Goal: Task Accomplishment & Management: Complete application form

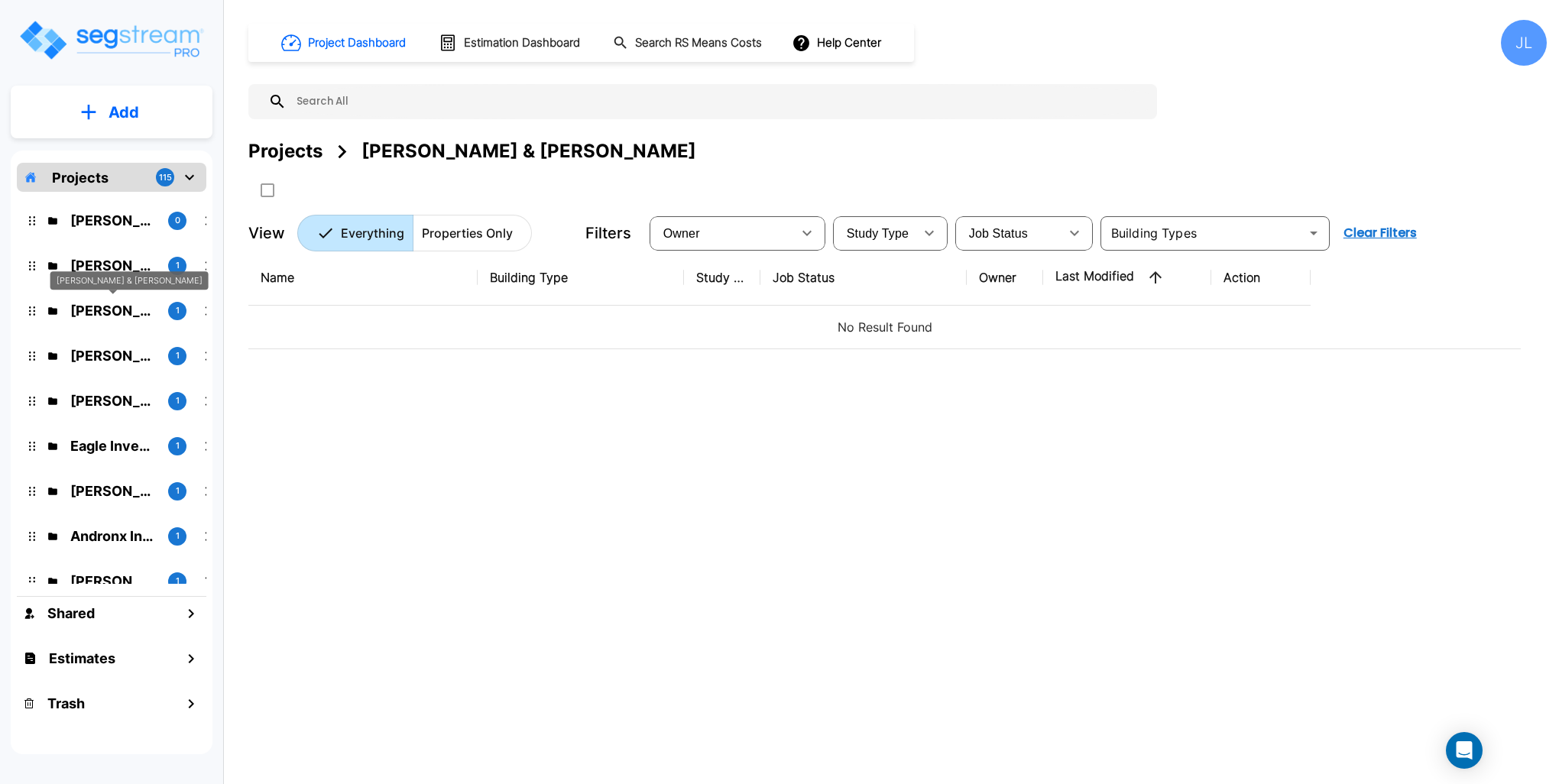
click at [99, 316] on p "Anna Prokos & John Kontakis" at bounding box center [113, 310] width 86 height 21
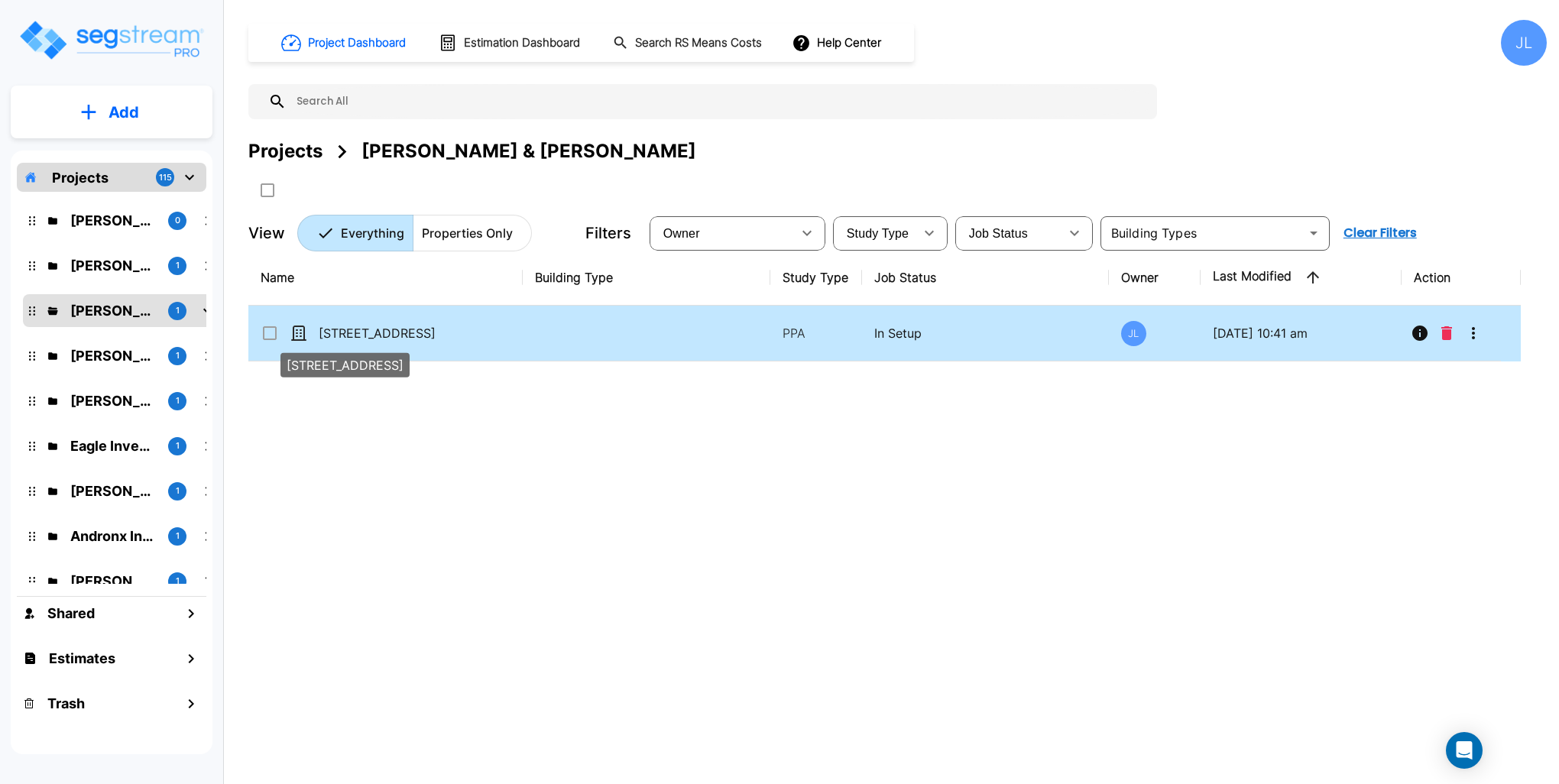
click at [370, 329] on p "[STREET_ADDRESS]" at bounding box center [395, 333] width 153 height 19
checkbox input "true"
click at [370, 329] on p "[STREET_ADDRESS]" at bounding box center [395, 333] width 153 height 19
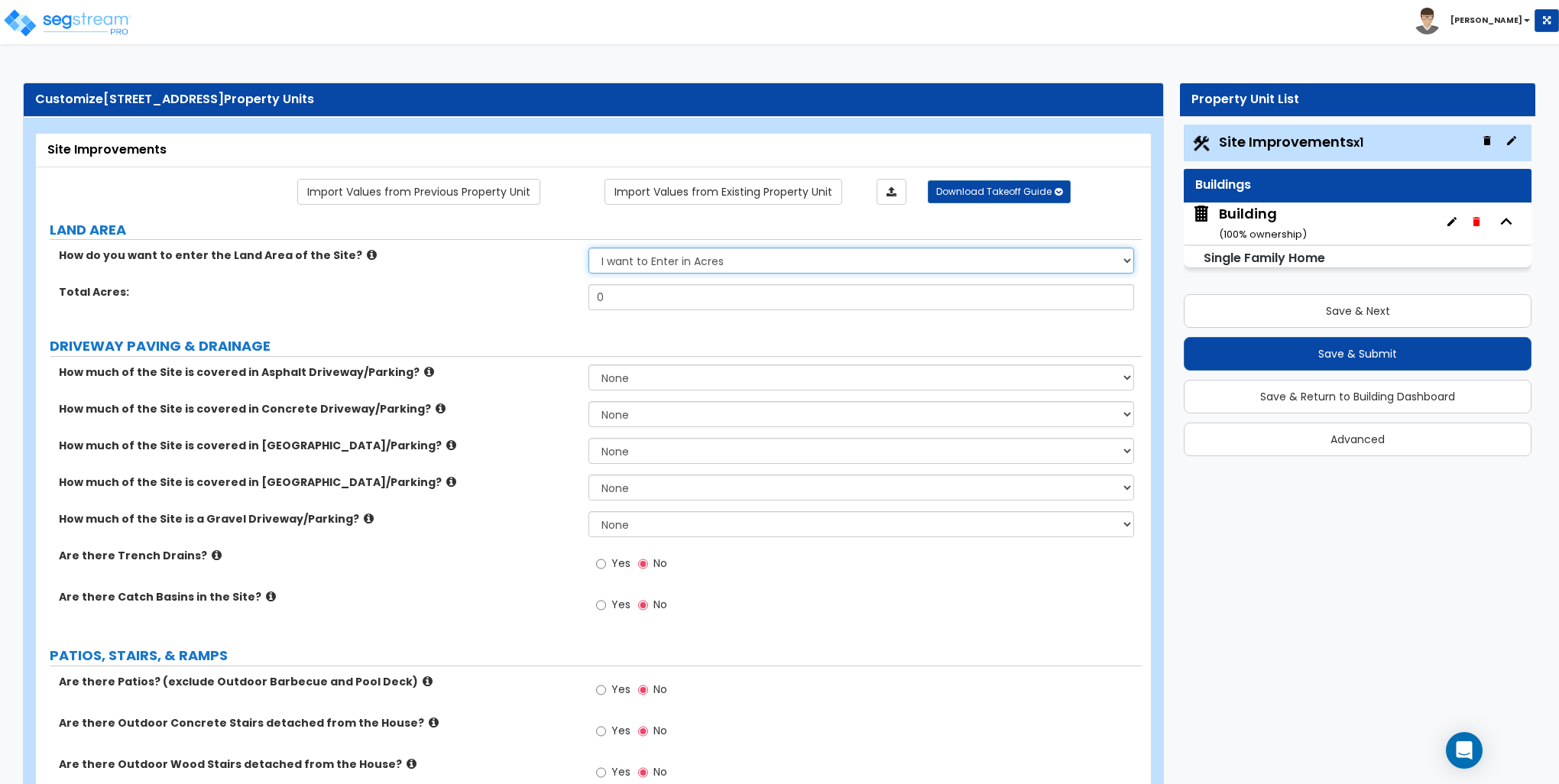
click at [665, 252] on select "I want to Enter in Acres I want to Enter in Square Feet" at bounding box center [861, 260] width 545 height 26
click at [655, 262] on select "I want to Enter in [GEOGRAPHIC_DATA] I want to Enter in Square Feet" at bounding box center [861, 260] width 545 height 26
select select "2"
click at [589, 248] on select "I want to Enter in [GEOGRAPHIC_DATA] I want to Enter in Square Feet" at bounding box center [861, 260] width 545 height 26
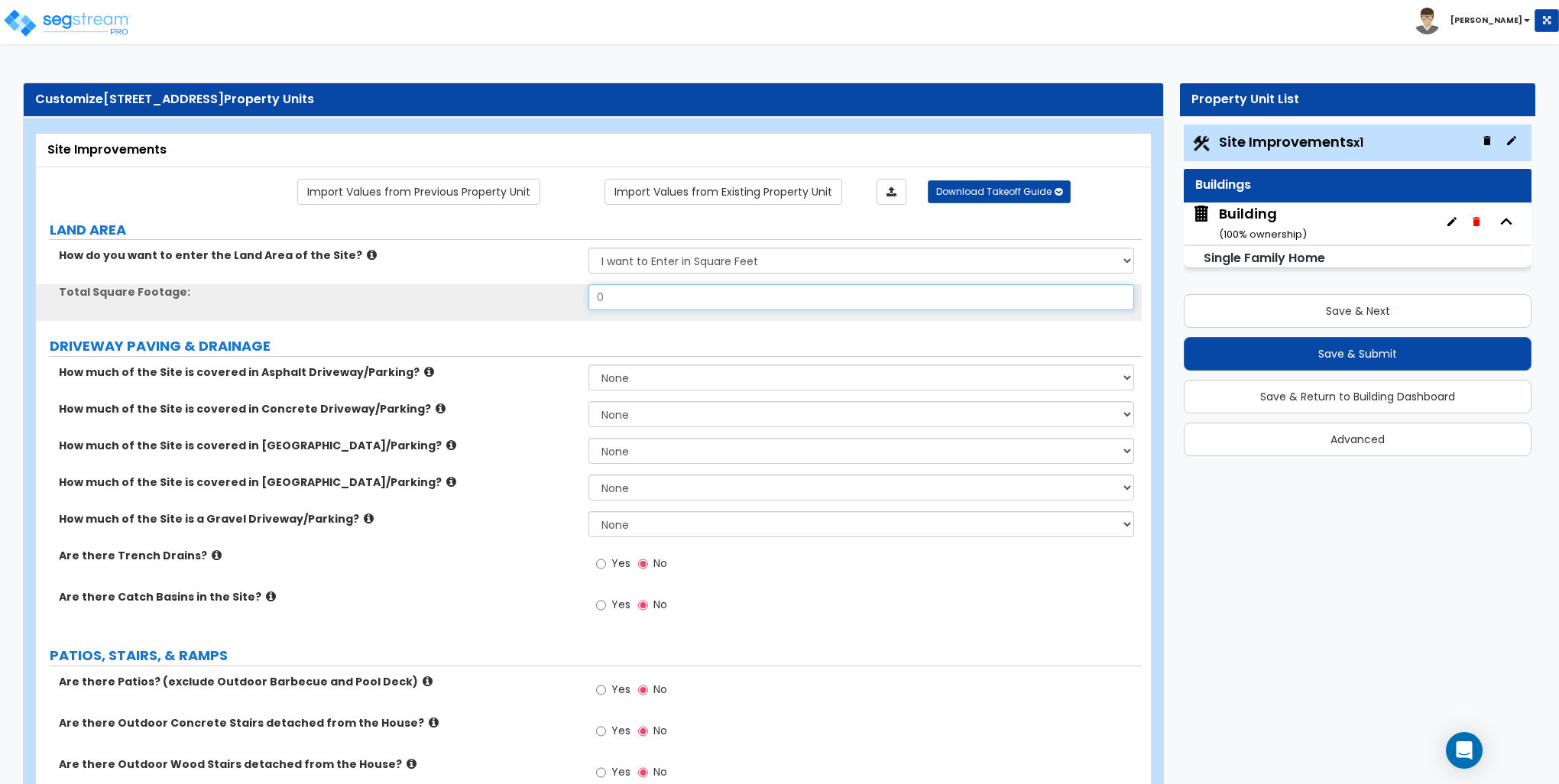
click at [676, 298] on input "0" at bounding box center [861, 297] width 545 height 26
click at [677, 297] on input "0" at bounding box center [861, 297] width 545 height 26
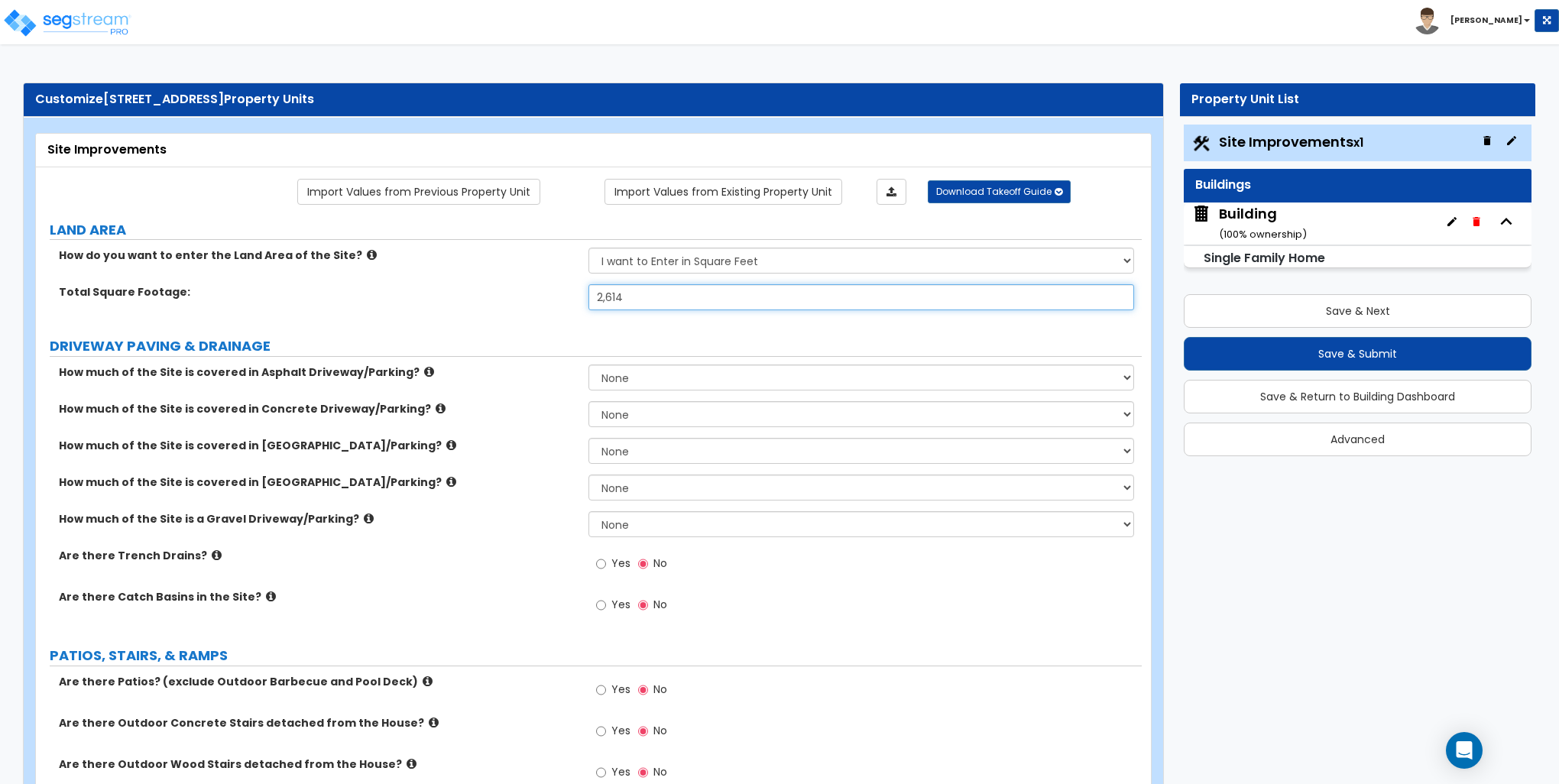
type input "2,614"
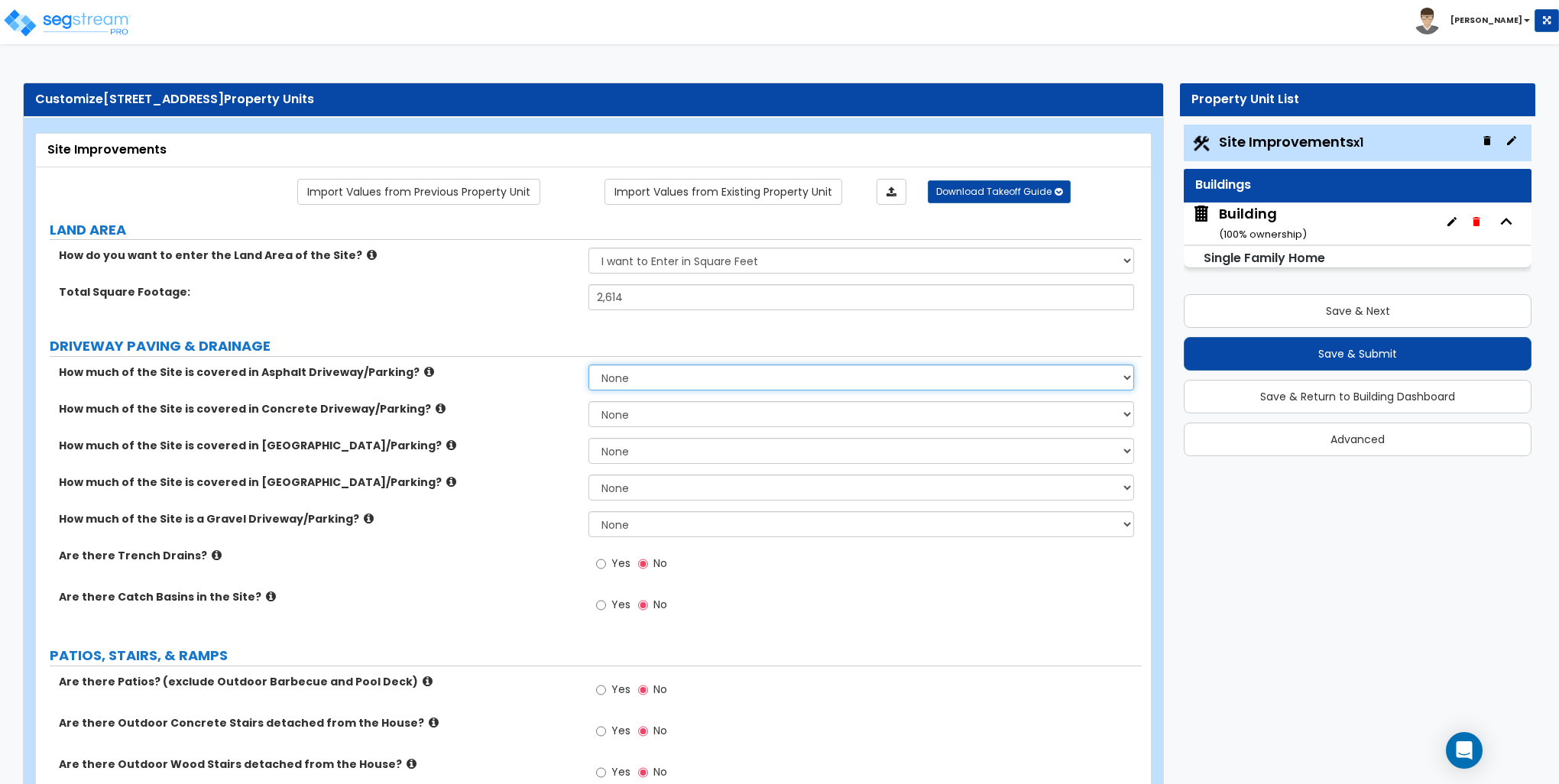
click at [672, 372] on select "None I want to Enter an Approximate Percentage I want to Enter the Square Foota…" at bounding box center [861, 377] width 545 height 26
select select "2"
click at [589, 364] on select "None I want to Enter an Approximate Percentage I want to Enter the Square Foota…" at bounding box center [861, 377] width 545 height 26
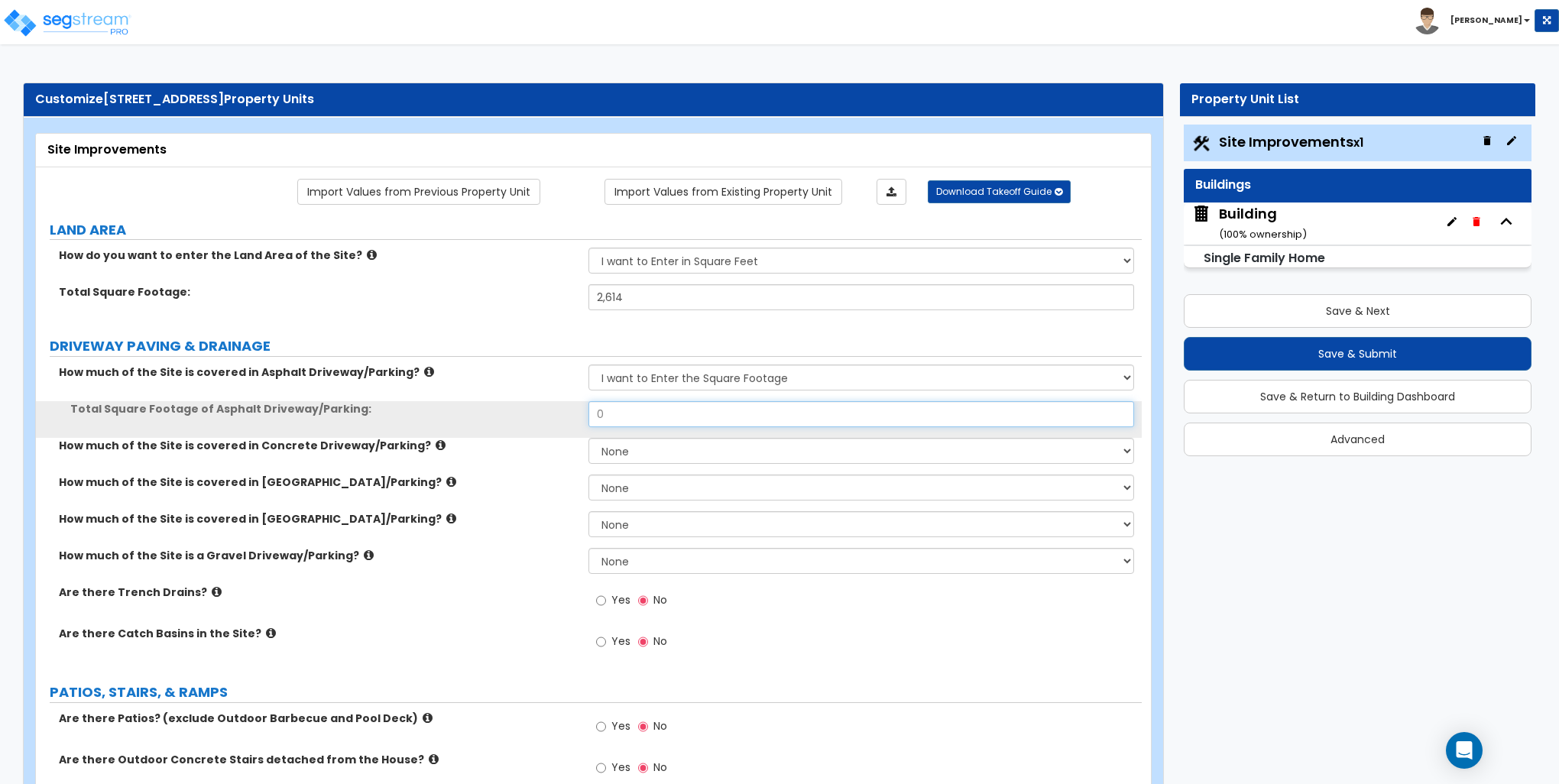
click at [645, 418] on input "0" at bounding box center [861, 414] width 545 height 26
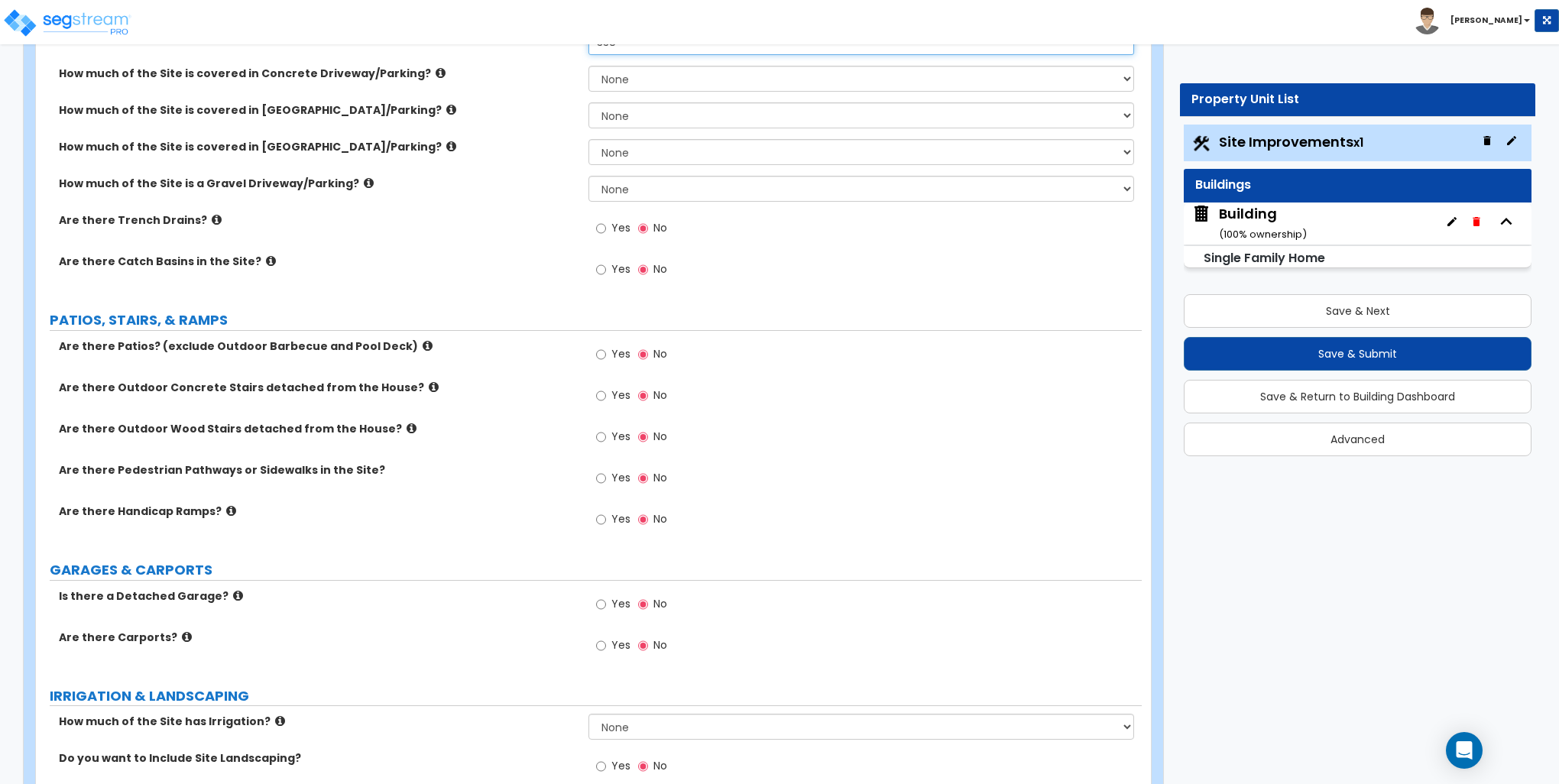
scroll to position [382, 0]
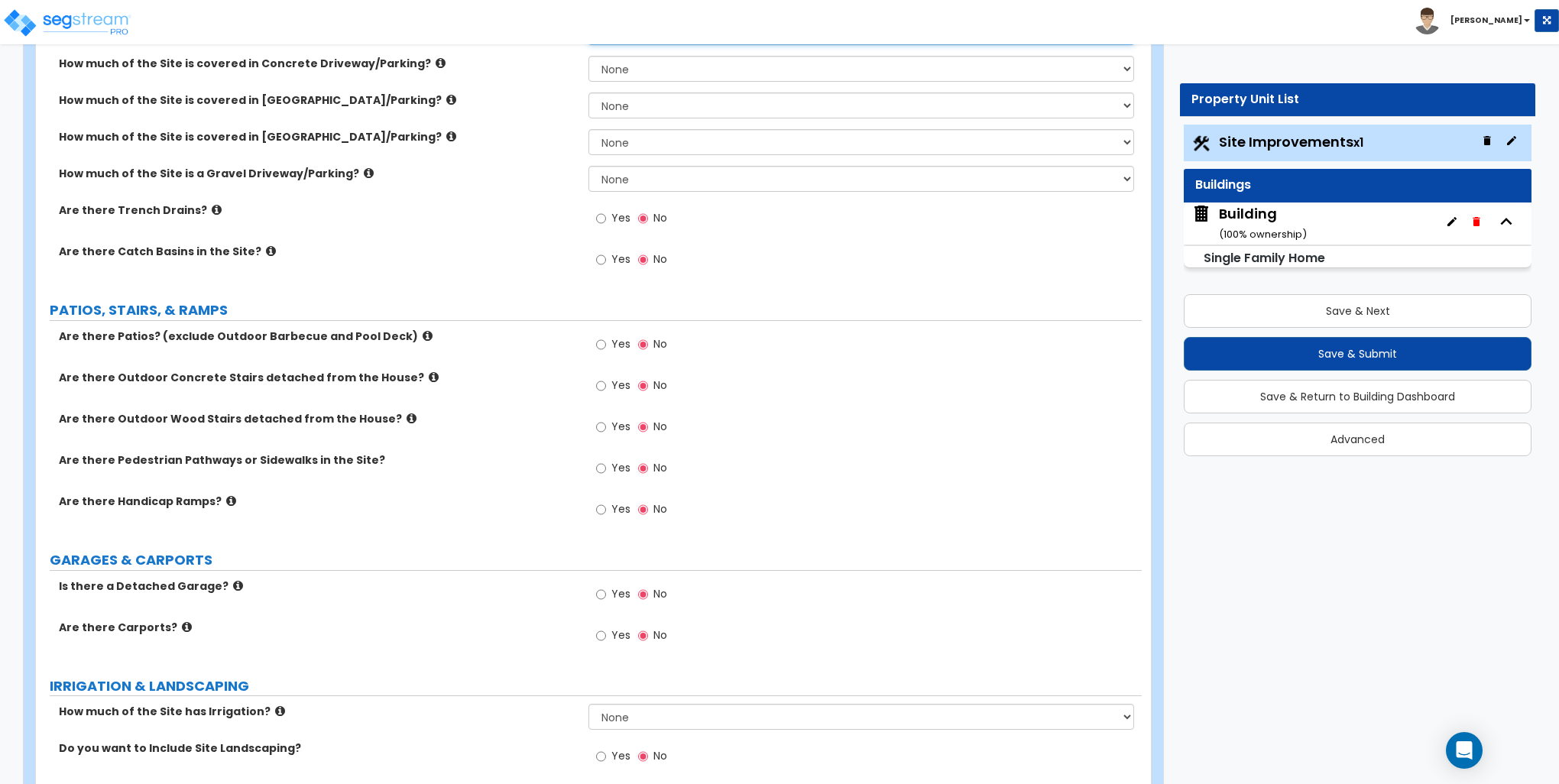
type input "338"
click at [603, 215] on input "Yes" at bounding box center [602, 218] width 10 height 17
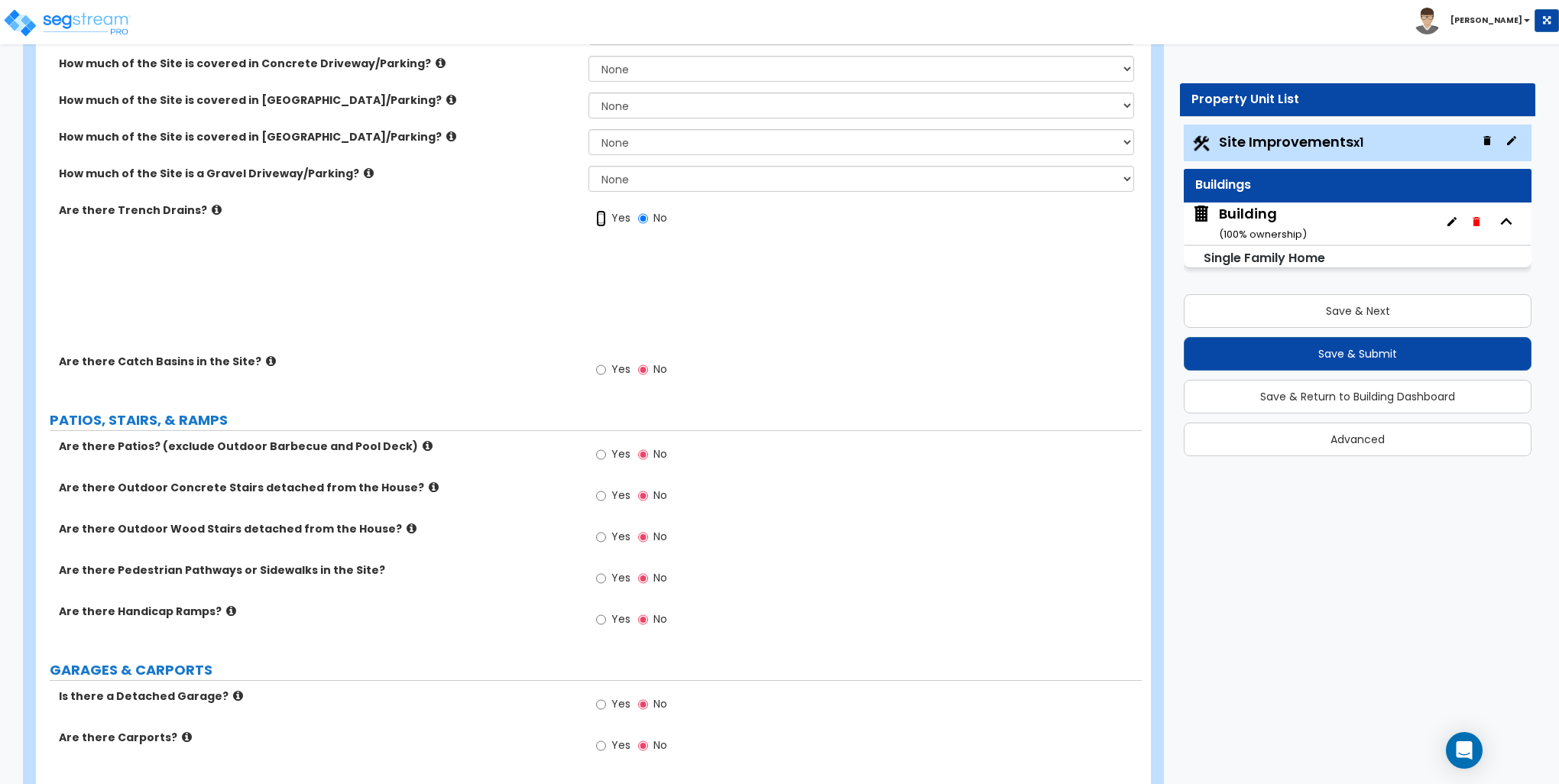
radio input "true"
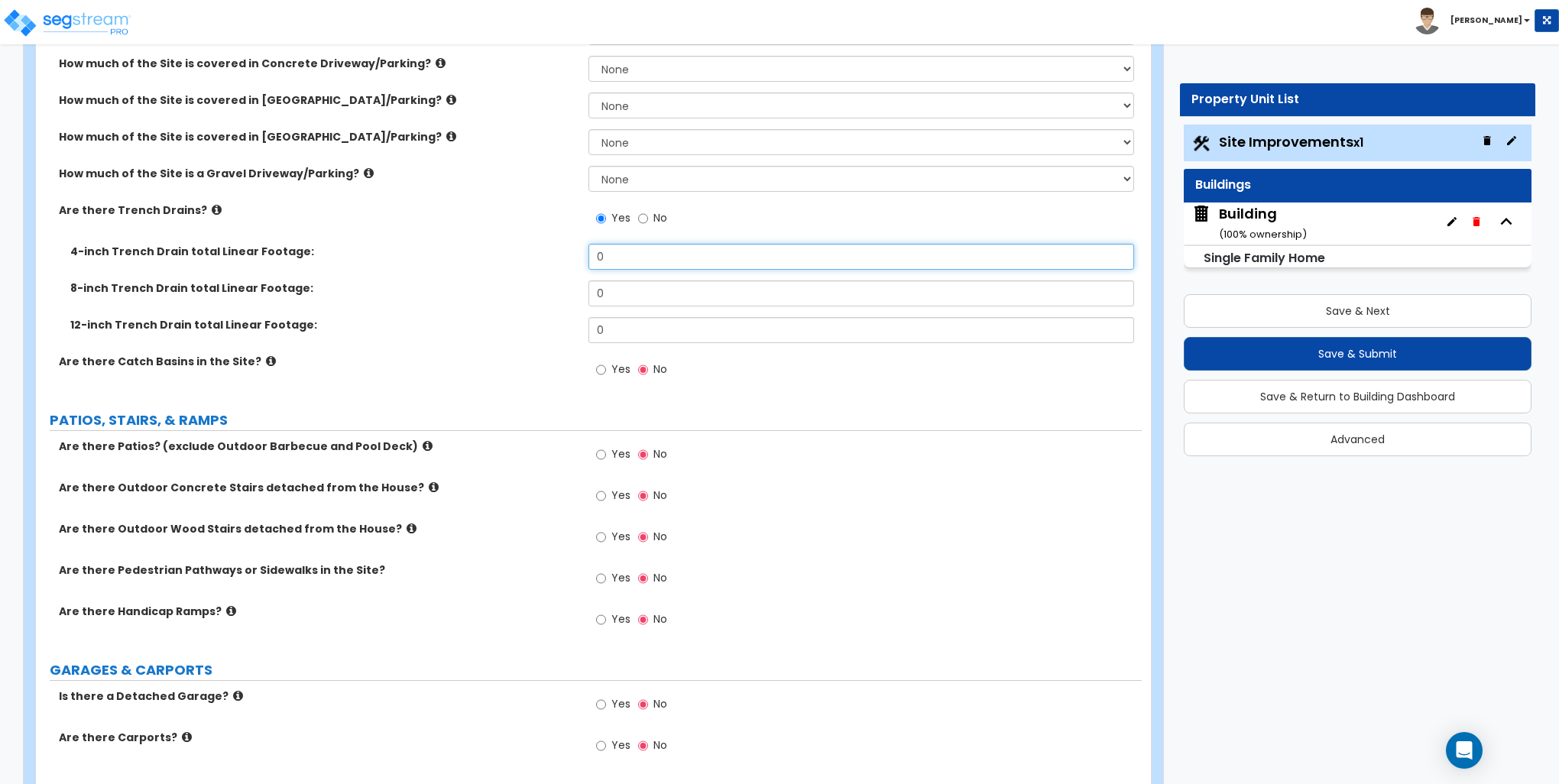
click at [659, 266] on input "0" at bounding box center [861, 256] width 545 height 26
click at [655, 258] on input "0" at bounding box center [861, 256] width 545 height 26
type input "3"
click at [266, 360] on icon at bounding box center [271, 362] width 10 height 12
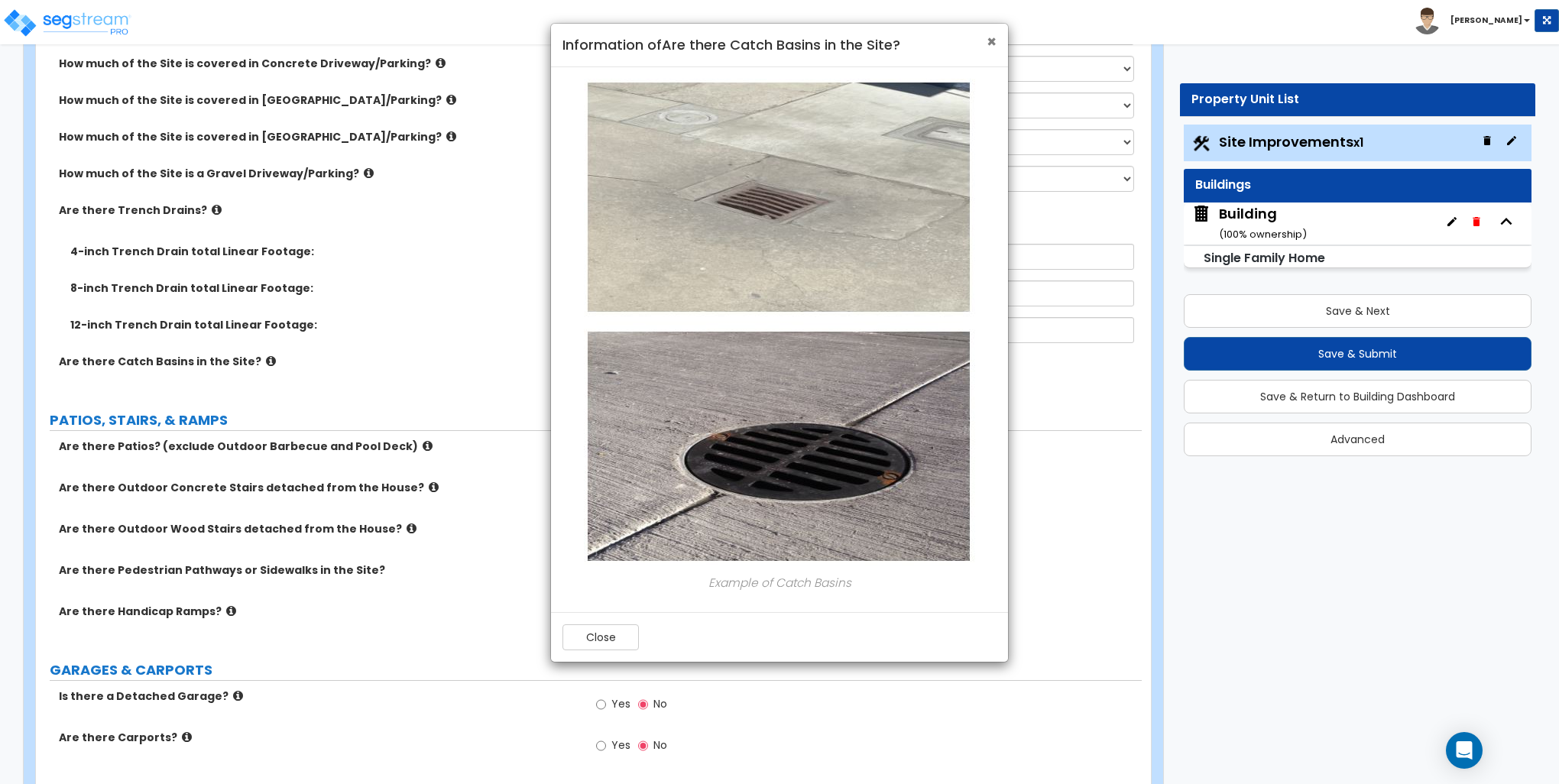
click at [993, 44] on span "×" at bounding box center [992, 41] width 10 height 23
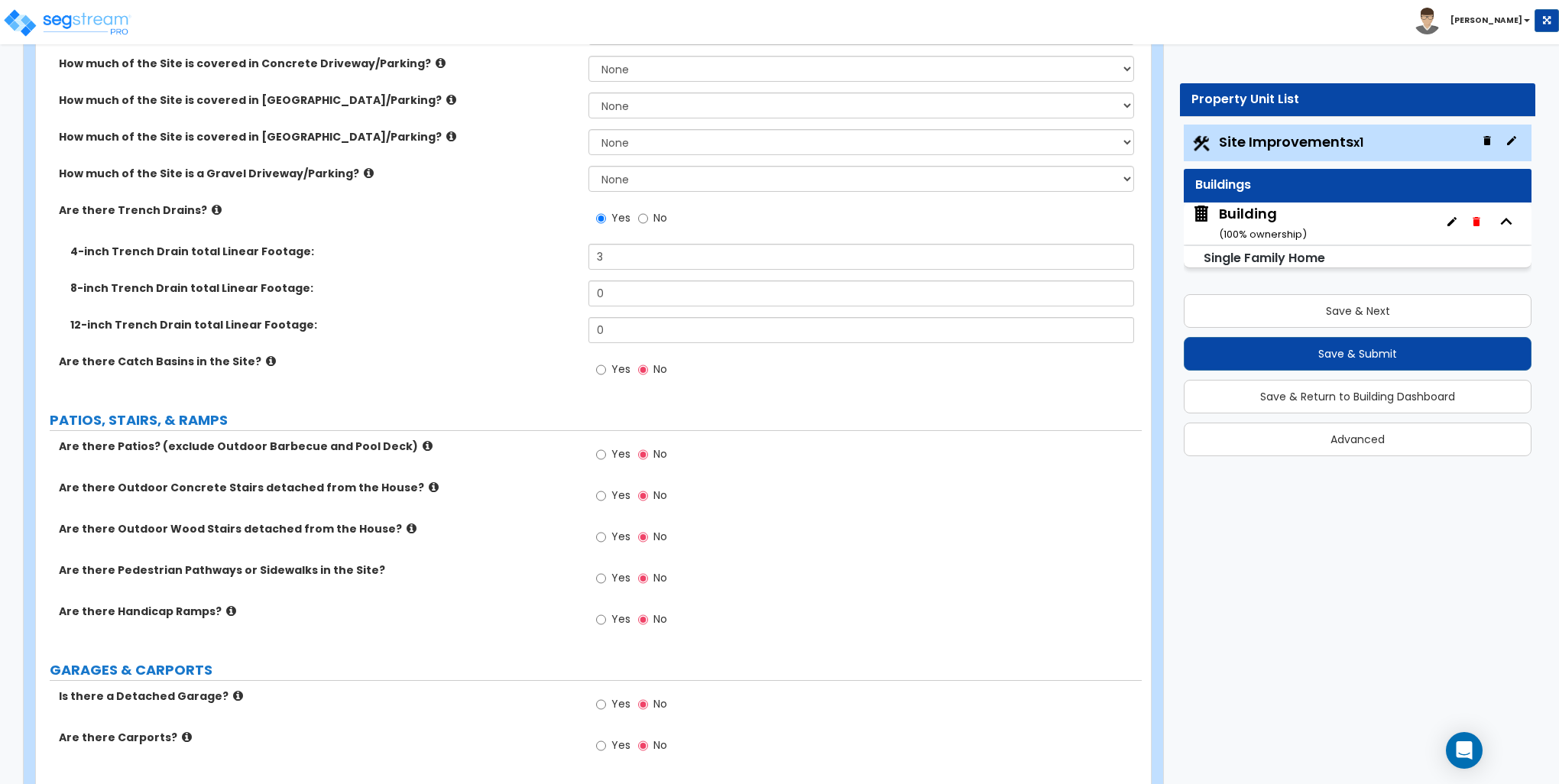
click at [211, 208] on icon at bounding box center [216, 210] width 10 height 12
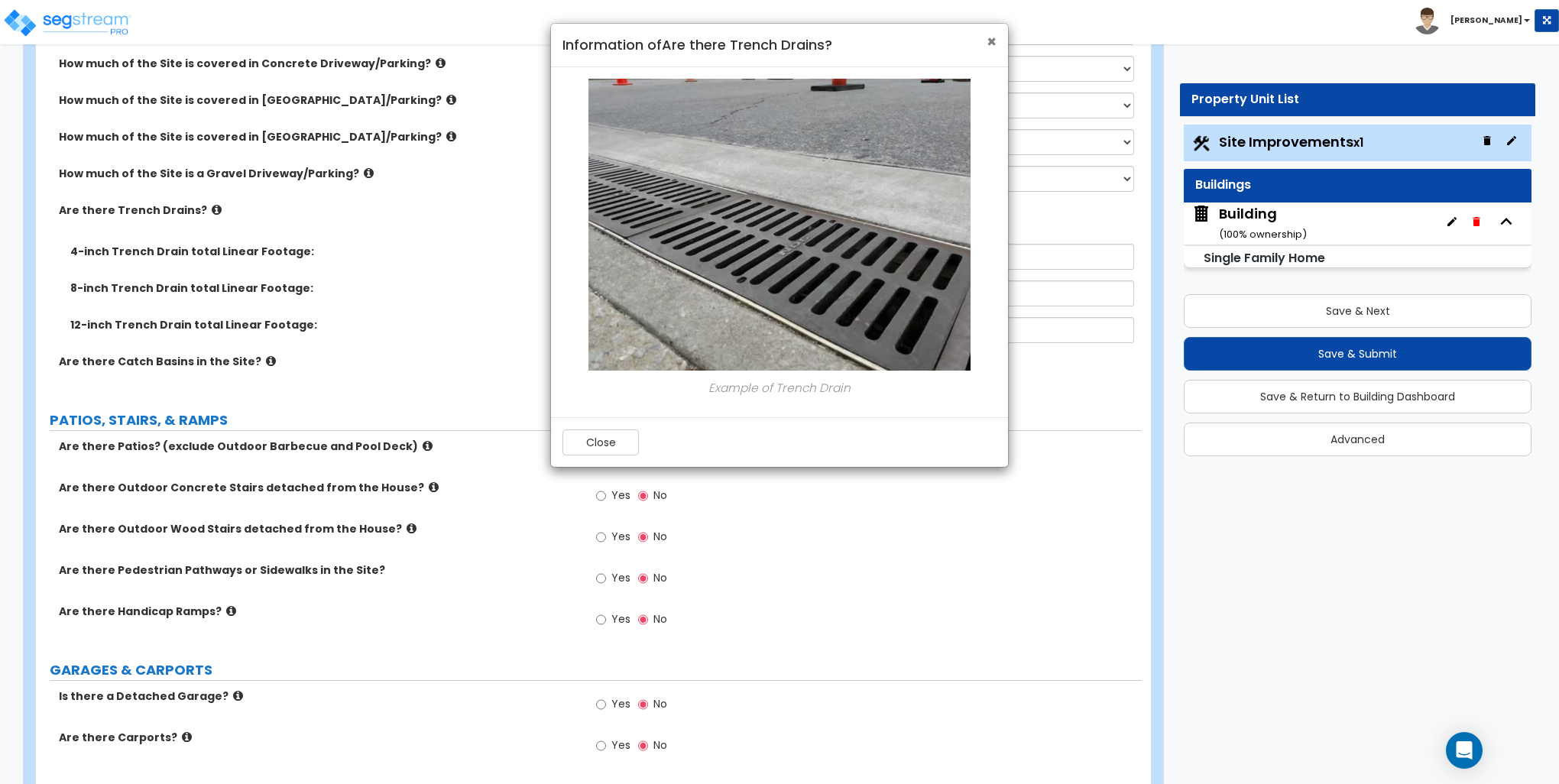
click at [995, 38] on span "×" at bounding box center [992, 41] width 10 height 23
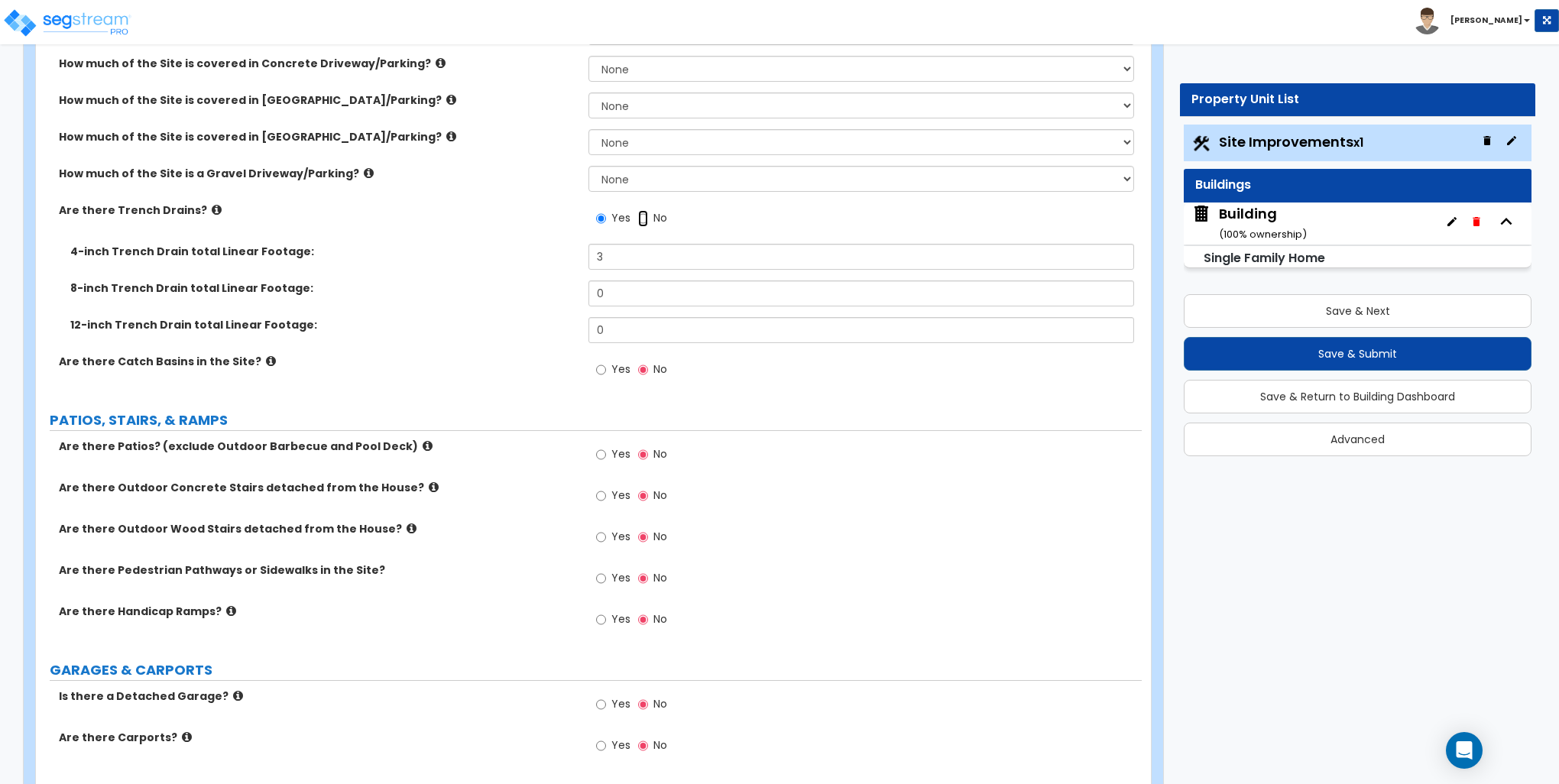
click at [641, 215] on input "No" at bounding box center [643, 218] width 10 height 17
radio input "false"
radio input "true"
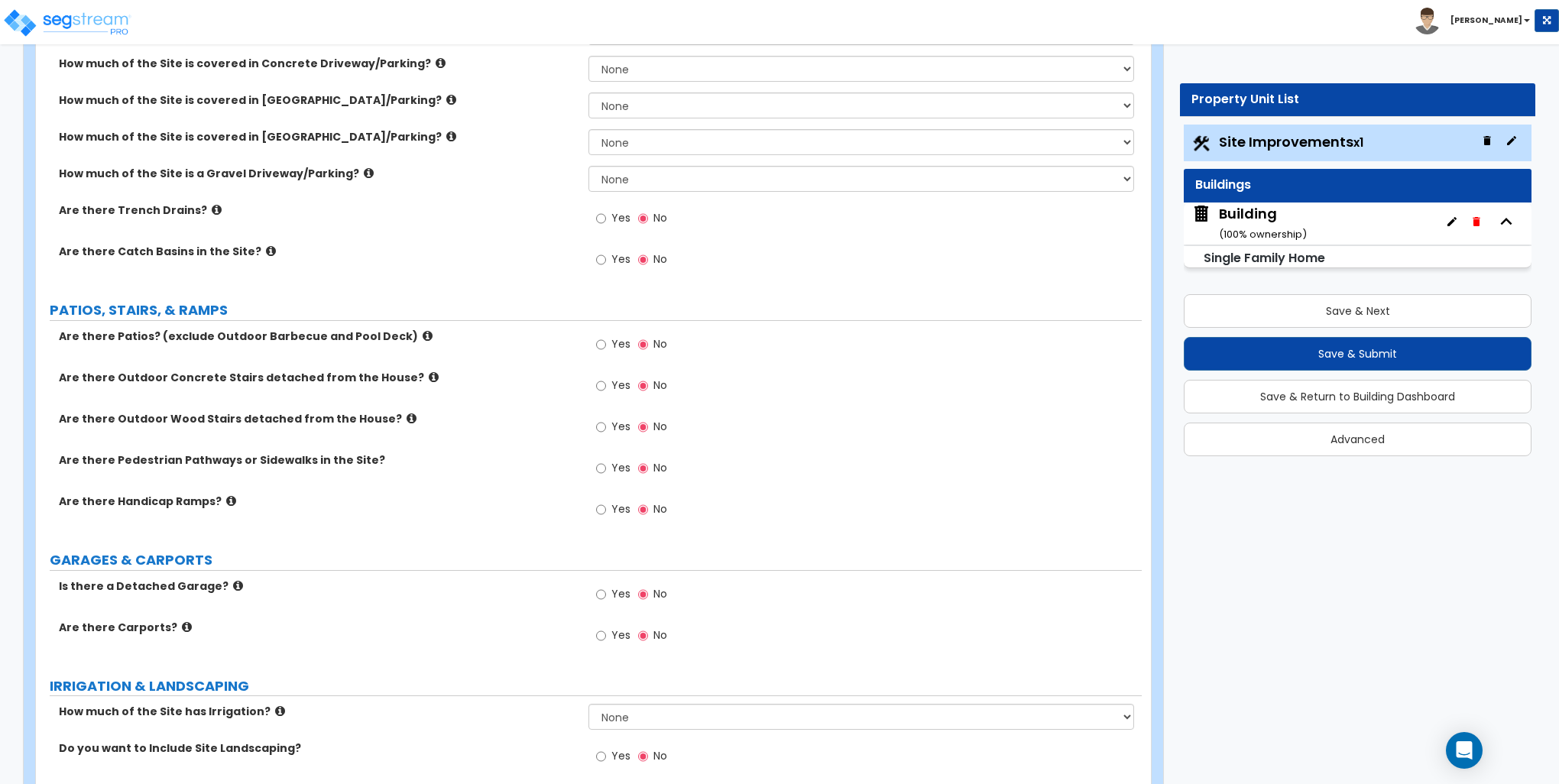
click at [606, 260] on label "Yes" at bounding box center [613, 261] width 34 height 26
click at [603, 261] on input "Yes" at bounding box center [602, 259] width 10 height 17
radio input "true"
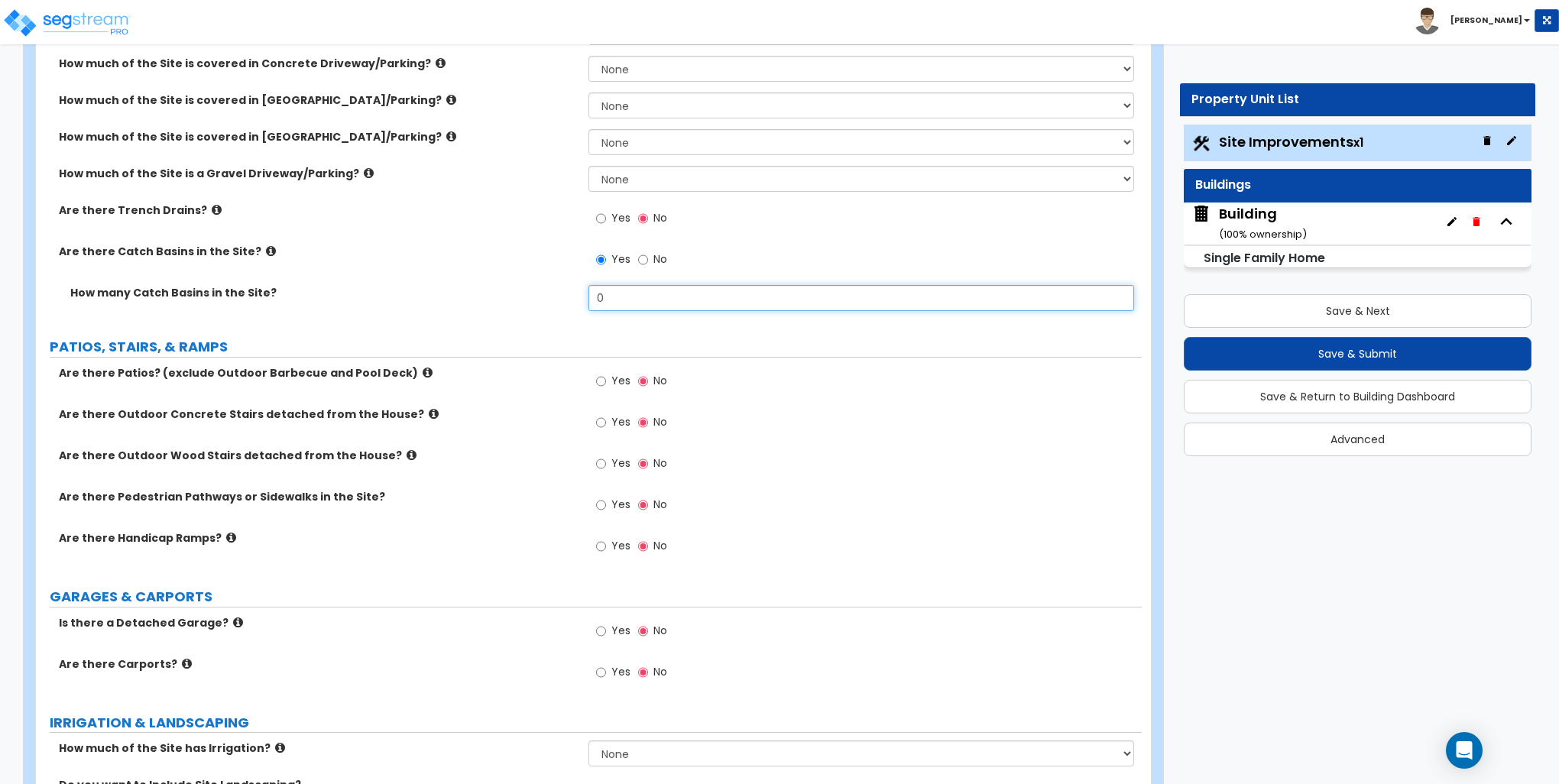
click at [611, 285] on input "0" at bounding box center [861, 298] width 545 height 26
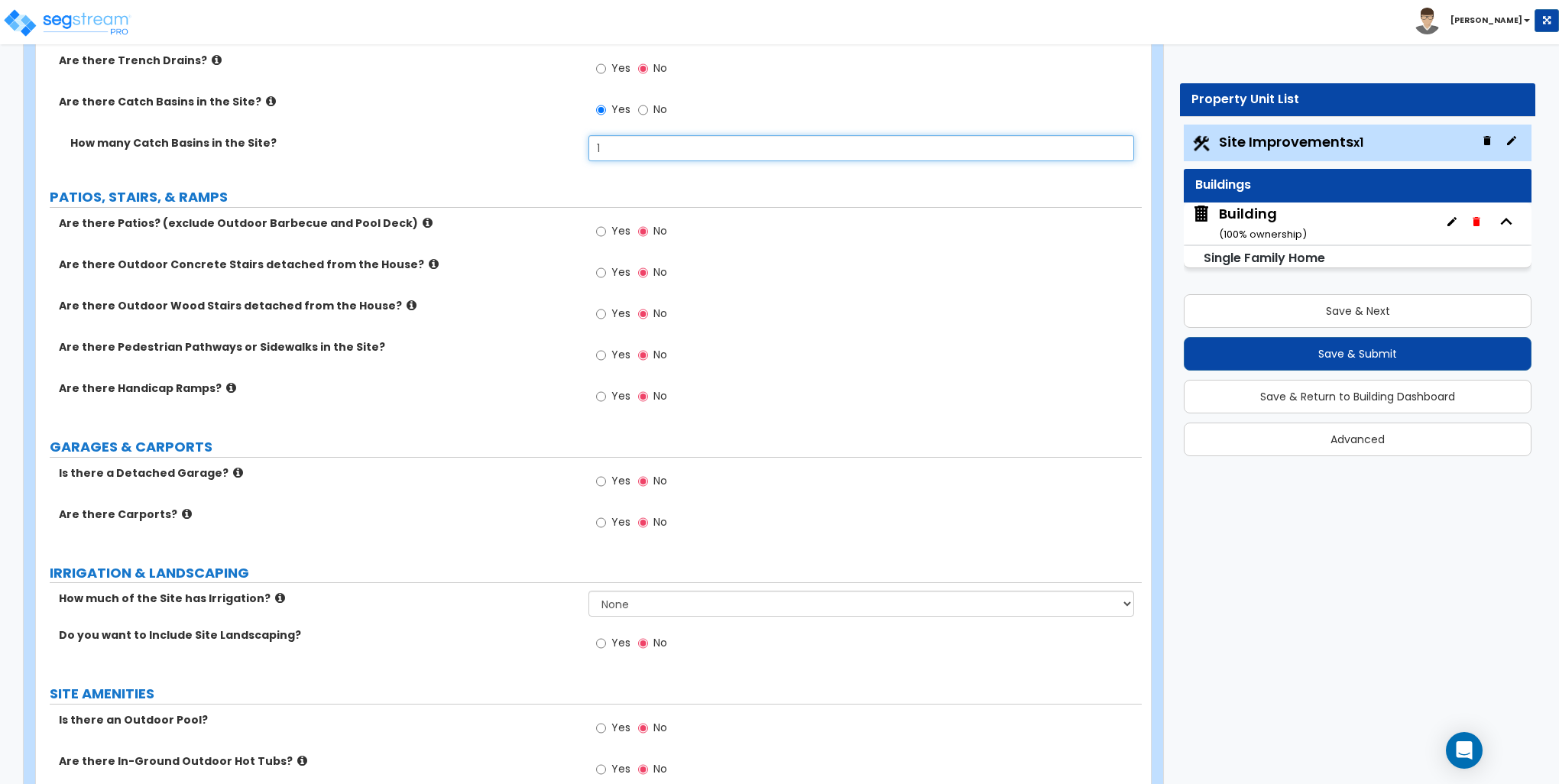
scroll to position [534, 0]
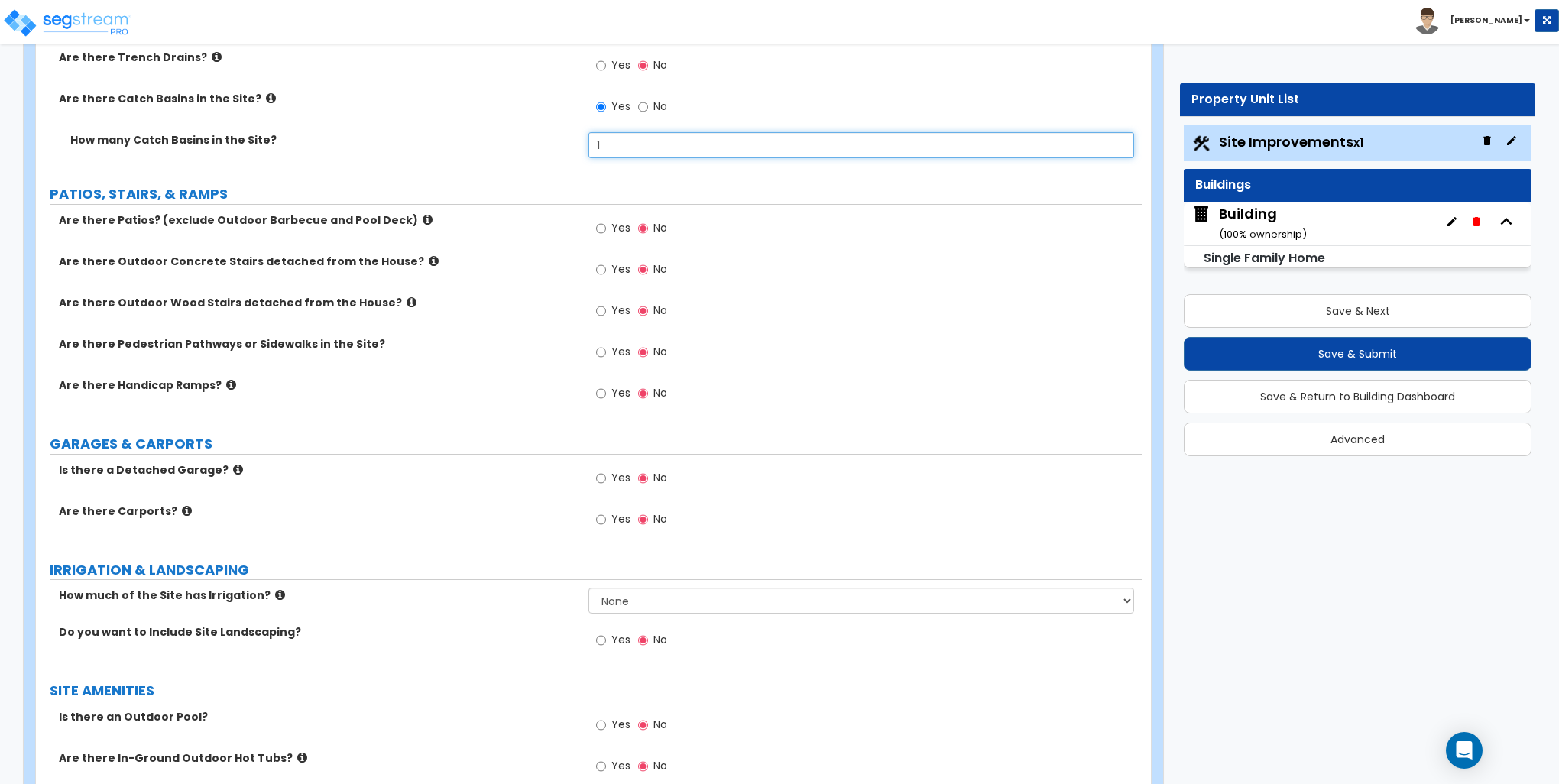
type input "1"
click at [407, 302] on icon at bounding box center [412, 303] width 10 height 12
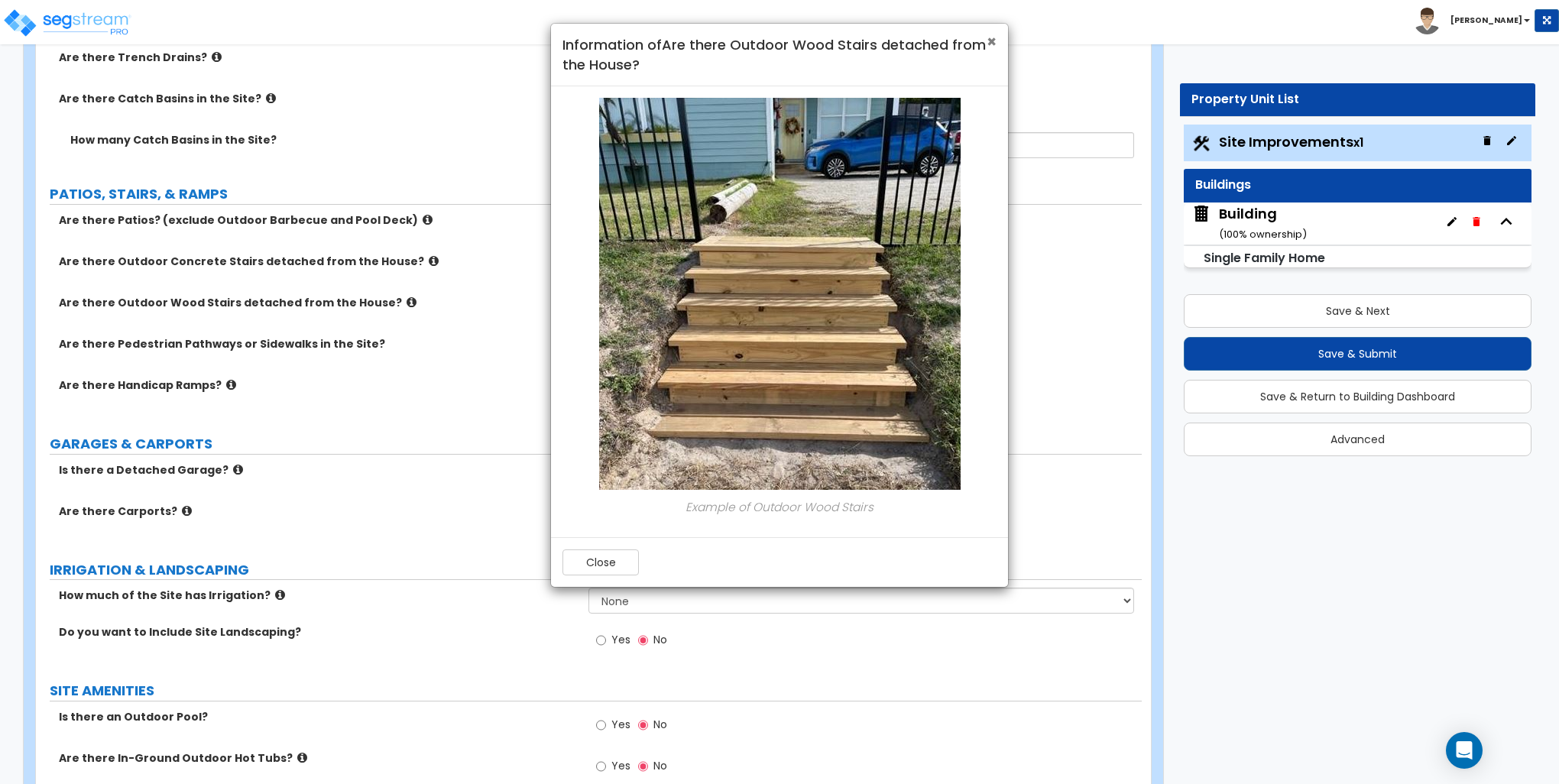
click at [990, 41] on span "×" at bounding box center [992, 41] width 10 height 23
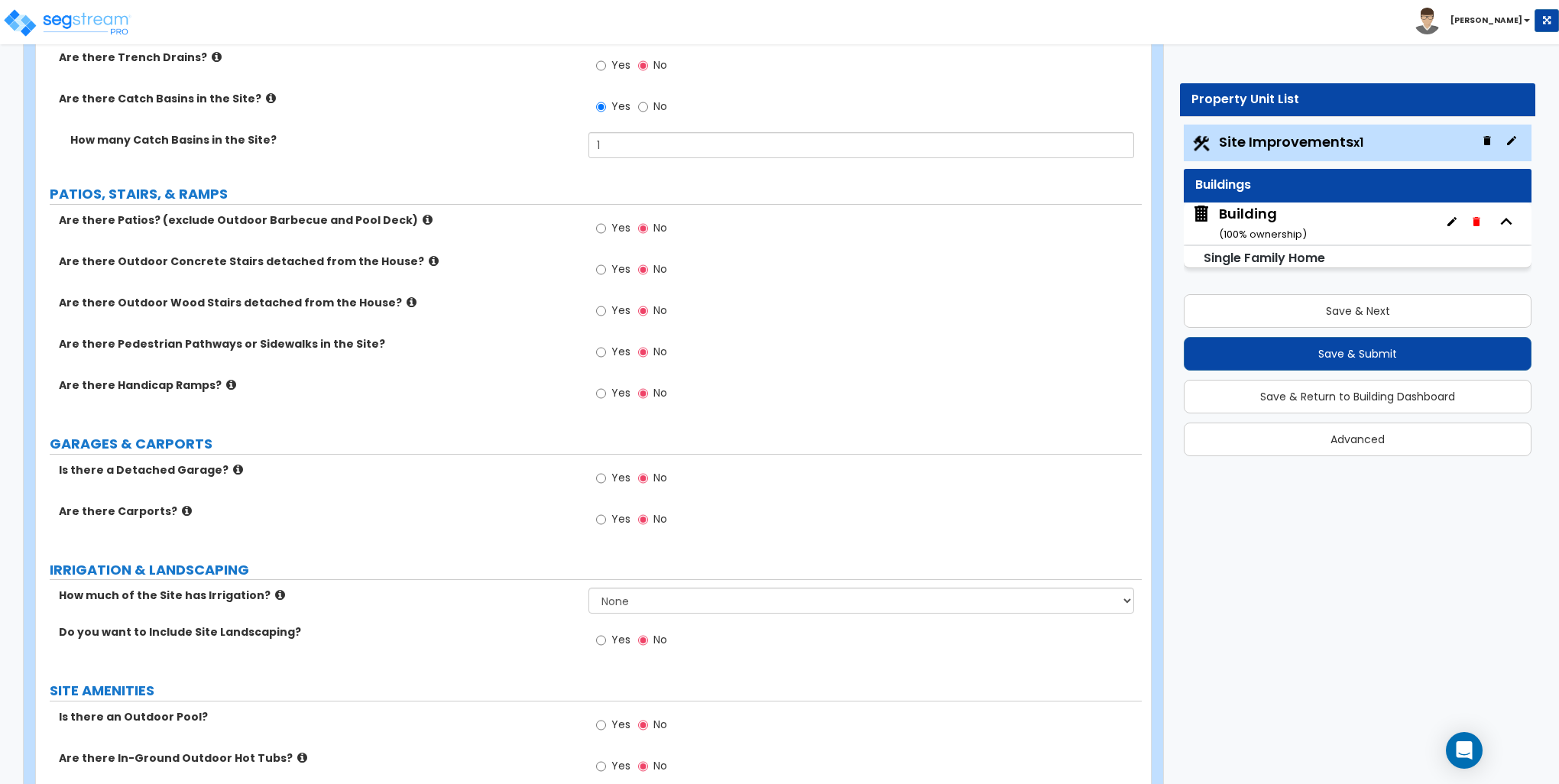
click at [612, 310] on span "Yes" at bounding box center [620, 310] width 19 height 16
click at [606, 310] on input "Yes" at bounding box center [602, 310] width 10 height 17
radio input "true"
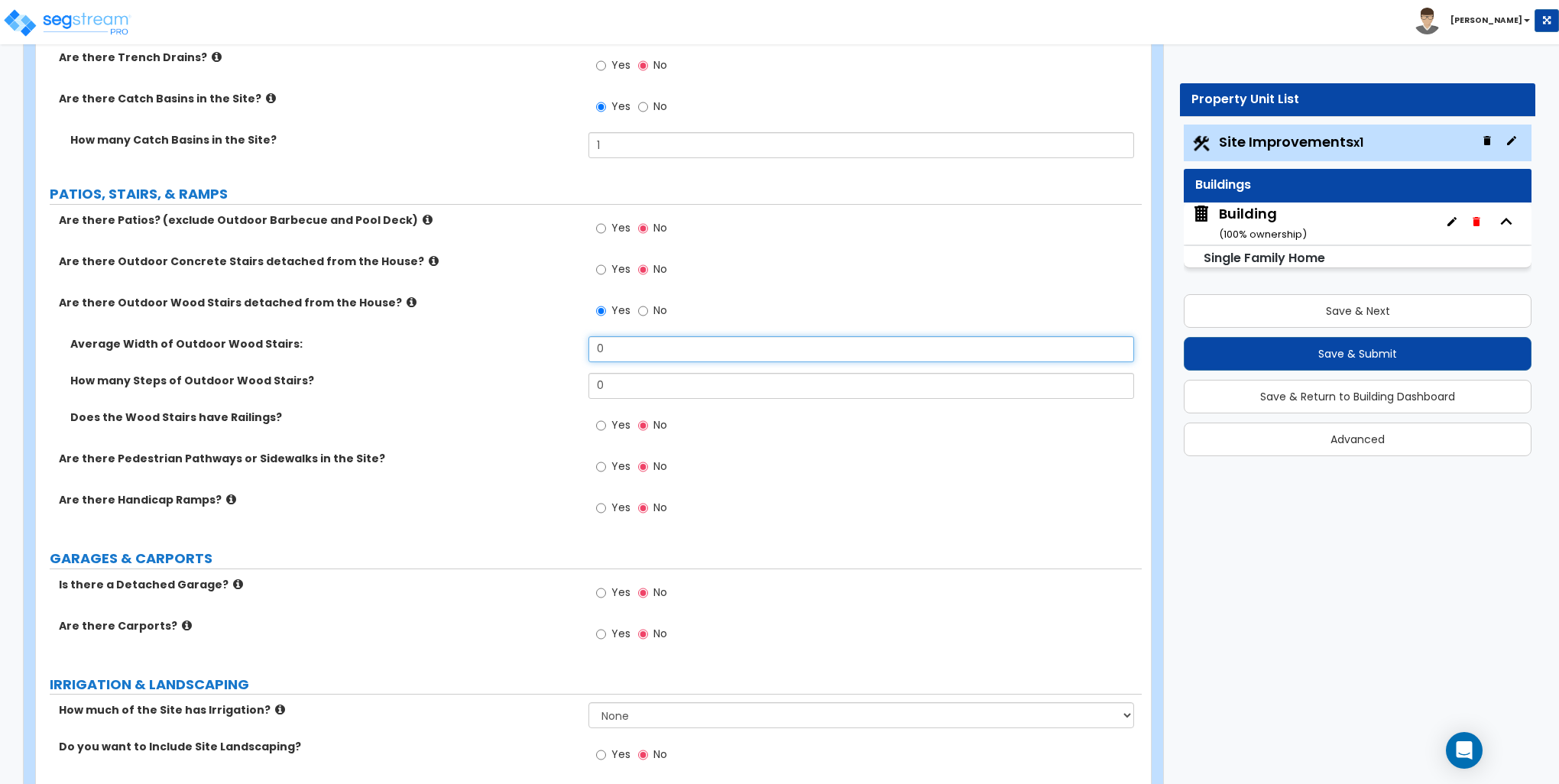
click at [626, 341] on input "0" at bounding box center [861, 349] width 545 height 26
type input "2"
type input "5"
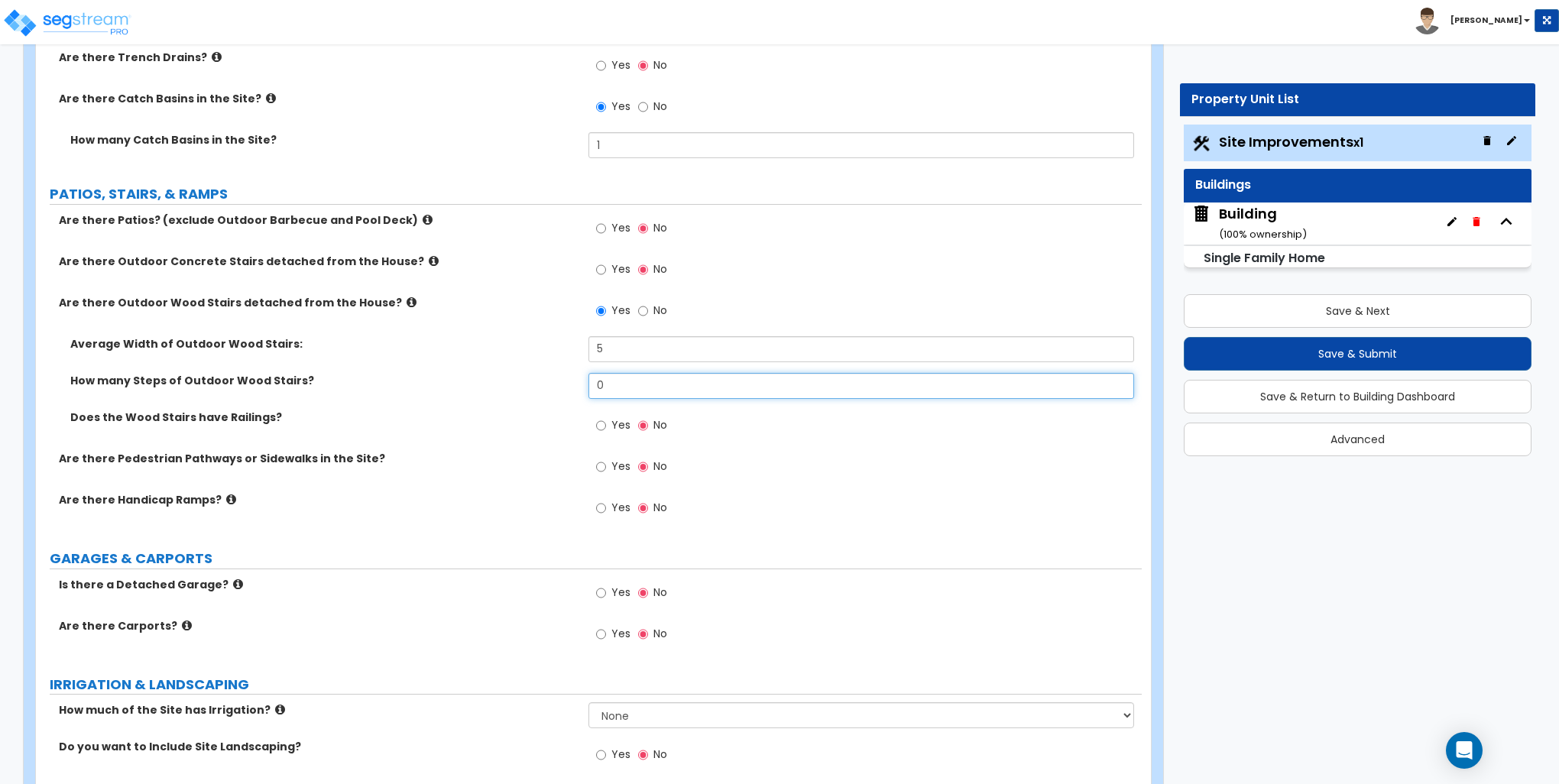
click at [626, 382] on input "0" at bounding box center [861, 385] width 545 height 26
type input "3"
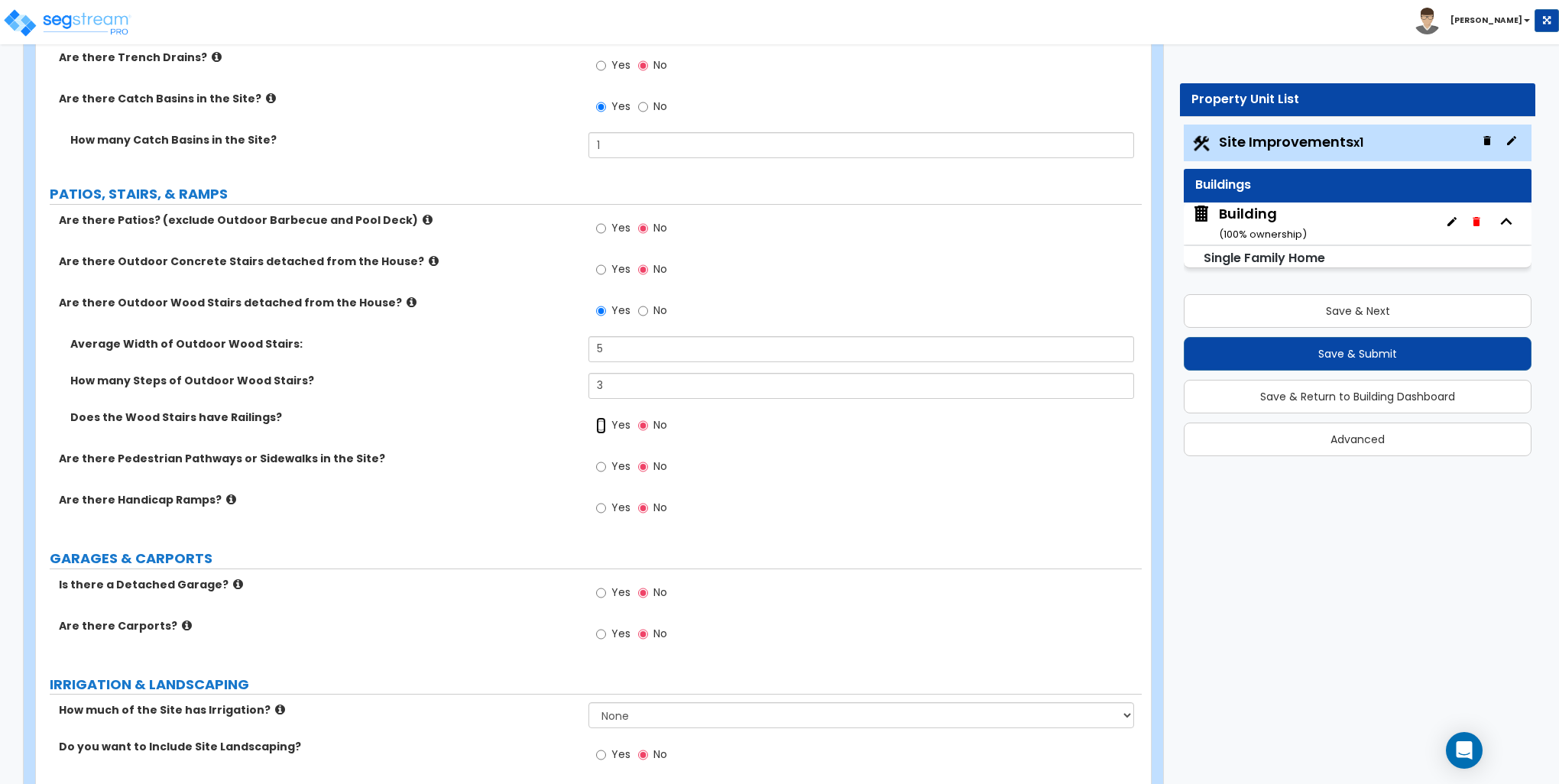
click at [603, 420] on input "Yes" at bounding box center [602, 425] width 10 height 17
radio input "true"
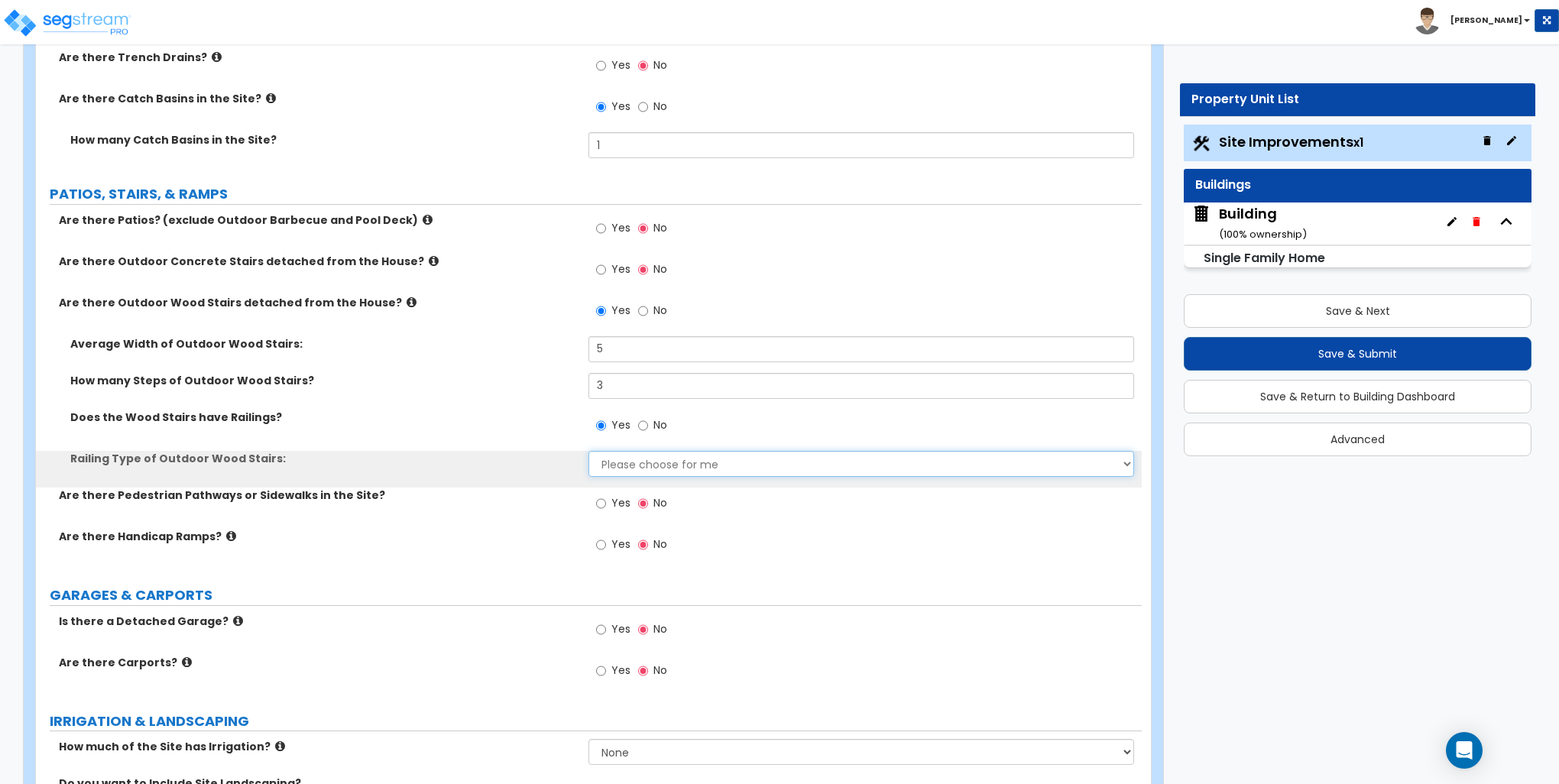
click at [648, 472] on select "Please choose for me Steel Aluminum Wood" at bounding box center [861, 464] width 545 height 26
select select "3"
click at [589, 451] on select "Please choose for me Steel Aluminum Wood" at bounding box center [861, 464] width 545 height 26
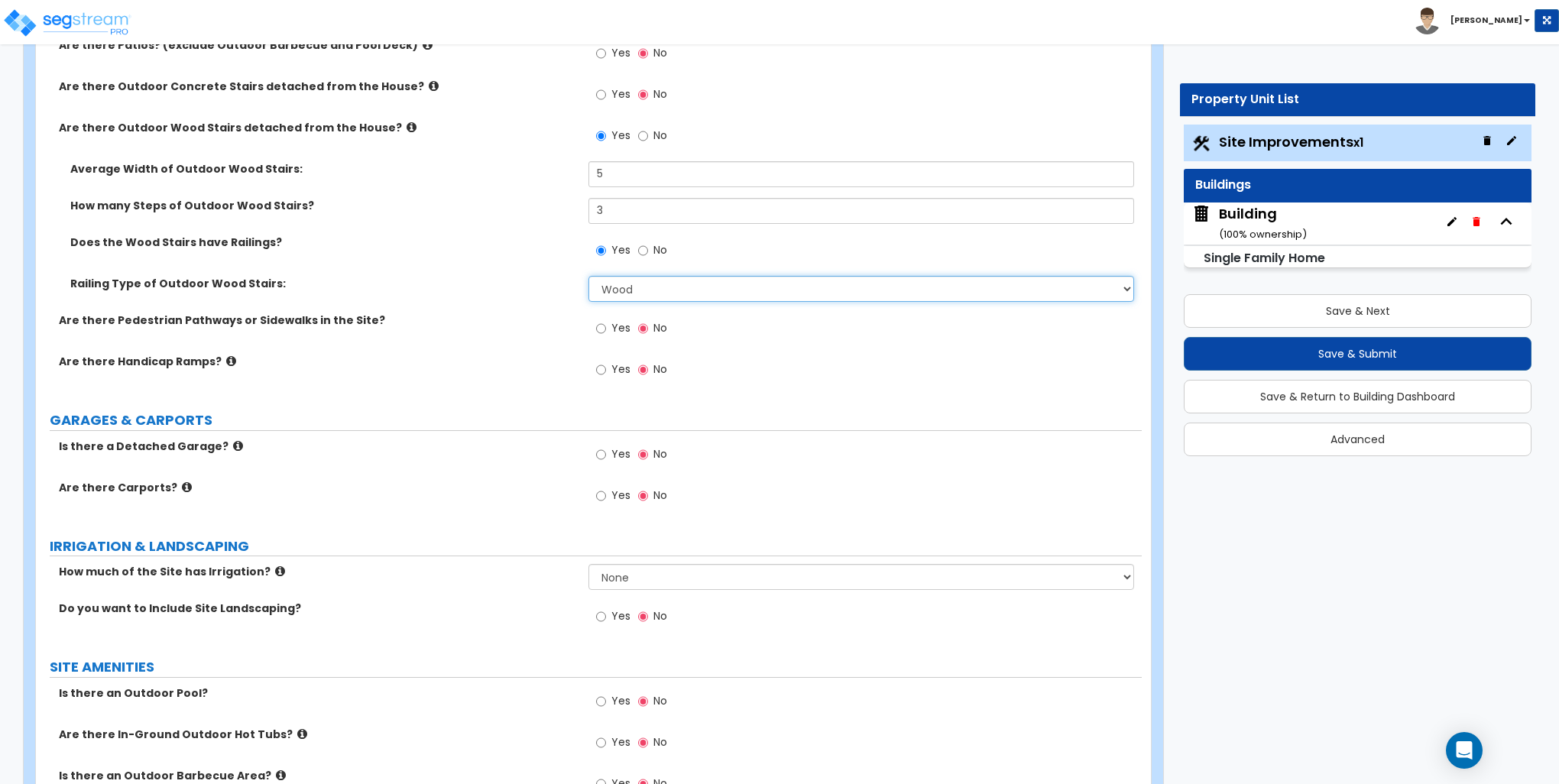
scroll to position [764, 0]
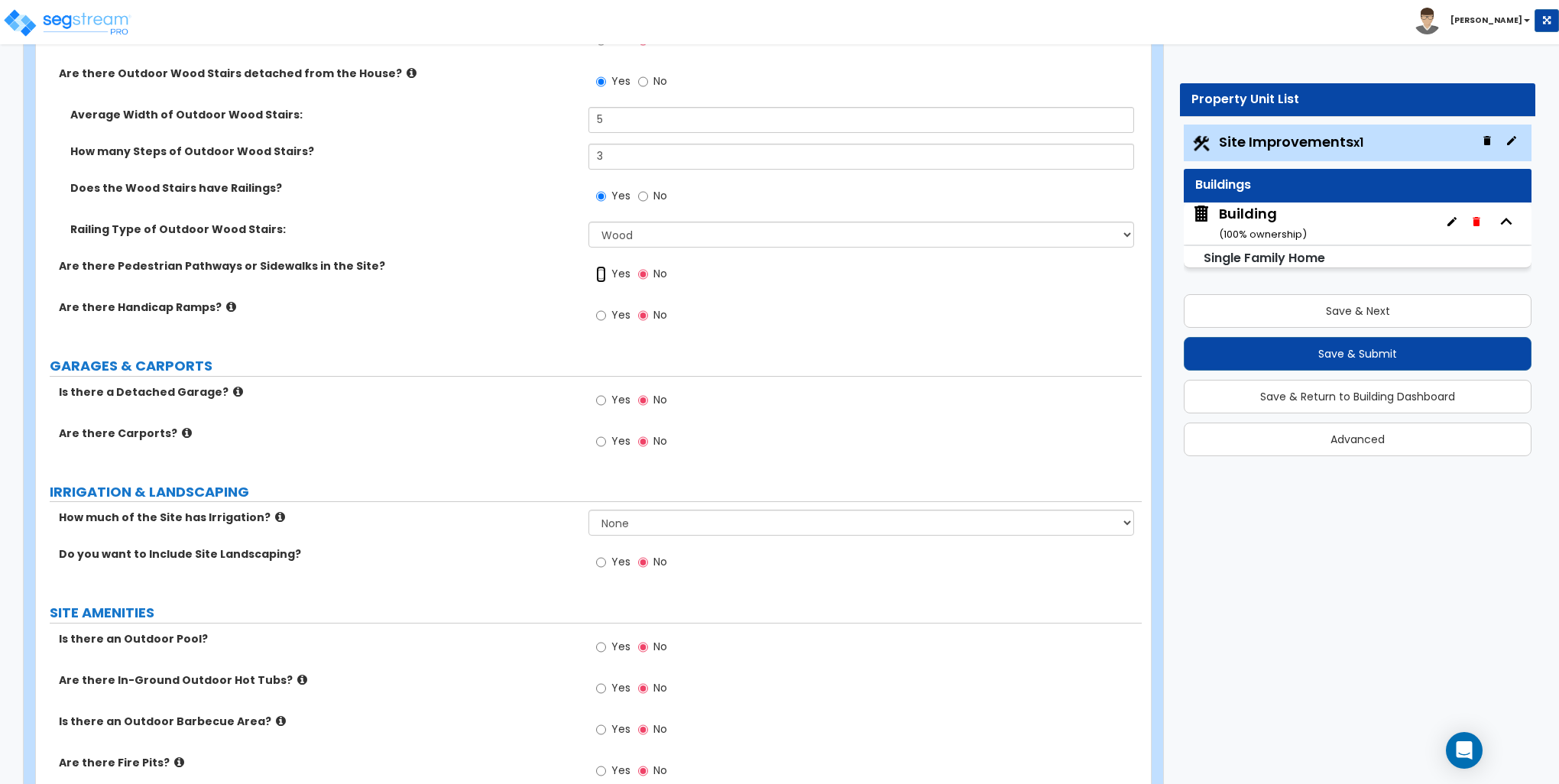
click at [603, 268] on input "Yes" at bounding box center [602, 274] width 10 height 17
radio input "true"
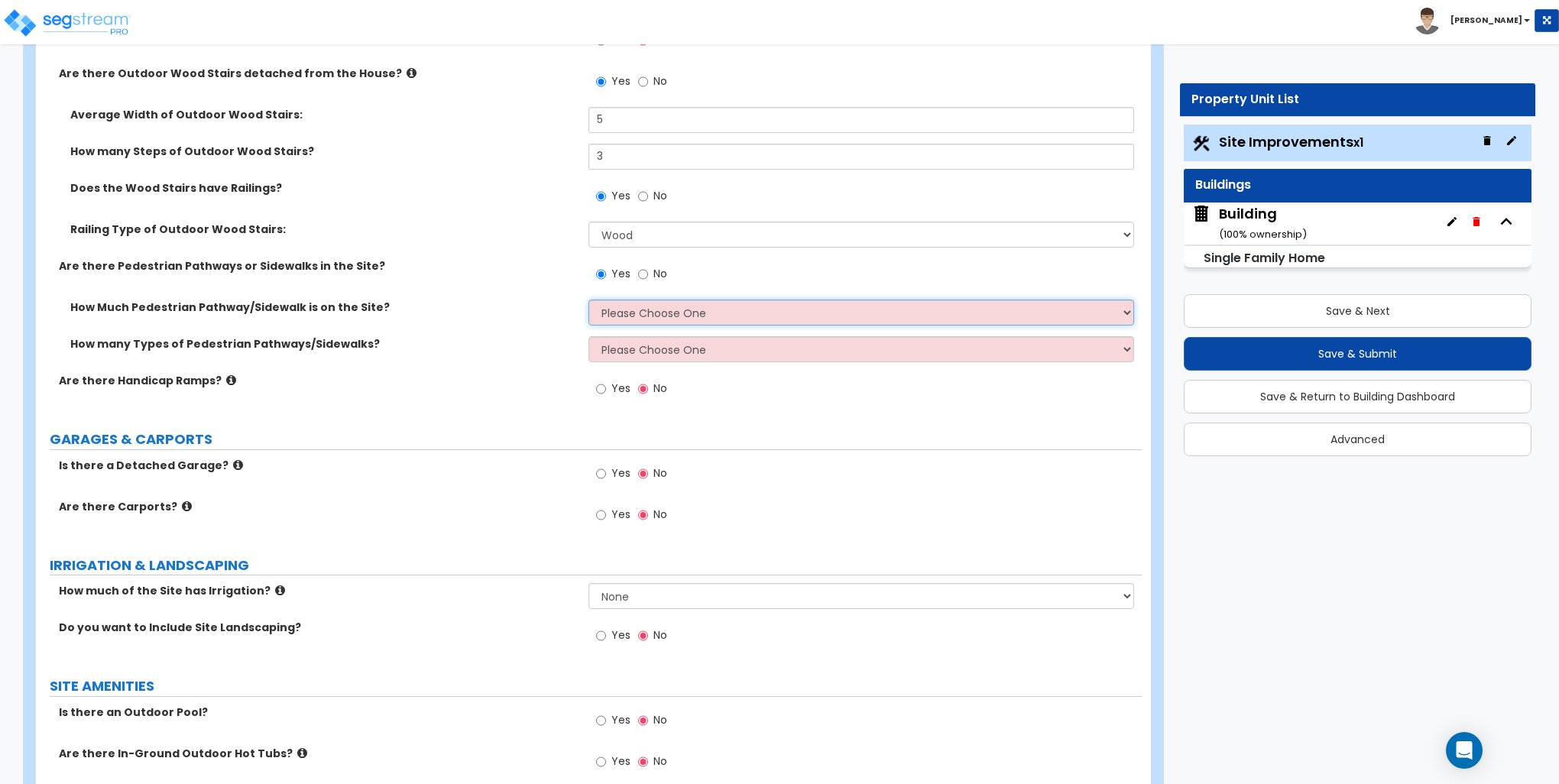
click at [623, 306] on select "Please Choose One I Don't Know, Please Estimate For Me Enter Linear Footage" at bounding box center [861, 312] width 545 height 26
select select "2"
click at [589, 300] on select "Please Choose One I Don't Know, Please Estimate For Me Enter Linear Footage" at bounding box center [861, 312] width 545 height 26
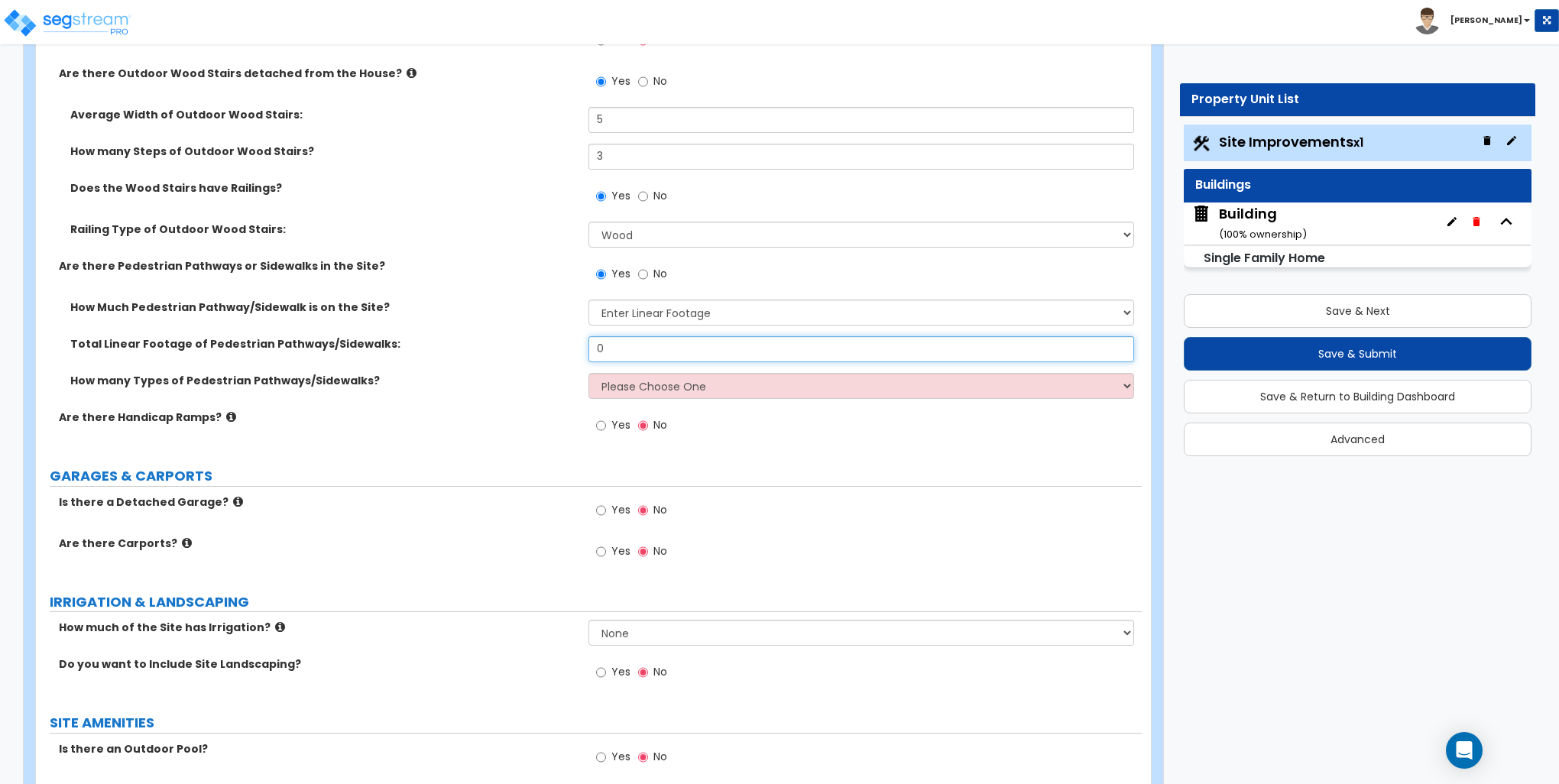
click at [650, 355] on input "0" at bounding box center [861, 349] width 545 height 26
type input "50"
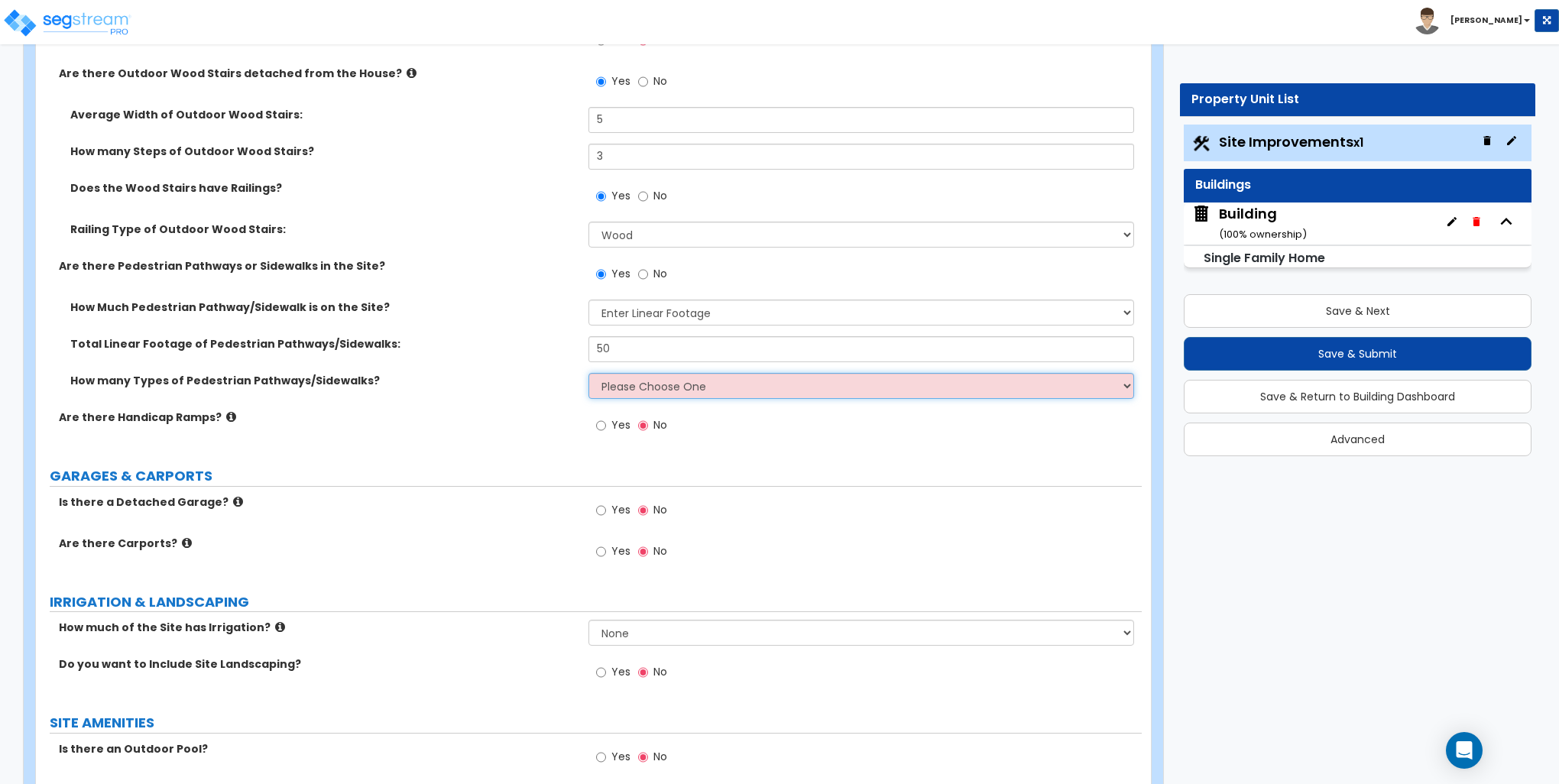
click at [642, 386] on select "Please Choose One 1 2 3" at bounding box center [861, 385] width 545 height 26
select select "1"
click at [589, 372] on select "Please Choose One 1 2 3" at bounding box center [861, 385] width 545 height 26
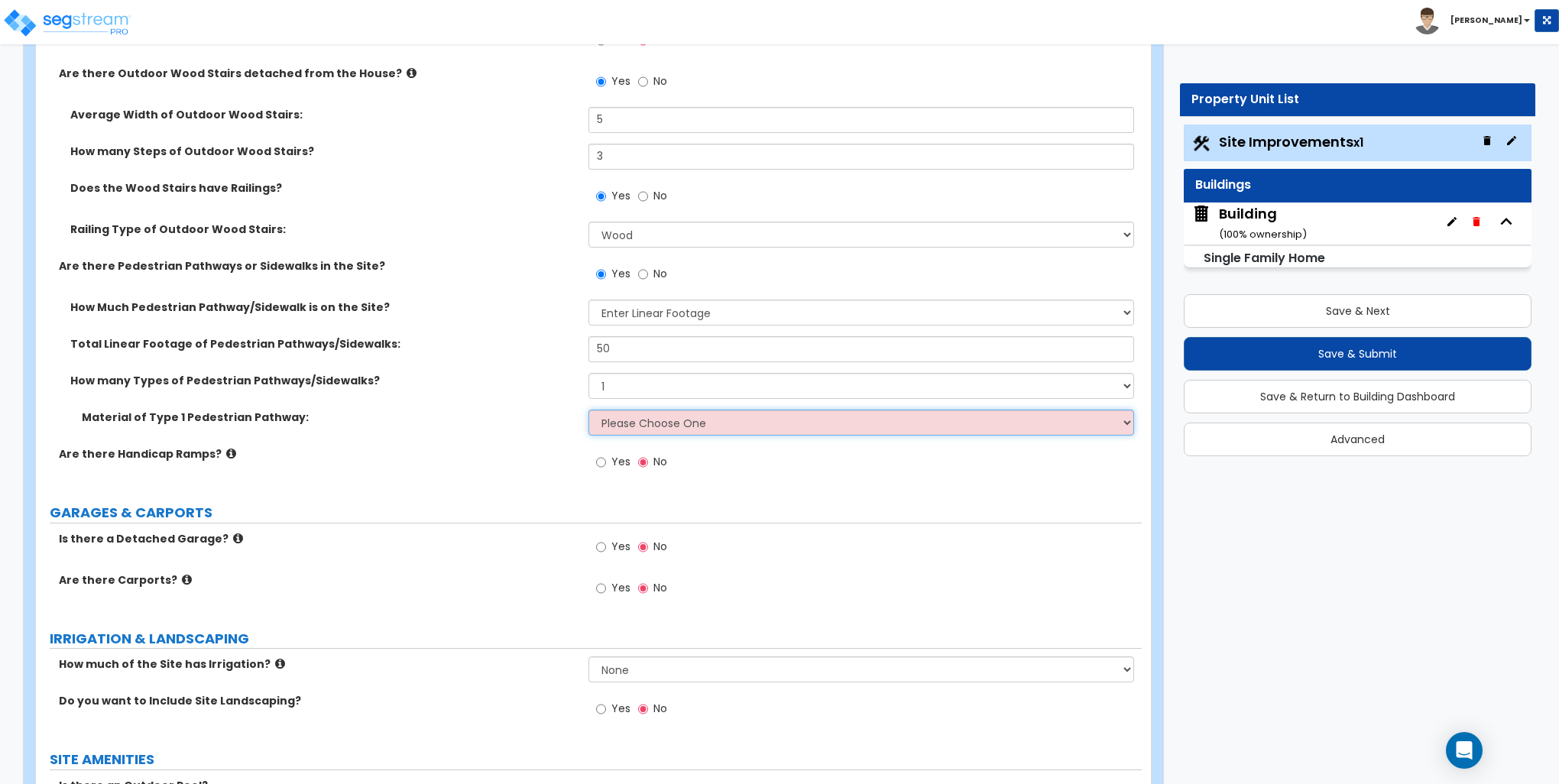
click at [639, 414] on select "Please Choose One Bare Concrete Stamped Concrete Brick Pavers Stone Pavers Wood…" at bounding box center [861, 422] width 545 height 26
select select "1"
click at [589, 410] on select "Please Choose One Bare Concrete Stamped Concrete Brick Pavers Stone Pavers Wood…" at bounding box center [861, 422] width 545 height 26
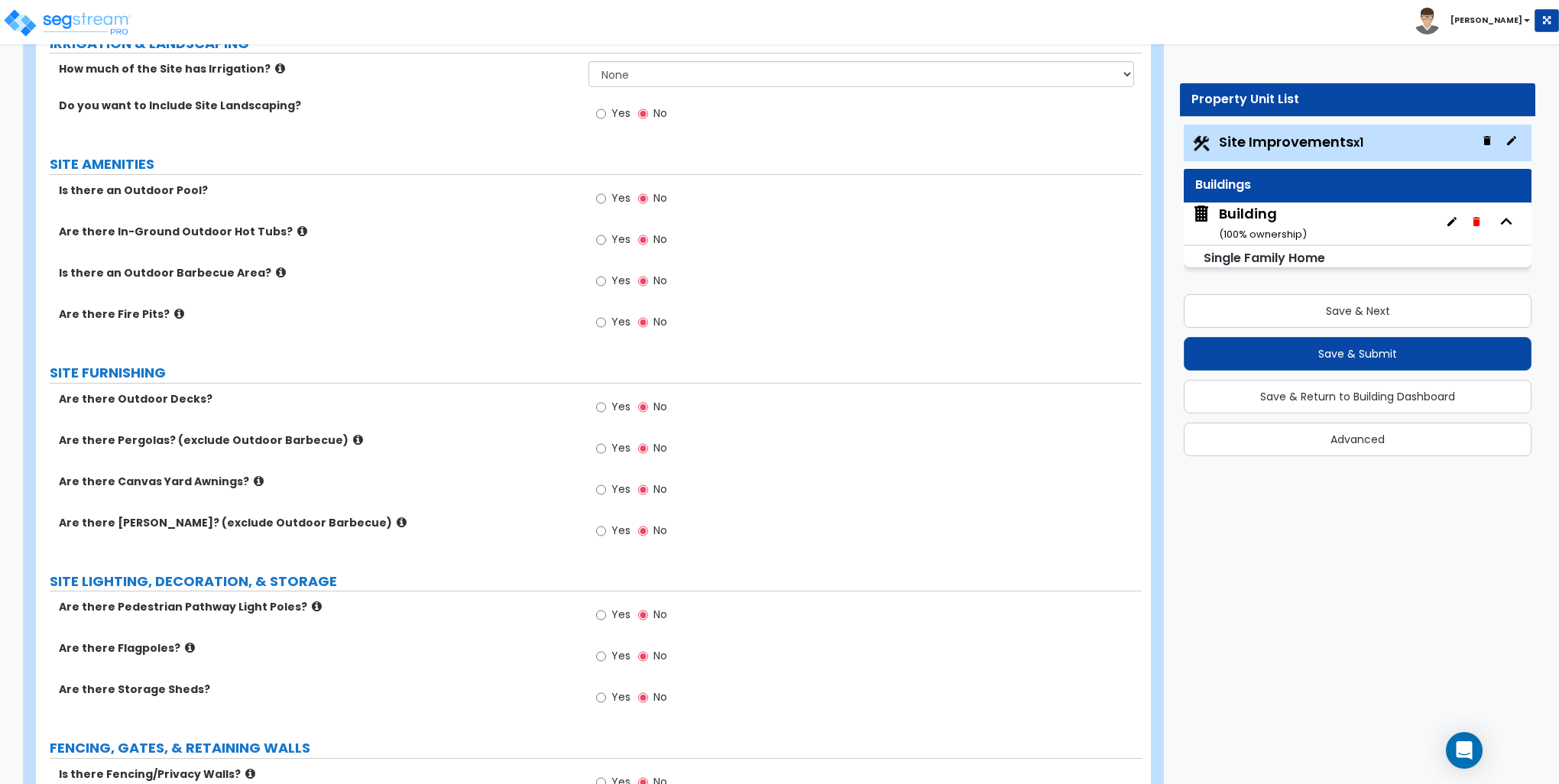
scroll to position [1375, 0]
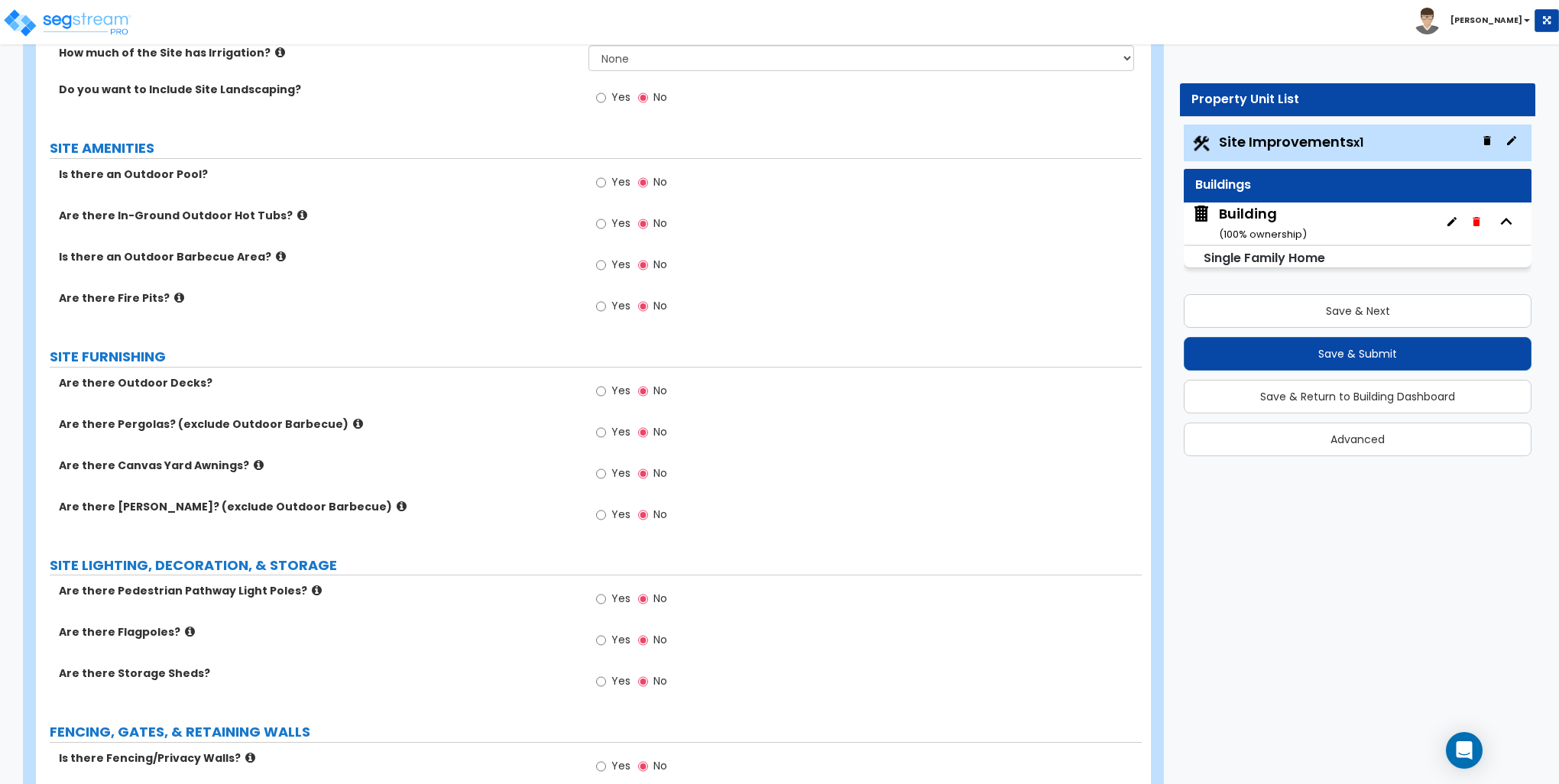
click at [606, 390] on label "Yes" at bounding box center [613, 392] width 34 height 26
click at [606, 390] on input "Yes" at bounding box center [602, 391] width 10 height 17
radio input "true"
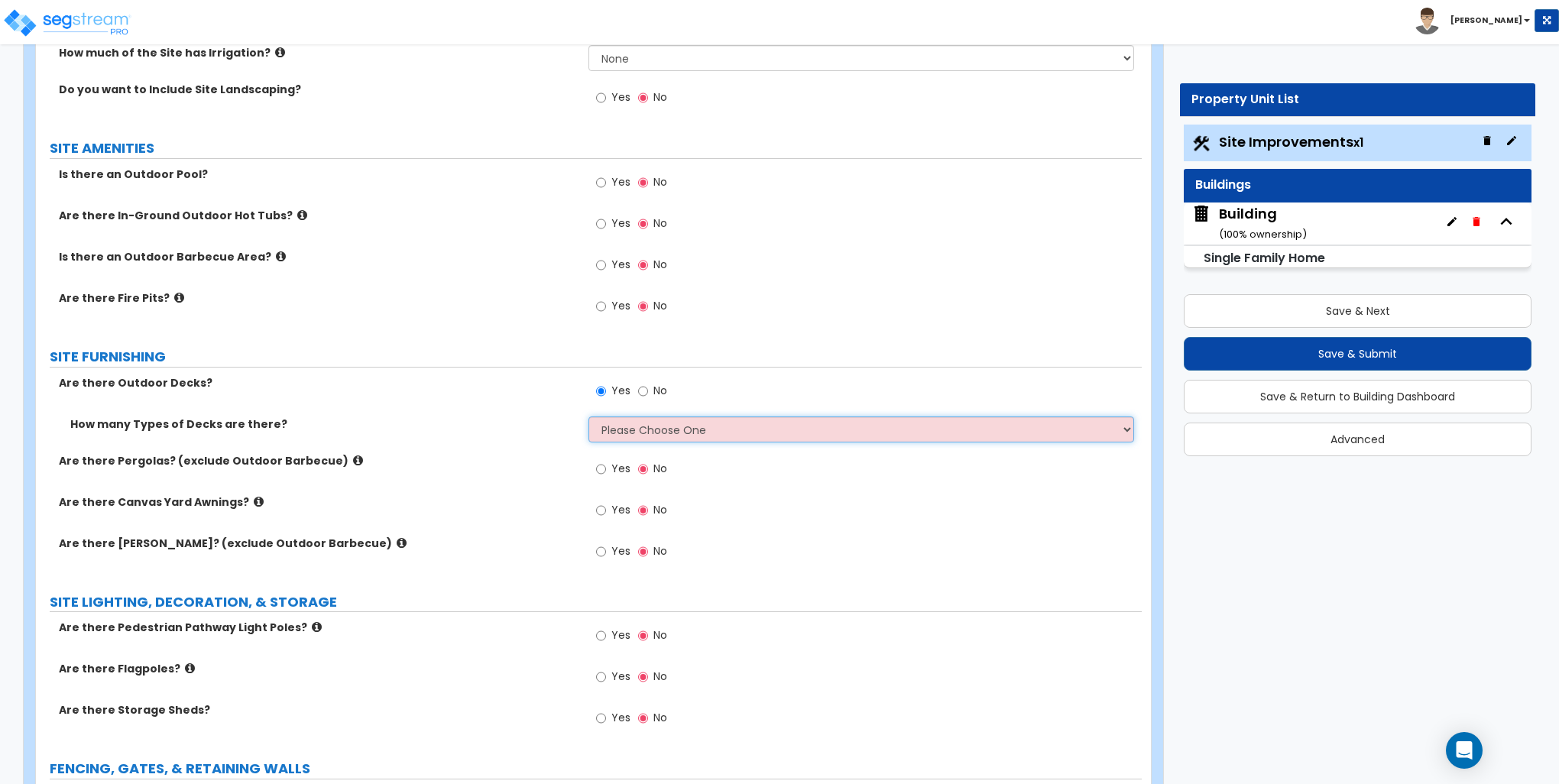
click at [683, 423] on select "Please Choose One 1 2 3 4" at bounding box center [861, 429] width 545 height 26
select select "1"
click at [589, 417] on select "Please Choose One 1 2 3 4" at bounding box center [861, 429] width 545 height 26
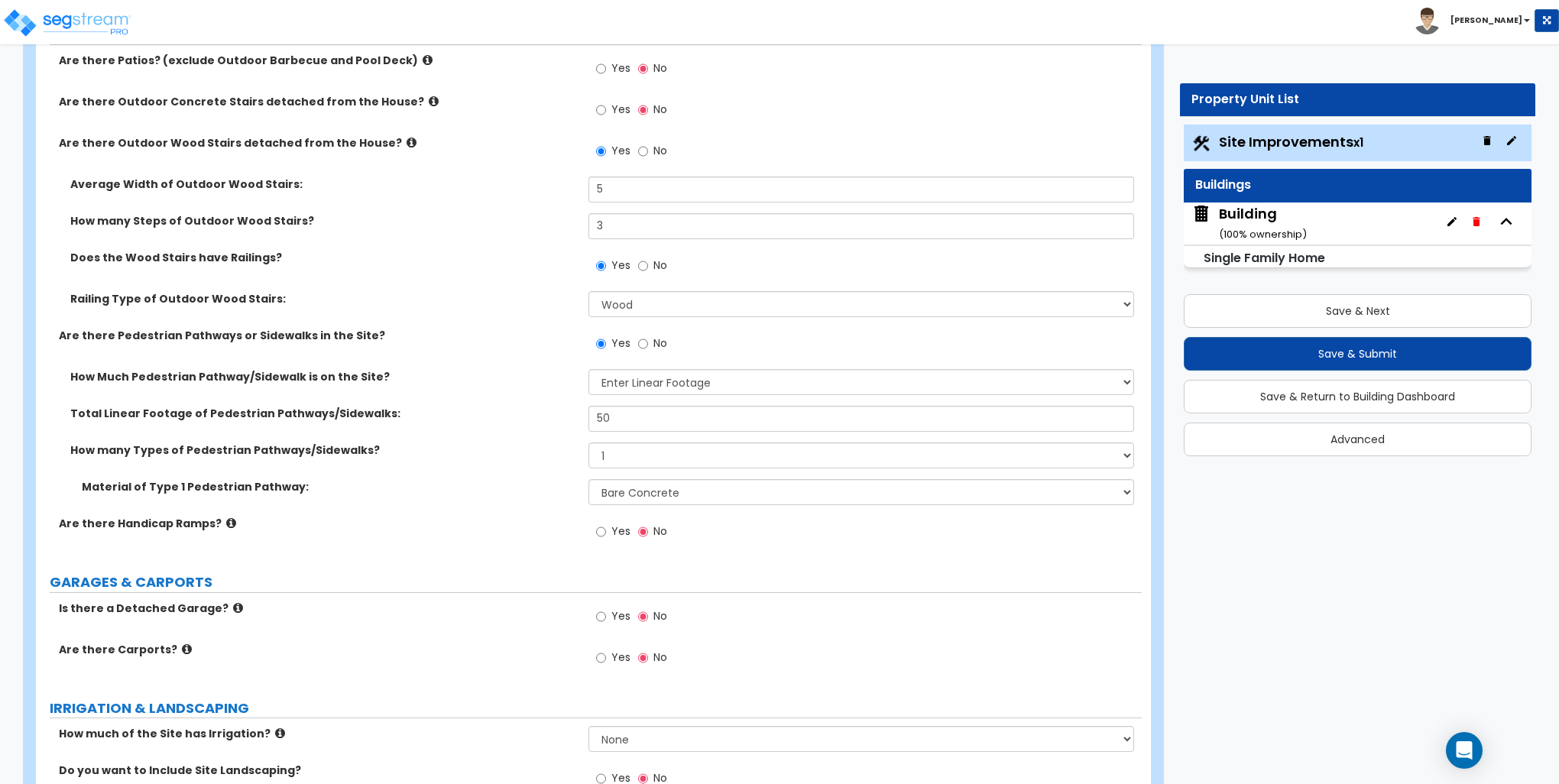
scroll to position [688, 0]
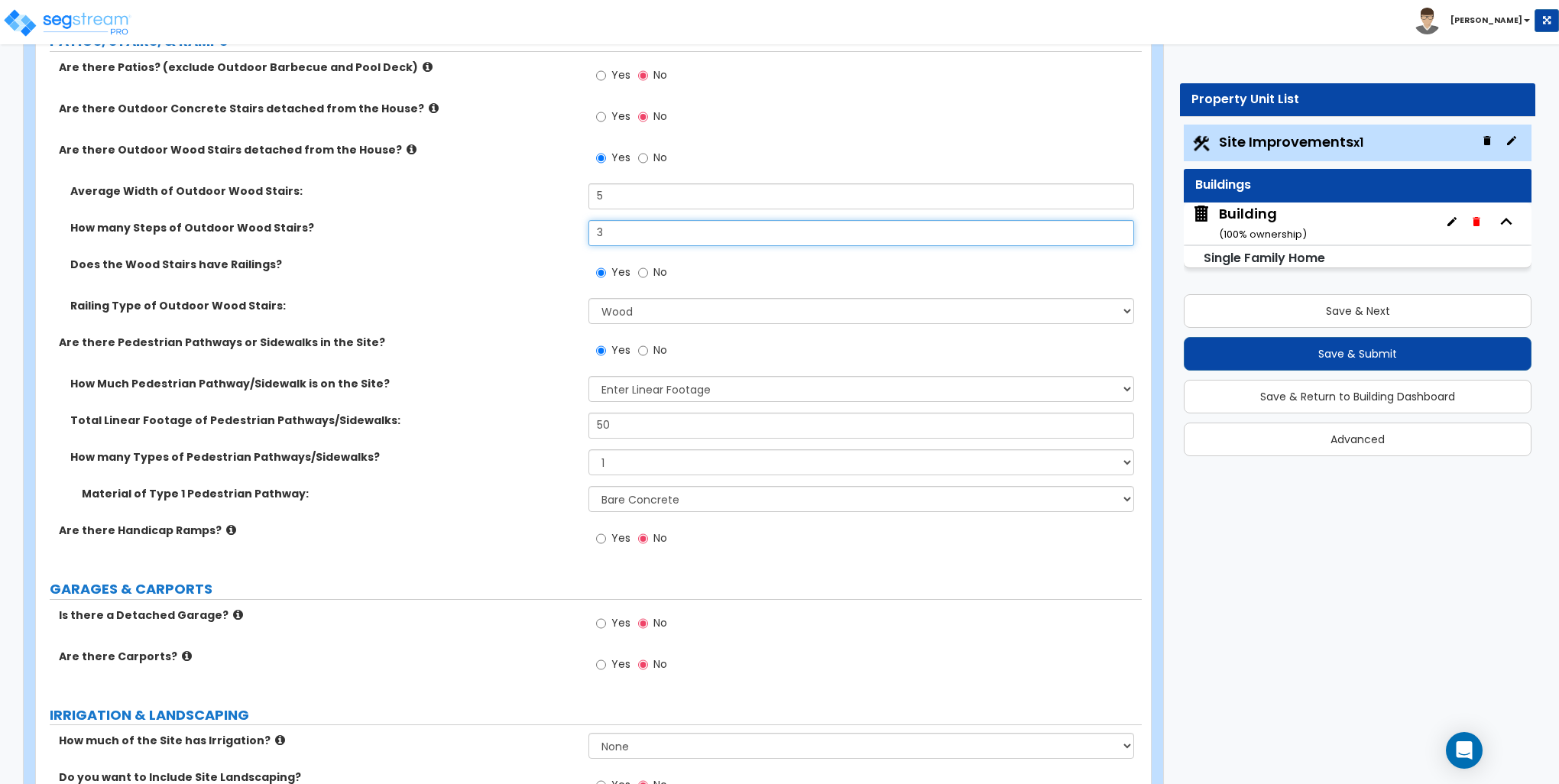
click at [617, 231] on input "3" at bounding box center [861, 233] width 545 height 26
click at [617, 231] on input "4" at bounding box center [861, 233] width 545 height 26
type input "5"
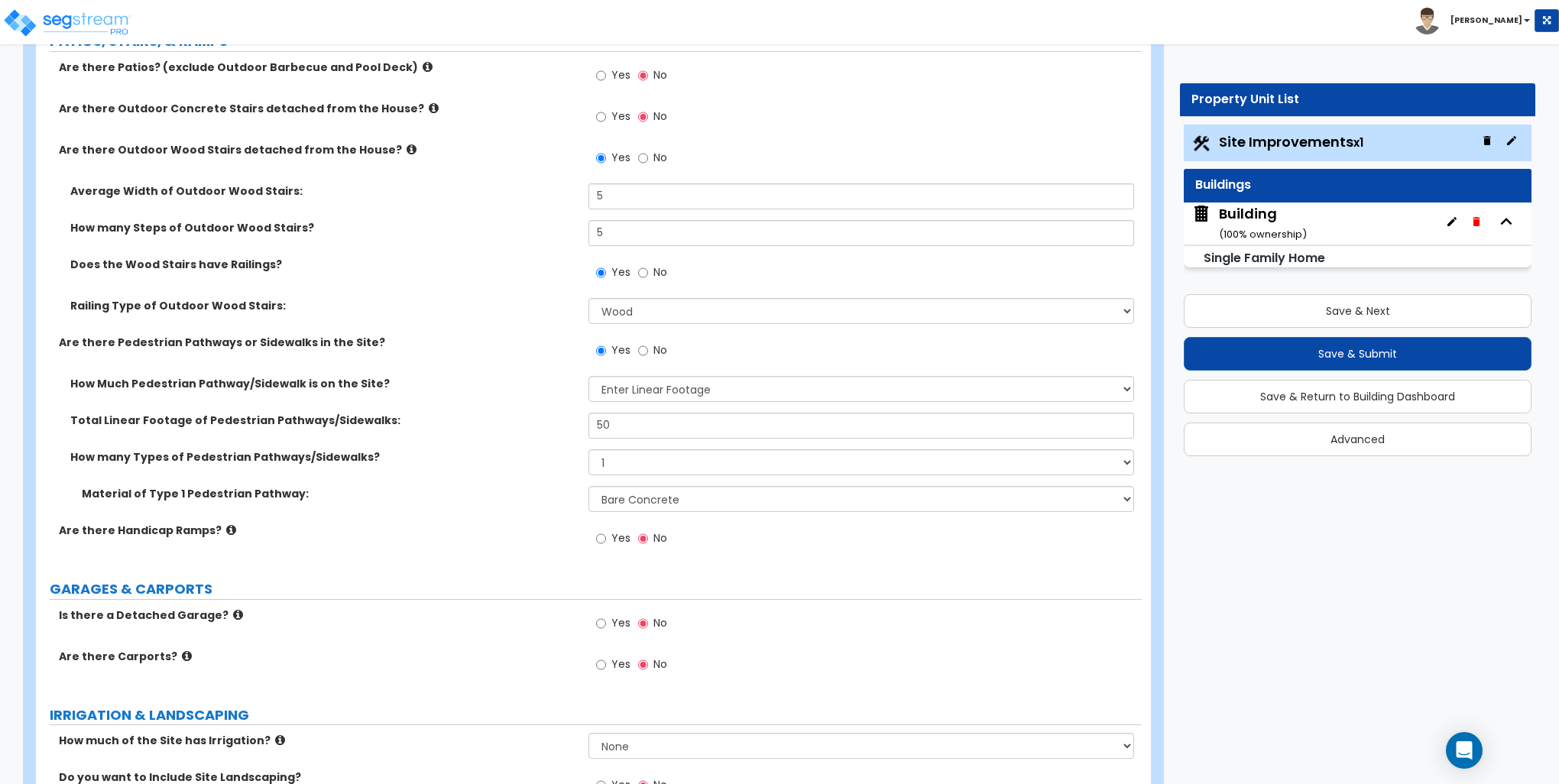
click at [622, 174] on div "Yes No" at bounding box center [632, 160] width 87 height 35
click at [611, 197] on input "5" at bounding box center [861, 196] width 545 height 26
type input "4"
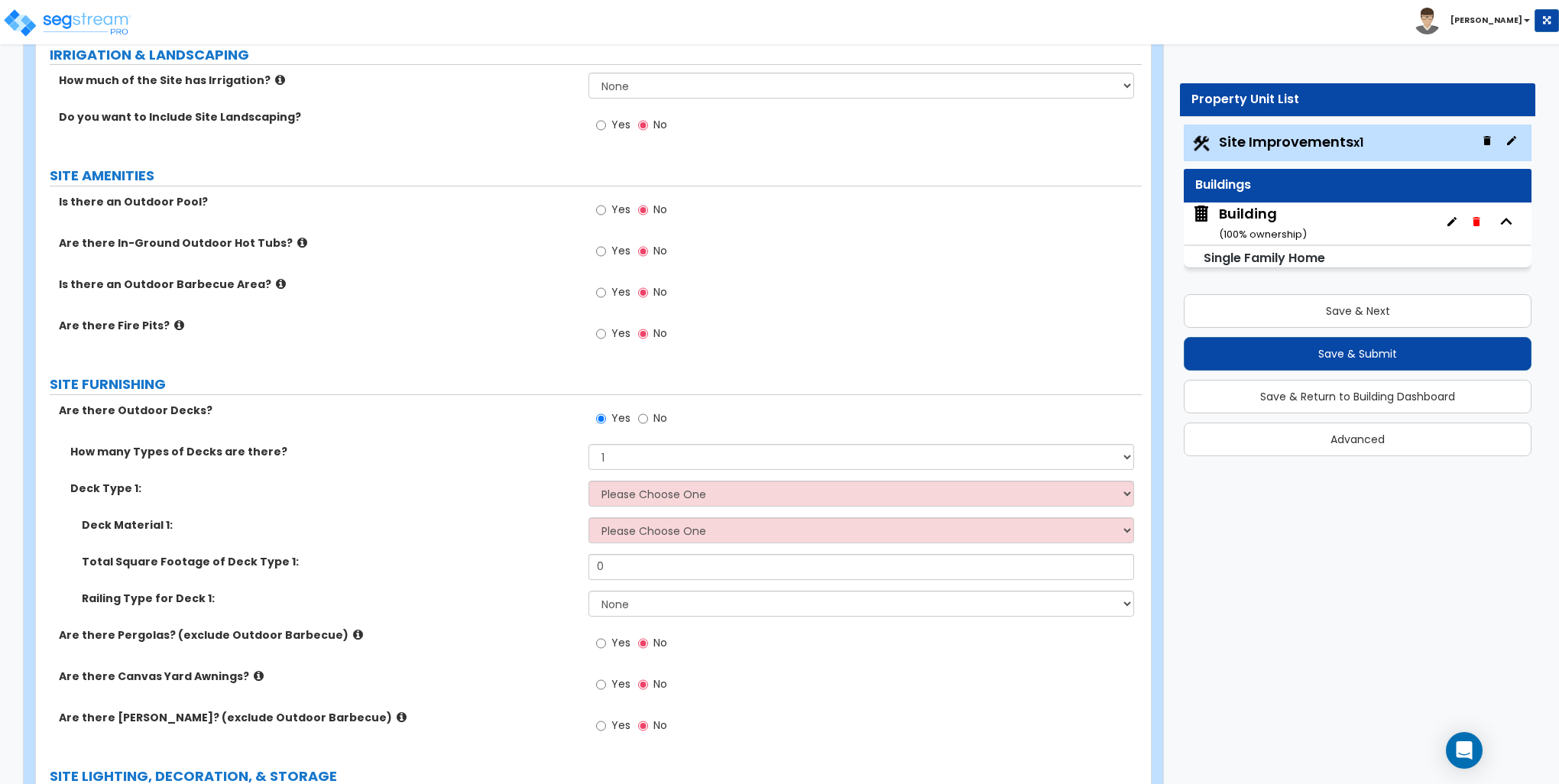
scroll to position [1451, 0]
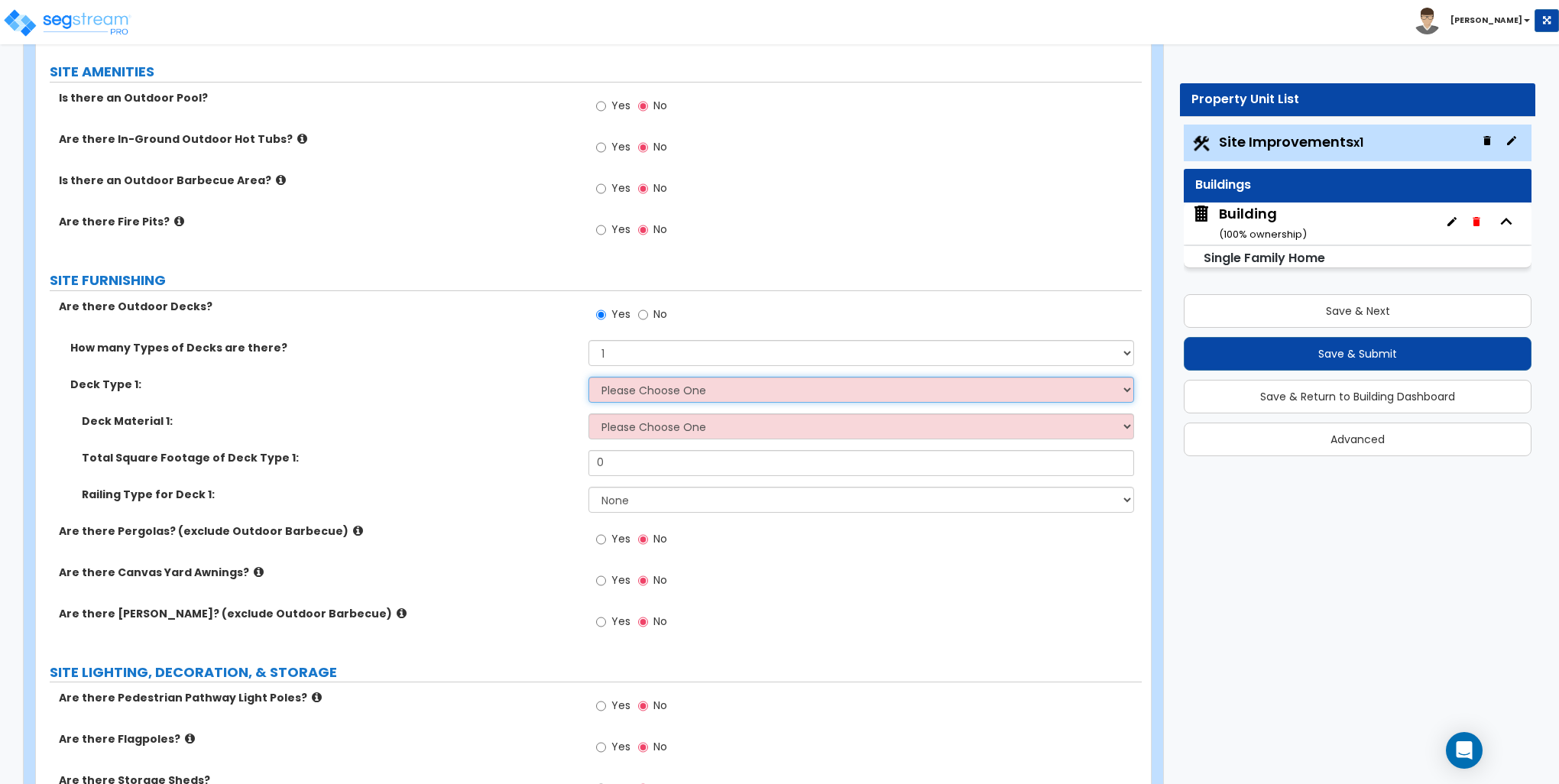
click at [642, 386] on select "Please Choose One Attached to Structure Detached from Structure" at bounding box center [861, 389] width 545 height 26
select select "2"
click at [589, 376] on select "Please Choose One Attached to Structure Detached from Structure" at bounding box center [861, 389] width 545 height 26
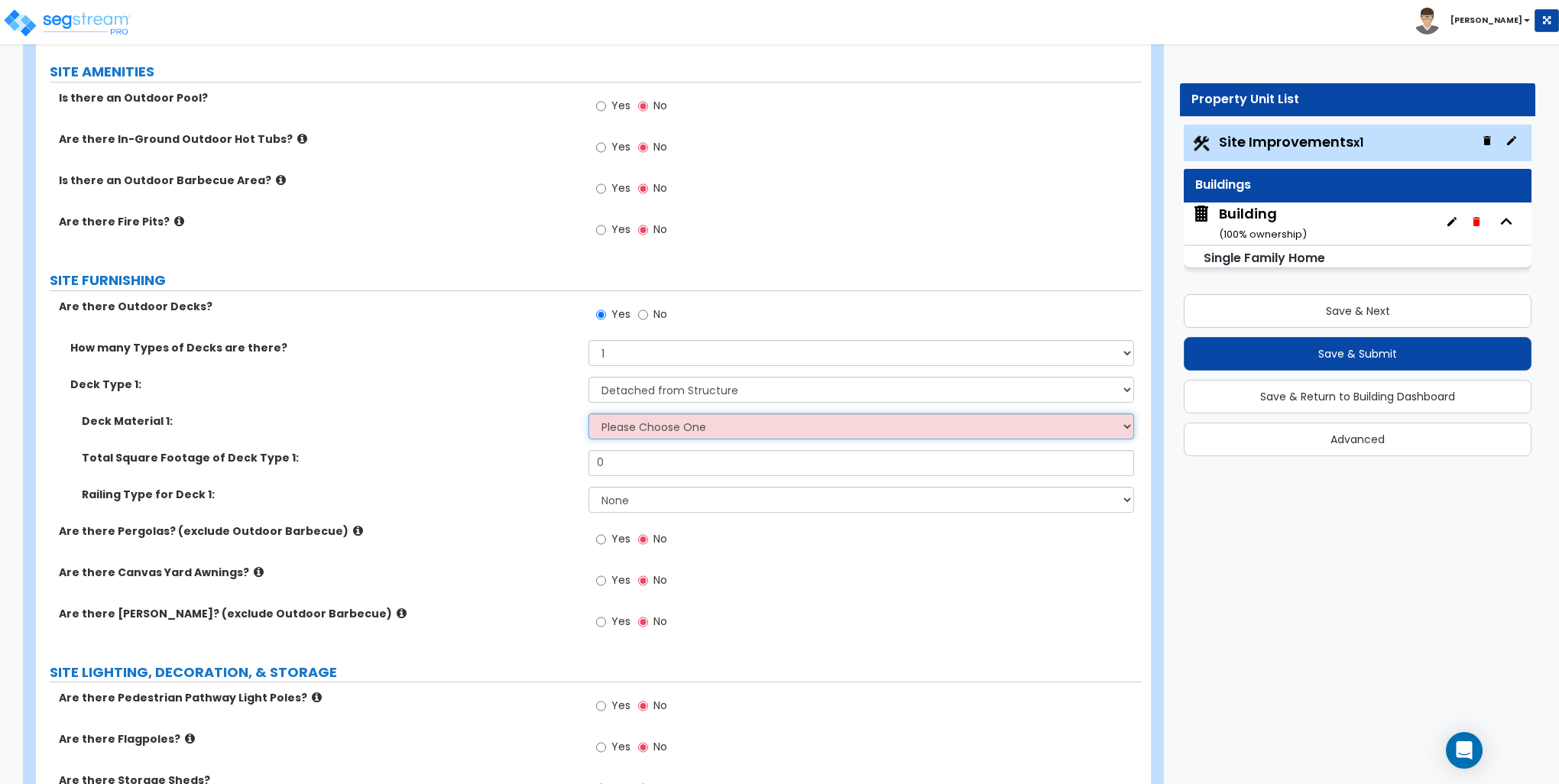
click at [640, 425] on select "Please Choose One Wood Plastic/PVC" at bounding box center [861, 426] width 545 height 26
select select "1"
click at [589, 414] on select "Please Choose One Wood Plastic/PVC" at bounding box center [861, 426] width 545 height 26
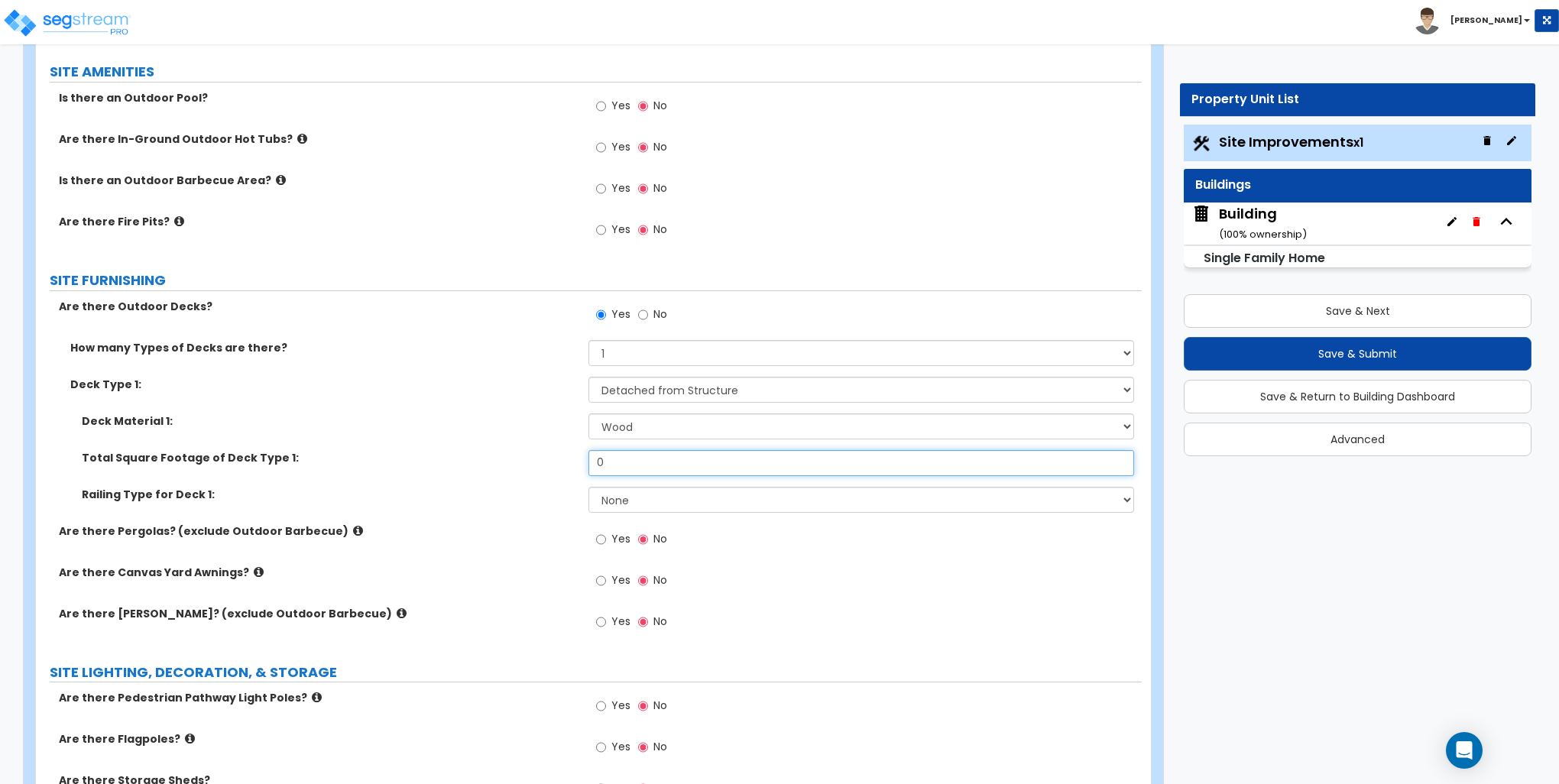
click at [626, 455] on input "0" at bounding box center [861, 463] width 545 height 26
type input "196"
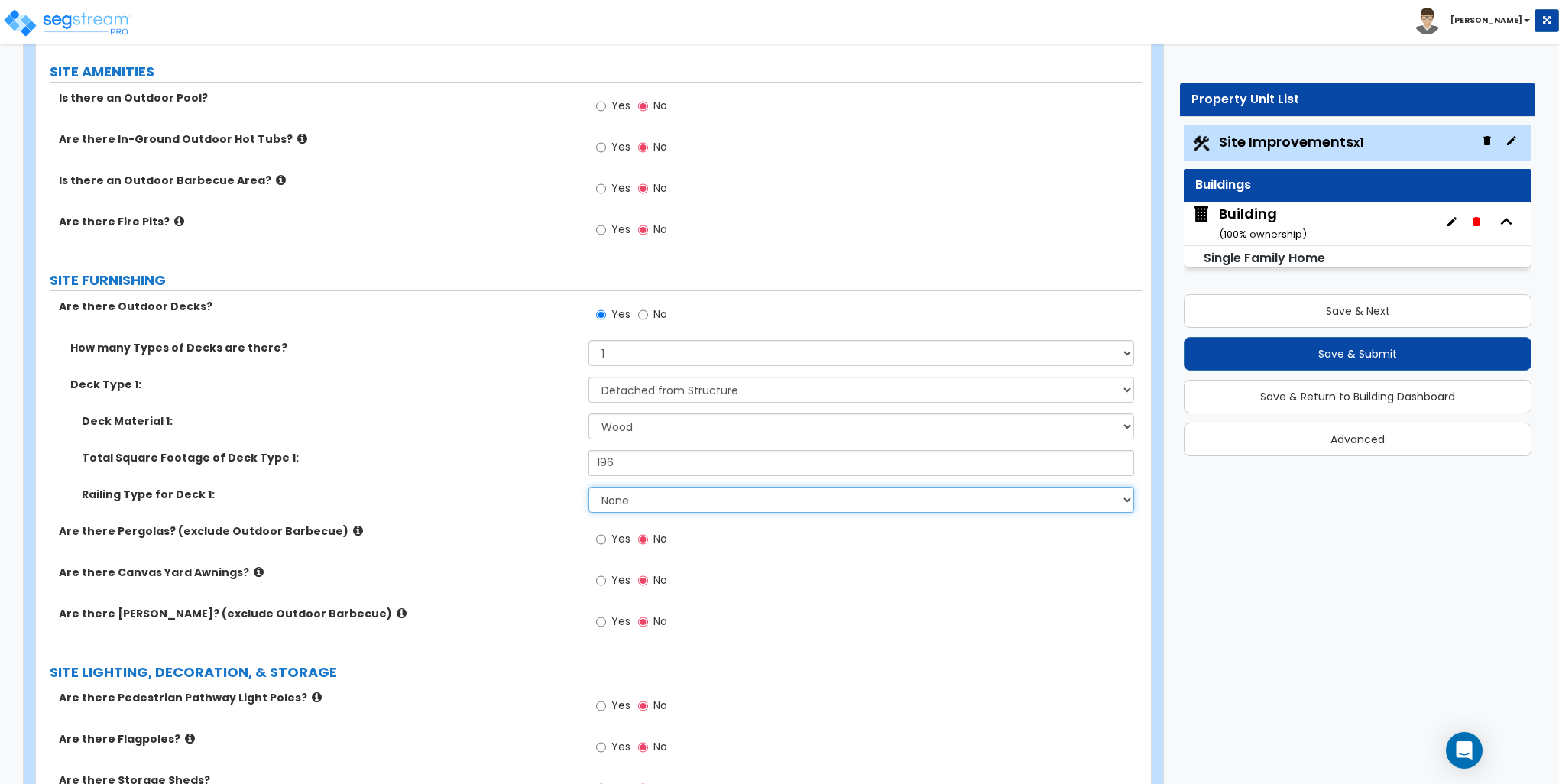
drag, startPoint x: 617, startPoint y: 509, endPoint x: 622, endPoint y: 502, distance: 8.6
click at [617, 508] on select "None Wood Plastic" at bounding box center [861, 499] width 545 height 26
select select "1"
click at [589, 486] on select "None Wood Plastic" at bounding box center [861, 499] width 545 height 26
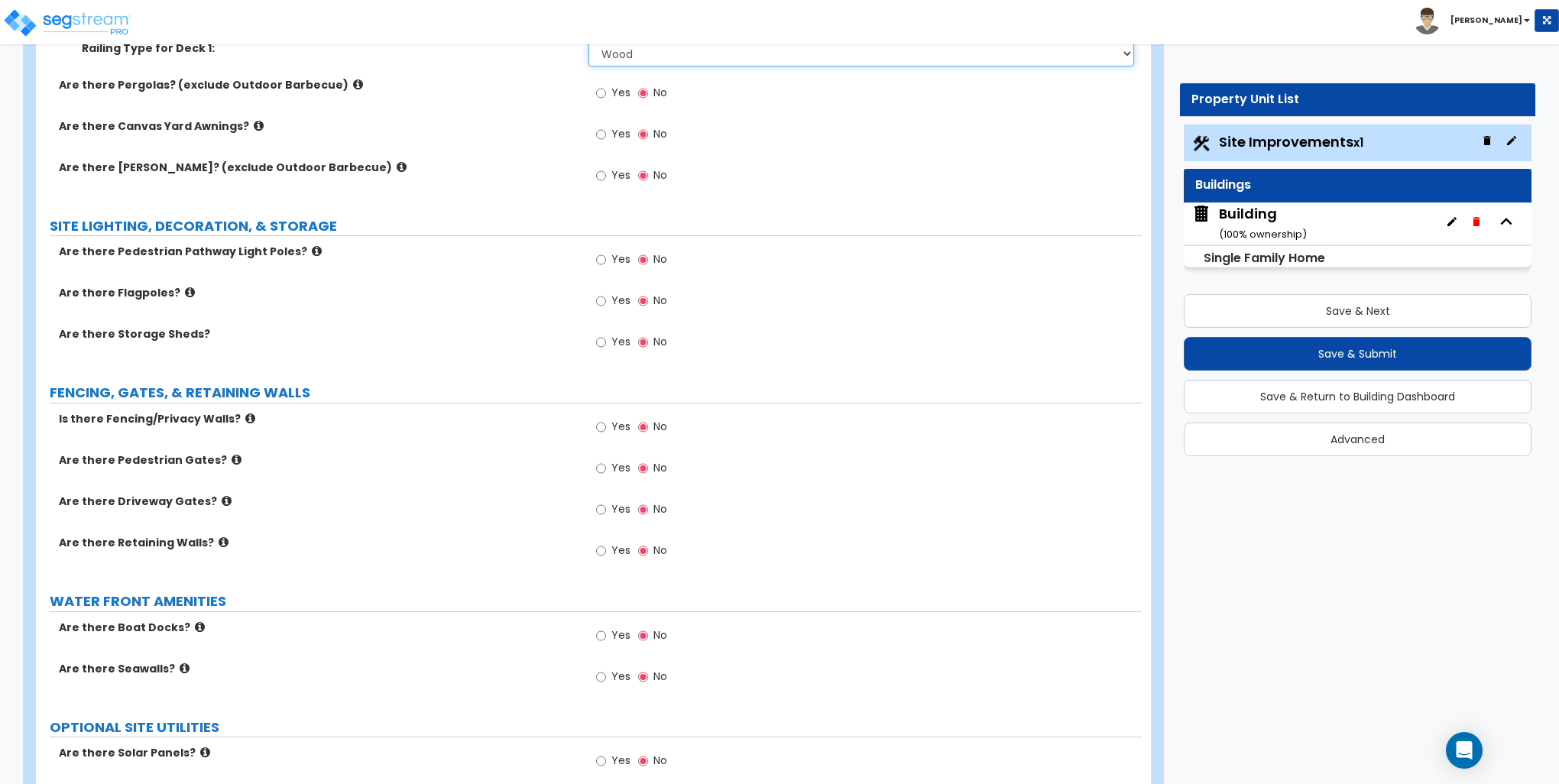
scroll to position [1910, 0]
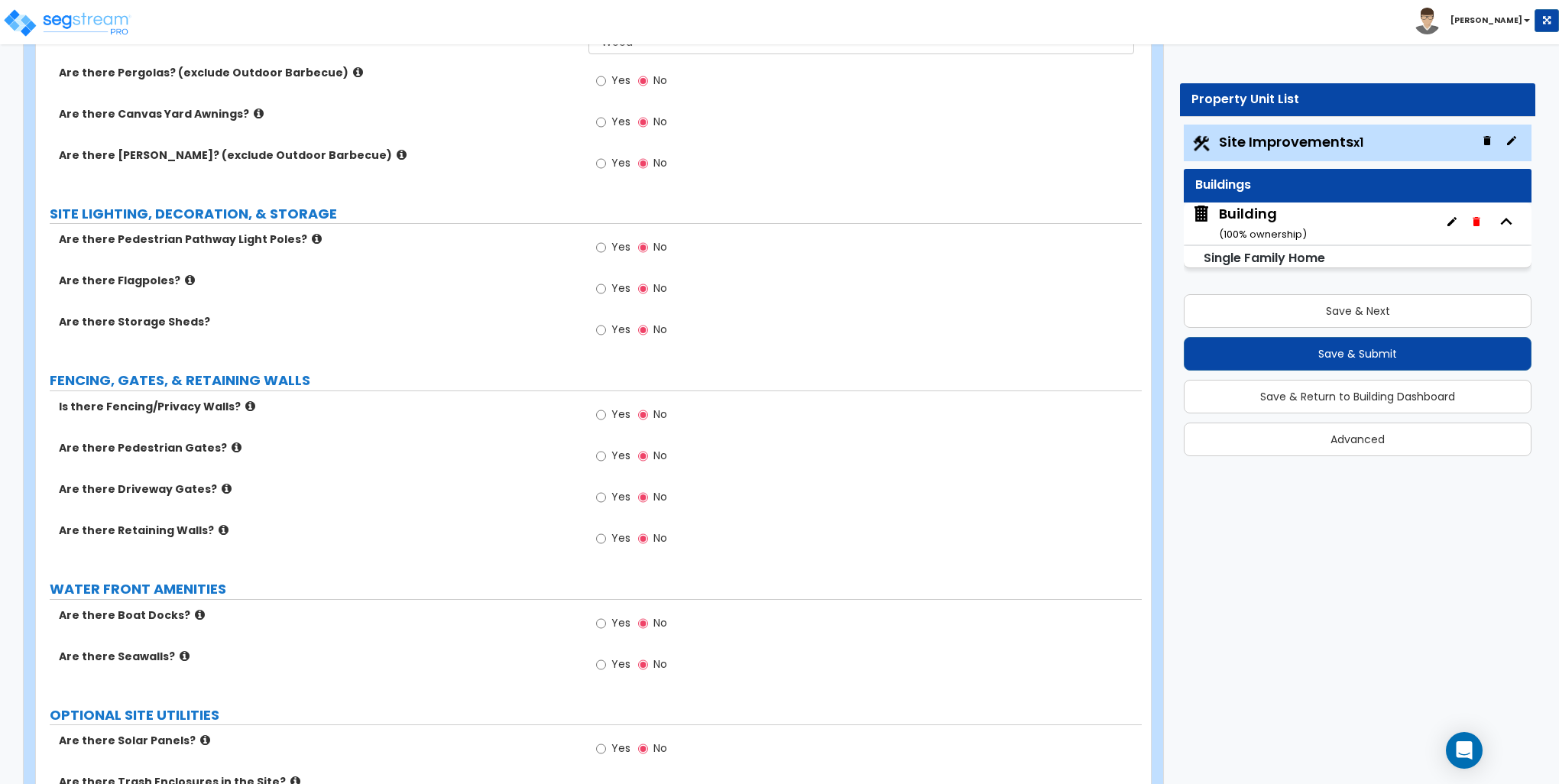
click at [495, 342] on div "Are there Storage Sheds? Yes No" at bounding box center [589, 335] width 1106 height 41
click at [600, 411] on input "Yes" at bounding box center [602, 415] width 10 height 17
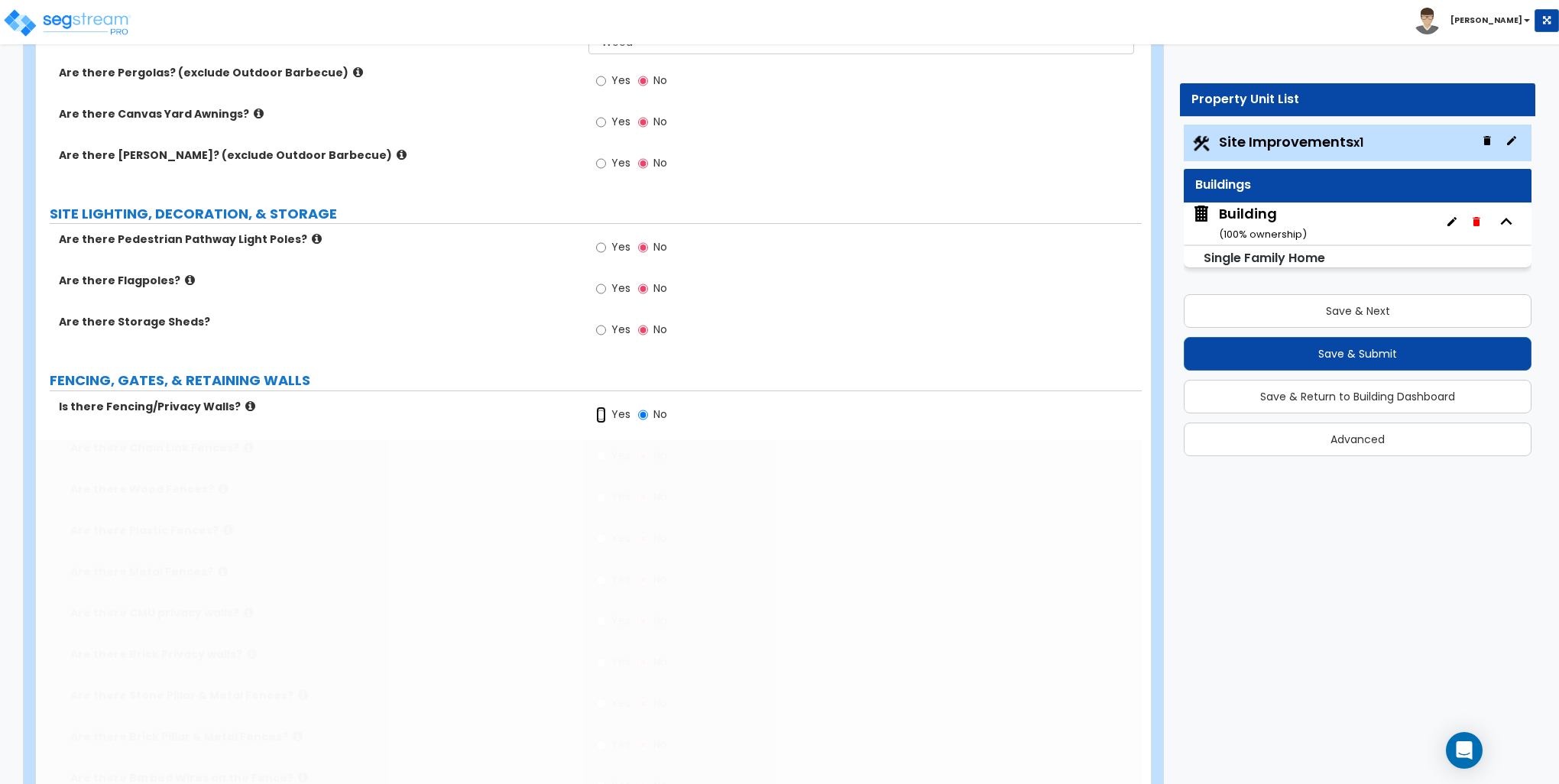
radio input "true"
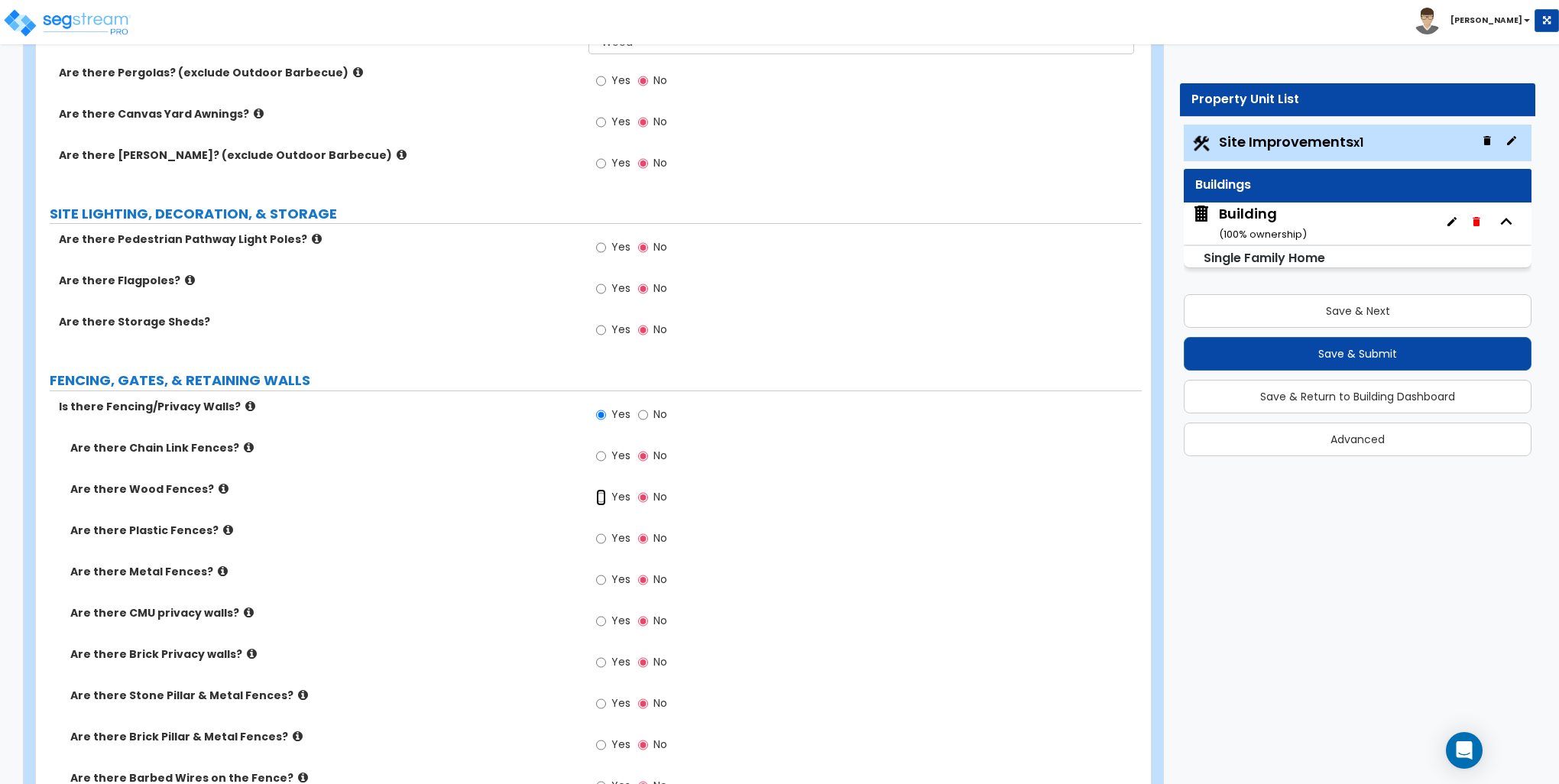
click at [600, 496] on input "Yes" at bounding box center [602, 497] width 10 height 17
radio input "true"
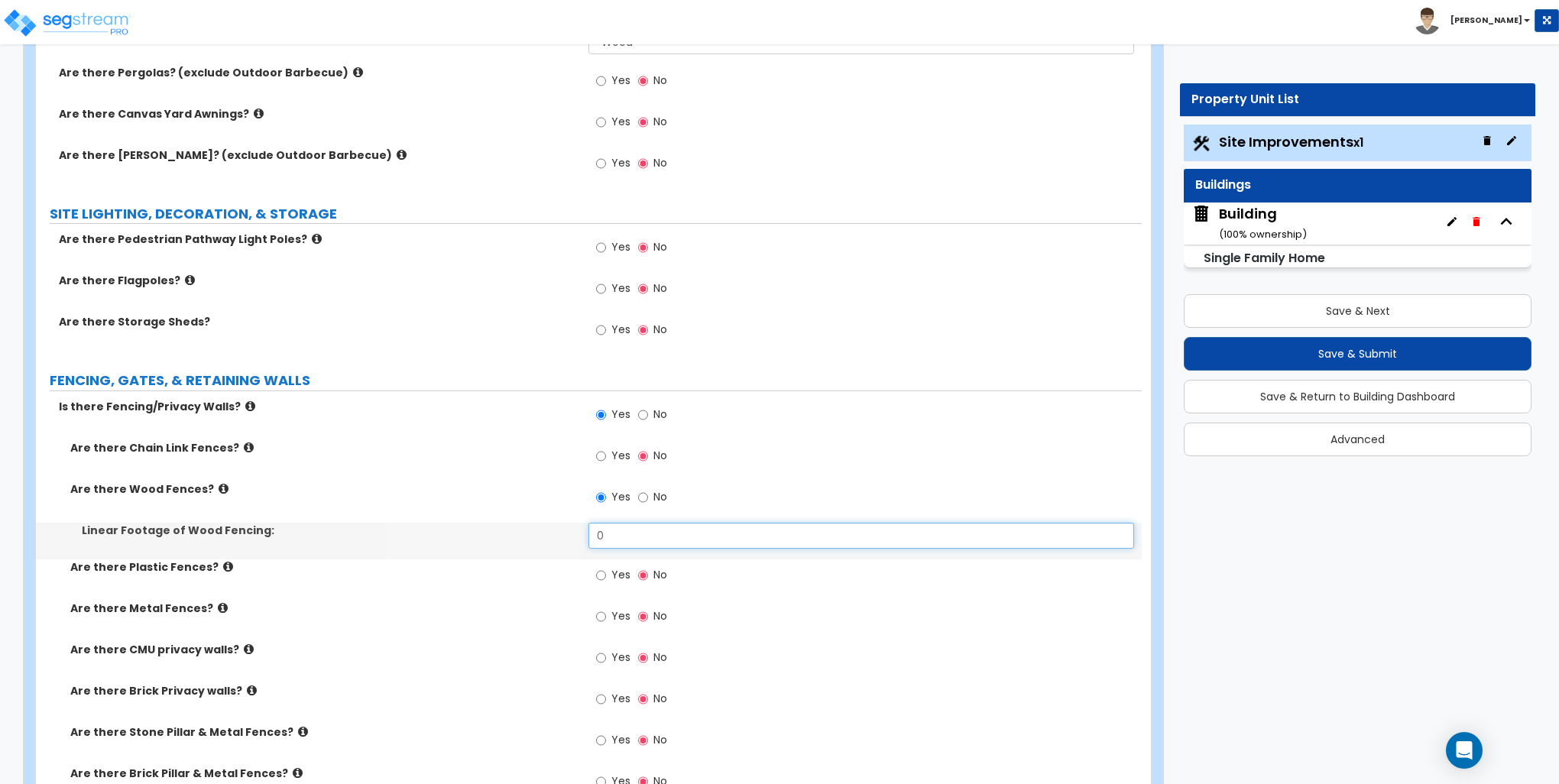
click at [612, 528] on input "0" at bounding box center [861, 535] width 545 height 26
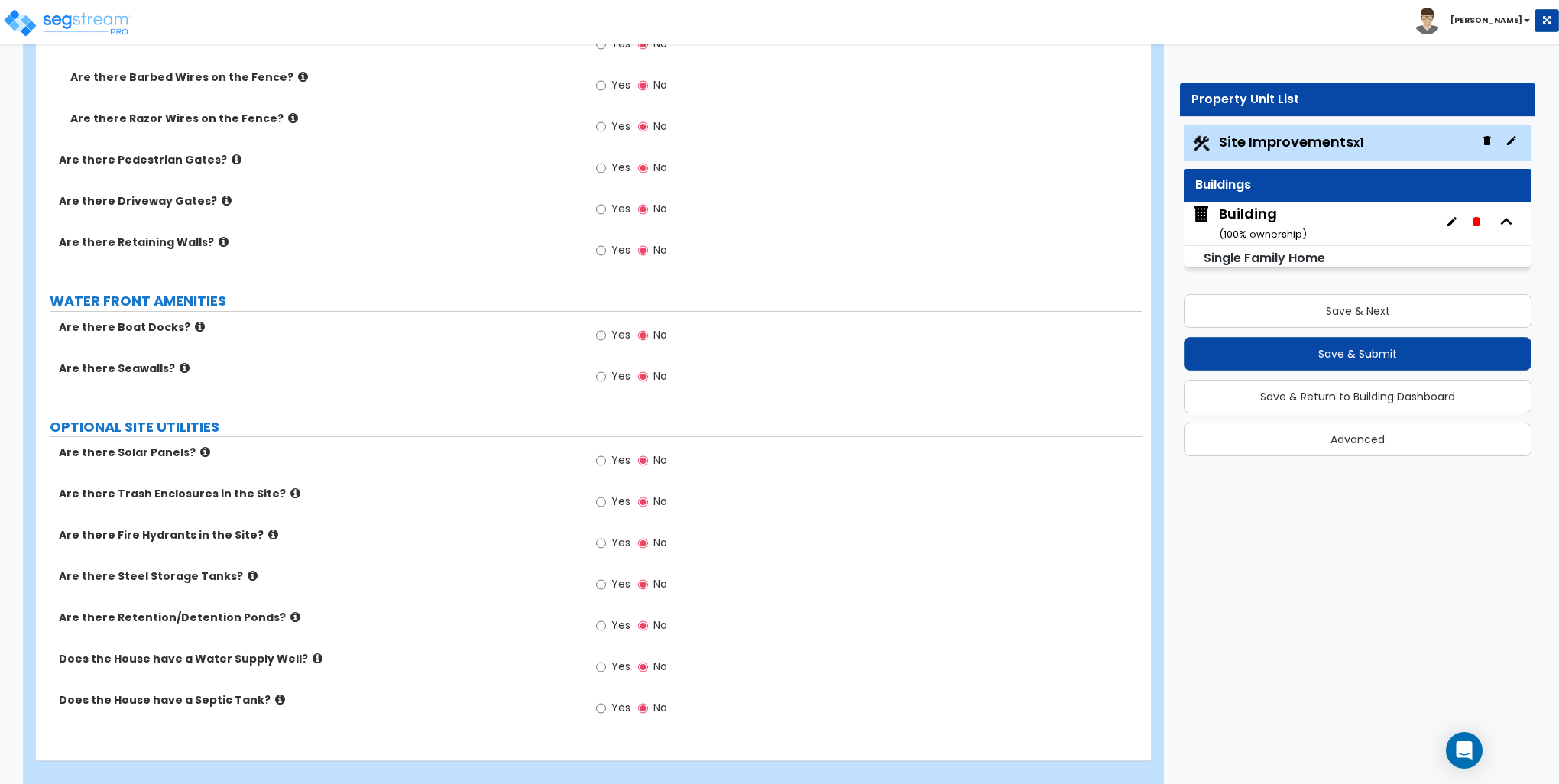
scroll to position [2664, 0]
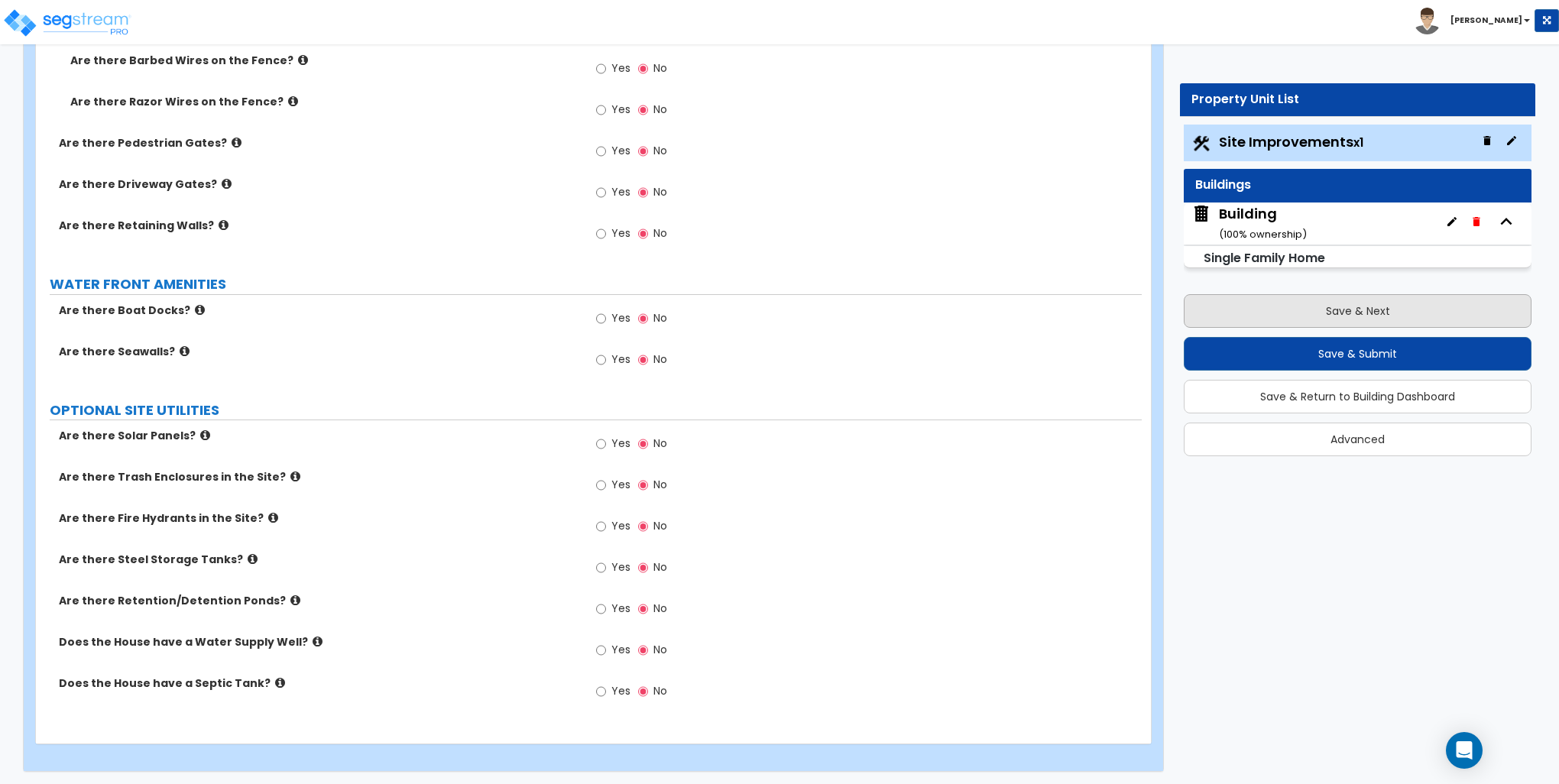
type input "8"
click at [1321, 310] on button "Save & Next" at bounding box center [1358, 310] width 348 height 33
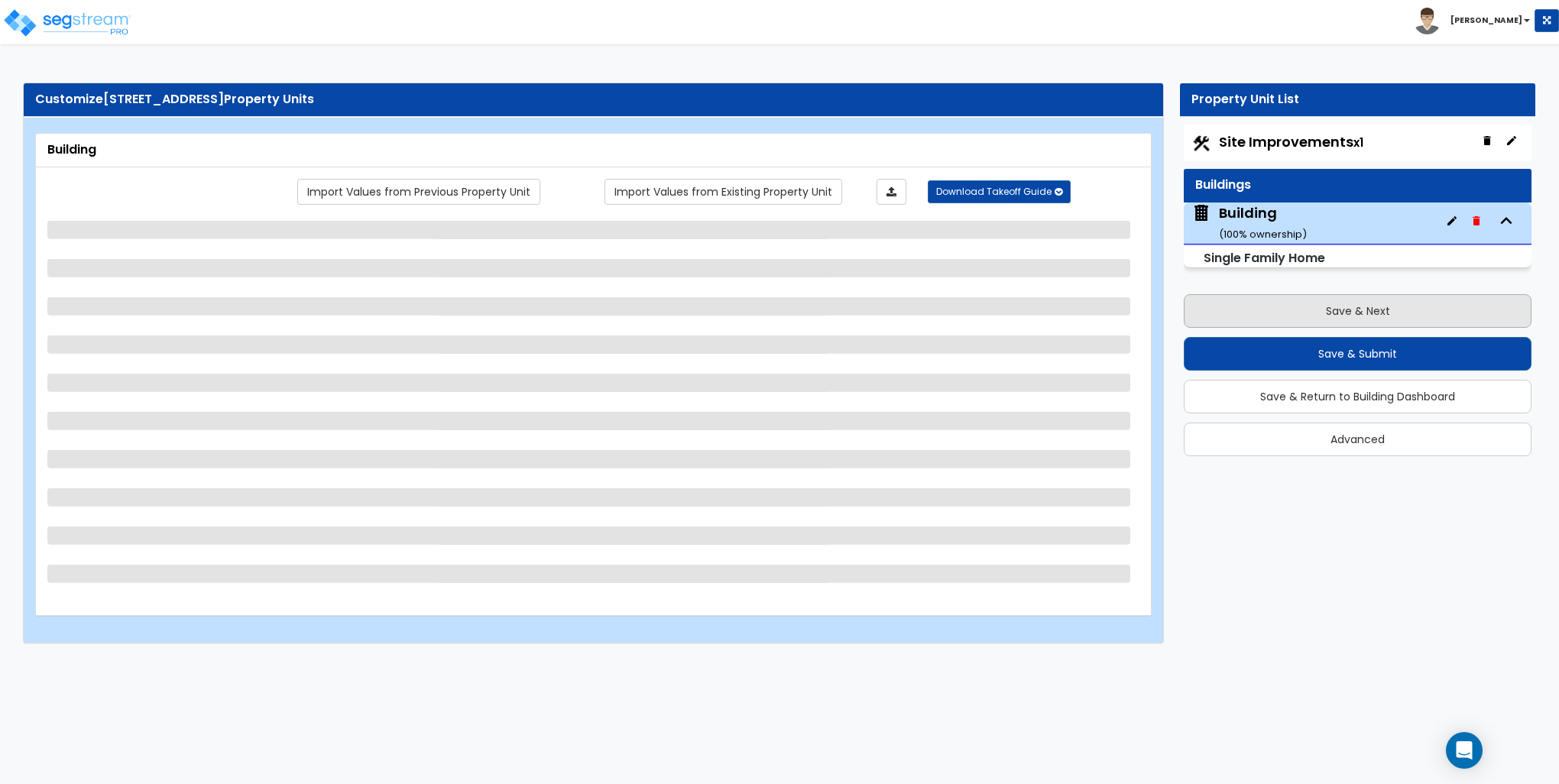
scroll to position [0, 0]
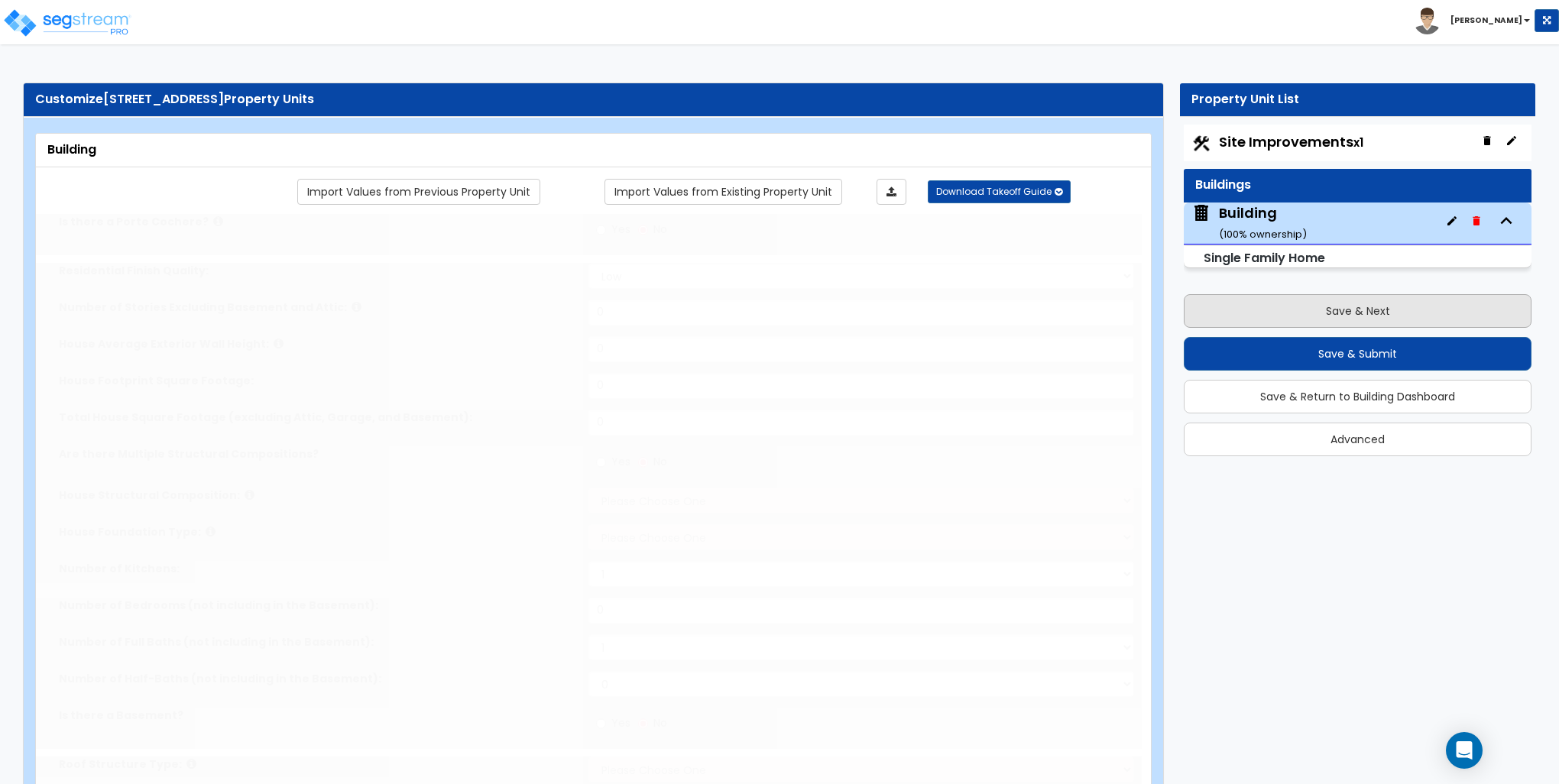
type input "1"
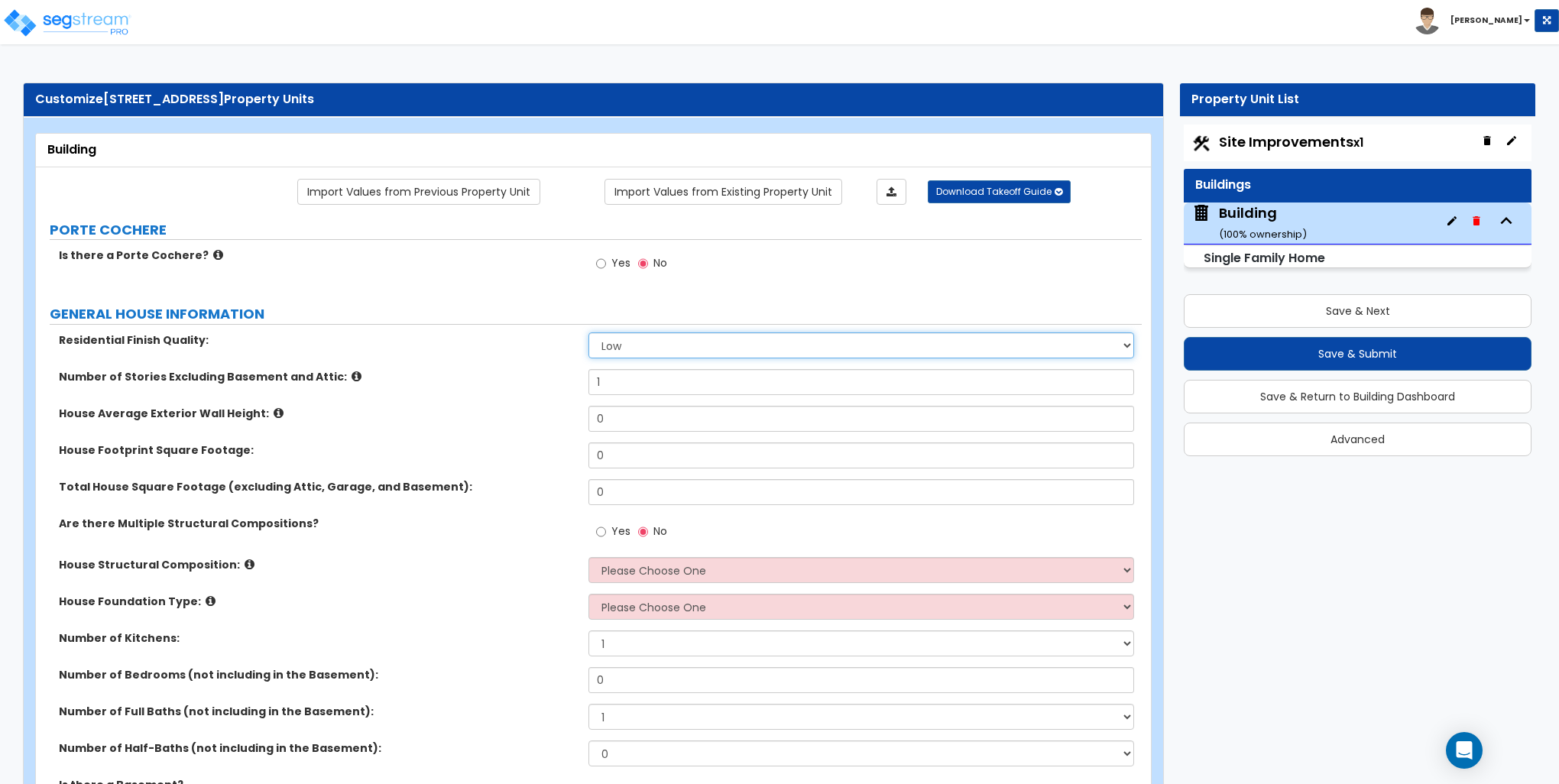
drag, startPoint x: 634, startPoint y: 341, endPoint x: 638, endPoint y: 349, distance: 8.9
click at [638, 349] on select "Low Average High" at bounding box center [861, 345] width 545 height 26
select select "1"
click at [589, 332] on select "Low Average High" at bounding box center [861, 345] width 545 height 26
click at [625, 384] on input "1" at bounding box center [861, 382] width 545 height 26
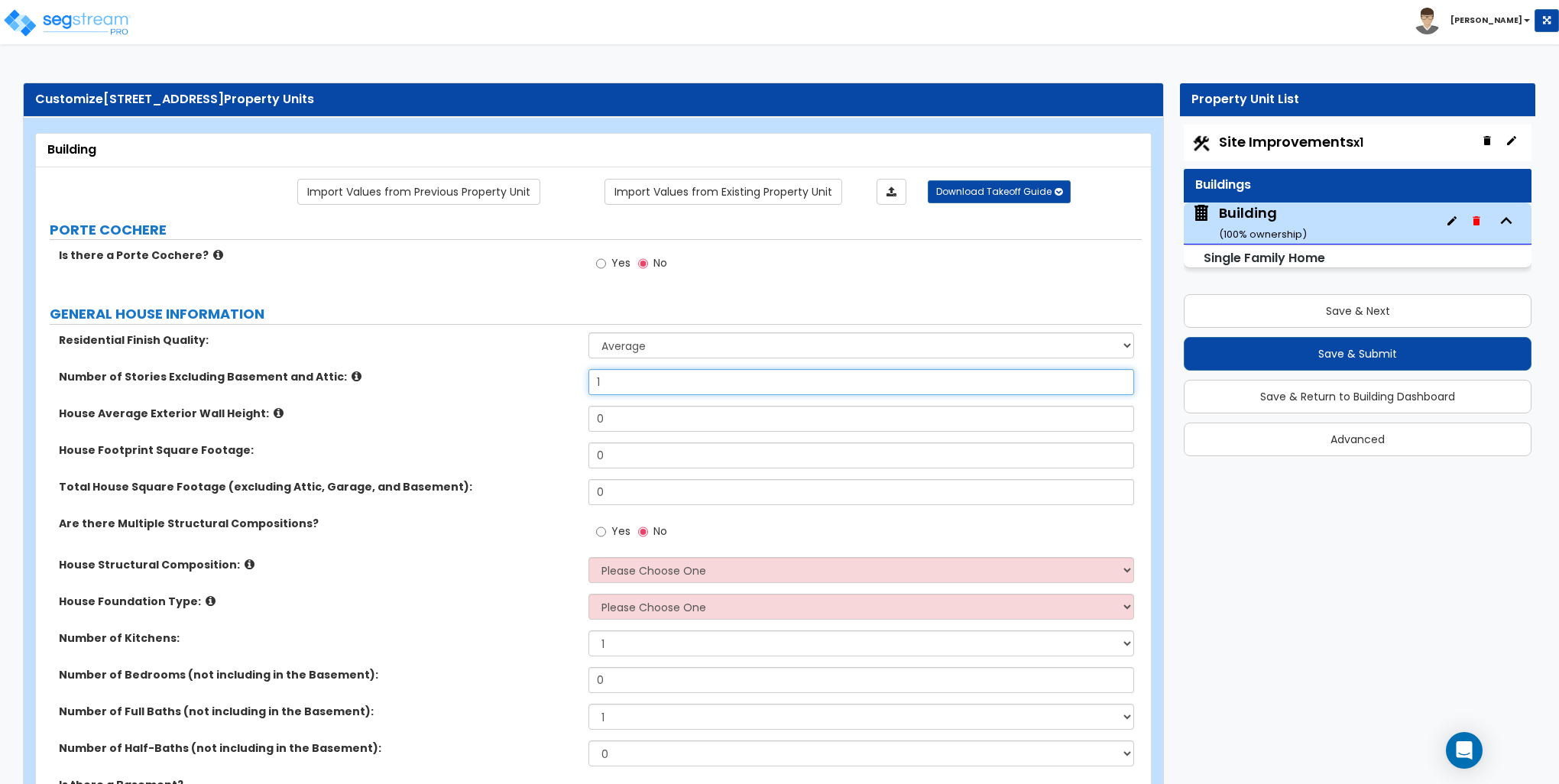
click at [625, 384] on input "1" at bounding box center [861, 382] width 545 height 26
type input "2"
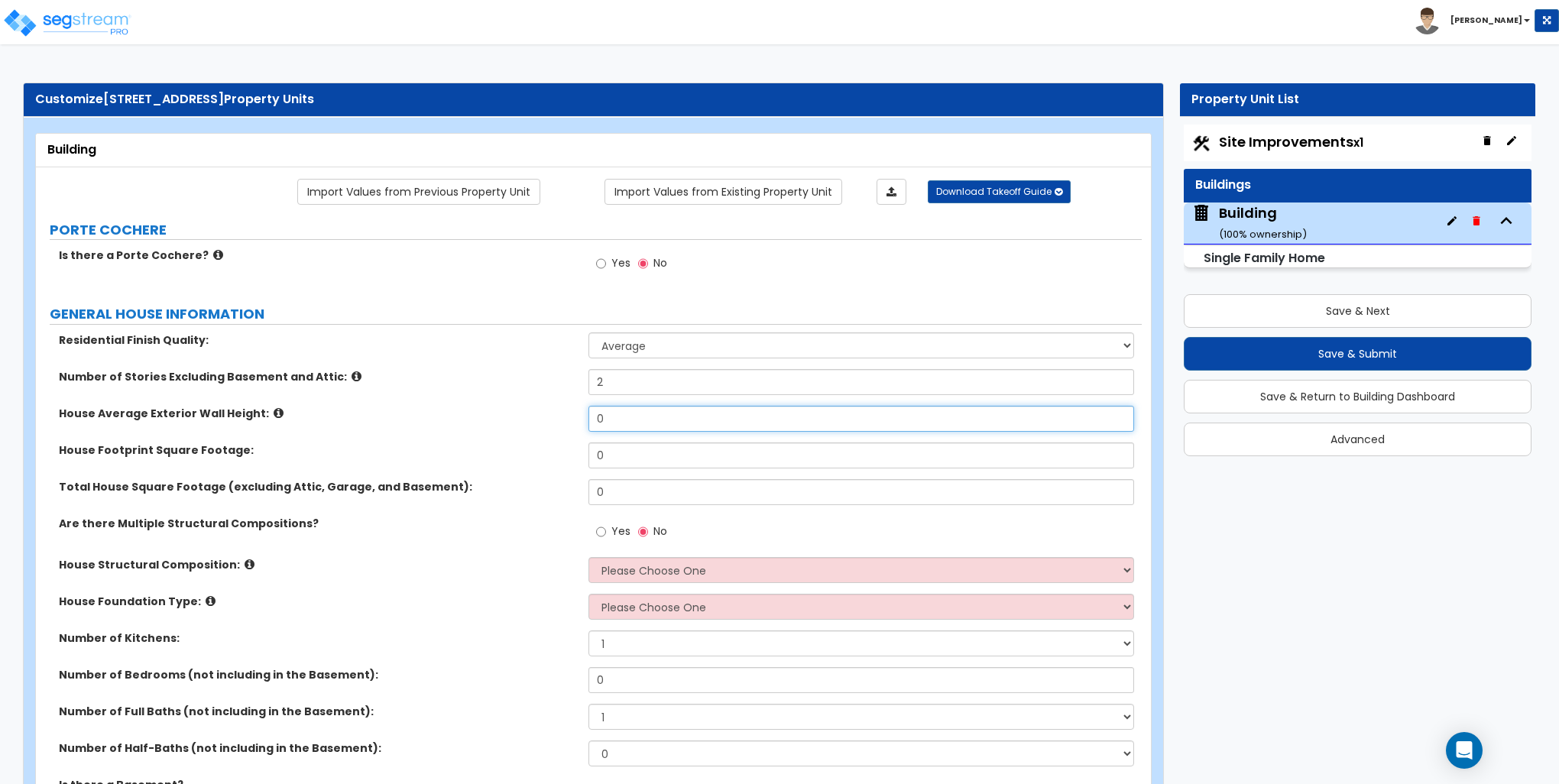
click at [627, 414] on input "0" at bounding box center [861, 419] width 545 height 26
type input "18"
click at [616, 448] on input "0" at bounding box center [861, 455] width 545 height 26
click at [617, 448] on input "0" at bounding box center [861, 455] width 545 height 26
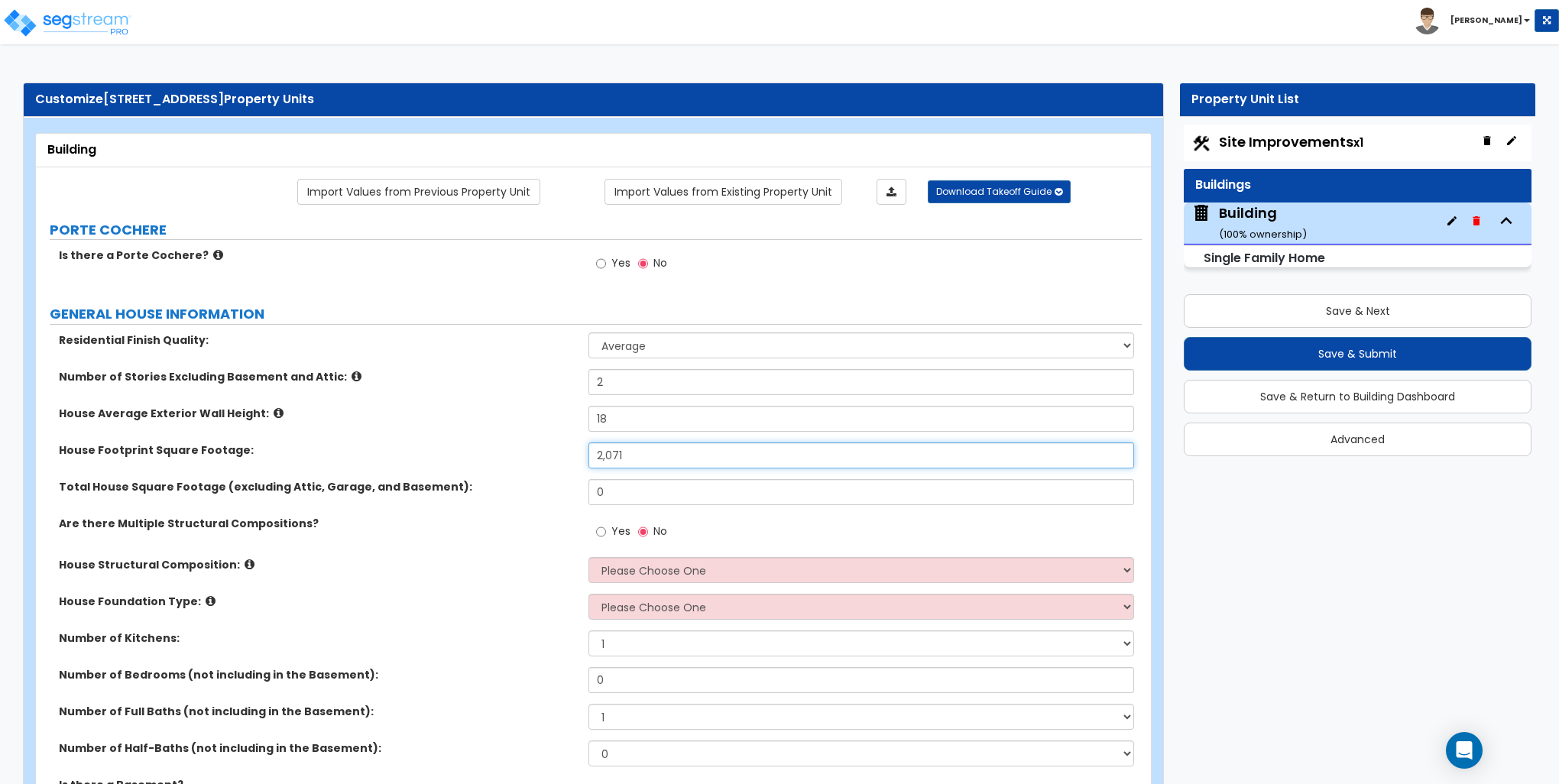
type input "2,071"
click at [614, 496] on input "0" at bounding box center [861, 492] width 545 height 26
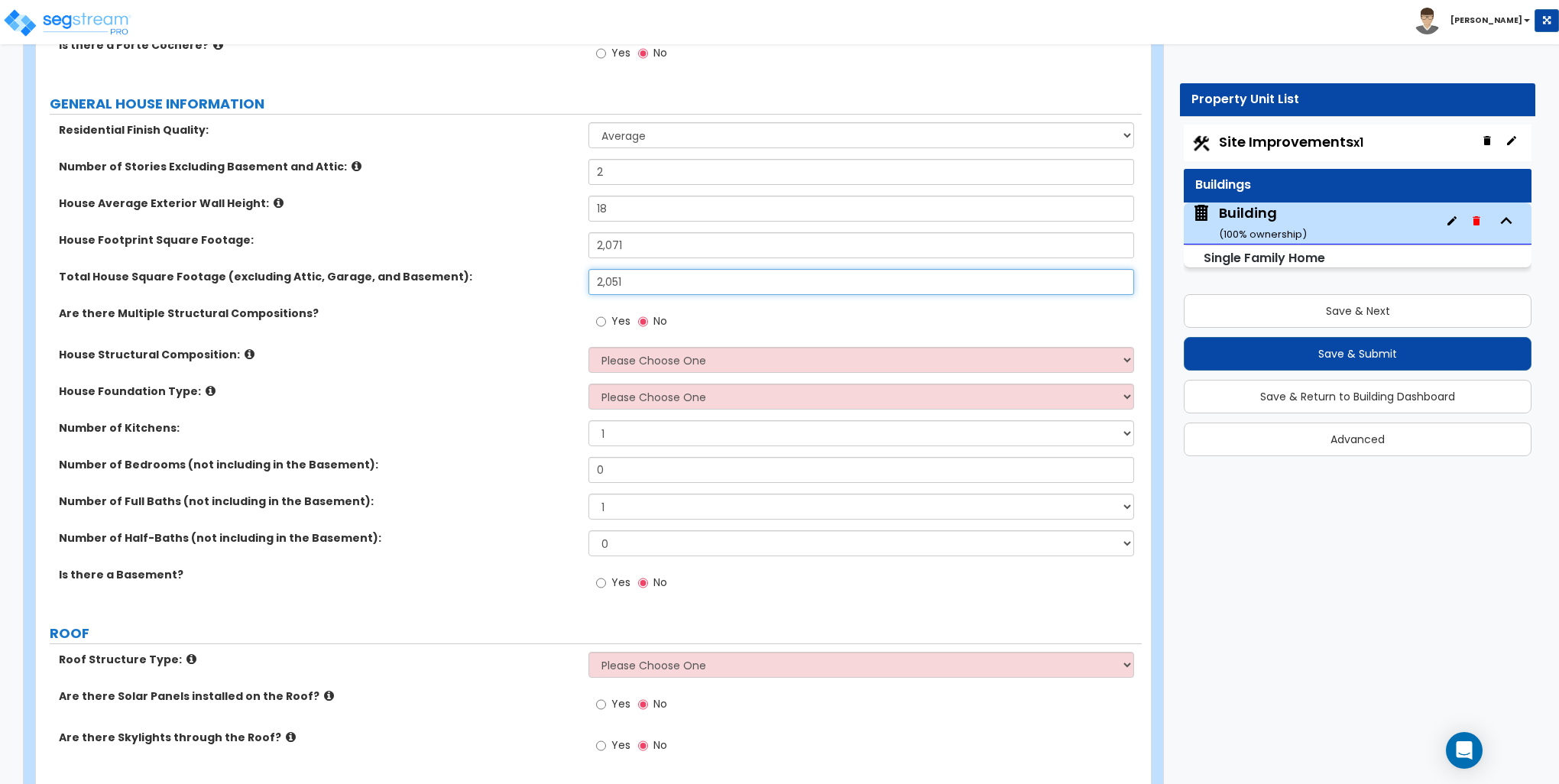
scroll to position [229, 0]
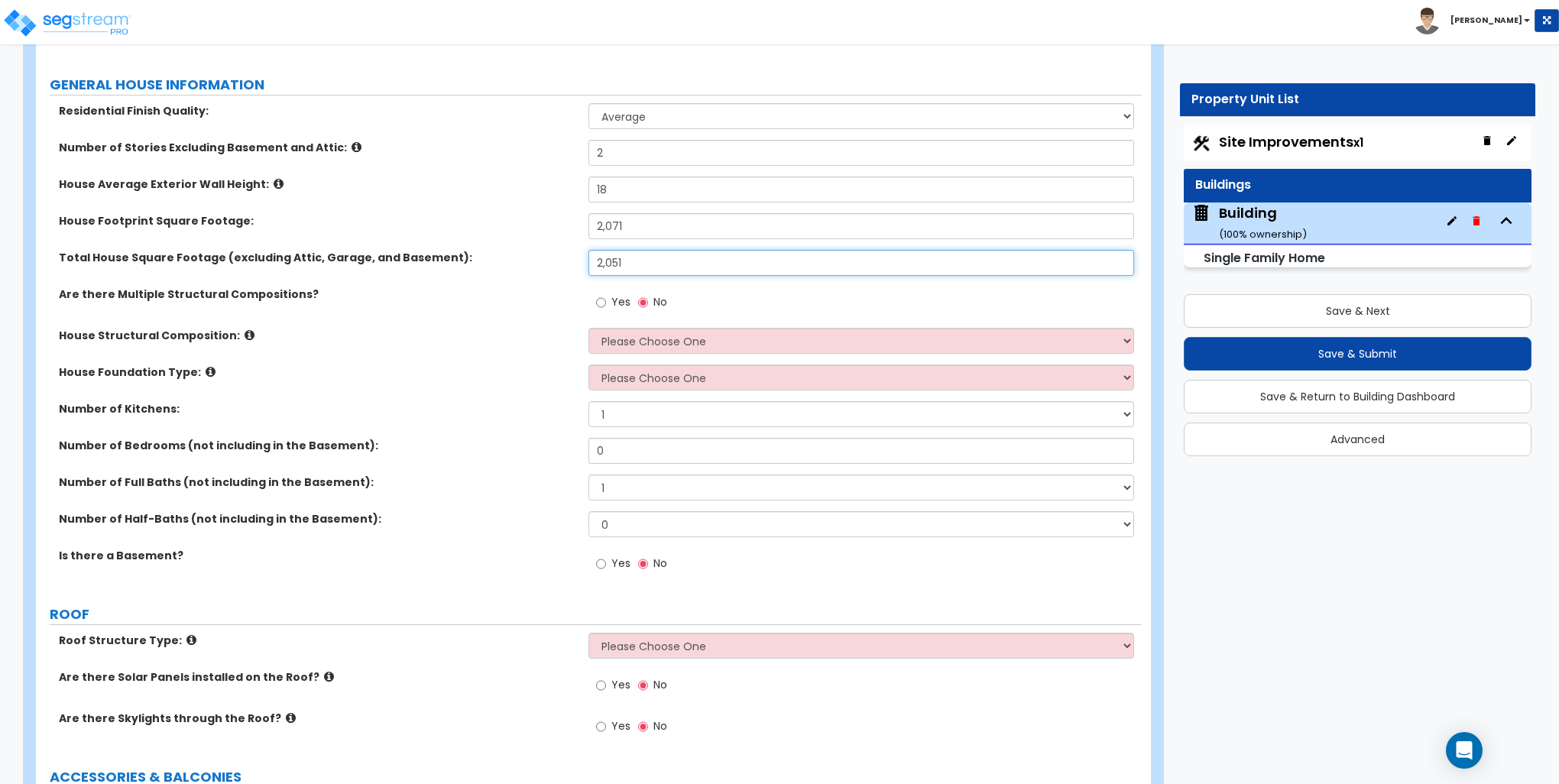
type input "2,051"
click at [616, 331] on select "Please Choose One Reinforced Concrete Structural Steel Brick Masonry CMU Masonr…" at bounding box center [861, 341] width 545 height 26
select select "7"
click at [589, 328] on select "Please Choose One Reinforced Concrete Structural Steel Brick Masonry CMU Masonr…" at bounding box center [861, 341] width 545 height 26
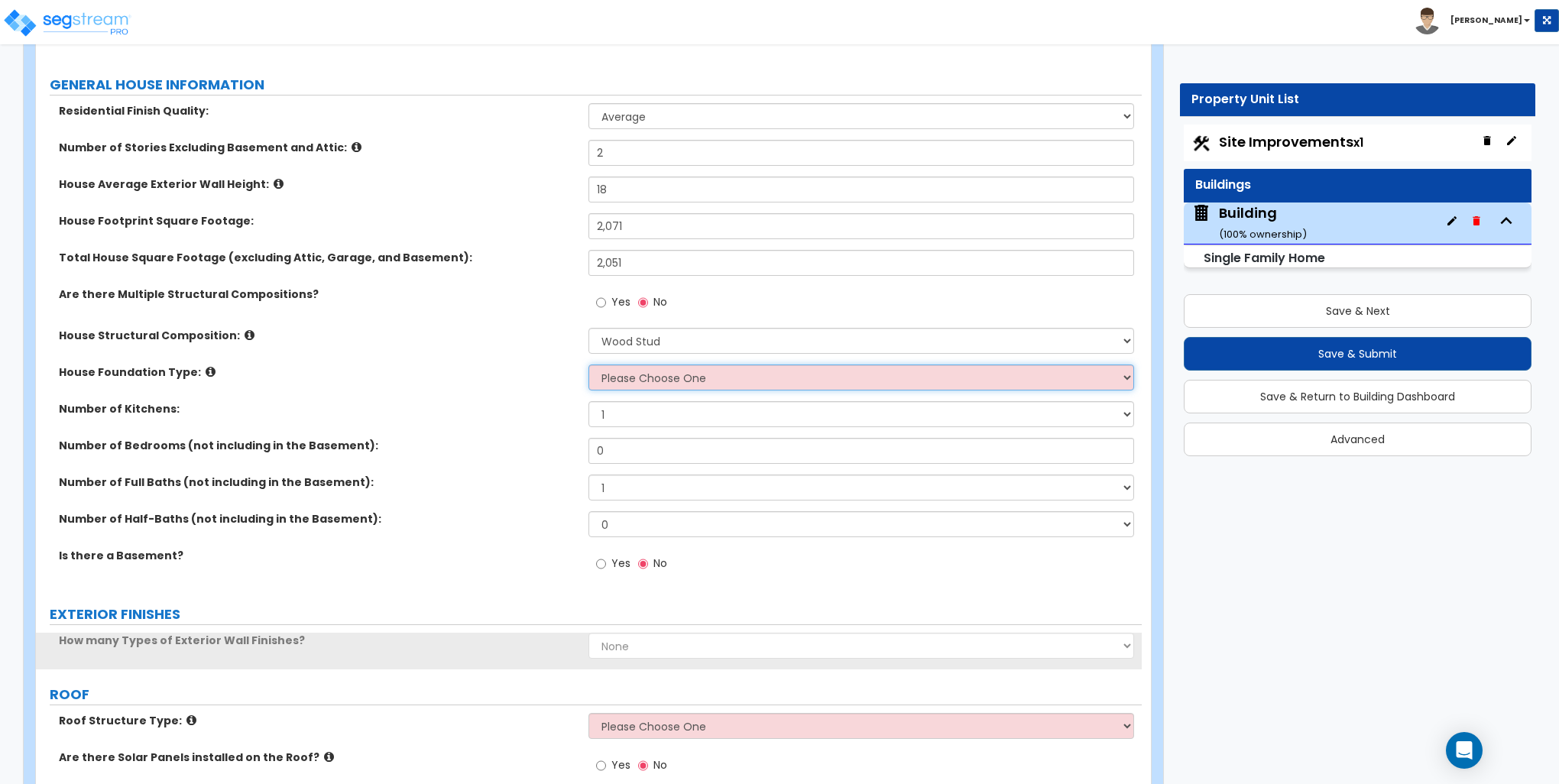
click at [649, 380] on select "Please Choose One Crawl Space Pier-Elevated First floor Slab on Grade" at bounding box center [861, 377] width 545 height 26
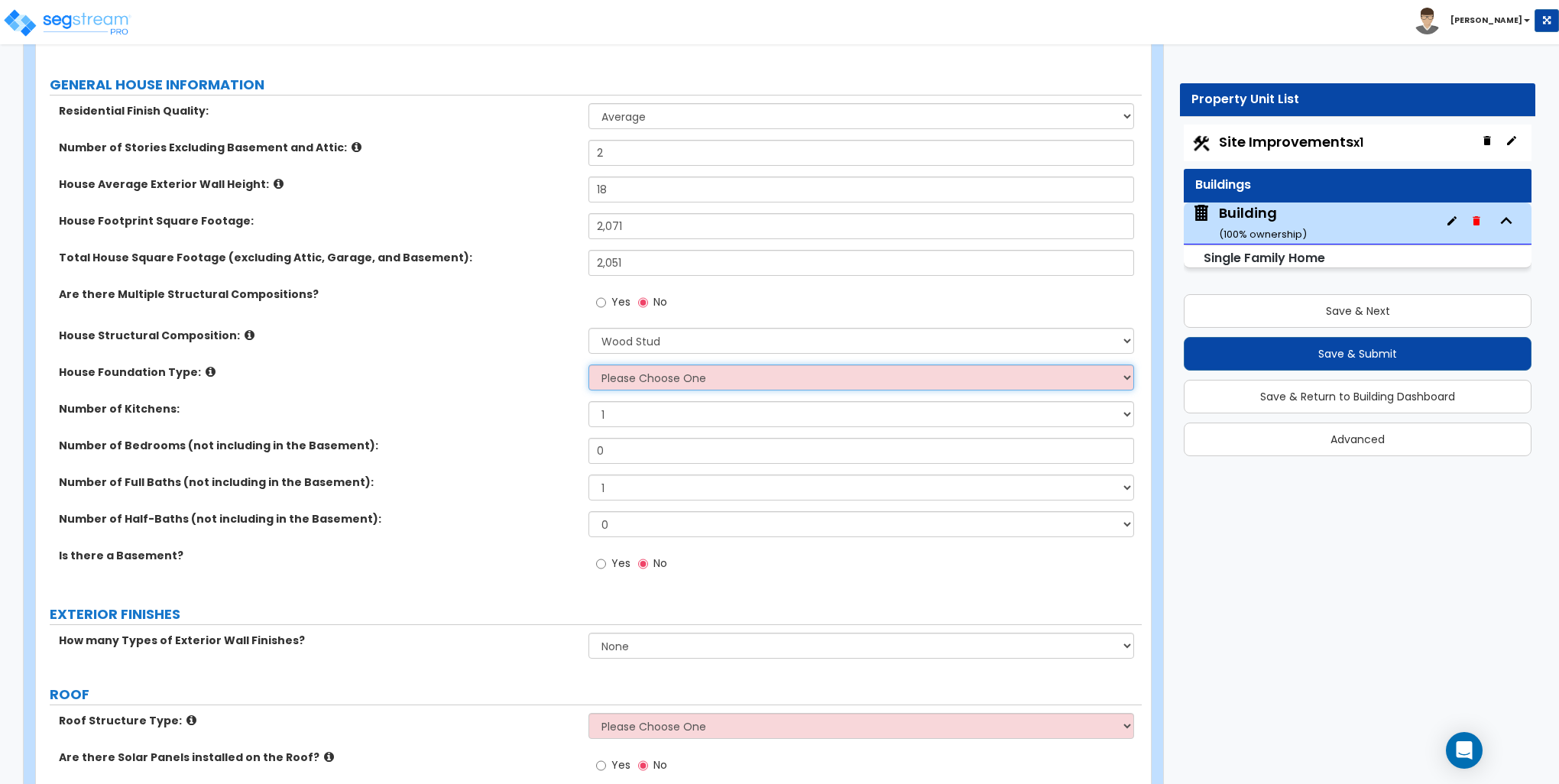
select select "2"
click at [589, 364] on select "Please Choose One Crawl Space Pier-Elevated First floor Slab on Grade" at bounding box center [861, 377] width 545 height 26
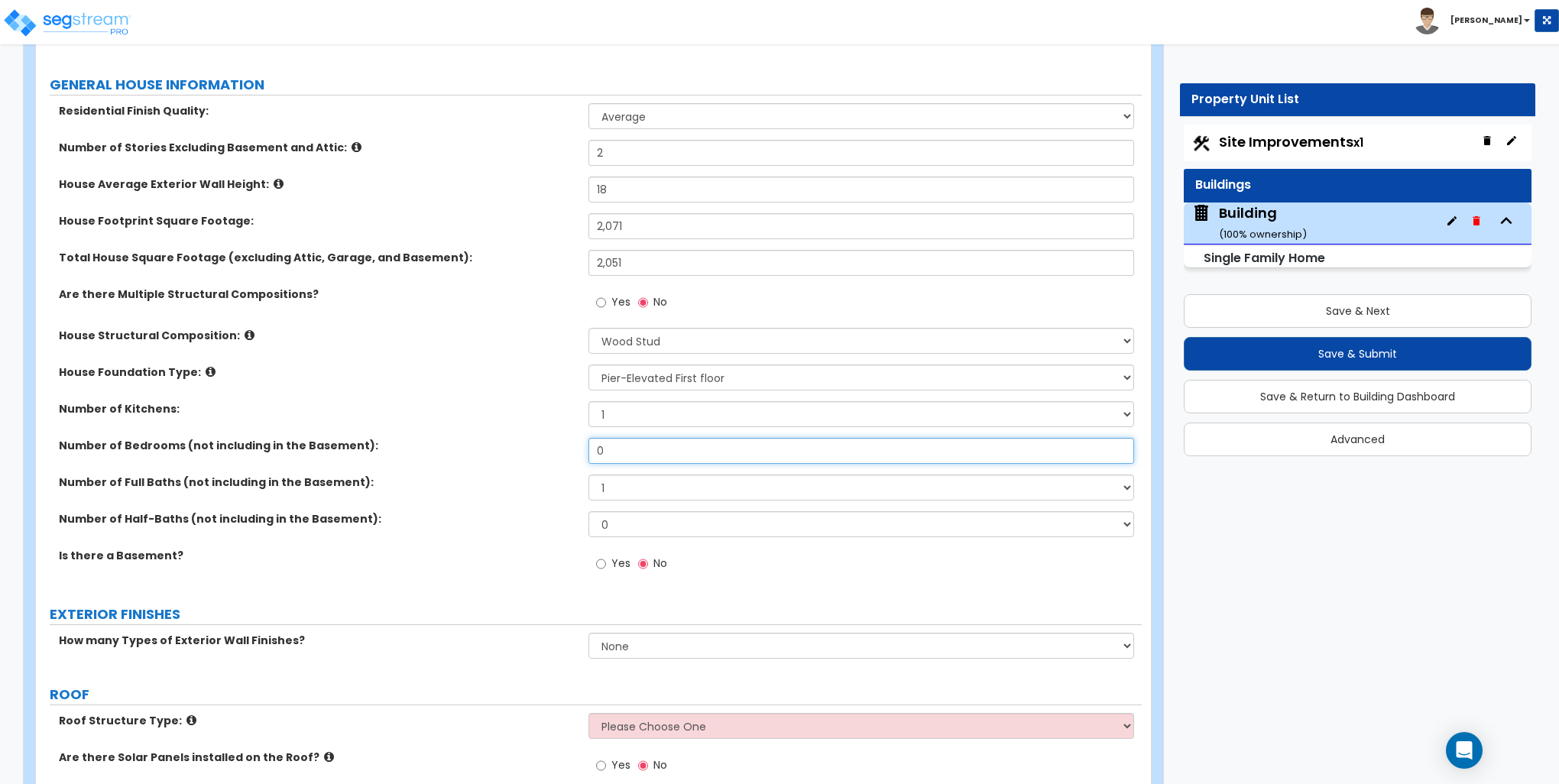
click at [613, 454] on input "0" at bounding box center [861, 451] width 545 height 26
type input "3"
click at [637, 481] on select "1 2 3 4 5 6 7 8 9 10" at bounding box center [861, 487] width 545 height 26
select select "2"
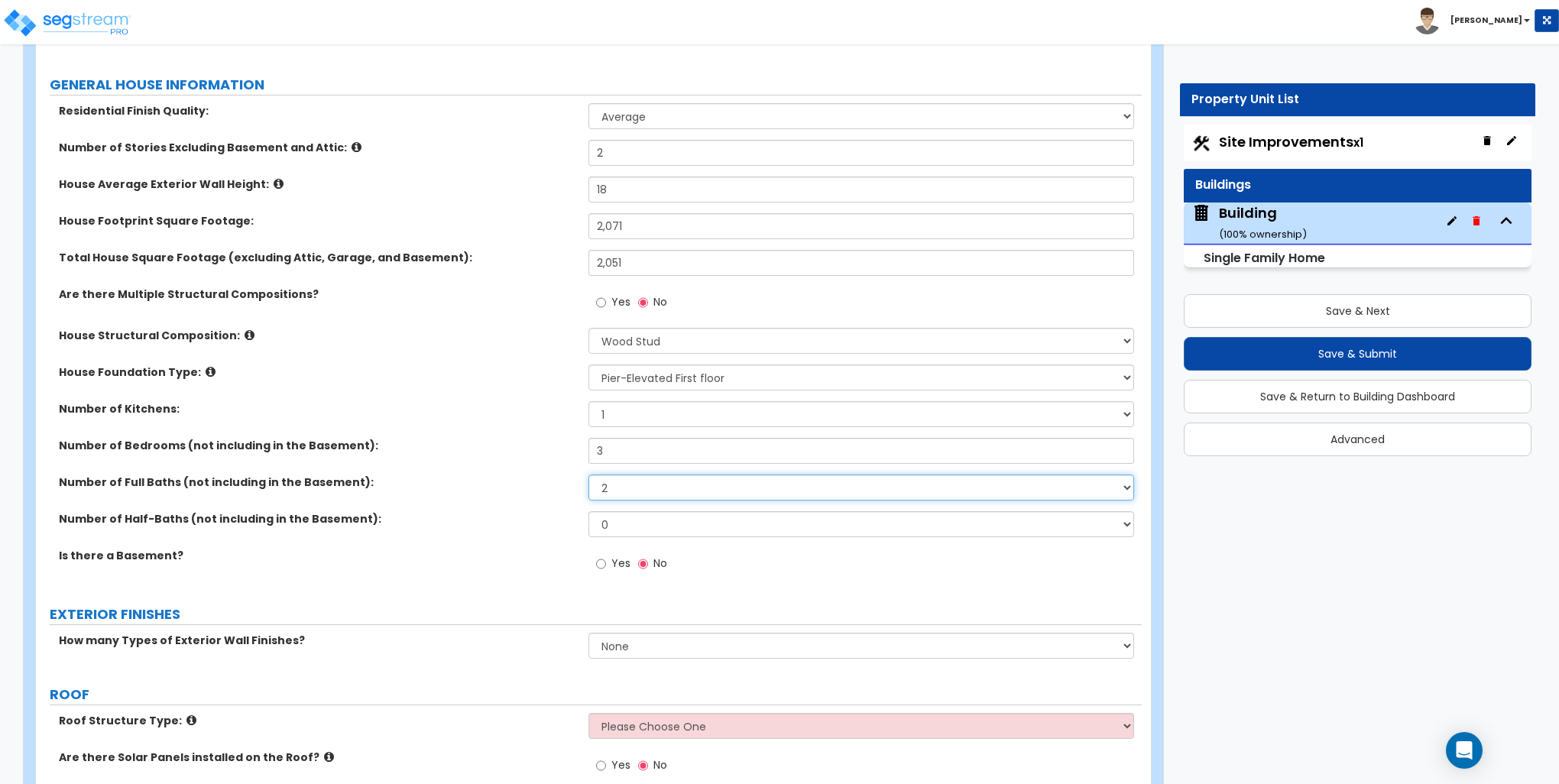
click at [589, 475] on select "1 2 3 4 5 6 7 8 9 10" at bounding box center [861, 487] width 545 height 26
click at [632, 530] on select "0 1 2 3 4 5" at bounding box center [861, 524] width 545 height 26
select select "1"
click at [589, 511] on select "0 1 2 3 4 5" at bounding box center [861, 524] width 545 height 26
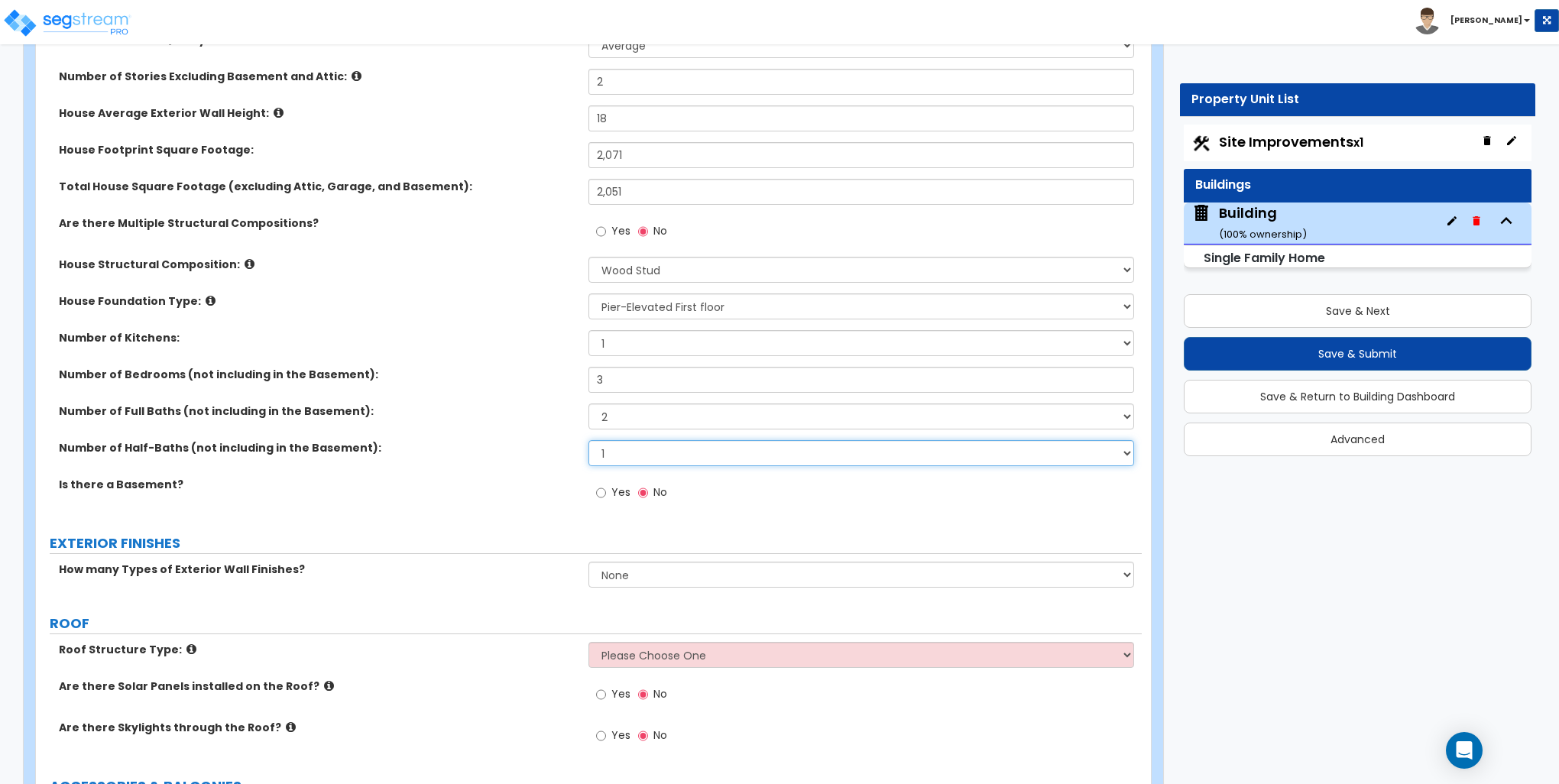
scroll to position [382, 0]
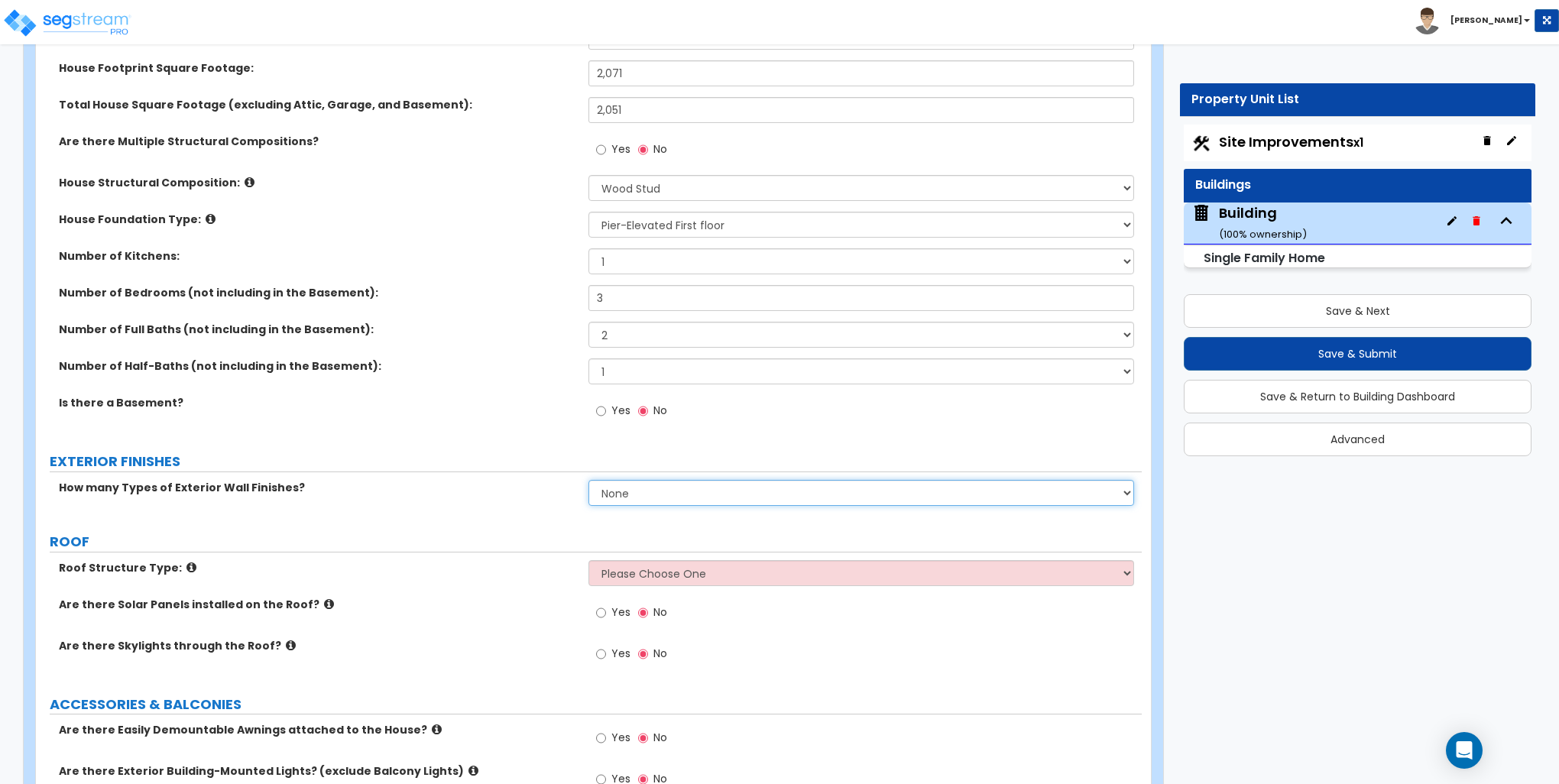
click at [662, 493] on select "None 1 2 3" at bounding box center [861, 492] width 545 height 26
select select "1"
click at [589, 479] on select "None 1 2 3" at bounding box center [861, 492] width 545 height 26
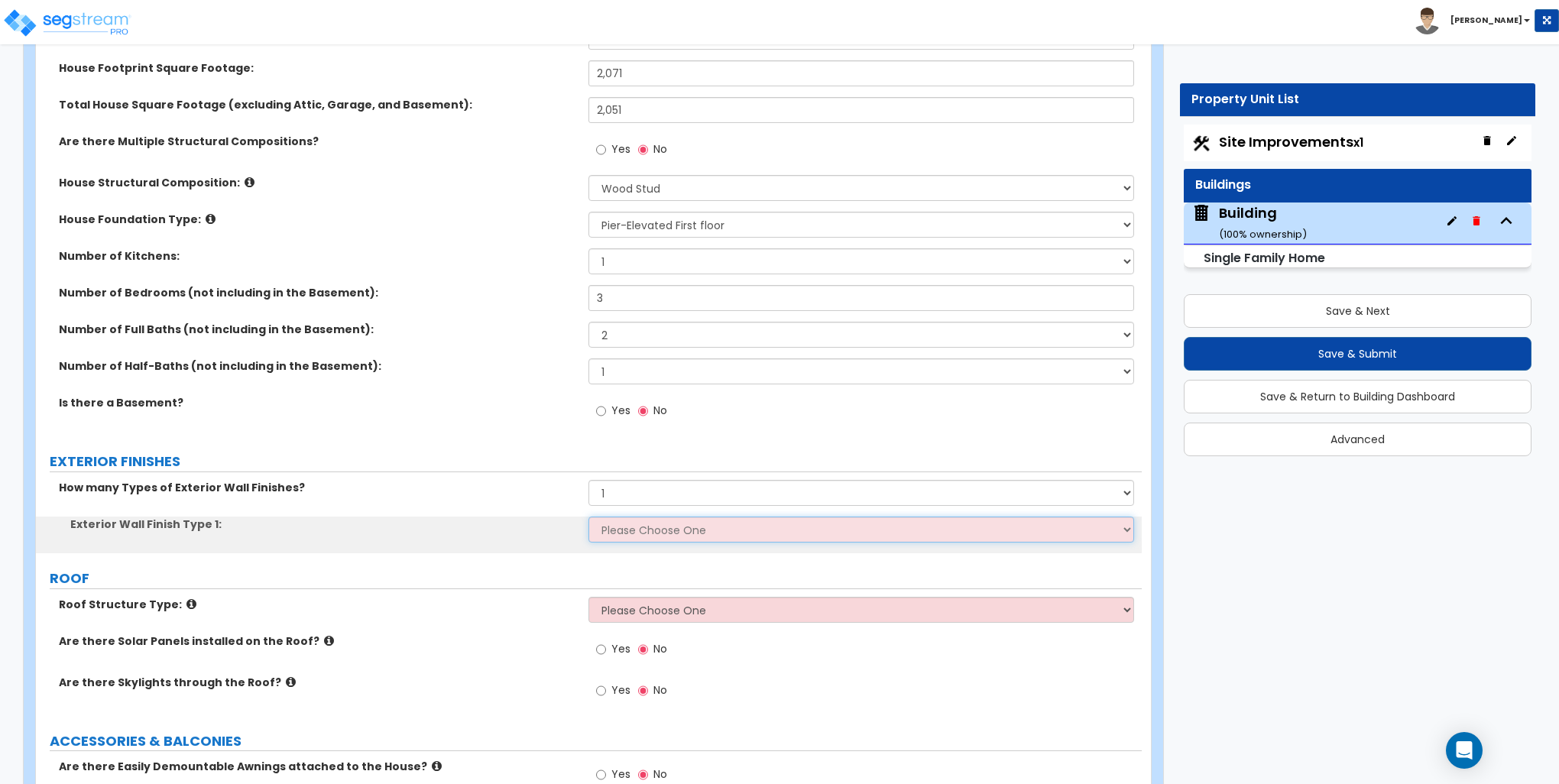
click at [631, 528] on select "Please Choose One No Finish/Shared Wall No Wall Brick Finish Stone Finish Wood …" at bounding box center [861, 530] width 545 height 26
select select "4"
click at [589, 517] on select "Please Choose One No Finish/Shared Wall No Wall Brick Finish Stone Finish Wood …" at bounding box center [861, 530] width 545 height 26
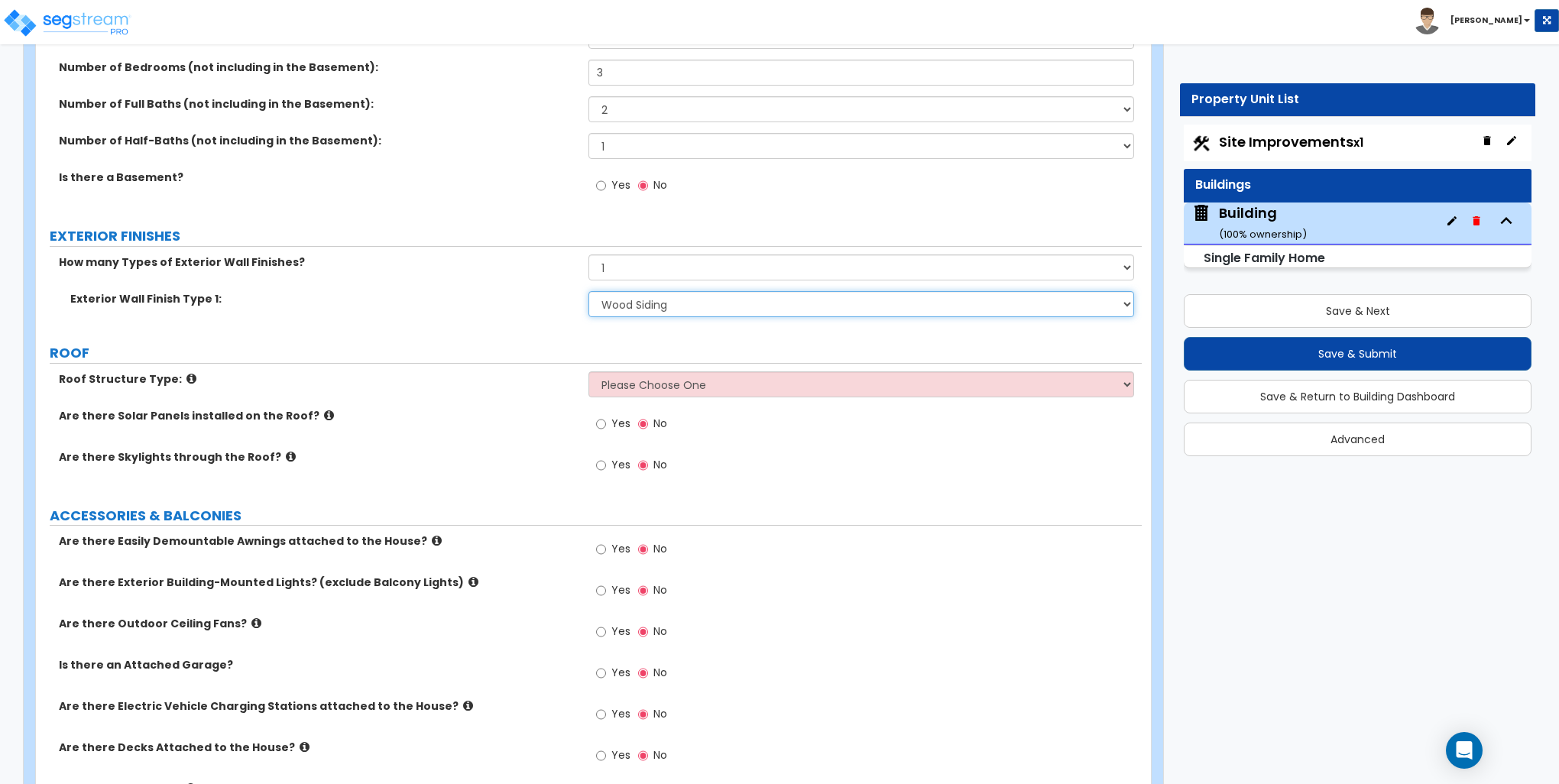
scroll to position [611, 0]
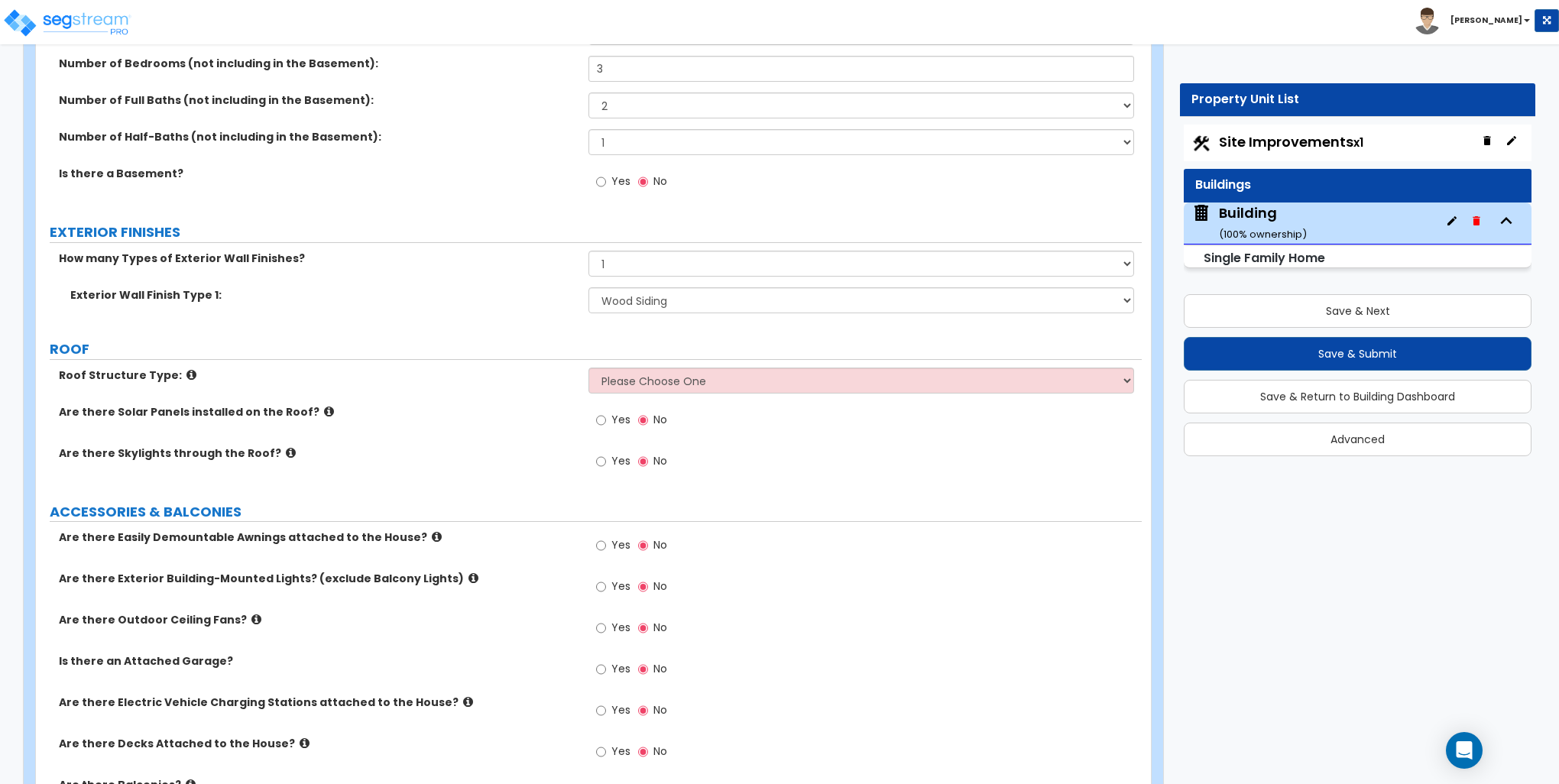
click at [659, 374] on select "Please Choose One Gable Roof Flat Roof Hybrid Gable & Flat Roof" at bounding box center [861, 380] width 545 height 26
select select "1"
click at [589, 367] on select "Please Choose One Gable Roof Flat Roof Hybrid Gable & Flat Roof" at bounding box center [861, 380] width 545 height 26
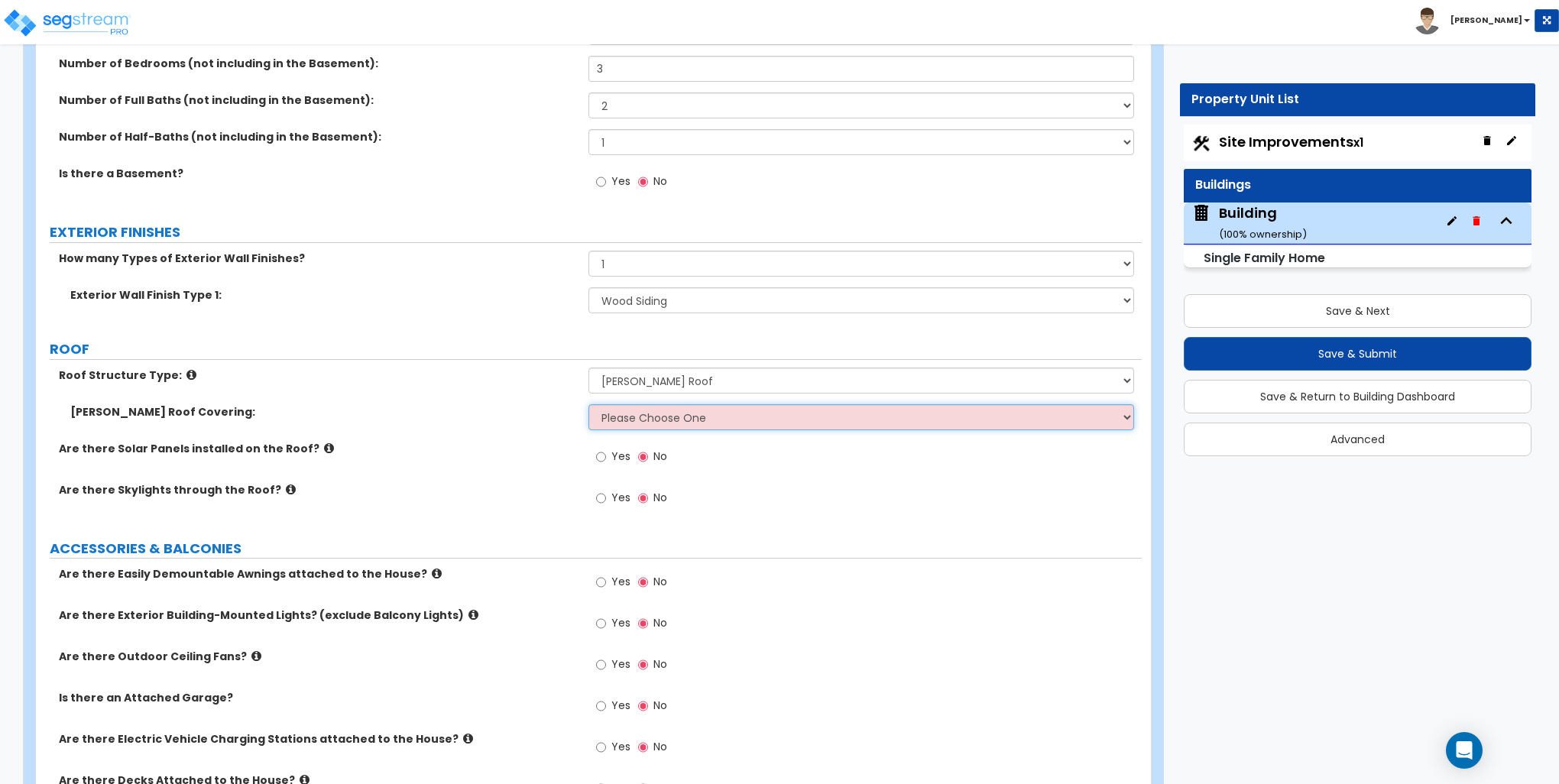
click at [659, 420] on select "Please Choose One Asphalt Shingle Clay Tile Wood Shingle Metal Shingle Standing…" at bounding box center [861, 417] width 545 height 26
select select "1"
click at [589, 404] on select "Please Choose One Asphalt Shingle Clay Tile Wood Shingle Metal Shingle Standing…" at bounding box center [861, 417] width 545 height 26
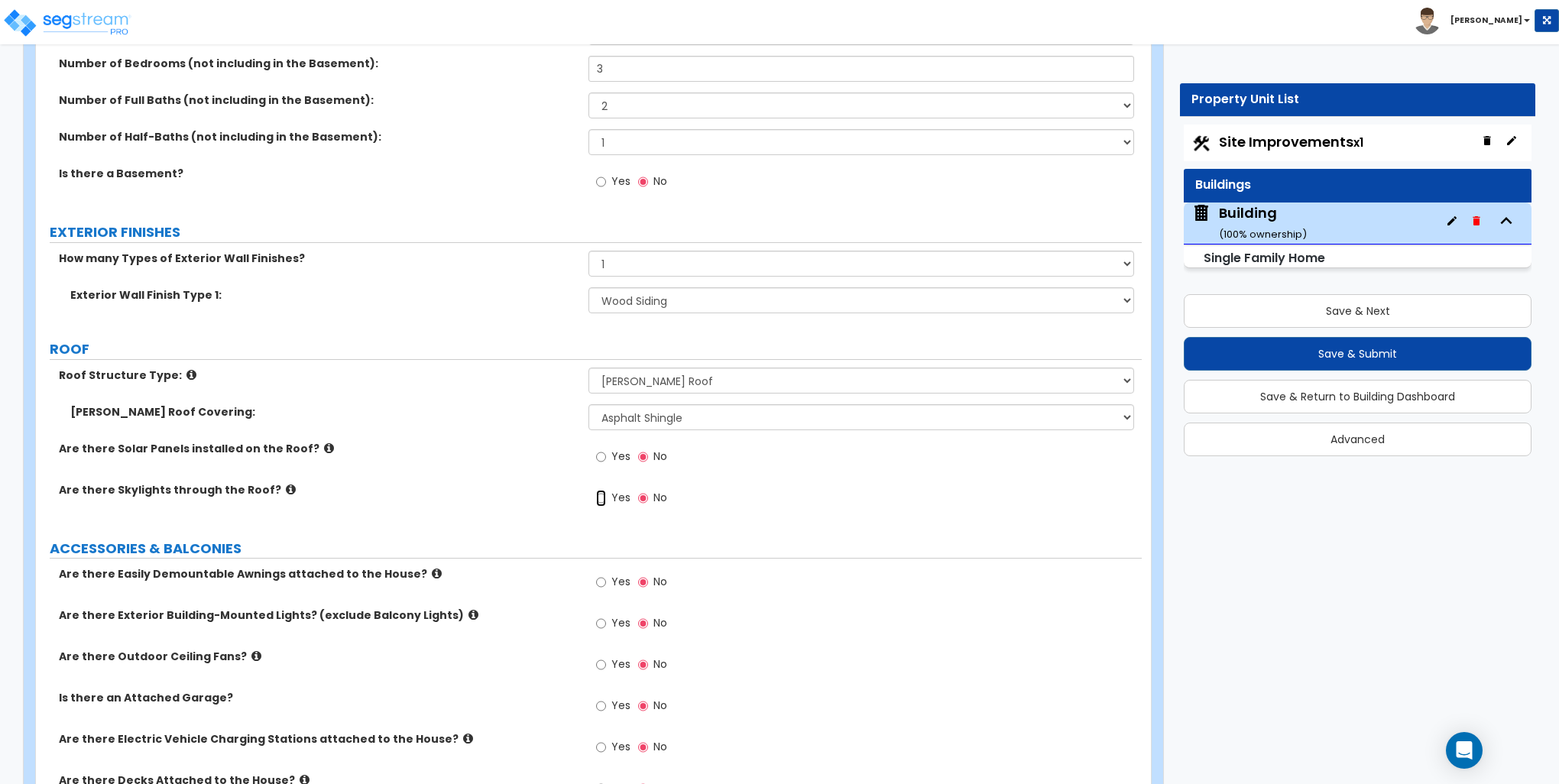
click at [598, 496] on input "Yes" at bounding box center [602, 497] width 10 height 17
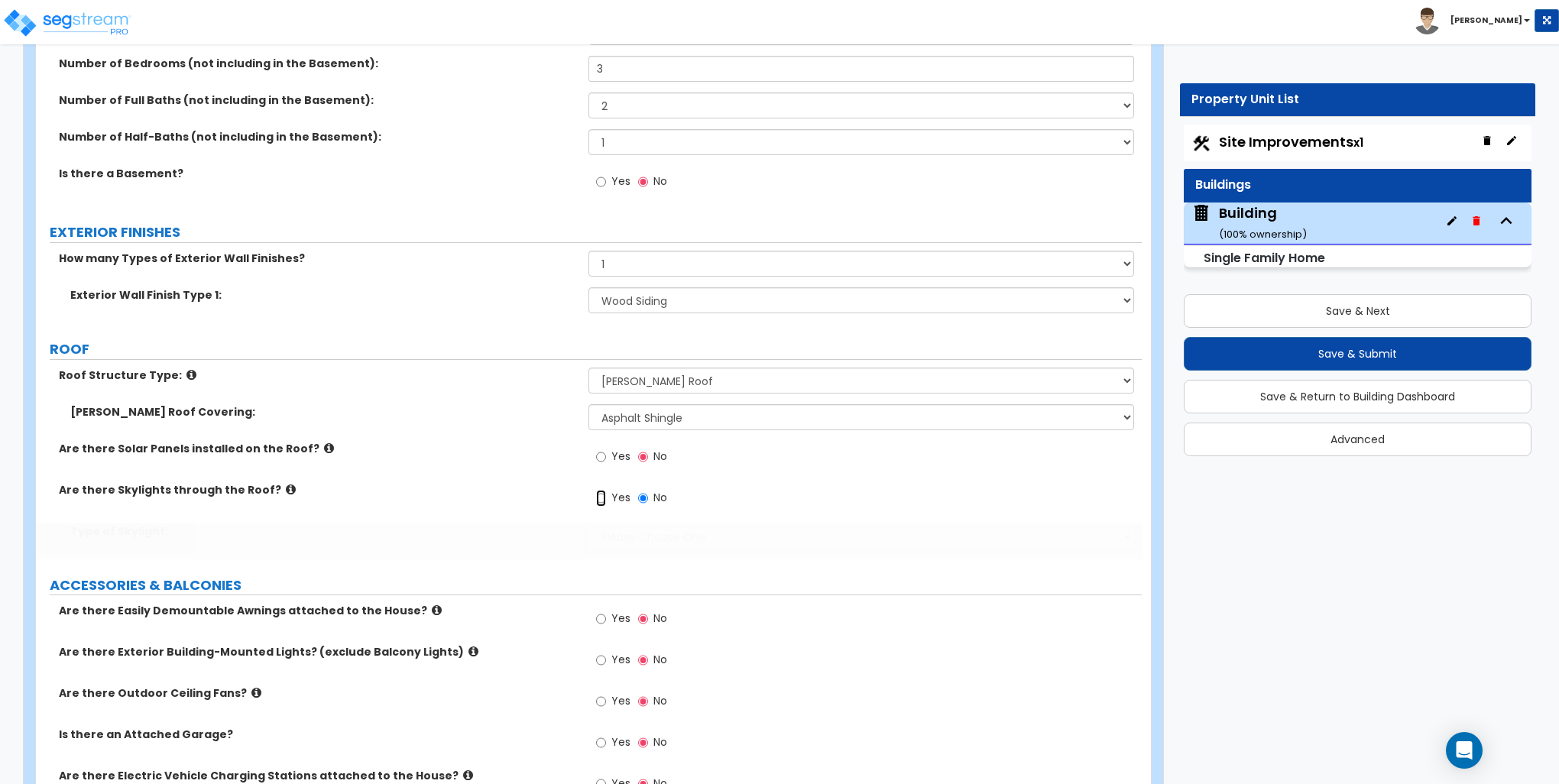
radio input "true"
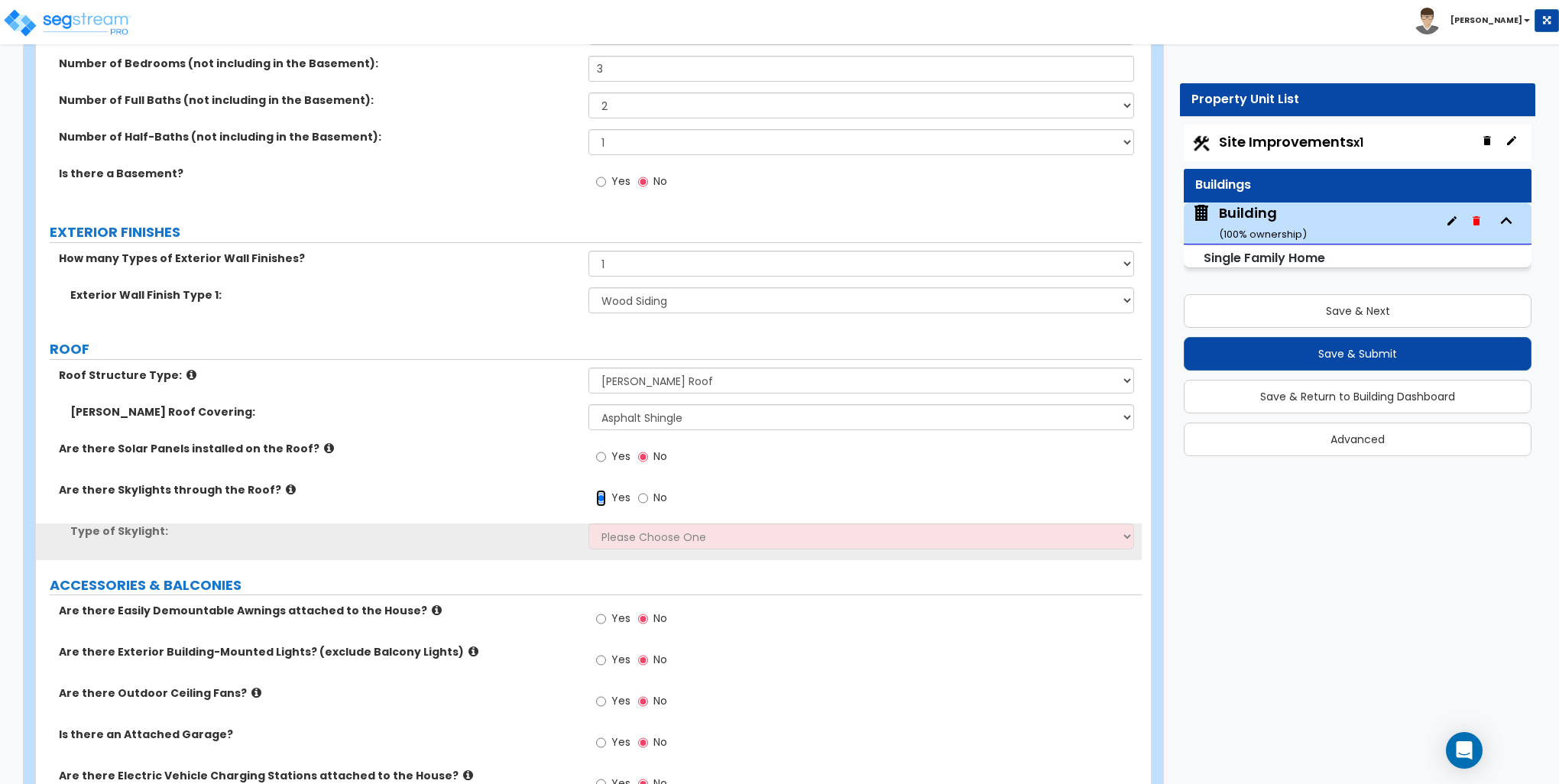
scroll to position [764, 0]
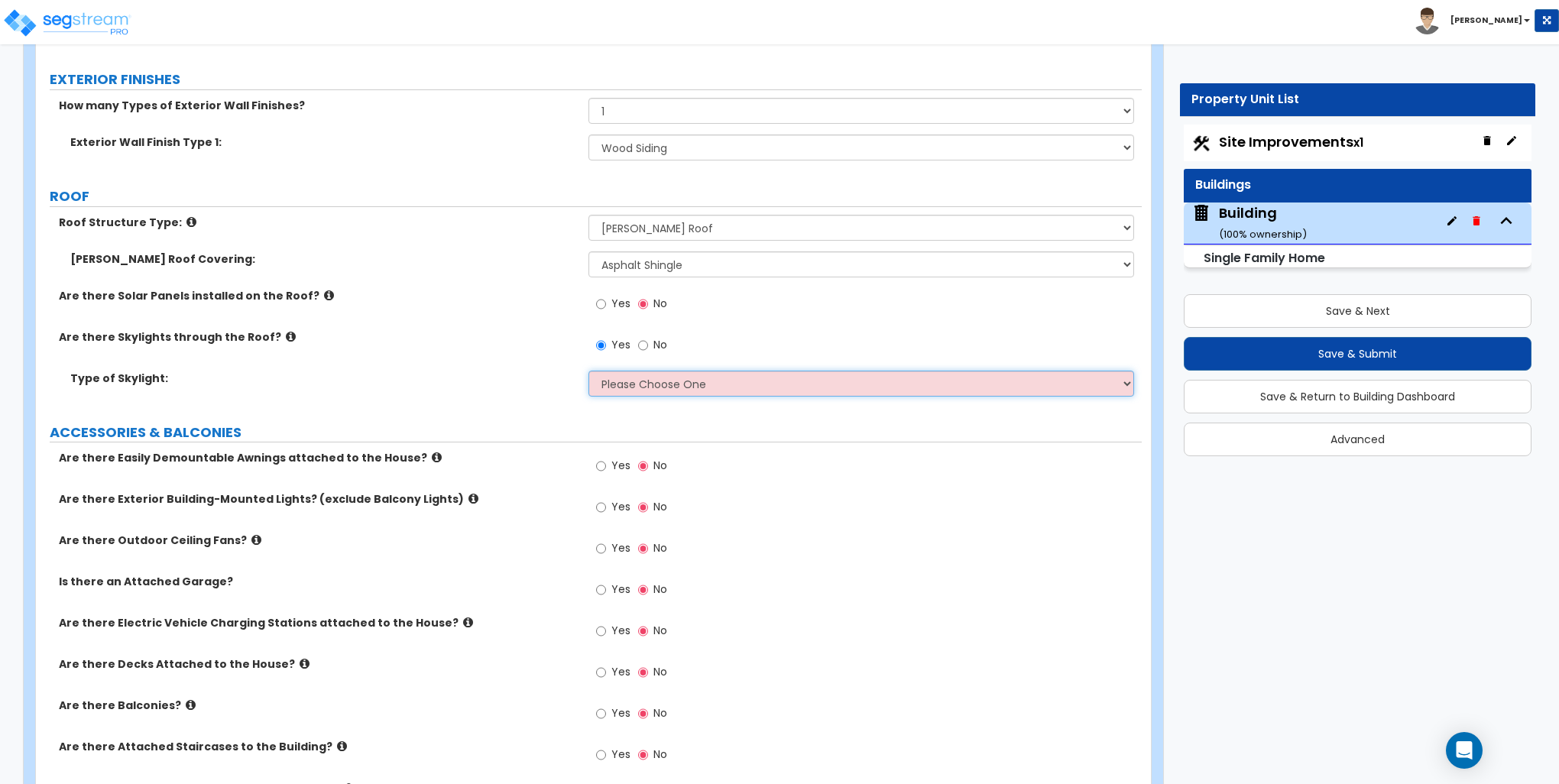
click at [648, 385] on select "Please Choose One Fixed Rectangular Glass Barrel Vault Dome Square Pyramid" at bounding box center [861, 383] width 545 height 26
select select "2"
click at [589, 370] on select "Please Choose One Fixed Rectangular Glass Barrel Vault Dome Square Pyramid" at bounding box center [861, 383] width 545 height 26
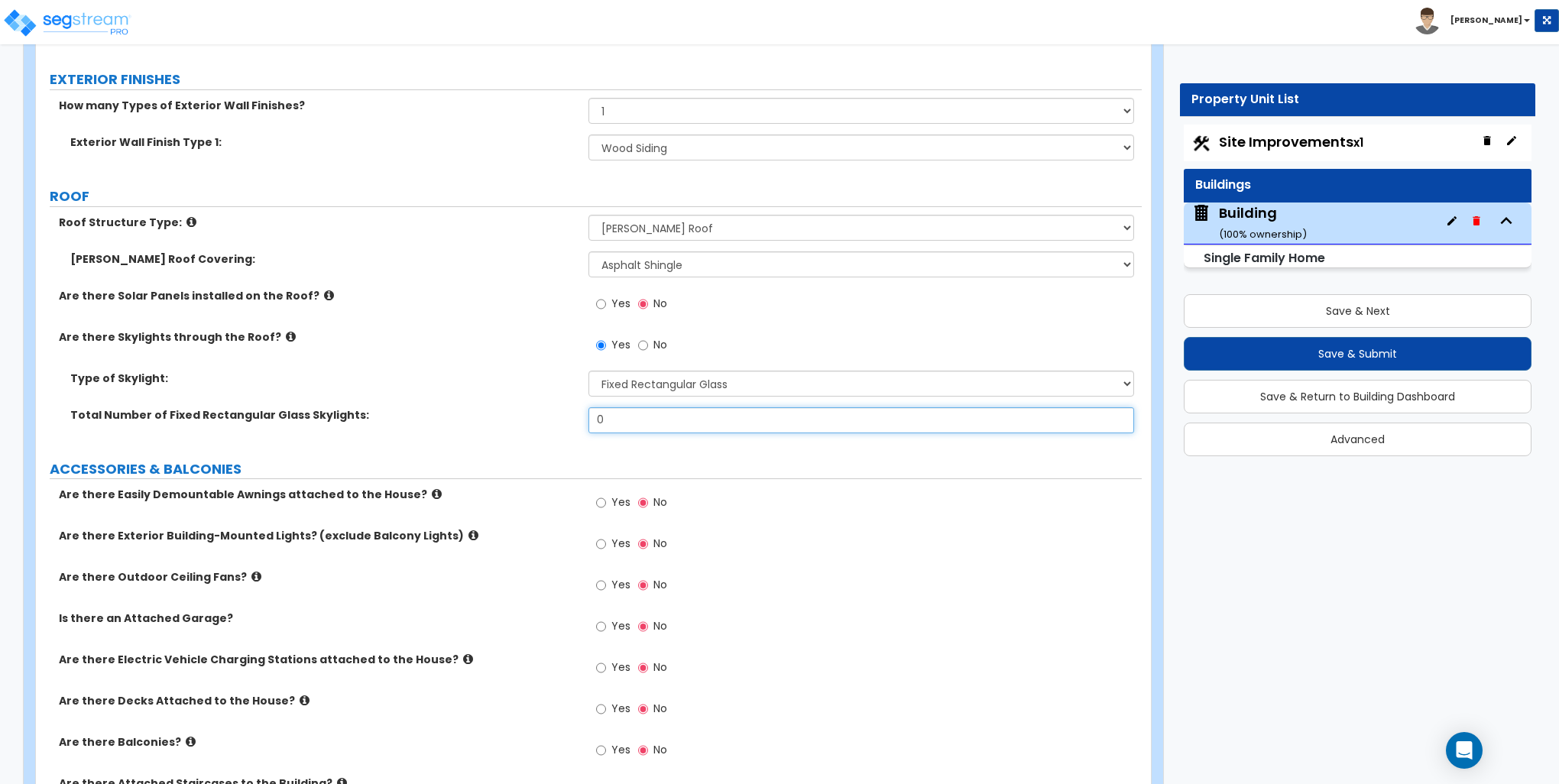
click at [625, 419] on input "0" at bounding box center [861, 420] width 545 height 26
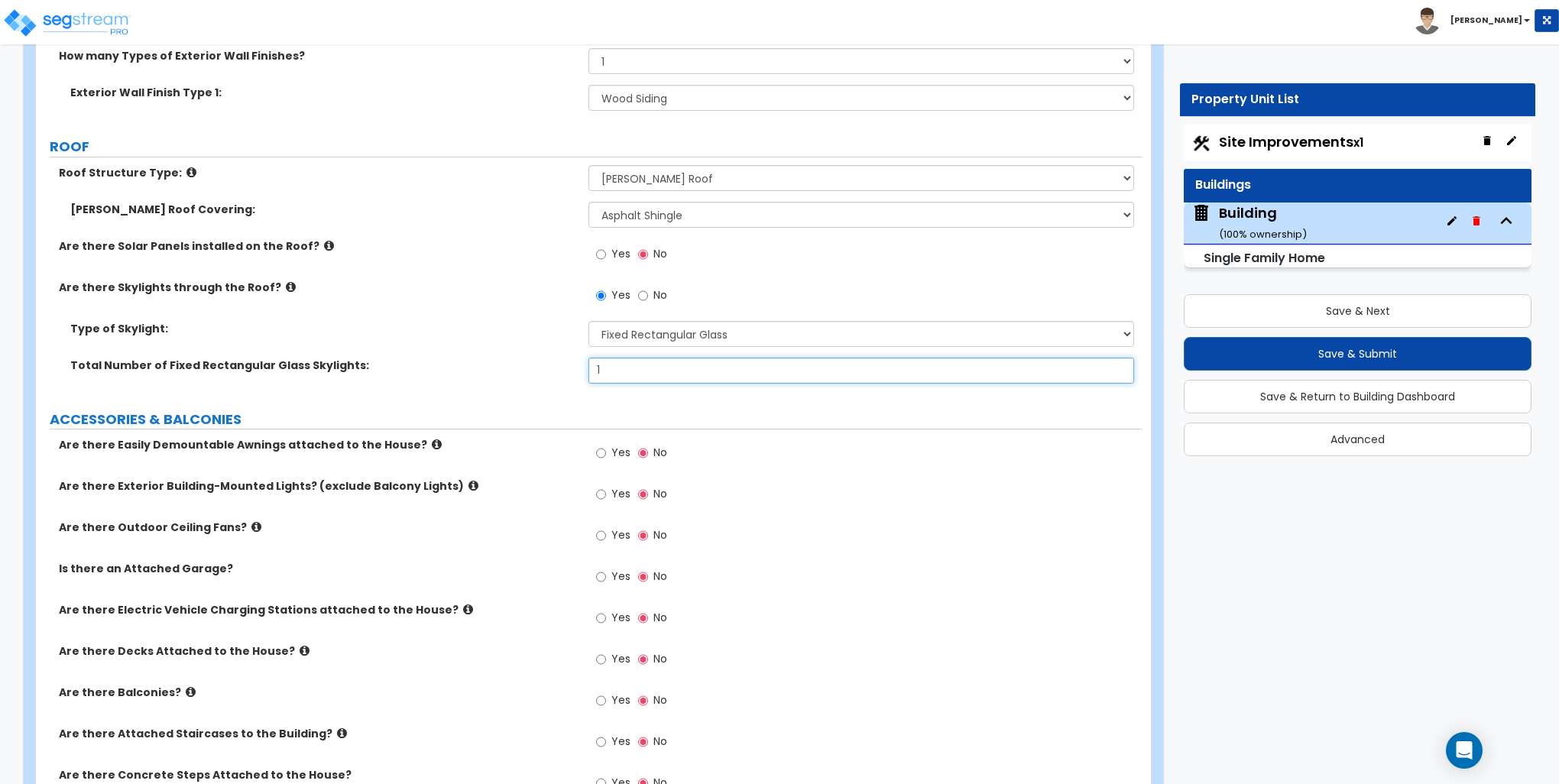
scroll to position [840, 0]
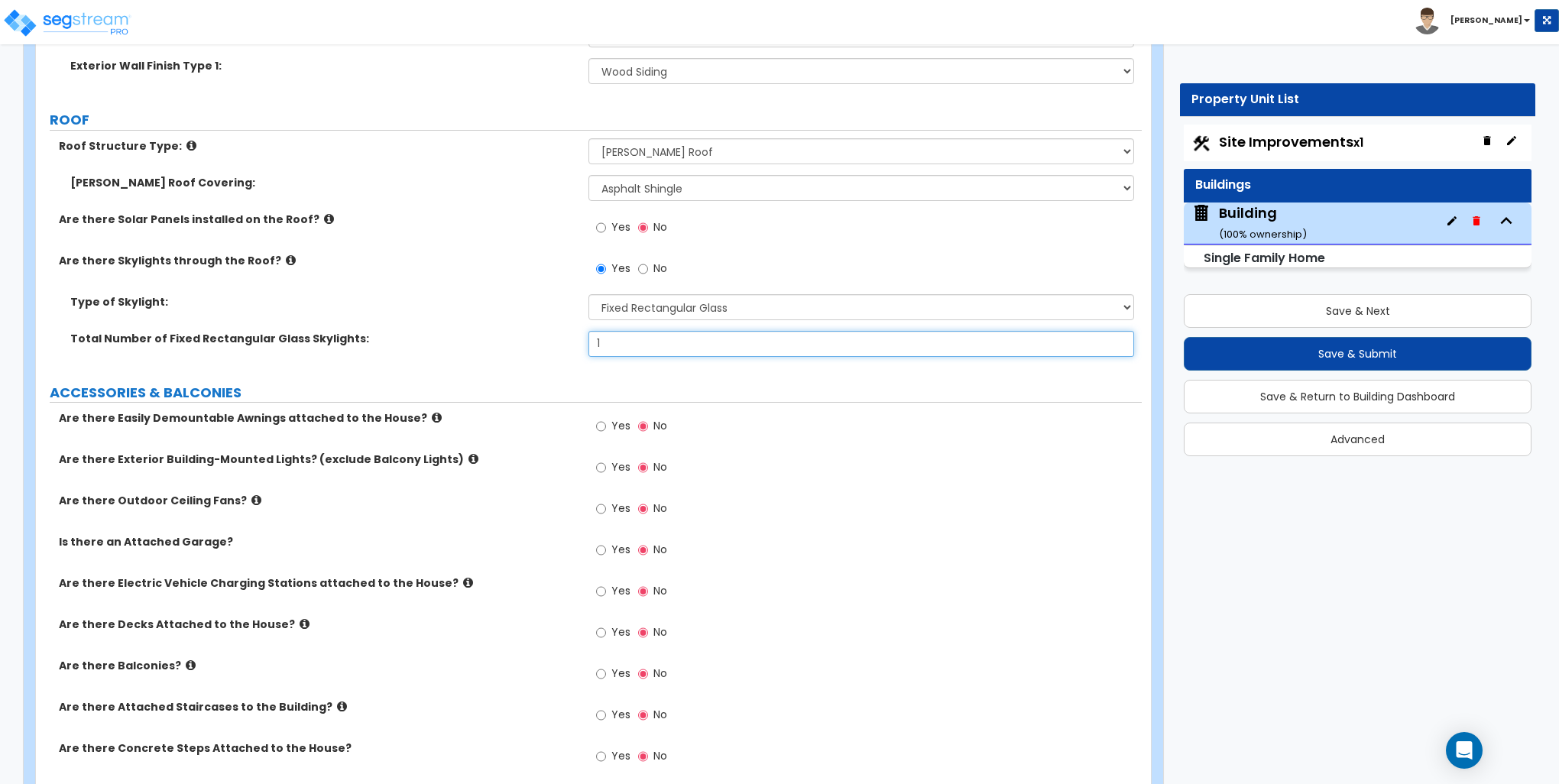
type input "1"
click at [606, 465] on input "Yes" at bounding box center [602, 467] width 10 height 17
radio input "true"
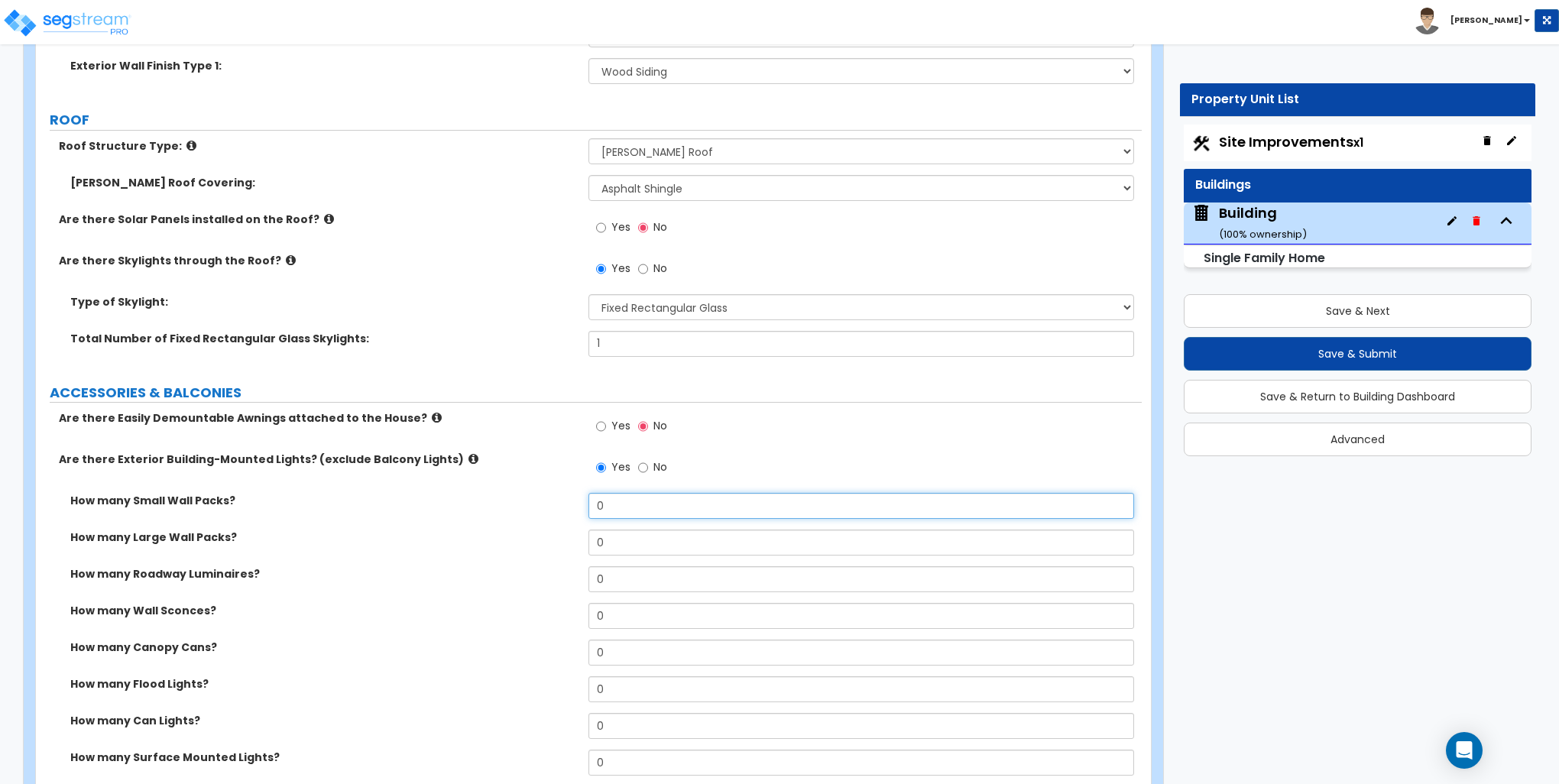
click at [617, 503] on input "0" at bounding box center [861, 506] width 545 height 26
type input "3"
click at [642, 506] on input "3" at bounding box center [861, 506] width 545 height 26
click at [644, 506] on input "3" at bounding box center [861, 506] width 545 height 26
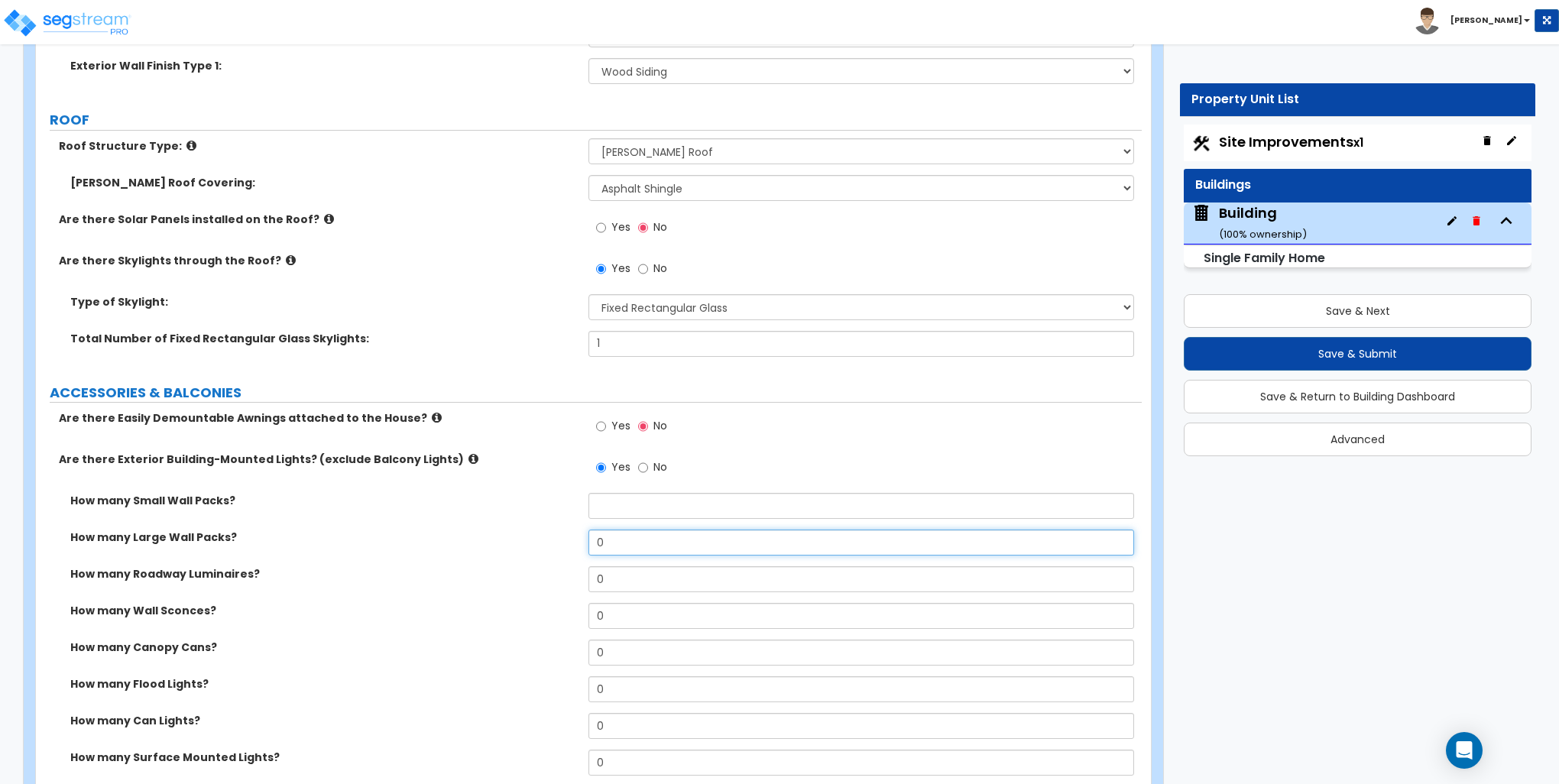
click at [648, 535] on input "0" at bounding box center [861, 542] width 545 height 26
click at [652, 534] on input "0" at bounding box center [861, 542] width 545 height 26
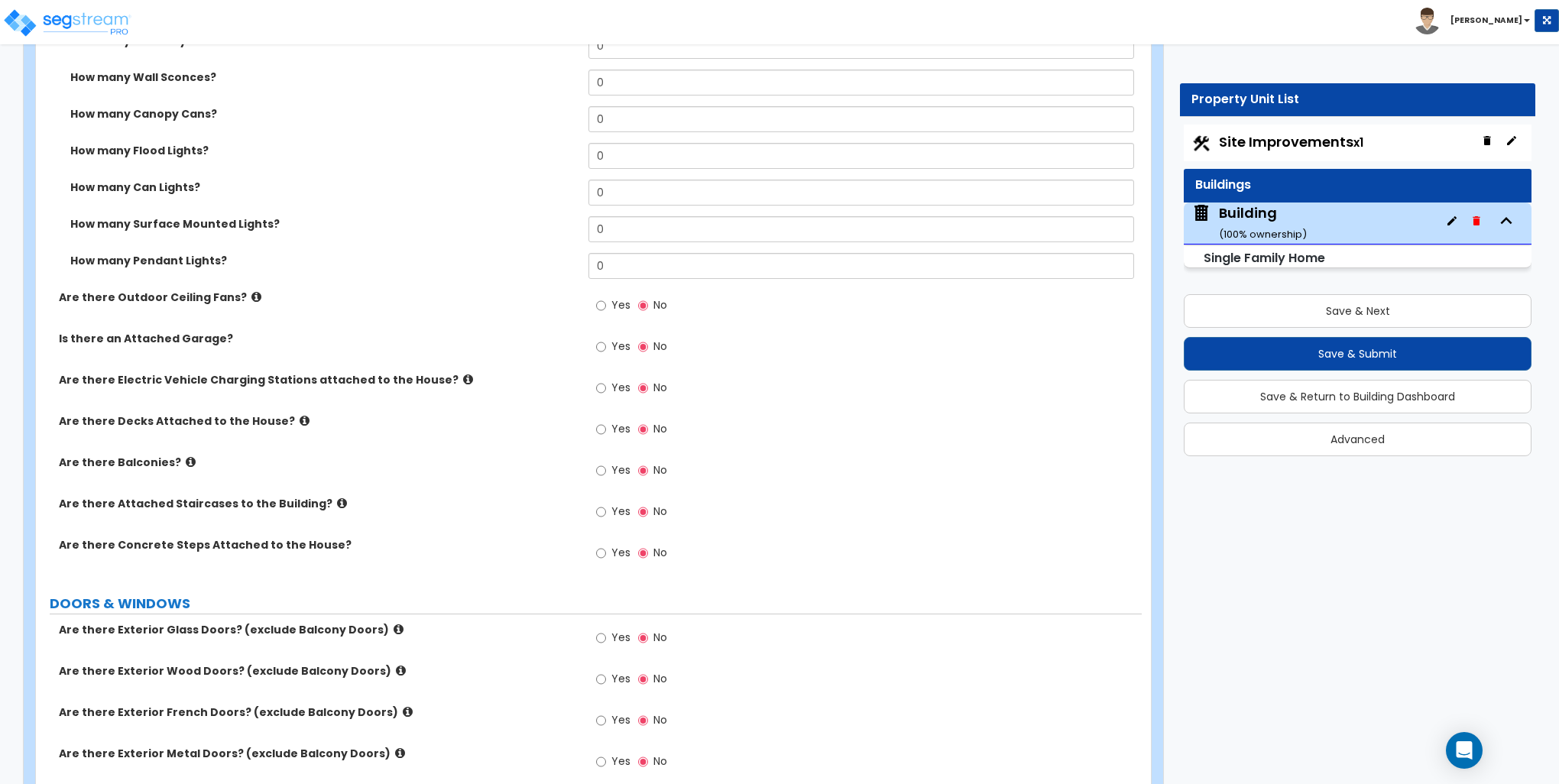
scroll to position [1375, 0]
type input "3"
click at [337, 499] on icon at bounding box center [342, 502] width 10 height 12
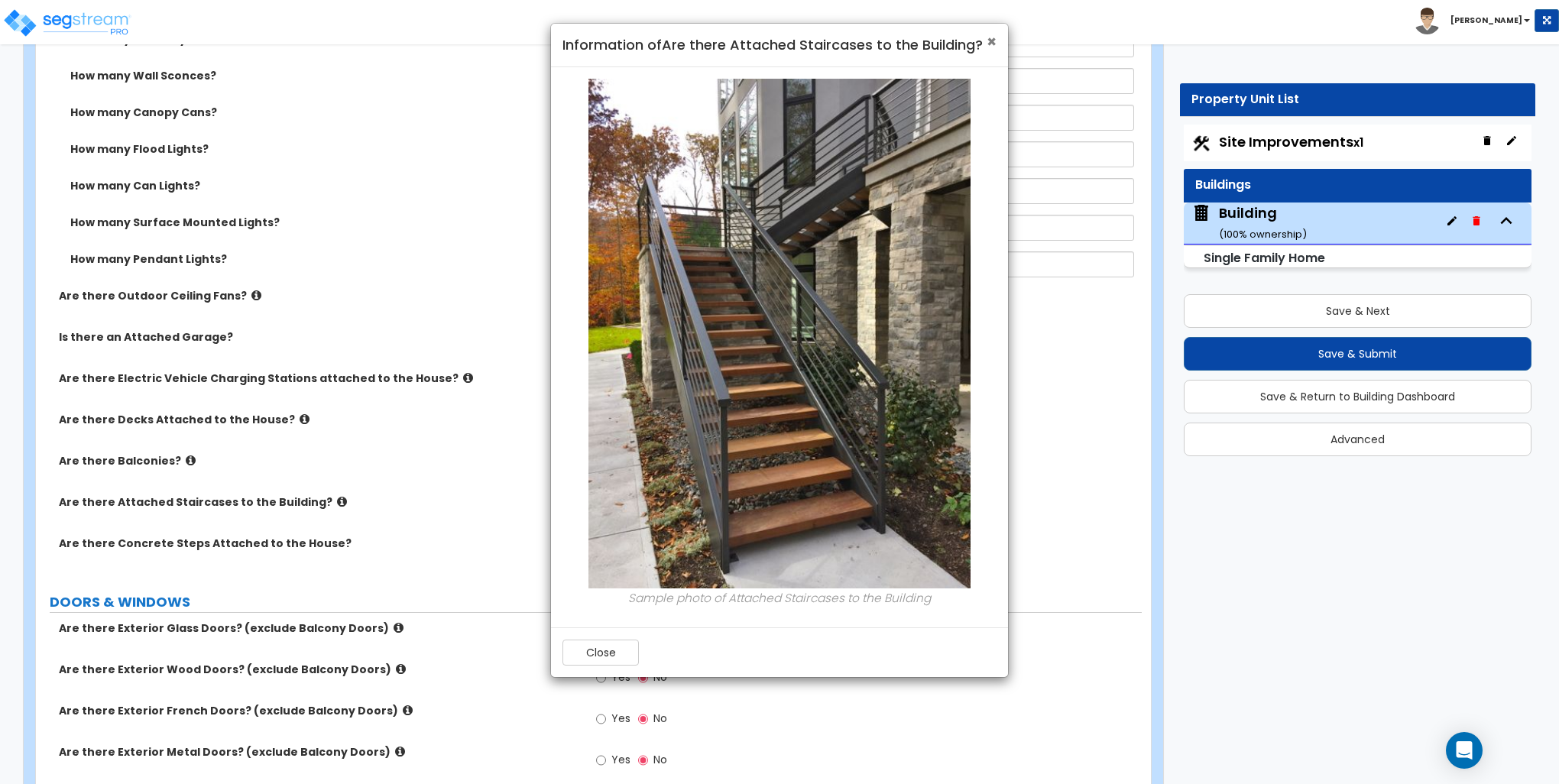
click at [990, 41] on span "×" at bounding box center [992, 41] width 10 height 23
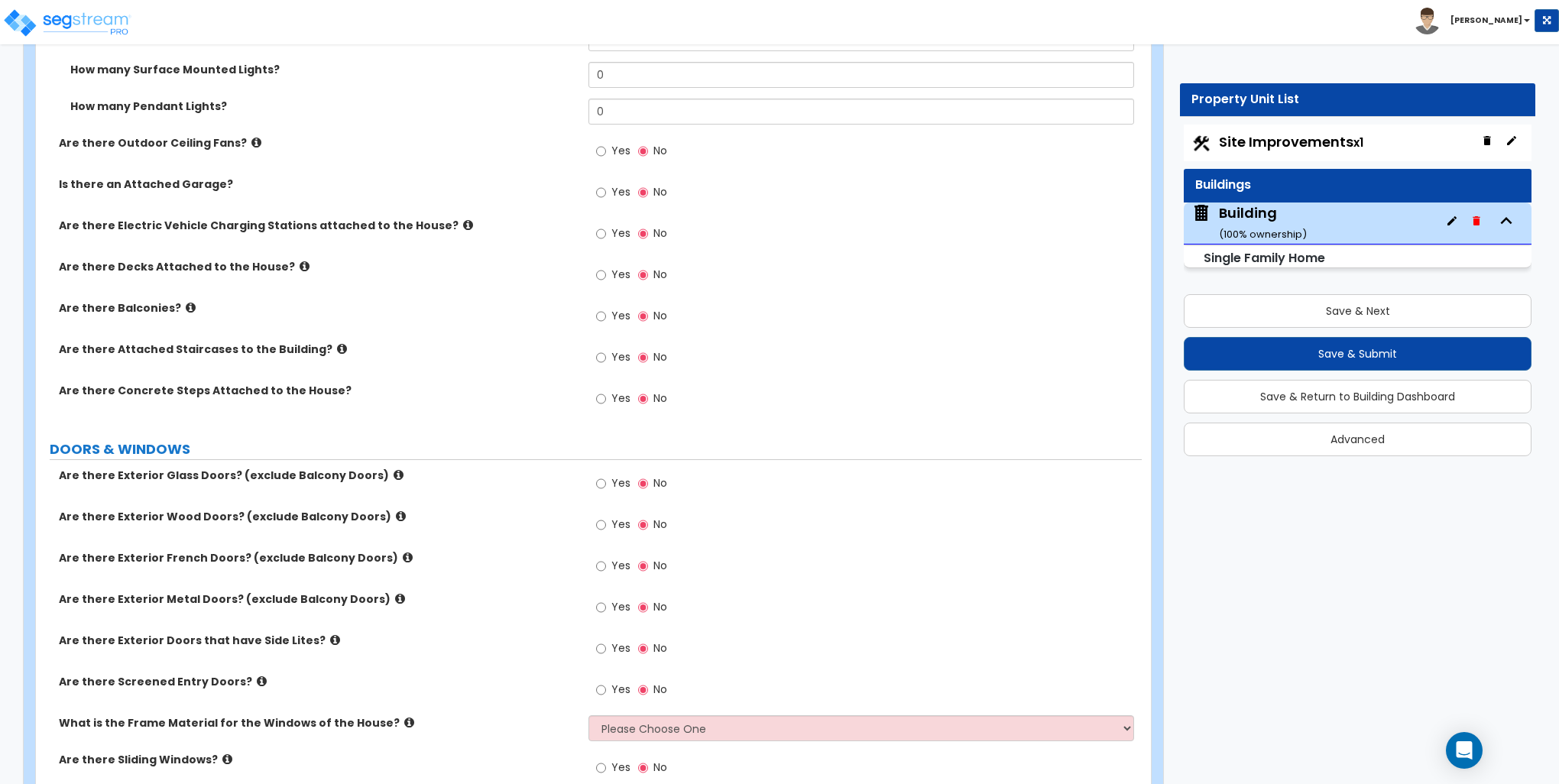
scroll to position [1604, 0]
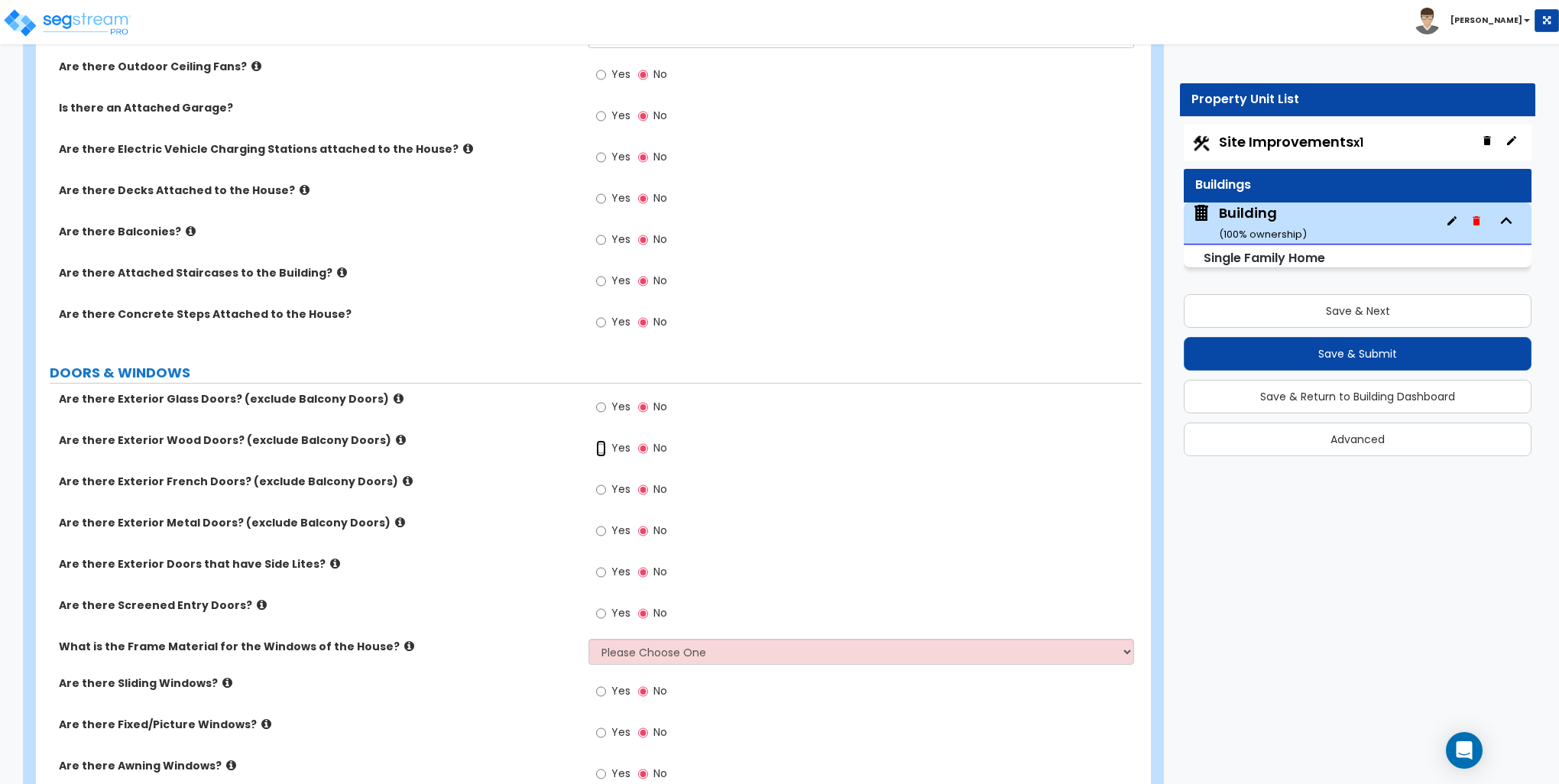
click at [600, 445] on input "Yes" at bounding box center [602, 448] width 10 height 17
radio input "true"
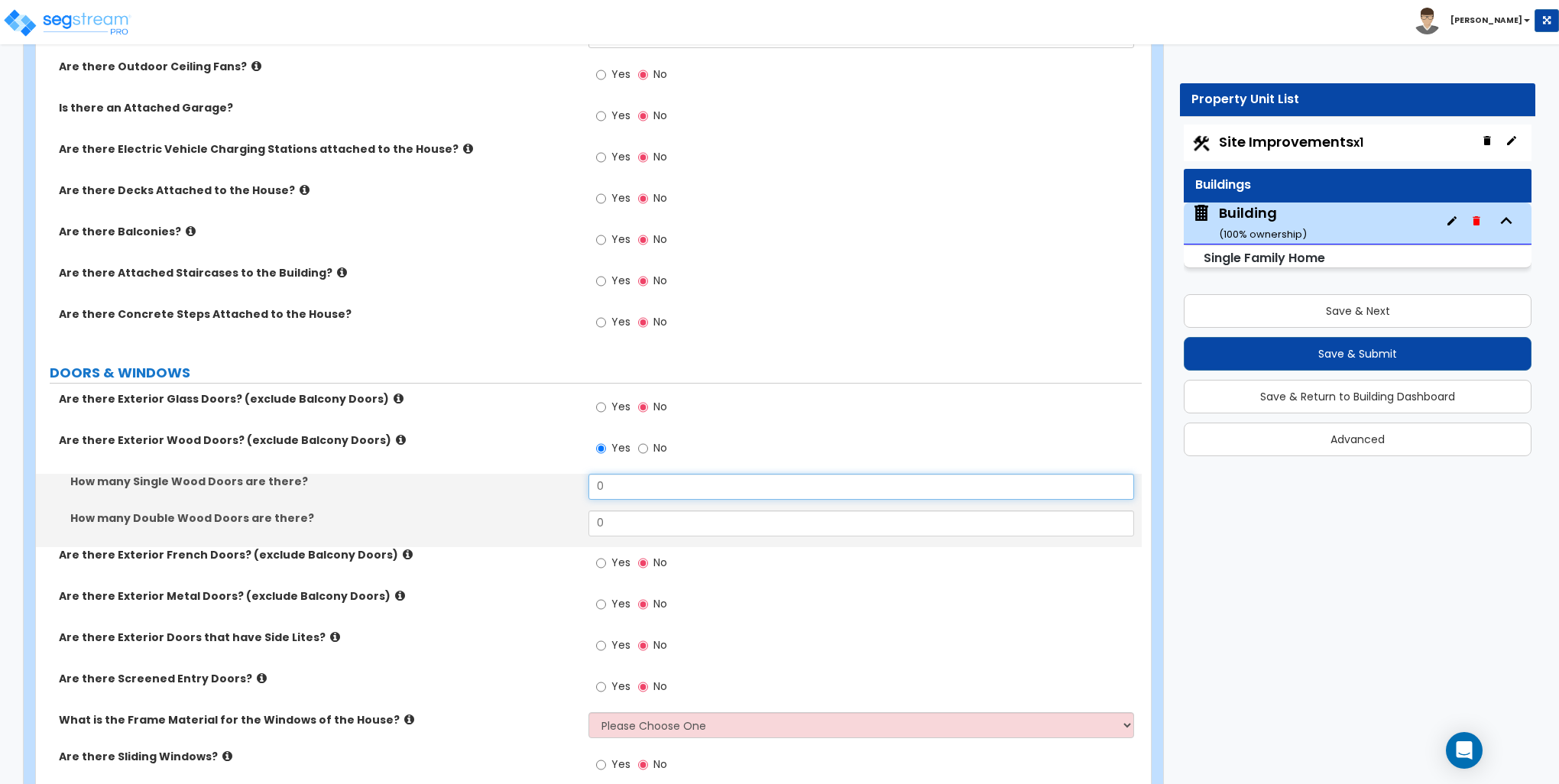
click at [613, 481] on input "0" at bounding box center [861, 486] width 545 height 26
click at [614, 481] on input "0" at bounding box center [861, 486] width 545 height 26
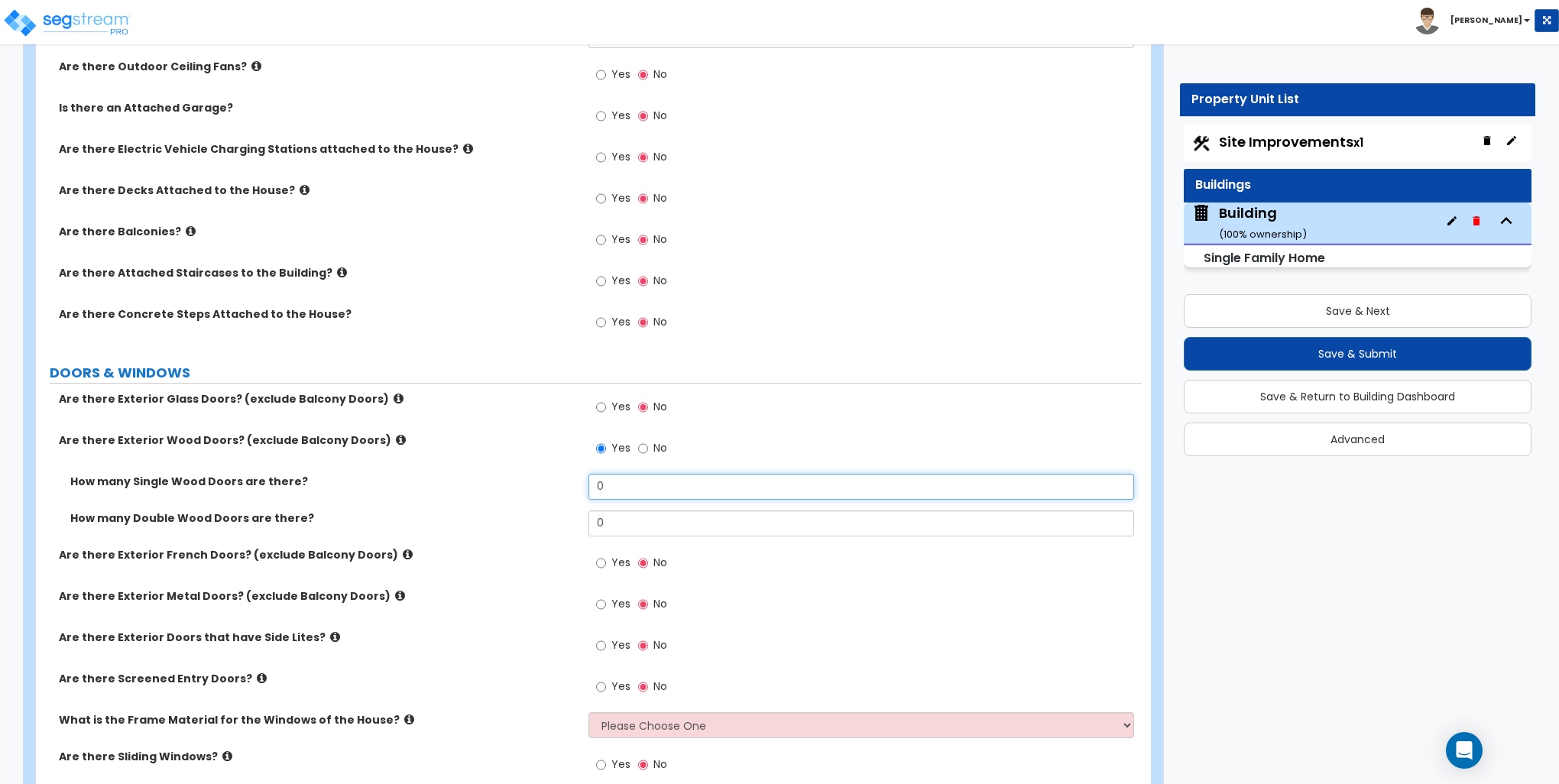
click at [615, 481] on input "0" at bounding box center [861, 486] width 545 height 26
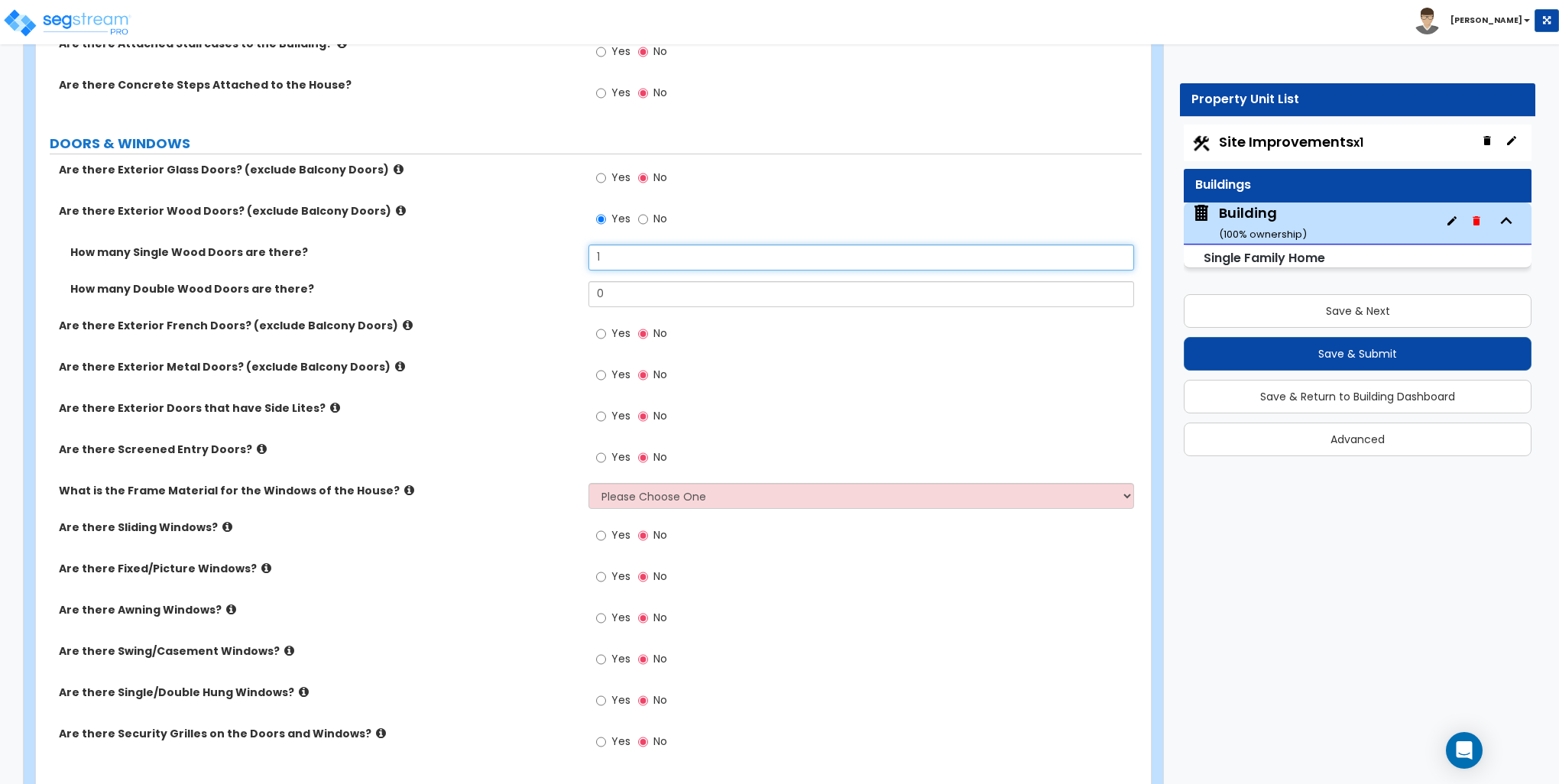
scroll to position [1910, 0]
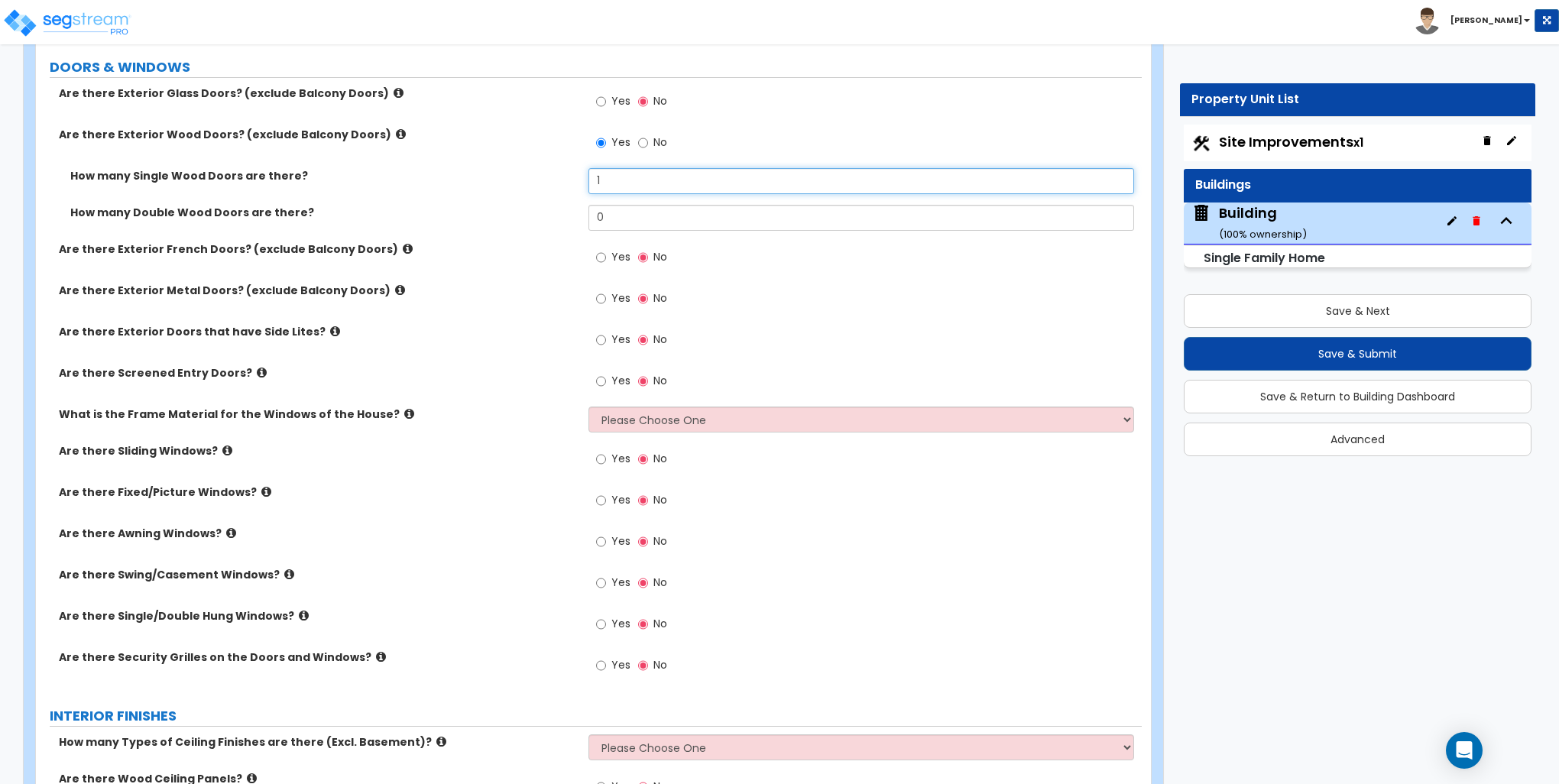
type input "1"
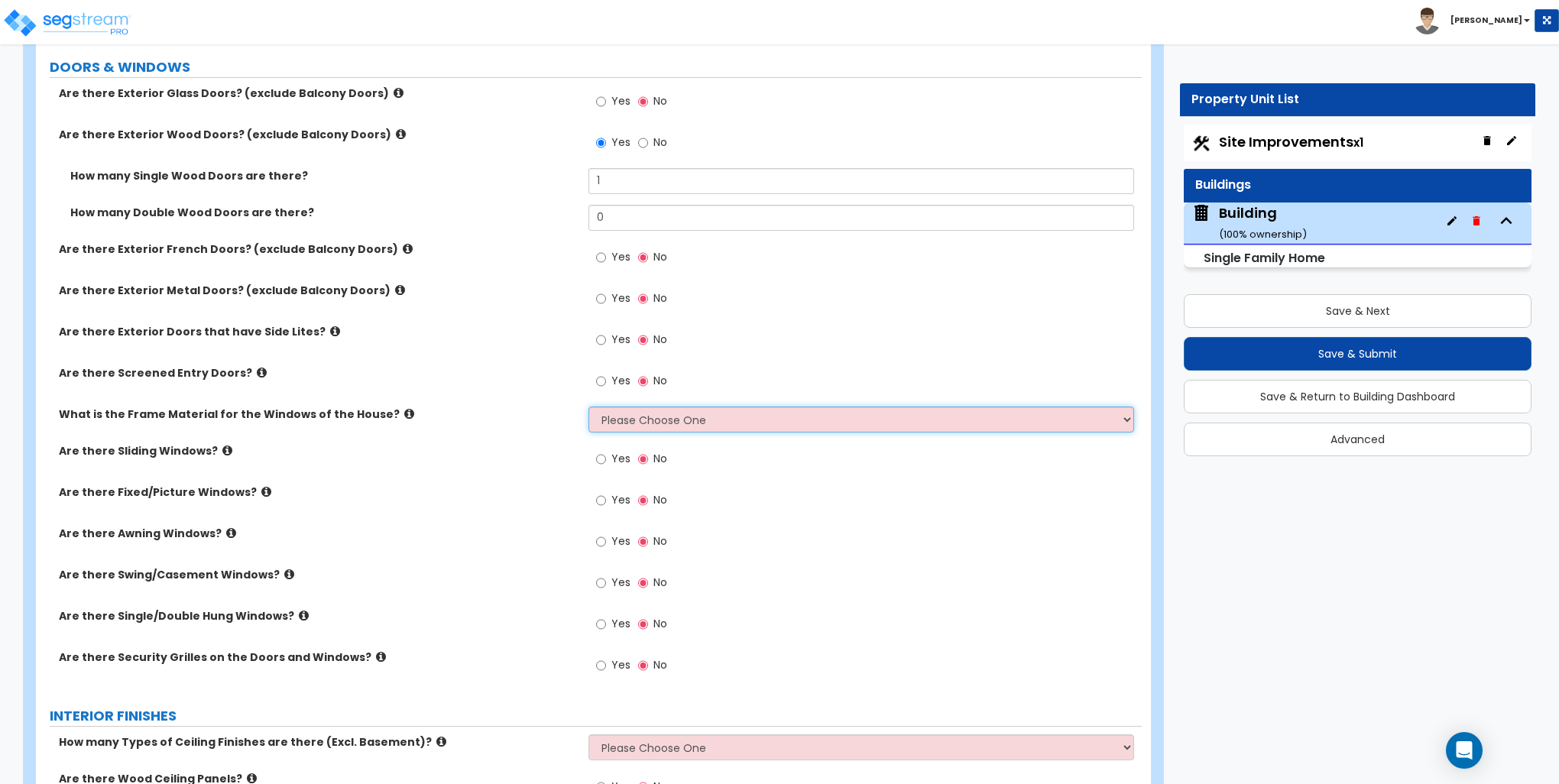
click at [627, 424] on select "Please Choose One Vinyl Aluminum Wood" at bounding box center [861, 420] width 545 height 26
select select "3"
click at [589, 407] on select "Please Choose One Vinyl Aluminum Wood" at bounding box center [861, 420] width 545 height 26
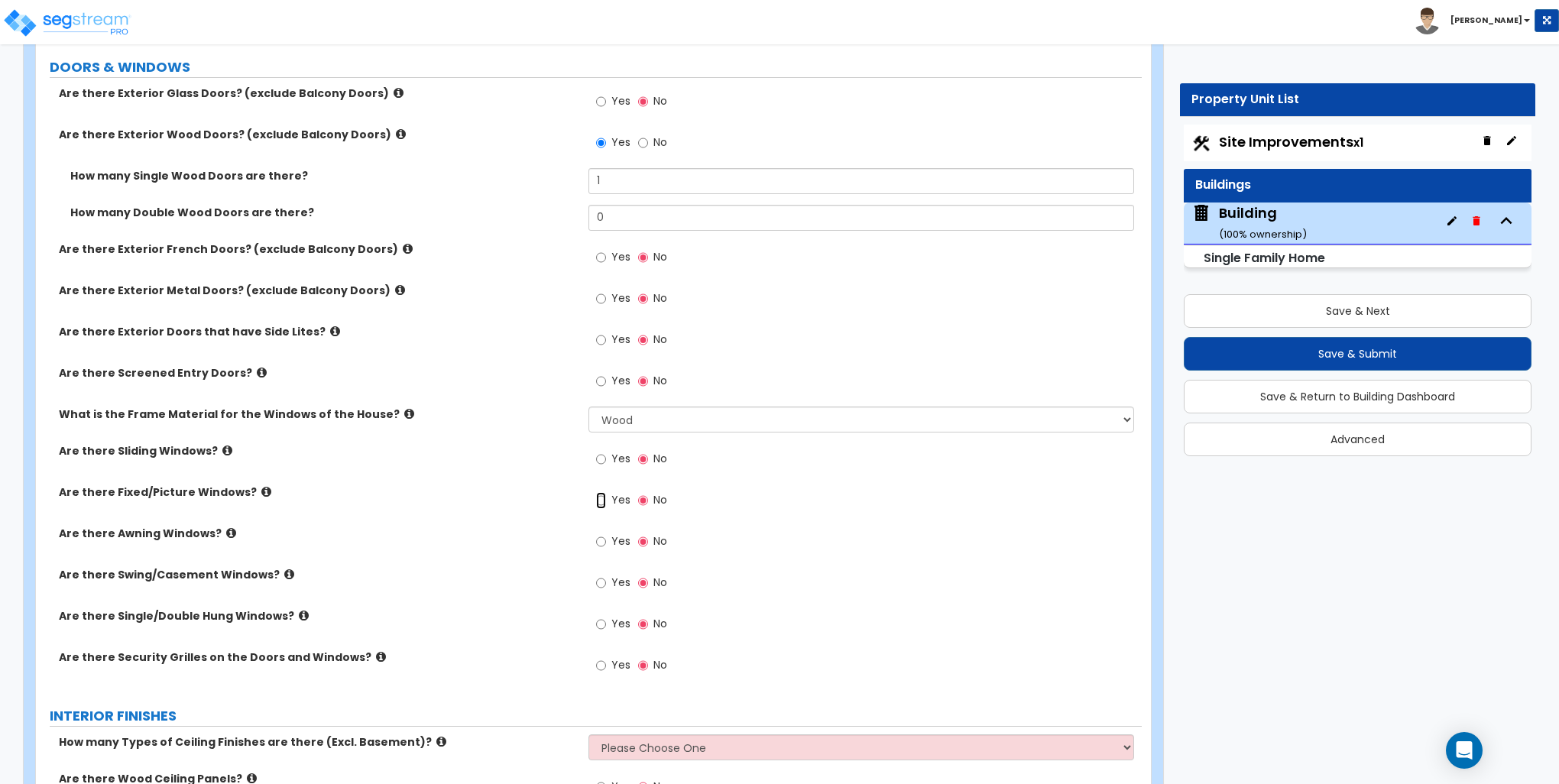
click at [604, 496] on input "Yes" at bounding box center [602, 500] width 10 height 17
radio input "true"
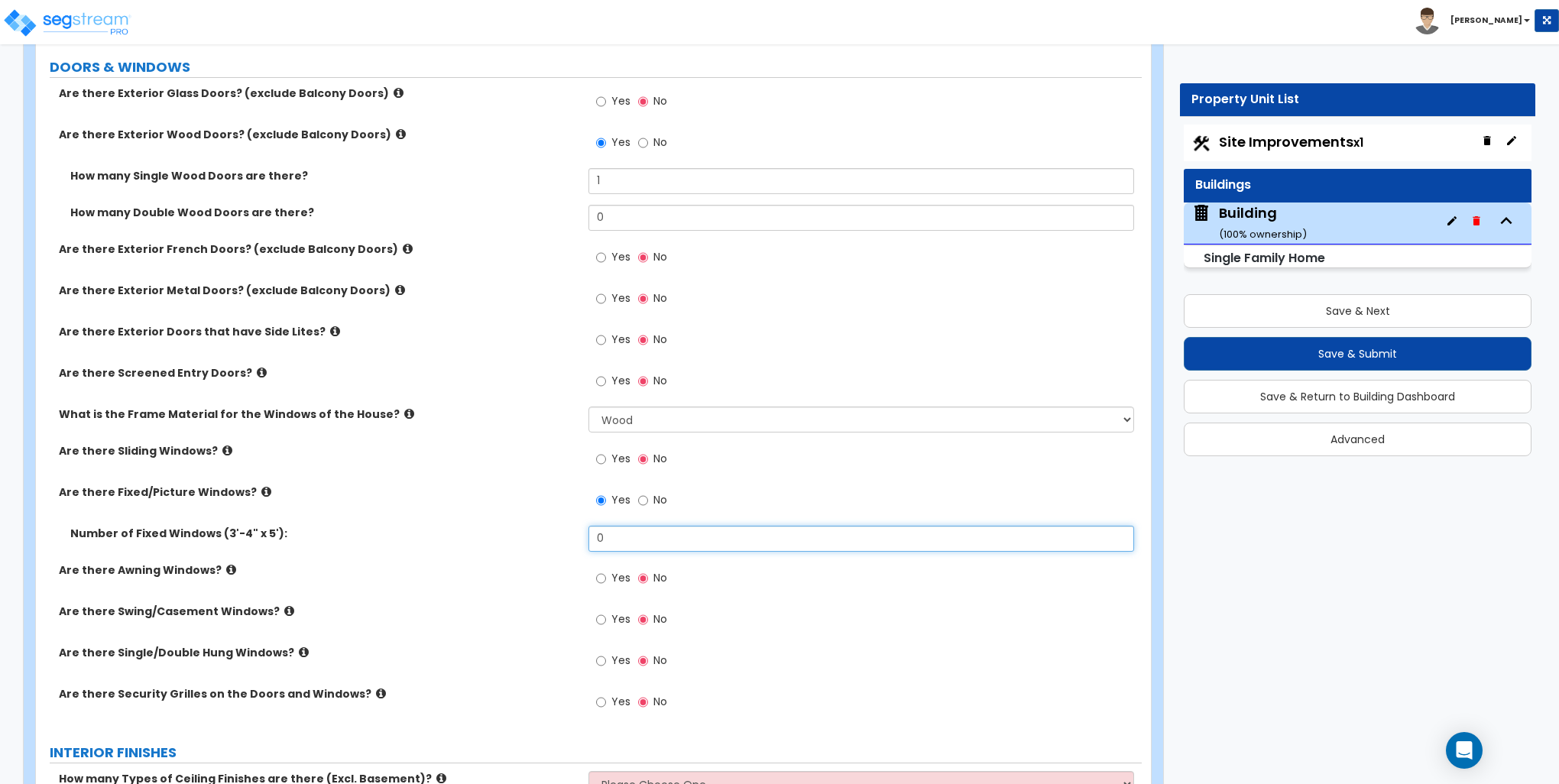
click at [614, 542] on input "0" at bounding box center [861, 538] width 545 height 26
type input "2"
click at [601, 457] on input "Yes" at bounding box center [602, 459] width 10 height 17
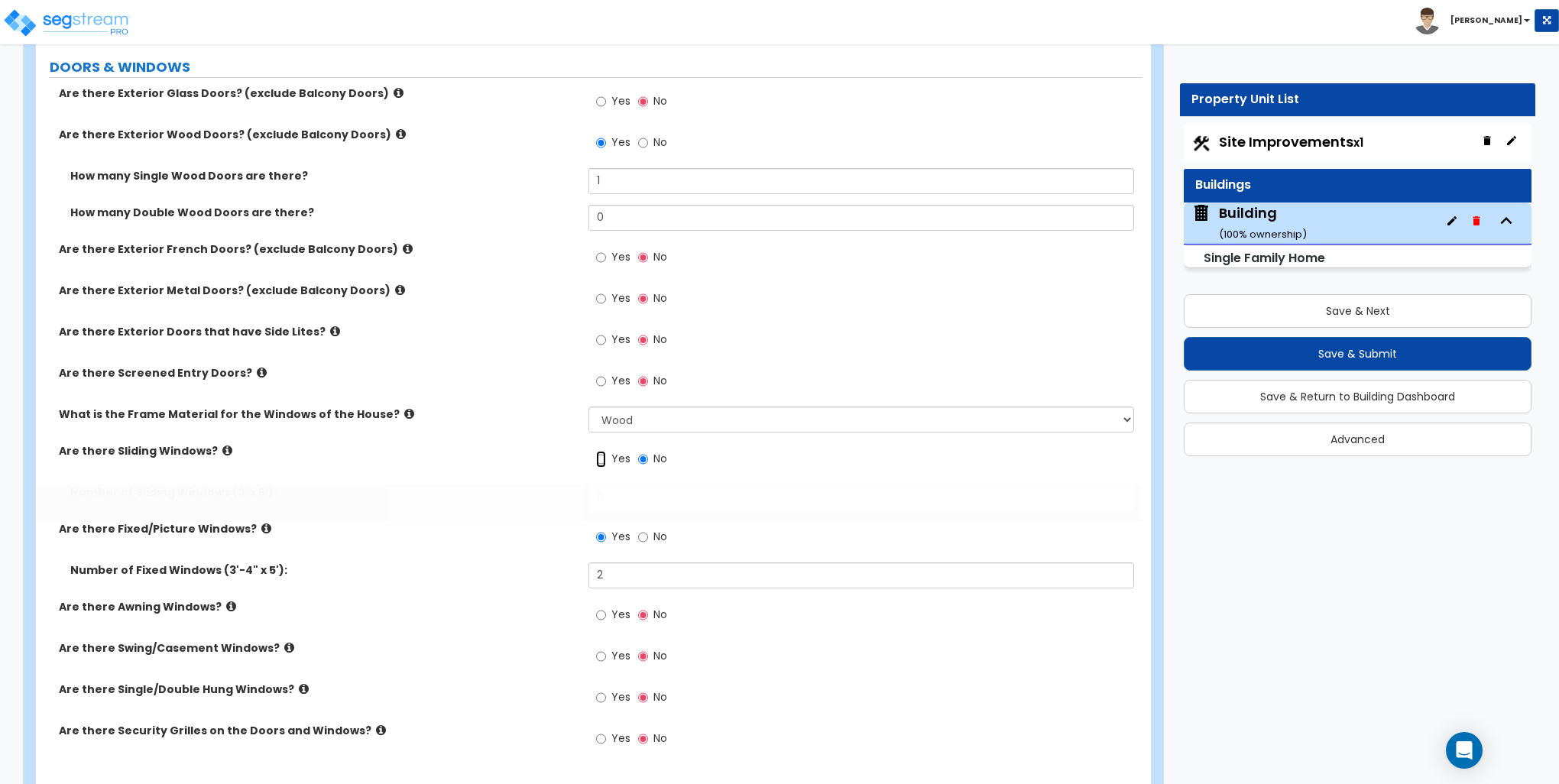
radio input "true"
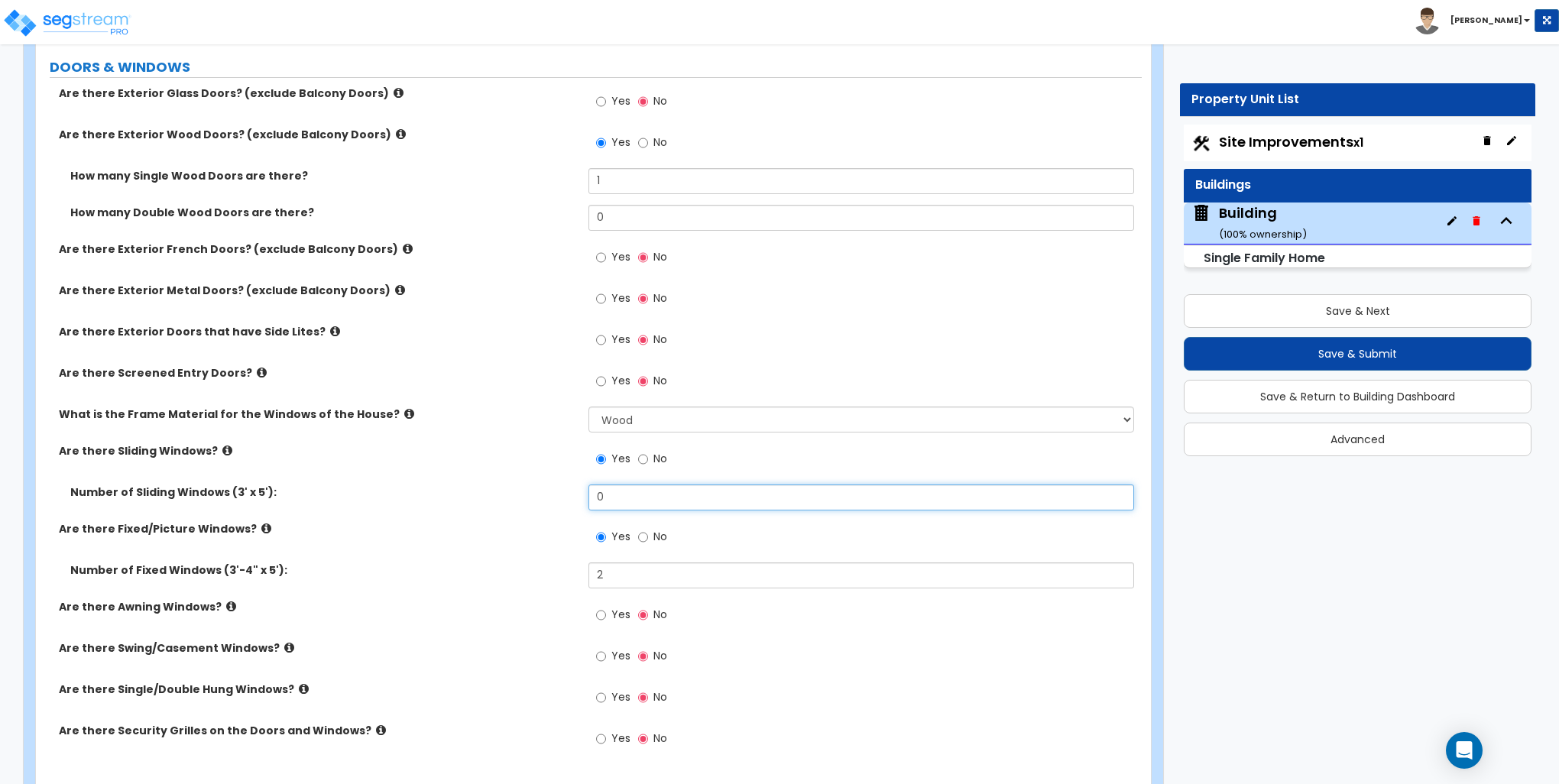
click at [598, 493] on input "0" at bounding box center [861, 497] width 545 height 26
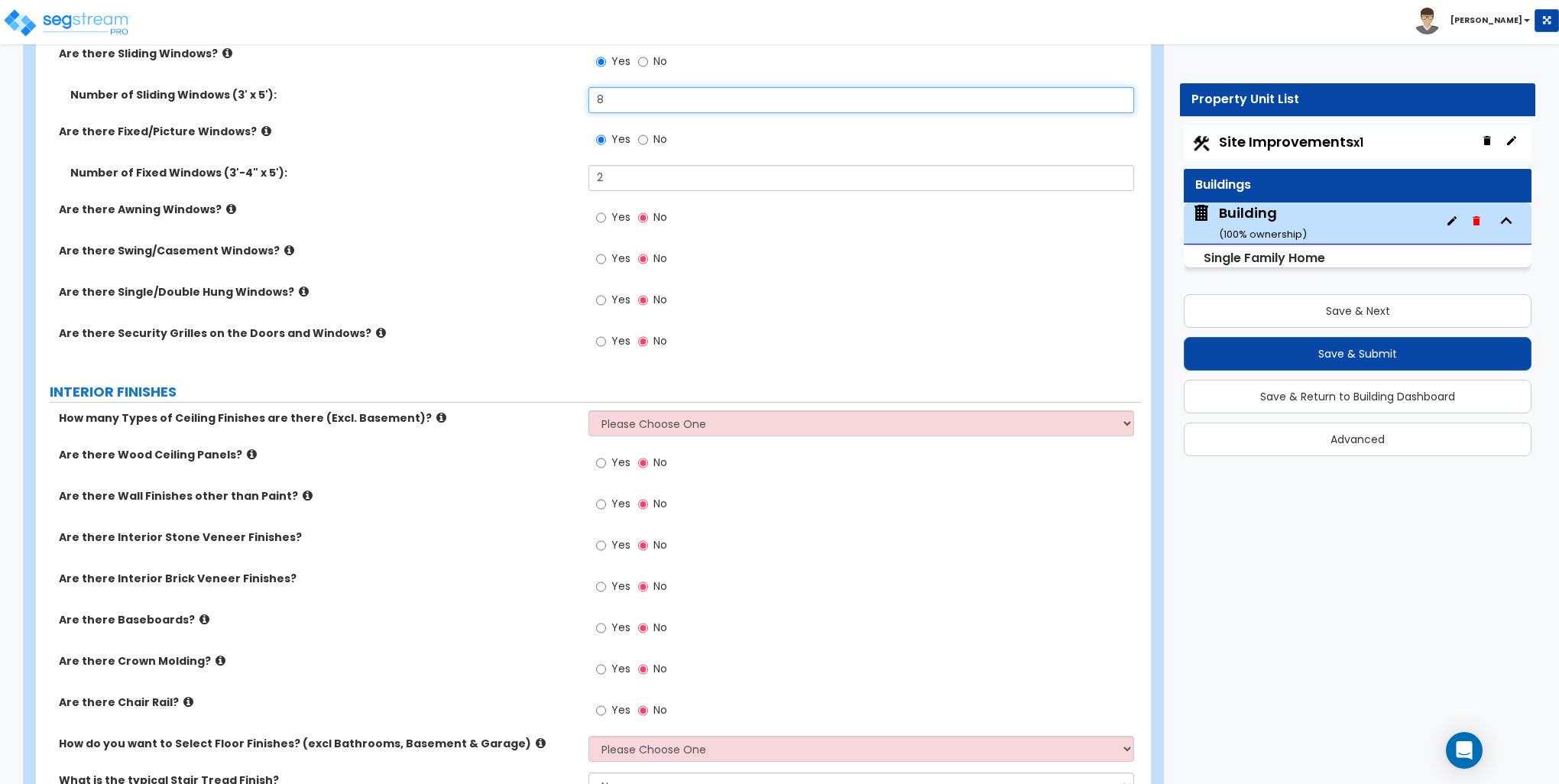
scroll to position [2369, 0]
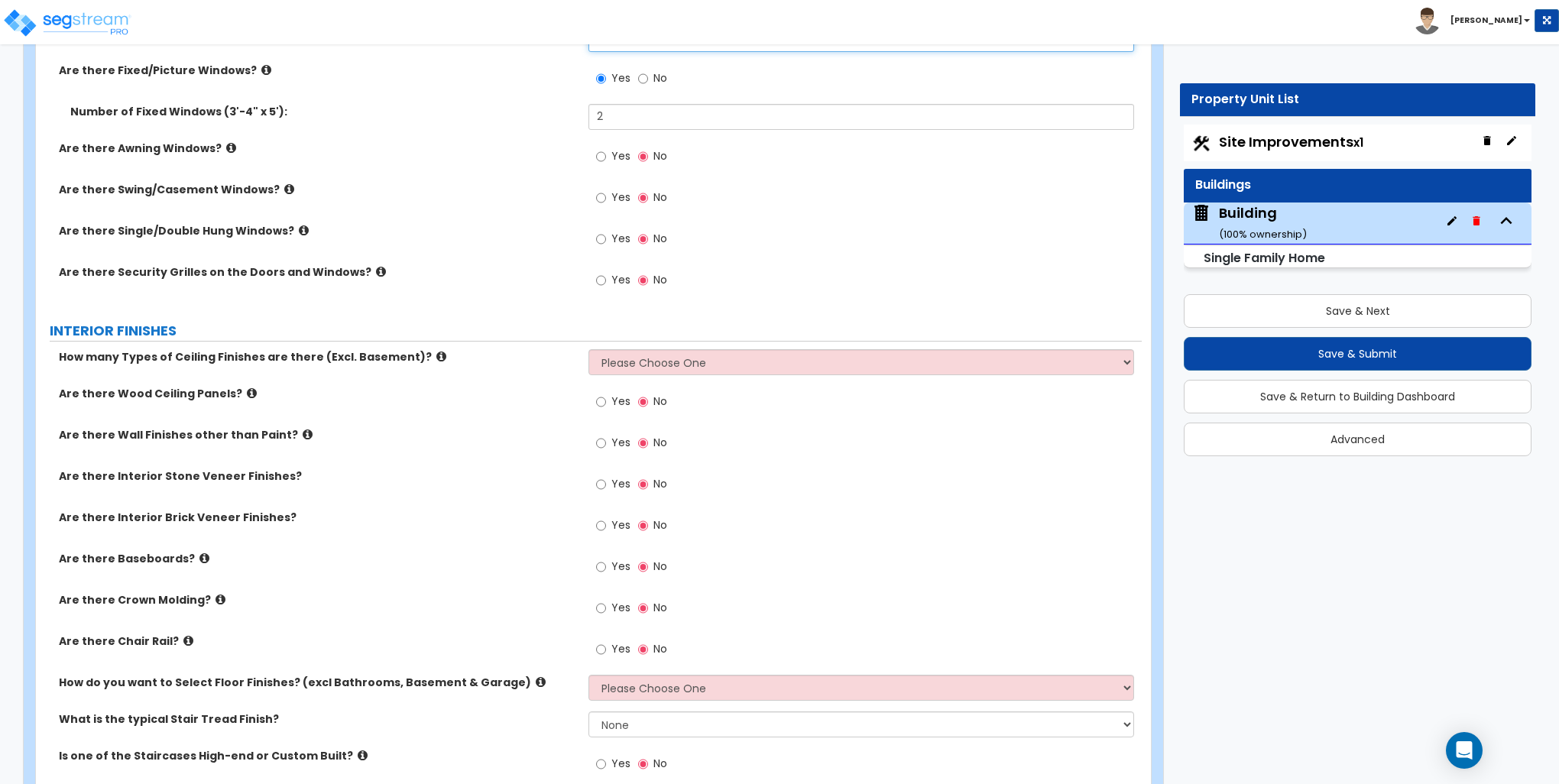
type input "8"
click at [226, 143] on icon at bounding box center [231, 148] width 10 height 12
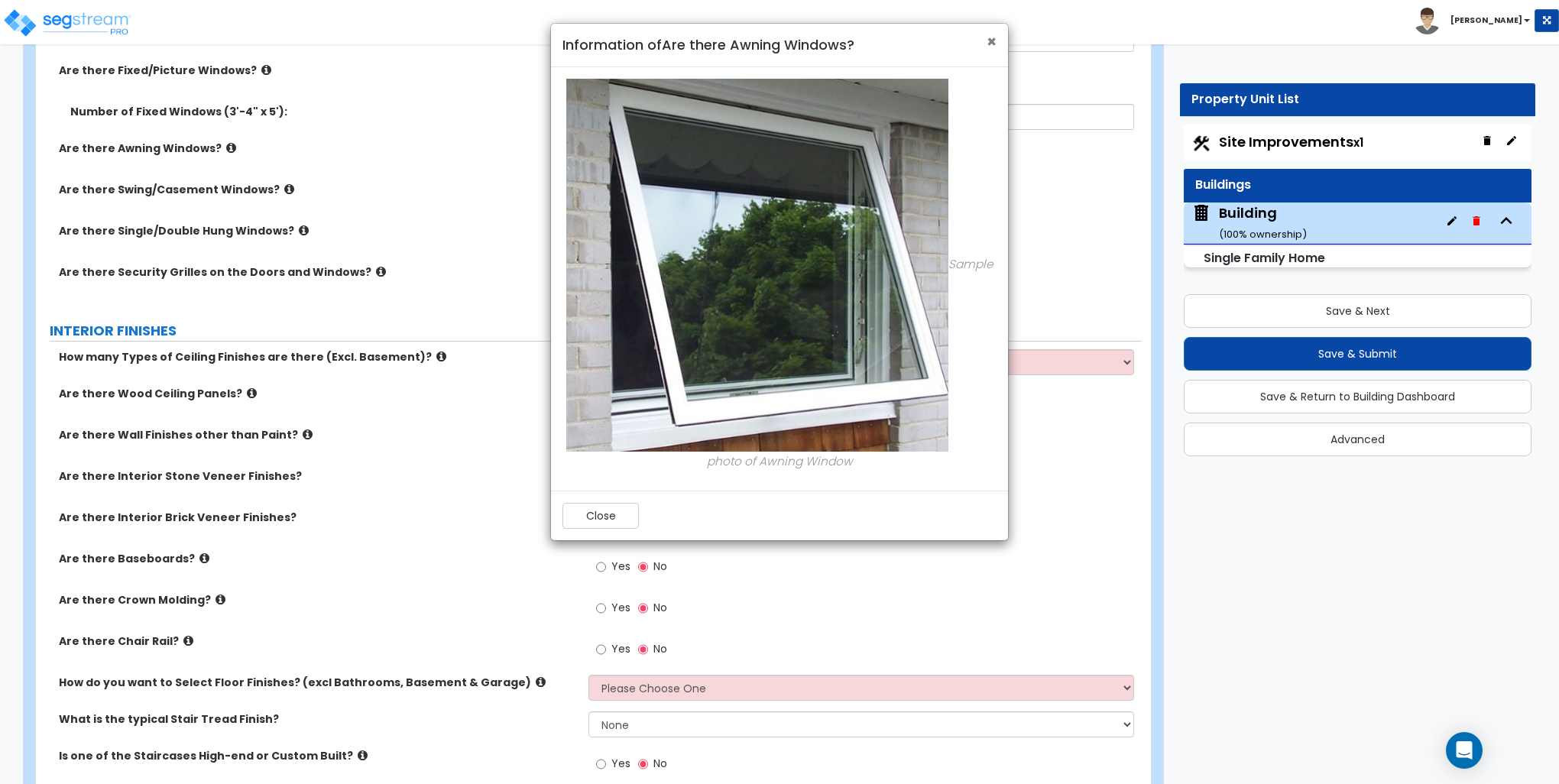
click at [991, 41] on span "×" at bounding box center [992, 41] width 10 height 23
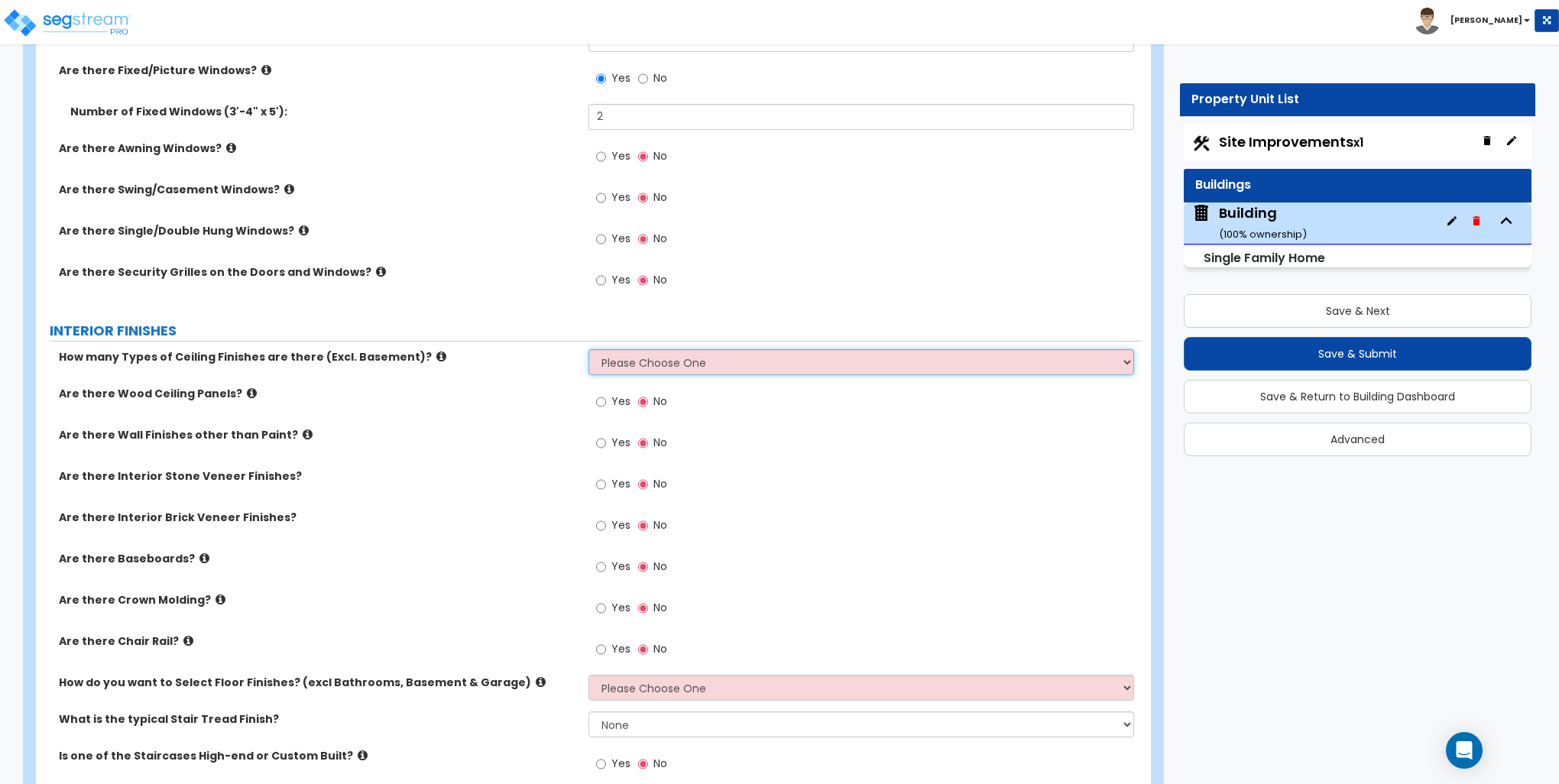
click at [636, 355] on select "Please Choose One 1 2 3" at bounding box center [861, 362] width 545 height 26
select select "1"
click at [589, 349] on select "Please Choose One 1 2 3" at bounding box center [861, 362] width 545 height 26
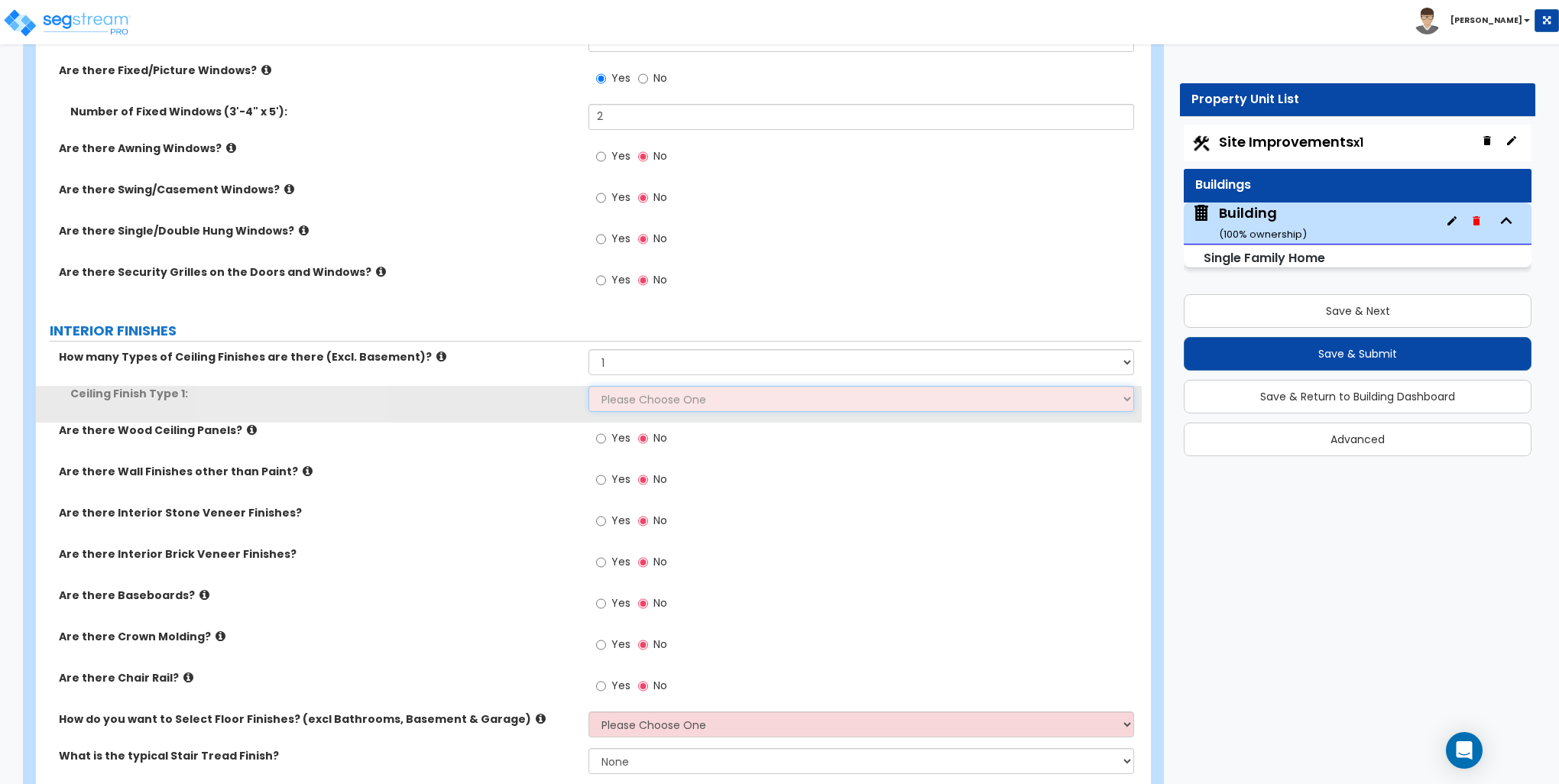
click at [648, 387] on select "Please Choose One Drop Ceiling Drywall Ceiling Open Ceiling" at bounding box center [861, 399] width 545 height 26
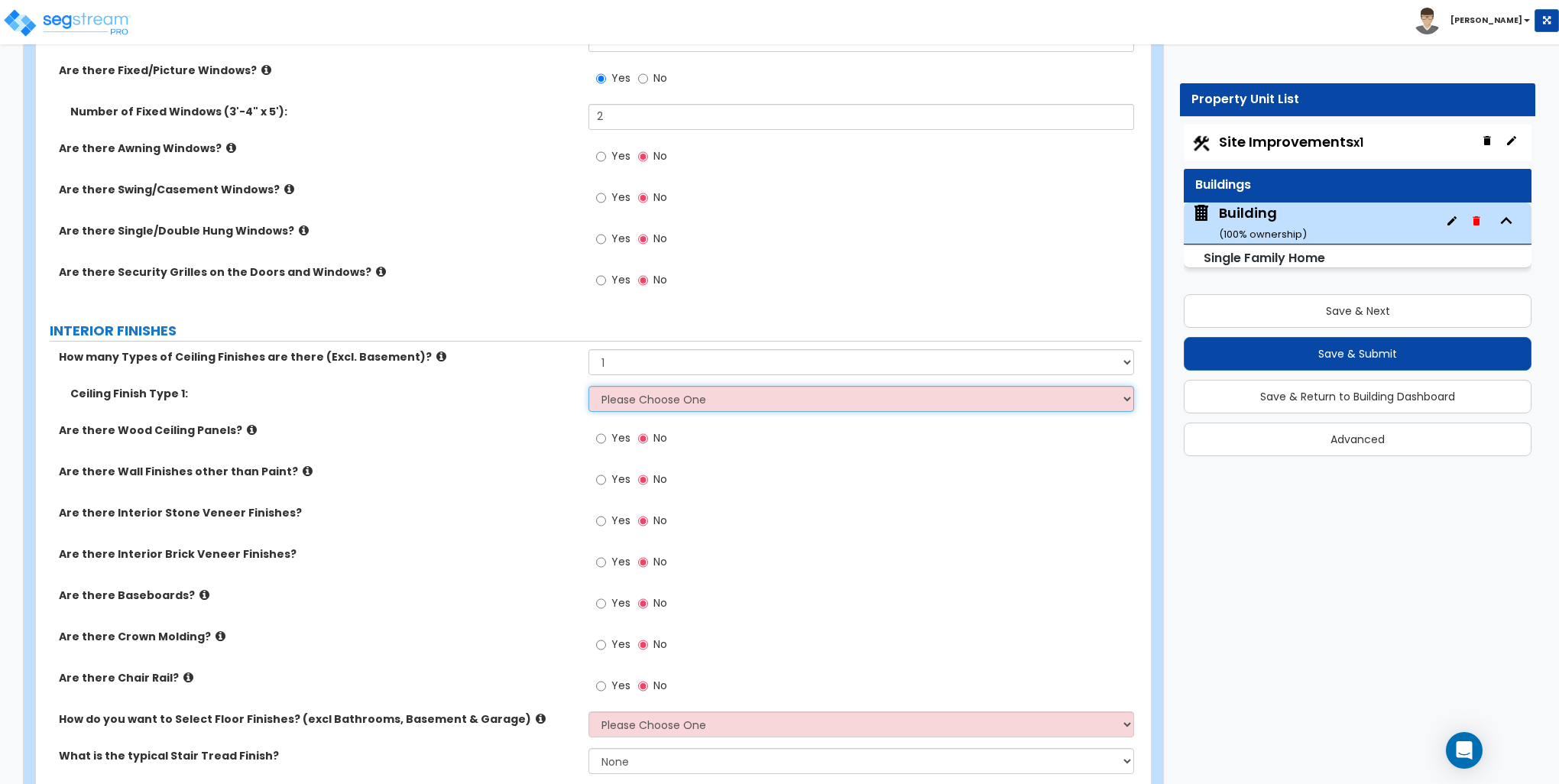
select select "1"
click at [589, 386] on select "Please Choose One Drop Ceiling Drywall Ceiling Open Ceiling" at bounding box center [861, 399] width 545 height 26
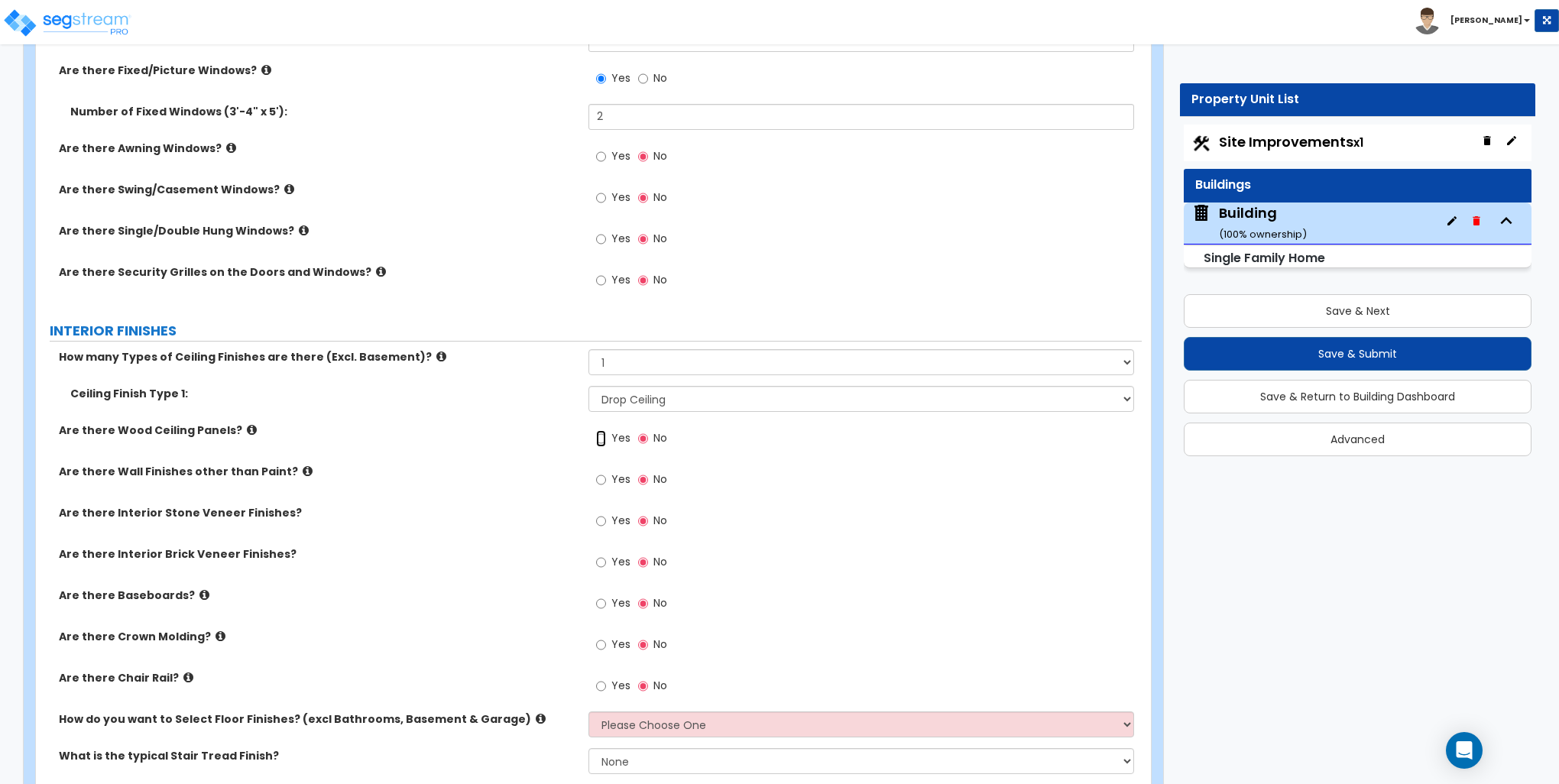
click at [600, 435] on input "Yes" at bounding box center [602, 438] width 10 height 17
radio input "true"
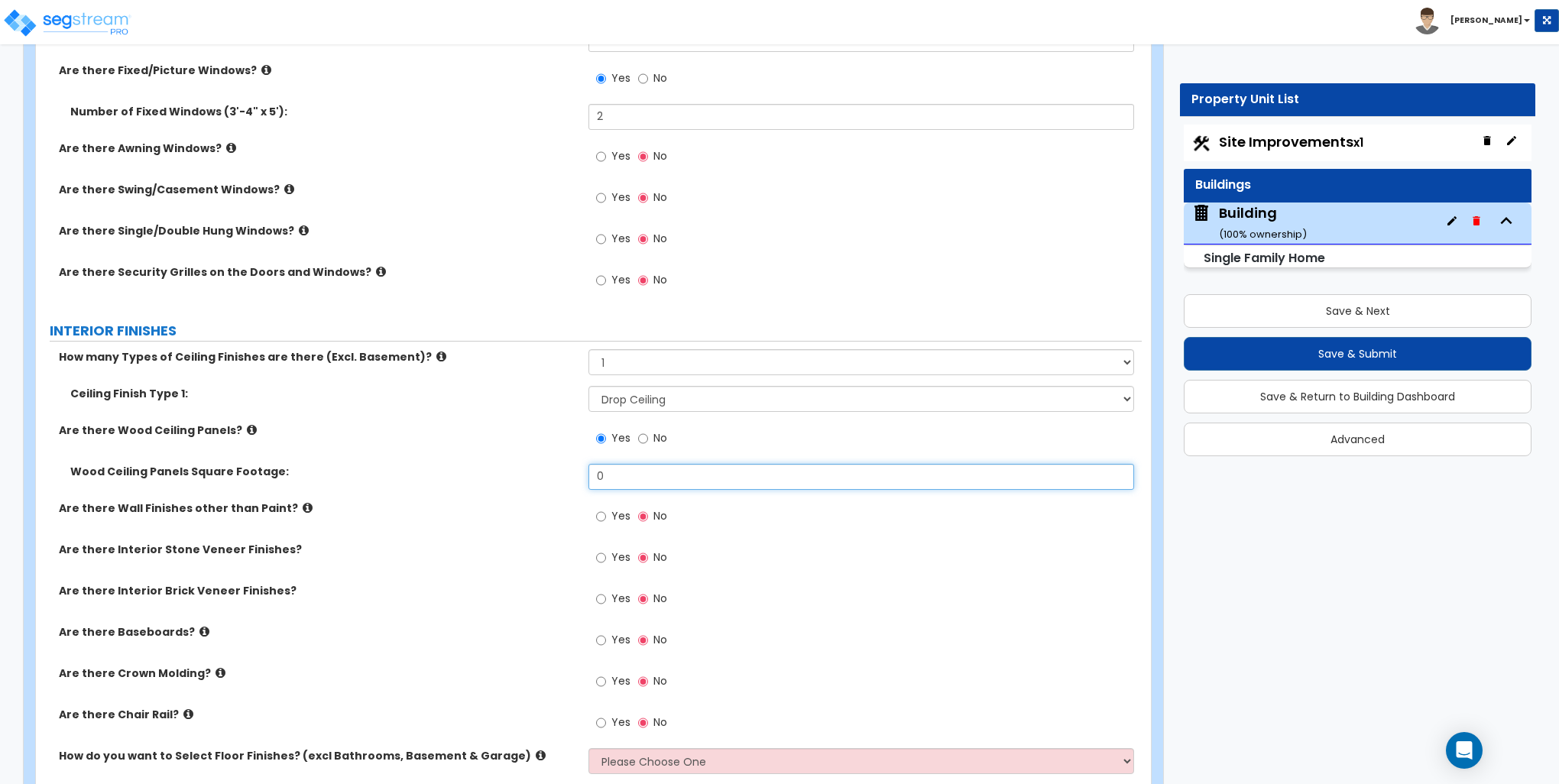
click at [655, 472] on input "0" at bounding box center [861, 476] width 545 height 26
type input "96"
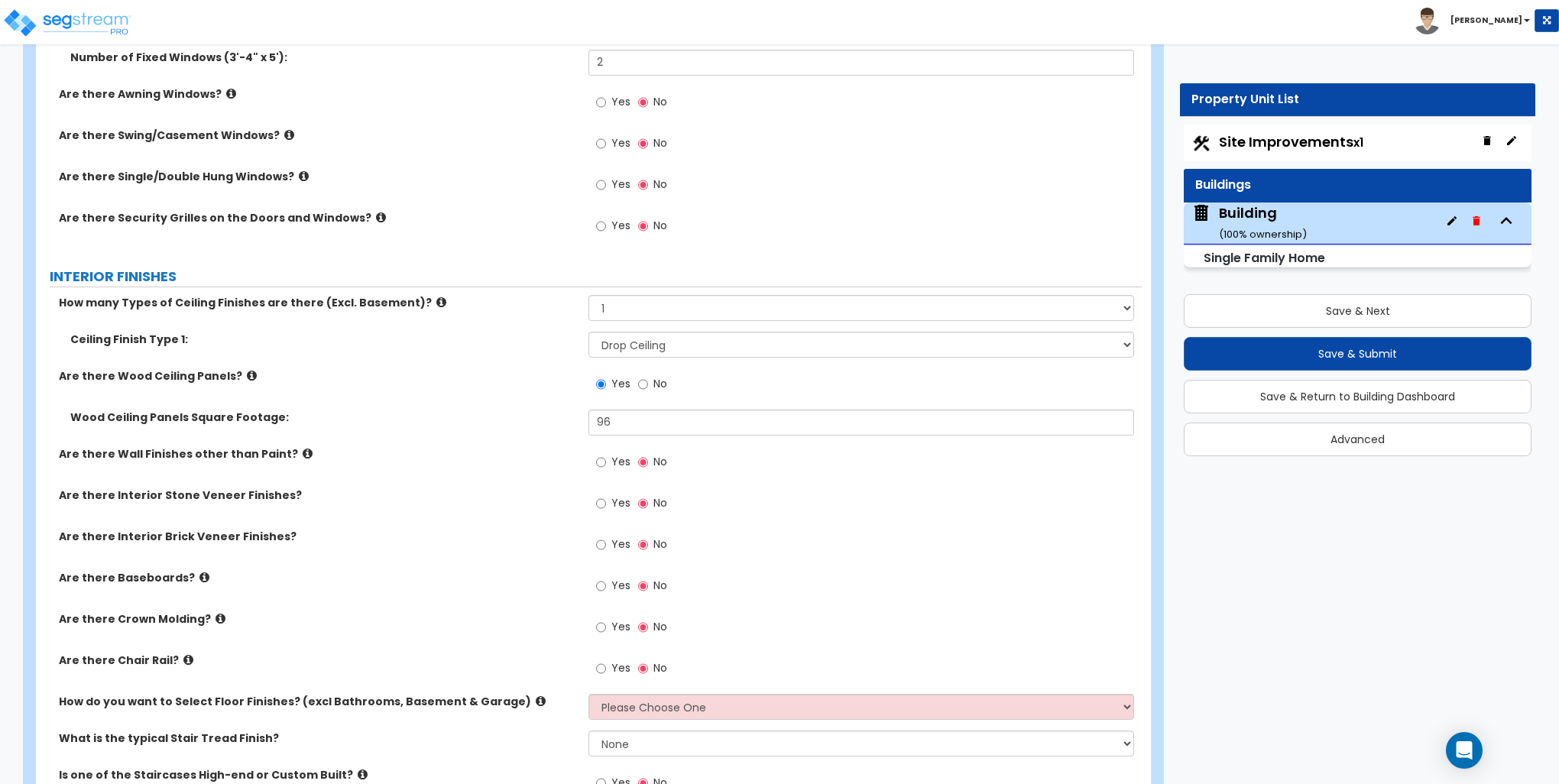
scroll to position [2444, 0]
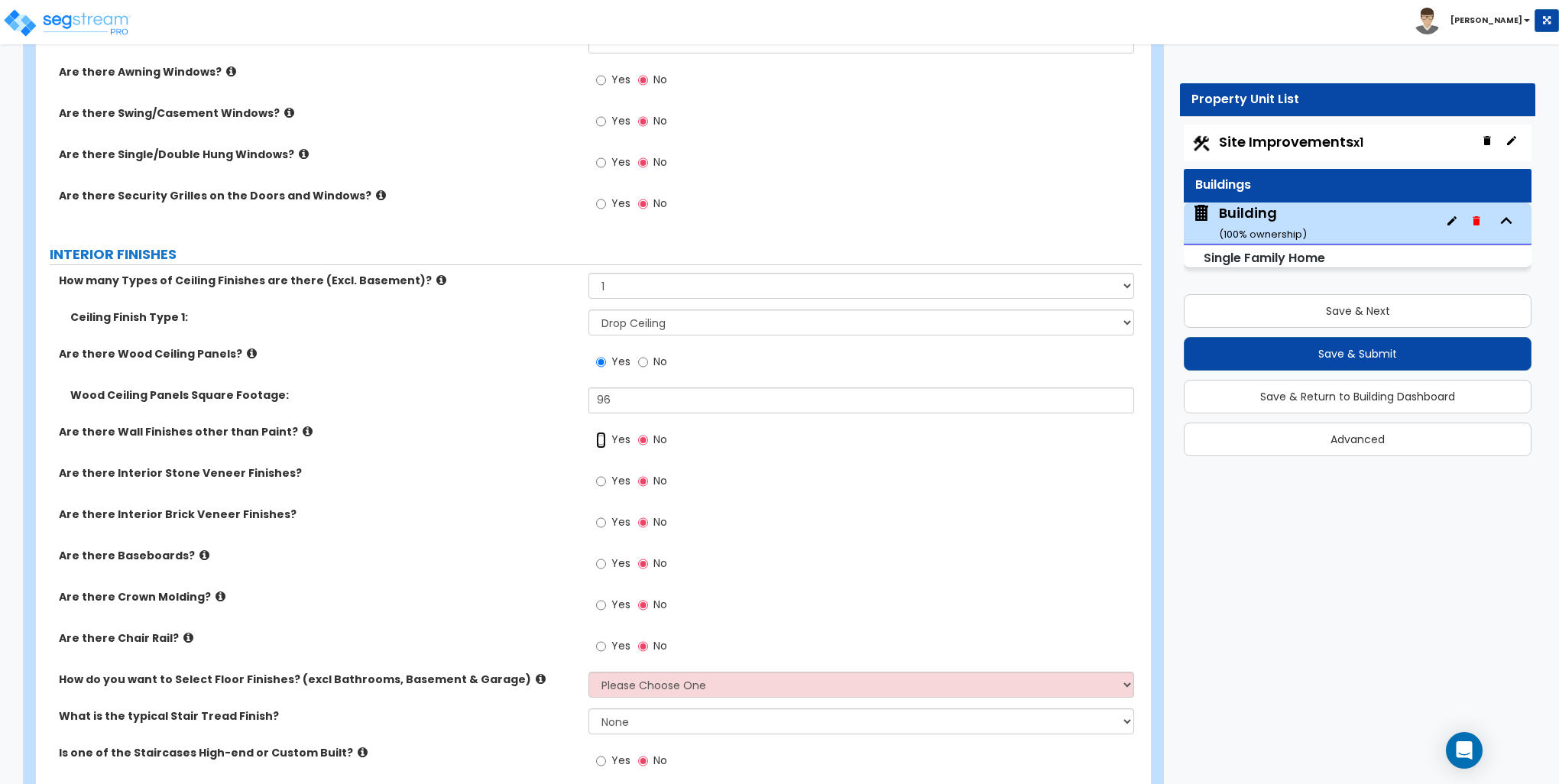
click at [603, 438] on input "Yes" at bounding box center [602, 439] width 10 height 17
radio input "true"
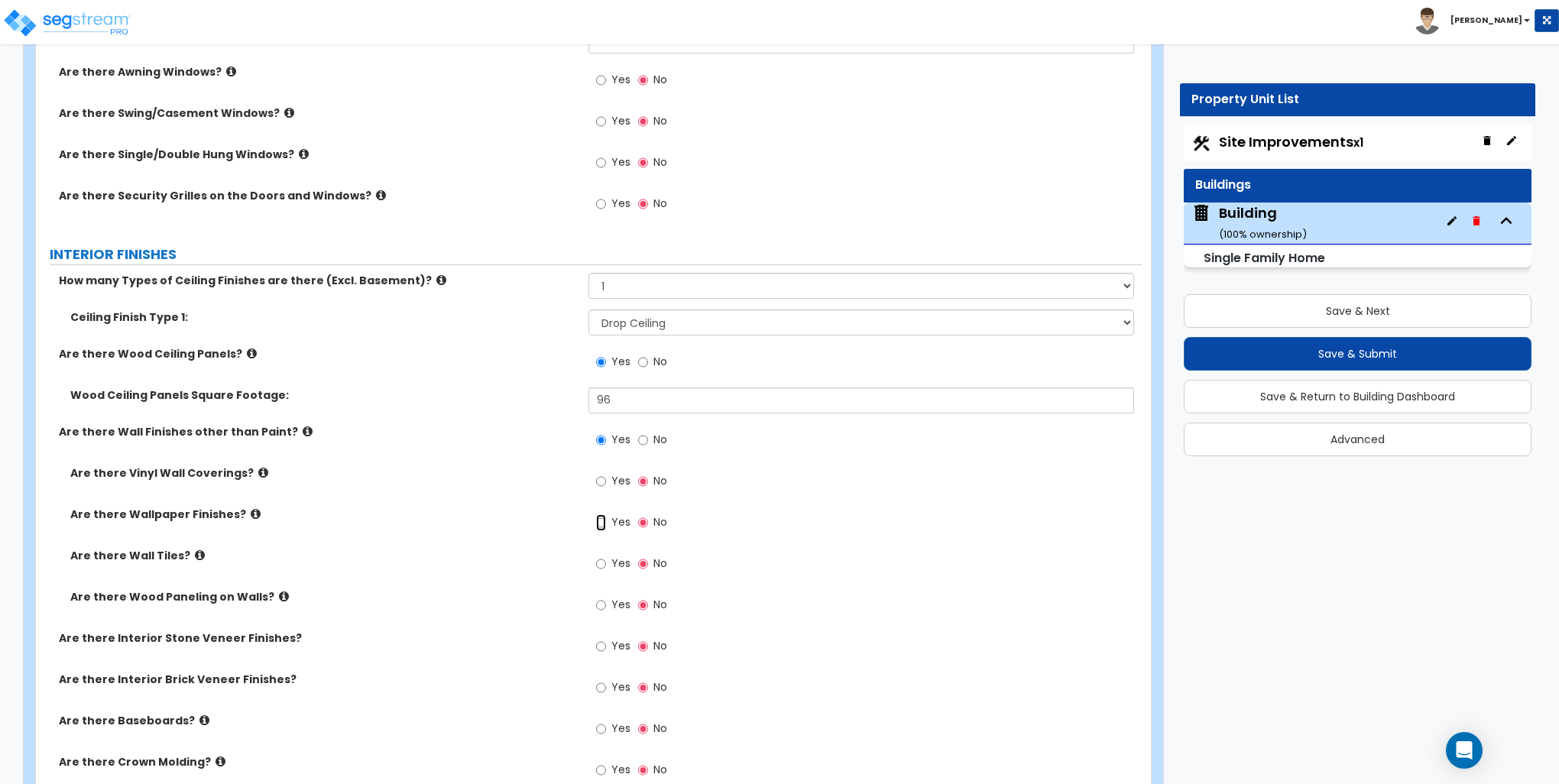
click at [600, 518] on input "Yes" at bounding box center [602, 522] width 10 height 17
radio input "true"
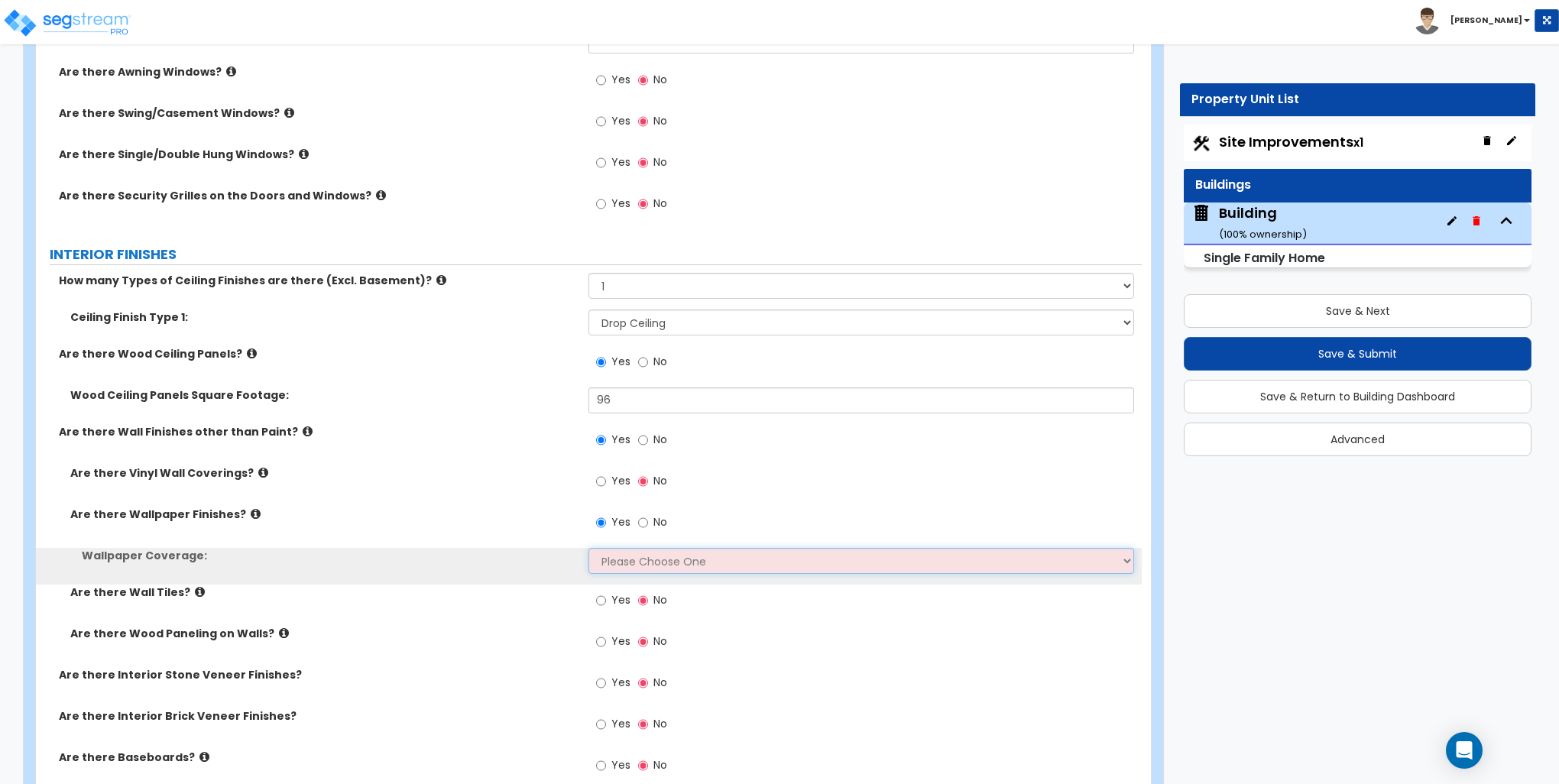
click at [632, 558] on select "Please Choose One Only a Small Portion of Walls are Covered Several Walls are C…" at bounding box center [861, 561] width 545 height 26
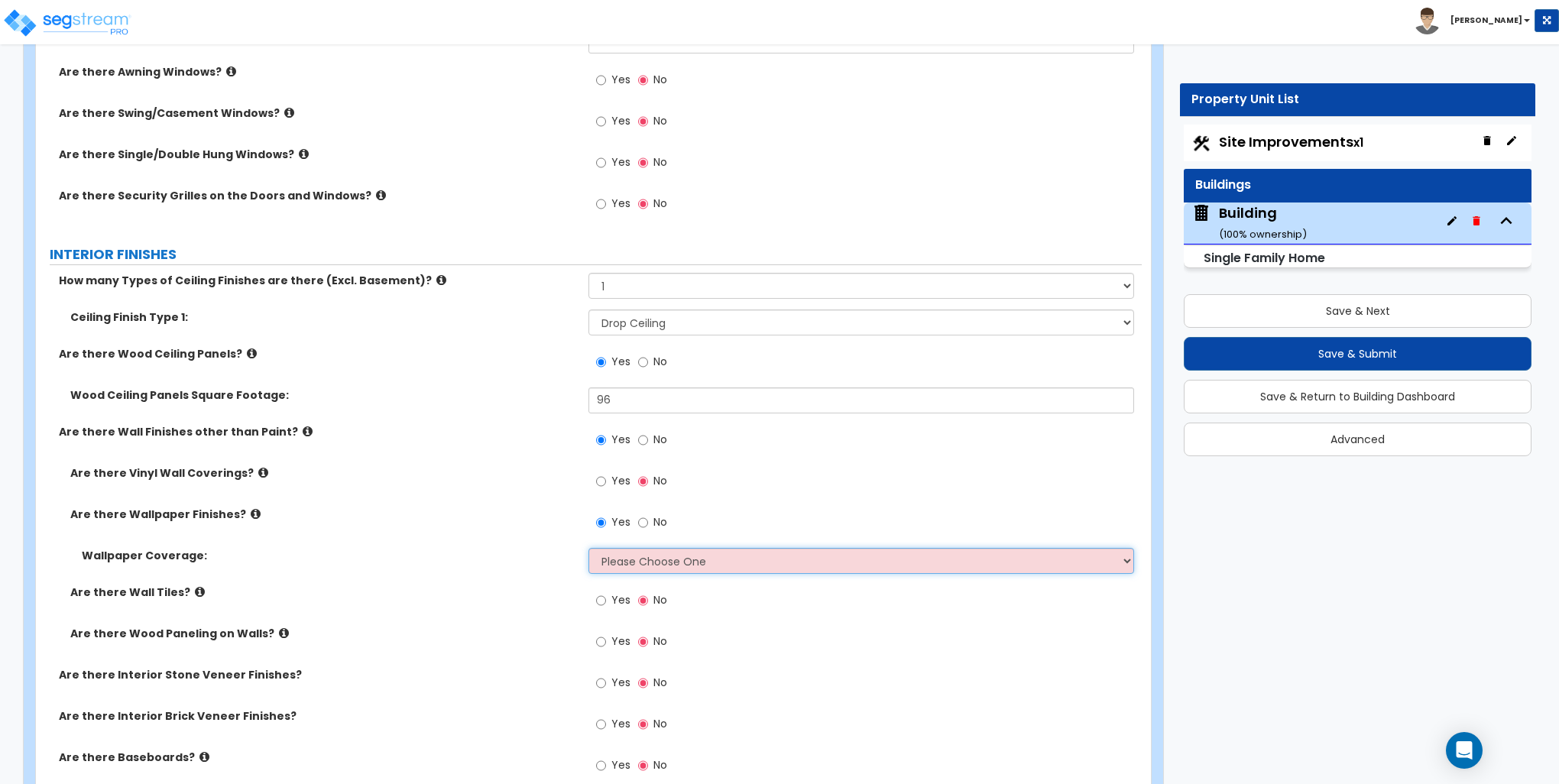
select select "5"
click at [589, 548] on select "Please Choose One Only a Small Portion of Walls are Covered Several Walls are C…" at bounding box center [861, 561] width 545 height 26
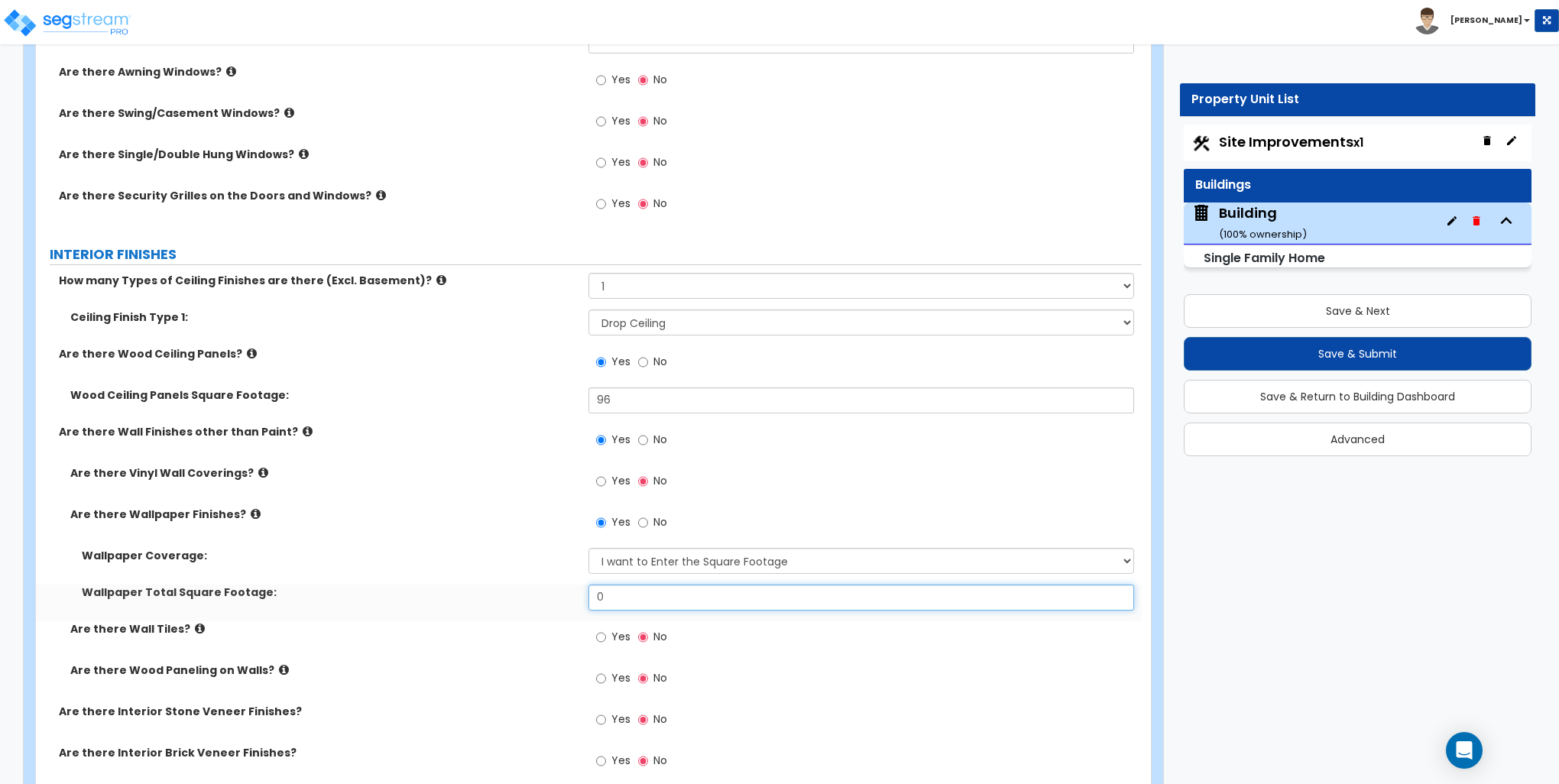
click at [626, 596] on input "0" at bounding box center [861, 597] width 545 height 26
click at [637, 600] on input "0" at bounding box center [861, 597] width 545 height 26
click at [637, 597] on input "0" at bounding box center [861, 597] width 545 height 26
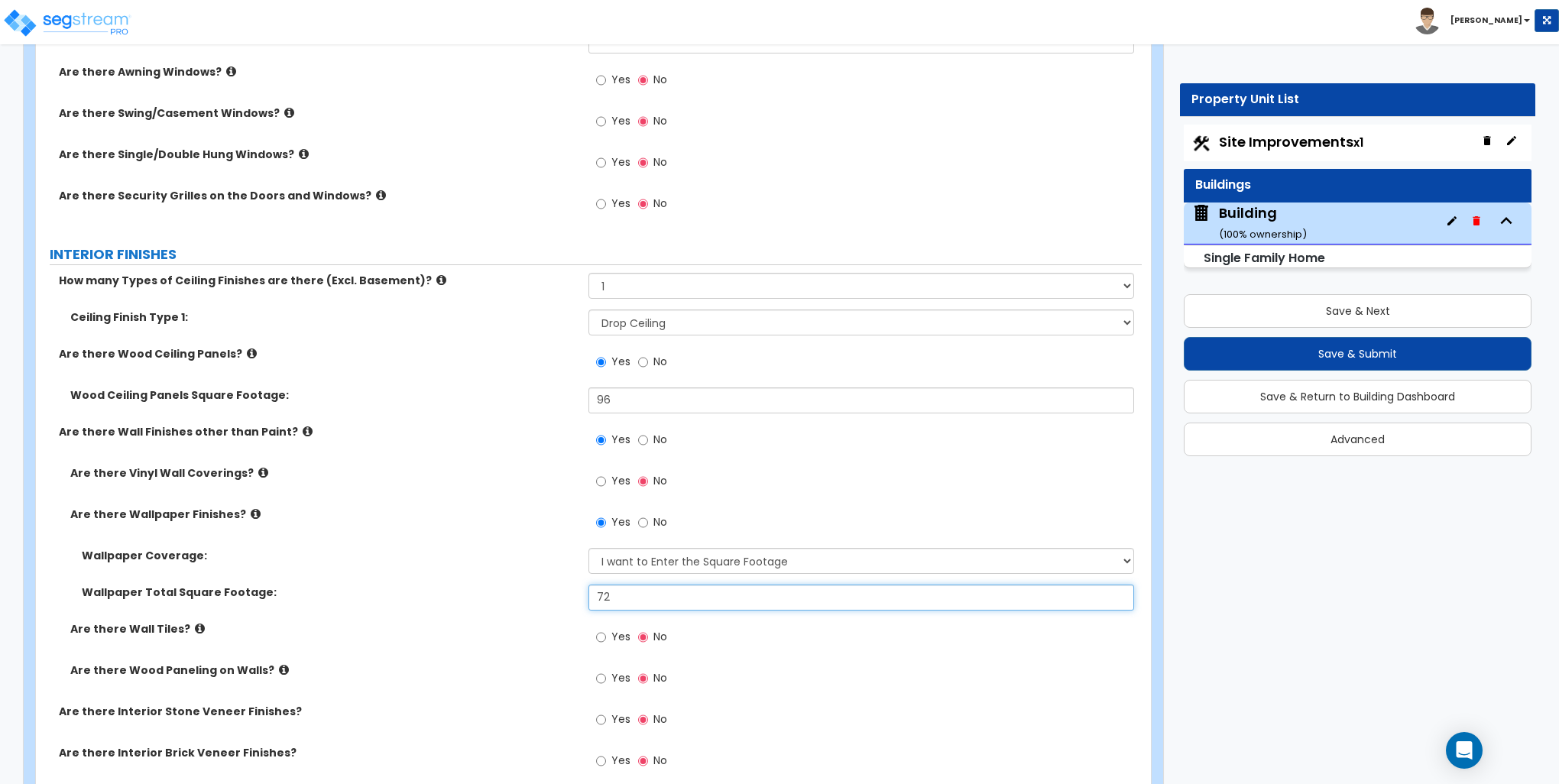
type input "72"
click at [195, 626] on icon at bounding box center [200, 629] width 10 height 12
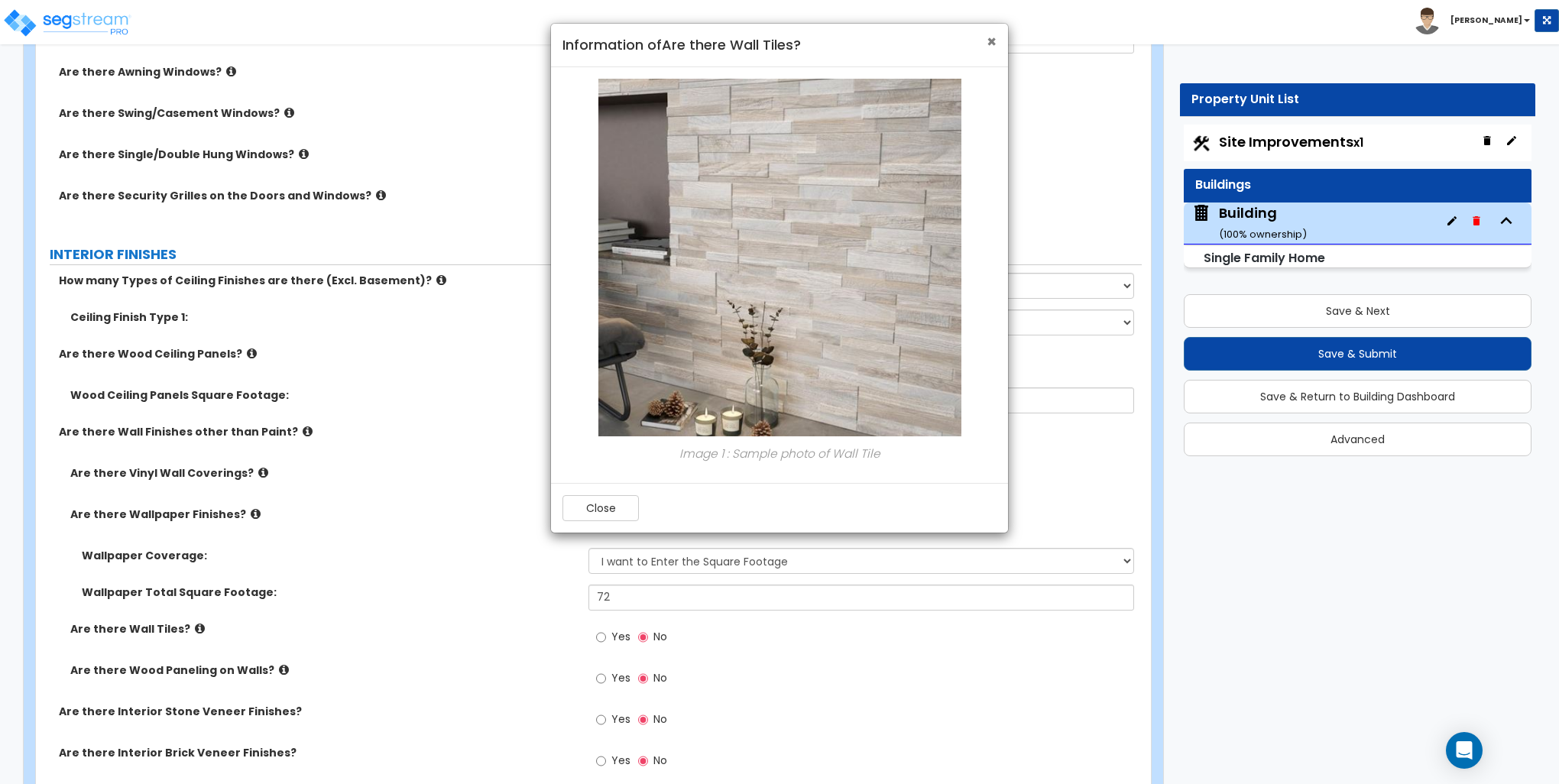
click at [994, 42] on span "×" at bounding box center [992, 41] width 10 height 23
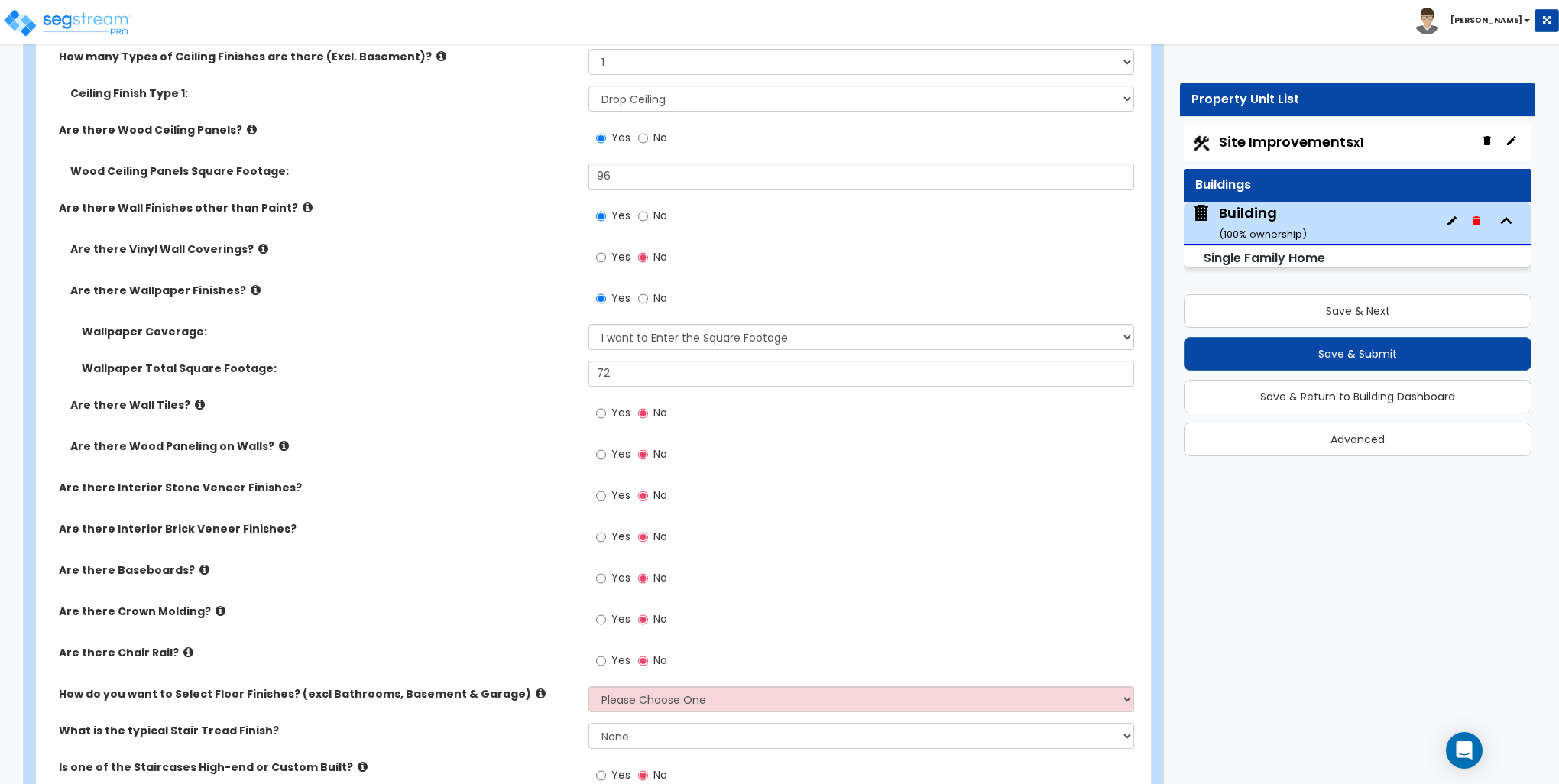
scroll to position [2674, 0]
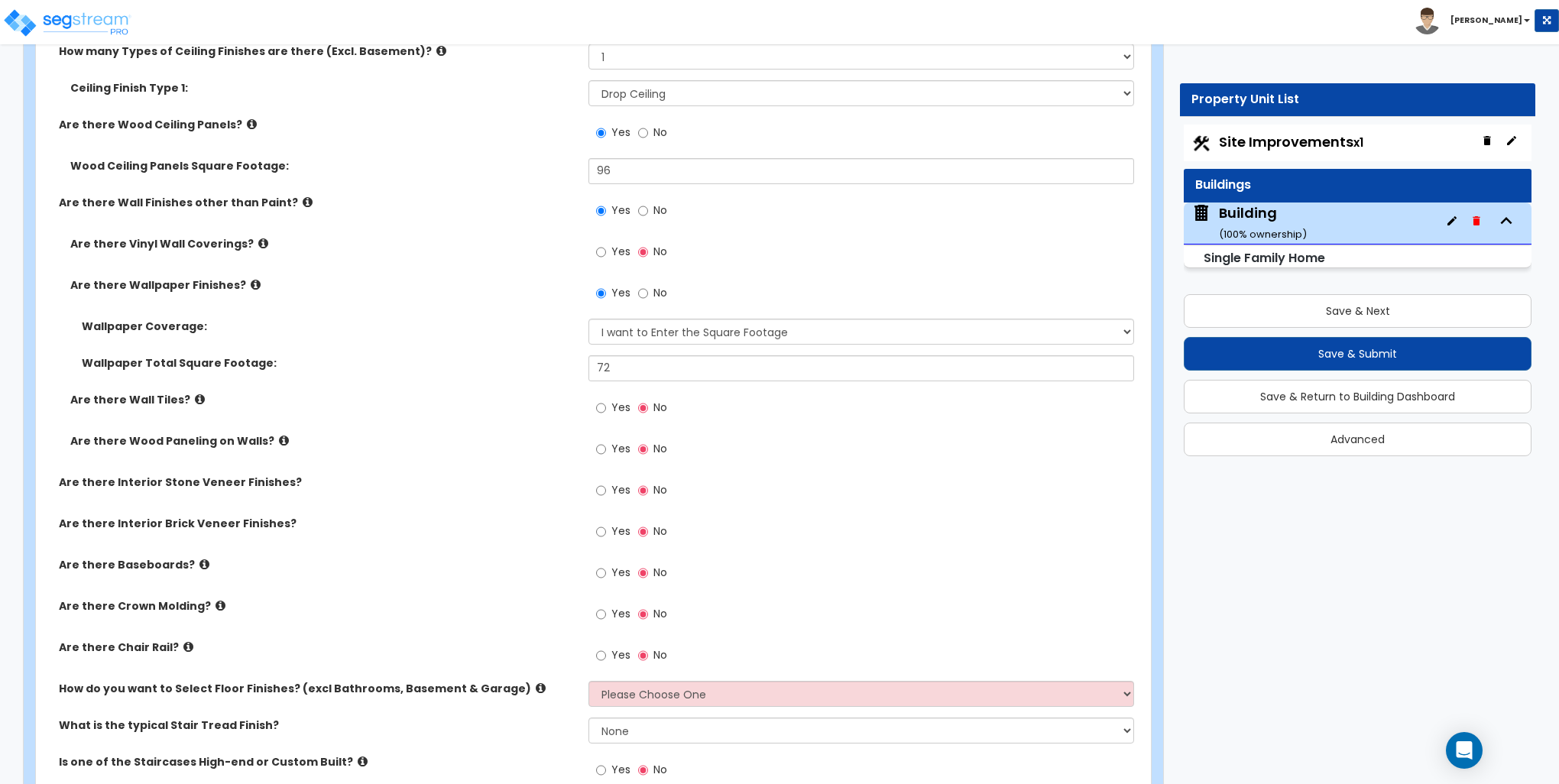
click at [756, 19] on div "Toggle navigation Jonas" at bounding box center [780, 22] width 1559 height 44
click at [600, 447] on input "Yes" at bounding box center [602, 449] width 10 height 17
radio input "true"
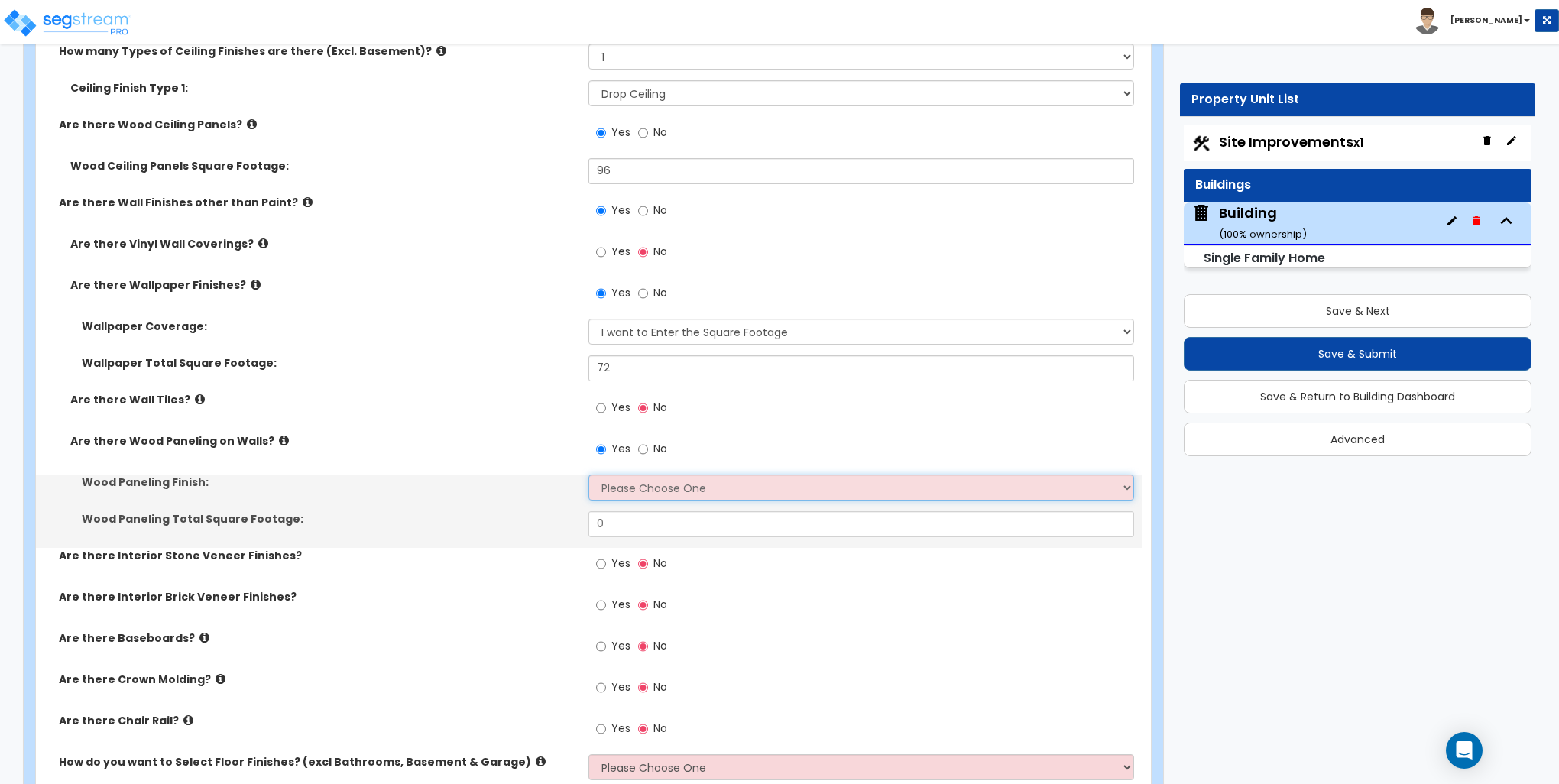
click at [643, 482] on select "Please Choose One Birch Mahogany Oak or Cherry Rosewood Teak I Don't Know, Plea…" at bounding box center [861, 487] width 545 height 26
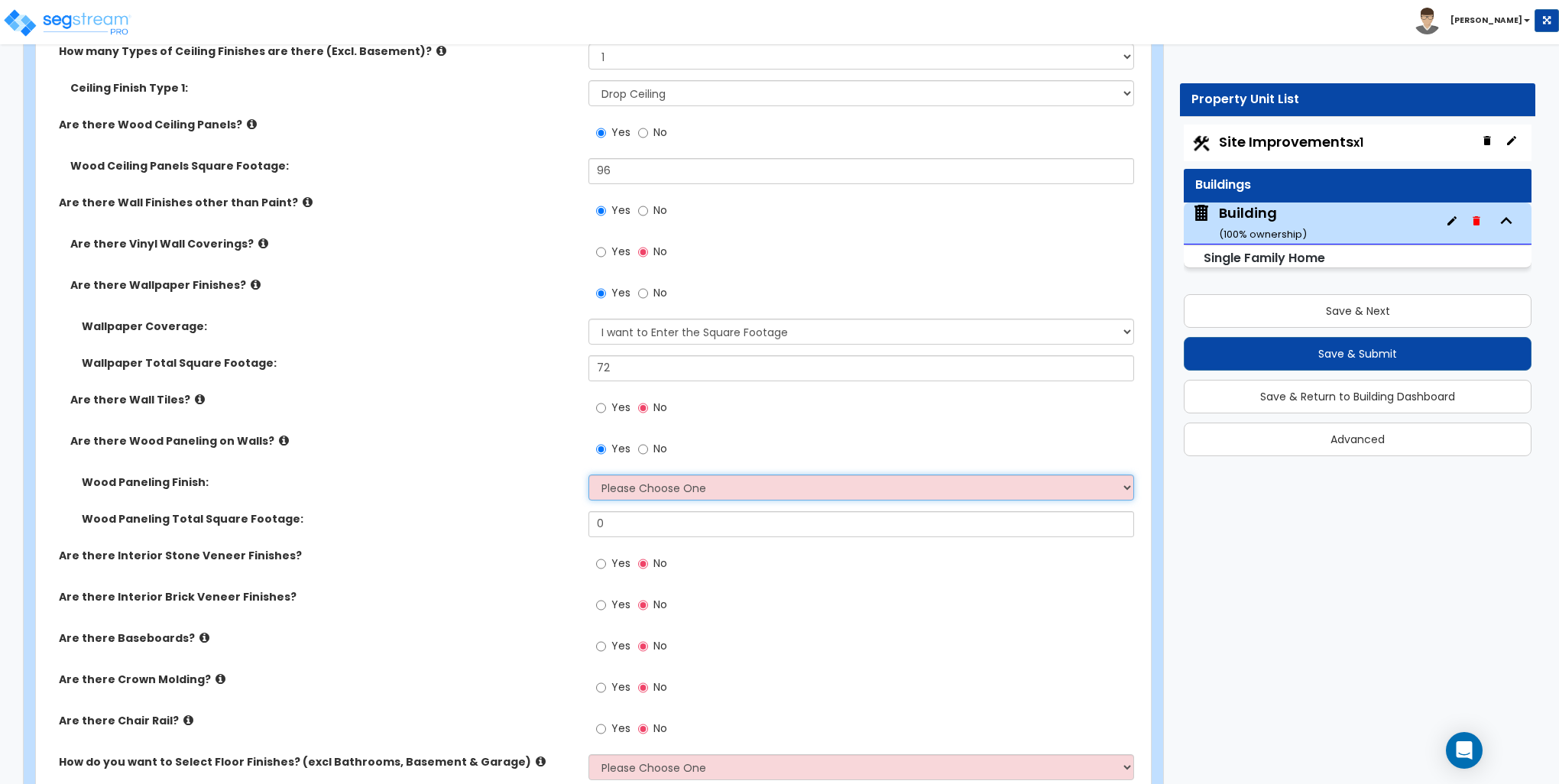
select select "2"
click at [589, 475] on select "Please Choose One Birch Mahogany Oak or Cherry Rosewood Teak I Don't Know, Plea…" at bounding box center [861, 487] width 545 height 26
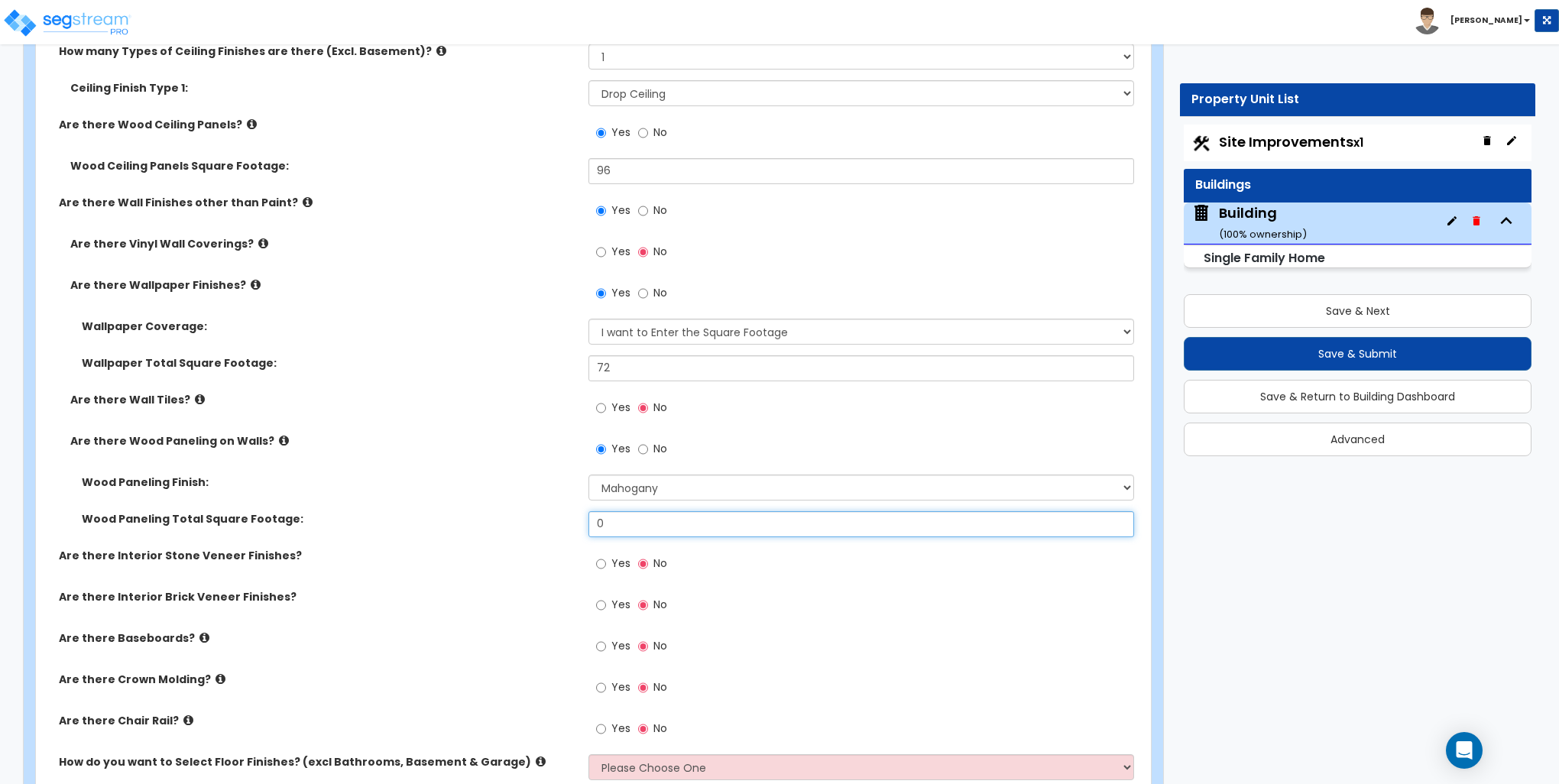
click at [645, 515] on input "0" at bounding box center [861, 524] width 545 height 26
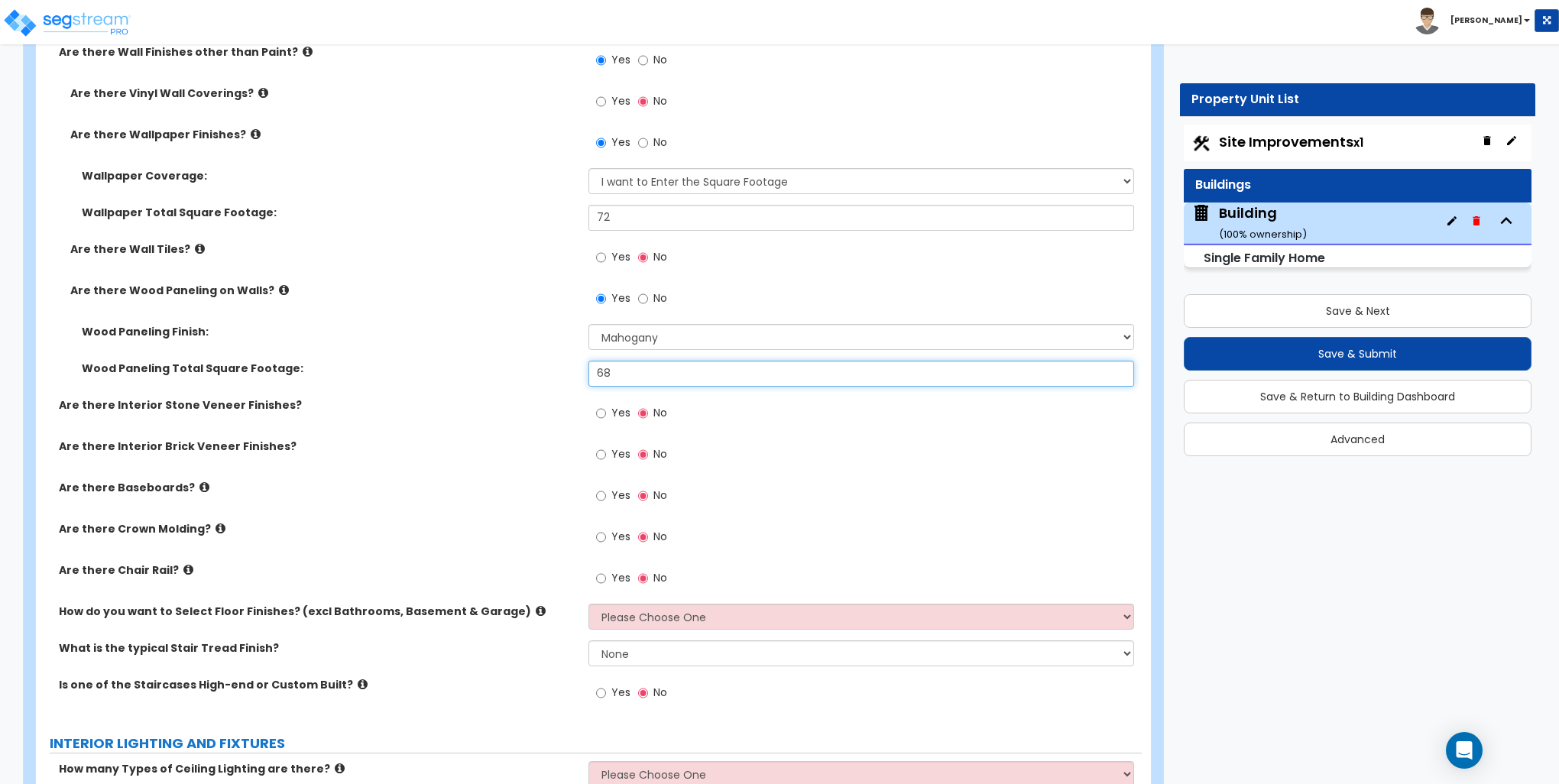
scroll to position [2827, 0]
type input "68"
click at [603, 491] on input "Yes" at bounding box center [602, 493] width 10 height 17
radio input "true"
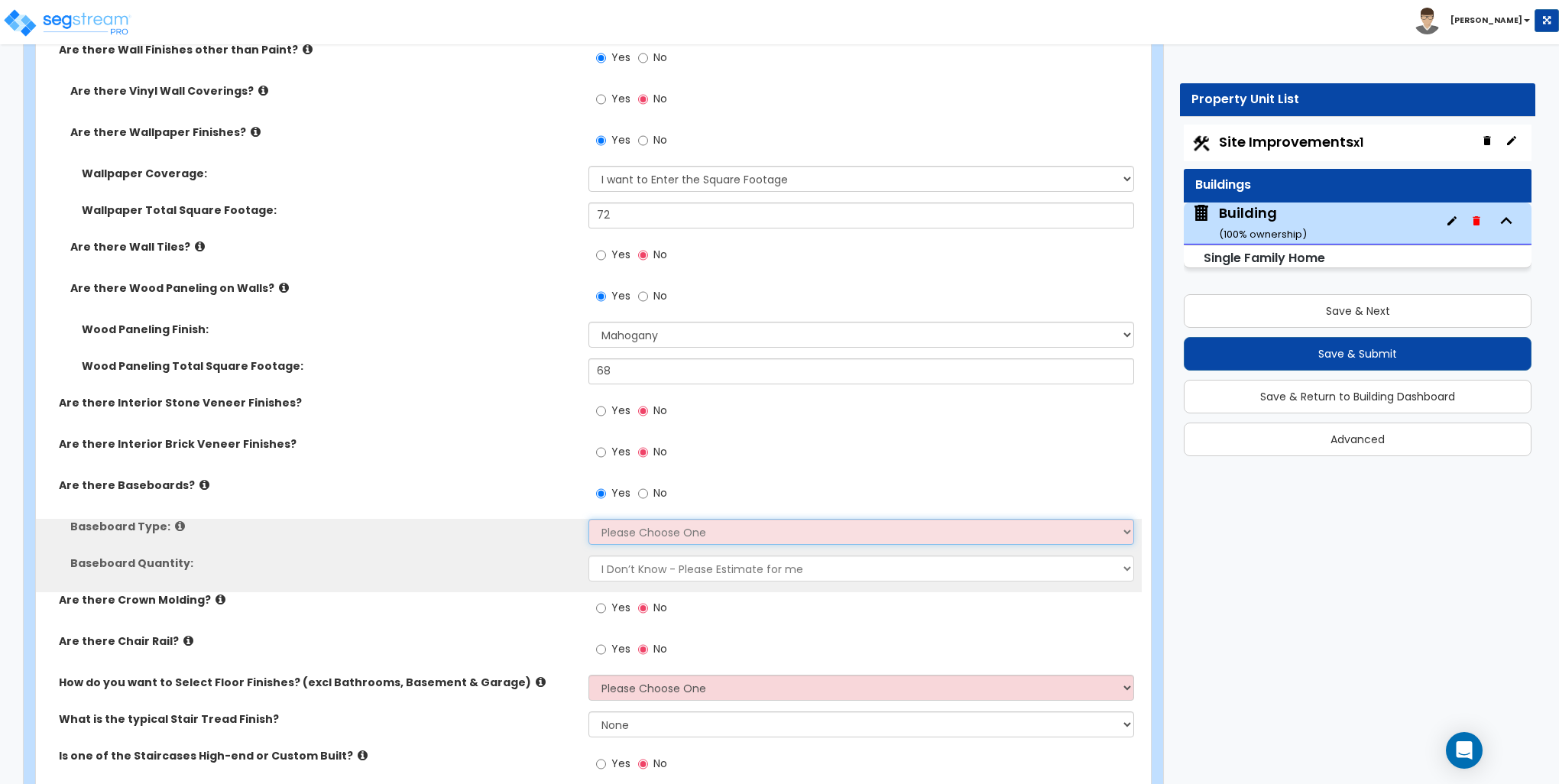
click at [639, 528] on select "Please Choose One Wood Vinyl Carpet Tile" at bounding box center [861, 532] width 545 height 26
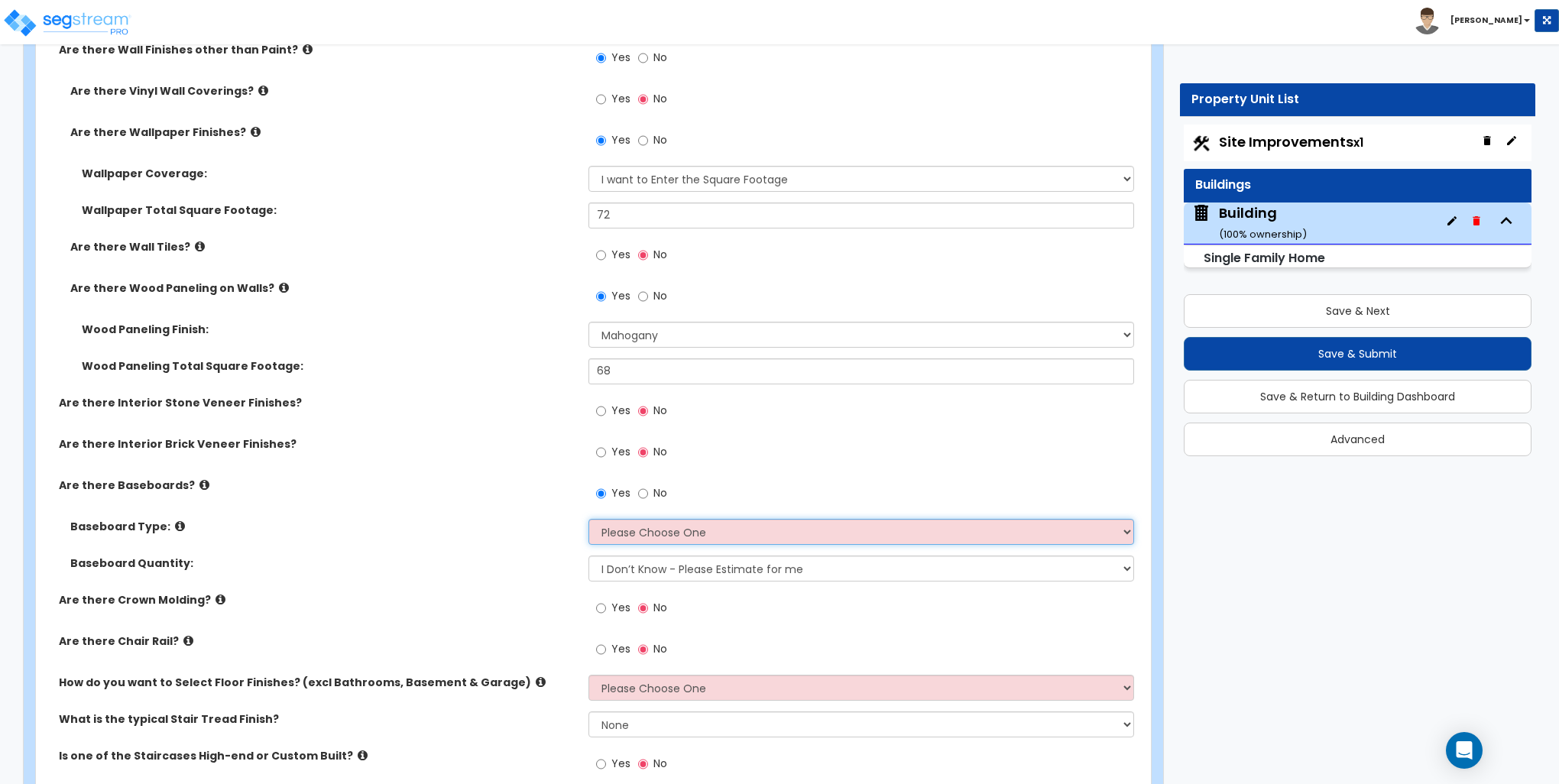
select select "1"
click at [589, 519] on select "Please Choose One Wood Vinyl Carpet Tile" at bounding box center [861, 532] width 545 height 26
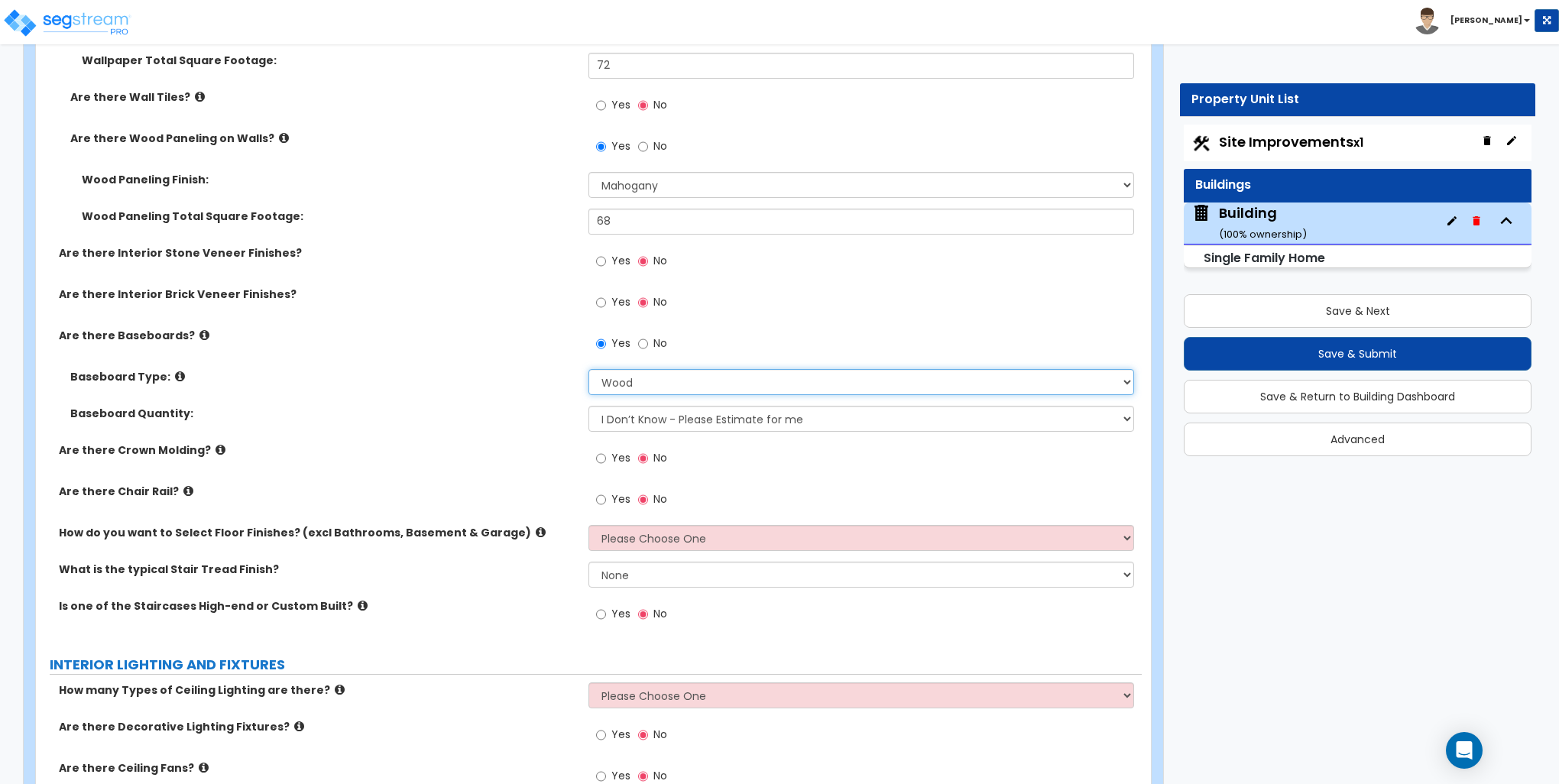
scroll to position [2980, 0]
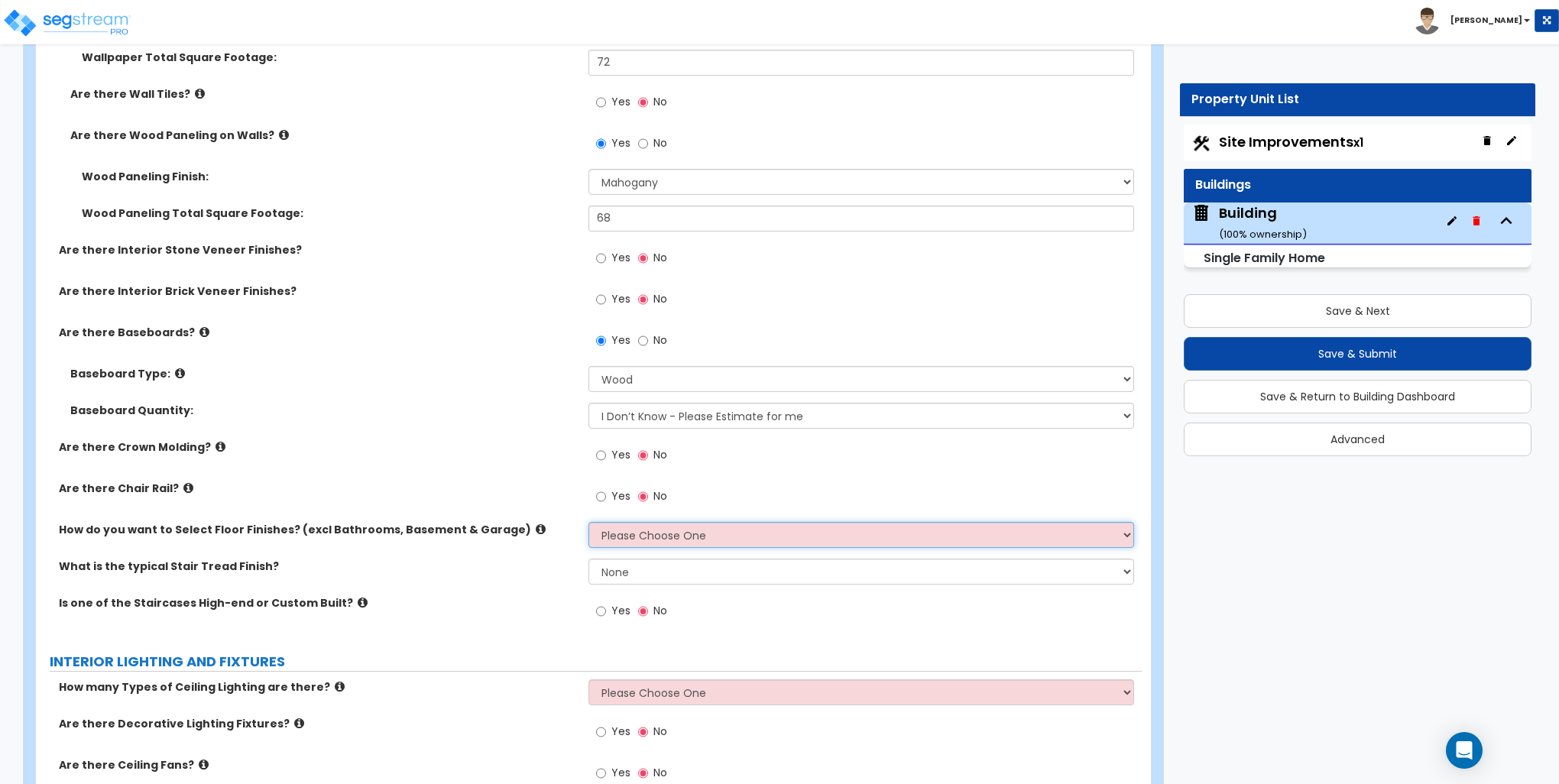
click at [660, 533] on select "Please Choose One I want to Select Floor Finishes for the Areas of the House I …" at bounding box center [861, 534] width 545 height 26
select select "1"
click at [589, 522] on select "Please Choose One I want to Select Floor Finishes for the Areas of the House I …" at bounding box center [861, 534] width 545 height 26
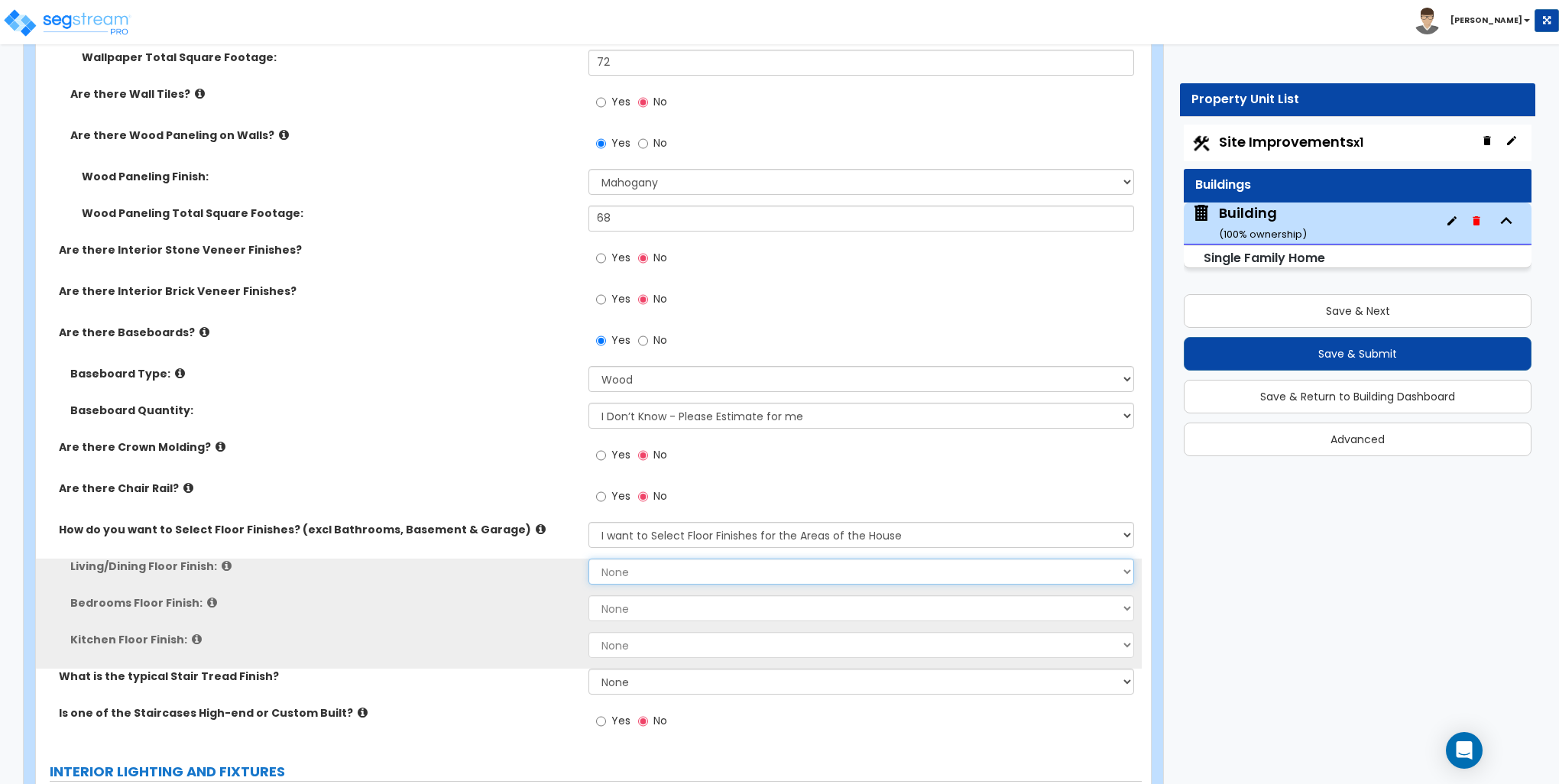
click at [657, 569] on select "None Tile Flooring Hardwood Flooring Resilient Laminate Flooring VCT Flooring S…" at bounding box center [861, 571] width 545 height 26
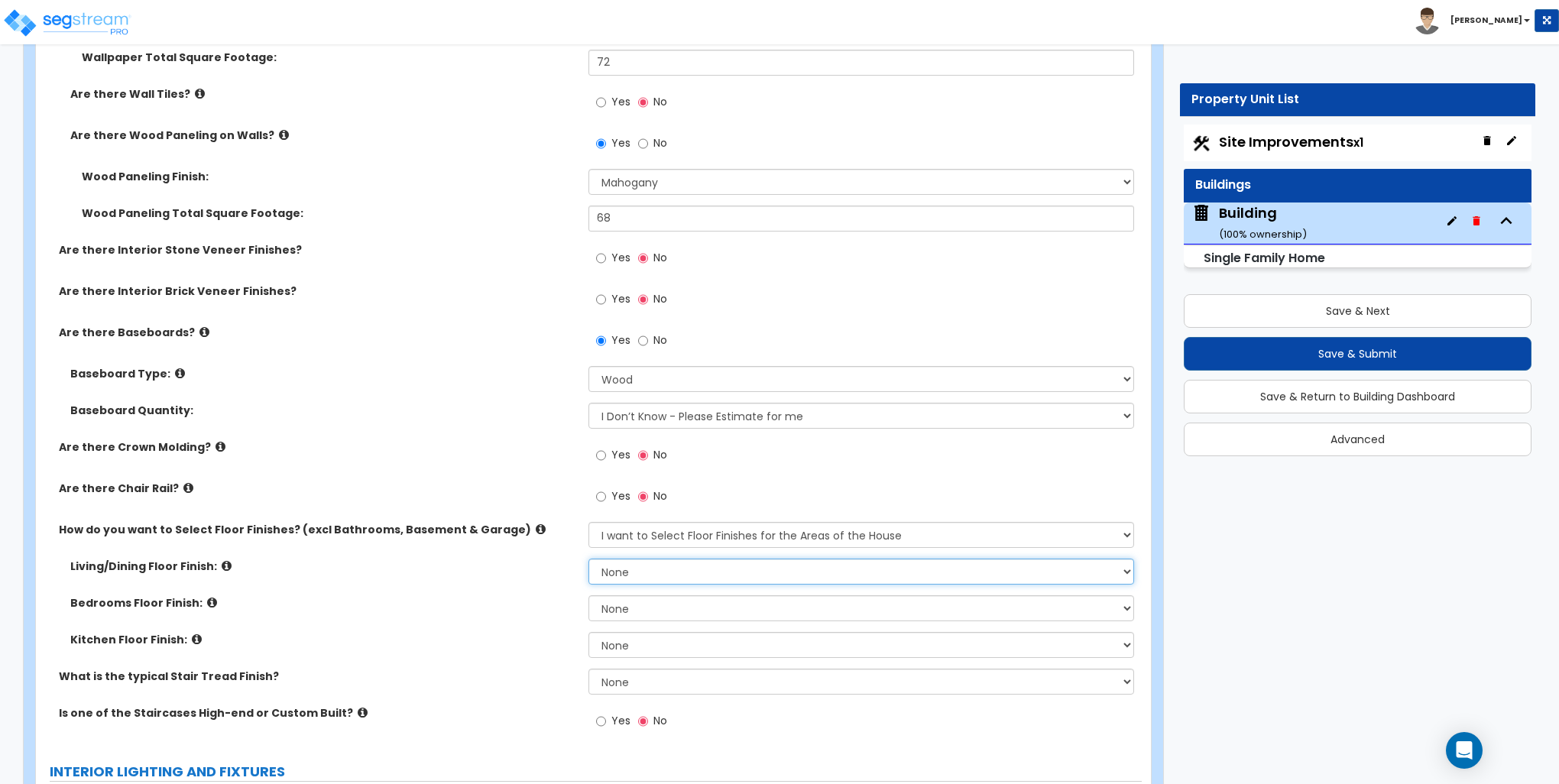
select select "5"
click at [589, 558] on select "None Tile Flooring Hardwood Flooring Resilient Laminate Flooring VCT Flooring S…" at bounding box center [861, 571] width 545 height 26
click at [625, 603] on select "None Tile Flooring Hardwood Flooring Resilient Laminate Flooring VCT Flooring S…" at bounding box center [861, 608] width 545 height 26
select select "5"
click at [589, 595] on select "None Tile Flooring Hardwood Flooring Resilient Laminate Flooring VCT Flooring S…" at bounding box center [861, 608] width 545 height 26
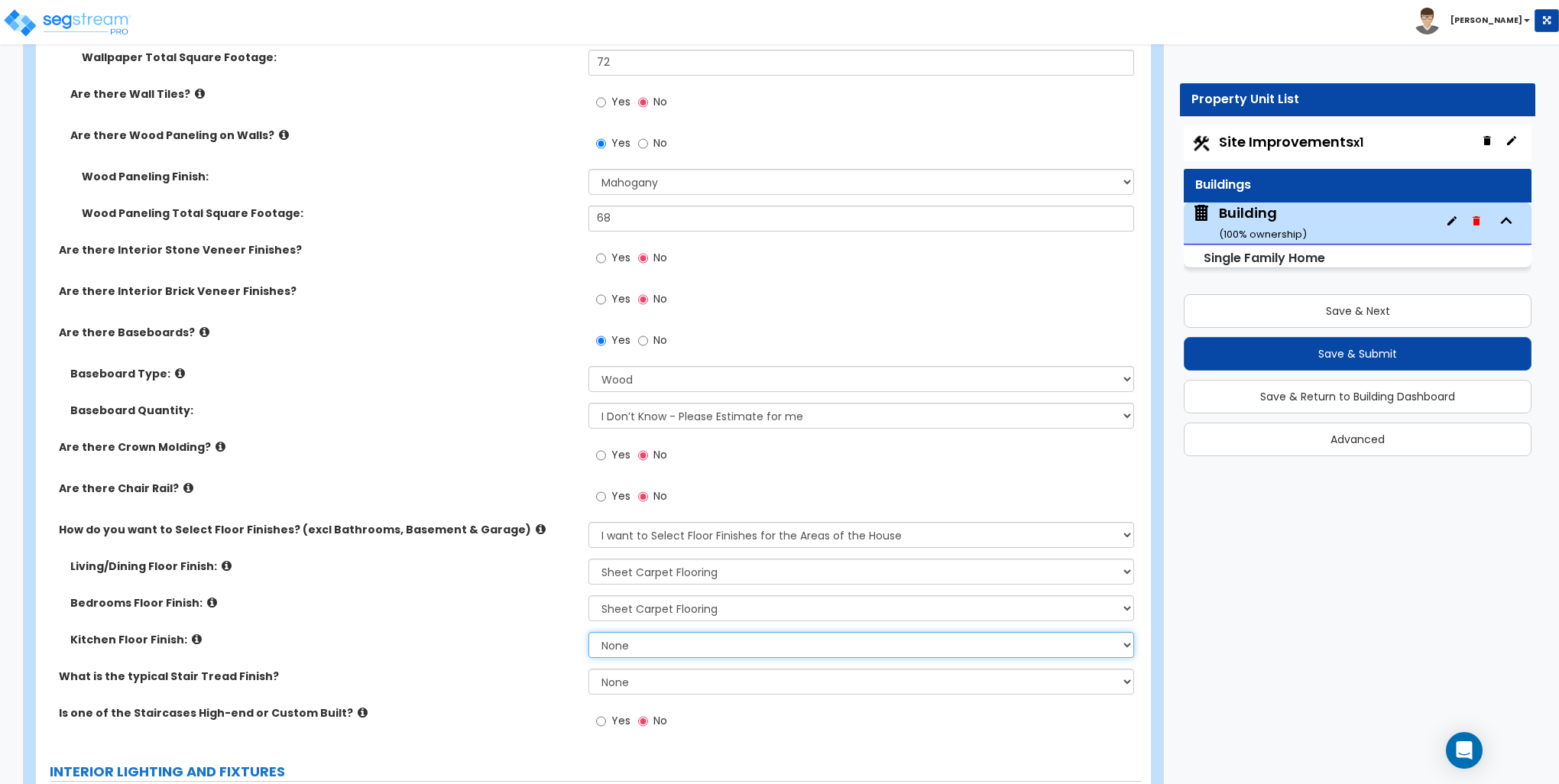
click at [679, 644] on select "None Tile Flooring Hardwood Flooring Resilient Laminate Flooring VCT Flooring S…" at bounding box center [861, 644] width 545 height 26
select select "2"
click at [589, 632] on select "None Tile Flooring Hardwood Flooring Resilient Laminate Flooring VCT Flooring S…" at bounding box center [861, 644] width 545 height 26
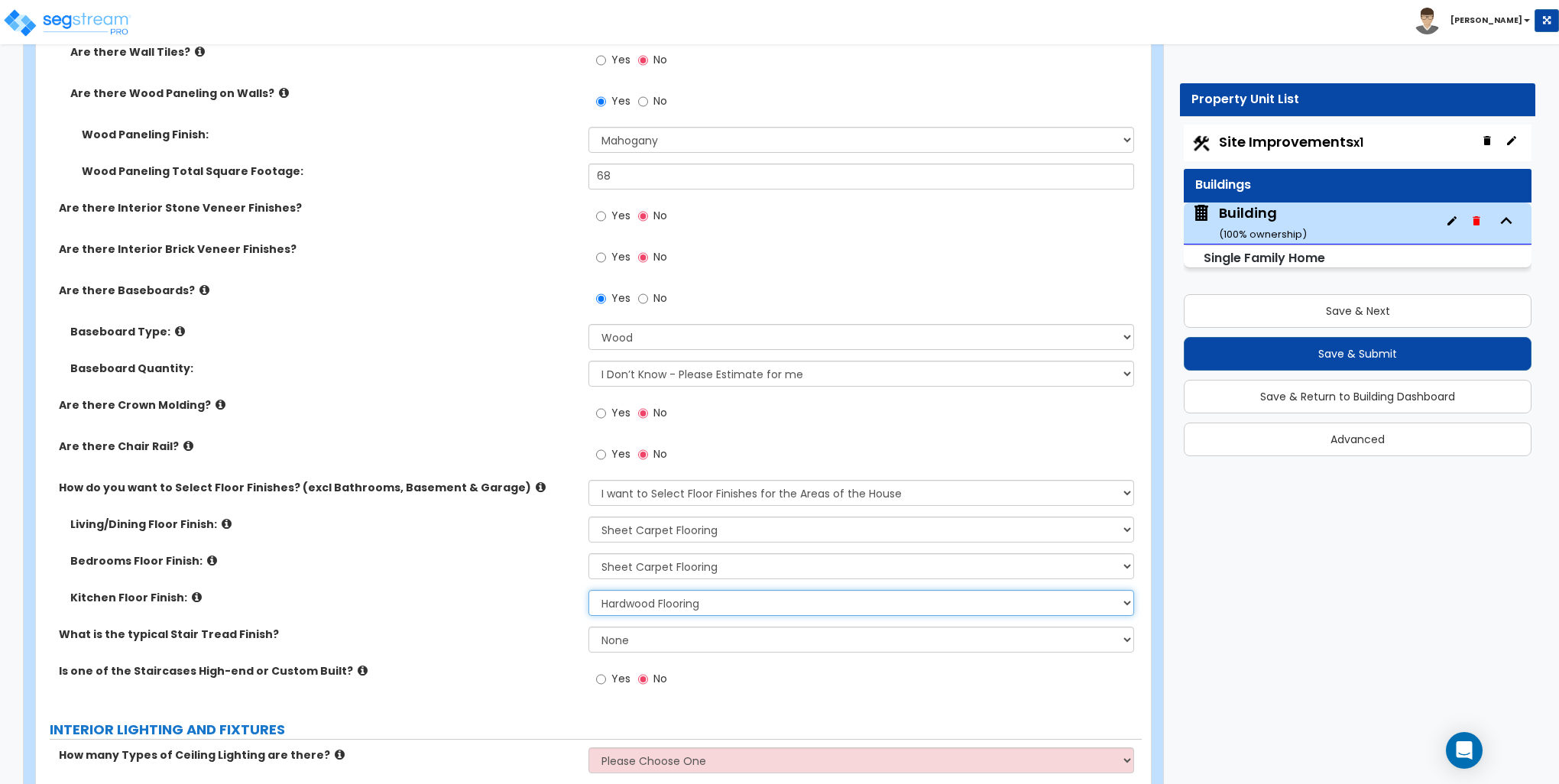
scroll to position [3132, 0]
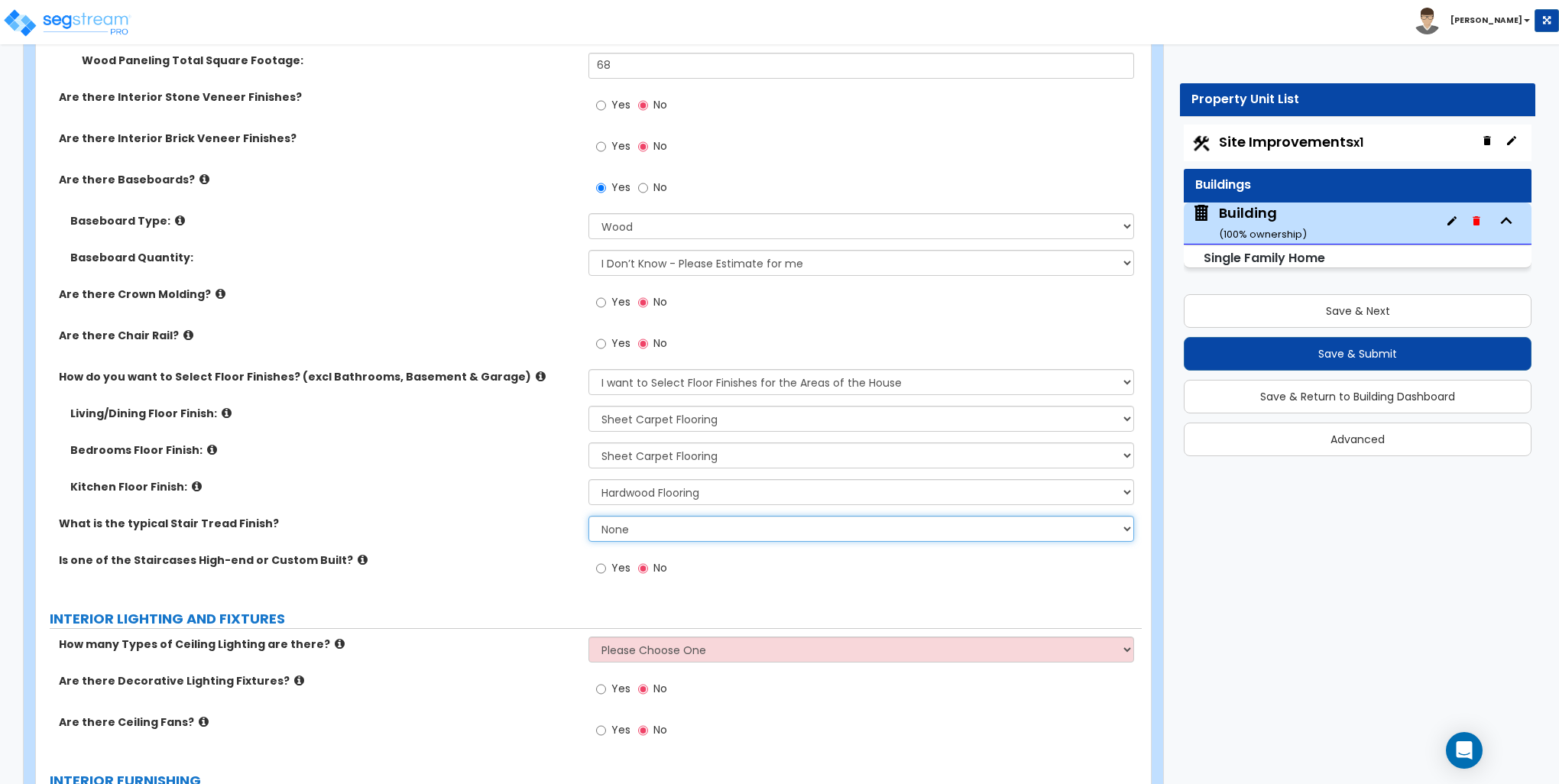
click at [665, 529] on select "None Tile Wood Laminate VCT Sheet Carpet Sheet Vinyl Carpet Tile" at bounding box center [861, 529] width 545 height 26
select select "5"
click at [589, 516] on select "None Tile Wood Laminate VCT Sheet Carpet Sheet Vinyl Carpet Tile" at bounding box center [861, 529] width 545 height 26
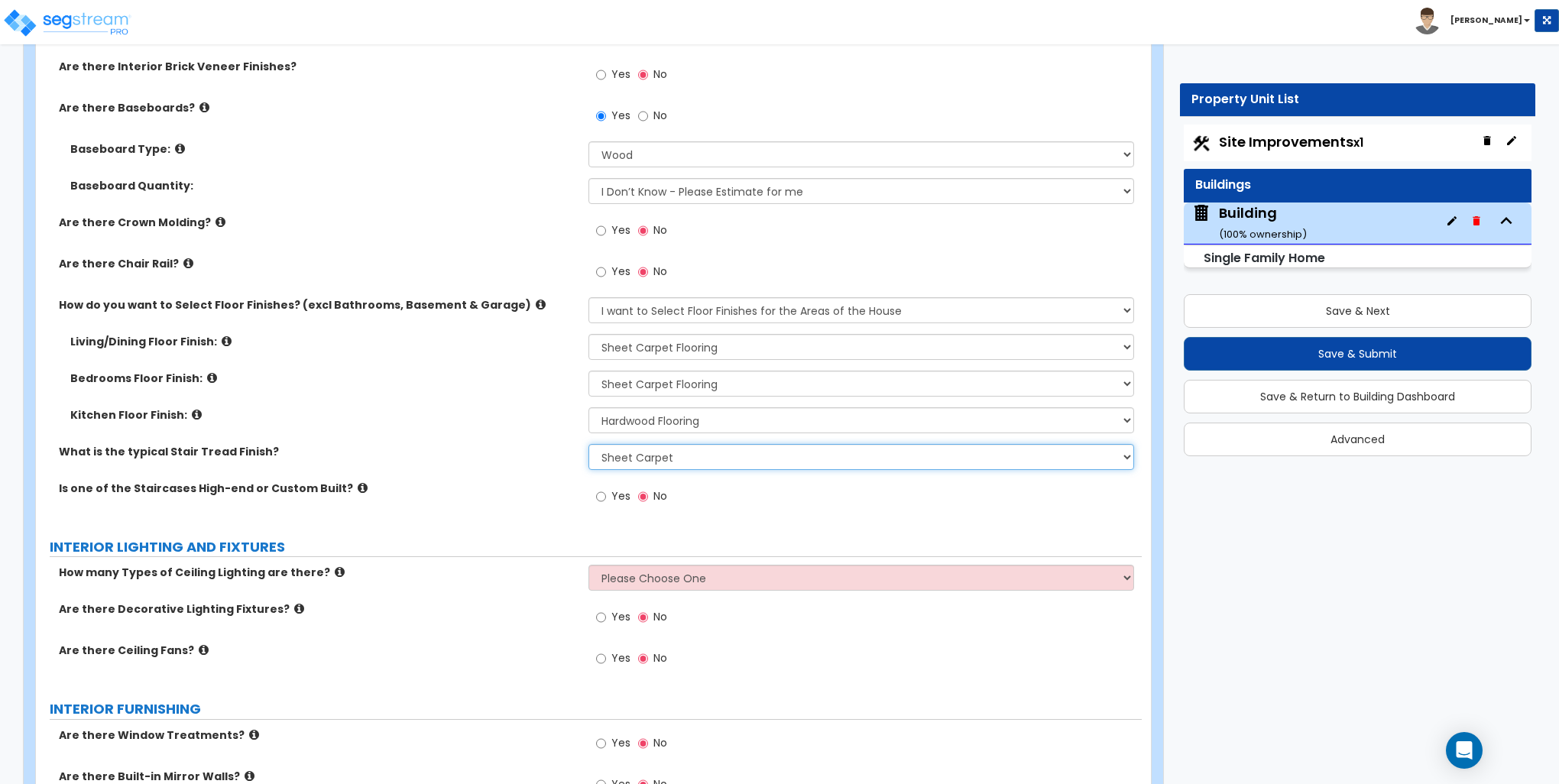
scroll to position [3362, 0]
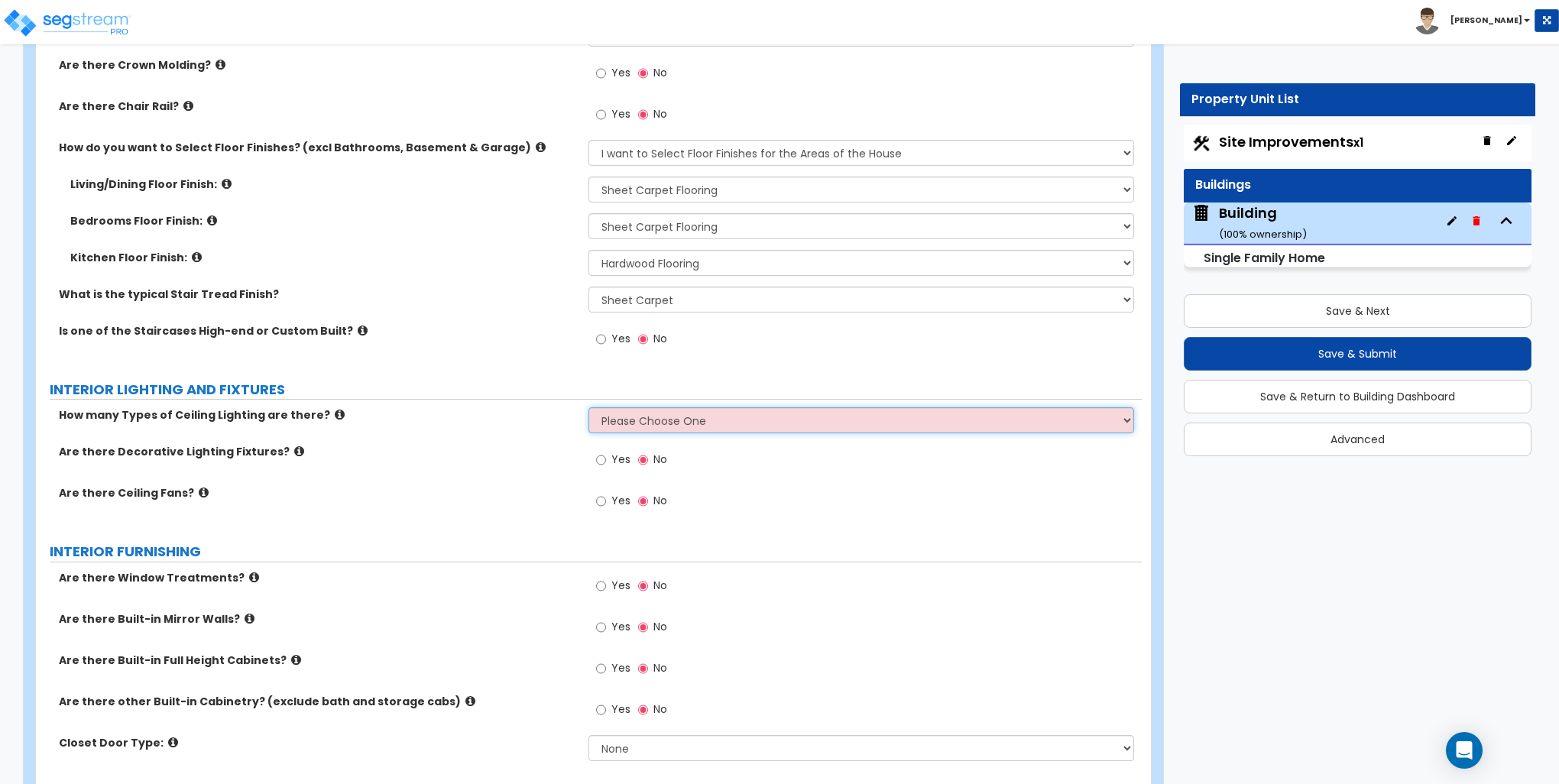
click at [668, 420] on select "Please Choose One 1 2 3" at bounding box center [861, 420] width 545 height 26
select select "1"
click at [589, 407] on select "Please Choose One 1 2 3" at bounding box center [861, 420] width 545 height 26
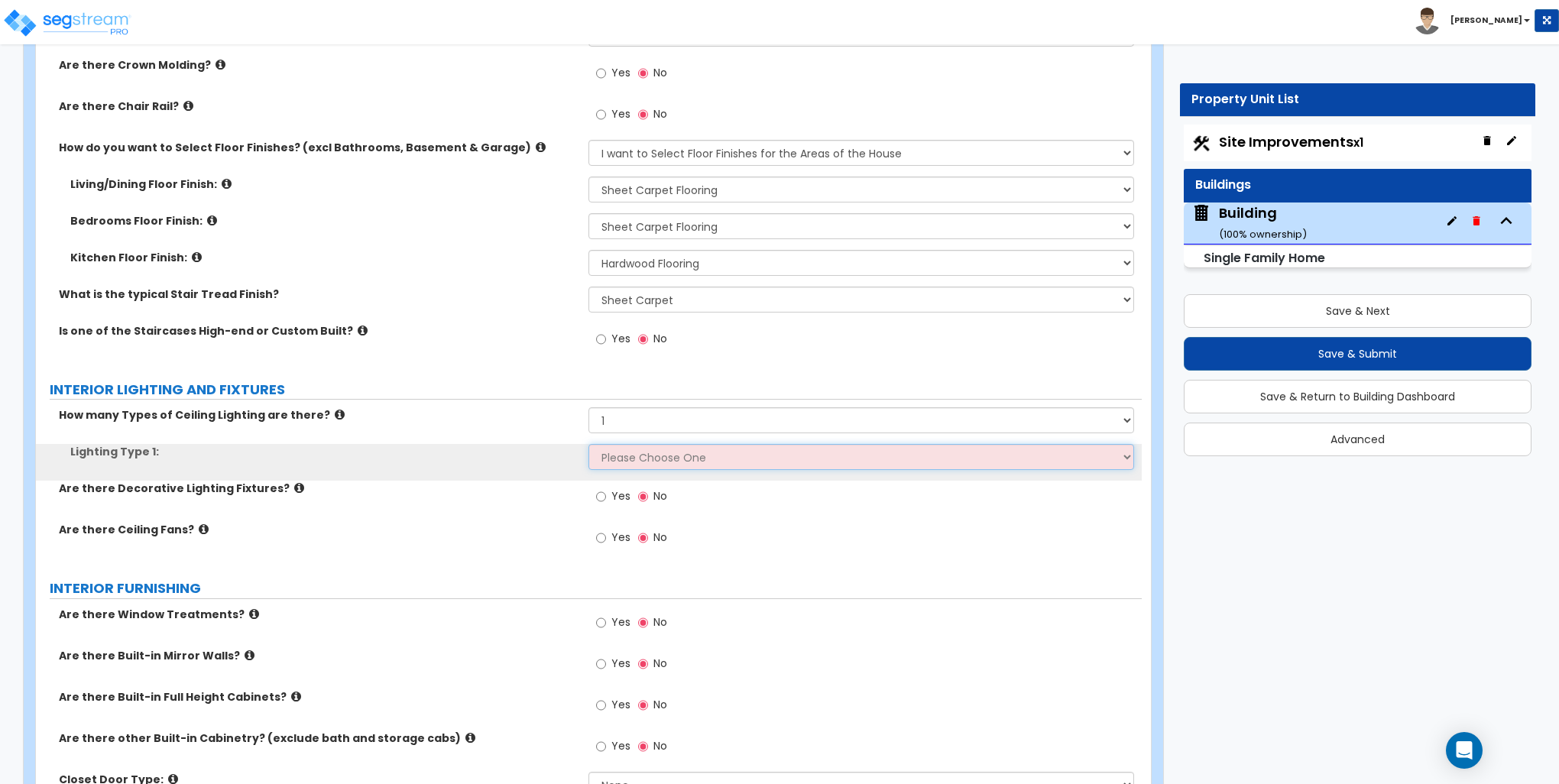
click at [628, 457] on select "Please Choose One LED Surface-Mounted LED Recessed Fluorescent Surface-Mounted …" at bounding box center [861, 457] width 545 height 26
select select "1"
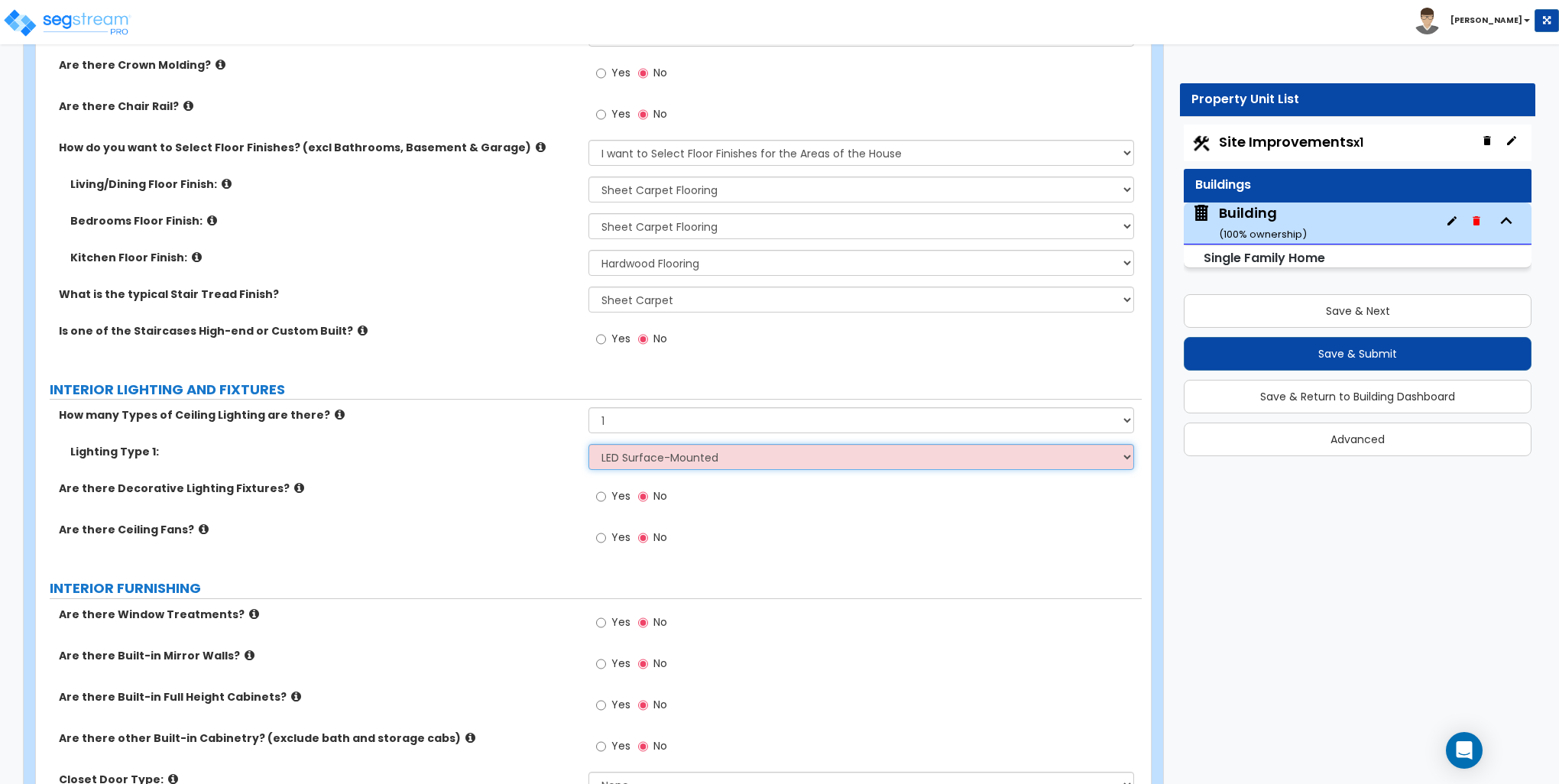
click at [589, 444] on select "Please Choose One LED Surface-Mounted LED Recessed Fluorescent Surface-Mounted …" at bounding box center [861, 457] width 545 height 26
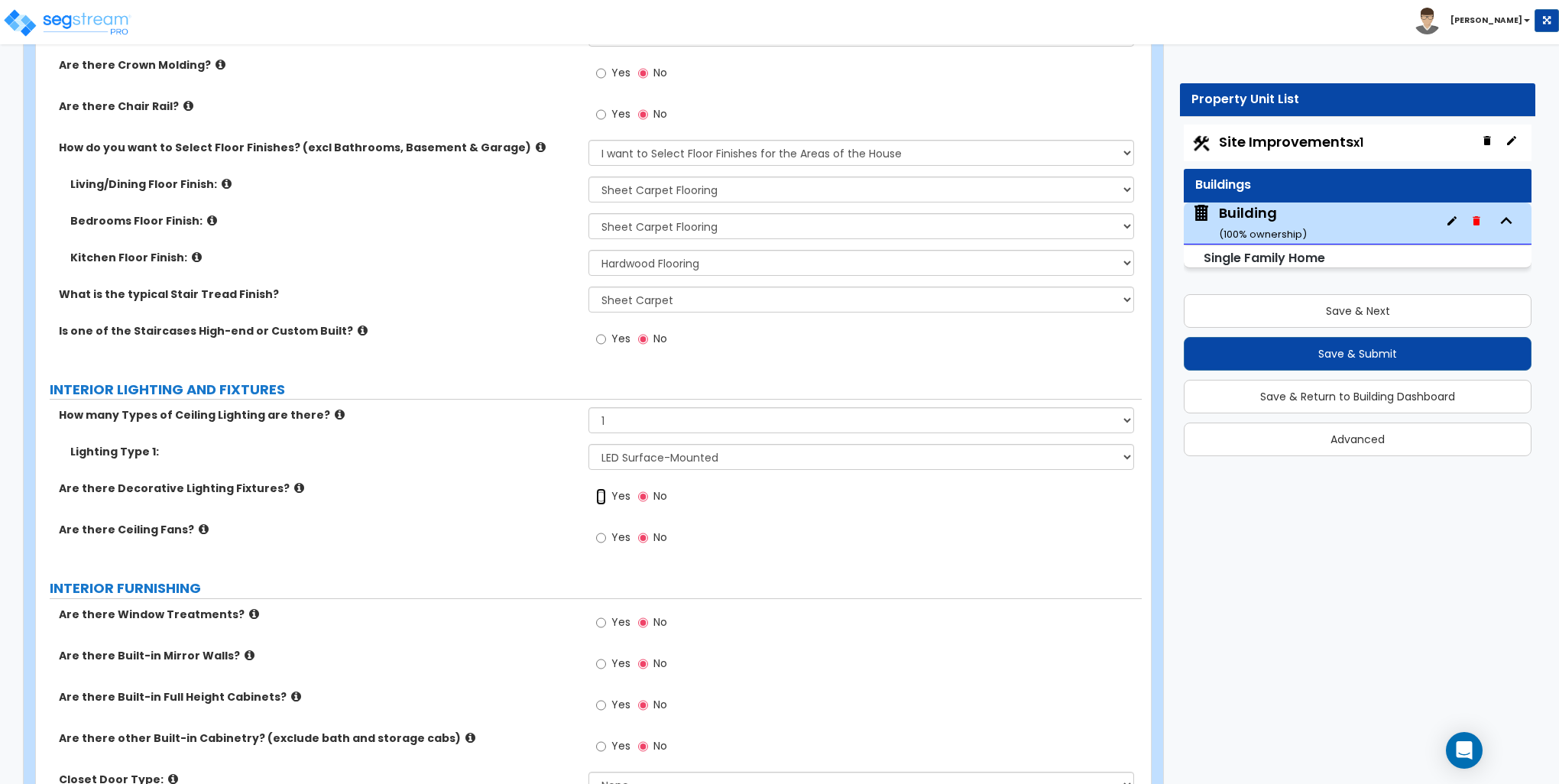
click at [603, 496] on input "Yes" at bounding box center [602, 496] width 10 height 17
radio input "true"
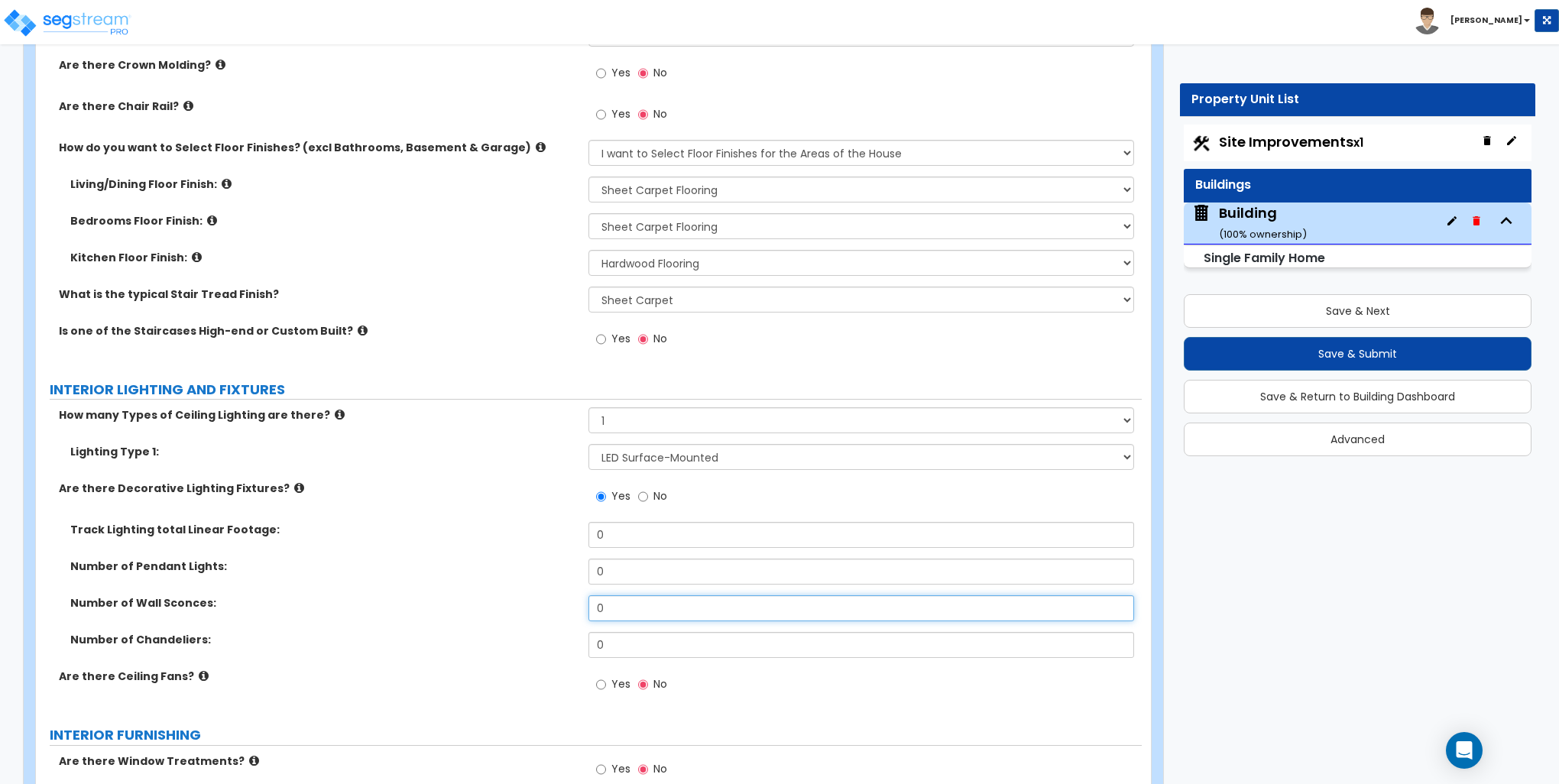
click at [619, 607] on input "0" at bounding box center [861, 608] width 545 height 26
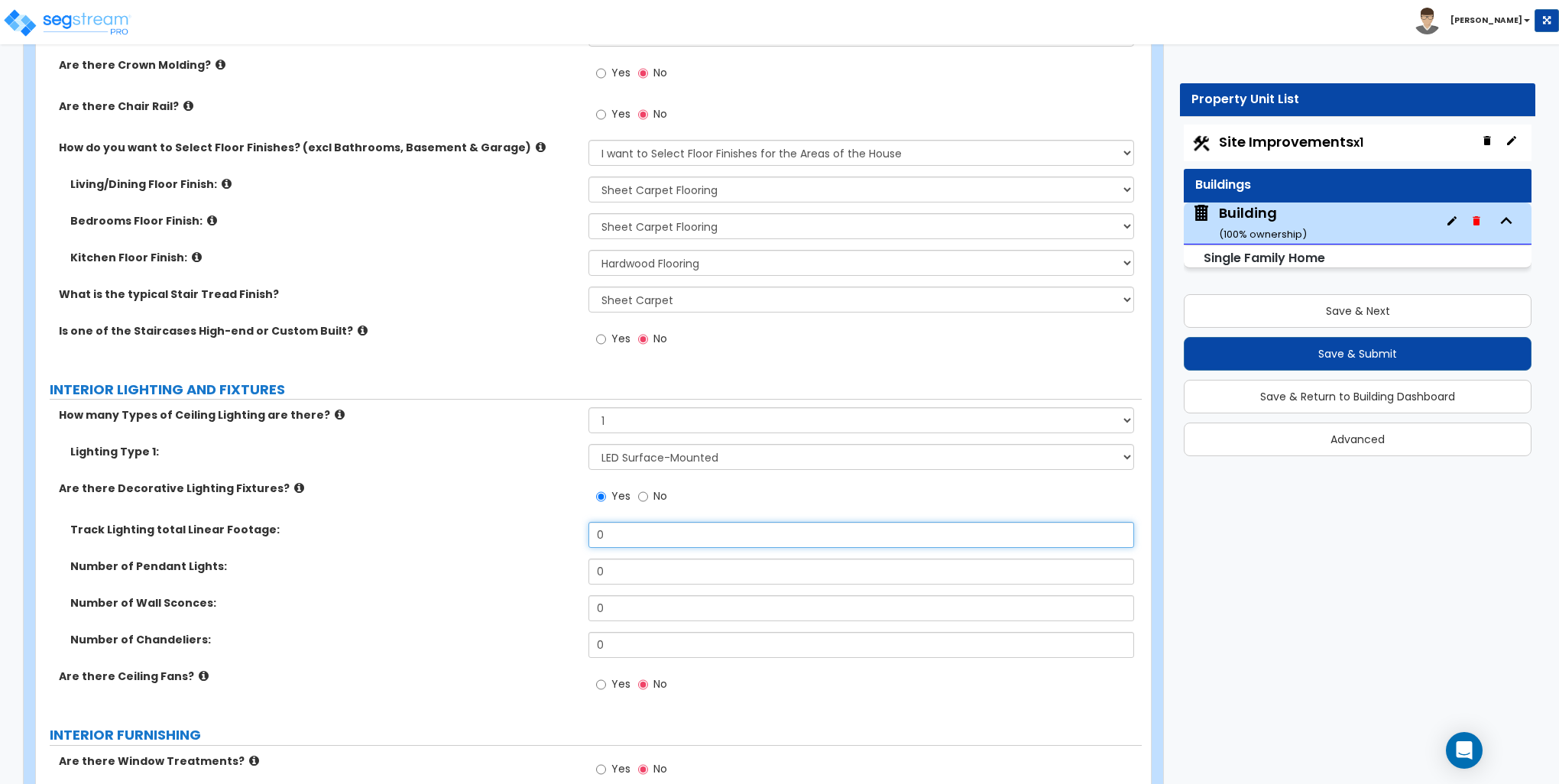
click at [616, 535] on input "0" at bounding box center [861, 534] width 545 height 26
type input "8"
click at [632, 562] on input "0" at bounding box center [861, 571] width 545 height 26
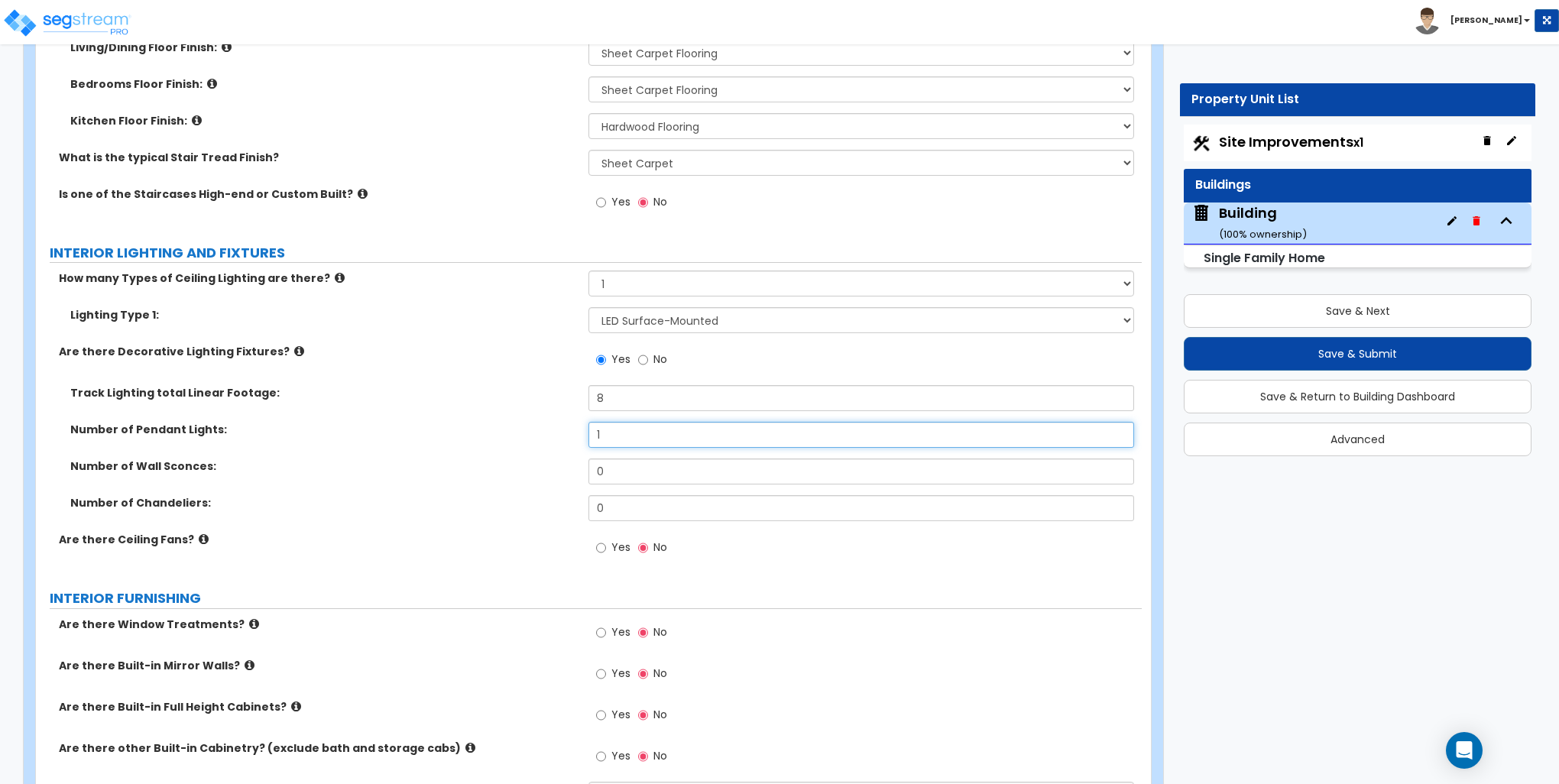
scroll to position [3514, 0]
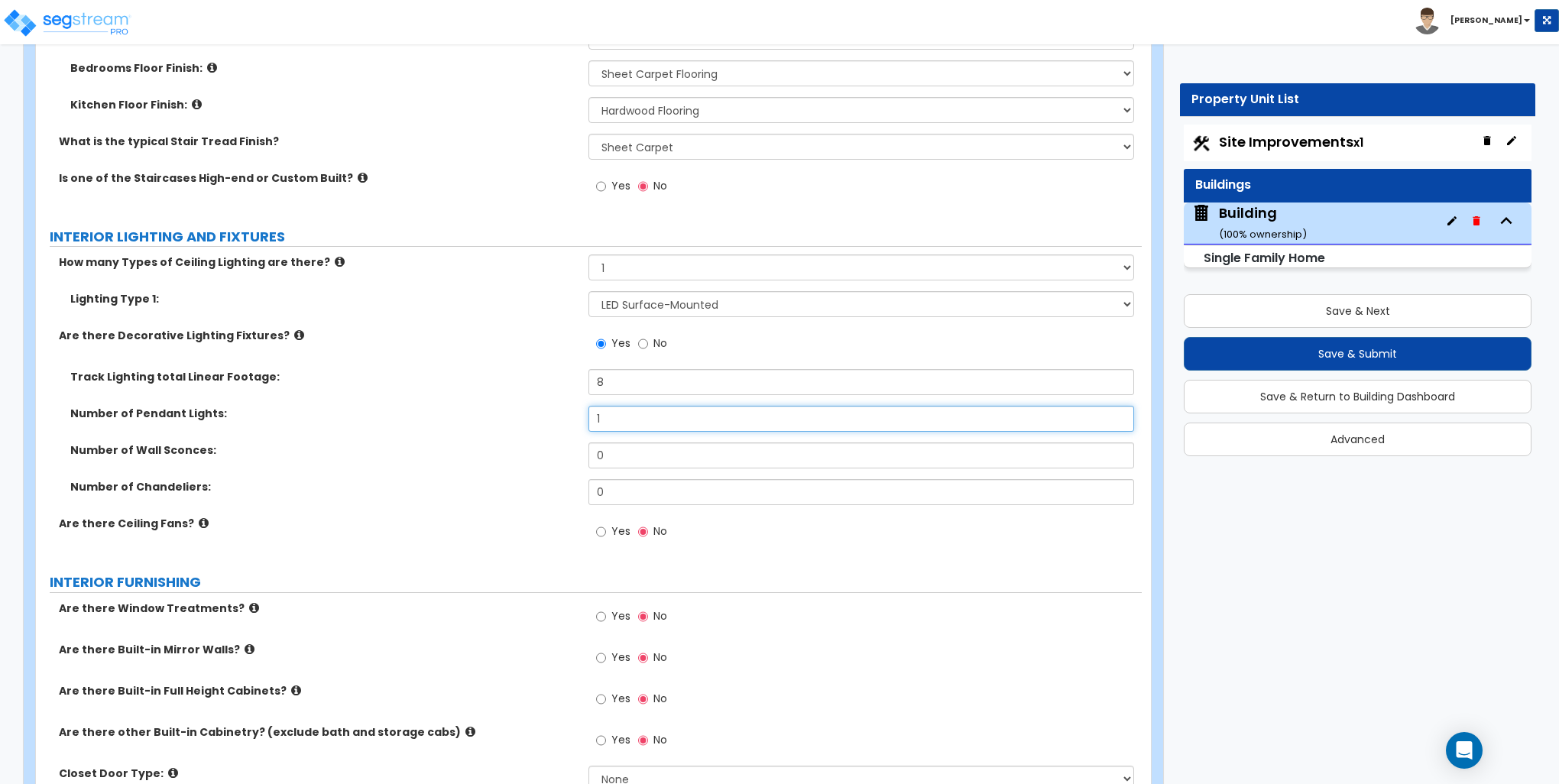
type input "1"
click at [603, 532] on input "Yes" at bounding box center [602, 532] width 10 height 17
radio input "true"
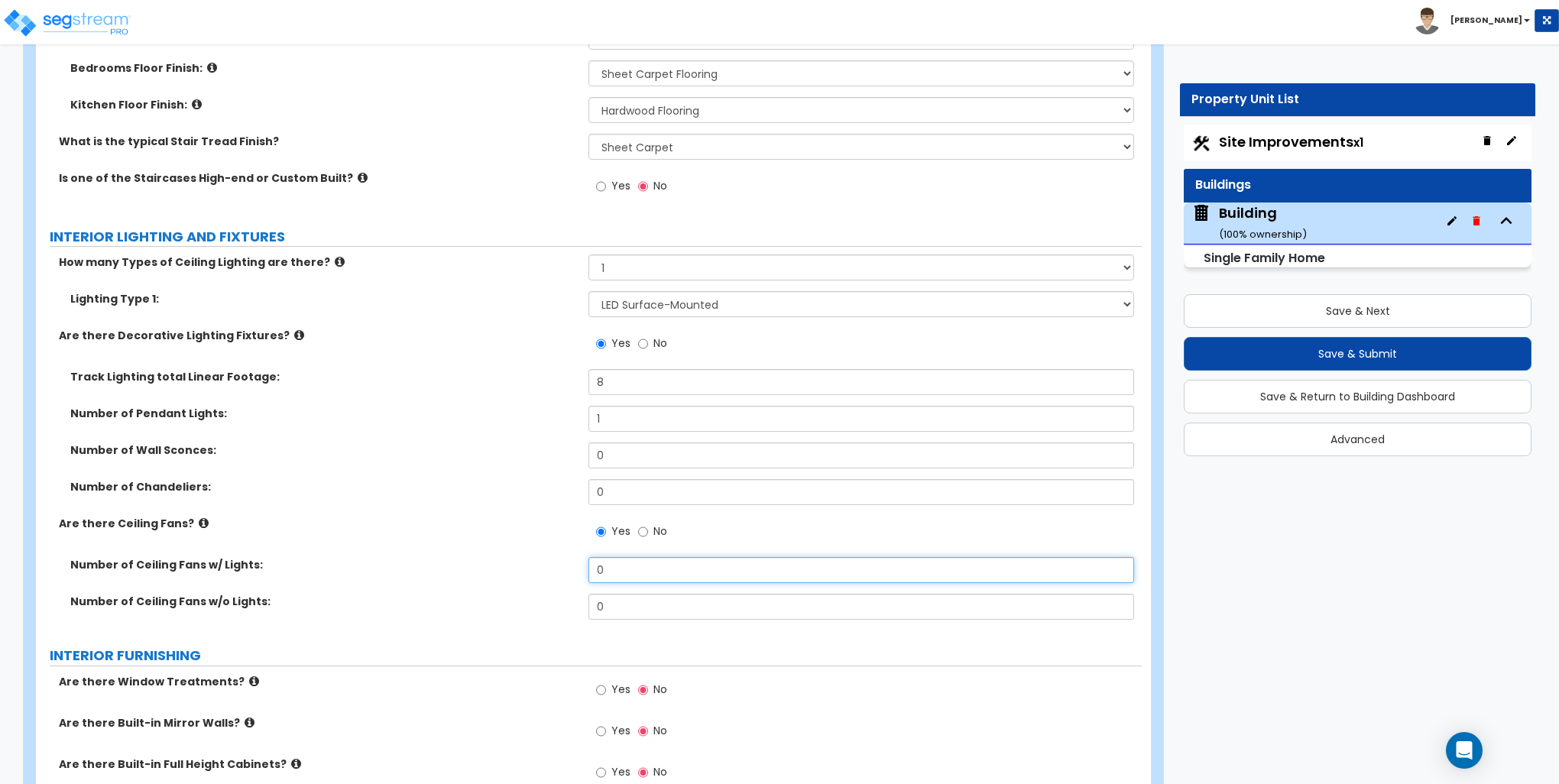
click at [620, 562] on input "0" at bounding box center [861, 570] width 545 height 26
click at [621, 562] on input "0" at bounding box center [861, 570] width 545 height 26
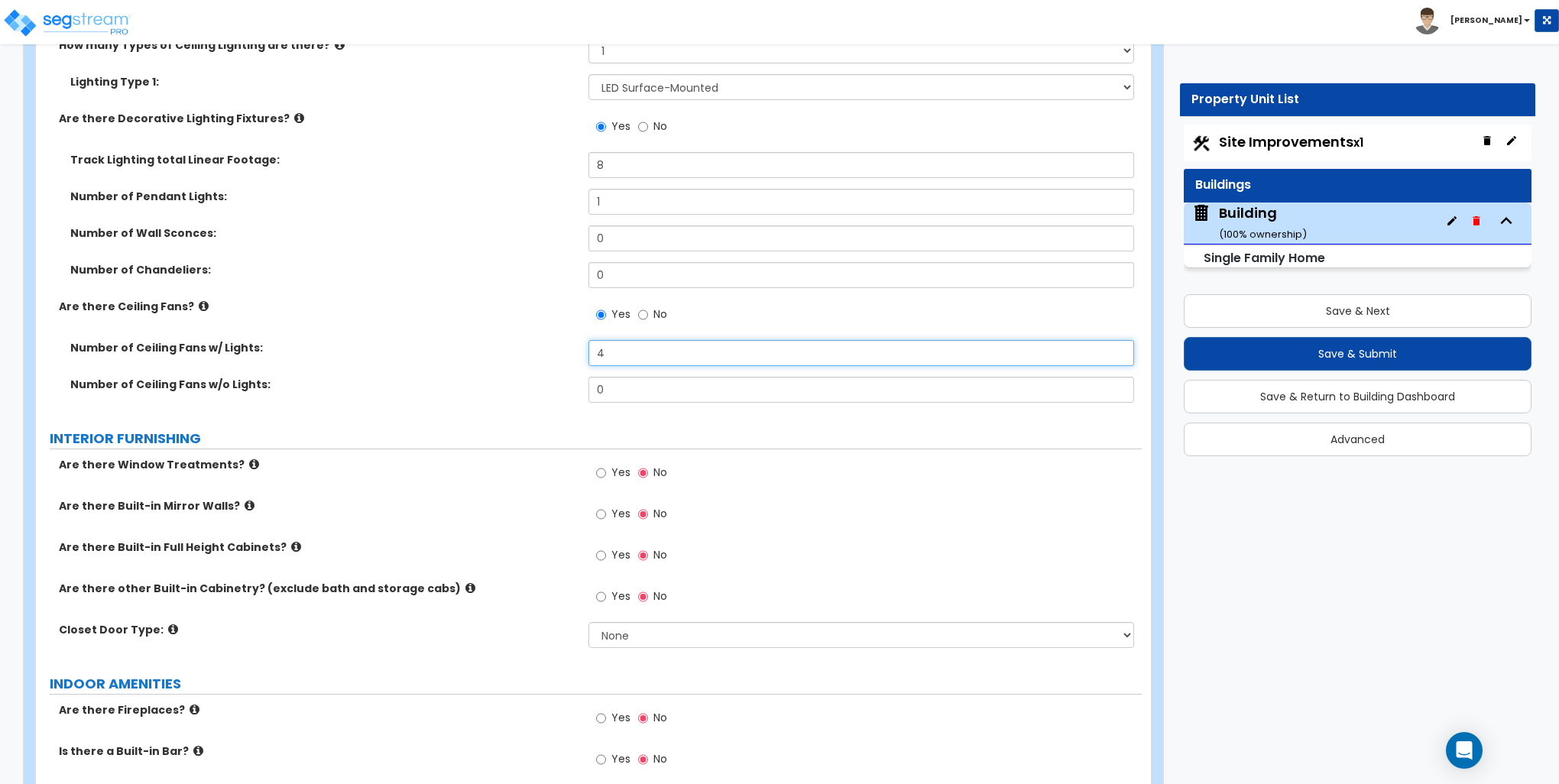
scroll to position [3743, 0]
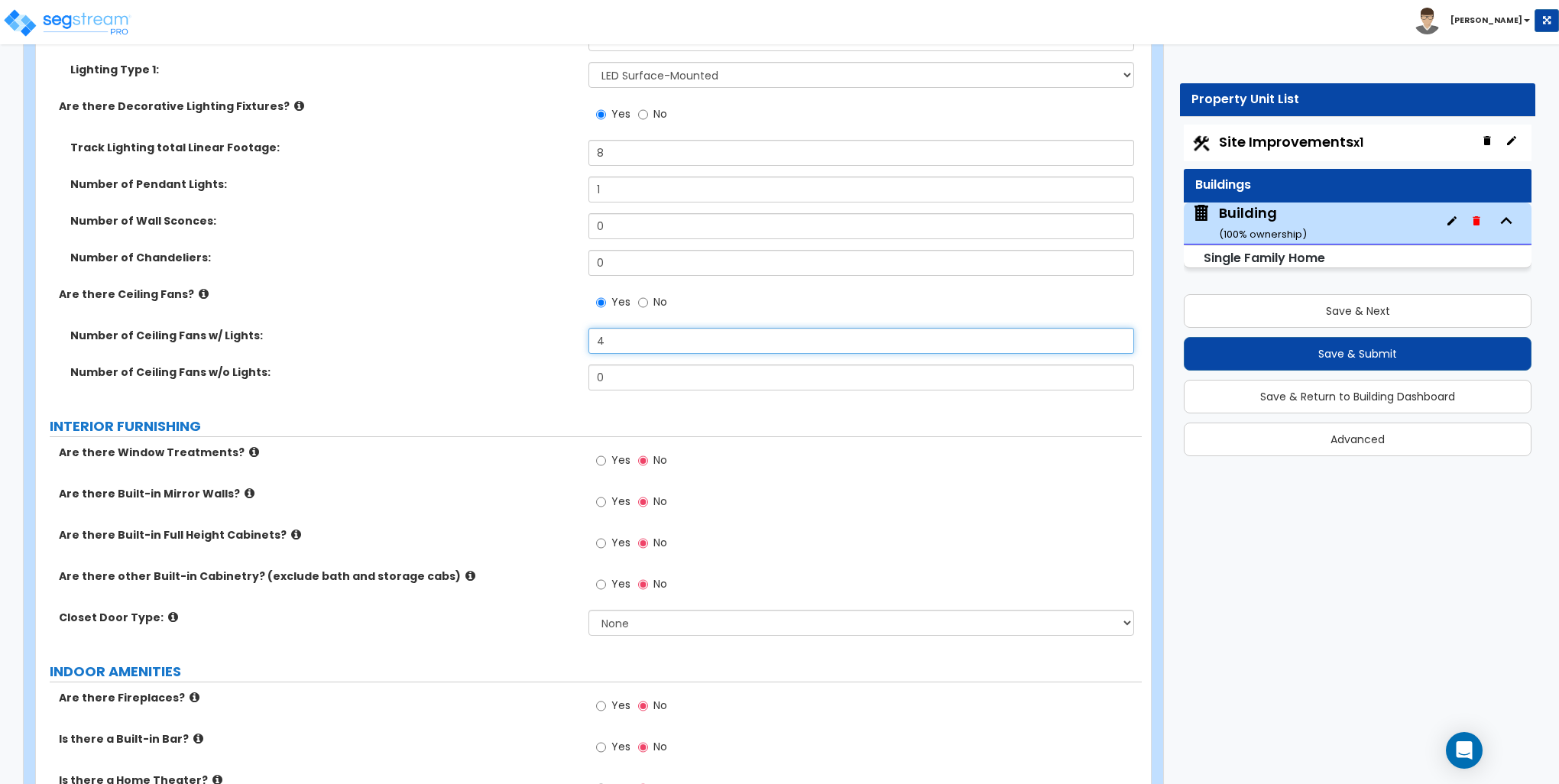
type input "4"
click at [602, 457] on input "Yes" at bounding box center [602, 460] width 10 height 17
radio input "true"
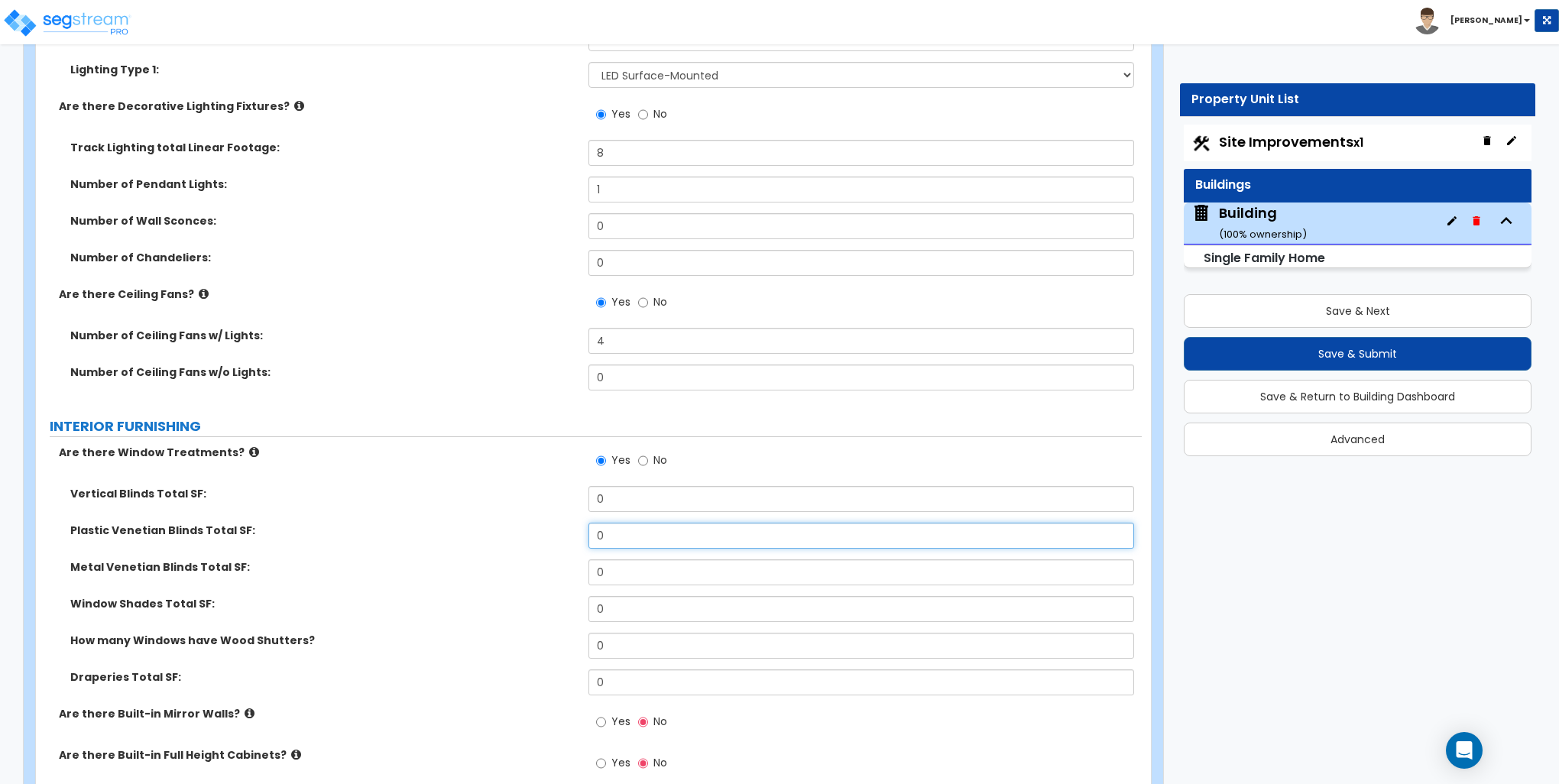
click at [631, 539] on input "0" at bounding box center [861, 535] width 545 height 26
click at [632, 539] on input "0" at bounding box center [861, 535] width 545 height 26
click at [620, 531] on input "0" at bounding box center [861, 535] width 545 height 26
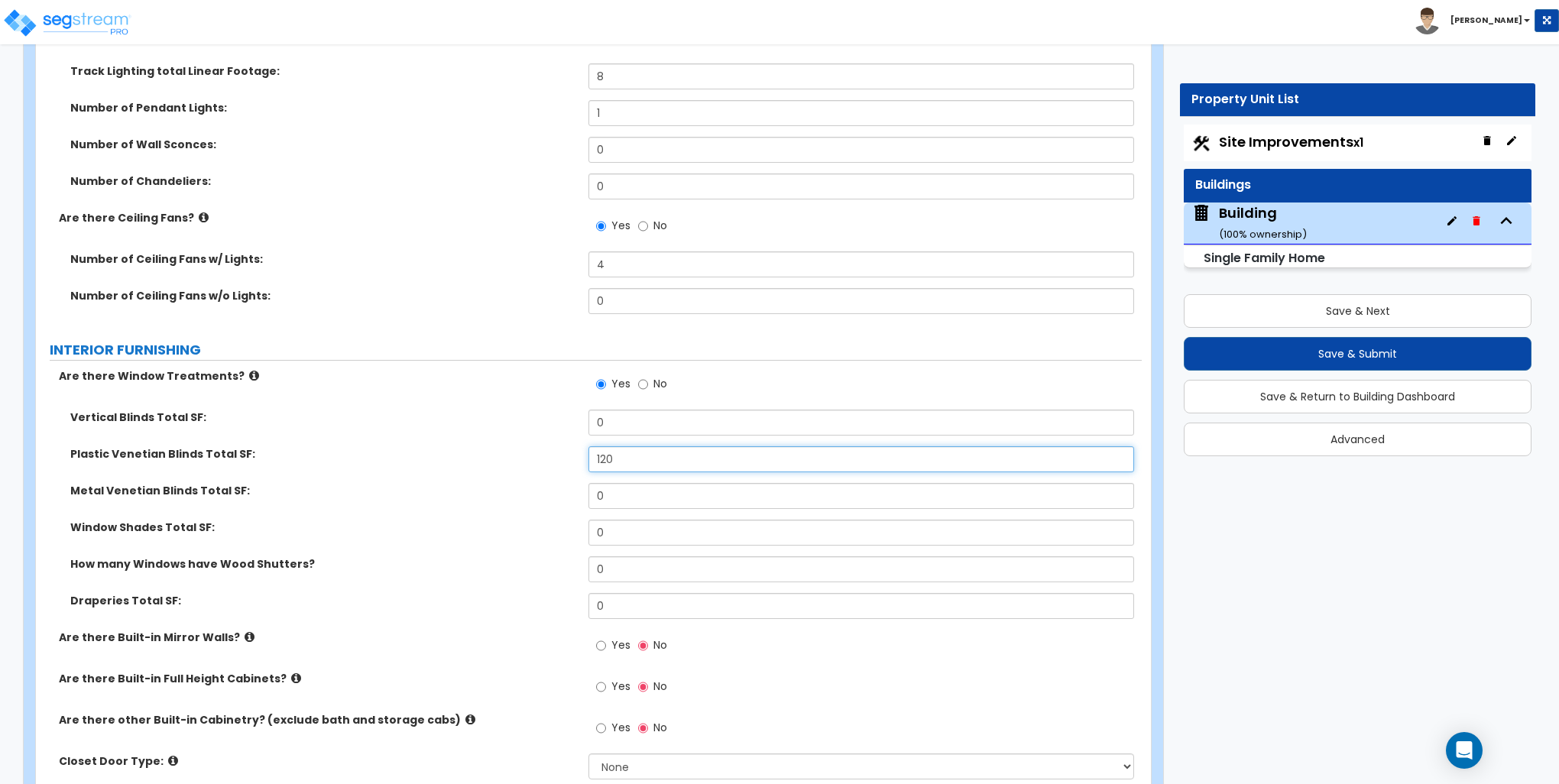
type input "120"
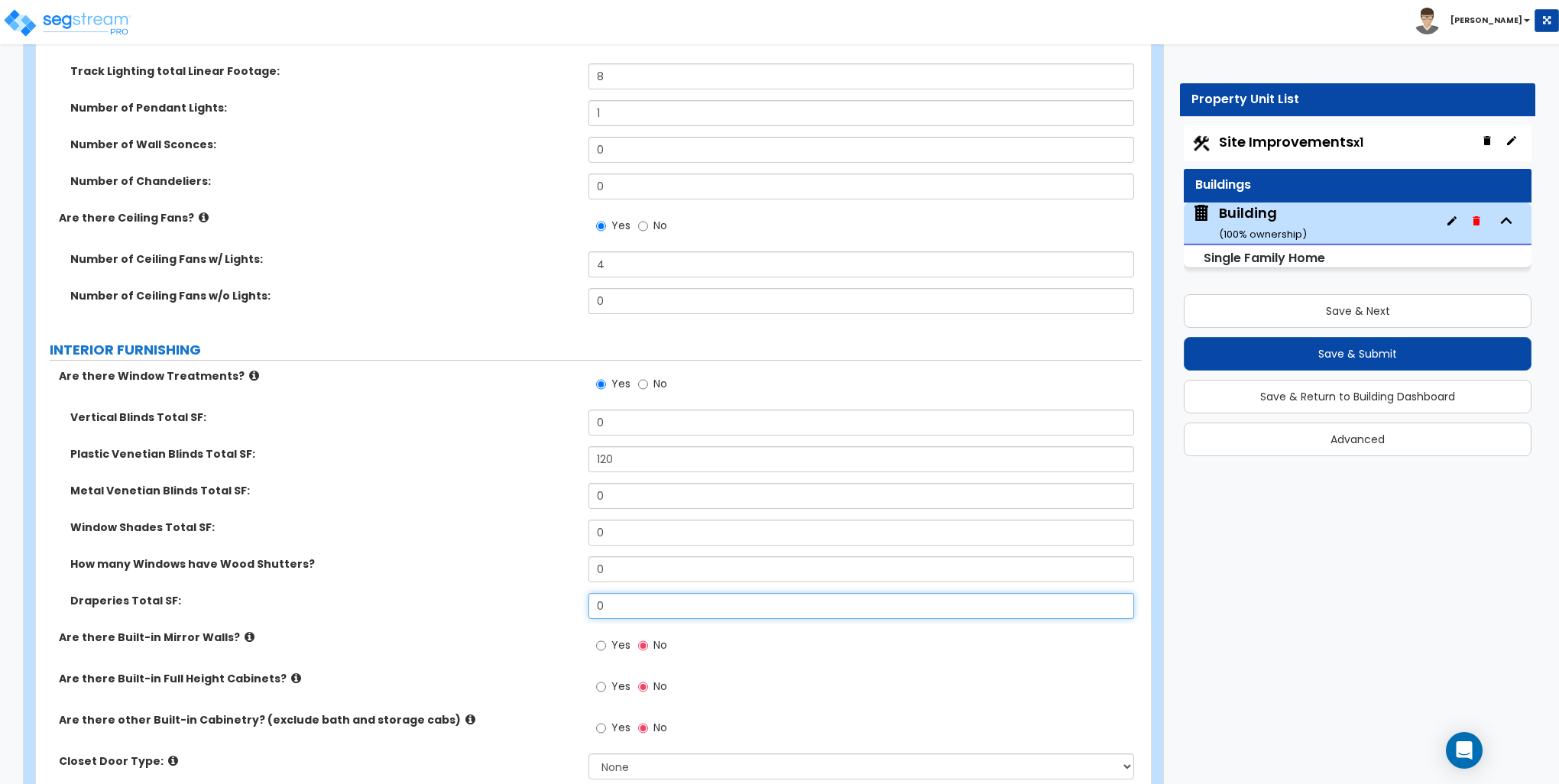
click at [645, 607] on input "0" at bounding box center [861, 605] width 545 height 26
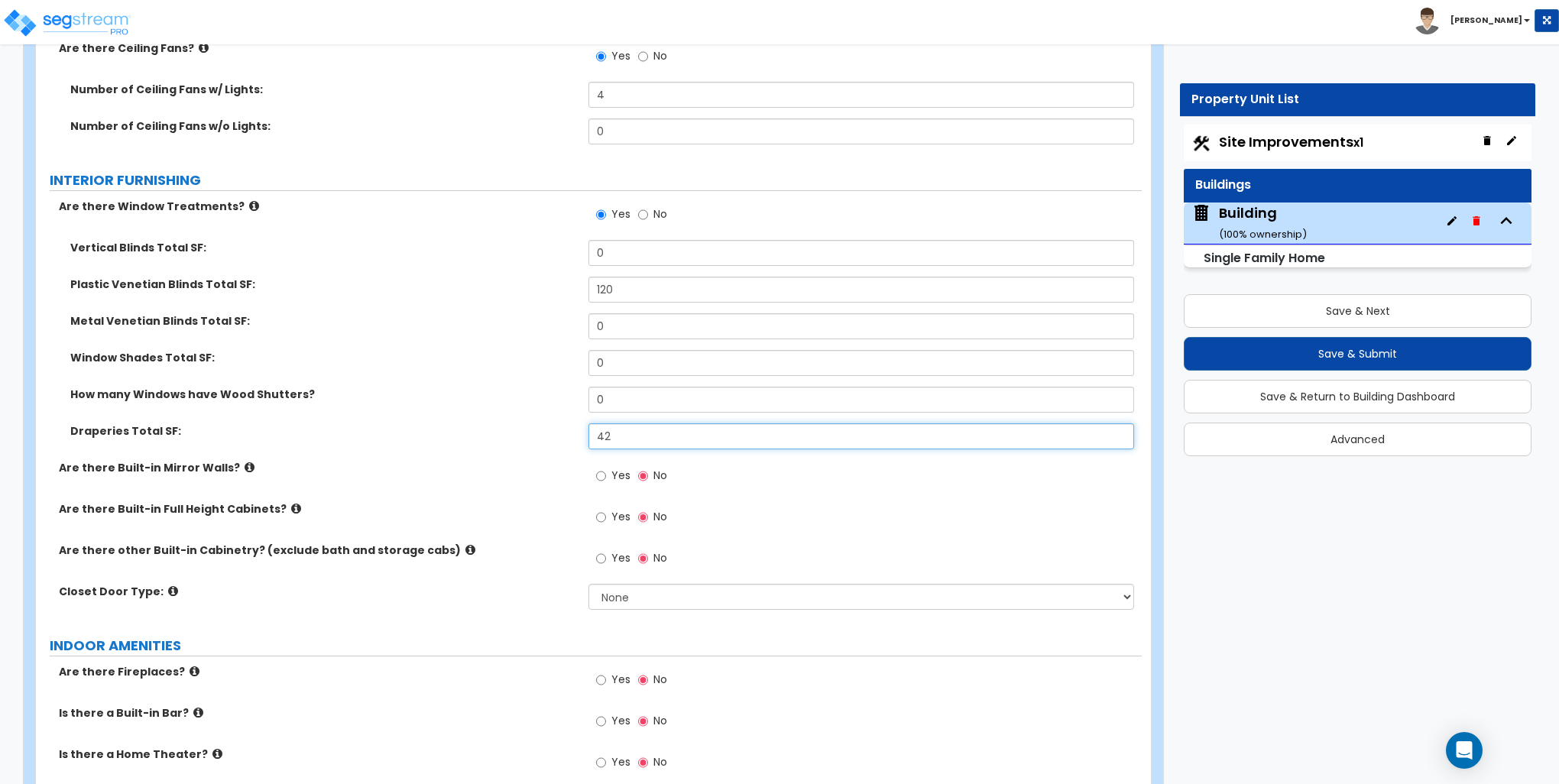
scroll to position [4049, 0]
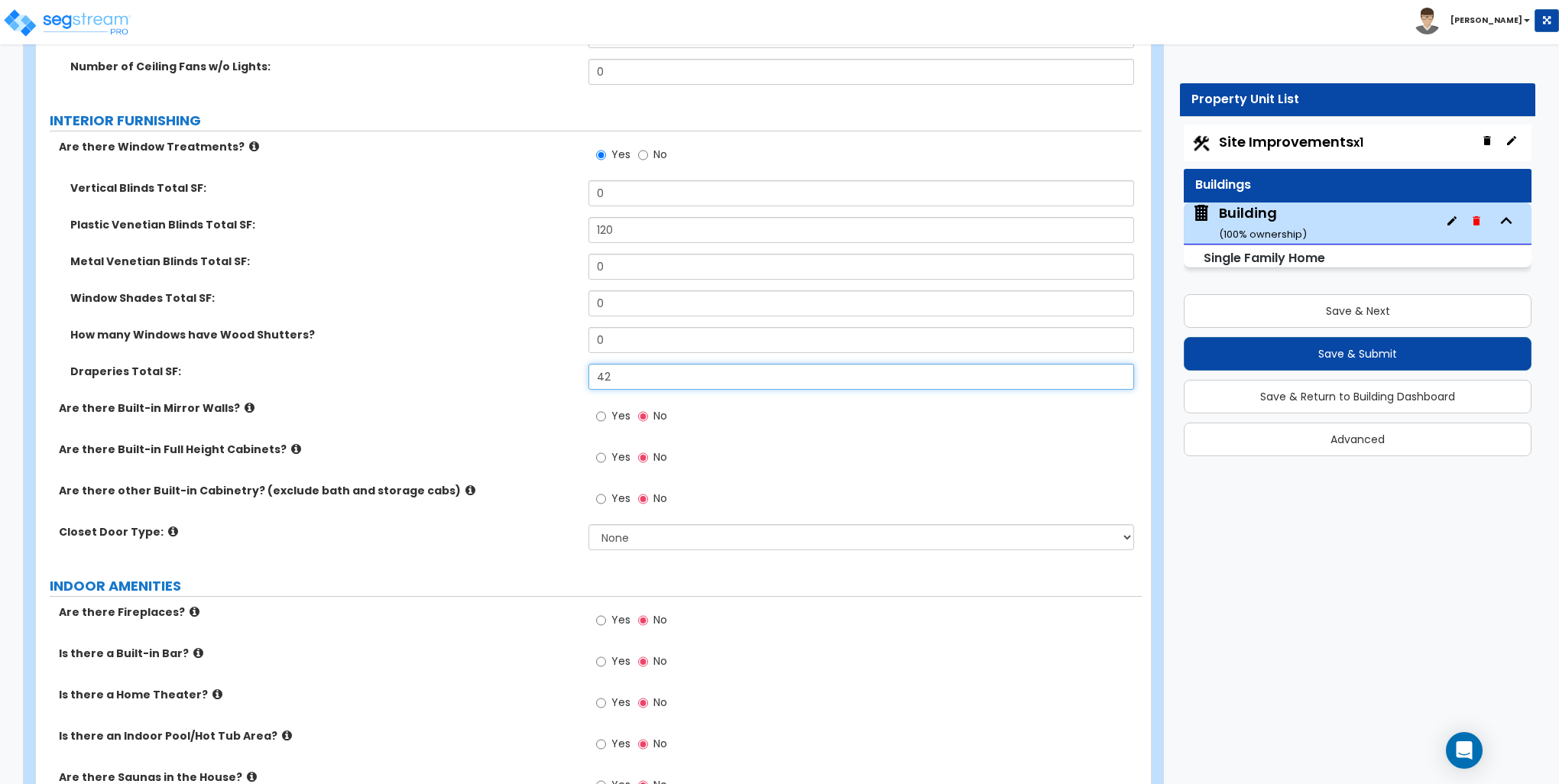
type input "42"
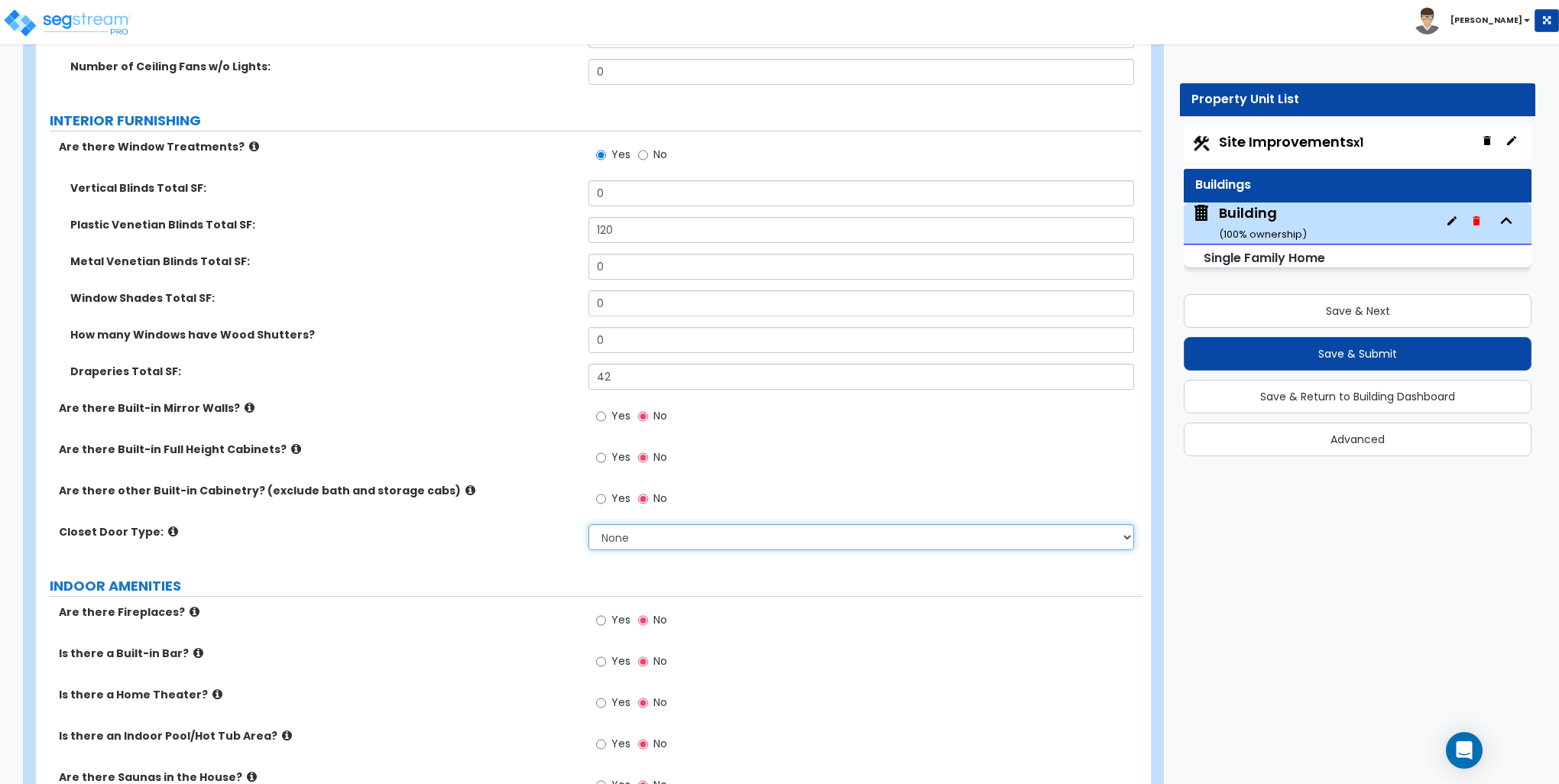
click at [637, 531] on select "None Bi-fold Louvered Doors Bi-fold Panel Doors Sliding Doors Hinged Wood Door" at bounding box center [861, 536] width 545 height 26
select select "3"
click at [589, 524] on select "None Bi-fold Louvered Doors Bi-fold Panel Doors Sliding Doors Hinged Wood Door" at bounding box center [861, 536] width 545 height 26
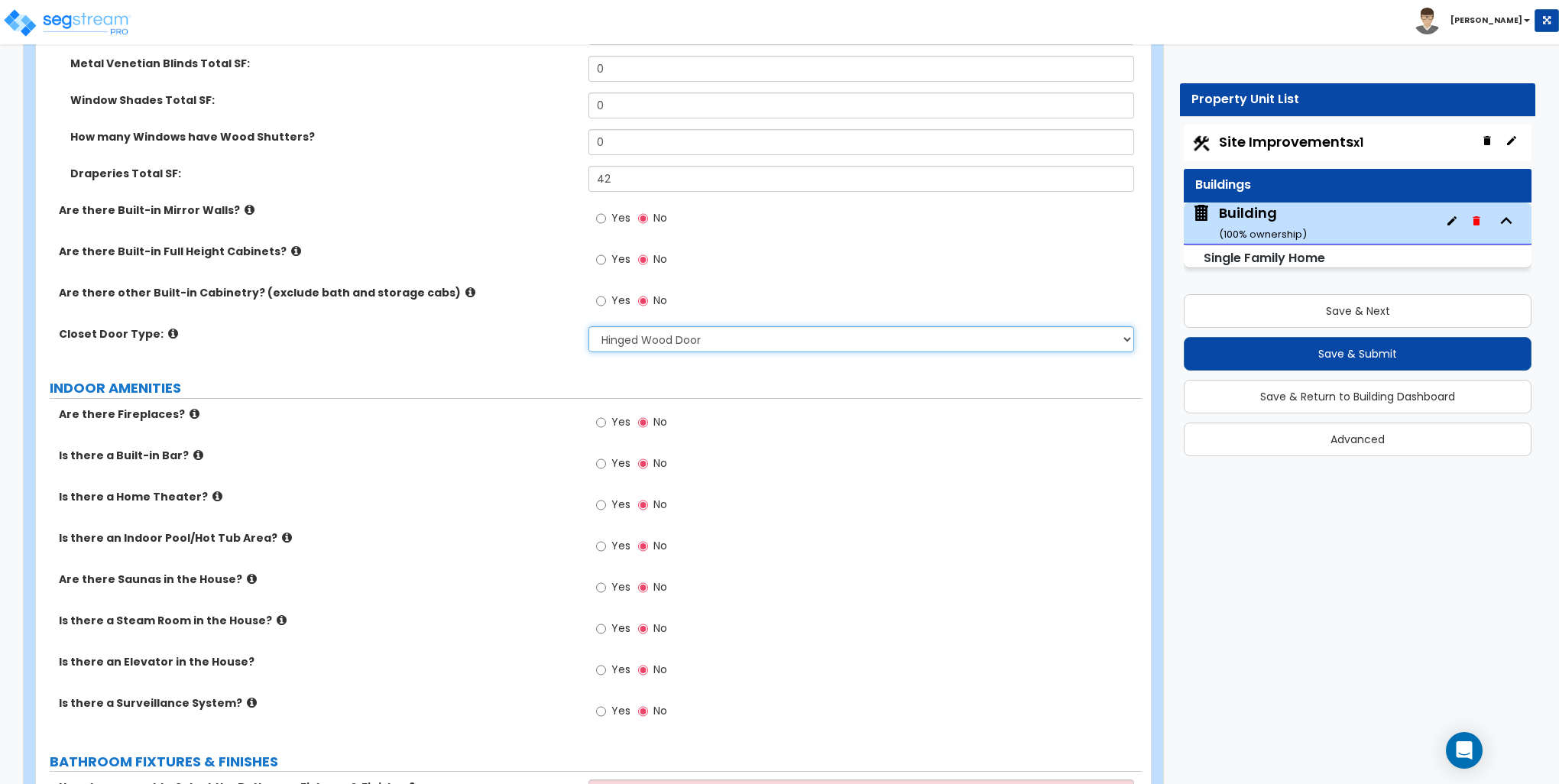
scroll to position [4354, 0]
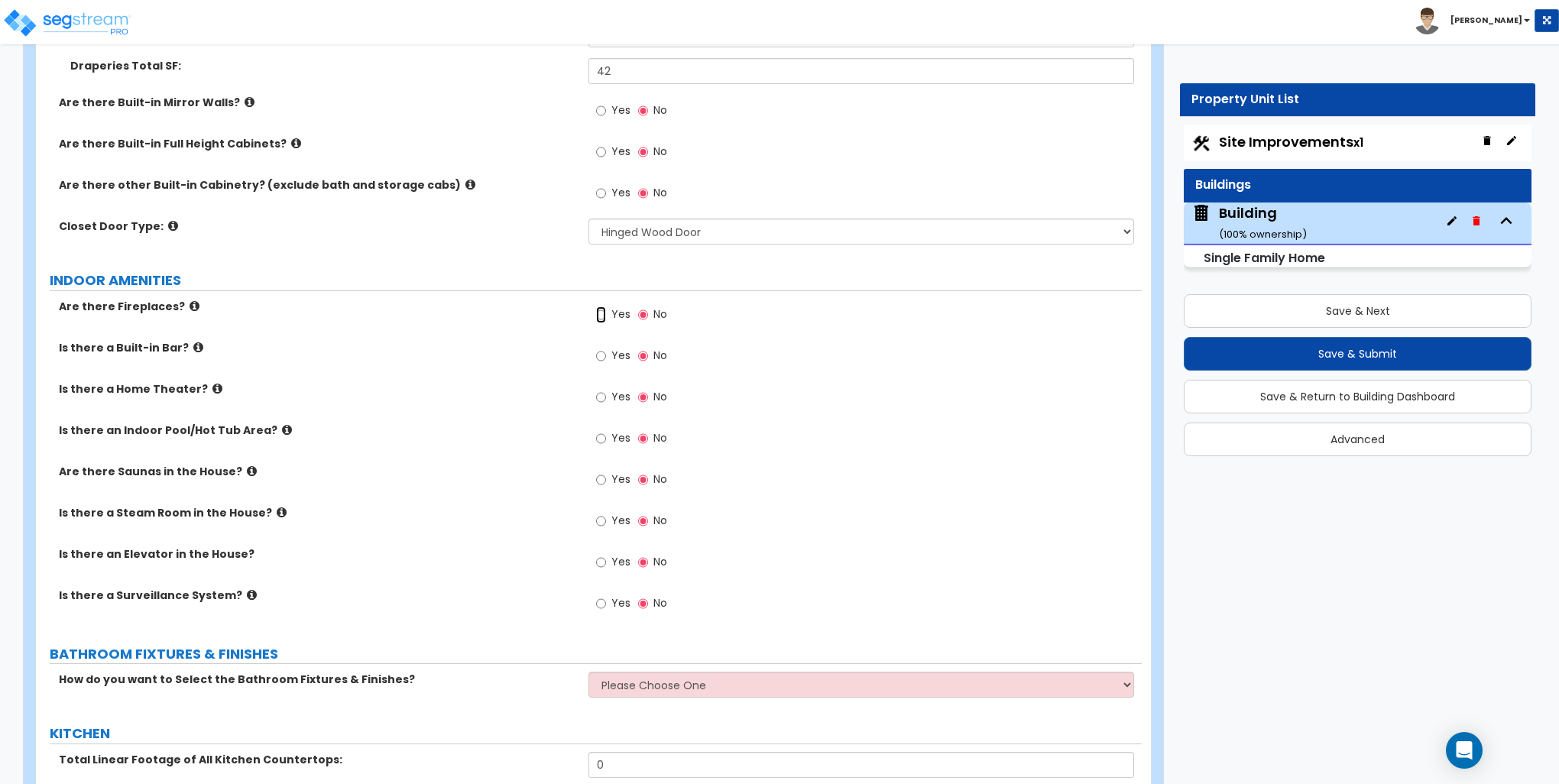
click at [597, 310] on input "Yes" at bounding box center [602, 314] width 10 height 17
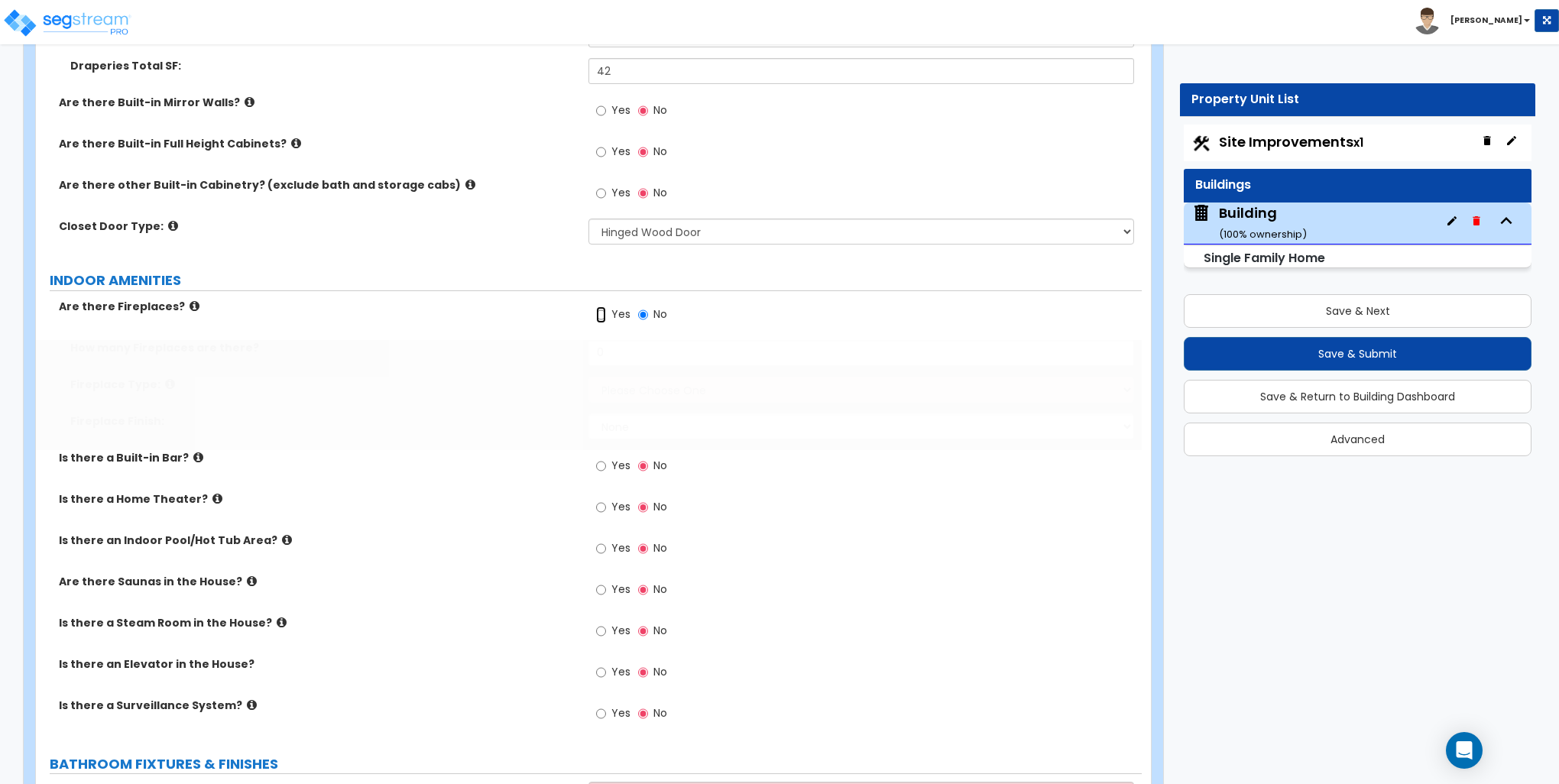
radio input "true"
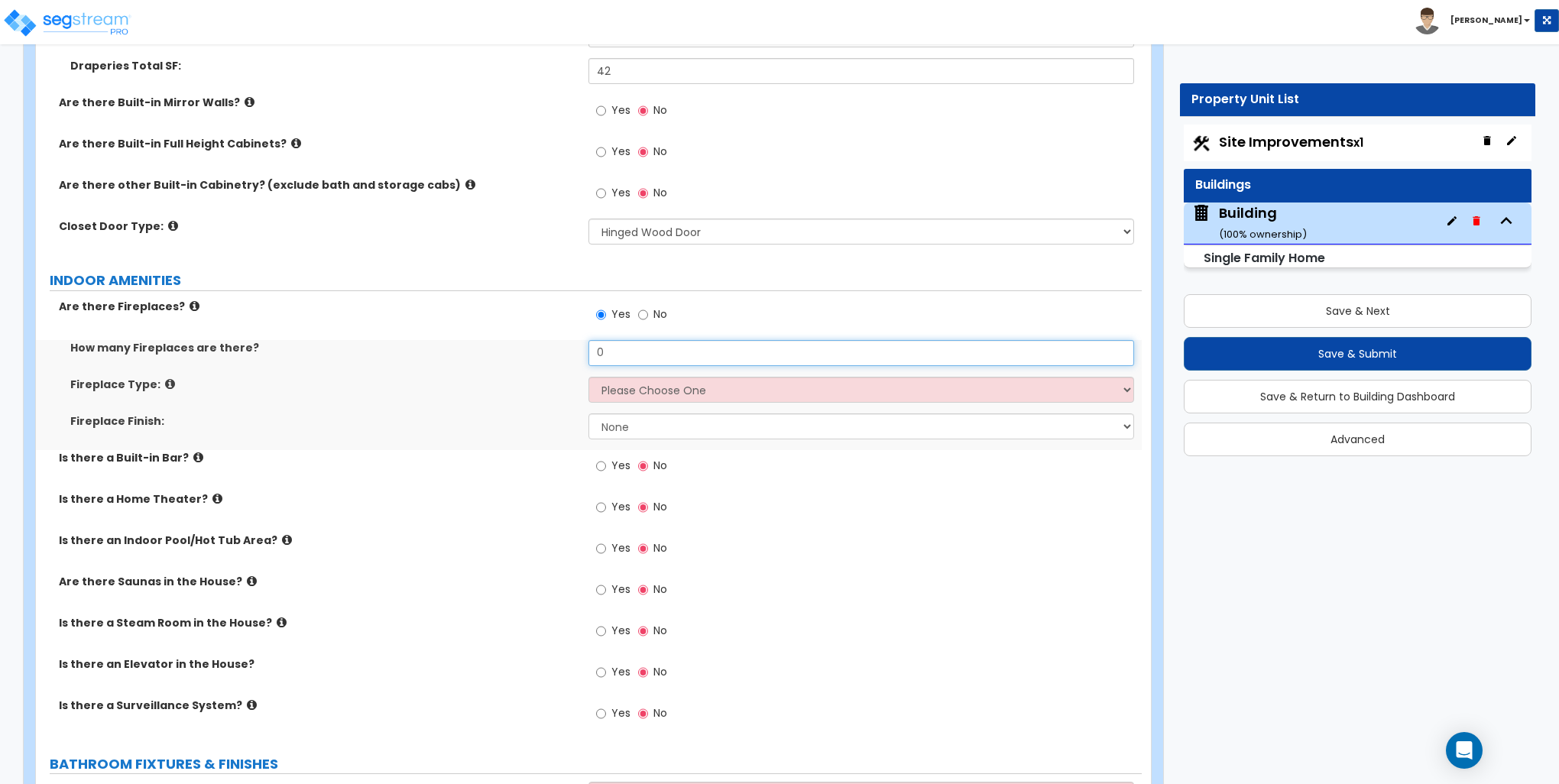
click at [619, 347] on input "0" at bounding box center [861, 353] width 545 height 26
type input "1"
click at [654, 389] on select "Please Choose One Built-in Electric Fireplace Built-in Gas Fireplace Built-in W…" at bounding box center [861, 389] width 545 height 26
select select "2"
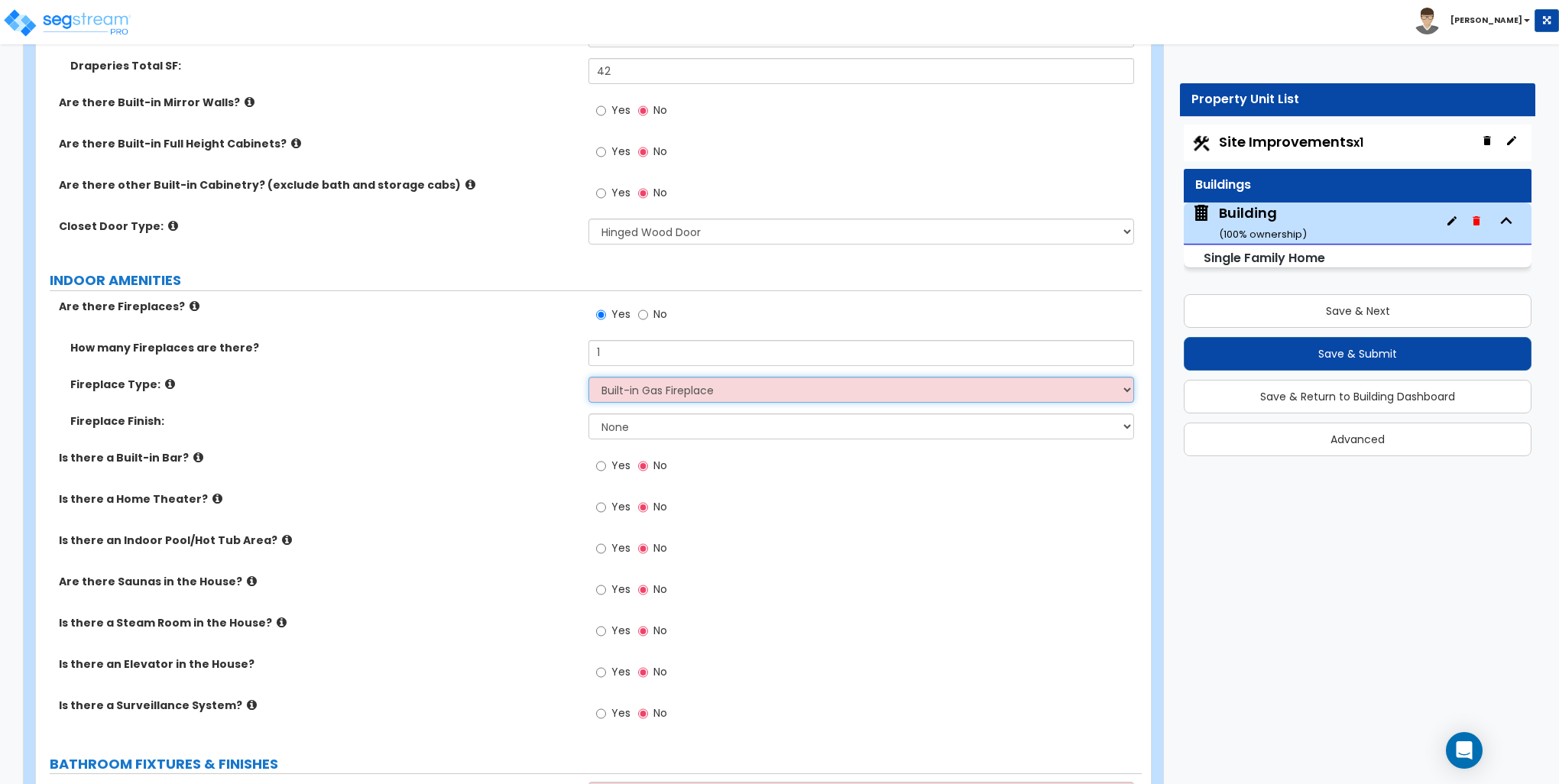
click at [589, 376] on select "Please Choose One Built-in Electric Fireplace Built-in Gas Fireplace Built-in W…" at bounding box center [861, 389] width 545 height 26
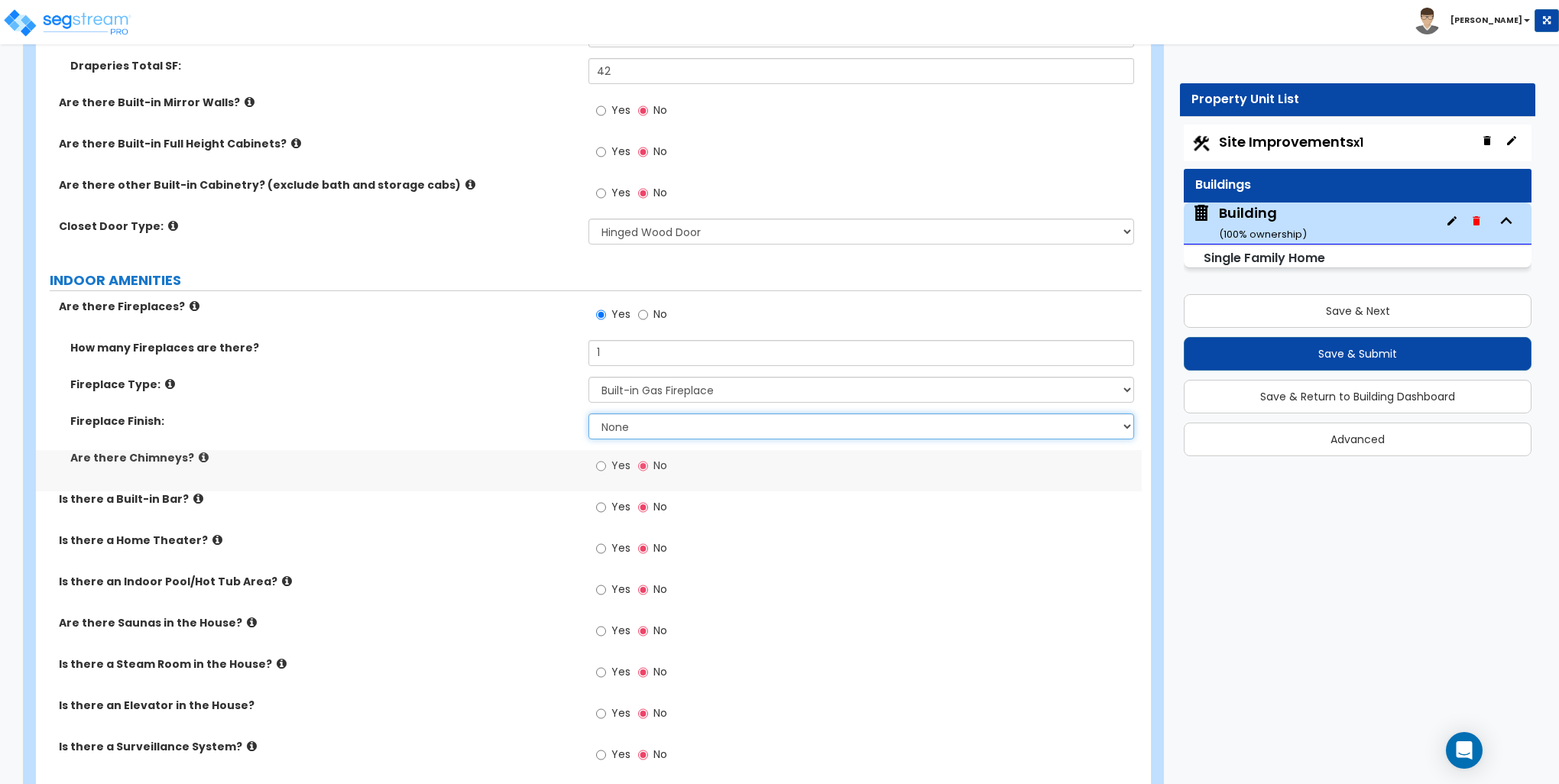
click at [641, 423] on select "None Brick Stone Tile Painted Molding" at bounding box center [861, 426] width 545 height 26
select select "3"
click at [589, 414] on select "None Brick Stone Tile Painted Molding" at bounding box center [861, 426] width 545 height 26
click at [601, 462] on input "Yes" at bounding box center [602, 466] width 10 height 17
radio input "true"
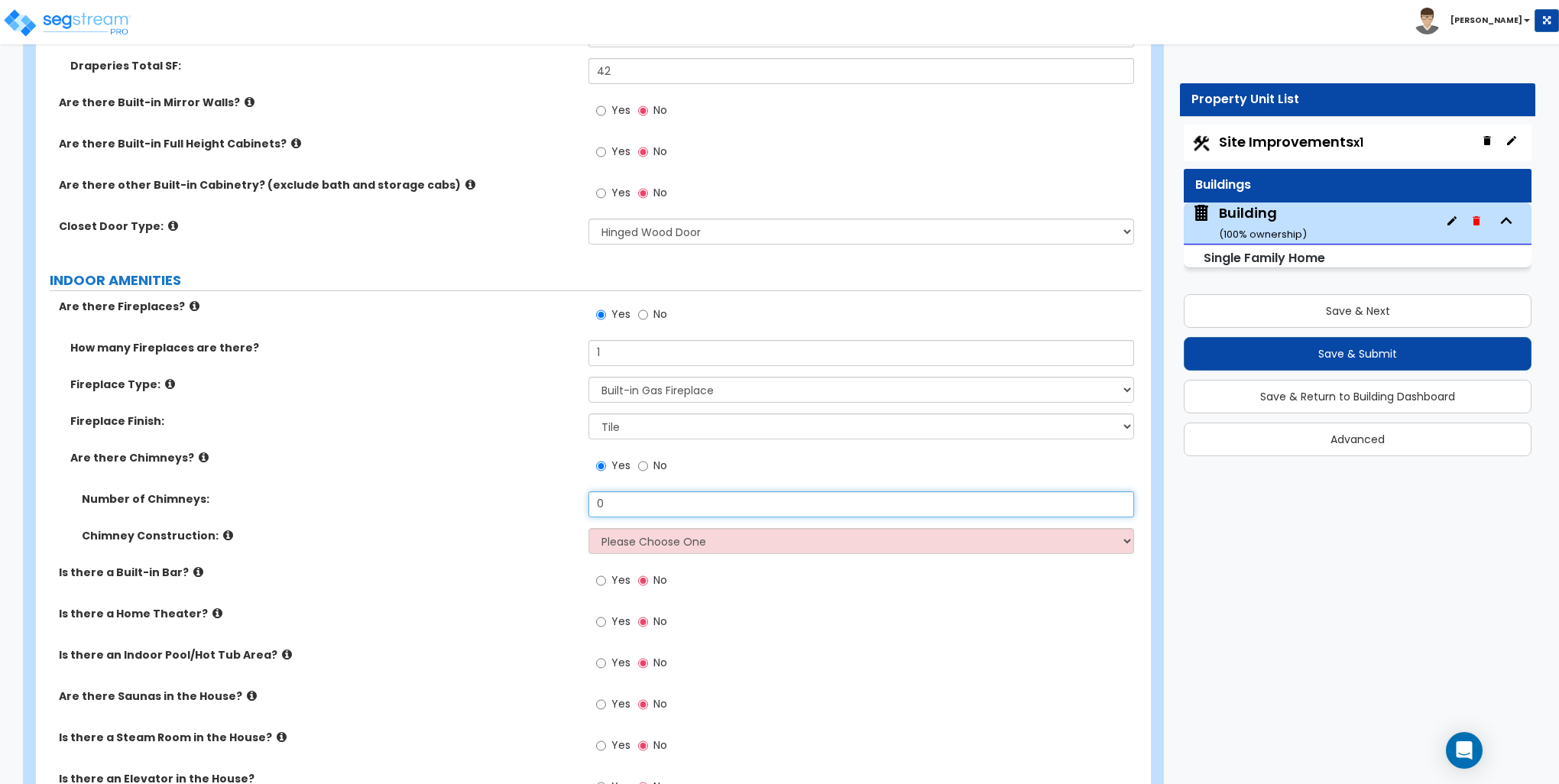
click at [608, 499] on input "0" at bounding box center [861, 504] width 545 height 26
type input "1"
click at [617, 535] on select "Please Choose One Brick Construction Cinder Block Construction Stone Constructi…" at bounding box center [861, 540] width 545 height 26
select select "1"
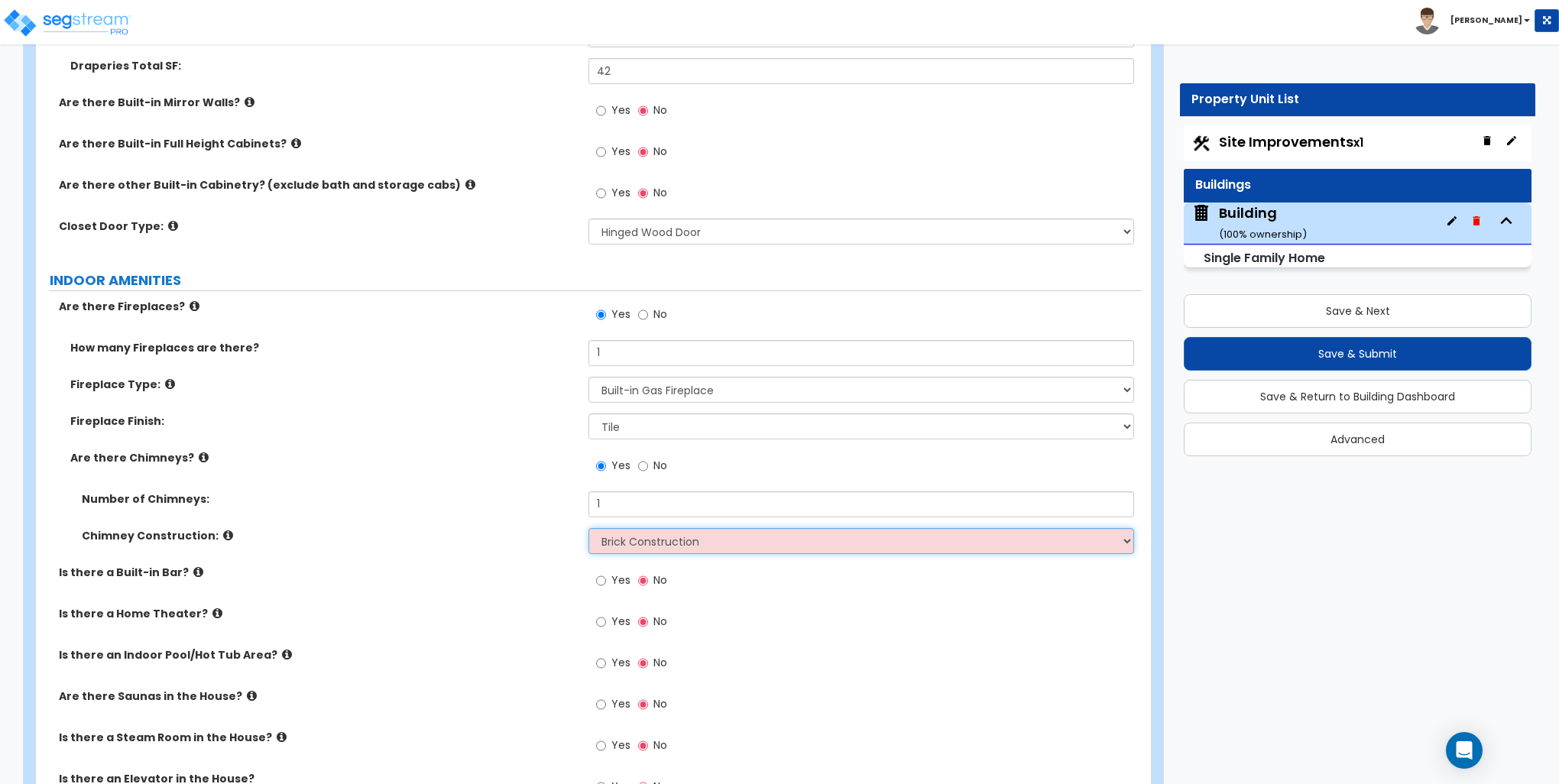
click at [589, 528] on select "Please Choose One Brick Construction Cinder Block Construction Stone Constructi…" at bounding box center [861, 540] width 545 height 26
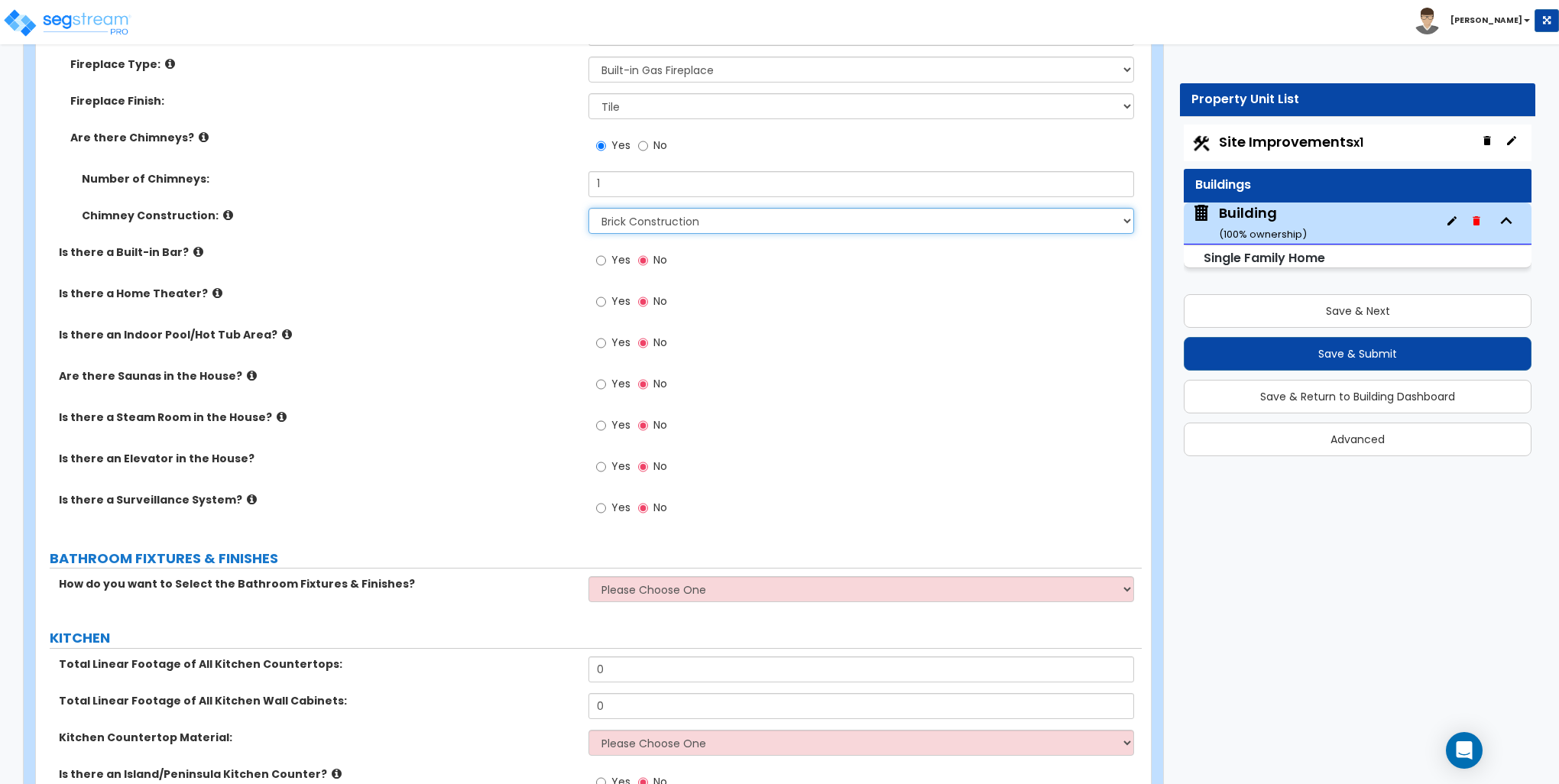
scroll to position [4736, 0]
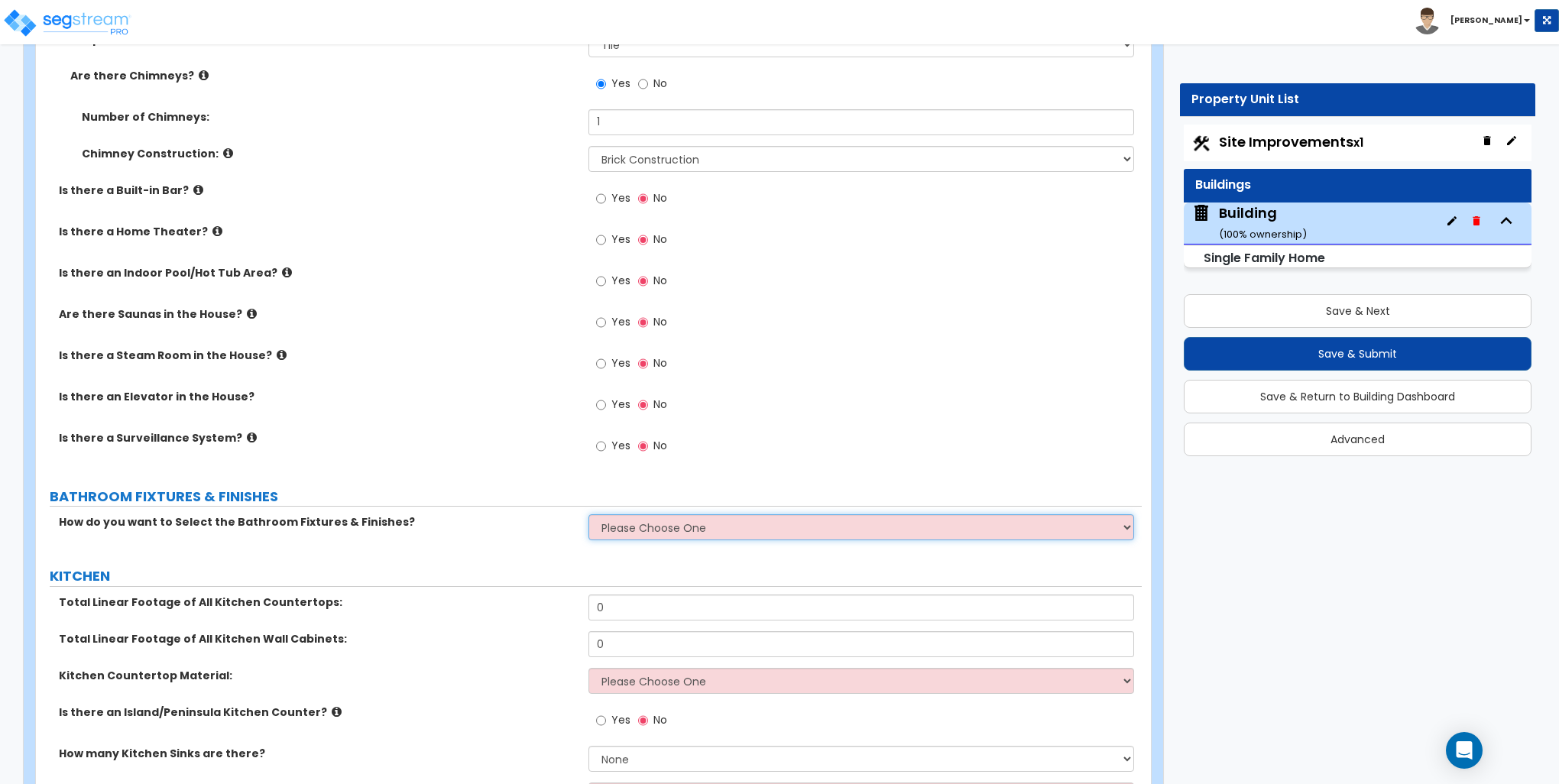
click at [634, 518] on select "Please Choose One I want to Select Fixtures and Finishes only for one Bath and …" at bounding box center [861, 527] width 545 height 26
select select "1"
click at [589, 514] on select "Please Choose One I want to Select Fixtures and Finishes only for one Bath and …" at bounding box center [861, 527] width 545 height 26
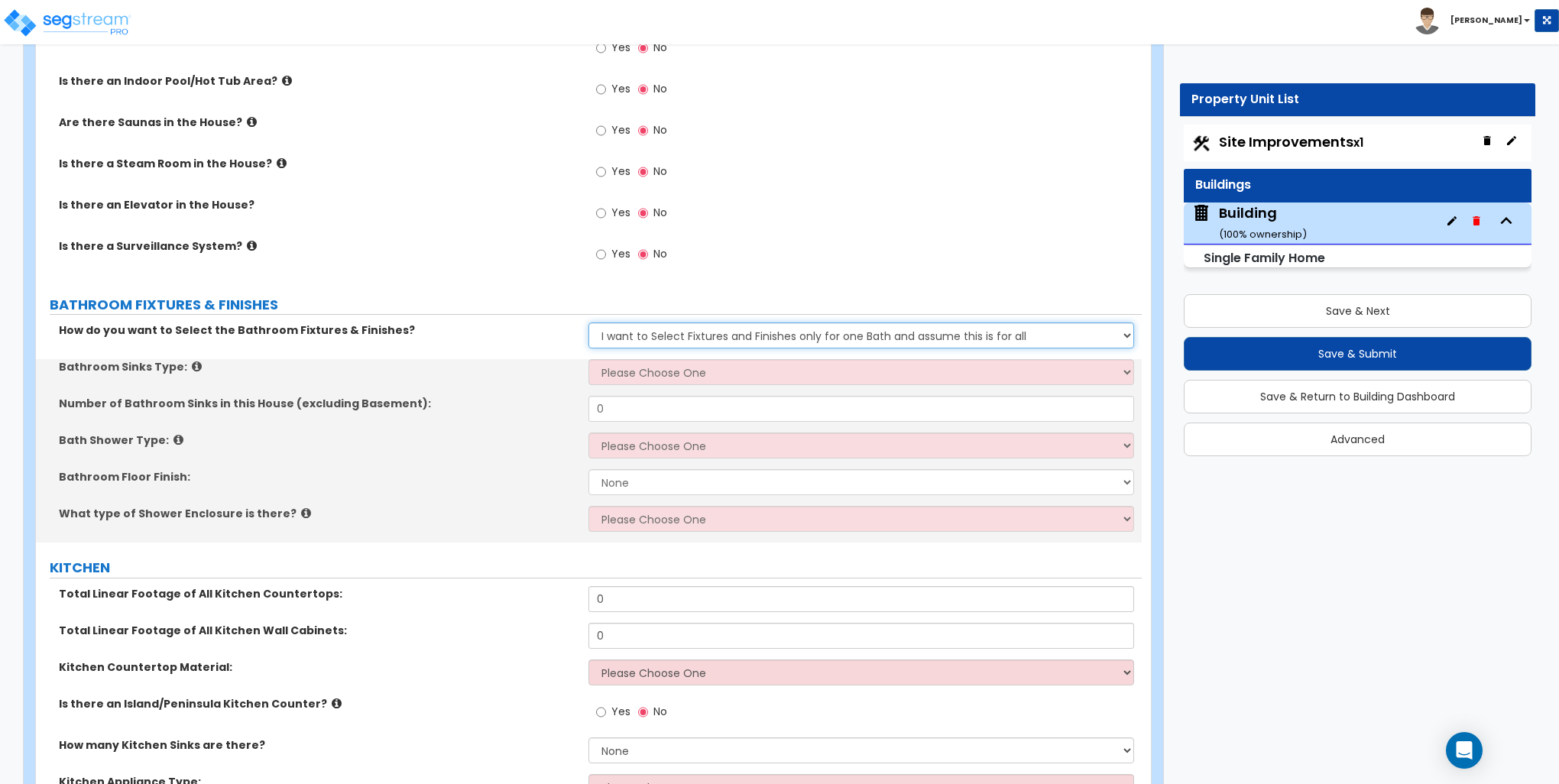
scroll to position [4966, 0]
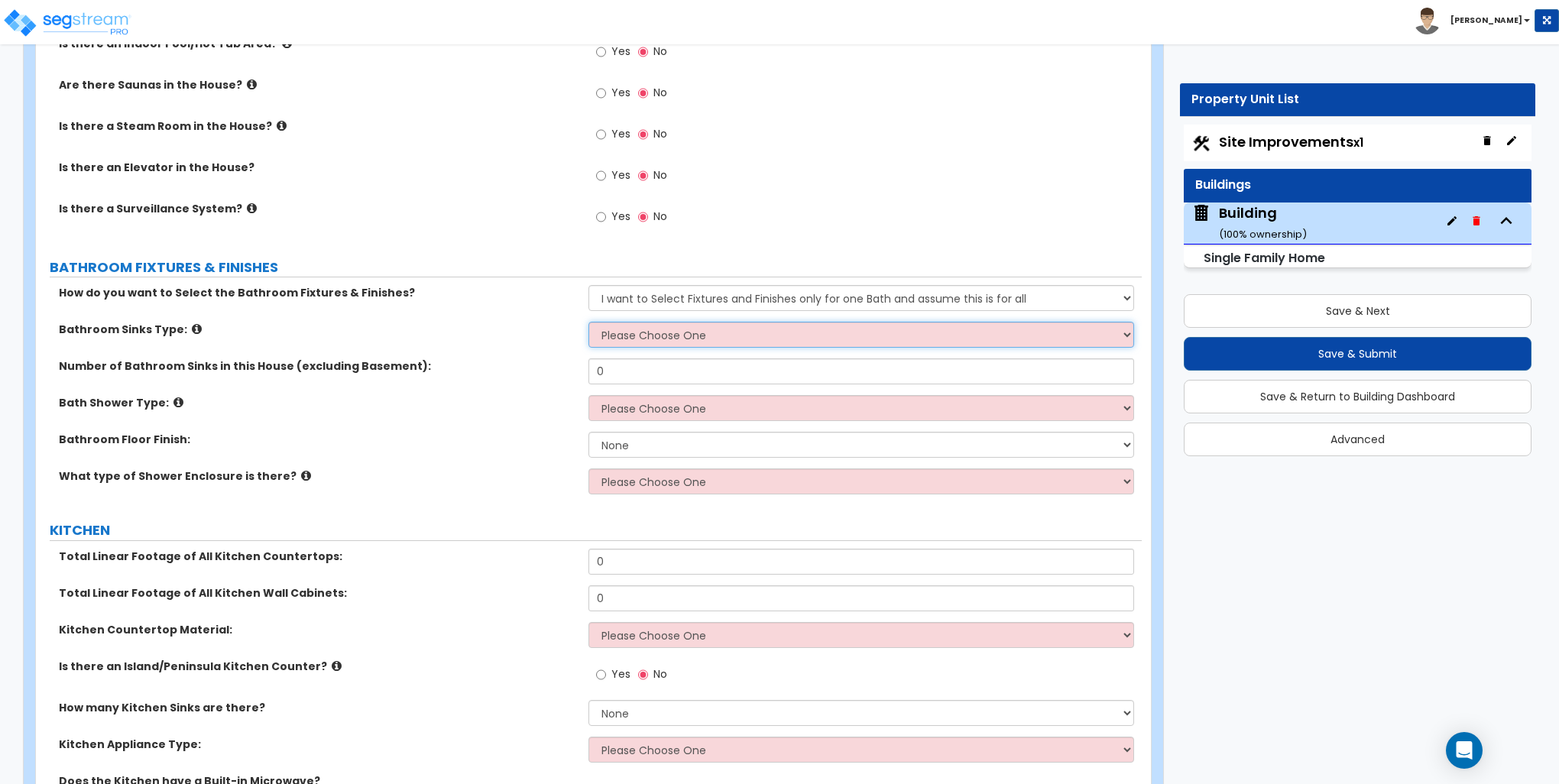
click at [659, 338] on select "Please Choose One Wall-mounted Pedestal-mounted Vanity-mounted" at bounding box center [861, 334] width 545 height 26
select select "3"
click at [589, 321] on select "Please Choose One Wall-mounted Pedestal-mounted Vanity-mounted" at bounding box center [861, 334] width 545 height 26
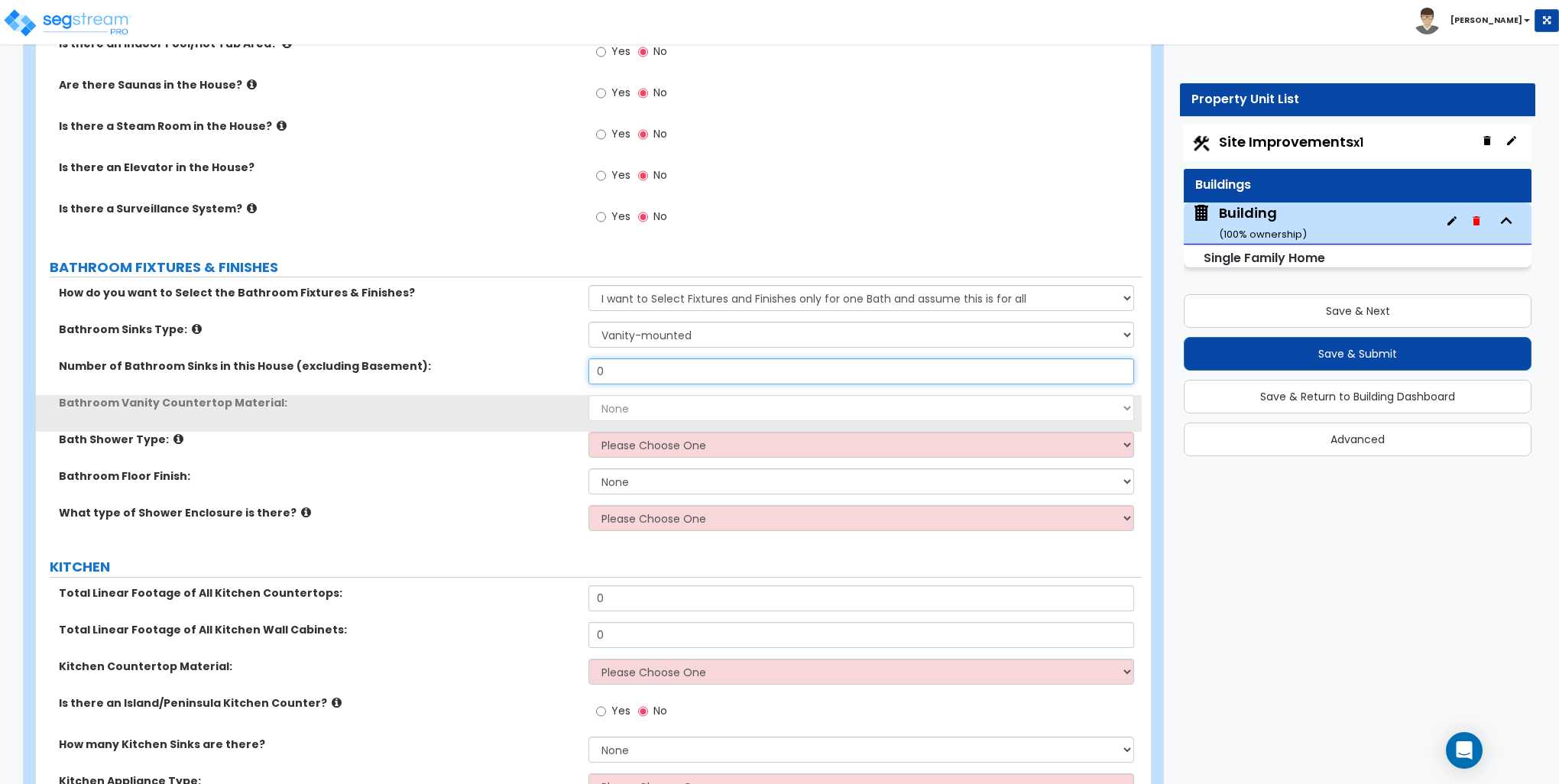
click at [631, 368] on input "0" at bounding box center [861, 371] width 545 height 26
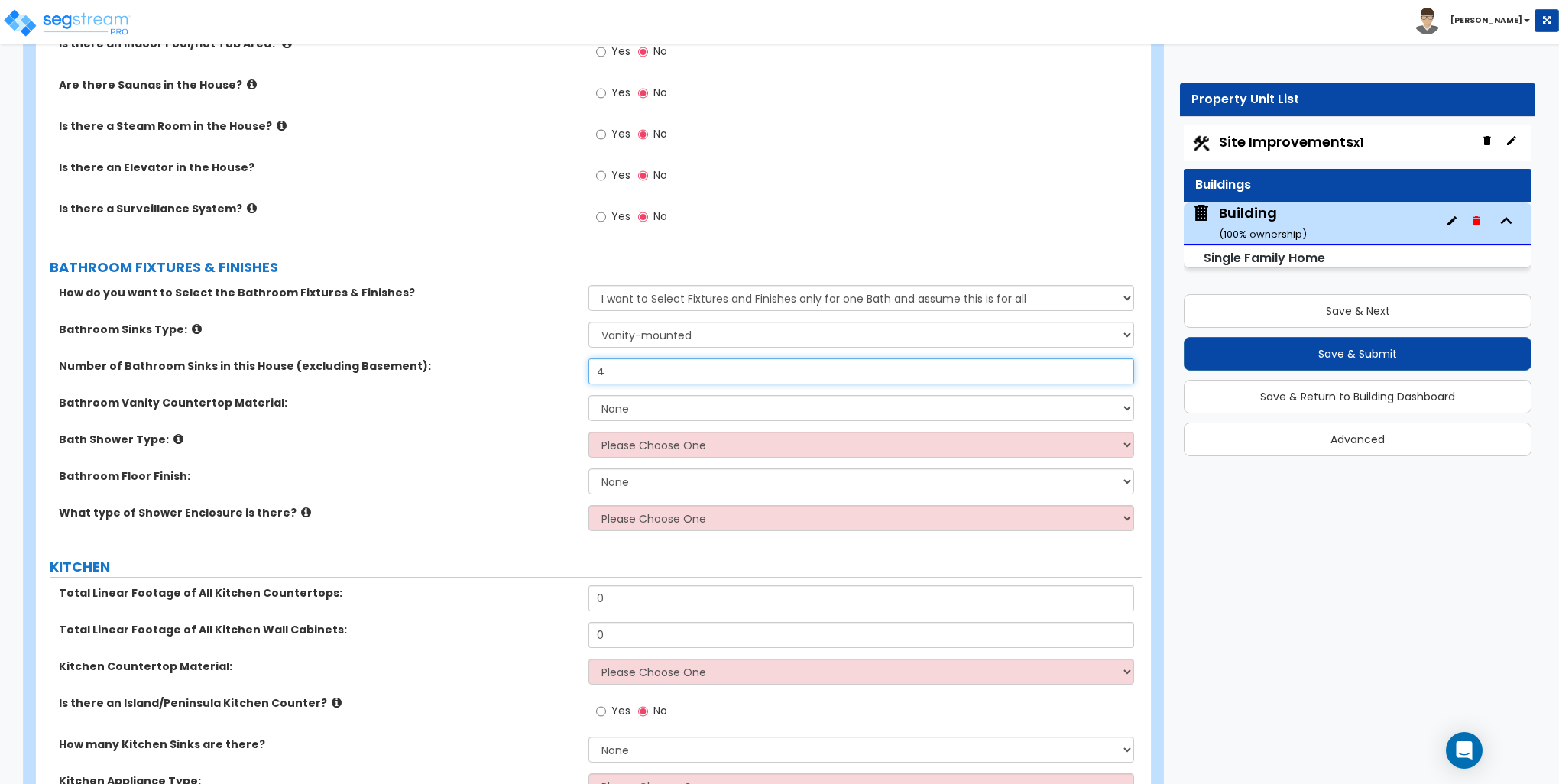
type input "4"
click at [630, 400] on select "None Plastic Laminate Solid Surface Stone Quartz Marble Tile Wood Stainless Ste…" at bounding box center [861, 408] width 545 height 26
select select "2"
click at [589, 395] on select "None Plastic Laminate Solid Surface Stone Quartz Marble Tile Wood Stainless Ste…" at bounding box center [861, 408] width 545 height 26
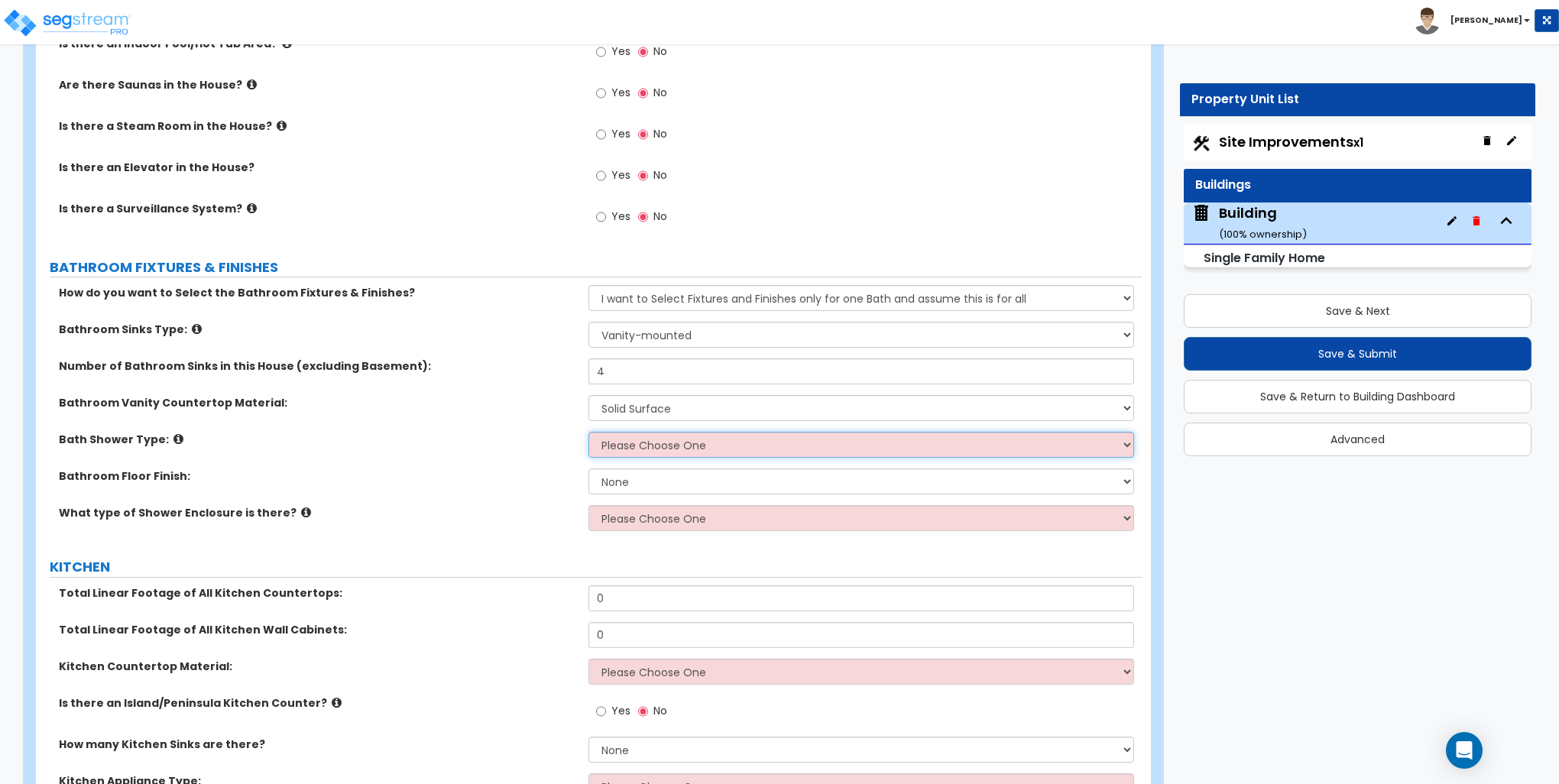
click at [624, 447] on select "Please Choose One Standalone Shower Bathtub - Shower Combination" at bounding box center [861, 444] width 545 height 26
select select "2"
click at [589, 431] on select "Please Choose One Standalone Shower Bathtub - Shower Combination" at bounding box center [861, 444] width 545 height 26
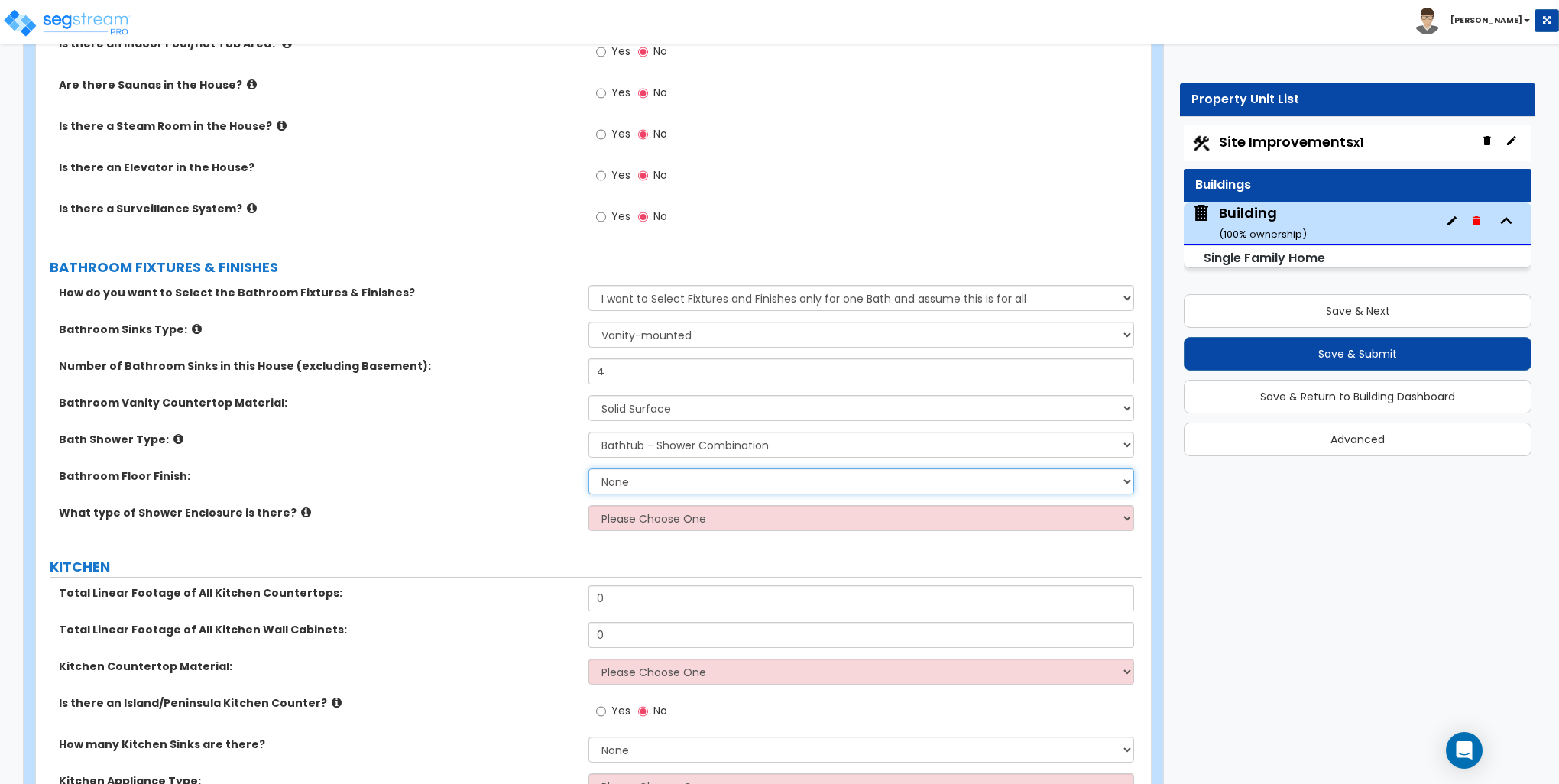
click at [628, 481] on select "None Tile Flooring Hardwood Flooring Resilient Laminate Flooring VCT Flooring S…" at bounding box center [861, 481] width 545 height 26
select select "1"
click at [589, 469] on select "None Tile Flooring Hardwood Flooring Resilient Laminate Flooring VCT Flooring S…" at bounding box center [861, 481] width 545 height 26
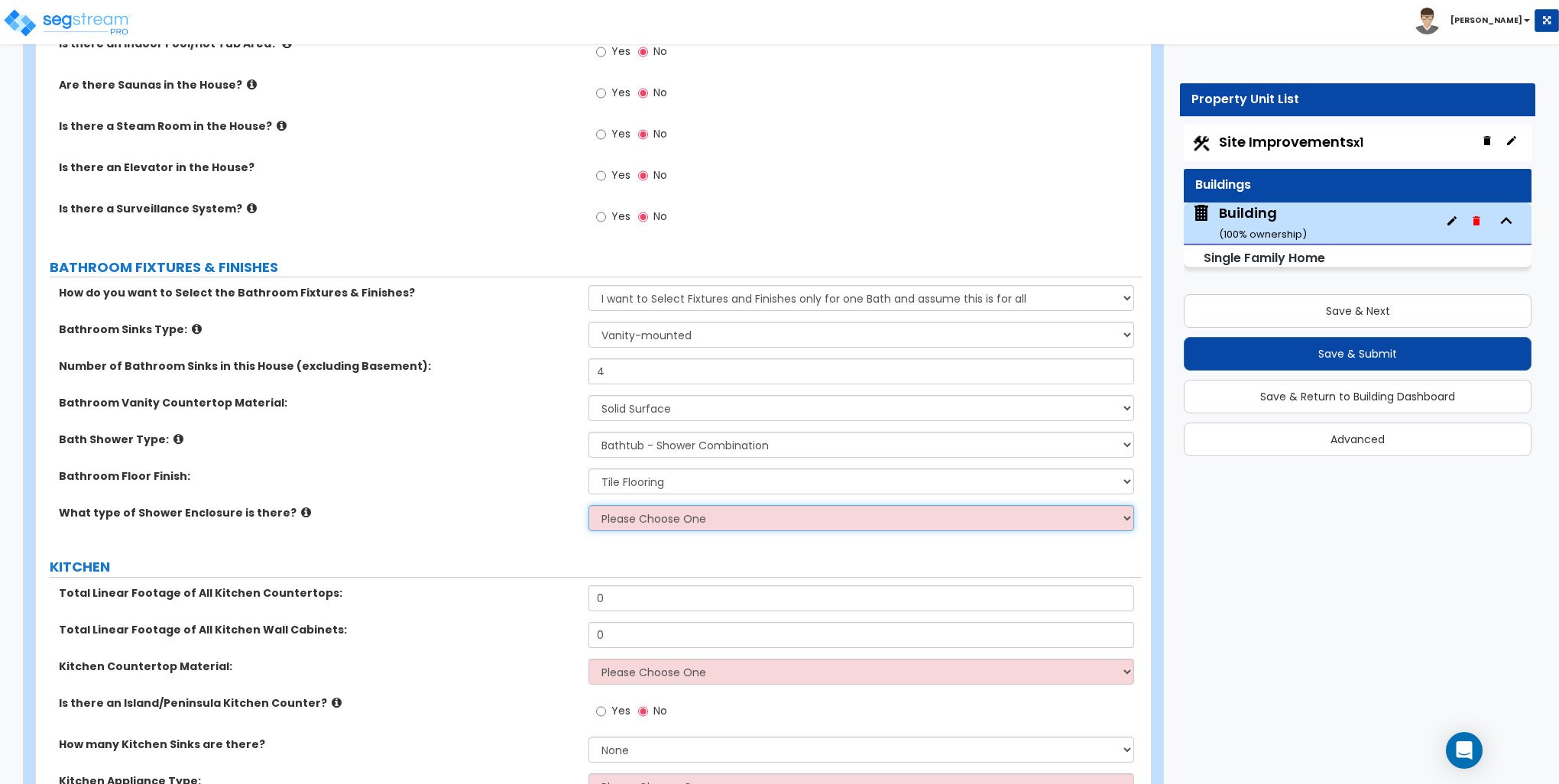
click at [630, 514] on select "Please Choose One Curtain & Rod Glass Sliding Doors Glass Hinged Doors" at bounding box center [861, 518] width 545 height 26
select select "1"
click at [589, 505] on select "Please Choose One Curtain & Rod Glass Sliding Doors Glass Hinged Doors" at bounding box center [861, 518] width 545 height 26
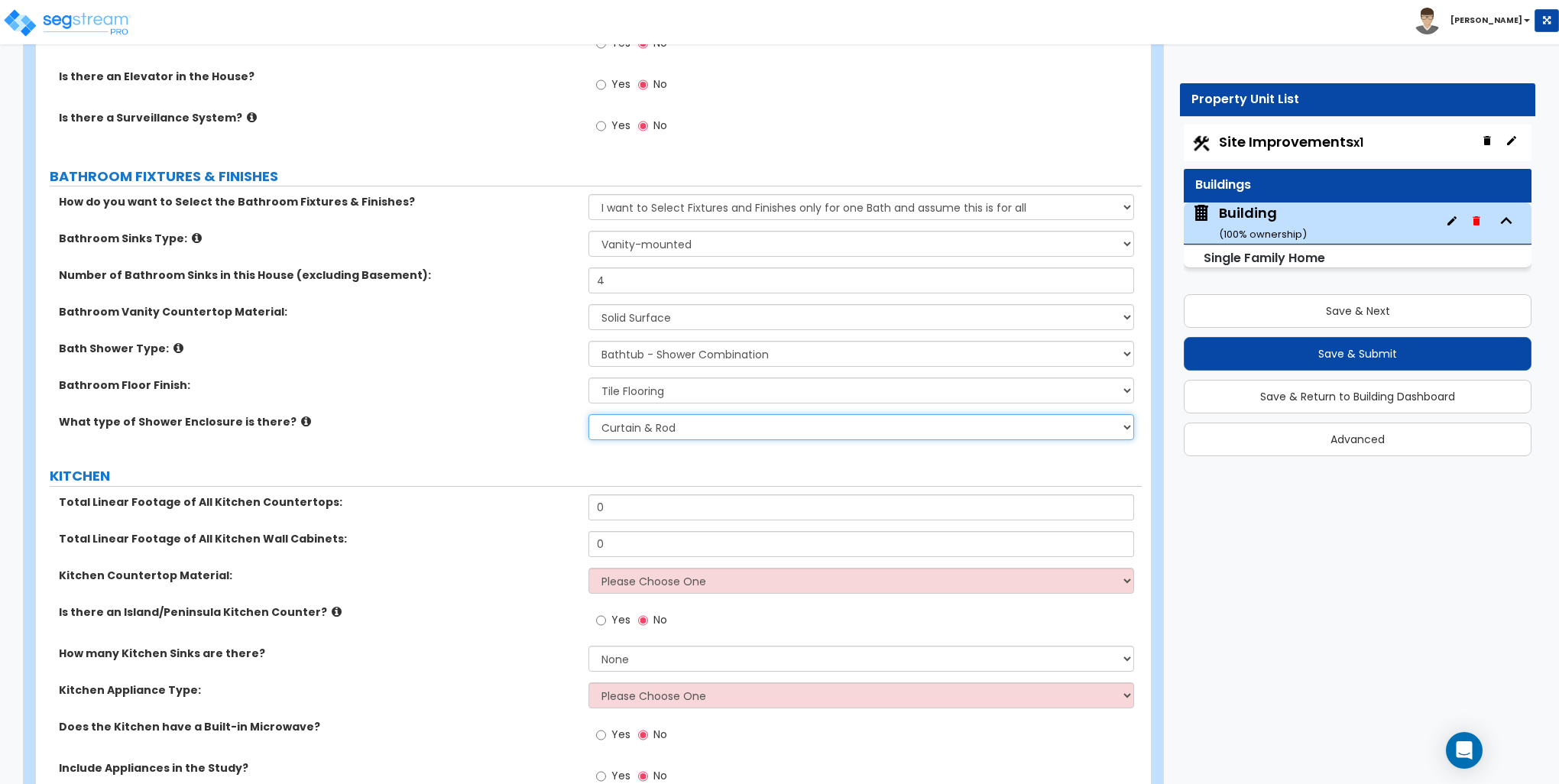
scroll to position [5195, 0]
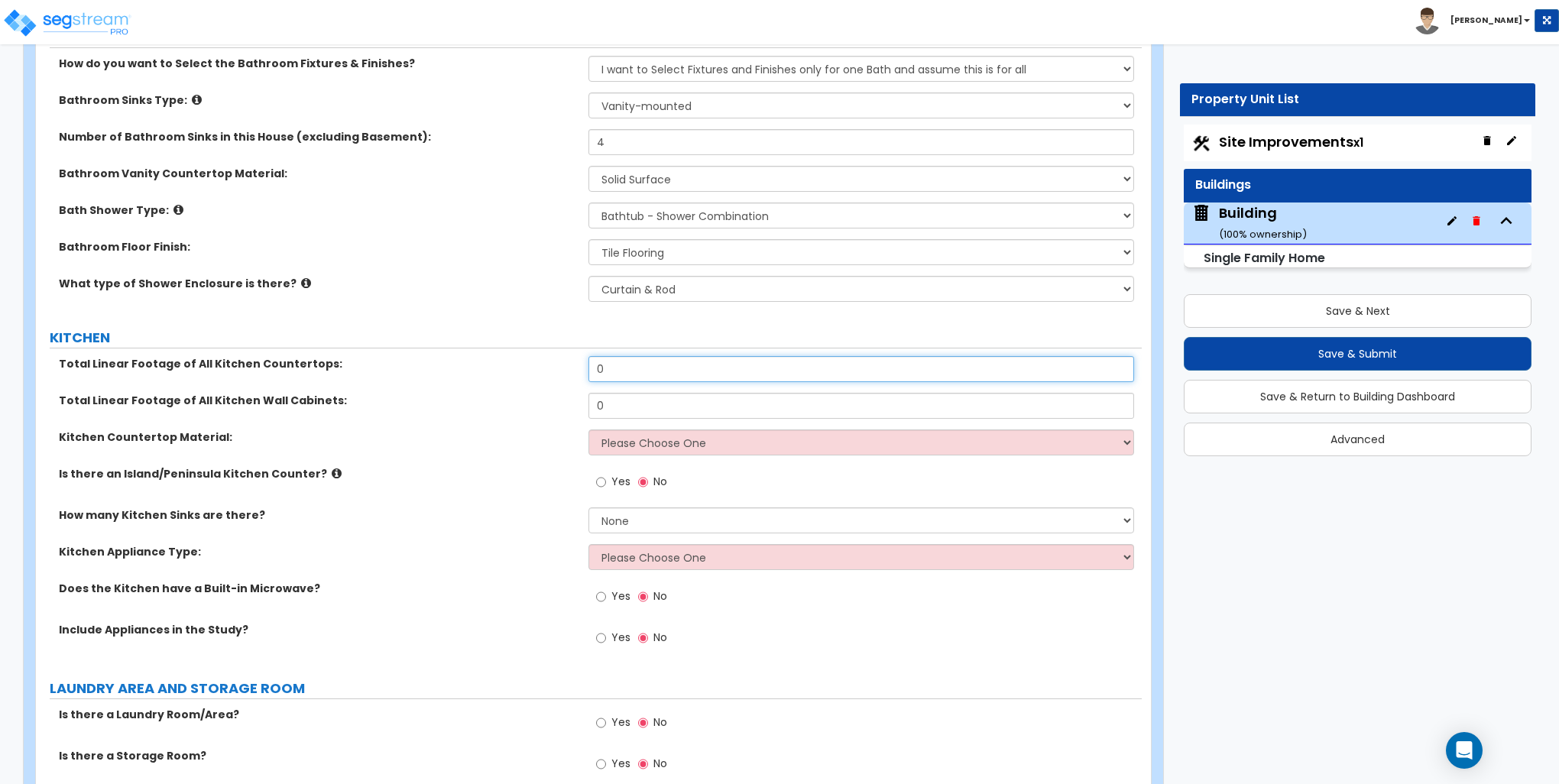
click at [645, 368] on input "0" at bounding box center [861, 368] width 545 height 26
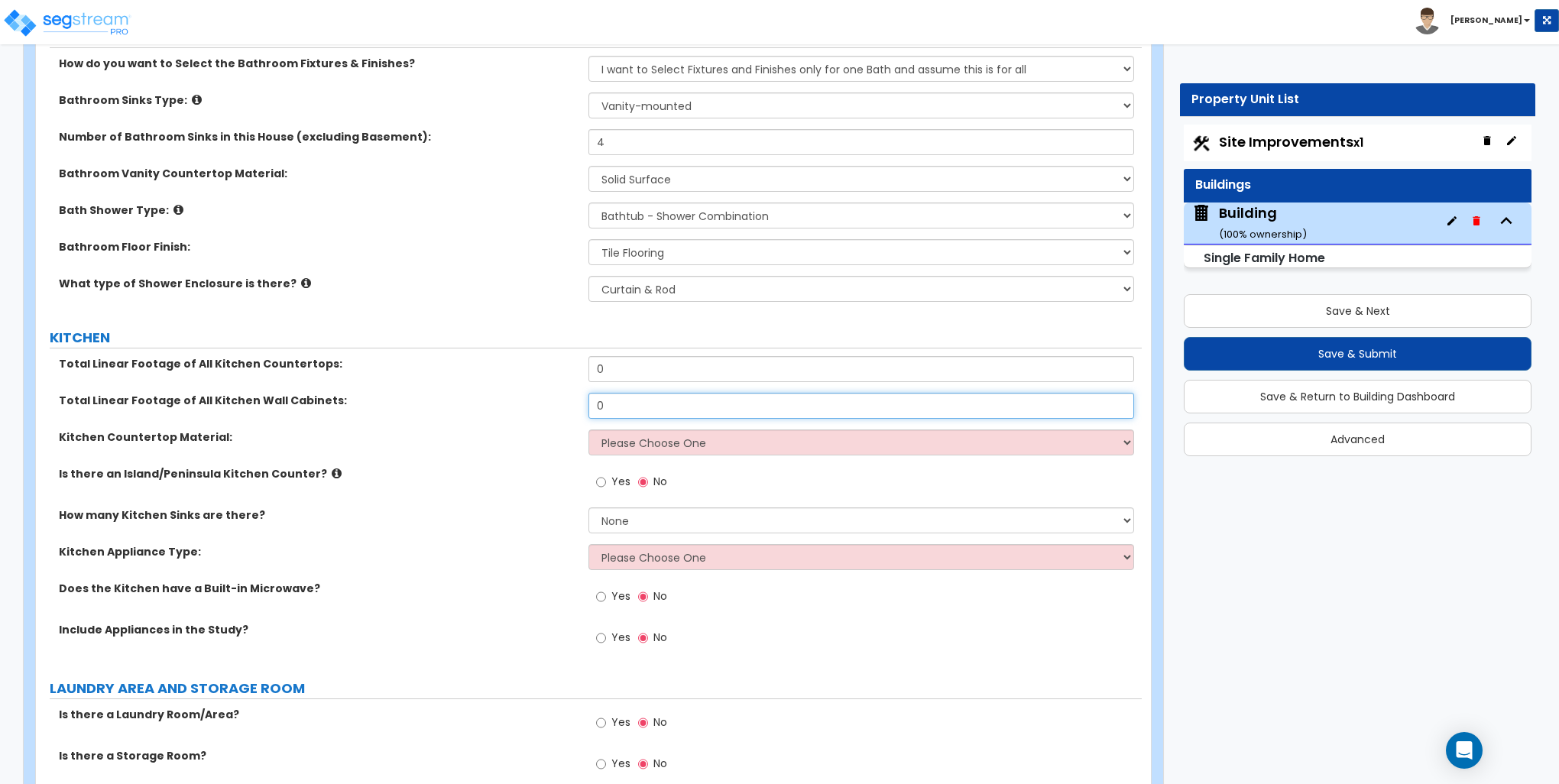
click at [631, 399] on input "0" at bounding box center [861, 406] width 545 height 26
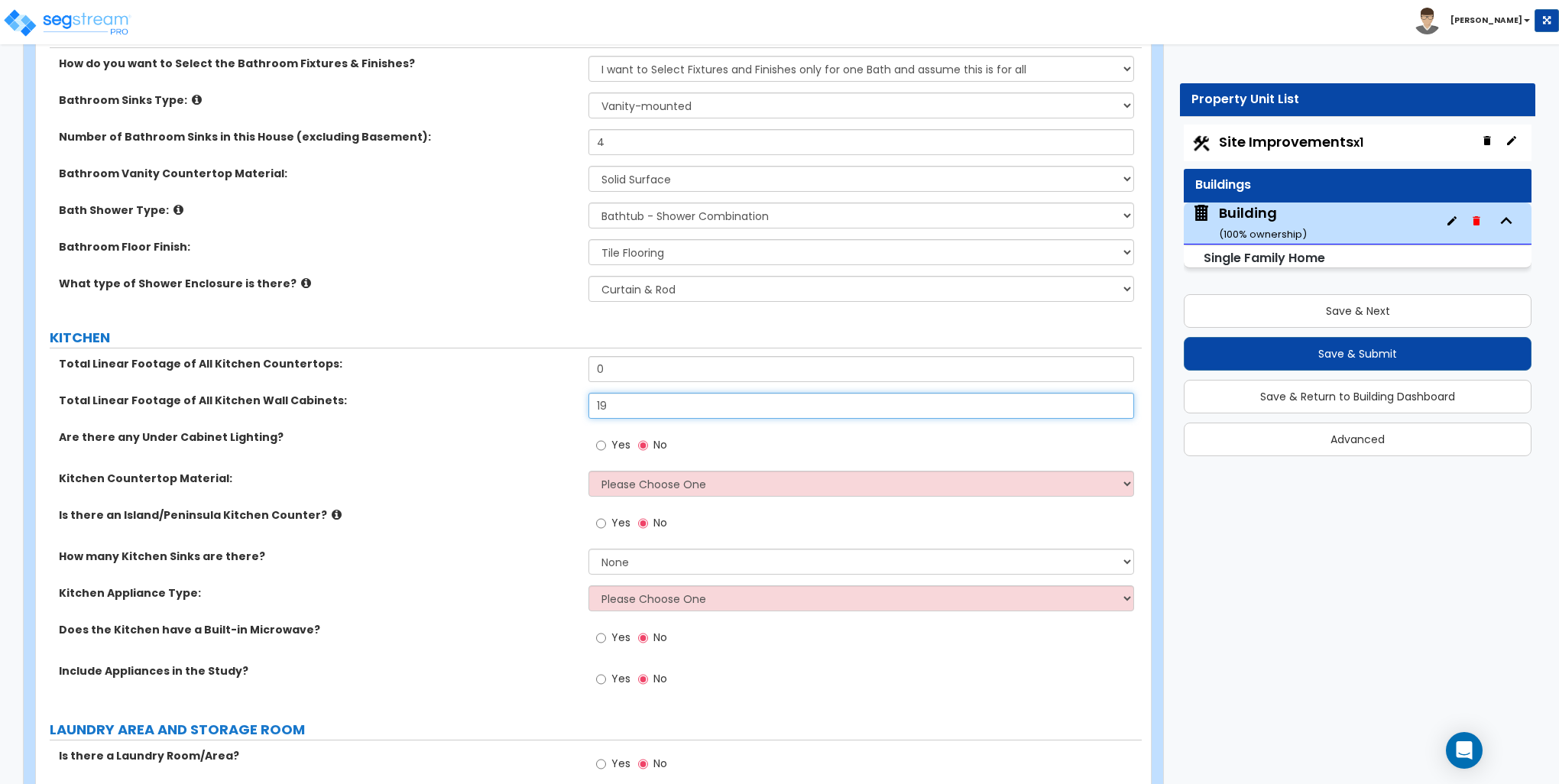
type input "19"
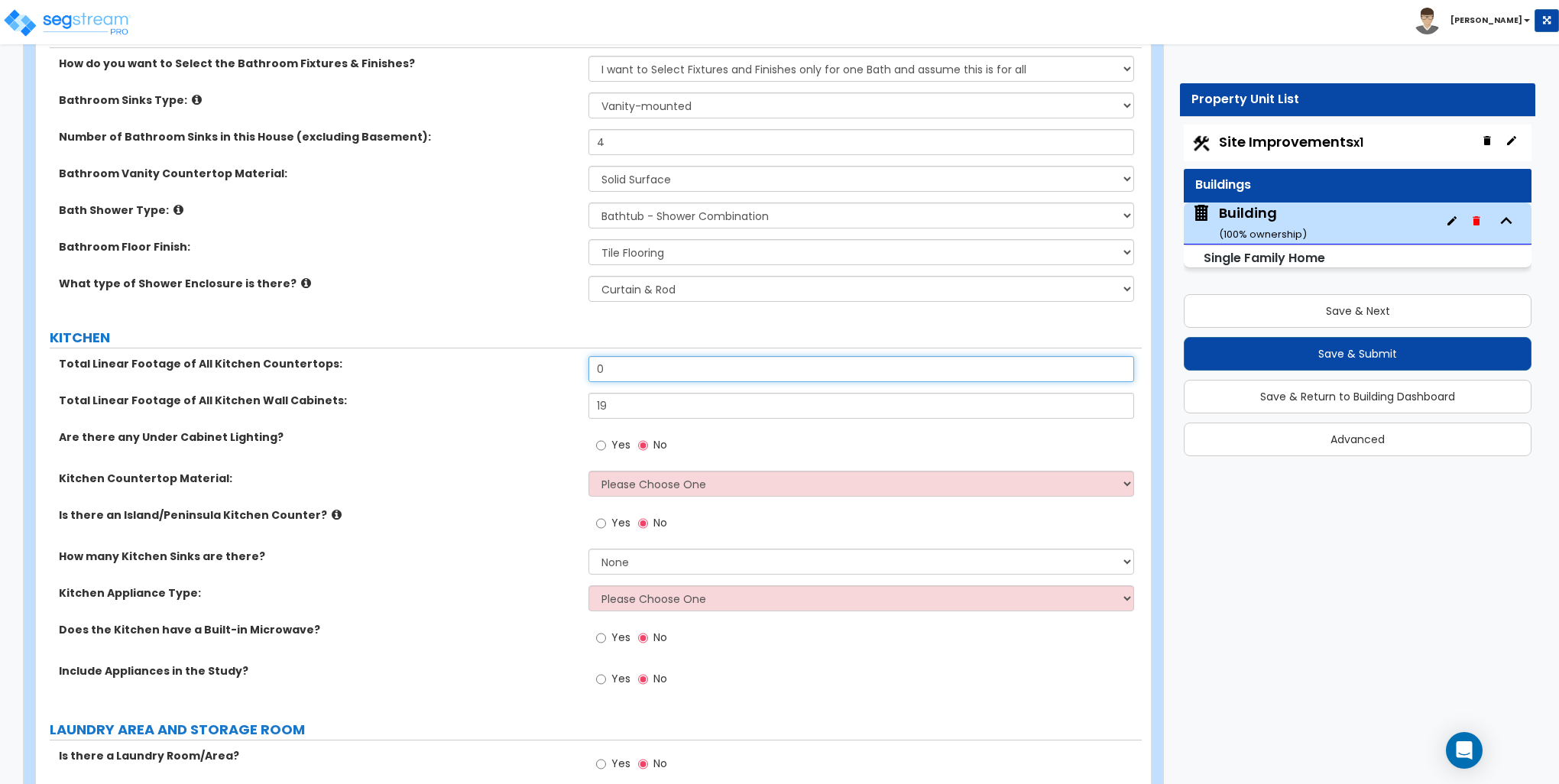
click at [633, 363] on input "0" at bounding box center [861, 368] width 545 height 26
type input "15"
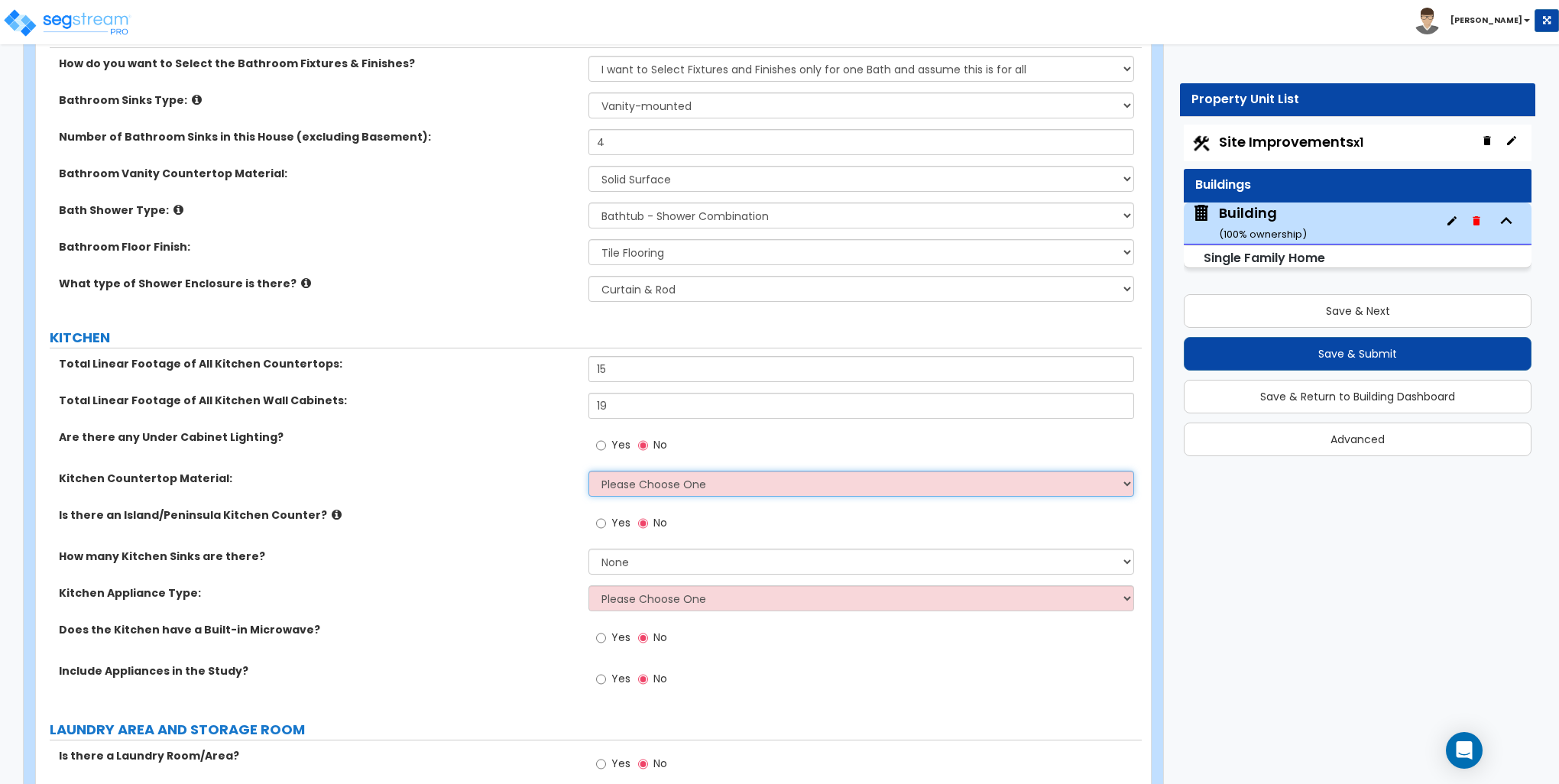
click at [730, 476] on select "Please Choose One Plastic Laminate Solid Surface Stone Quartz Marble Tile Wood …" at bounding box center [861, 483] width 545 height 26
select select "2"
click at [589, 471] on select "Please Choose One Plastic Laminate Solid Surface Stone Quartz Marble Tile Wood …" at bounding box center [861, 483] width 545 height 26
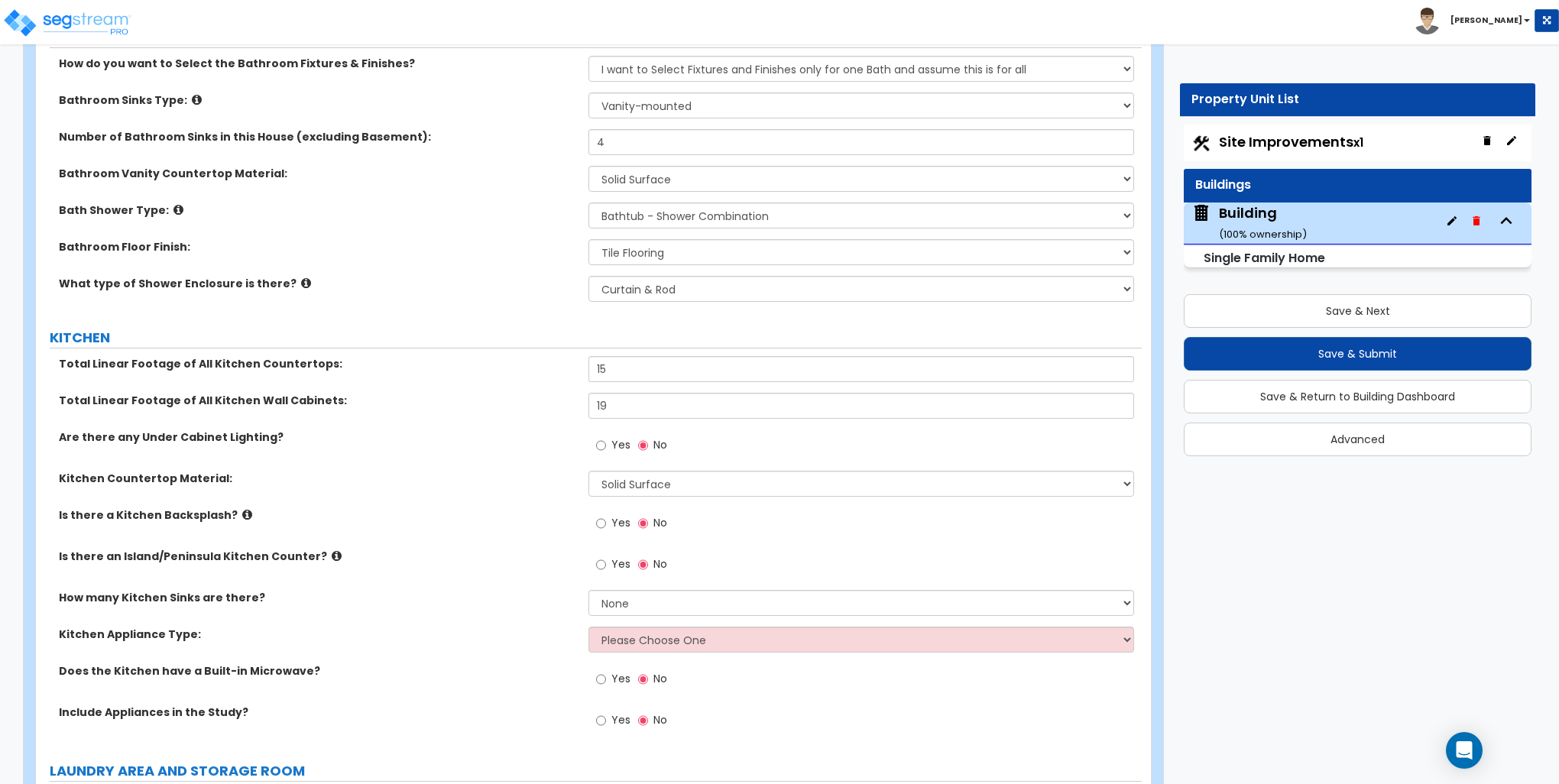
click at [243, 511] on icon at bounding box center [248, 515] width 10 height 12
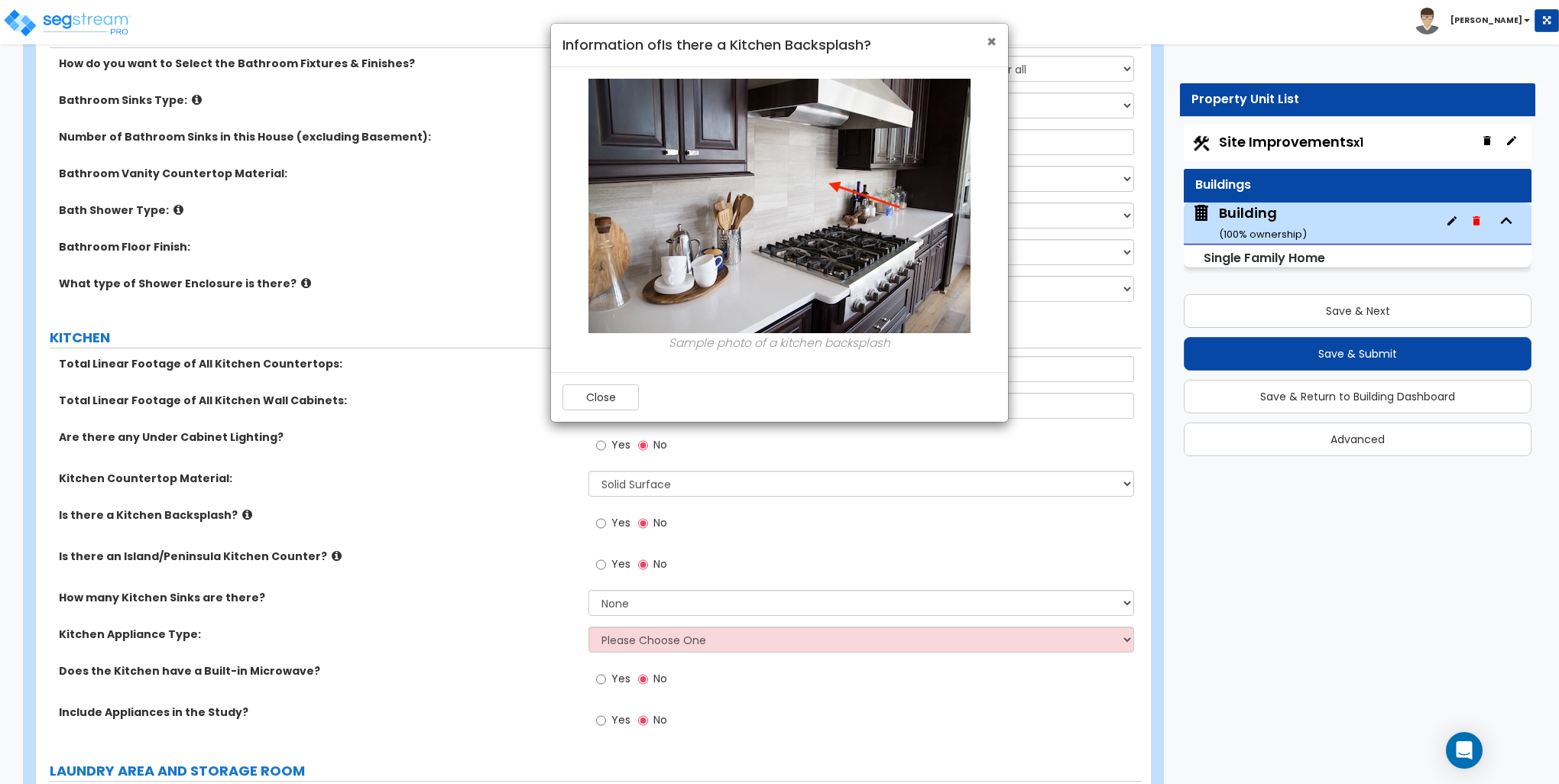
click at [997, 38] on span "×" at bounding box center [992, 41] width 10 height 23
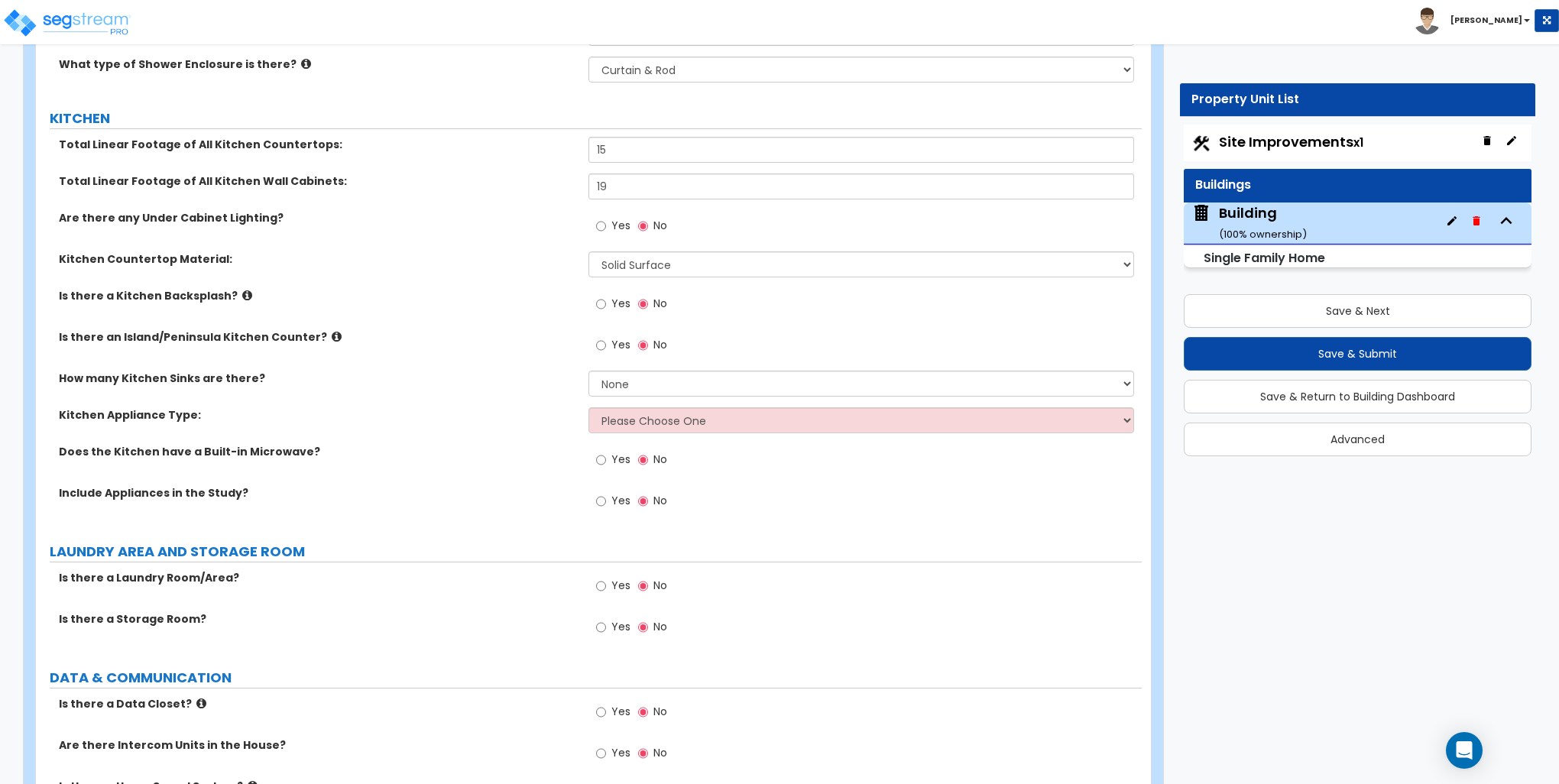
scroll to position [5424, 0]
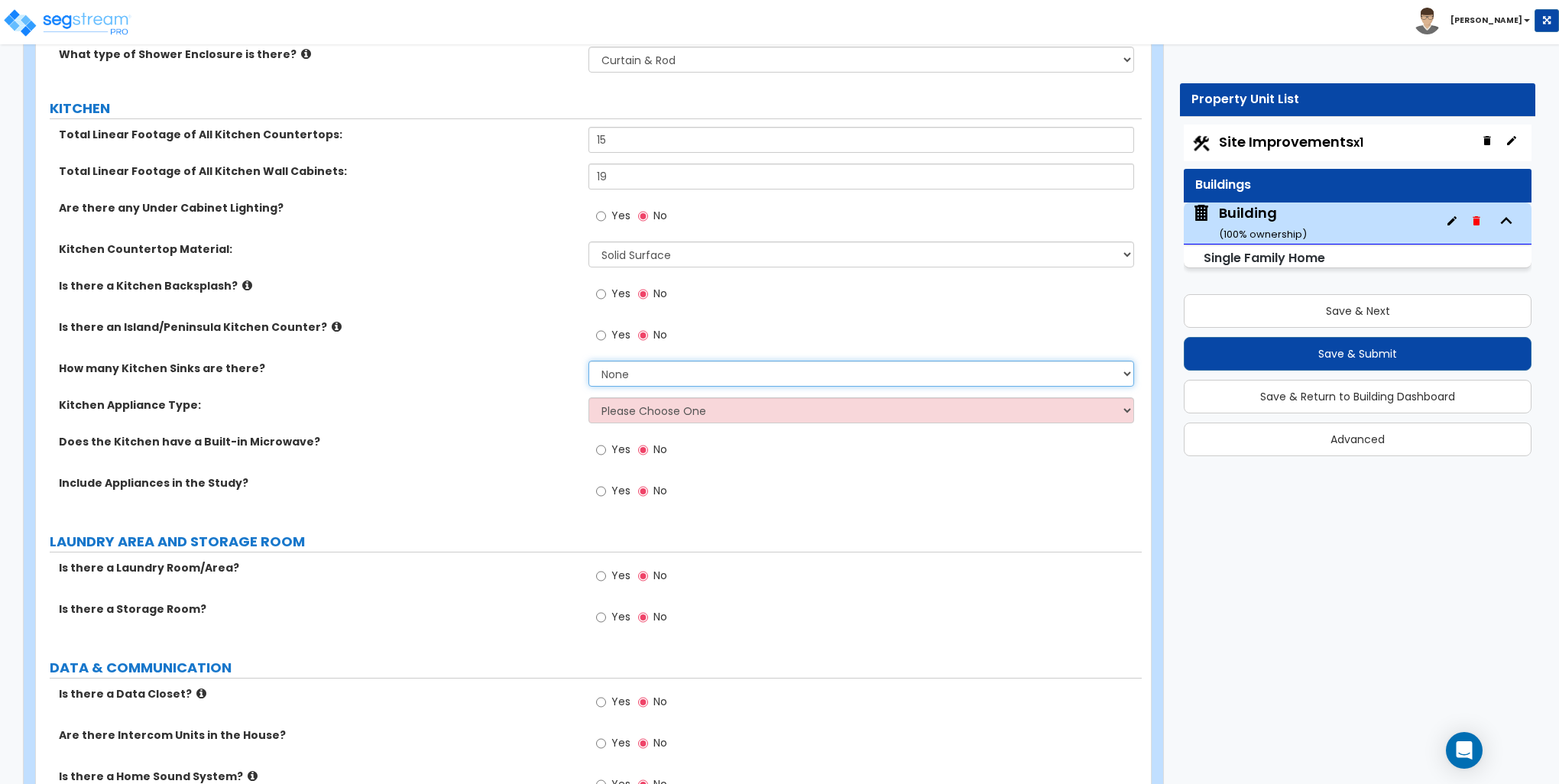
click at [633, 371] on select "None 1 2 3" at bounding box center [861, 373] width 545 height 26
select select "1"
click at [589, 361] on select "None 1 2 3" at bounding box center [861, 373] width 545 height 26
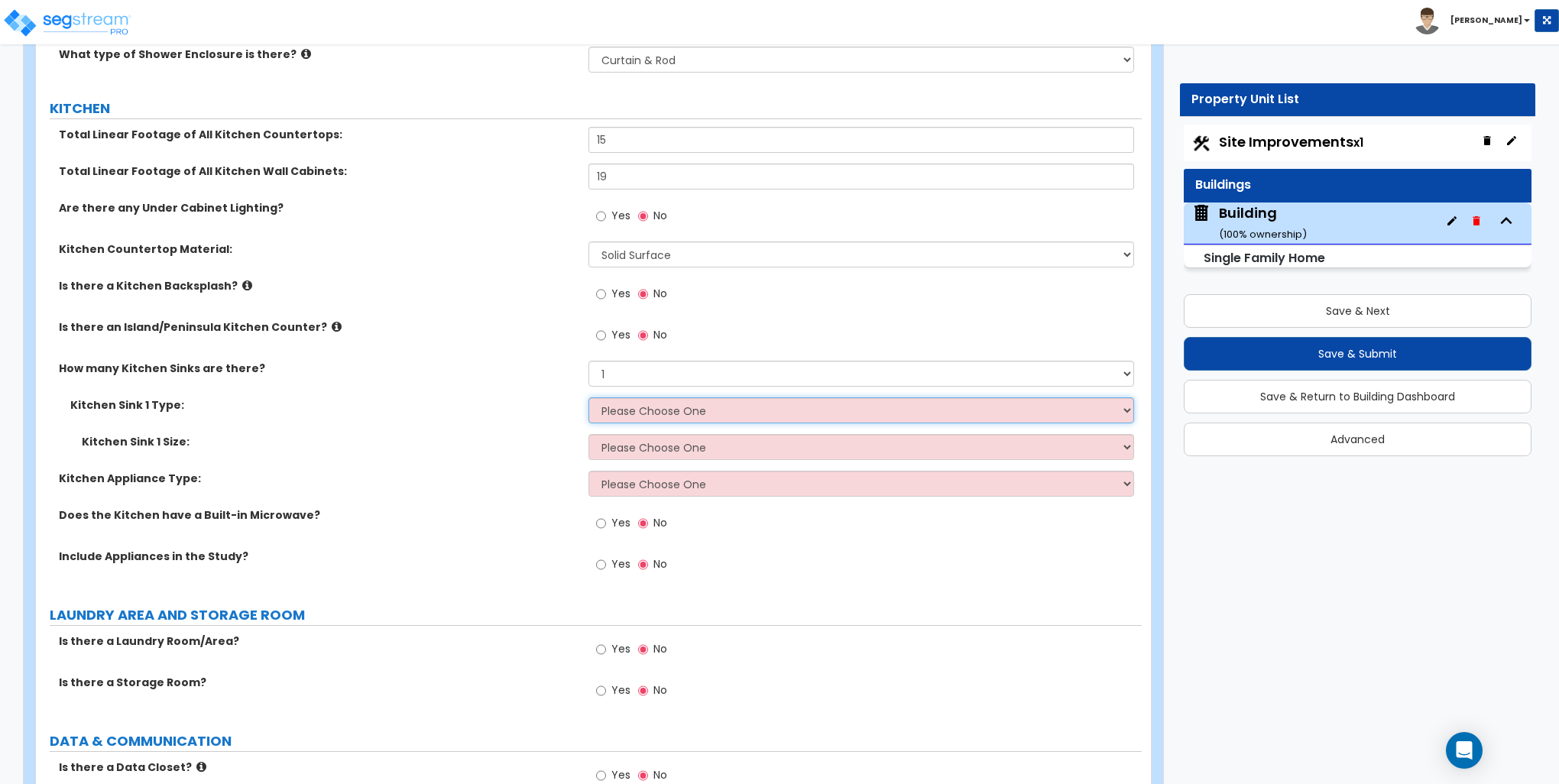
click at [632, 400] on select "Please Choose One Stainless Steel Porcelain Enamel Cast Iron Granite Composite" at bounding box center [861, 410] width 545 height 26
select select "2"
click at [589, 397] on select "Please Choose One Stainless Steel Porcelain Enamel Cast Iron Granite Composite" at bounding box center [861, 410] width 545 height 26
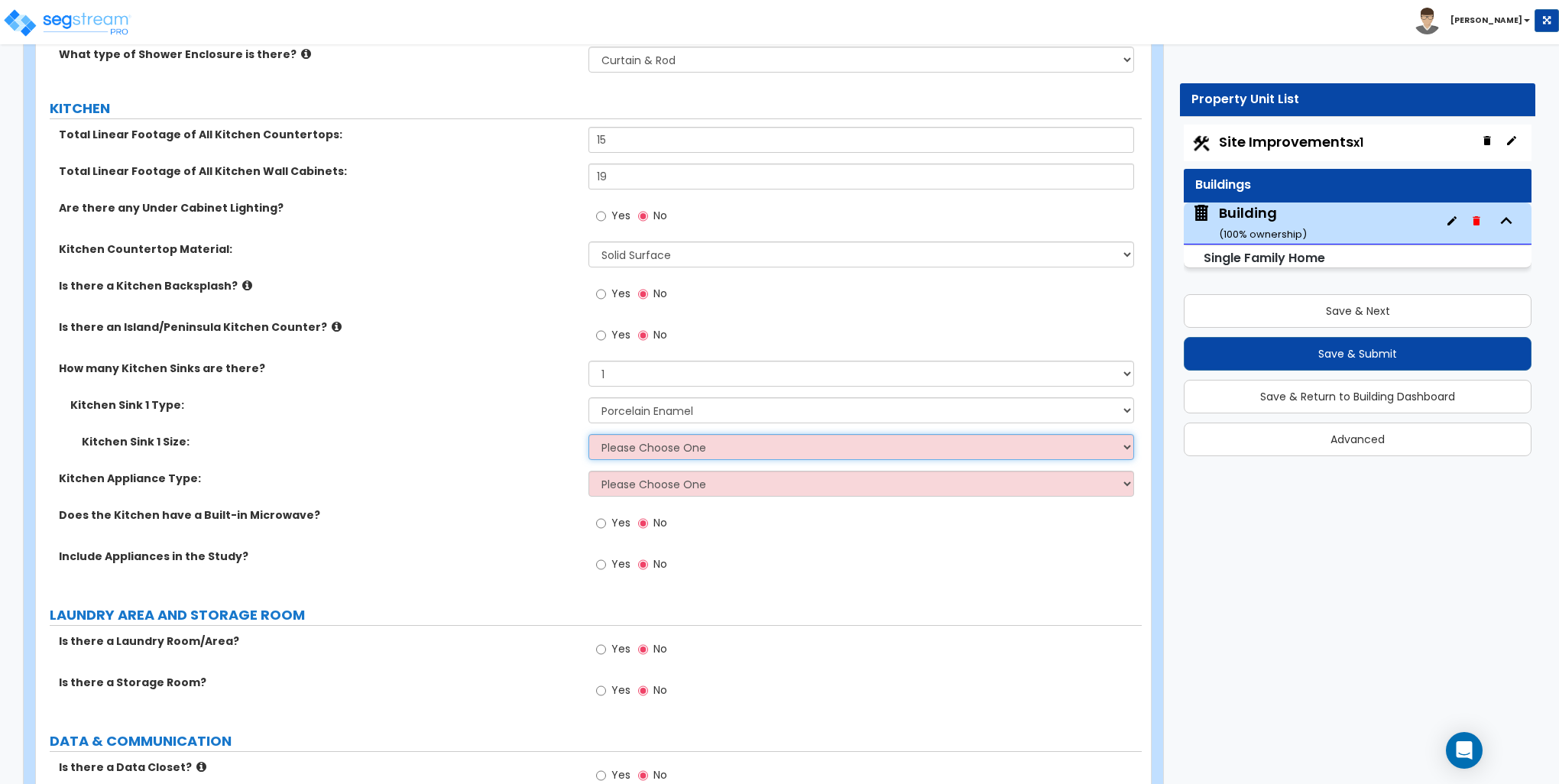
click at [644, 445] on select "Please Choose One Single Sink Double Sink" at bounding box center [861, 447] width 545 height 26
select select "2"
click at [589, 434] on select "Please Choose One Single Sink Double Sink" at bounding box center [861, 447] width 545 height 26
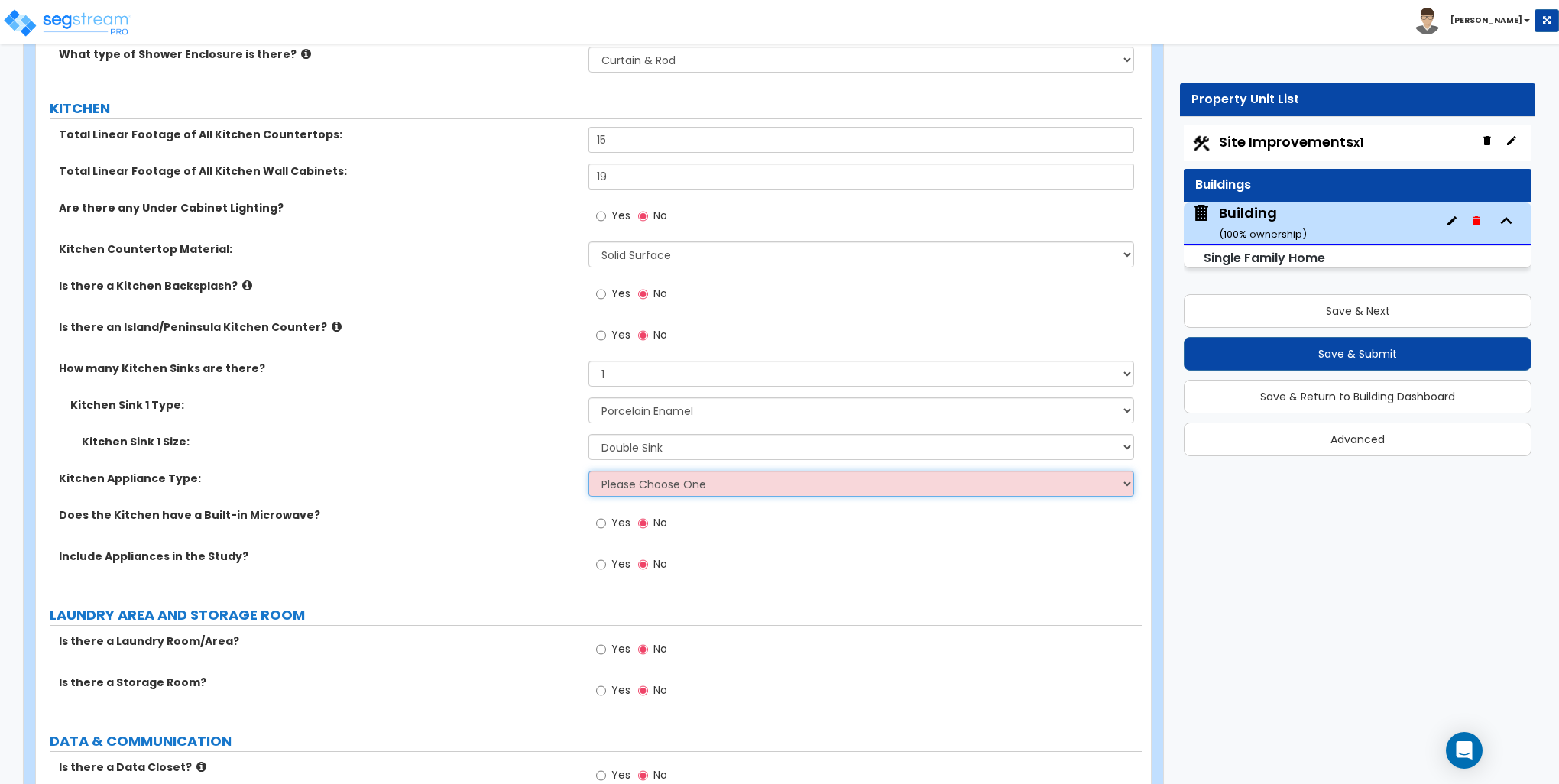
click at [641, 484] on select "Please Choose One Gas Electric" at bounding box center [861, 483] width 545 height 26
select select "2"
click at [589, 471] on select "Please Choose One Gas Electric" at bounding box center [861, 483] width 545 height 26
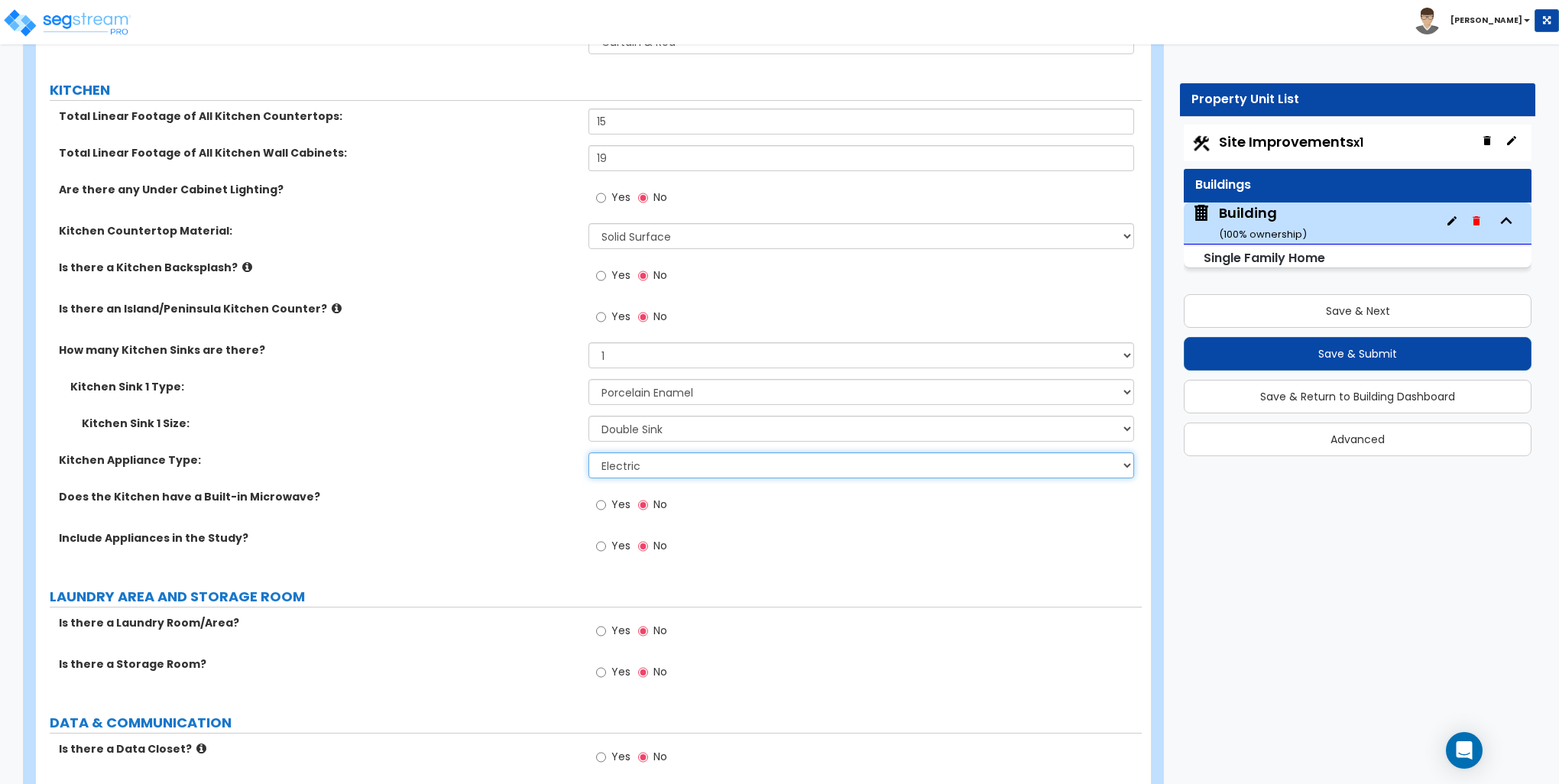
scroll to position [5501, 0]
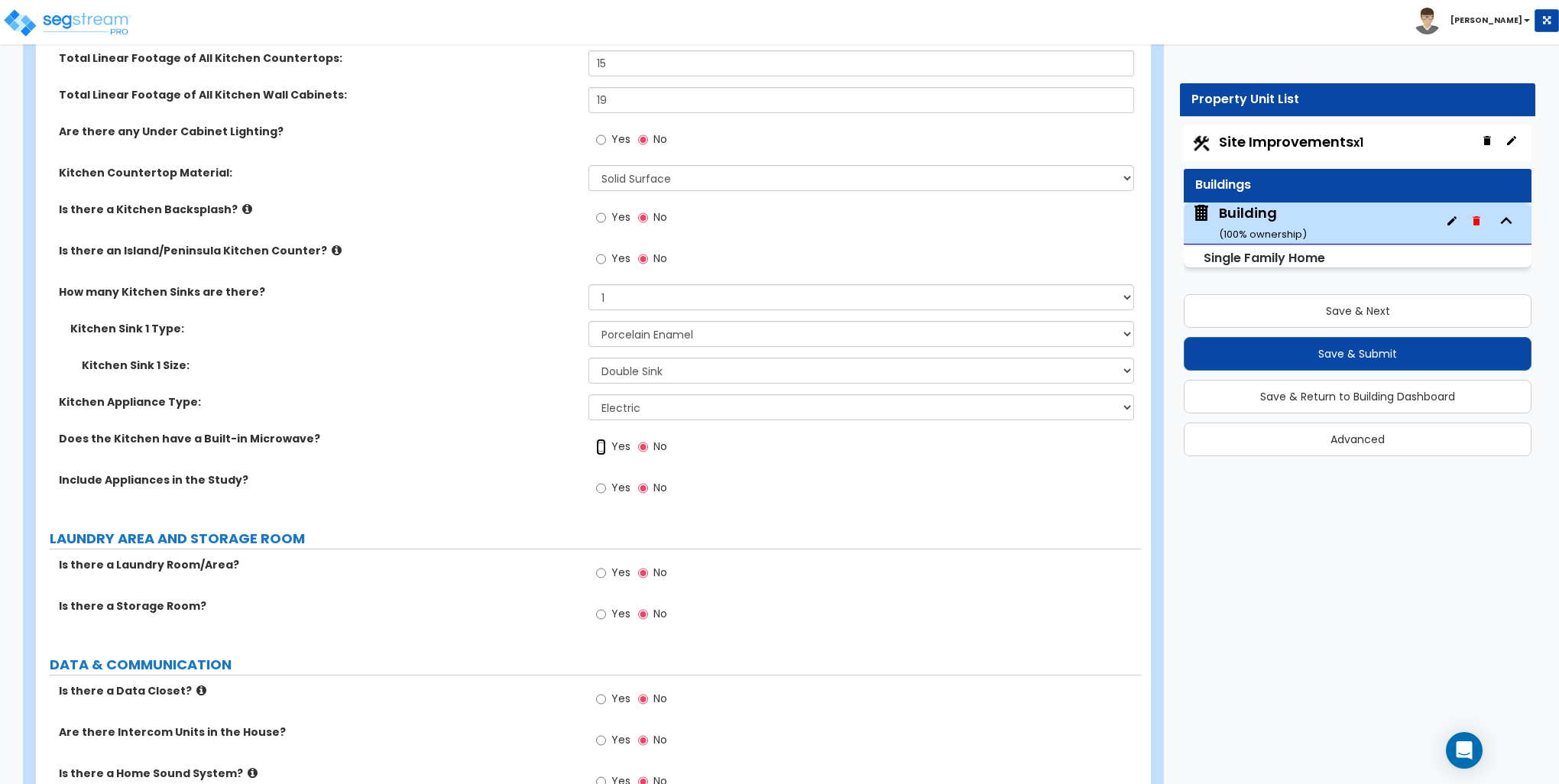
click at [599, 445] on input "Yes" at bounding box center [602, 446] width 10 height 17
radio input "true"
click at [604, 481] on input "Yes" at bounding box center [602, 487] width 10 height 17
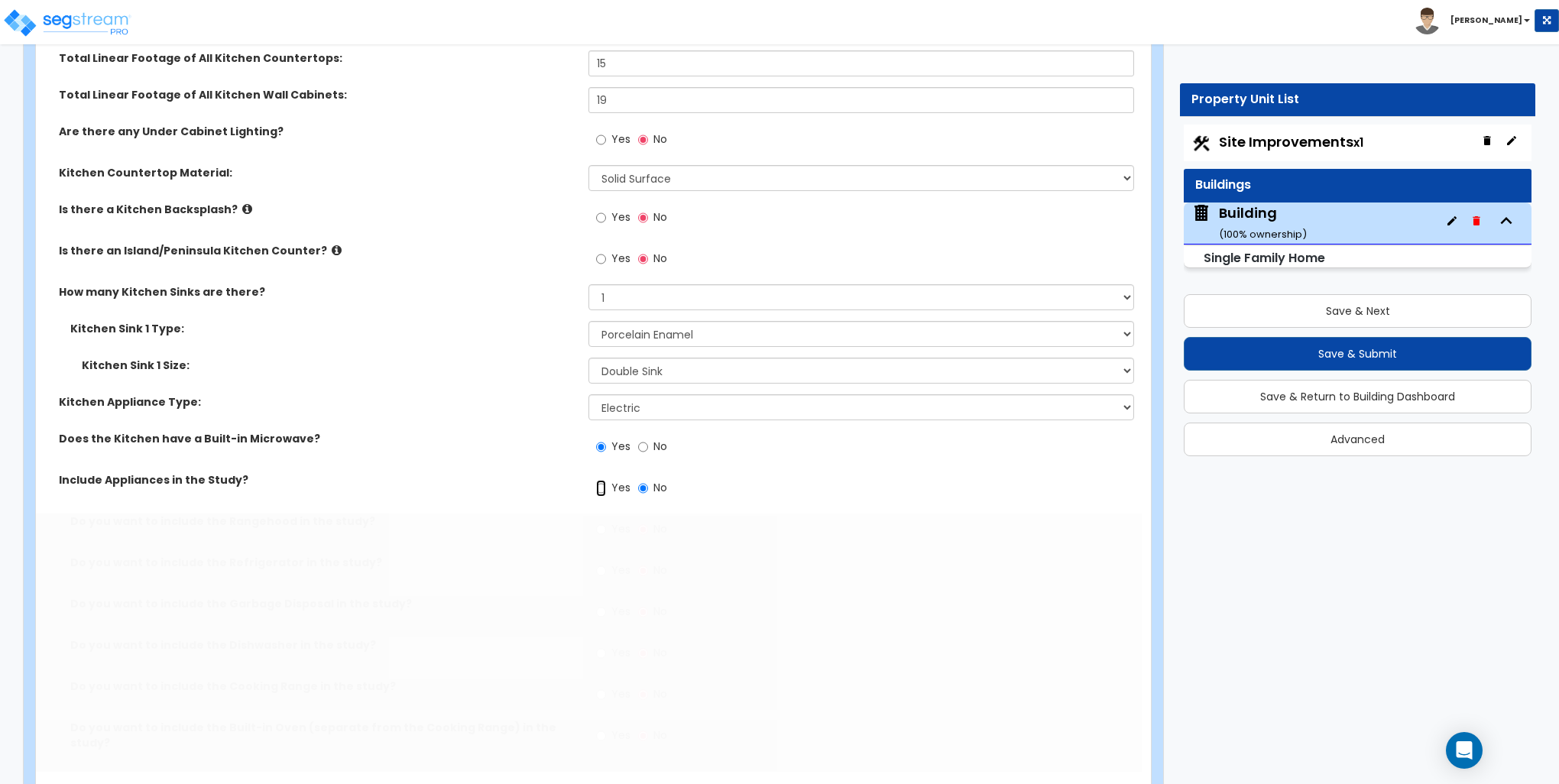
radio input "true"
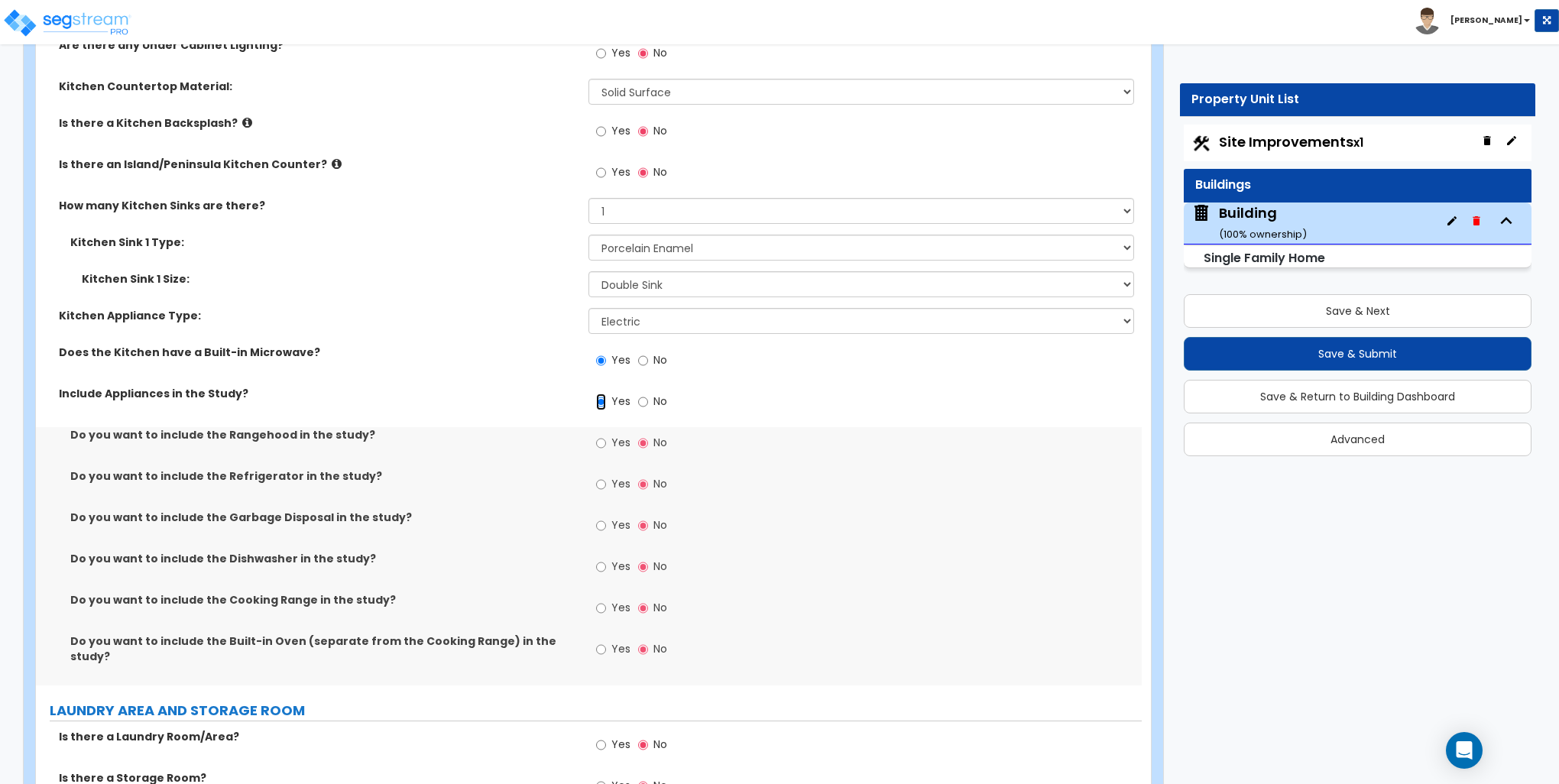
scroll to position [5653, 0]
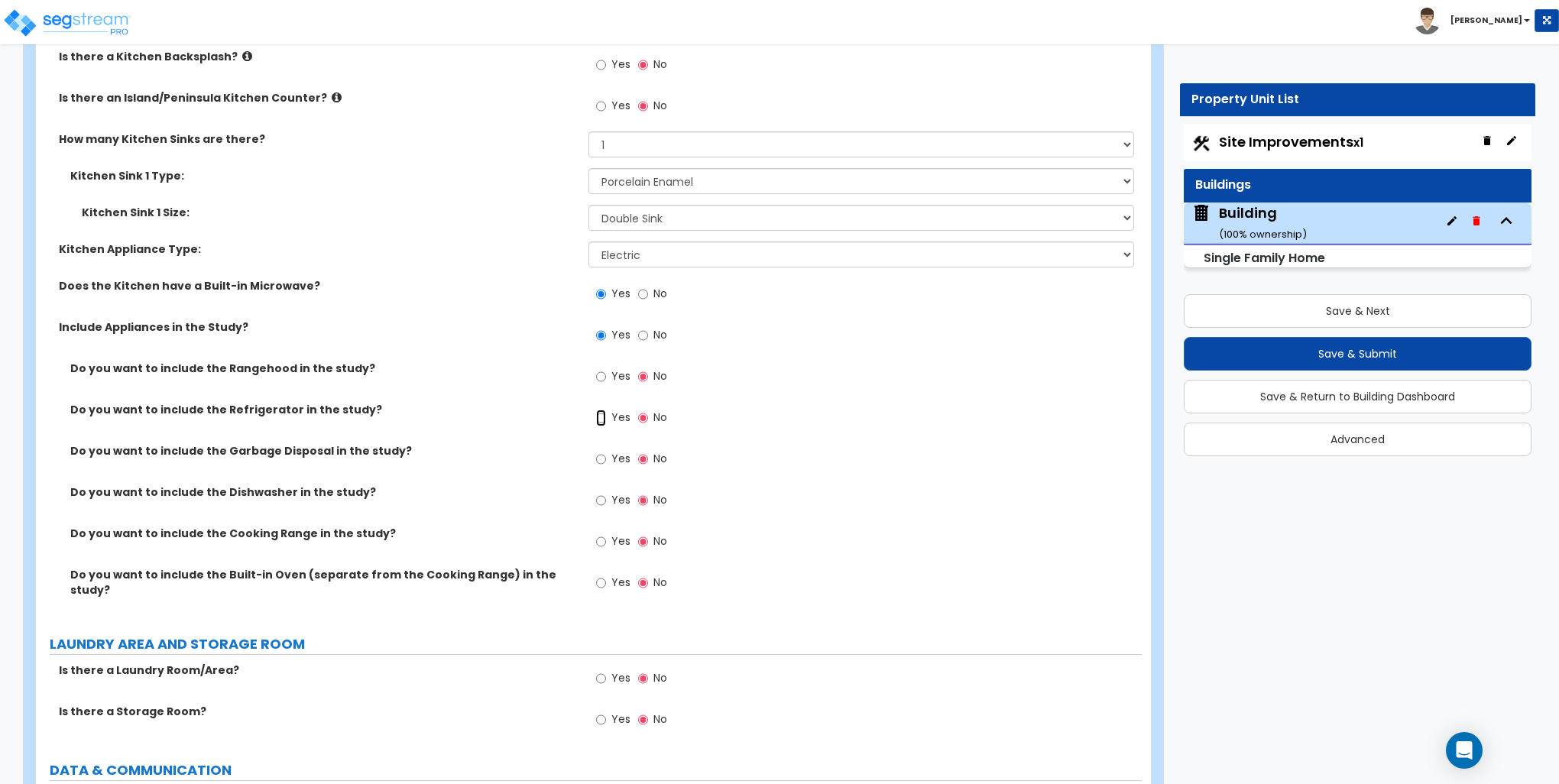
click at [601, 413] on input "Yes" at bounding box center [602, 418] width 10 height 17
radio input "true"
click at [601, 457] on input "Yes" at bounding box center [602, 459] width 10 height 17
radio input "true"
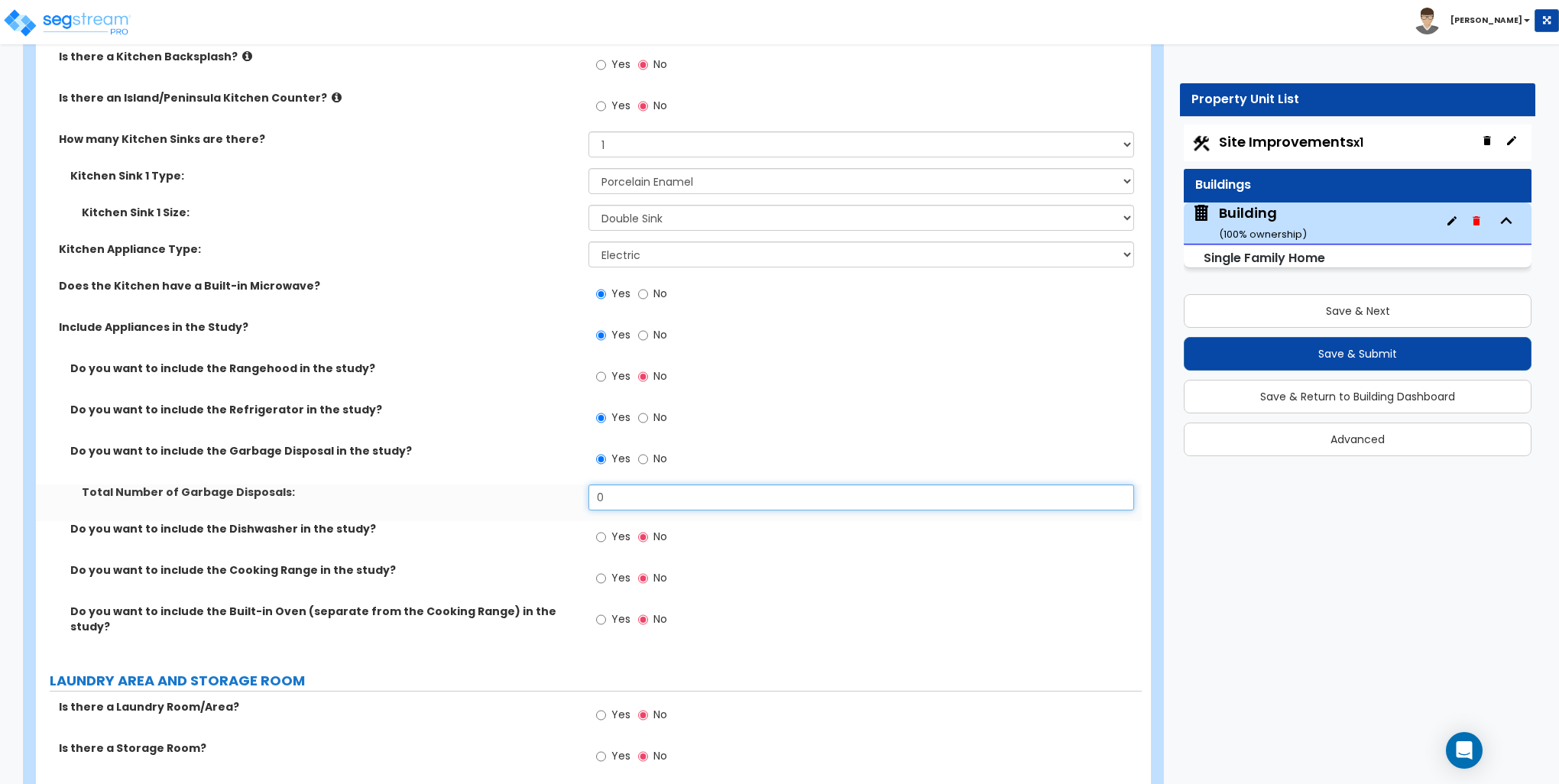
click at [614, 493] on input "0" at bounding box center [861, 497] width 545 height 26
click at [614, 489] on input "0" at bounding box center [861, 497] width 545 height 26
type input "1"
click at [605, 533] on input "Yes" at bounding box center [602, 536] width 10 height 17
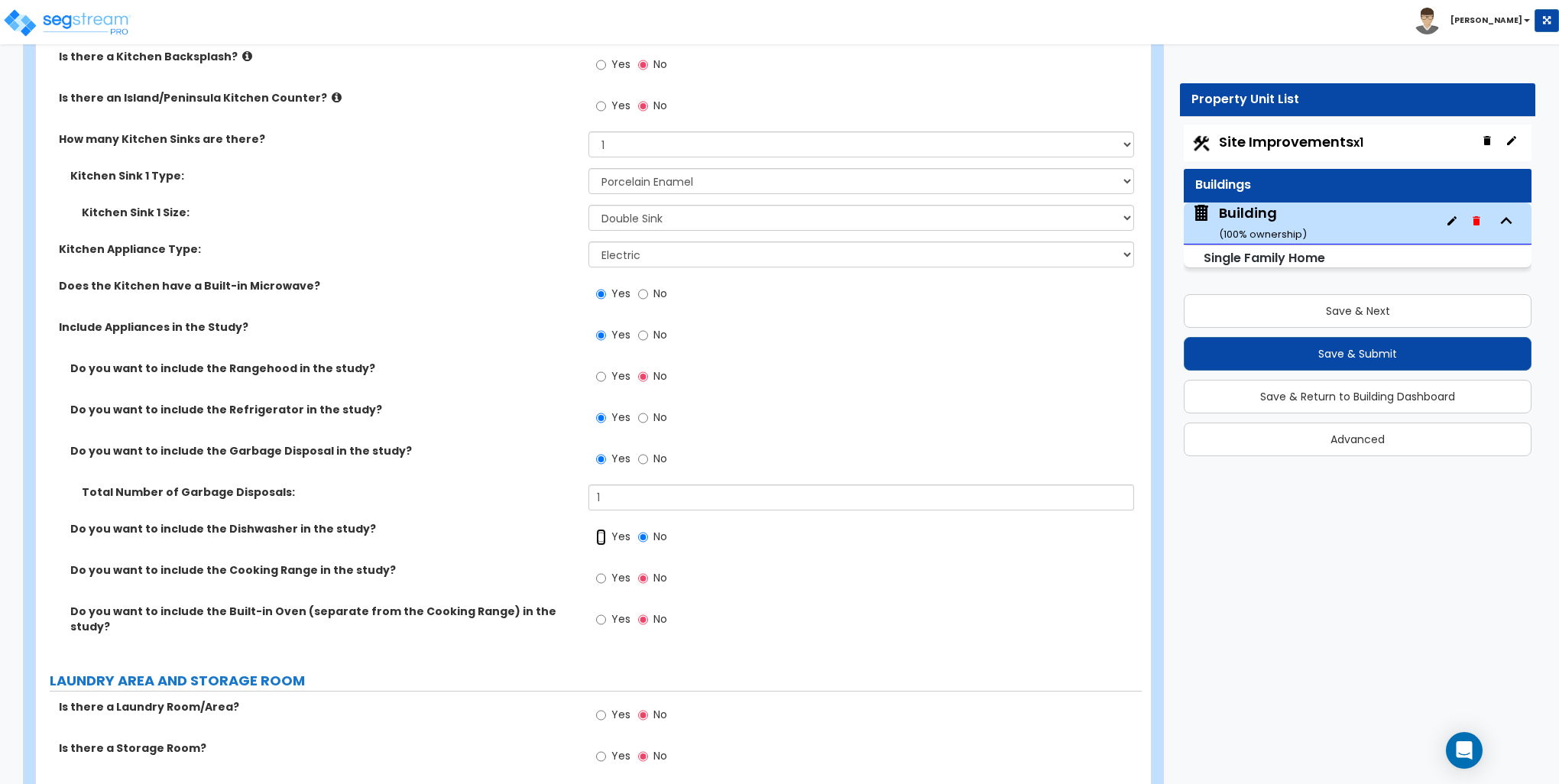
radio input "true"
click at [608, 572] on label "Yes" at bounding box center [613, 580] width 34 height 26
click at [606, 572] on input "Yes" at bounding box center [602, 578] width 10 height 17
radio input "true"
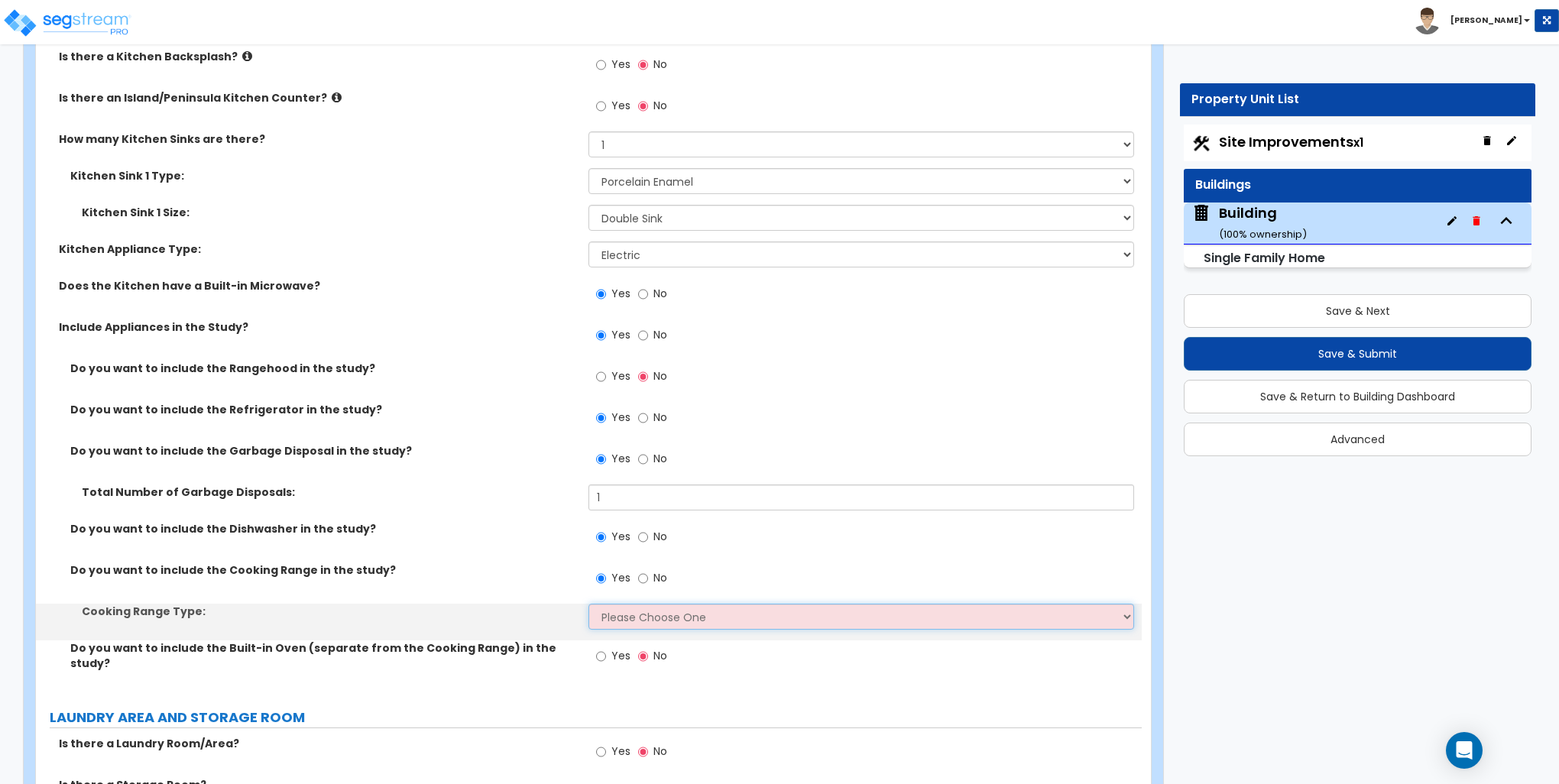
click at [631, 612] on select "Please Choose One Cook Top Only Range with Oven" at bounding box center [861, 616] width 545 height 26
select select "2"
click at [589, 603] on select "Please Choose One Cook Top Only Range with Oven" at bounding box center [861, 616] width 545 height 26
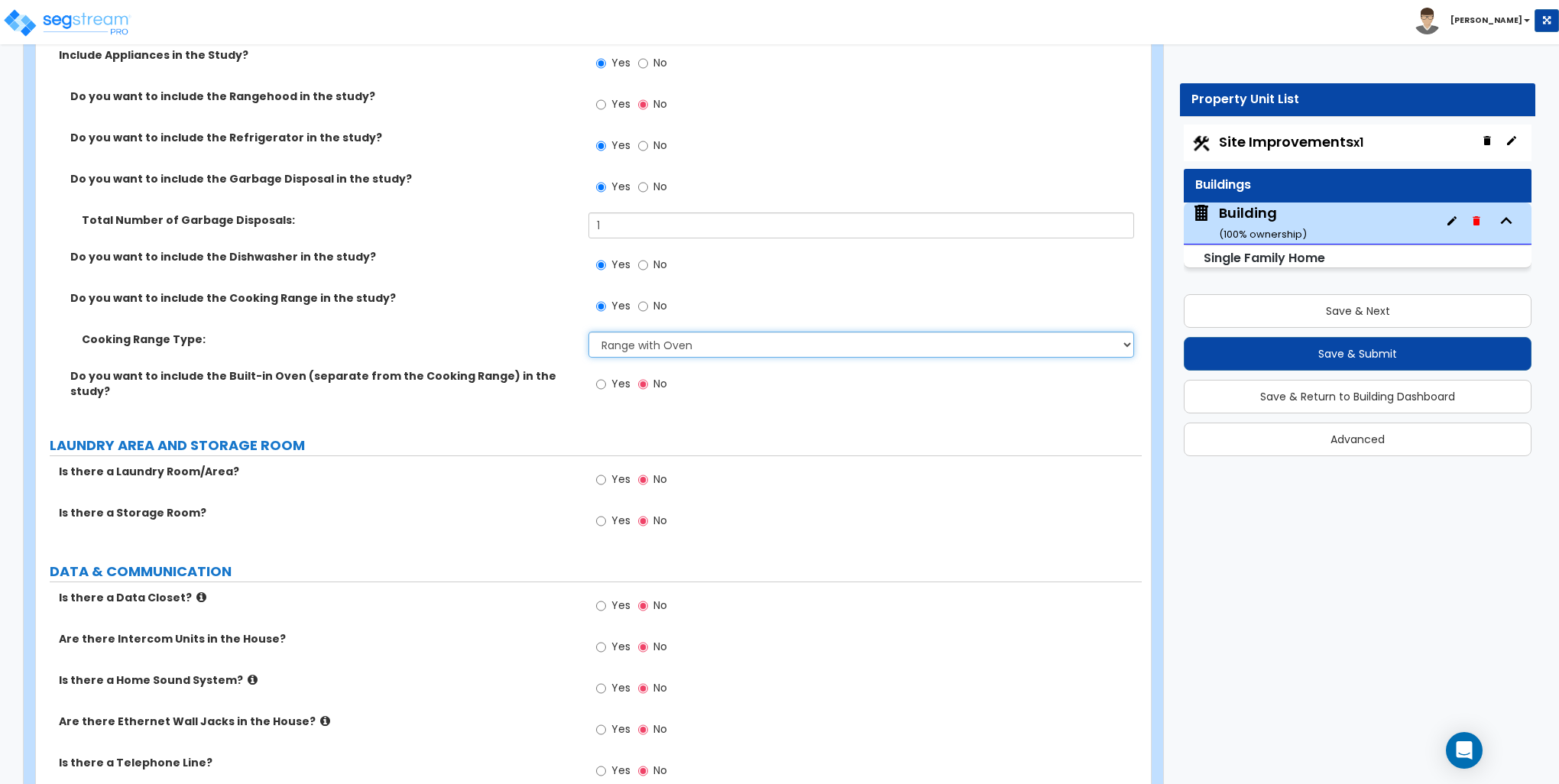
scroll to position [5959, 0]
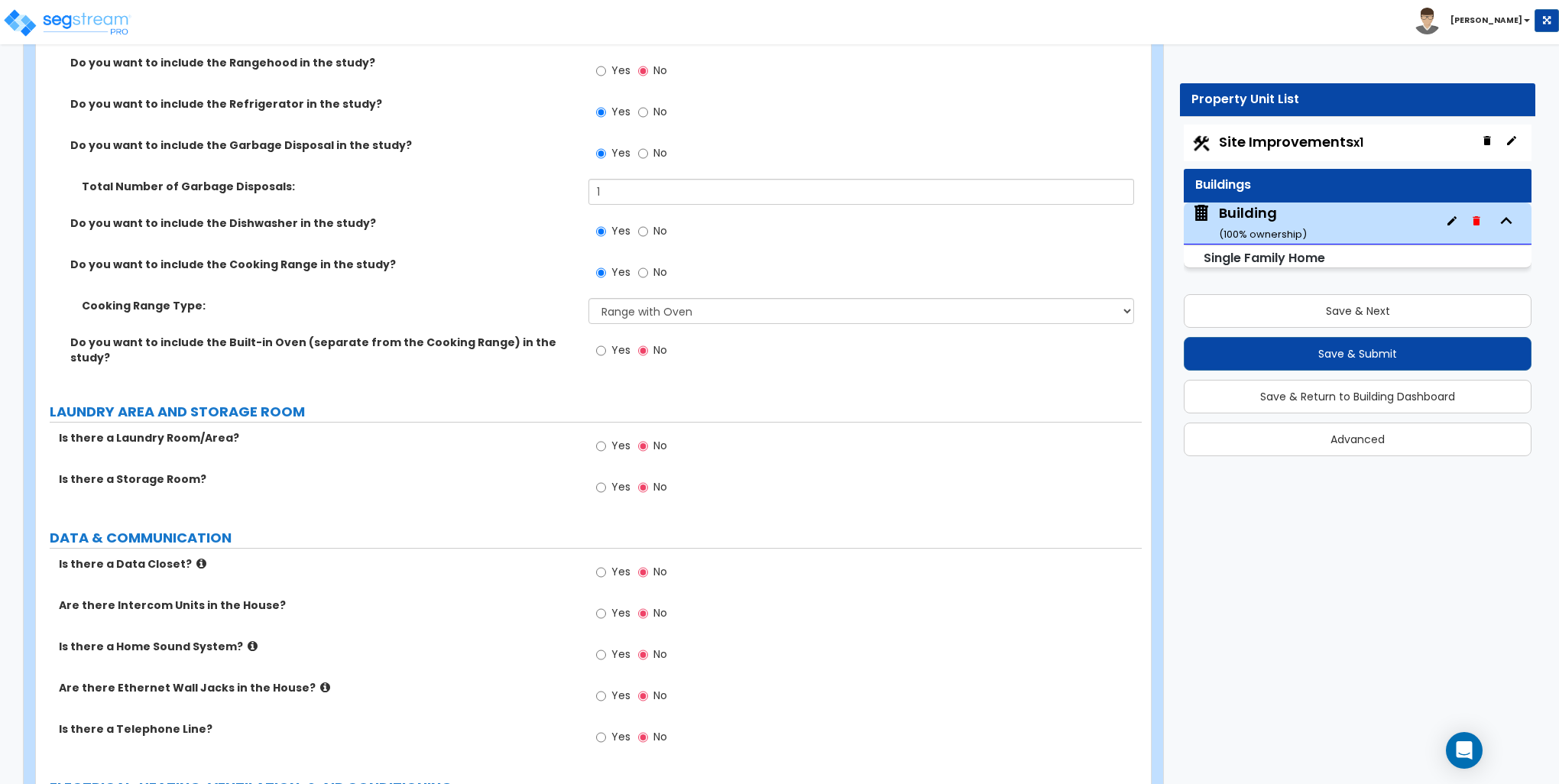
click at [593, 435] on div "Yes No" at bounding box center [632, 448] width 87 height 35
click at [601, 438] on input "Yes" at bounding box center [602, 446] width 10 height 17
radio input "true"
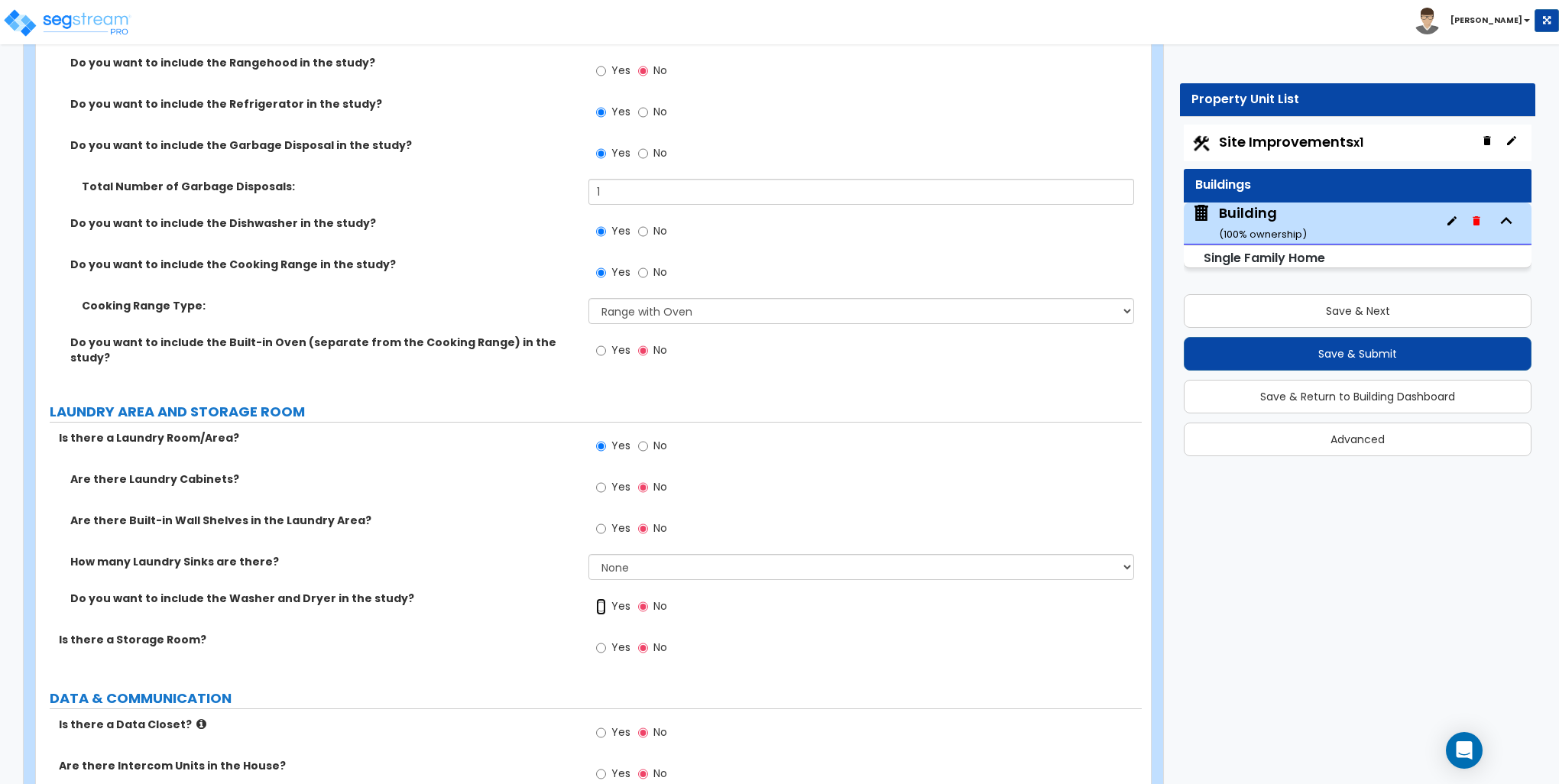
click at [599, 598] on input "Yes" at bounding box center [602, 606] width 10 height 17
radio input "true"
click at [600, 479] on input "Yes" at bounding box center [602, 487] width 10 height 17
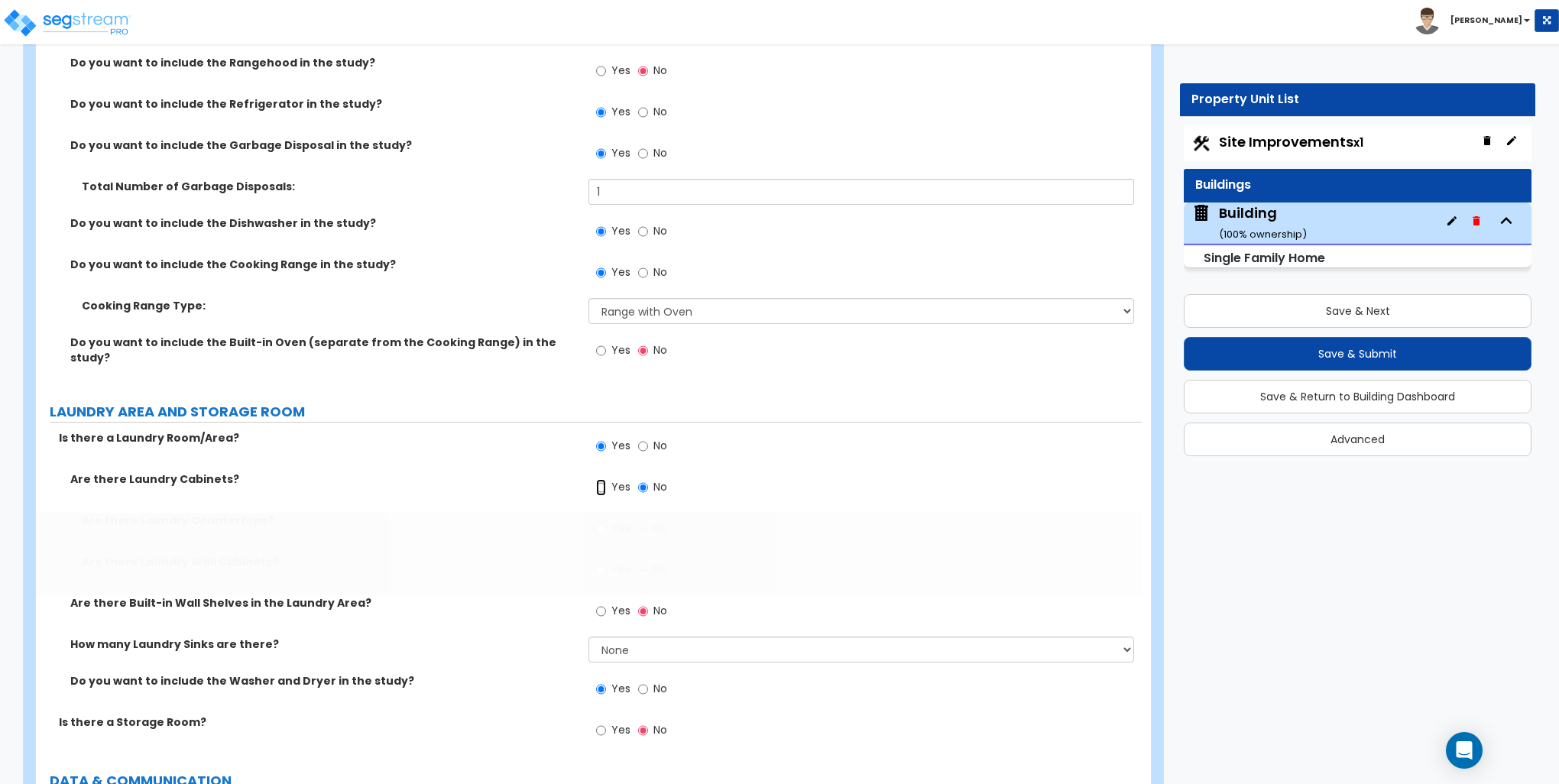
radio input "true"
click at [602, 562] on input "Yes" at bounding box center [602, 570] width 10 height 17
radio input "true"
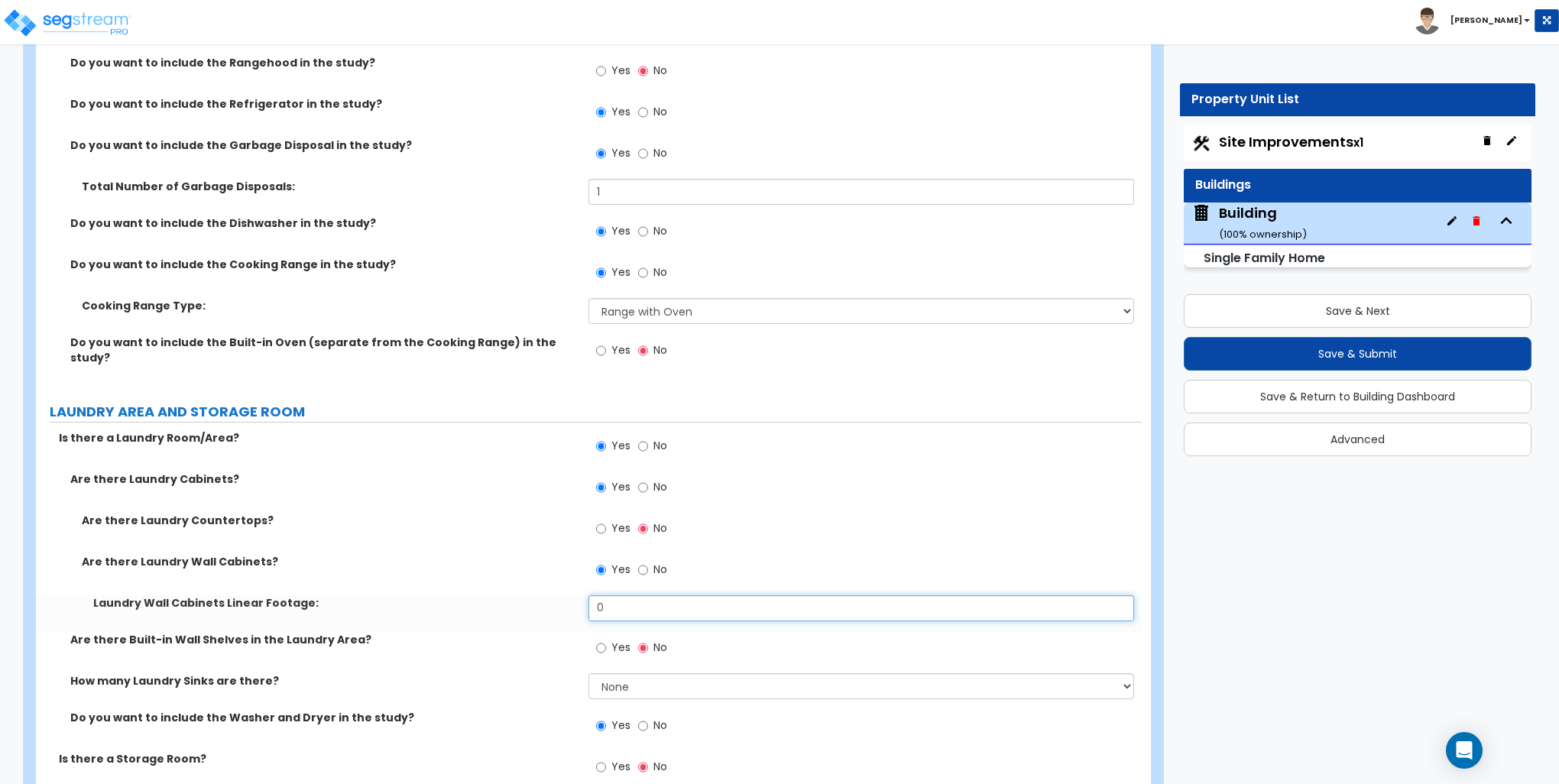
click at [619, 595] on input "0" at bounding box center [861, 608] width 545 height 26
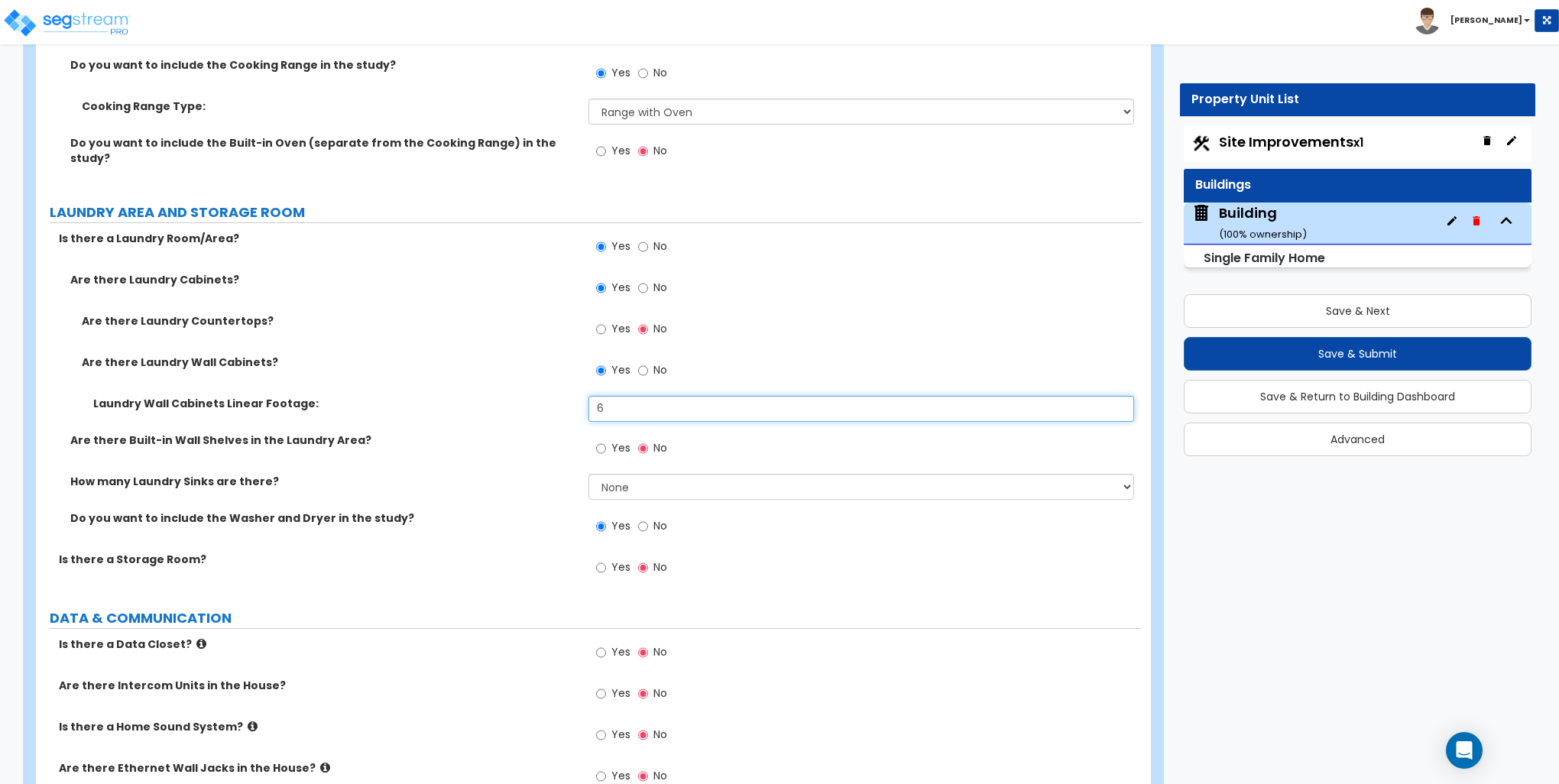
scroll to position [6188, 0]
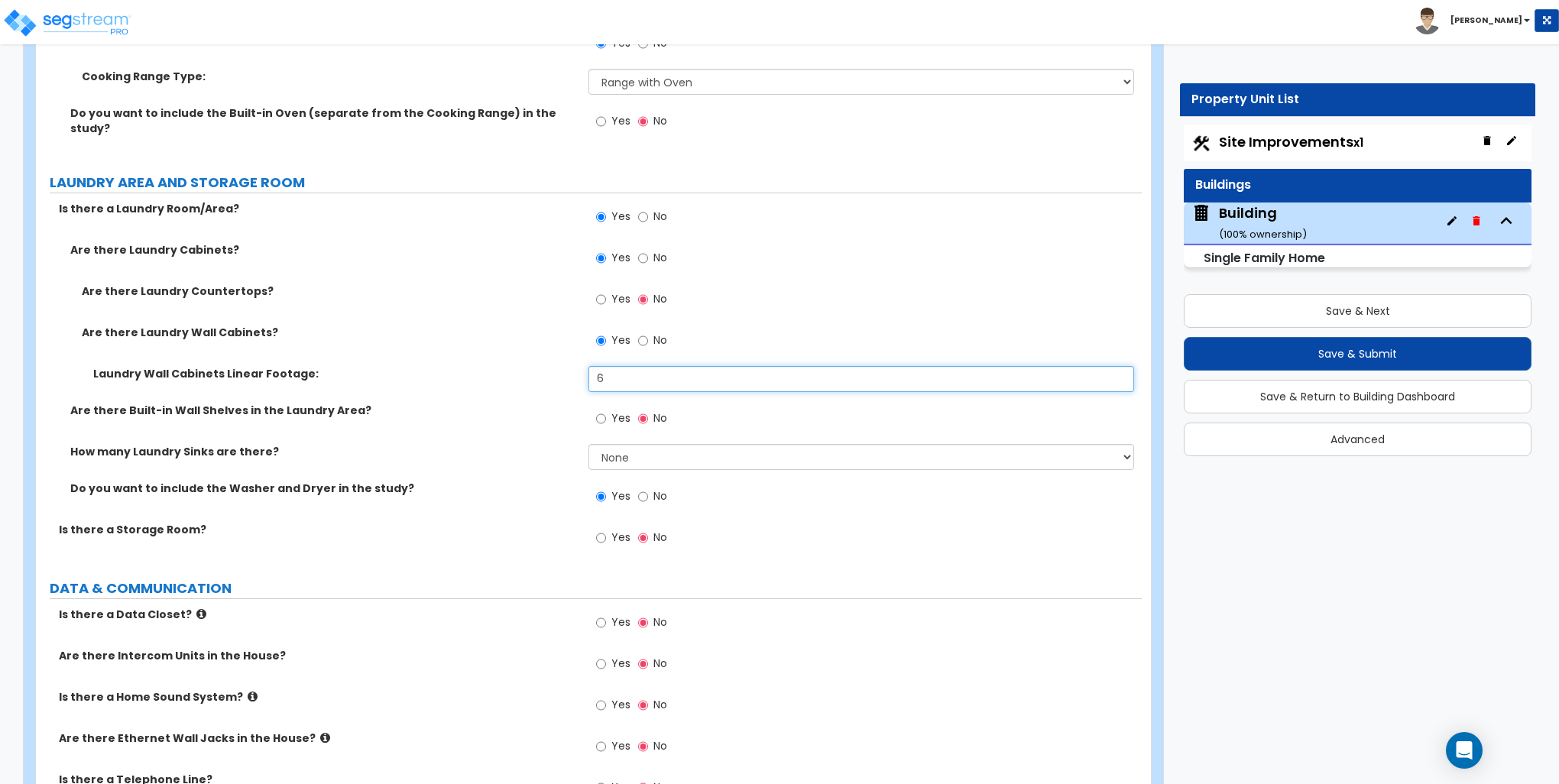
type input "6"
click at [642, 445] on select "None 1 2 3" at bounding box center [861, 457] width 545 height 26
select select "1"
click at [589, 444] on select "None 1 2 3" at bounding box center [861, 457] width 545 height 26
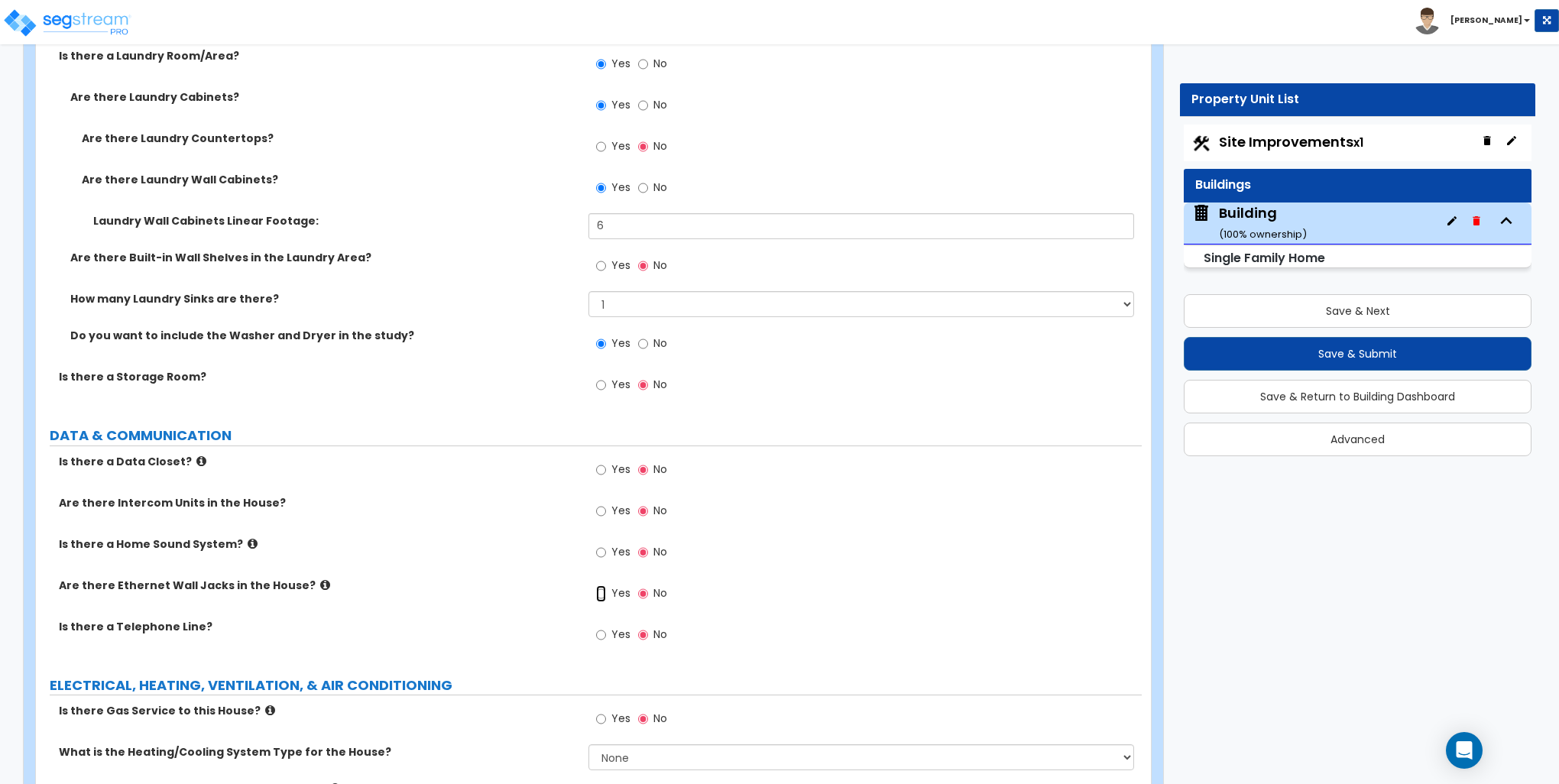
drag, startPoint x: 603, startPoint y: 579, endPoint x: 597, endPoint y: 596, distance: 18.0
click at [603, 586] on input "Yes" at bounding box center [602, 593] width 10 height 17
radio input "true"
click at [600, 627] on input "Yes" at bounding box center [602, 635] width 10 height 17
radio input "true"
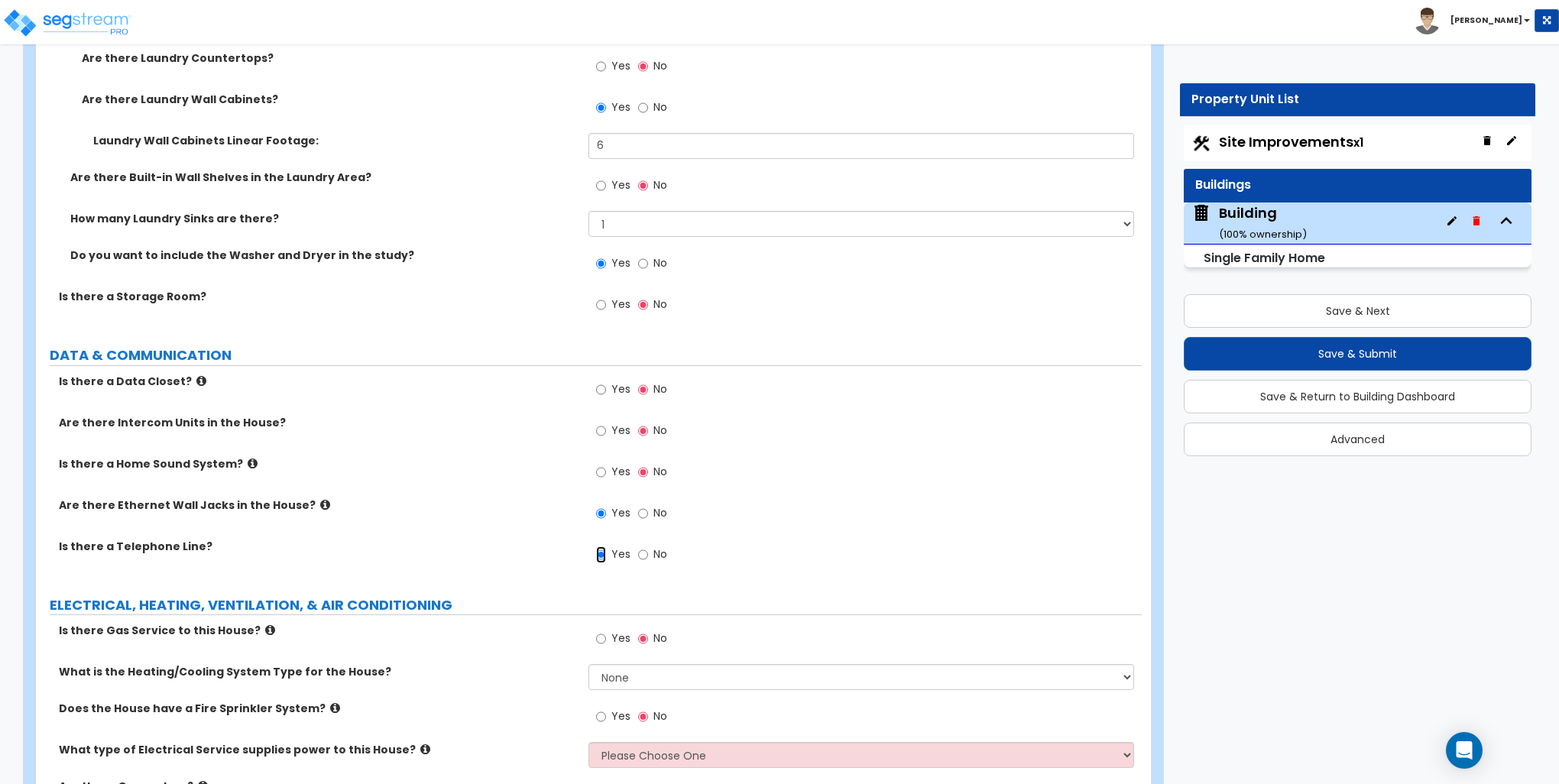
scroll to position [6513, 0]
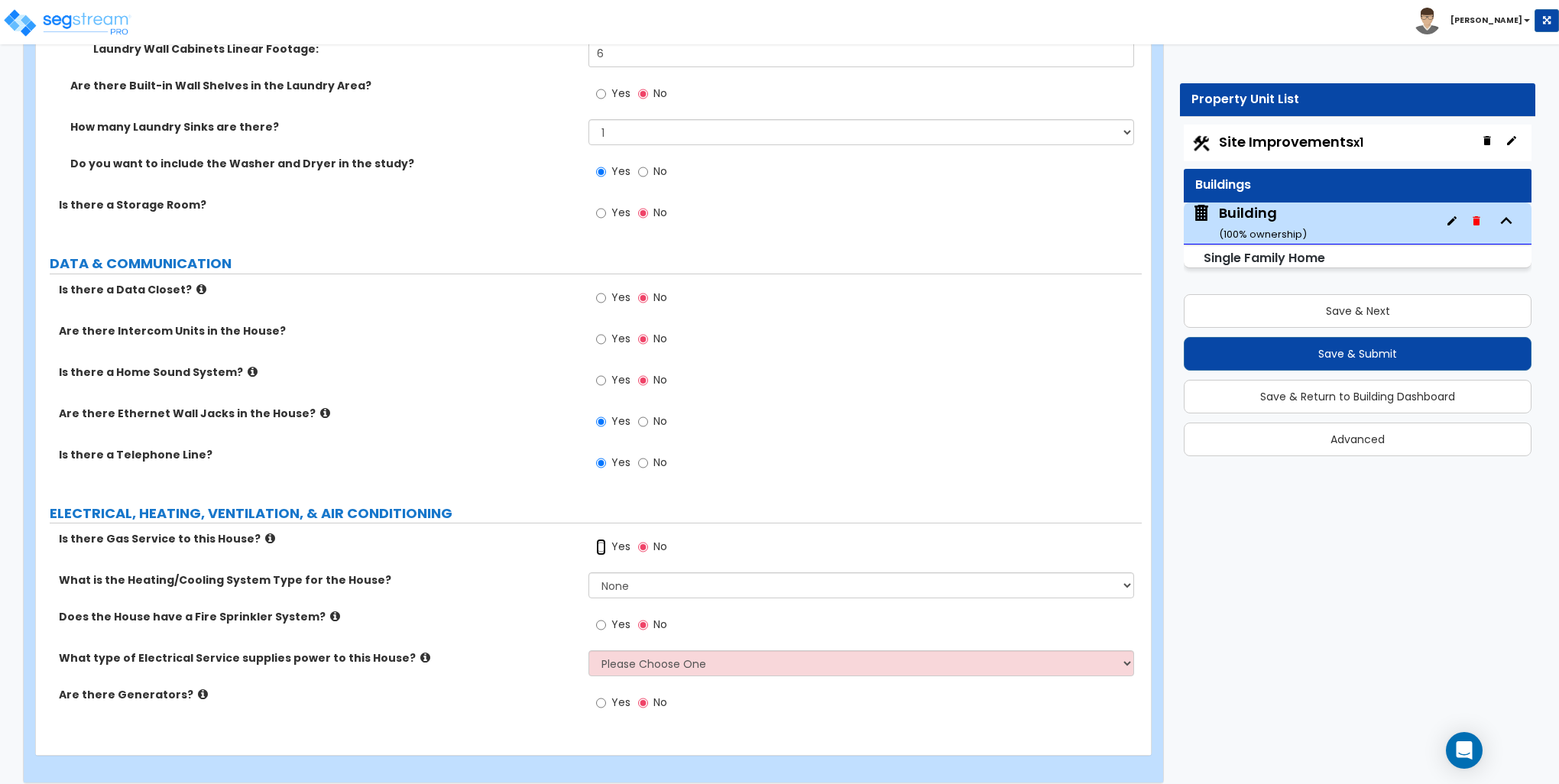
click at [606, 538] on input "Yes" at bounding box center [602, 546] width 10 height 17
radio input "true"
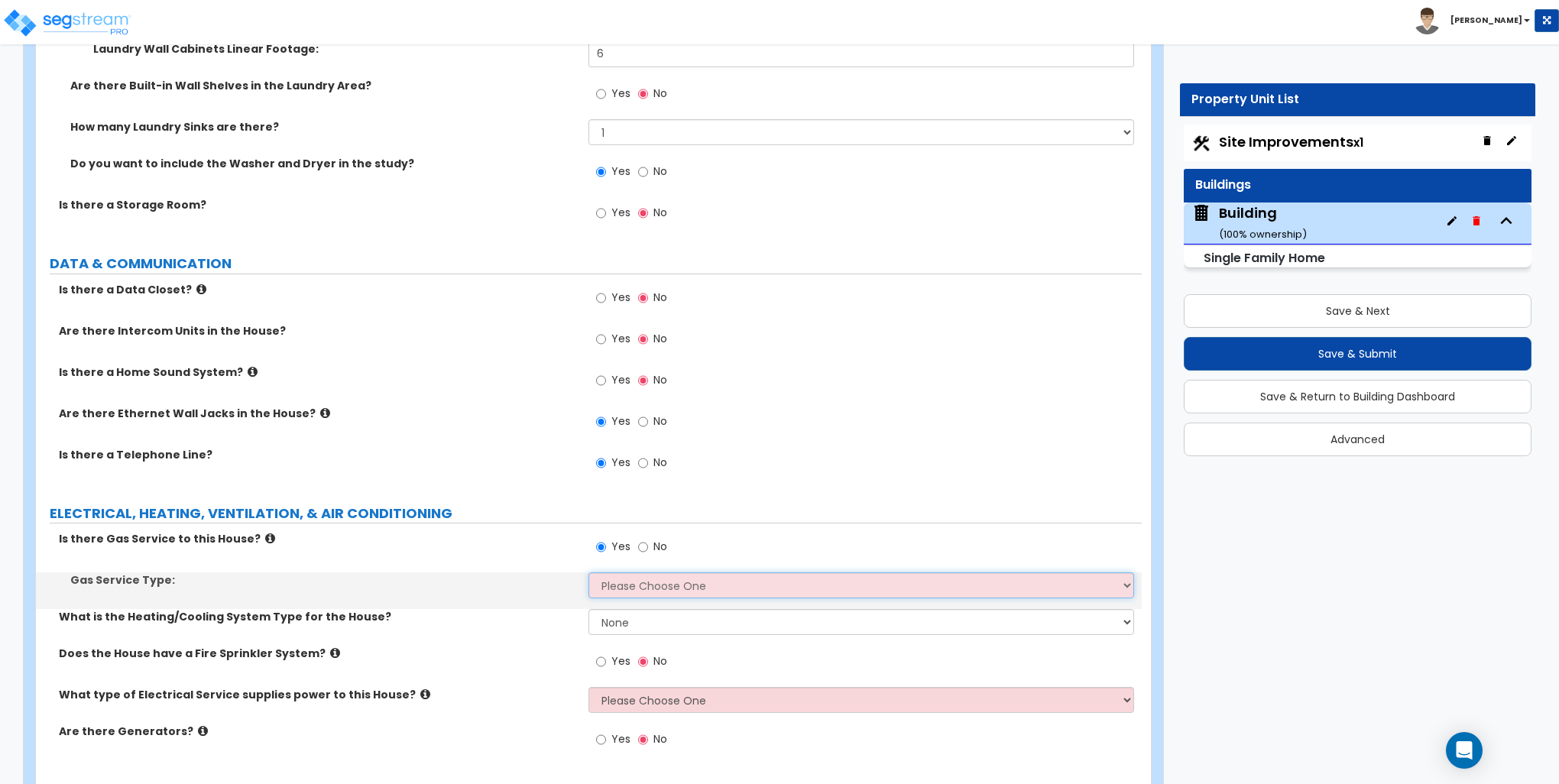
click at [627, 572] on select "Please Choose One Natural Gas Service Propane Tank On-site" at bounding box center [861, 585] width 545 height 26
select select "1"
click at [589, 572] on select "Please Choose One Natural Gas Service Propane Tank On-site" at bounding box center [861, 585] width 545 height 26
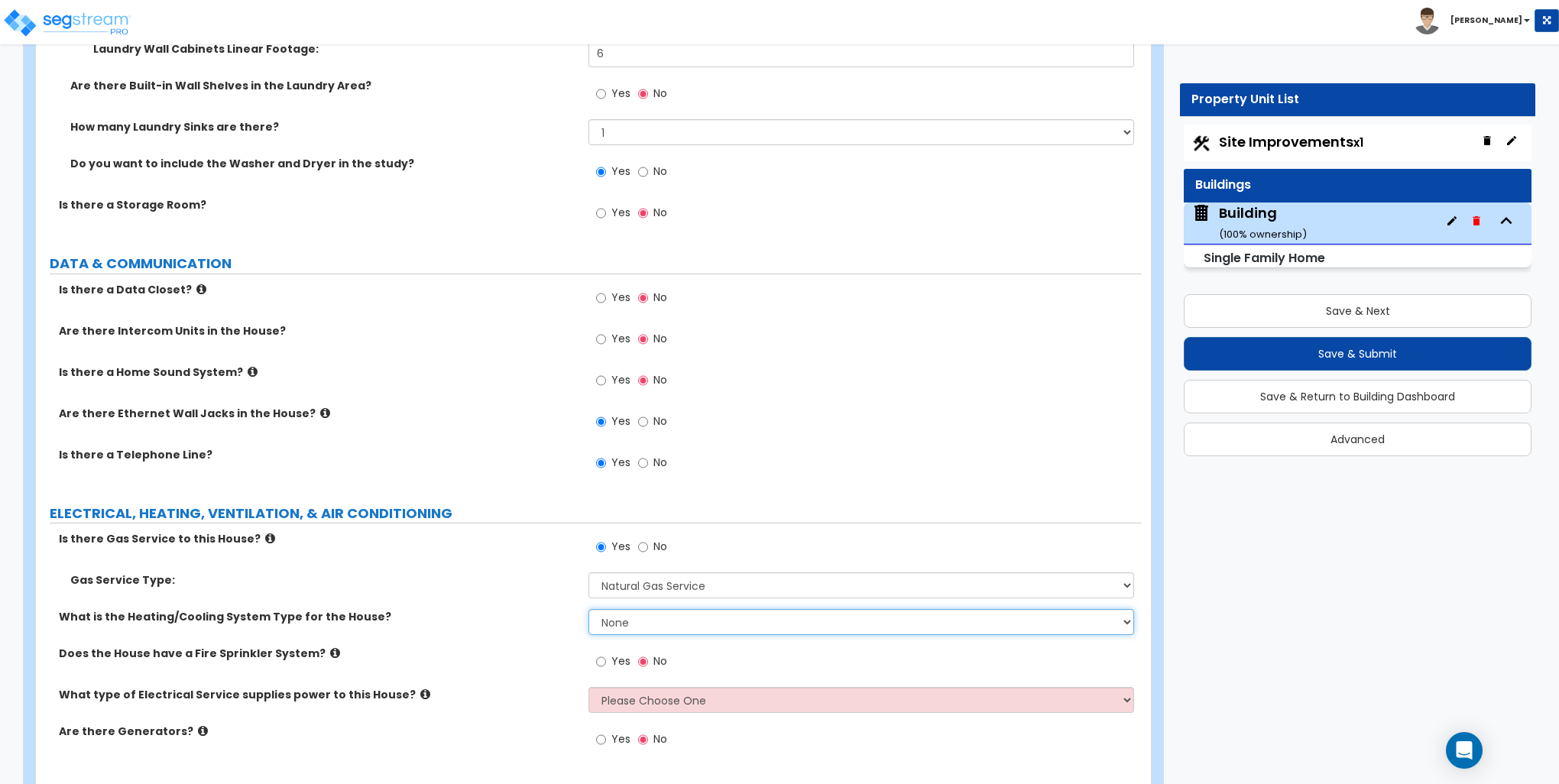
click at [639, 613] on select "None Heat Only Centralized Heating & Cooling Thru Wall Air Conditioners Mini Sp…" at bounding box center [861, 622] width 545 height 26
select select "2"
click at [589, 609] on select "None Heat Only Centralized Heating & Cooling Thru Wall Air Conditioners Mini Sp…" at bounding box center [861, 622] width 545 height 26
click at [650, 696] on select "Please Choose One Overhead Underground" at bounding box center [861, 700] width 545 height 26
select select "1"
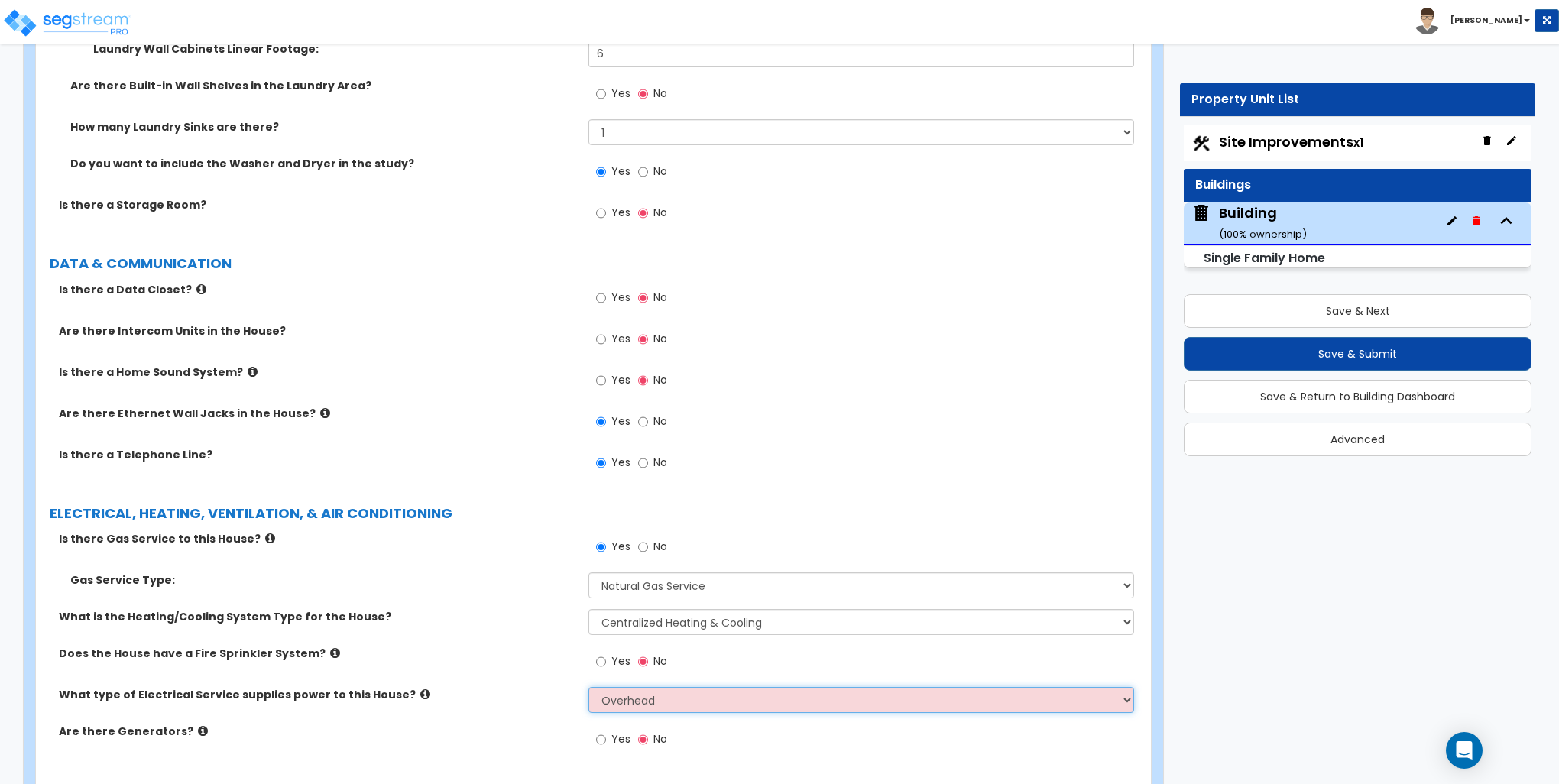
click at [589, 687] on select "Please Choose One Overhead Underground" at bounding box center [861, 700] width 545 height 26
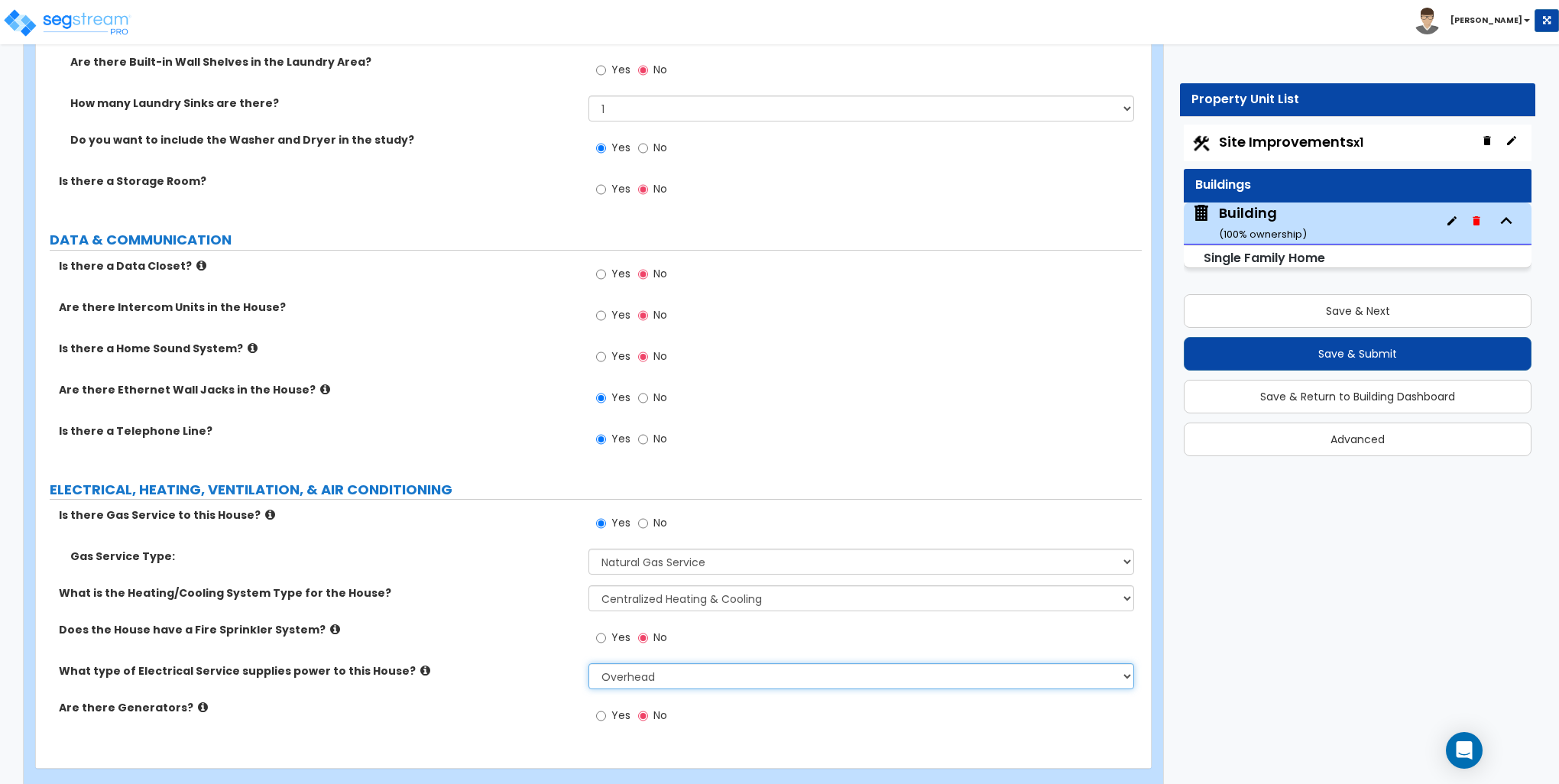
scroll to position [6550, 0]
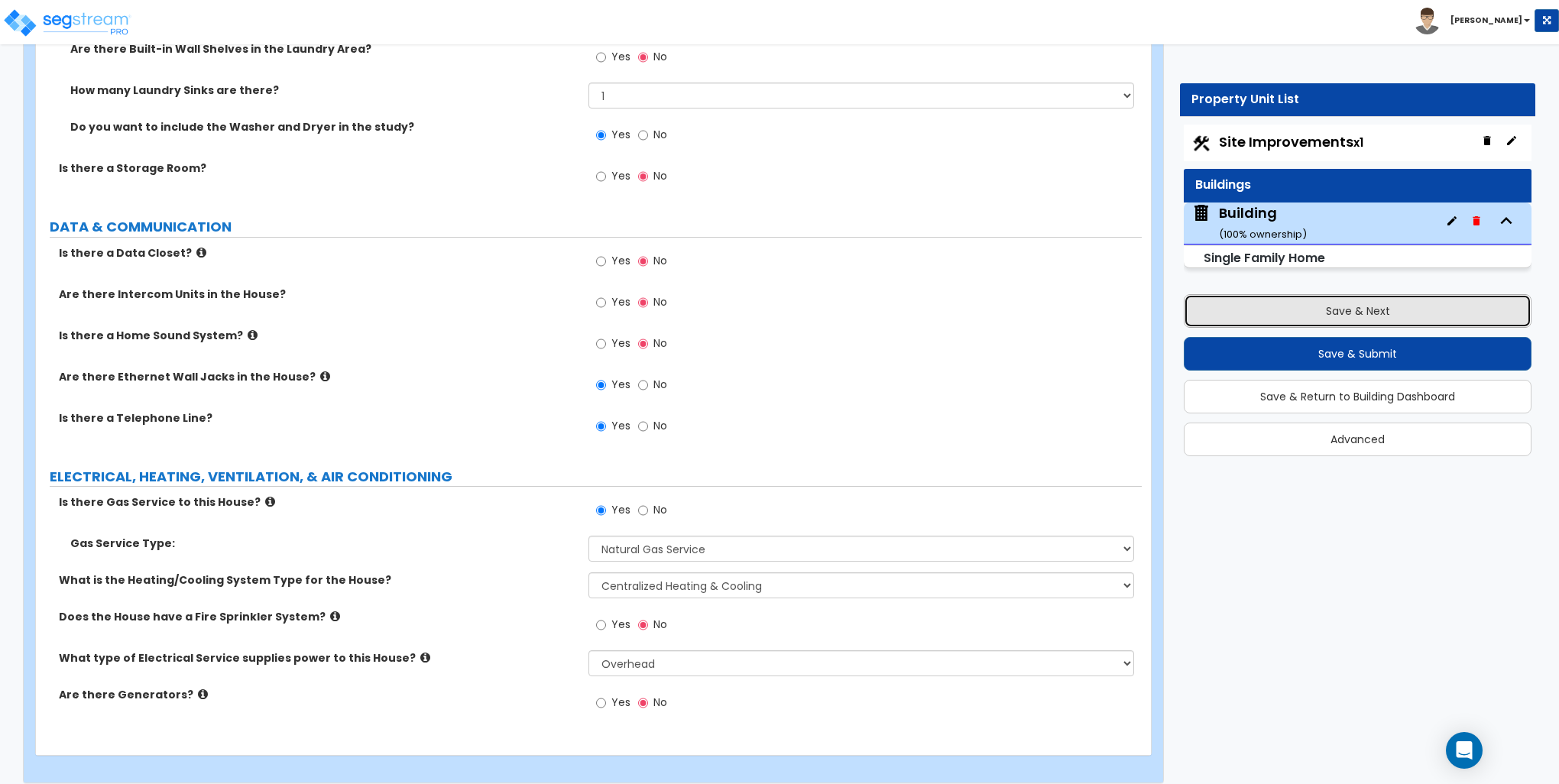
click at [1318, 304] on button "Save & Next" at bounding box center [1358, 310] width 348 height 33
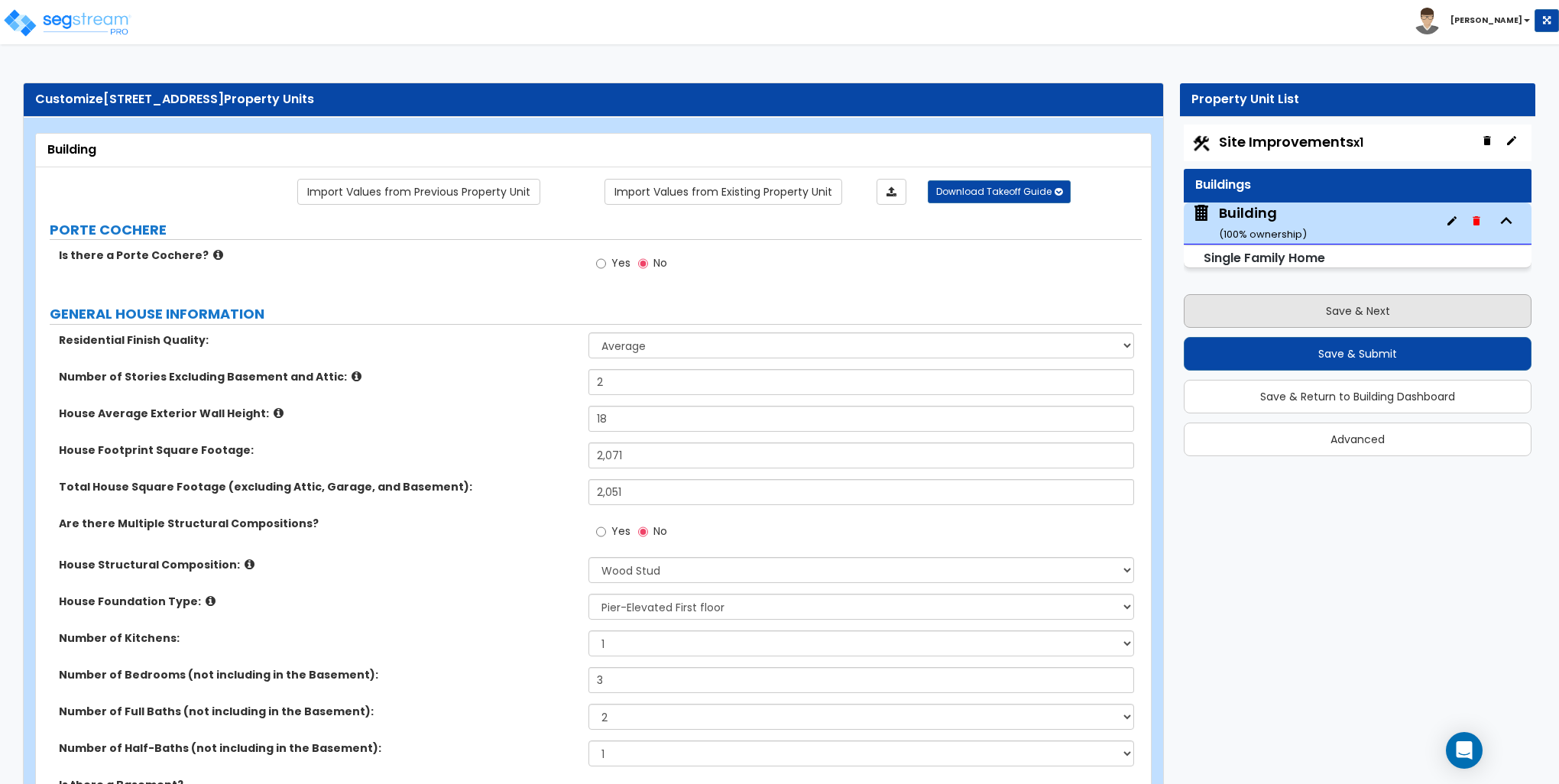
select select "2"
select select "3"
select select "2"
select select "1"
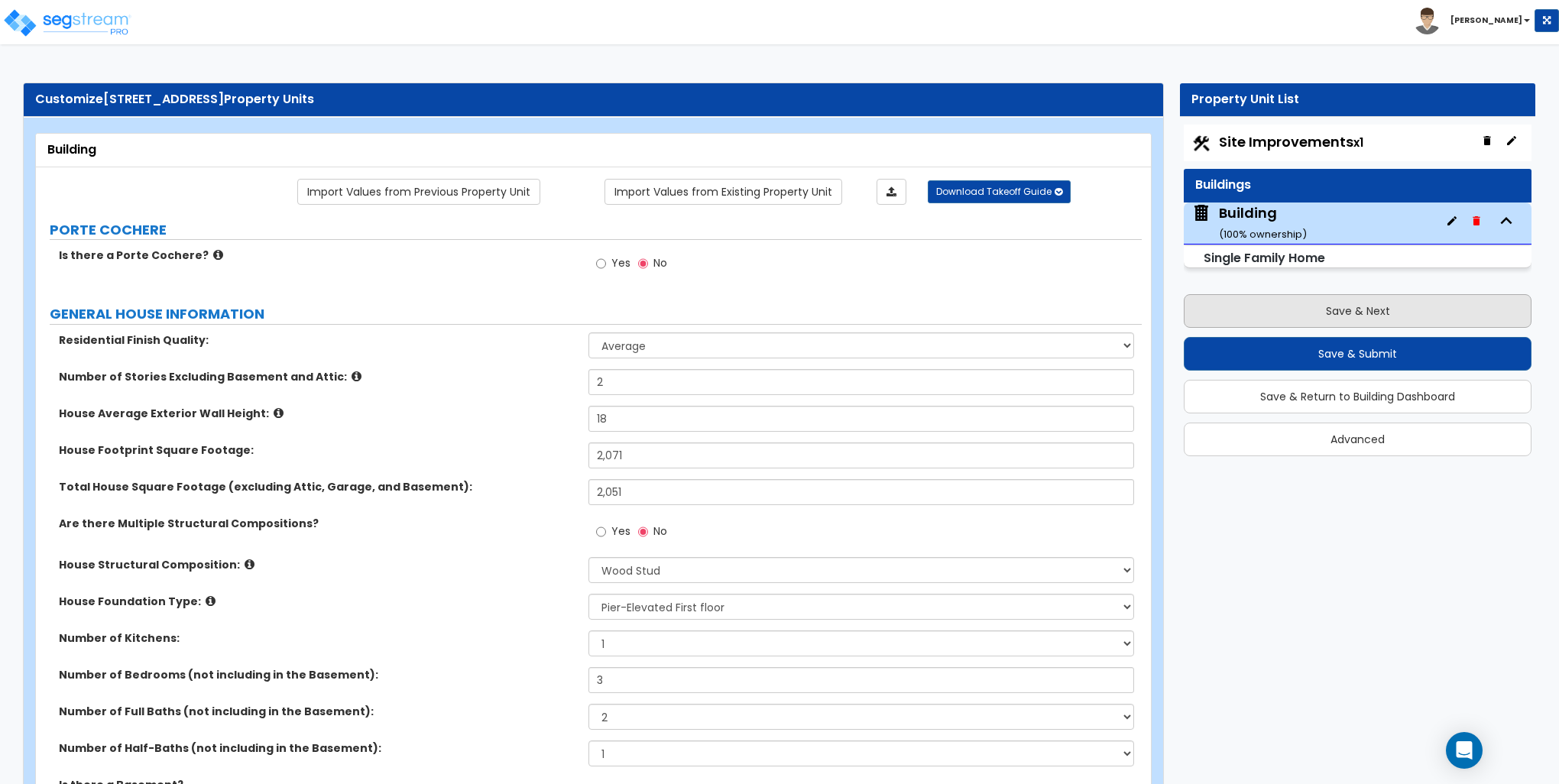
select select "1"
select select "2"
select select "1"
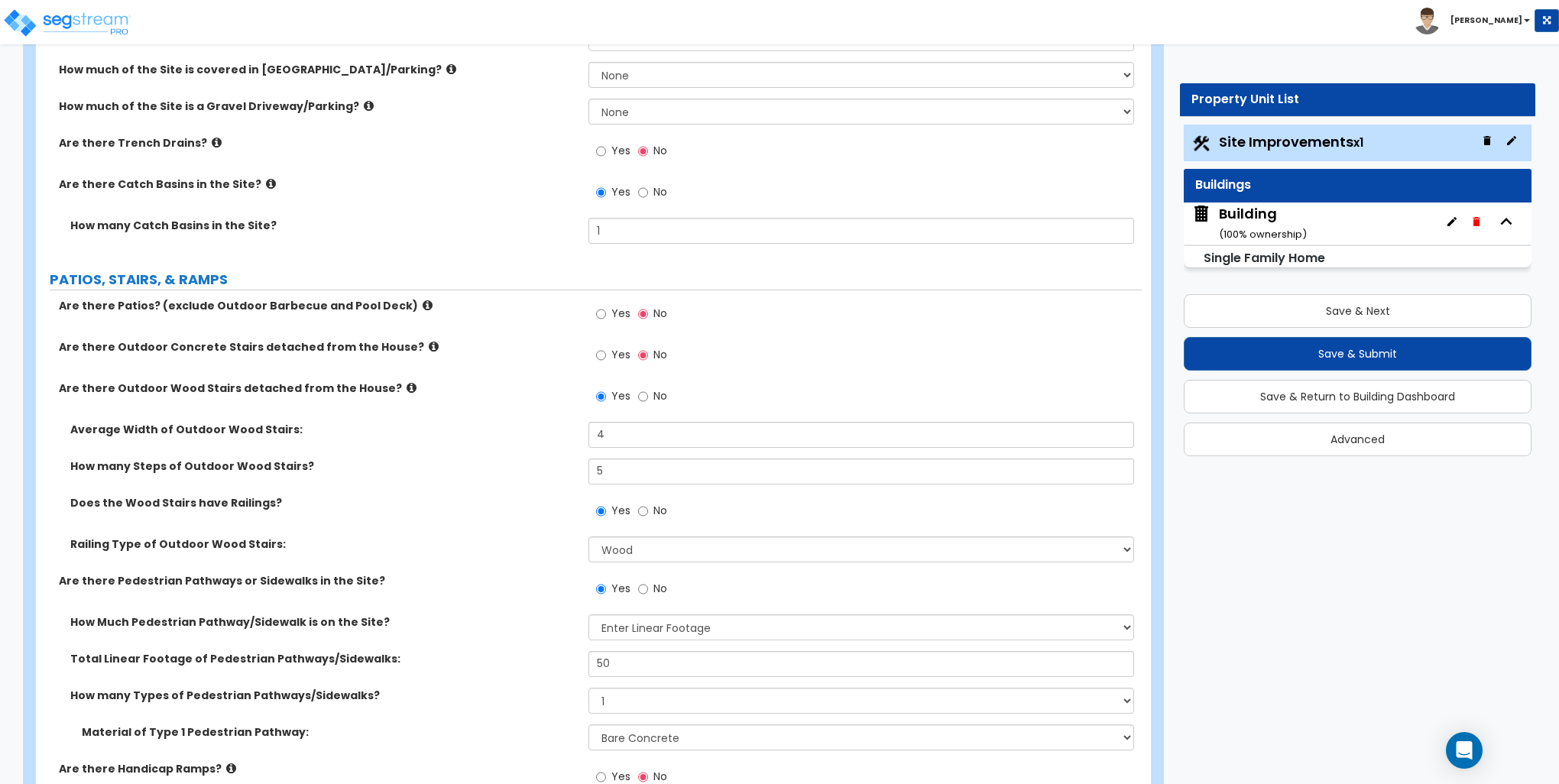
scroll to position [459, 0]
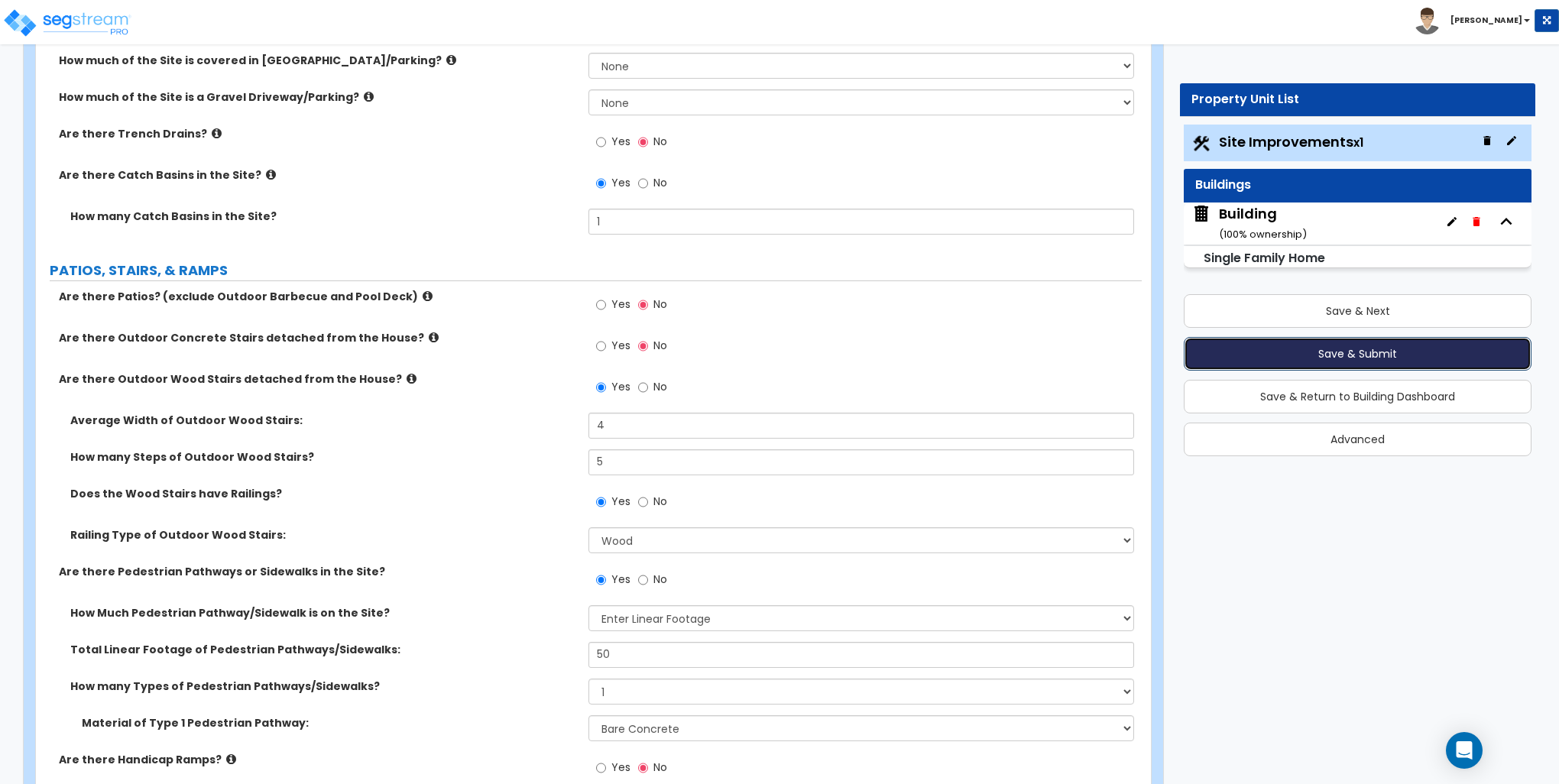
drag, startPoint x: 1366, startPoint y: 349, endPoint x: 1381, endPoint y: 349, distance: 15.0
click at [1381, 349] on button "Save & Submit" at bounding box center [1358, 354] width 348 height 33
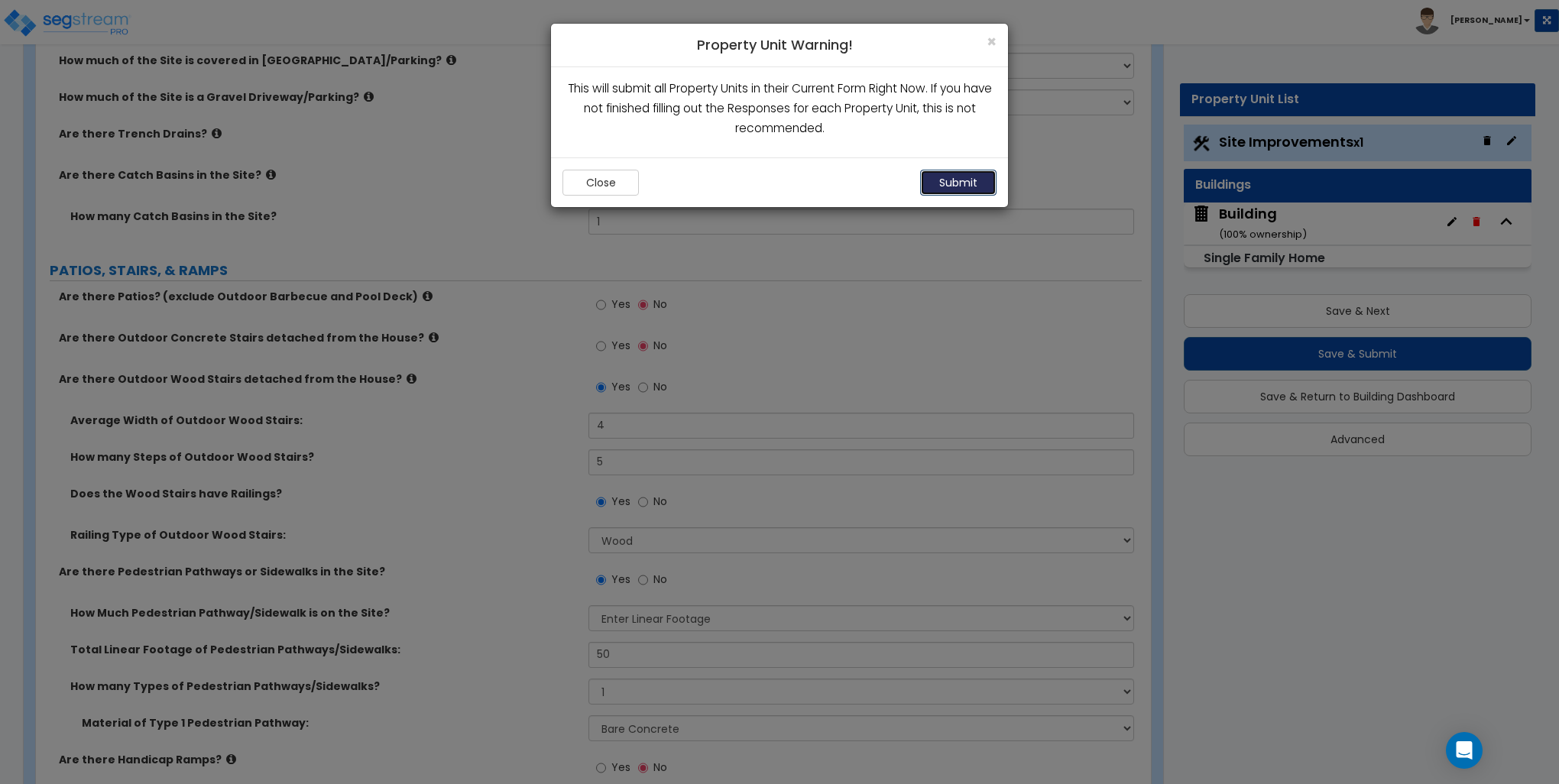
click at [972, 181] on button "Submit" at bounding box center [958, 183] width 77 height 26
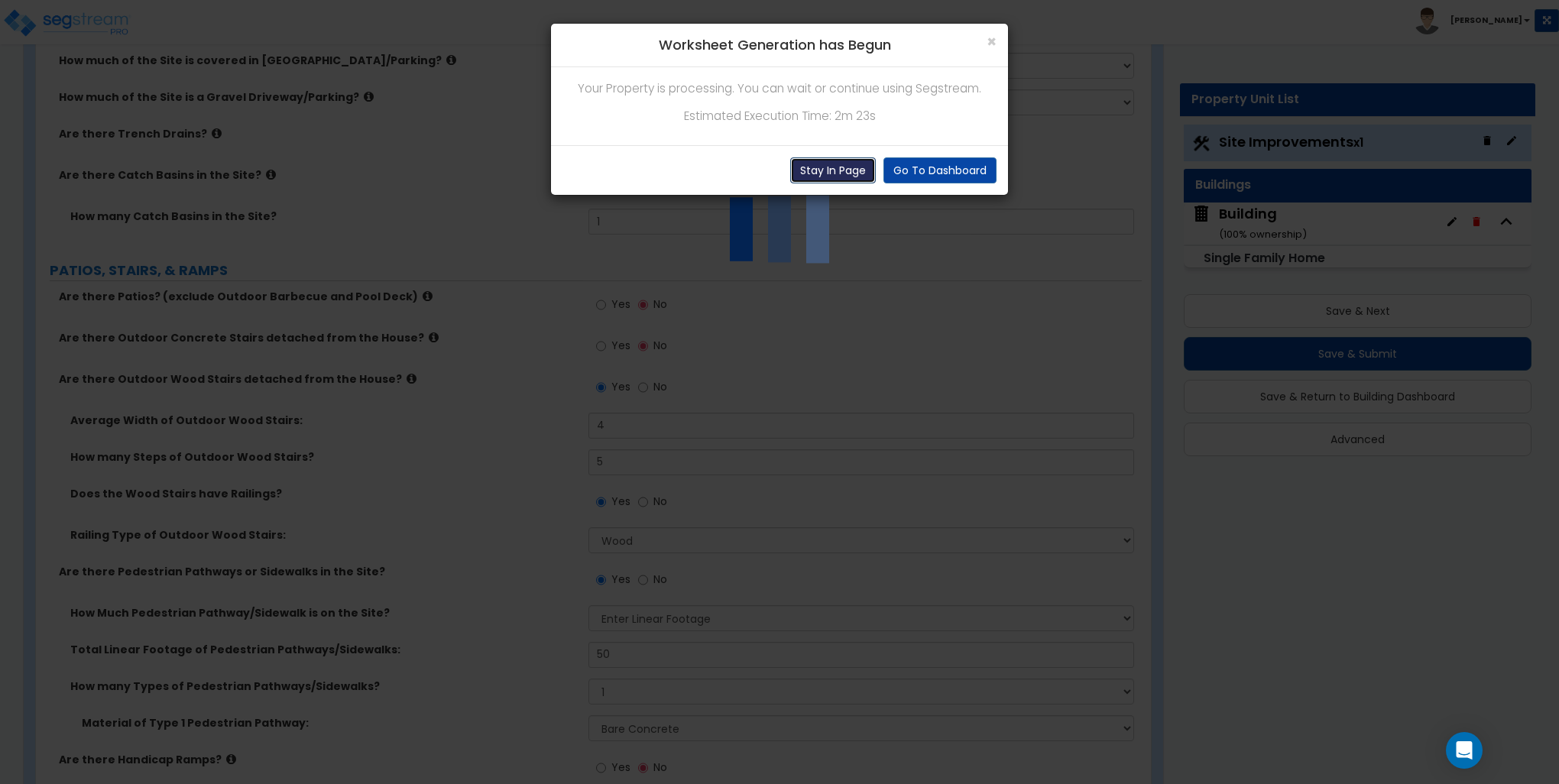
click at [842, 175] on button "Stay In Page" at bounding box center [833, 170] width 86 height 26
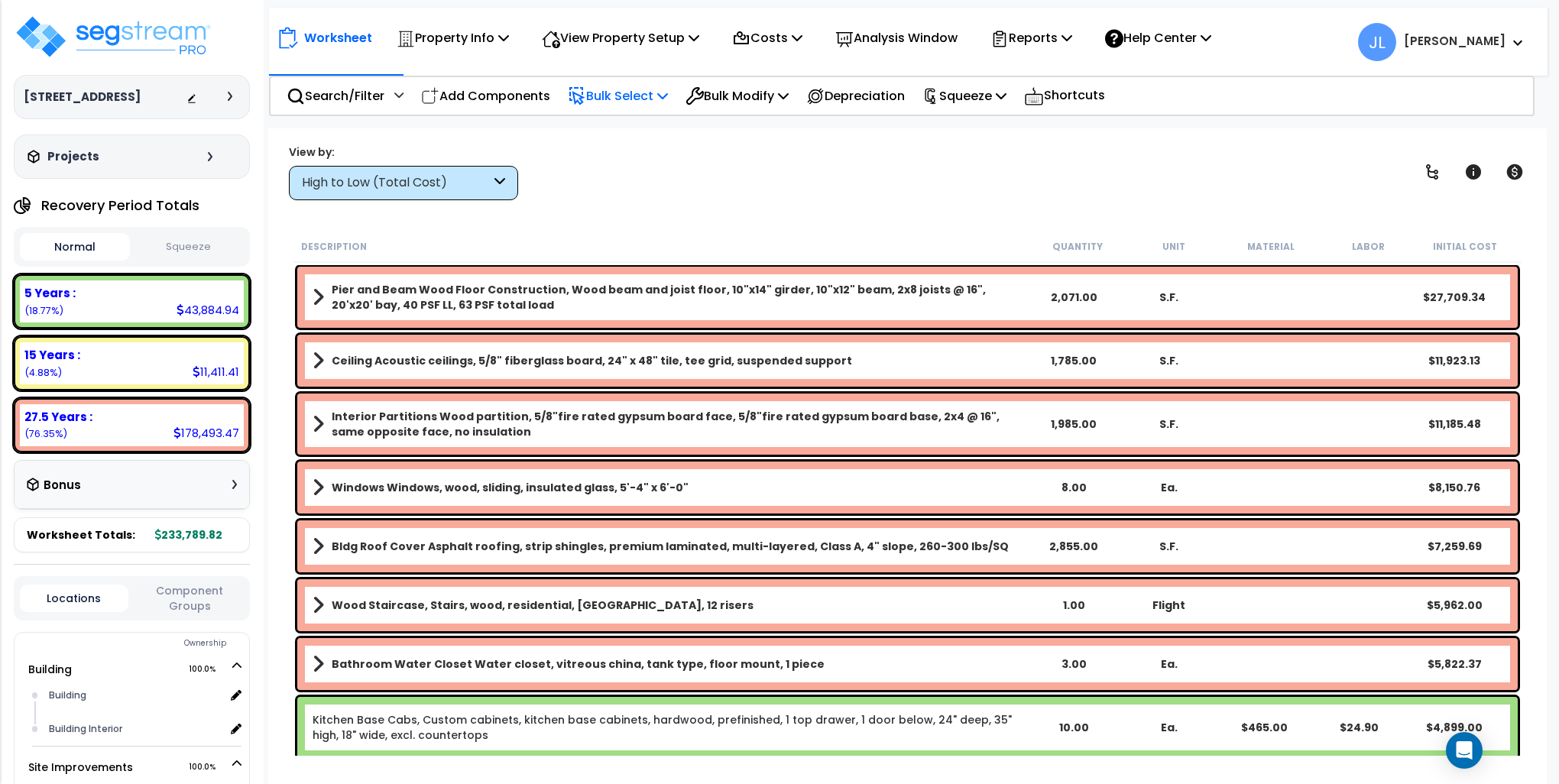
click at [631, 93] on p "Bulk Select" at bounding box center [618, 95] width 100 height 21
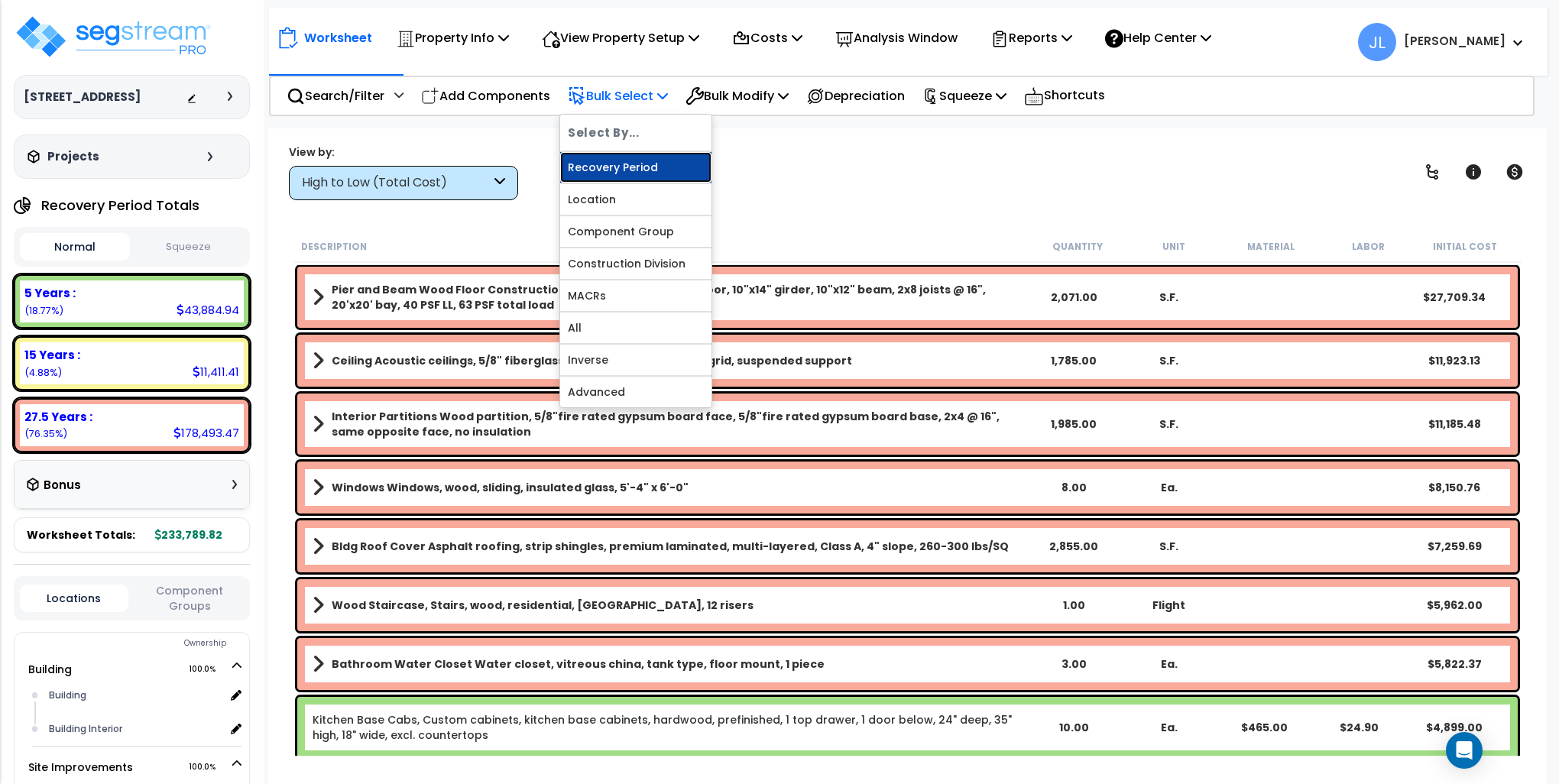
click at [609, 171] on link "Recovery Period" at bounding box center [636, 167] width 151 height 30
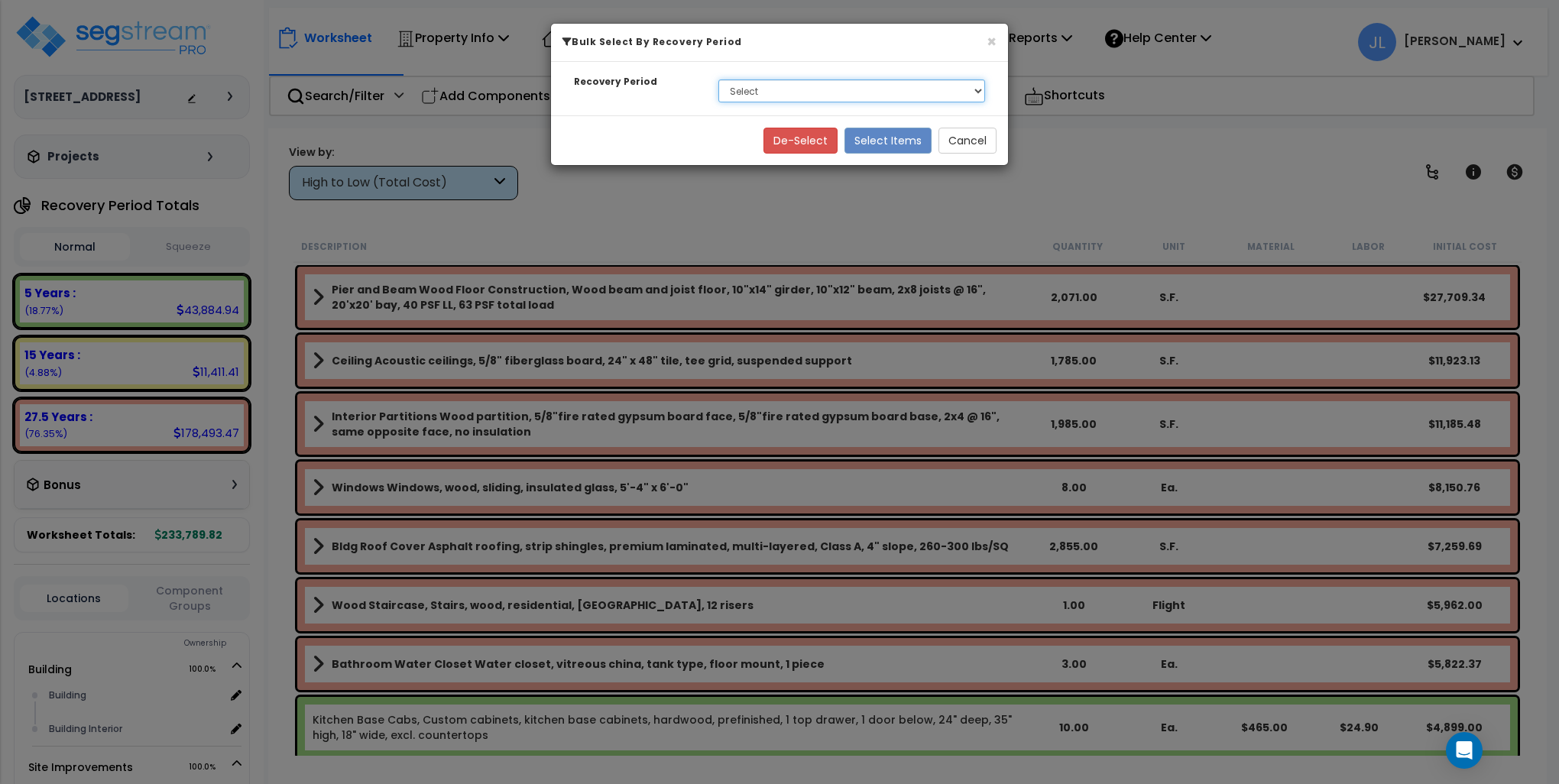
click at [794, 96] on select "Select 5 Years 15 Years 27.5 Years" at bounding box center [851, 90] width 266 height 23
select select "5Y"
click at [719, 80] on select "Select 5 Years 15 Years 27.5 Years" at bounding box center [851, 90] width 266 height 23
click at [890, 140] on button "Select Items" at bounding box center [888, 140] width 87 height 26
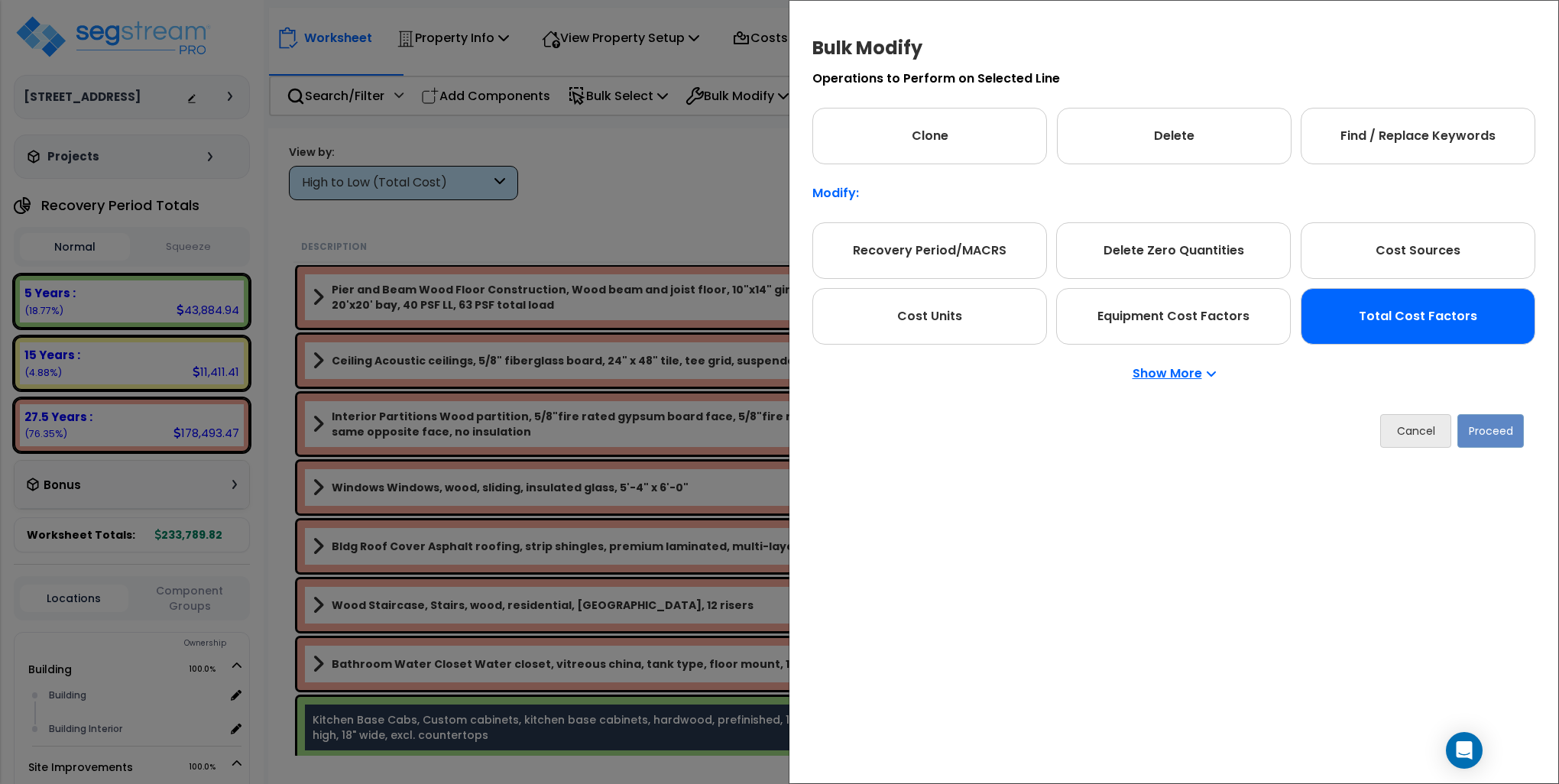
click at [1414, 314] on div "Total Cost Factors" at bounding box center [1418, 316] width 235 height 57
click at [1495, 431] on button "Proceed" at bounding box center [1491, 430] width 67 height 33
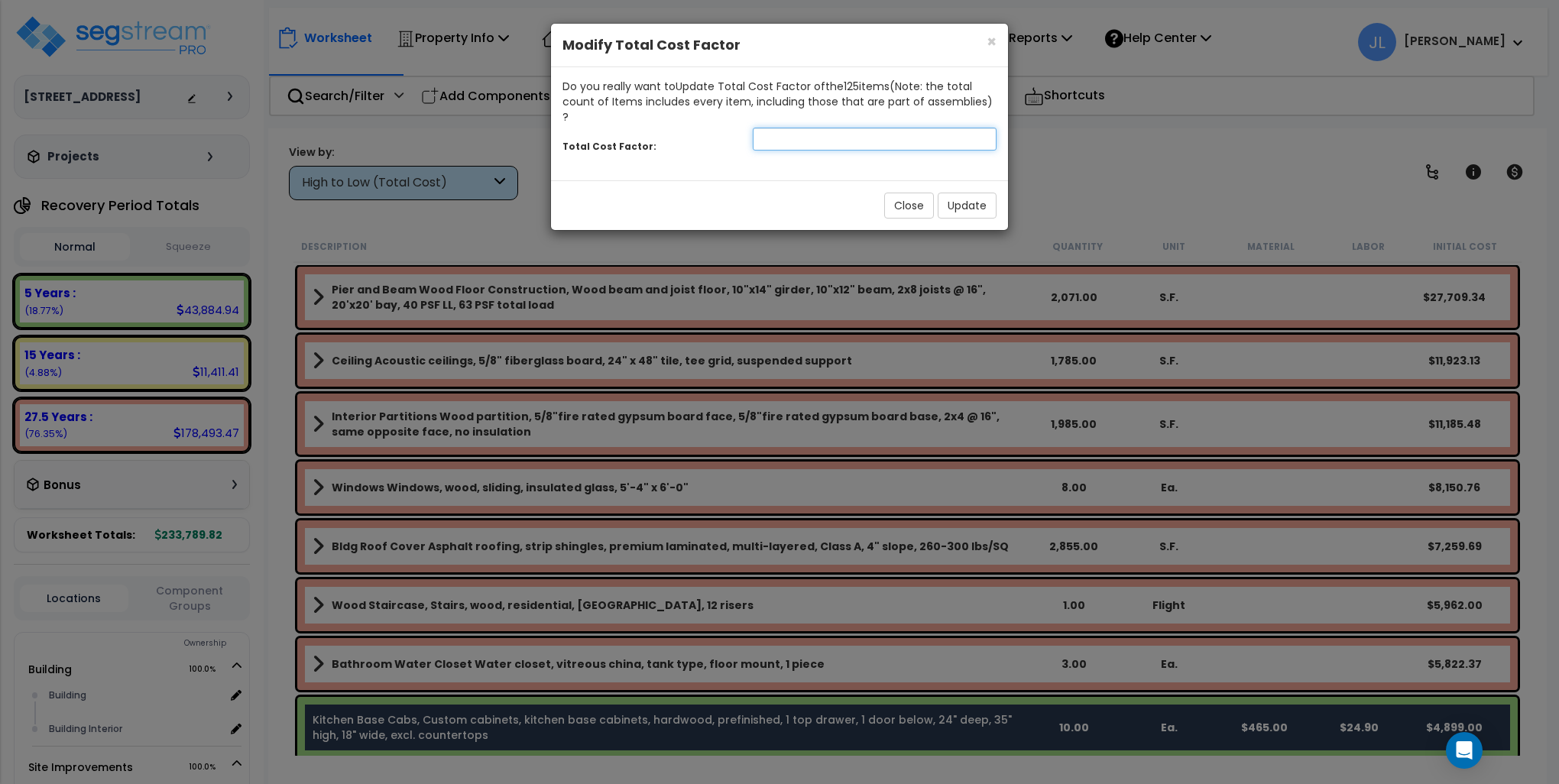
click at [862, 128] on input "number" at bounding box center [875, 139] width 244 height 23
type input "1.25"
click at [971, 193] on button "Update" at bounding box center [967, 205] width 59 height 26
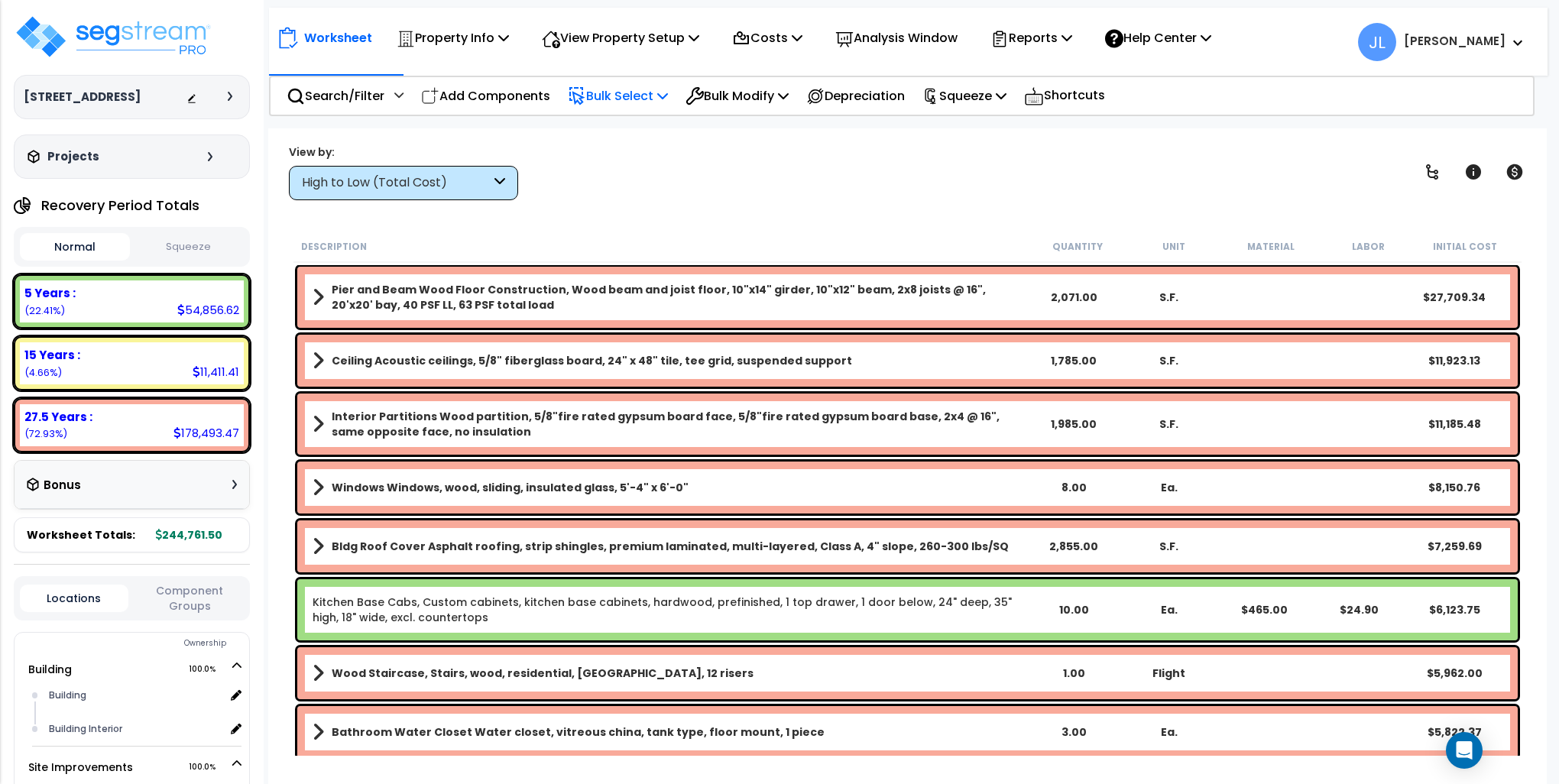
click at [643, 95] on p "Bulk Select" at bounding box center [618, 95] width 100 height 21
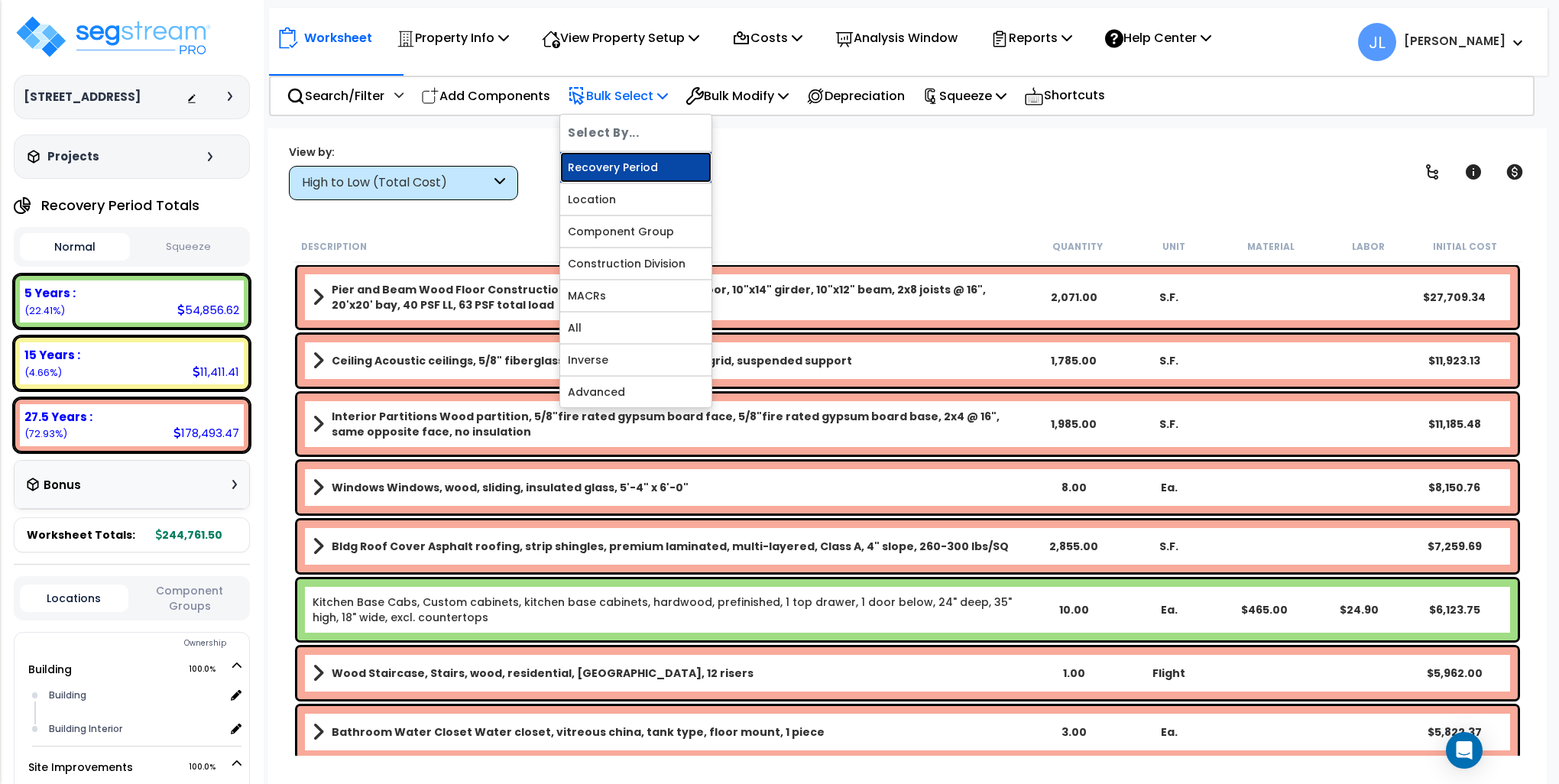
click at [644, 163] on link "Recovery Period" at bounding box center [636, 167] width 151 height 30
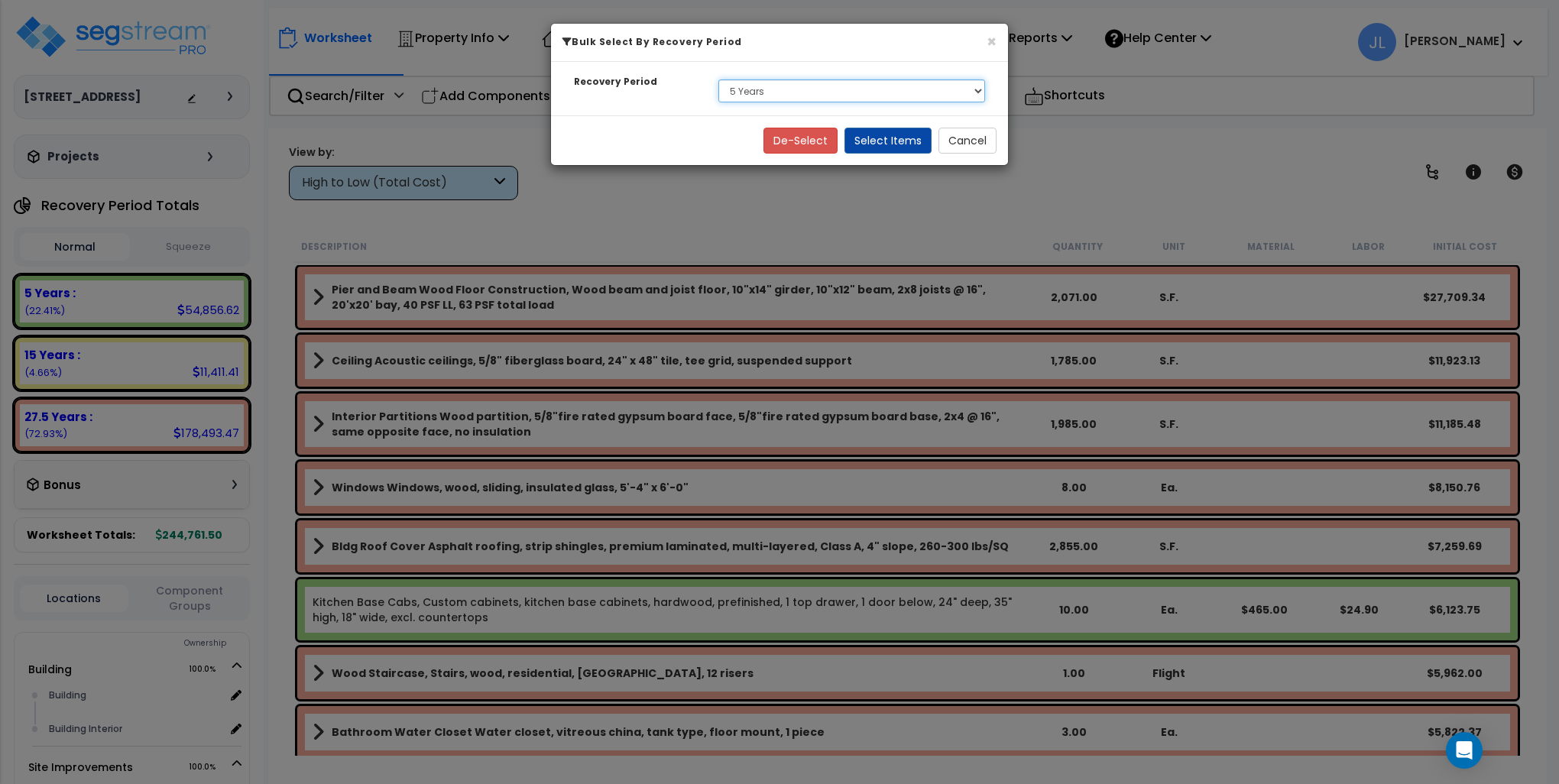
click at [769, 93] on select "Select 5 Years 15 Years 27.5 Years" at bounding box center [851, 90] width 266 height 23
select select "15Y"
click at [719, 80] on select "Select 5 Years 15 Years 27.5 Years" at bounding box center [851, 90] width 266 height 23
click at [887, 133] on button "Select Items" at bounding box center [888, 140] width 87 height 26
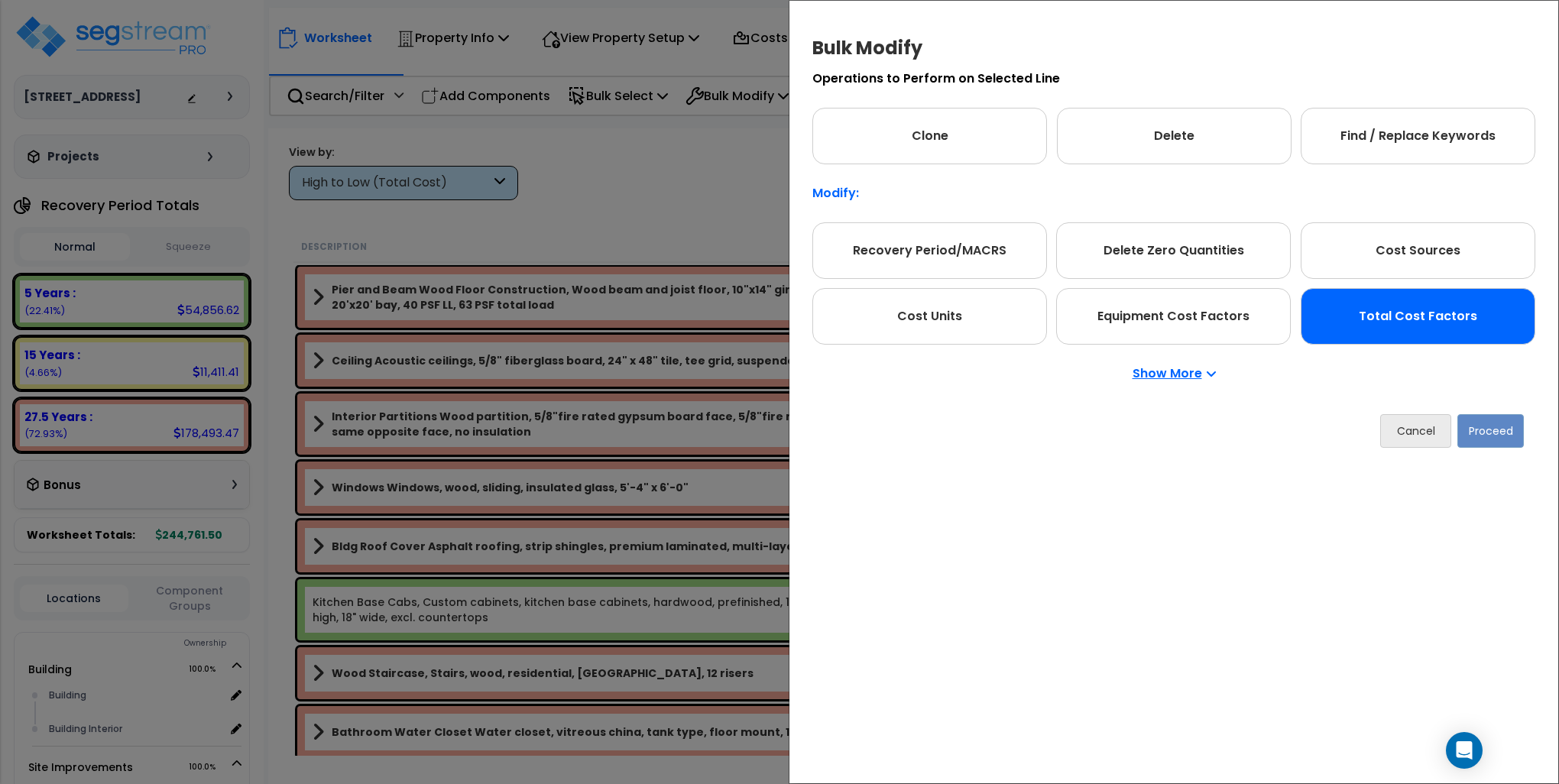
click at [1369, 302] on div "Total Cost Factors" at bounding box center [1418, 316] width 235 height 57
click at [1495, 435] on button "Proceed" at bounding box center [1492, 430] width 67 height 33
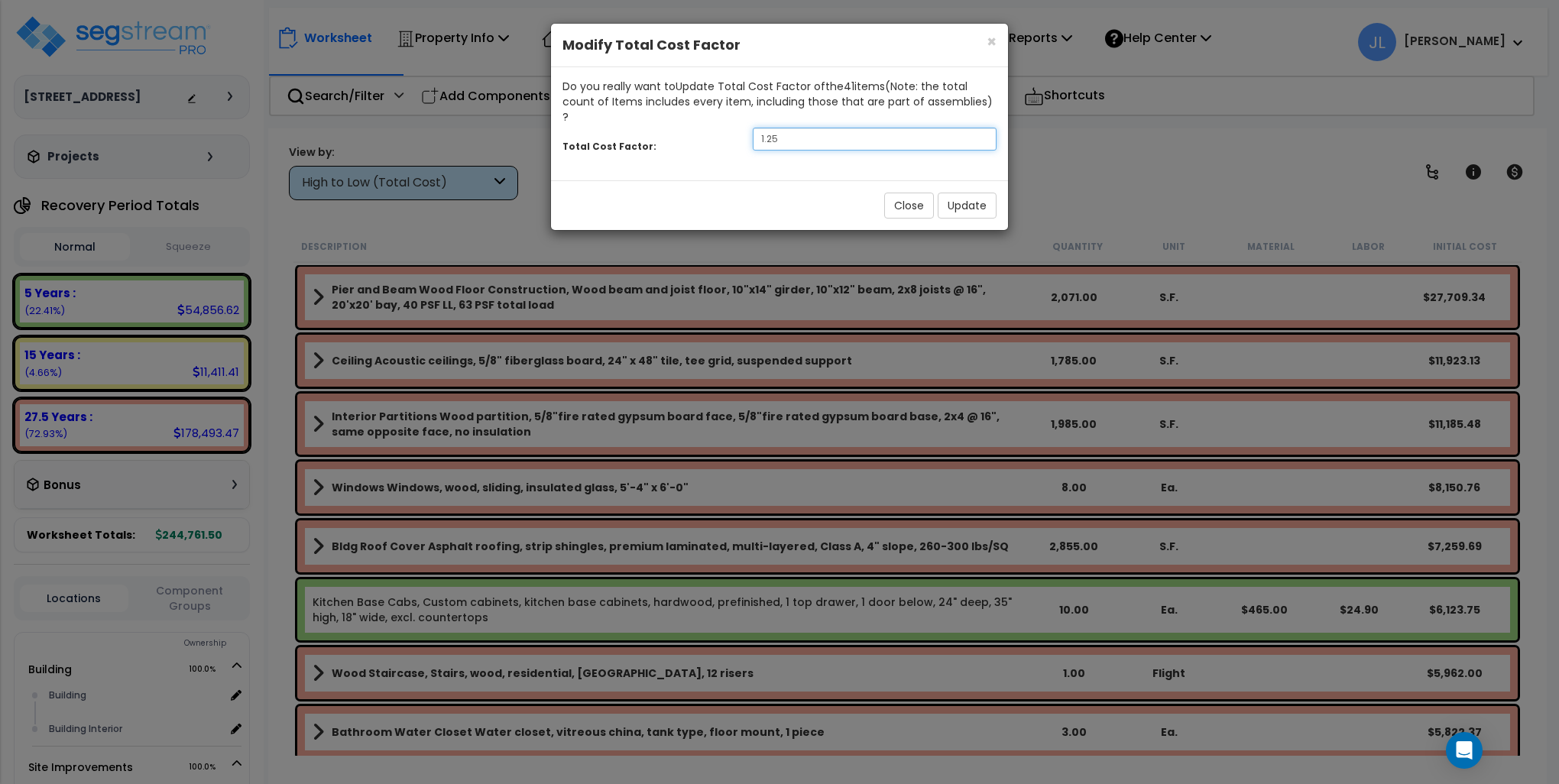
click at [806, 128] on input "1.25" at bounding box center [875, 139] width 244 height 23
type input "2"
click at [978, 193] on button "Update" at bounding box center [967, 205] width 59 height 26
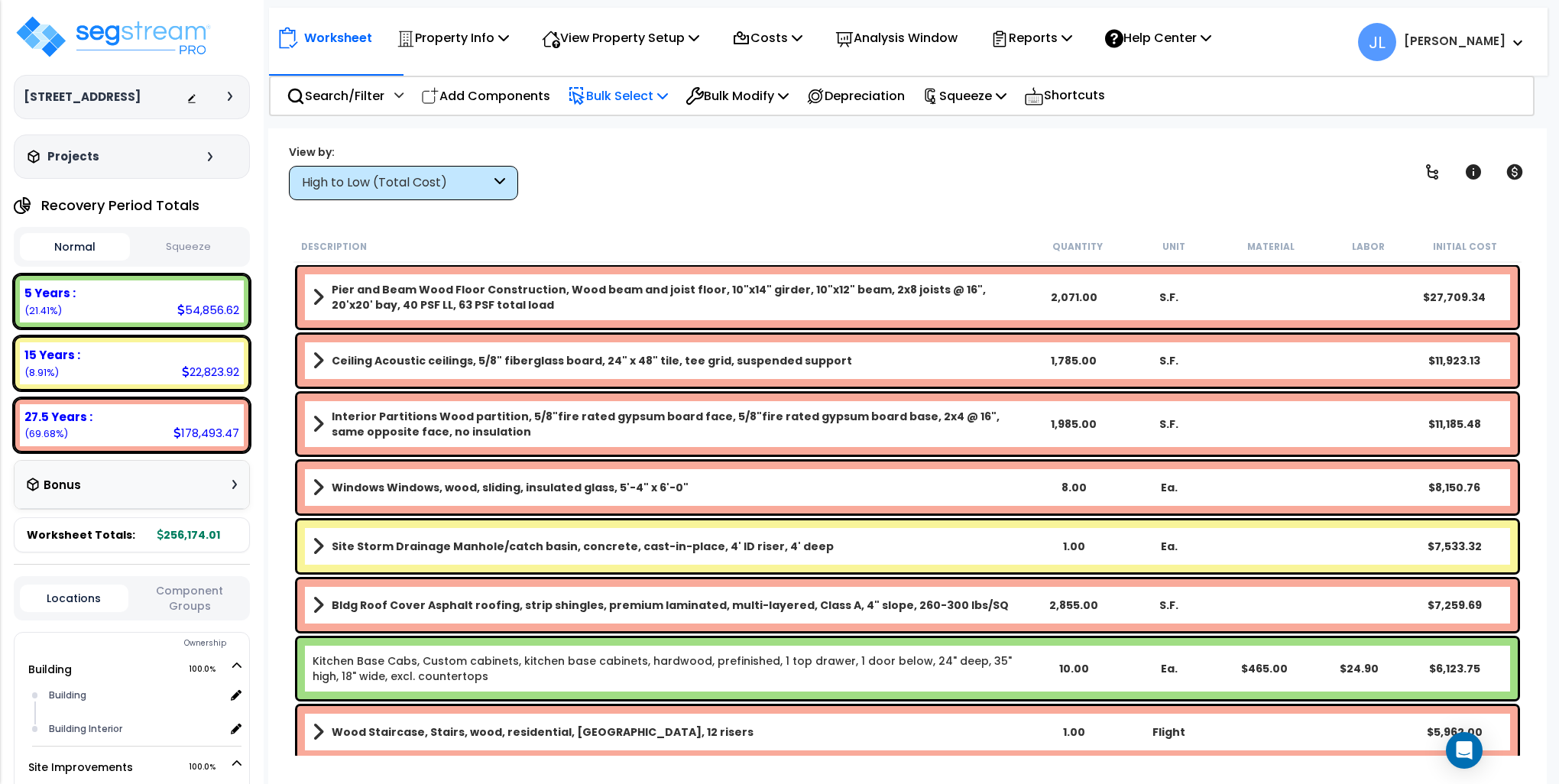
click at [641, 92] on p "Bulk Select" at bounding box center [618, 95] width 100 height 21
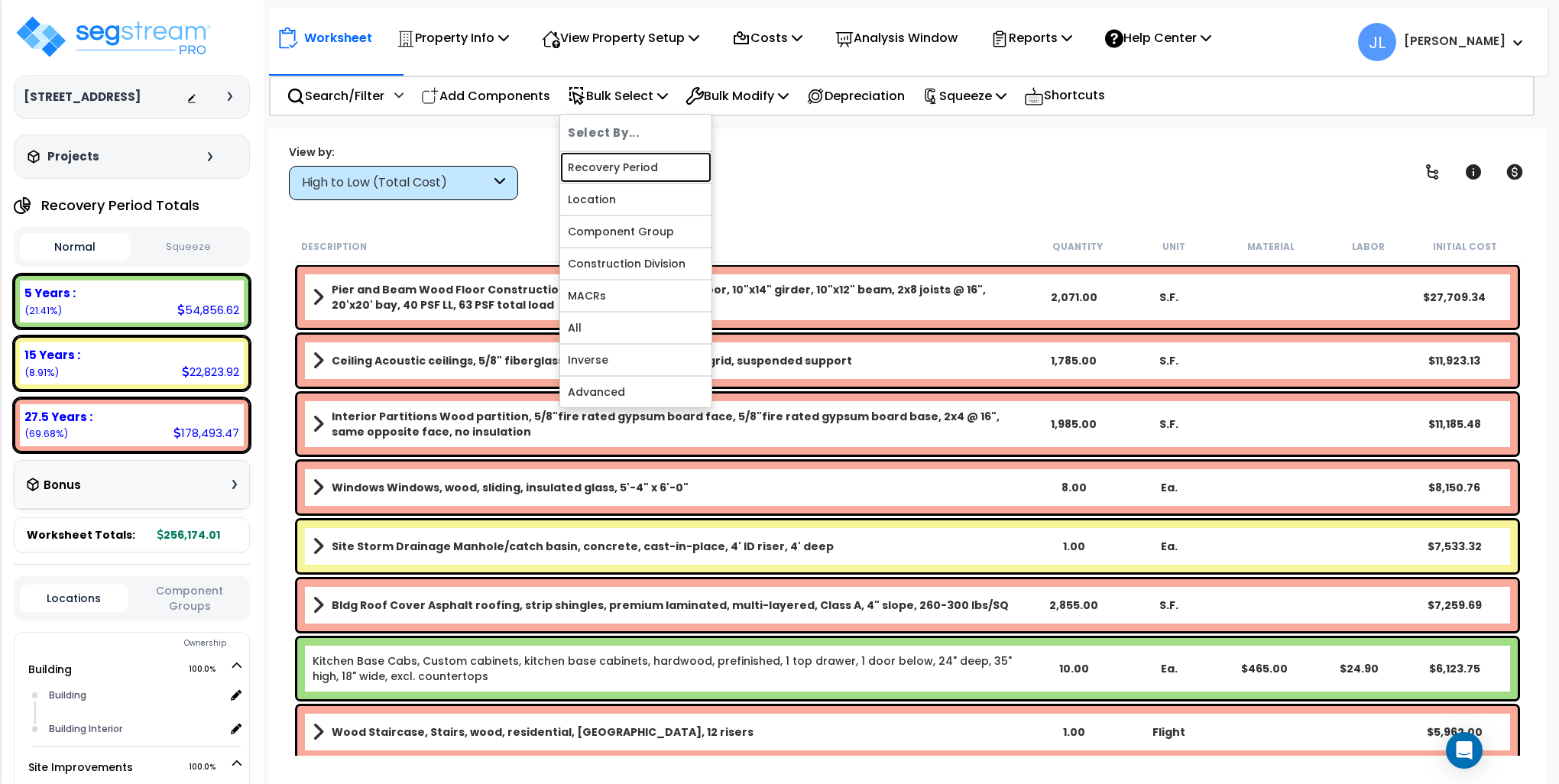
click at [647, 166] on link "Recovery Period" at bounding box center [636, 167] width 151 height 30
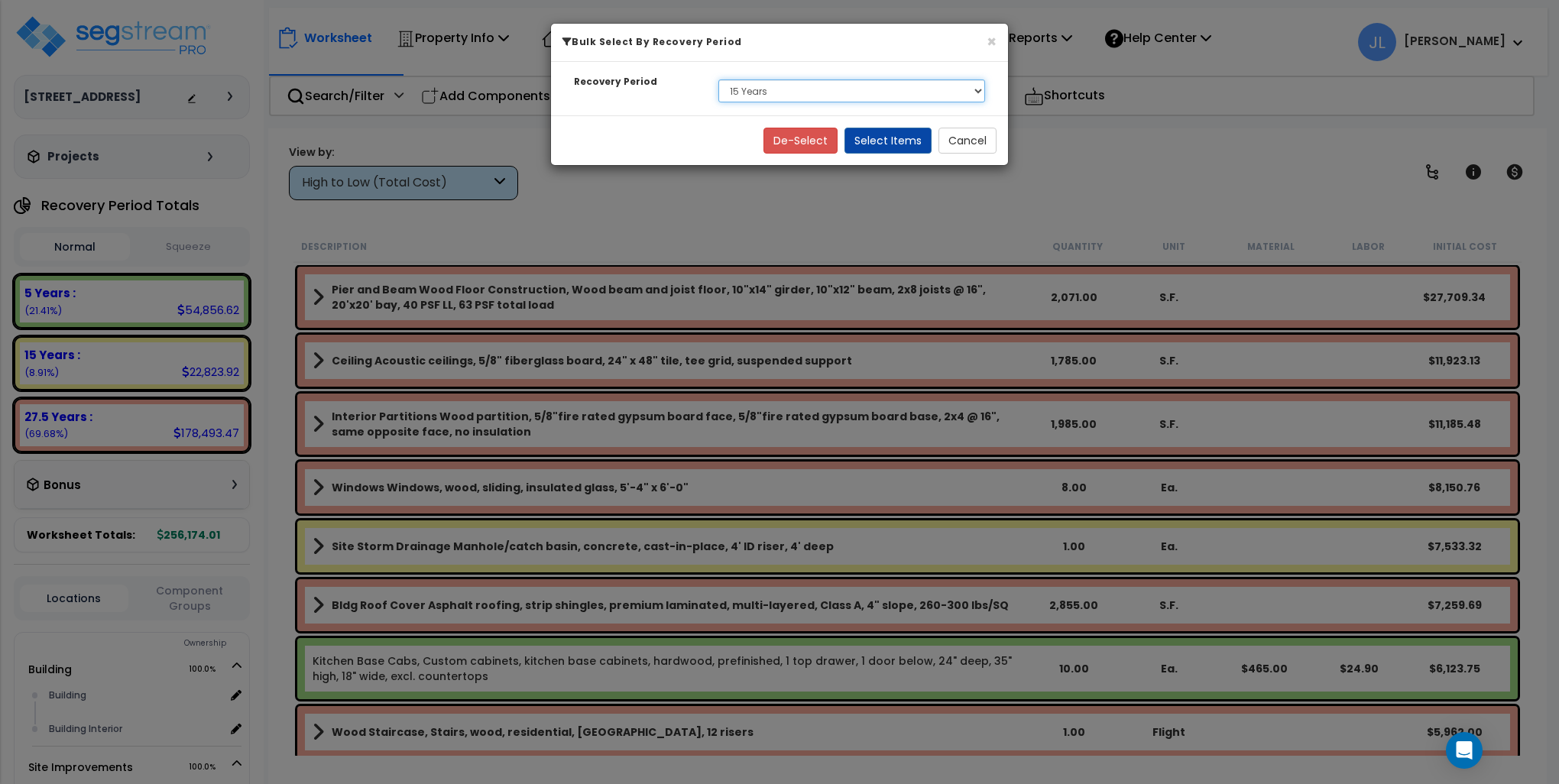
drag, startPoint x: 806, startPoint y: 90, endPoint x: 798, endPoint y: 95, distance: 9.4
click at [806, 90] on select "Select 5 Years 15 Years 27.5 Years" at bounding box center [851, 90] width 266 height 23
select select "5Y"
click at [719, 80] on select "Select 5 Years 15 Years 27.5 Years" at bounding box center [851, 90] width 266 height 23
click at [875, 133] on button "Select Items" at bounding box center [888, 140] width 87 height 26
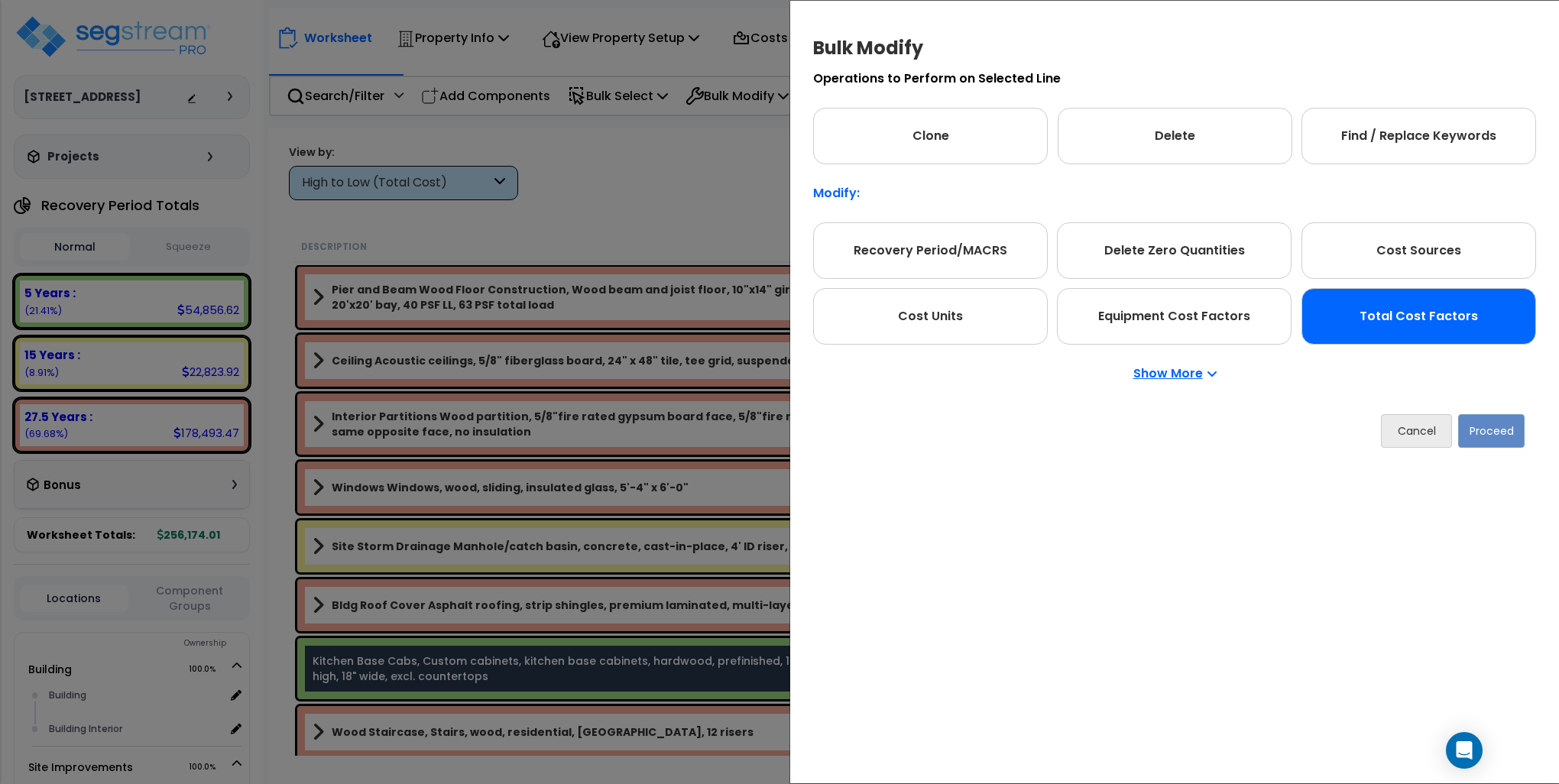
click at [1433, 322] on div "Total Cost Factors" at bounding box center [1418, 316] width 235 height 57
click at [1503, 436] on button "Proceed" at bounding box center [1492, 430] width 67 height 33
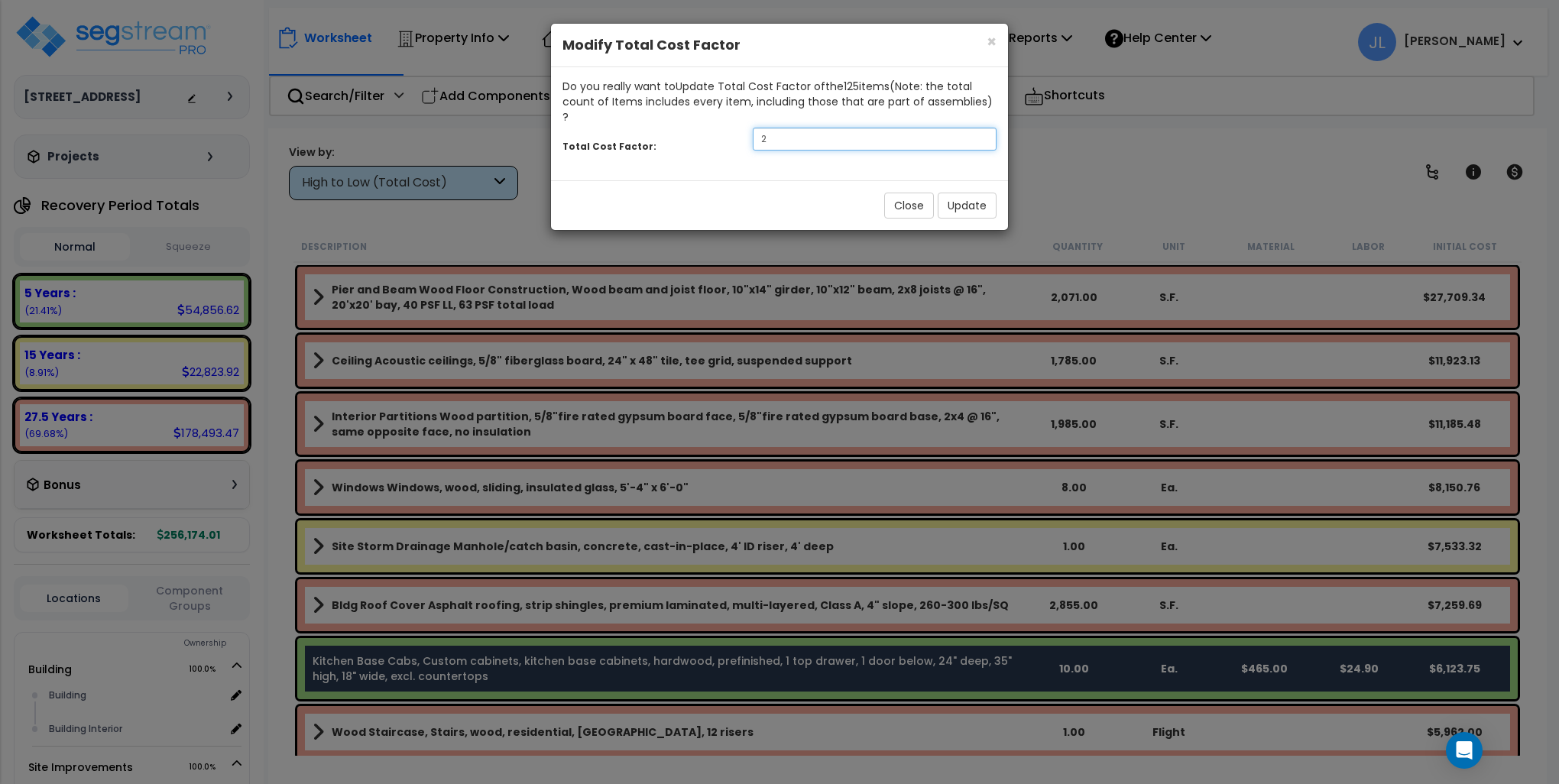
click at [781, 128] on input "2" at bounding box center [875, 139] width 244 height 23
type input "1.4"
click at [956, 193] on button "Update" at bounding box center [967, 205] width 59 height 26
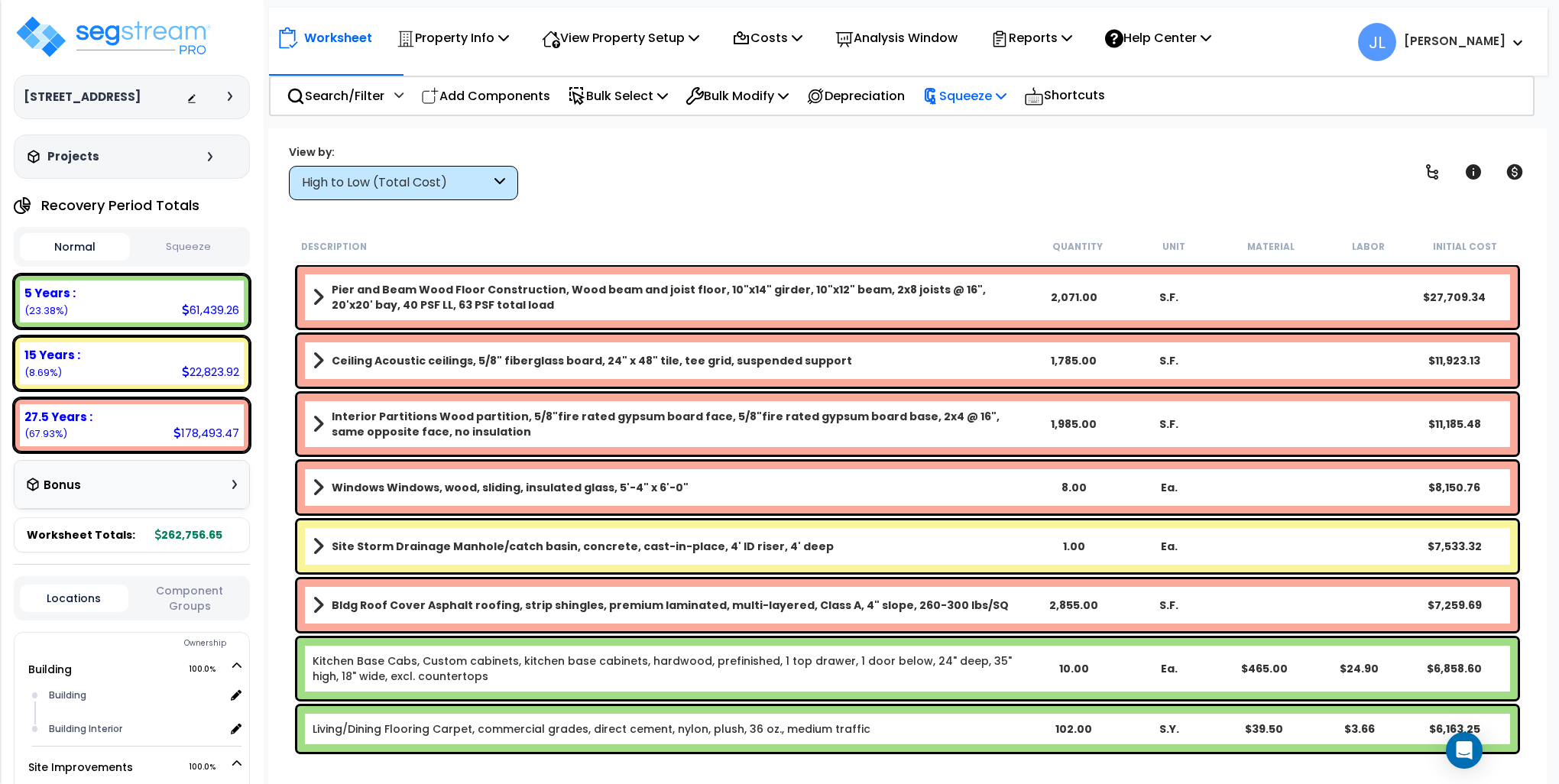
click at [999, 93] on p "Squeeze" at bounding box center [965, 95] width 85 height 21
click at [981, 121] on link "Squeeze" at bounding box center [991, 130] width 151 height 30
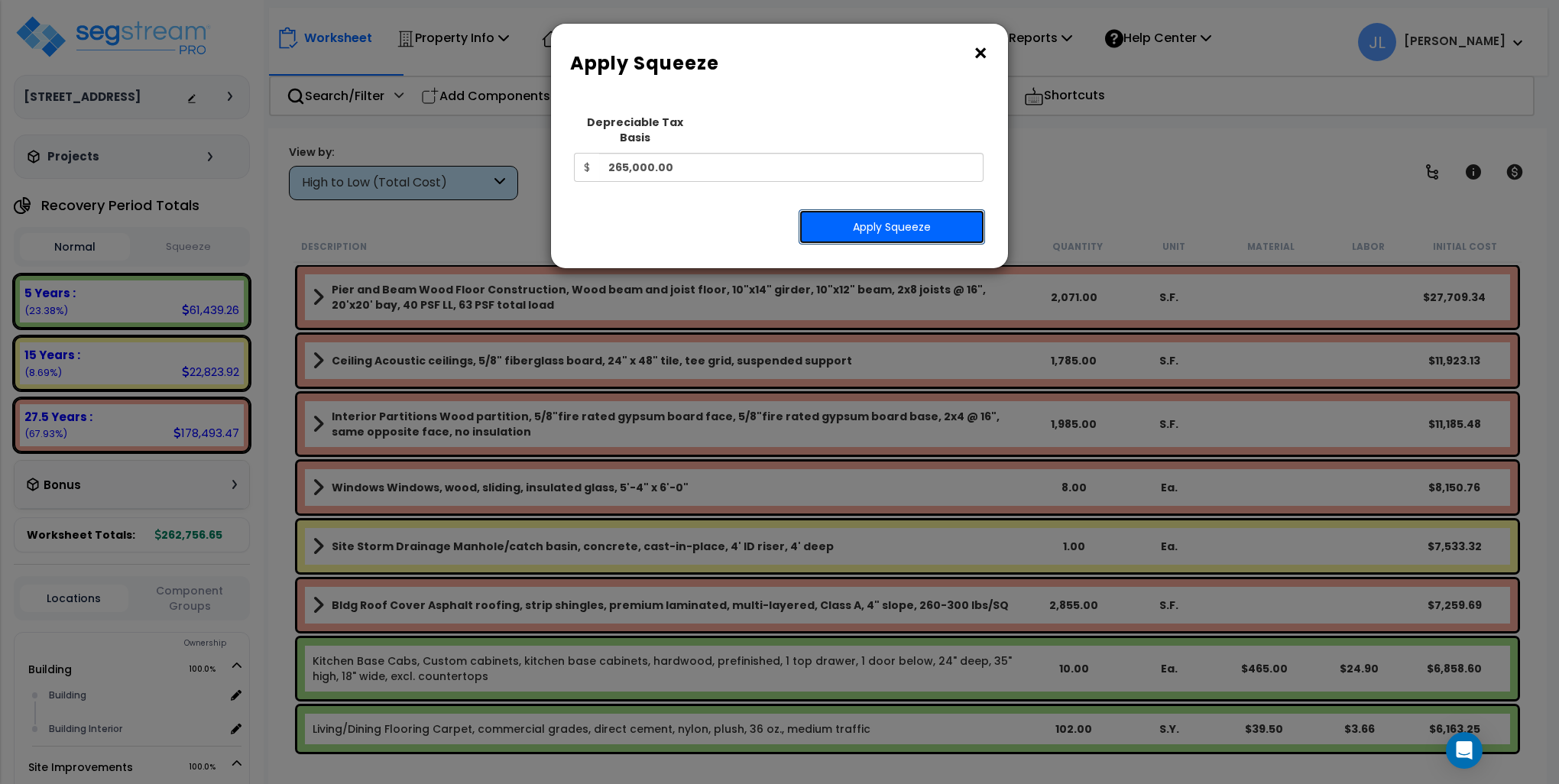
click at [878, 209] on button "Apply Squeeze" at bounding box center [893, 227] width 187 height 35
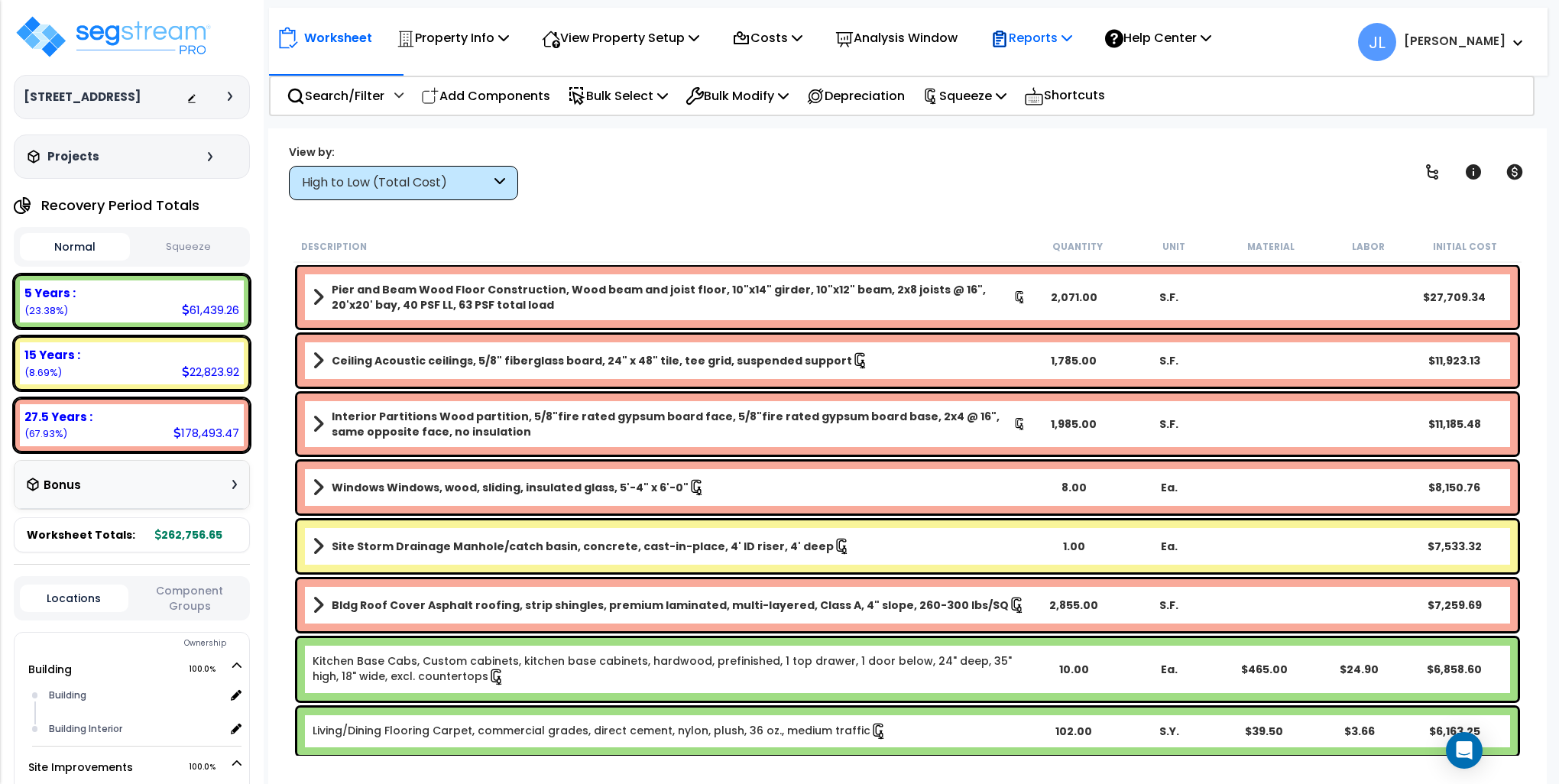
click at [1072, 31] on icon at bounding box center [1067, 37] width 11 height 12
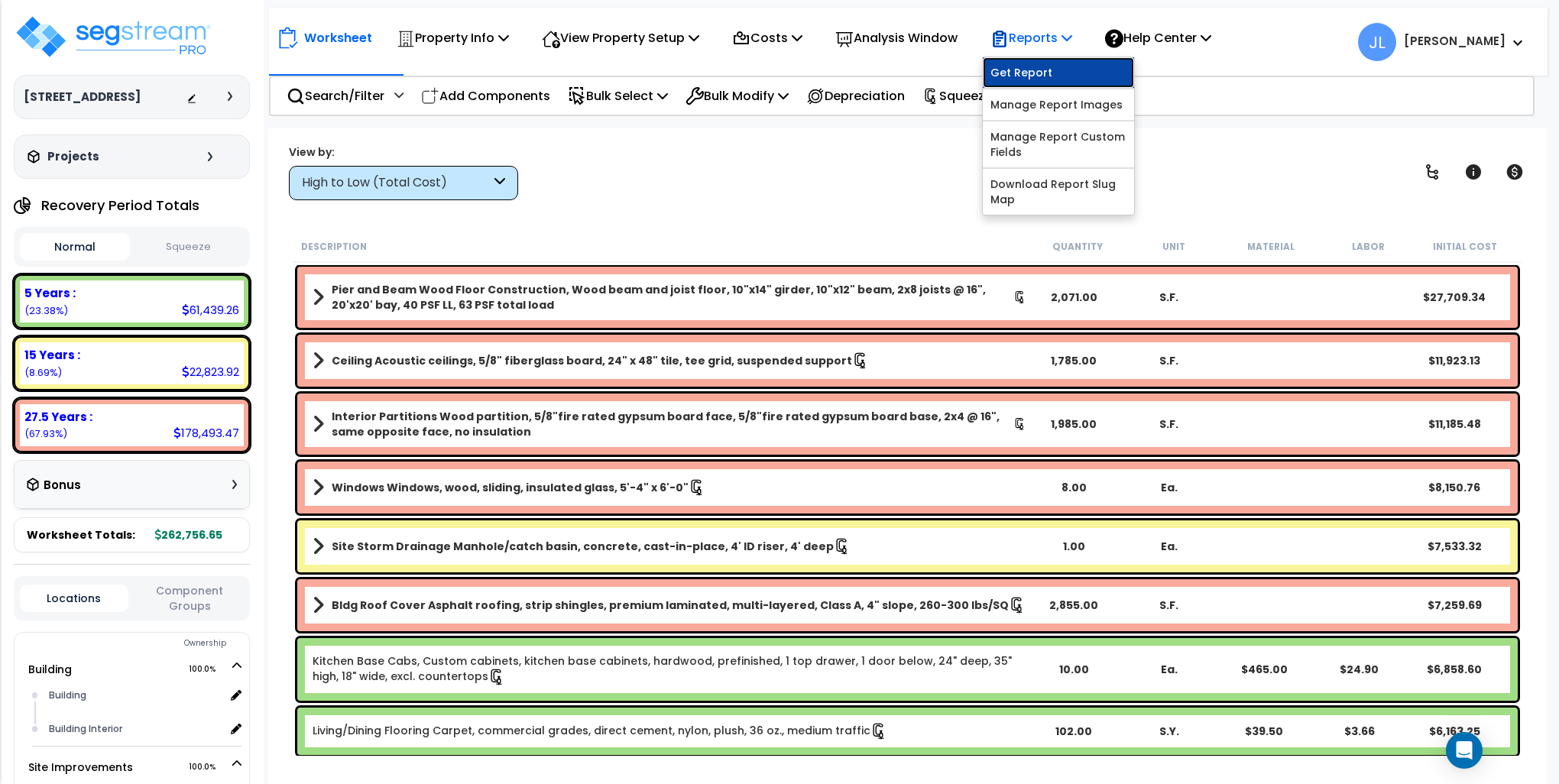
click at [1059, 63] on link "Get Report" at bounding box center [1059, 72] width 151 height 30
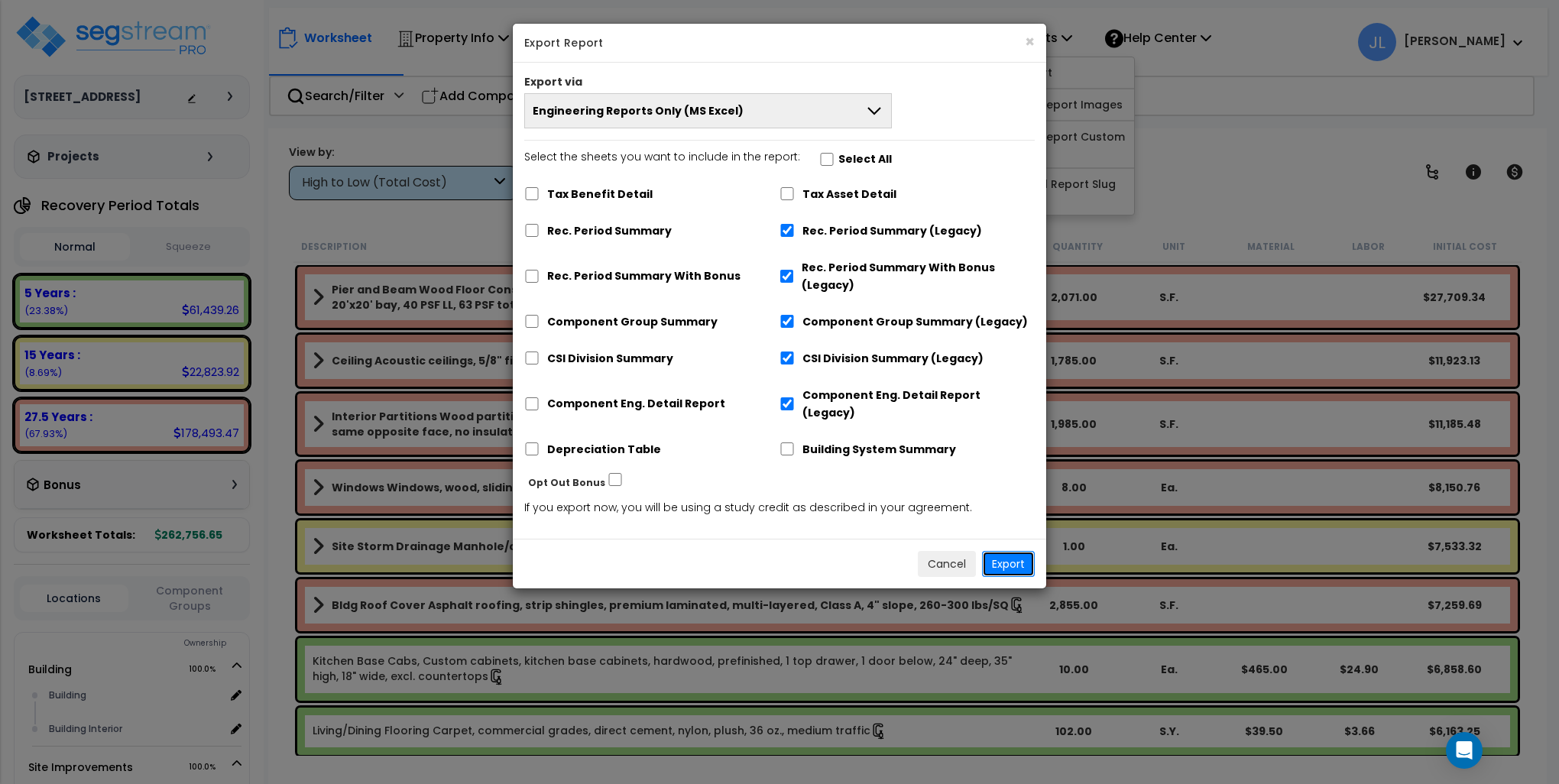
click at [1021, 551] on button "Export" at bounding box center [1009, 564] width 53 height 26
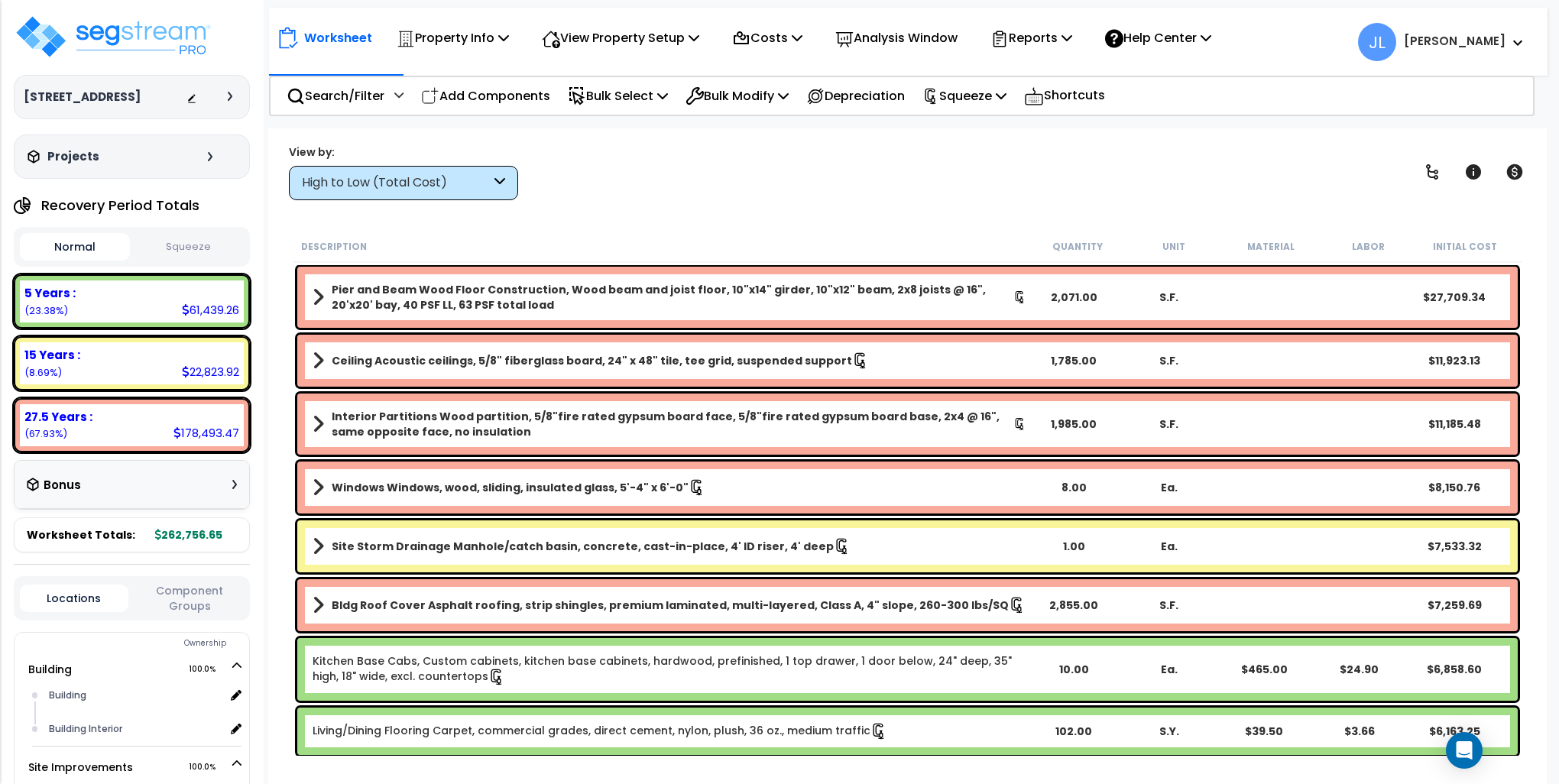
click at [926, 199] on div "View by: High to Low (Total Cost) High to Low (Total Cost)" at bounding box center [907, 172] width 1248 height 57
click at [206, 252] on button "Squeeze" at bounding box center [189, 247] width 110 height 27
click at [202, 260] on button "Squeeze" at bounding box center [189, 247] width 110 height 28
click at [1068, 38] on p "Reports" at bounding box center [1031, 37] width 82 height 21
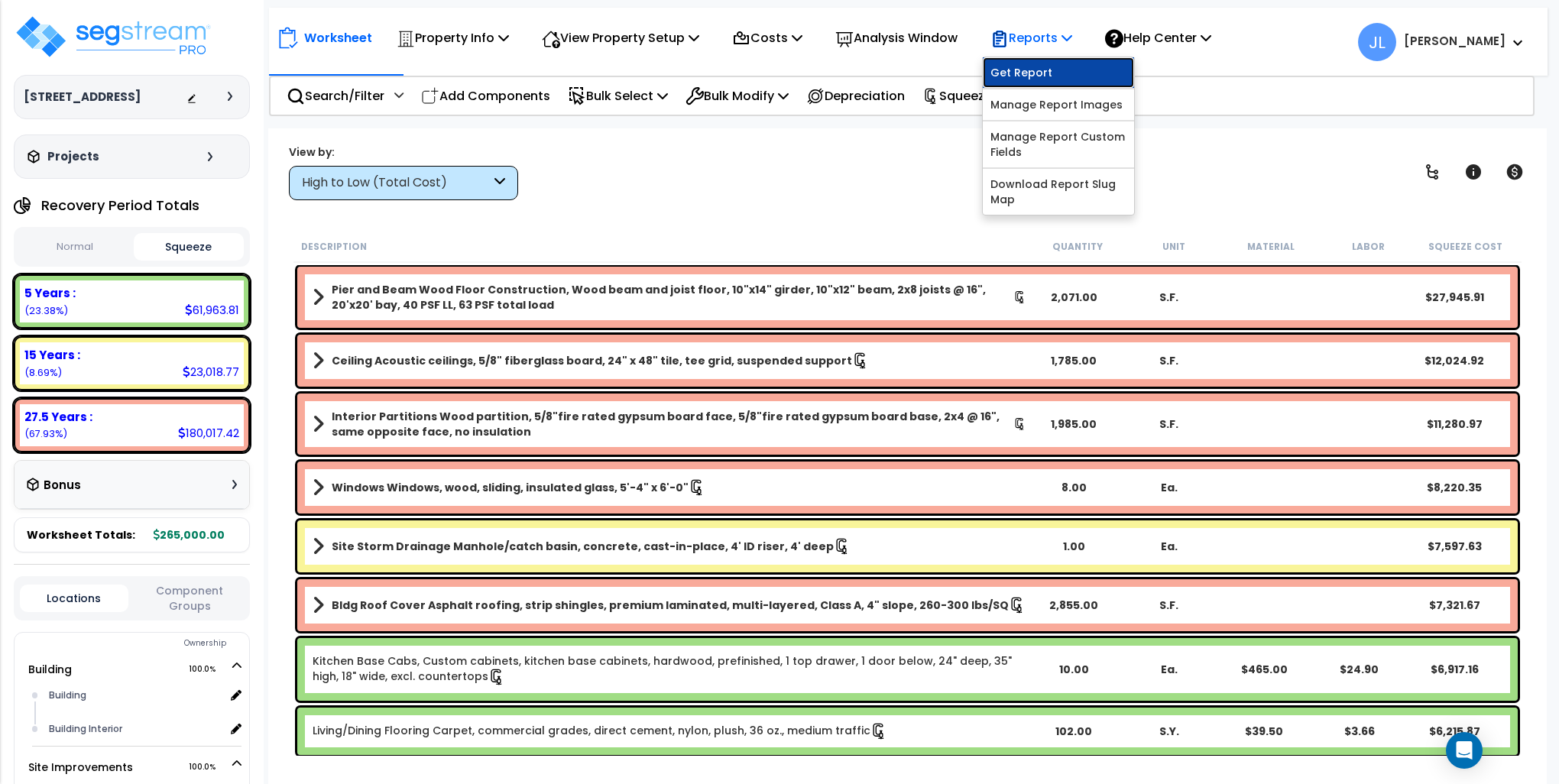
click at [1049, 73] on link "Get Report" at bounding box center [1059, 72] width 151 height 30
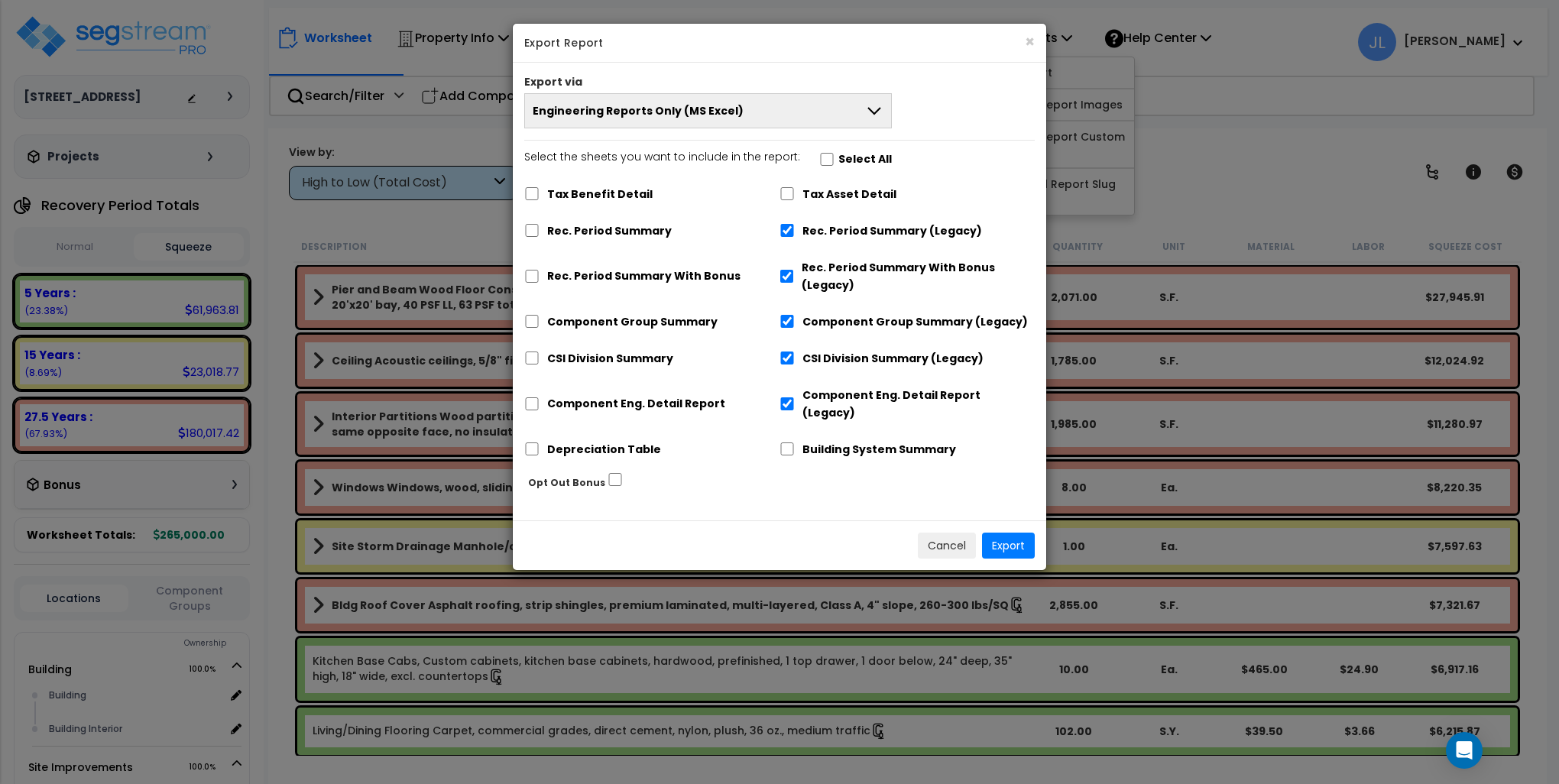
click at [816, 111] on button "Engineering Reports Only (MS Excel)" at bounding box center [708, 111] width 368 height 35
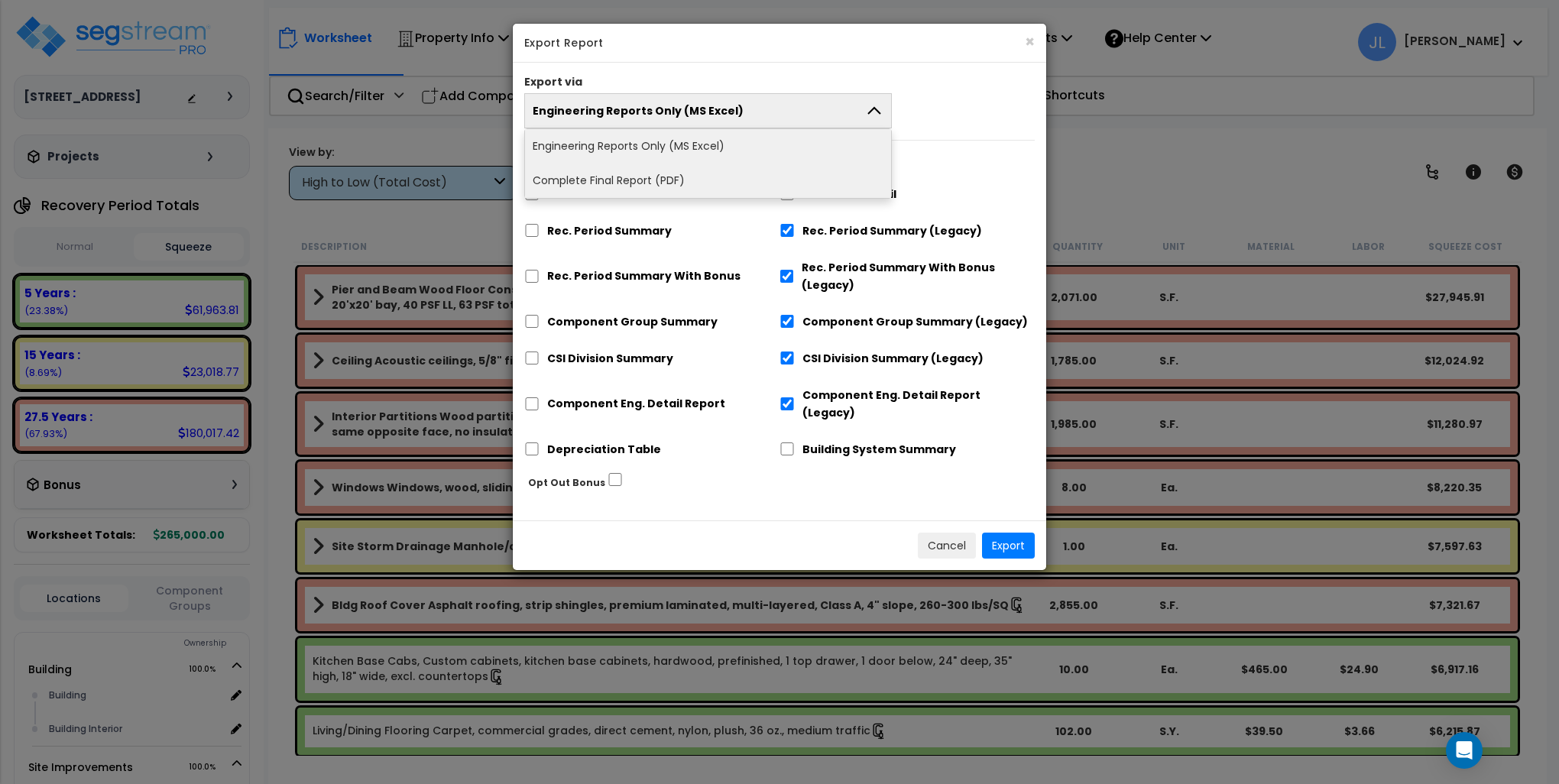
click at [614, 170] on li "Complete Final Report (PDF)" at bounding box center [708, 180] width 366 height 34
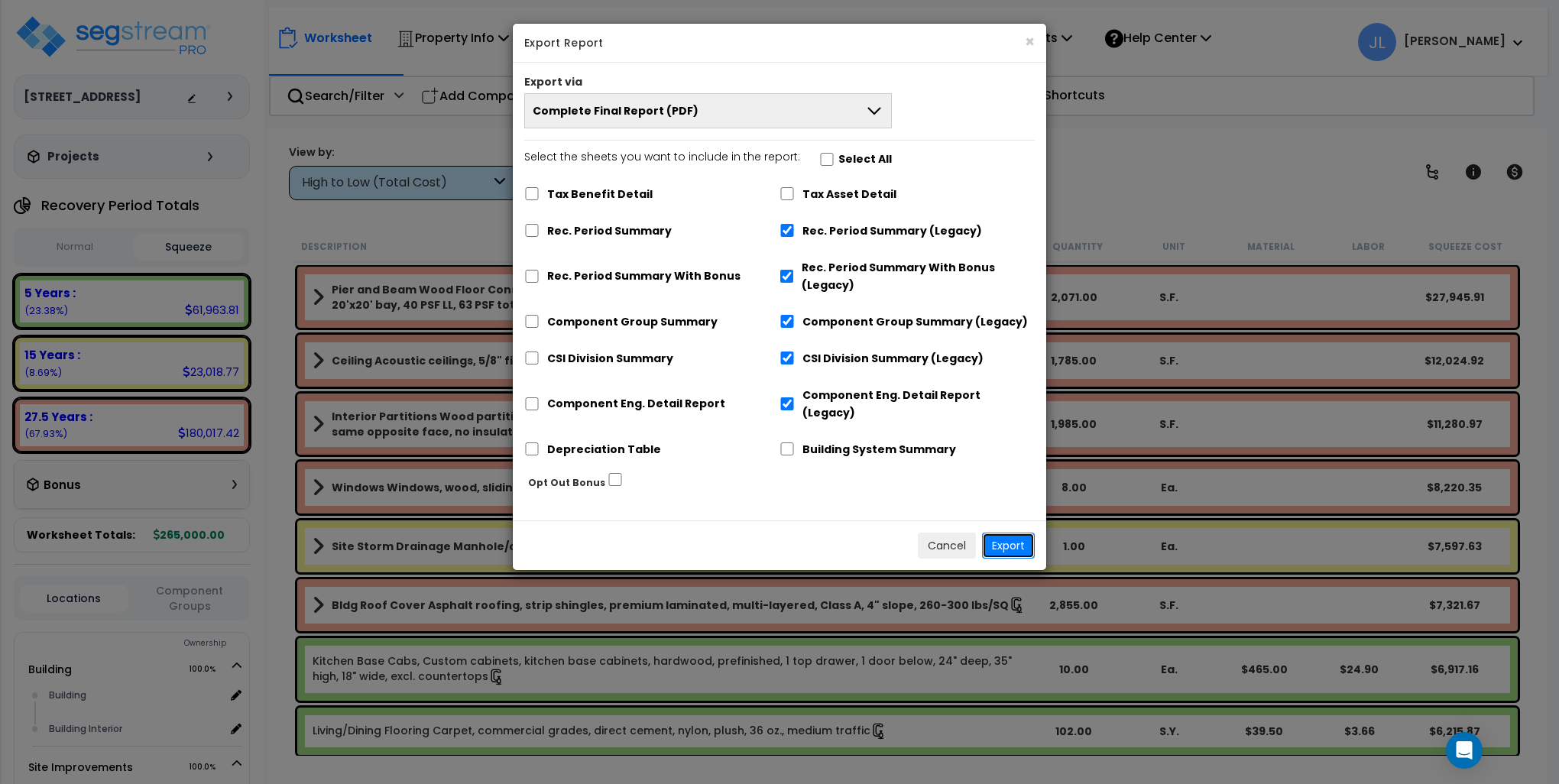
click at [1006, 532] on button "Export" at bounding box center [1009, 545] width 53 height 26
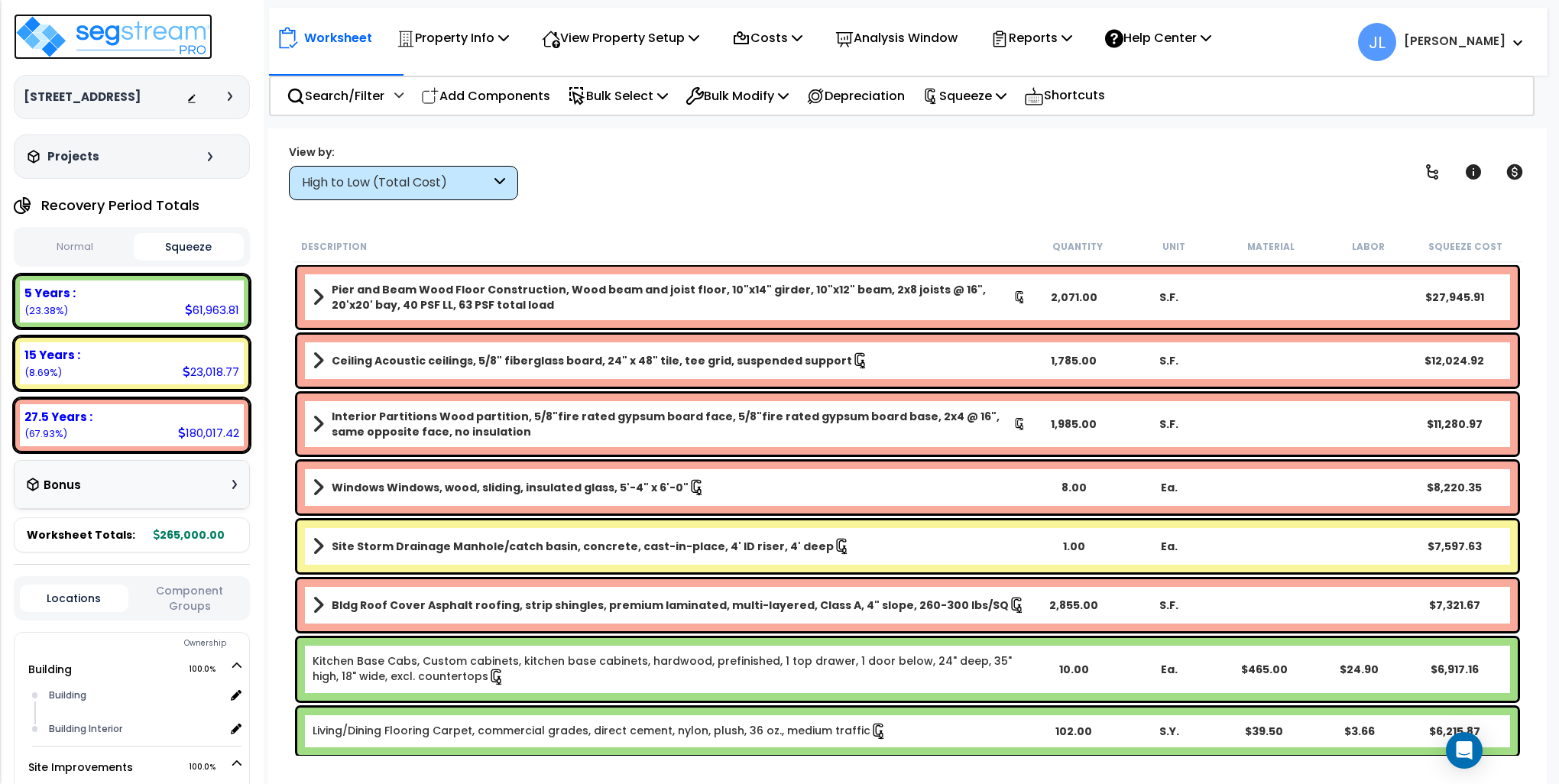
click at [143, 39] on img at bounding box center [113, 36] width 199 height 46
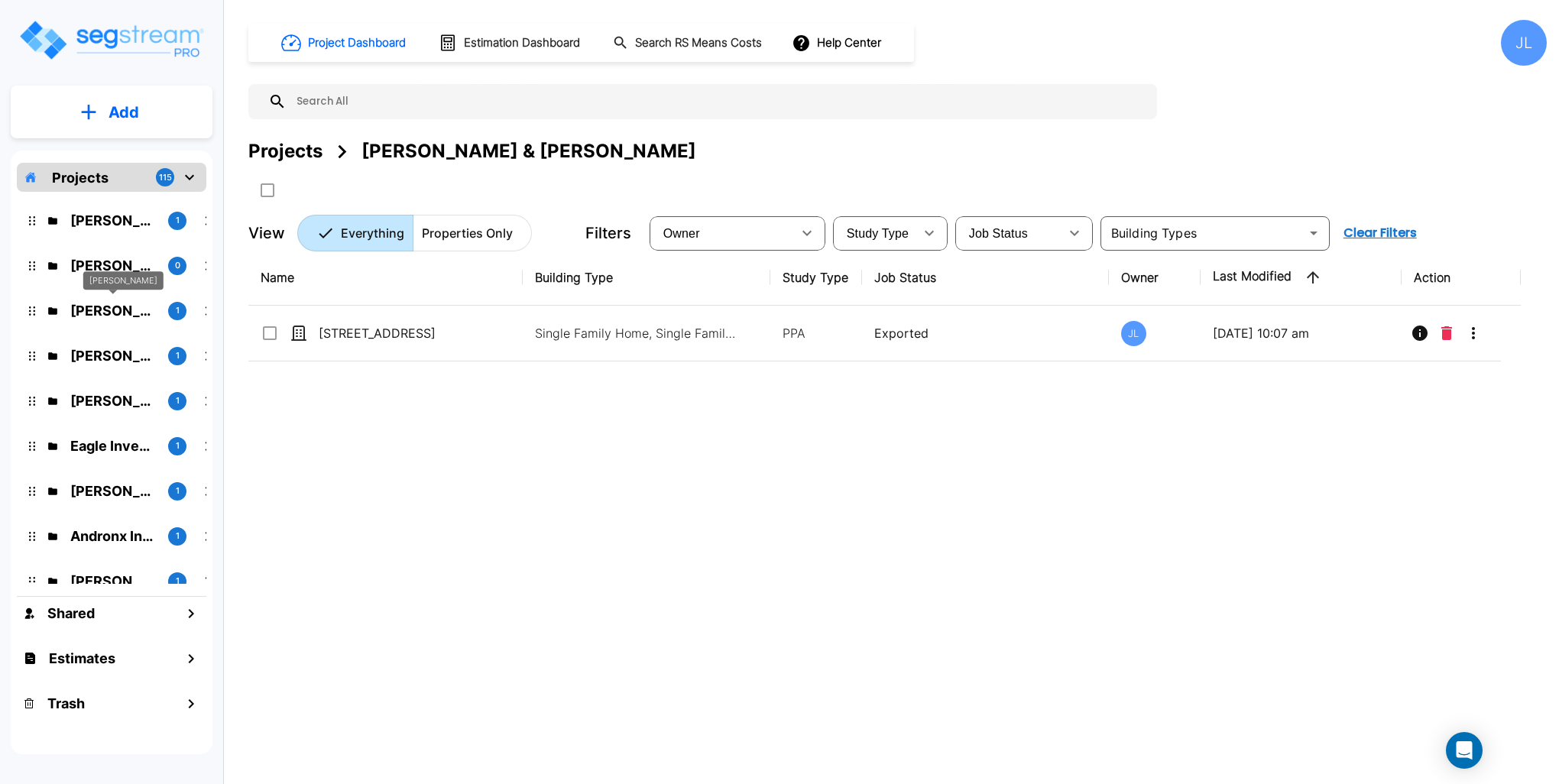
click at [99, 308] on p "[PERSON_NAME]" at bounding box center [113, 310] width 86 height 21
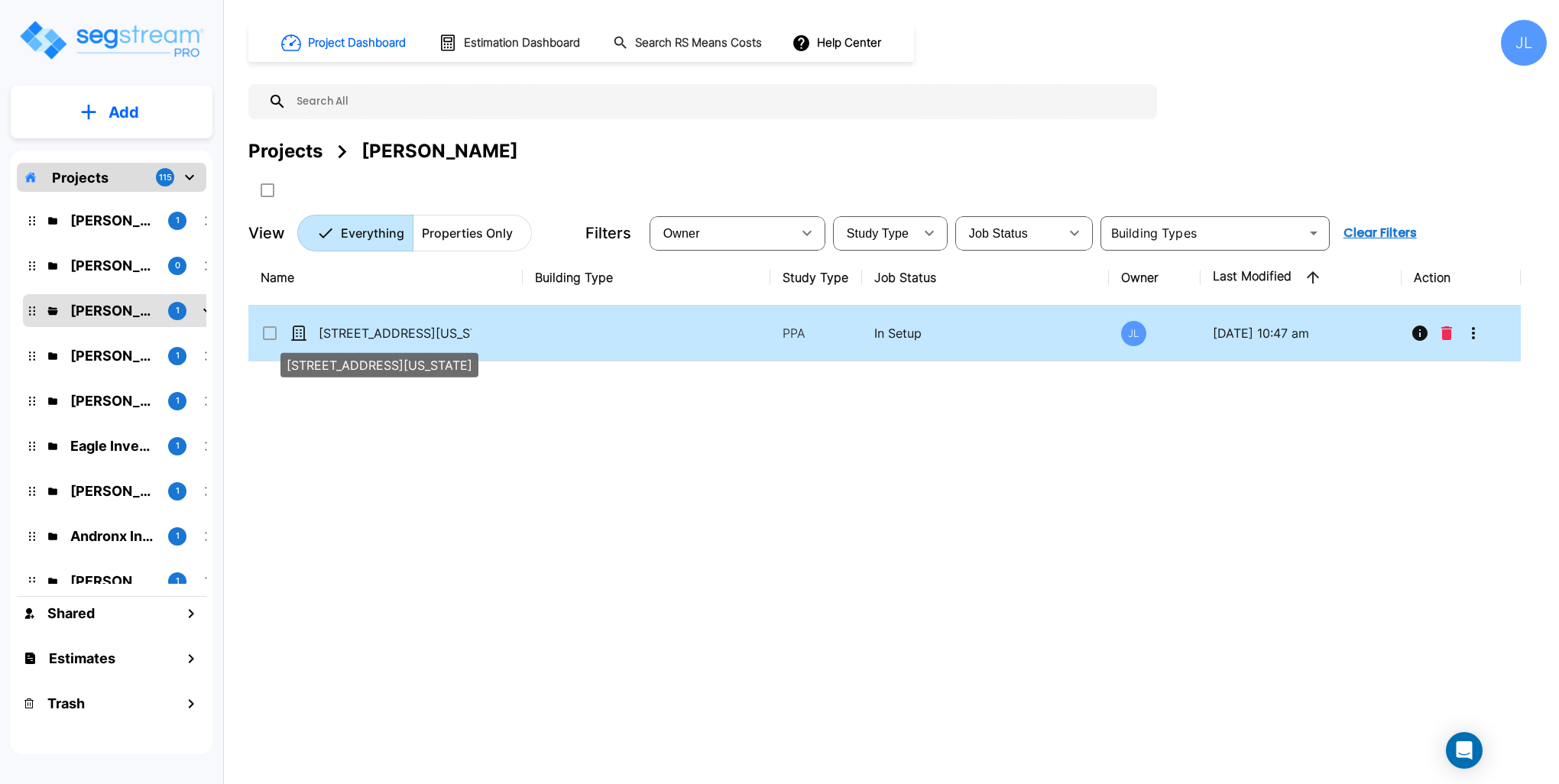
click at [438, 331] on p "[STREET_ADDRESS][US_STATE]" at bounding box center [395, 333] width 153 height 19
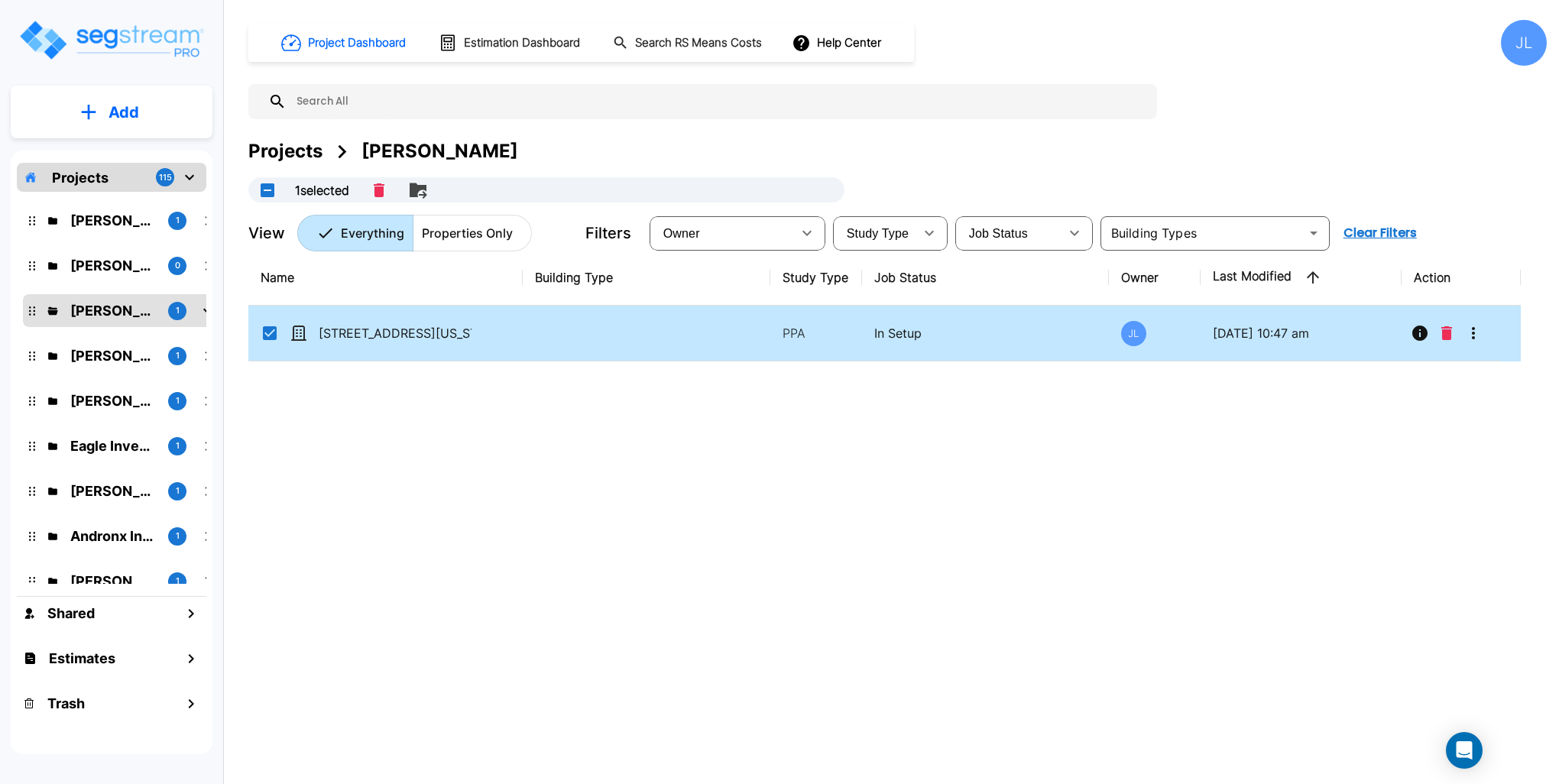
click at [998, 341] on p "In Setup" at bounding box center [986, 333] width 222 height 19
checkbox input "false"
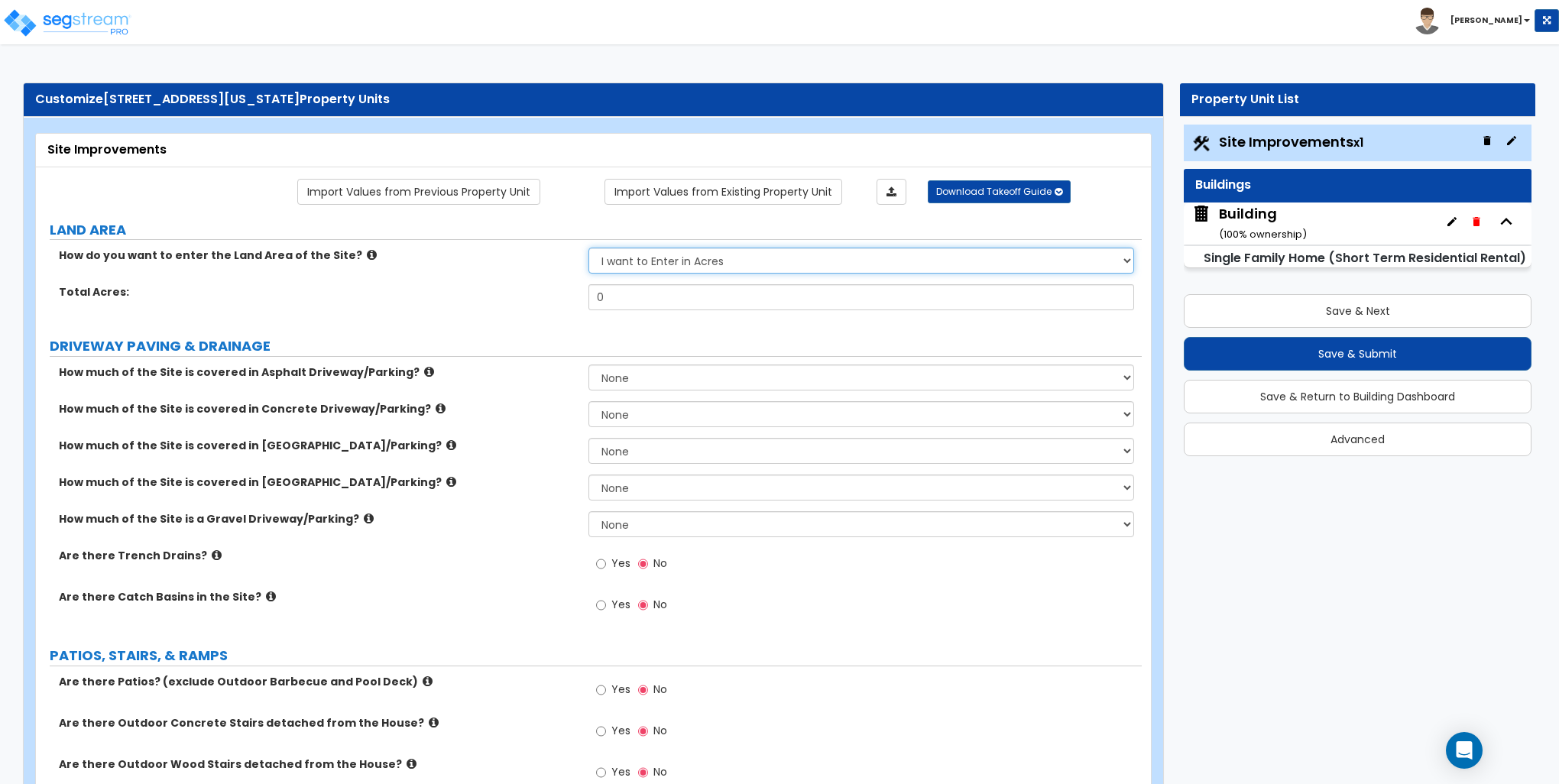
drag, startPoint x: 749, startPoint y: 258, endPoint x: 694, endPoint y: 261, distance: 55.1
click at [749, 258] on select "I want to Enter in [GEOGRAPHIC_DATA] I want to Enter in Square Feet" at bounding box center [861, 260] width 545 height 26
select select "2"
click at [589, 248] on select "I want to Enter in [GEOGRAPHIC_DATA] I want to Enter in Square Feet" at bounding box center [861, 260] width 545 height 26
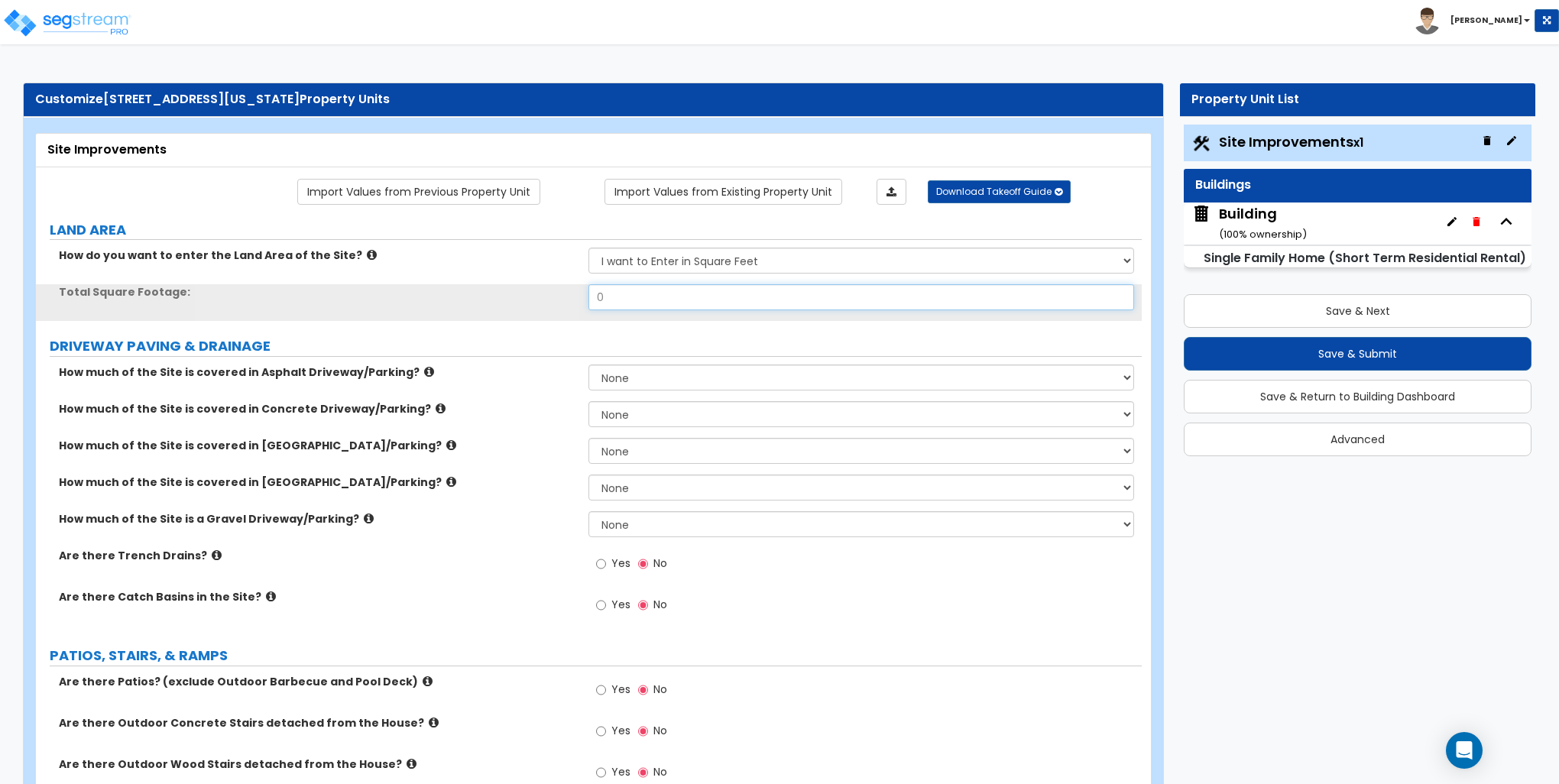
click at [660, 297] on input "0" at bounding box center [861, 297] width 545 height 26
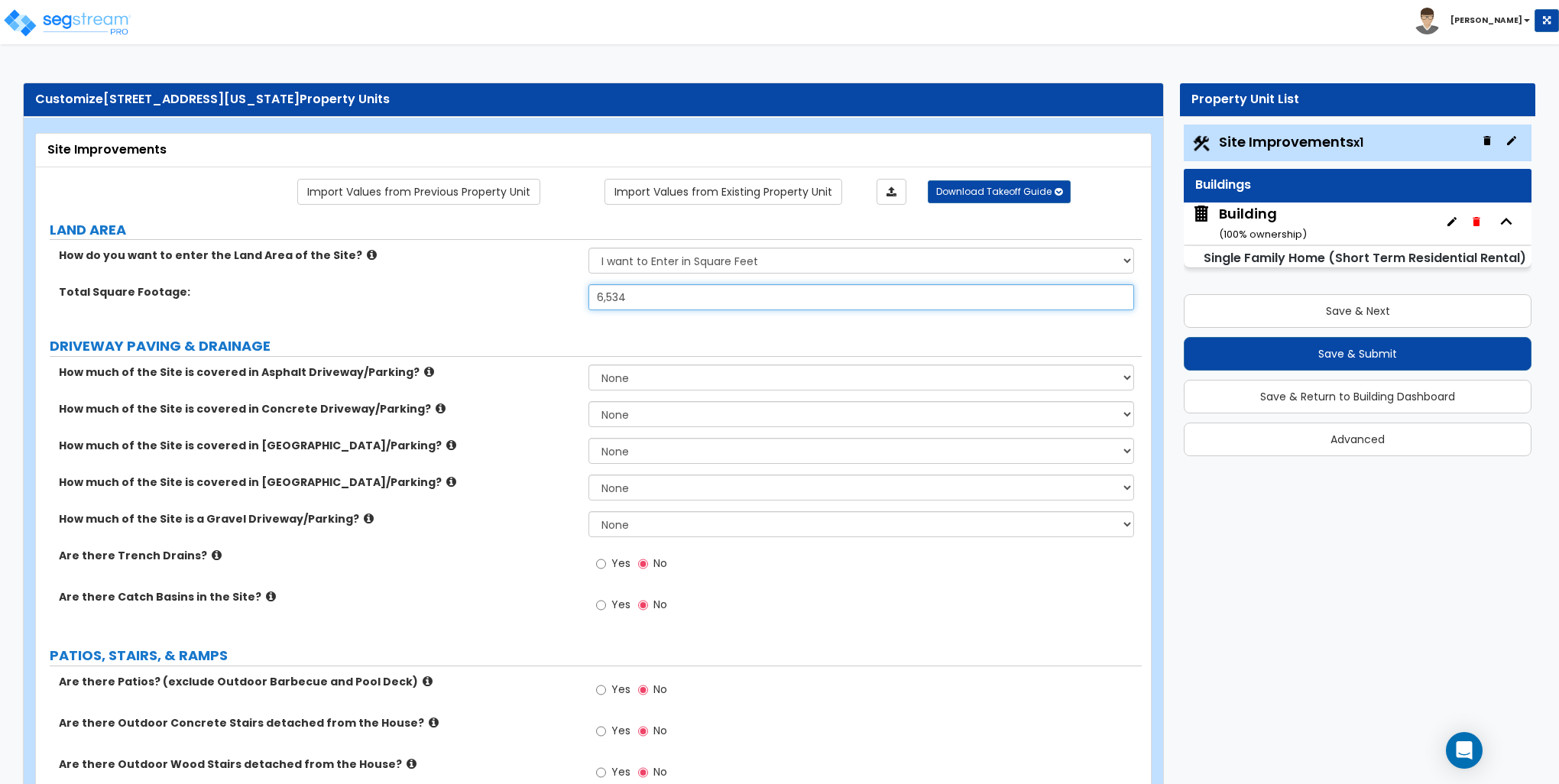
type input "6,534"
click at [618, 523] on select "None I want to Enter an Approximate Percentage I want to Enter the Square Foota…" at bounding box center [861, 524] width 545 height 26
click at [589, 511] on select "None I want to Enter an Approximate Percentage I want to Enter the Square Foota…" at bounding box center [861, 524] width 545 height 26
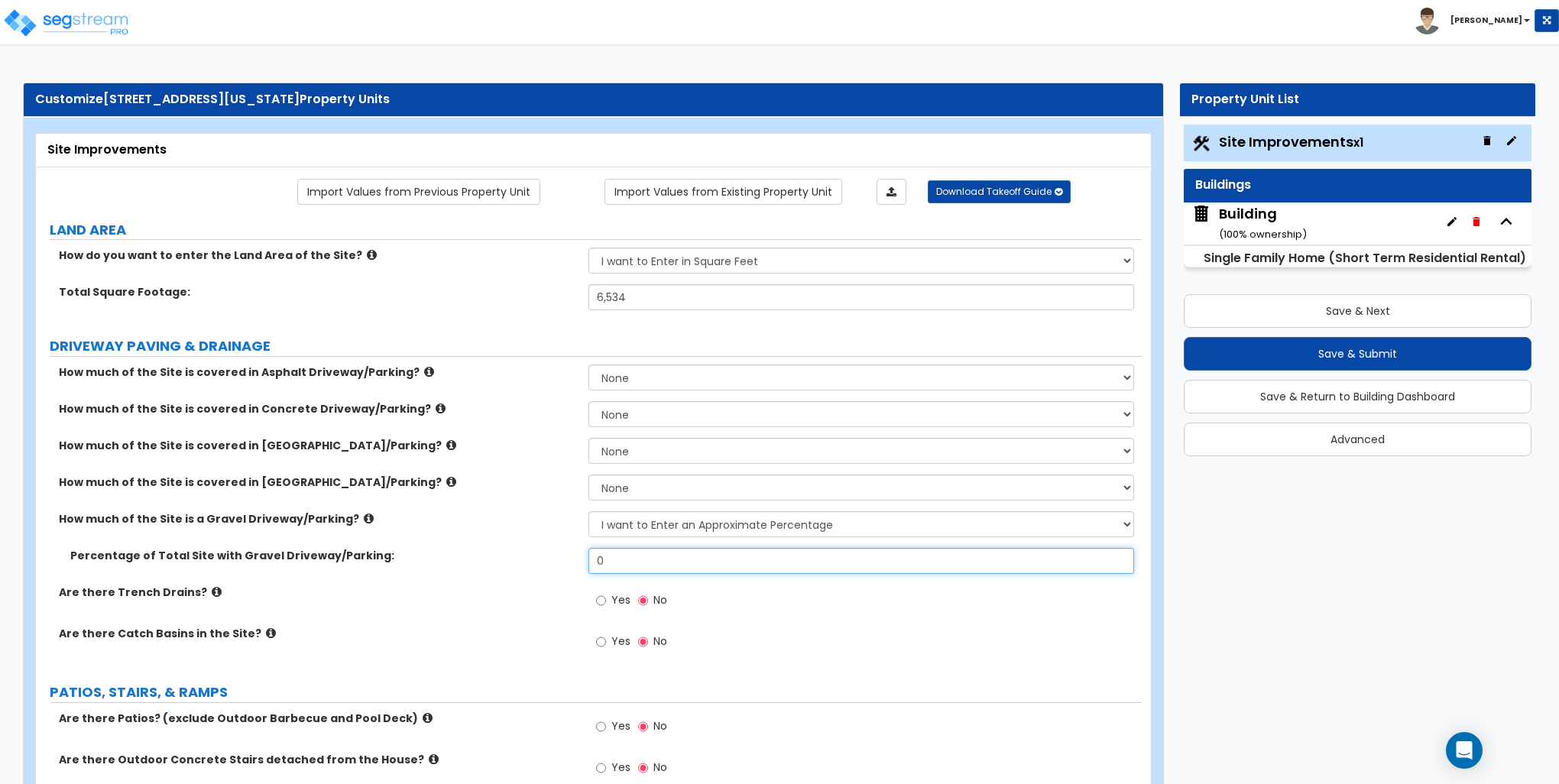
click at [652, 558] on input "0" at bounding box center [861, 561] width 545 height 26
click at [668, 521] on select "None I want to Enter an Approximate Percentage I want to Enter the Square Foota…" at bounding box center [861, 524] width 545 height 26
click at [589, 511] on select "None I want to Enter an Approximate Percentage I want to Enter the Square Foota…" at bounding box center [861, 524] width 545 height 26
drag, startPoint x: 673, startPoint y: 524, endPoint x: 678, endPoint y: 533, distance: 10.3
click at [675, 524] on select "None I want to Enter an Approximate Percentage I want to Enter the Square Foota…" at bounding box center [861, 524] width 545 height 26
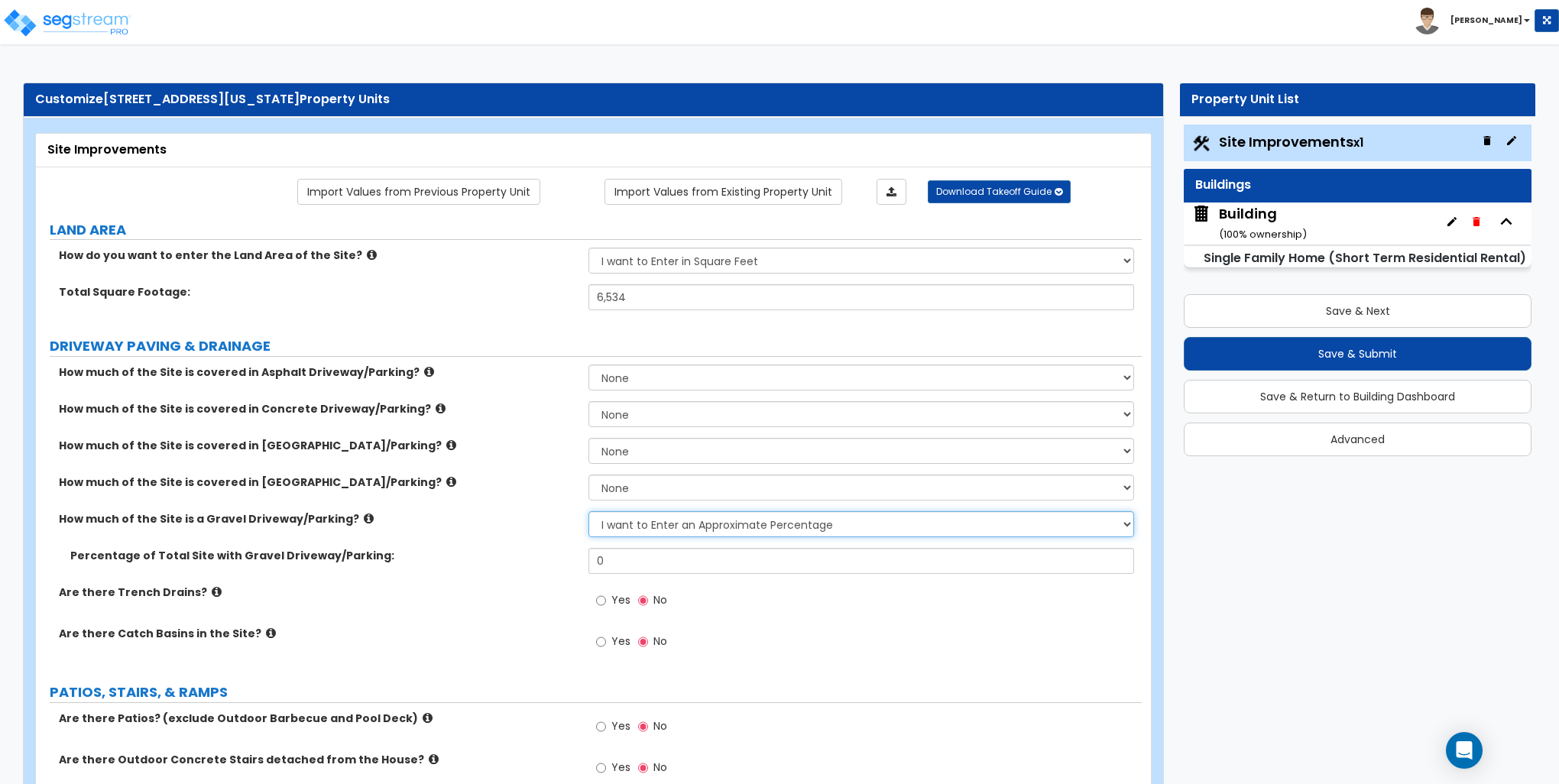
select select "2"
click at [589, 511] on select "None I want to Enter an Approximate Percentage I want to Enter the Square Foota…" at bounding box center [861, 524] width 545 height 26
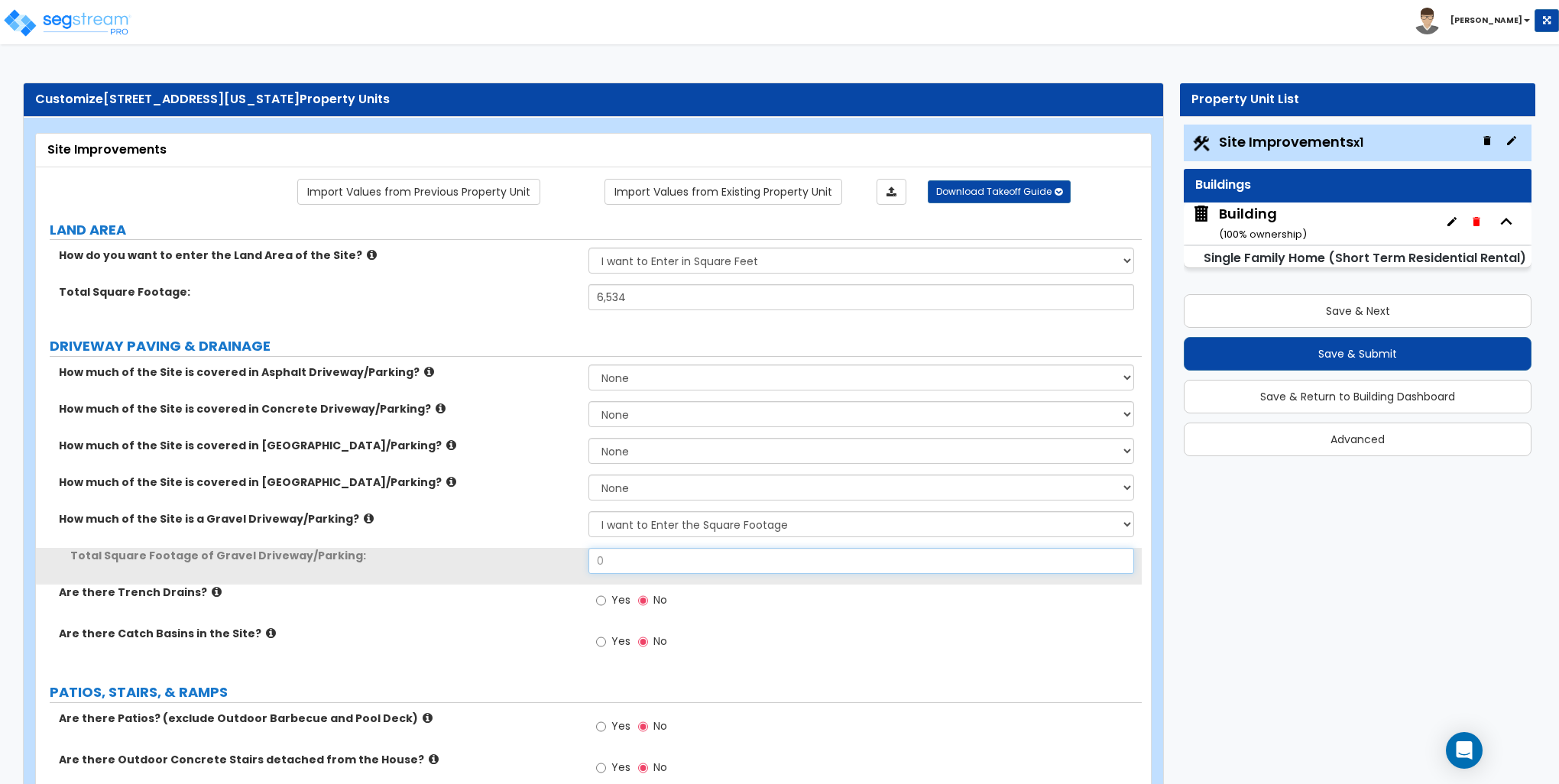
click at [661, 561] on input "0" at bounding box center [861, 561] width 545 height 26
click at [667, 564] on input "0" at bounding box center [861, 561] width 545 height 26
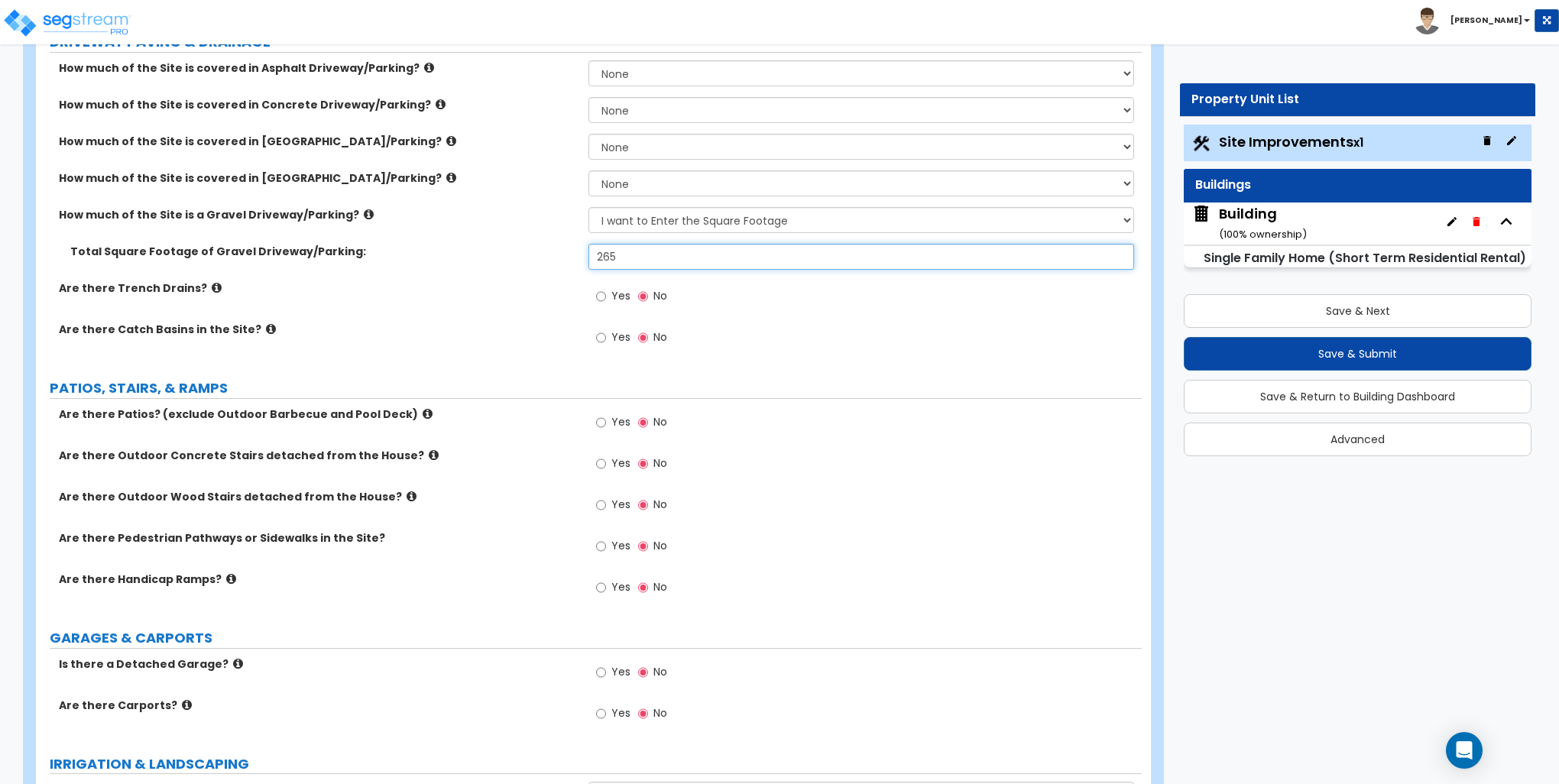
scroll to position [306, 0]
type input "265"
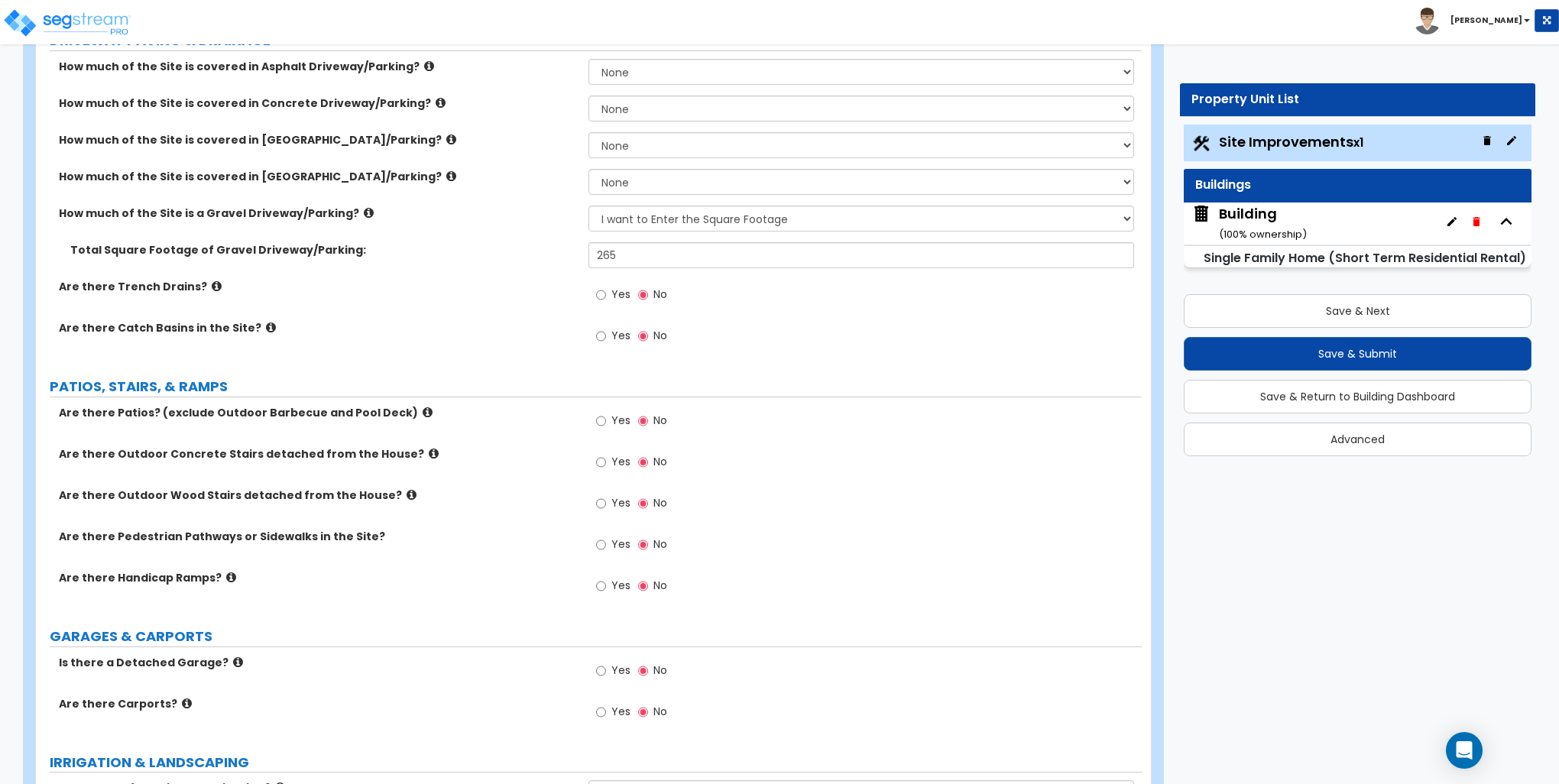
click at [423, 413] on icon at bounding box center [428, 413] width 10 height 12
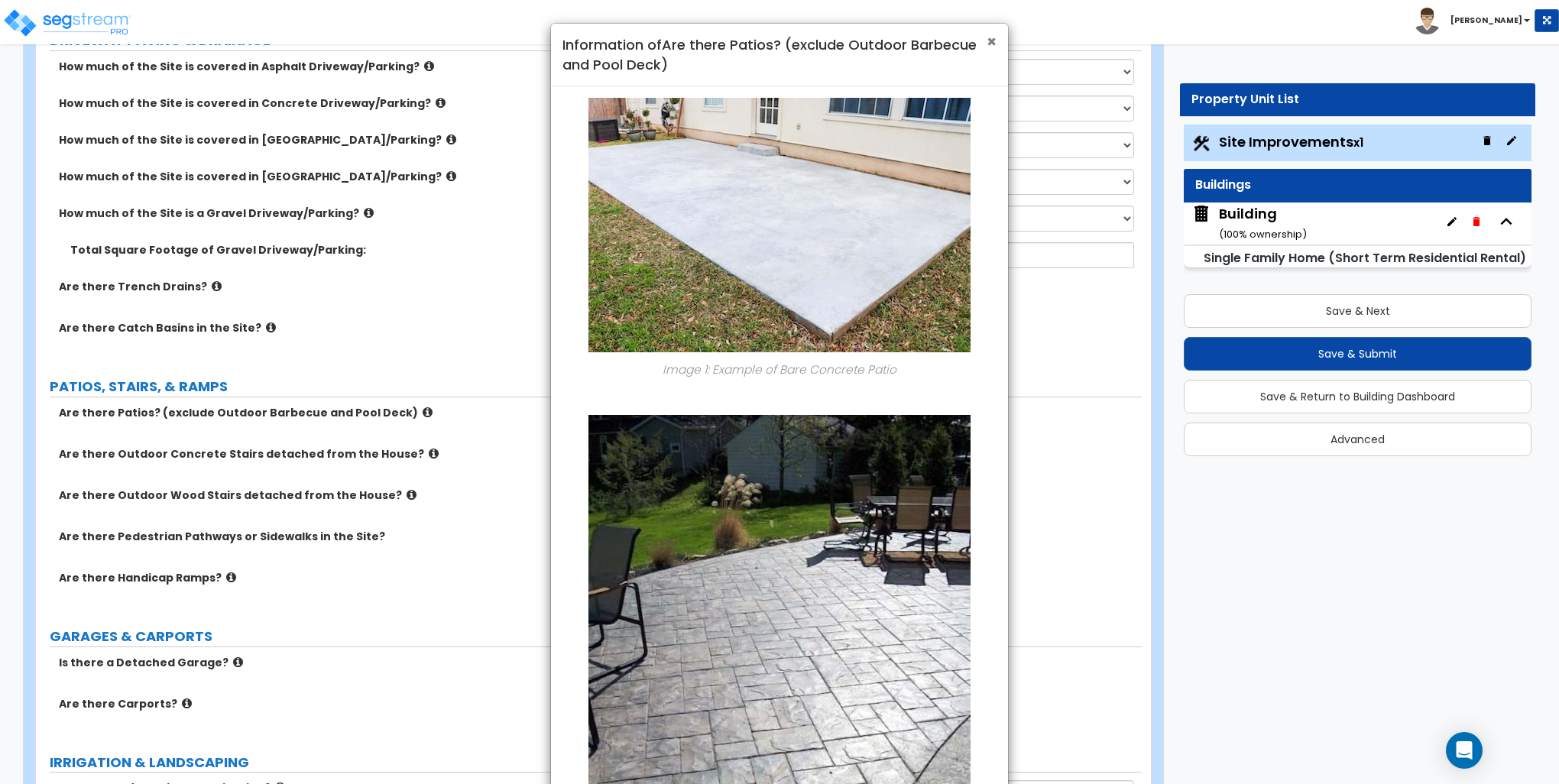
click at [994, 43] on span "×" at bounding box center [992, 41] width 10 height 23
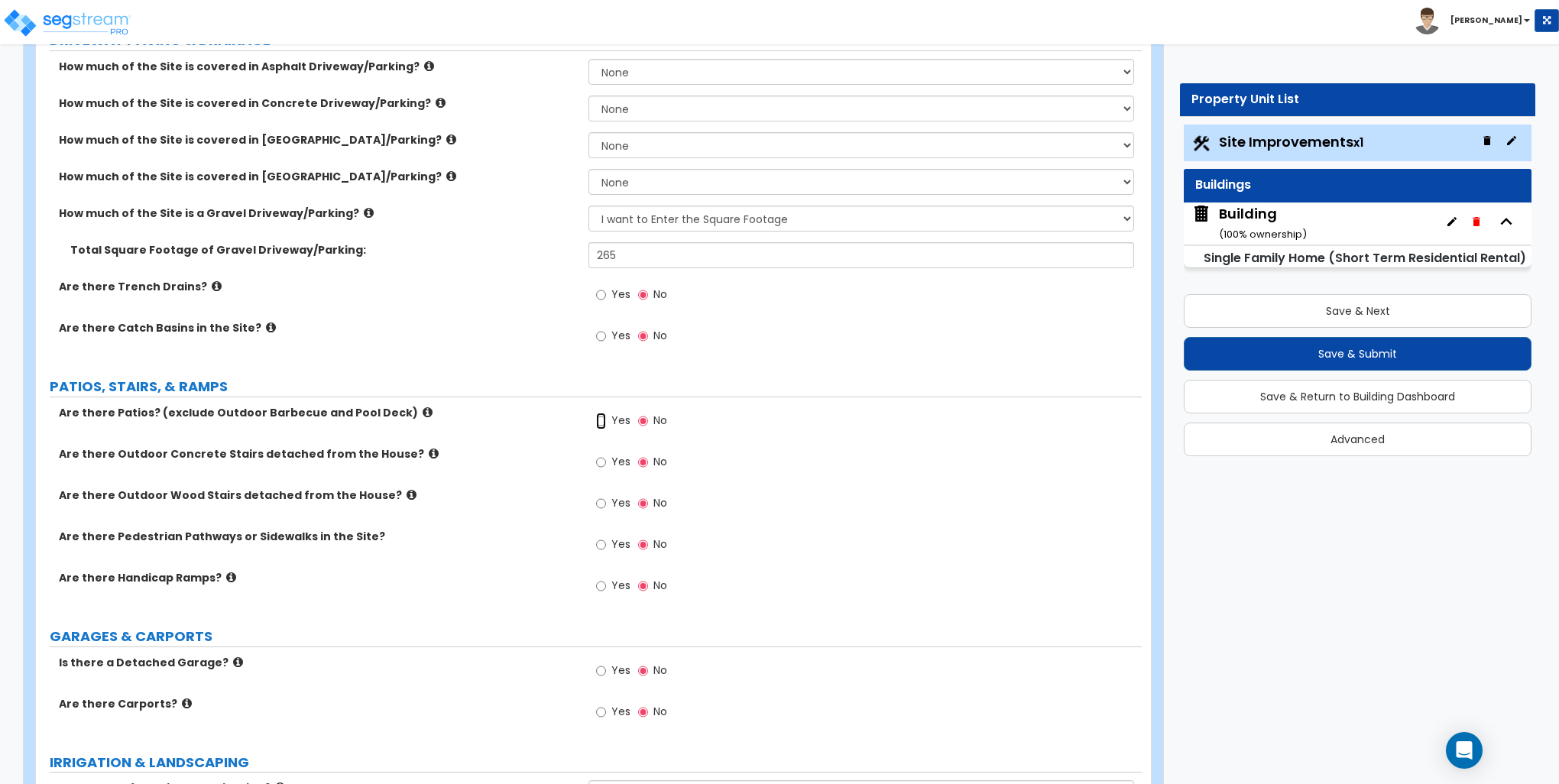
click at [600, 421] on input "Yes" at bounding box center [602, 420] width 10 height 17
radio input "true"
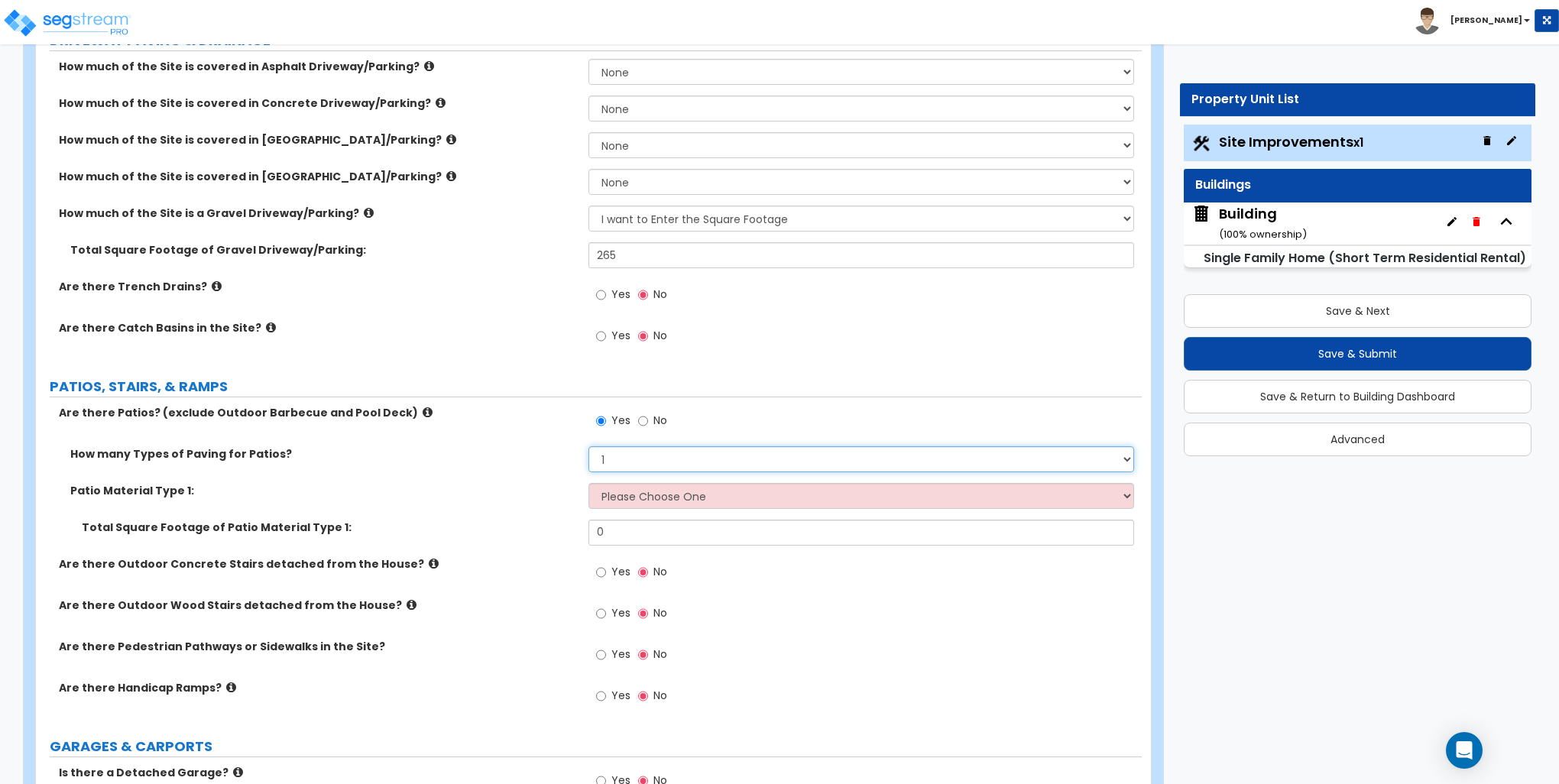
click at [653, 454] on select "1 2 3 4" at bounding box center [861, 459] width 545 height 26
click at [642, 491] on select "Please Choose One Bare Concrete Stamped Concrete Brick Pavers Stone Pavers Tile…" at bounding box center [861, 495] width 545 height 26
select select "5"
click at [589, 482] on select "Please Choose One Bare Concrete Stamped Concrete Brick Pavers Stone Pavers Tile…" at bounding box center [861, 495] width 545 height 26
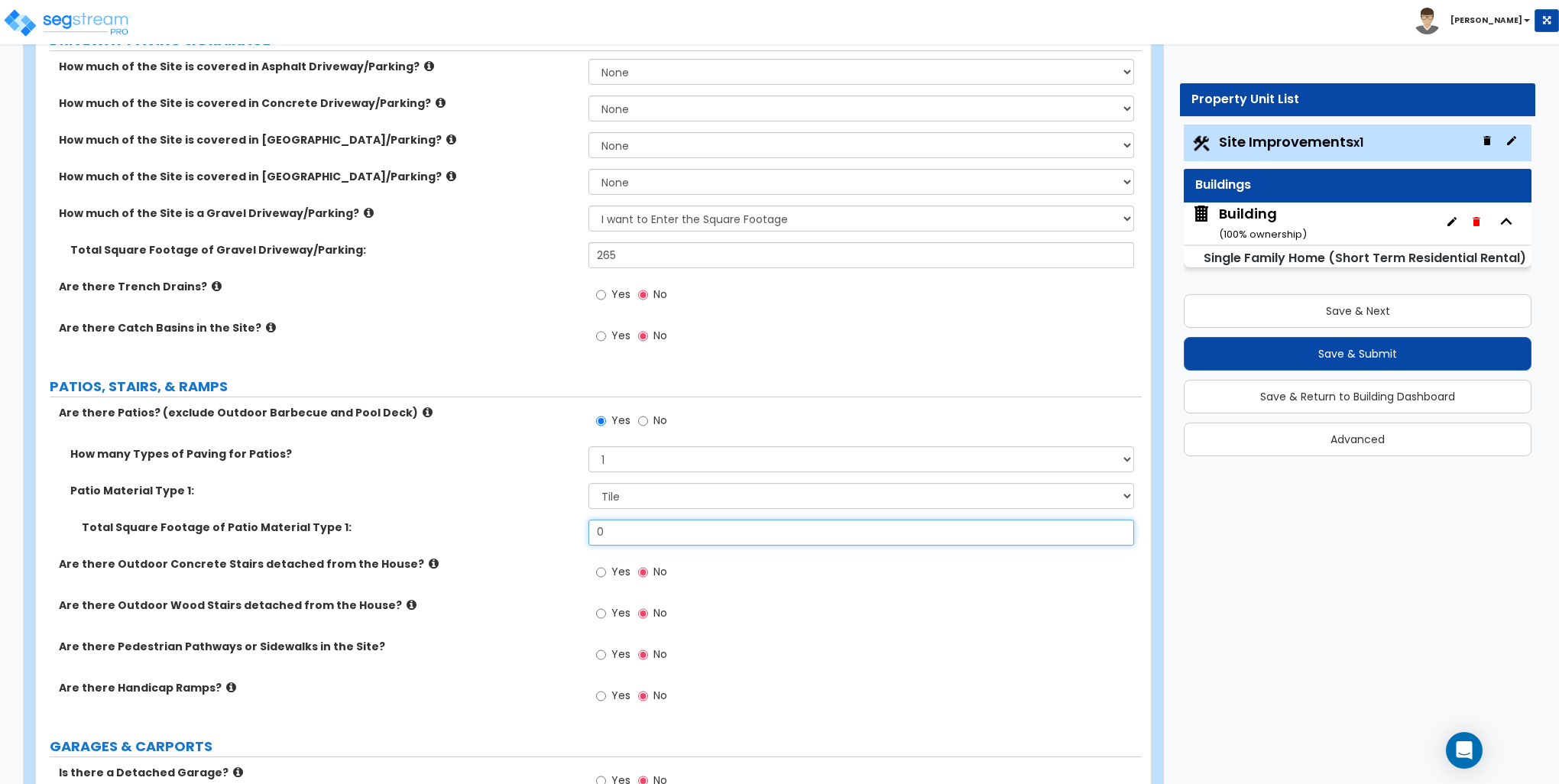
click at [616, 524] on input "0" at bounding box center [861, 532] width 545 height 26
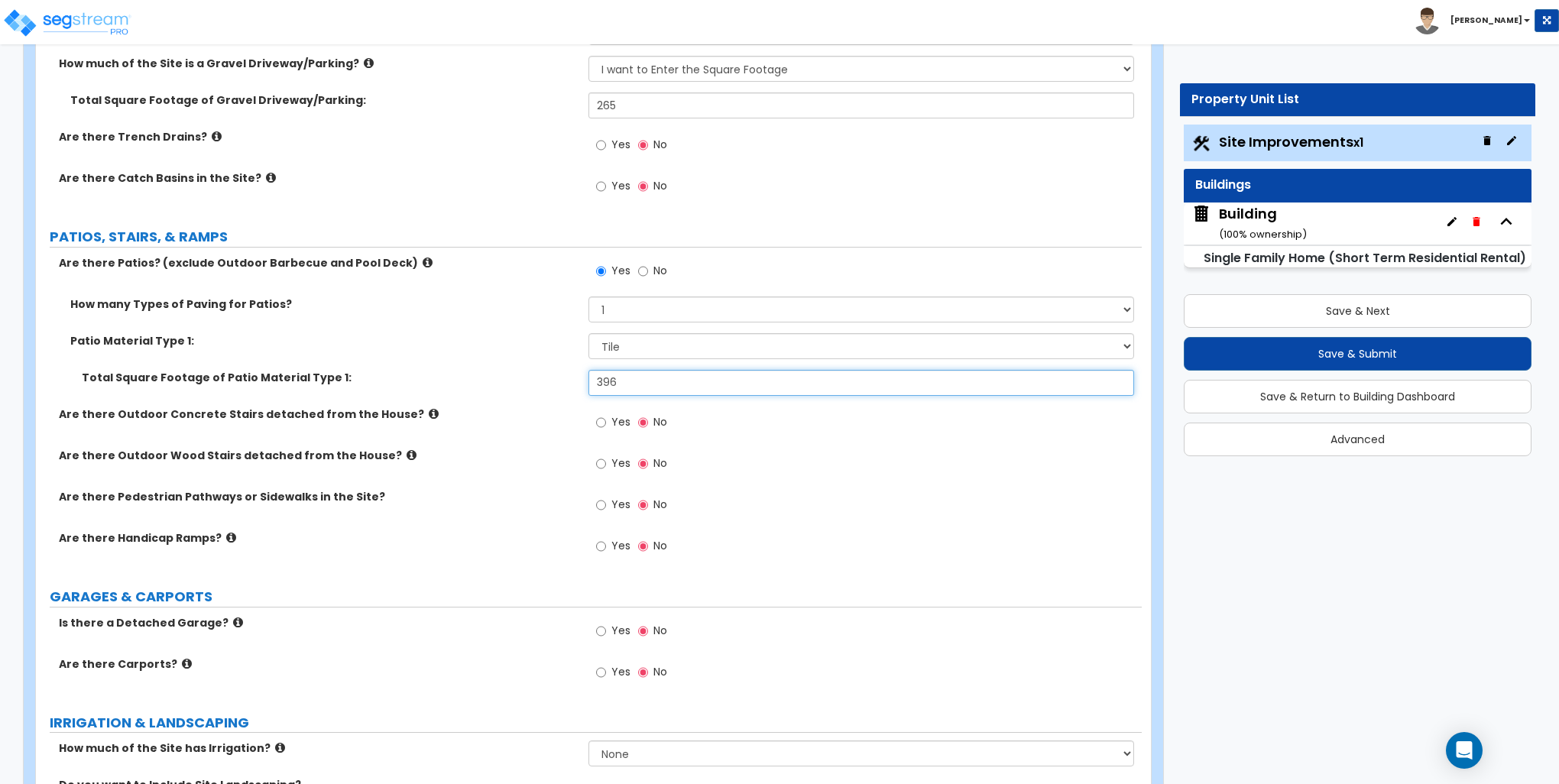
scroll to position [459, 0]
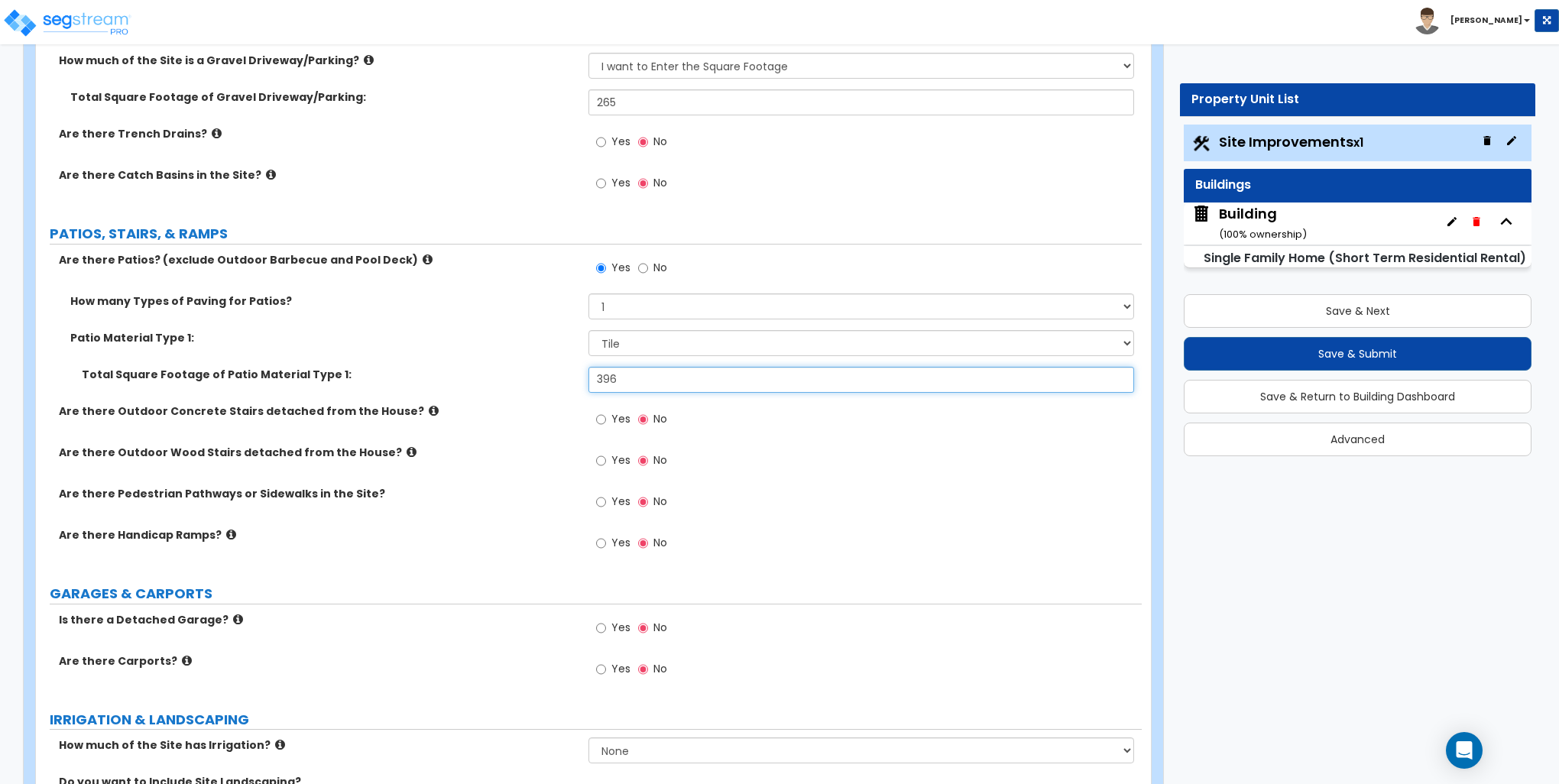
type input "396"
click at [603, 460] on input "Yes" at bounding box center [602, 460] width 10 height 17
radio input "true"
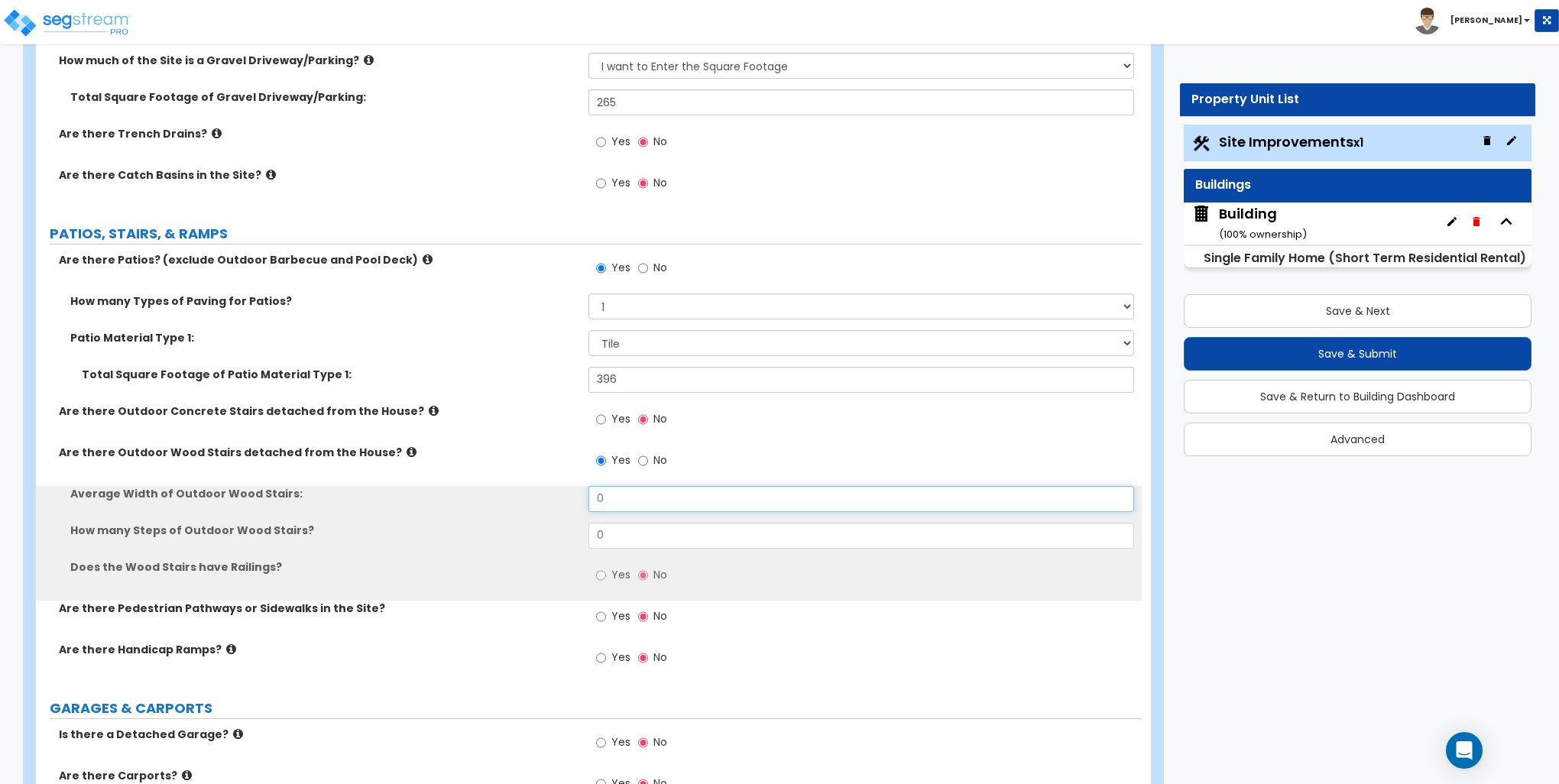
click at [659, 501] on input "0" at bounding box center [861, 499] width 545 height 26
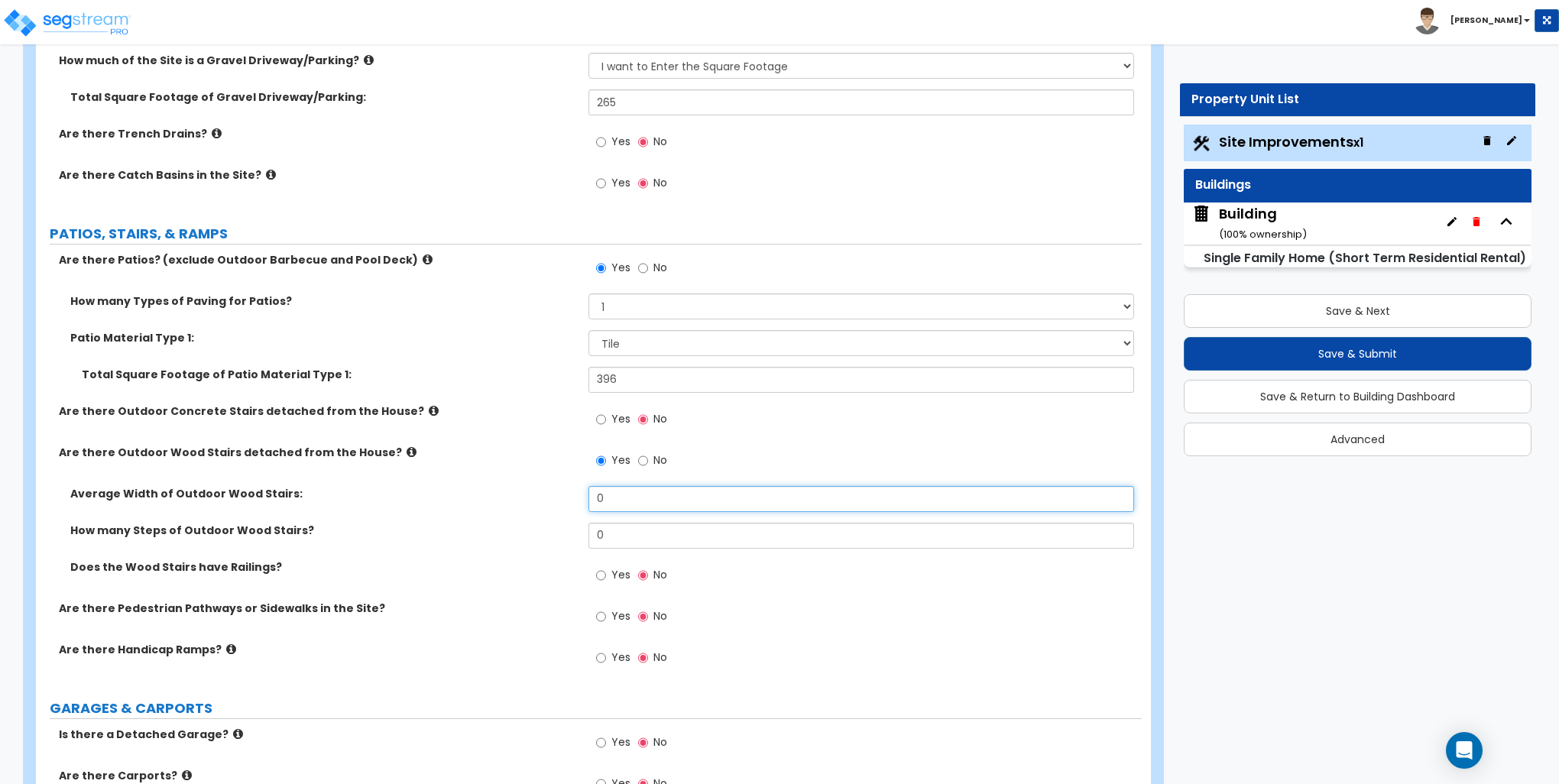
click at [659, 501] on input "0" at bounding box center [861, 499] width 545 height 26
type input "3"
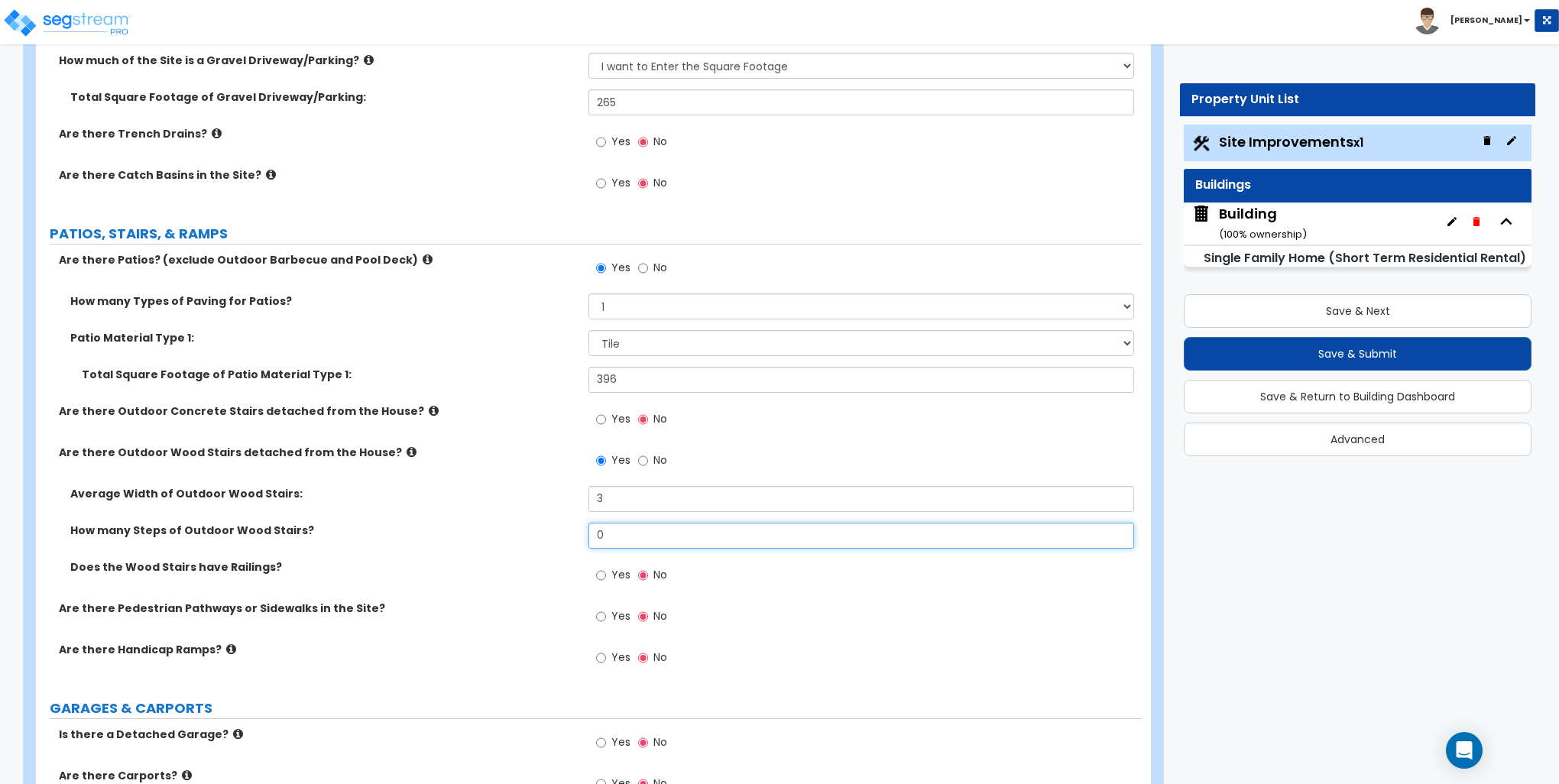
click at [654, 541] on input "0" at bounding box center [861, 535] width 545 height 26
type input "2"
click at [600, 576] on input "Yes" at bounding box center [602, 575] width 10 height 17
radio input "true"
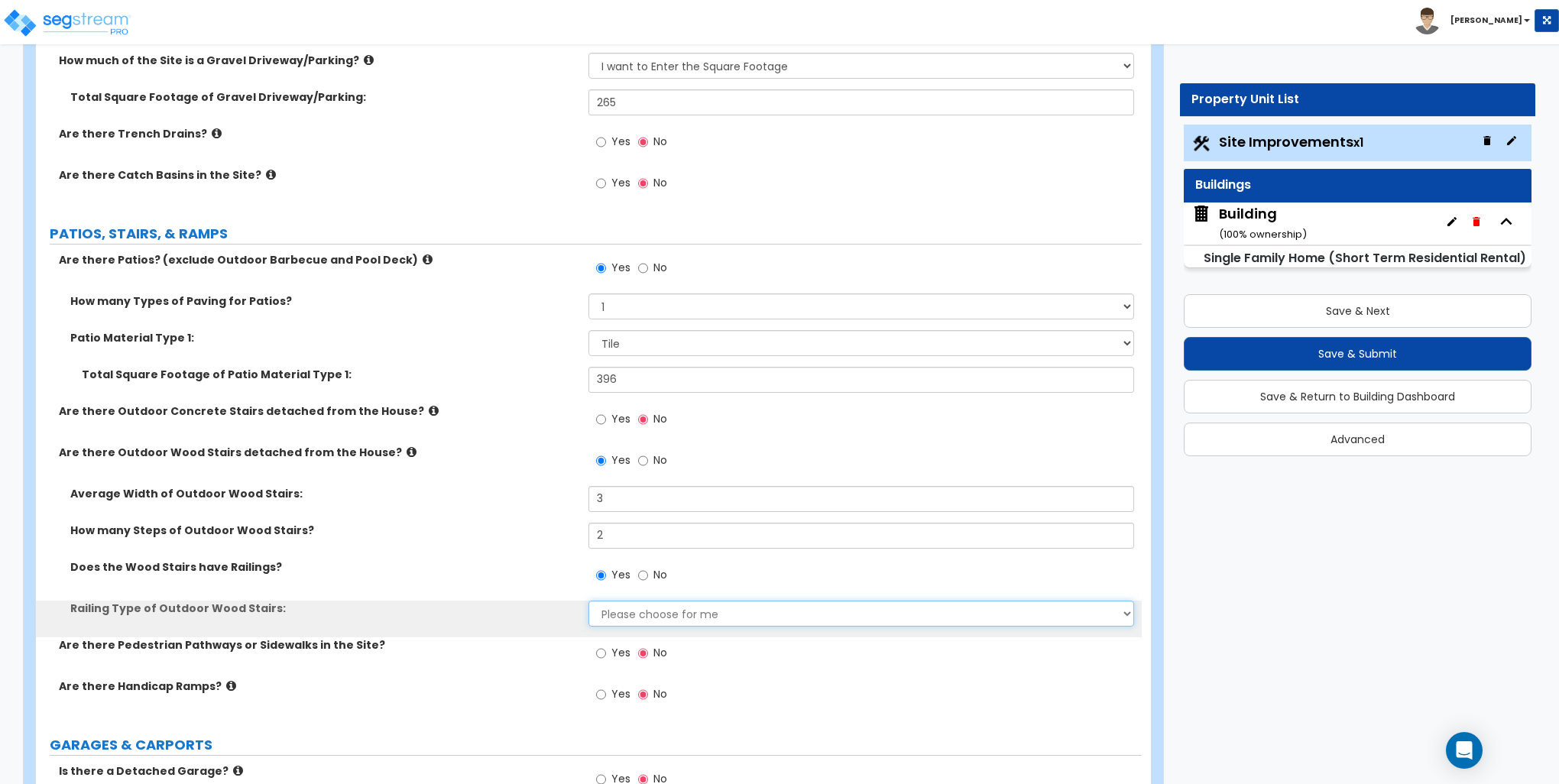
click at [620, 606] on select "Please choose for me Steel Aluminum Wood" at bounding box center [861, 613] width 545 height 26
select select "3"
click at [589, 600] on select "Please choose for me Steel Aluminum Wood" at bounding box center [861, 613] width 545 height 26
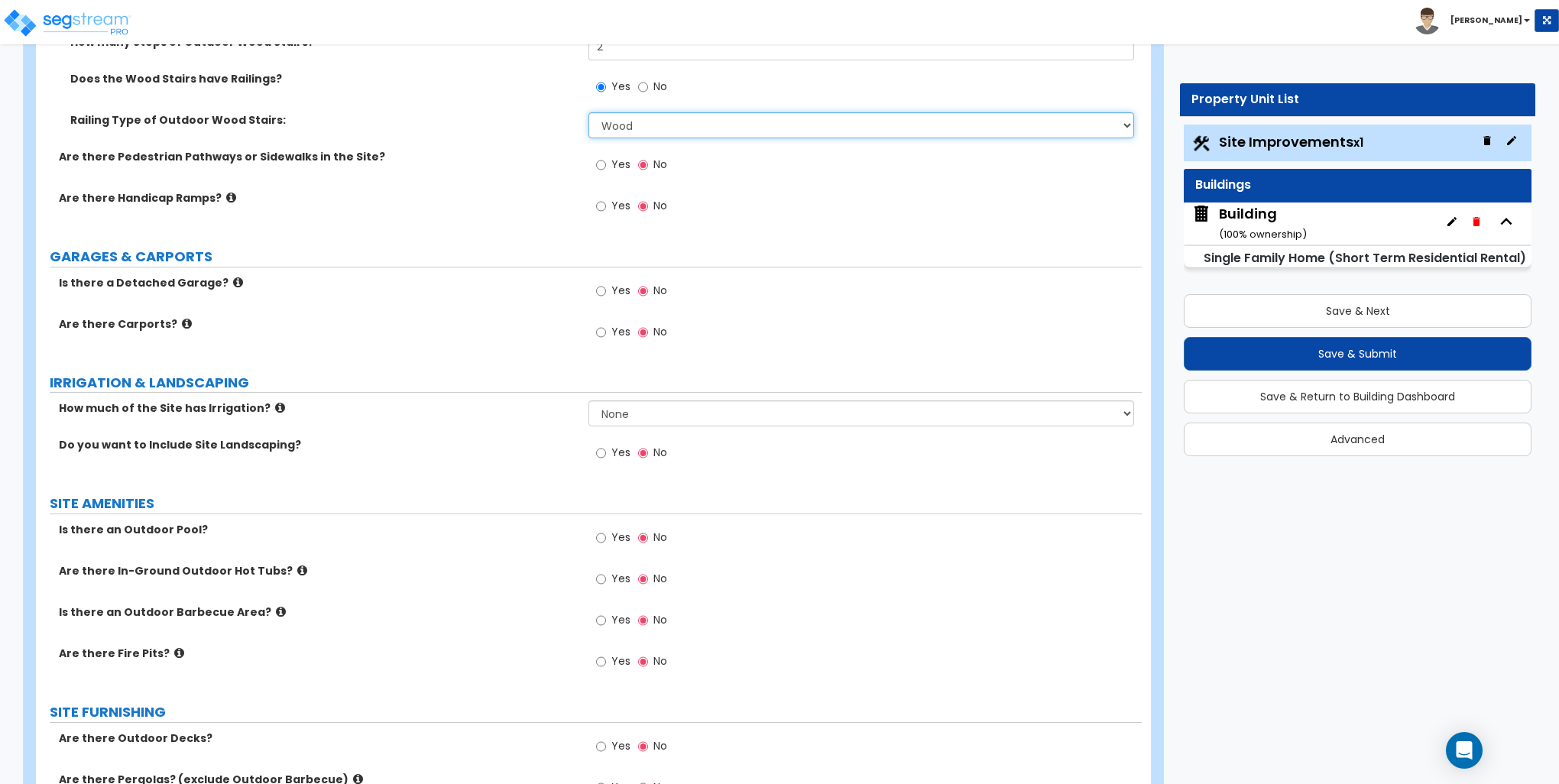
scroll to position [993, 0]
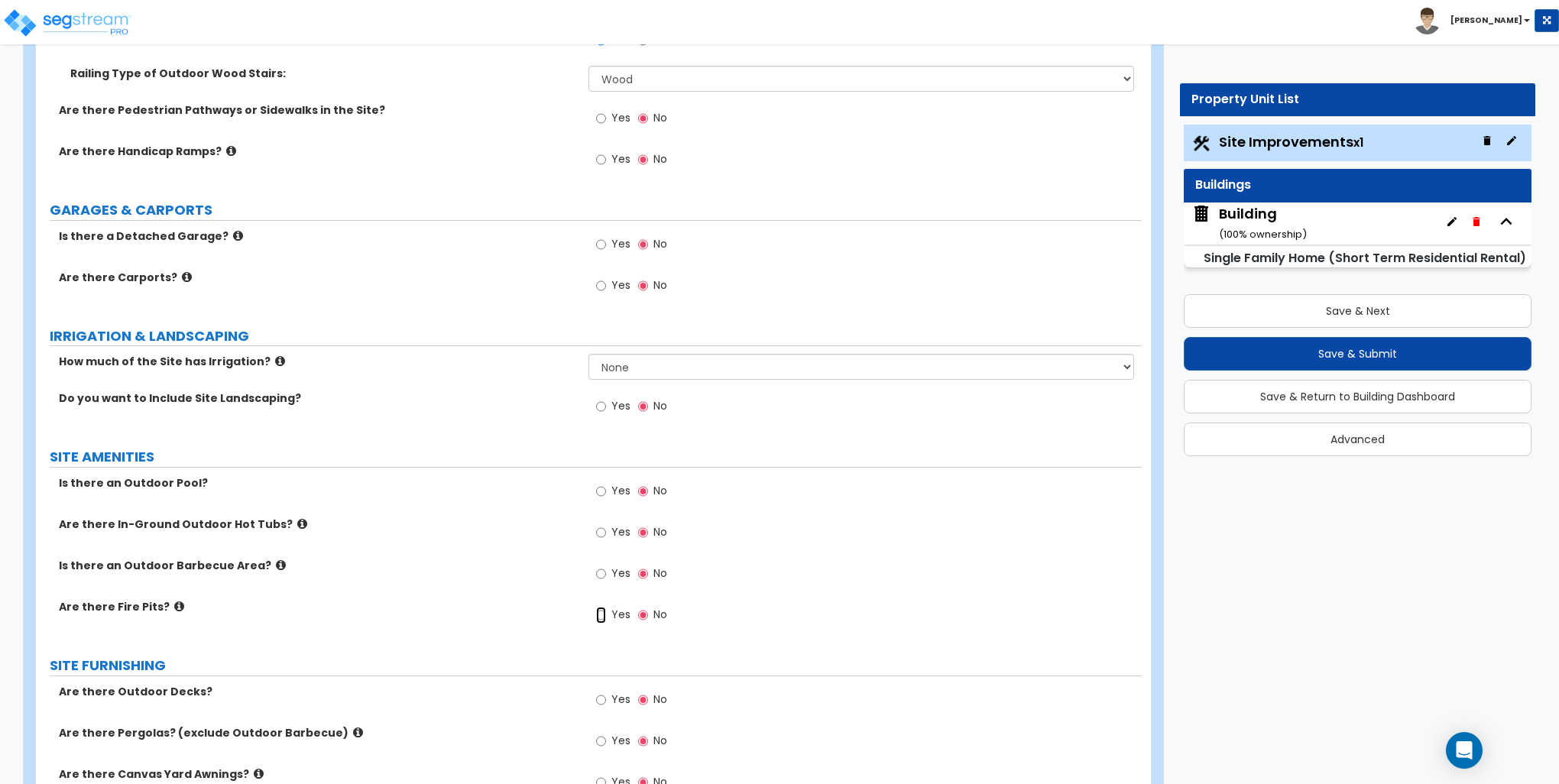
click at [603, 612] on input "Yes" at bounding box center [602, 614] width 10 height 17
radio input "true"
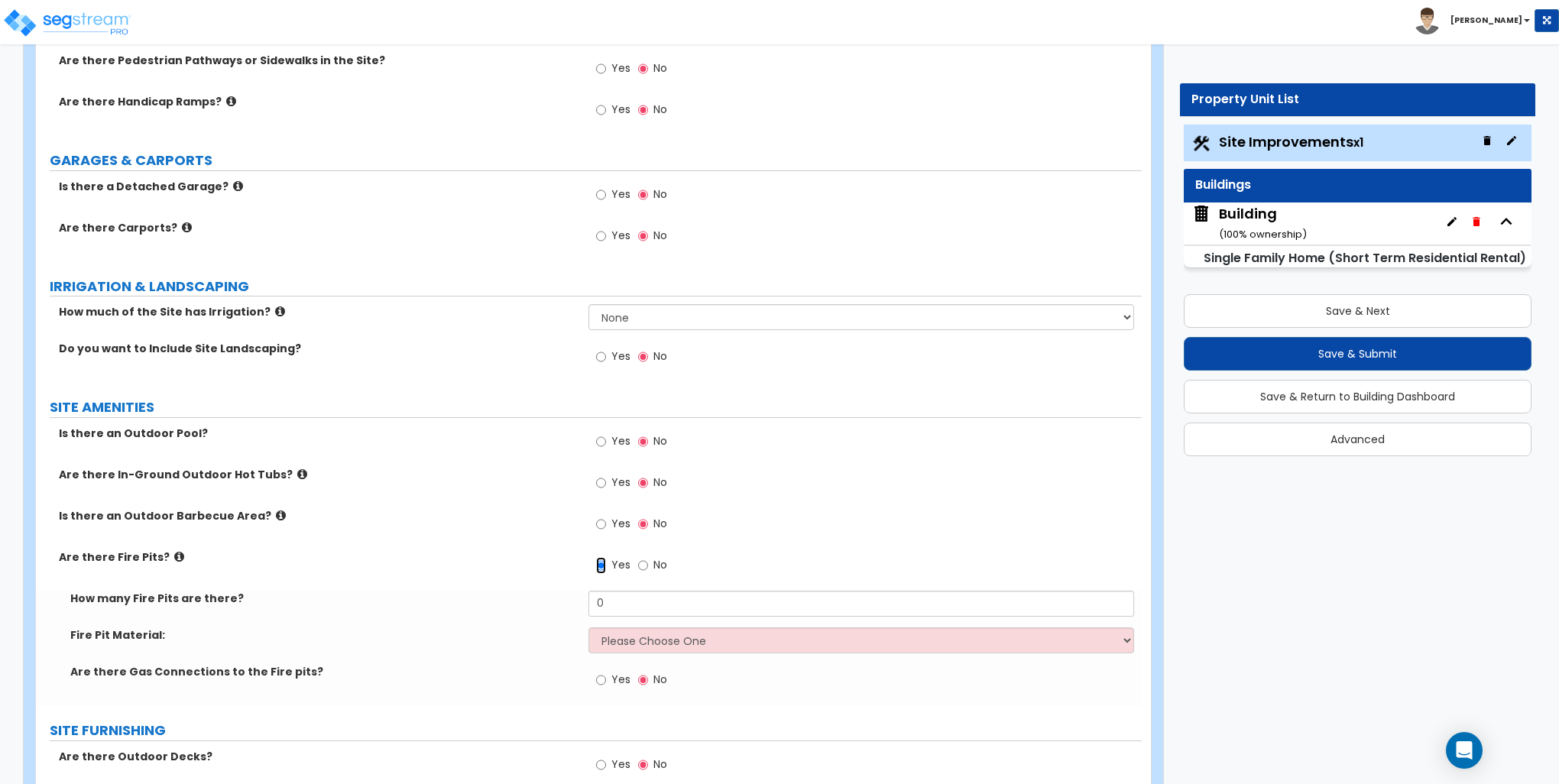
scroll to position [1070, 0]
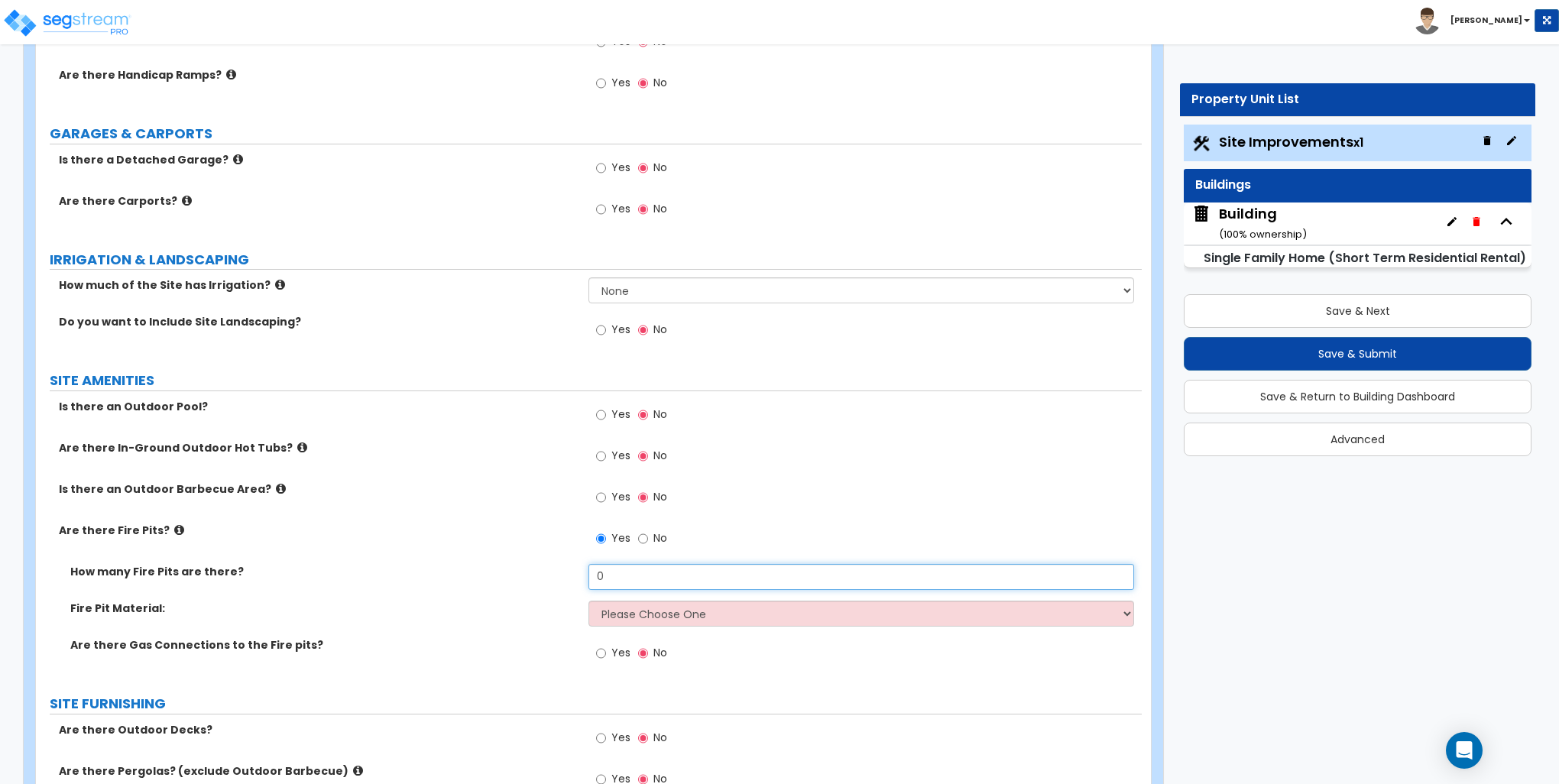
click at [624, 574] on input "0" at bounding box center [861, 577] width 545 height 26
type input "1"
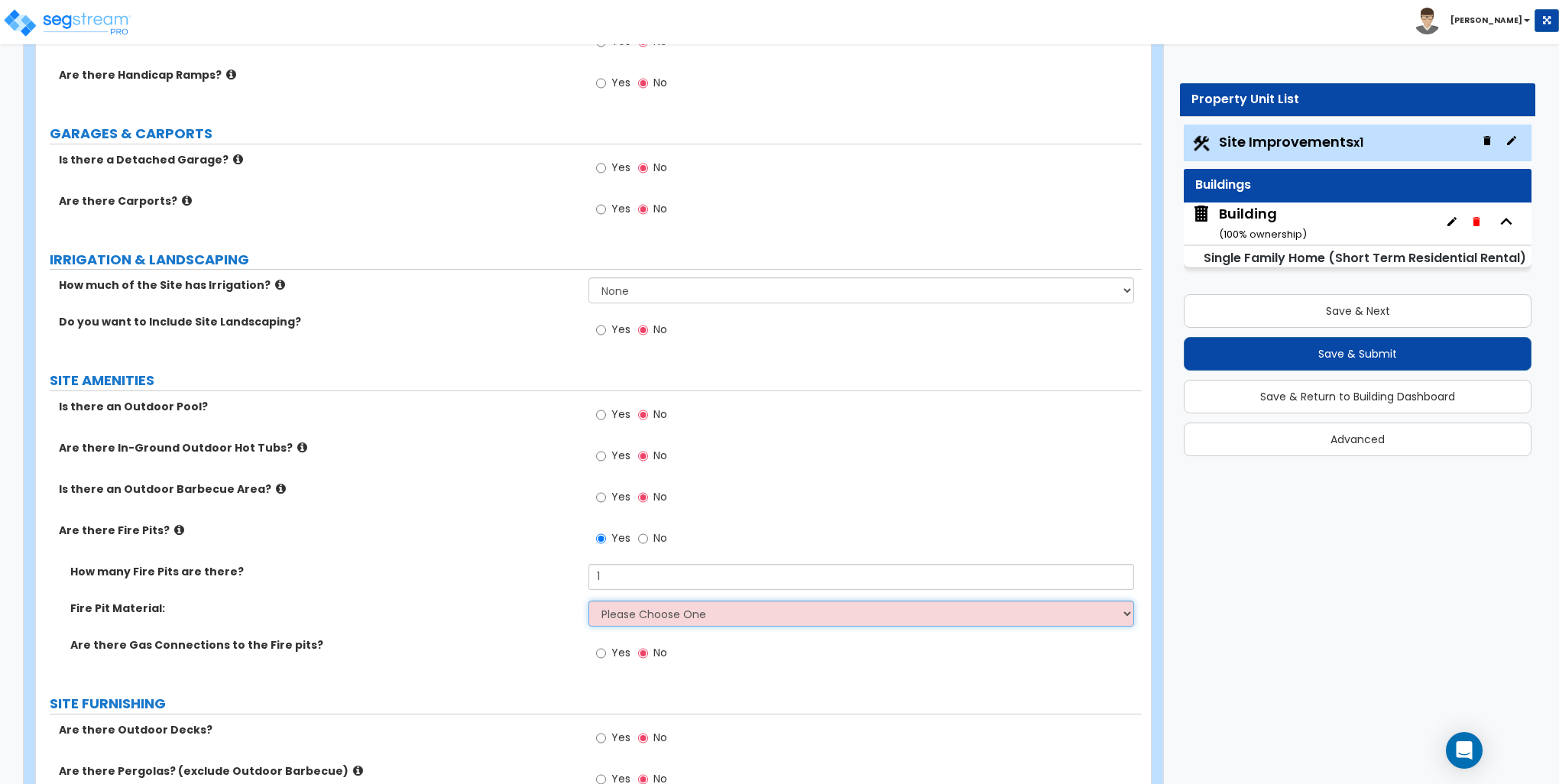
click at [623, 615] on select "Please Choose One Concrete Block Brick Stone" at bounding box center [861, 613] width 545 height 26
select select "3"
click at [589, 600] on select "Please Choose One Concrete Block Brick Stone" at bounding box center [861, 613] width 545 height 26
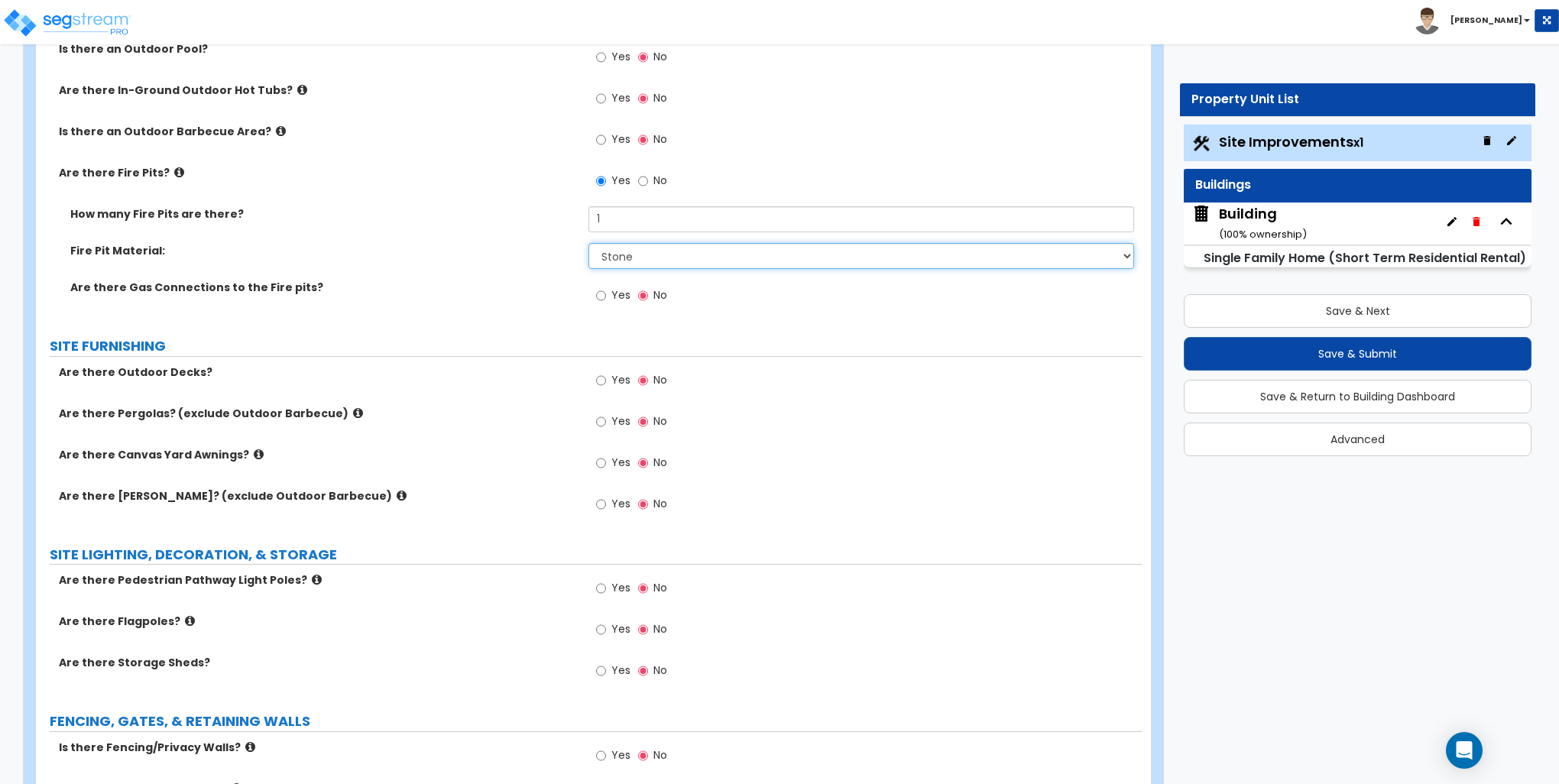
scroll to position [1451, 0]
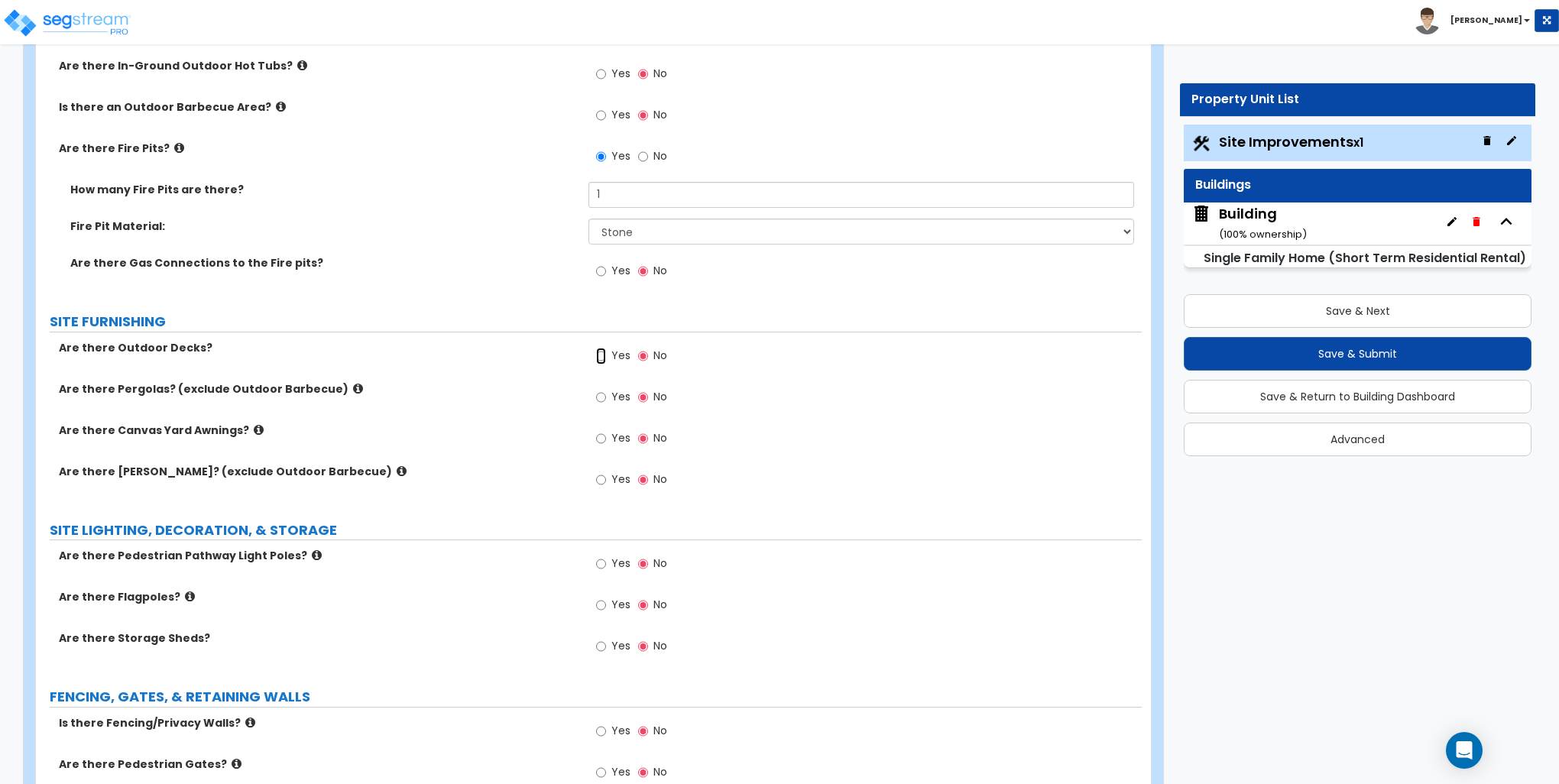
click at [601, 352] on input "Yes" at bounding box center [602, 356] width 10 height 17
radio input "true"
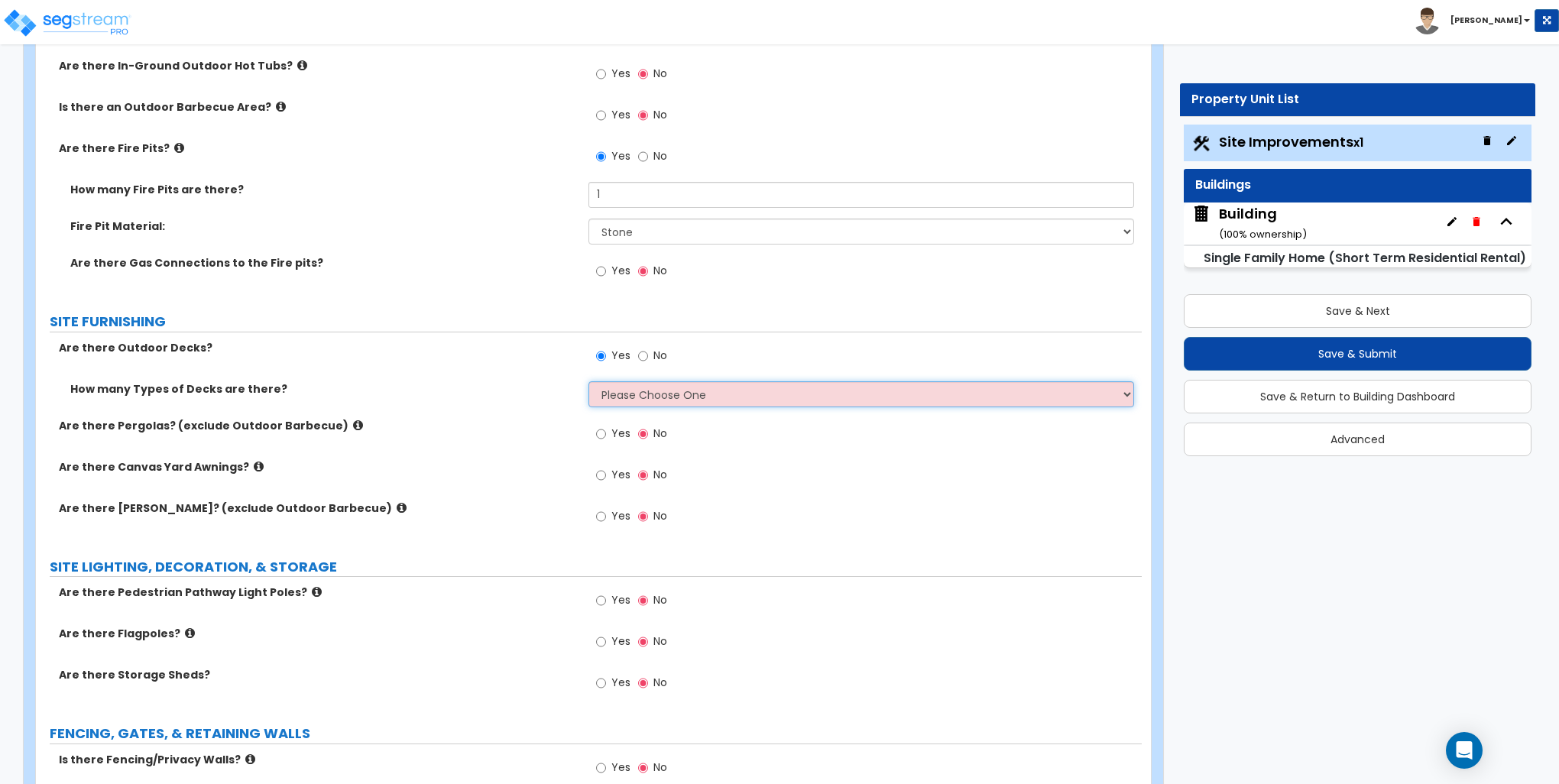
click at [626, 392] on select "Please Choose One 1 2 3 4" at bounding box center [861, 394] width 545 height 26
select select "2"
click at [589, 381] on select "Please Choose One 1 2 3 4" at bounding box center [861, 394] width 545 height 26
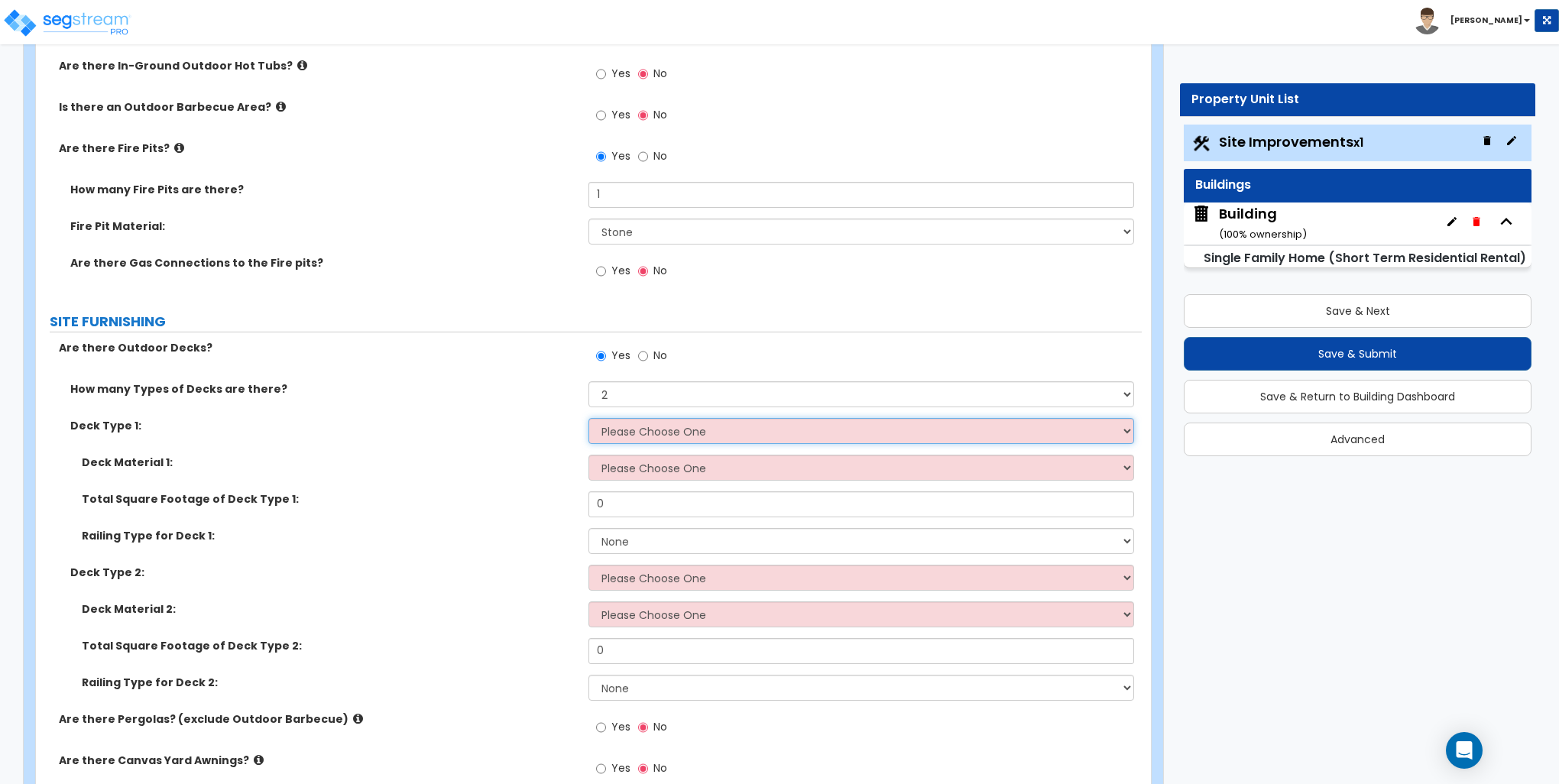
click at [625, 425] on select "Please Choose One Attached to Structure Detached from Structure" at bounding box center [861, 430] width 545 height 26
select select "2"
click at [589, 418] on select "Please Choose One Attached to Structure Detached from Structure" at bounding box center [861, 430] width 545 height 26
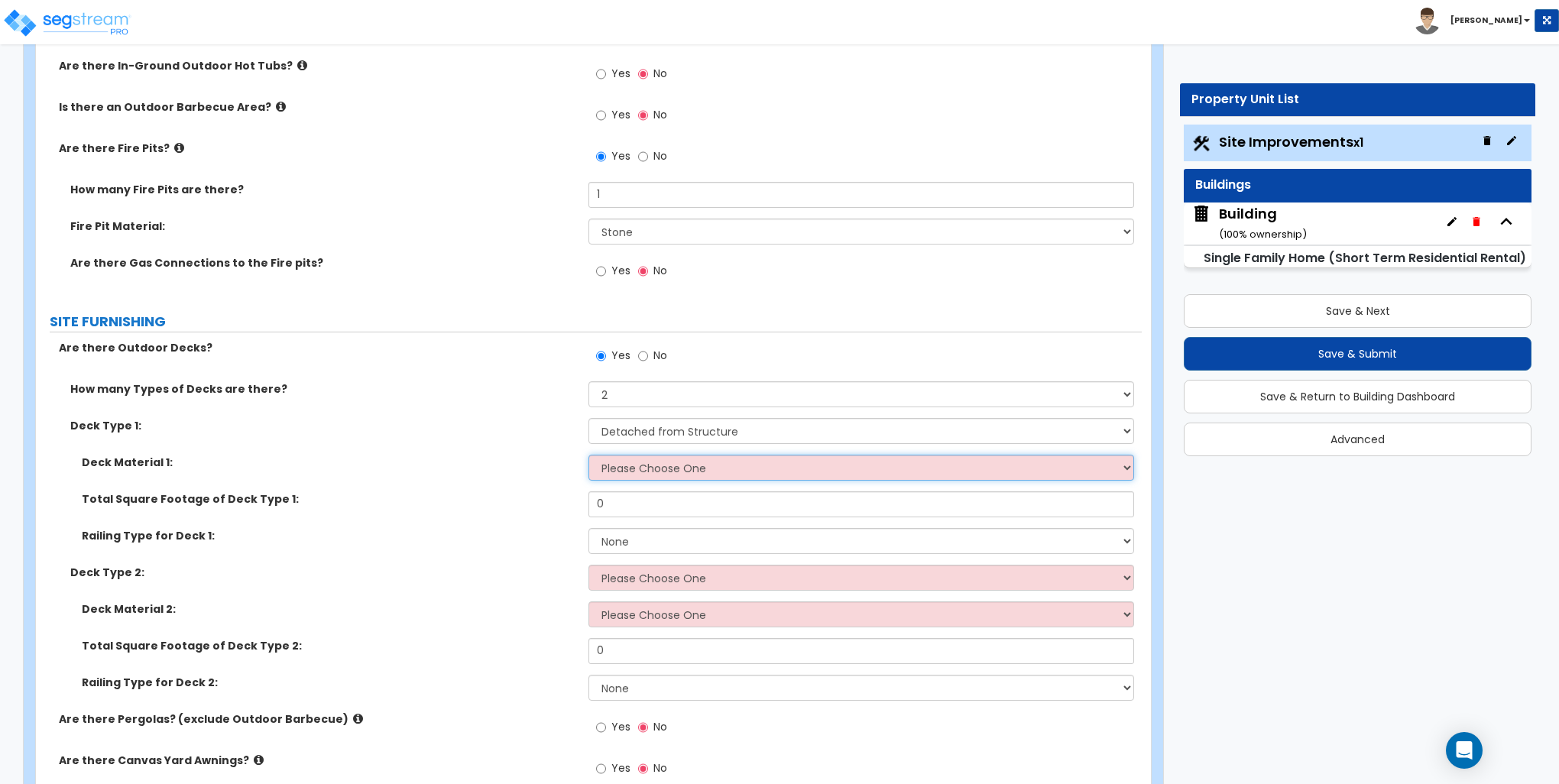
click at [629, 466] on select "Please Choose One Wood Plastic/PVC" at bounding box center [861, 468] width 545 height 26
select select "2"
click at [589, 455] on select "Please Choose One Wood Plastic/PVC" at bounding box center [861, 468] width 545 height 26
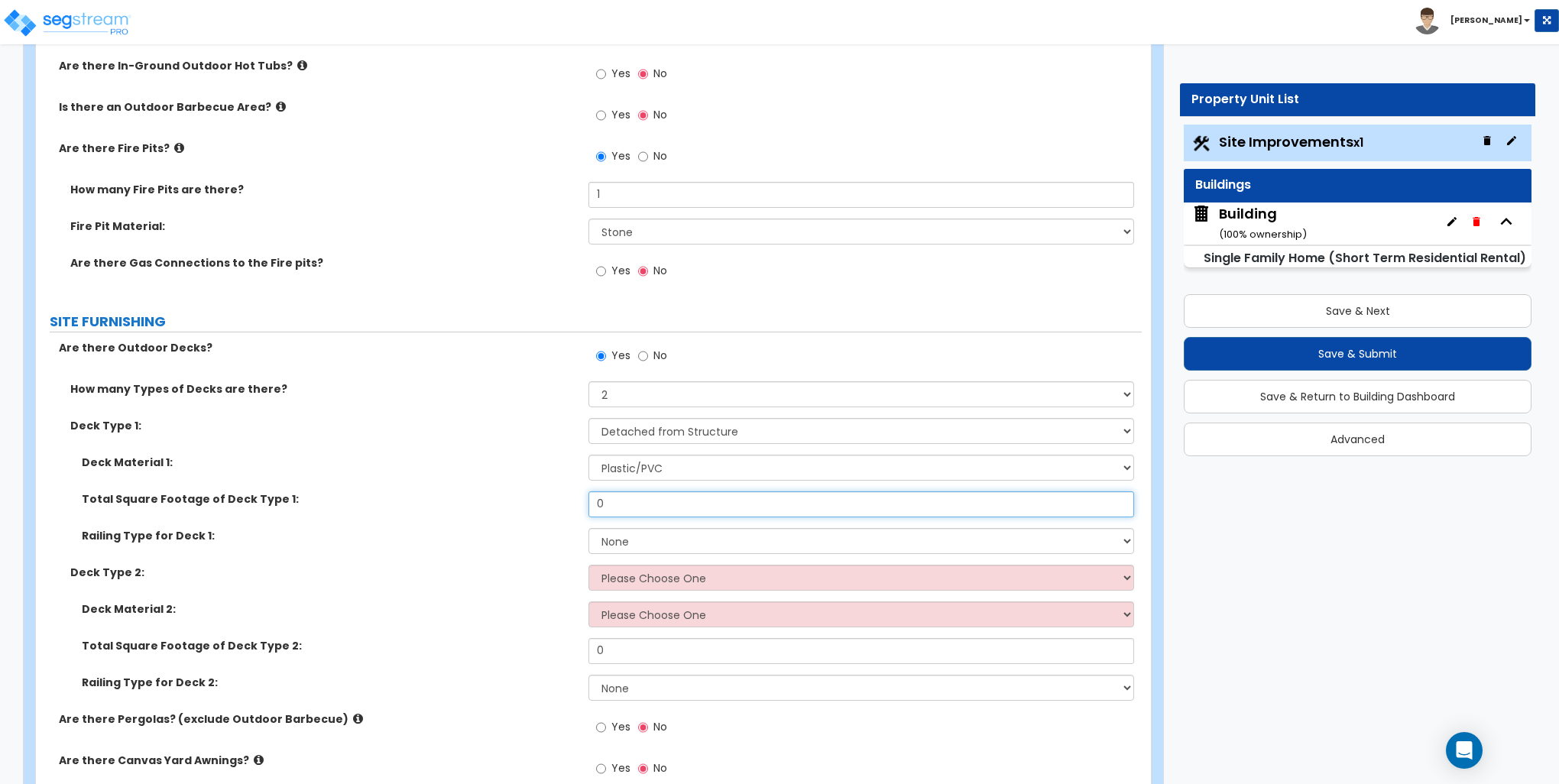
click at [639, 500] on input "0" at bounding box center [861, 504] width 545 height 26
type input "276"
click at [627, 524] on div "Total Square Footage of Deck Type 1: 276" at bounding box center [589, 509] width 1106 height 36
click at [626, 534] on select "None Wood Plastic" at bounding box center [861, 540] width 545 height 26
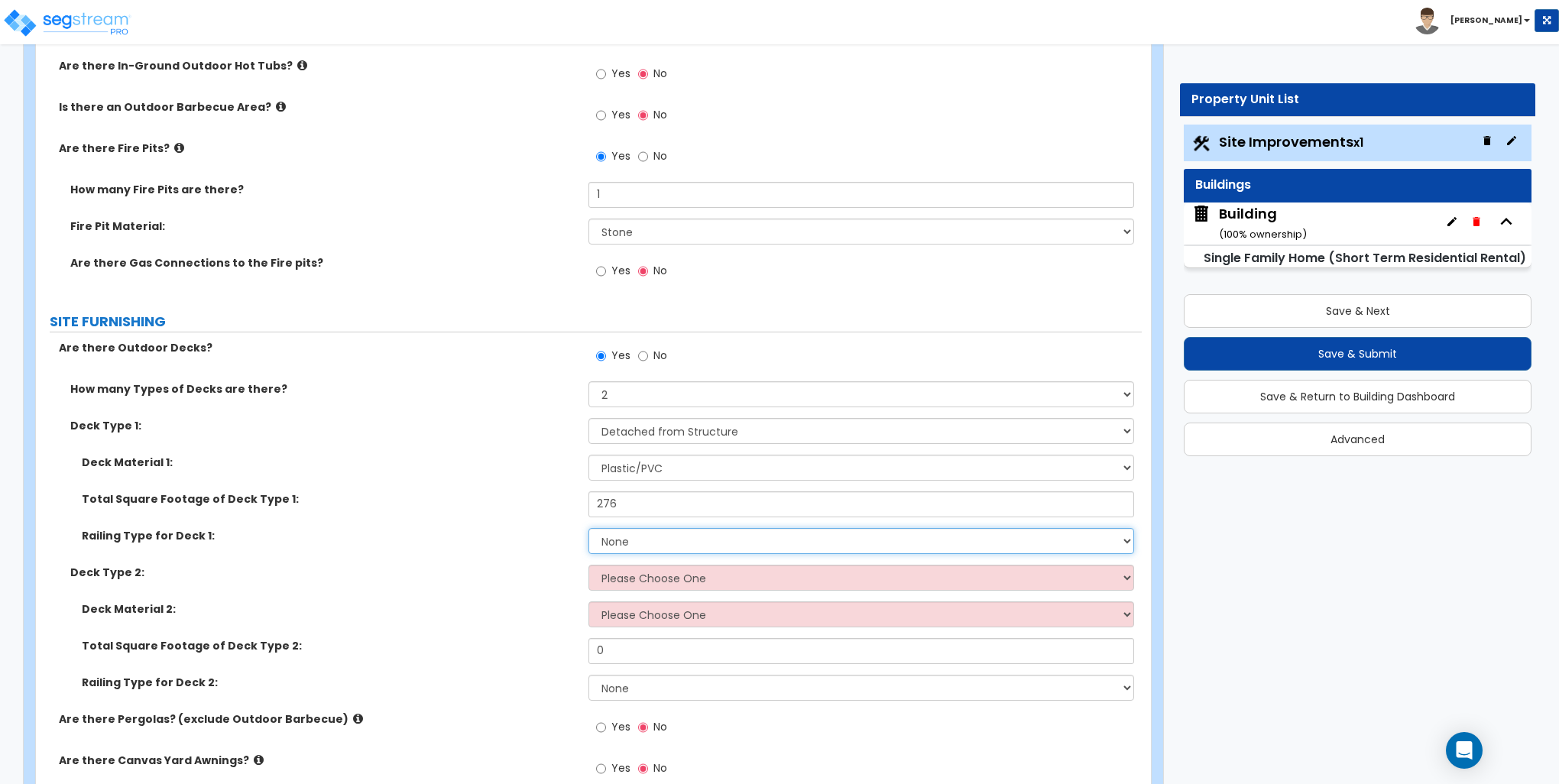
select select "2"
click at [589, 528] on select "None Wood Plastic" at bounding box center [861, 540] width 545 height 26
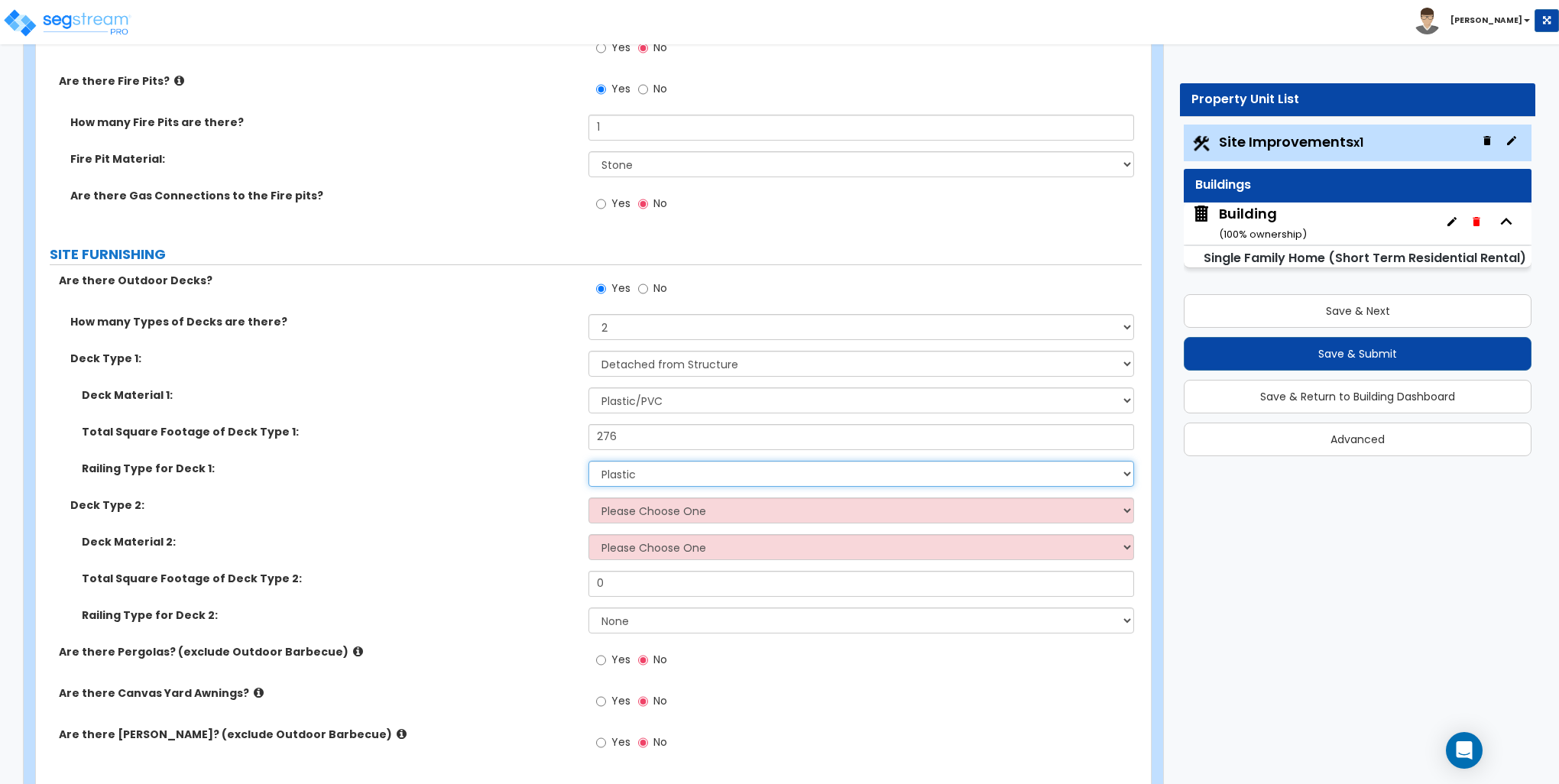
scroll to position [1681, 0]
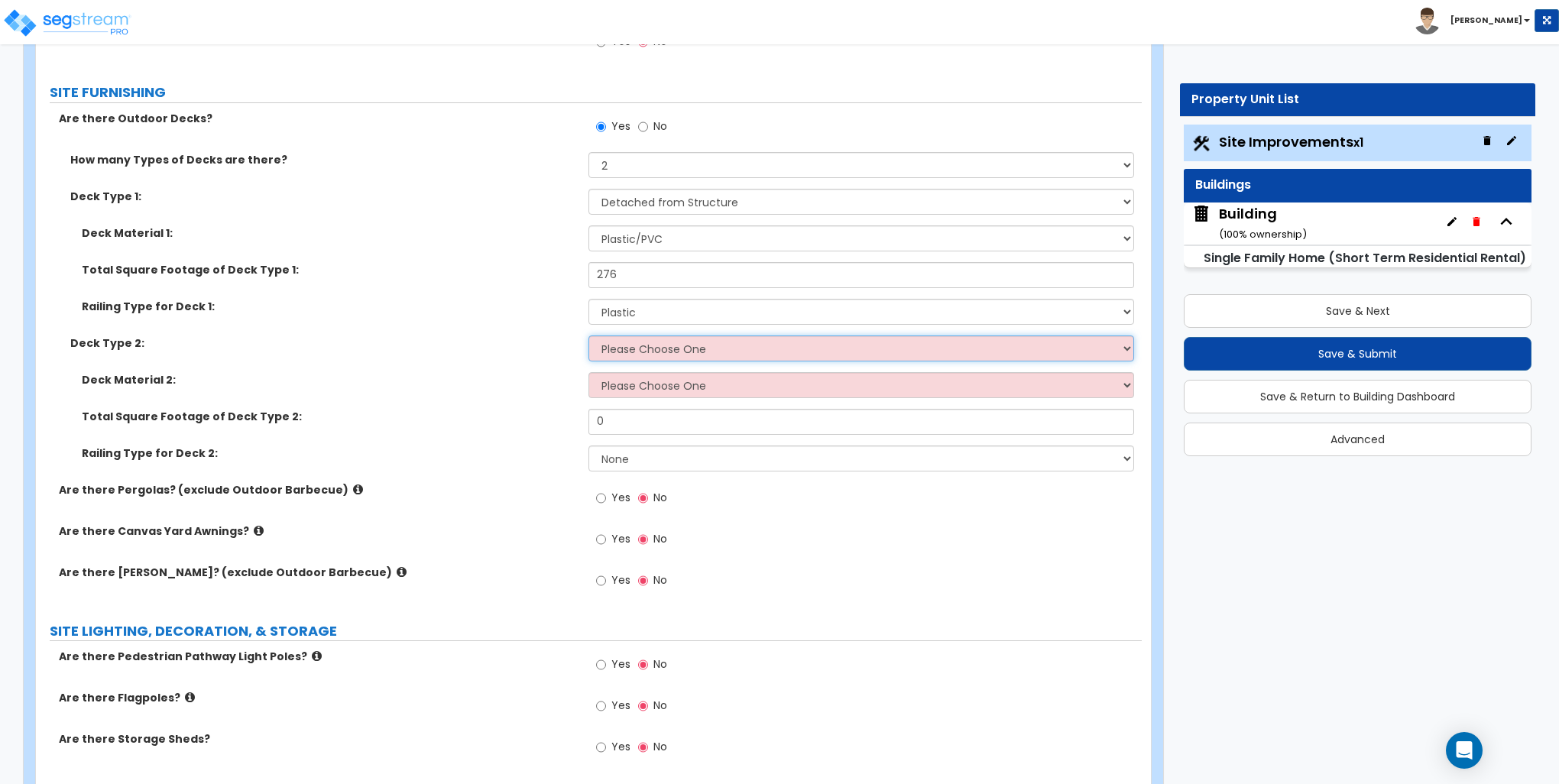
click at [623, 350] on select "Please Choose One Attached to Structure Detached from Structure" at bounding box center [861, 348] width 545 height 26
select select "1"
click at [589, 335] on select "Please Choose One Attached to Structure Detached from Structure" at bounding box center [861, 348] width 545 height 26
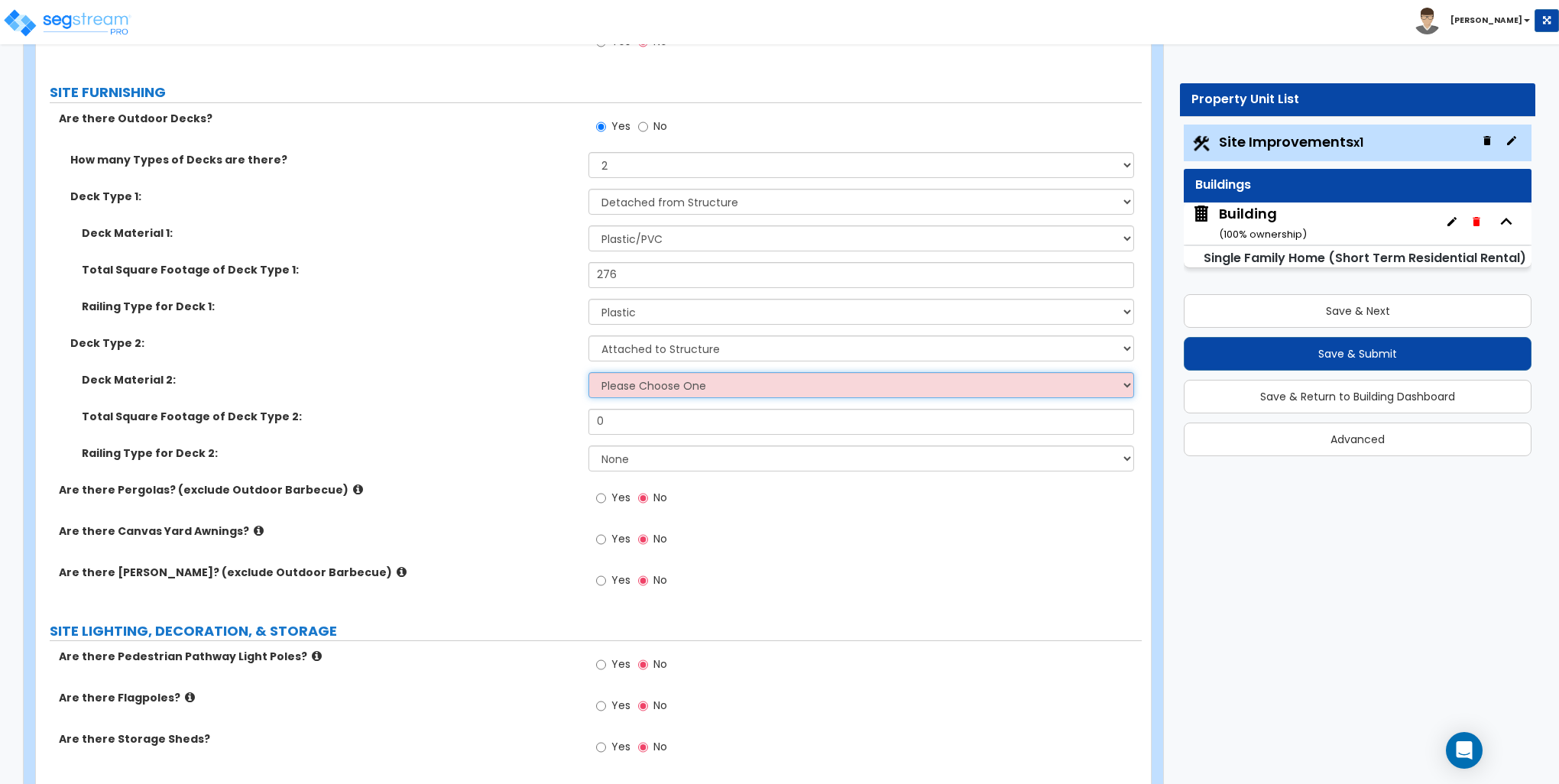
click at [634, 389] on select "Please Choose One Wood Plastic/PVC" at bounding box center [861, 385] width 545 height 26
select select "2"
click at [589, 372] on select "Please Choose One Wood Plastic/PVC" at bounding box center [861, 385] width 545 height 26
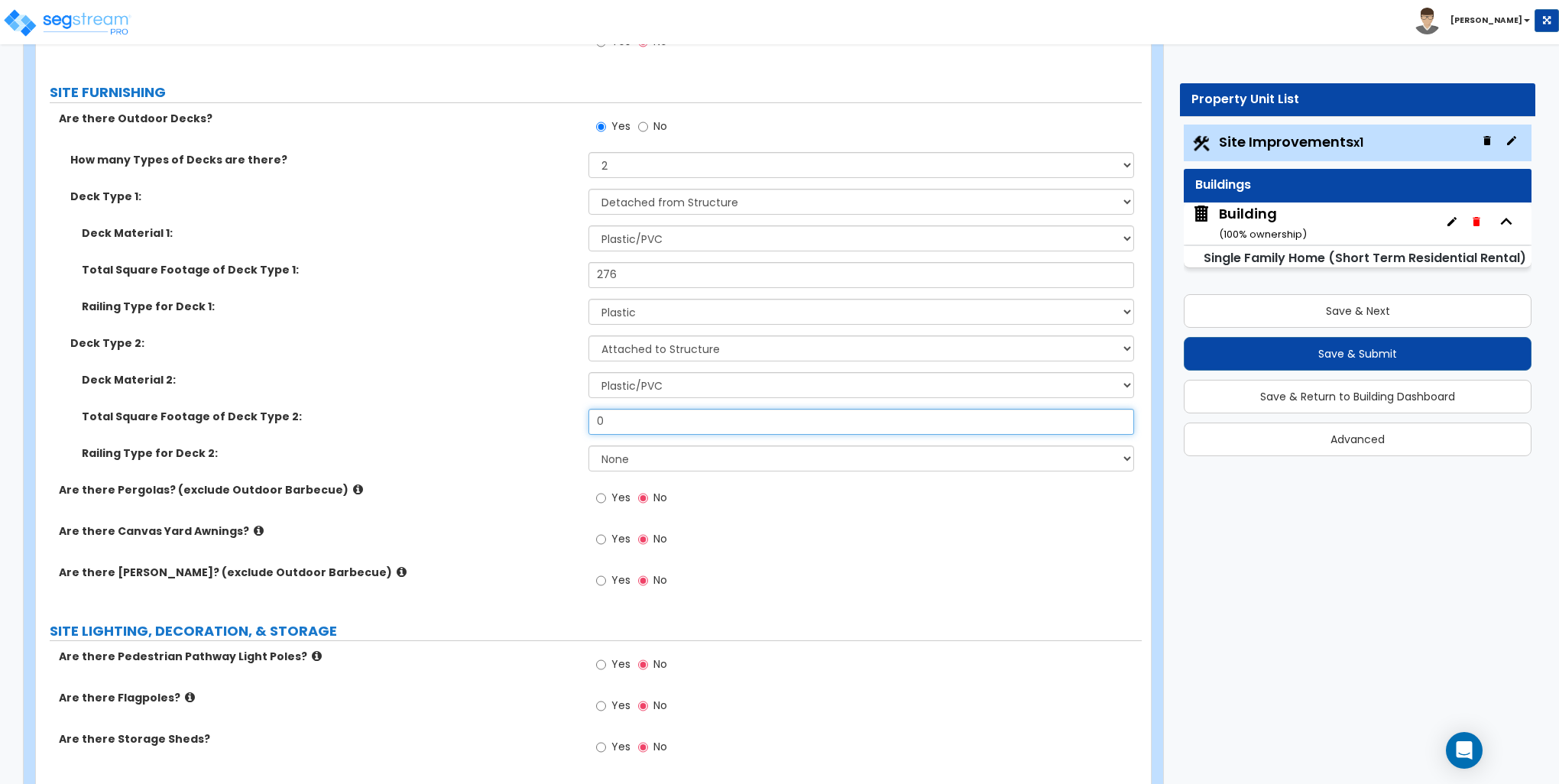
click at [641, 424] on input "0" at bounding box center [861, 421] width 545 height 26
click at [641, 423] on input "0" at bounding box center [861, 421] width 545 height 26
type input "392"
click at [614, 462] on select "None Wood Plastic" at bounding box center [861, 458] width 545 height 26
select select "2"
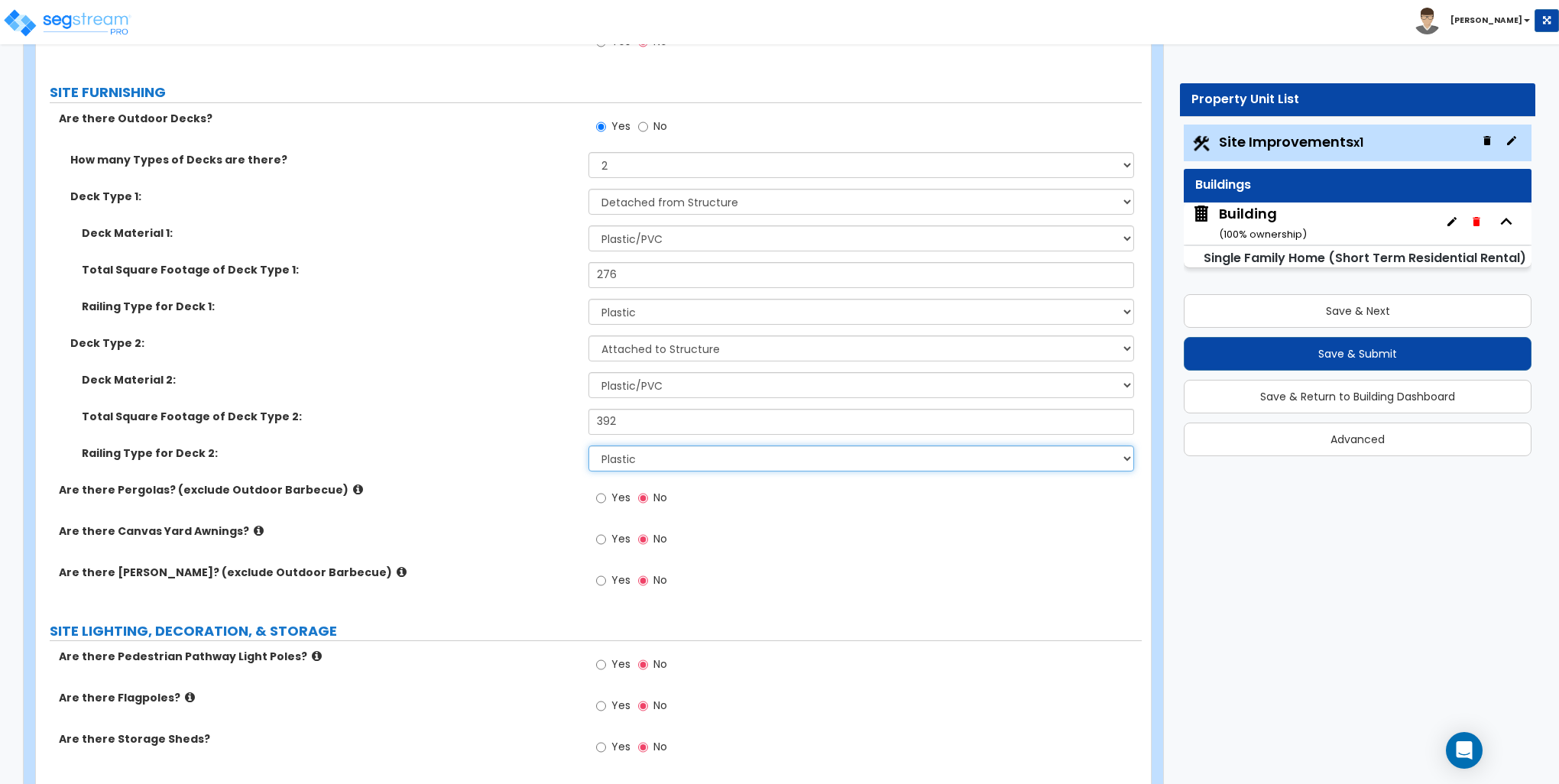
click at [589, 445] on select "None Wood Plastic" at bounding box center [861, 458] width 545 height 26
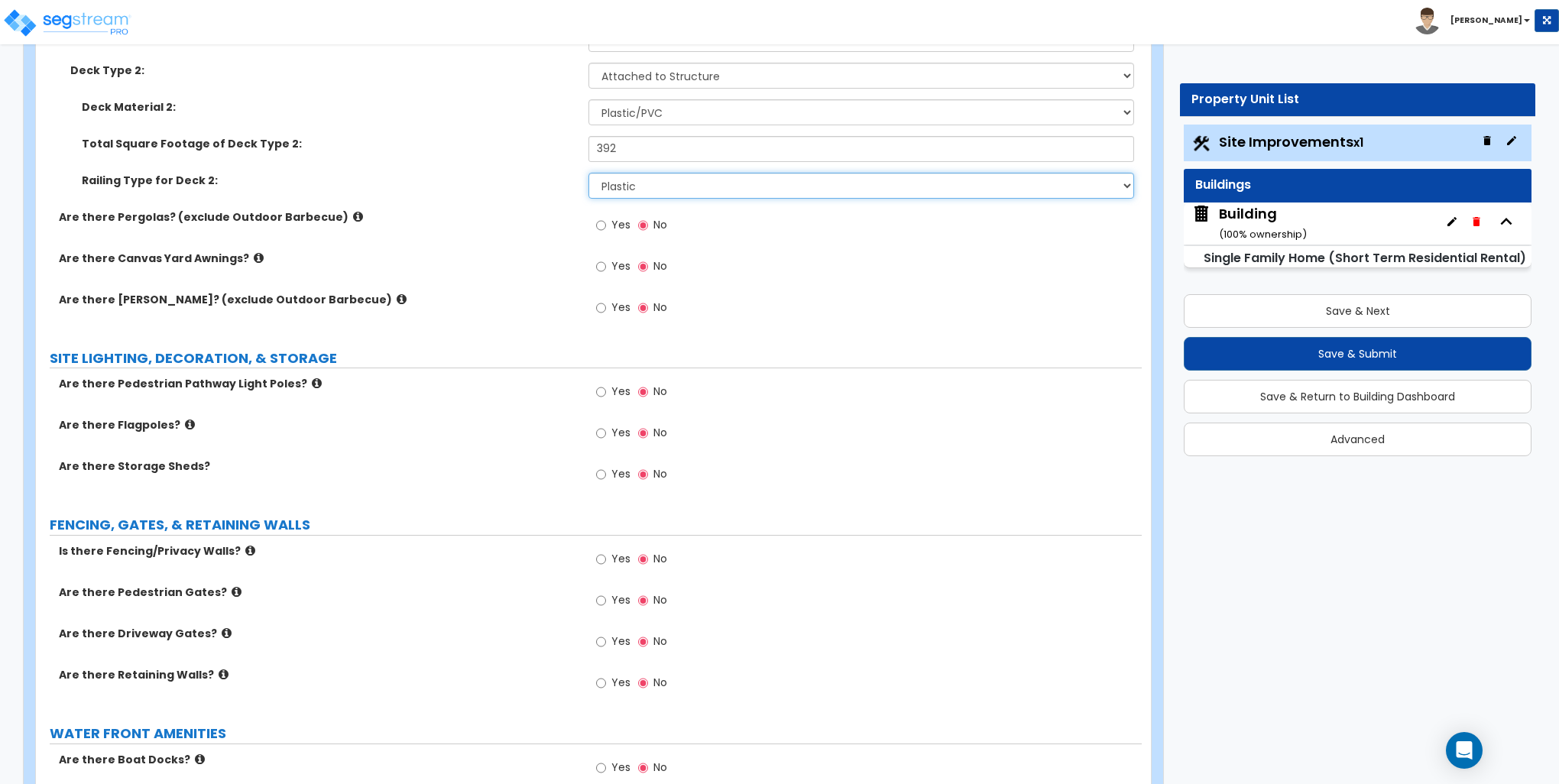
scroll to position [1987, 0]
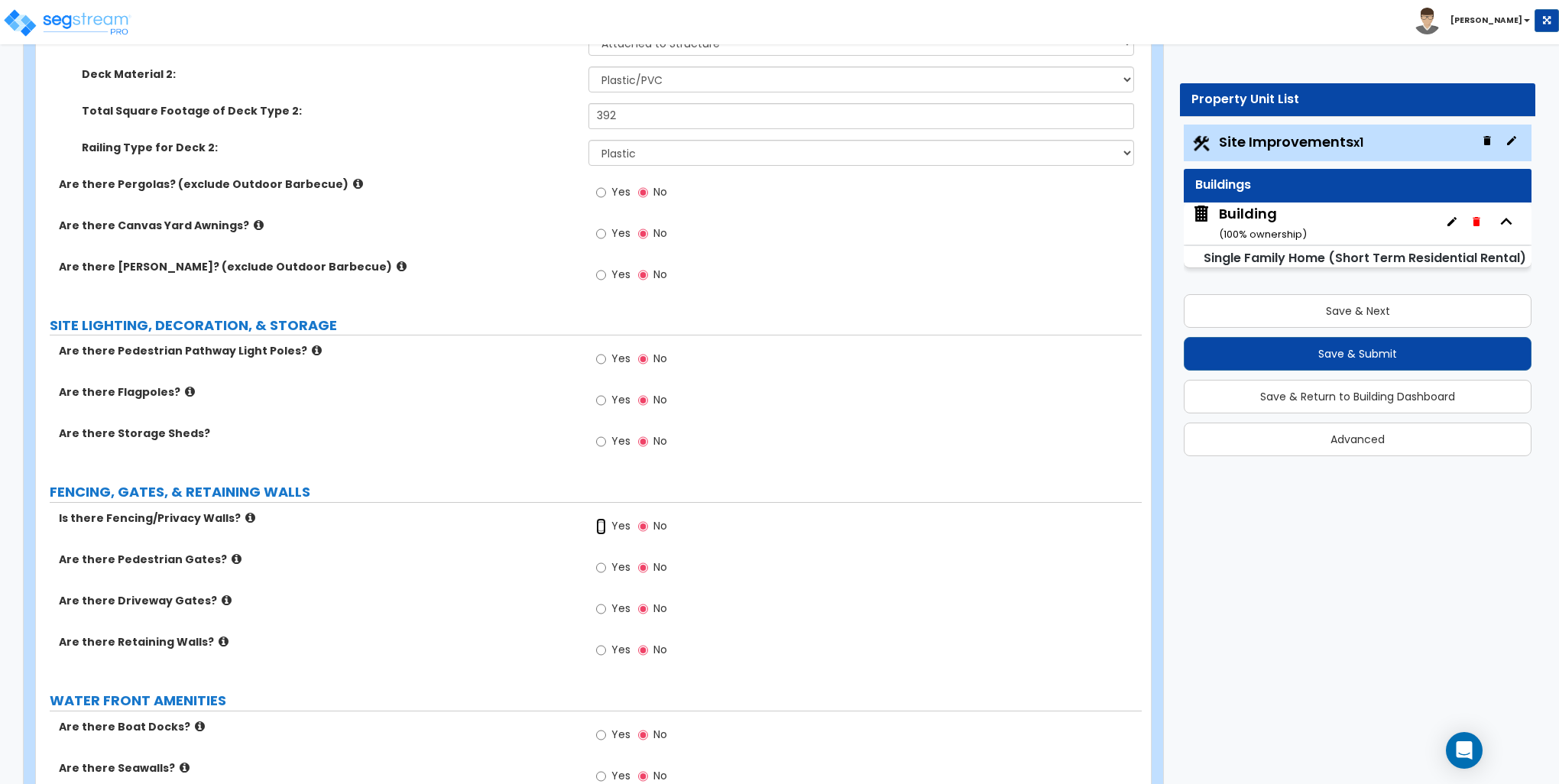
click at [604, 527] on input "Yes" at bounding box center [602, 526] width 10 height 17
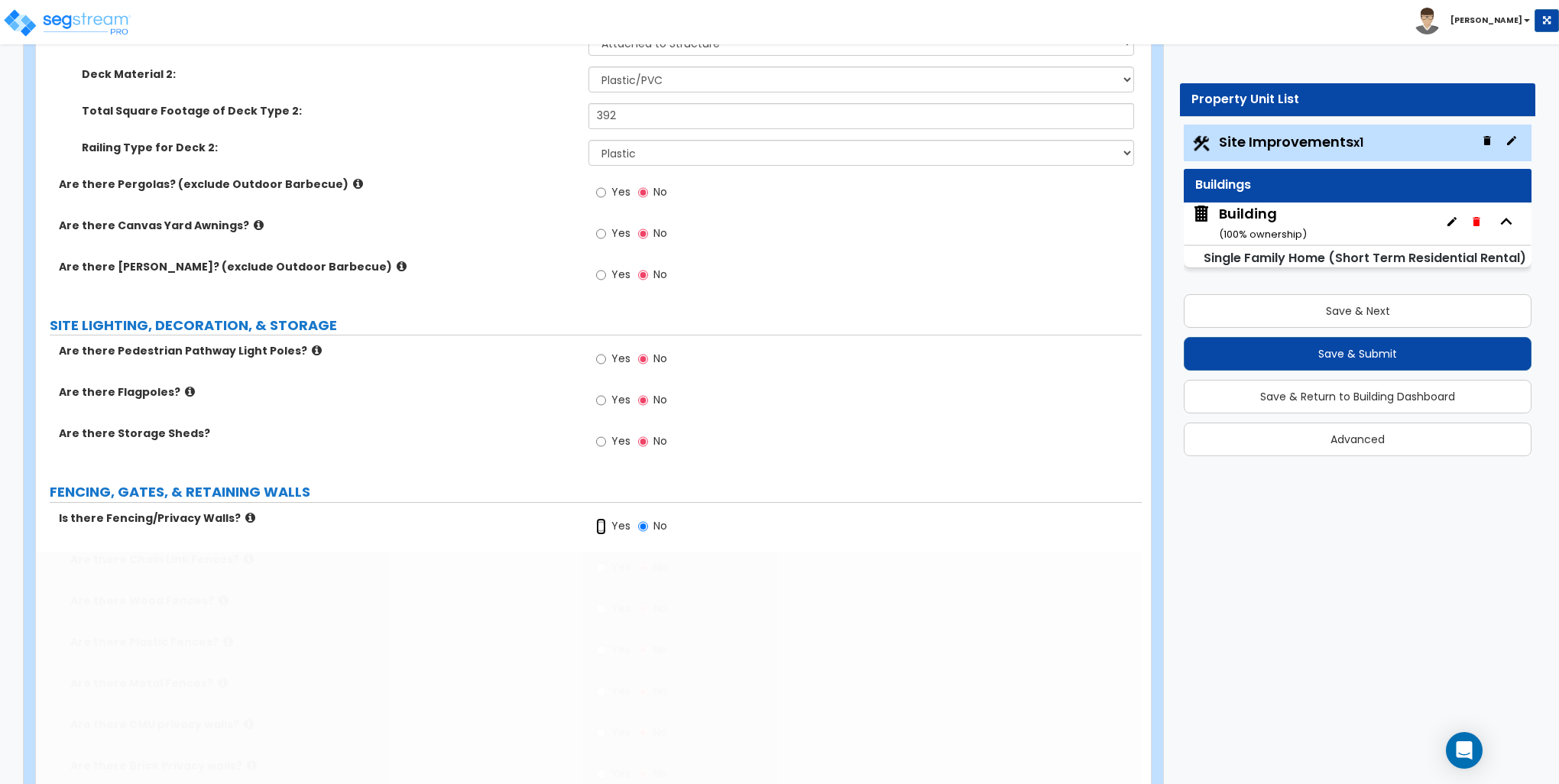
radio input "true"
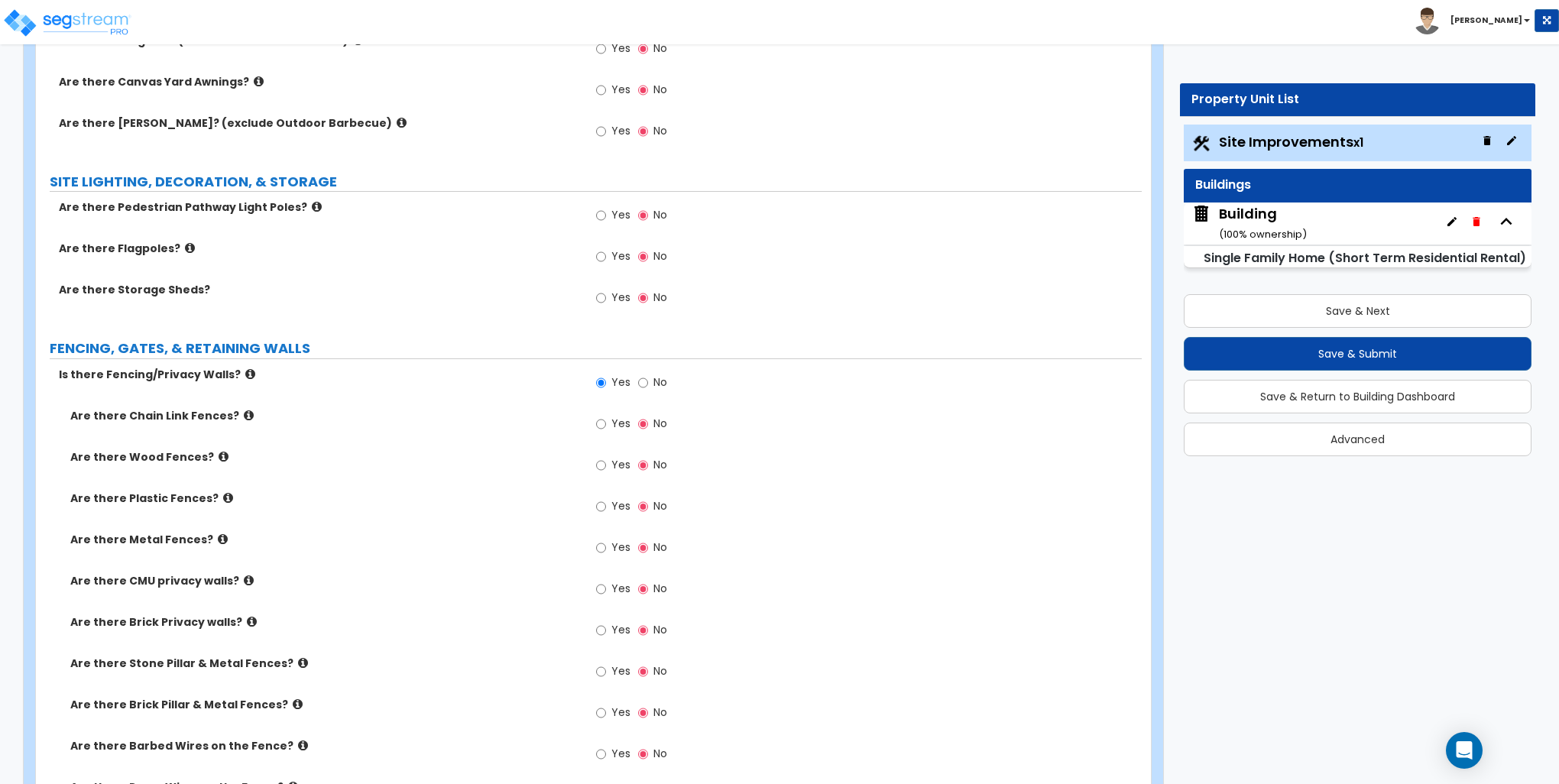
scroll to position [2139, 0]
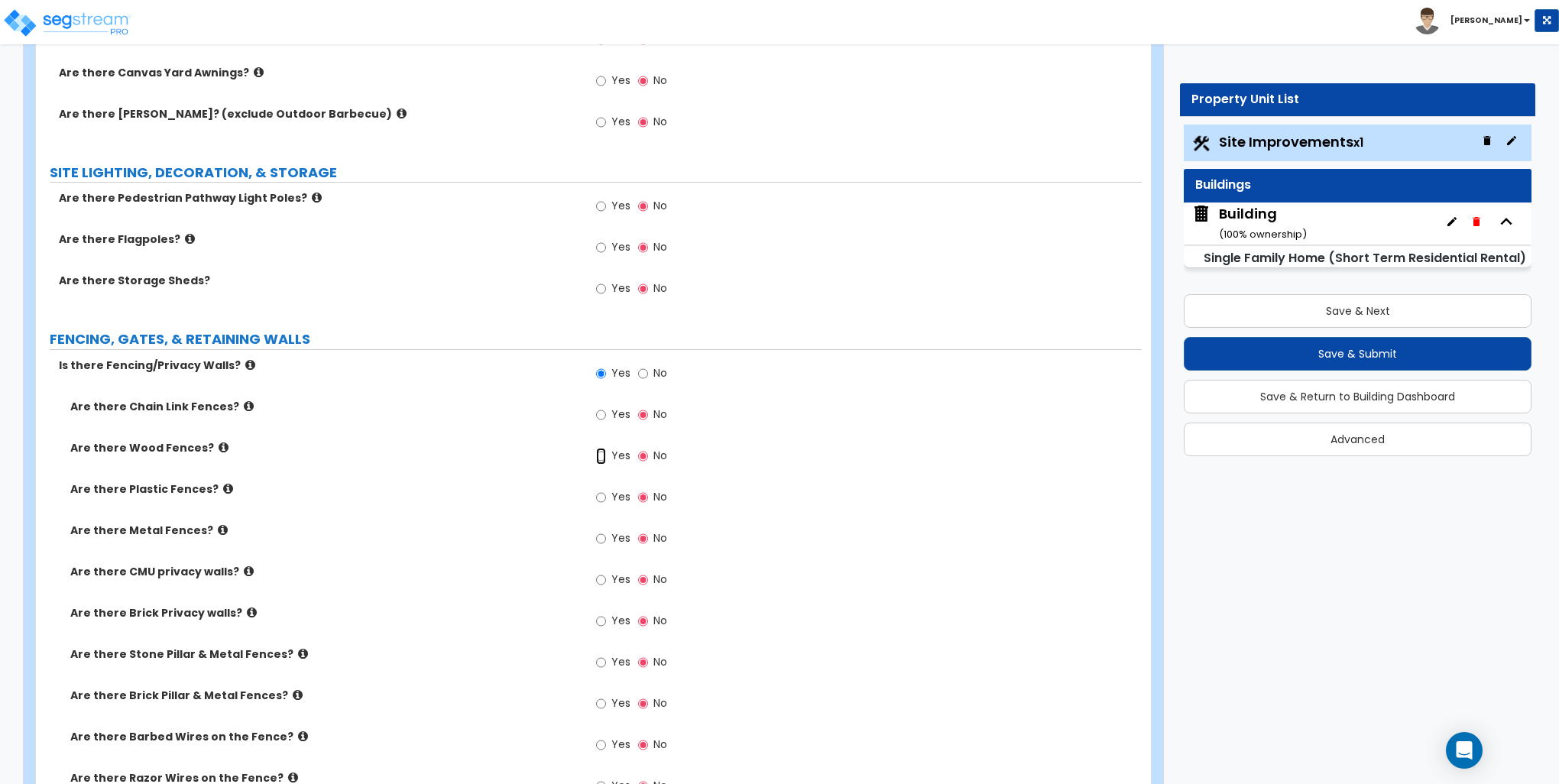
click at [600, 454] on input "Yes" at bounding box center [602, 456] width 10 height 17
radio input "true"
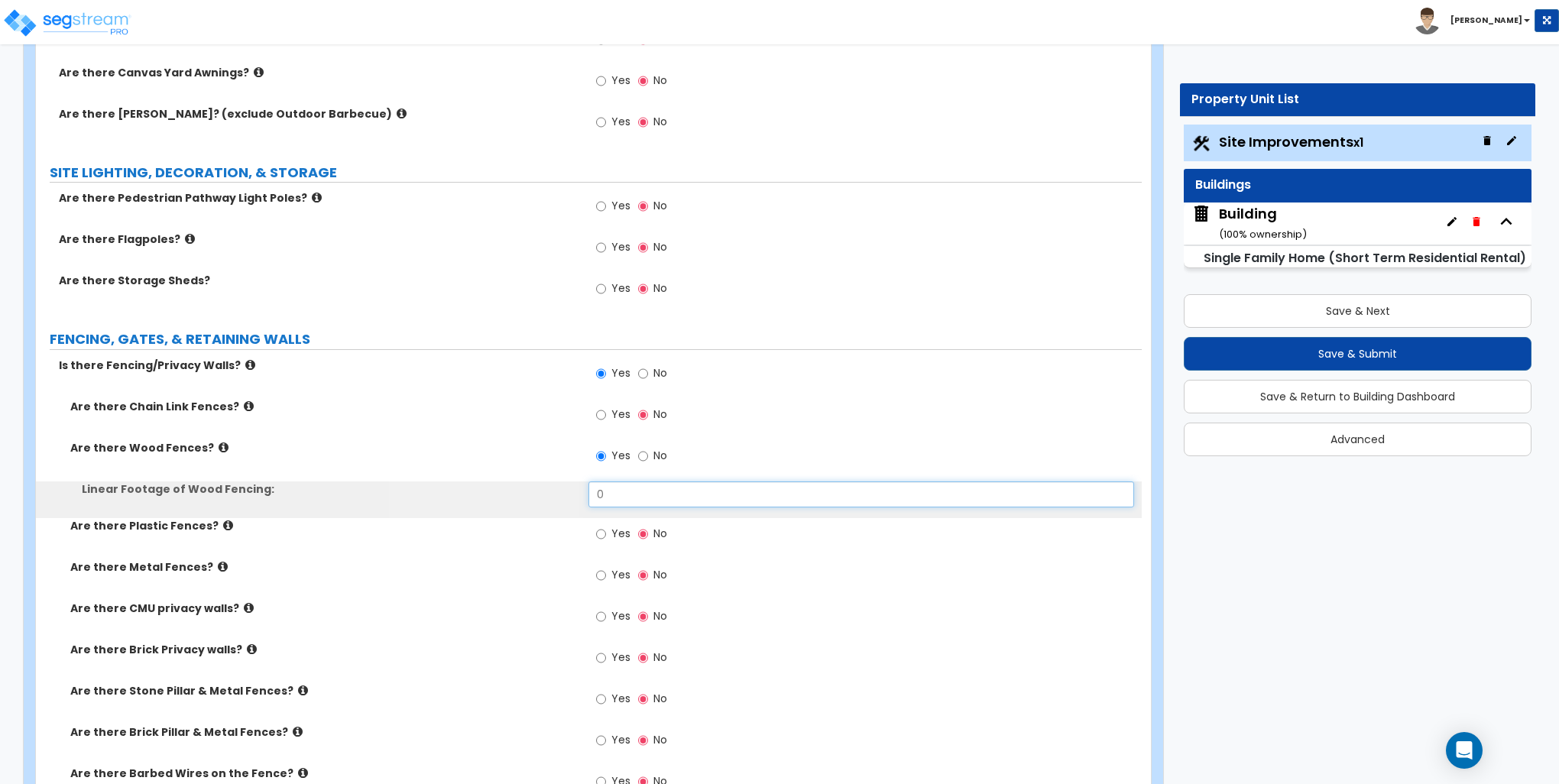
click at [627, 486] on input "0" at bounding box center [861, 494] width 545 height 26
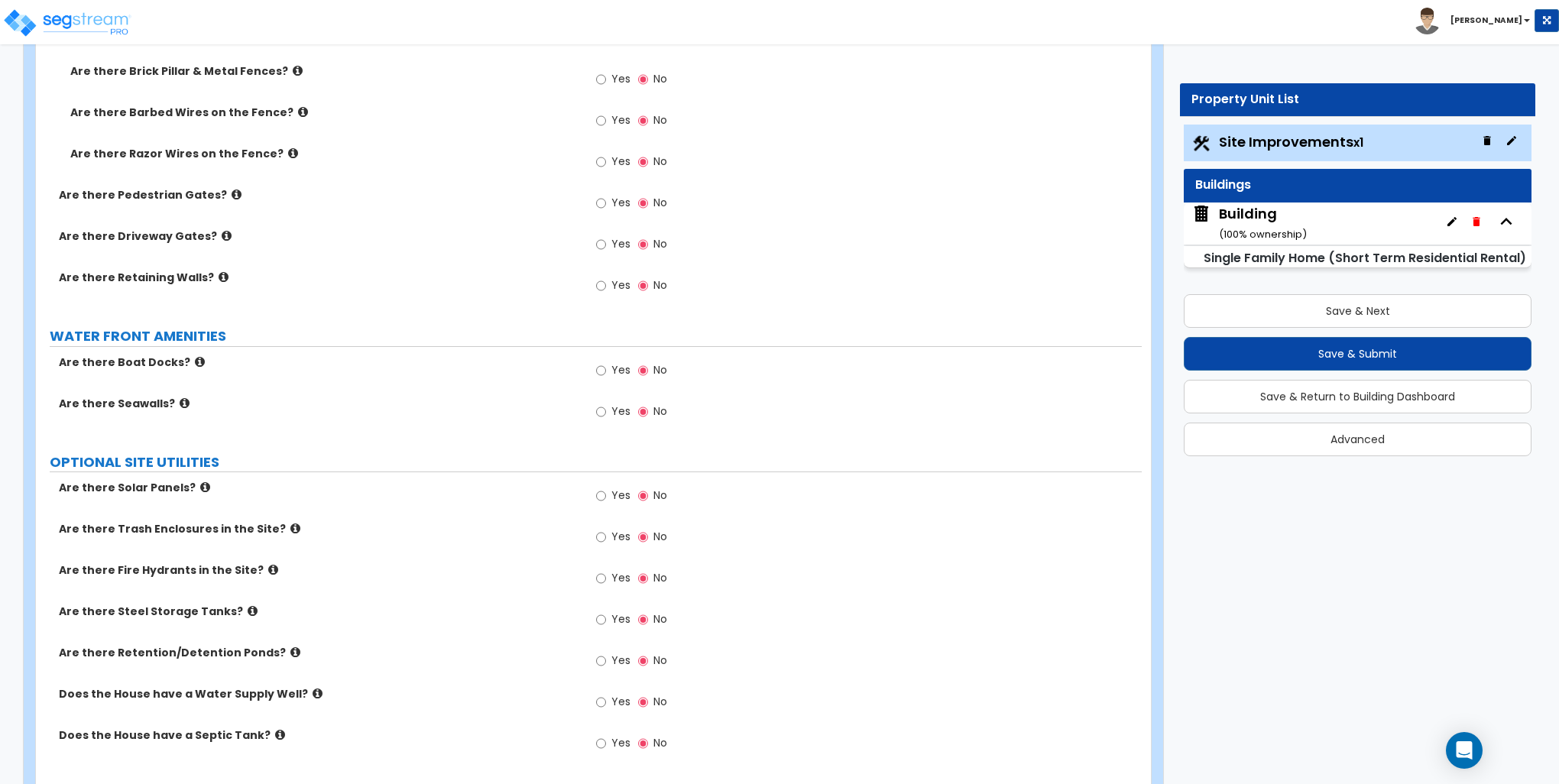
scroll to position [2852, 0]
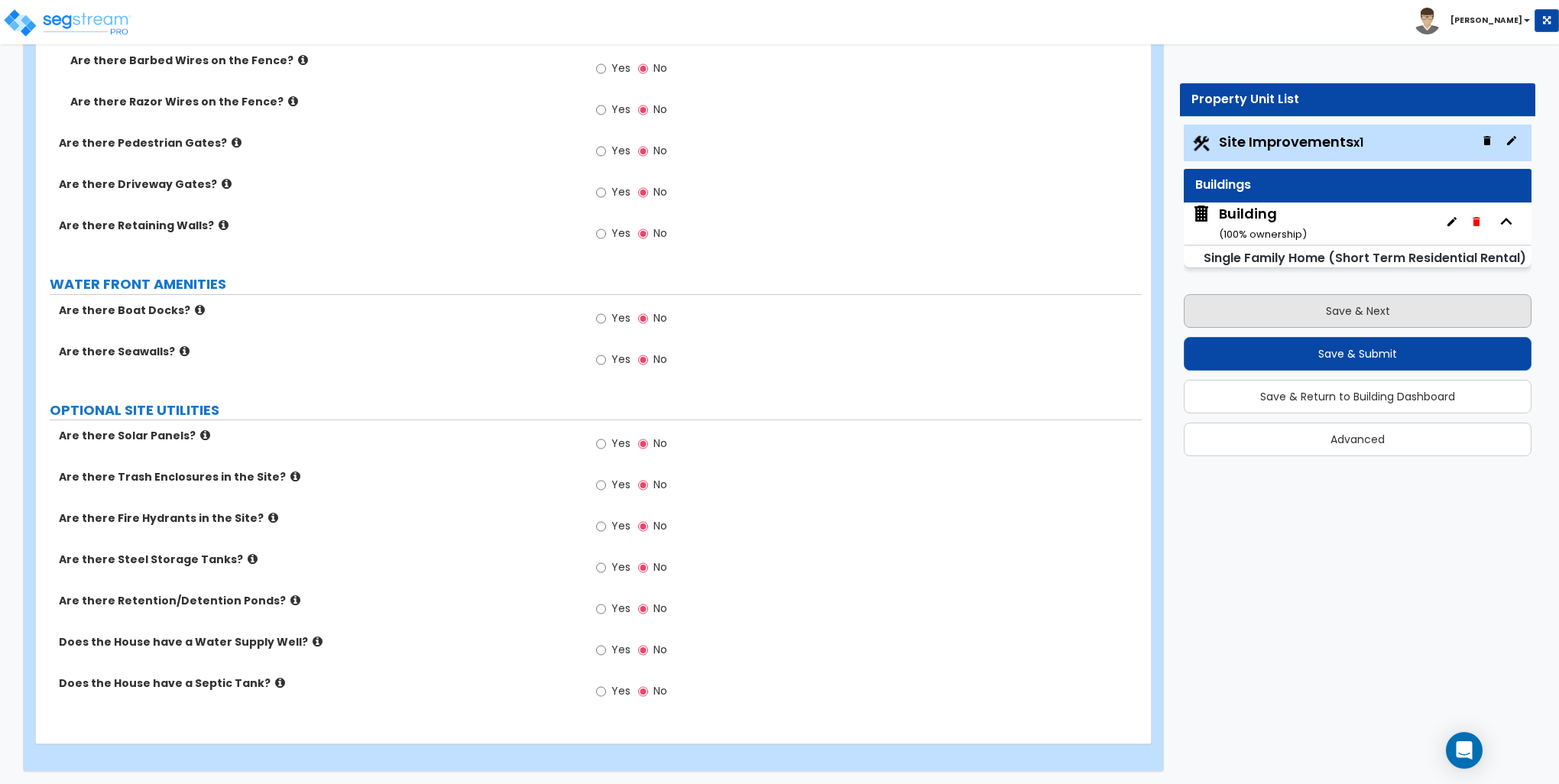
type input "128"
click at [1367, 304] on button "Save & Next" at bounding box center [1358, 310] width 348 height 33
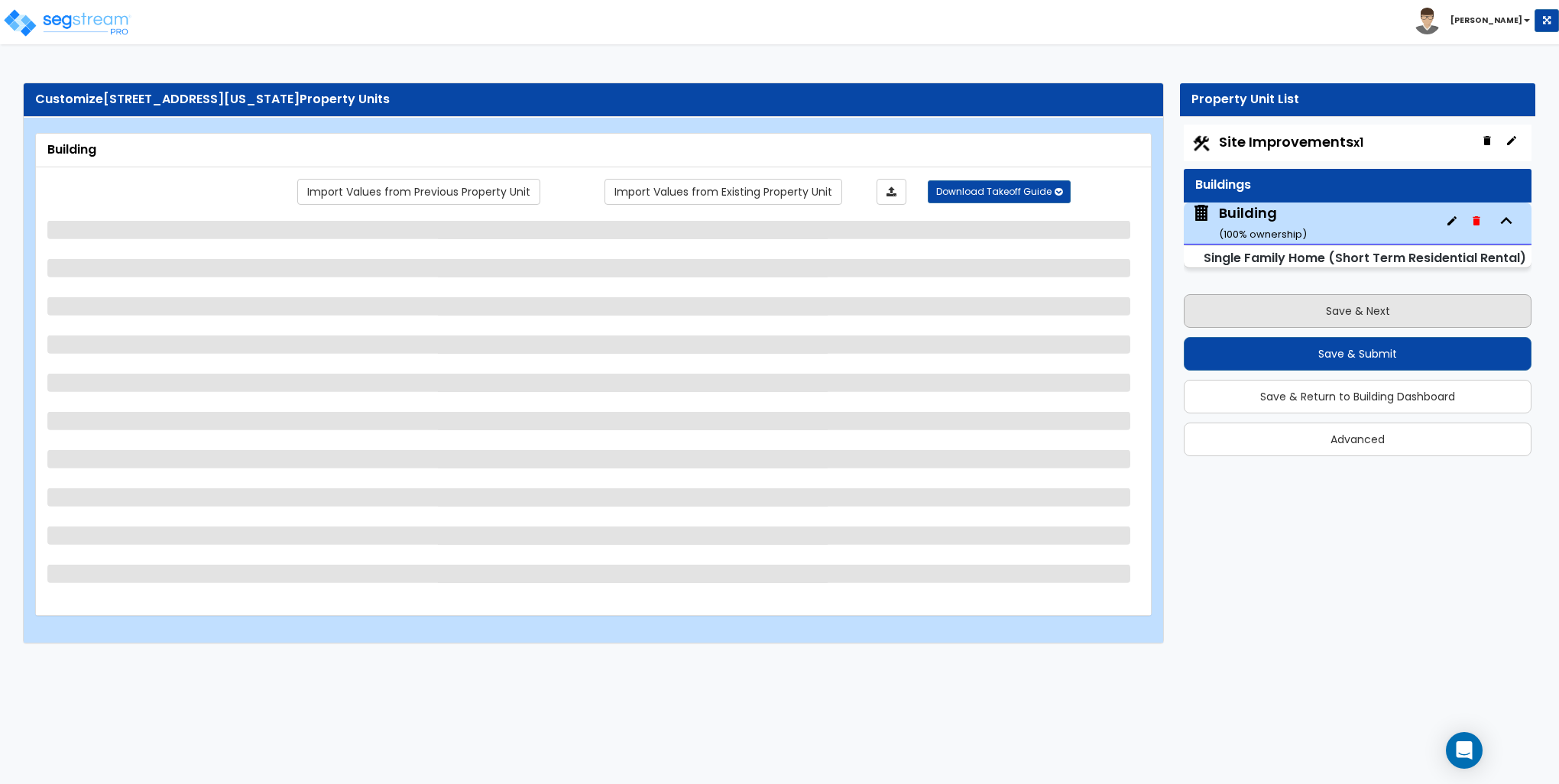
scroll to position [0, 0]
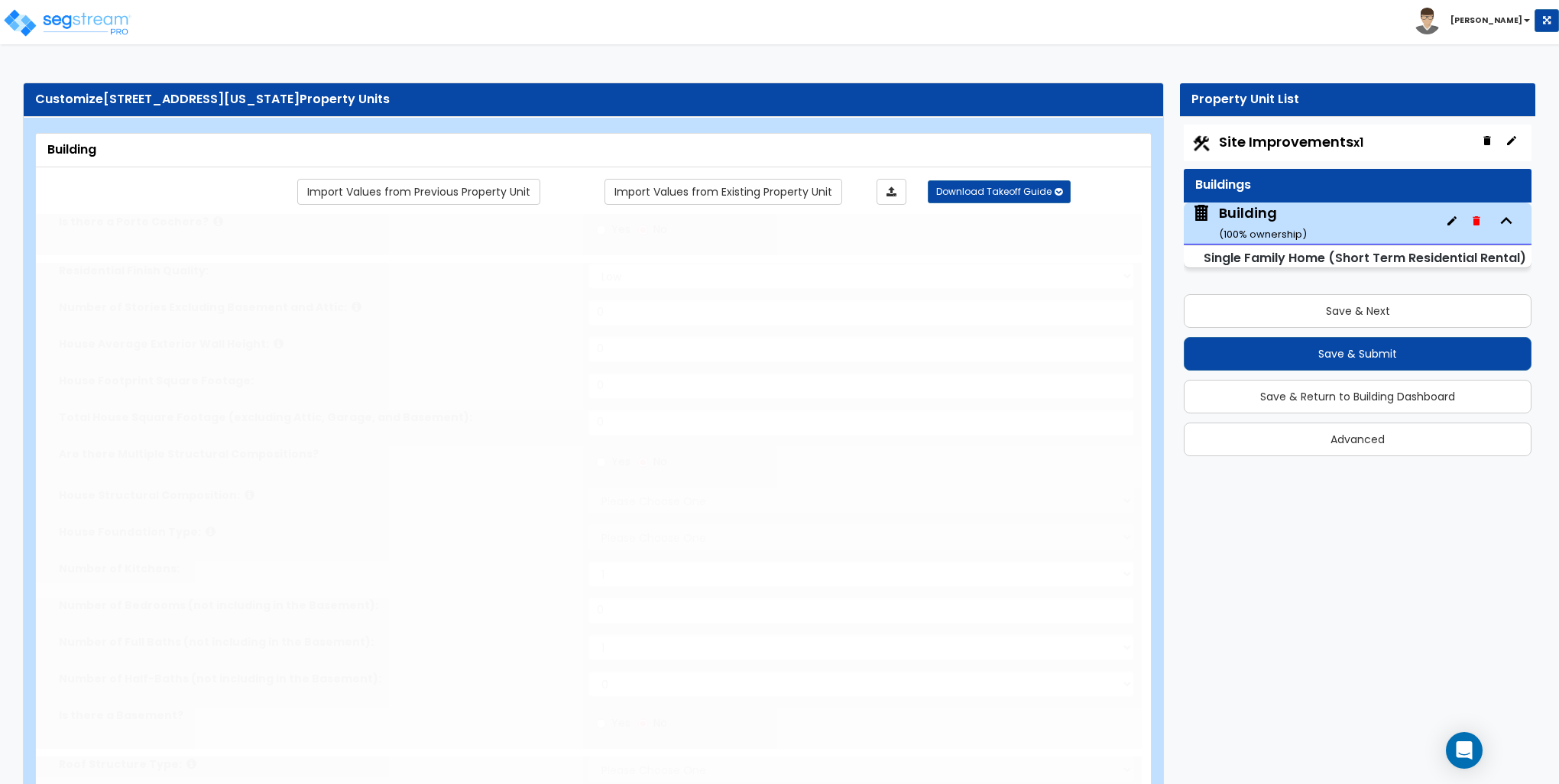
type input "1"
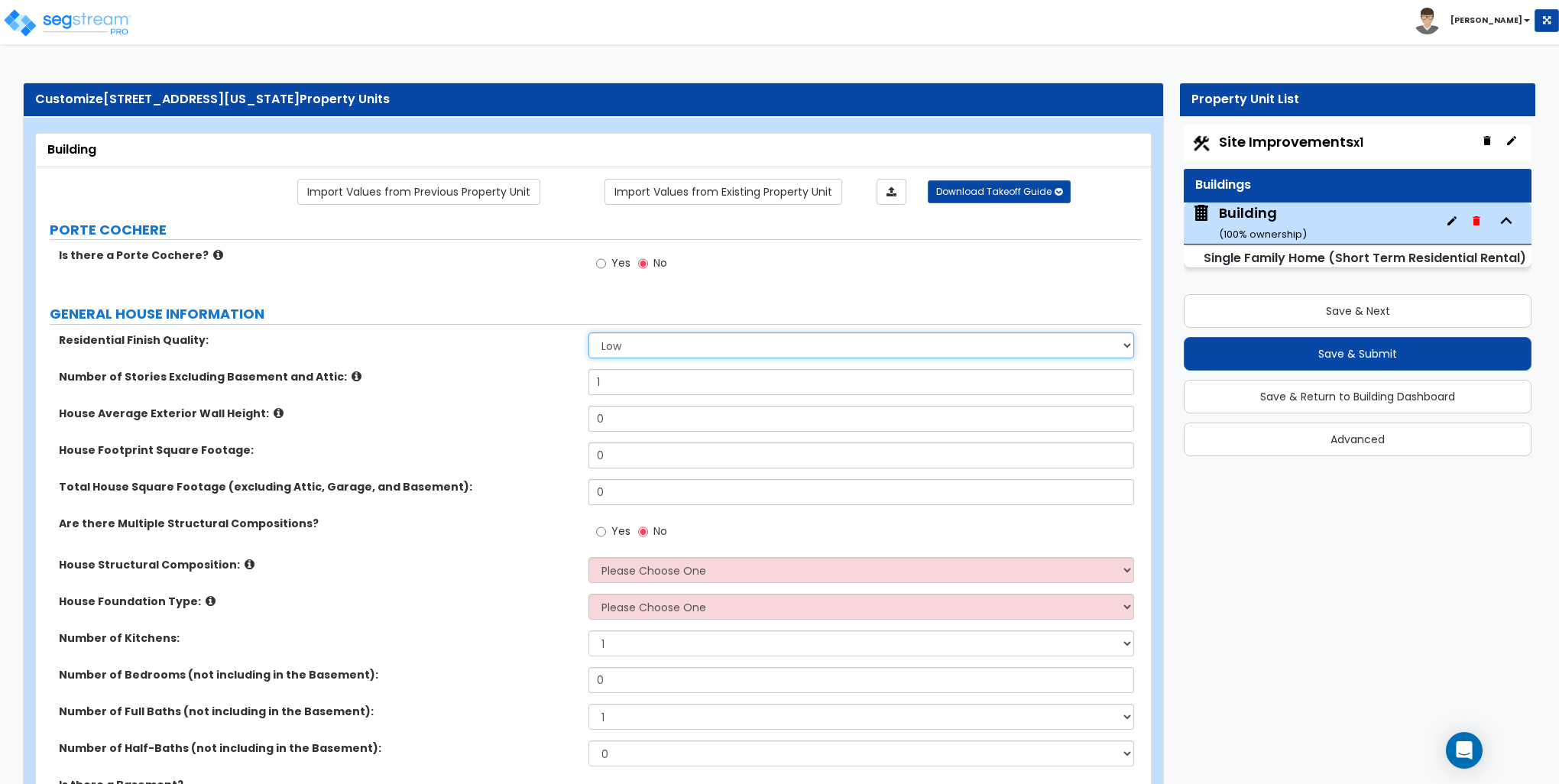
click at [664, 352] on select "Low Average High" at bounding box center [861, 345] width 545 height 26
select select "1"
click at [589, 332] on select "Low Average High" at bounding box center [861, 345] width 545 height 26
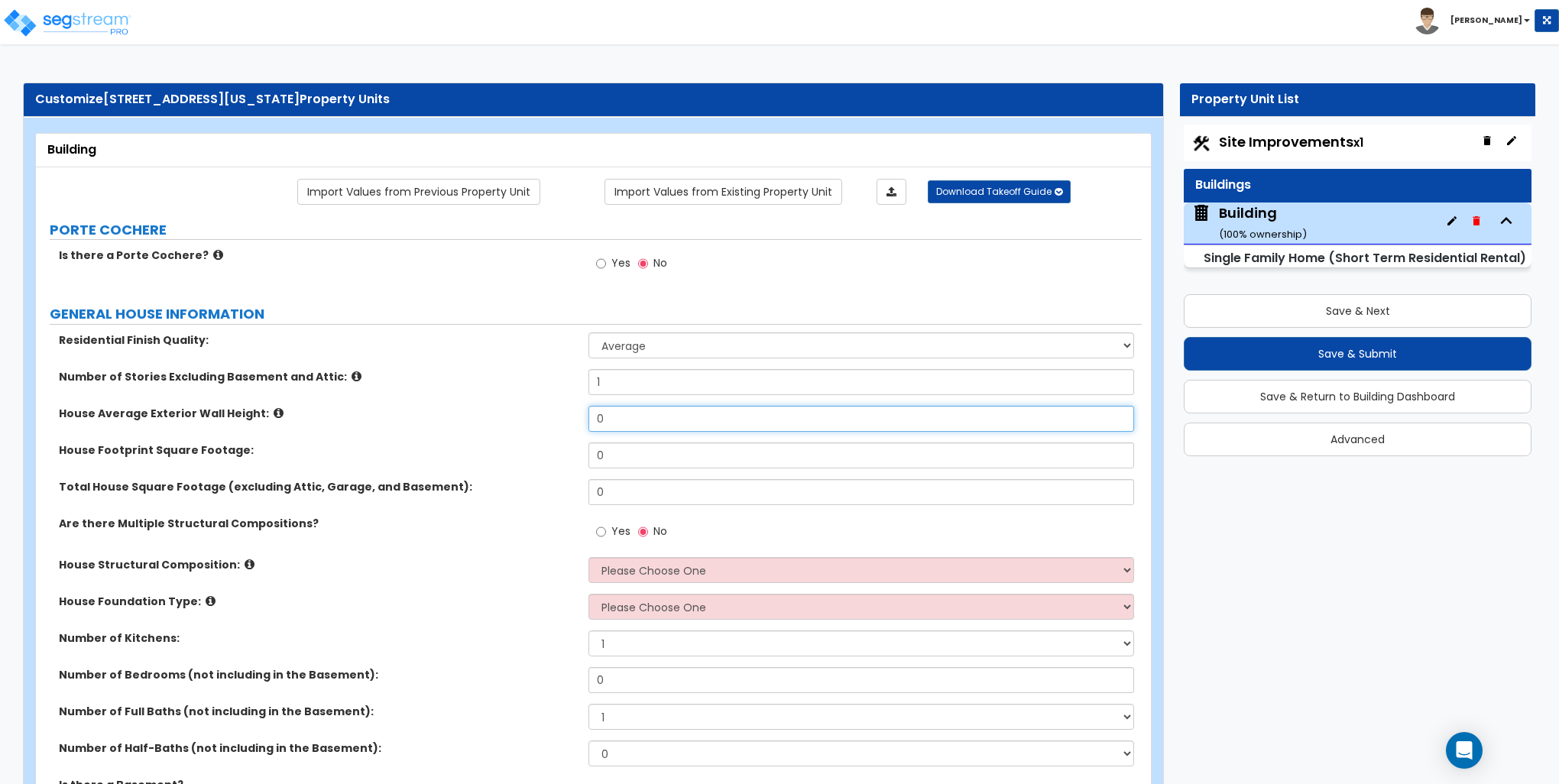
click at [622, 411] on input "0" at bounding box center [861, 419] width 545 height 26
click at [627, 410] on input "0" at bounding box center [861, 419] width 545 height 26
type input "9"
click at [675, 459] on input "0" at bounding box center [861, 455] width 545 height 26
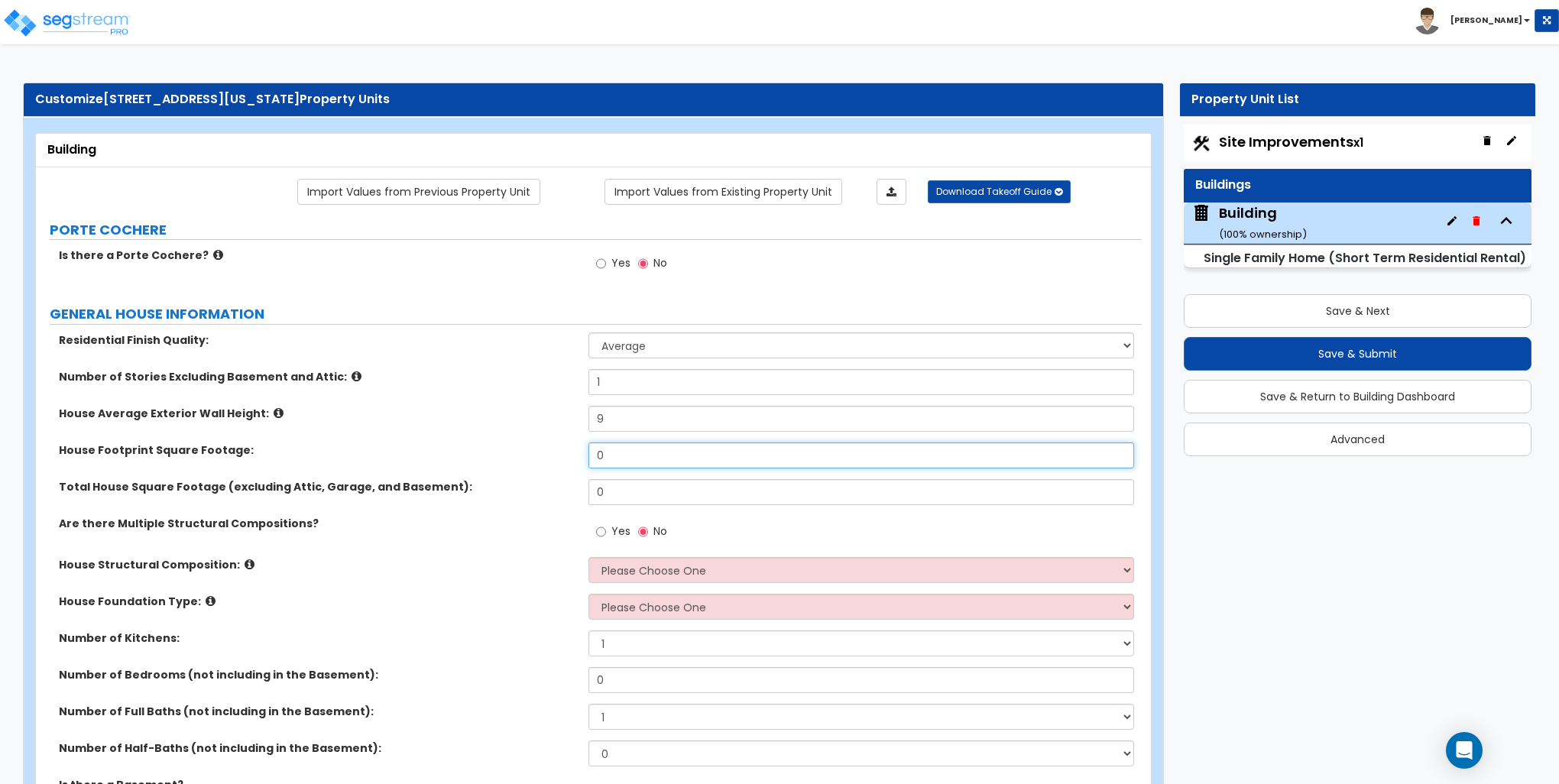
click at [675, 459] on input "0" at bounding box center [861, 455] width 545 height 26
type input "1,302"
click at [647, 493] on input "0" at bounding box center [861, 492] width 545 height 26
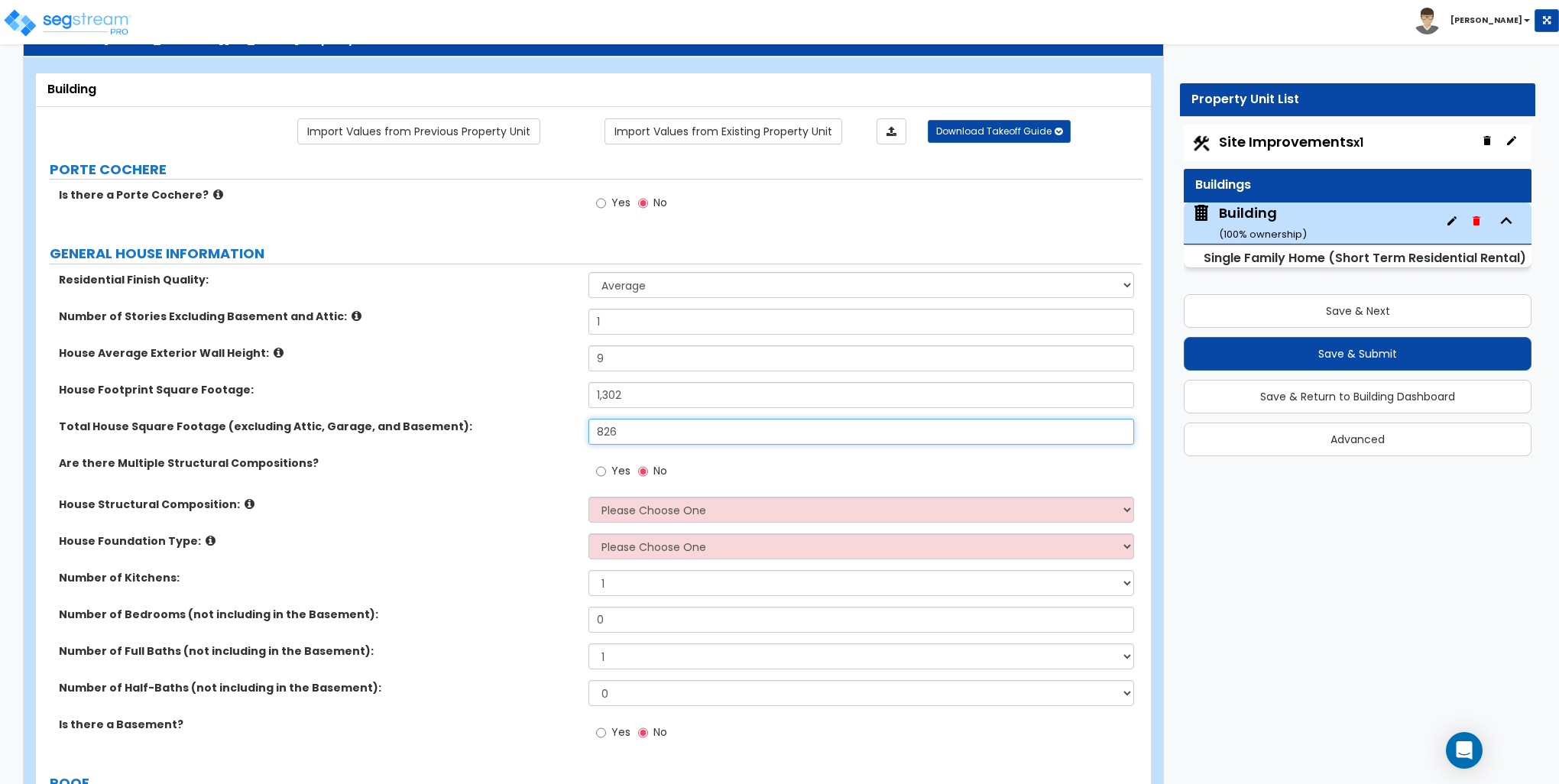
scroll to position [153, 0]
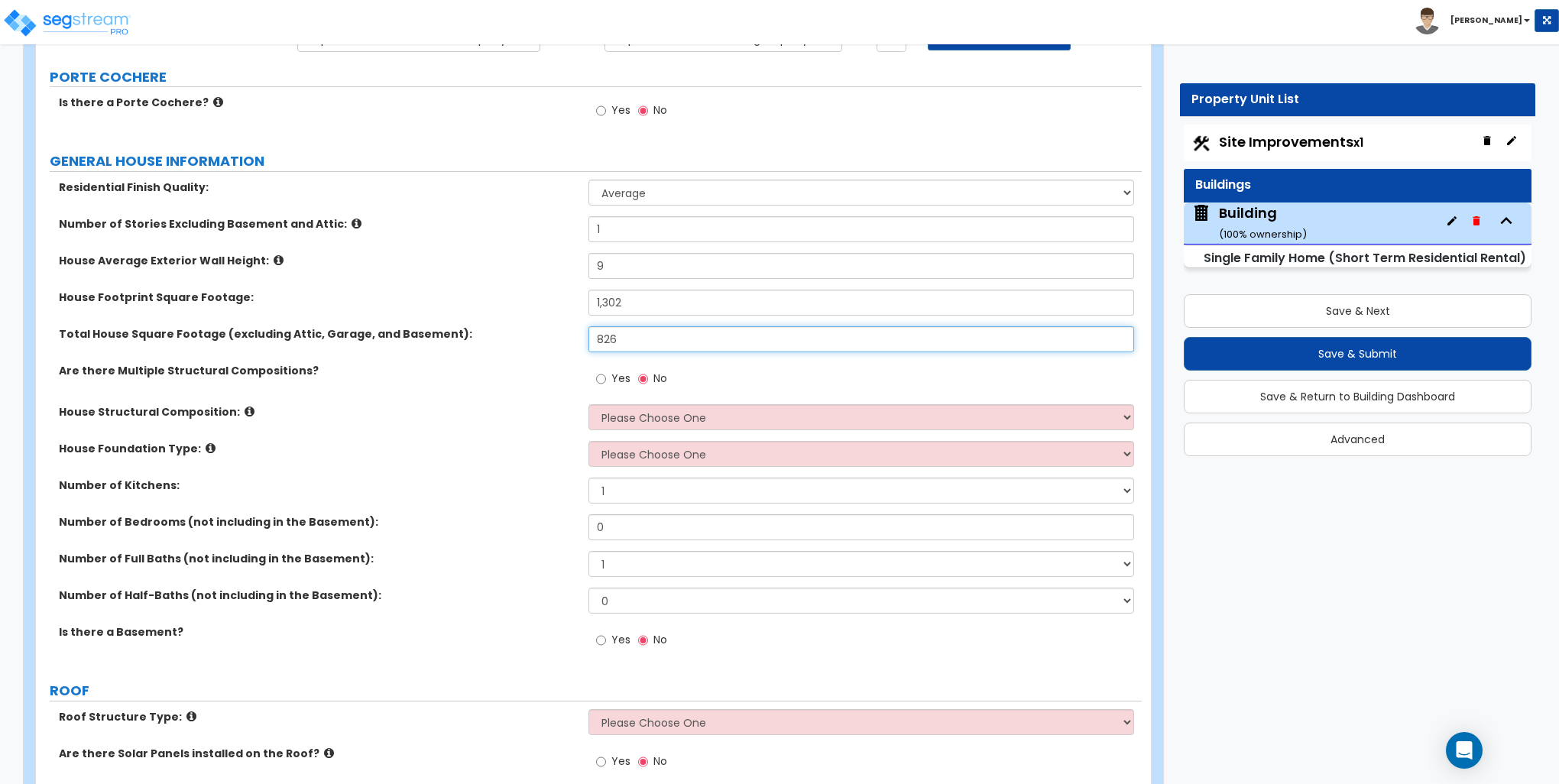
type input "826"
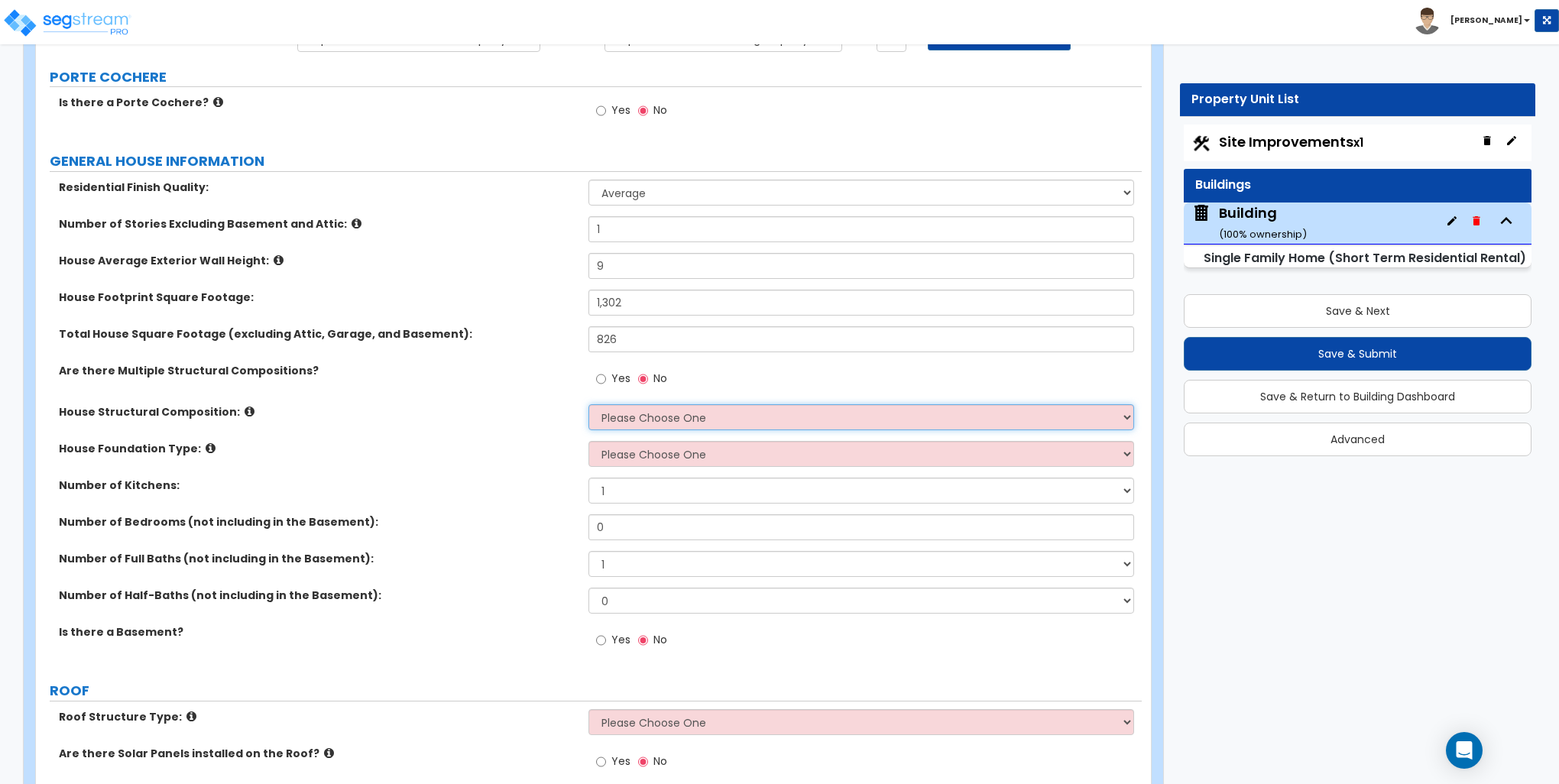
click at [623, 420] on select "Please Choose One Reinforced Concrete Structural Steel Brick Masonry CMU Masonr…" at bounding box center [861, 417] width 545 height 26
select select "7"
click at [589, 404] on select "Please Choose One Reinforced Concrete Structural Steel Brick Masonry CMU Masonr…" at bounding box center [861, 417] width 545 height 26
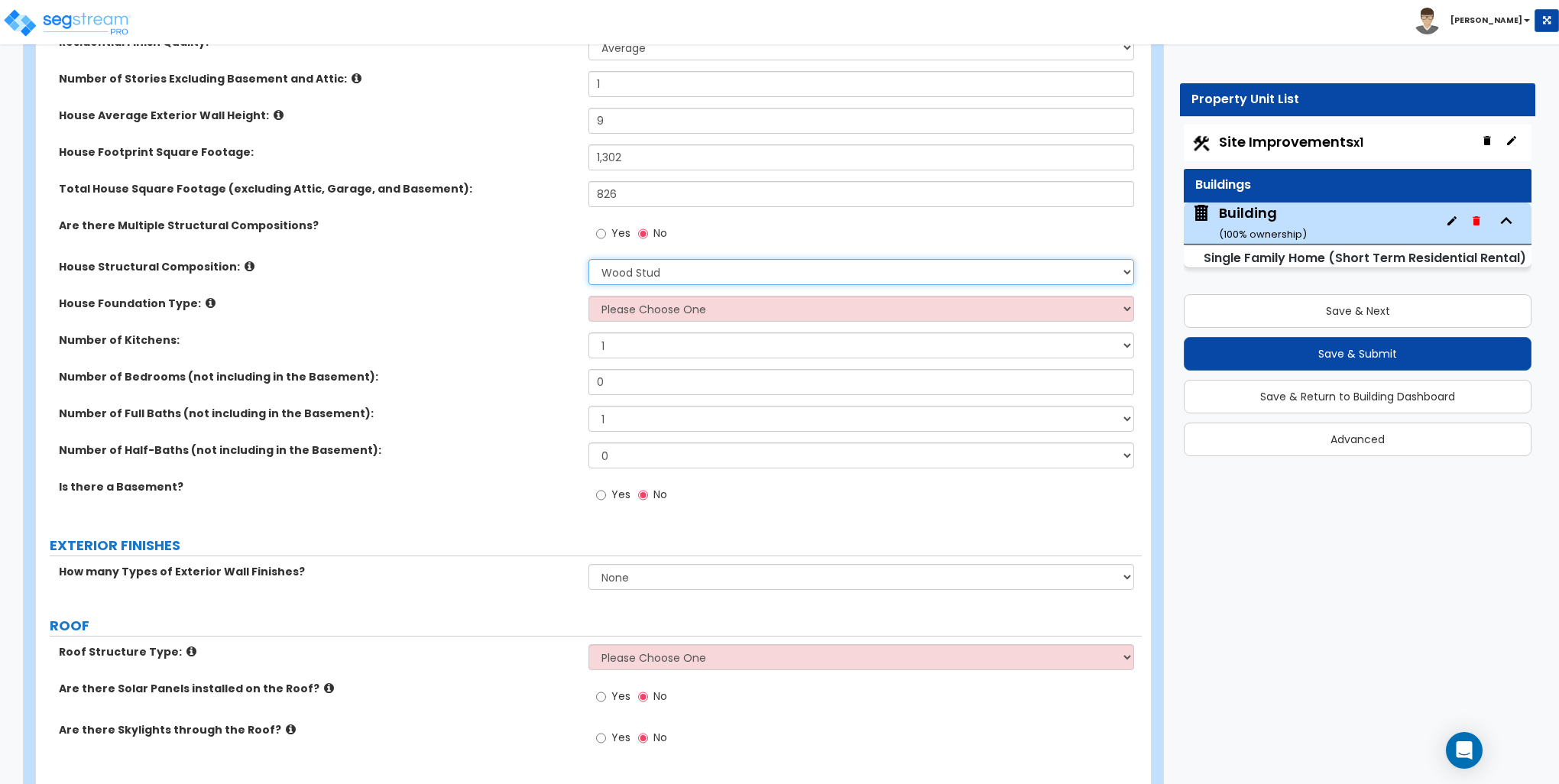
scroll to position [306, 0]
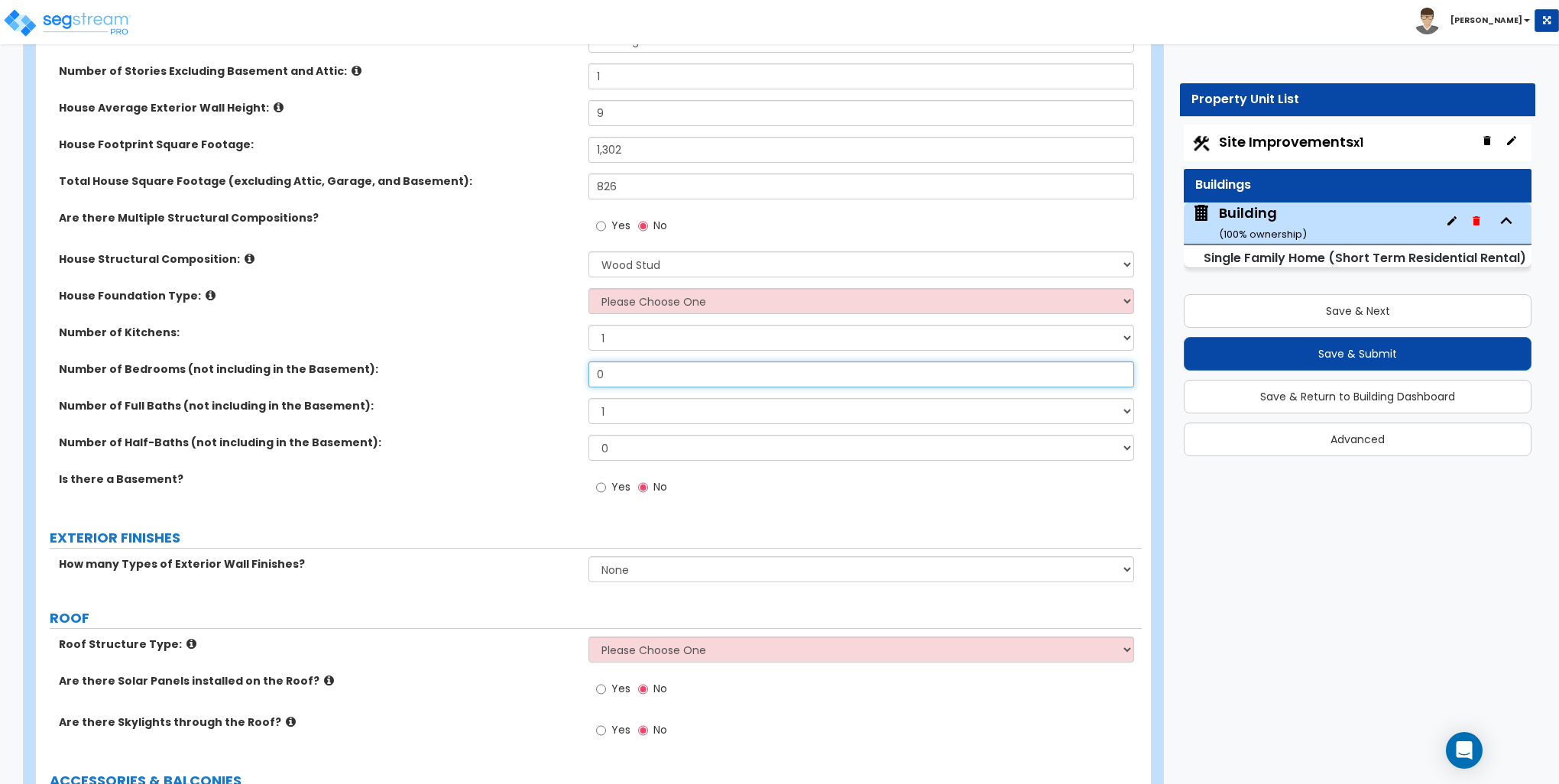
click at [631, 363] on input "0" at bounding box center [861, 374] width 545 height 26
type input "3"
click at [627, 414] on select "1 2 3 4 5 6 7 8 9 10" at bounding box center [861, 411] width 545 height 26
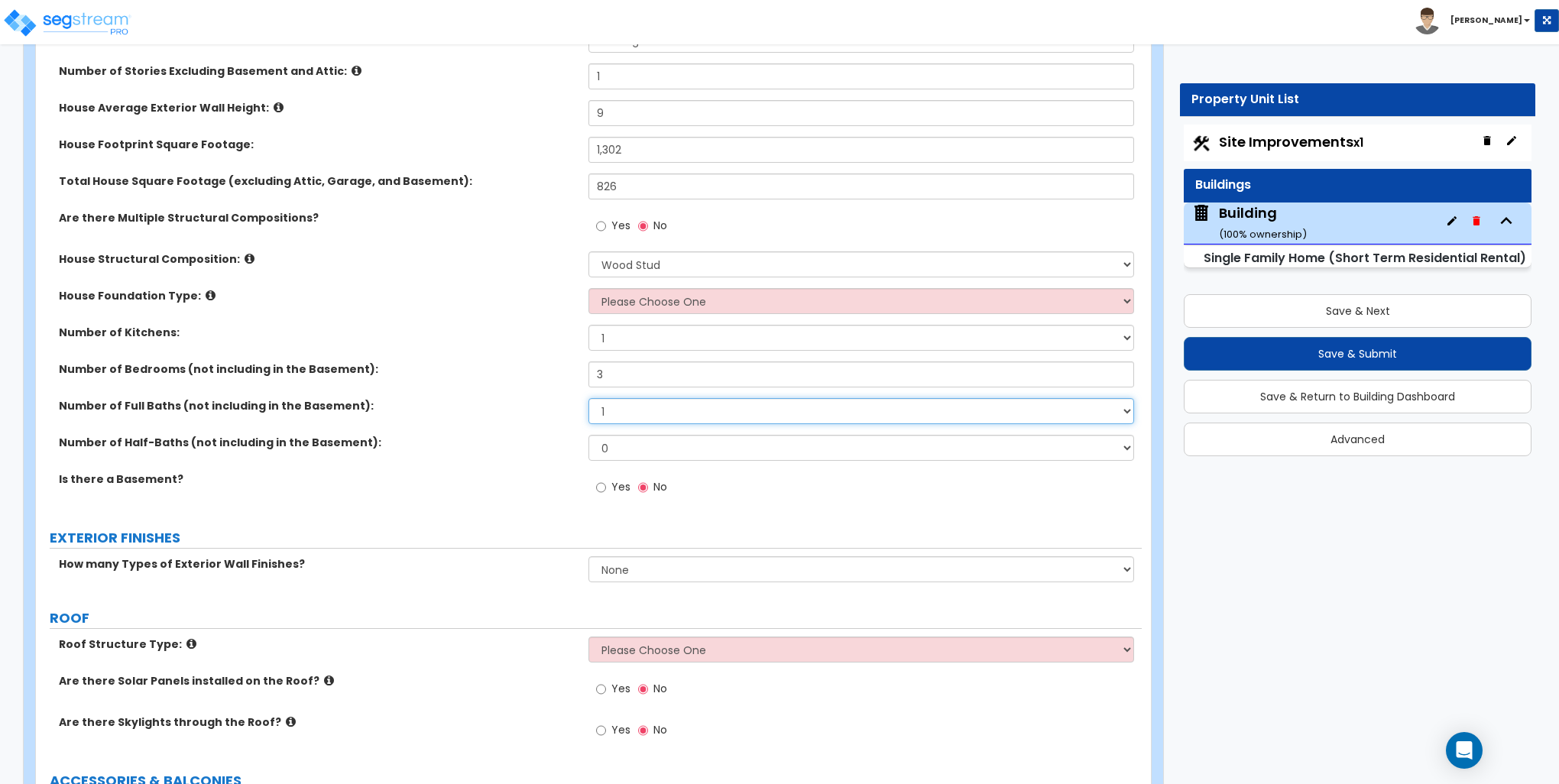
click at [627, 414] on select "1 2 3 4 5 6 7 8 9 10" at bounding box center [861, 411] width 545 height 26
select select "2"
click at [589, 398] on select "1 2 3 4 5 6 7 8 9 10" at bounding box center [861, 411] width 545 height 26
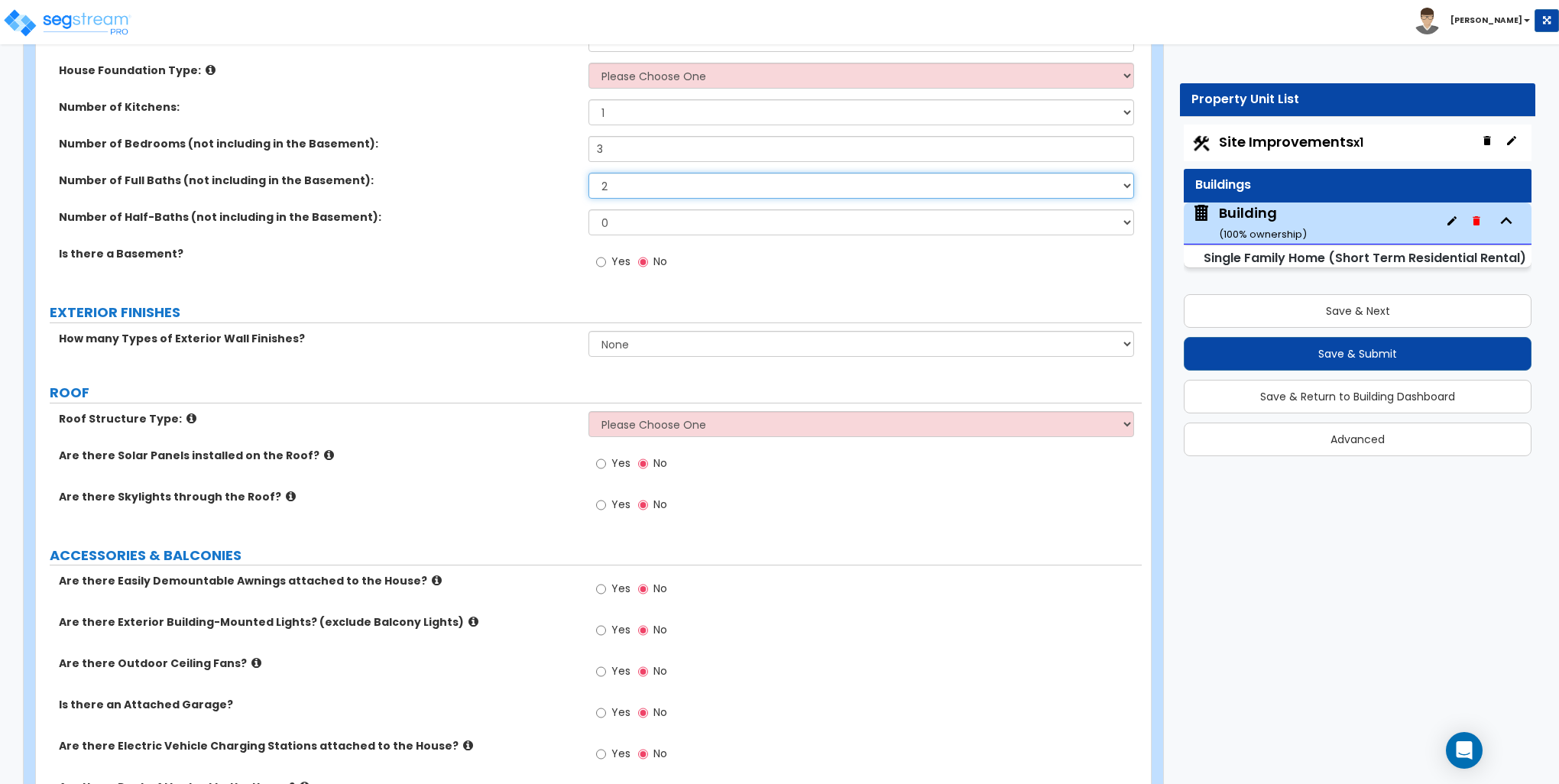
scroll to position [534, 0]
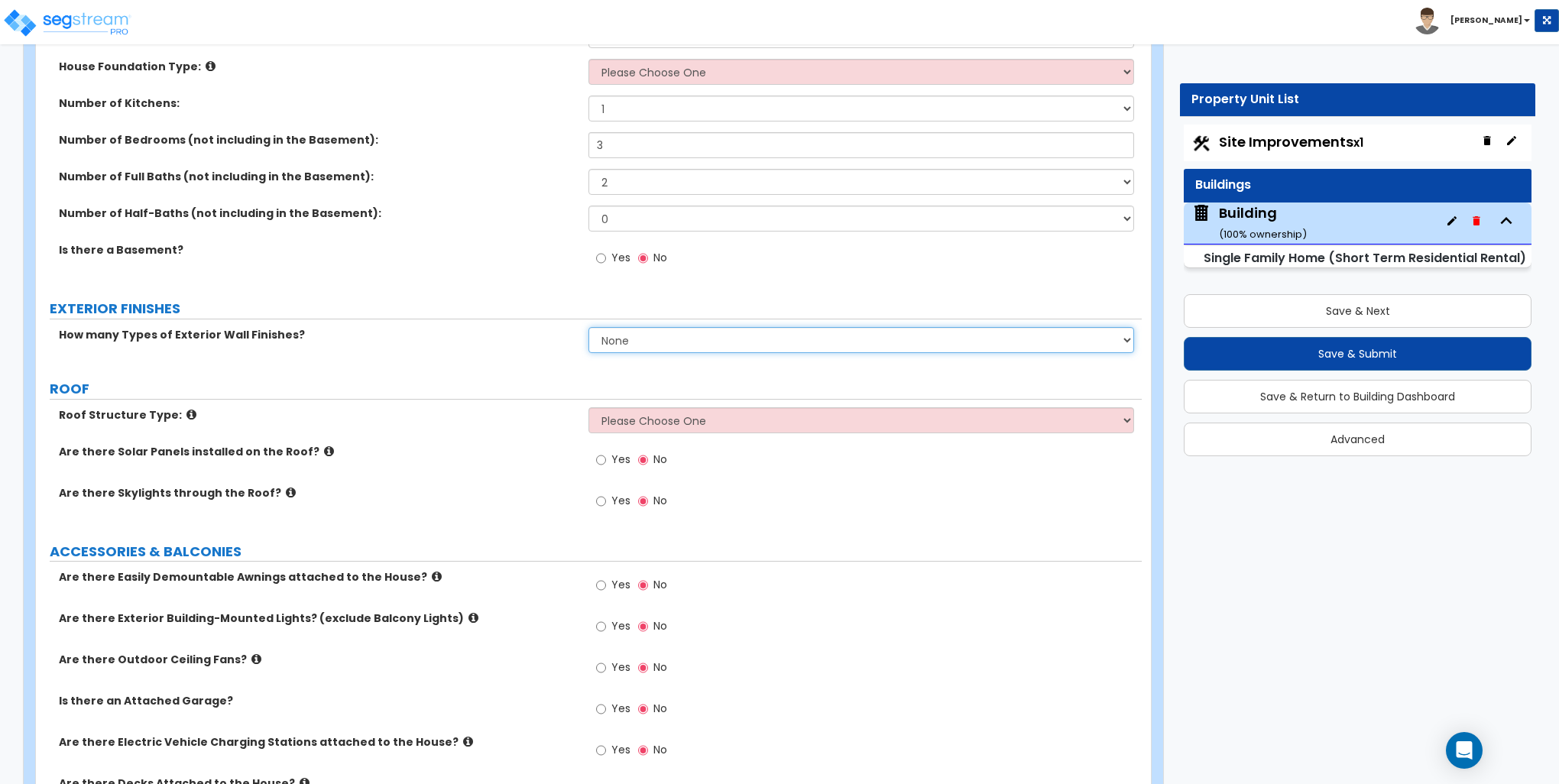
click at [634, 333] on select "None 1 2 3" at bounding box center [861, 340] width 545 height 26
select select "1"
click at [589, 327] on select "None 1 2 3" at bounding box center [861, 340] width 545 height 26
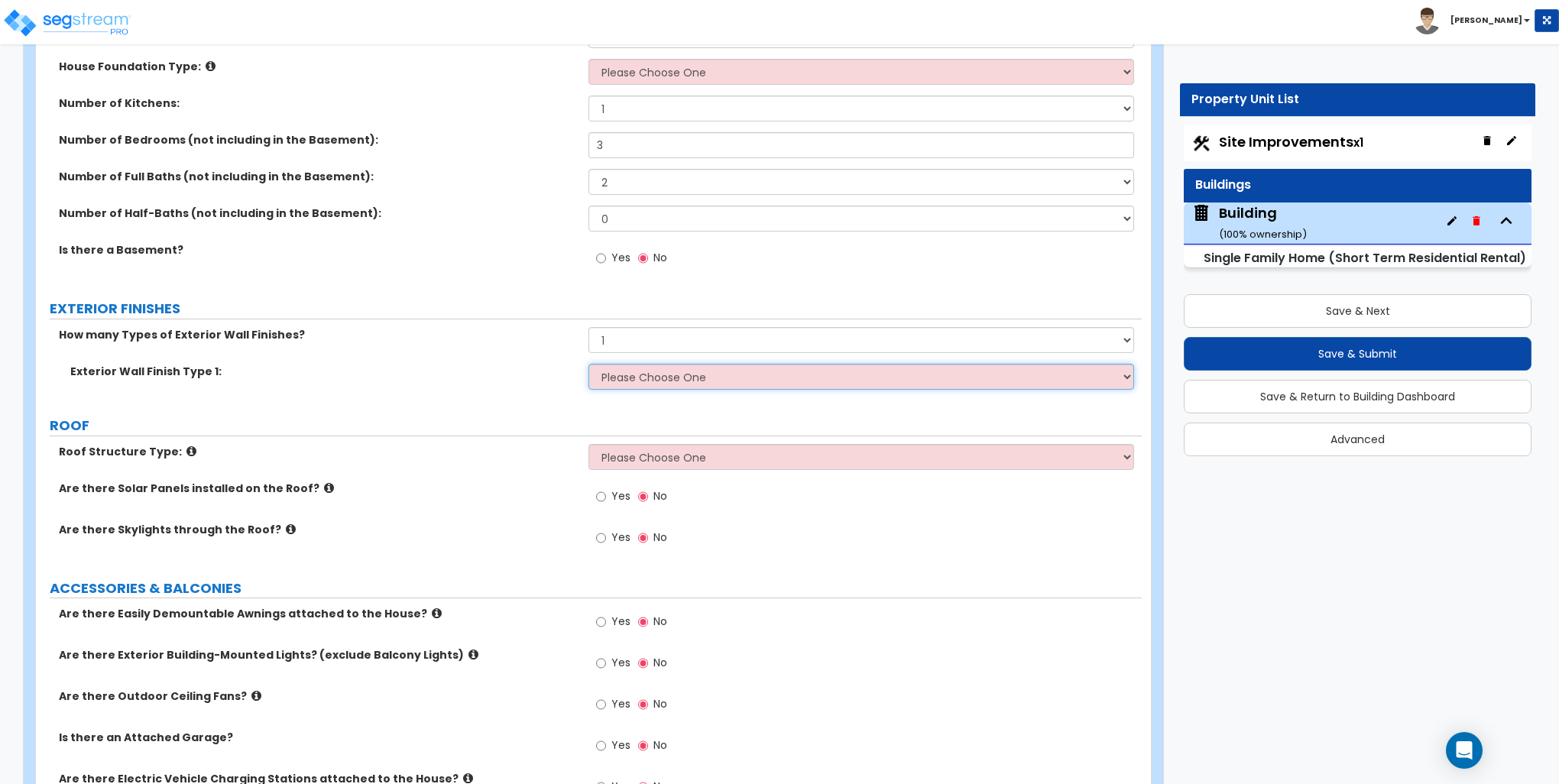
click at [624, 383] on select "Please Choose One No Finish/Shared Wall No Wall Brick Finish Stone Finish Wood …" at bounding box center [861, 376] width 545 height 26
select select "5"
click at [589, 364] on select "Please Choose One No Finish/Shared Wall No Wall Brick Finish Stone Finish Wood …" at bounding box center [861, 376] width 545 height 26
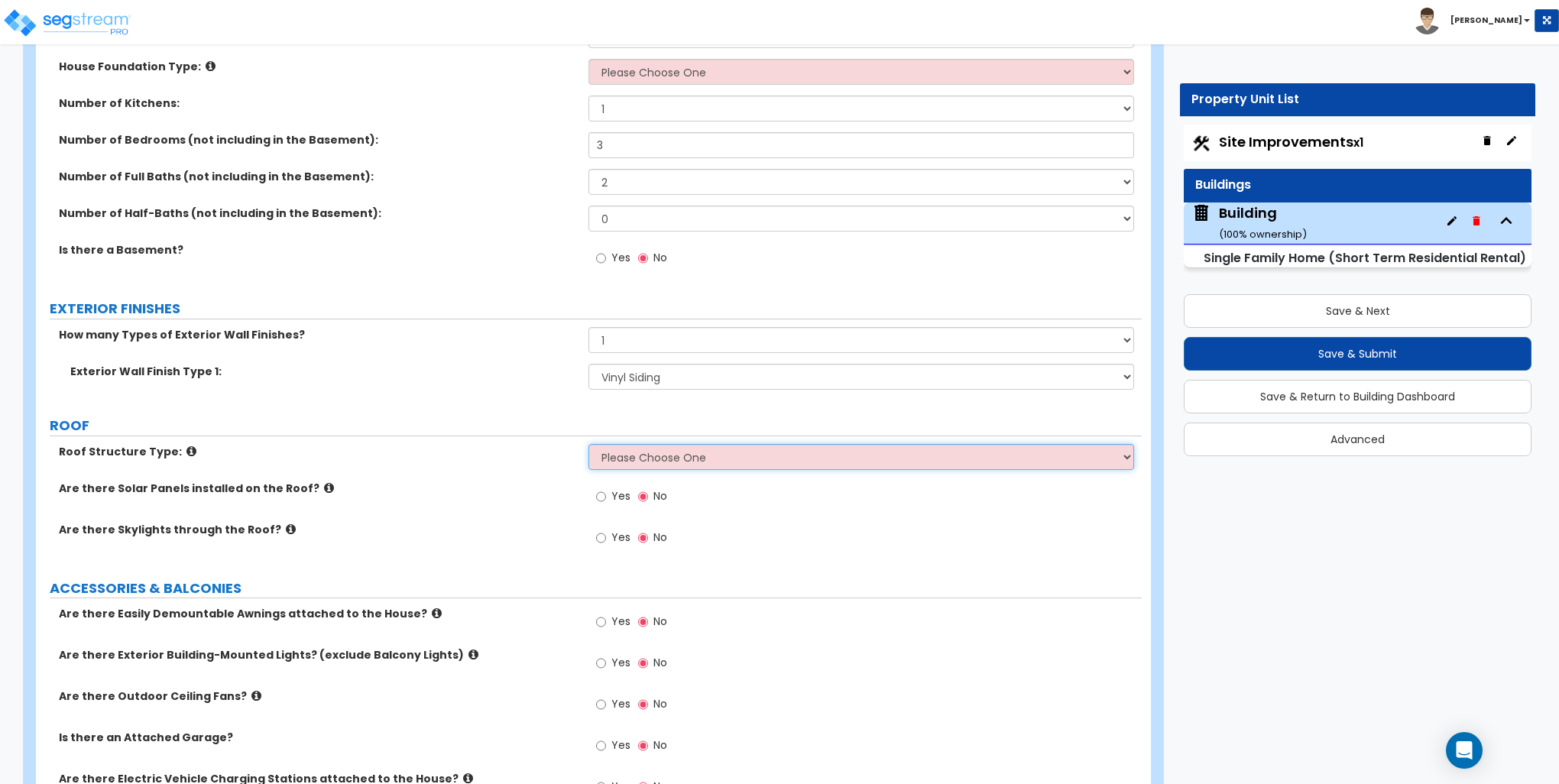
click at [667, 445] on select "Please Choose One Gable Roof Flat Roof Hybrid Gable & Flat Roof" at bounding box center [861, 457] width 545 height 26
select select "1"
click at [589, 444] on select "Please Choose One Gable Roof Flat Roof Hybrid Gable & Flat Roof" at bounding box center [861, 457] width 545 height 26
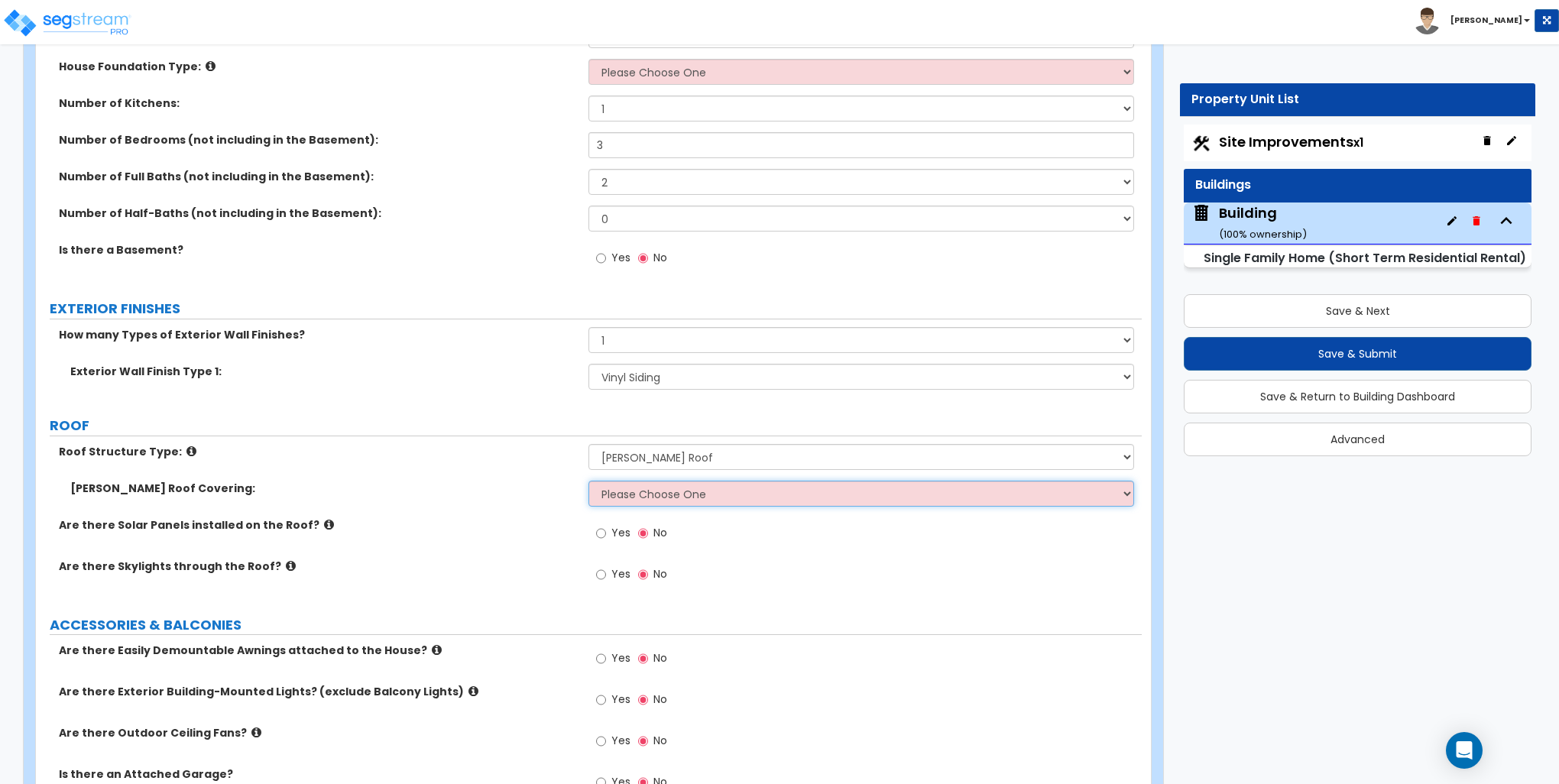
click at [654, 489] on select "Please Choose One Asphalt Shingle Clay Tile Wood Shingle Metal Shingle Standing…" at bounding box center [861, 493] width 545 height 26
select select "4"
click at [589, 480] on select "Please Choose One Asphalt Shingle Clay Tile Wood Shingle Metal Shingle Standing…" at bounding box center [861, 493] width 545 height 26
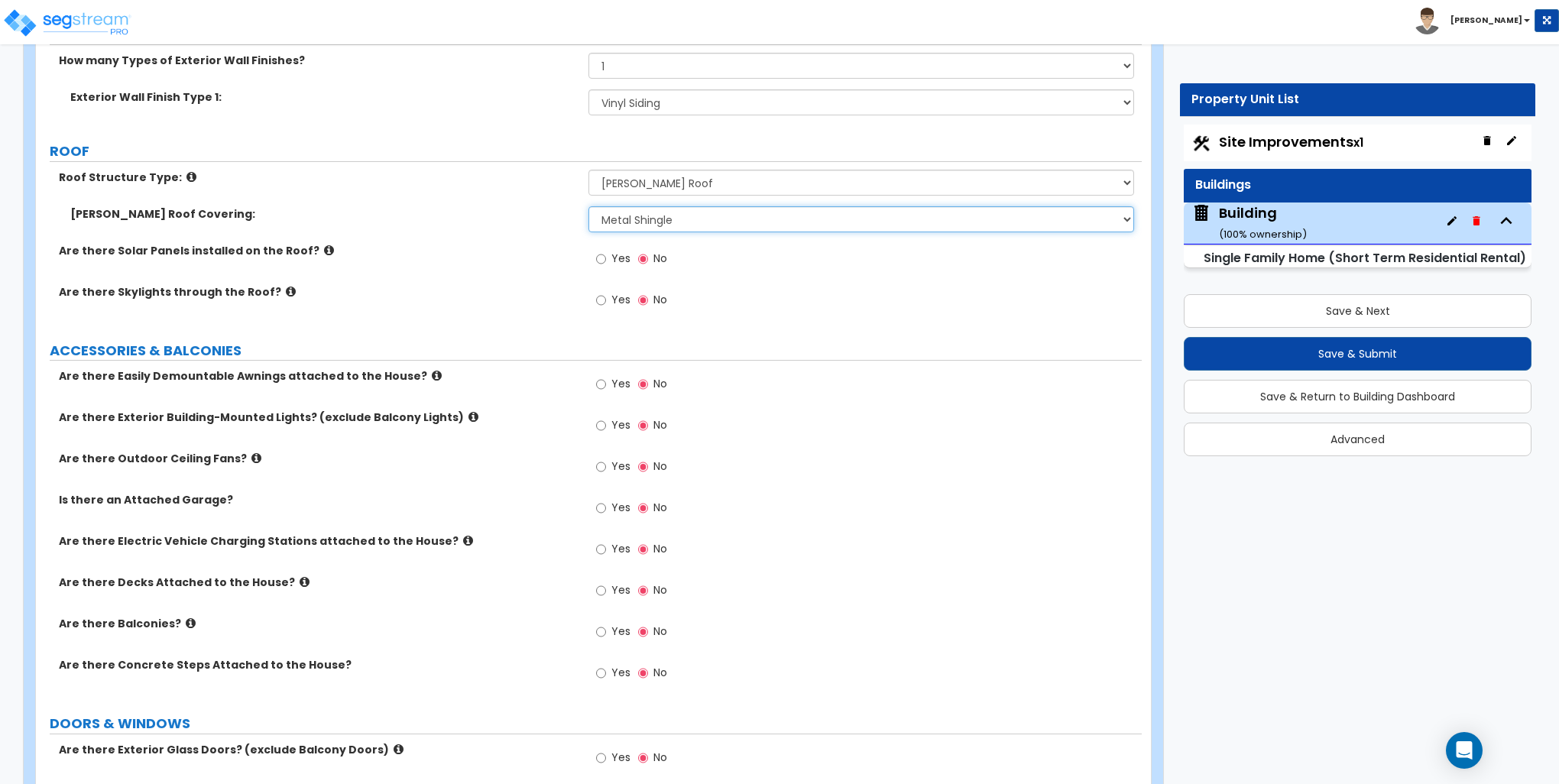
scroll to position [840, 0]
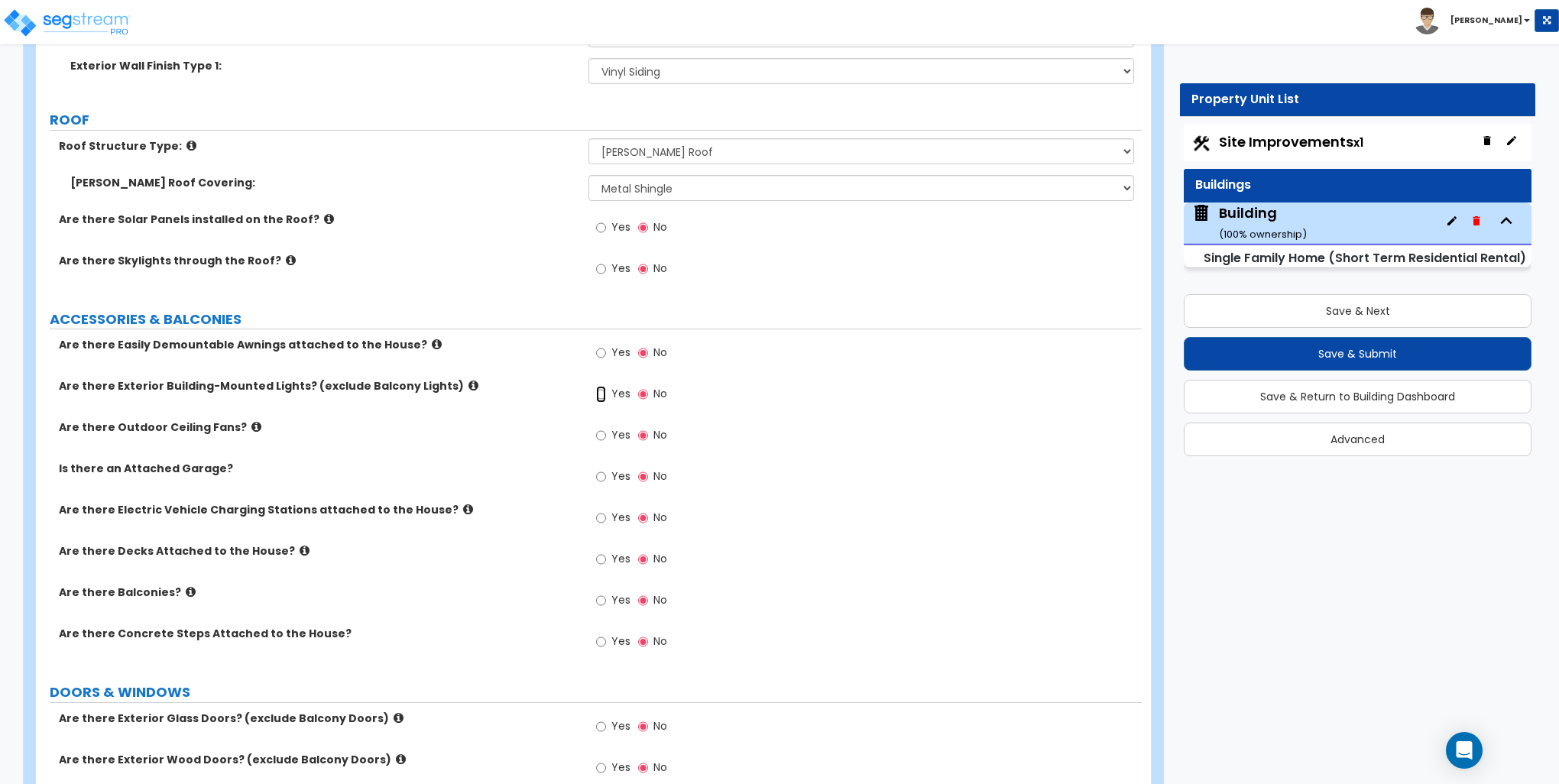
click at [600, 390] on input "Yes" at bounding box center [602, 394] width 10 height 17
radio input "true"
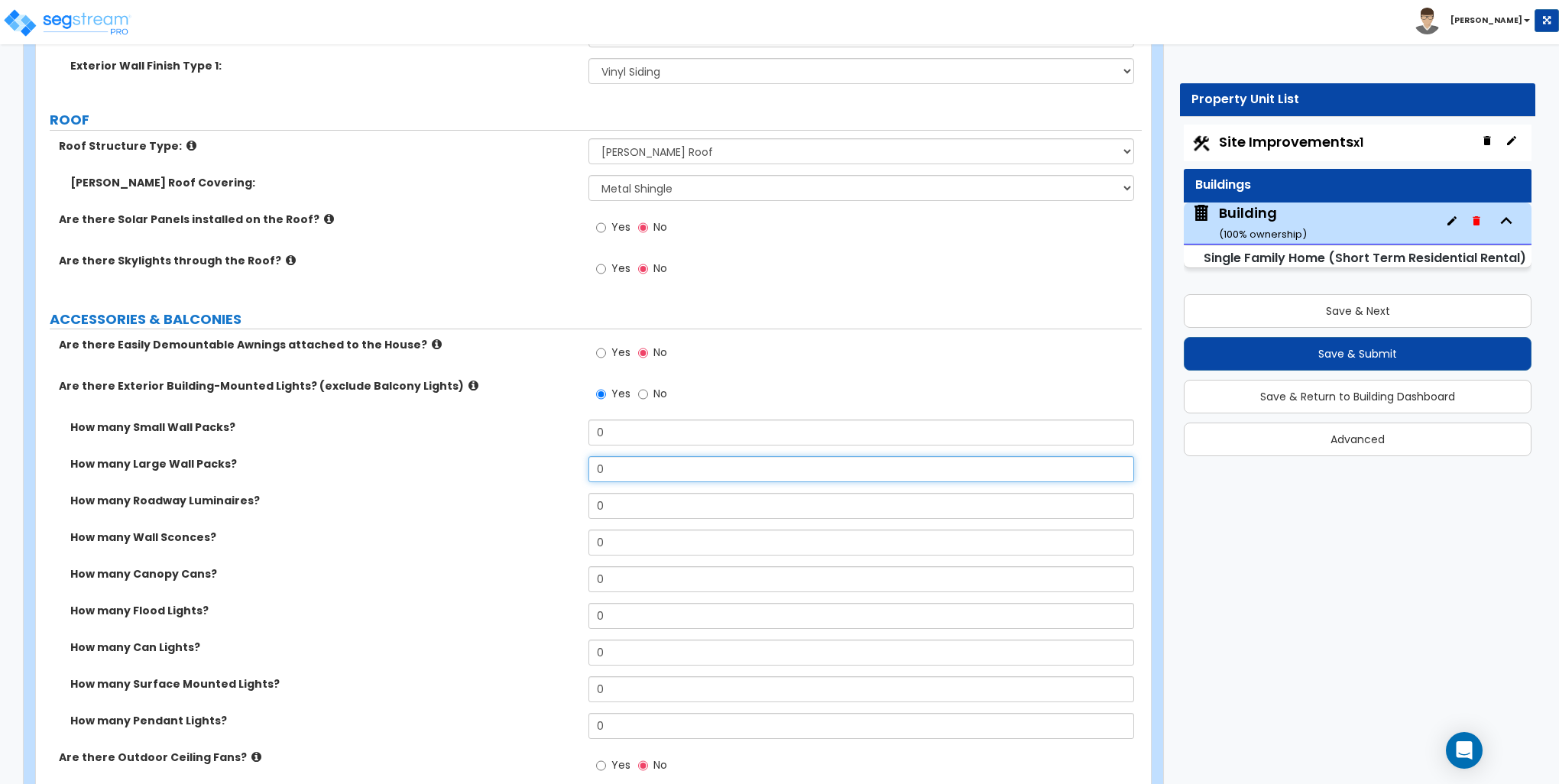
click at [618, 459] on input "0" at bounding box center [861, 469] width 545 height 26
click at [620, 459] on input "0" at bounding box center [861, 469] width 545 height 26
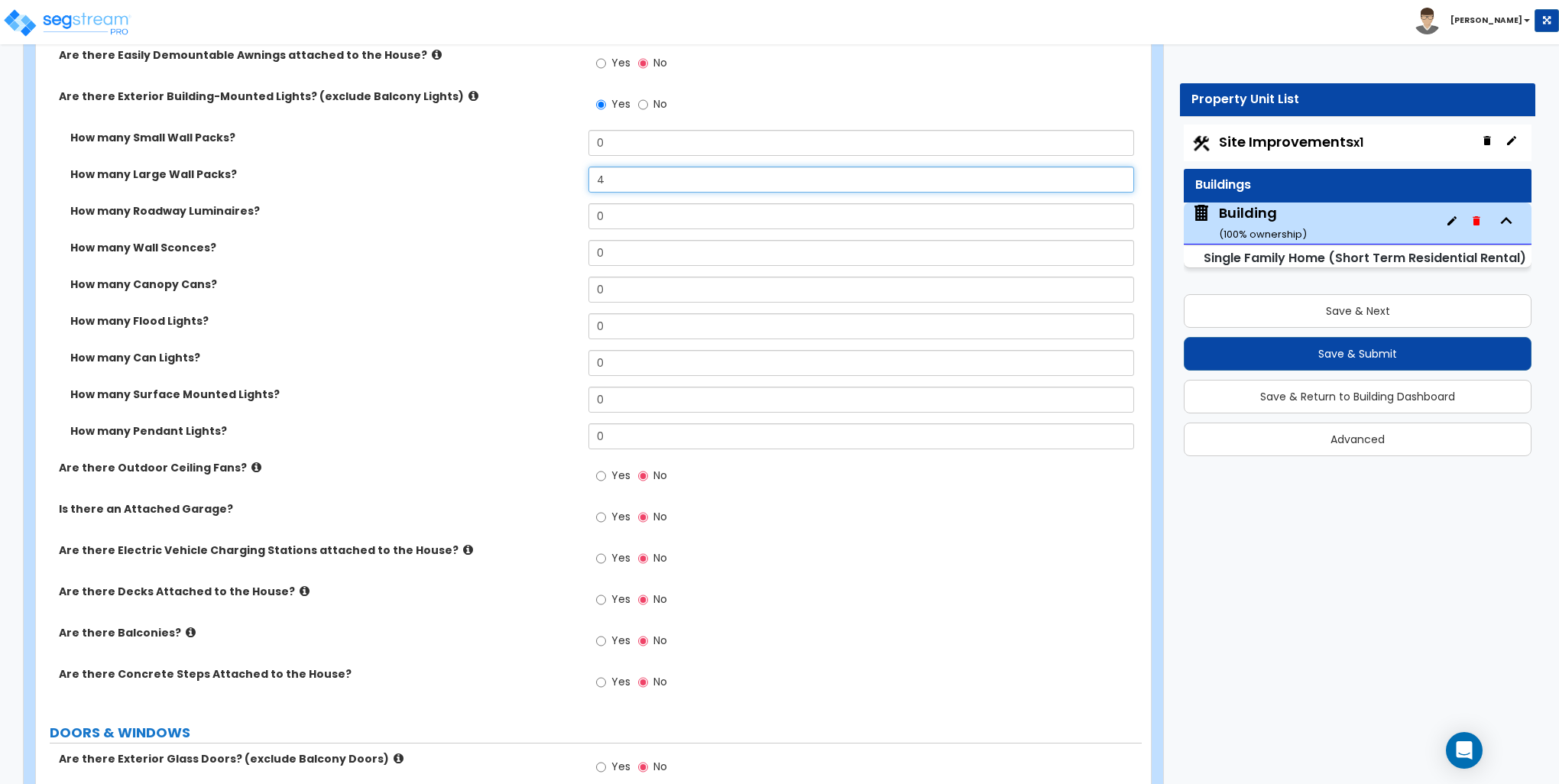
scroll to position [1222, 0]
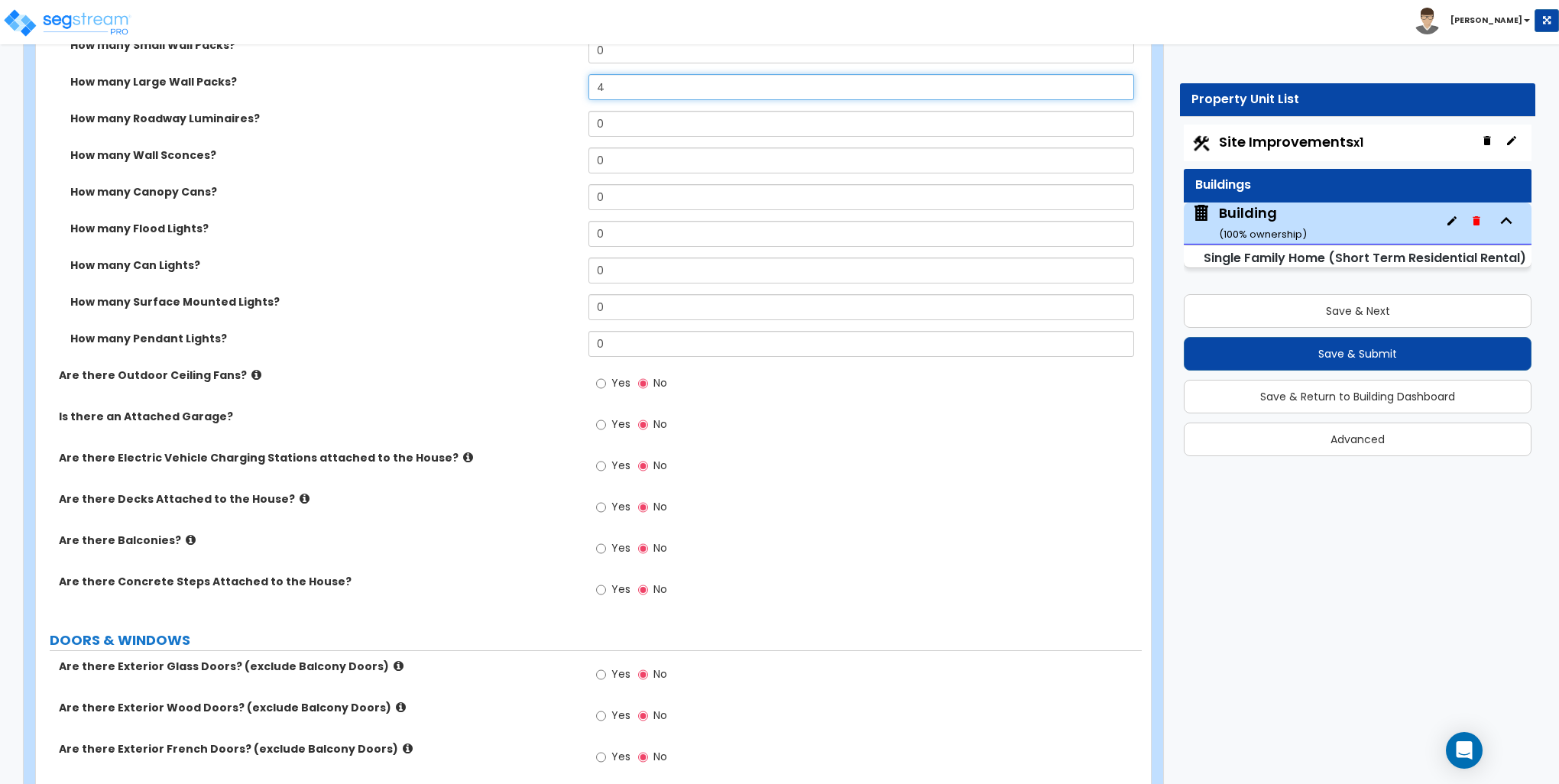
type input "4"
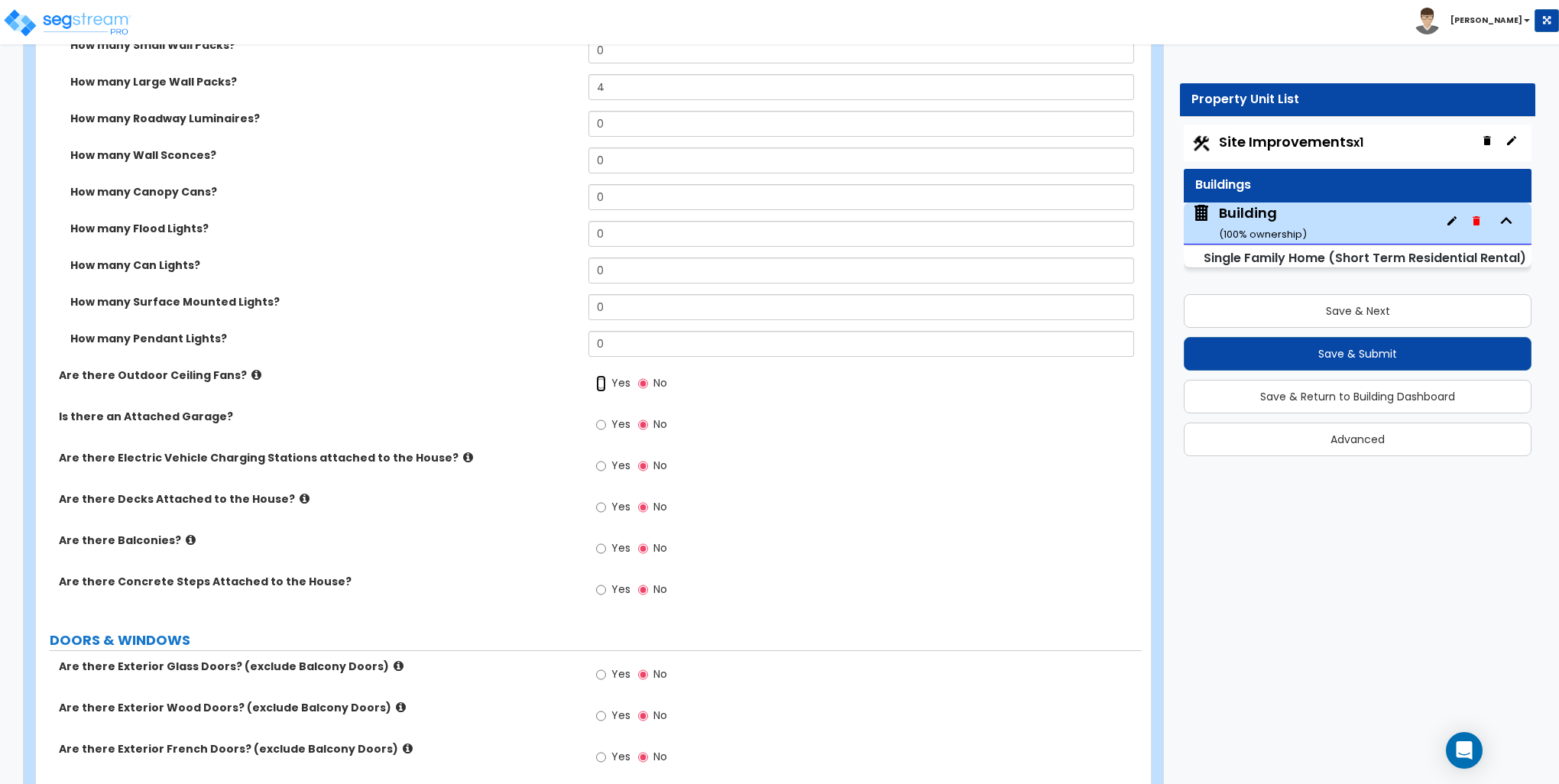
click at [600, 382] on input "Yes" at bounding box center [602, 383] width 10 height 17
radio input "true"
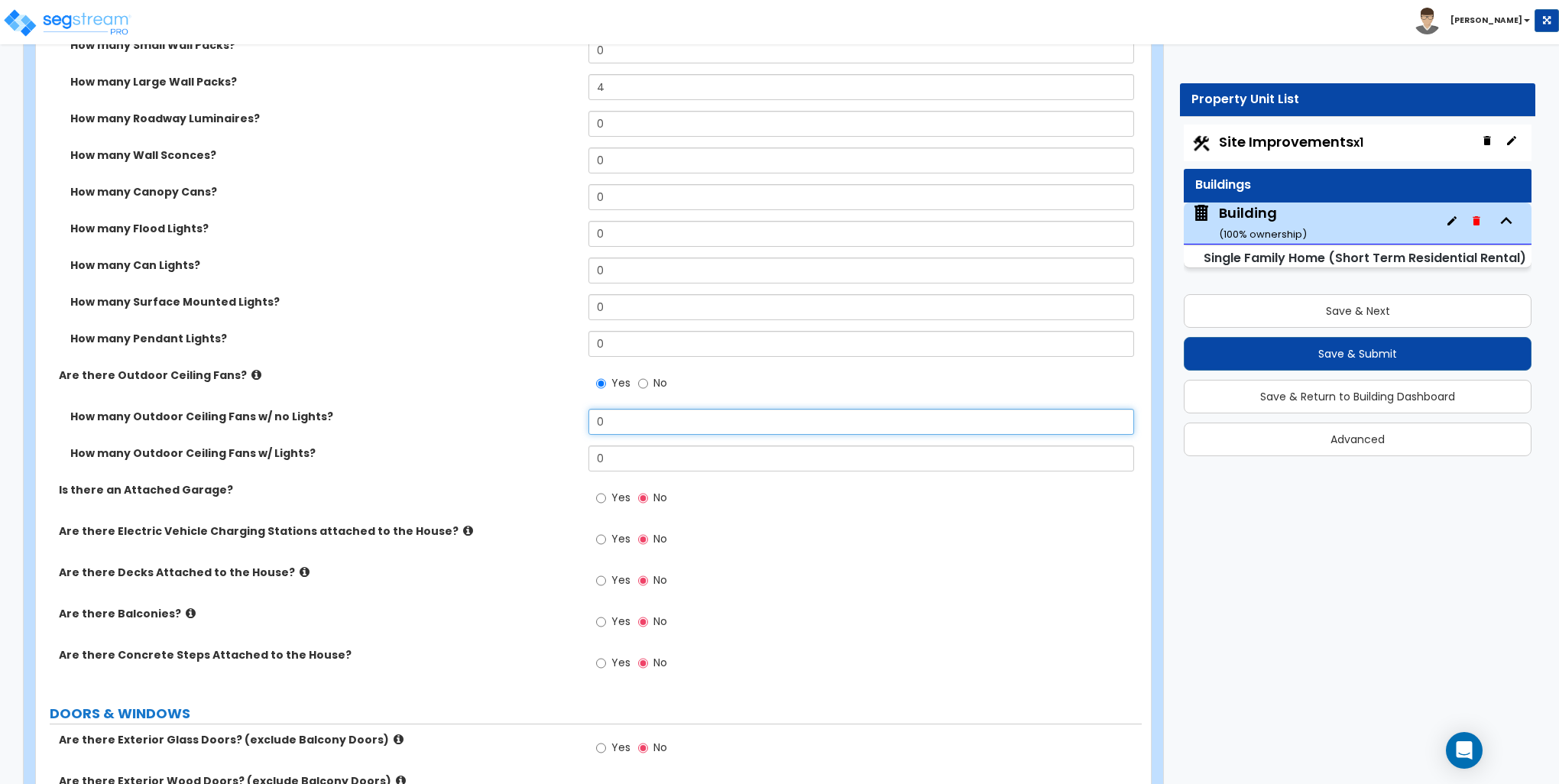
click at [613, 423] on input "0" at bounding box center [861, 421] width 545 height 26
click at [613, 421] on input "0" at bounding box center [861, 421] width 545 height 26
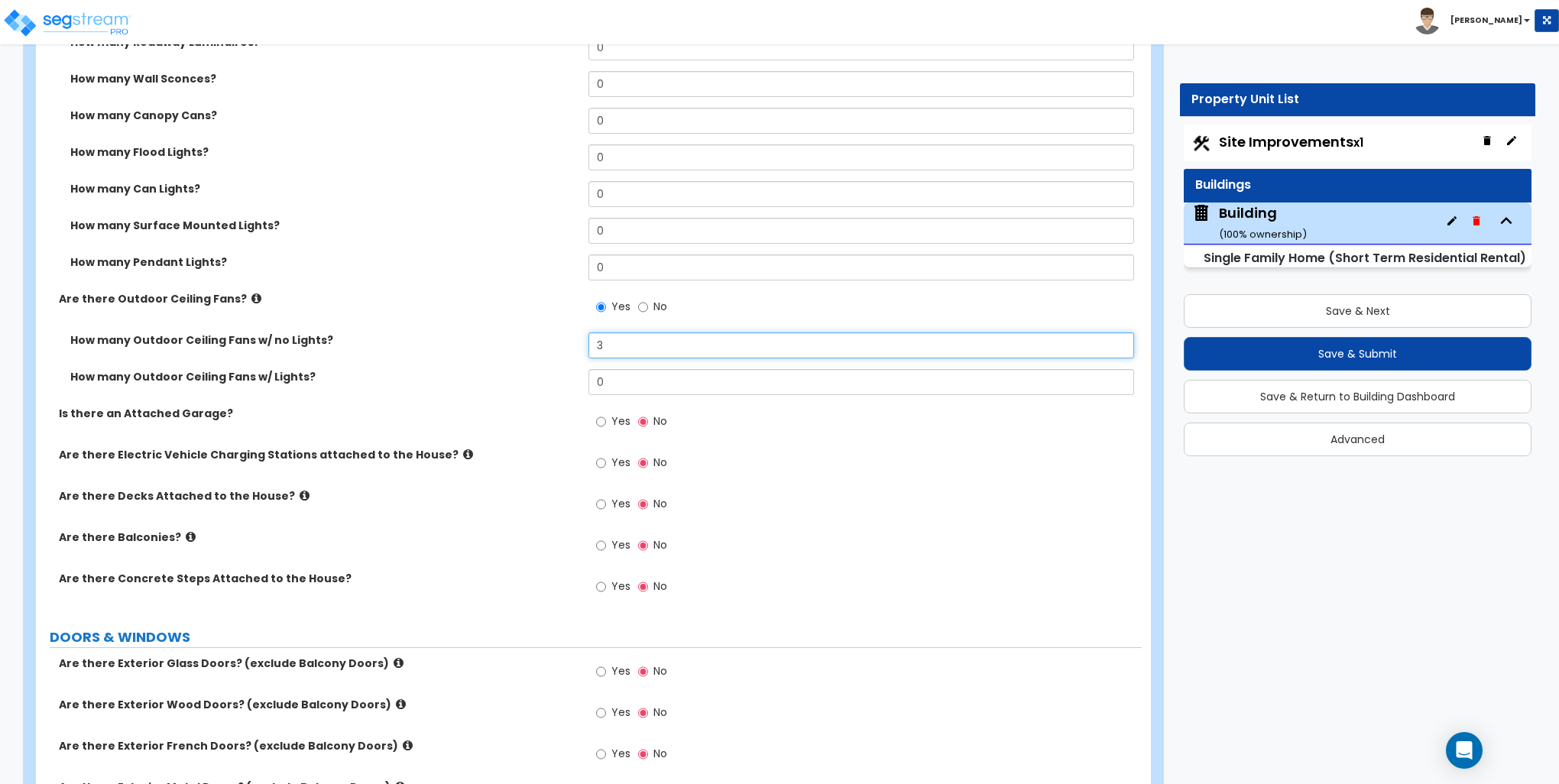
type input "3"
click at [604, 465] on input "Yes" at bounding box center [602, 463] width 10 height 17
radio input "true"
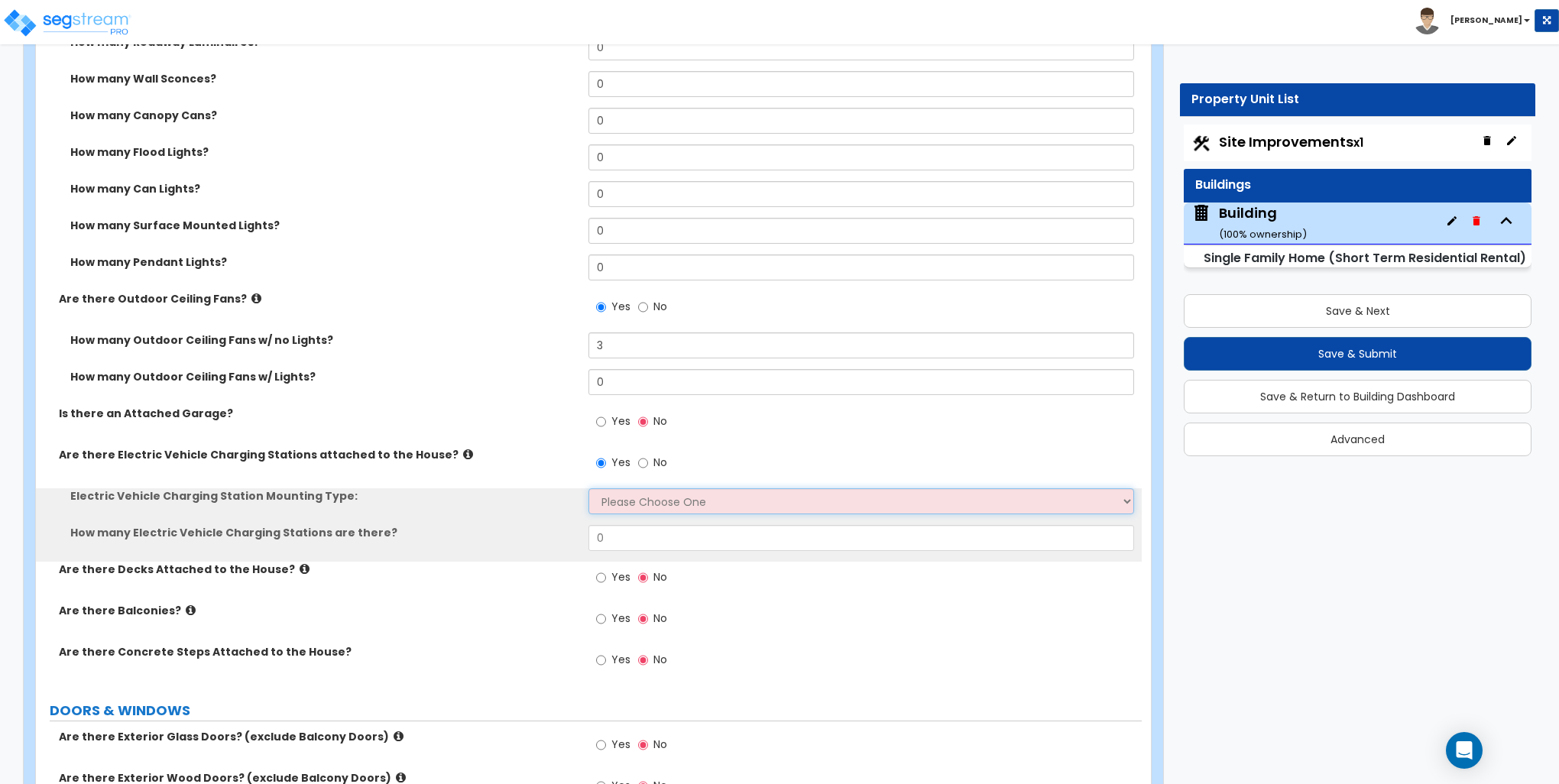
click at [609, 495] on select "Please Choose One Freestanding Wall-mounted" at bounding box center [861, 501] width 545 height 26
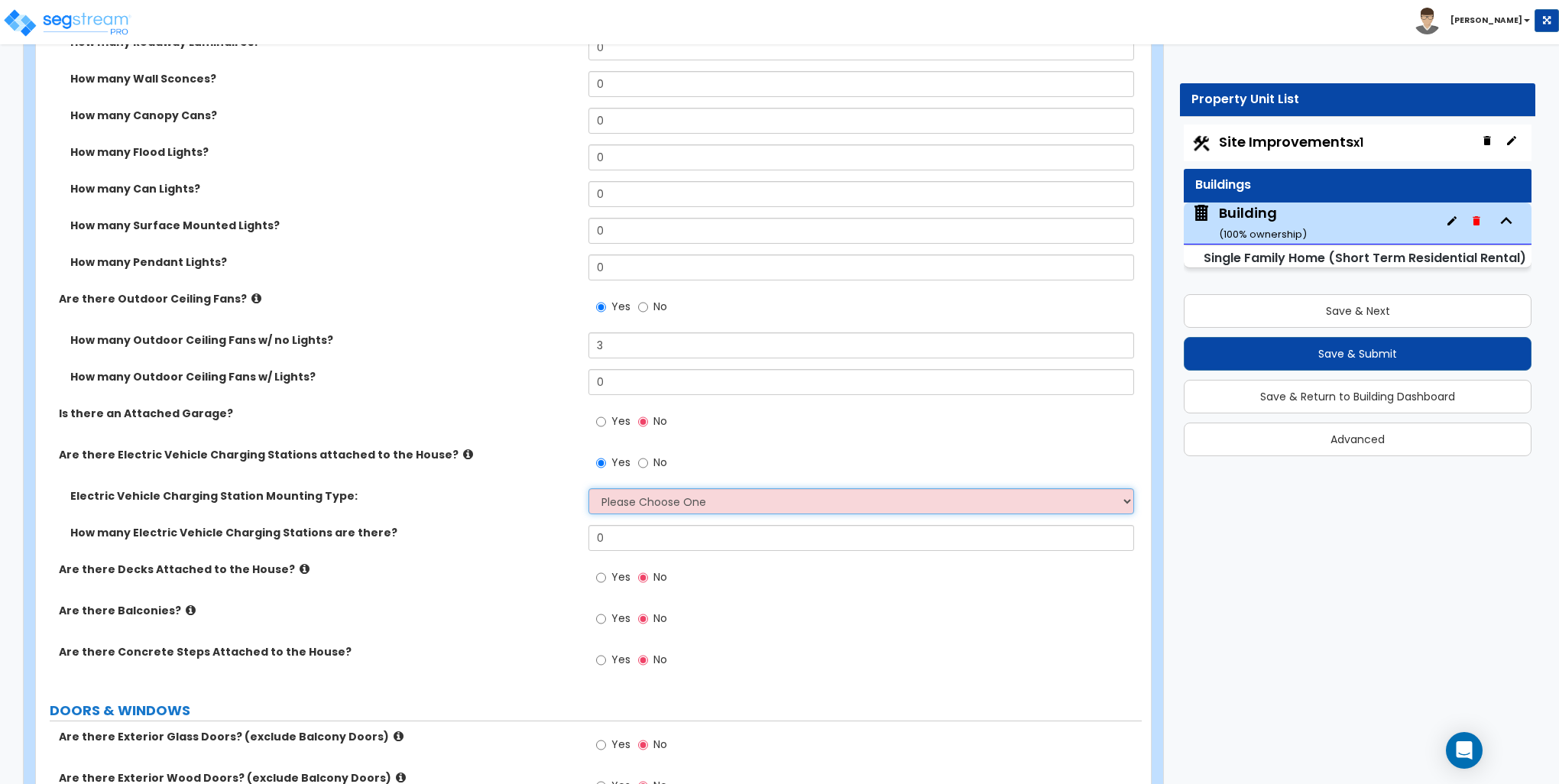
select select "2"
click at [589, 488] on select "Please Choose One Freestanding Wall-mounted" at bounding box center [861, 501] width 545 height 26
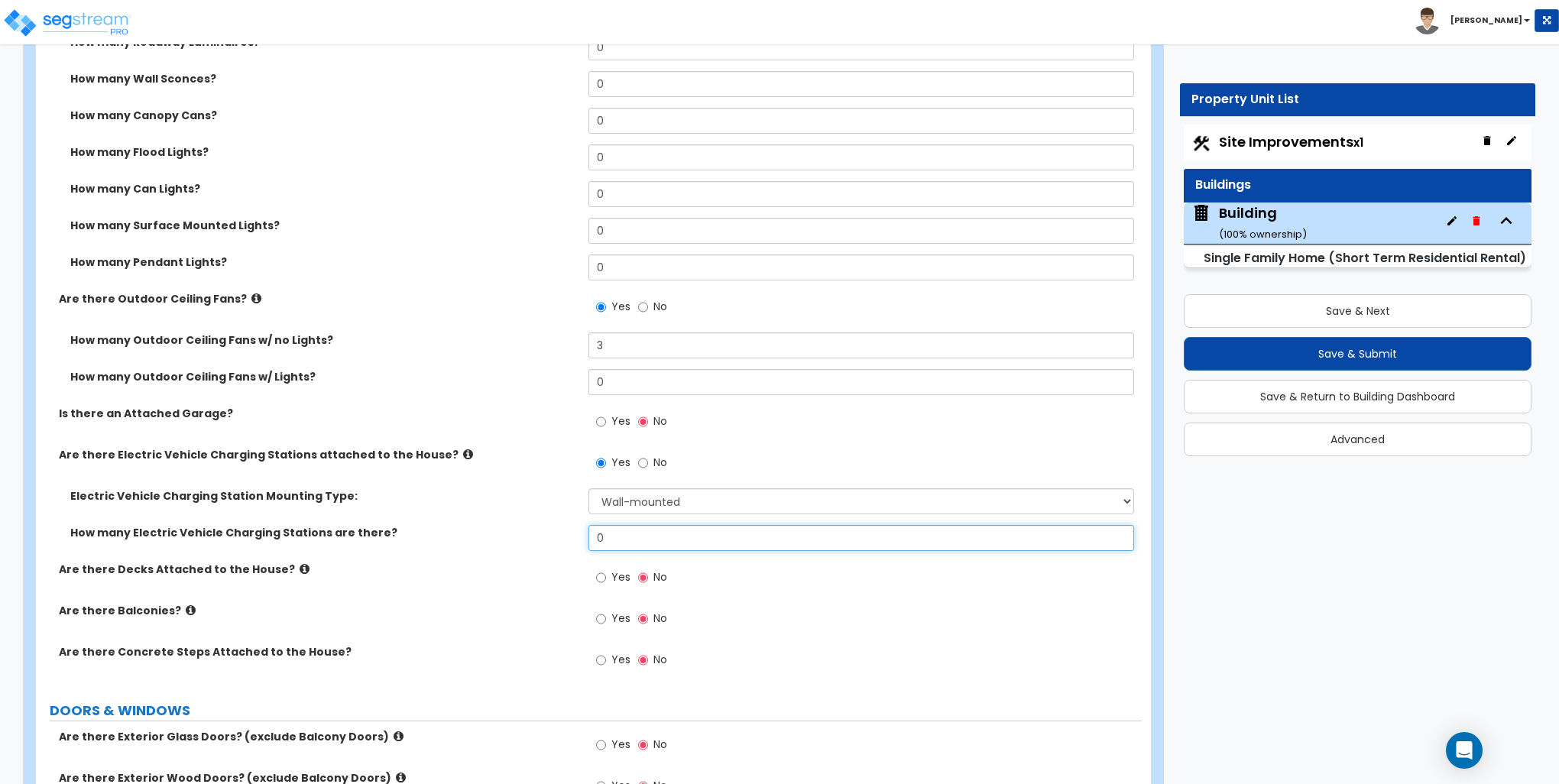
click at [636, 533] on input "0" at bounding box center [861, 537] width 545 height 26
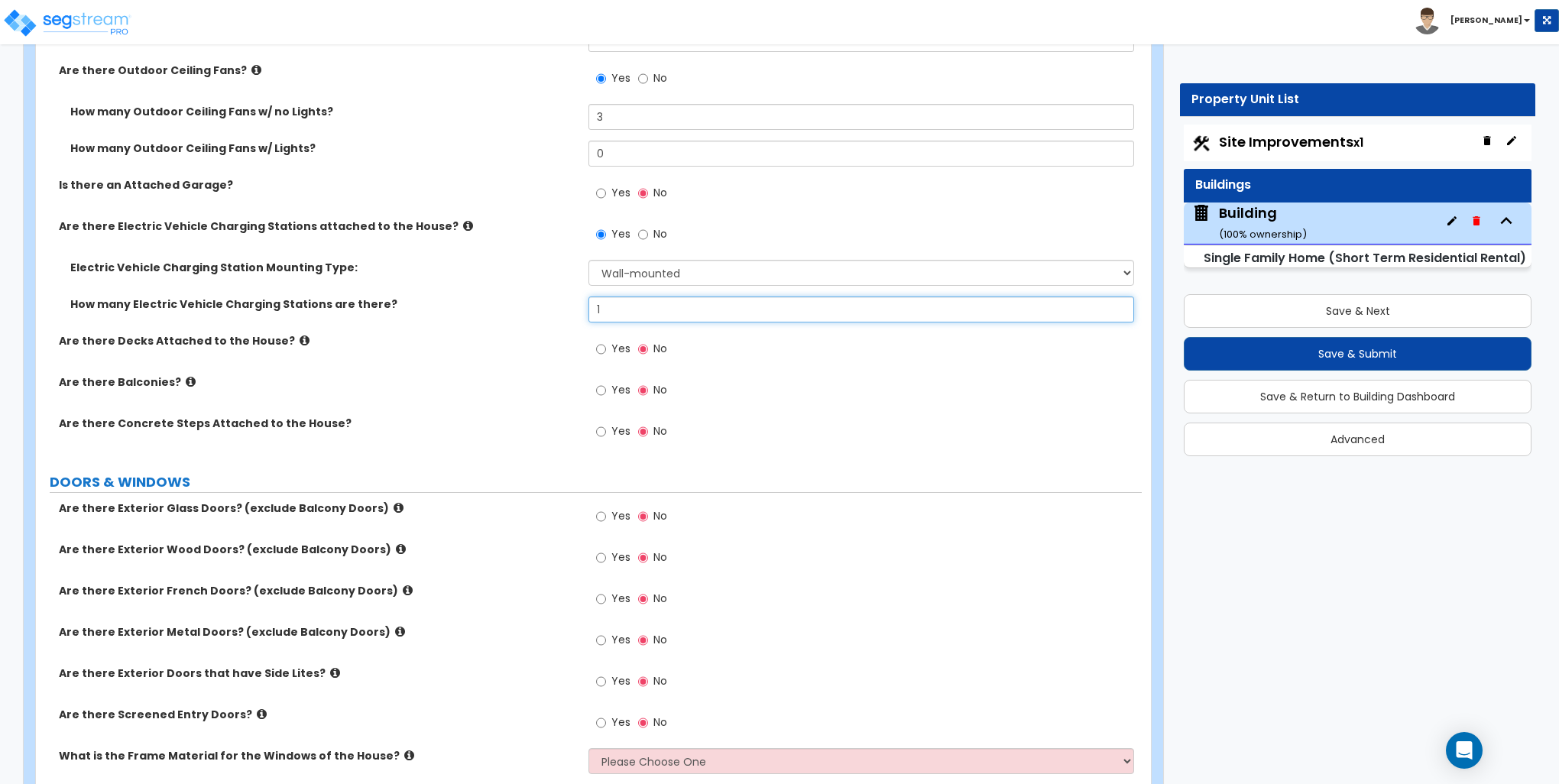
scroll to position [1528, 0]
type input "1"
click at [606, 344] on input "Yes" at bounding box center [602, 348] width 10 height 17
radio input "true"
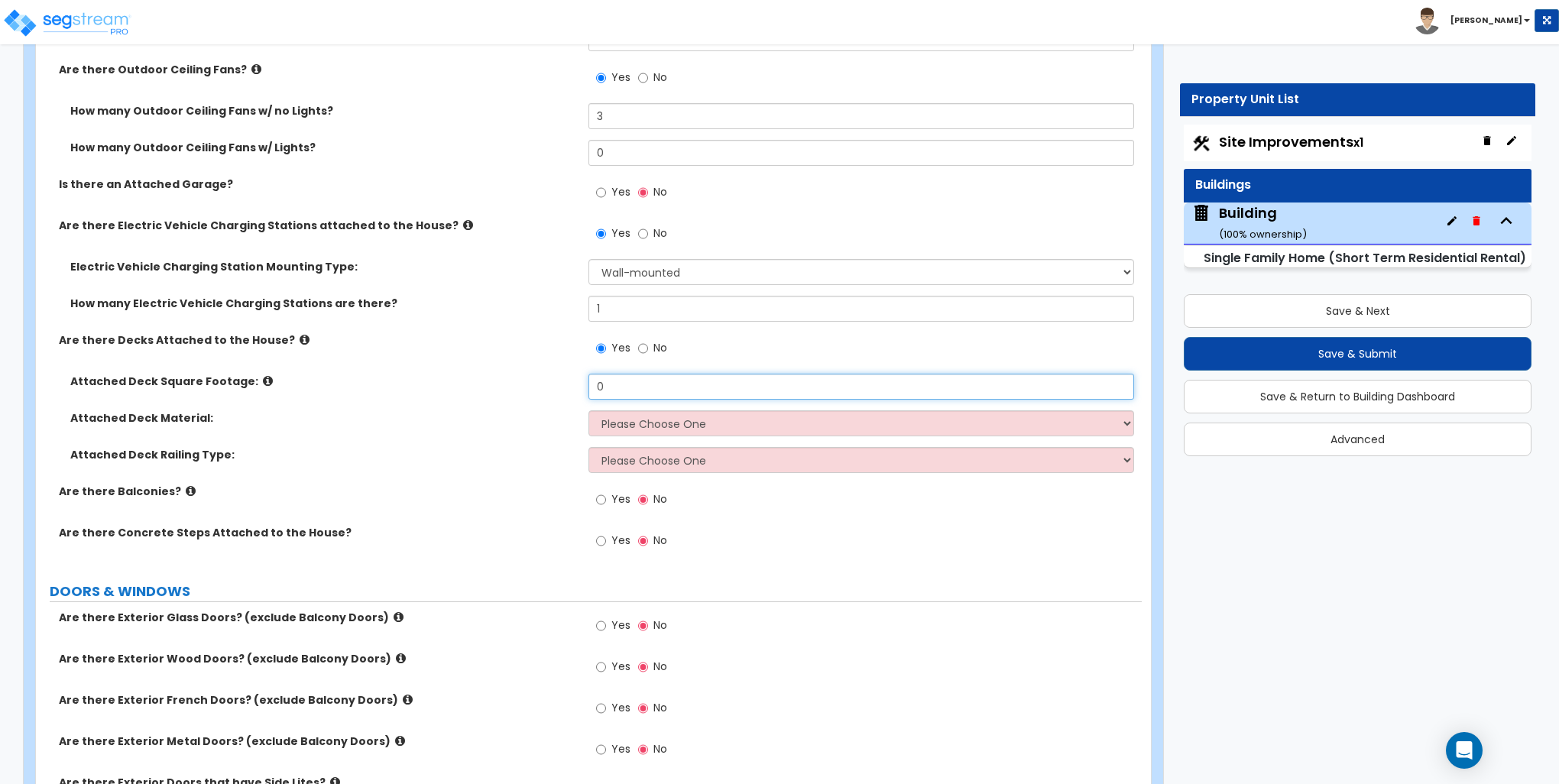
click at [627, 388] on input "0" at bounding box center [861, 386] width 545 height 26
click at [614, 380] on input "0" at bounding box center [861, 386] width 545 height 26
type input "276"
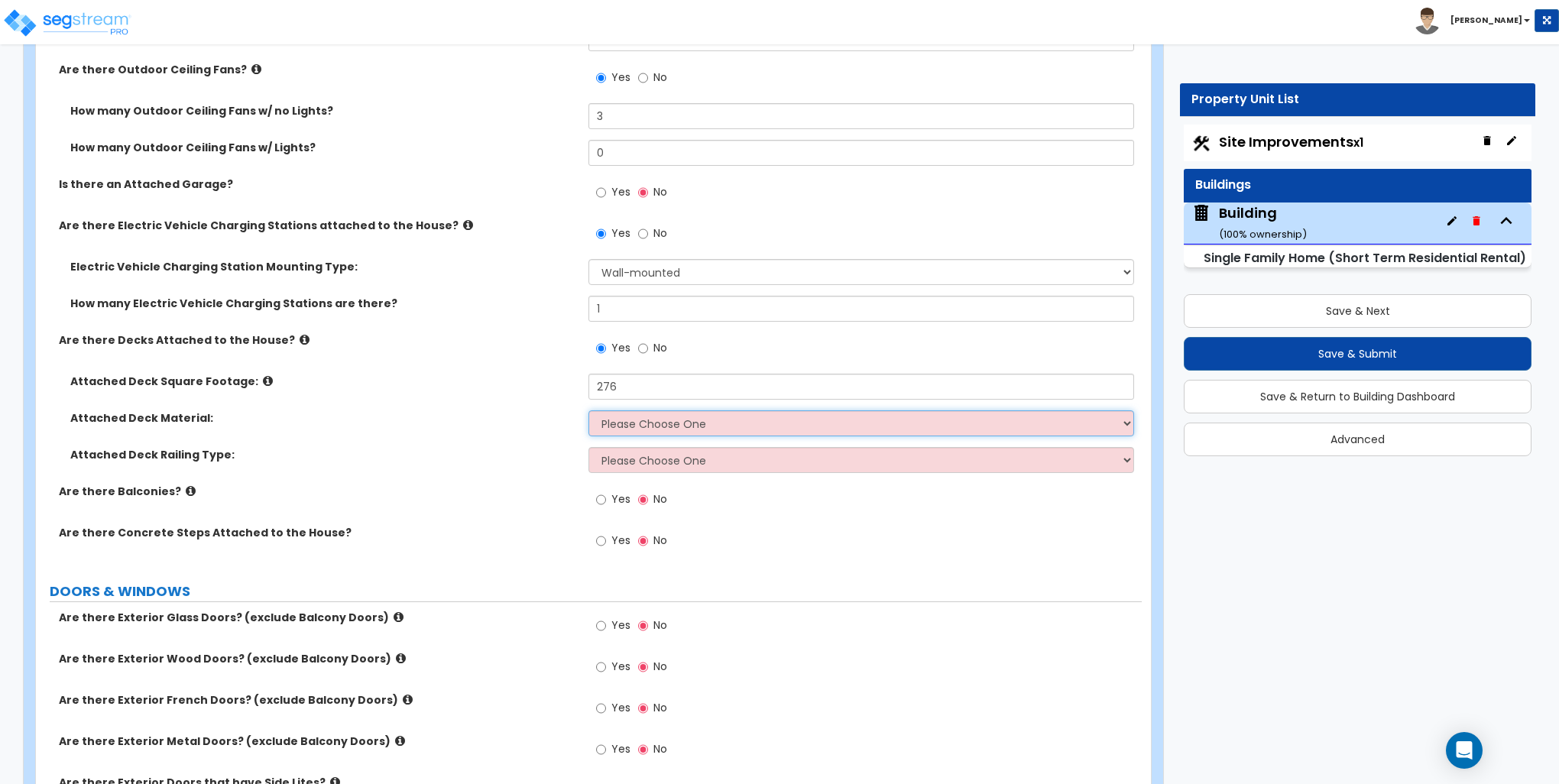
click at [637, 424] on select "Please Choose One Wood Plastic/PVC" at bounding box center [861, 423] width 545 height 26
select select "2"
click at [589, 411] on select "Please Choose One Wood Plastic/PVC" at bounding box center [861, 423] width 545 height 26
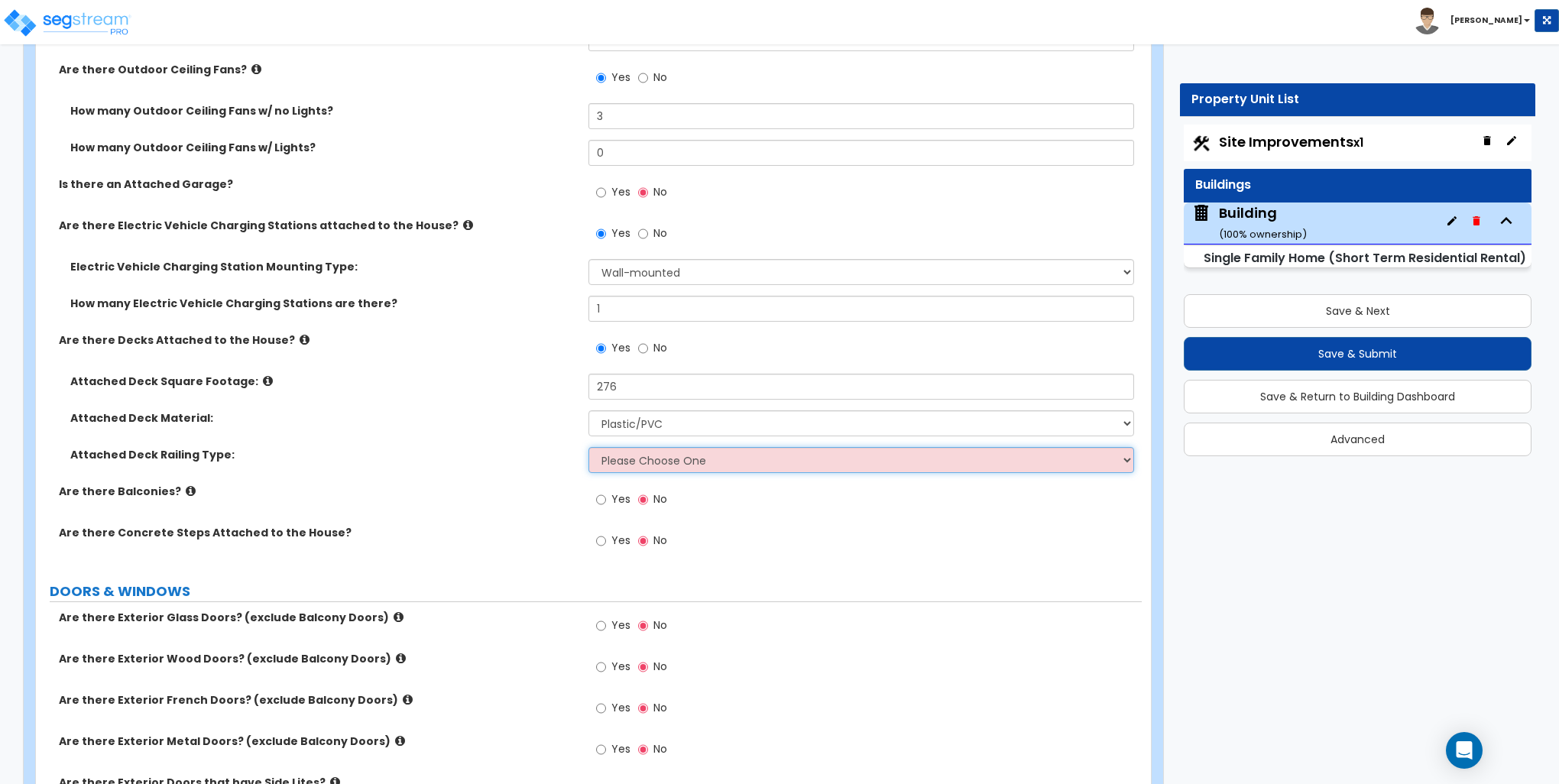
click at [640, 463] on select "Please Choose One Wood Plastic" at bounding box center [861, 460] width 545 height 26
select select "2"
click at [589, 447] on select "Please Choose One Wood Plastic" at bounding box center [861, 460] width 545 height 26
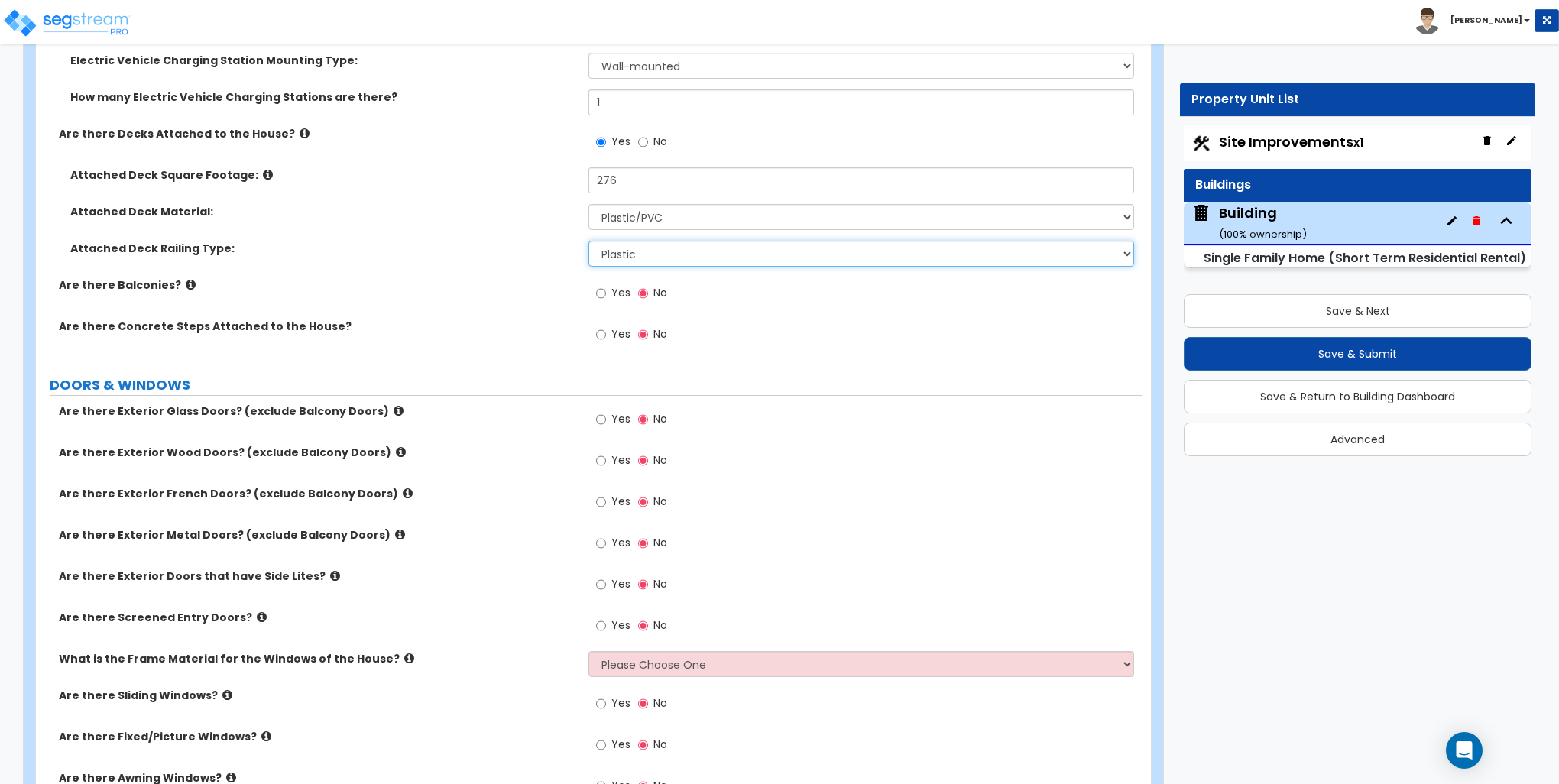
scroll to position [1758, 0]
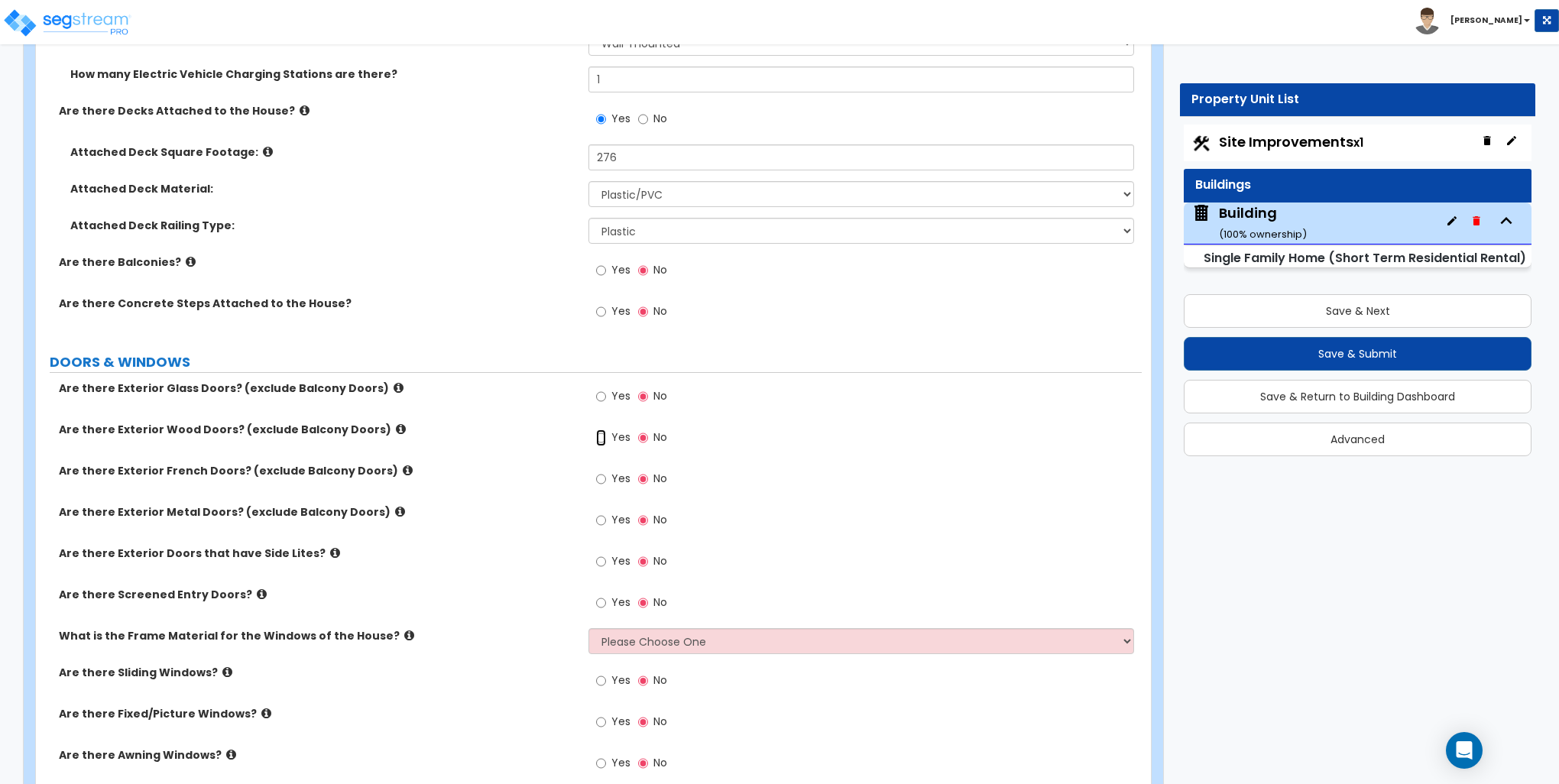
click at [603, 436] on input "Yes" at bounding box center [602, 437] width 10 height 17
radio input "true"
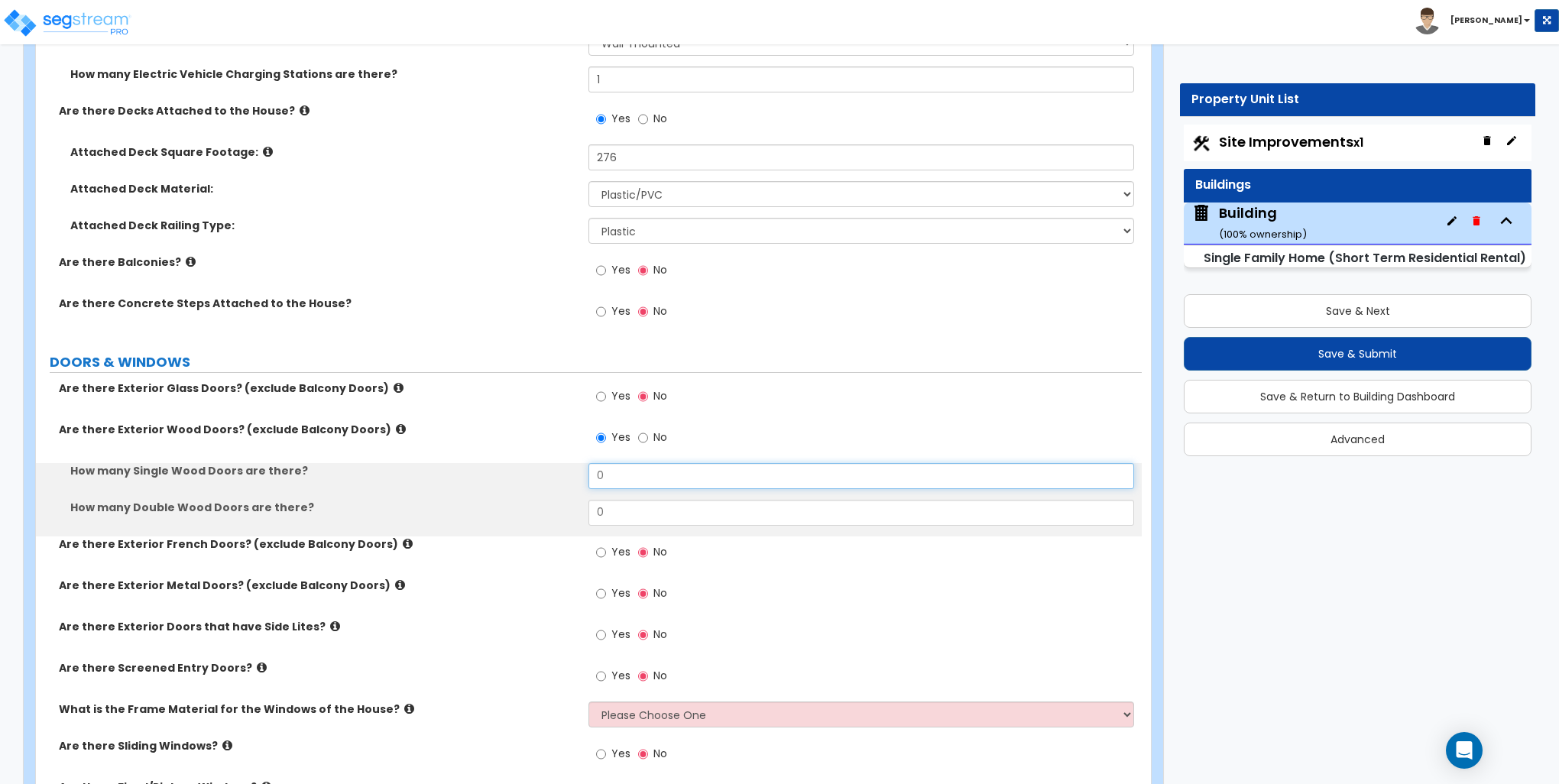
click at [620, 479] on input "0" at bounding box center [861, 476] width 545 height 26
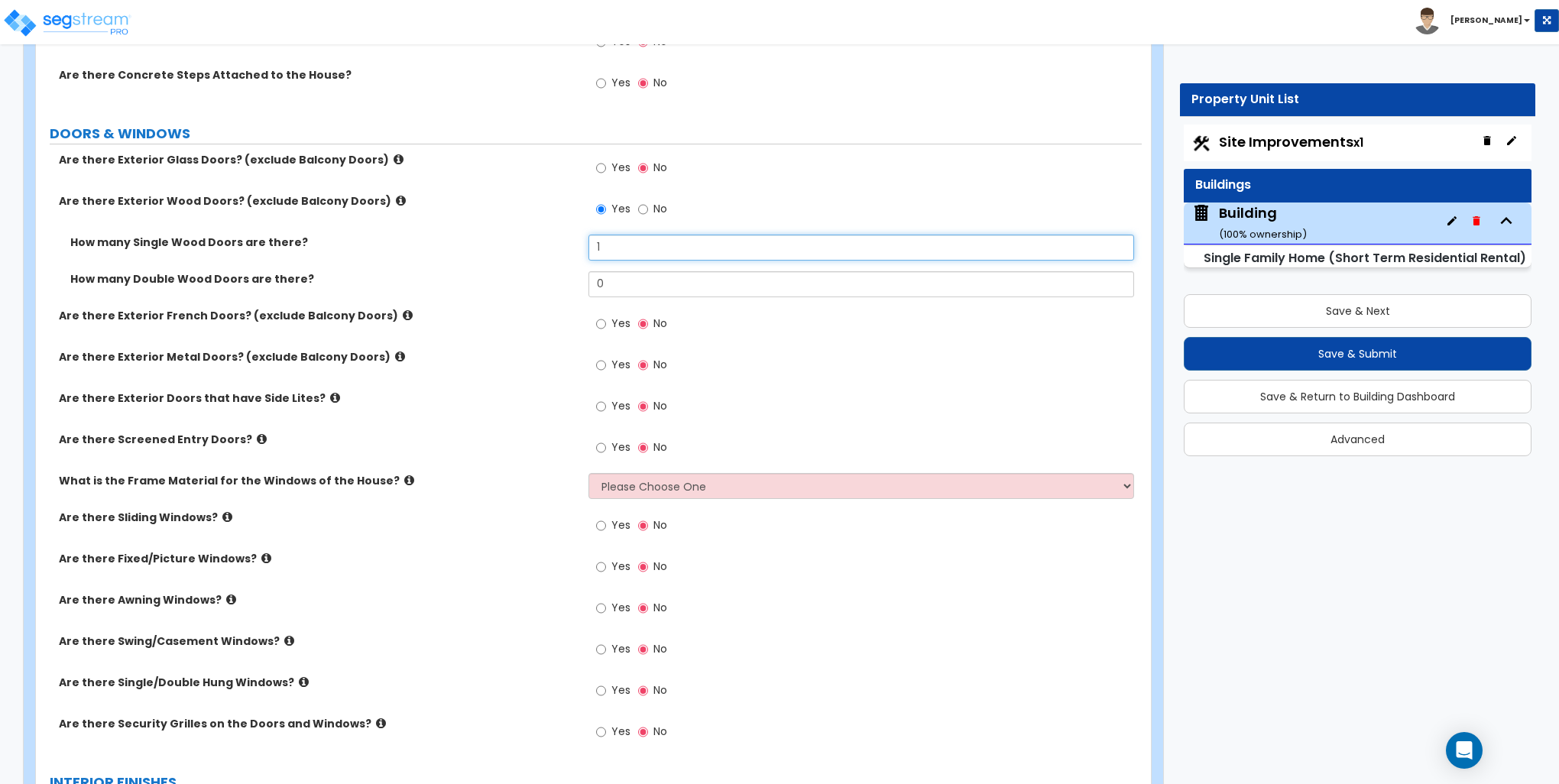
scroll to position [1987, 0]
type input "1"
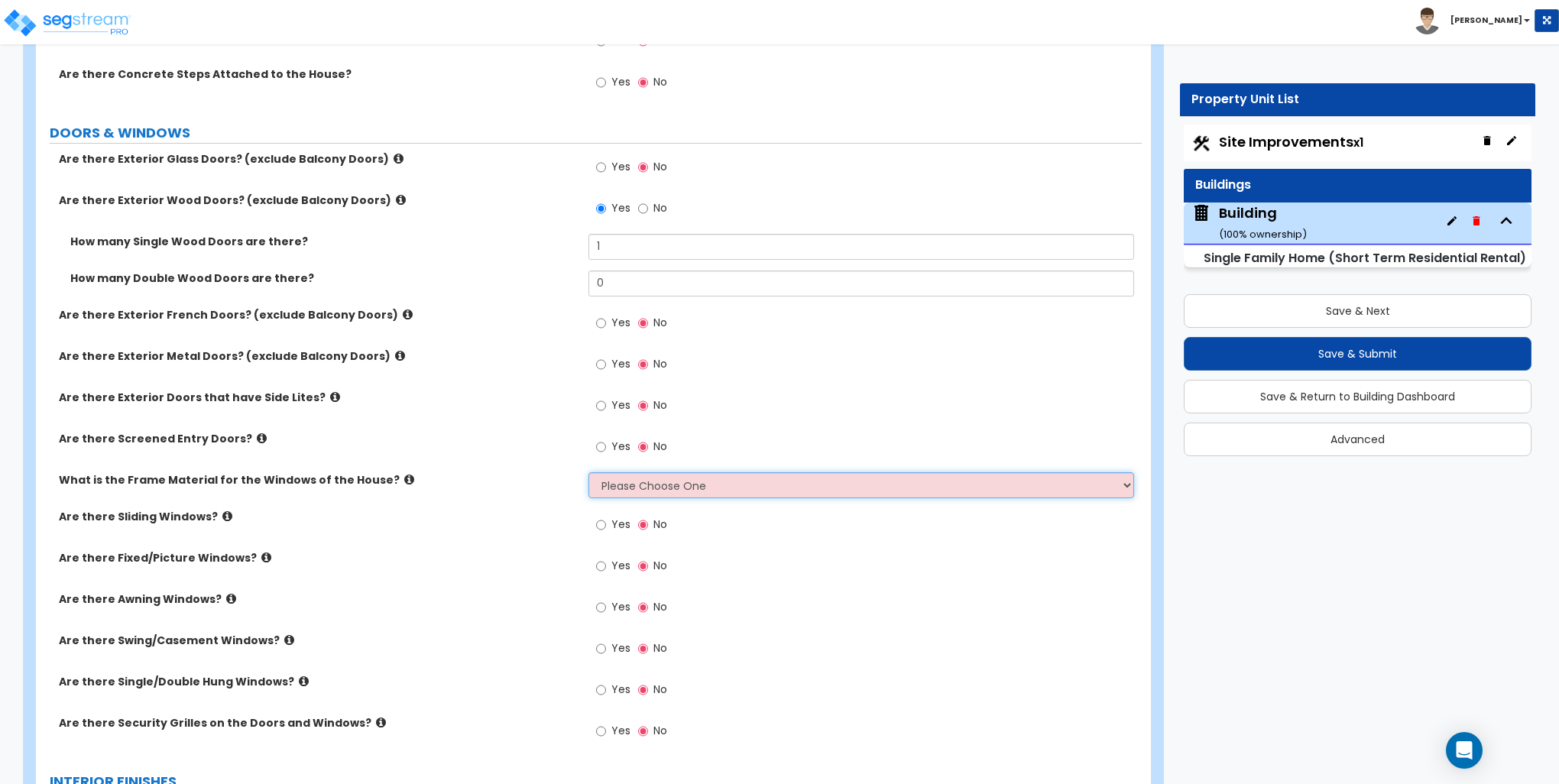
click at [670, 473] on select "Please Choose One Vinyl Aluminum Wood" at bounding box center [861, 485] width 545 height 26
select select "1"
click at [589, 473] on select "Please Choose One Vinyl Aluminum Wood" at bounding box center [861, 485] width 545 height 26
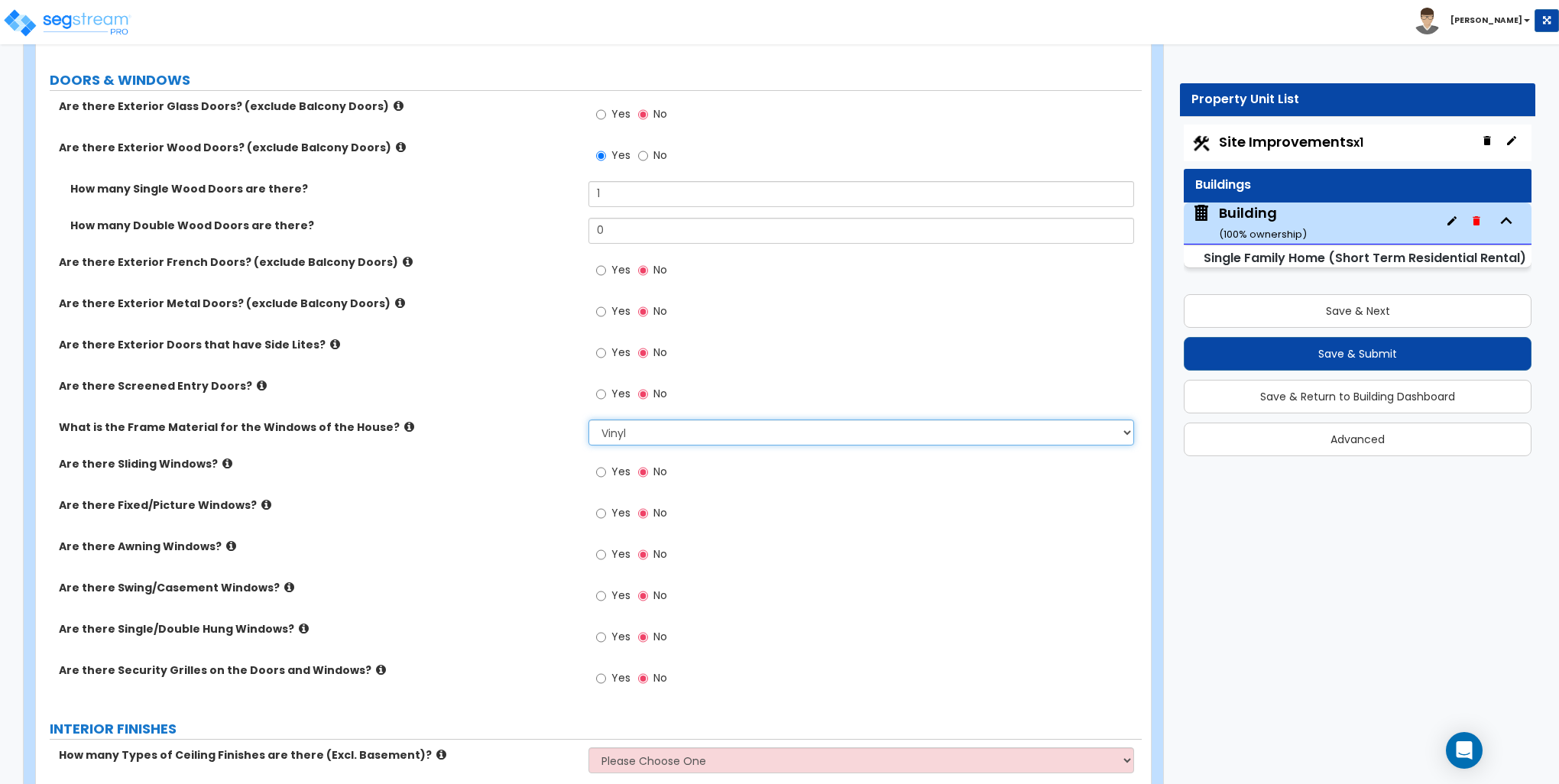
scroll to position [2063, 0]
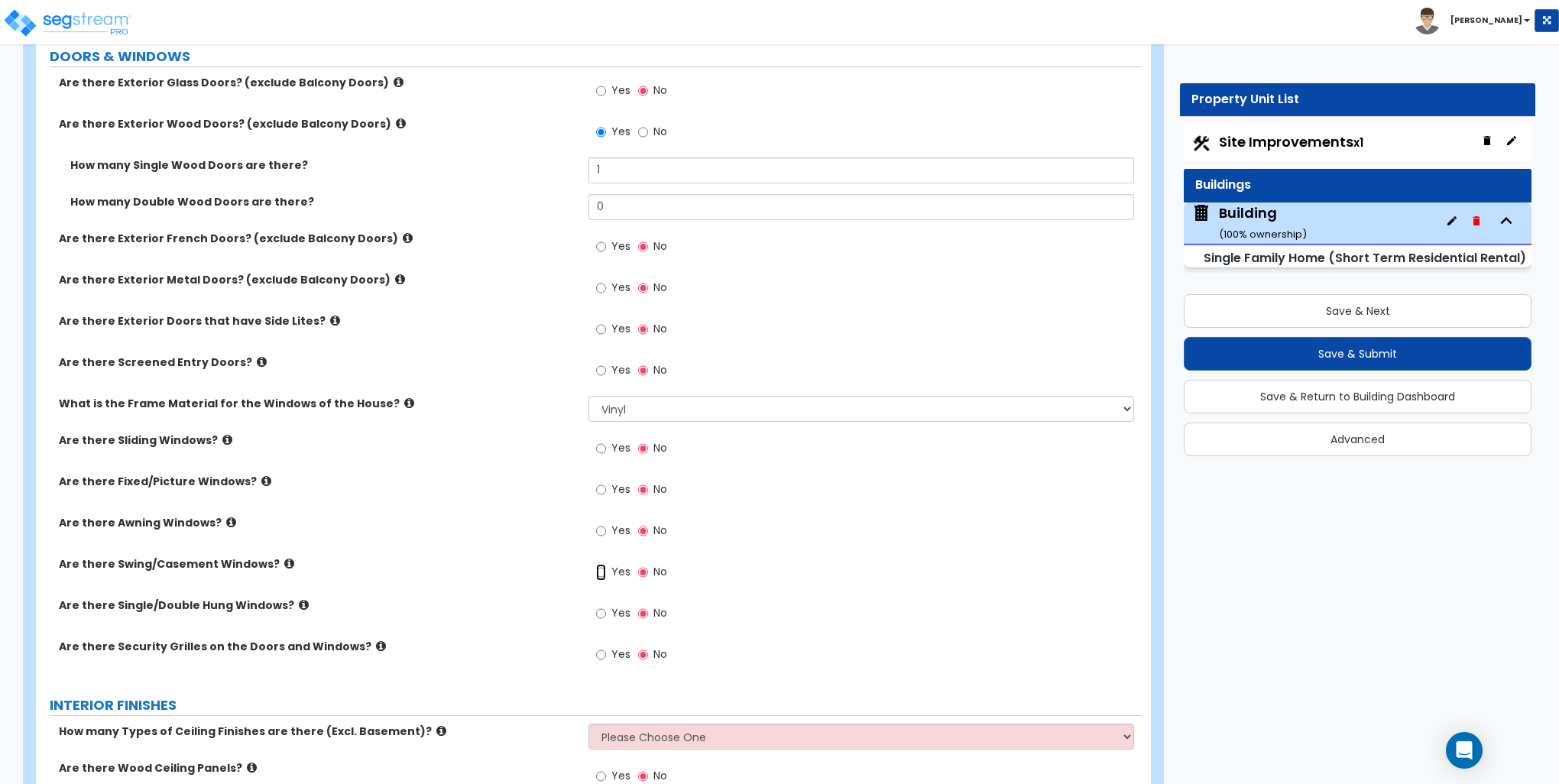
click at [603, 572] on input "Yes" at bounding box center [602, 572] width 10 height 17
radio input "true"
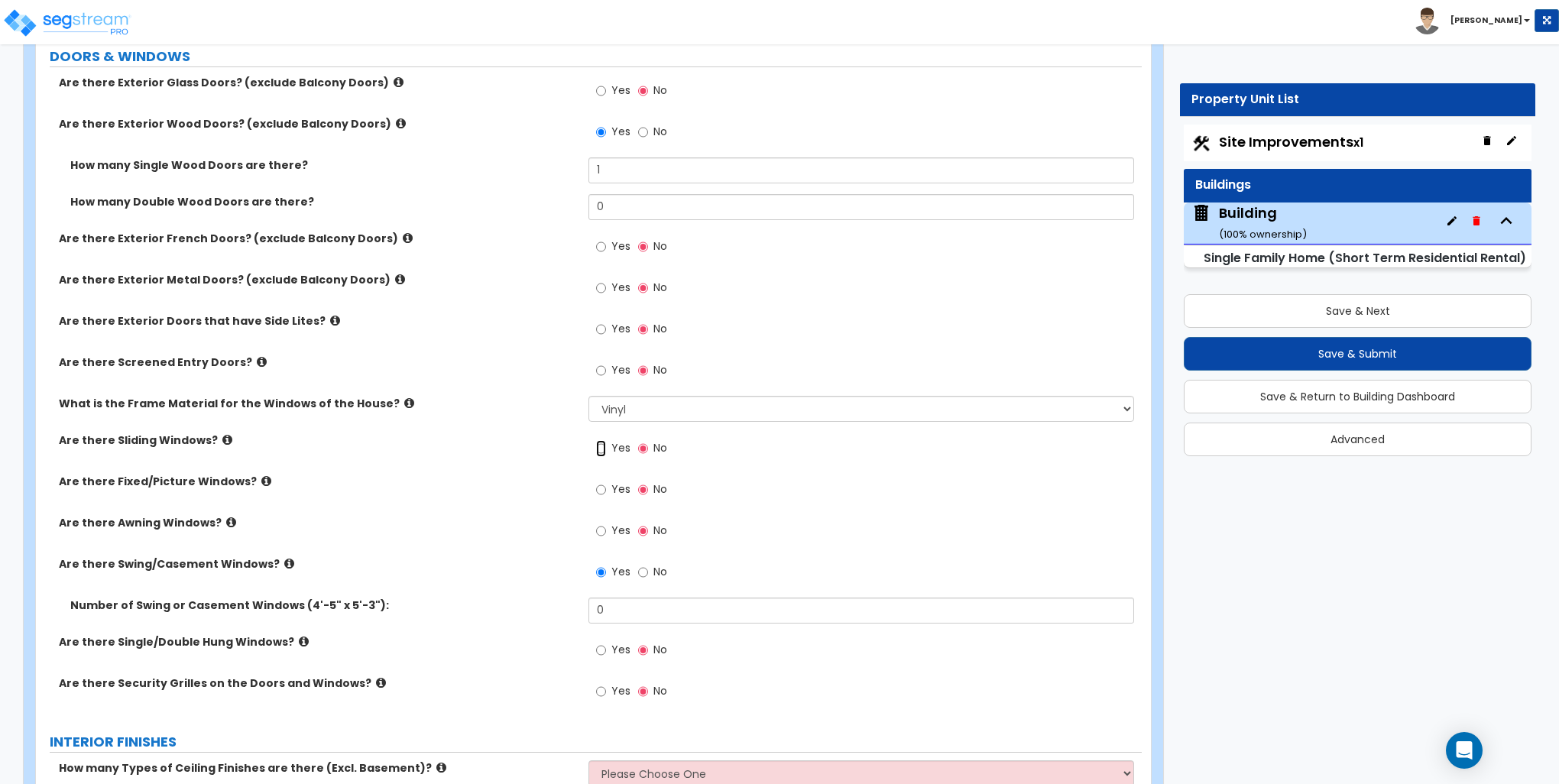
click at [606, 441] on input "Yes" at bounding box center [602, 448] width 10 height 17
radio input "true"
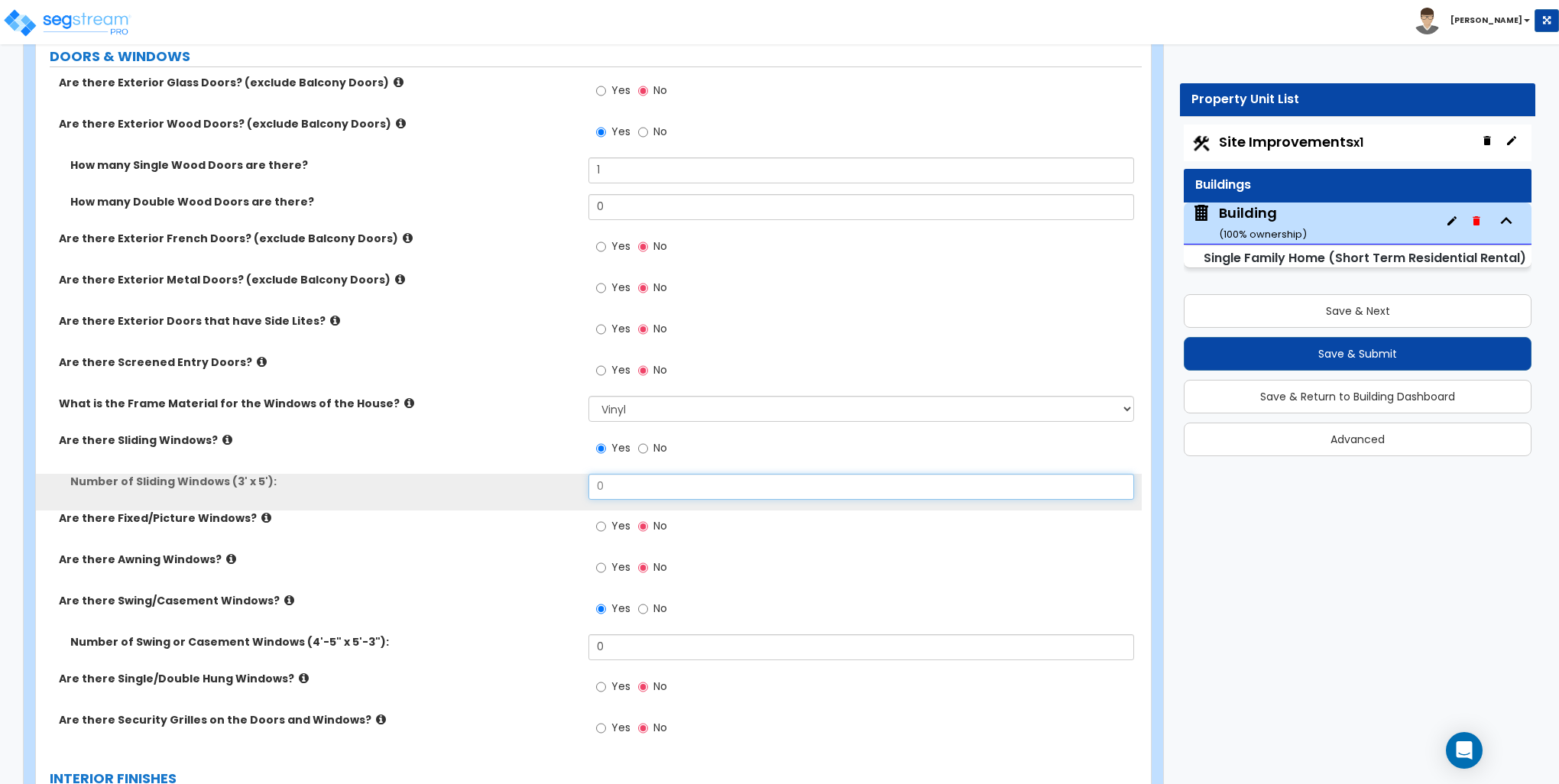
click at [620, 479] on input "0" at bounding box center [861, 486] width 545 height 26
type input "1"
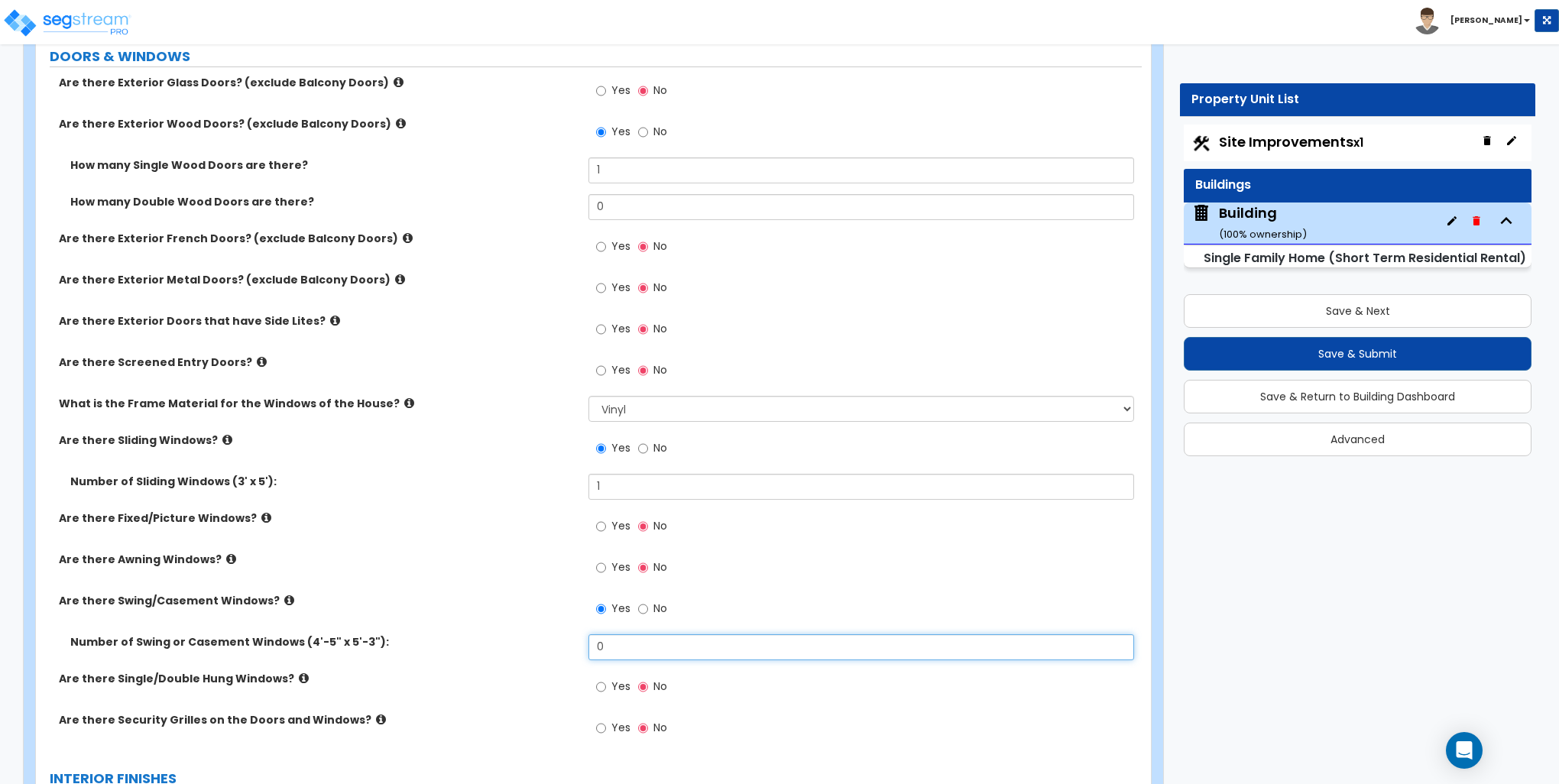
click at [639, 651] on input "0" at bounding box center [861, 646] width 545 height 26
click at [639, 649] on input "0" at bounding box center [861, 646] width 545 height 26
type input "7"
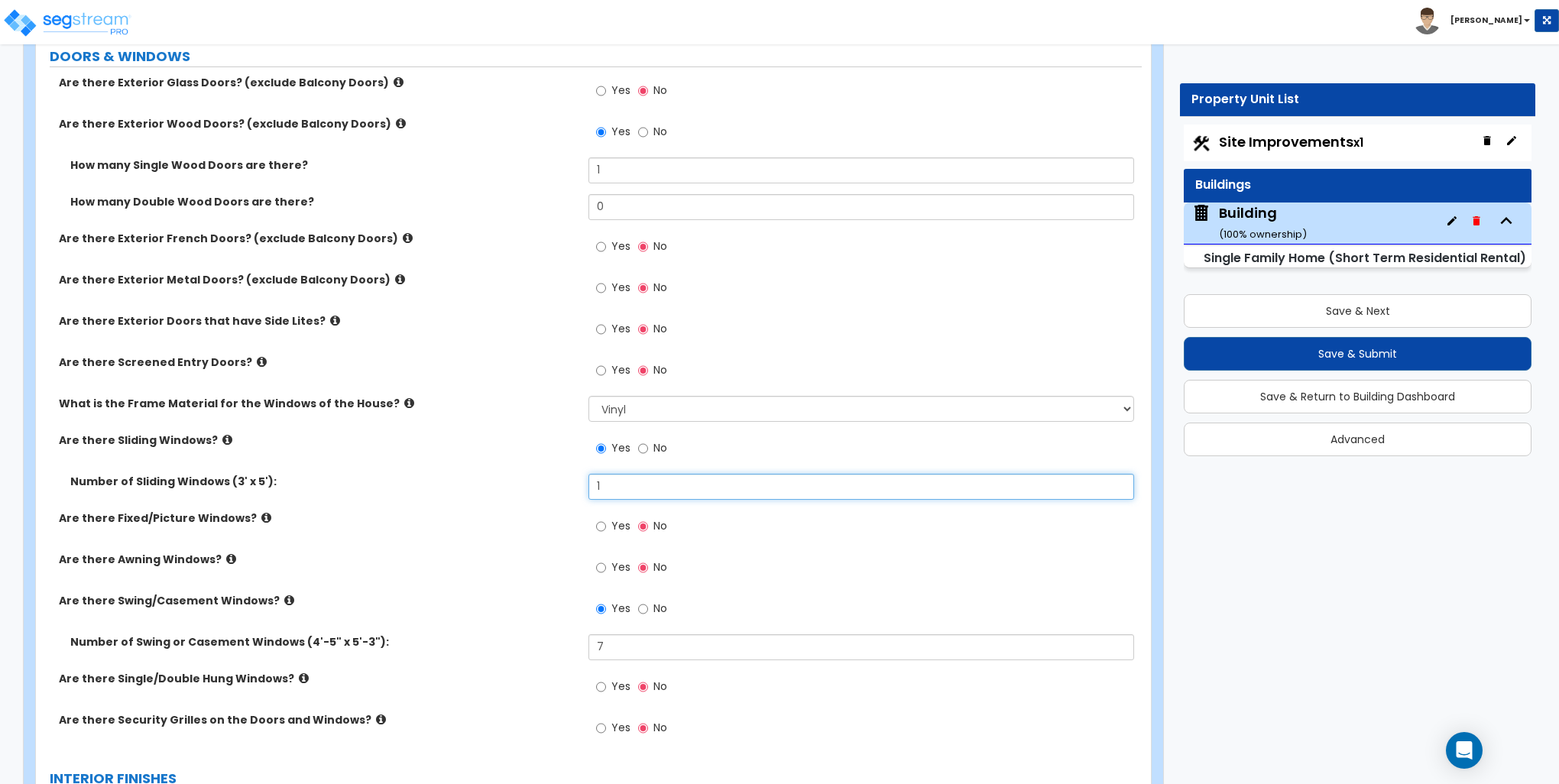
click at [625, 479] on input "1" at bounding box center [861, 486] width 545 height 26
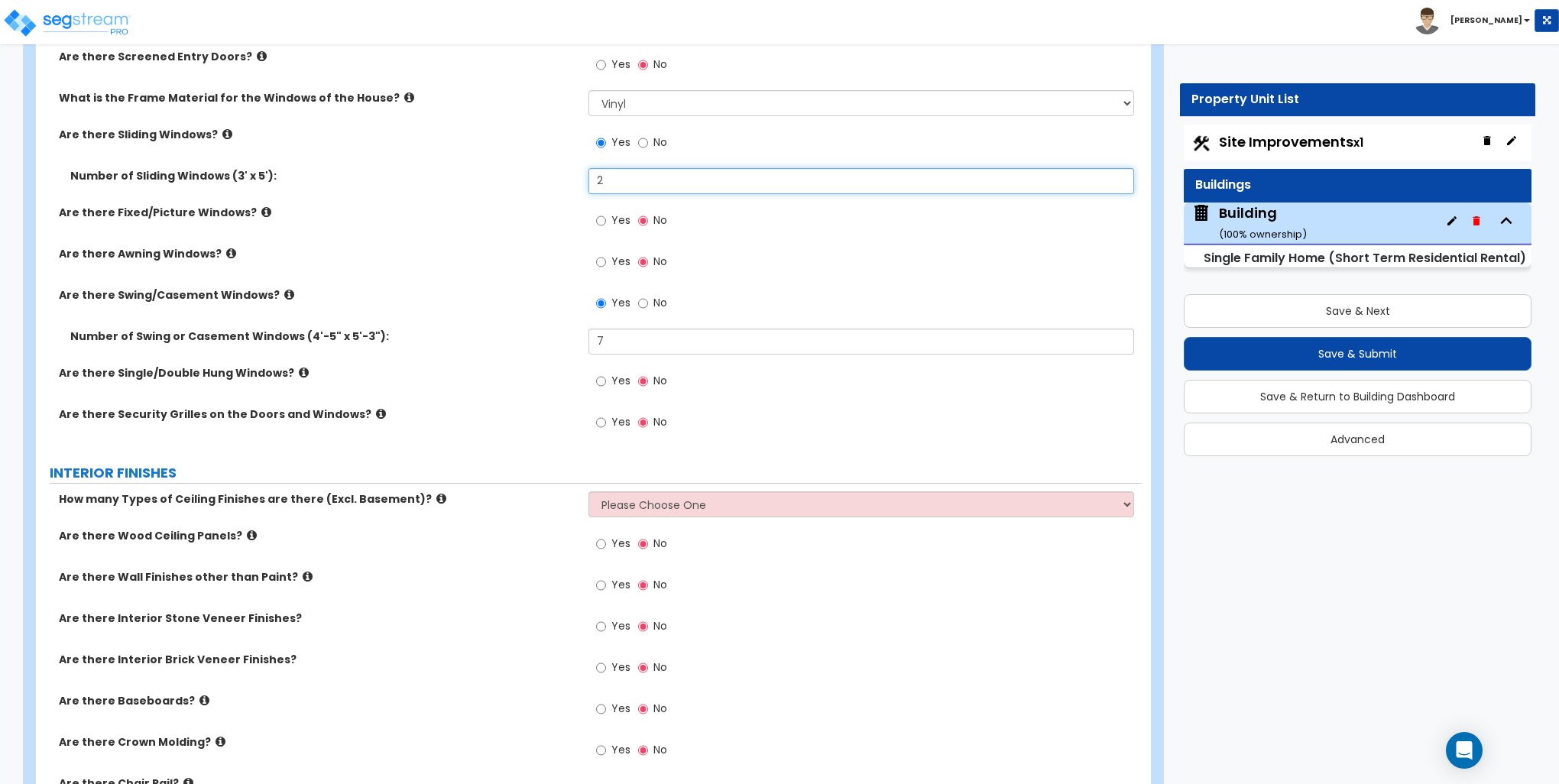
scroll to position [2521, 0]
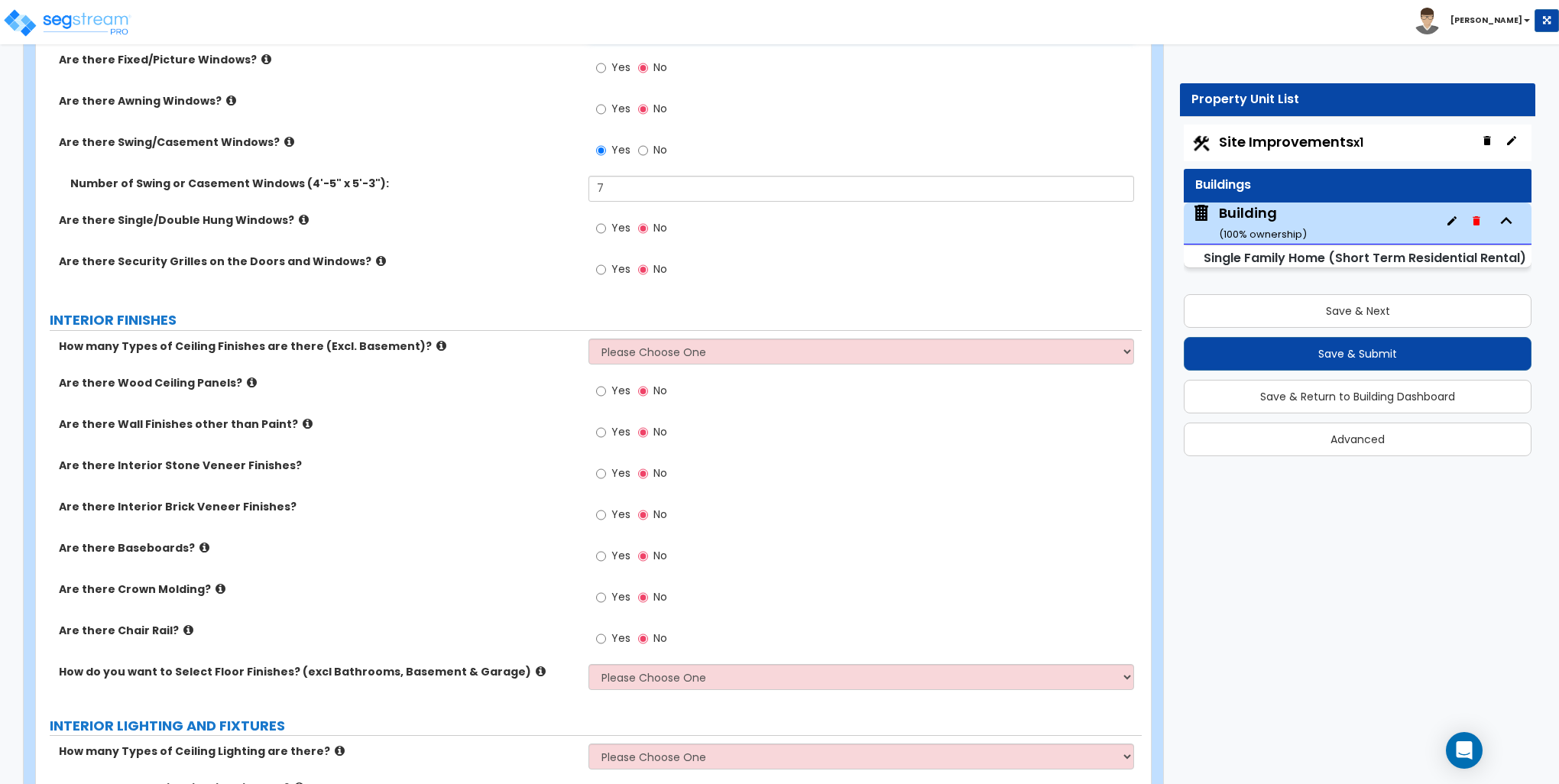
type input "2"
click at [672, 351] on select "Please Choose One 1 2 3" at bounding box center [861, 351] width 545 height 26
select select "1"
click at [589, 338] on select "Please Choose One 1 2 3" at bounding box center [861, 351] width 545 height 26
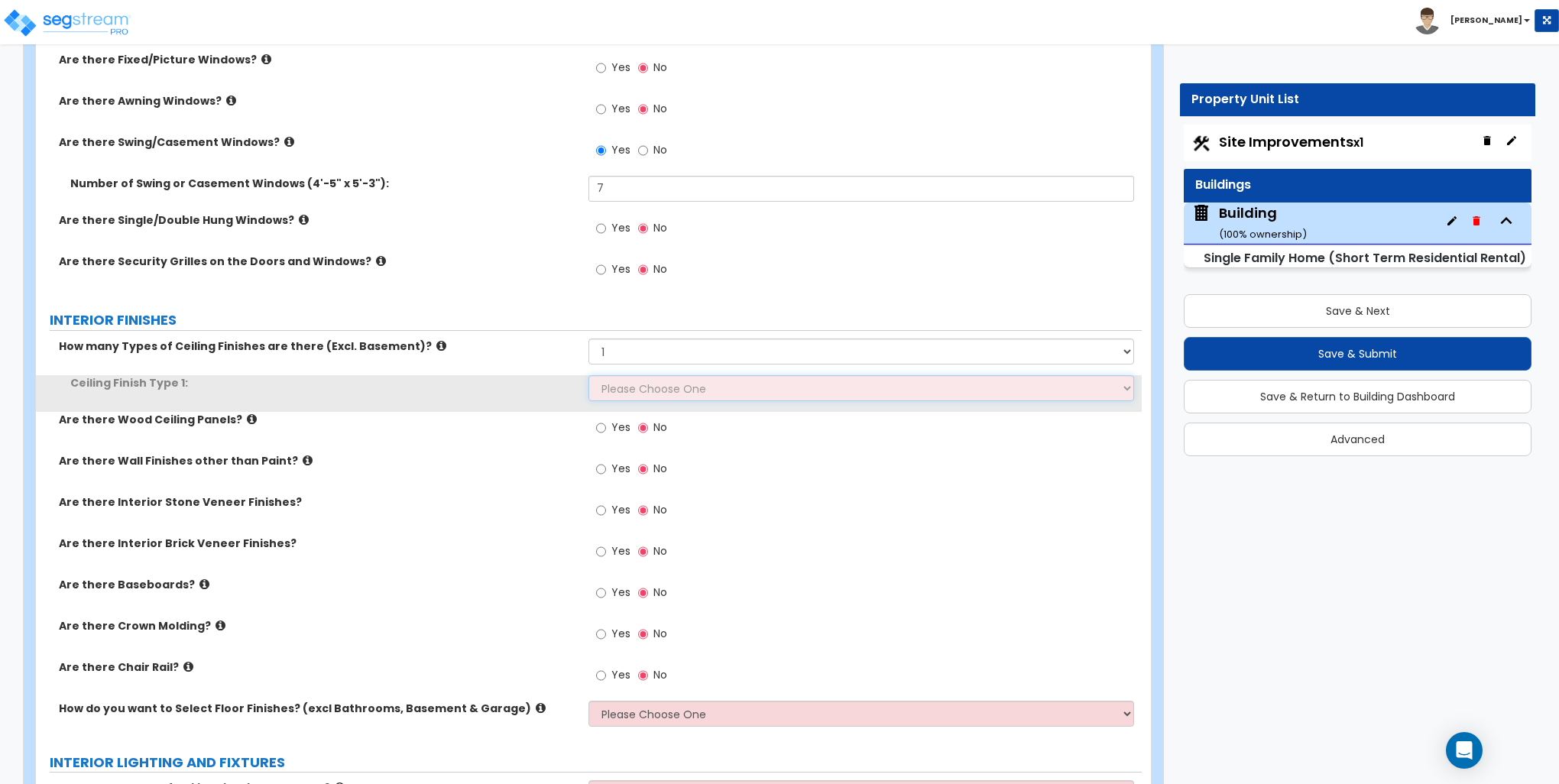
click at [636, 386] on select "Please Choose One Drop Ceiling Drywall Ceiling Open Ceiling" at bounding box center [861, 388] width 545 height 26
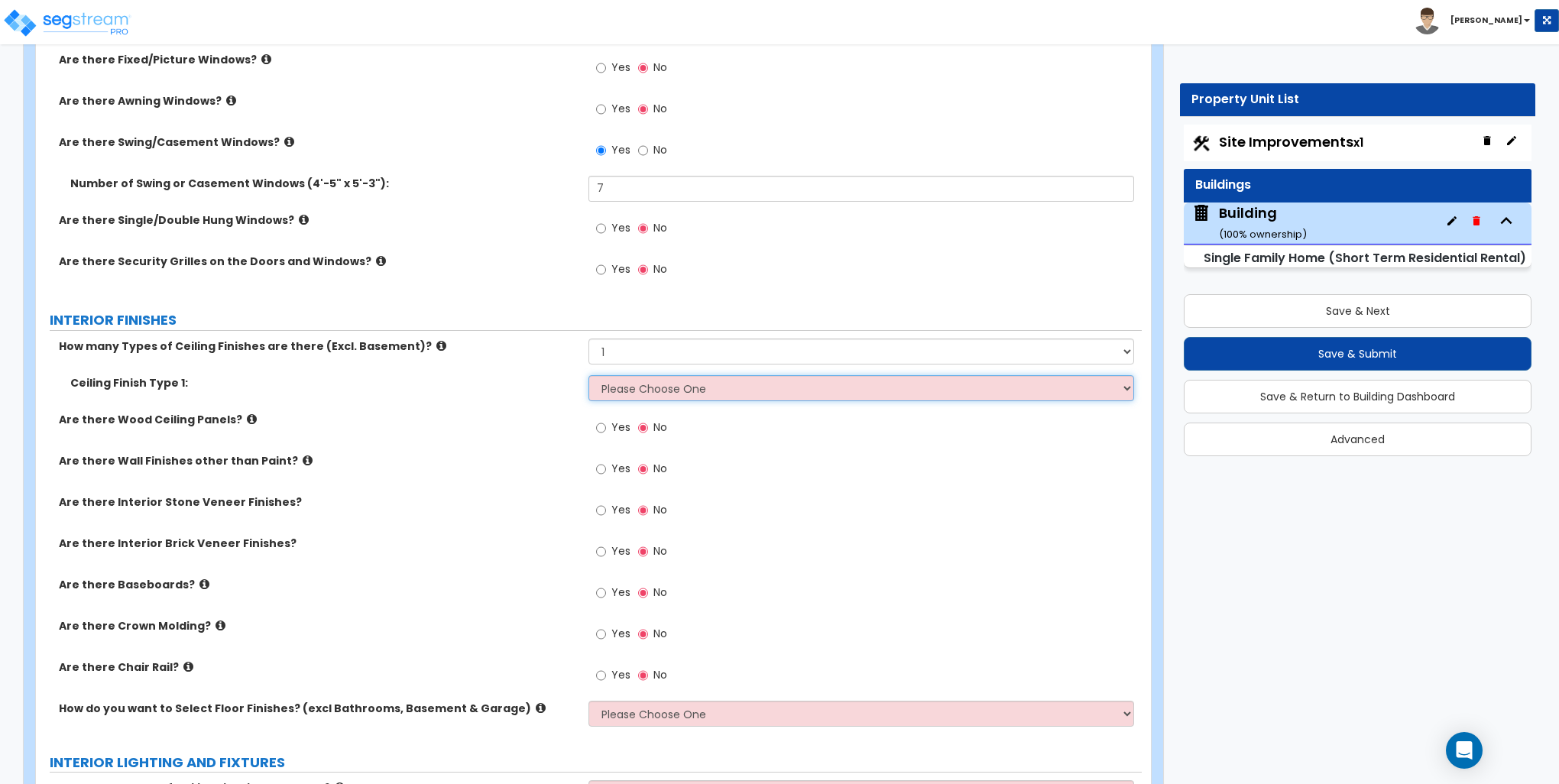
select select "2"
click at [589, 375] on select "Please Choose One Drop Ceiling Drywall Ceiling Open Ceiling" at bounding box center [861, 388] width 545 height 26
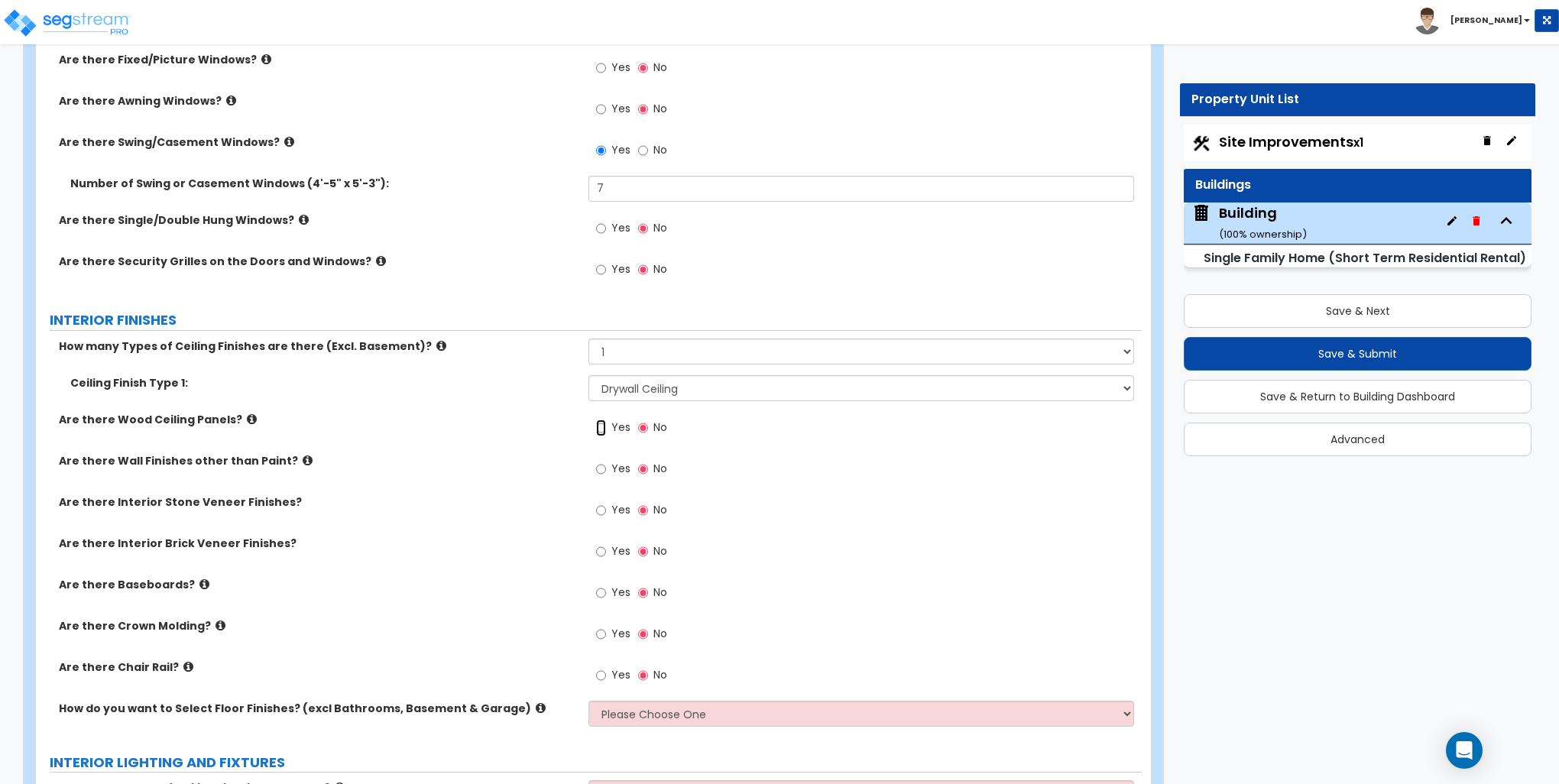
click at [602, 424] on input "Yes" at bounding box center [602, 427] width 10 height 17
radio input "true"
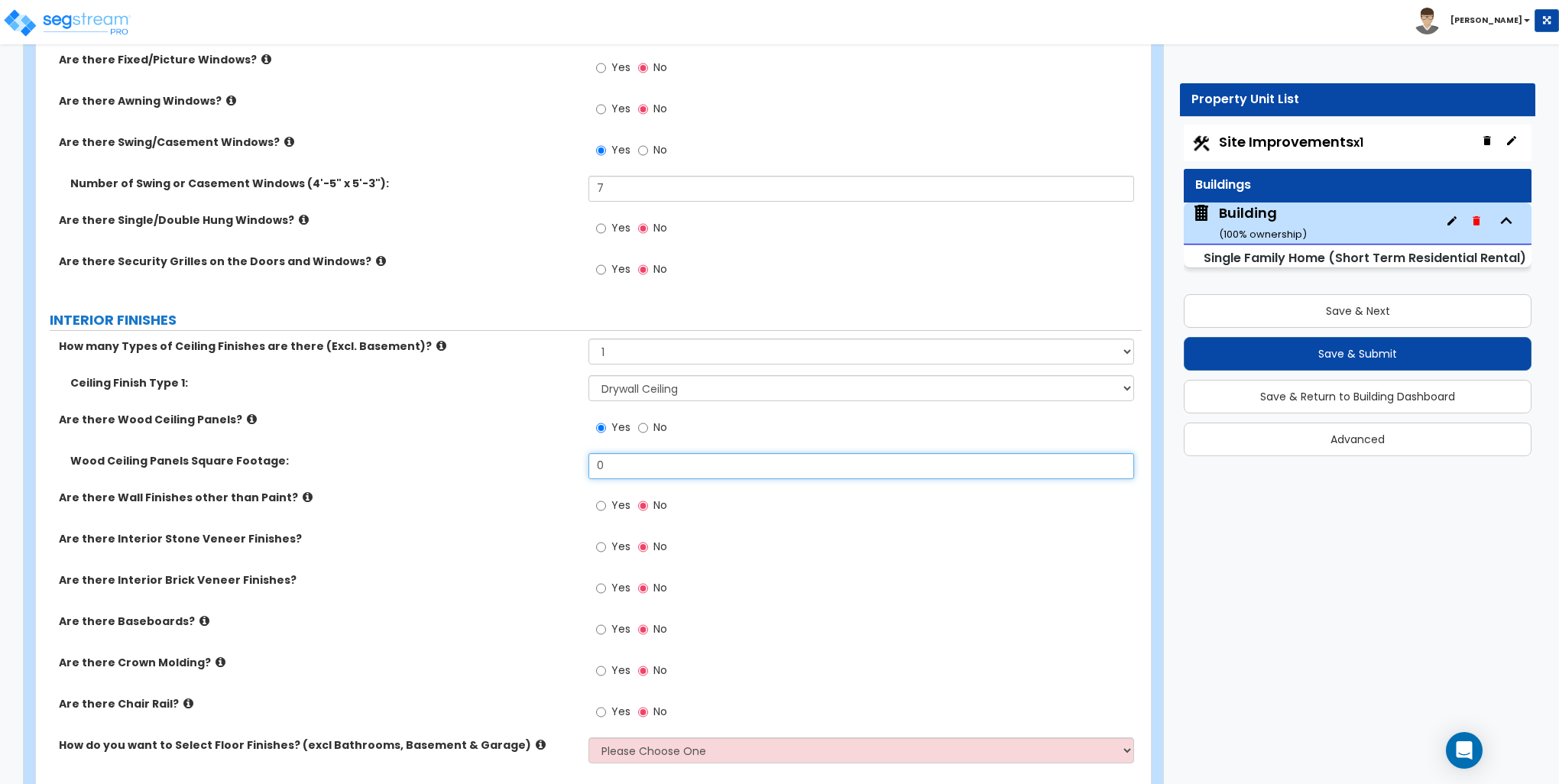
click at [662, 466] on input "0" at bounding box center [861, 466] width 545 height 26
click at [661, 466] on input "0" at bounding box center [861, 466] width 545 height 26
click at [627, 465] on input "0" at bounding box center [861, 466] width 545 height 26
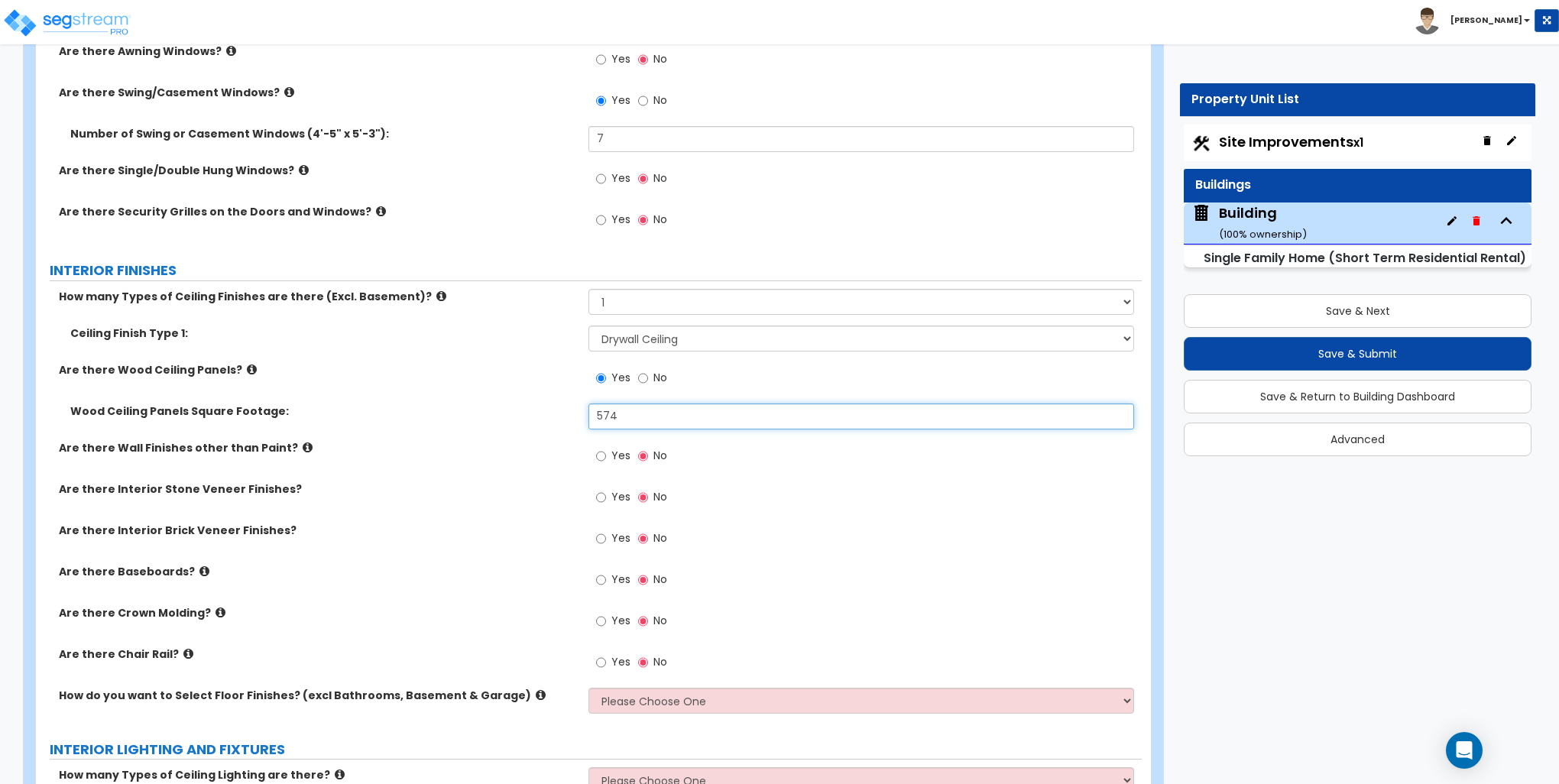
scroll to position [2598, 0]
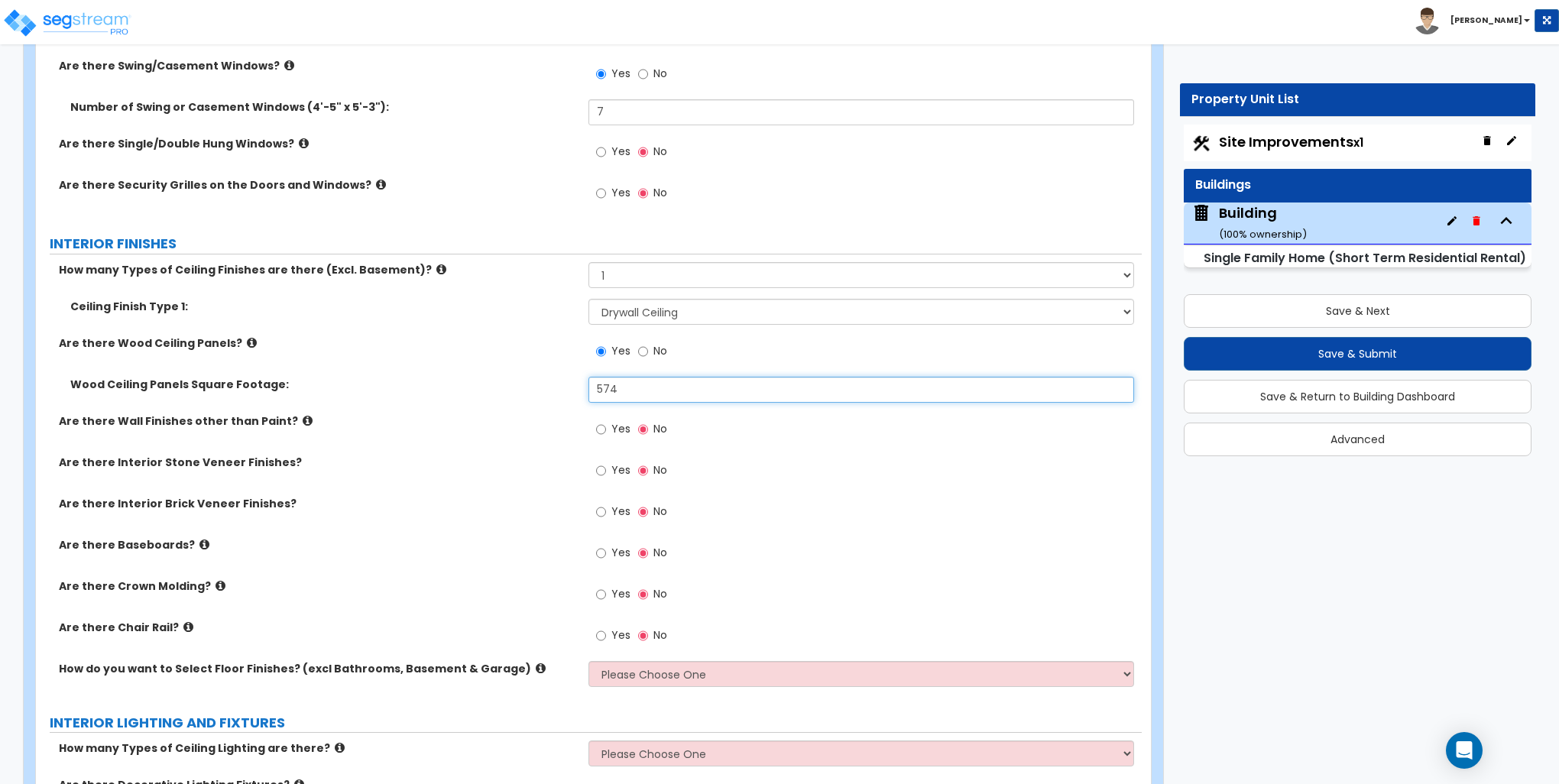
type input "574"
click at [597, 555] on input "Yes" at bounding box center [602, 552] width 10 height 17
radio input "true"
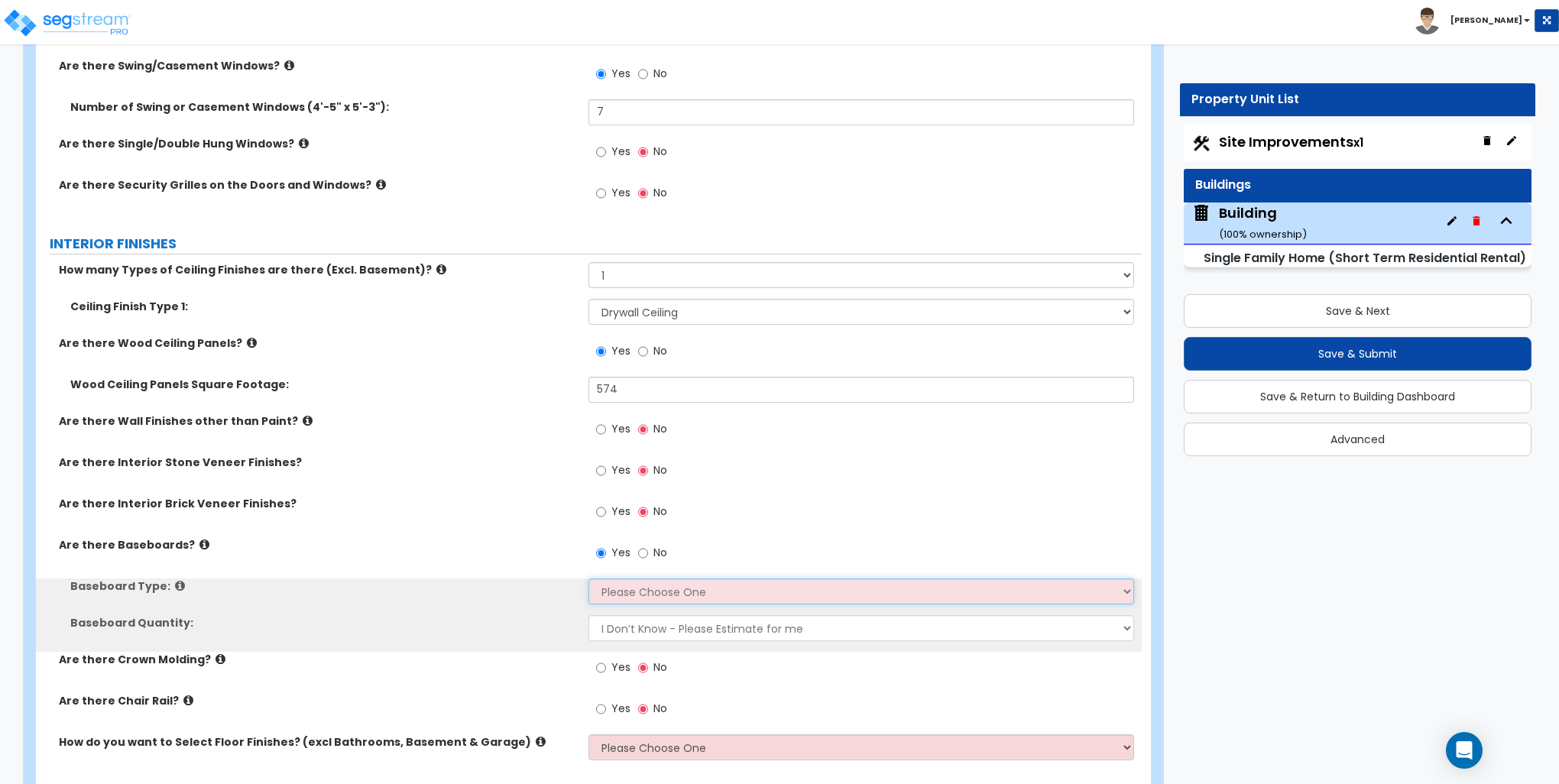
click at [624, 584] on select "Please Choose One Wood Vinyl Carpet Tile" at bounding box center [861, 591] width 545 height 26
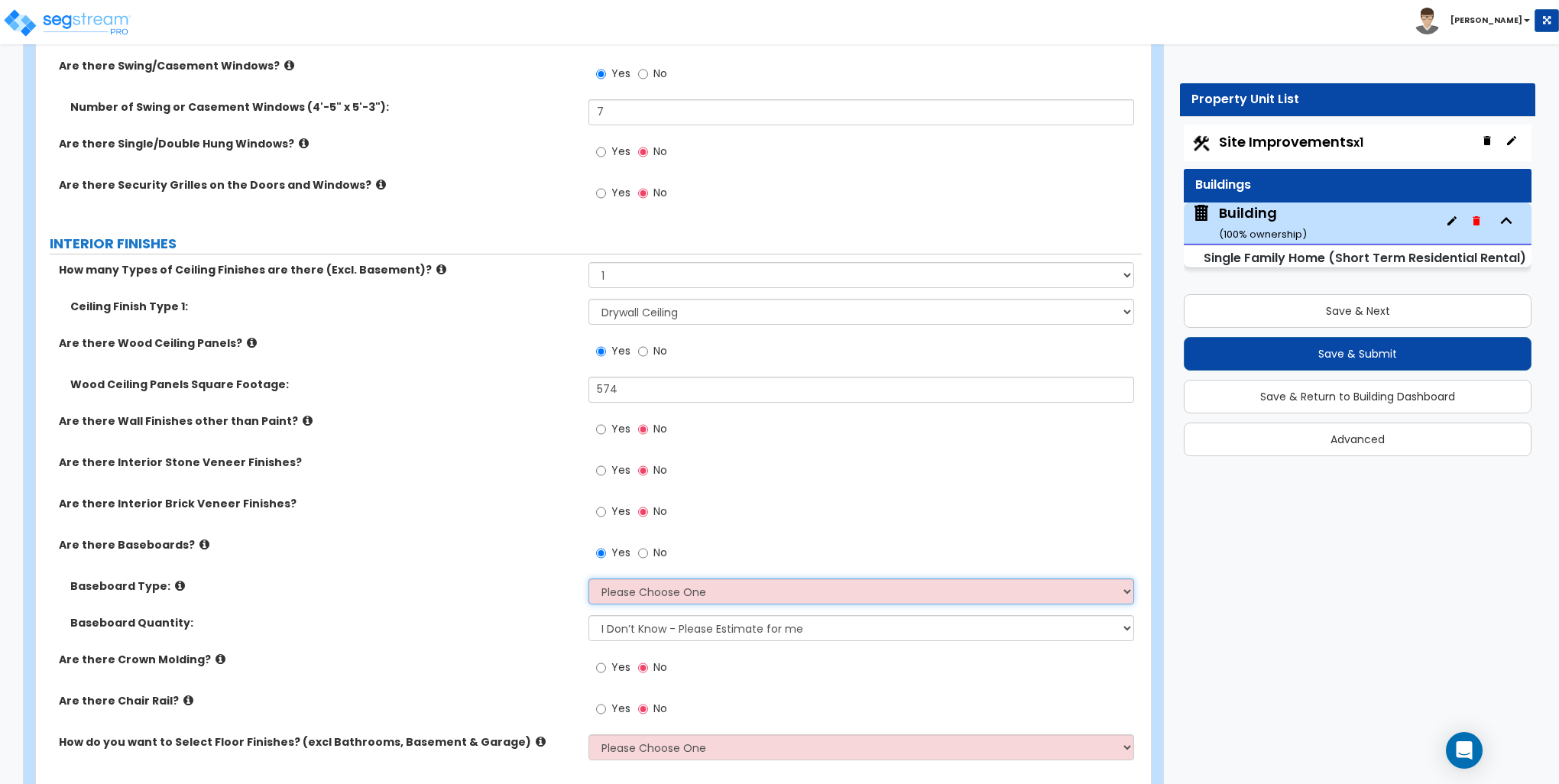
select select "2"
click at [589, 579] on select "Please Choose One Wood Vinyl Carpet Tile" at bounding box center [861, 591] width 545 height 26
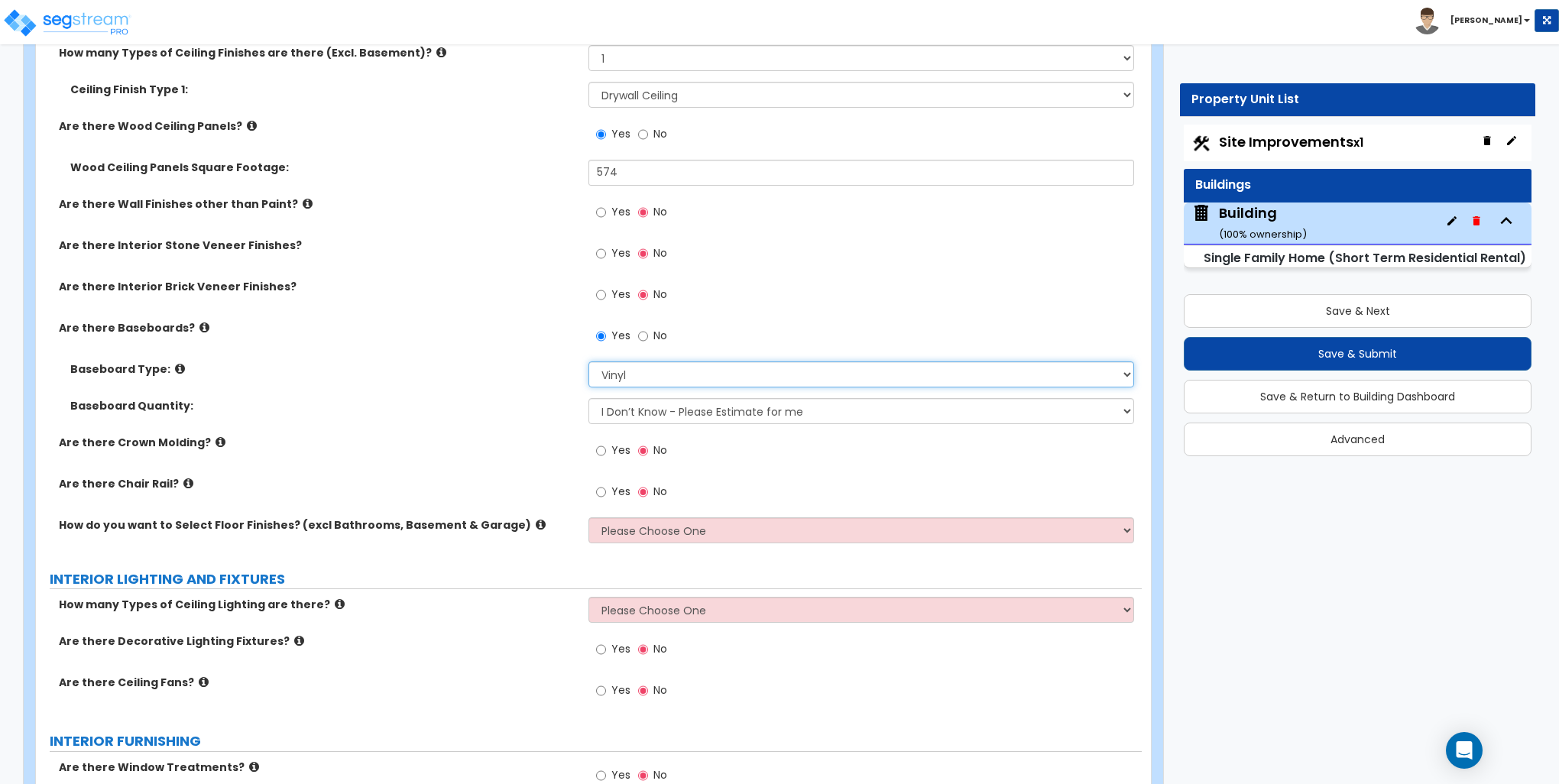
scroll to position [2827, 0]
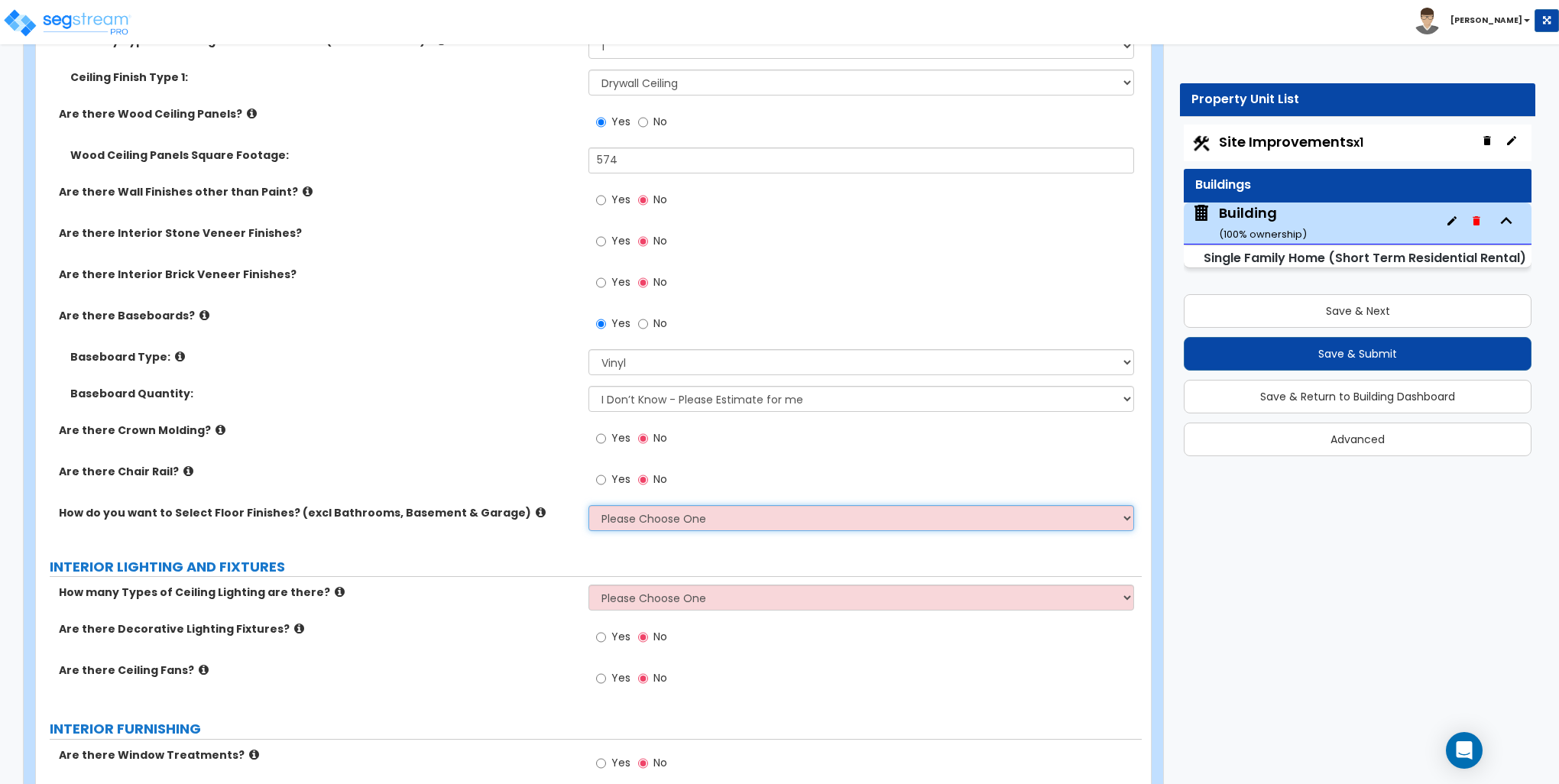
click at [645, 517] on select "Please Choose One I want to Select Floor Finishes for the Areas of the House I …" at bounding box center [861, 518] width 545 height 26
select select "1"
click at [589, 505] on select "Please Choose One I want to Select Floor Finishes for the Areas of the House I …" at bounding box center [861, 518] width 545 height 26
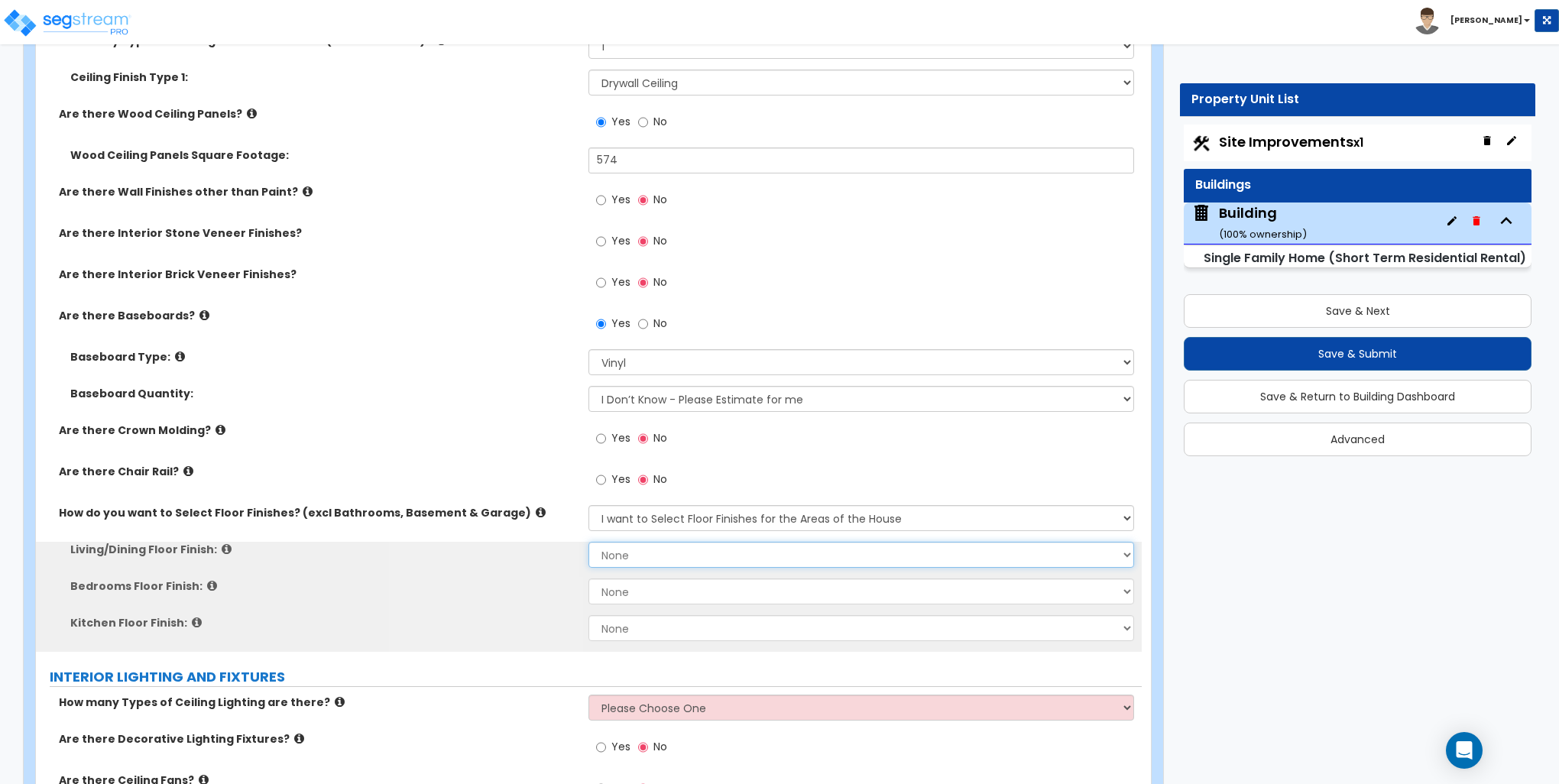
click at [648, 554] on select "None Tile Flooring Hardwood Flooring Resilient Laminate Flooring VCT Flooring S…" at bounding box center [861, 554] width 545 height 26
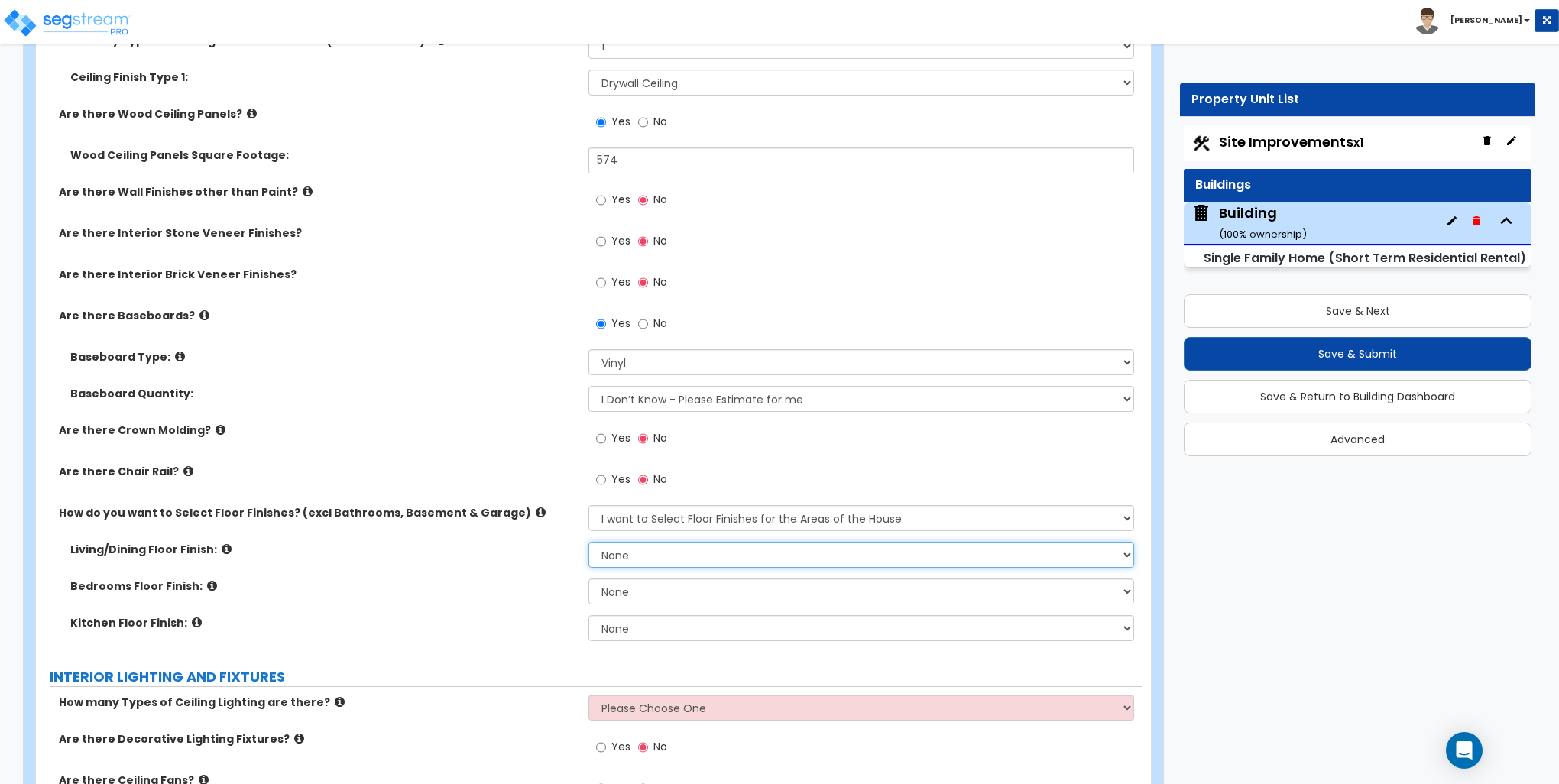
select select "3"
click at [589, 541] on select "None Tile Flooring Hardwood Flooring Resilient Laminate Flooring VCT Flooring S…" at bounding box center [861, 554] width 545 height 26
click at [638, 588] on select "None Tile Flooring Hardwood Flooring Resilient Laminate Flooring VCT Flooring S…" at bounding box center [861, 591] width 545 height 26
select select "3"
click at [589, 579] on select "None Tile Flooring Hardwood Flooring Resilient Laminate Flooring VCT Flooring S…" at bounding box center [861, 591] width 545 height 26
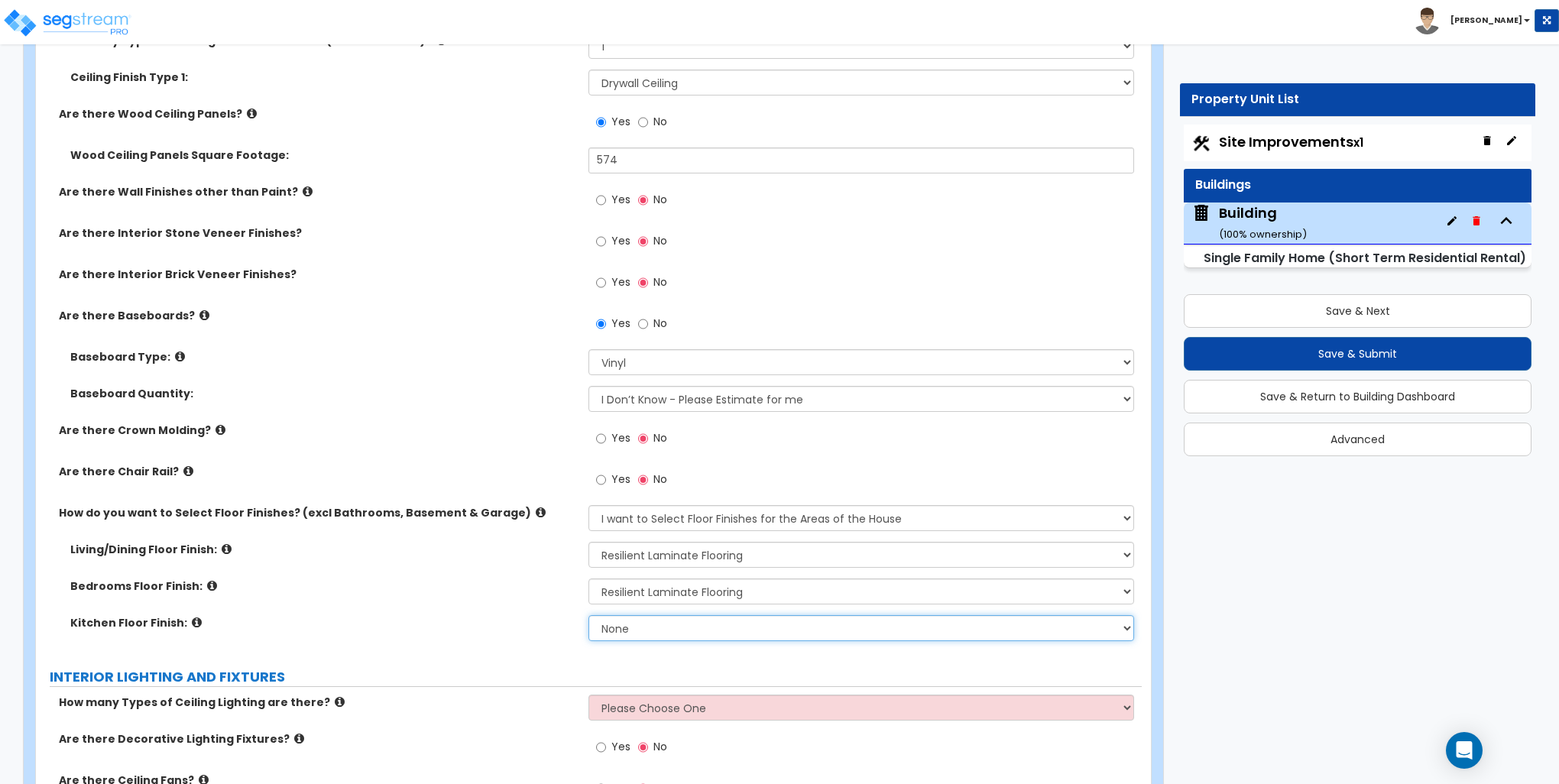
drag, startPoint x: 638, startPoint y: 623, endPoint x: 638, endPoint y: 631, distance: 8.0
click at [638, 623] on select "None Tile Flooring Hardwood Flooring Resilient Laminate Flooring VCT Flooring S…" at bounding box center [861, 628] width 545 height 26
select select "3"
click at [589, 615] on select "None Tile Flooring Hardwood Flooring Resilient Laminate Flooring VCT Flooring S…" at bounding box center [861, 628] width 545 height 26
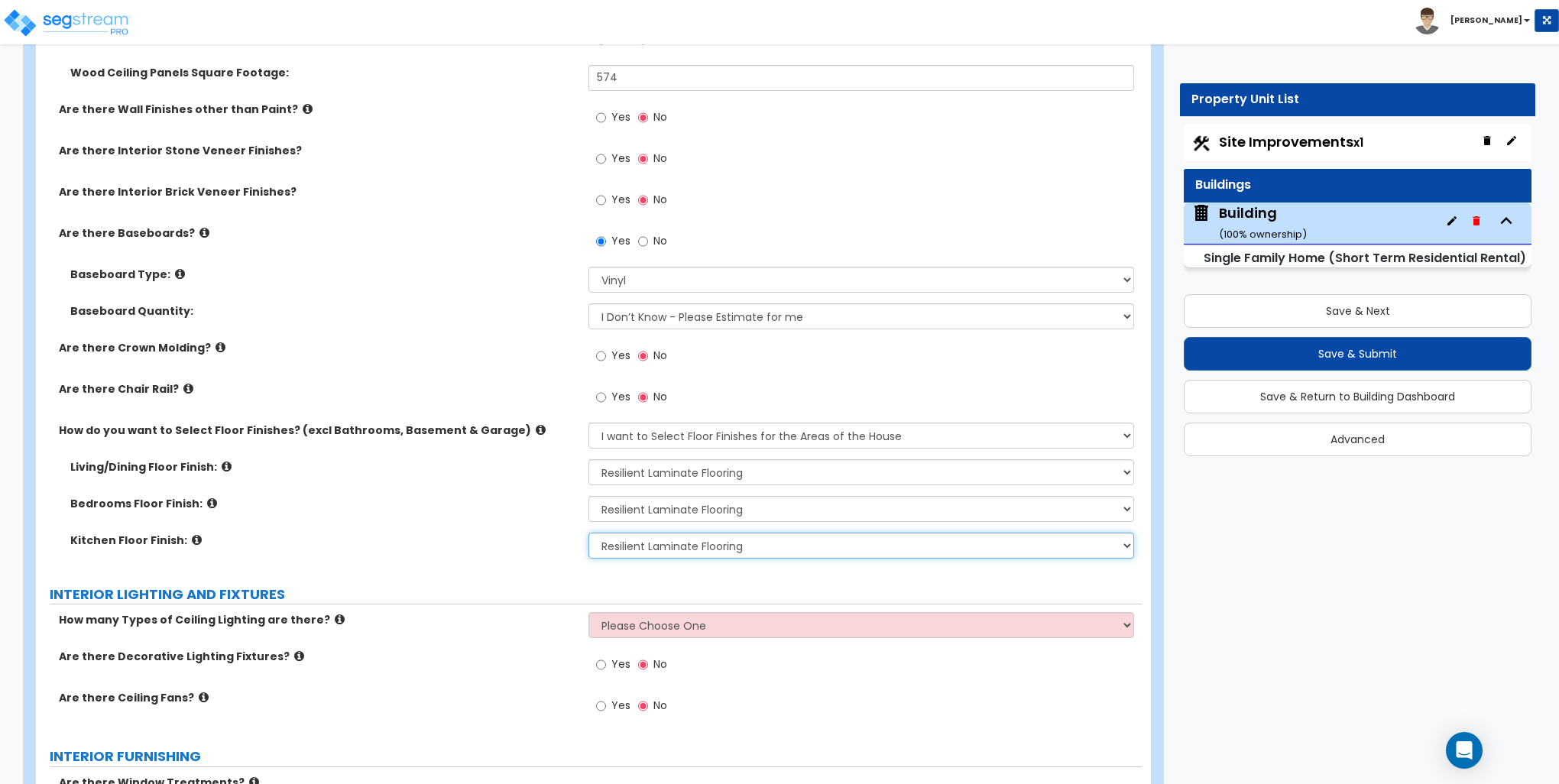
scroll to position [3132, 0]
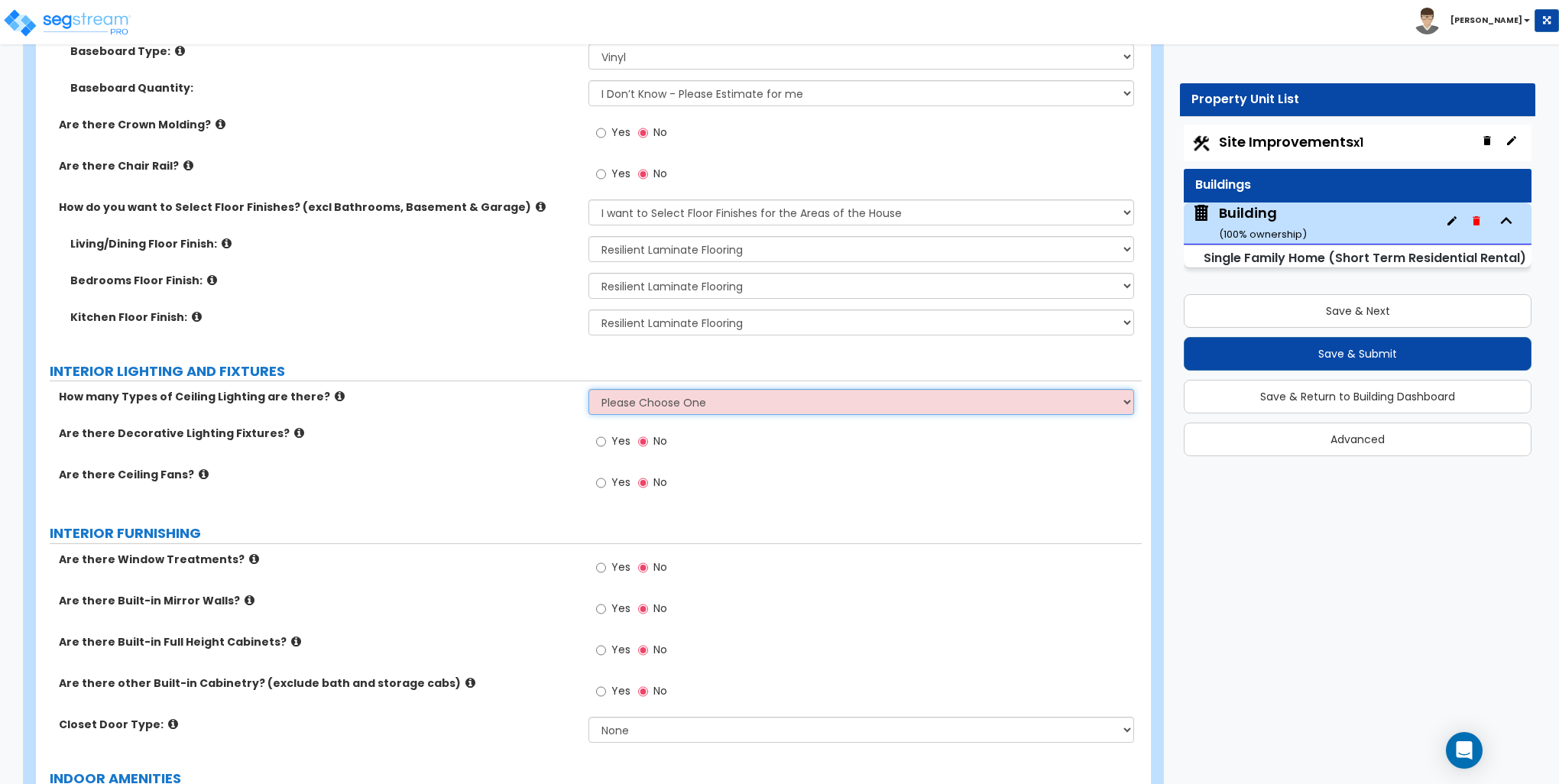
click at [656, 409] on select "Please Choose One 1 2 3" at bounding box center [861, 402] width 545 height 26
select select "1"
click at [589, 389] on select "Please Choose One 1 2 3" at bounding box center [861, 402] width 545 height 26
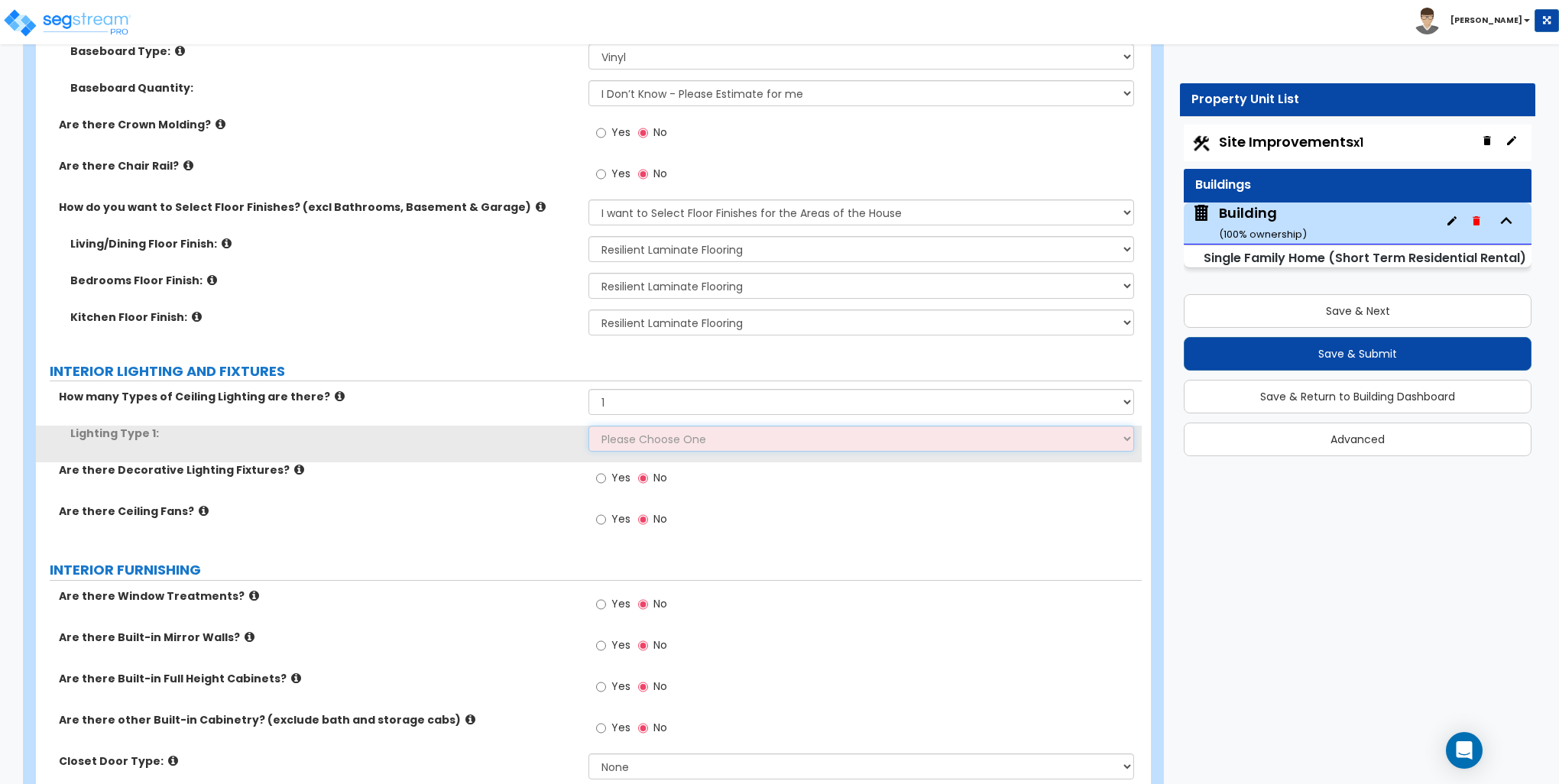
click at [635, 436] on select "Please Choose One LED Surface-Mounted LED Recessed Fluorescent Surface-Mounted …" at bounding box center [861, 438] width 545 height 26
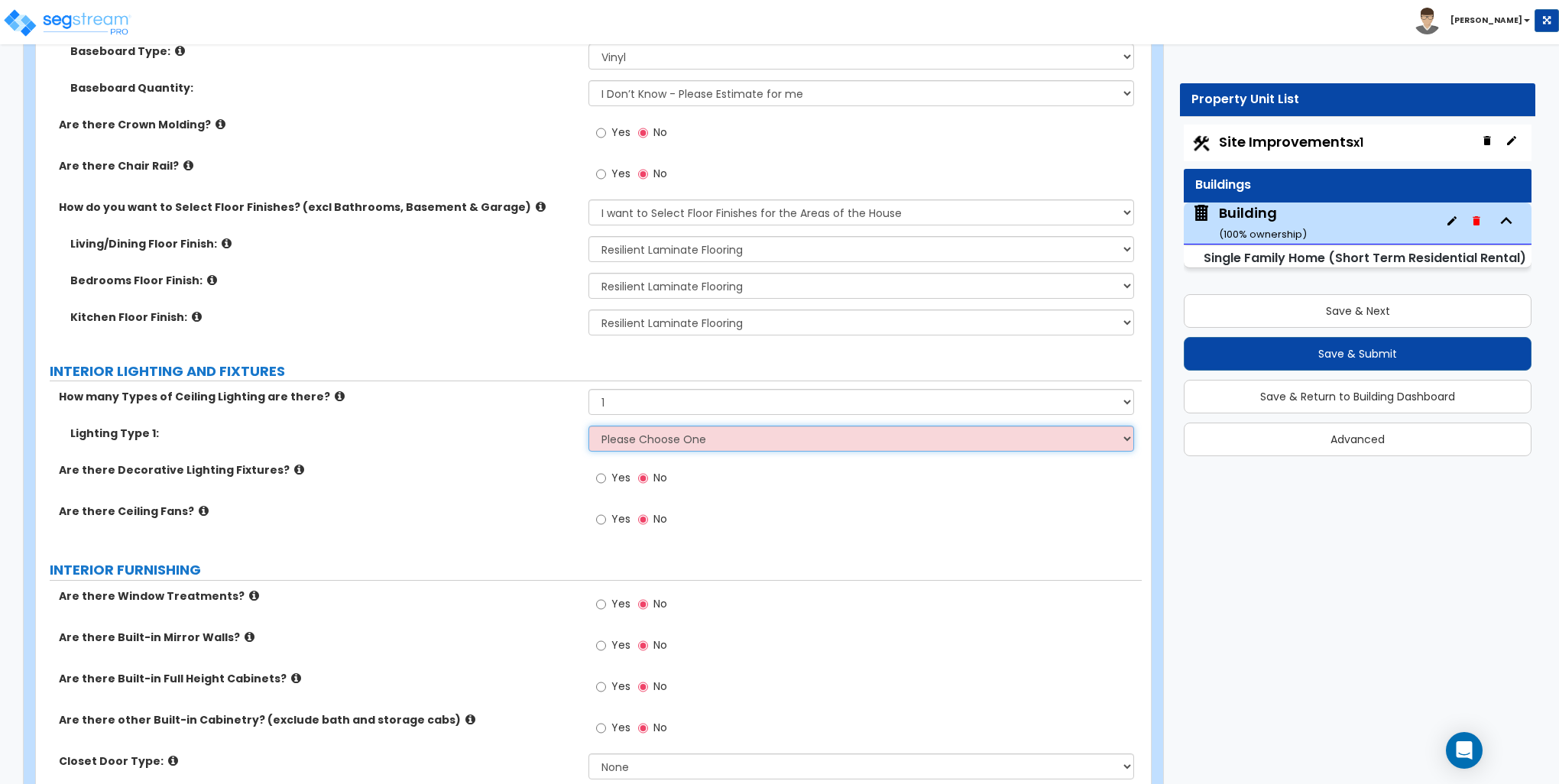
select select "2"
click at [589, 425] on select "Please Choose One LED Surface-Mounted LED Recessed Fluorescent Surface-Mounted …" at bounding box center [861, 438] width 545 height 26
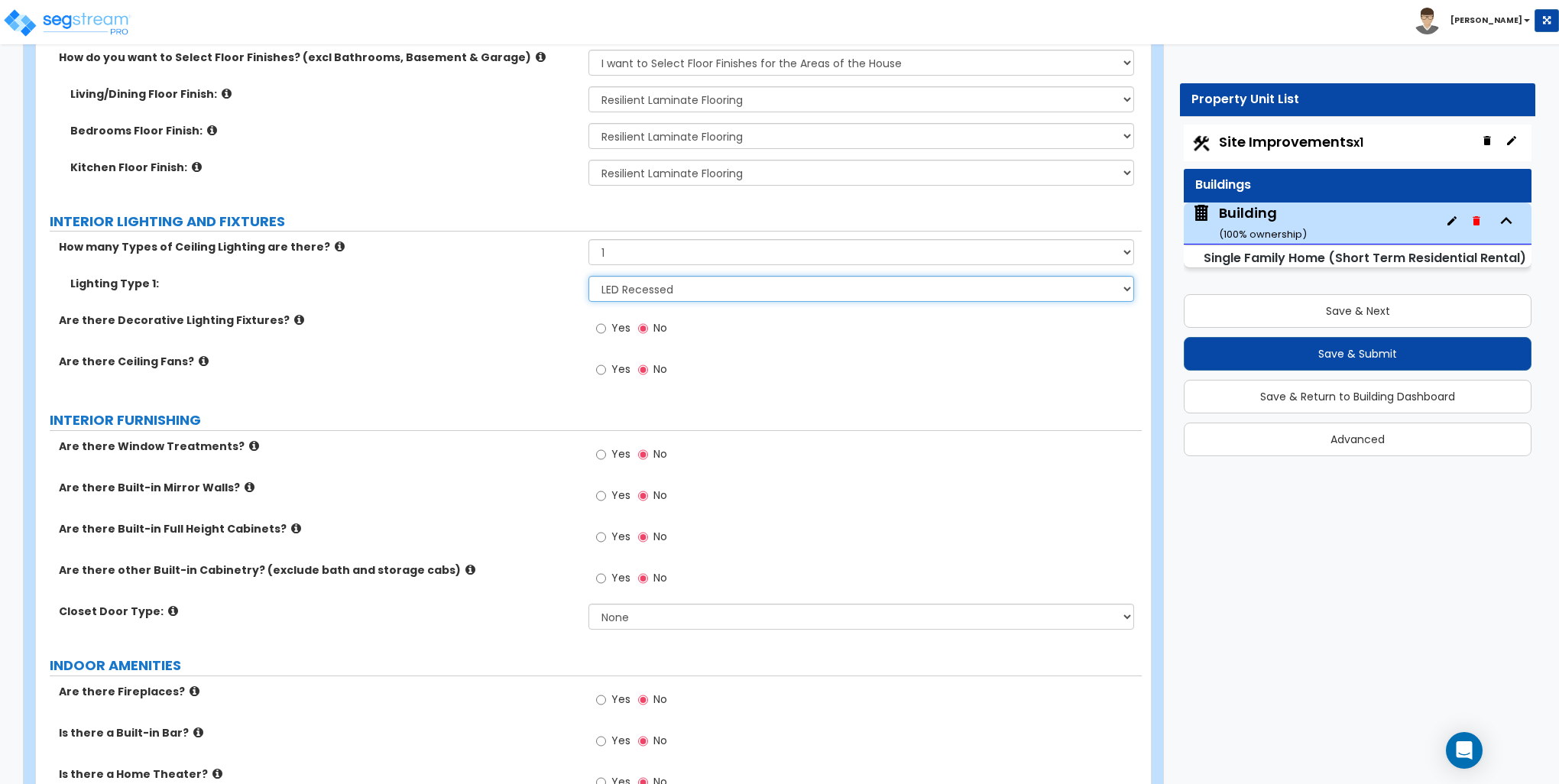
scroll to position [3285, 0]
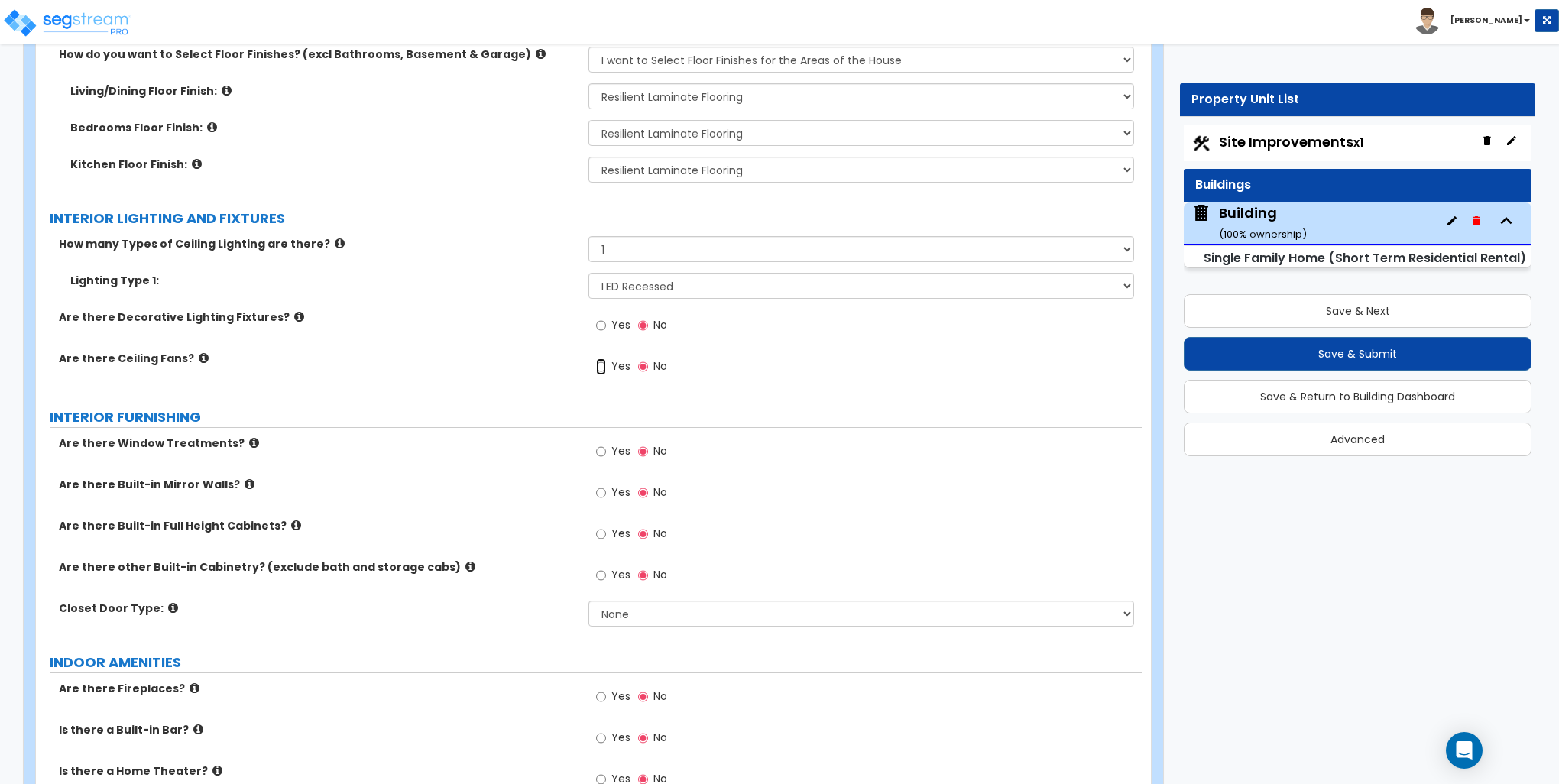
click at [603, 365] on input "Yes" at bounding box center [602, 366] width 10 height 17
radio input "true"
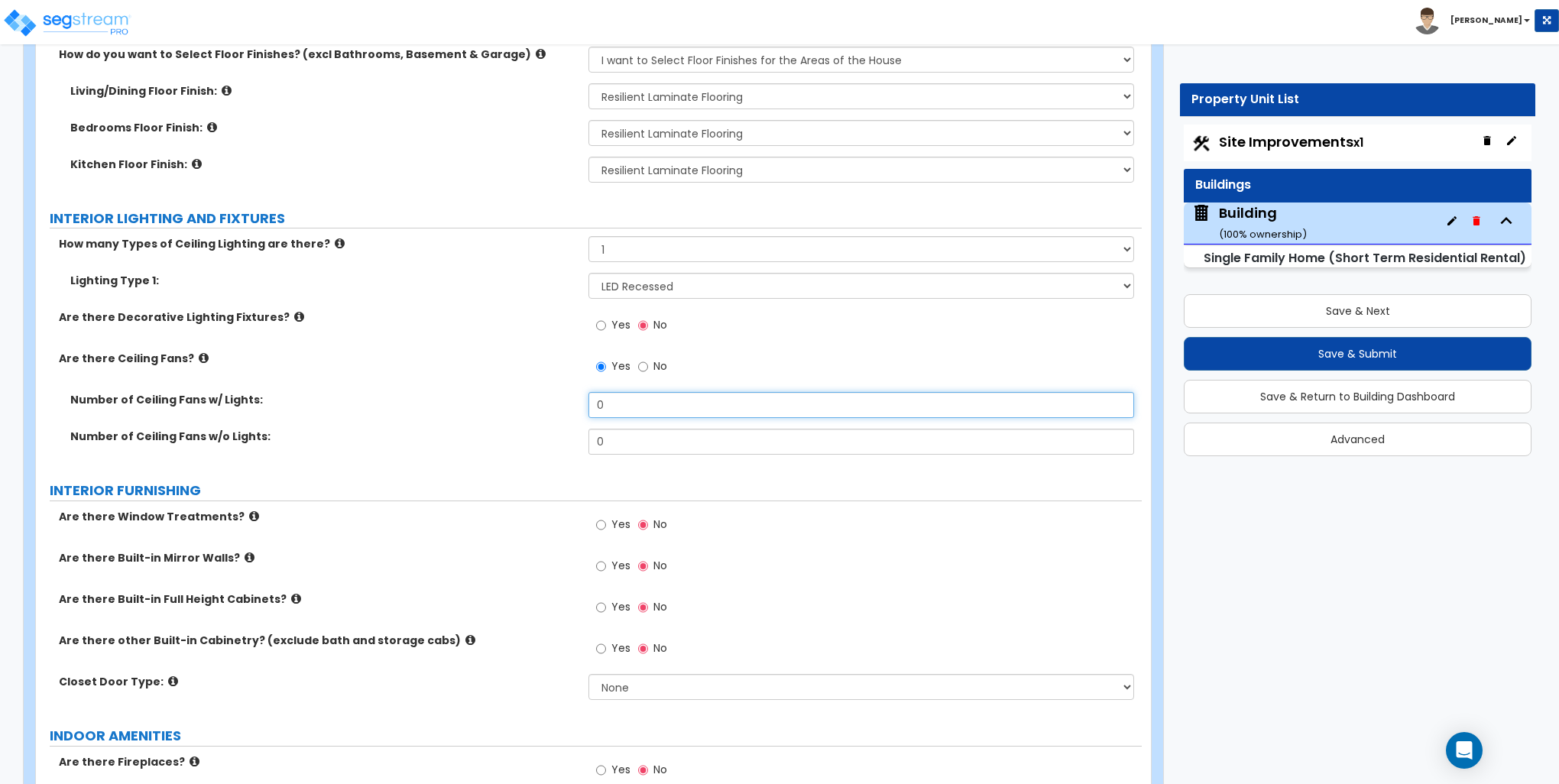
click at [623, 407] on input "0" at bounding box center [861, 405] width 545 height 26
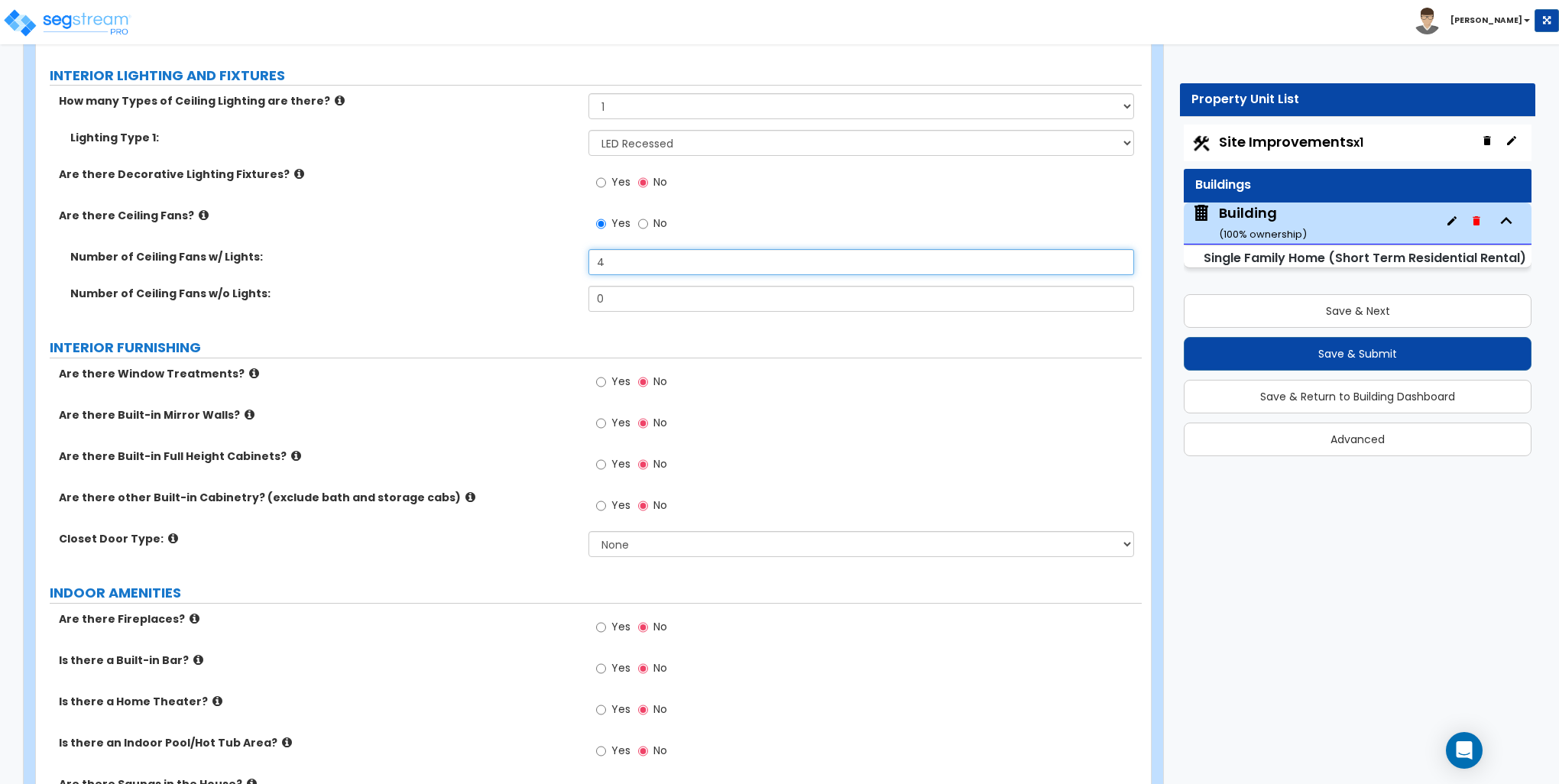
scroll to position [3438, 0]
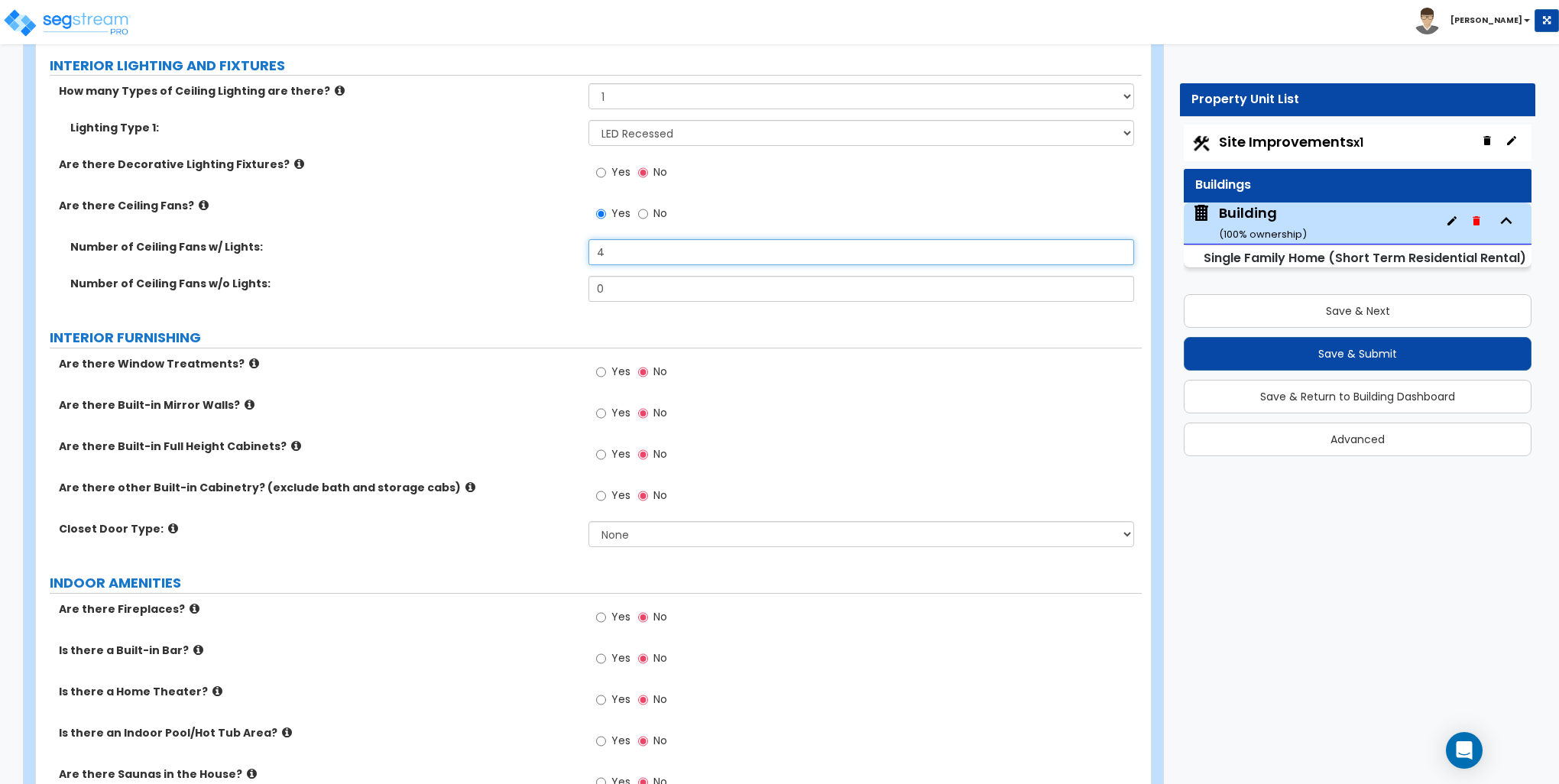
type input "4"
click at [601, 369] on input "Yes" at bounding box center [602, 371] width 10 height 17
radio input "true"
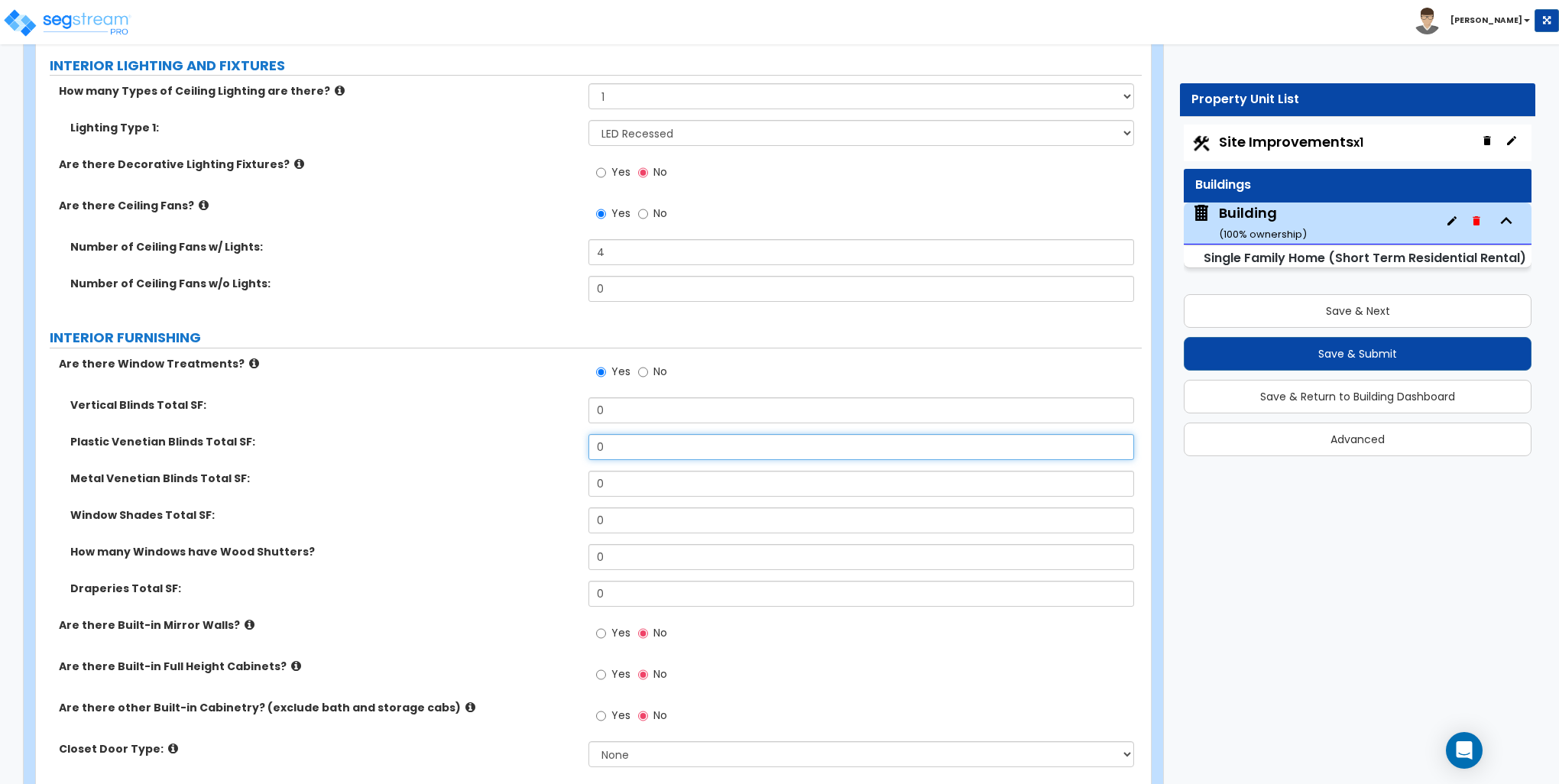
click at [624, 439] on input "0" at bounding box center [861, 447] width 545 height 26
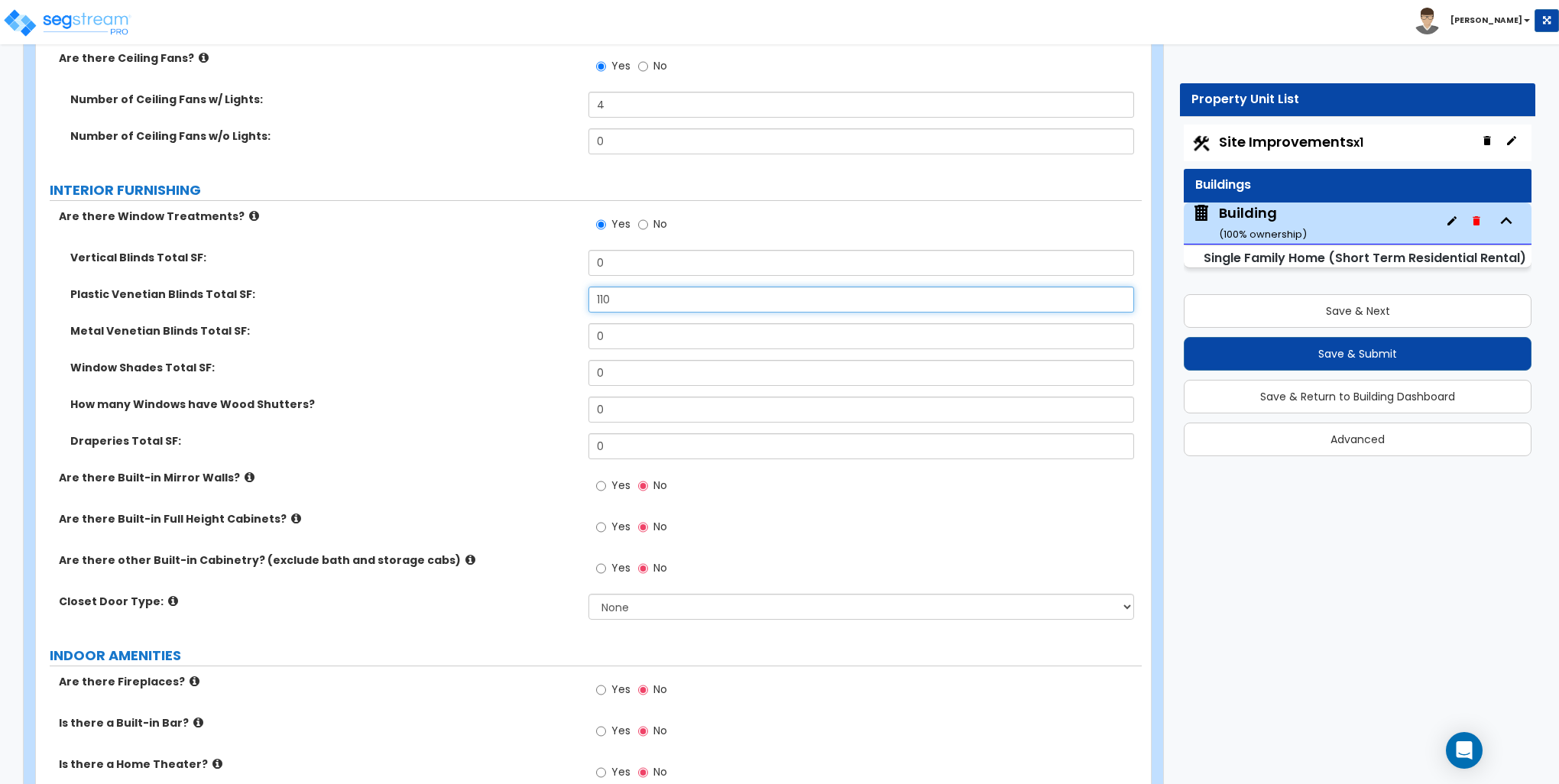
scroll to position [3668, 0]
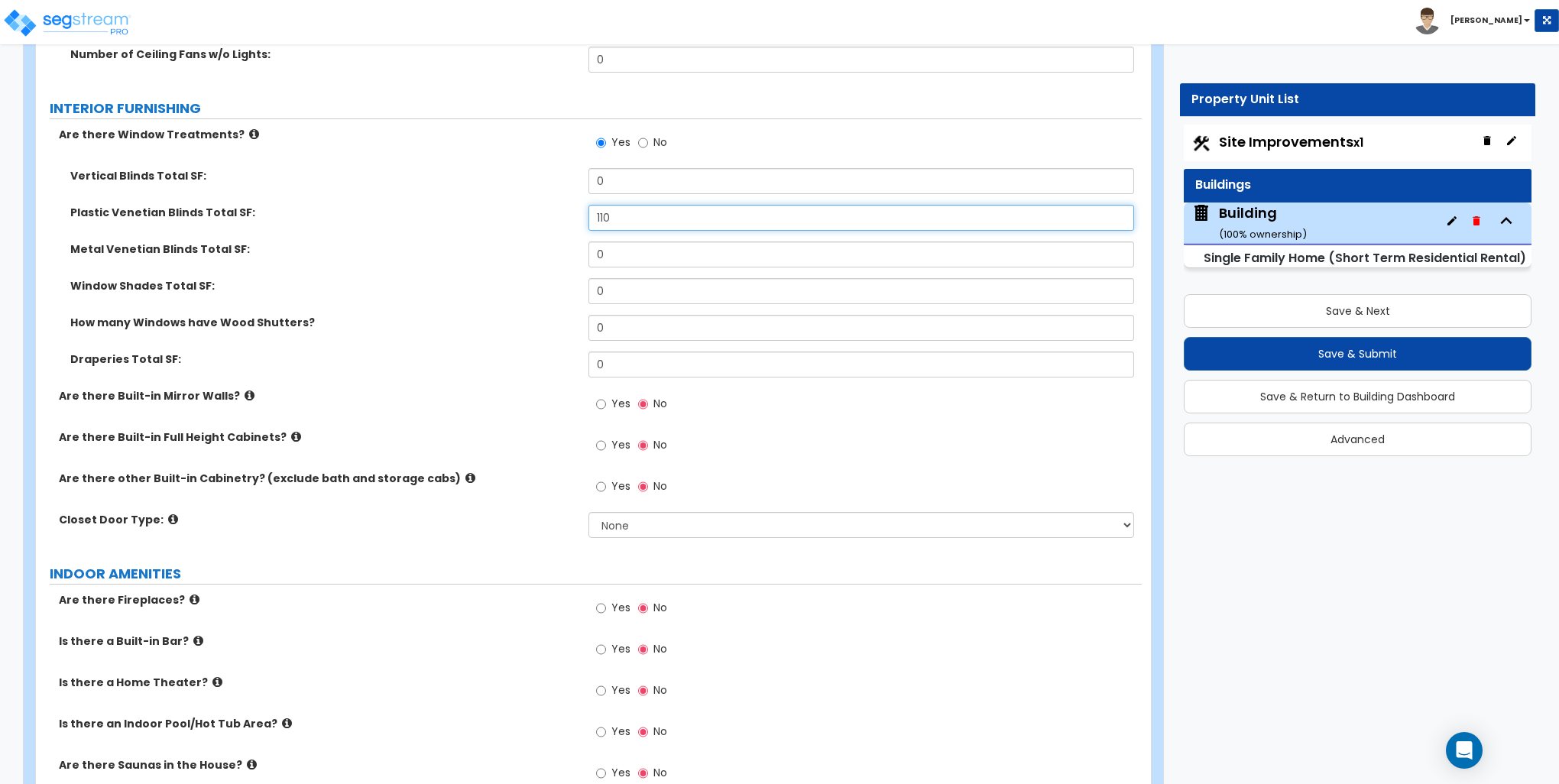
type input "110"
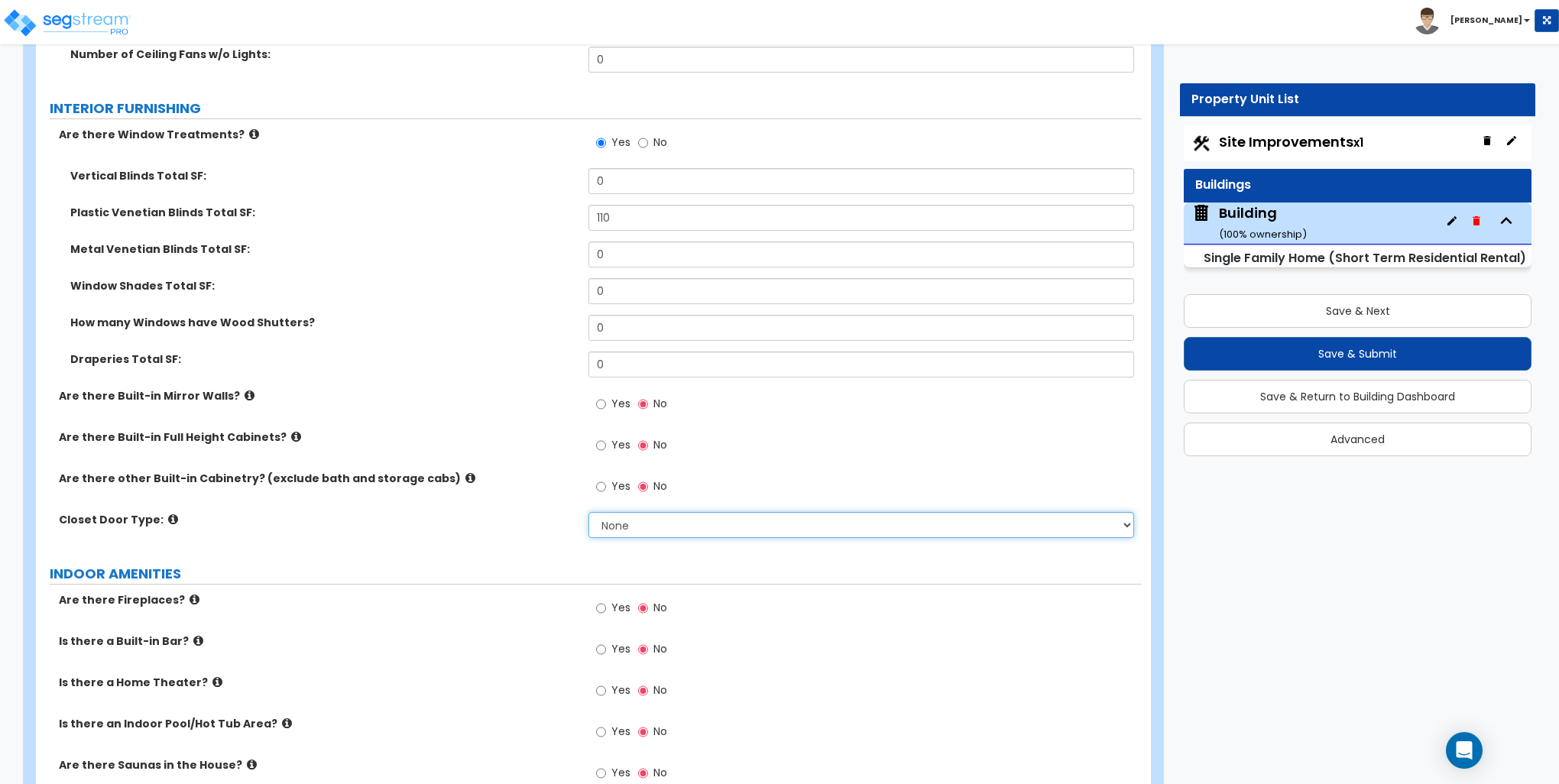
click at [668, 521] on select "None Bi-fold Louvered Doors Bi-fold Panel Doors Sliding Doors Hinged Wood Door" at bounding box center [861, 525] width 545 height 26
select select "4"
click at [589, 512] on select "None Bi-fold Louvered Doors Bi-fold Panel Doors Sliding Doors Hinged Wood Door" at bounding box center [861, 525] width 545 height 26
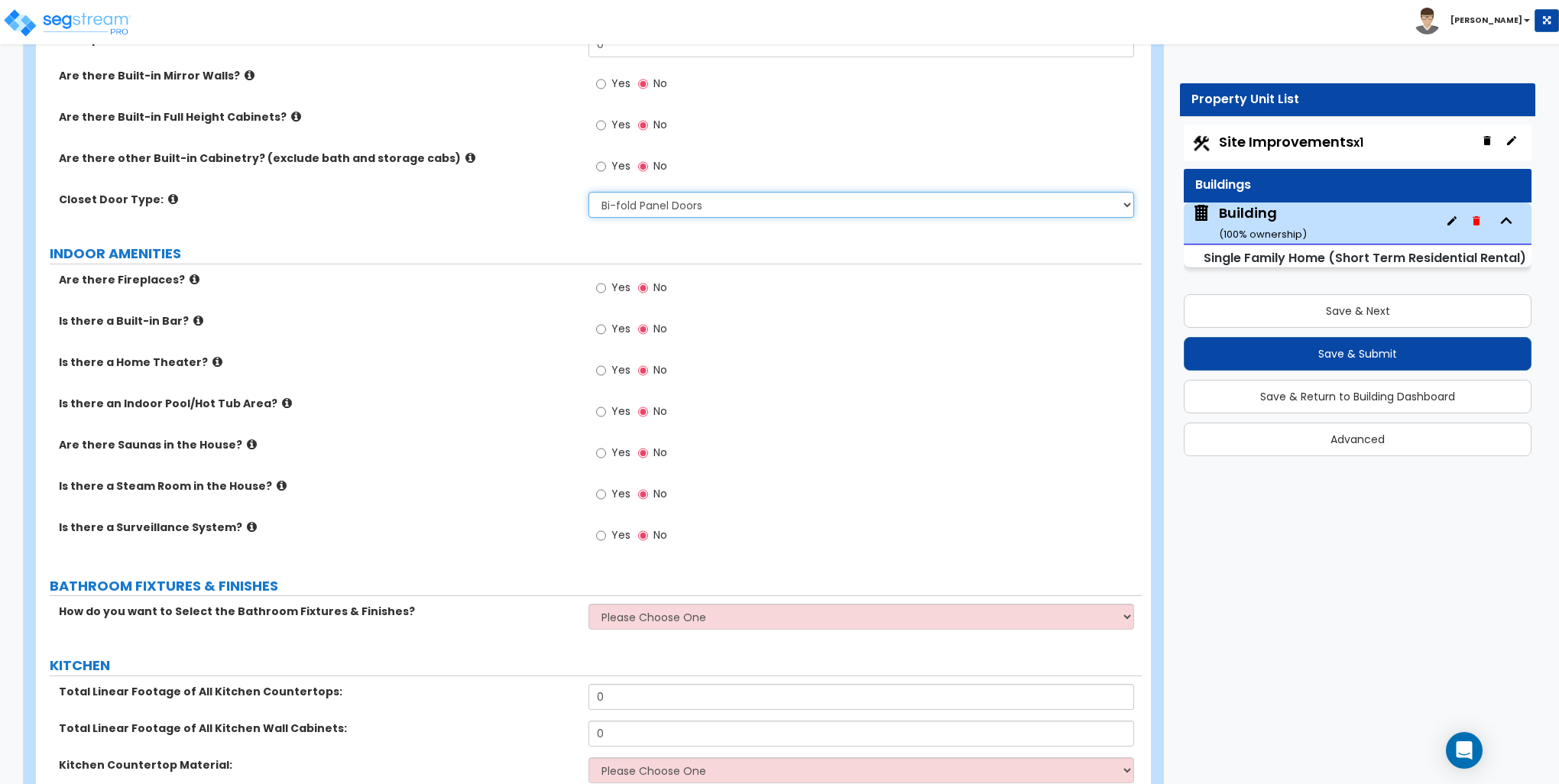
scroll to position [4125, 0]
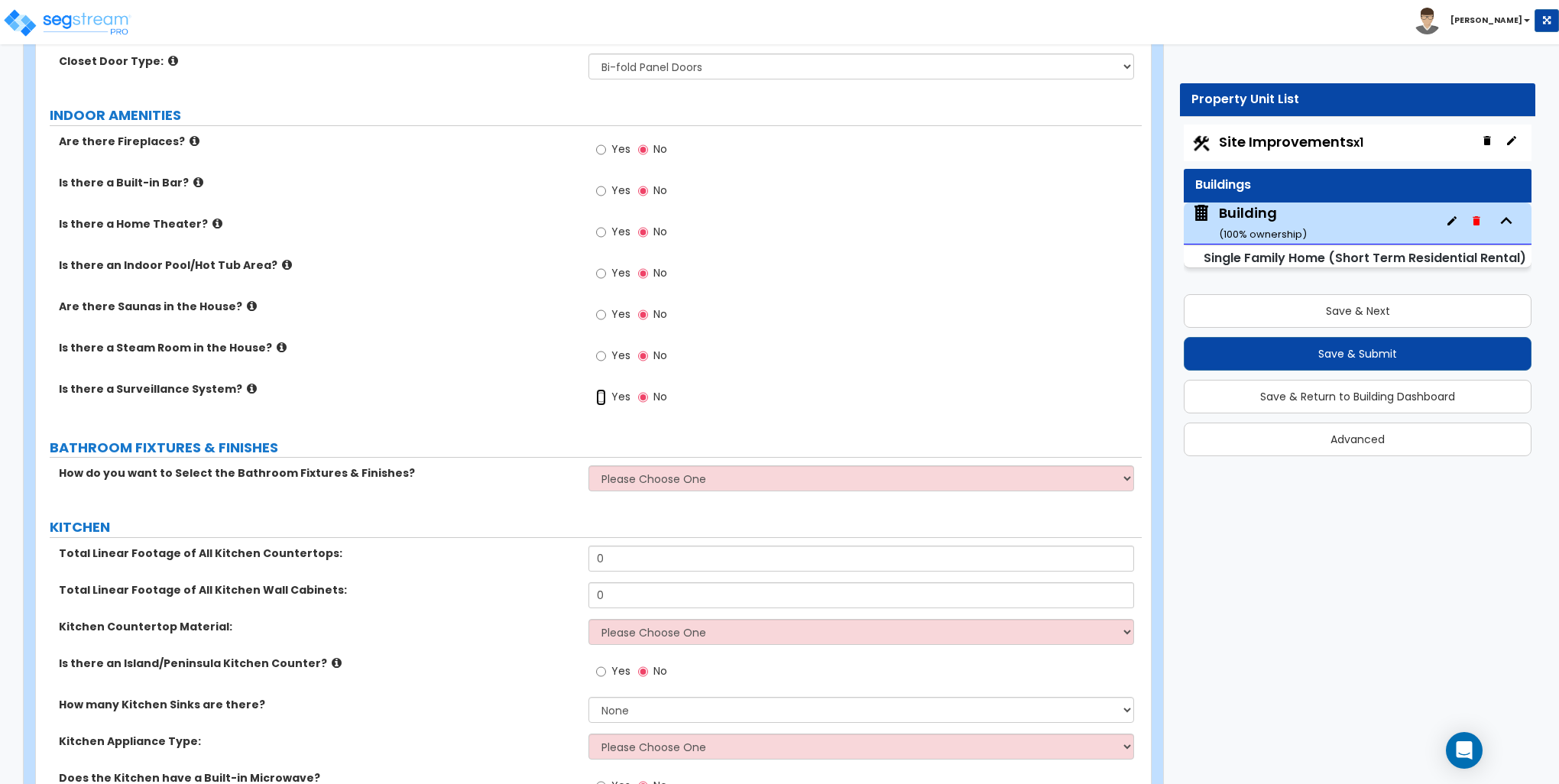
click at [600, 393] on input "Yes" at bounding box center [602, 397] width 10 height 17
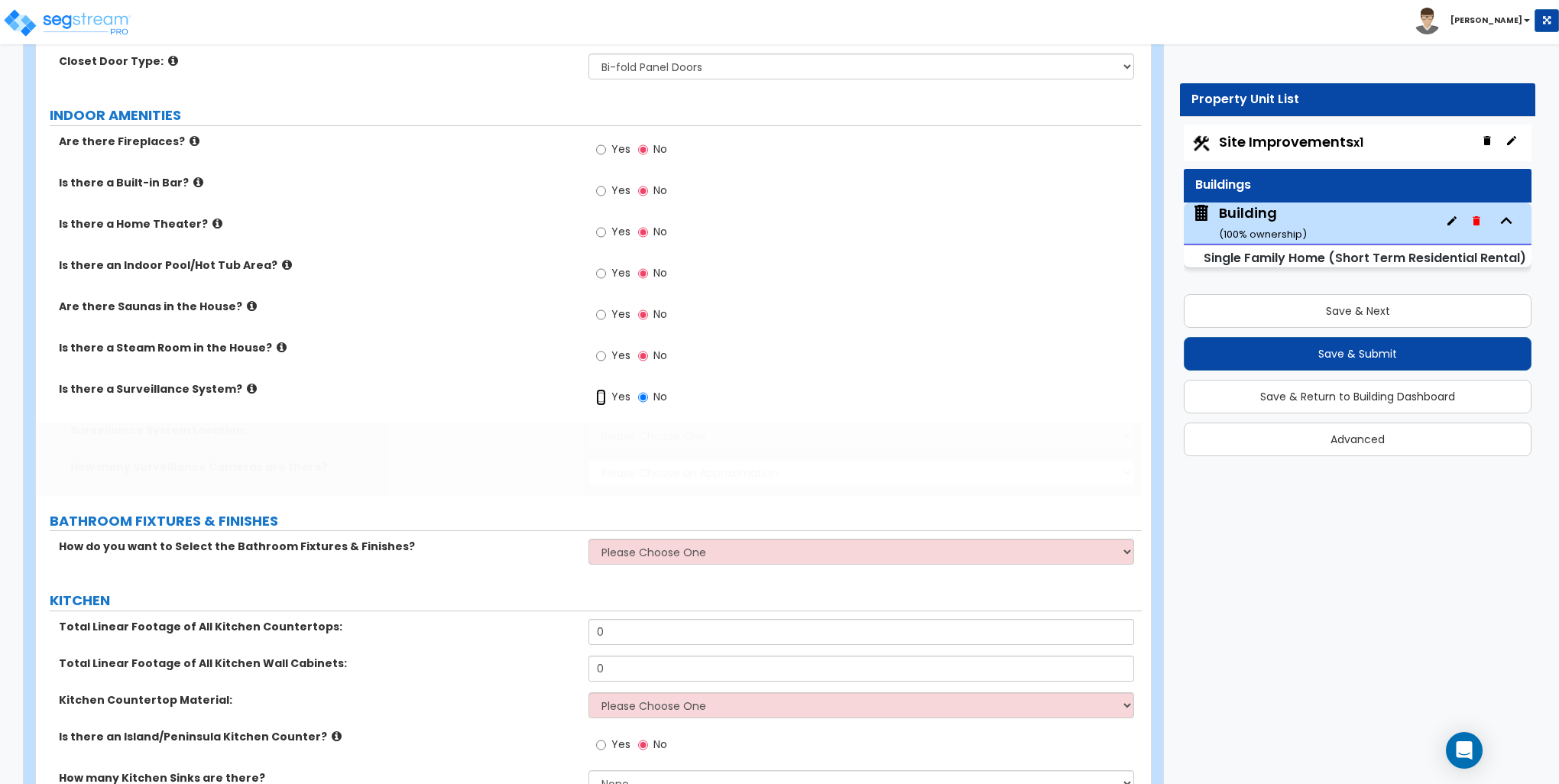
radio input "true"
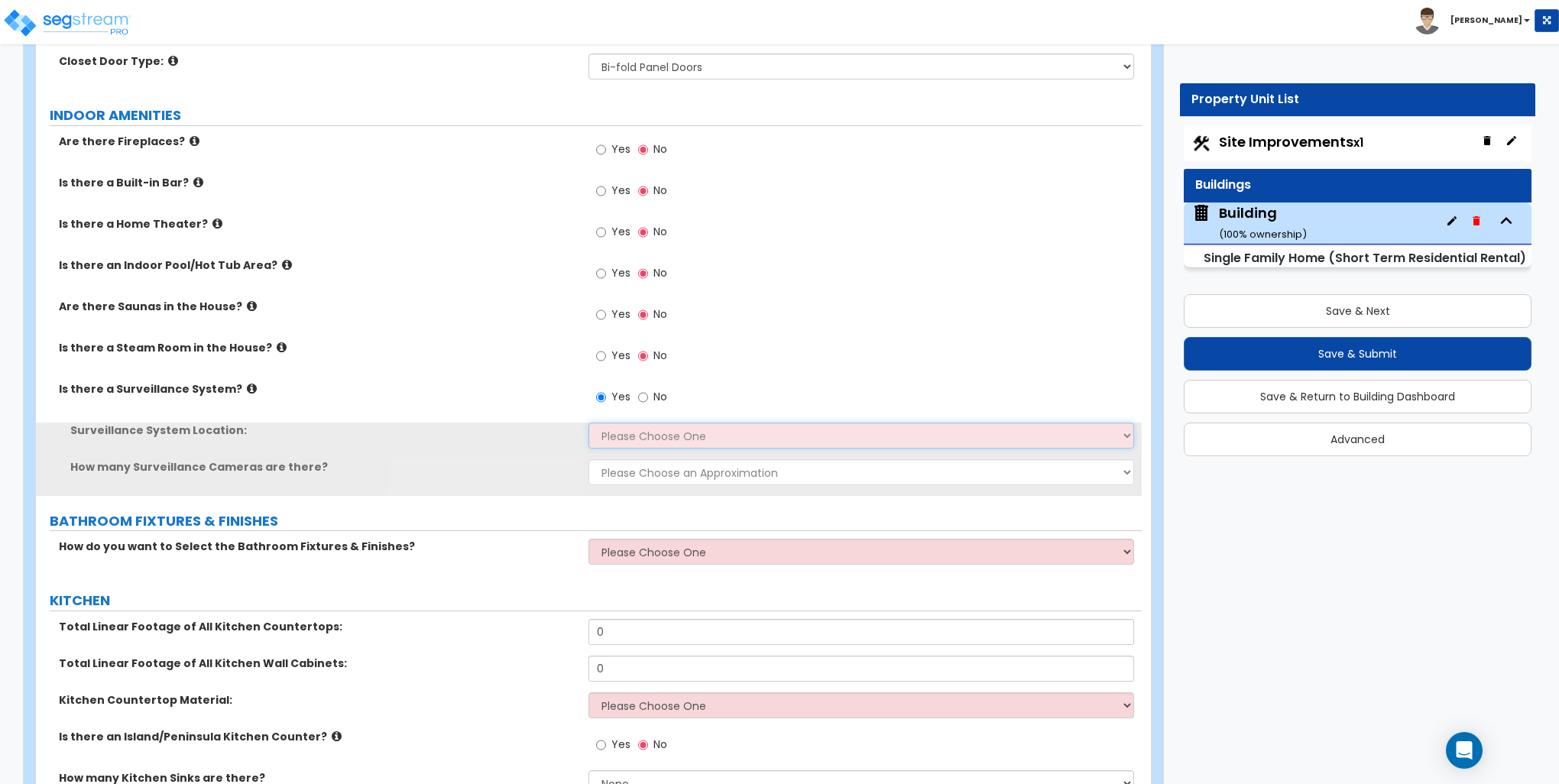
click at [648, 435] on select "Please Choose One Inside the House Outside the House Both Inside & Outside" at bounding box center [861, 435] width 545 height 26
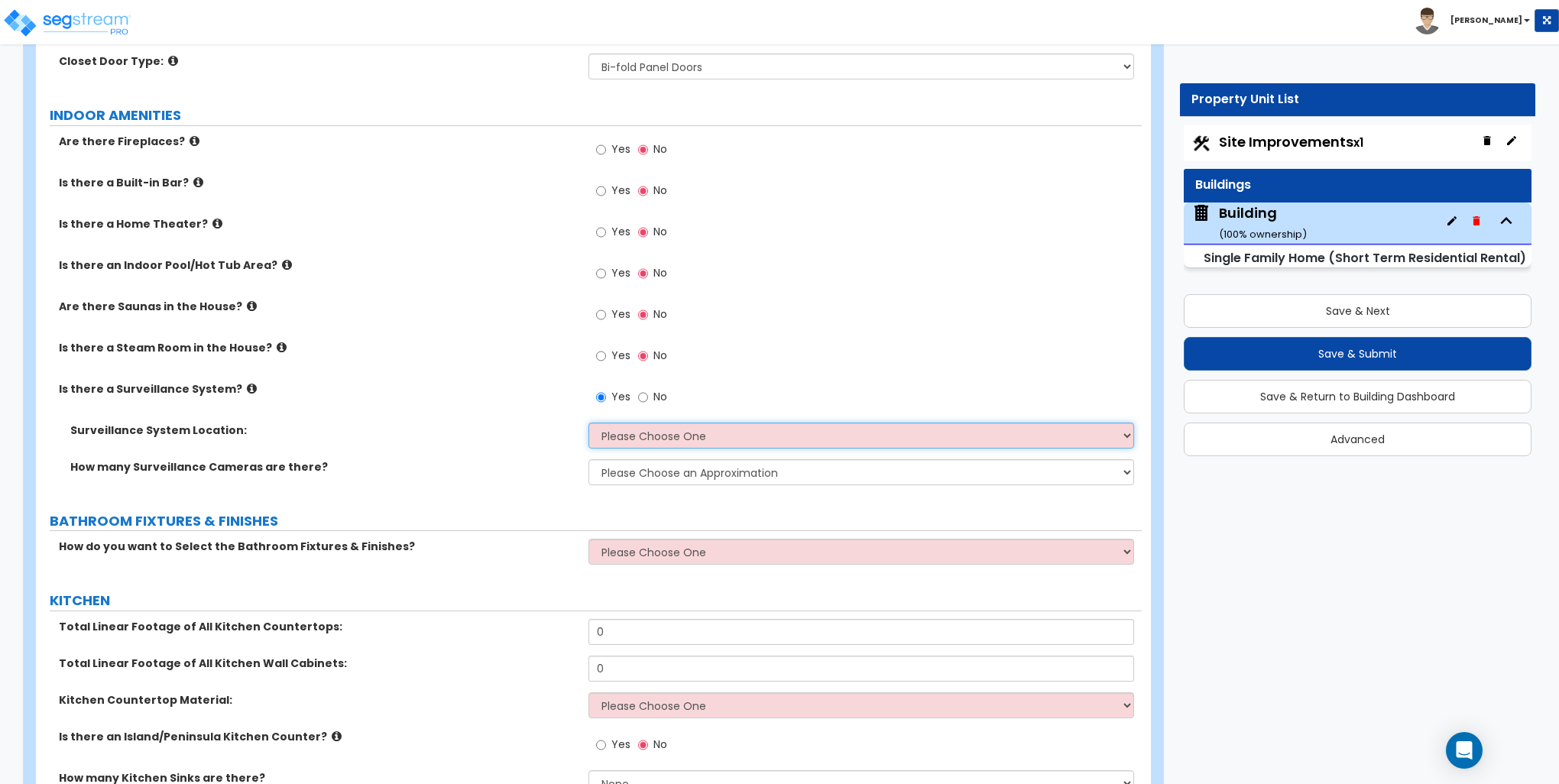
select select "2"
click at [589, 422] on select "Please Choose One Inside the House Outside the House Both Inside & Outside" at bounding box center [861, 435] width 545 height 26
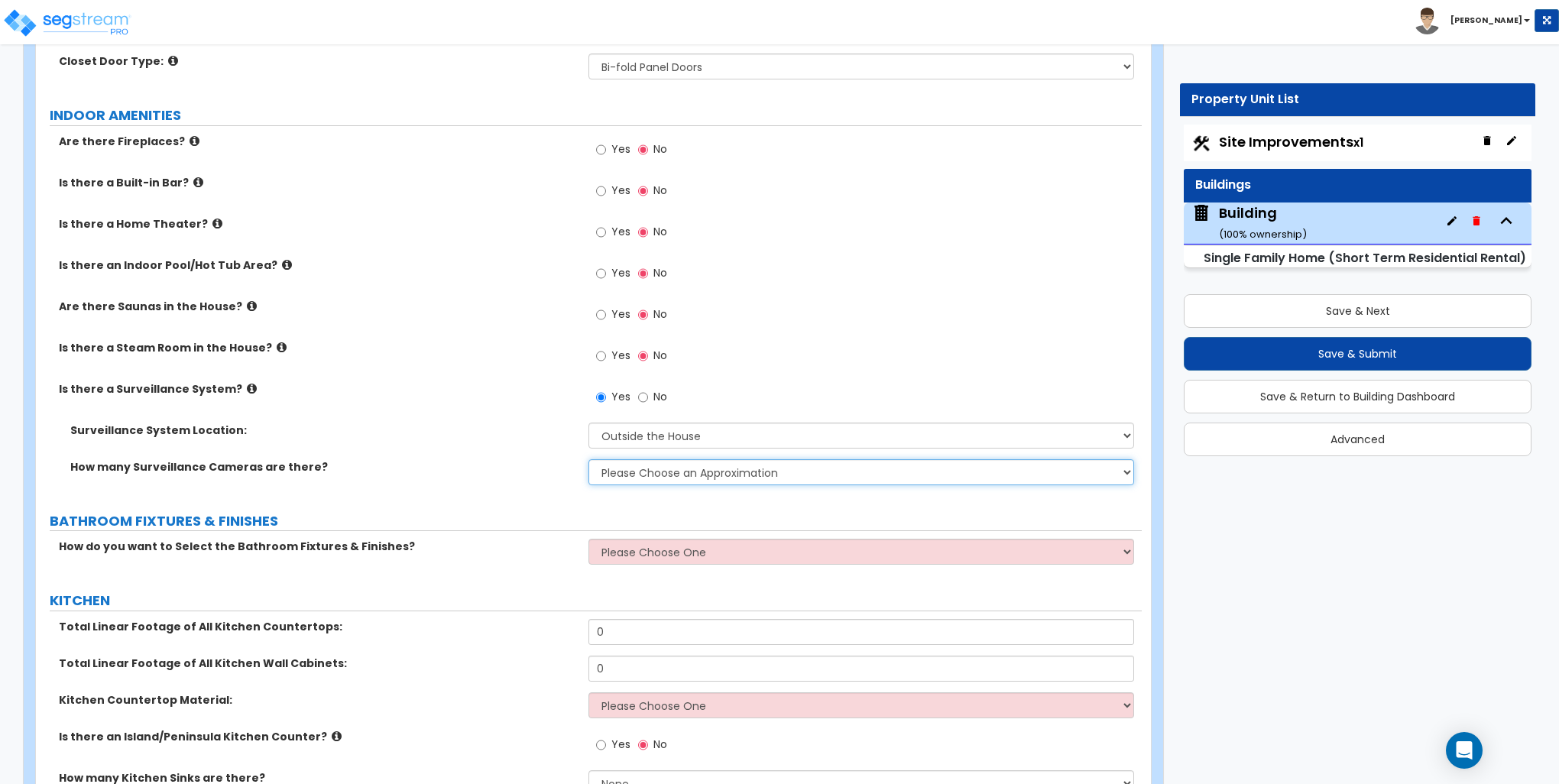
click at [639, 473] on select "Please Choose an Approximation Barely Noticed Any Noticed a Couple Frequently S…" at bounding box center [861, 472] width 545 height 26
select select "2"
click at [589, 459] on select "Please Choose an Approximation Barely Noticed Any Noticed a Couple Frequently S…" at bounding box center [861, 472] width 545 height 26
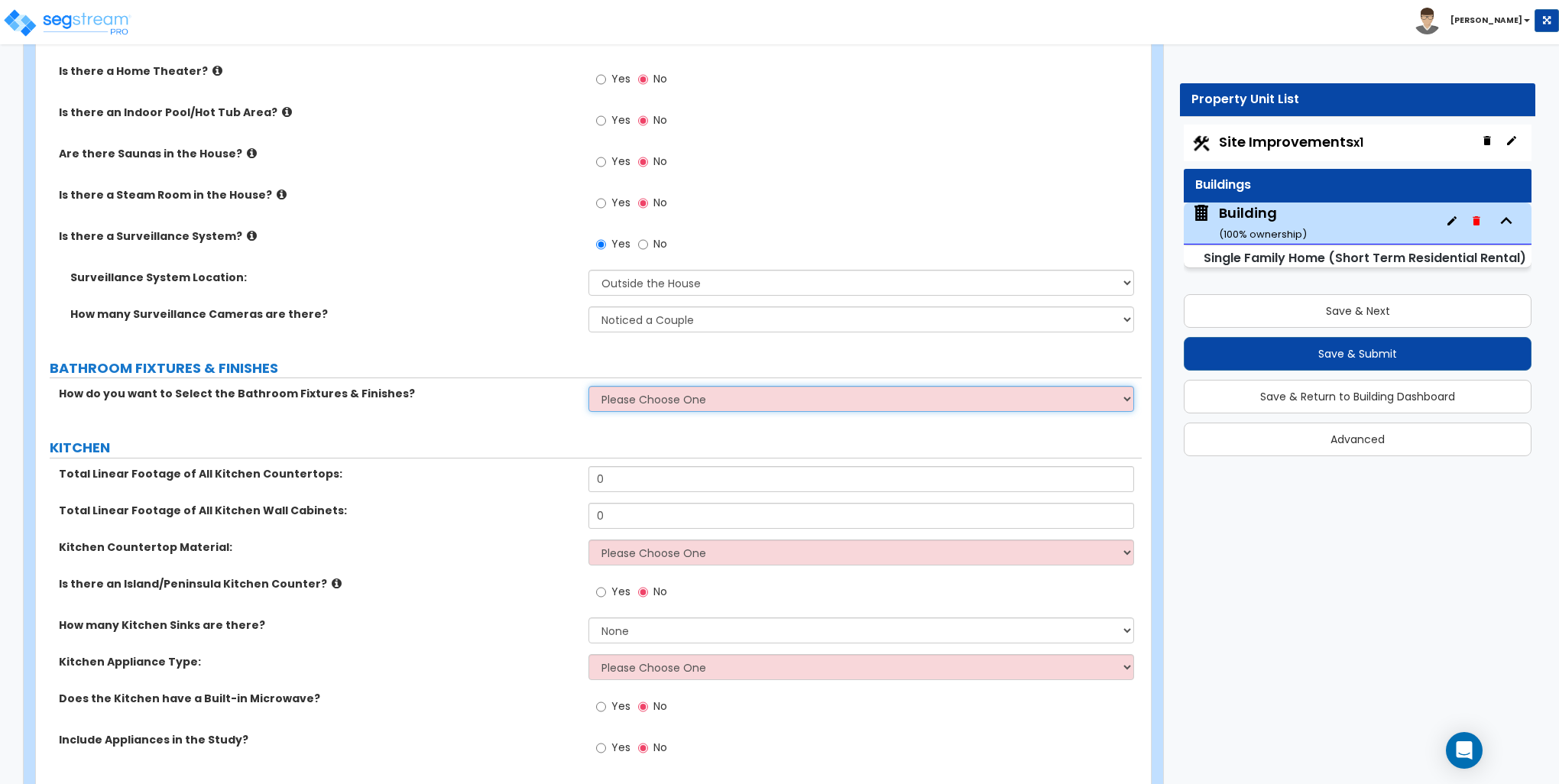
click at [615, 405] on select "Please Choose One I want to Select Fixtures and Finishes only for one Bath and …" at bounding box center [861, 399] width 545 height 26
select select "1"
click at [589, 386] on select "Please Choose One I want to Select Fixtures and Finishes only for one Bath and …" at bounding box center [861, 399] width 545 height 26
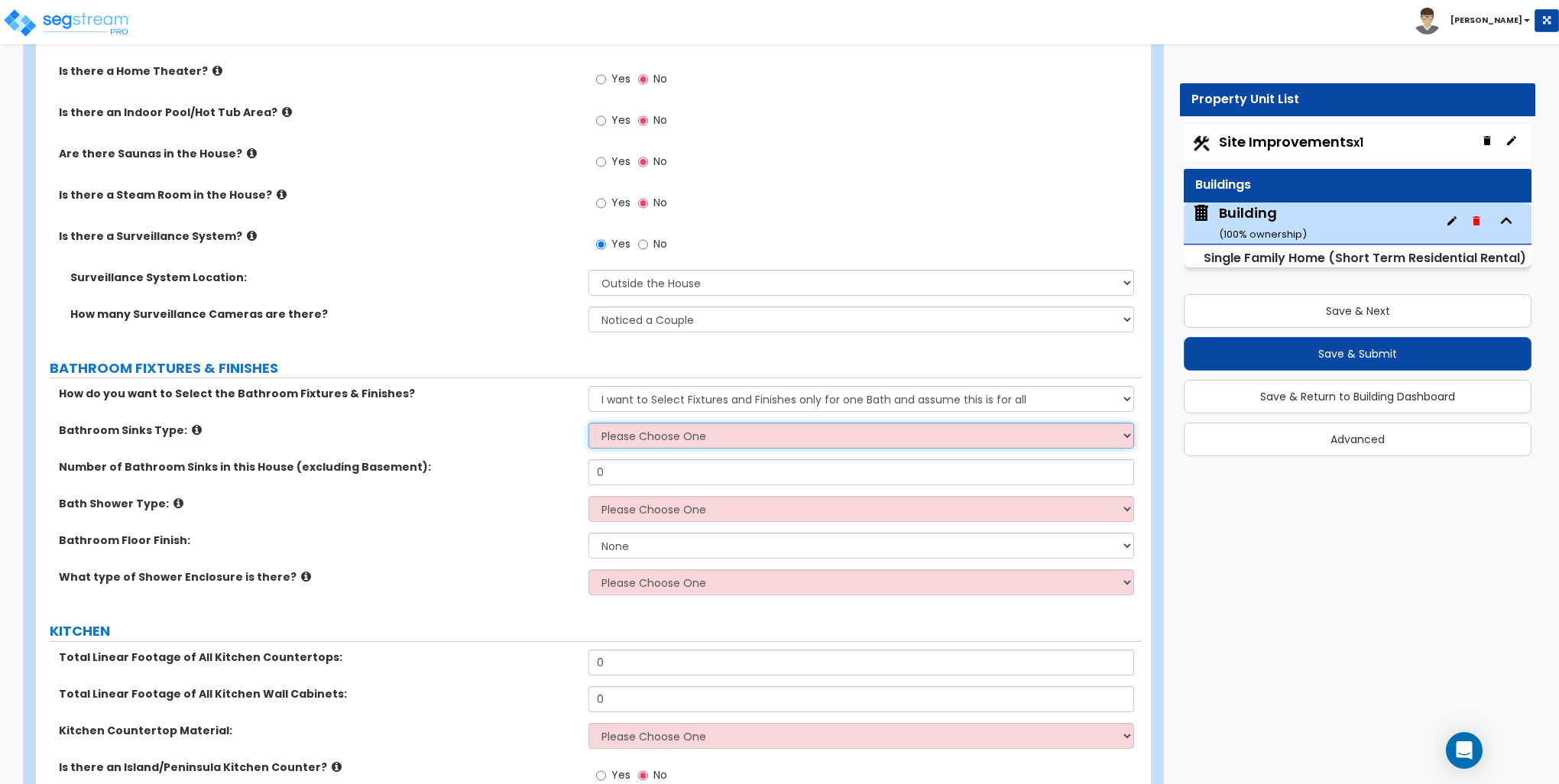
click at [626, 435] on select "Please Choose One Wall-mounted Pedestal-mounted Vanity-mounted" at bounding box center [861, 435] width 545 height 26
select select "3"
click at [589, 422] on select "Please Choose One Wall-mounted Pedestal-mounted Vanity-mounted" at bounding box center [861, 435] width 545 height 26
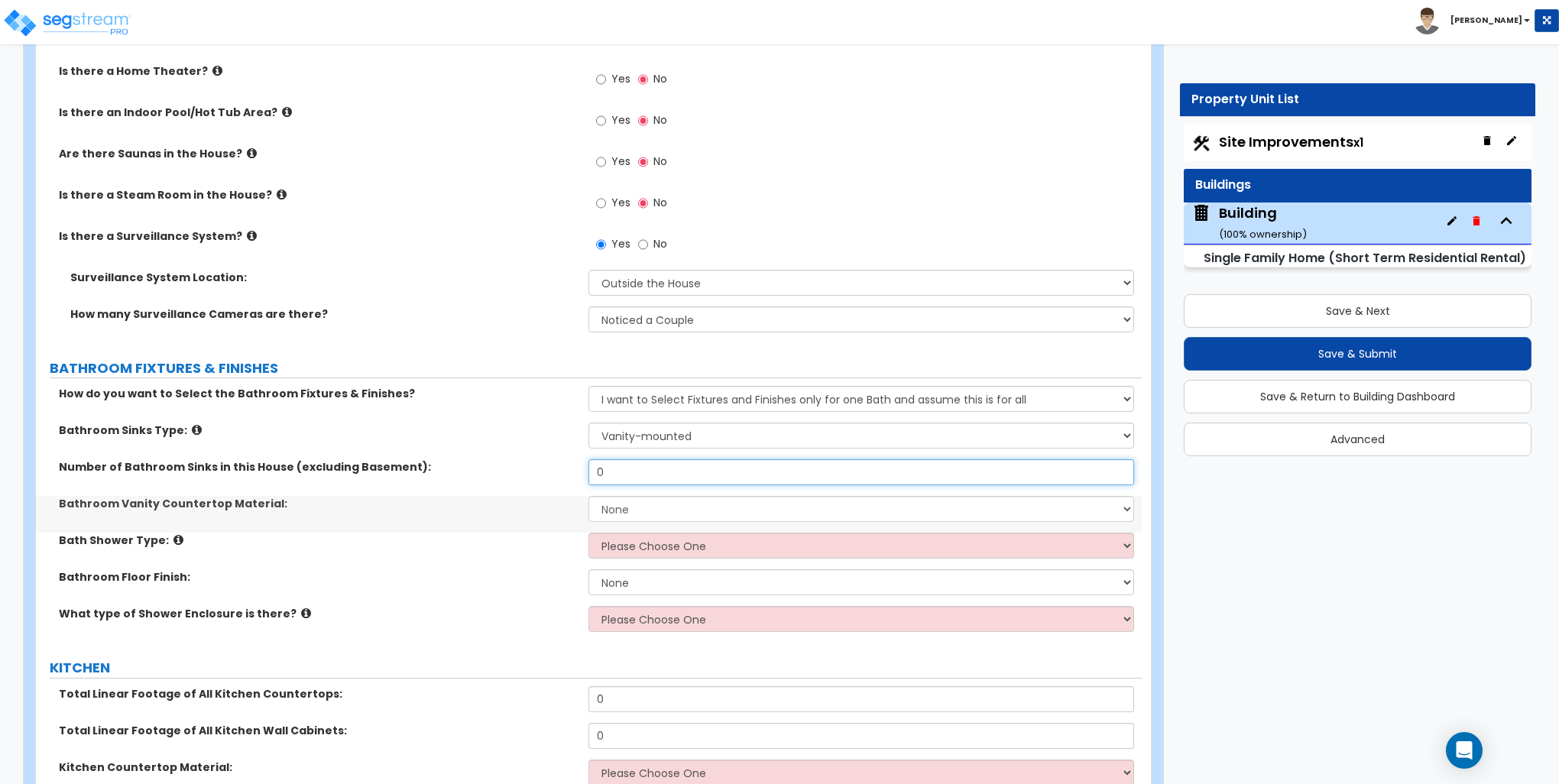
click at [624, 466] on input "0" at bounding box center [861, 472] width 545 height 26
type input "2"
click at [628, 514] on select "None Plastic Laminate Solid Surface Stone Quartz Marble Tile Wood Stainless Ste…" at bounding box center [861, 509] width 545 height 26
select select "3"
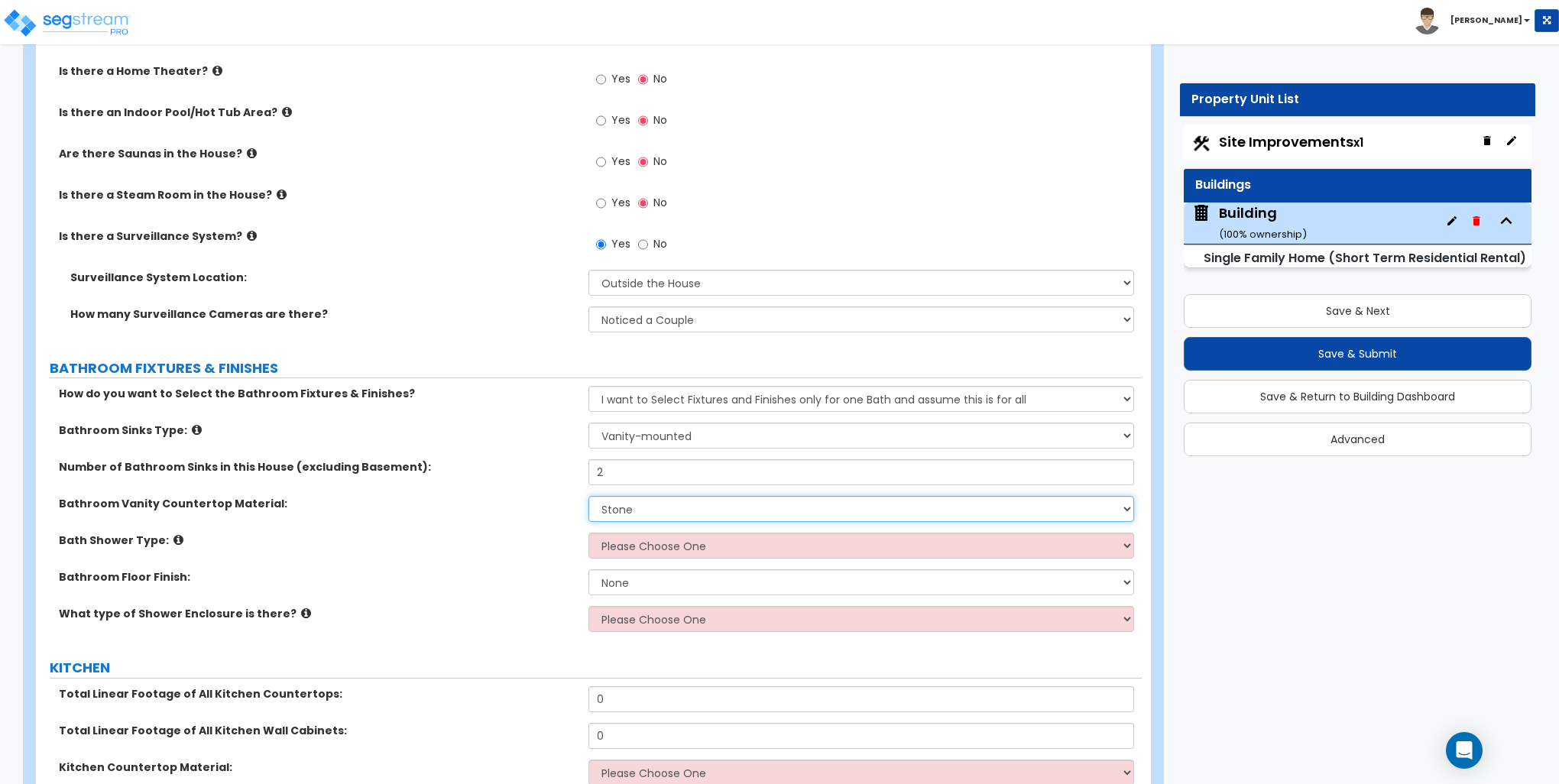
click at [589, 496] on select "None Plastic Laminate Solid Surface Stone Quartz Marble Tile Wood Stainless Ste…" at bounding box center [861, 509] width 545 height 26
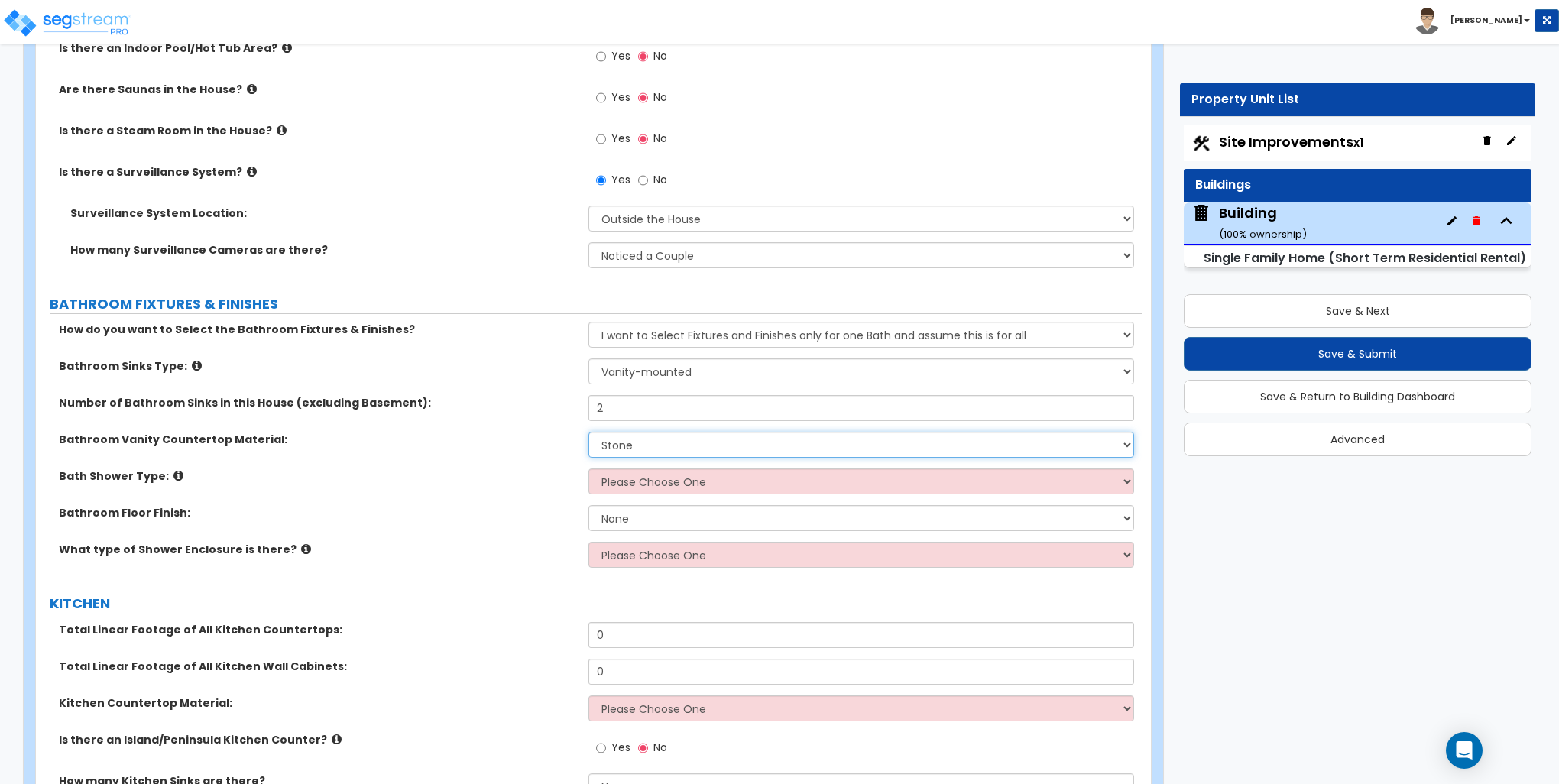
scroll to position [4431, 0]
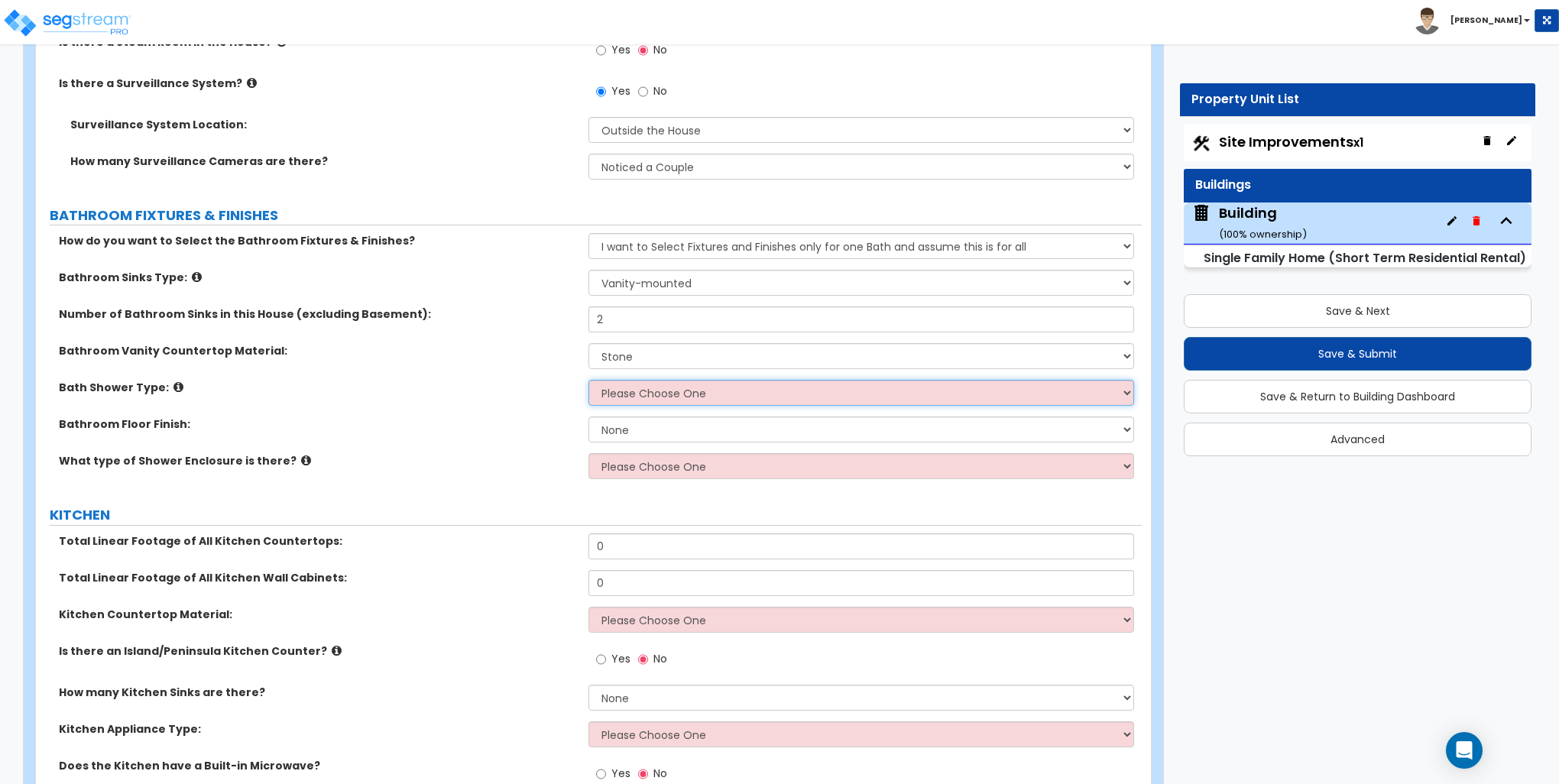
click at [679, 384] on select "Please Choose One Standalone Shower Bathtub - Shower Combination" at bounding box center [861, 392] width 545 height 26
select select "2"
click at [589, 379] on select "Please Choose One Standalone Shower Bathtub - Shower Combination" at bounding box center [861, 392] width 545 height 26
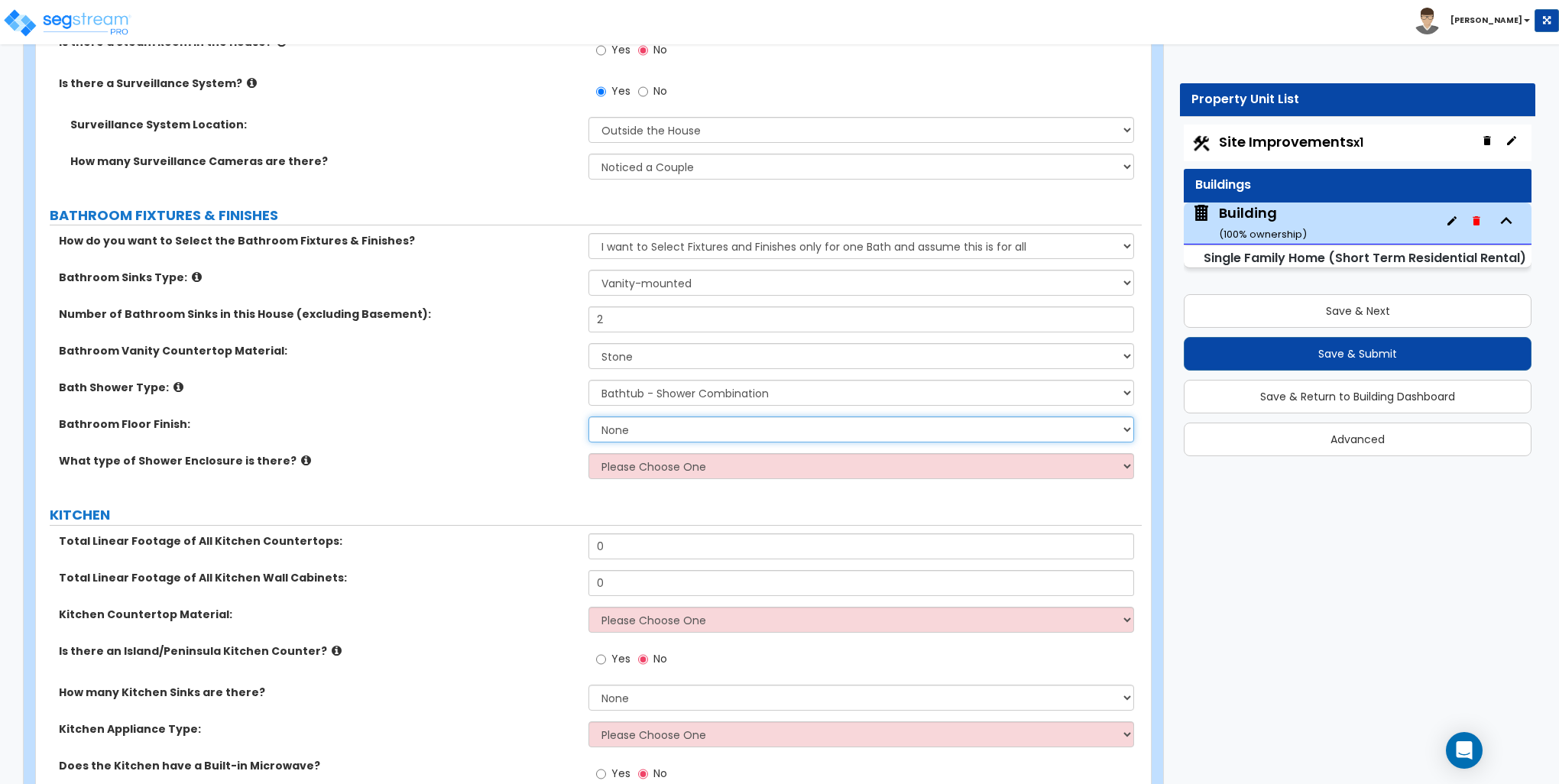
click at [636, 420] on select "None Tile Flooring Hardwood Flooring Resilient Laminate Flooring VCT Flooring S…" at bounding box center [861, 429] width 545 height 26
select select "3"
click at [589, 417] on select "None Tile Flooring Hardwood Flooring Resilient Laminate Flooring VCT Flooring S…" at bounding box center [861, 429] width 545 height 26
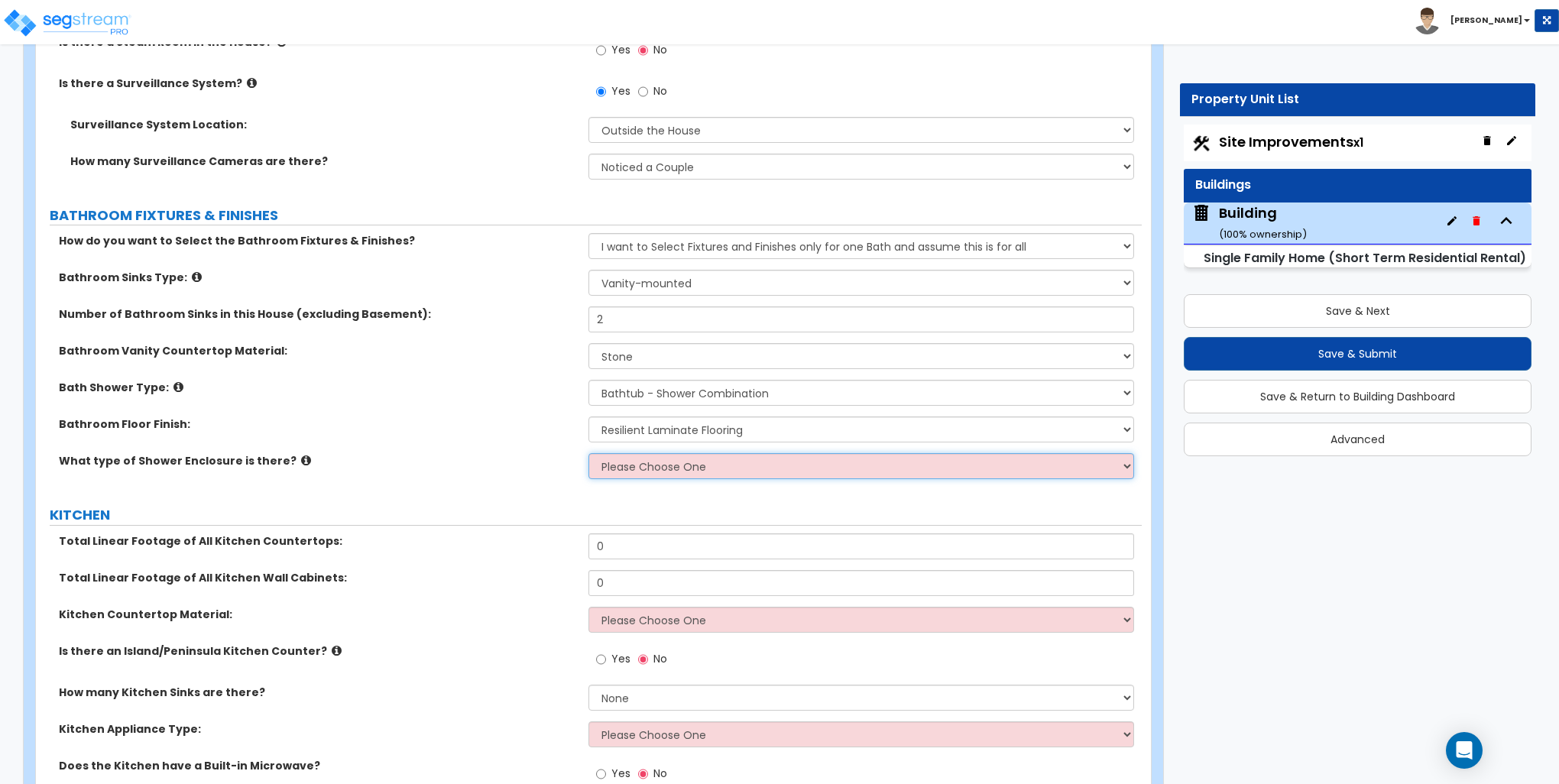
click at [654, 462] on select "Please Choose One Curtain & Rod Glass Sliding Doors Glass Hinged Doors" at bounding box center [861, 466] width 545 height 26
select select "1"
click at [589, 453] on select "Please Choose One Curtain & Rod Glass Sliding Doors Glass Hinged Doors" at bounding box center [861, 466] width 545 height 26
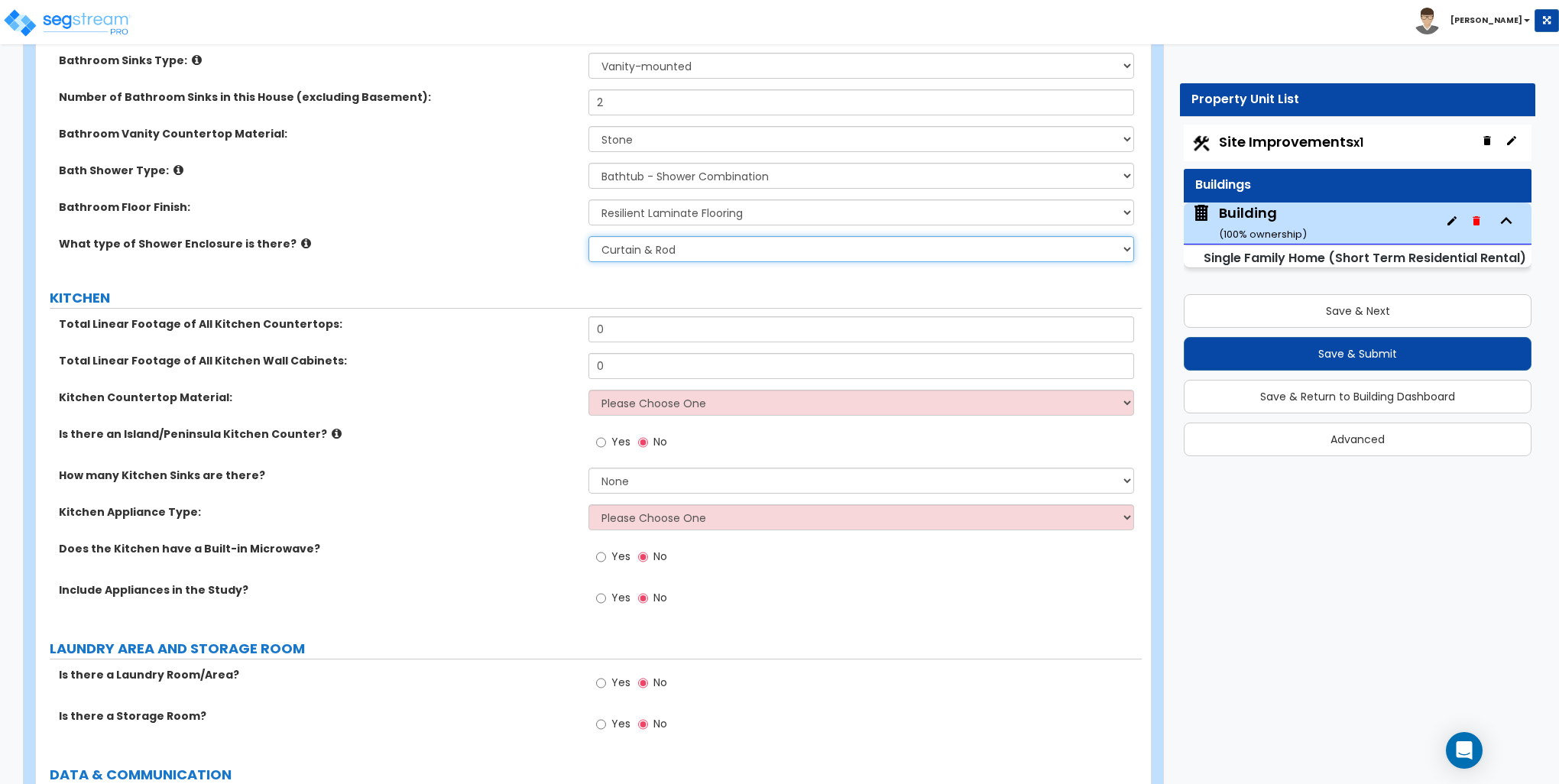
scroll to position [4660, 0]
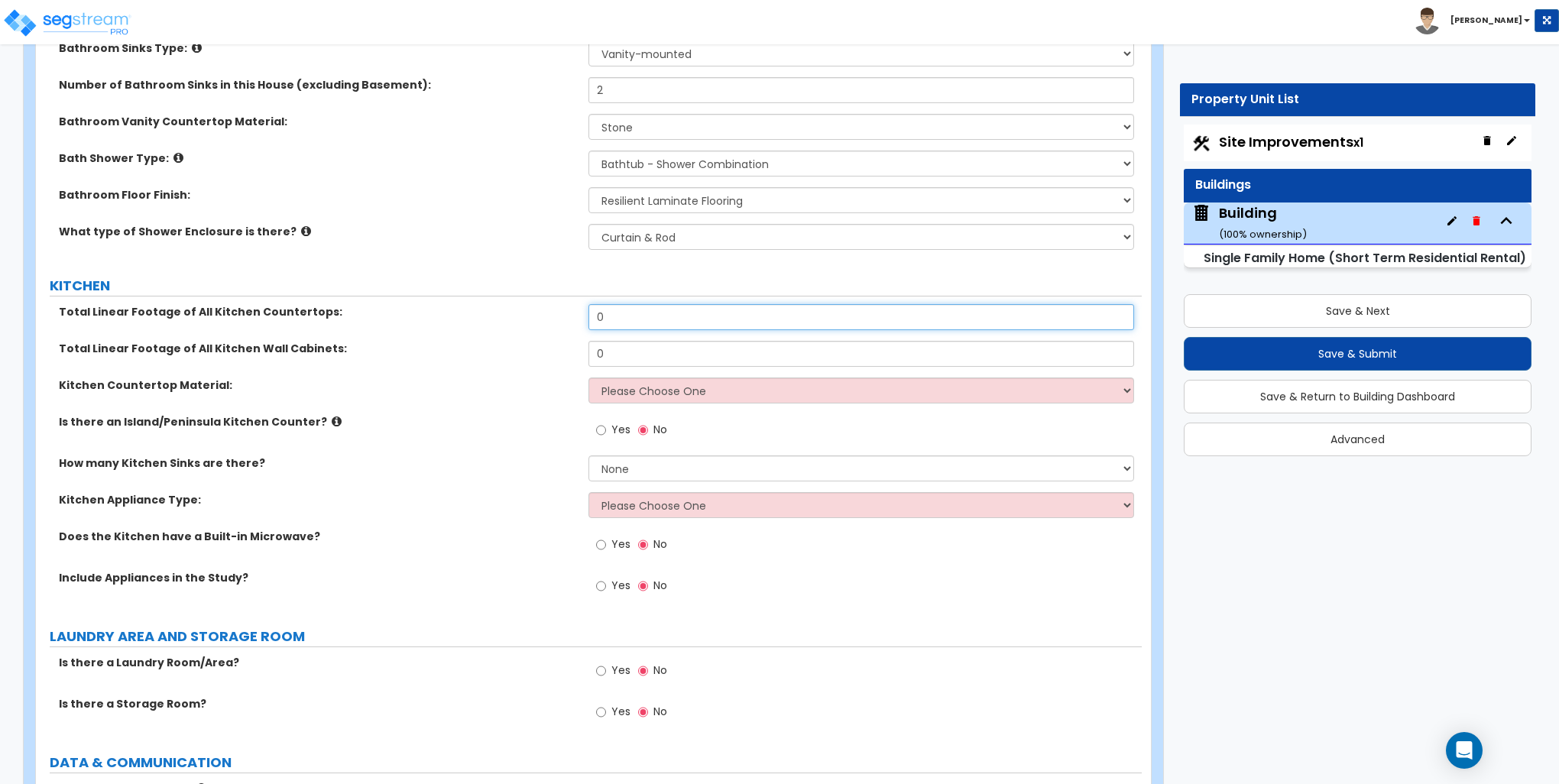
click at [675, 314] on input "0" at bounding box center [861, 316] width 545 height 26
type input "24"
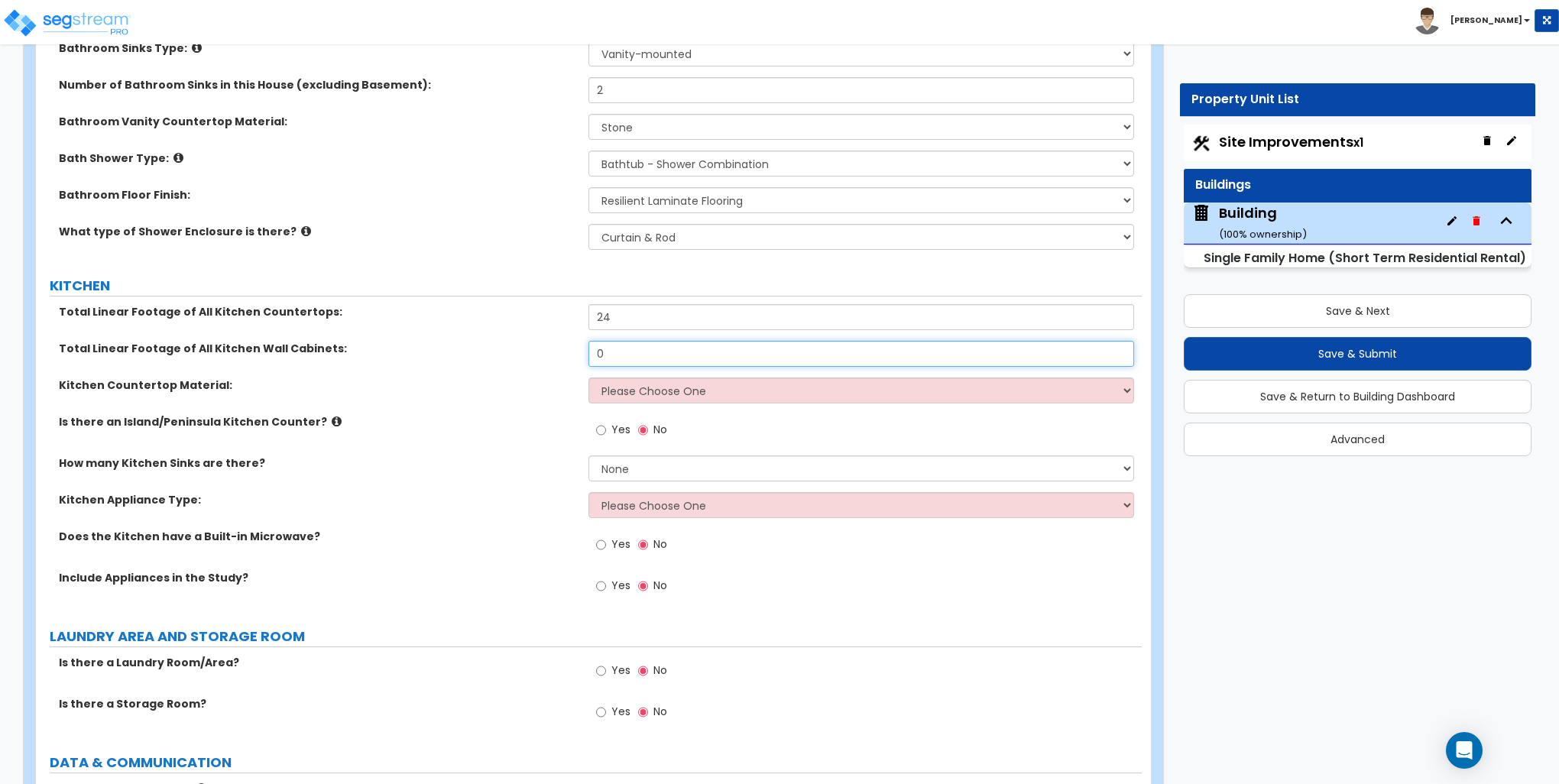
click at [654, 347] on input "0" at bounding box center [861, 354] width 545 height 26
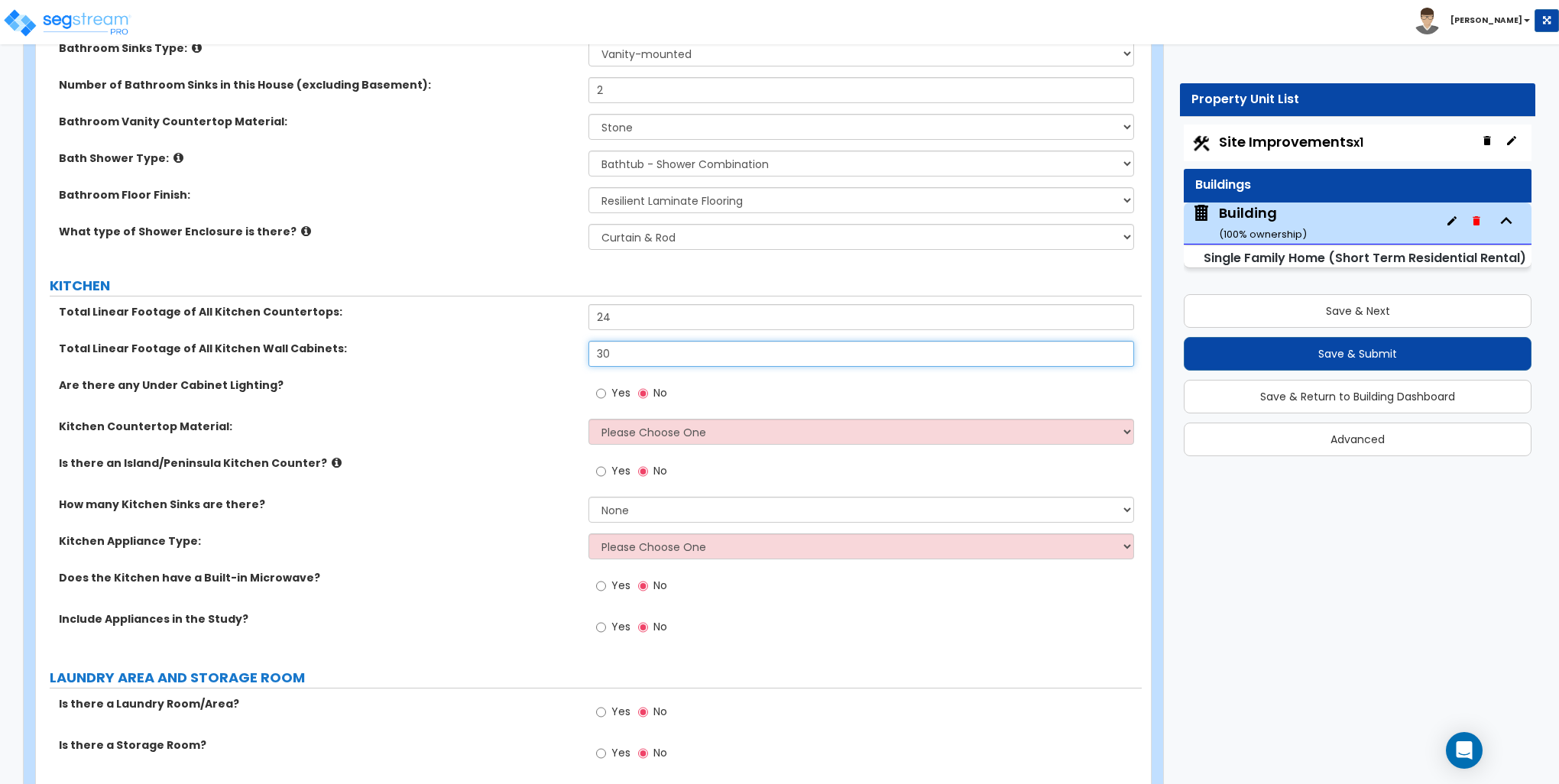
type input "30"
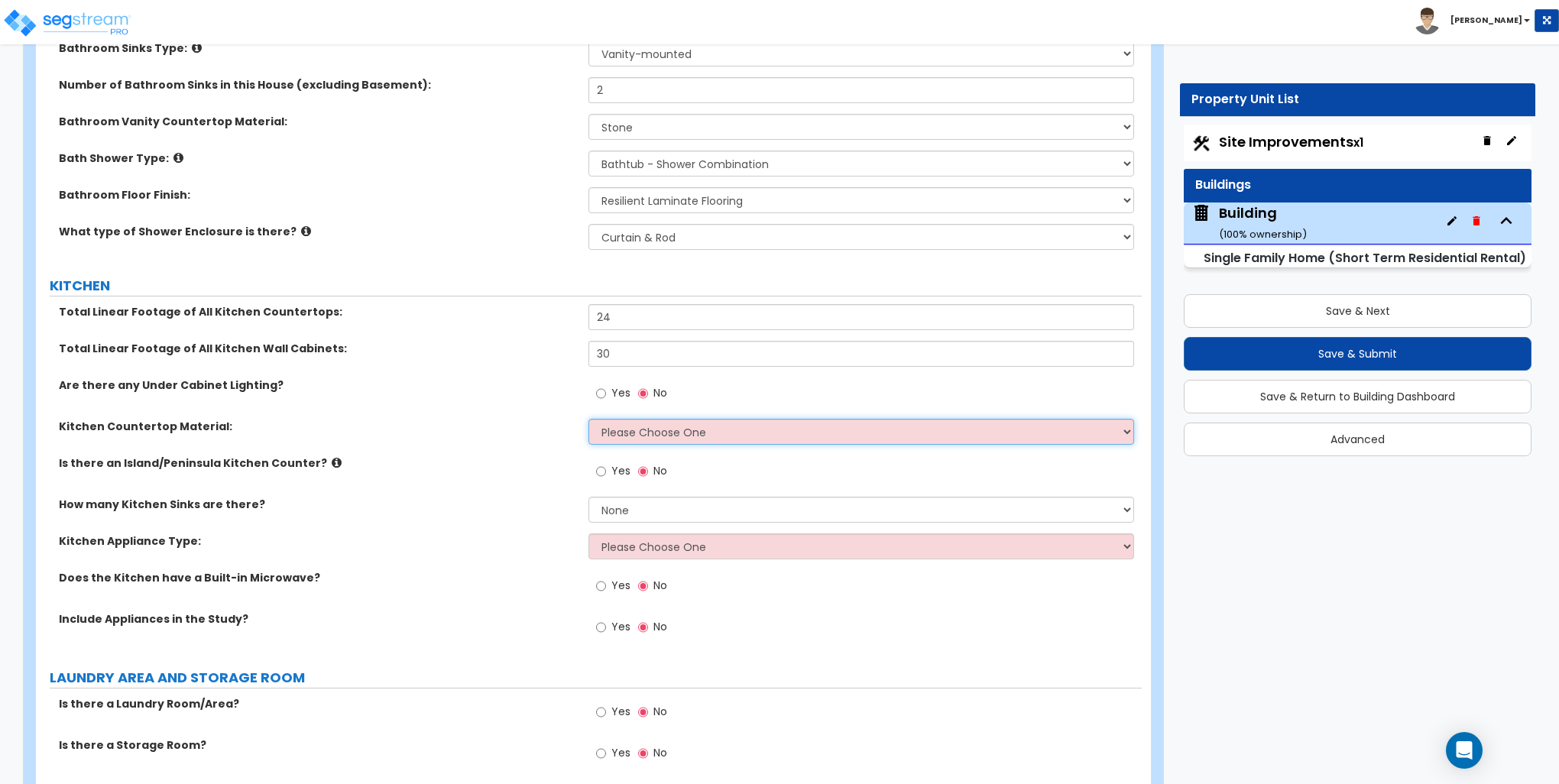
click at [630, 423] on select "Please Choose One Plastic Laminate Solid Surface Stone Quartz Marble Tile Wood …" at bounding box center [861, 431] width 545 height 26
select select "3"
click at [589, 419] on select "Please Choose One Plastic Laminate Solid Surface Stone Quartz Marble Tile Wood …" at bounding box center [861, 431] width 545 height 26
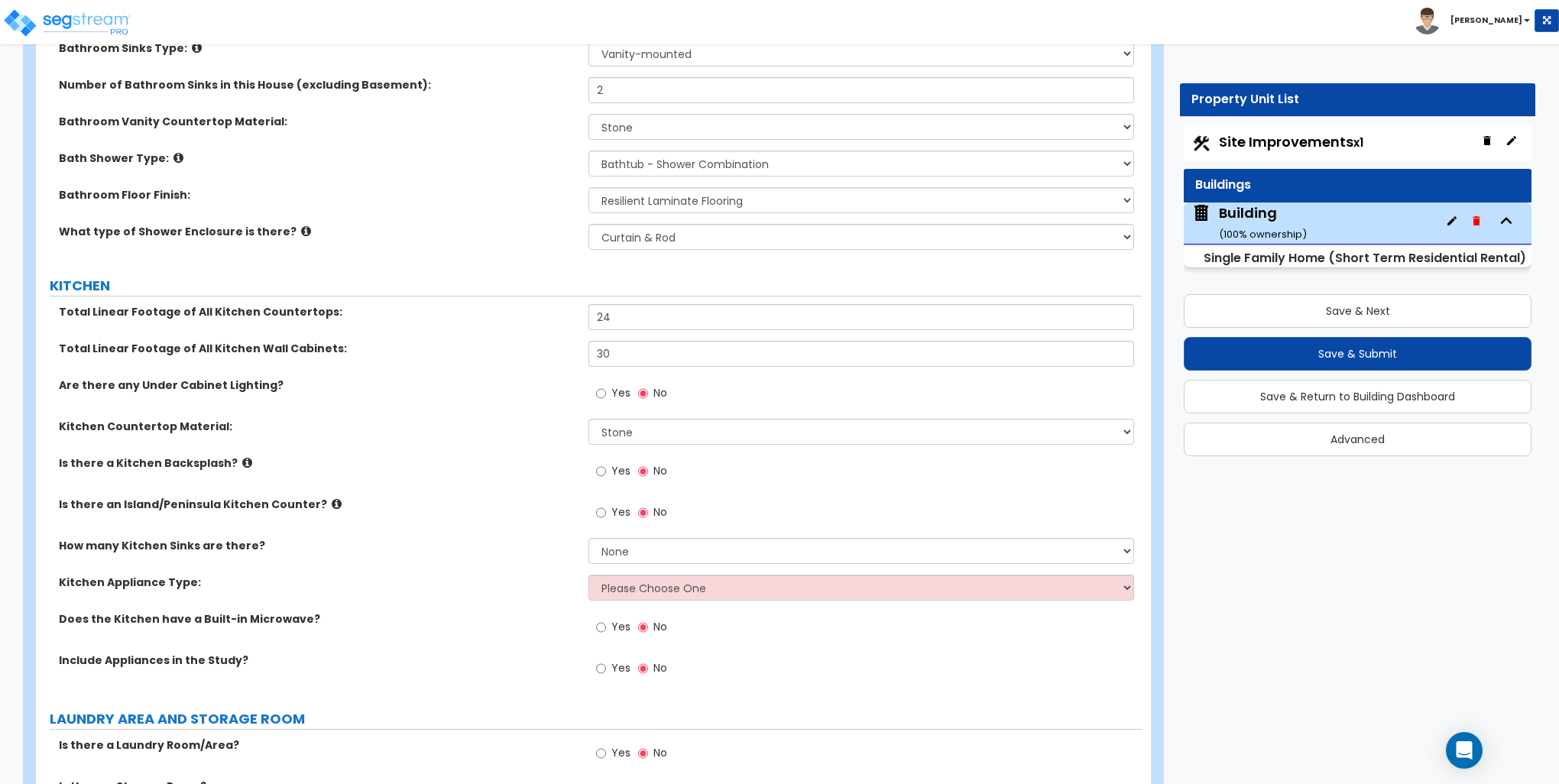
click at [609, 466] on label "Yes" at bounding box center [613, 473] width 34 height 26
click at [606, 466] on input "Yes" at bounding box center [602, 471] width 10 height 17
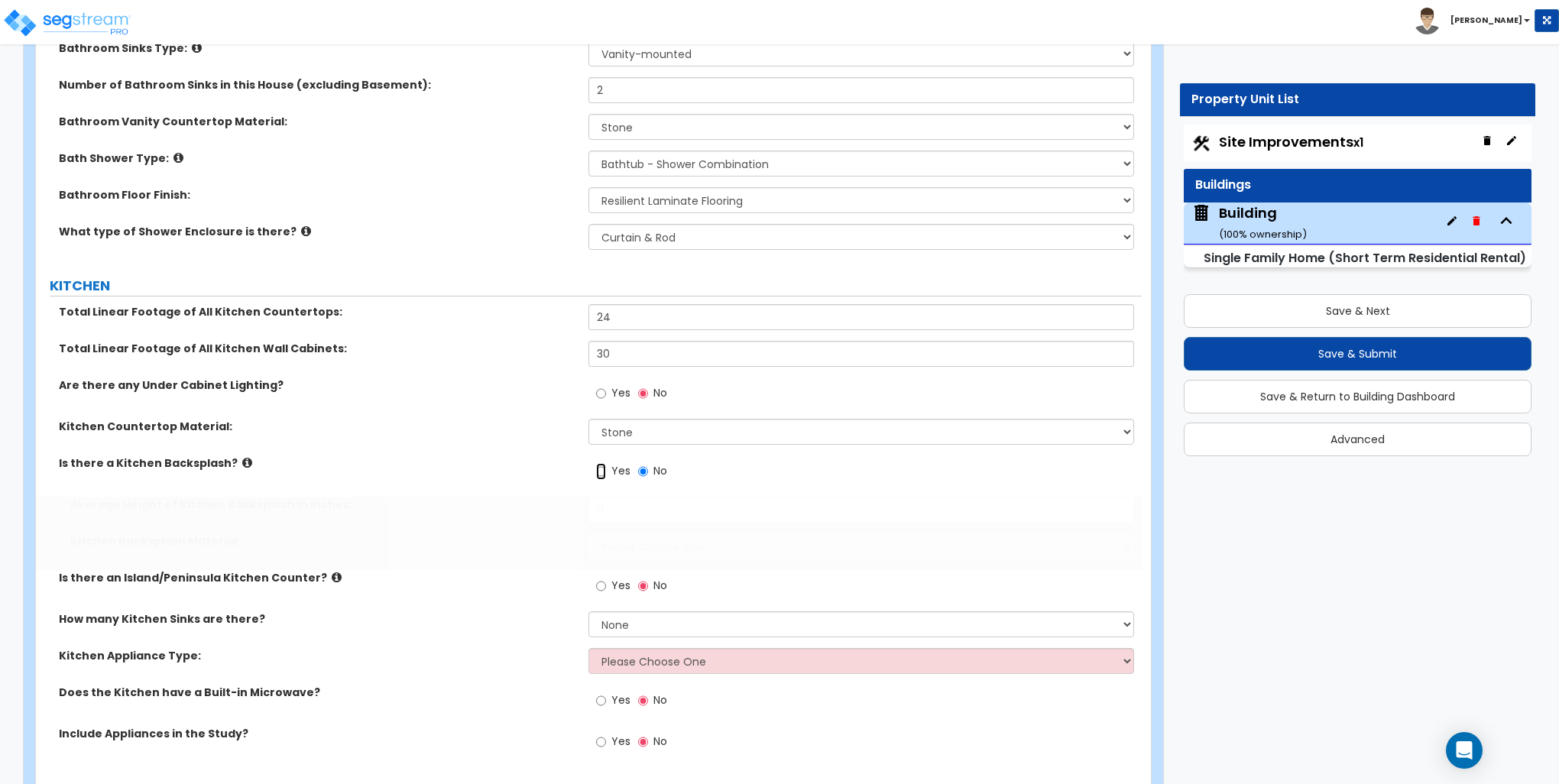
radio input "true"
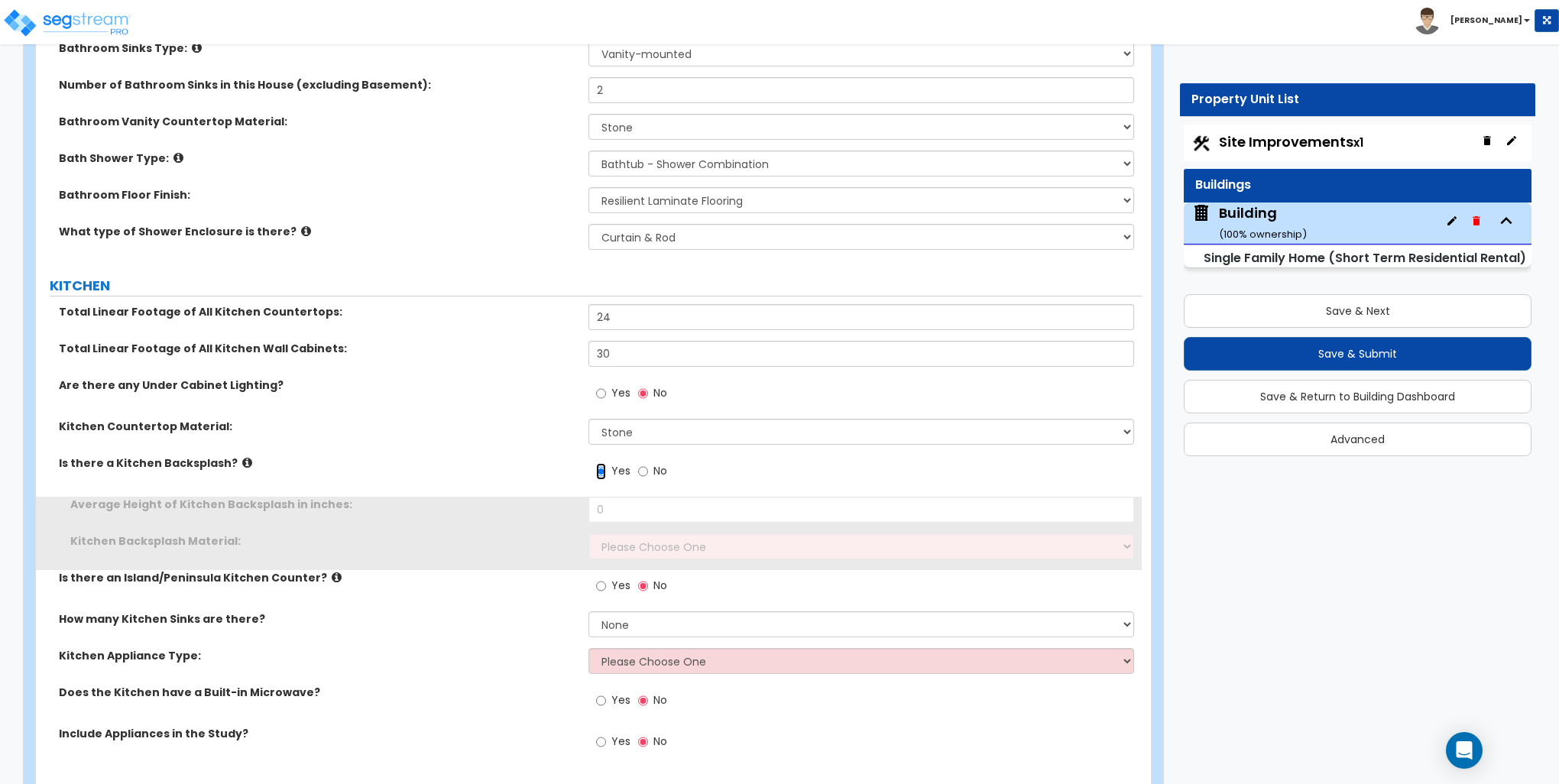
click at [604, 469] on input "Yes" at bounding box center [602, 471] width 10 height 17
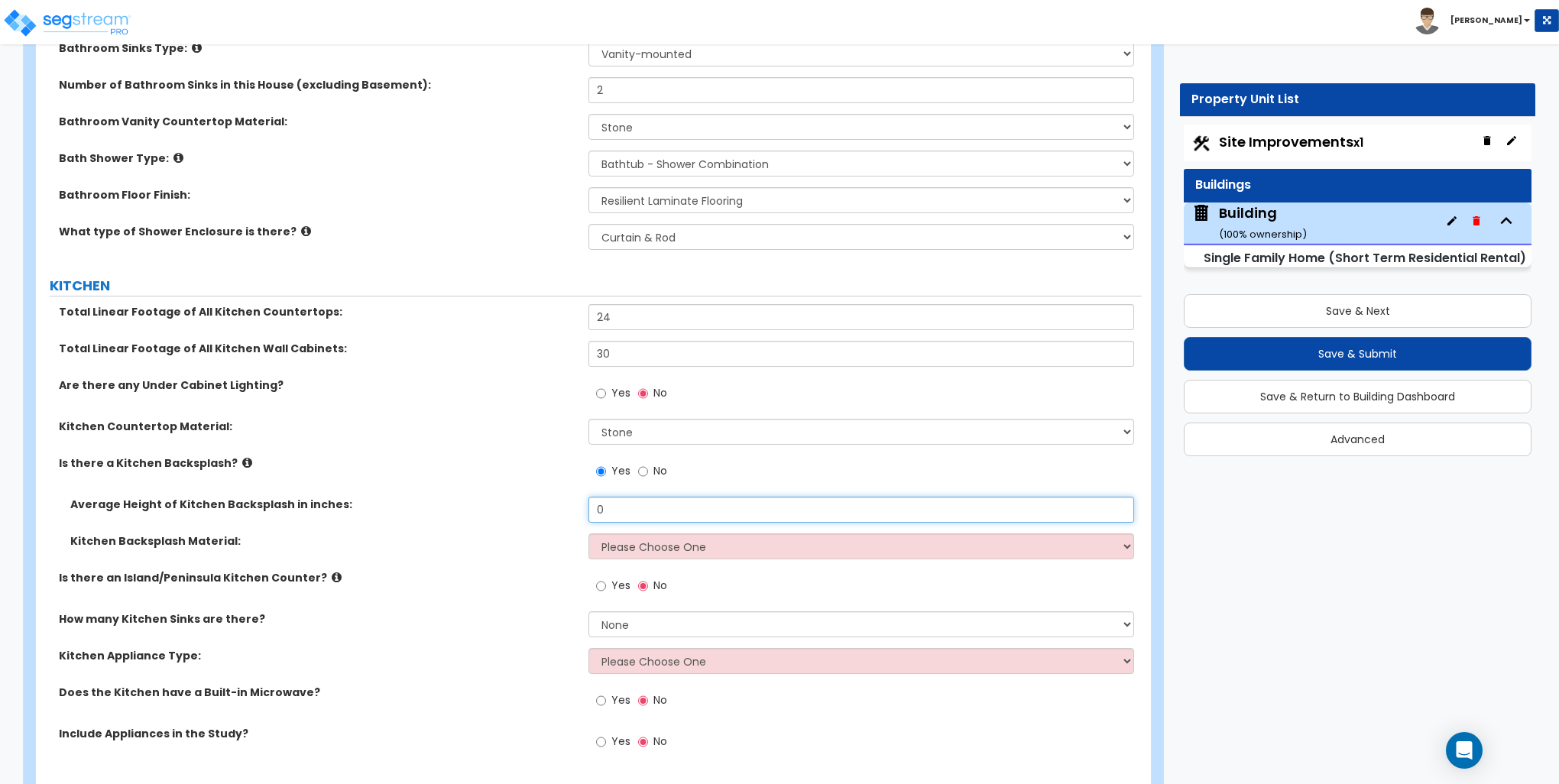
click at [619, 513] on input "0" at bounding box center [861, 509] width 545 height 26
click at [617, 510] on input "0" at bounding box center [861, 509] width 545 height 26
type input "36"
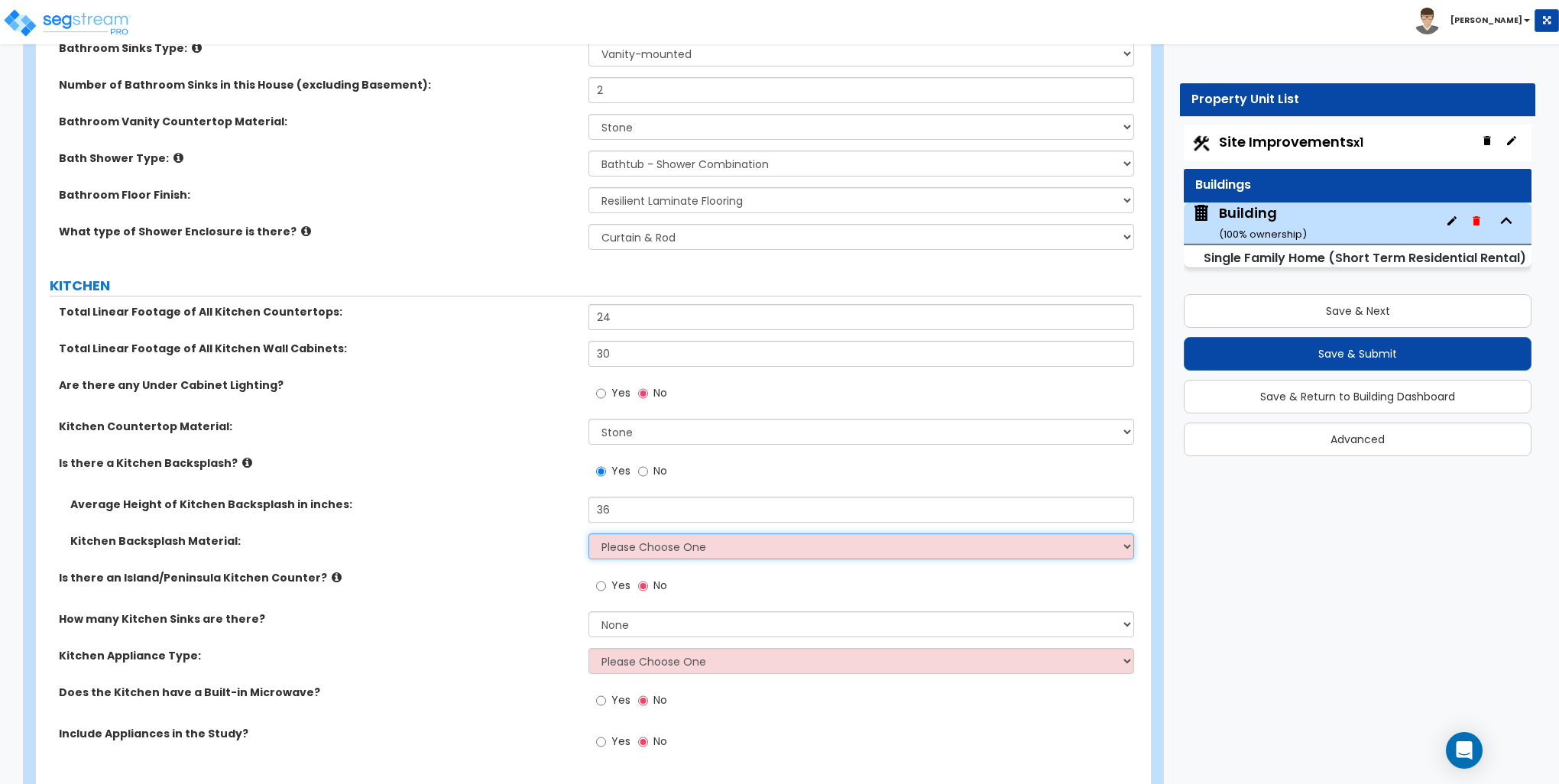
click at [619, 541] on select "Please Choose One Plastic Laminate Solid Surface Stone Quartz Tile Stainless St…" at bounding box center [861, 546] width 545 height 26
select select "6"
click at [589, 533] on select "Please Choose One Plastic Laminate Solid Surface Stone Quartz Tile Stainless St…" at bounding box center [861, 546] width 545 height 26
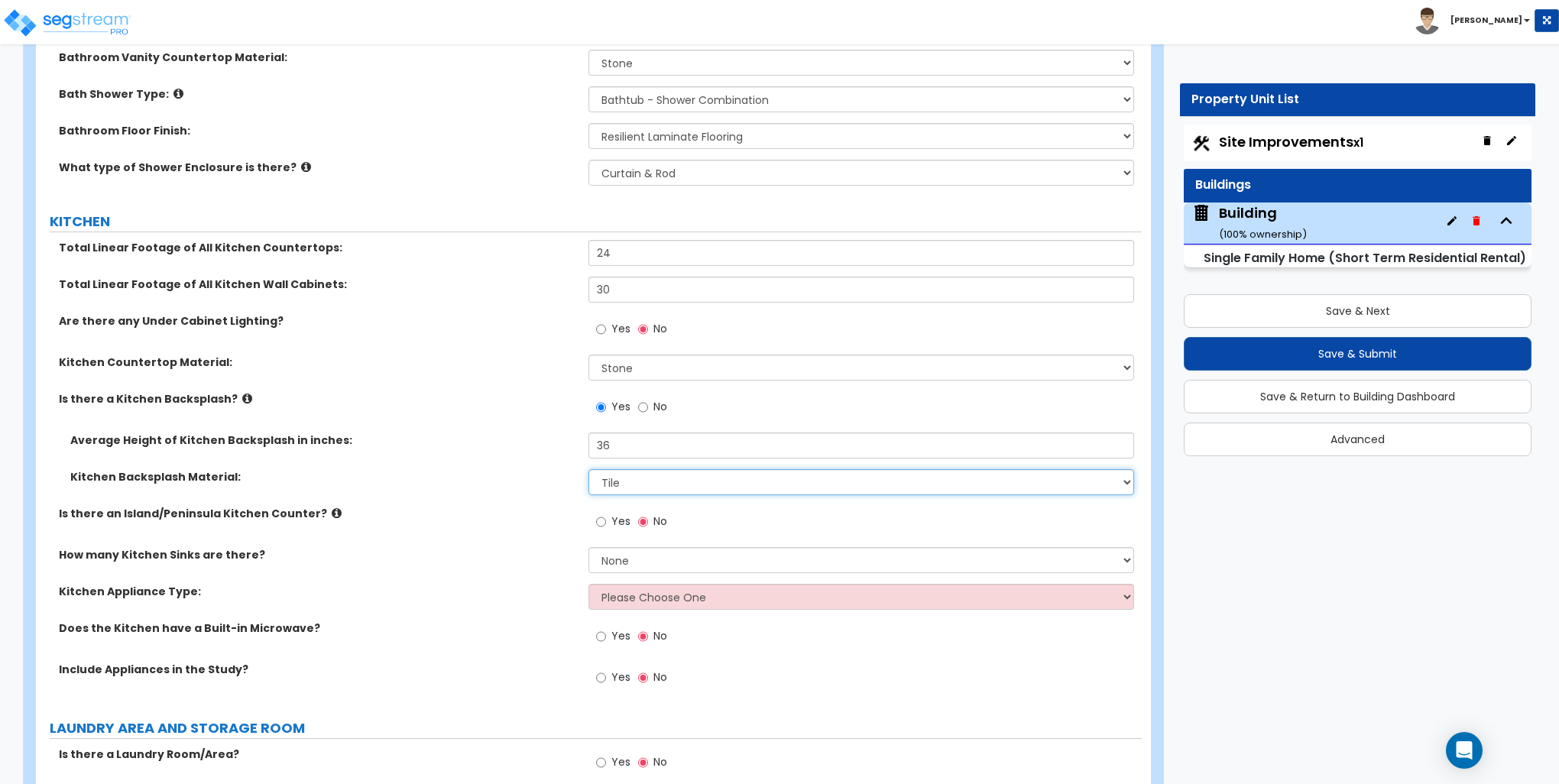
scroll to position [4813, 0]
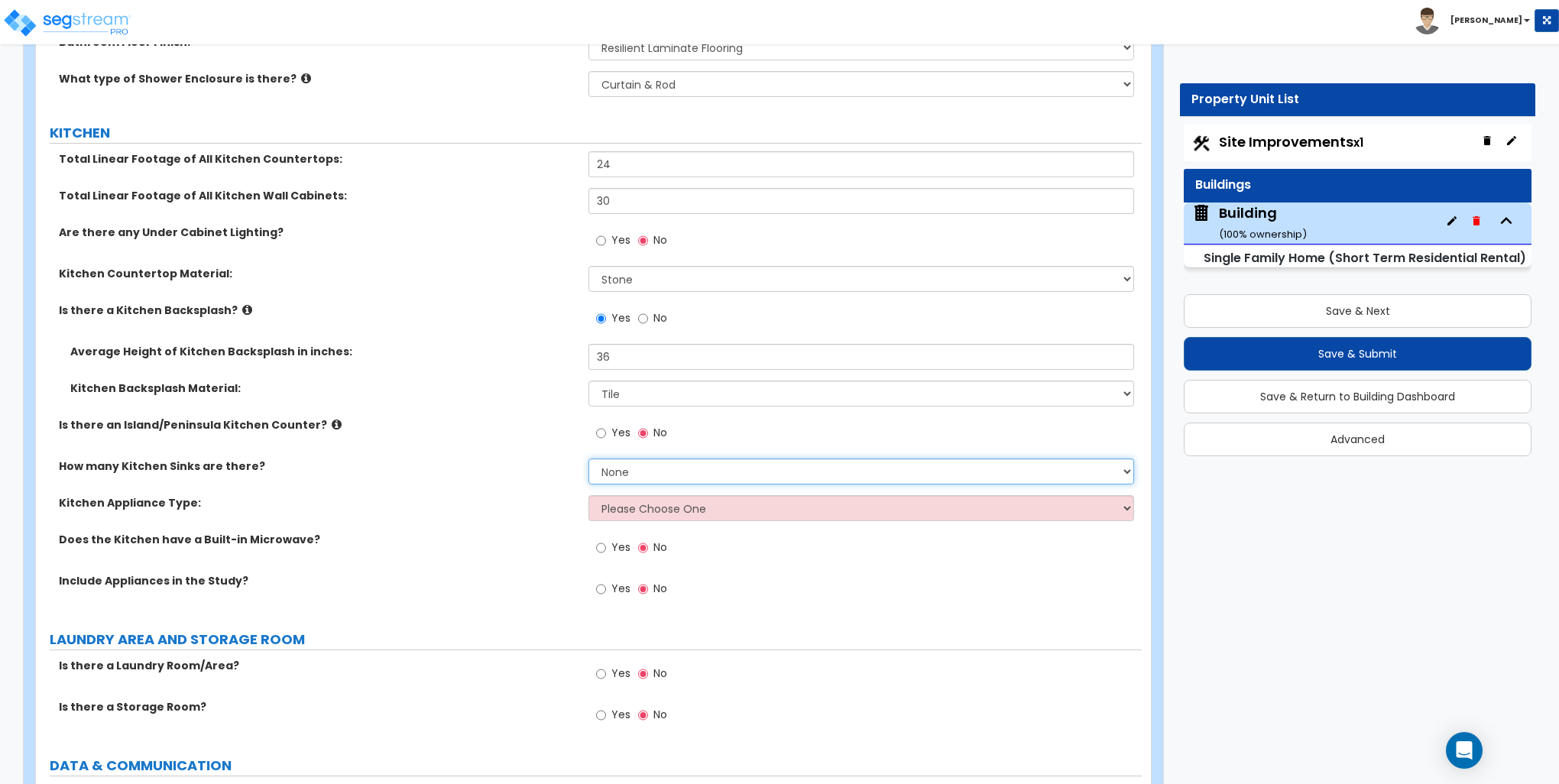
drag, startPoint x: 692, startPoint y: 476, endPoint x: 662, endPoint y: 477, distance: 30.0
click at [692, 476] on select "None 1 2 3" at bounding box center [861, 472] width 545 height 26
select select "1"
click at [589, 459] on select "None 1 2 3" at bounding box center [861, 472] width 545 height 26
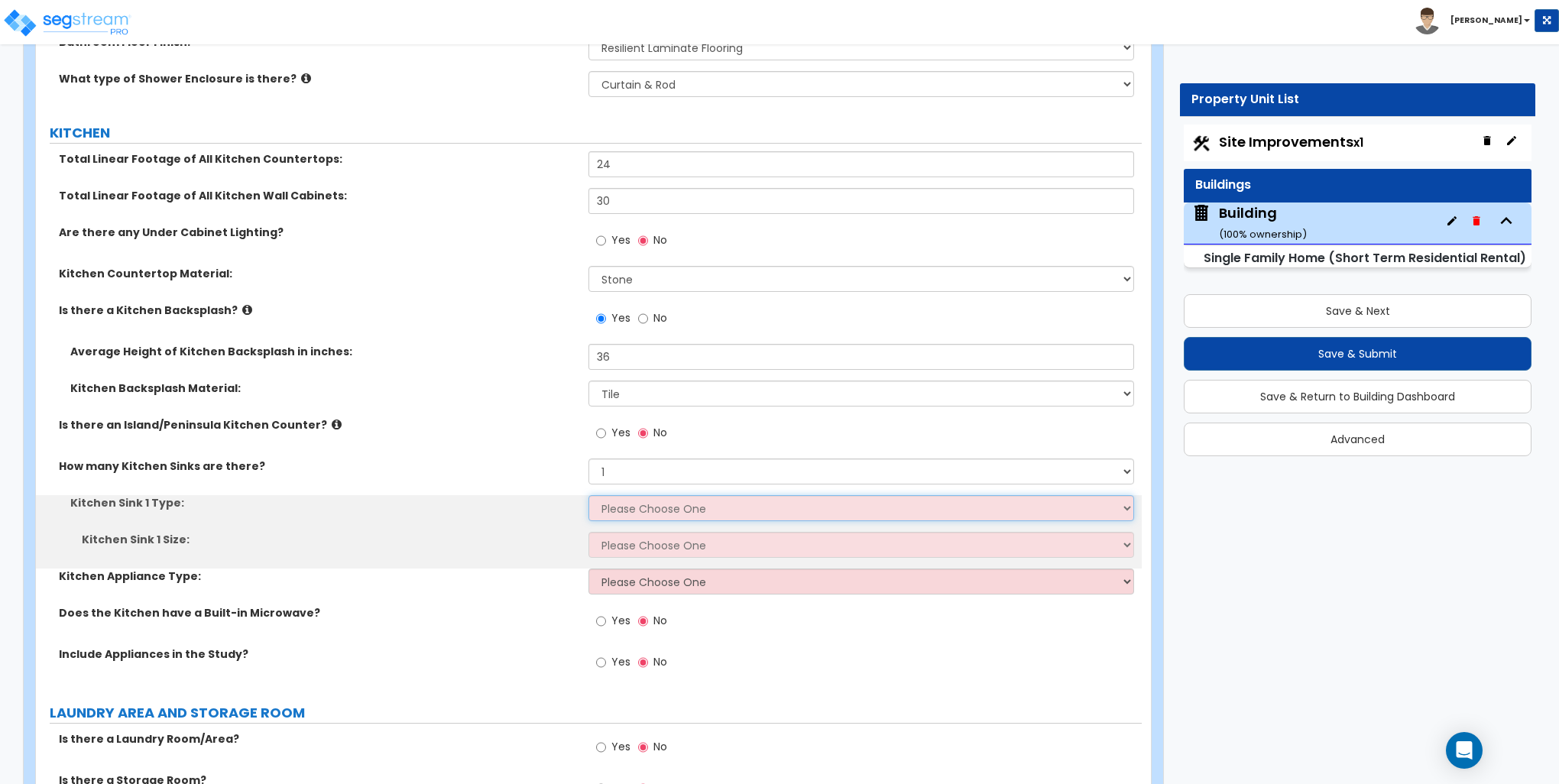
click at [627, 501] on select "Please Choose One Stainless Steel Porcelain Enamel Cast Iron Granite Composite" at bounding box center [861, 508] width 545 height 26
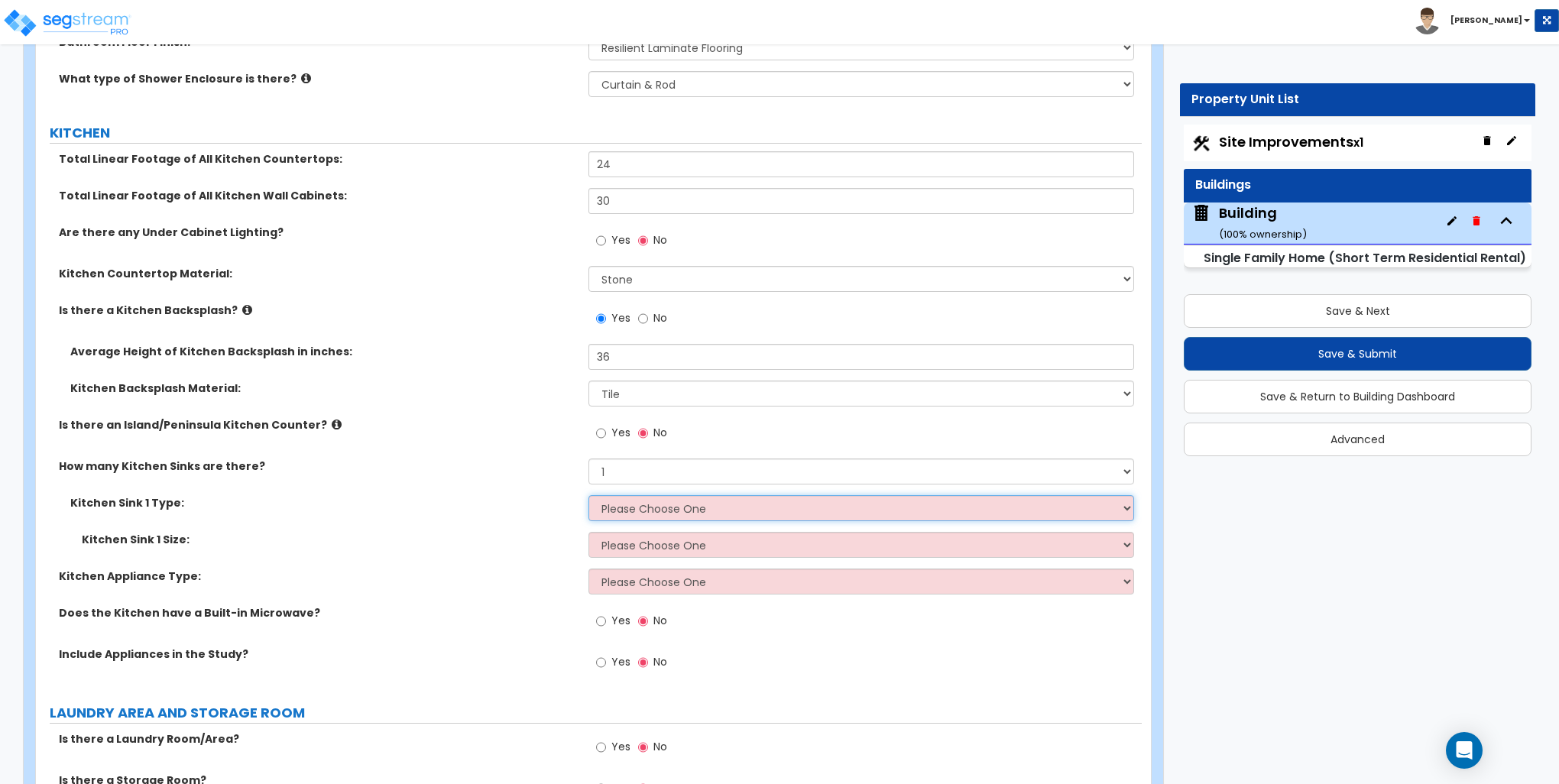
select select "1"
click at [589, 495] on select "Please Choose One Stainless Steel Porcelain Enamel Cast Iron Granite Composite" at bounding box center [861, 508] width 545 height 26
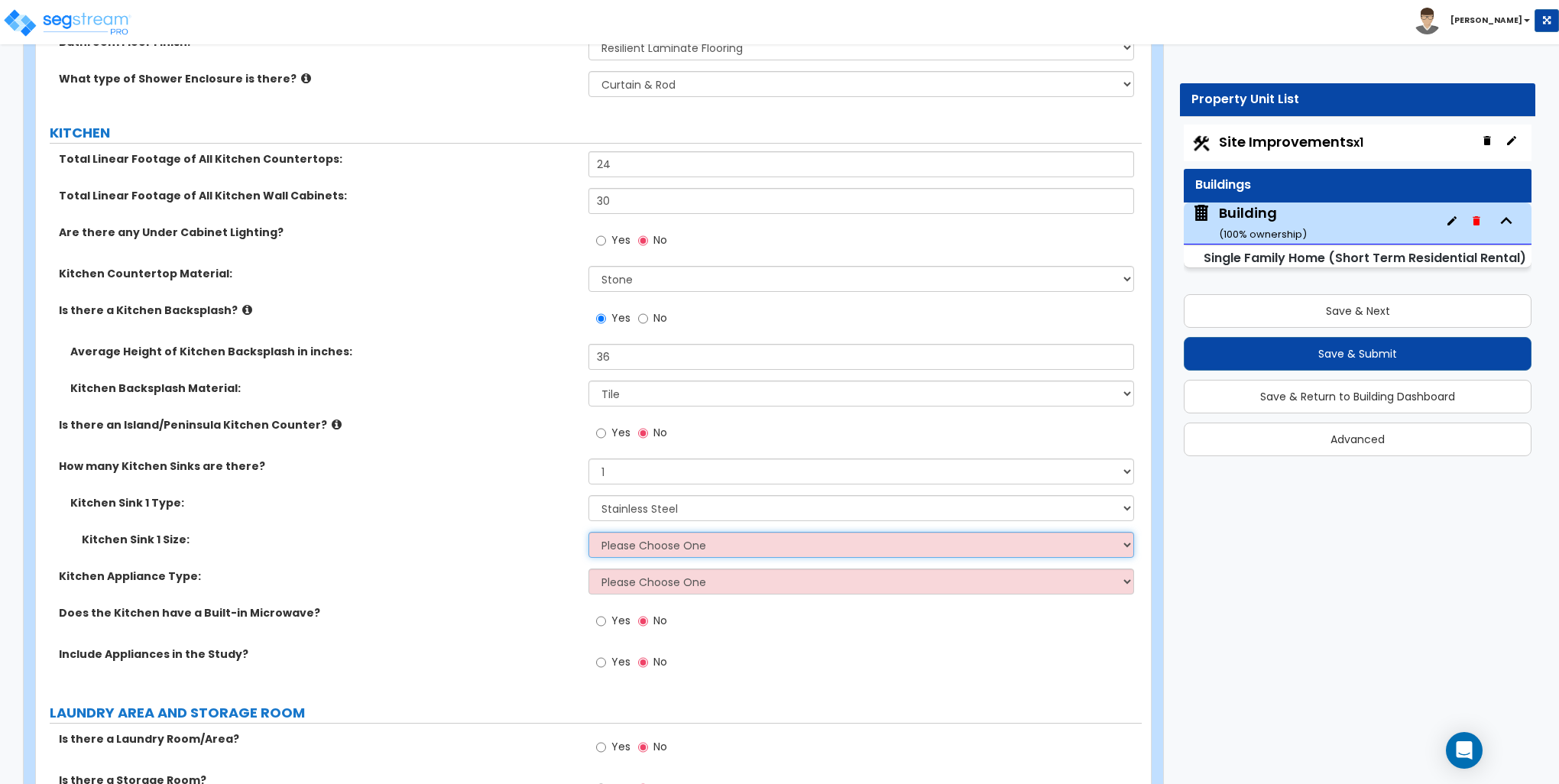
click at [636, 539] on select "Please Choose One Single Sink Double Sink" at bounding box center [861, 544] width 545 height 26
select select "1"
click at [589, 532] on select "Please Choose One Single Sink Double Sink" at bounding box center [861, 544] width 545 height 26
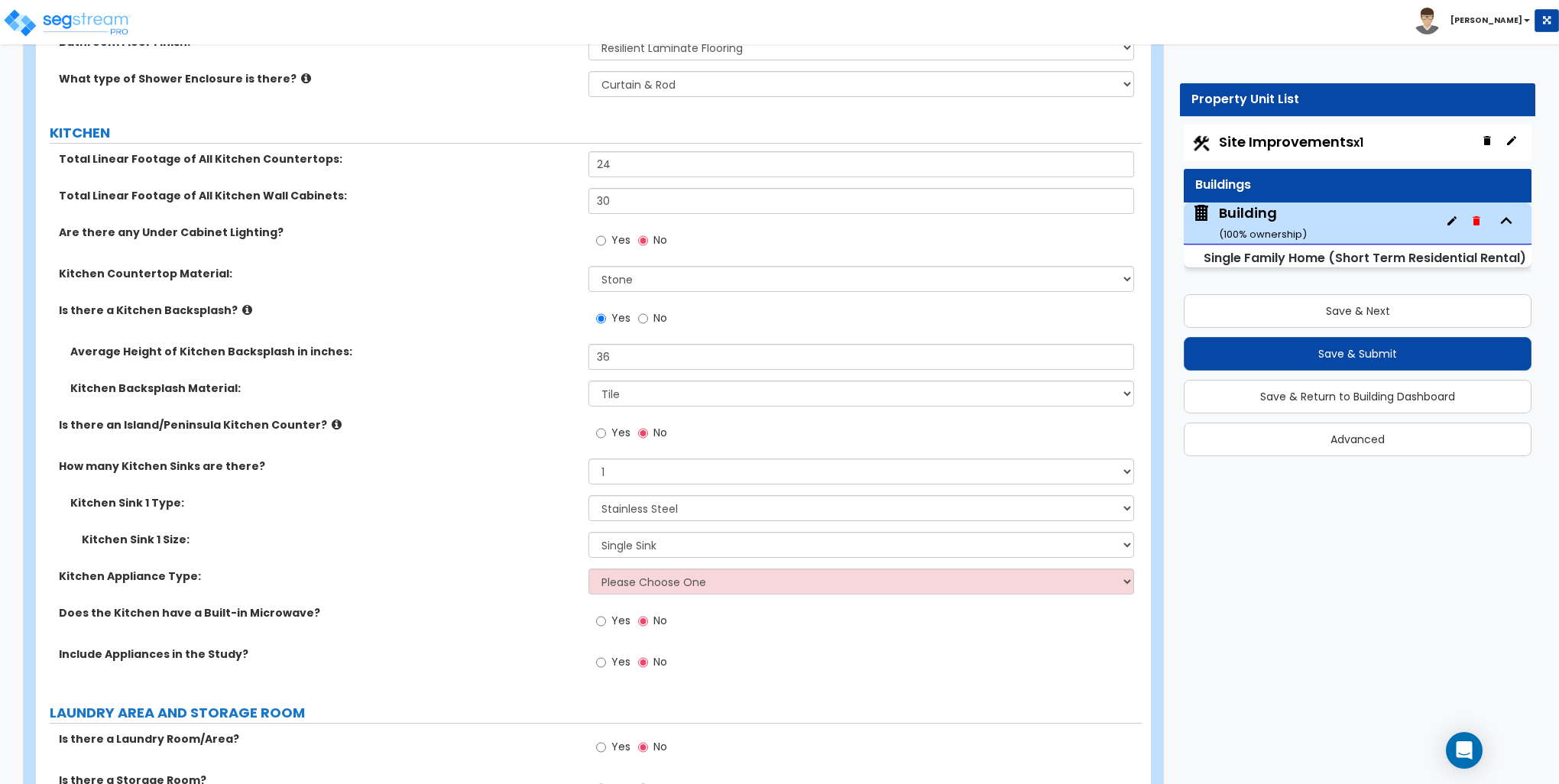
click at [644, 565] on div "Kitchen Sink 1 Size: Please Choose One Single Sink Double Sink" at bounding box center [589, 549] width 1106 height 36
click at [642, 576] on select "Please Choose One Gas Electric" at bounding box center [861, 582] width 545 height 26
select select "2"
click at [589, 569] on select "Please Choose One Gas Electric" at bounding box center [861, 582] width 545 height 26
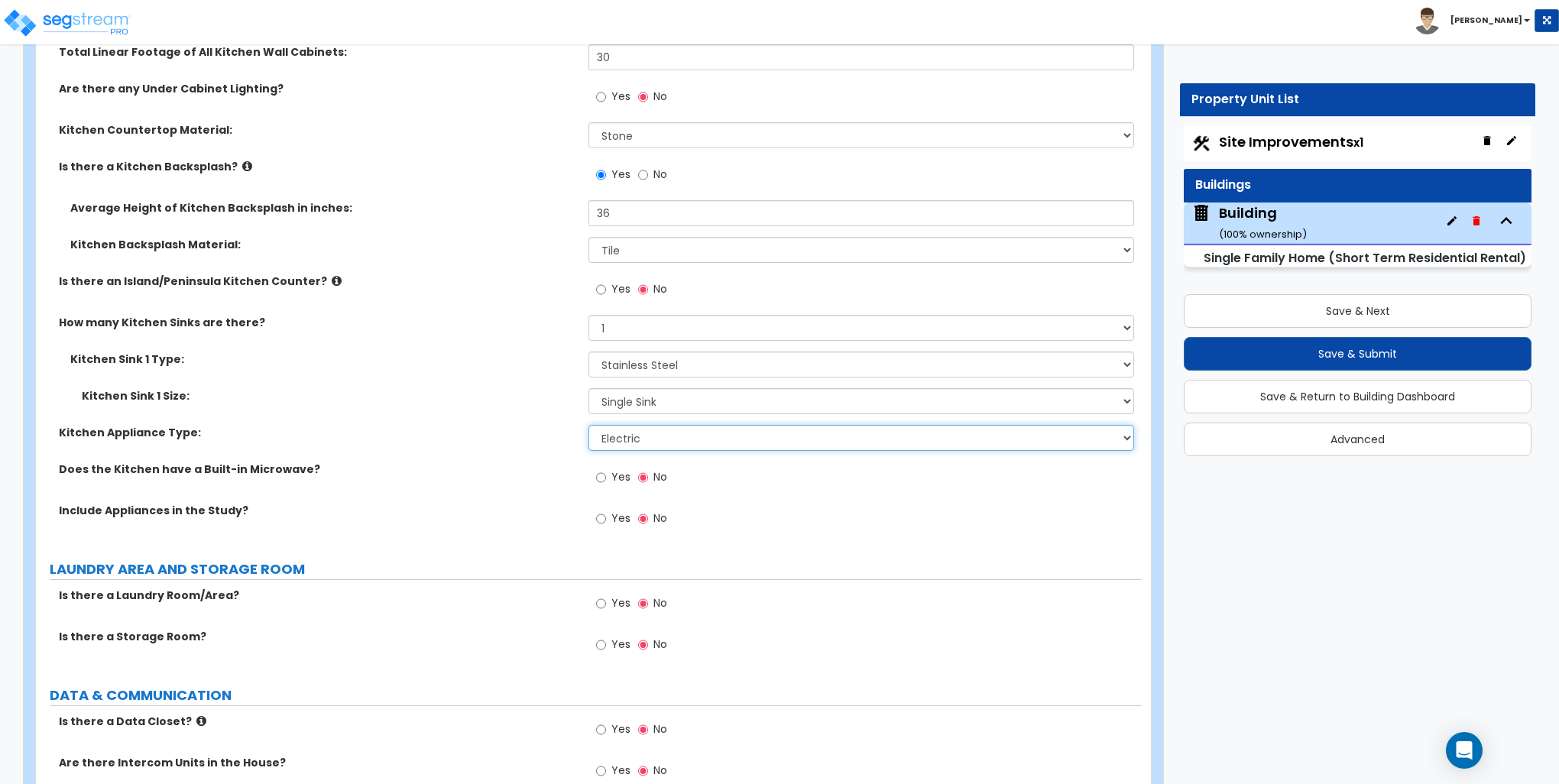
scroll to position [4966, 0]
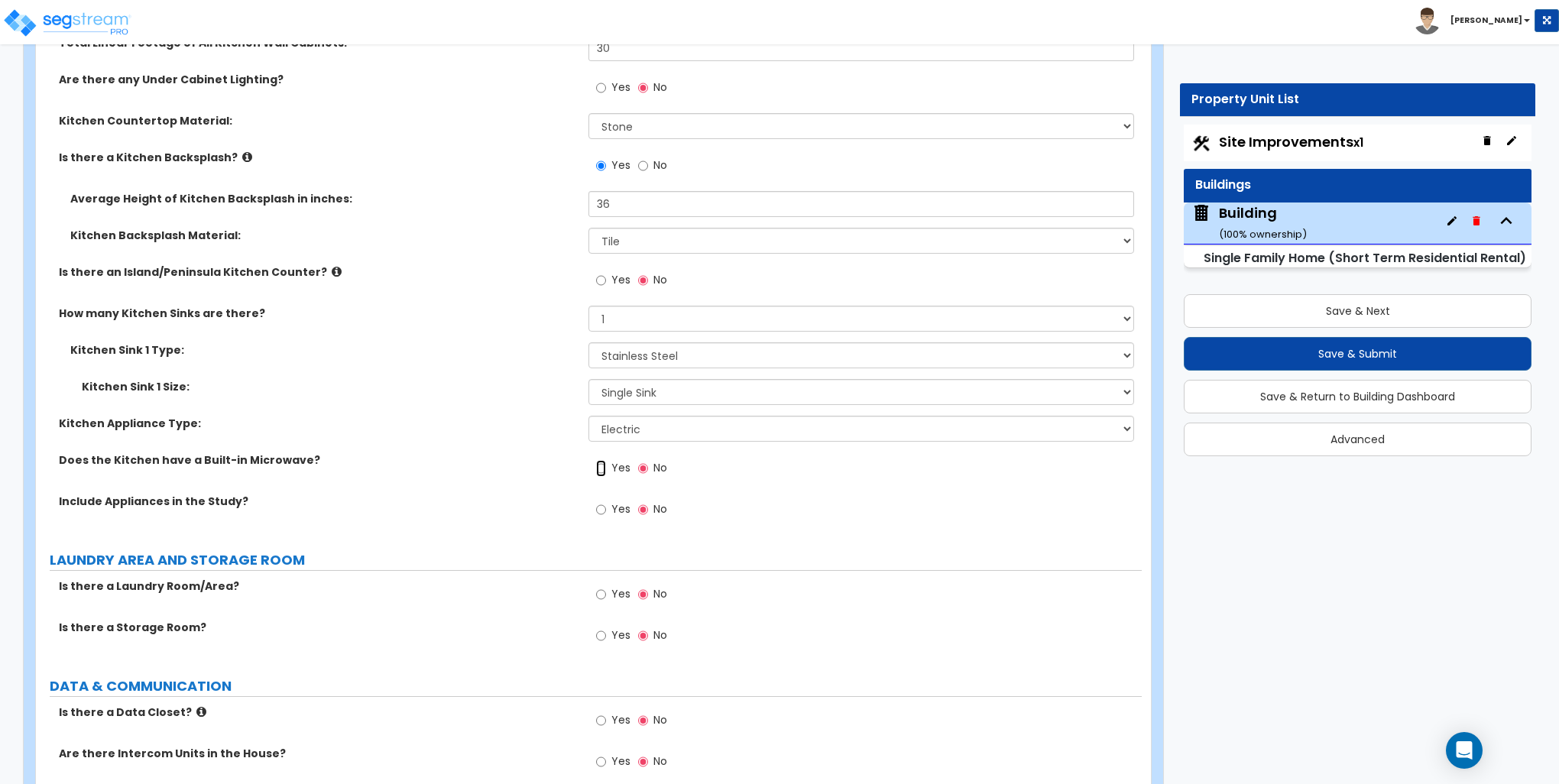
click at [606, 463] on input "Yes" at bounding box center [602, 468] width 10 height 17
radio input "true"
click at [600, 510] on input "Yes" at bounding box center [602, 509] width 10 height 17
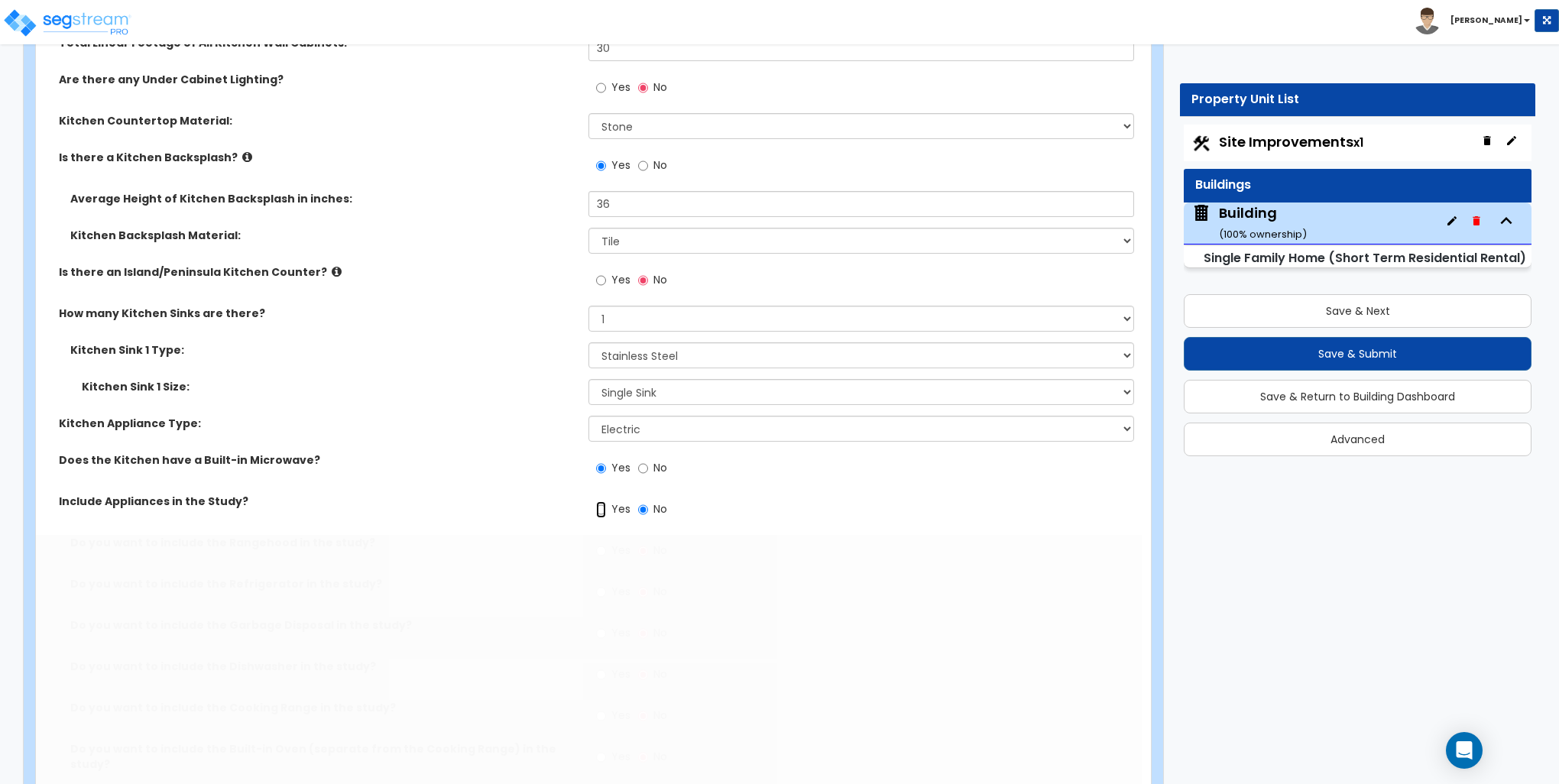
radio input "true"
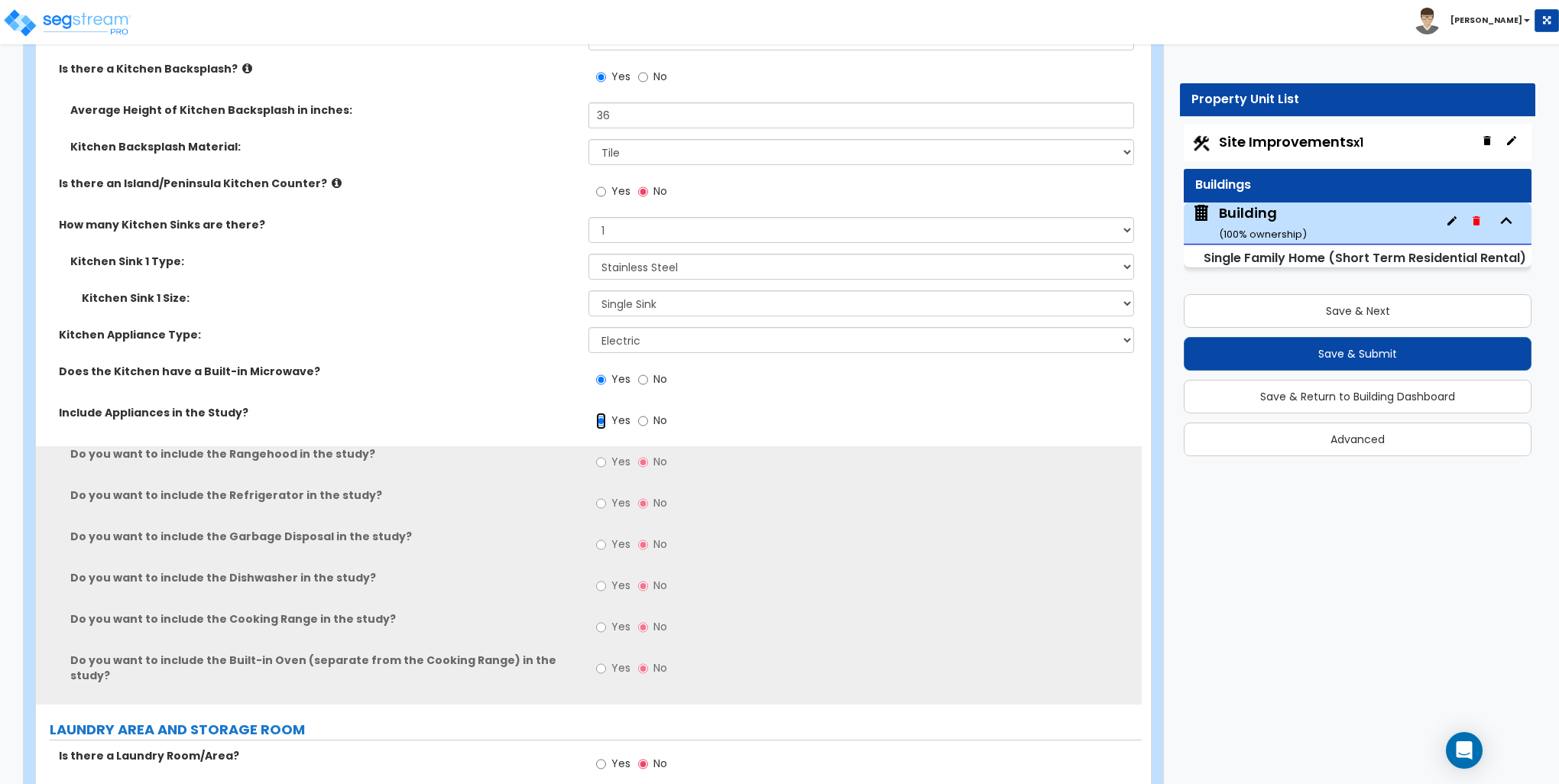
scroll to position [5119, 0]
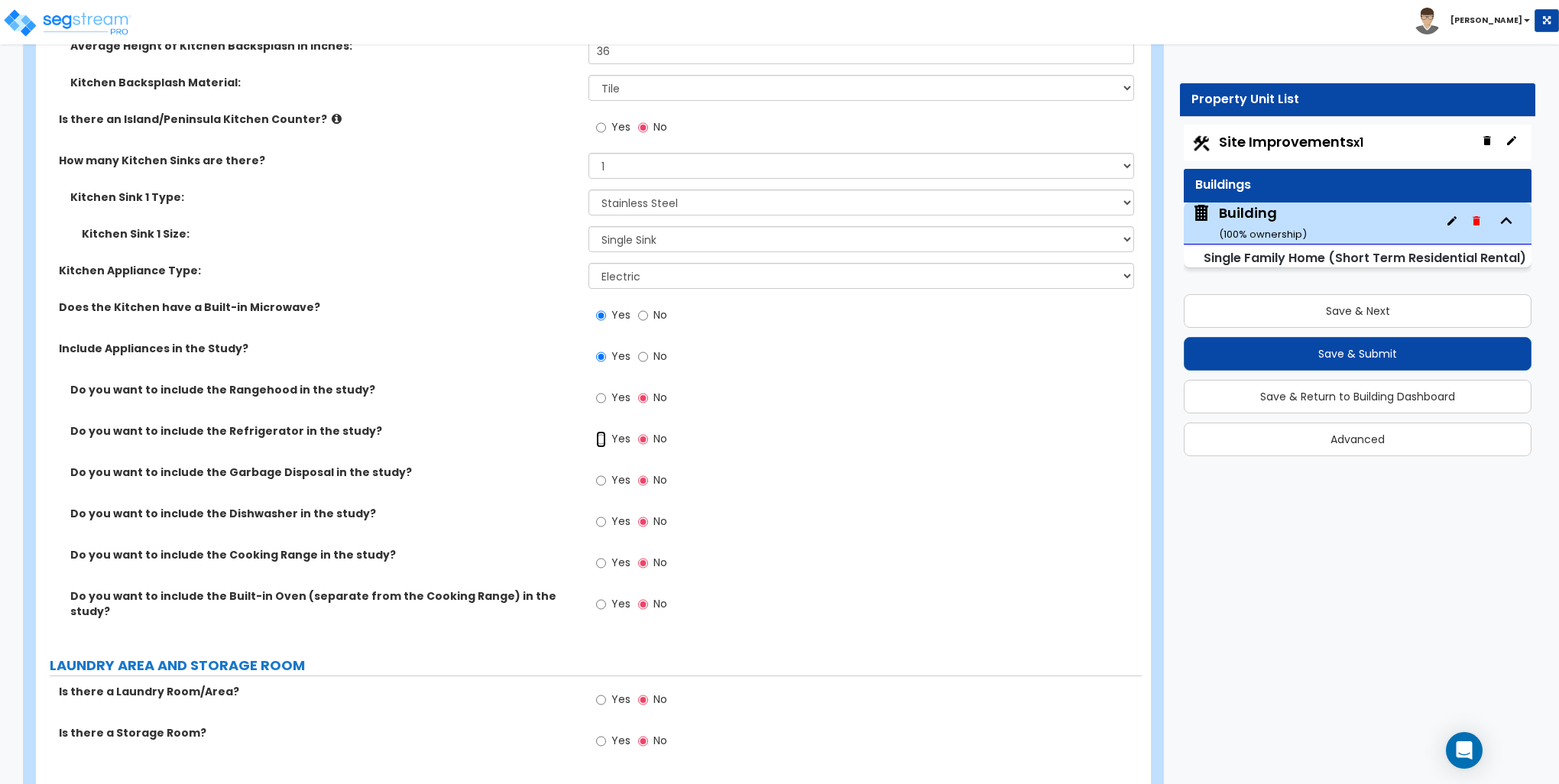
click at [606, 438] on input "Yes" at bounding box center [602, 439] width 10 height 17
radio input "true"
click at [603, 476] on input "Yes" at bounding box center [602, 480] width 10 height 17
radio input "true"
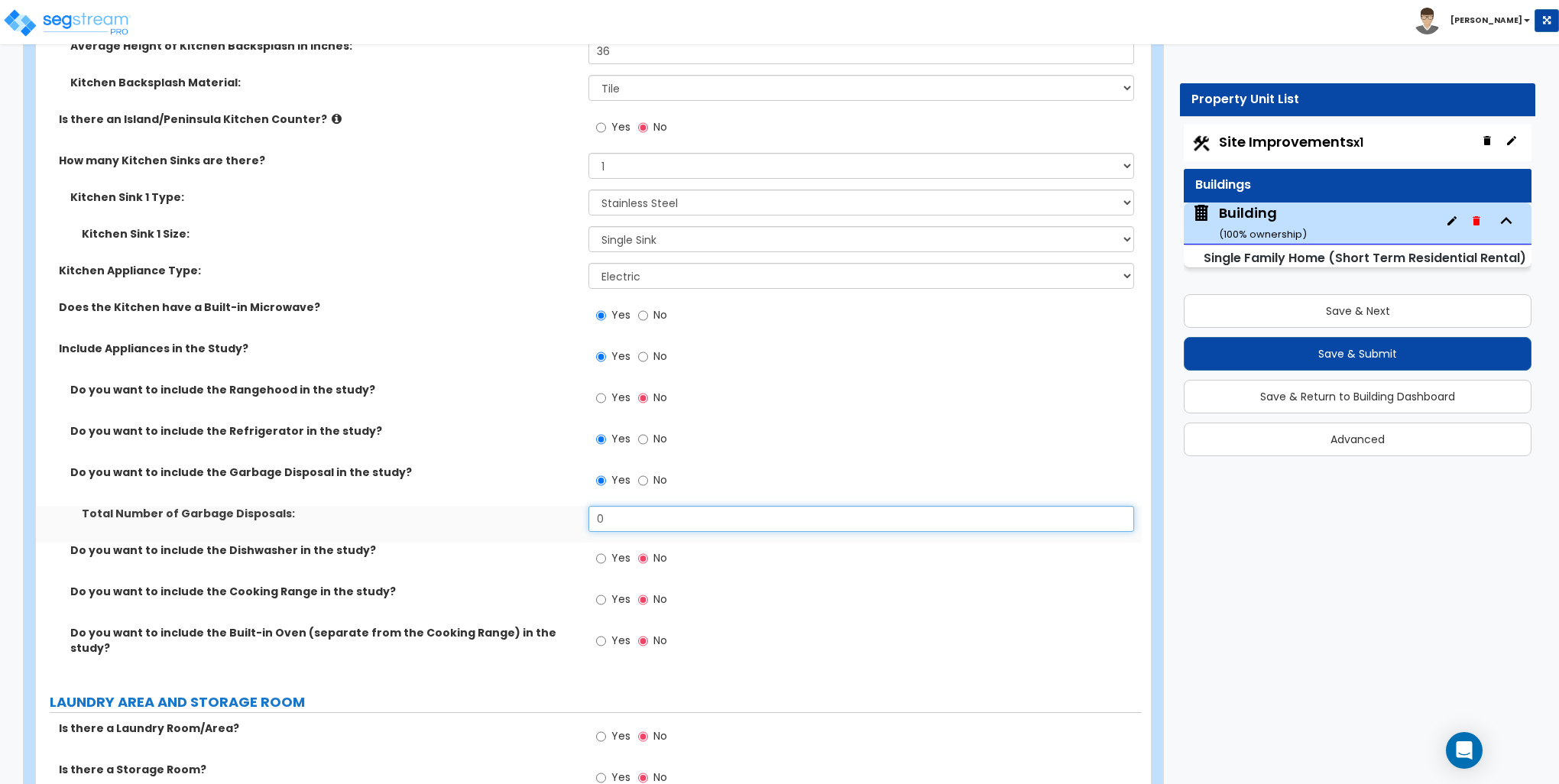
click at [624, 520] on input "0" at bounding box center [861, 519] width 545 height 26
click at [624, 518] on input "0" at bounding box center [861, 519] width 545 height 26
type input "1"
click at [600, 550] on input "Yes" at bounding box center [602, 558] width 10 height 17
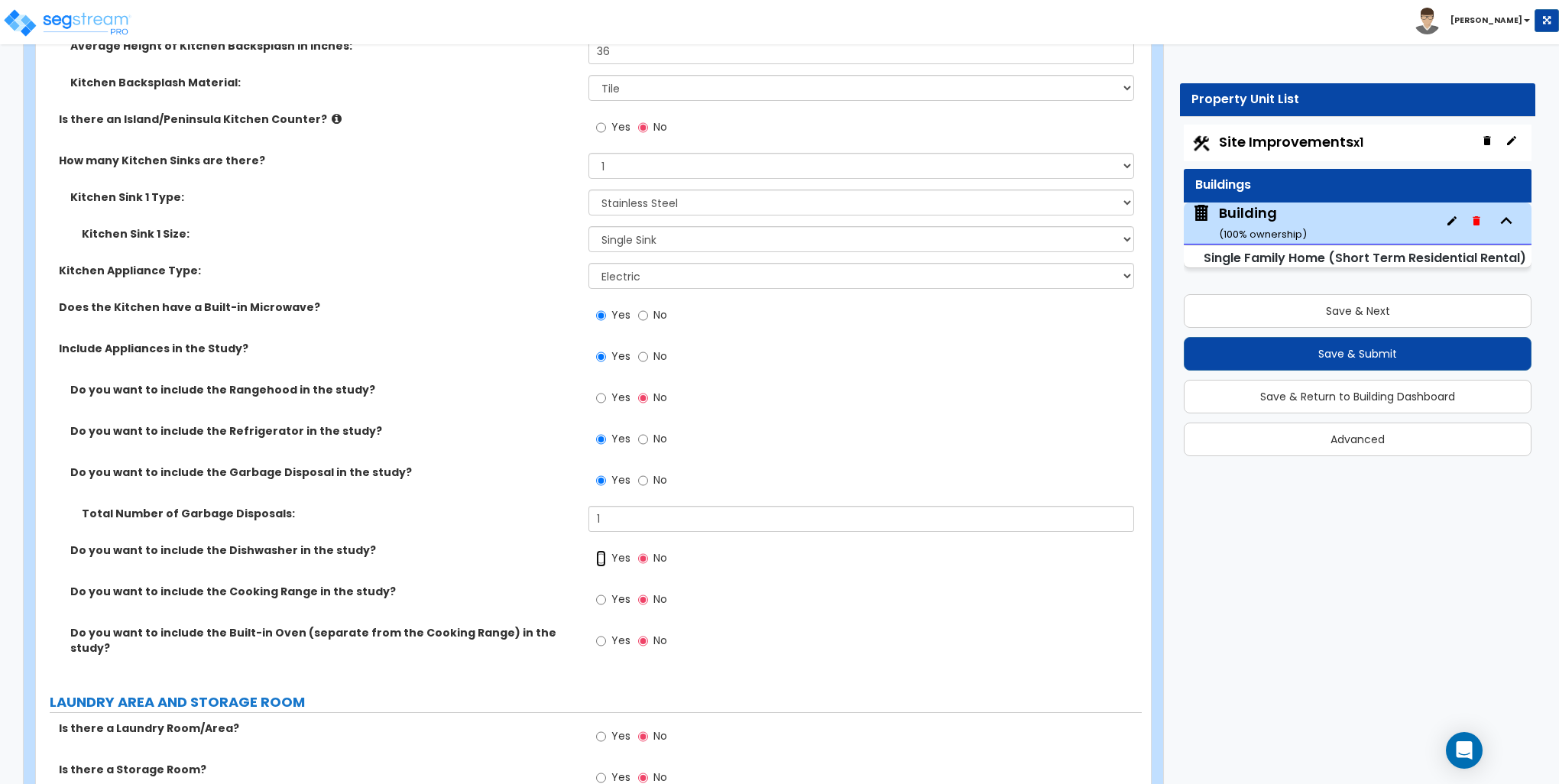
radio input "true"
click at [600, 596] on input "Yes" at bounding box center [602, 599] width 10 height 17
radio input "true"
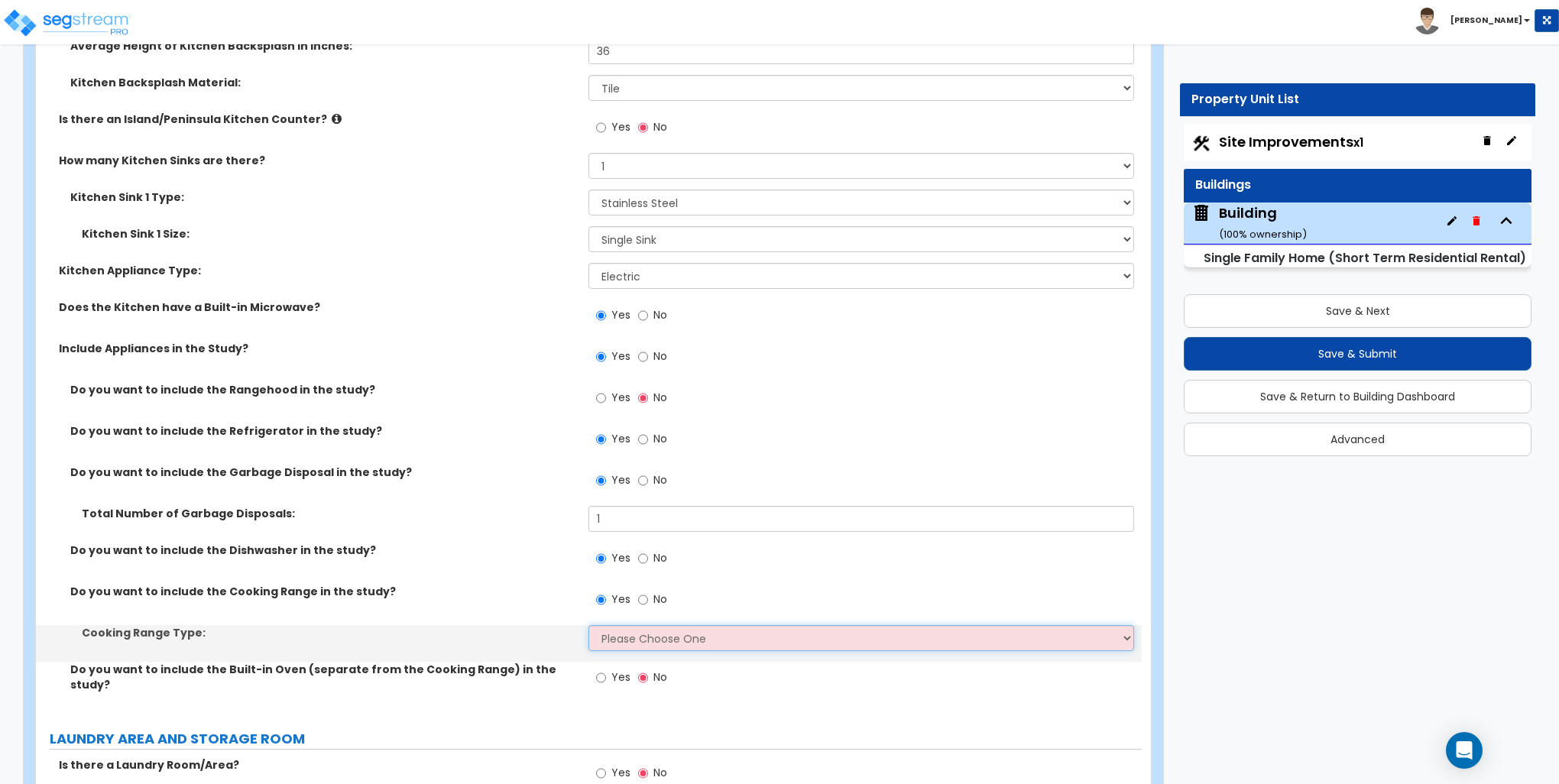
click at [637, 632] on select "Please Choose One Cook Top Only Range with Oven" at bounding box center [861, 638] width 545 height 26
select select "2"
click at [589, 625] on select "Please Choose One Cook Top Only Range with Oven" at bounding box center [861, 638] width 545 height 26
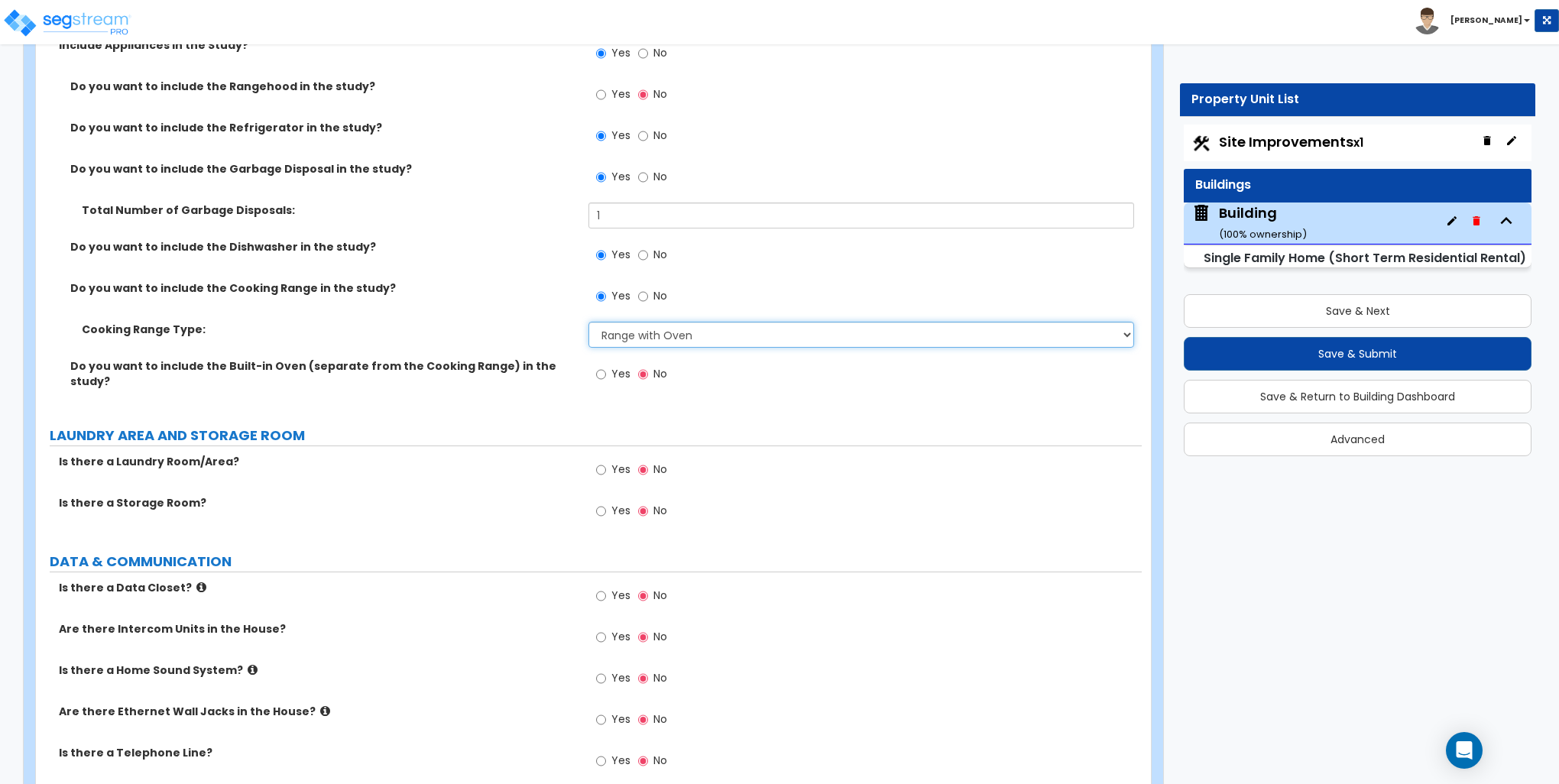
scroll to position [5424, 0]
click at [604, 459] on input "Yes" at bounding box center [602, 467] width 10 height 17
radio input "true"
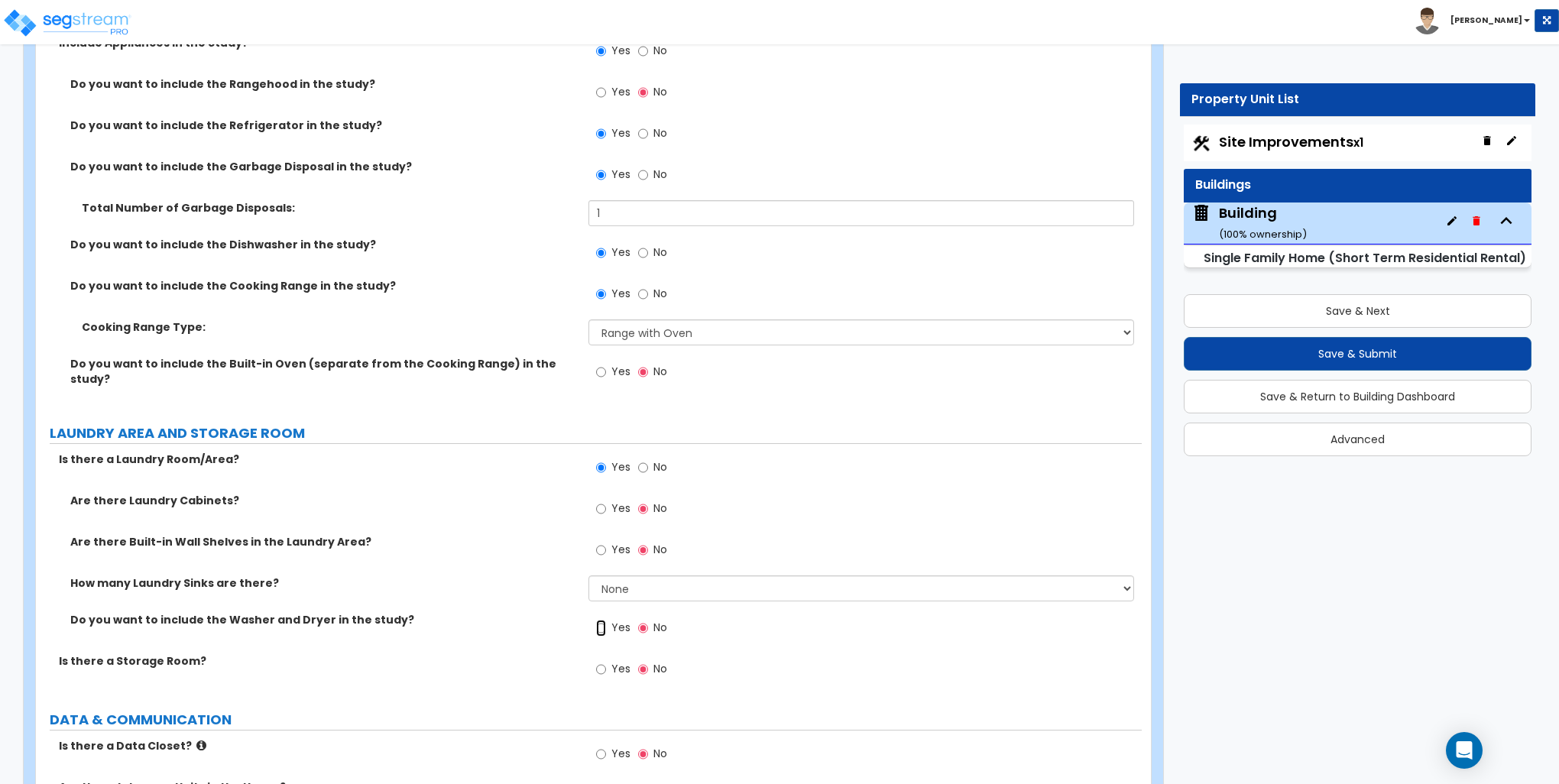
click at [604, 620] on input "Yes" at bounding box center [602, 628] width 10 height 17
radio input "true"
click at [597, 620] on input "Yes" at bounding box center [602, 628] width 10 height 17
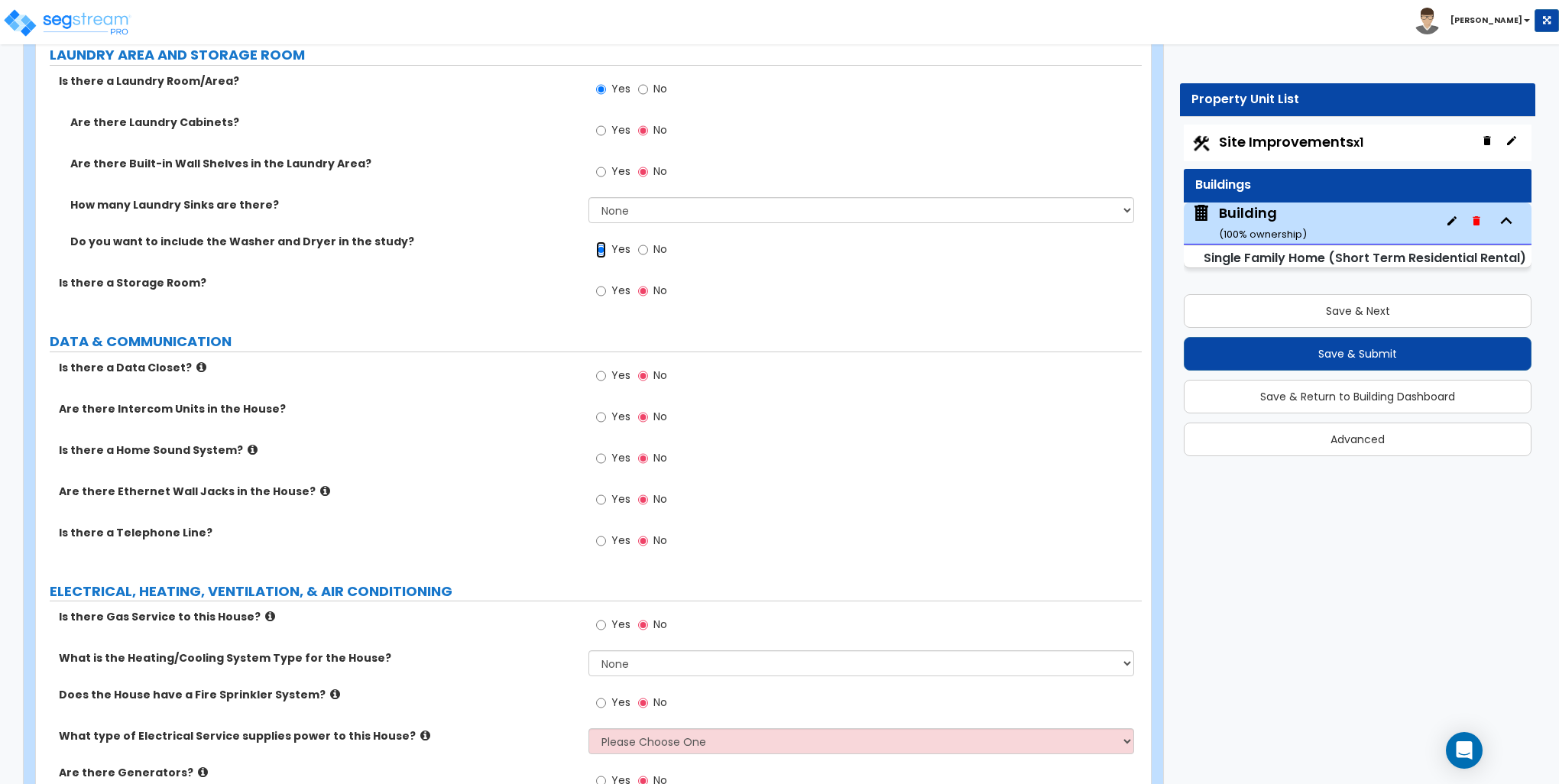
scroll to position [5806, 0]
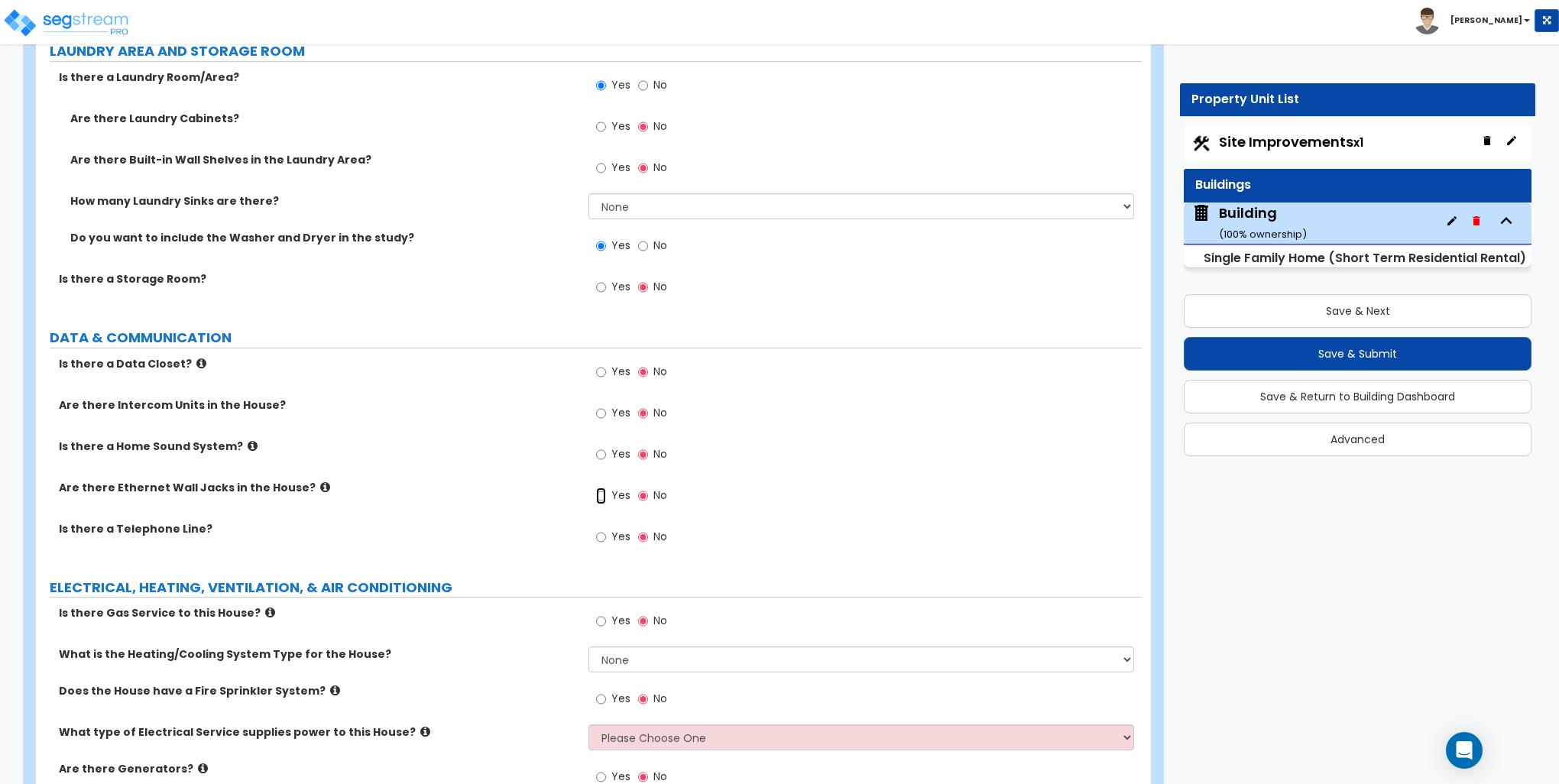
click at [601, 487] on input "Yes" at bounding box center [602, 495] width 10 height 17
radio input "true"
click at [599, 529] on input "Yes" at bounding box center [602, 536] width 10 height 17
radio input "true"
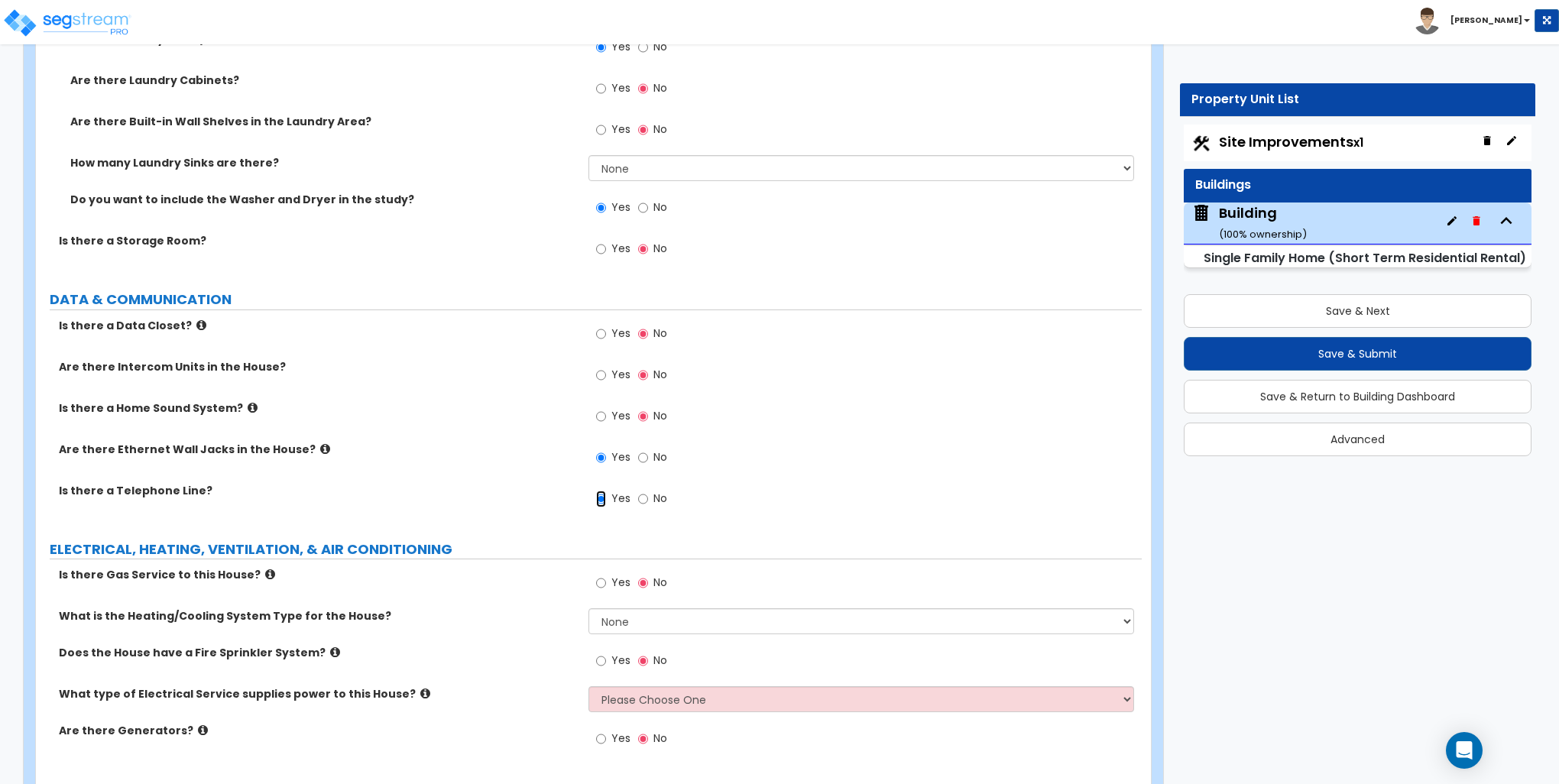
scroll to position [5880, 0]
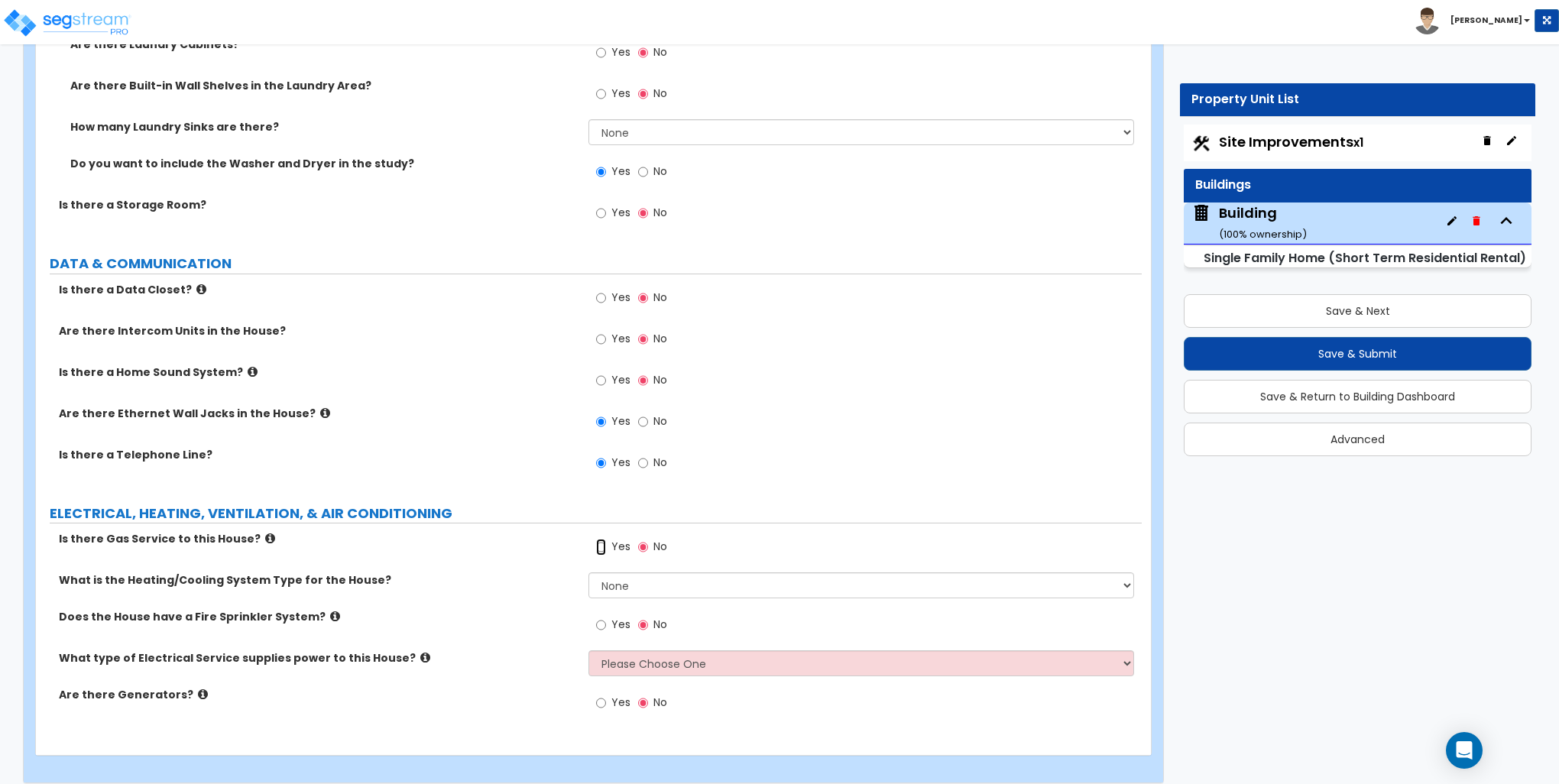
click at [601, 538] on input "Yes" at bounding box center [602, 546] width 10 height 17
radio input "true"
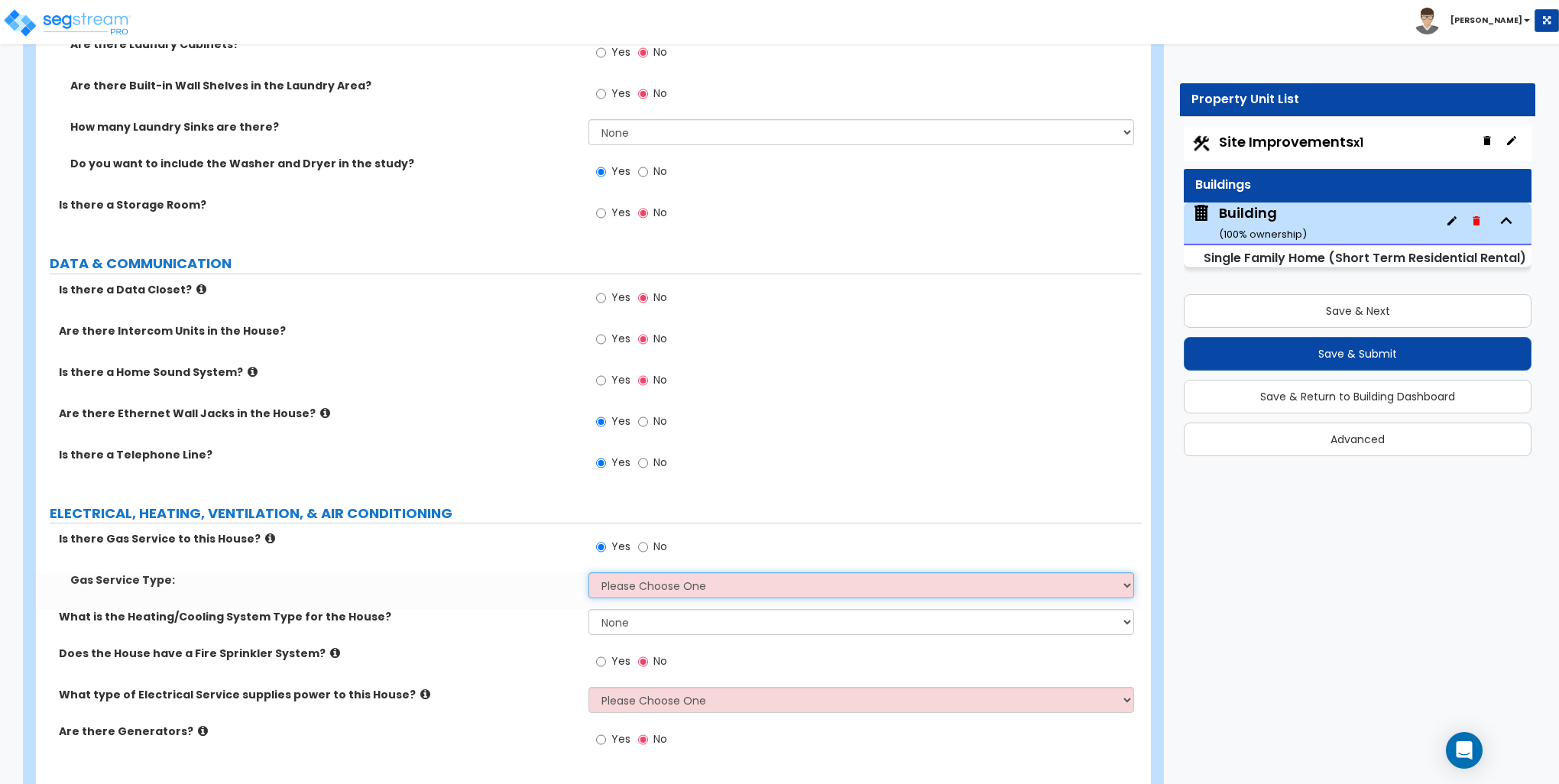
click at [639, 576] on select "Please Choose One Natural Gas Service Propane Tank On-site" at bounding box center [861, 585] width 545 height 26
select select "1"
click at [589, 572] on select "Please Choose One Natural Gas Service Propane Tank On-site" at bounding box center [861, 585] width 545 height 26
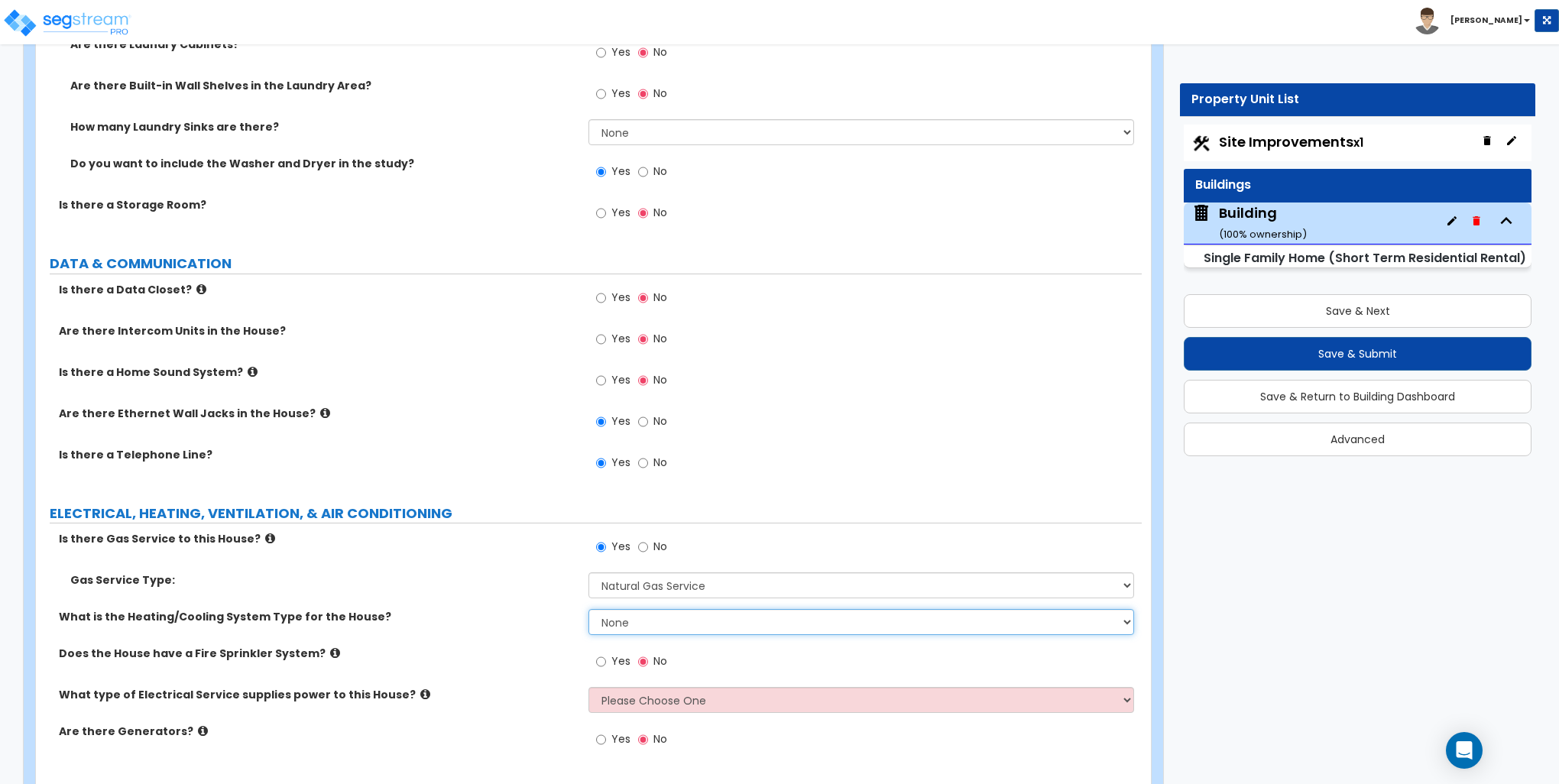
click at [619, 610] on select "None Heat Only Centralized Heating & Cooling Thru Wall Air Conditioners Mini Sp…" at bounding box center [861, 622] width 545 height 26
select select "2"
click at [589, 609] on select "None Heat Only Centralized Heating & Cooling Thru Wall Air Conditioners Mini Sp…" at bounding box center [861, 622] width 545 height 26
click at [661, 687] on select "Please Choose One Overhead Underground" at bounding box center [861, 700] width 545 height 26
select select "1"
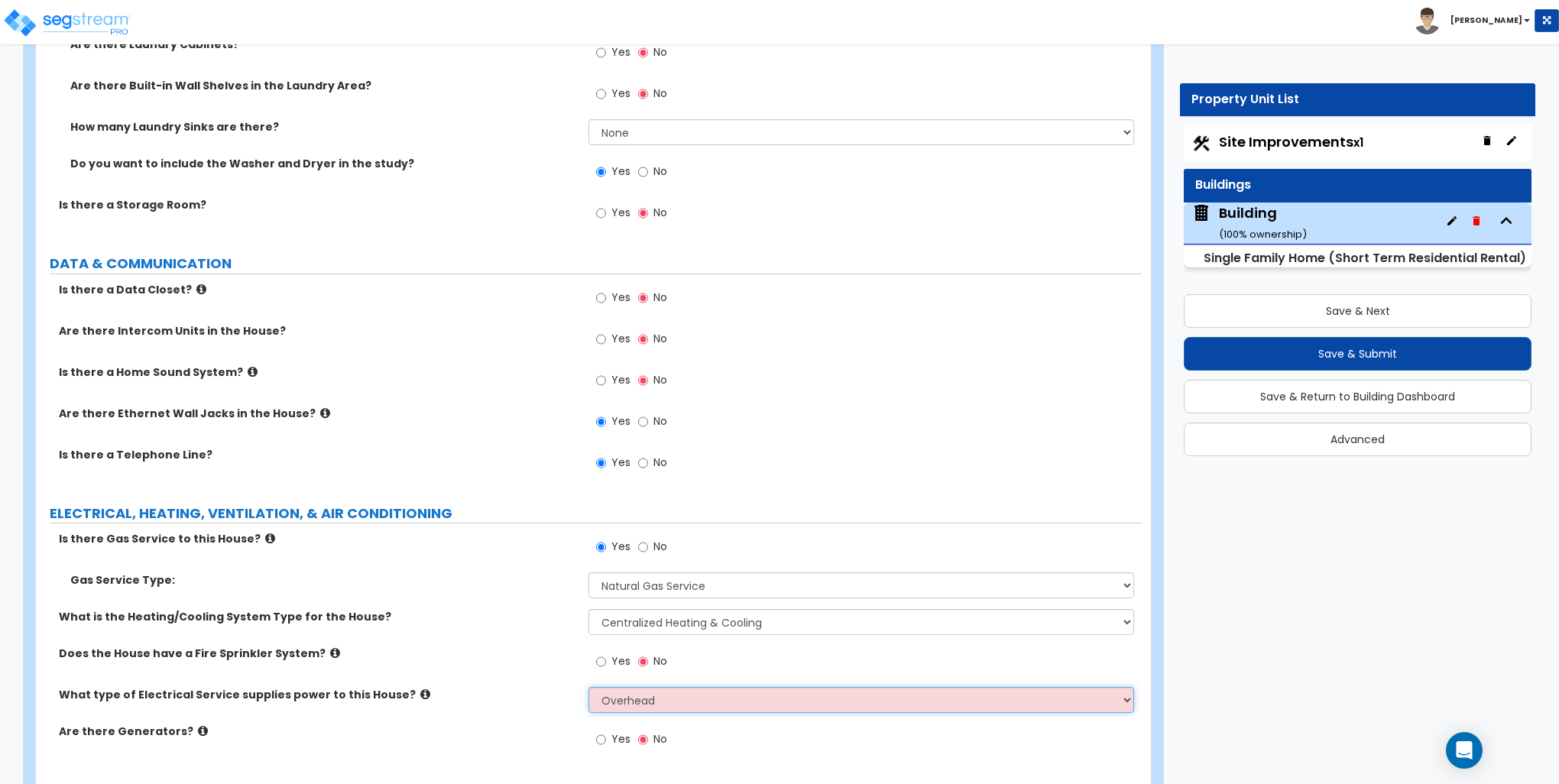
click at [589, 687] on select "Please Choose One Overhead Underground" at bounding box center [861, 700] width 545 height 26
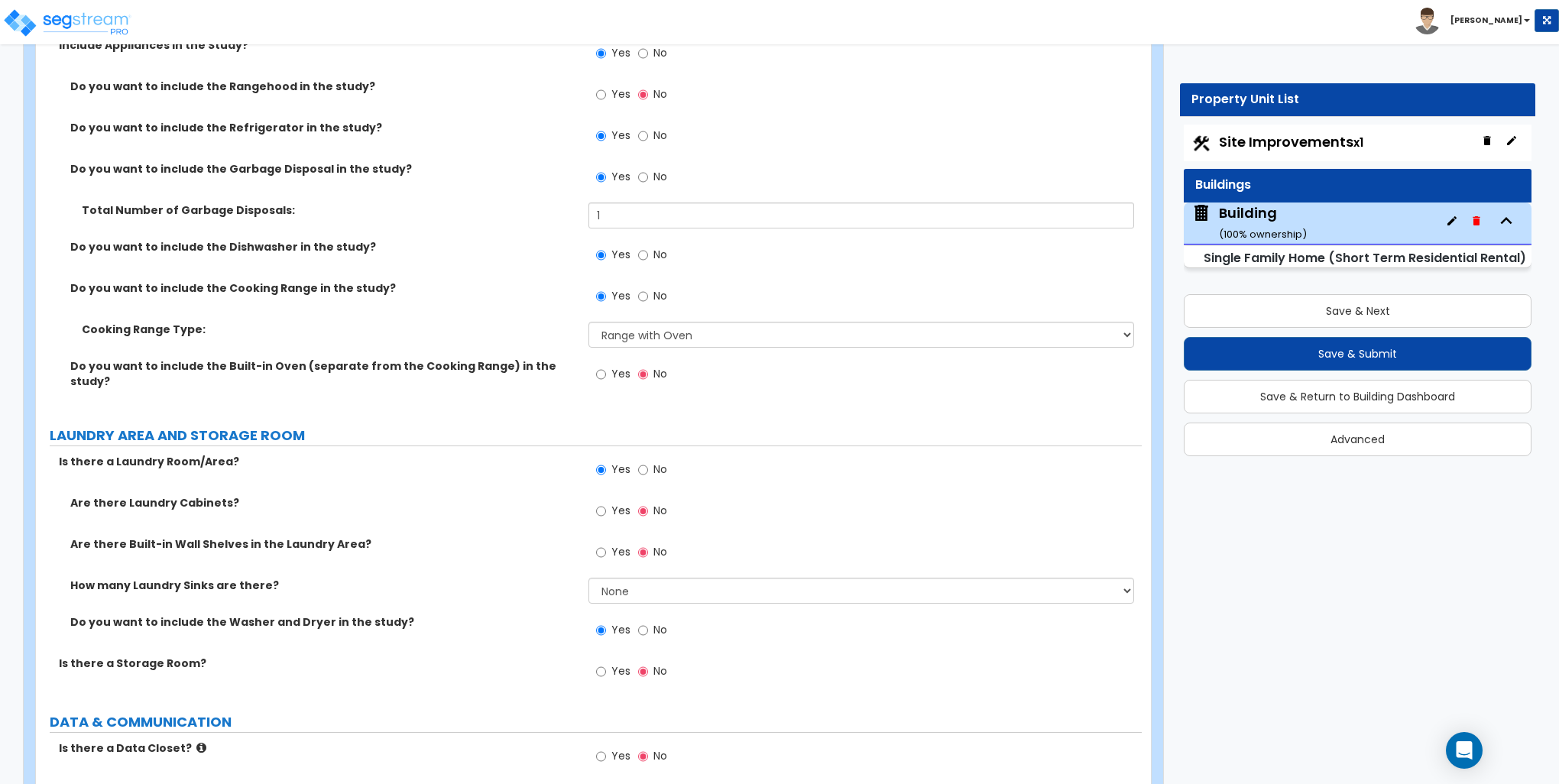
scroll to position [2862, 0]
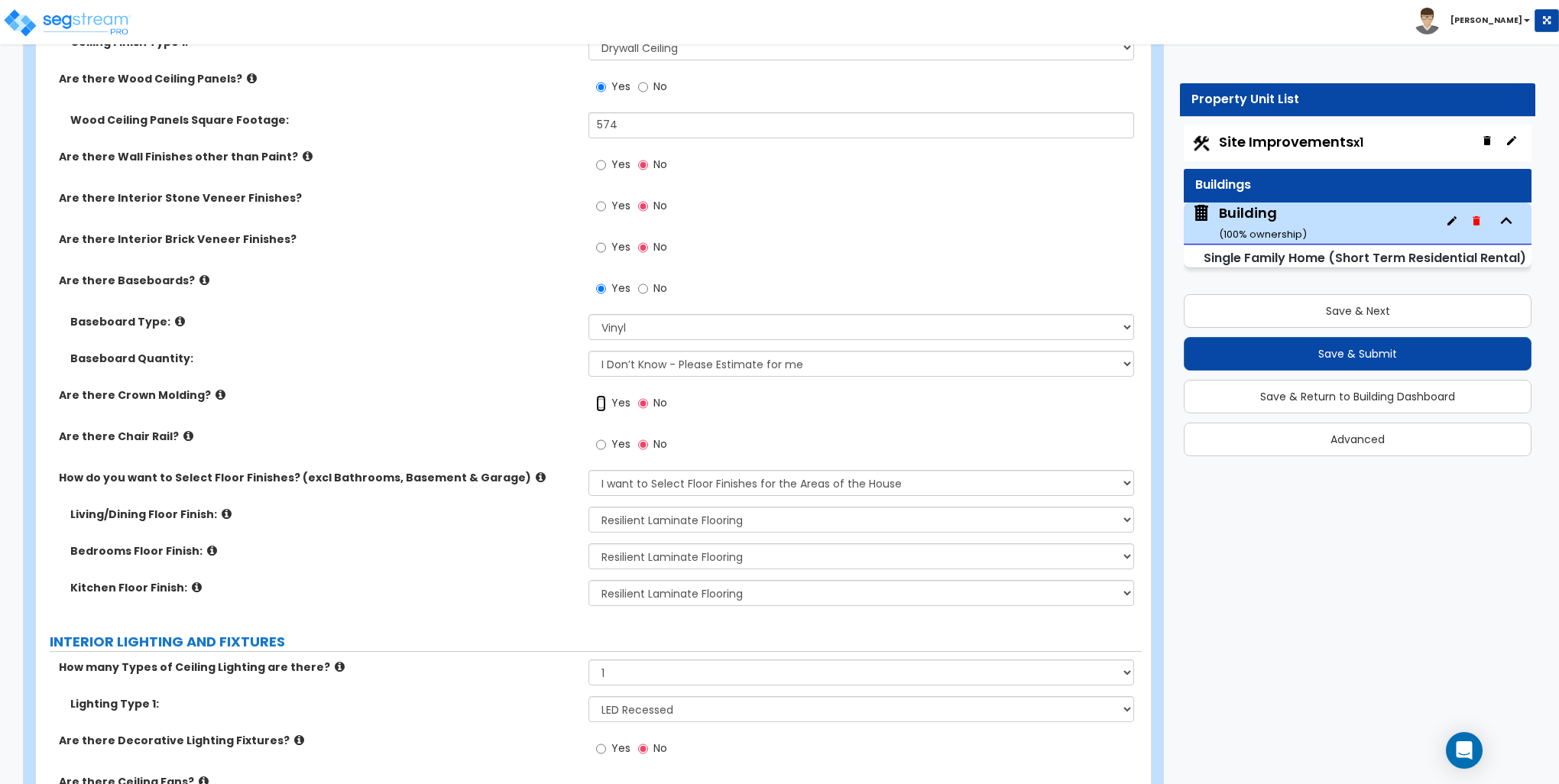
click at [603, 400] on input "Yes" at bounding box center [602, 403] width 10 height 17
radio input "true"
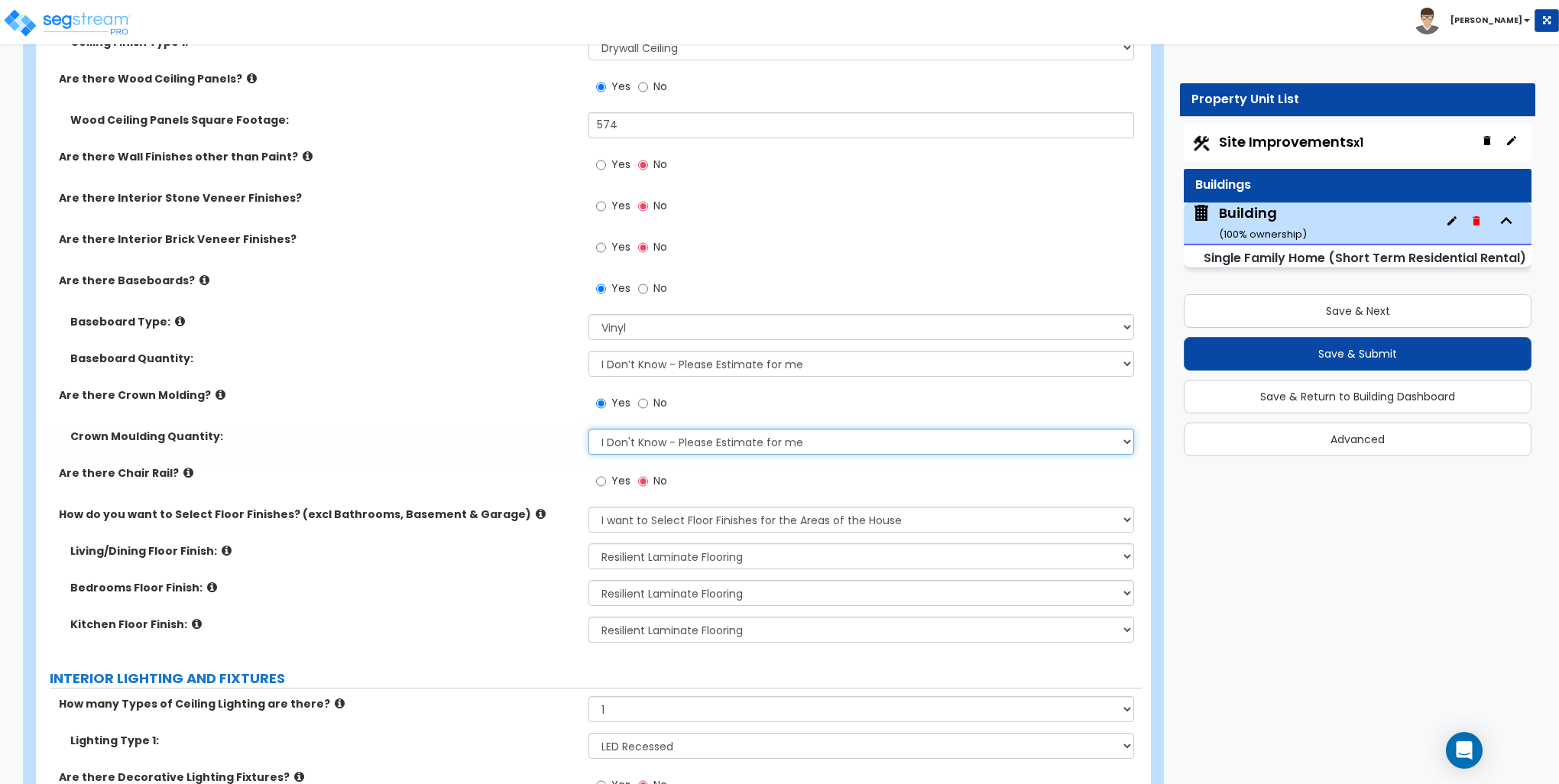
click at [627, 441] on select "I Don't Know - Please Estimate for me I want to Enter the Linear Footage" at bounding box center [861, 441] width 545 height 26
select select "1"
click at [589, 428] on select "I Don't Know - Please Estimate for me I want to Enter the Linear Footage" at bounding box center [861, 441] width 545 height 26
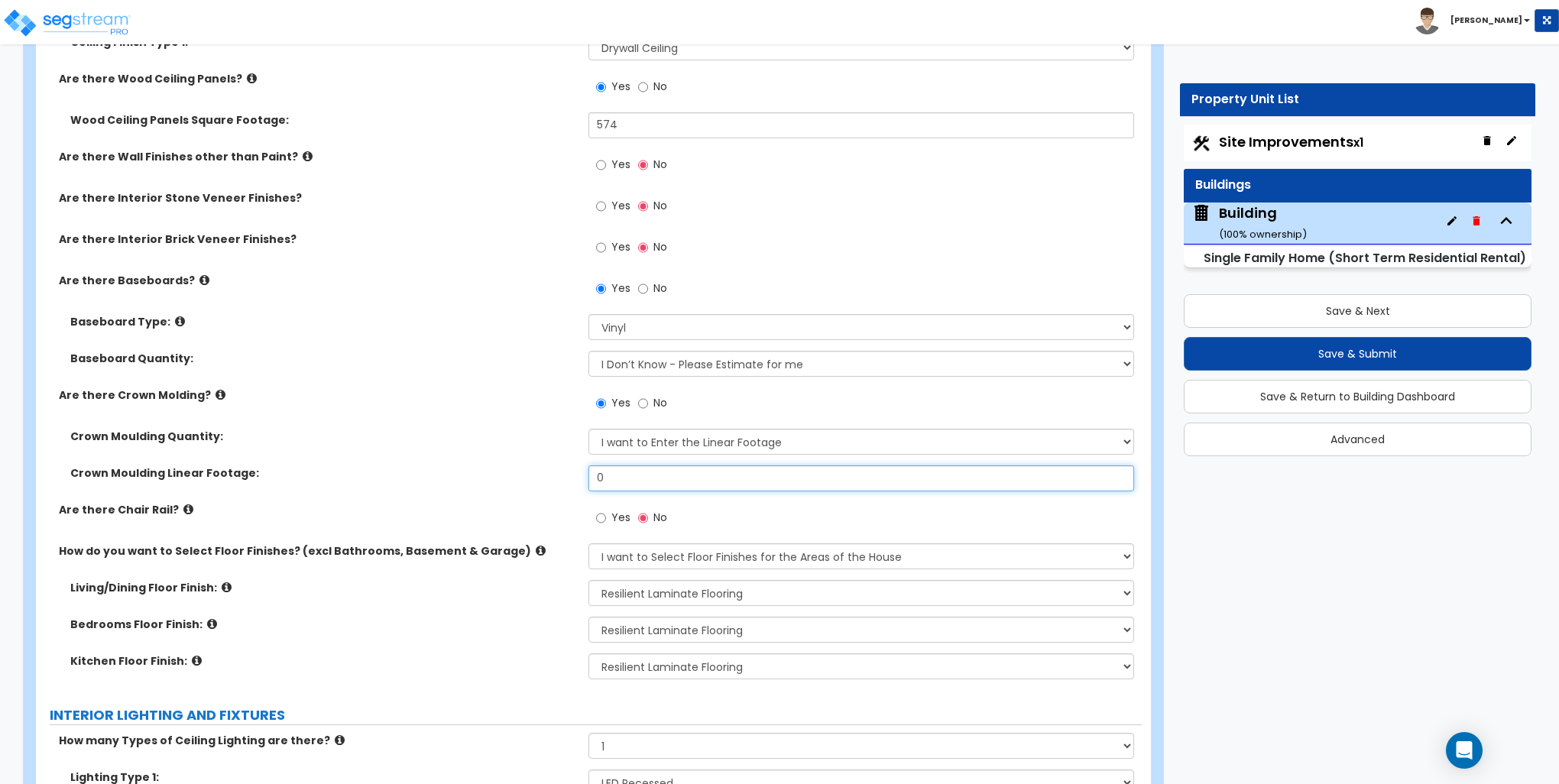
click at [627, 478] on input "0" at bounding box center [861, 478] width 545 height 26
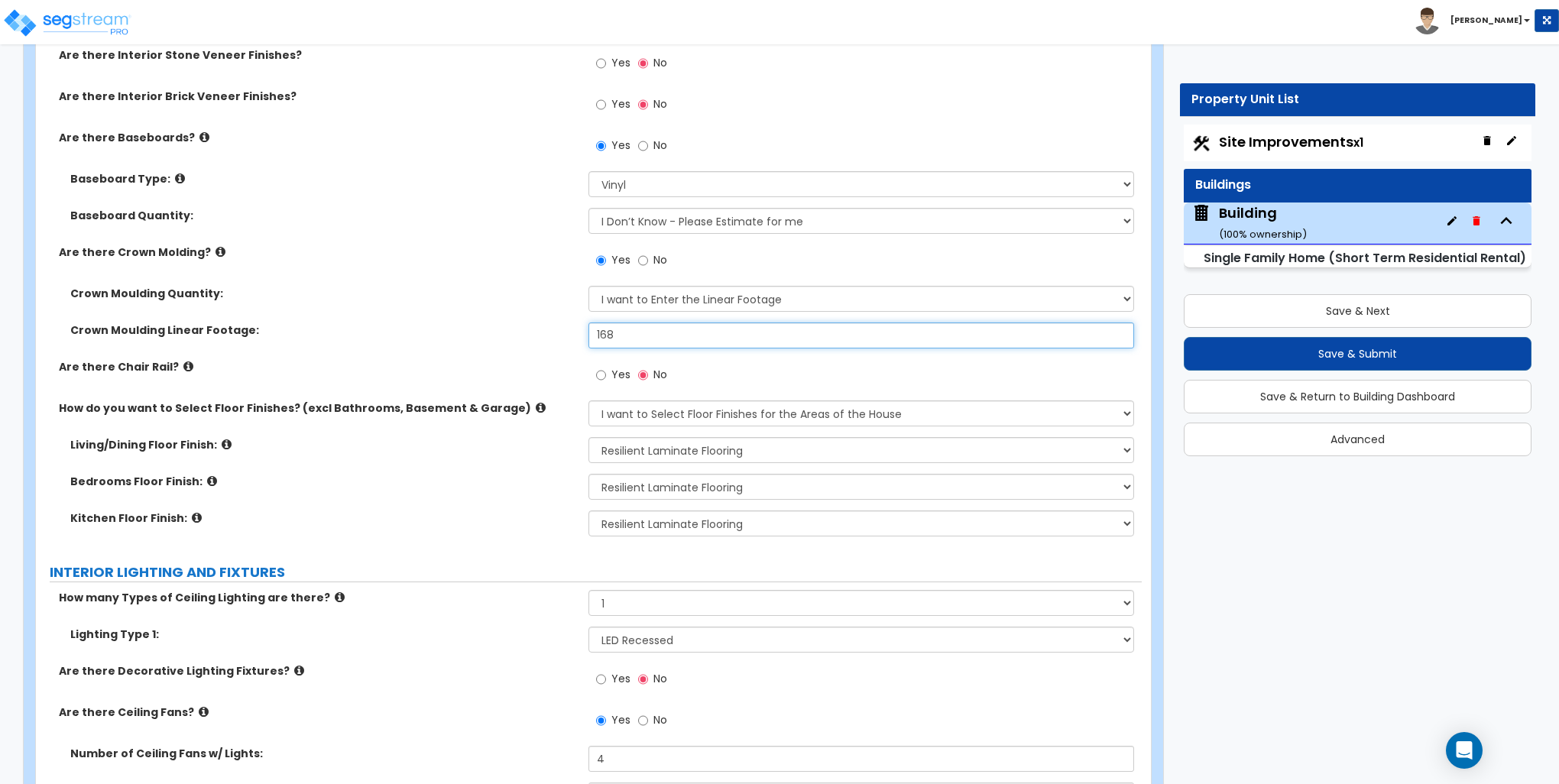
scroll to position [3014, 0]
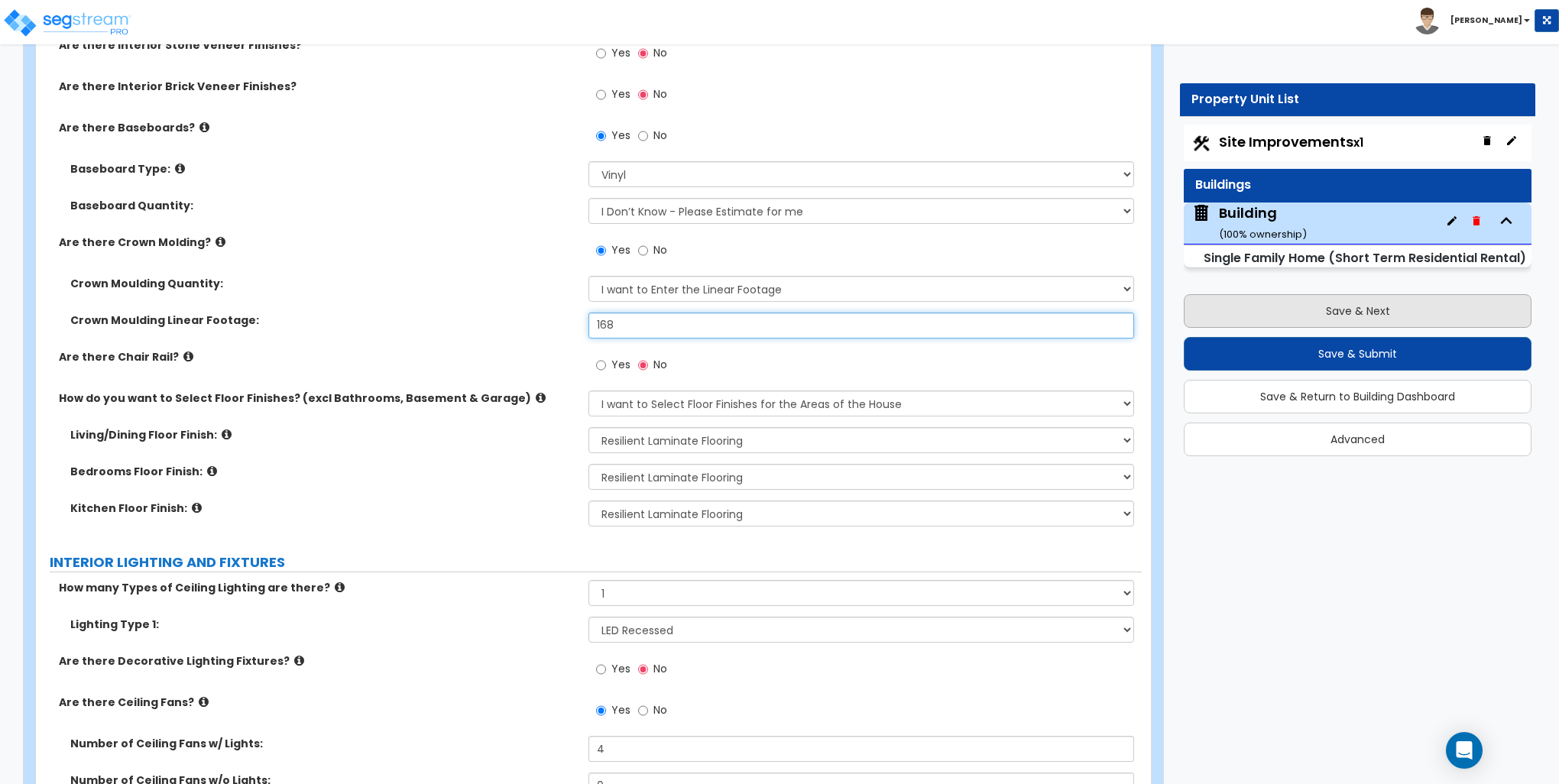
type input "168"
click at [1366, 321] on button "Save & Next" at bounding box center [1358, 310] width 348 height 33
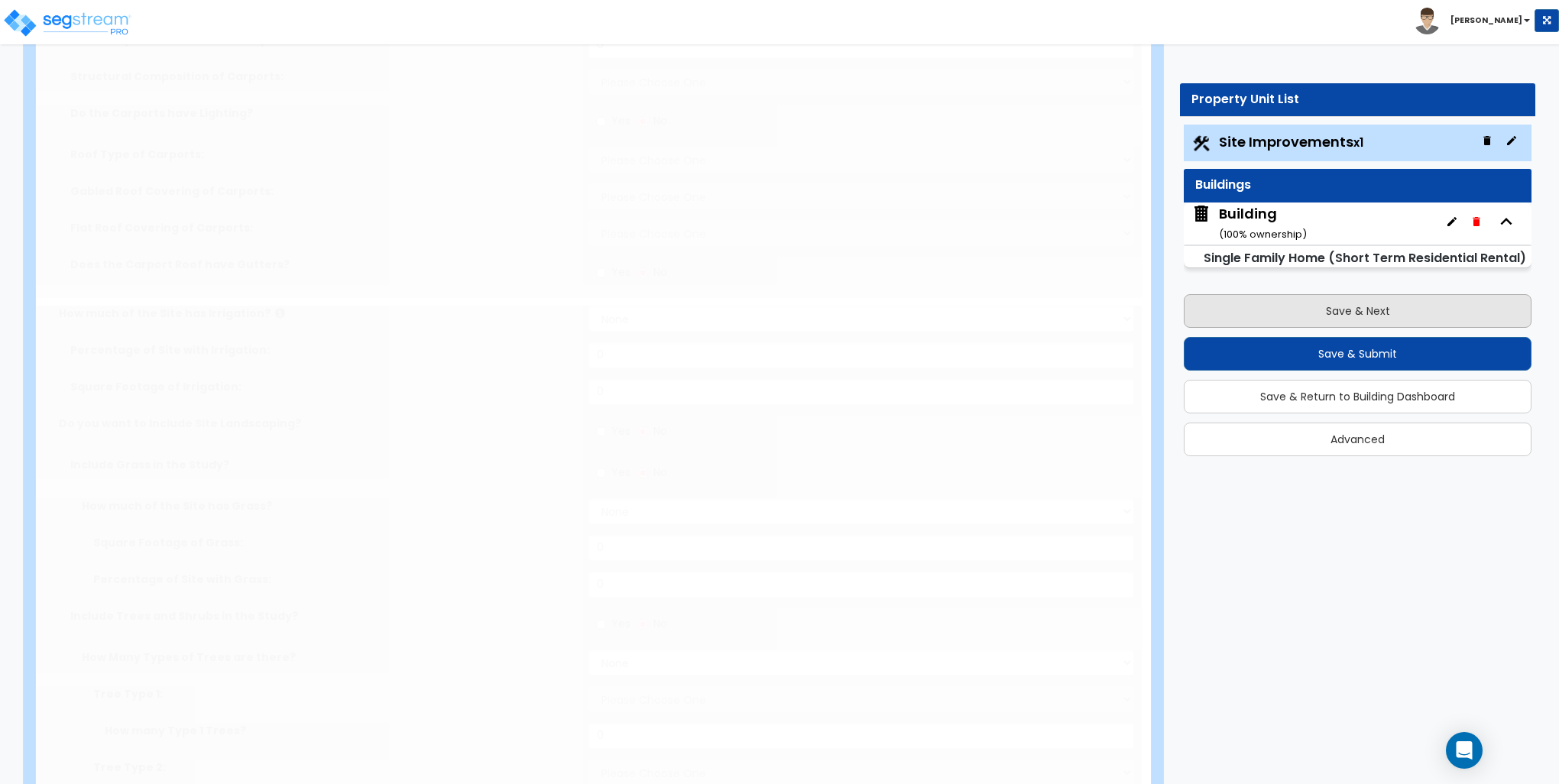
select select "2"
type input "6534"
select select "2"
type input "265"
radio input "true"
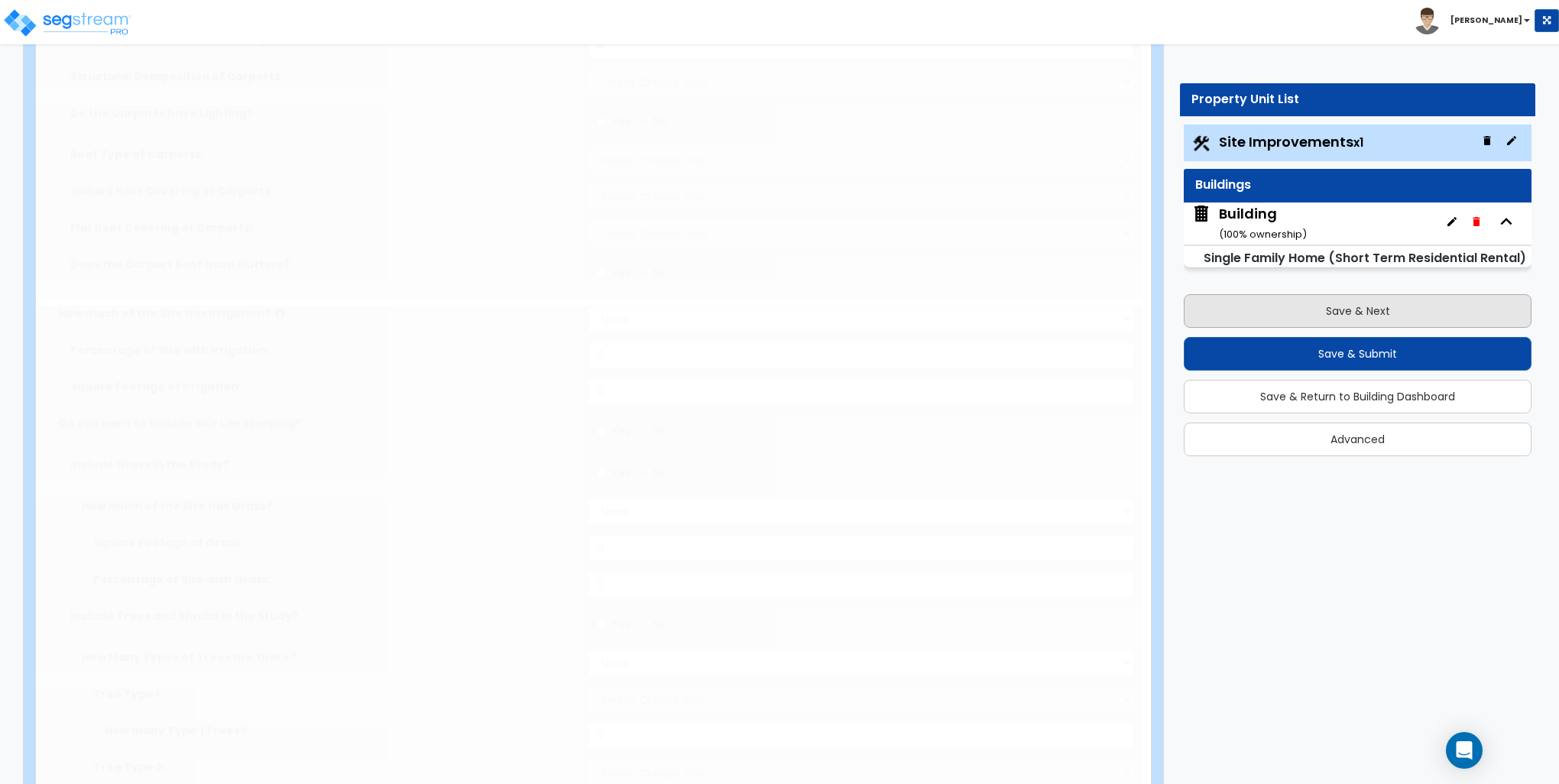
select select "5"
type input "396"
radio input "true"
type input "3"
type input "2"
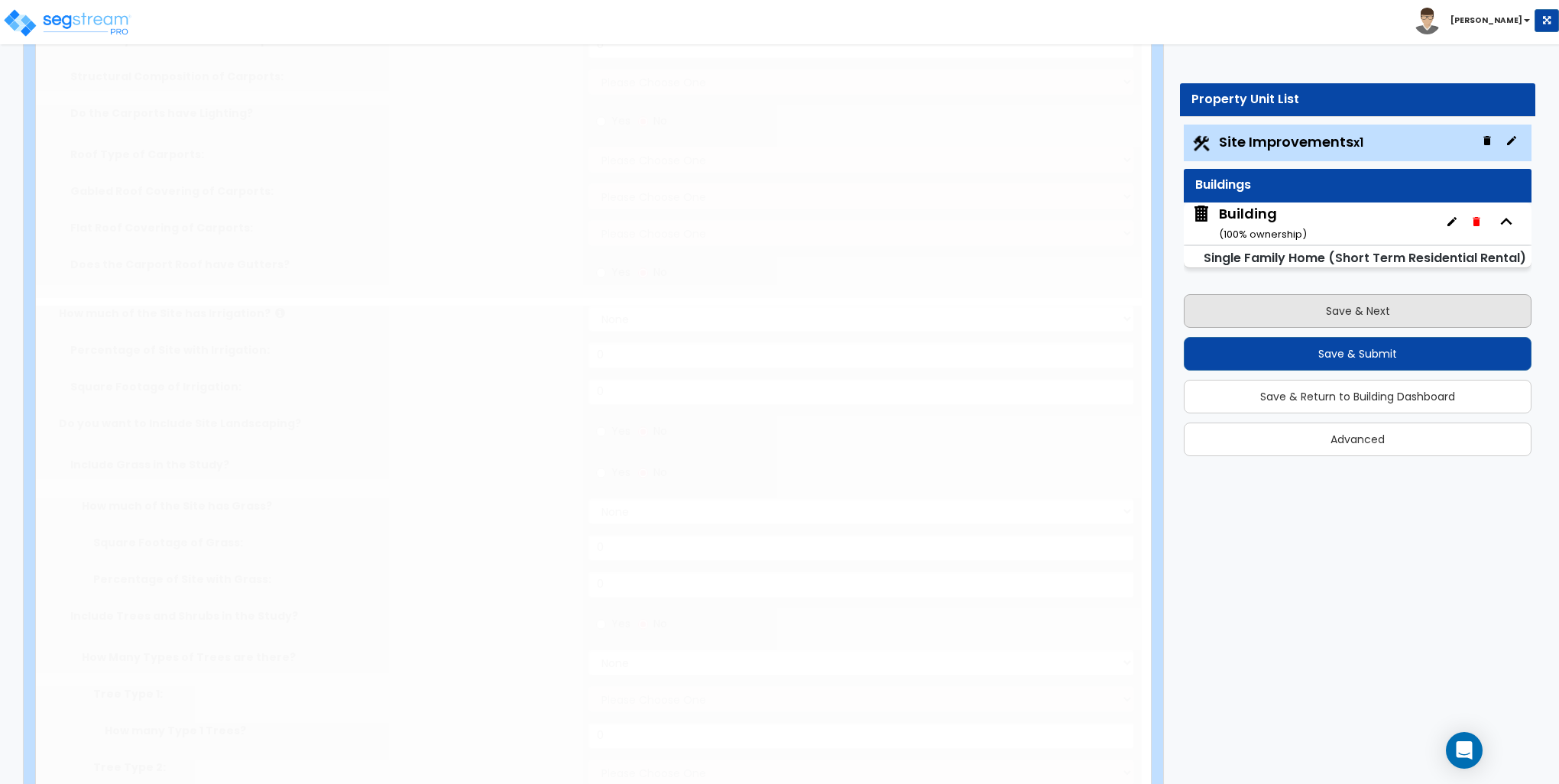
radio input "true"
select select "3"
radio input "true"
type input "1"
select select "3"
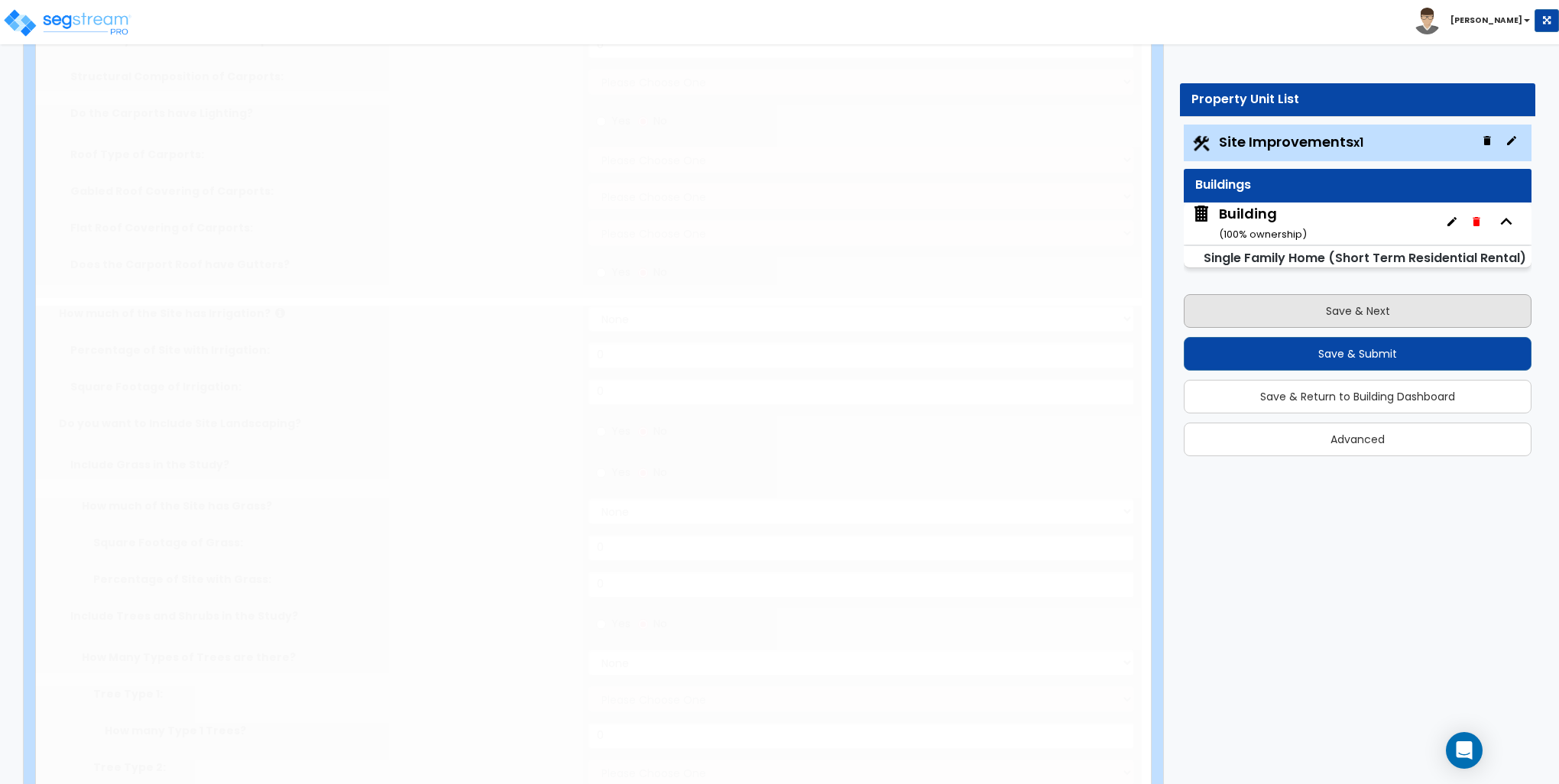
radio input "true"
select select "2"
type input "276"
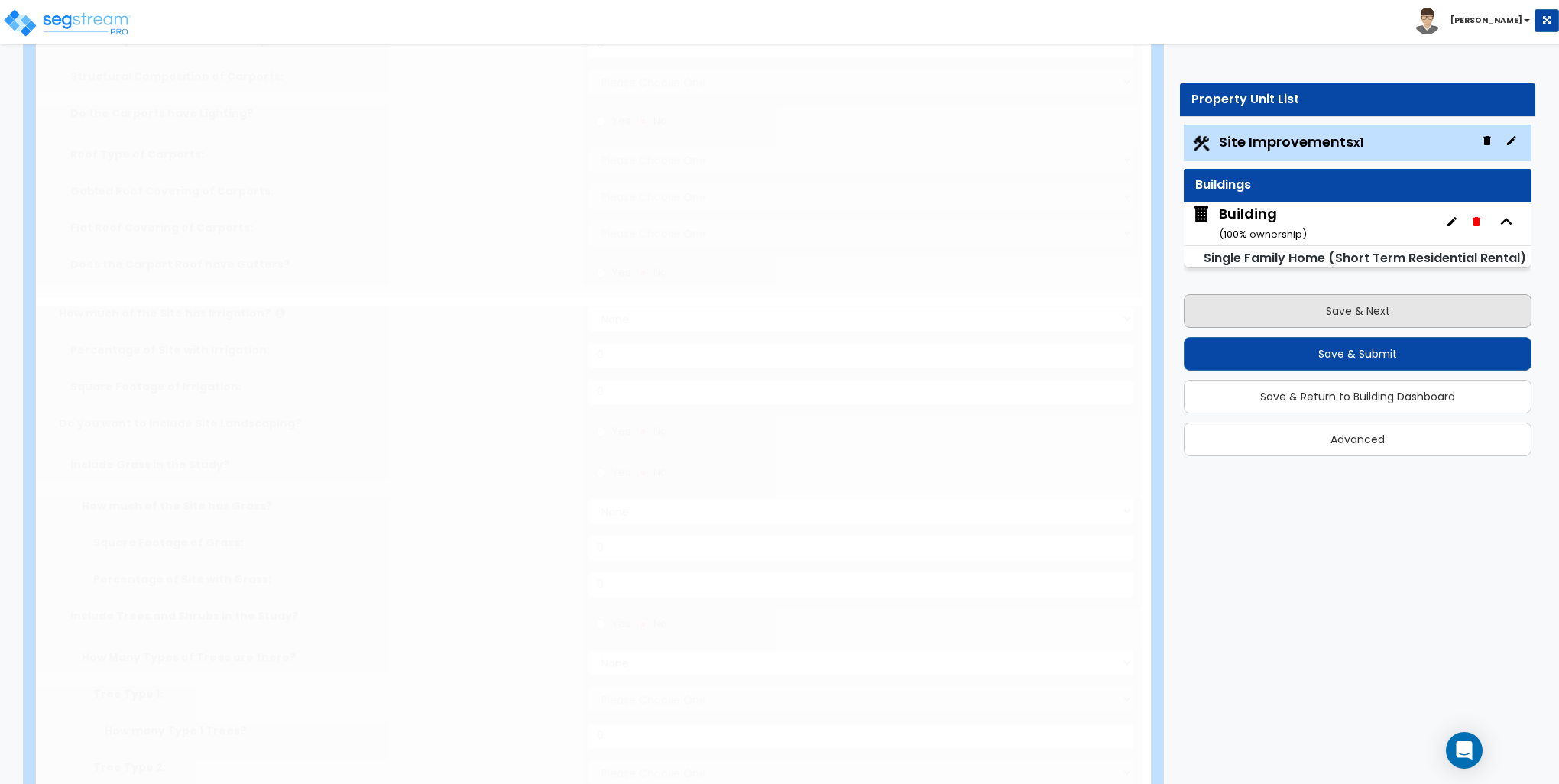
select select "2"
select select "1"
select select "2"
type input "392"
select select "2"
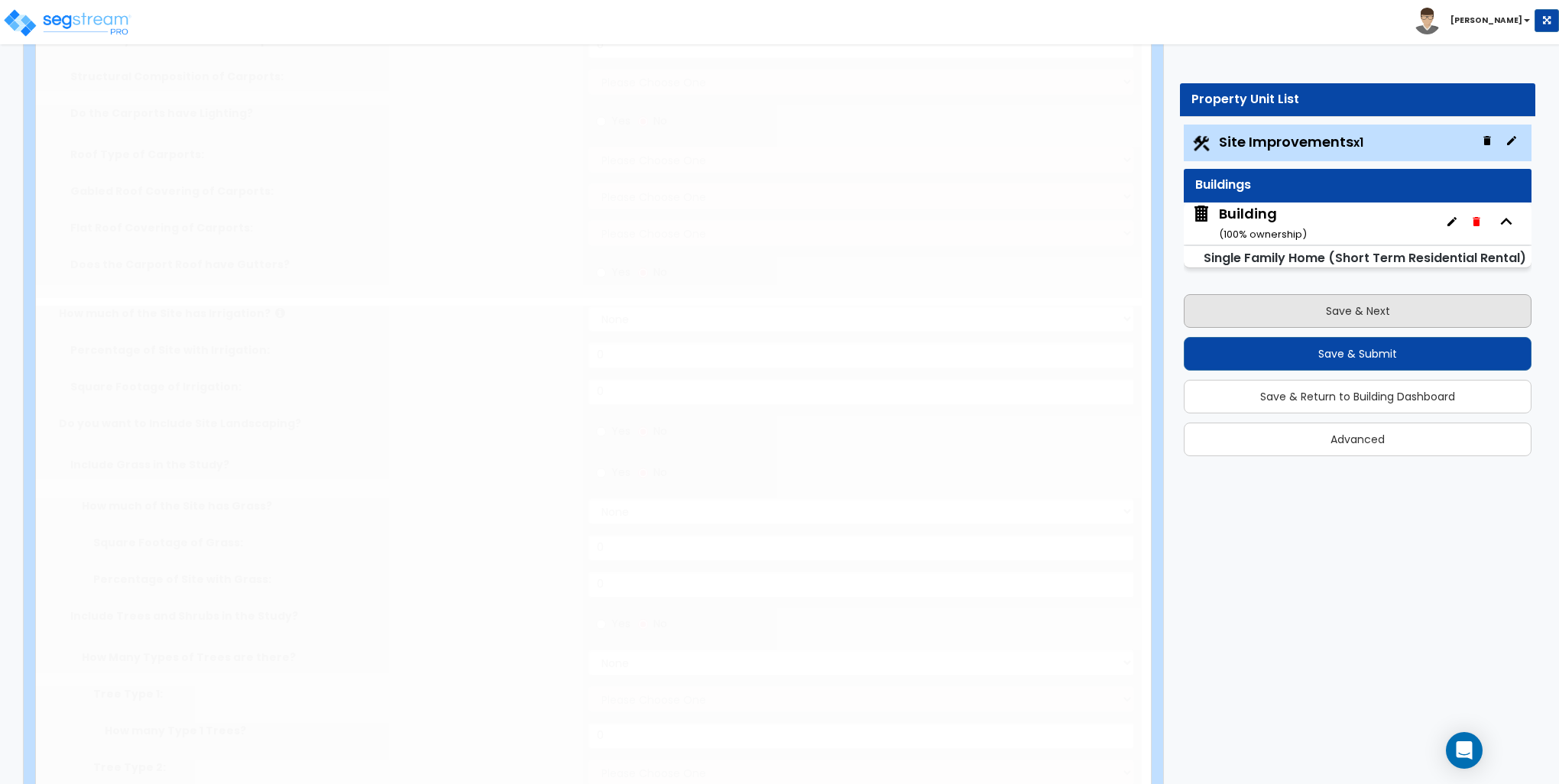
radio input "true"
type input "128"
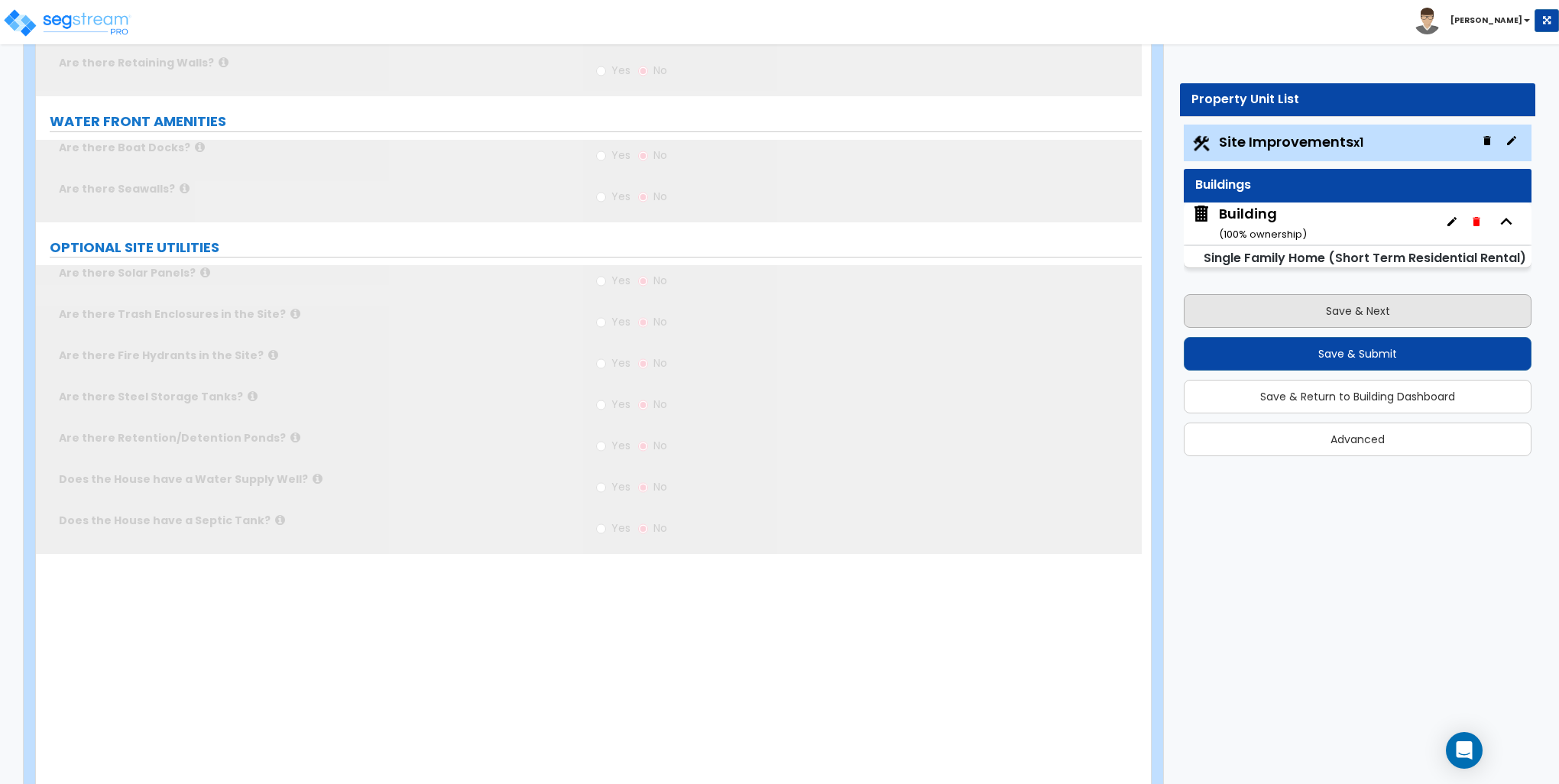
scroll to position [0, 0]
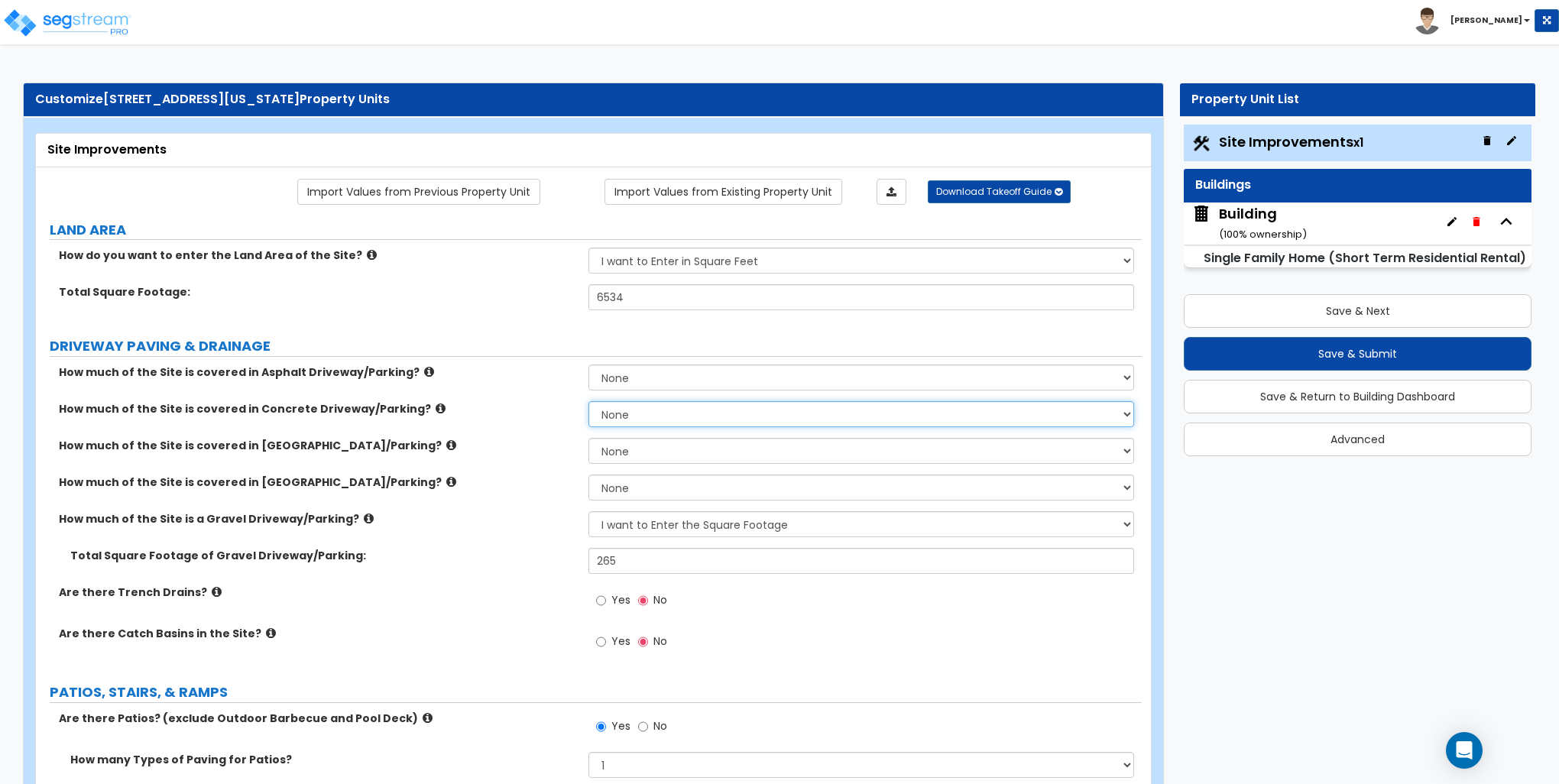
click at [631, 412] on select "None I want to Enter an Approximate Percentage I want to Enter the Square Foota…" at bounding box center [861, 414] width 545 height 26
select select "2"
click at [589, 401] on select "None I want to Enter an Approximate Percentage I want to Enter the Square Foota…" at bounding box center [861, 414] width 545 height 26
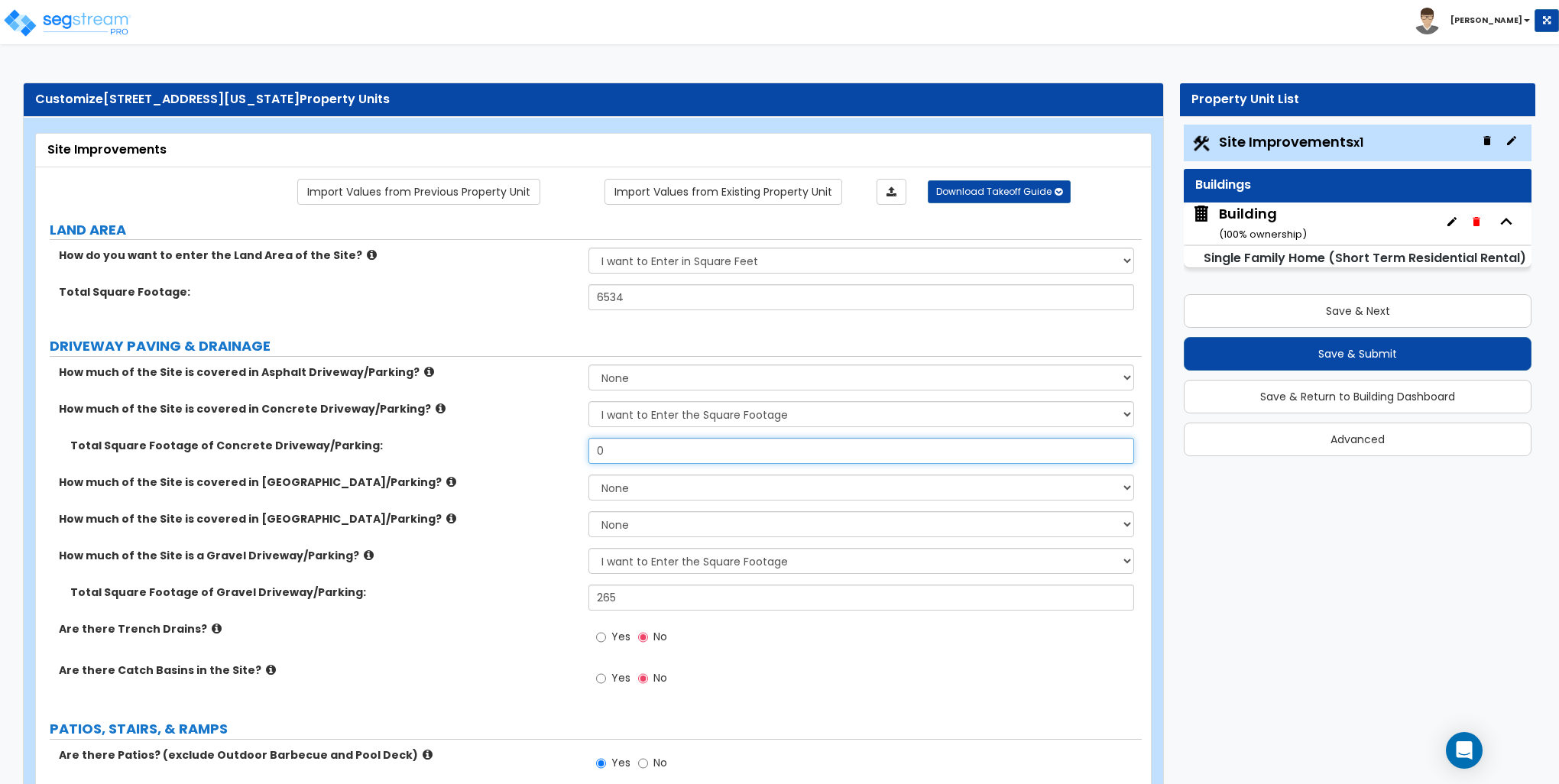
click at [631, 448] on input "0" at bounding box center [861, 451] width 545 height 26
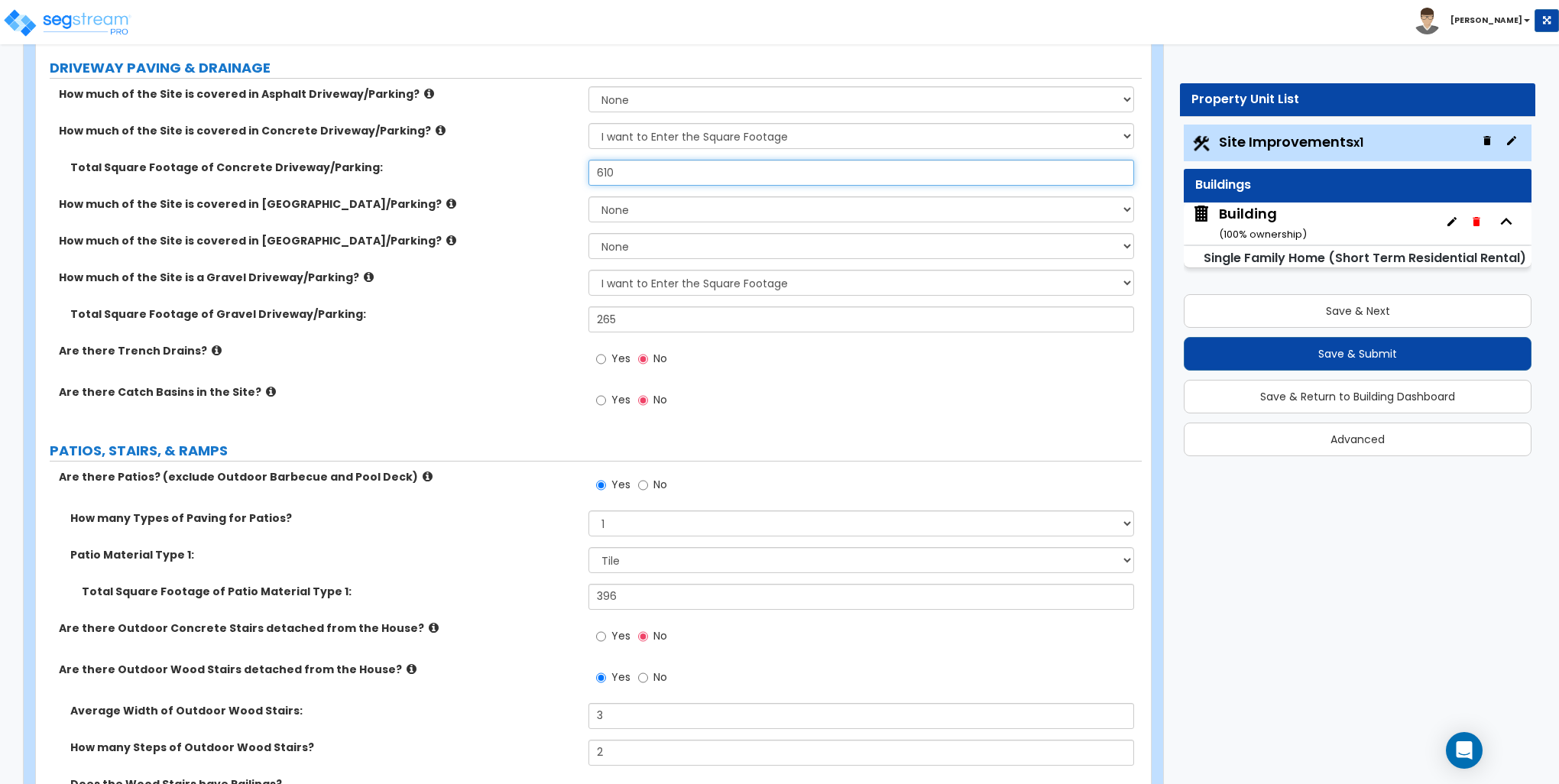
scroll to position [306, 0]
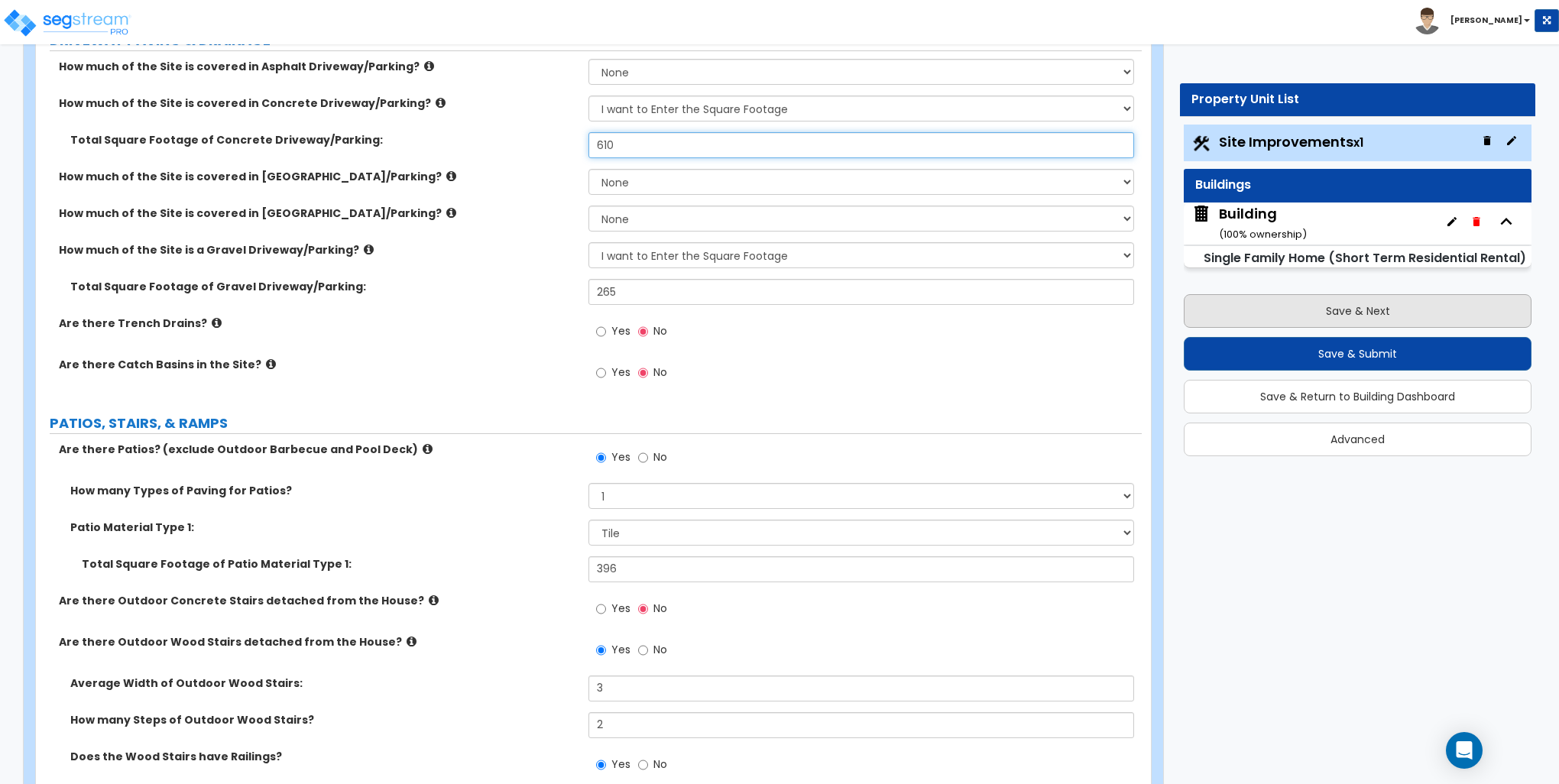
type input "610"
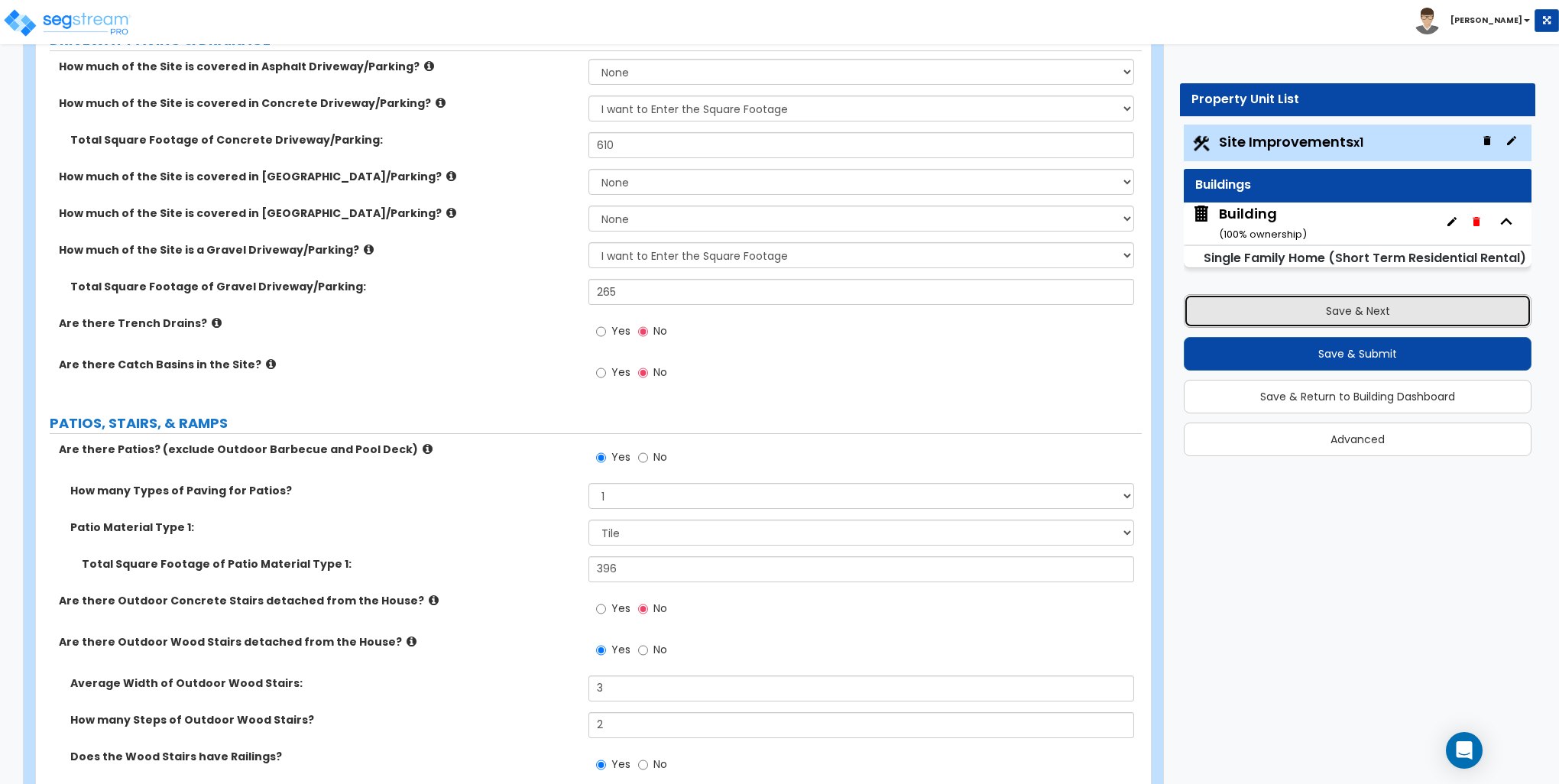
click at [1374, 308] on button "Save & Next" at bounding box center [1358, 310] width 348 height 33
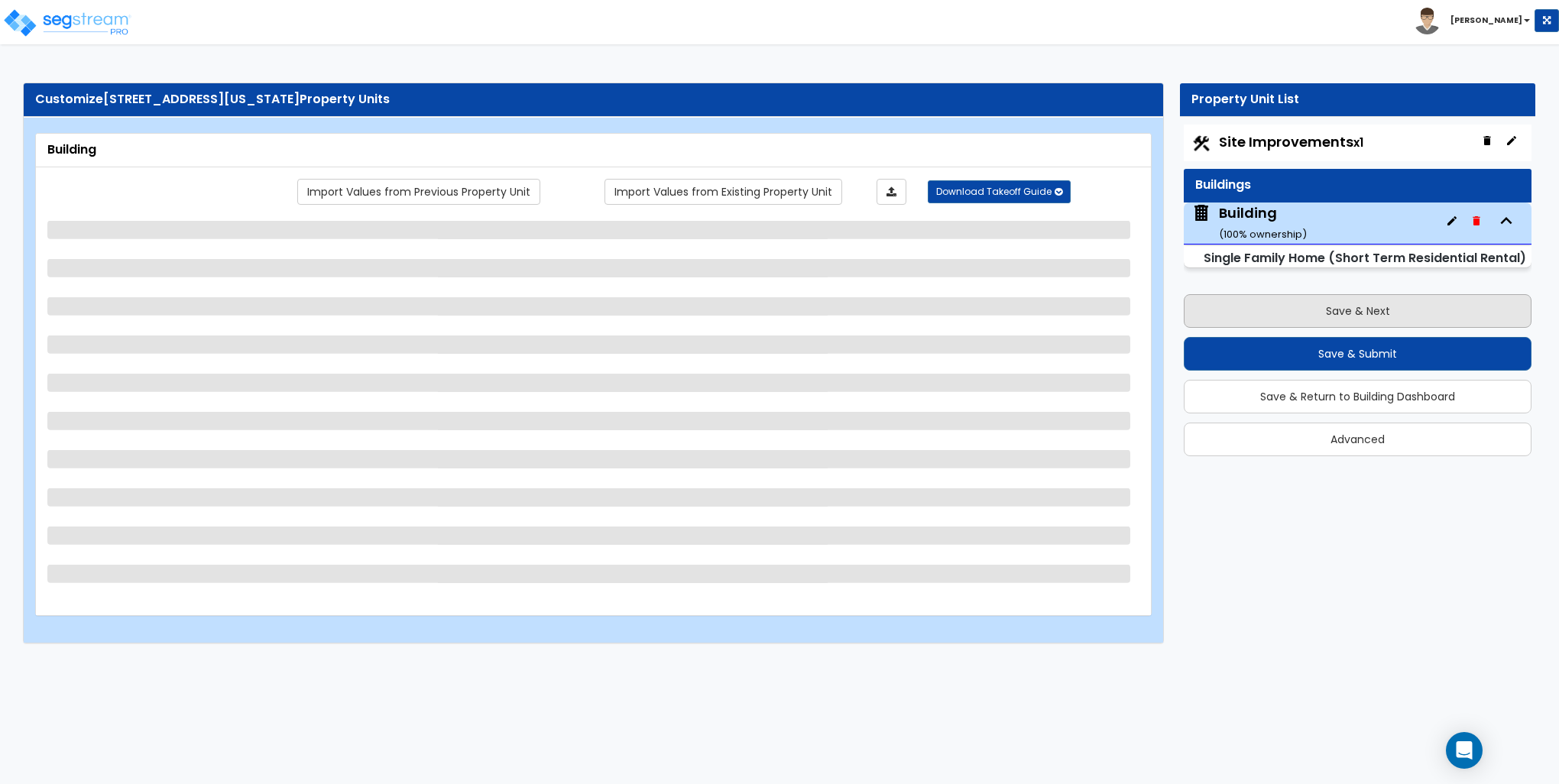
scroll to position [0, 0]
select select "1"
select select "7"
select select "2"
select select "1"
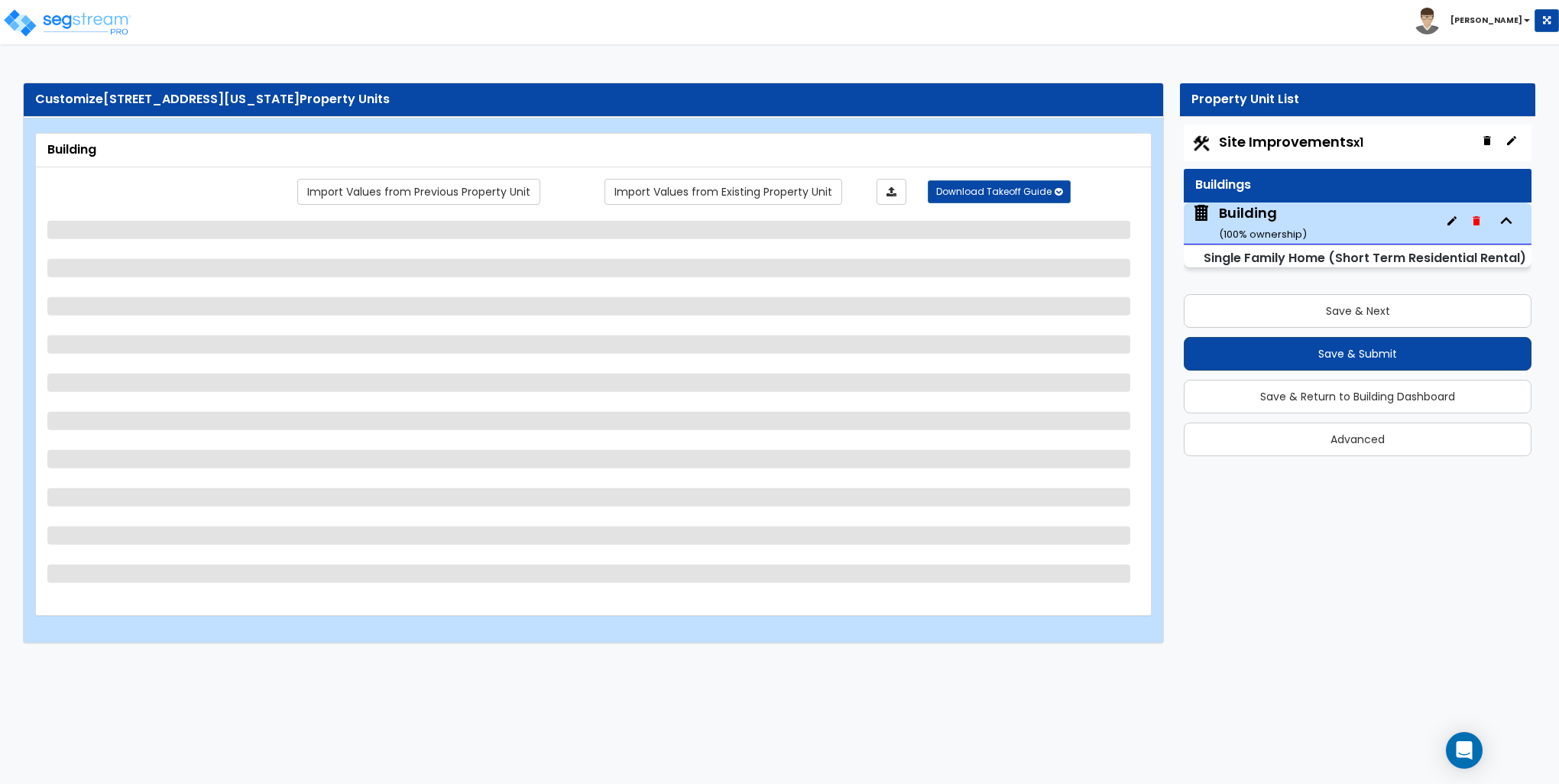
select select "5"
select select "1"
select select "4"
select select "2"
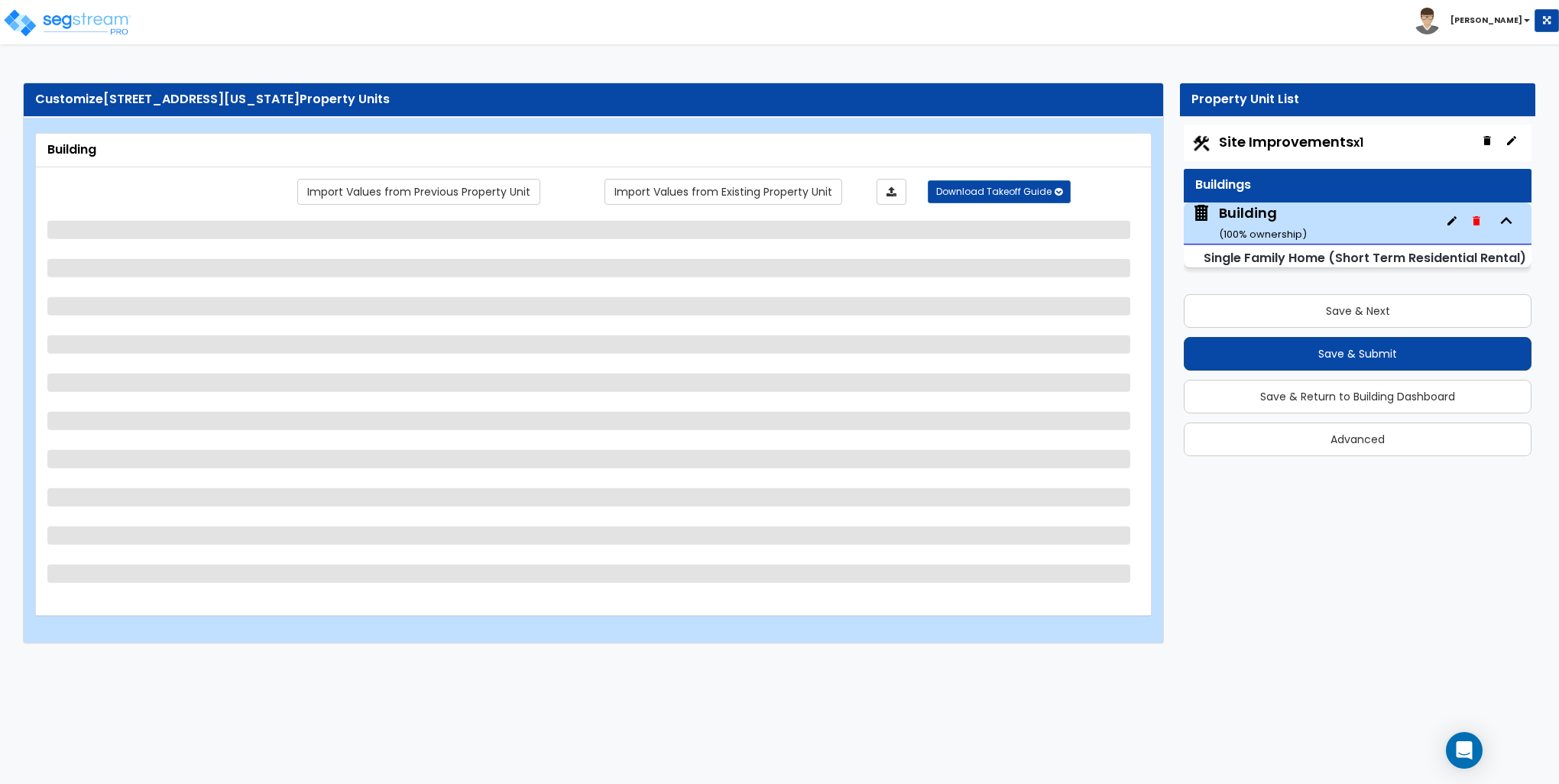
select select "2"
select select "1"
select select "2"
select select "1"
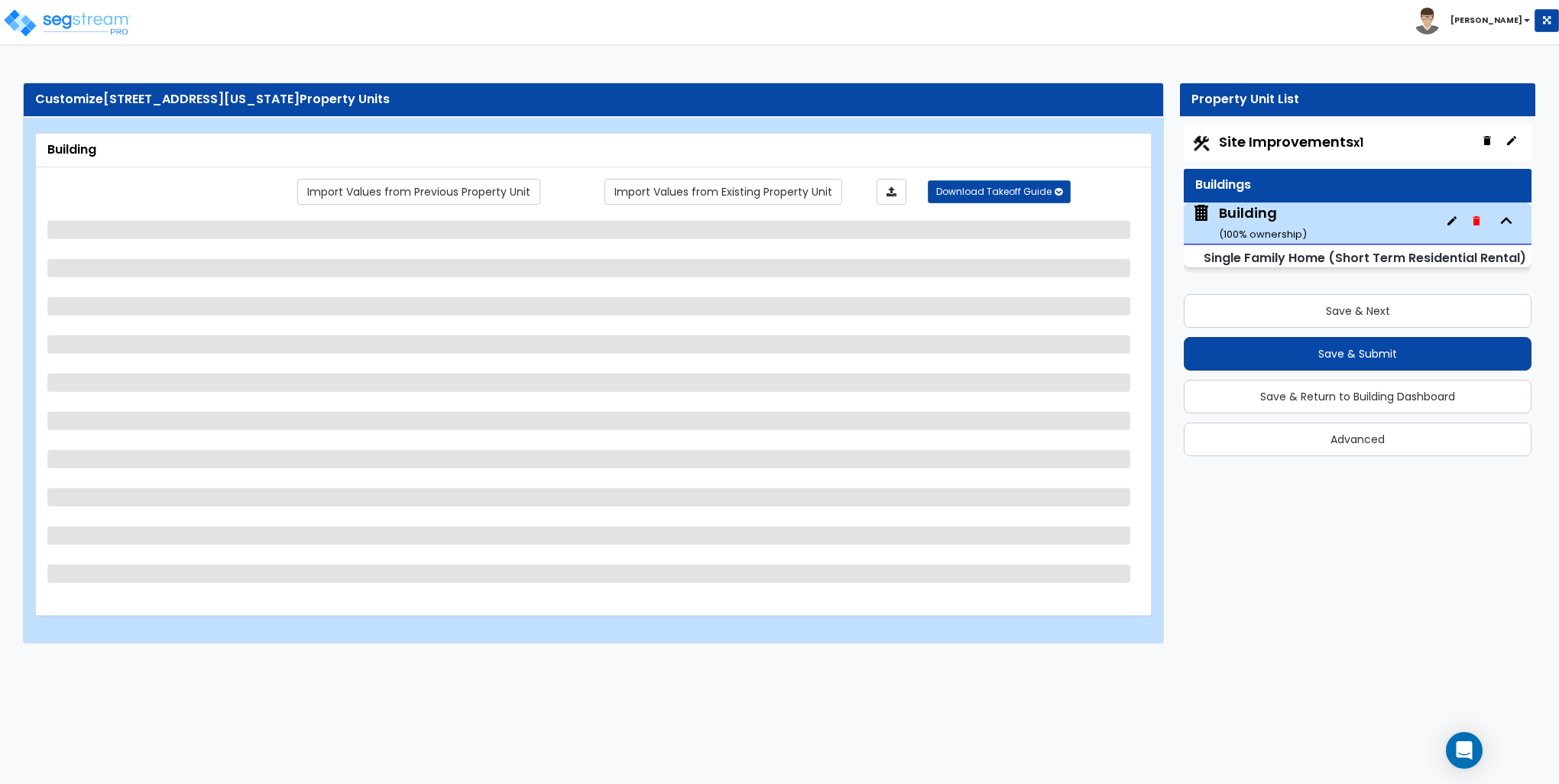
select select "1"
select select "3"
select select "1"
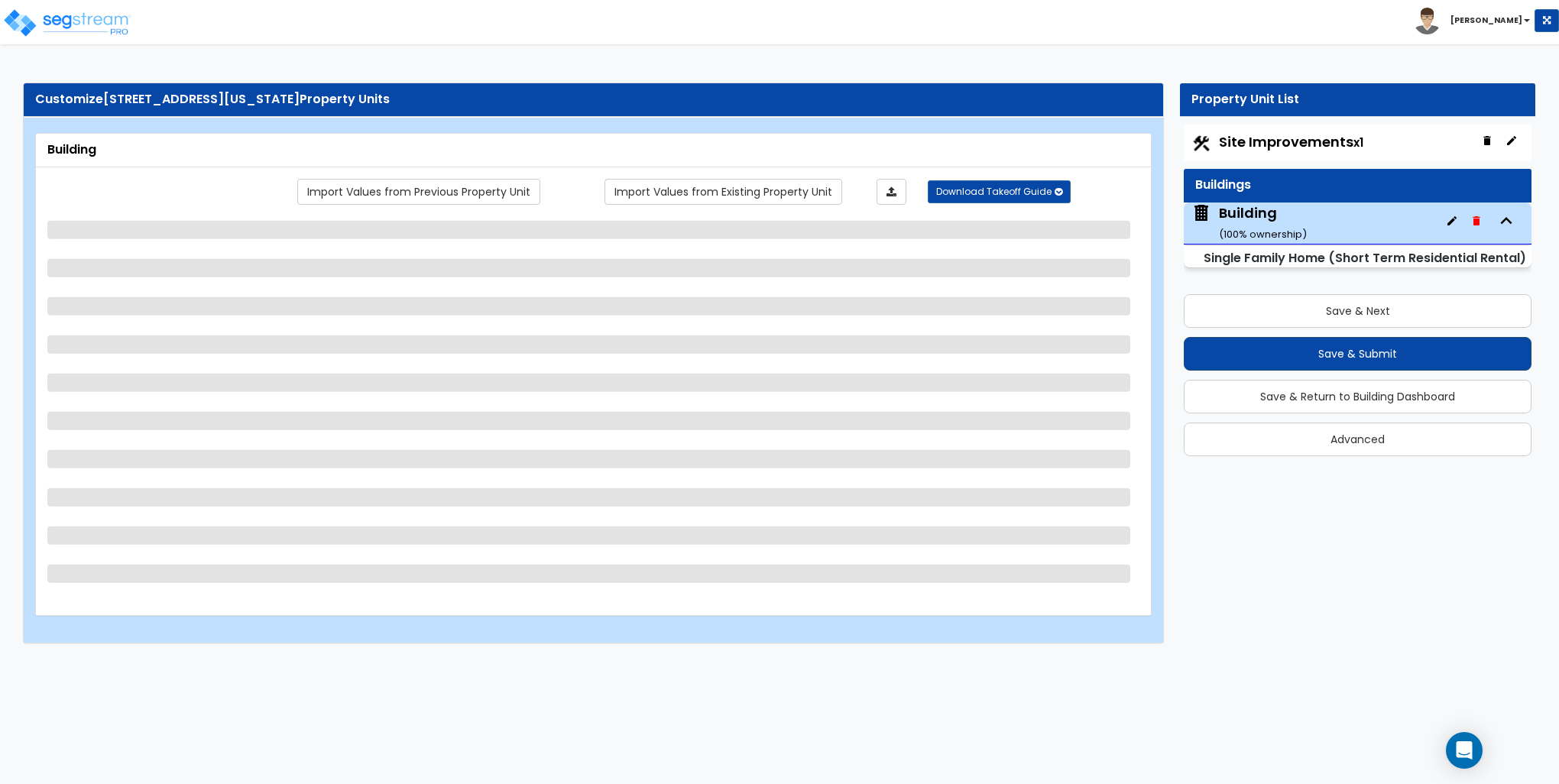
select select "2"
select select "4"
select select "2"
select select "1"
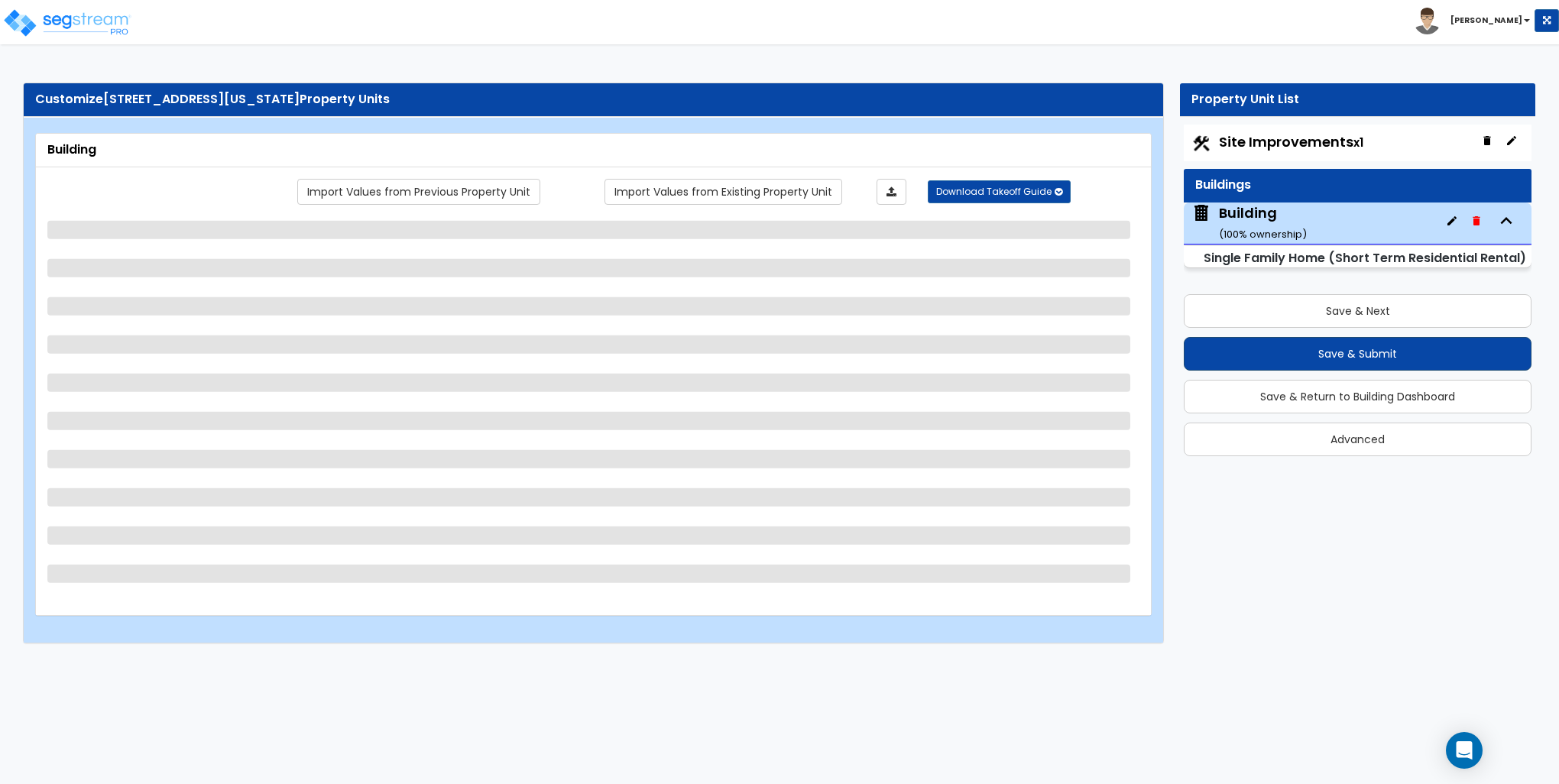
select select "3"
select select "2"
select select "3"
select select "1"
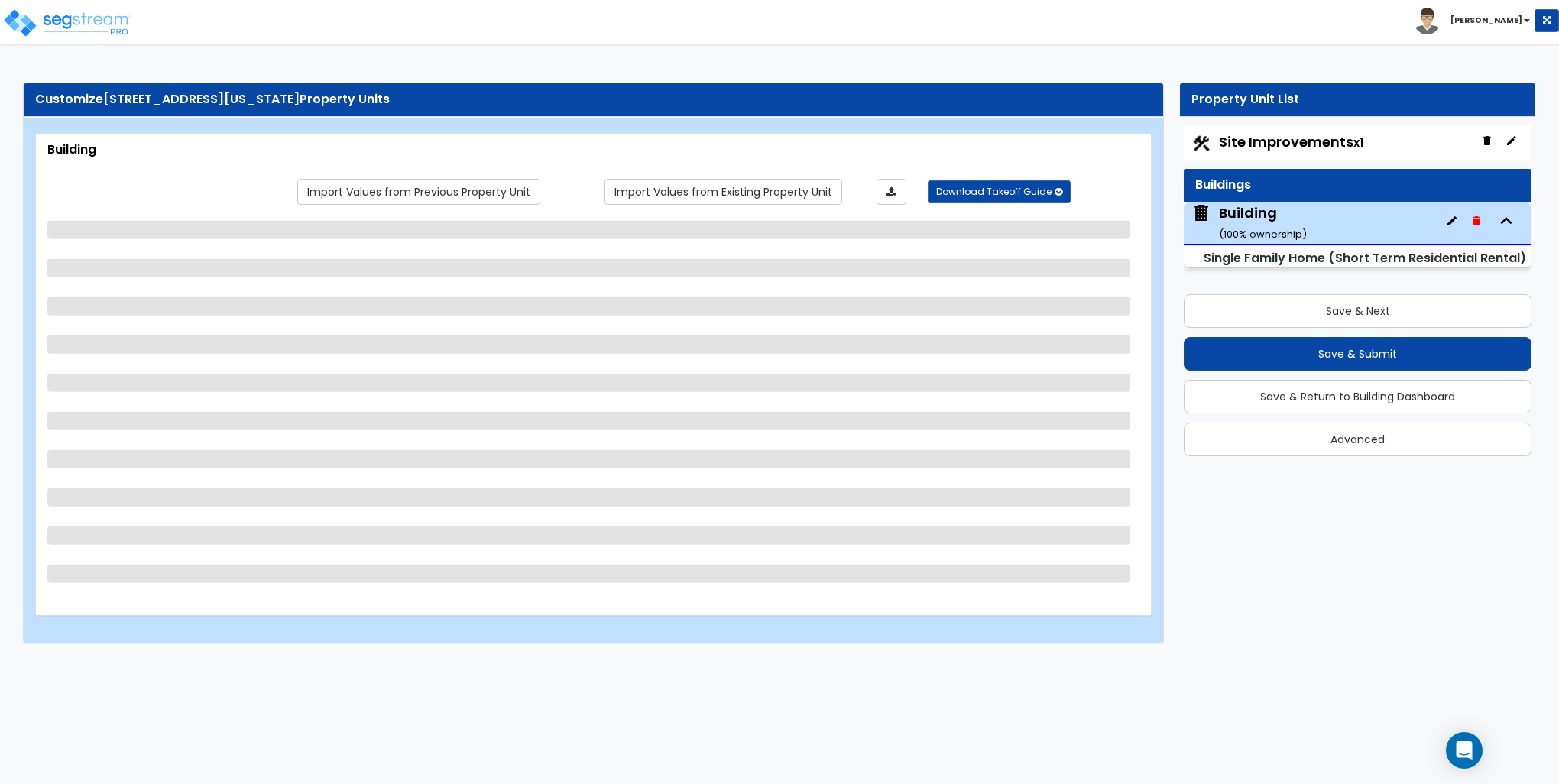
select select "3"
select select "6"
select select "1"
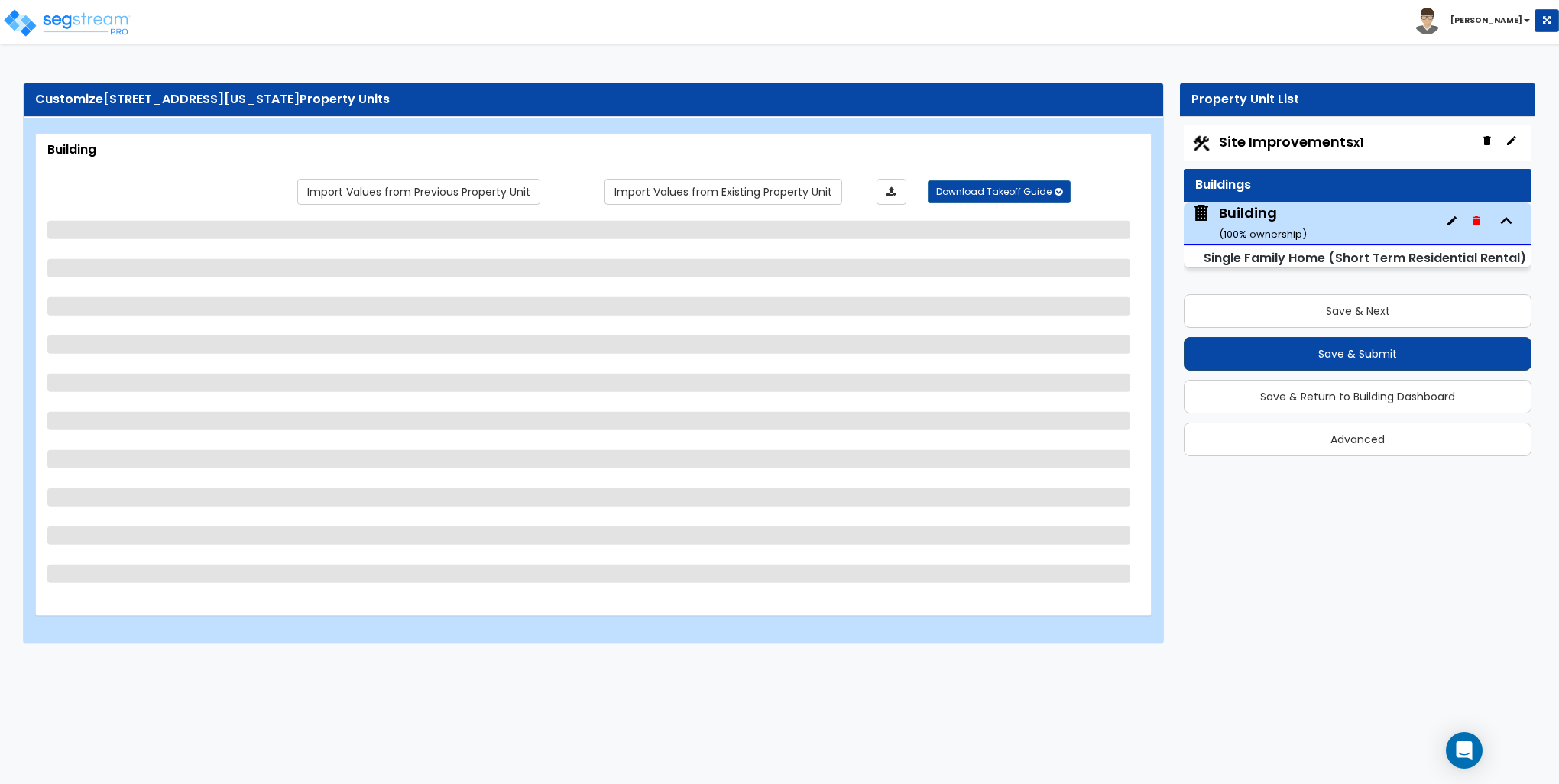
select select "2"
select select "1"
select select "2"
select select "1"
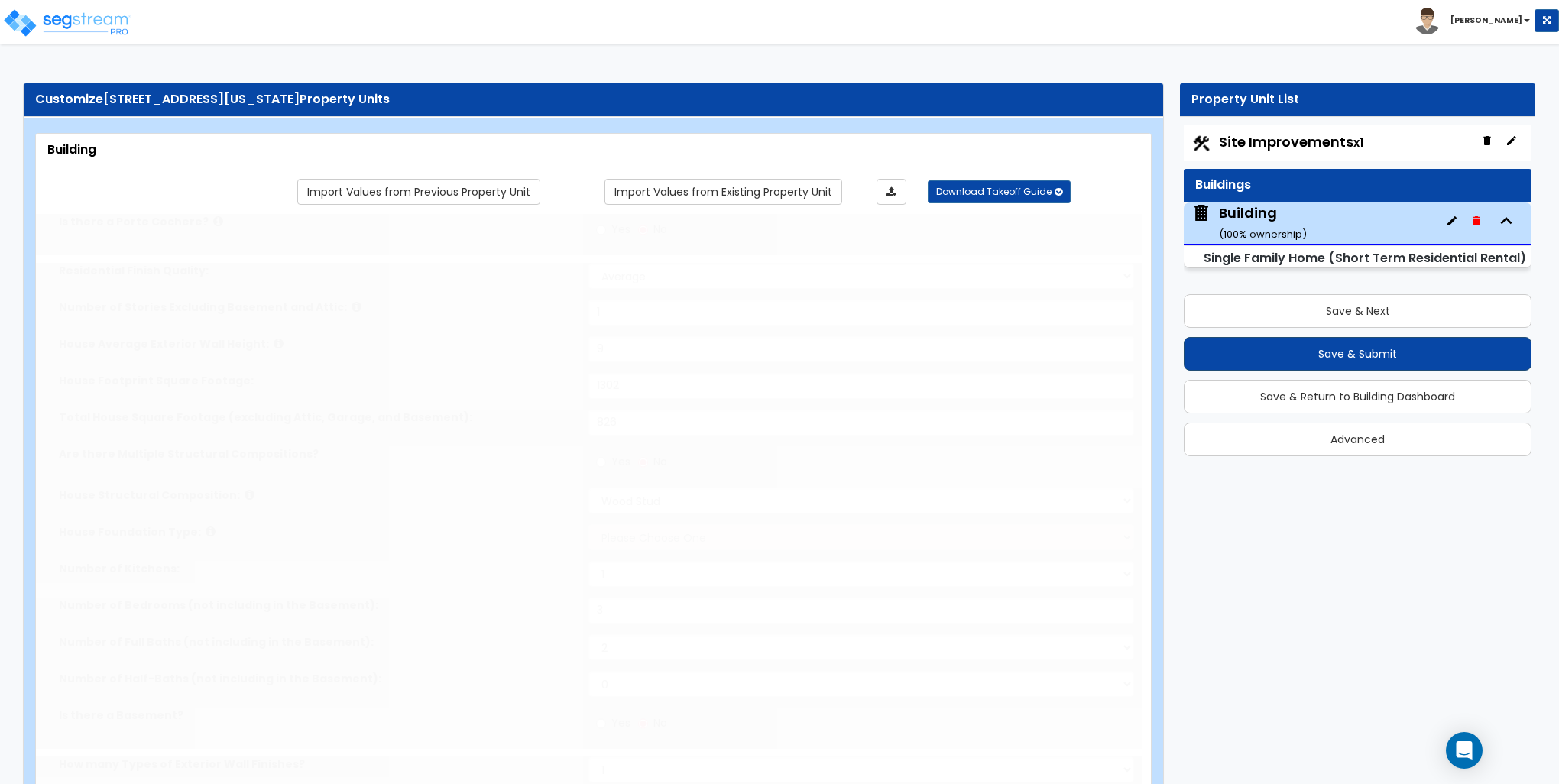
select select "2"
type input "4"
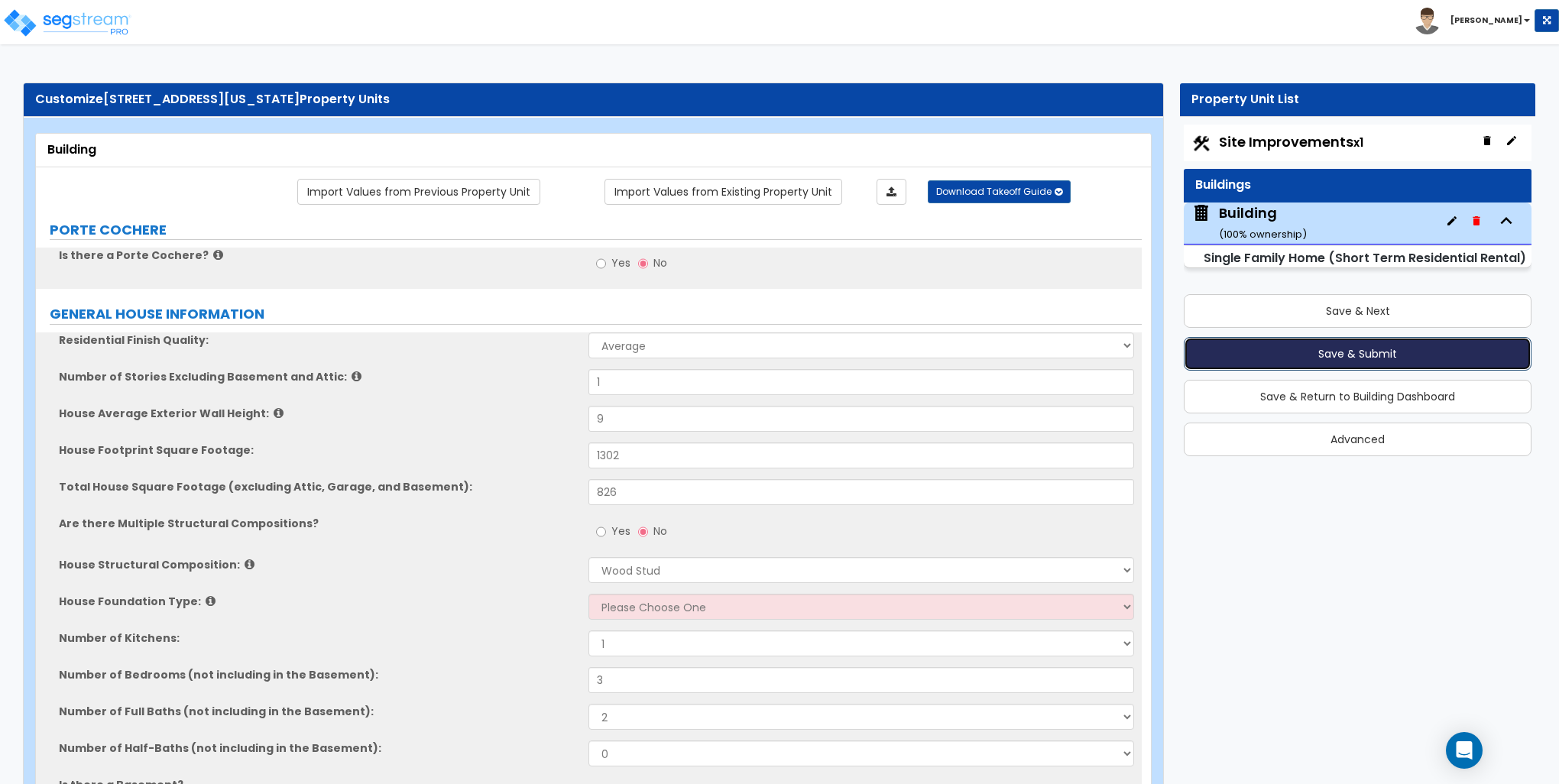
click at [1351, 349] on button "Save & Submit" at bounding box center [1358, 354] width 348 height 33
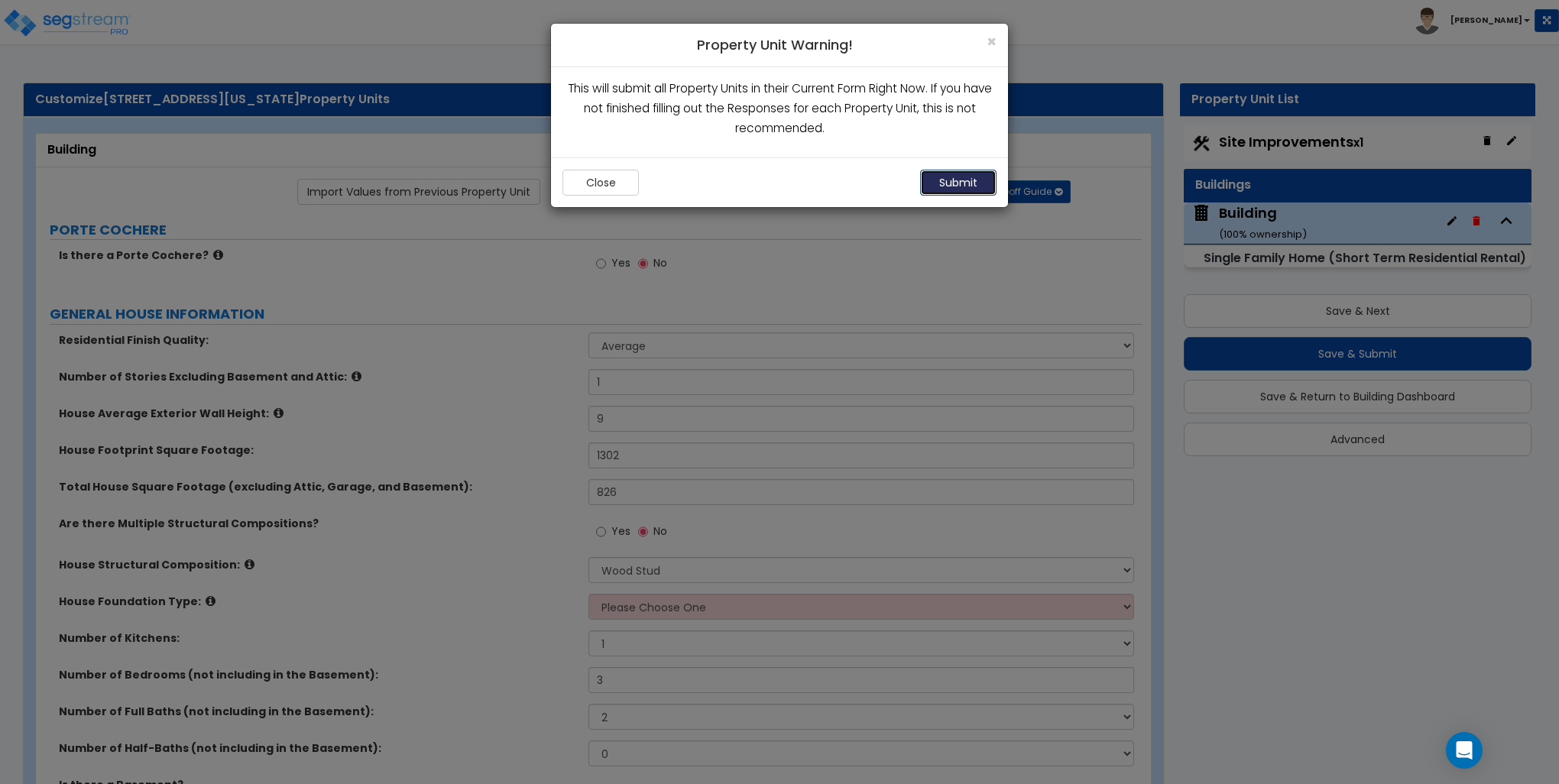
click at [978, 181] on button "Submit" at bounding box center [958, 183] width 77 height 26
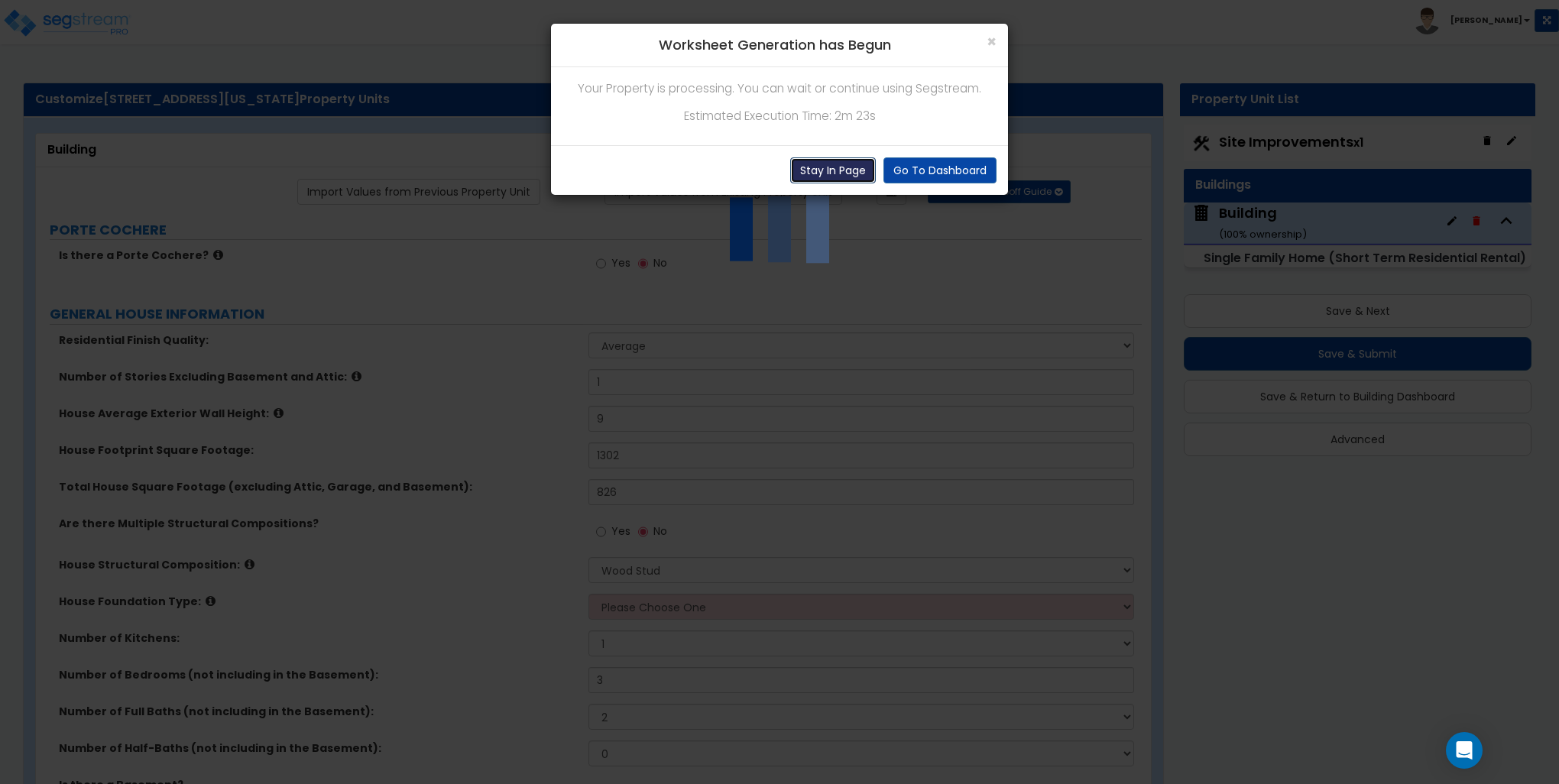
click at [830, 174] on button "Stay In Page" at bounding box center [833, 170] width 86 height 26
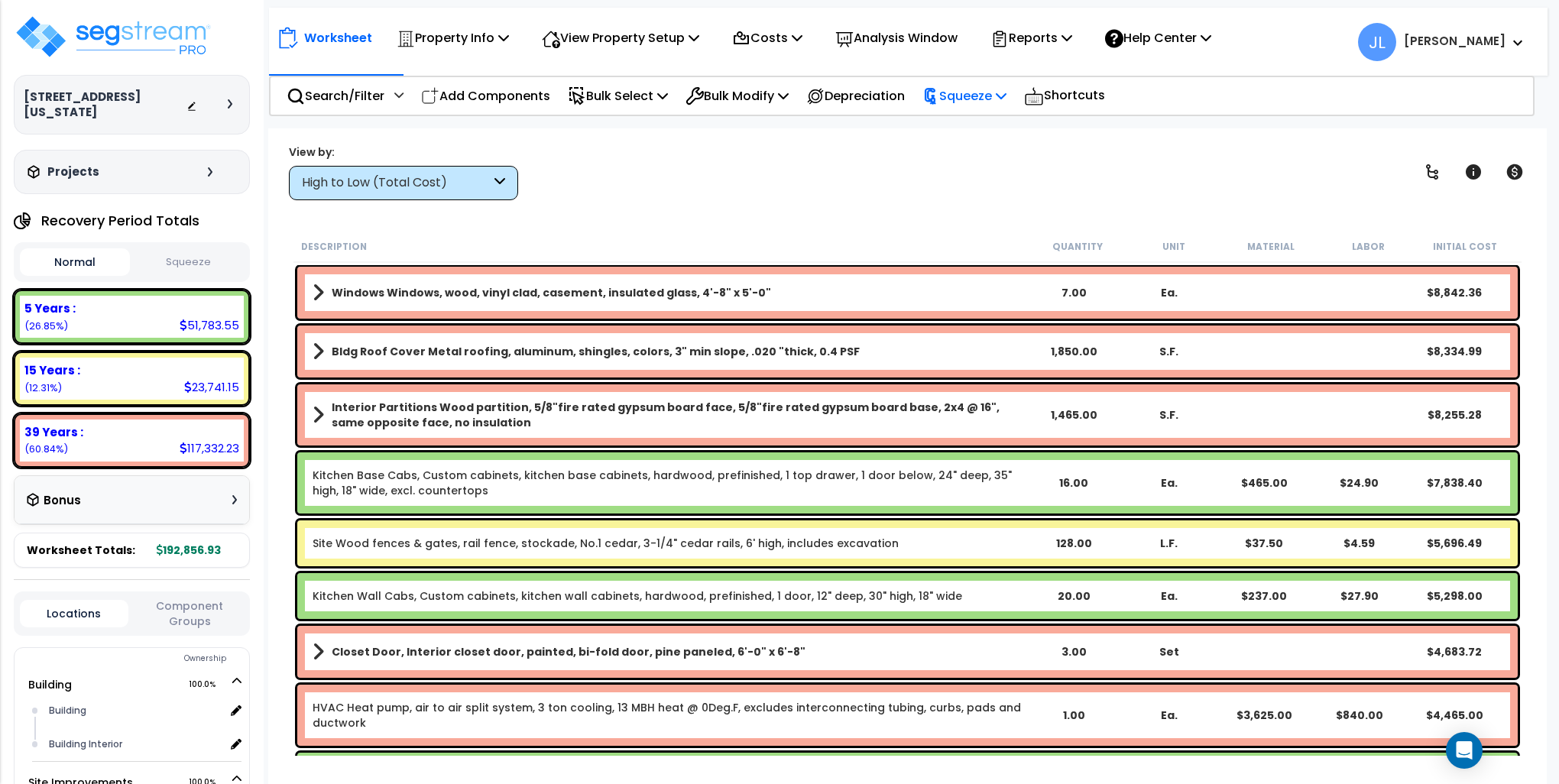
click at [992, 94] on p "Squeeze" at bounding box center [965, 95] width 85 height 21
click at [975, 118] on link "Squeeze" at bounding box center [991, 130] width 151 height 30
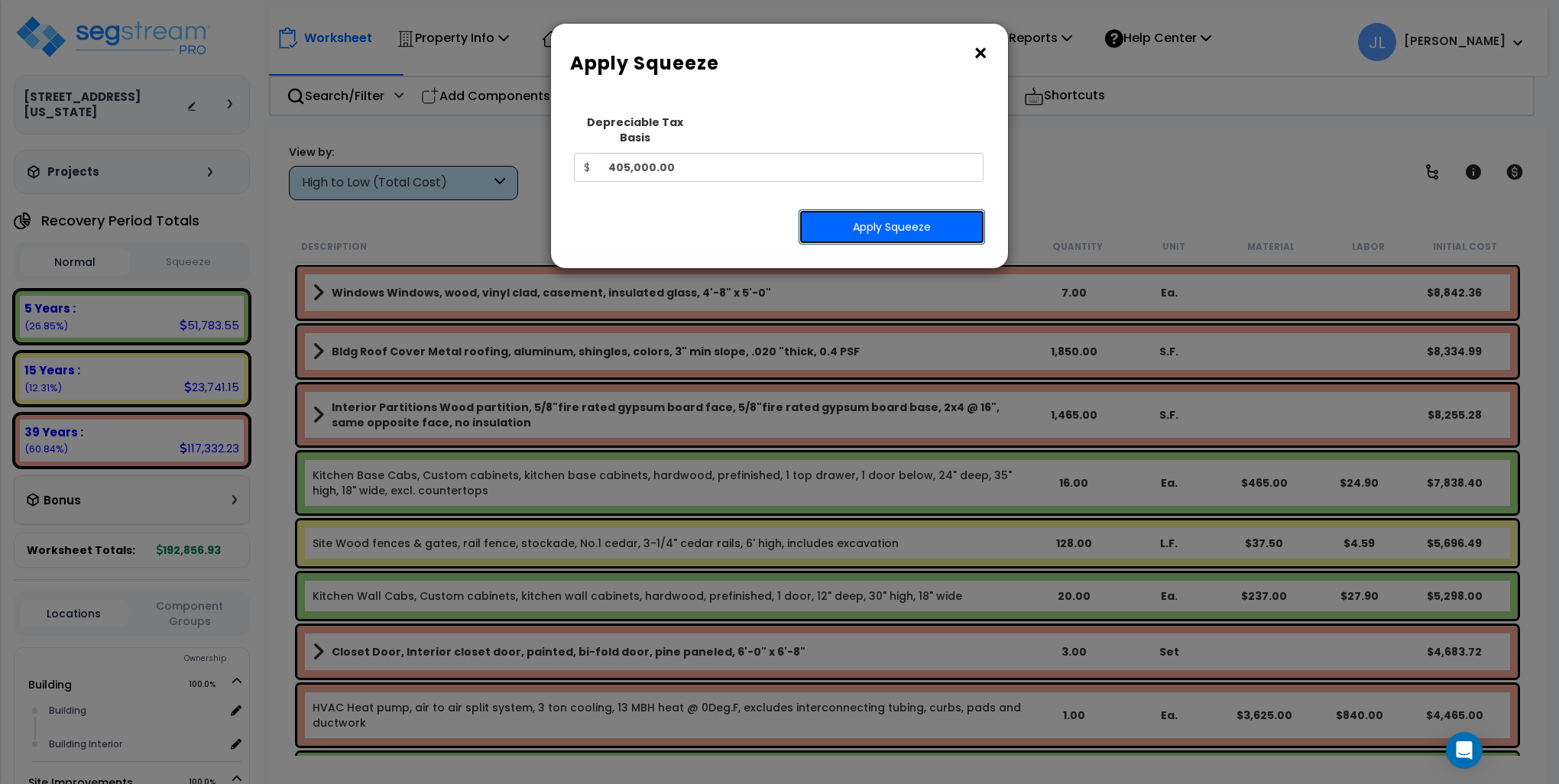
click at [919, 212] on button "Apply Squeeze" at bounding box center [893, 227] width 187 height 35
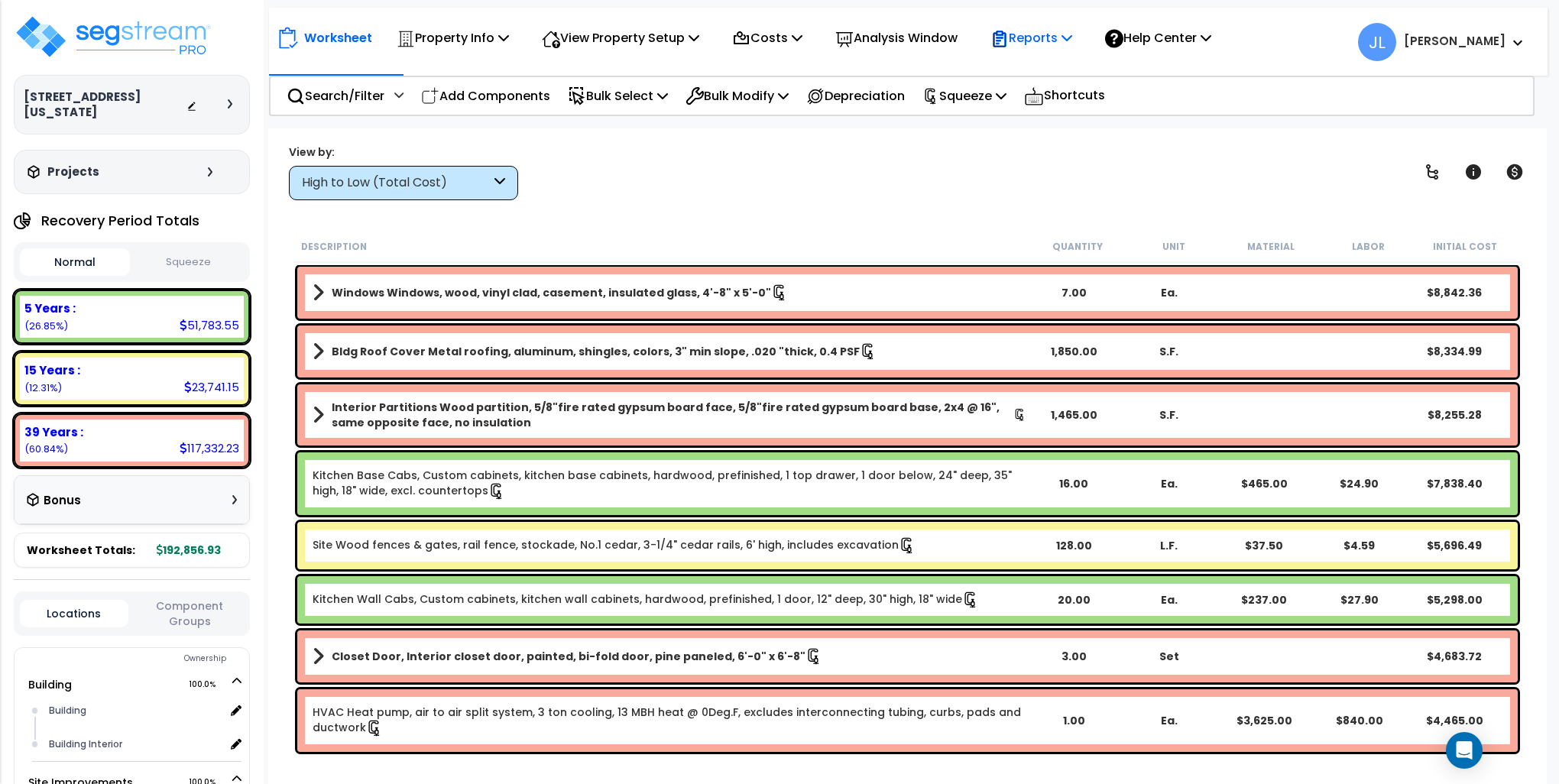
click at [1053, 34] on p "Reports" at bounding box center [1031, 37] width 82 height 21
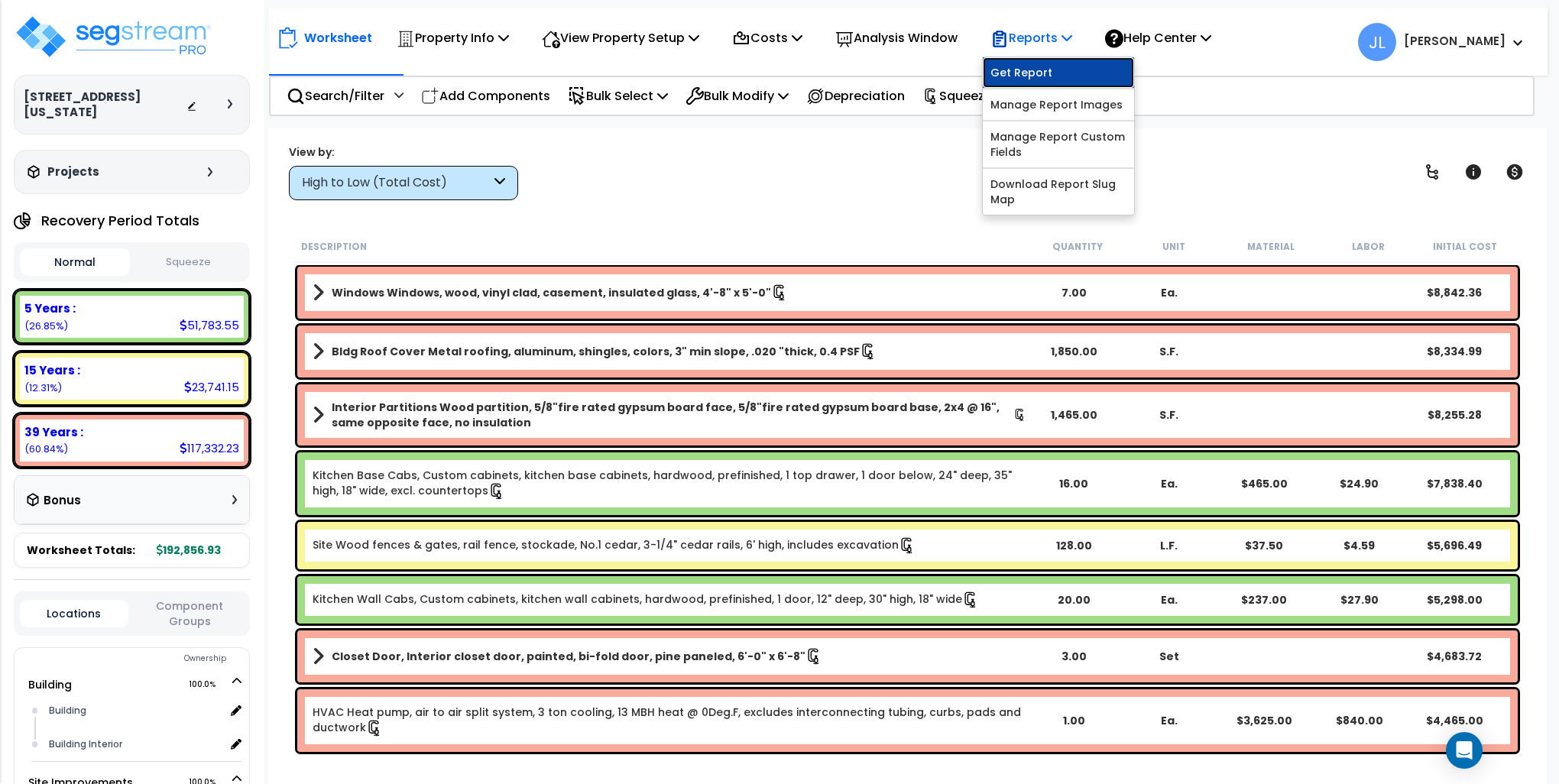
click at [1055, 67] on link "Get Report" at bounding box center [1059, 72] width 151 height 30
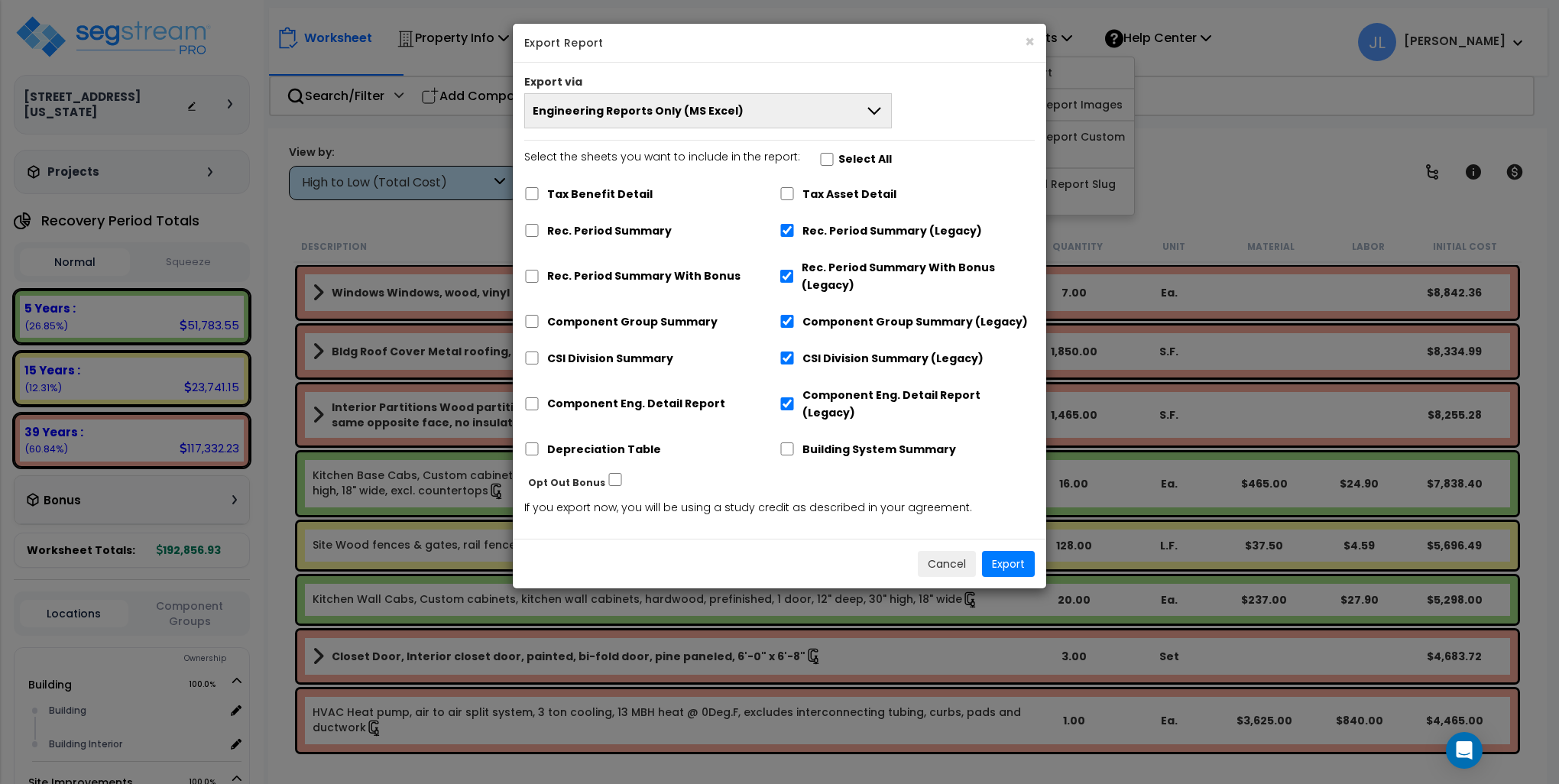
click at [828, 111] on button "Engineering Reports Only (MS Excel)" at bounding box center [708, 111] width 368 height 35
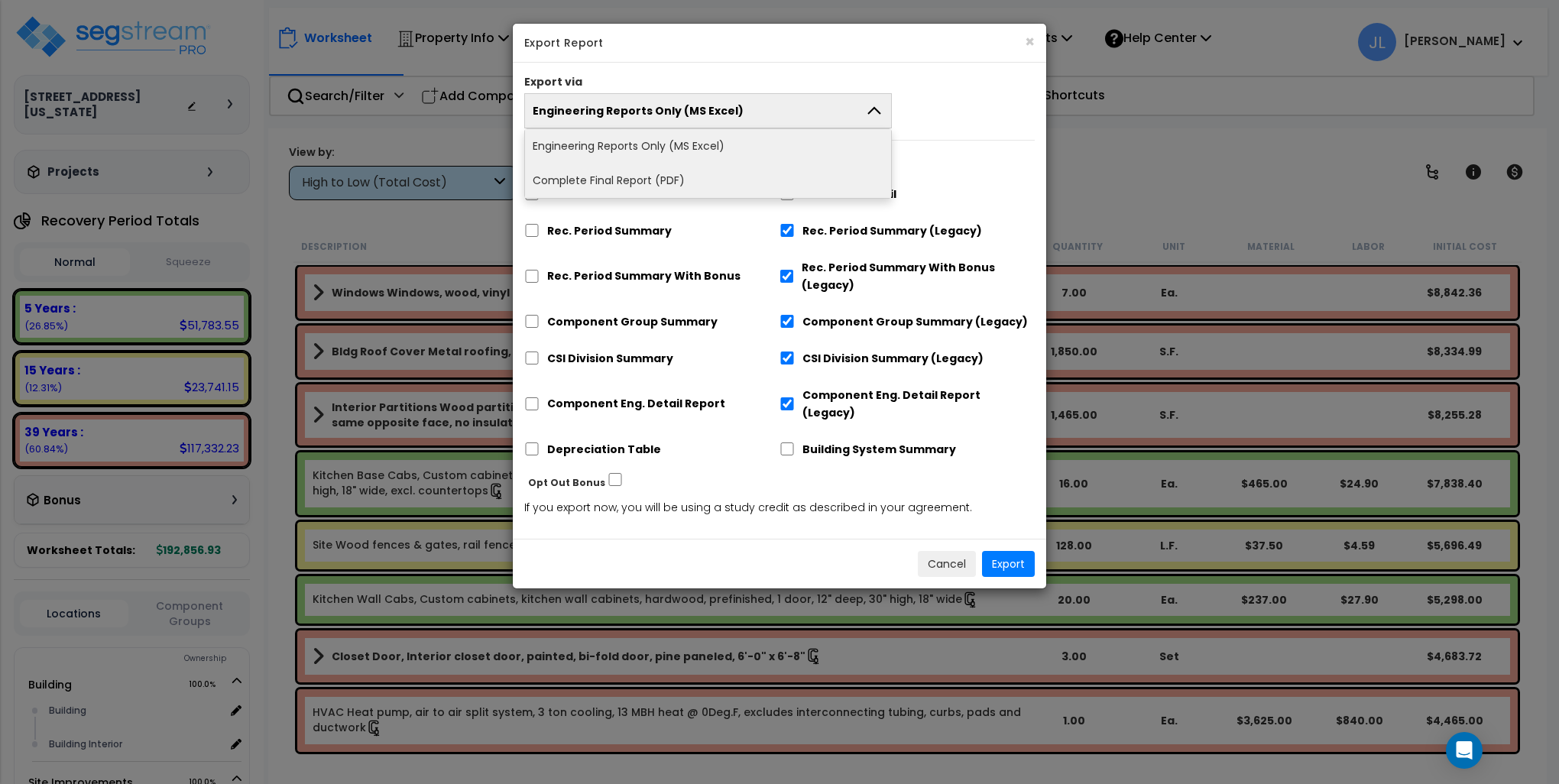
drag, startPoint x: 664, startPoint y: 167, endPoint x: 662, endPoint y: 176, distance: 9.2
click at [662, 176] on li "Complete Final Report (PDF)" at bounding box center [708, 180] width 366 height 34
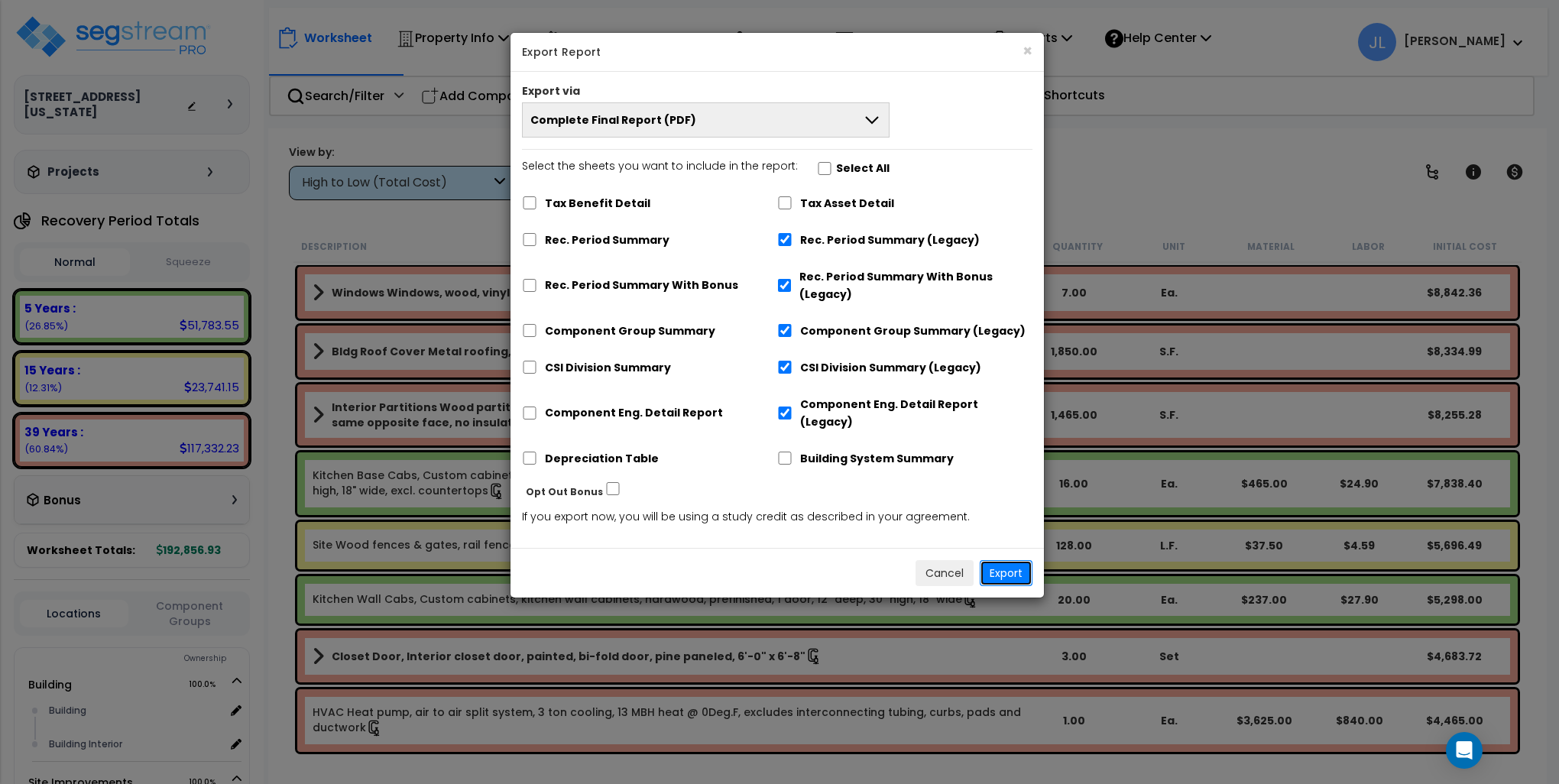
click at [1018, 560] on button "Export" at bounding box center [1007, 573] width 53 height 26
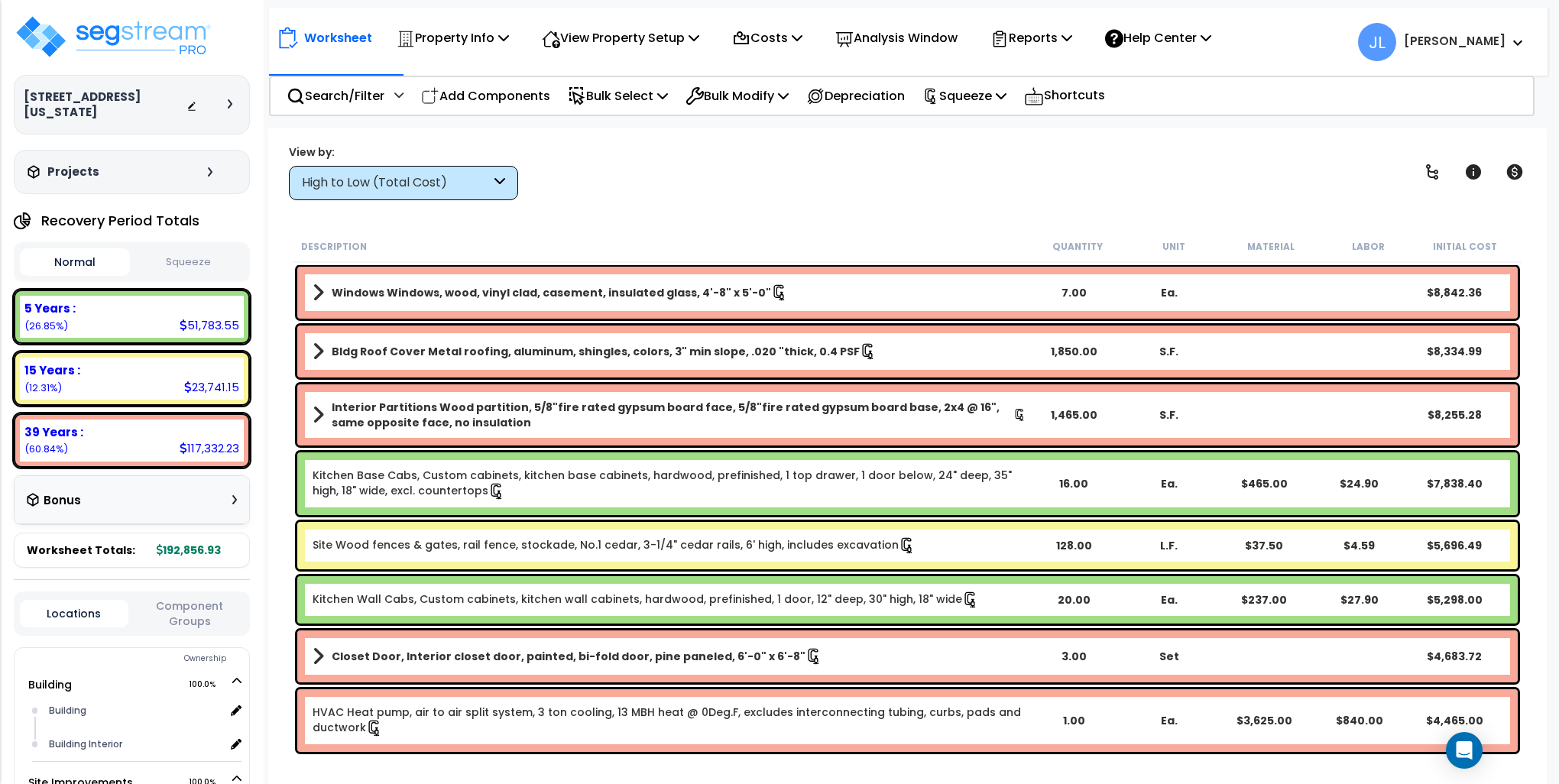
click at [189, 264] on button "Squeeze" at bounding box center [189, 262] width 110 height 27
click at [978, 93] on p "Squeeze" at bounding box center [965, 95] width 85 height 21
drag, startPoint x: 1226, startPoint y: 172, endPoint x: 1218, endPoint y: 167, distance: 9.4
click at [1226, 172] on div "View by: High to Low (Total Cost) High to Low (Total Cost)" at bounding box center [907, 172] width 1248 height 57
click at [1060, 34] on p "Reports" at bounding box center [1031, 37] width 82 height 21
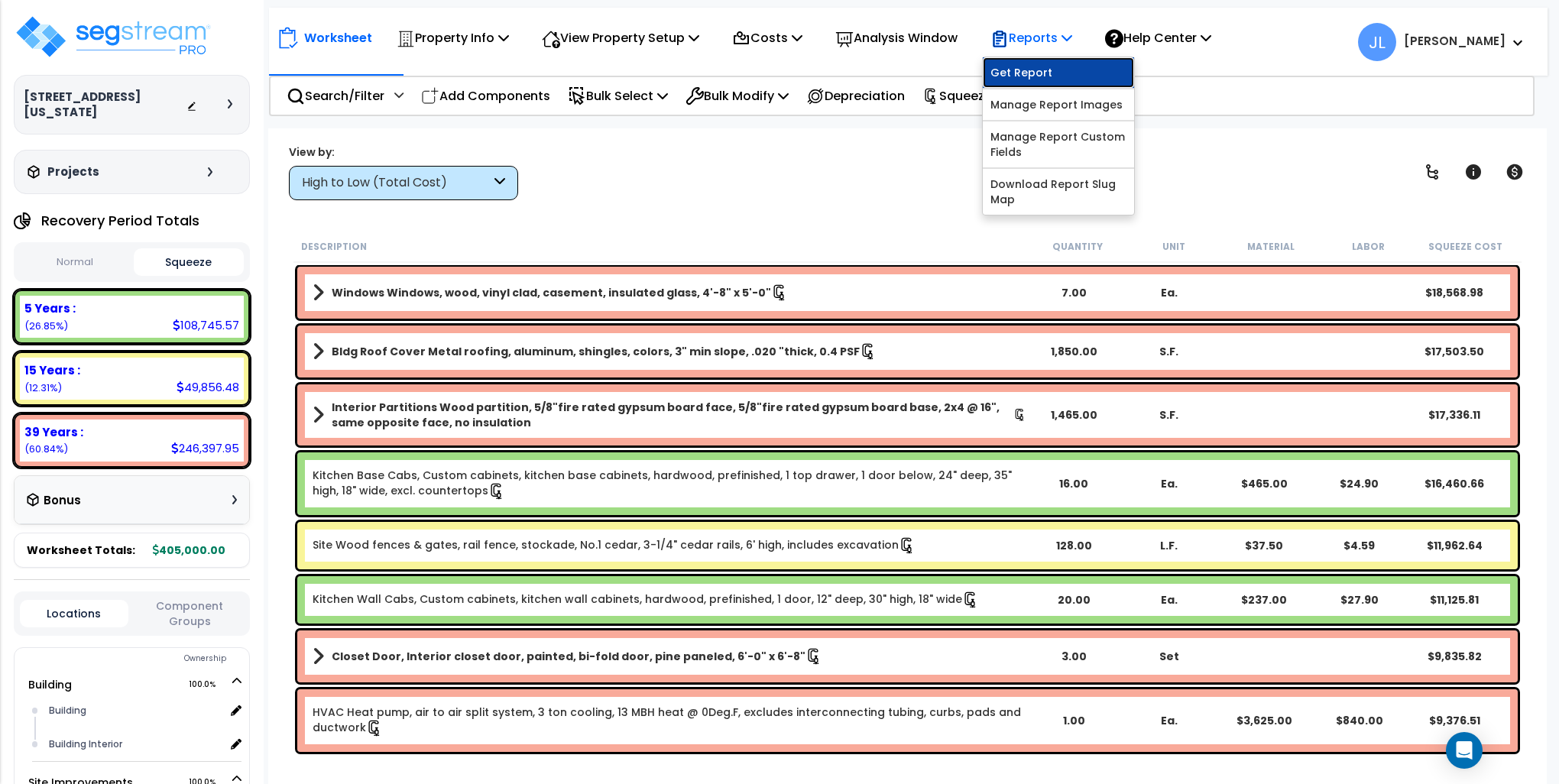
click at [1064, 71] on link "Get Report" at bounding box center [1059, 72] width 151 height 30
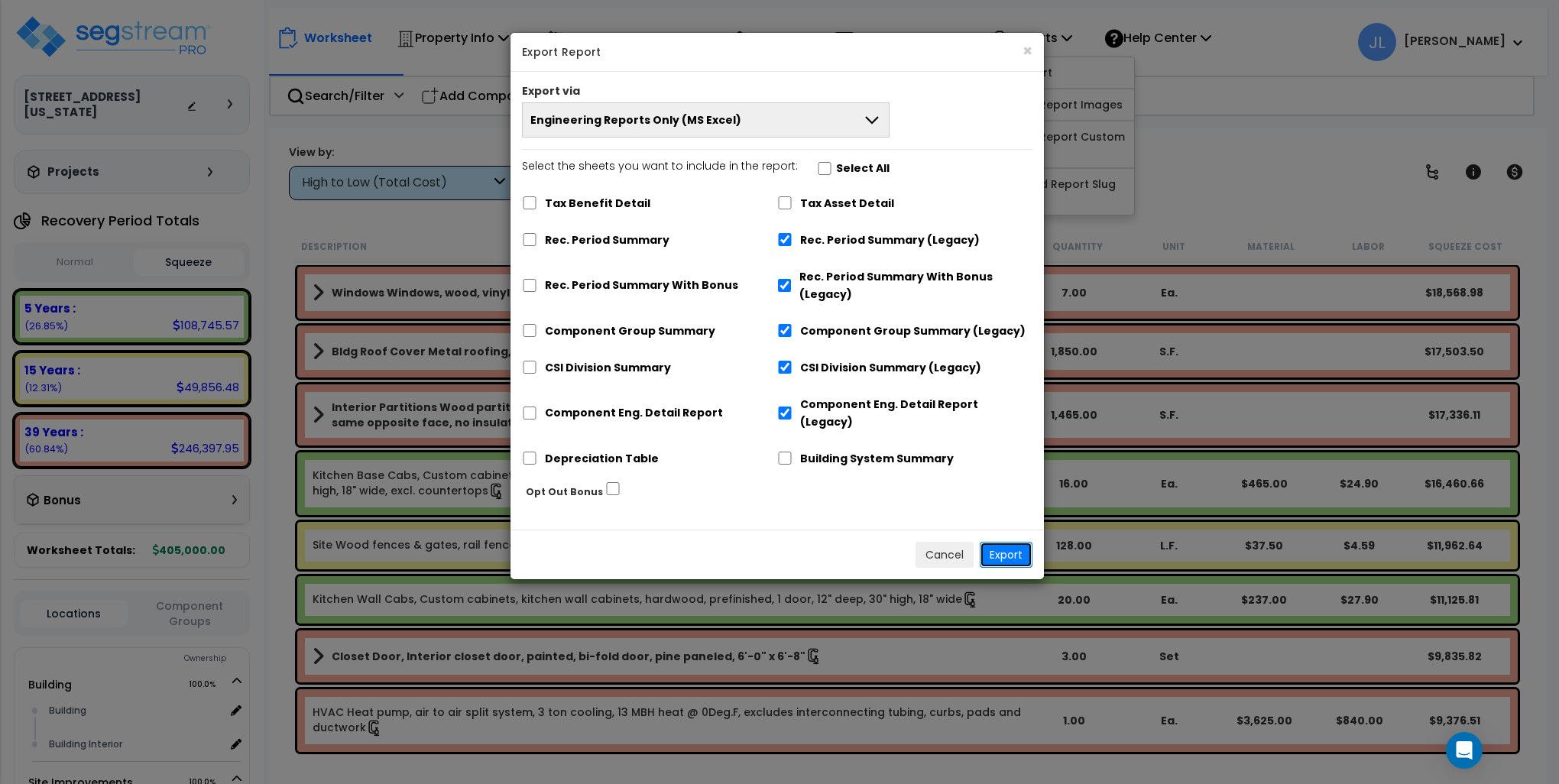
click at [1002, 541] on button "Export" at bounding box center [1007, 554] width 53 height 26
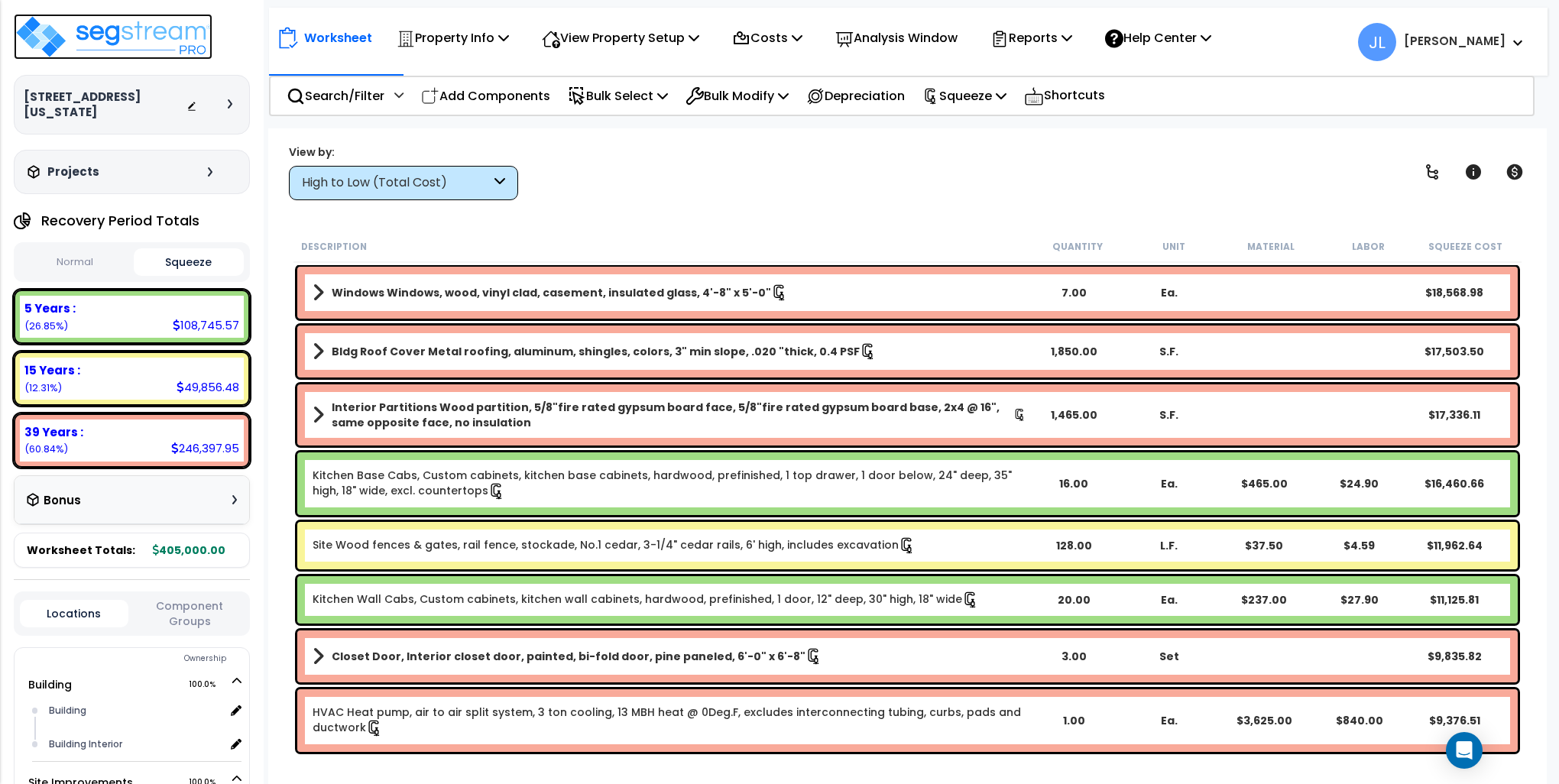
click at [94, 35] on img at bounding box center [113, 36] width 199 height 46
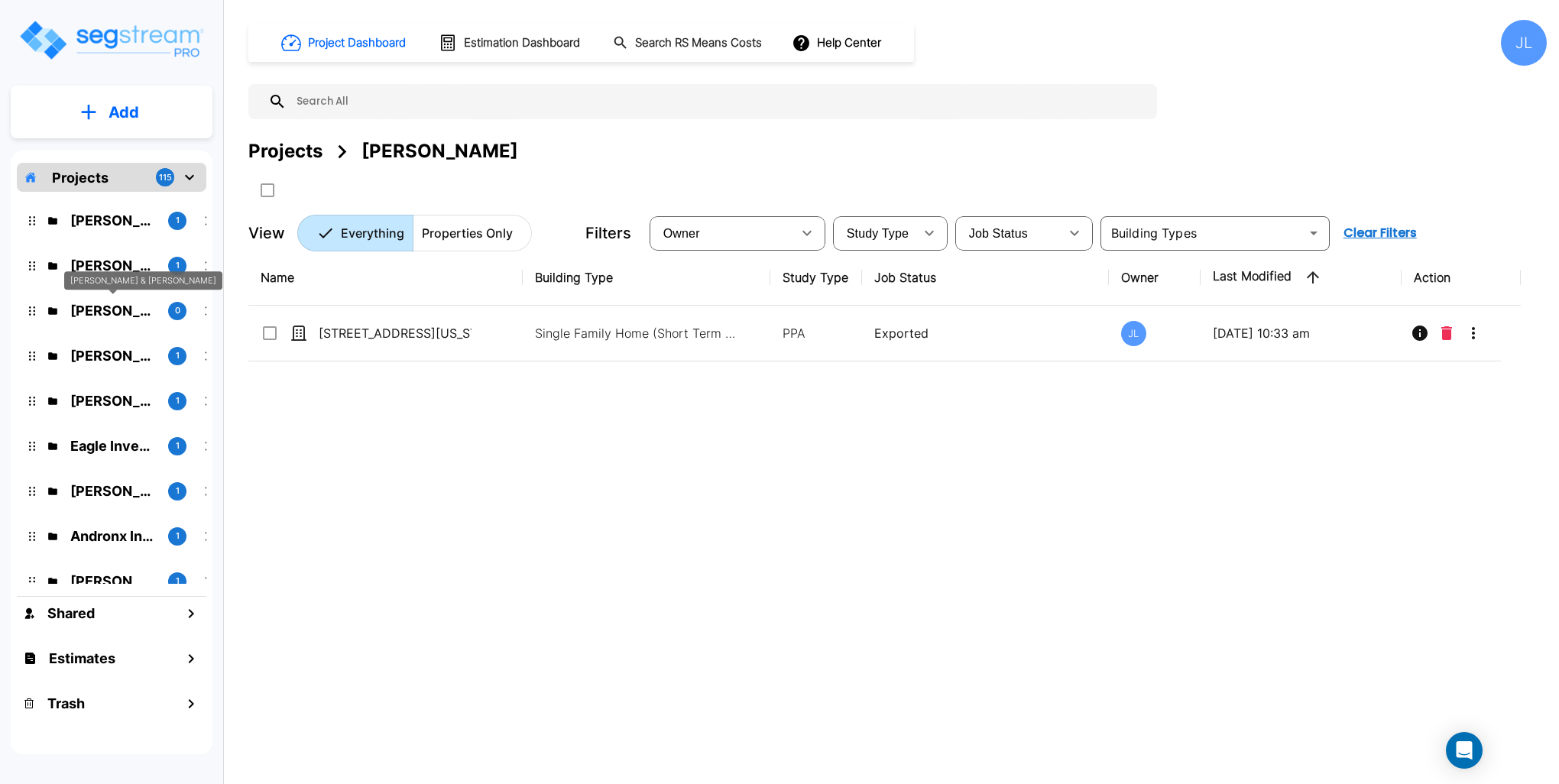
click at [107, 310] on p "[PERSON_NAME] & [PERSON_NAME]" at bounding box center [113, 310] width 86 height 21
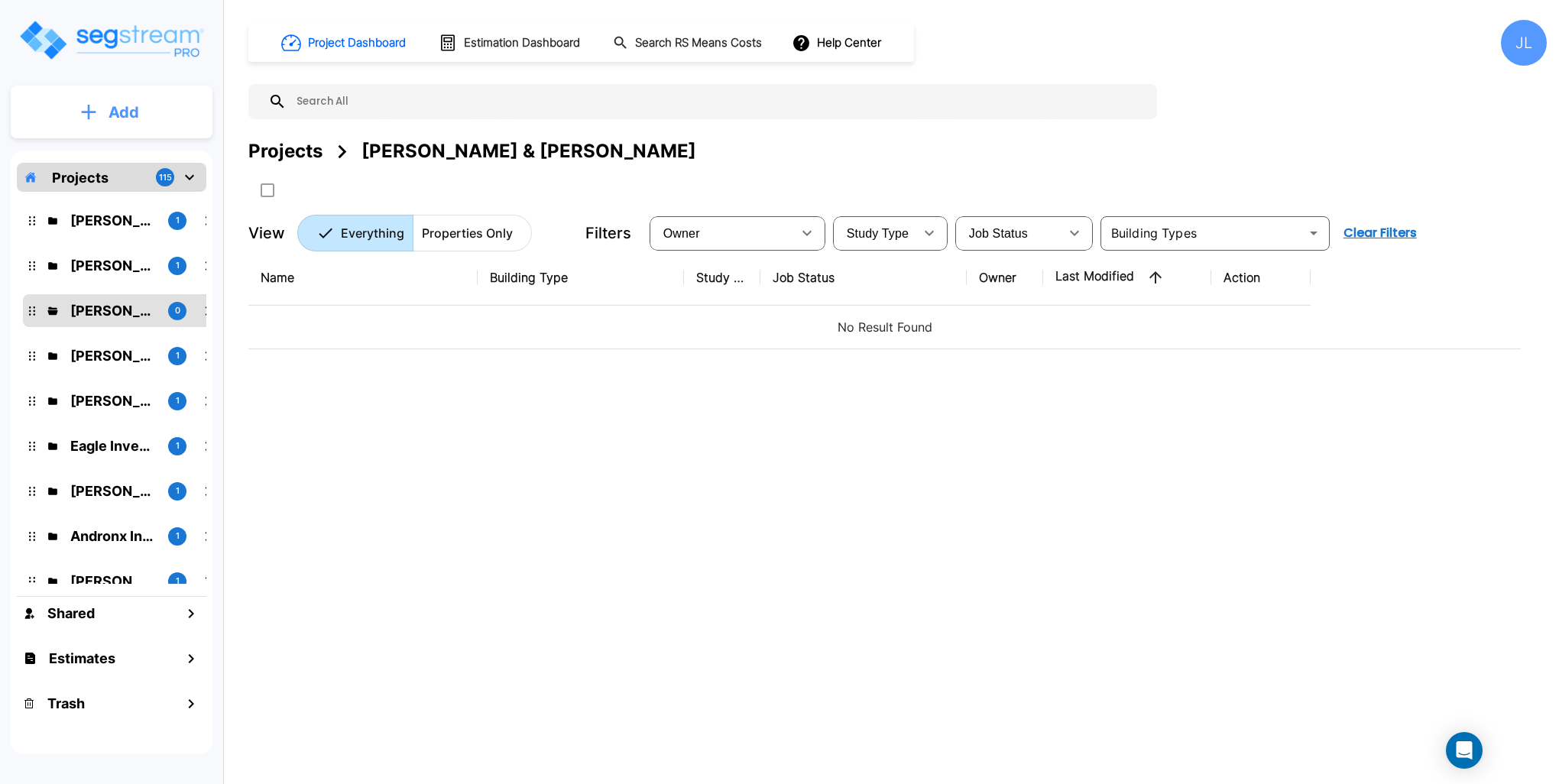
click at [119, 110] on p "Add" at bounding box center [123, 112] width 30 height 23
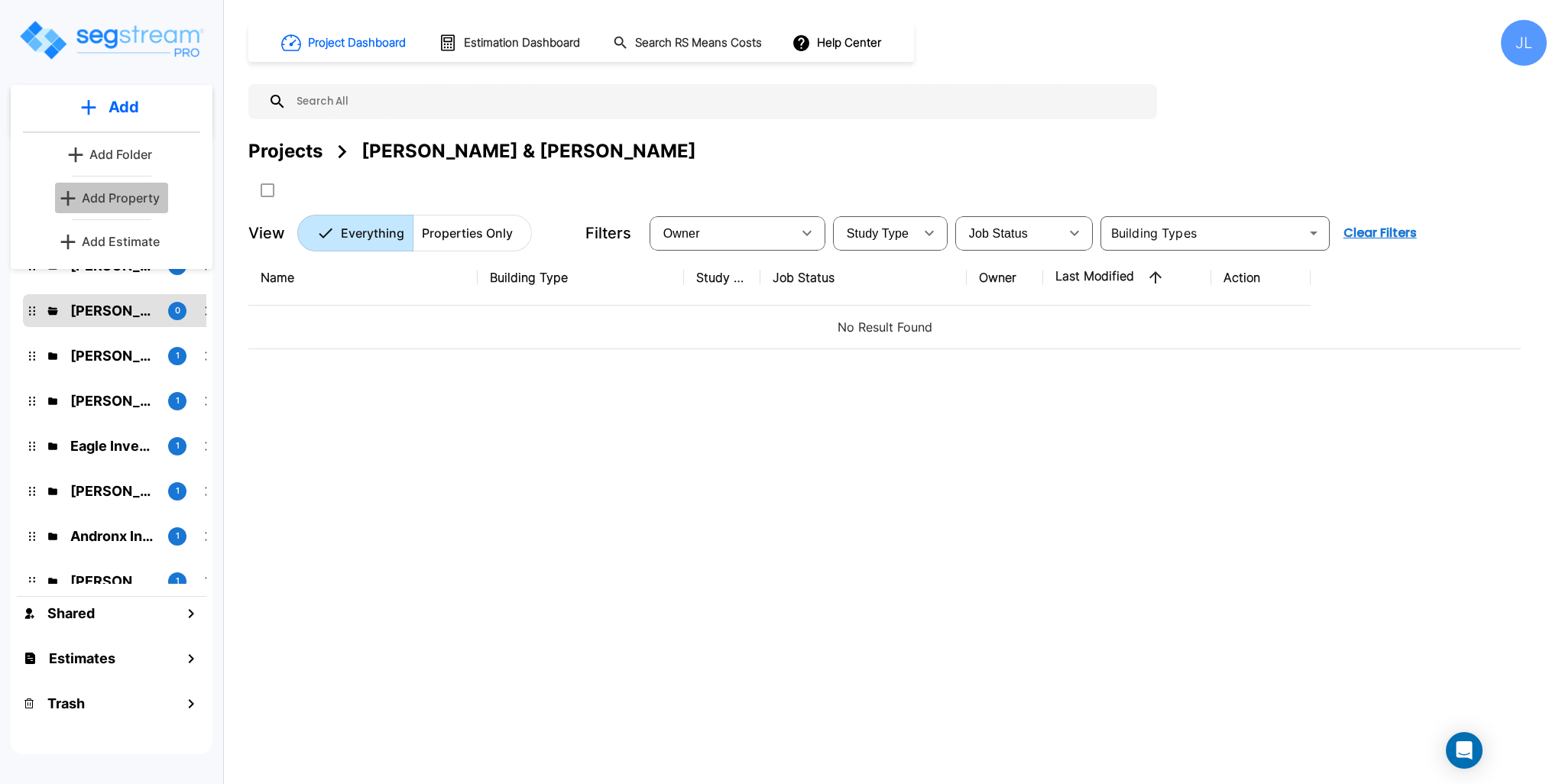
click at [110, 195] on p "Add Property" at bounding box center [120, 197] width 78 height 19
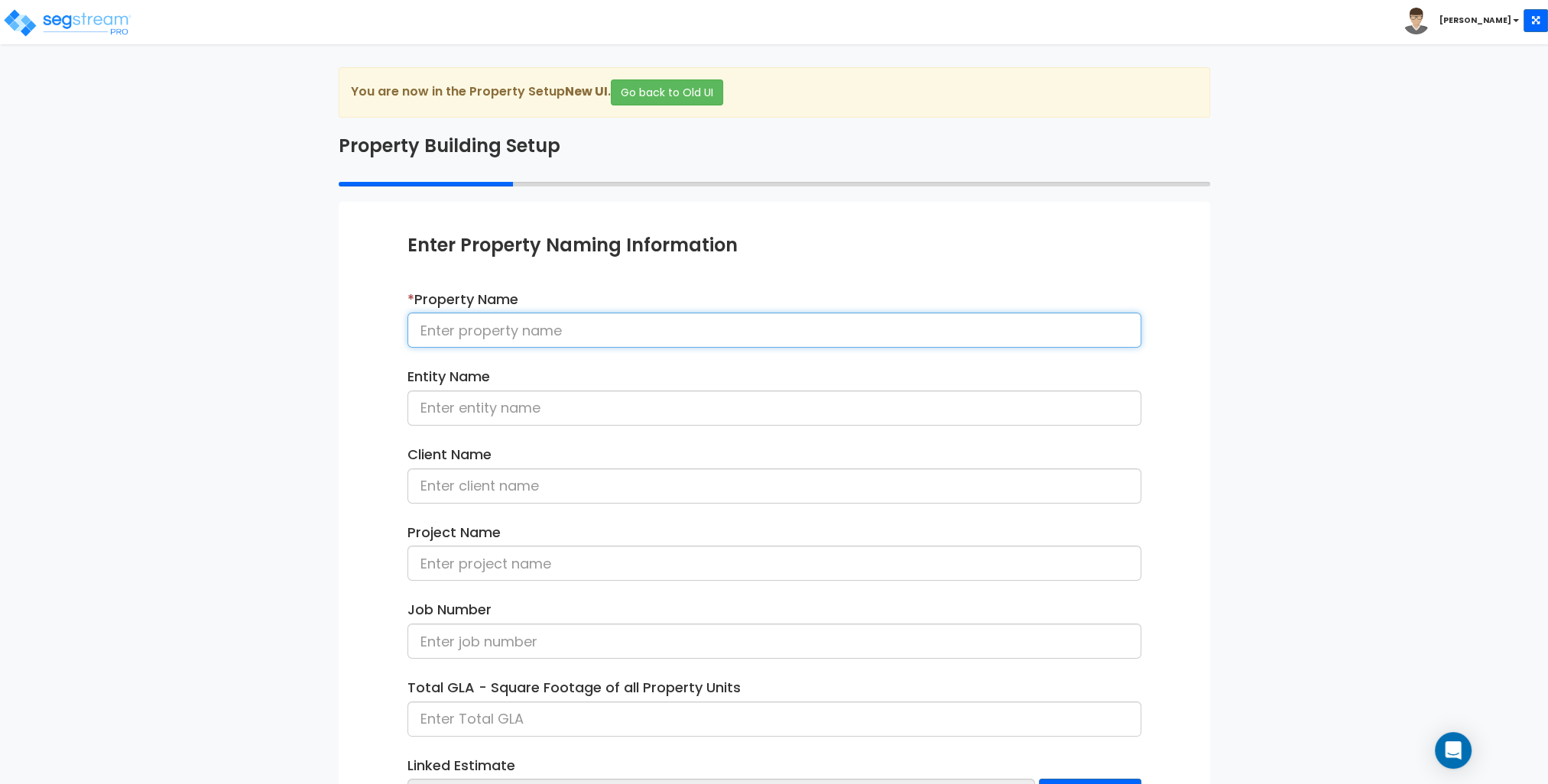
click at [527, 316] on input at bounding box center [774, 330] width 734 height 35
click at [590, 318] on input at bounding box center [774, 330] width 734 height 35
type input "[STREET_ADDRESS]"
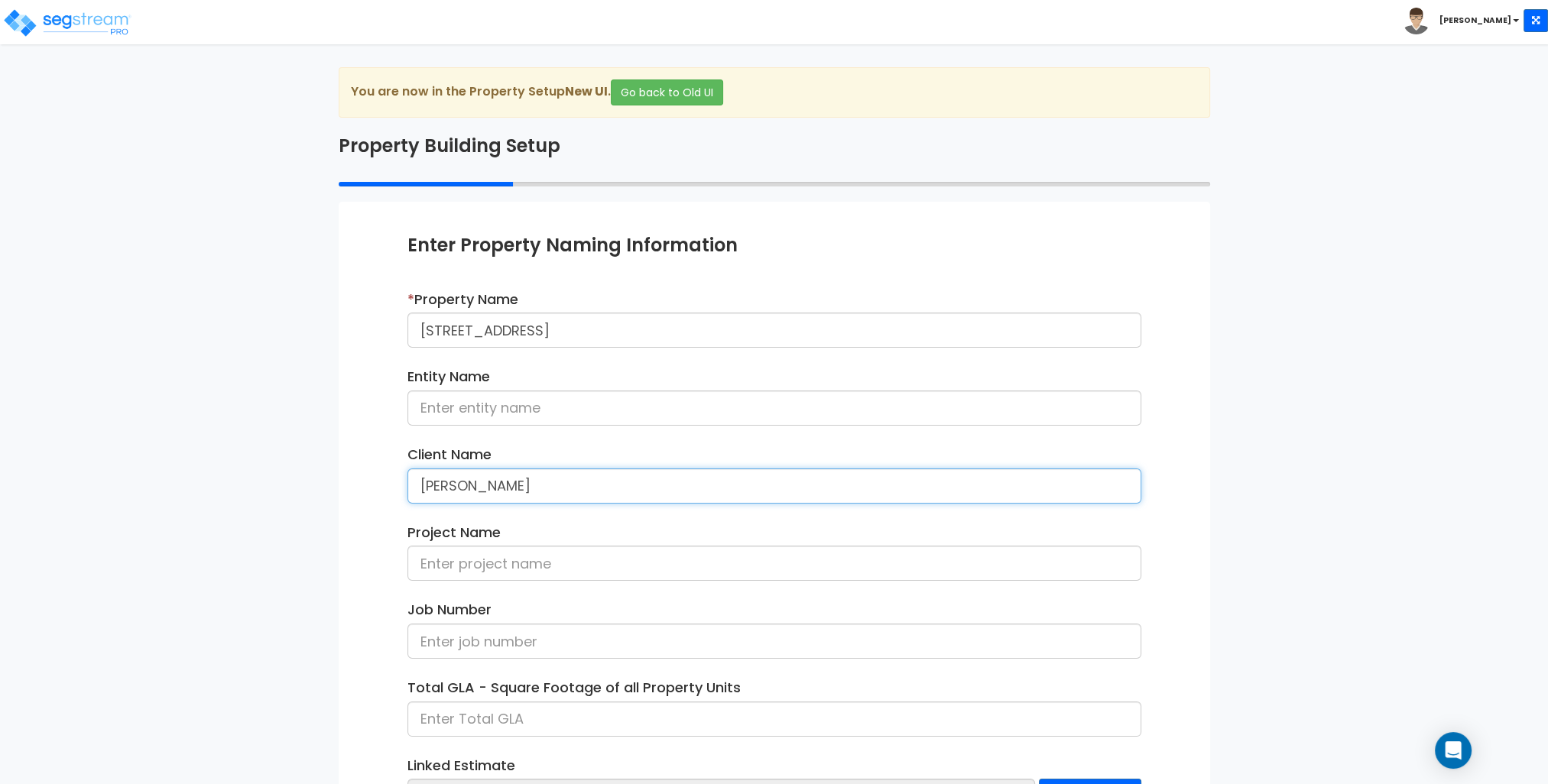
type input "[PERSON_NAME]"
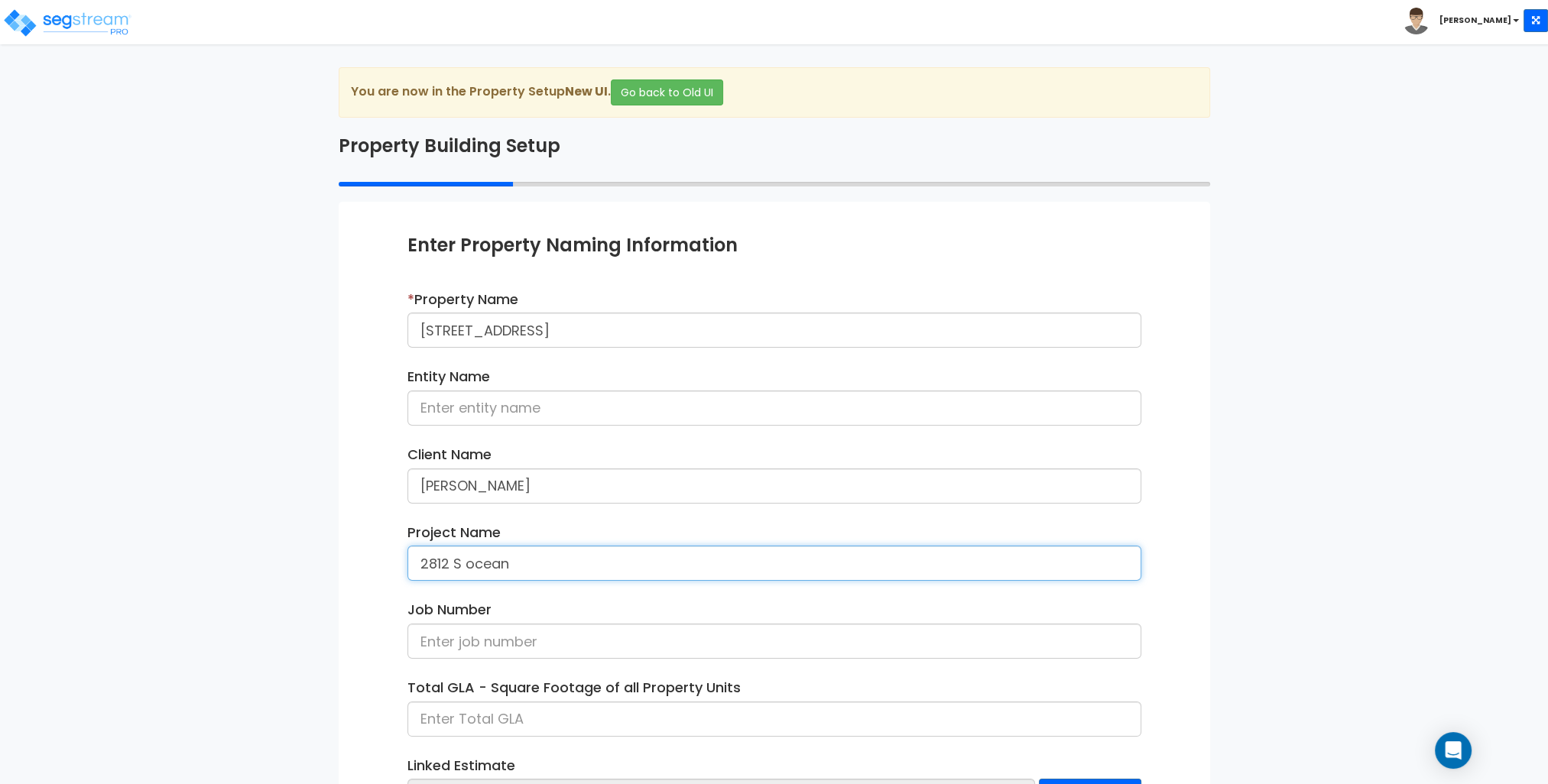
type input "2812 S ocean"
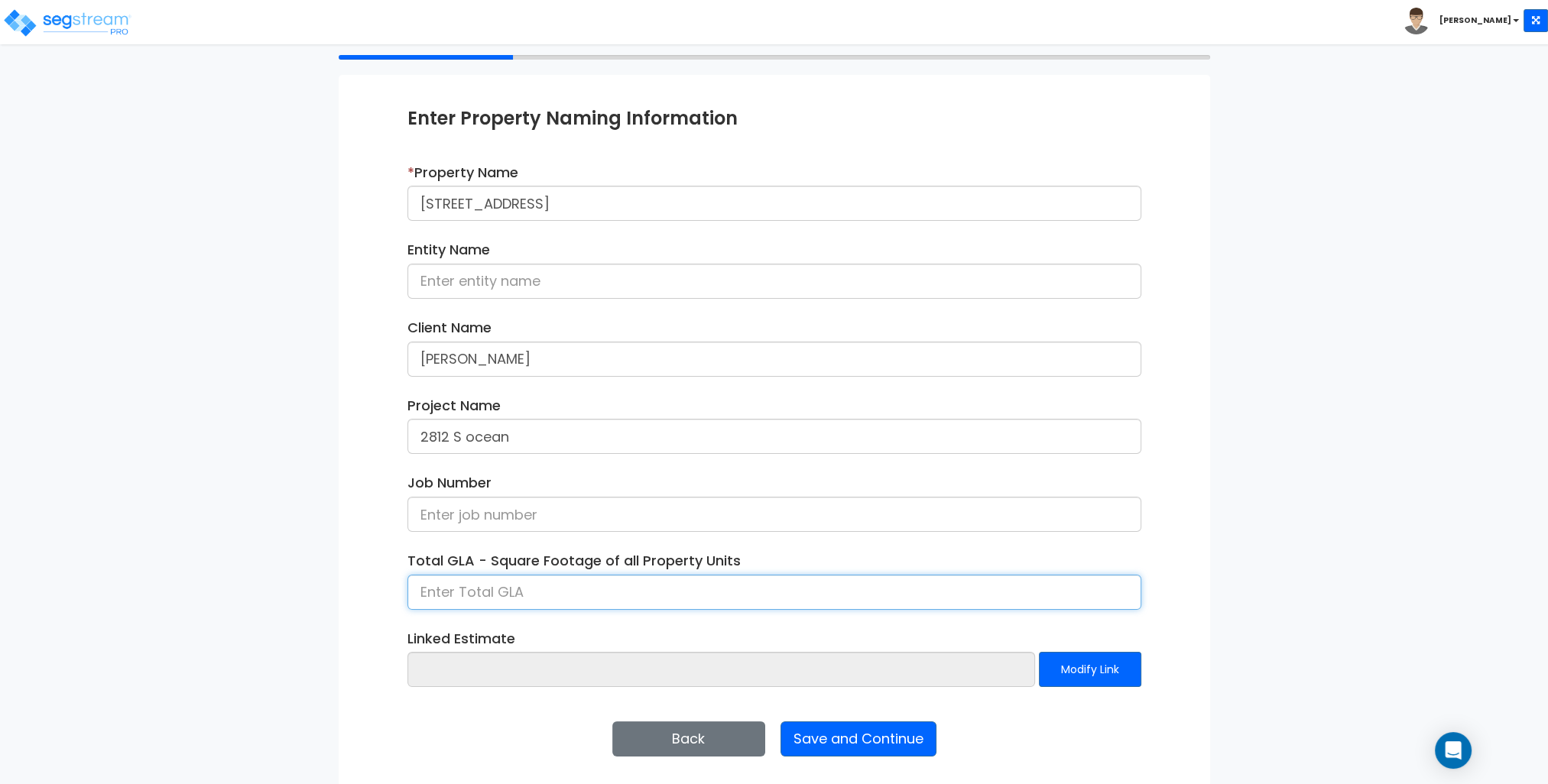
scroll to position [129, 0]
click at [473, 579] on input at bounding box center [774, 590] width 734 height 35
click at [440, 590] on input at bounding box center [774, 590] width 734 height 35
type input "4,419"
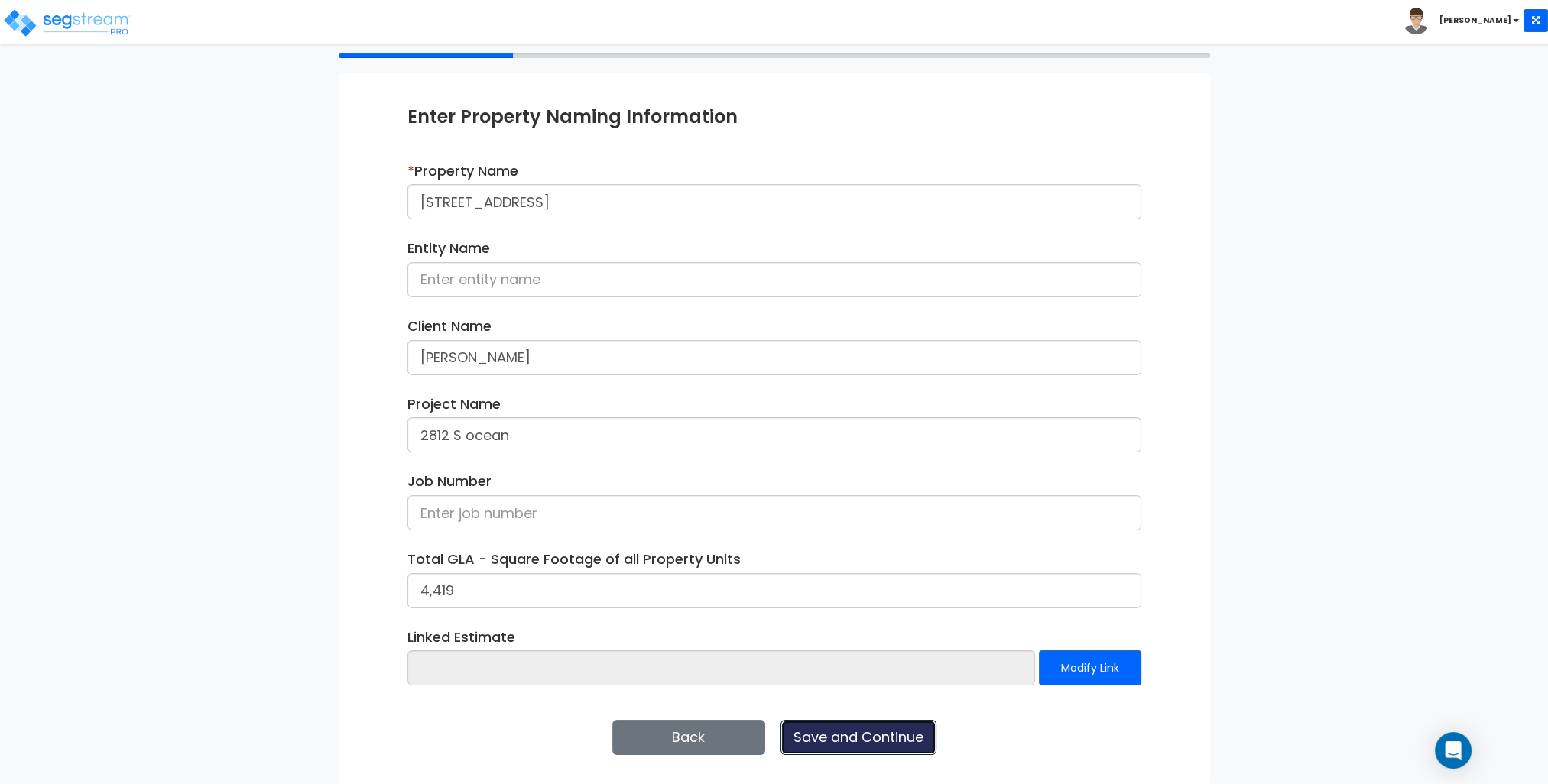
click at [863, 742] on button "Save and Continue" at bounding box center [858, 738] width 156 height 35
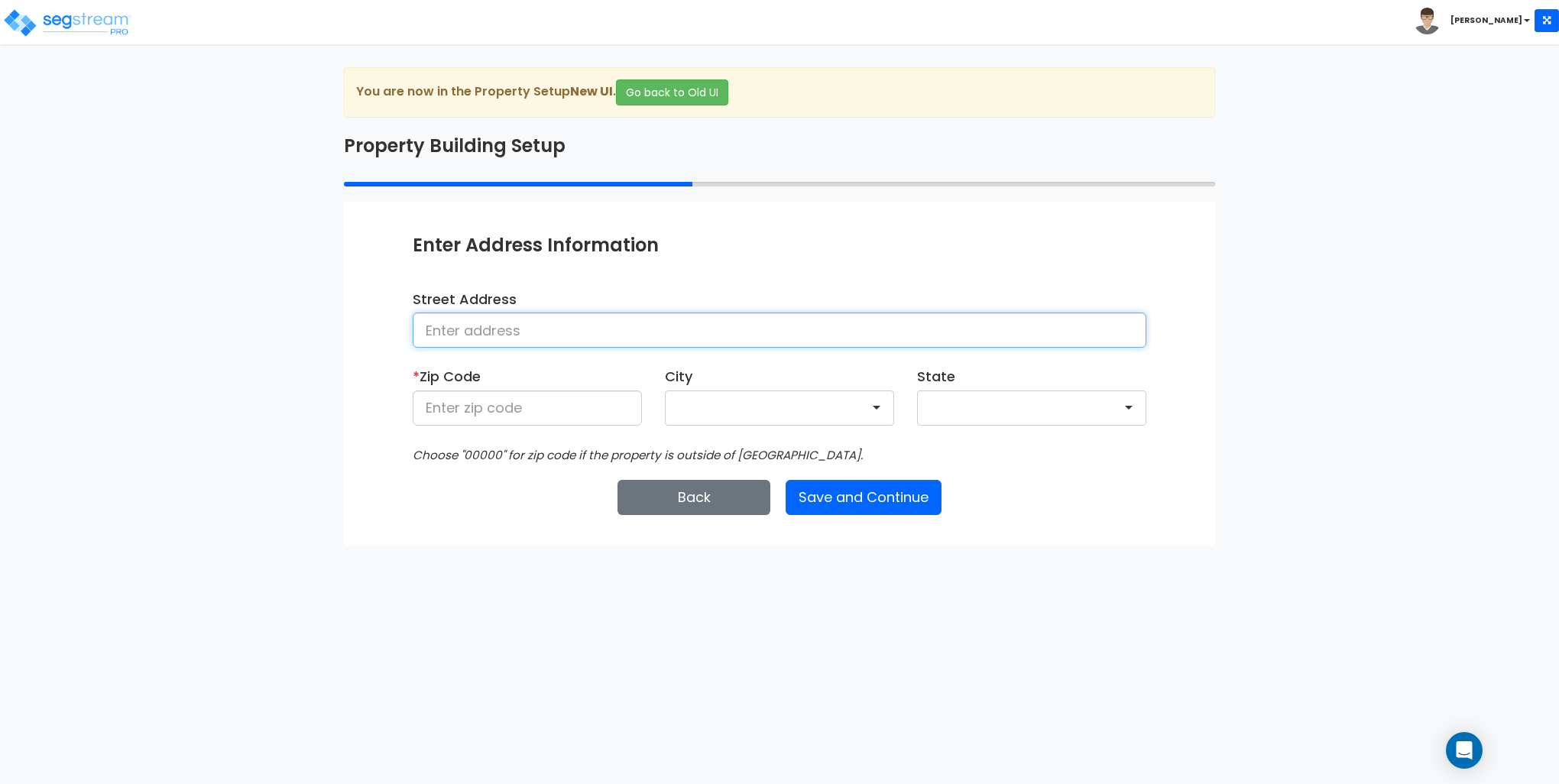
click at [490, 328] on input at bounding box center [780, 330] width 734 height 35
type input "[STREET_ADDRESS]"
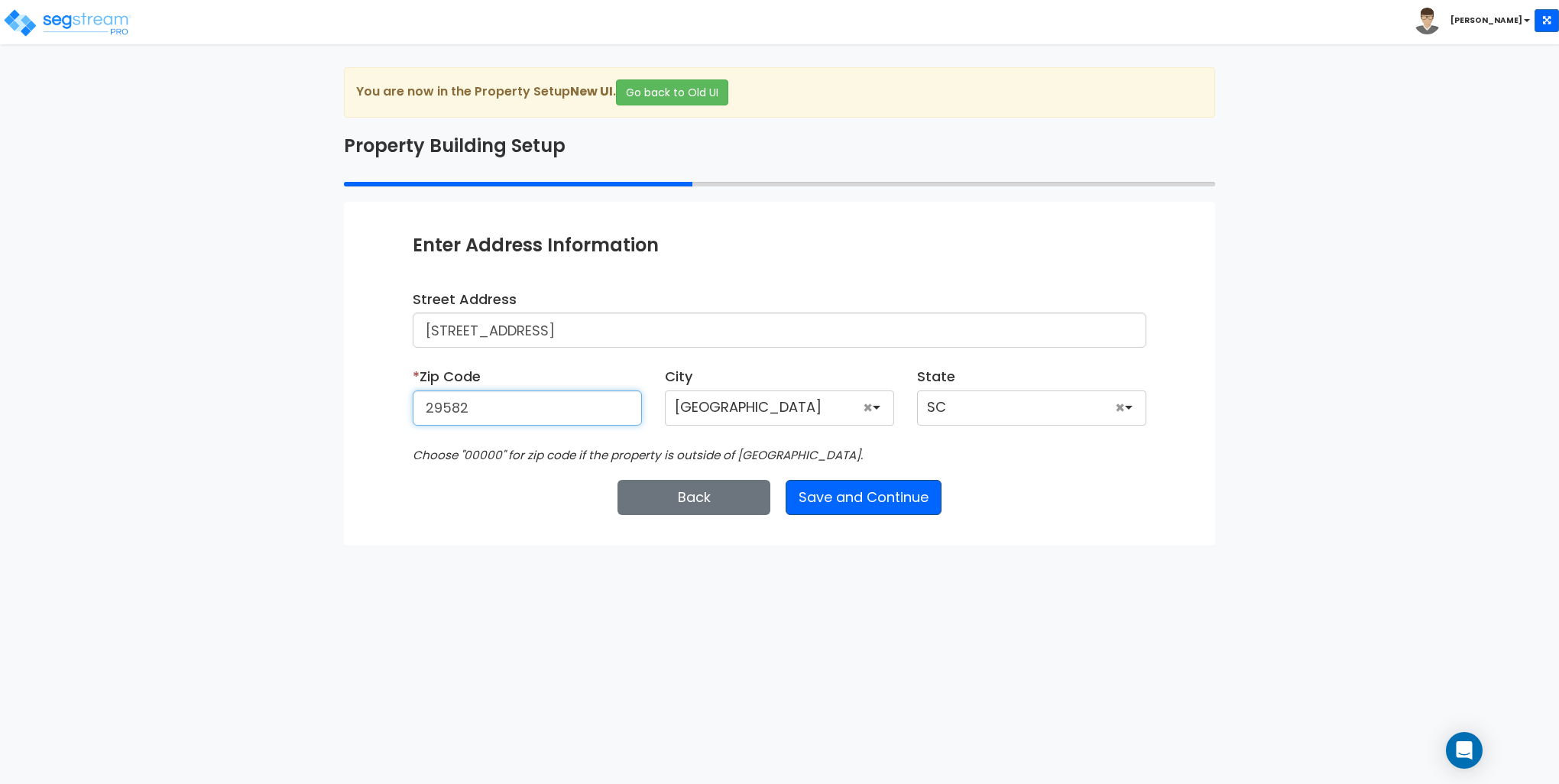
type input "29582"
click at [830, 498] on button "Save and Continue" at bounding box center [863, 497] width 156 height 35
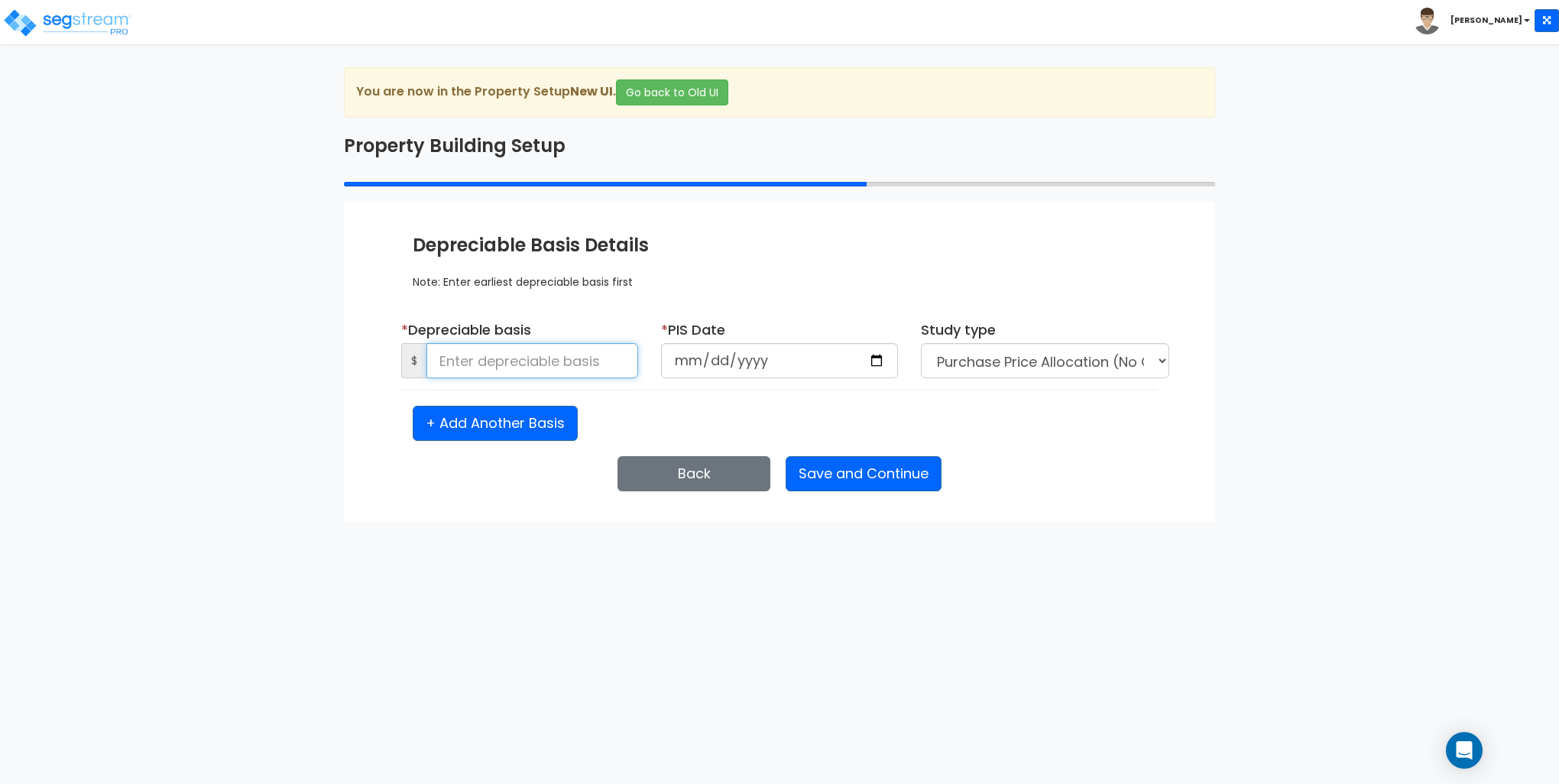
click at [523, 361] on input at bounding box center [532, 361] width 211 height 35
type input "850,000"
click at [875, 360] on input "date" at bounding box center [780, 361] width 237 height 35
click at [682, 366] on input "date" at bounding box center [780, 361] width 237 height 35
type input "[DATE]"
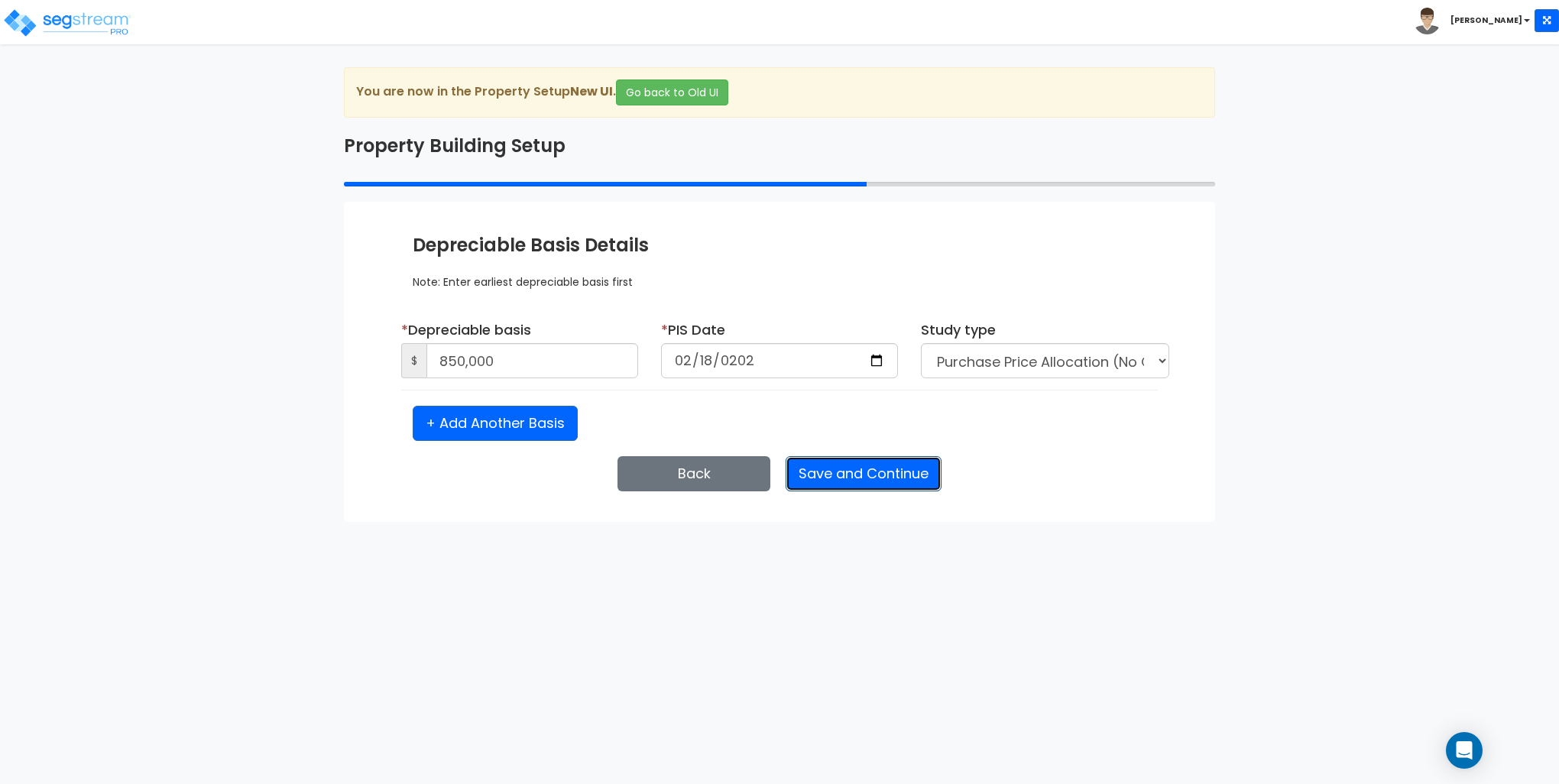
click at [853, 478] on button "Save and Continue" at bounding box center [863, 474] width 156 height 35
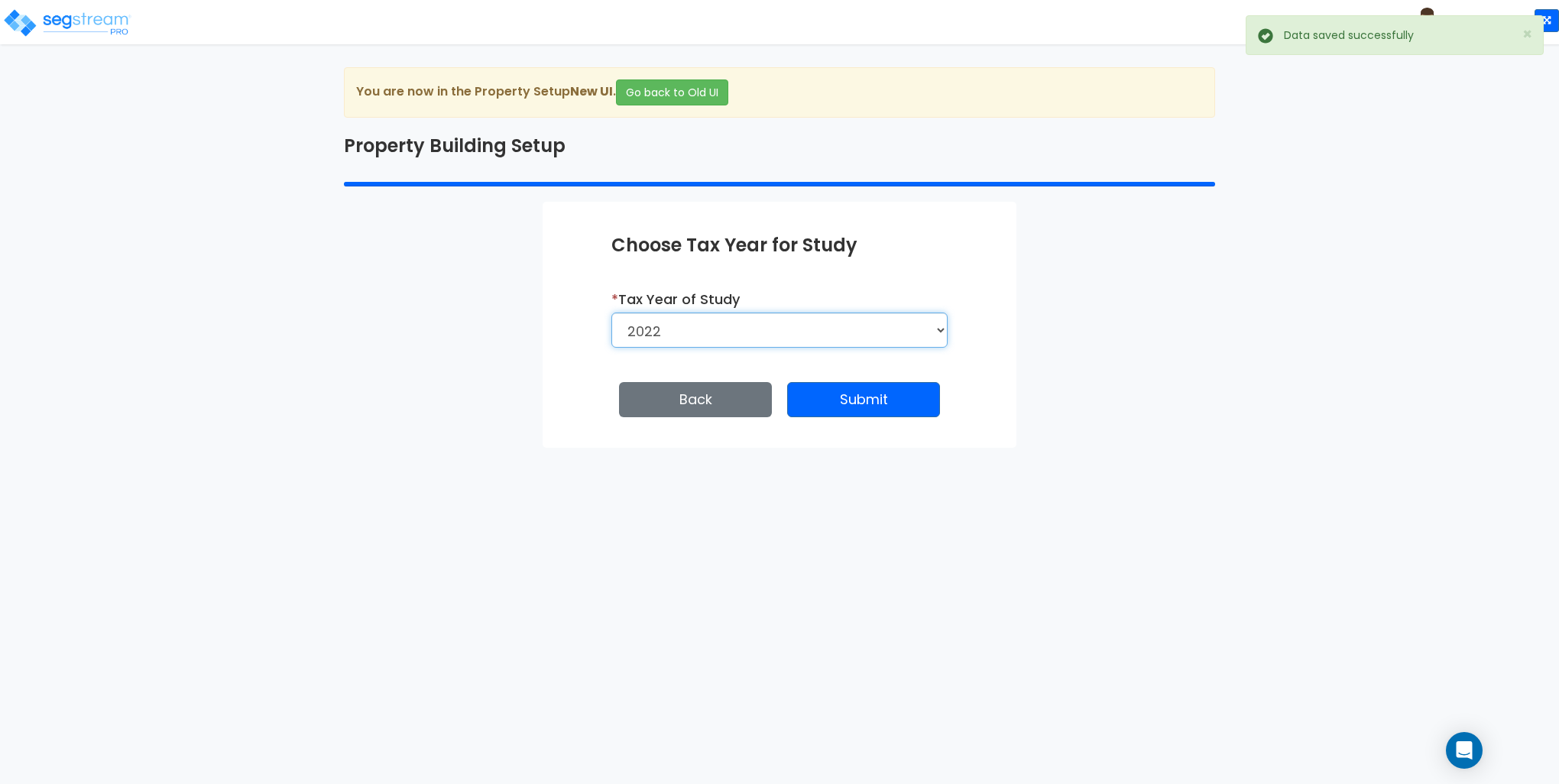
click at [773, 326] on select "2026 2025 2024 2023 2022" at bounding box center [780, 330] width 336 height 35
select select "2024"
click at [611, 312] on select "2026 2025 2024 2023 2022" at bounding box center [780, 330] width 336 height 35
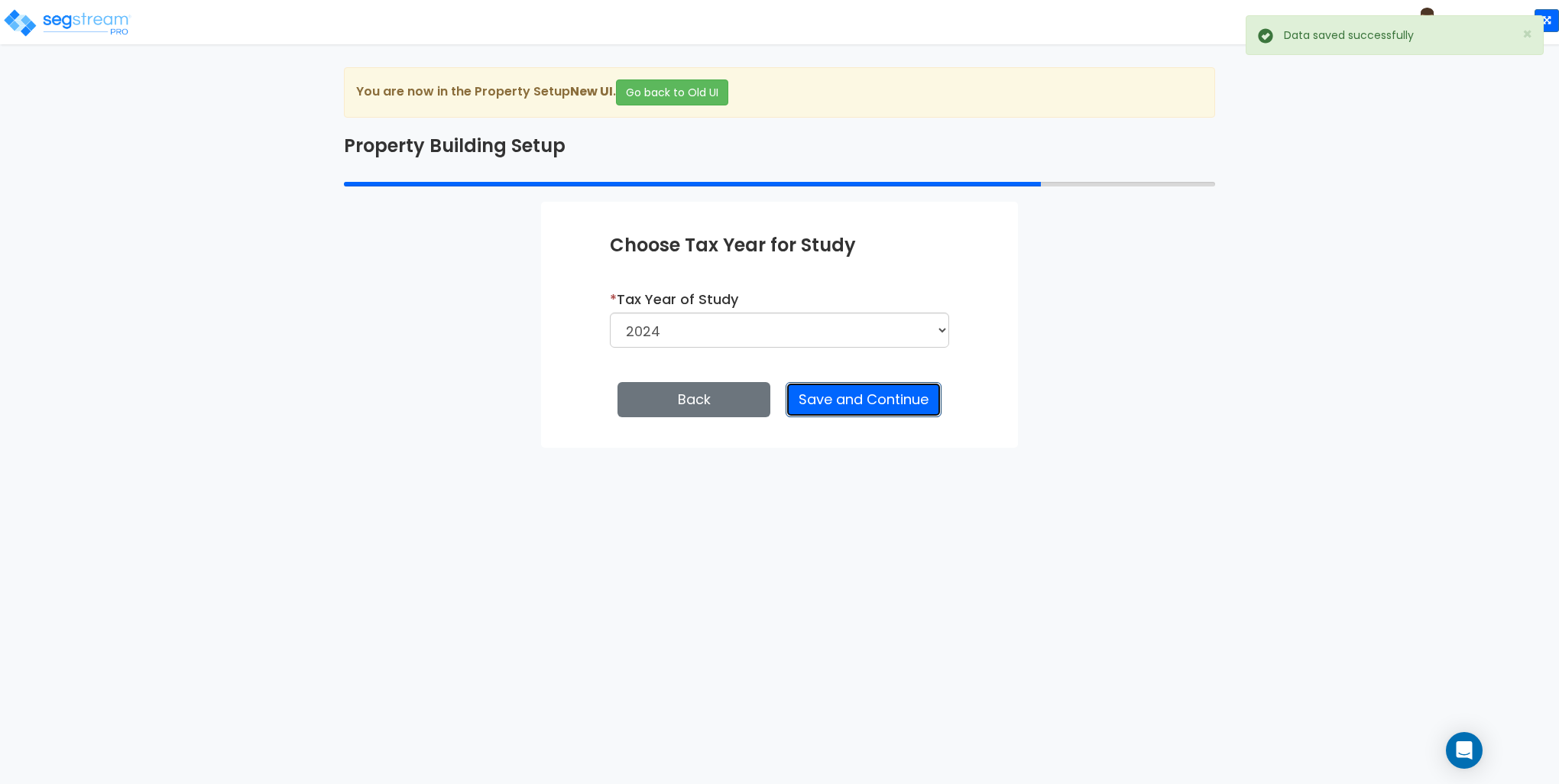
click at [843, 397] on button "Save and Continue" at bounding box center [863, 400] width 156 height 35
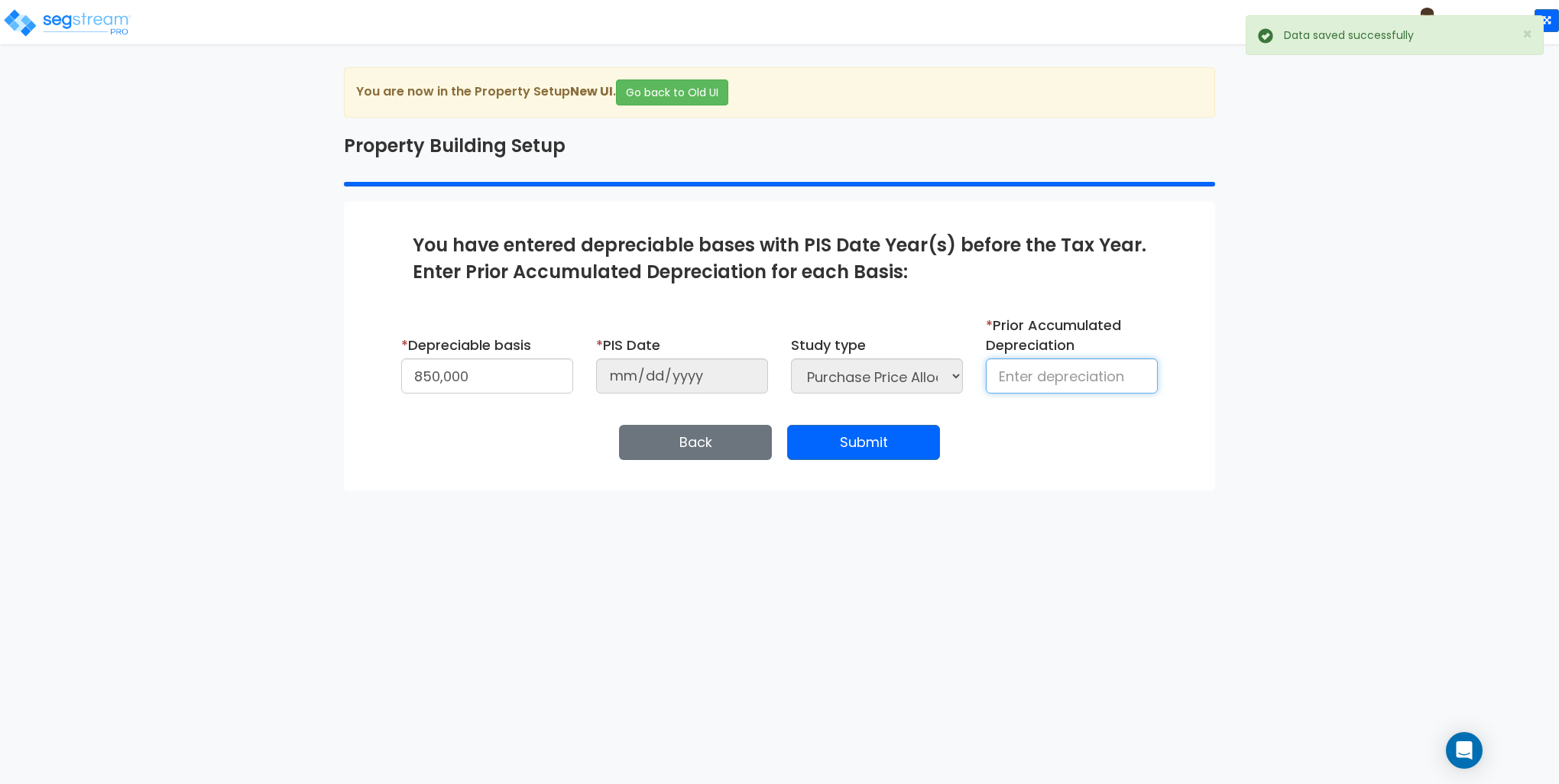
click at [1041, 376] on input at bounding box center [1071, 376] width 172 height 35
type input "58,319"
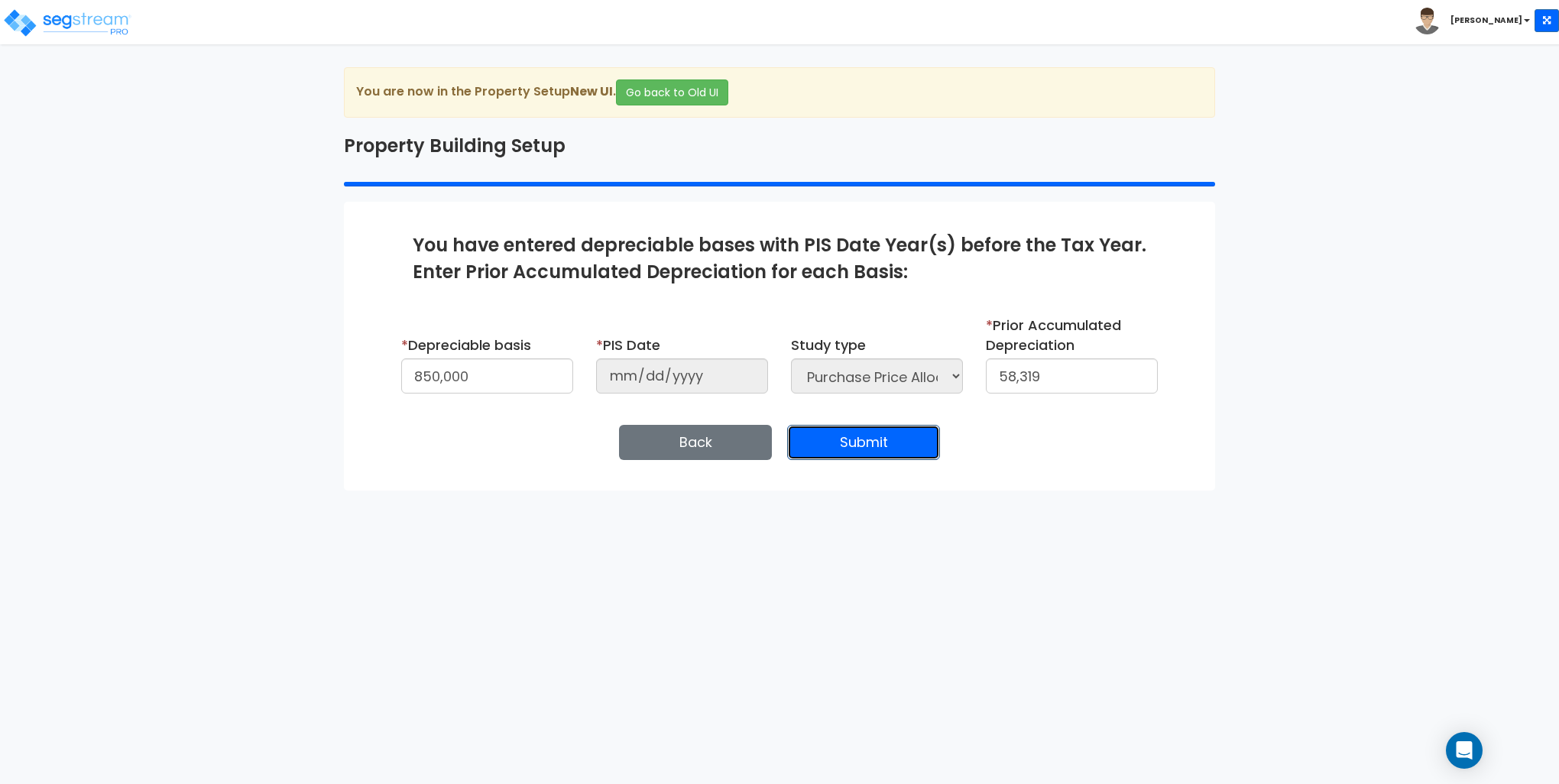
click at [866, 446] on button "Submit" at bounding box center [864, 442] width 153 height 35
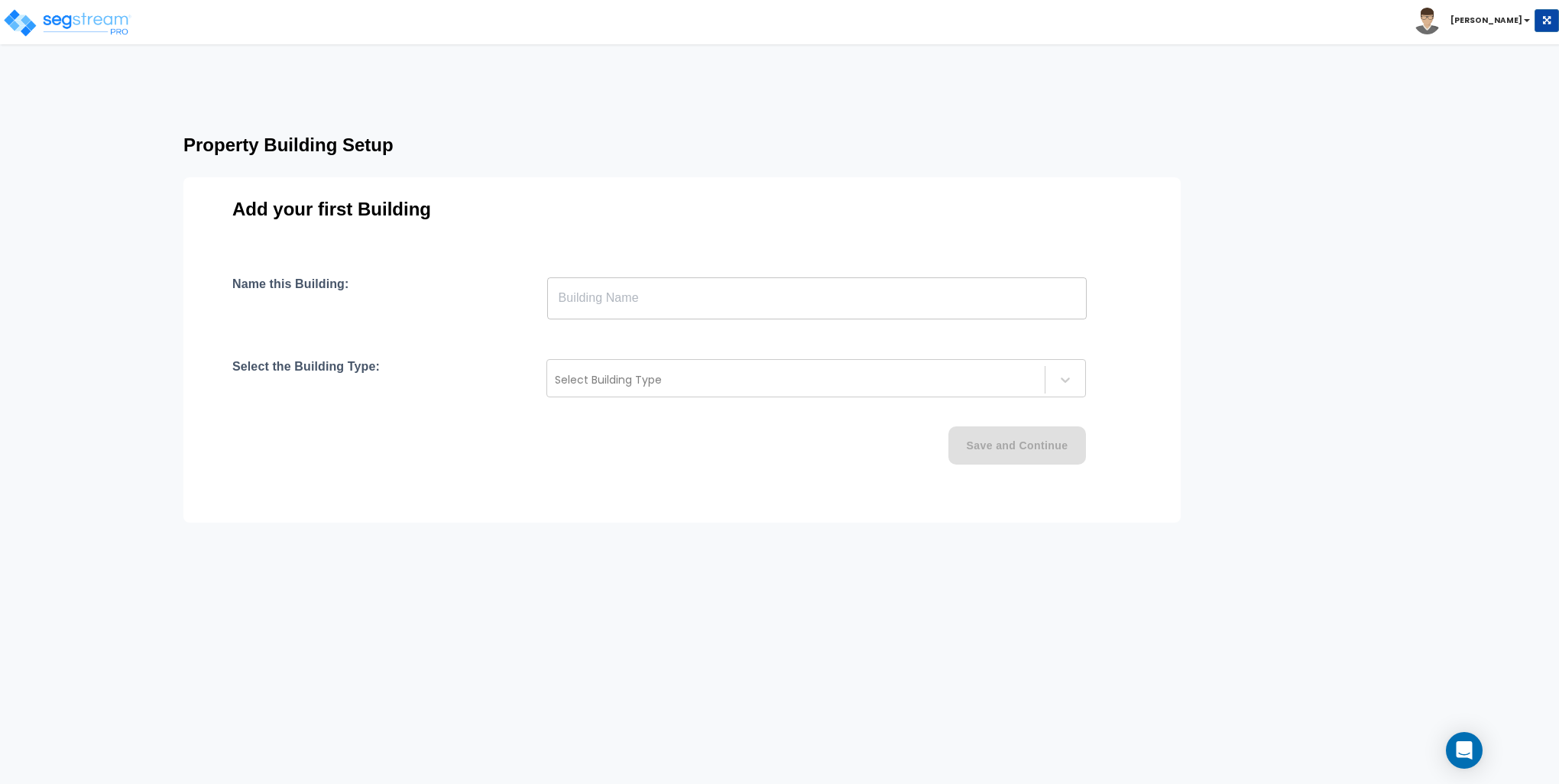
click at [713, 292] on input "text" at bounding box center [817, 298] width 540 height 43
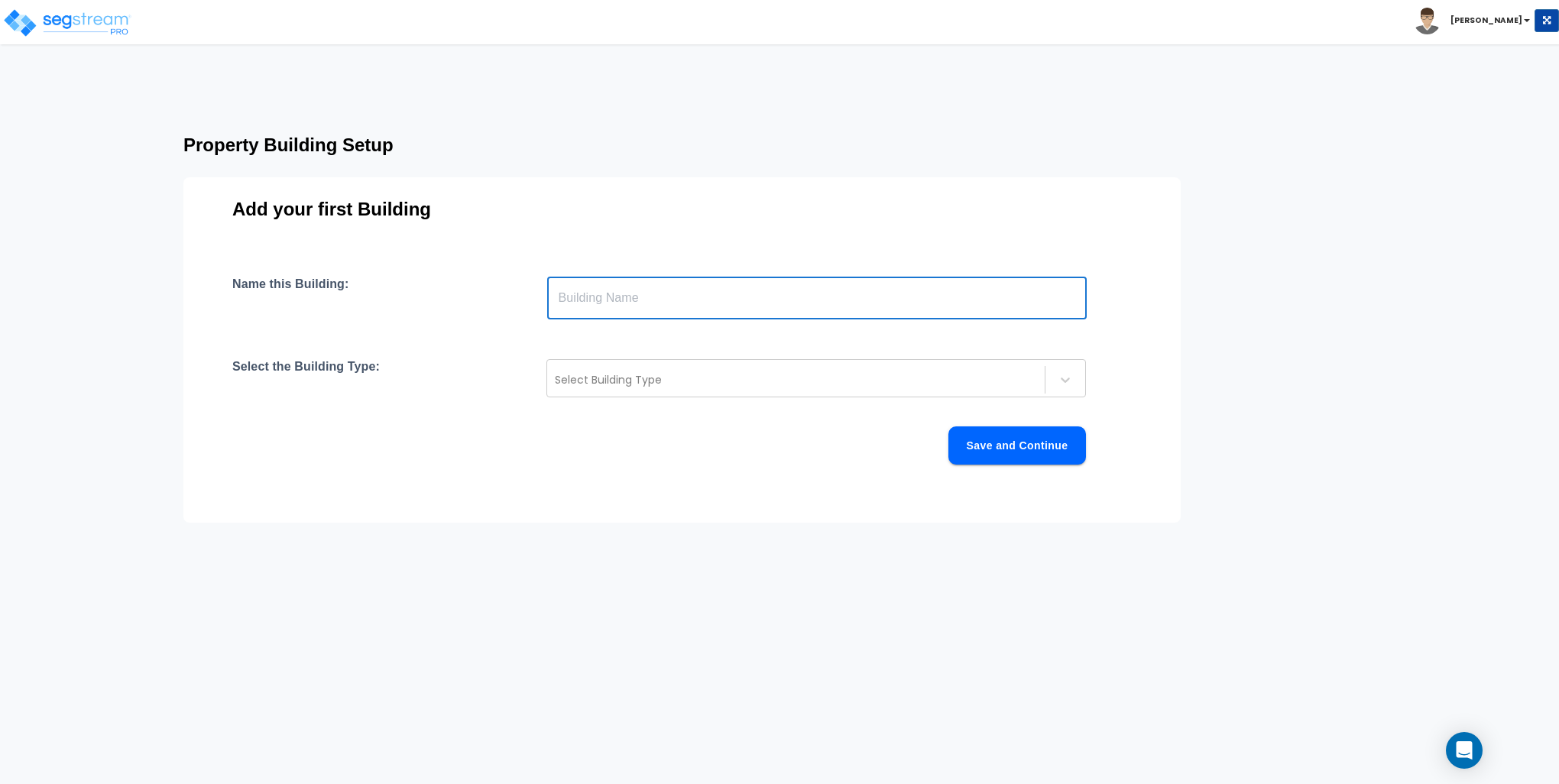
type input "Building"
click at [667, 383] on div at bounding box center [796, 379] width 483 height 19
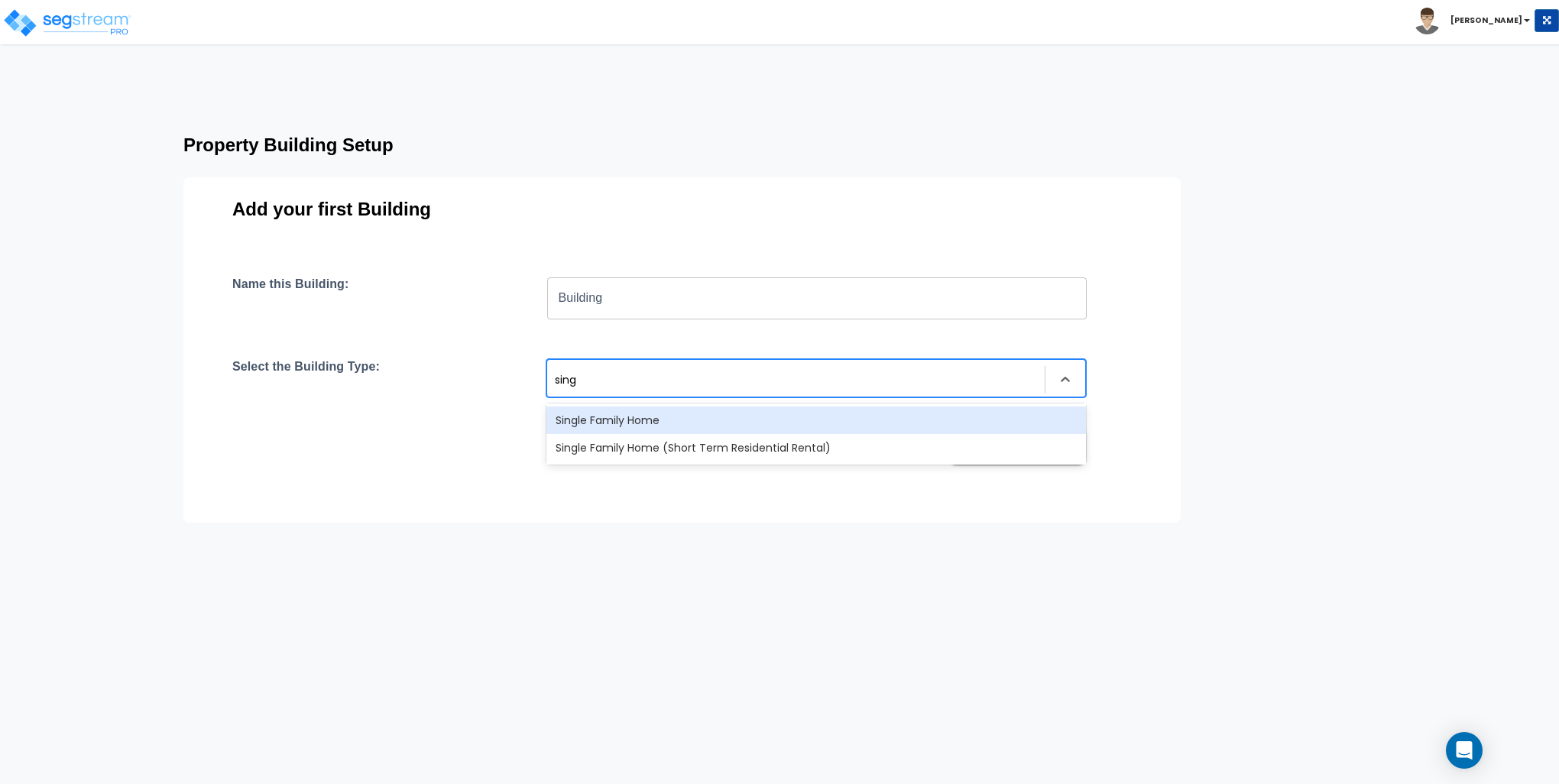
type input "singl"
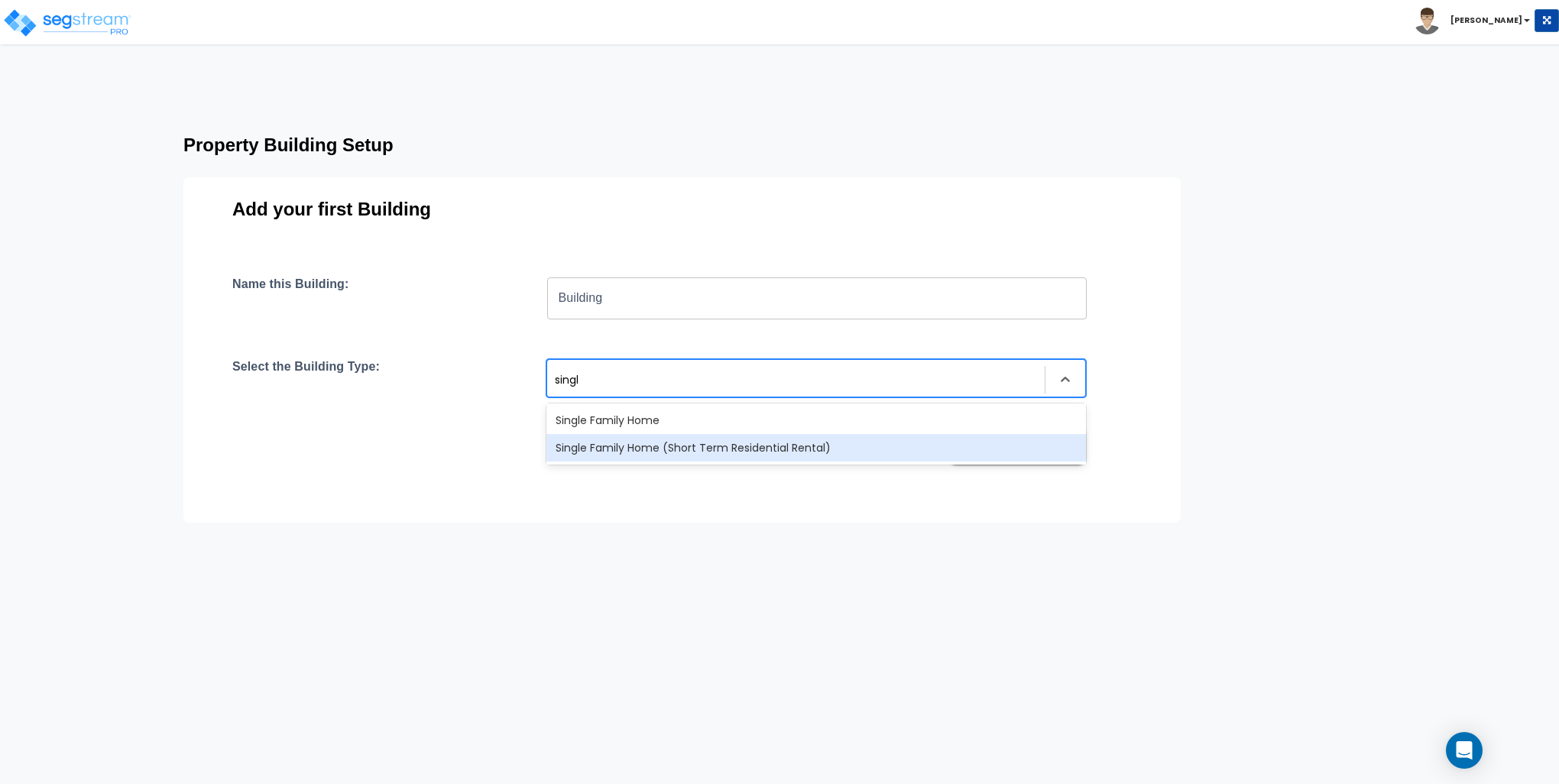
click at [642, 451] on div "Single Family Home (Short Term Residential Rental)" at bounding box center [816, 448] width 540 height 28
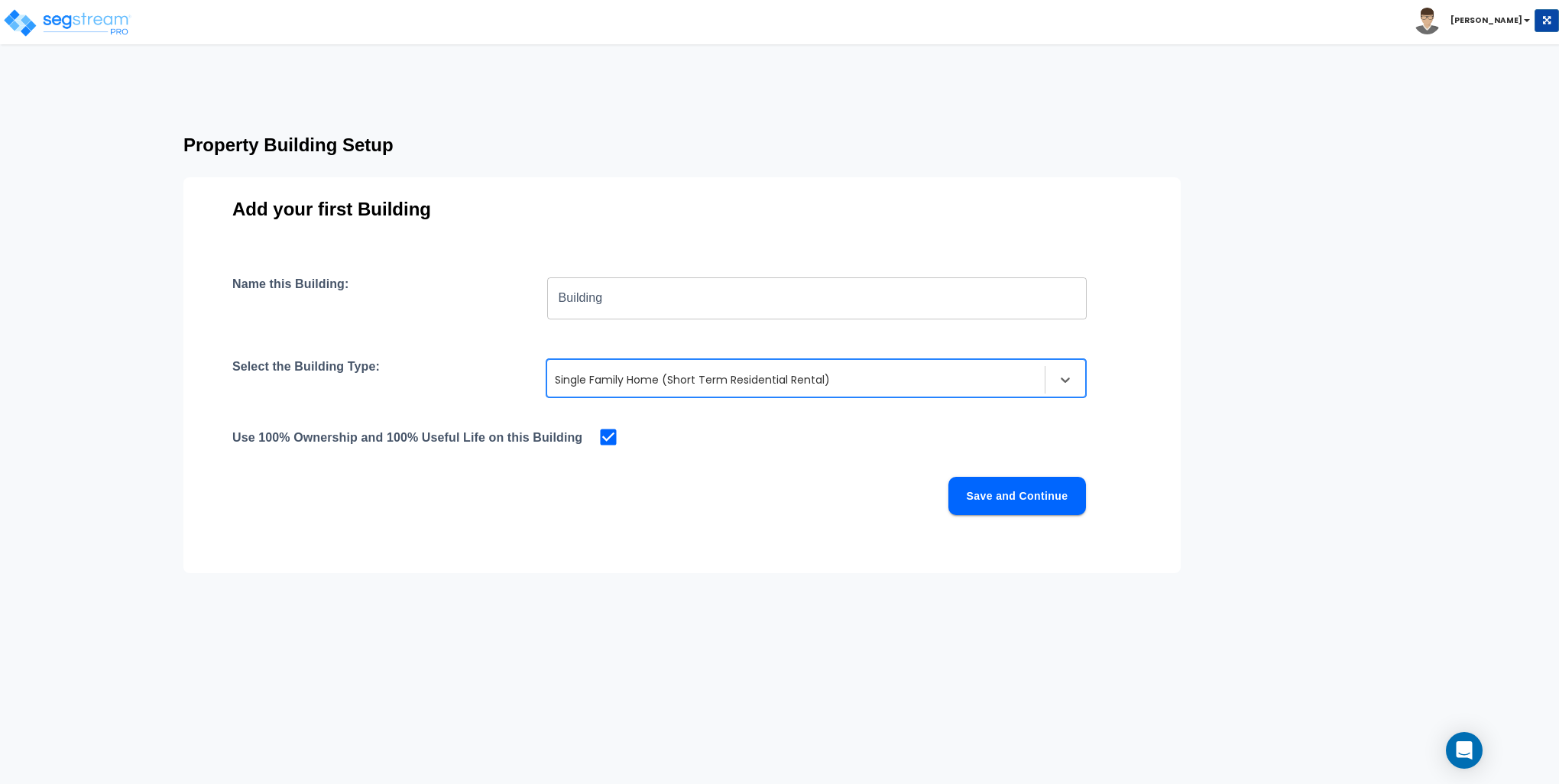
click at [1017, 500] on button "Save and Continue" at bounding box center [1017, 495] width 138 height 38
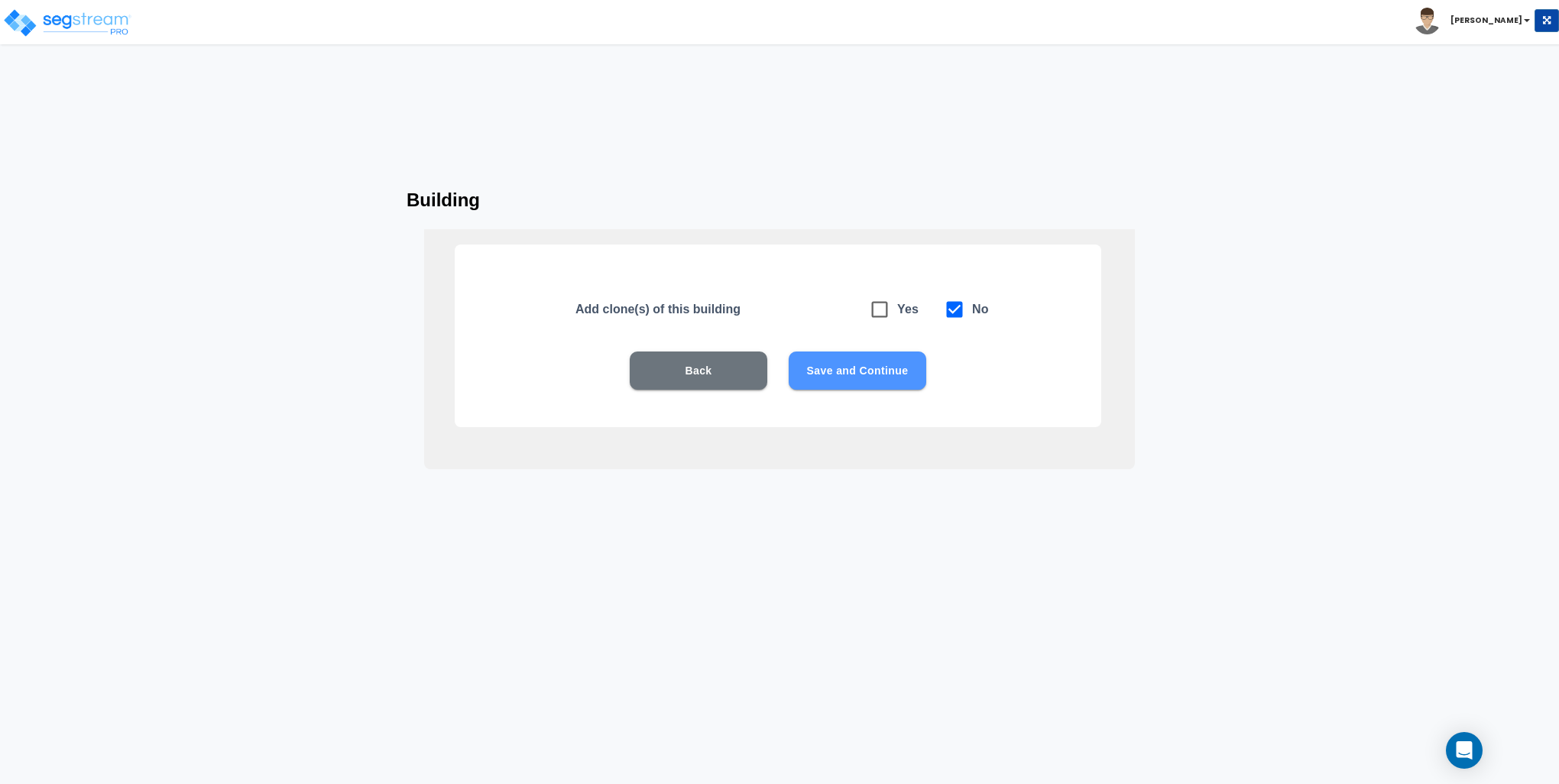
click at [868, 372] on button "Save and Continue" at bounding box center [858, 370] width 138 height 38
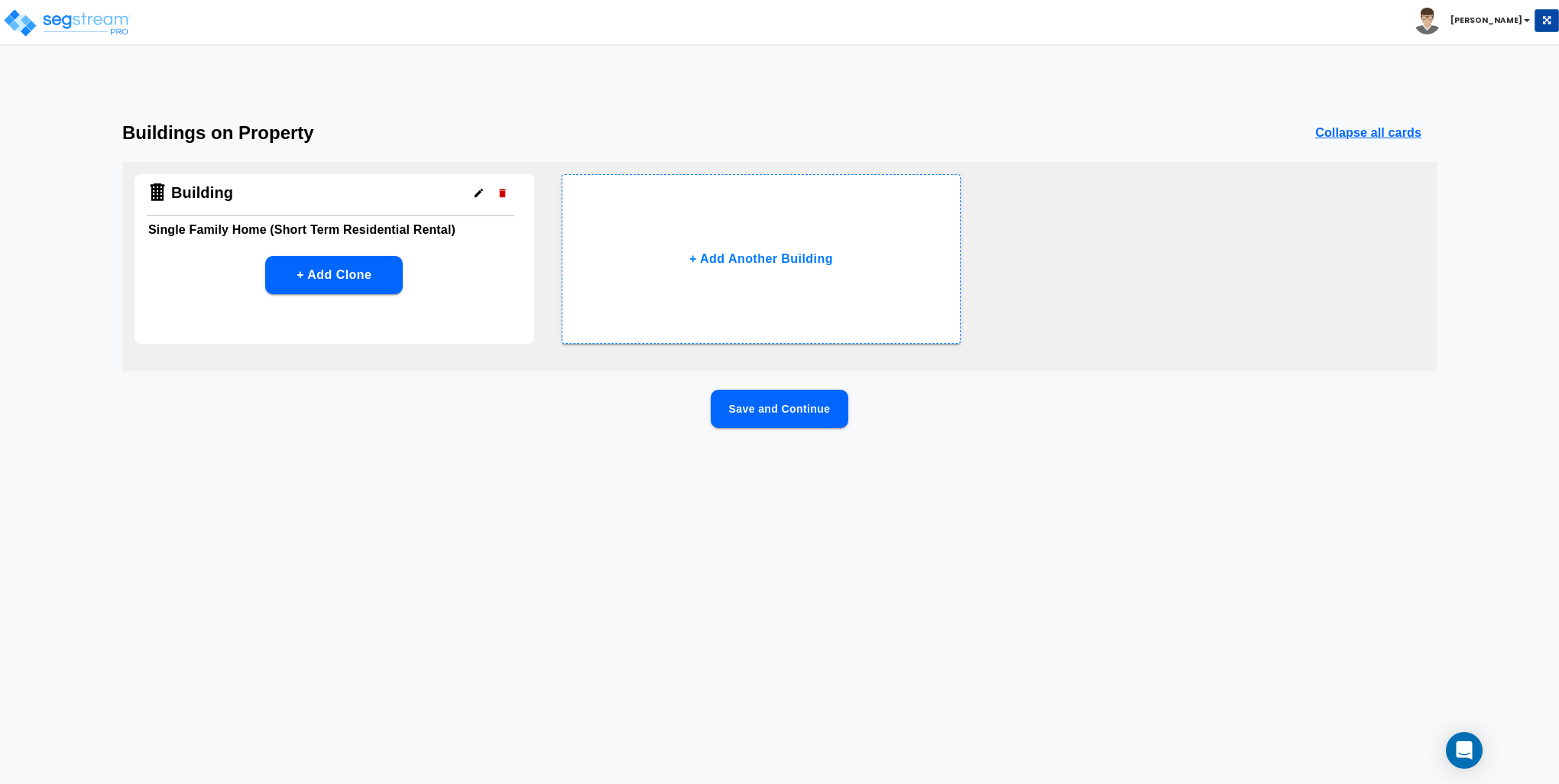
click at [797, 406] on button "Save and Continue" at bounding box center [780, 409] width 138 height 38
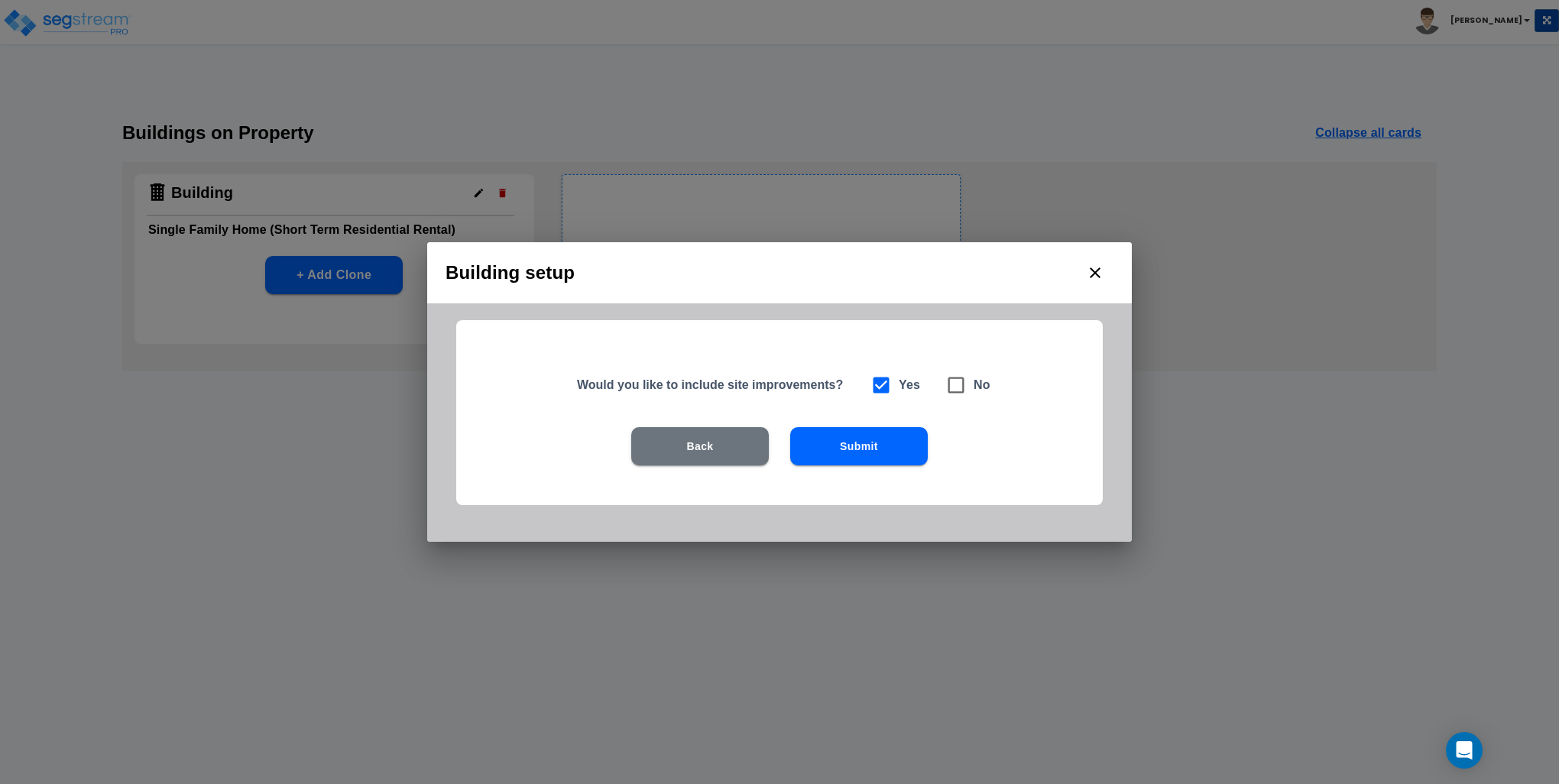
click at [870, 450] on button "Submit" at bounding box center [859, 446] width 138 height 38
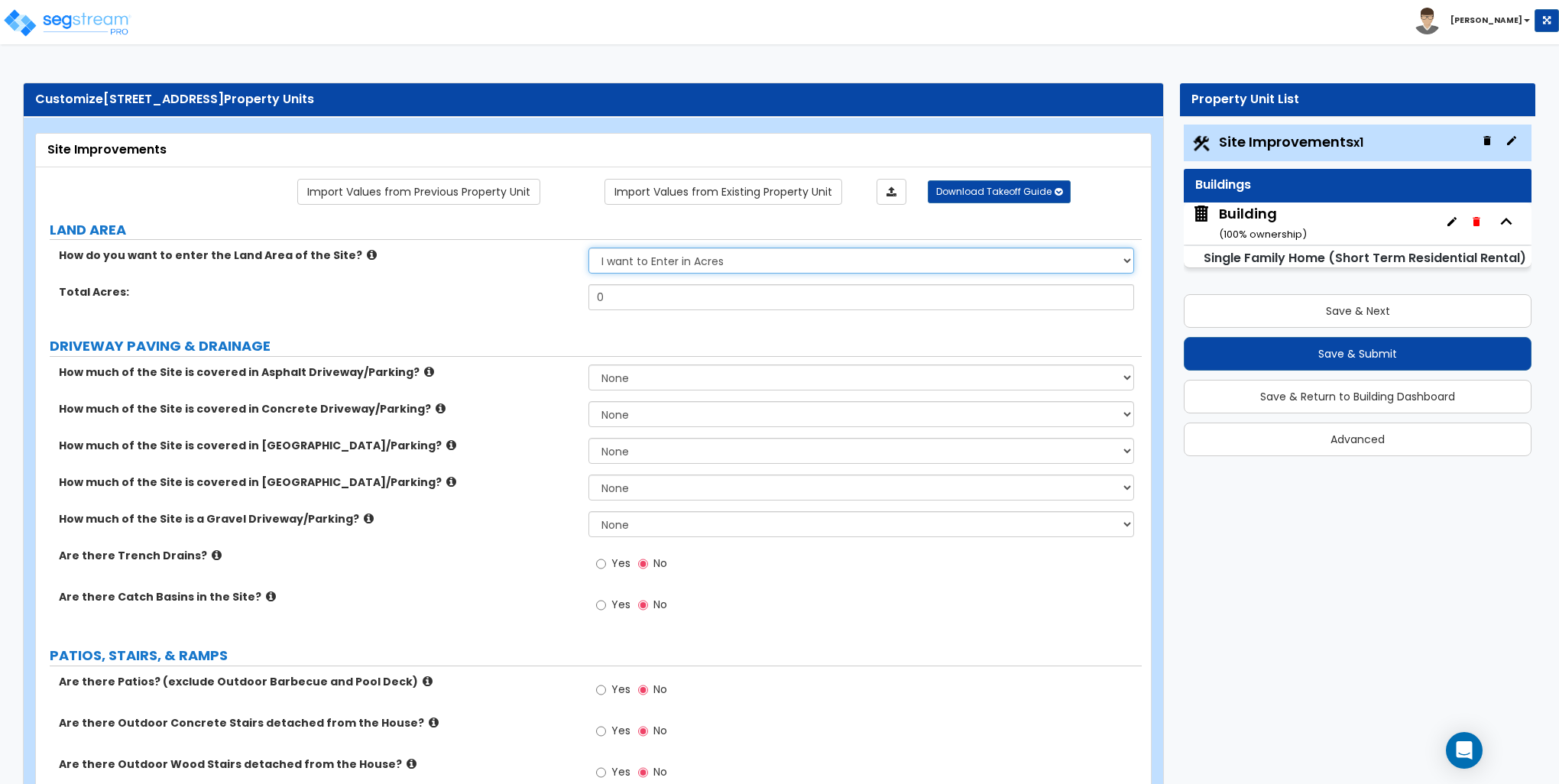
drag, startPoint x: 655, startPoint y: 264, endPoint x: 656, endPoint y: 273, distance: 9.1
click at [655, 264] on select "I want to Enter in Acres I want to Enter in Square Feet" at bounding box center [861, 260] width 545 height 26
select select "2"
click at [589, 248] on select "I want to Enter in Acres I want to Enter in Square Feet" at bounding box center [861, 260] width 545 height 26
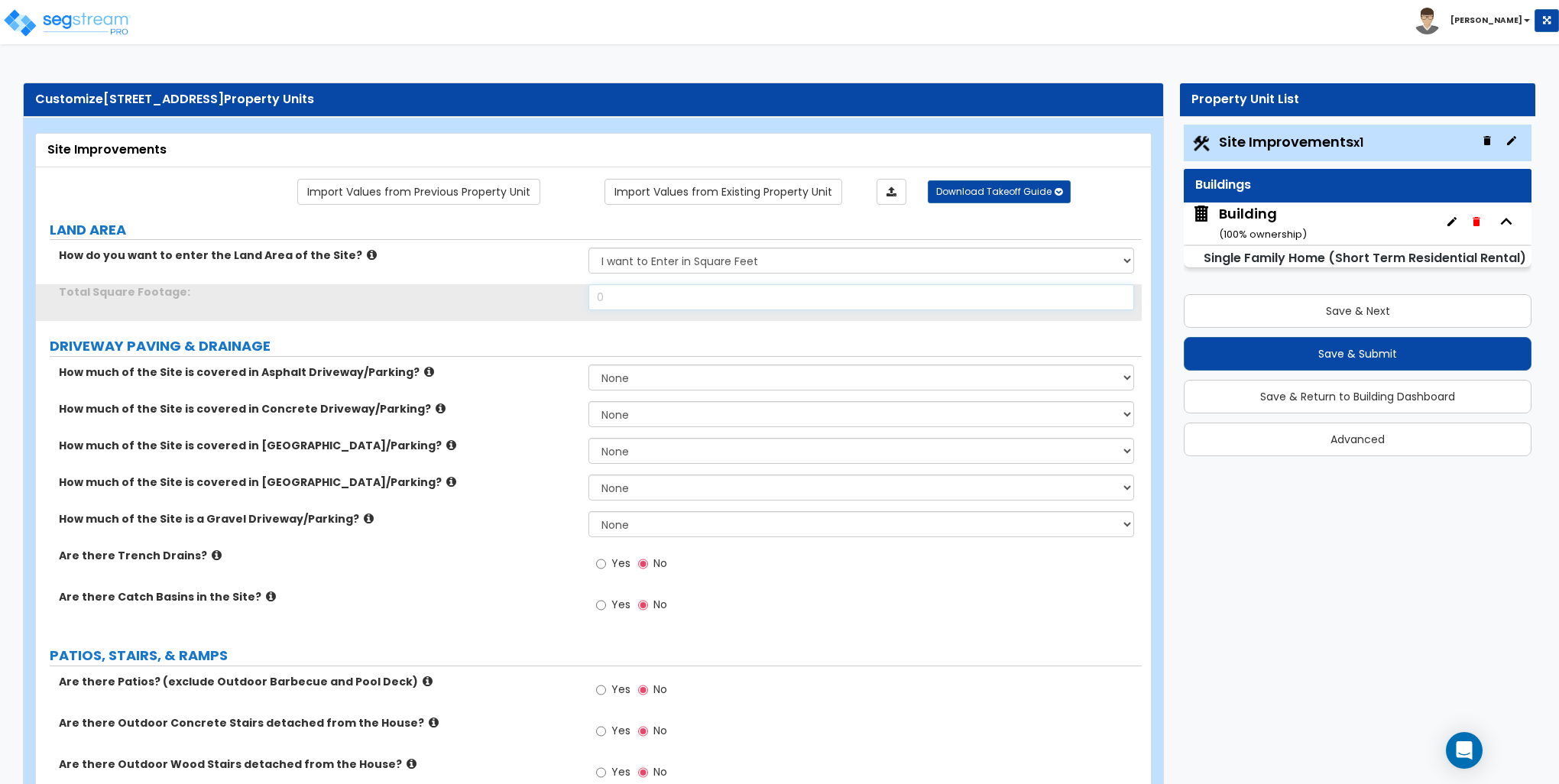
click at [655, 293] on input "0" at bounding box center [861, 297] width 545 height 26
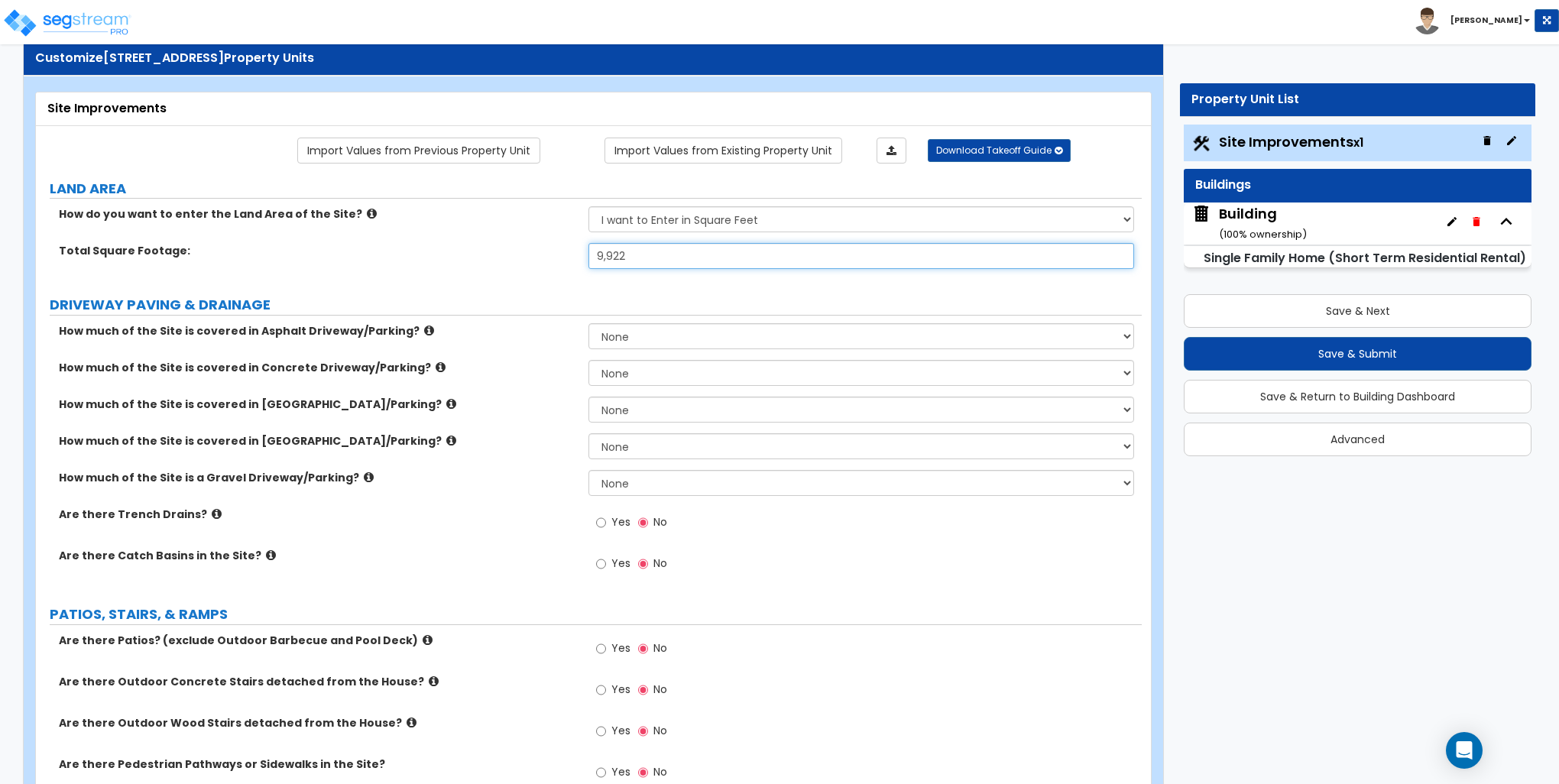
scroll to position [153, 0]
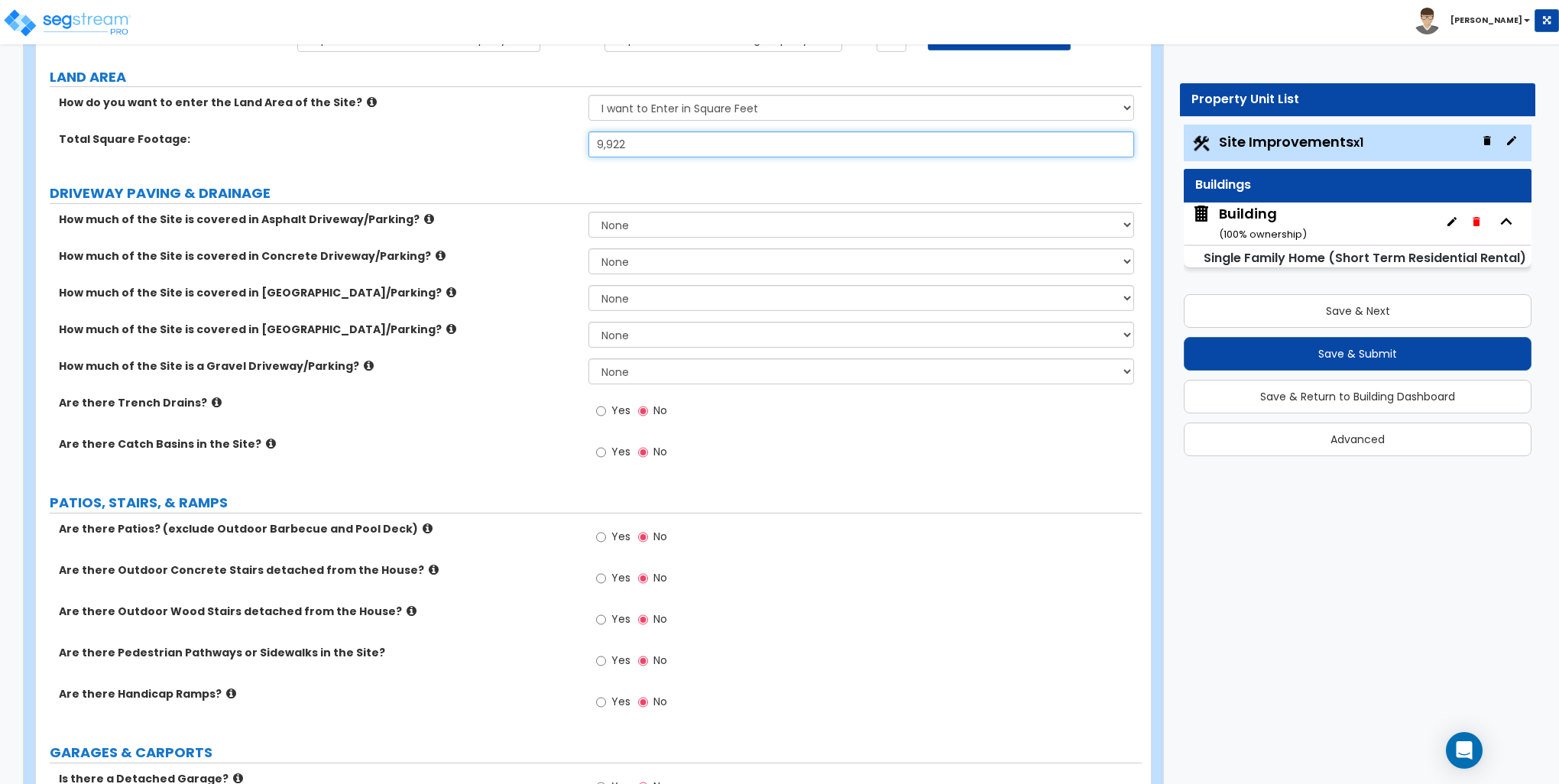
type input "9,922"
click at [605, 257] on select "None I want to Enter an Approximate Percentage I want to Enter the Square Foota…" at bounding box center [861, 261] width 545 height 26
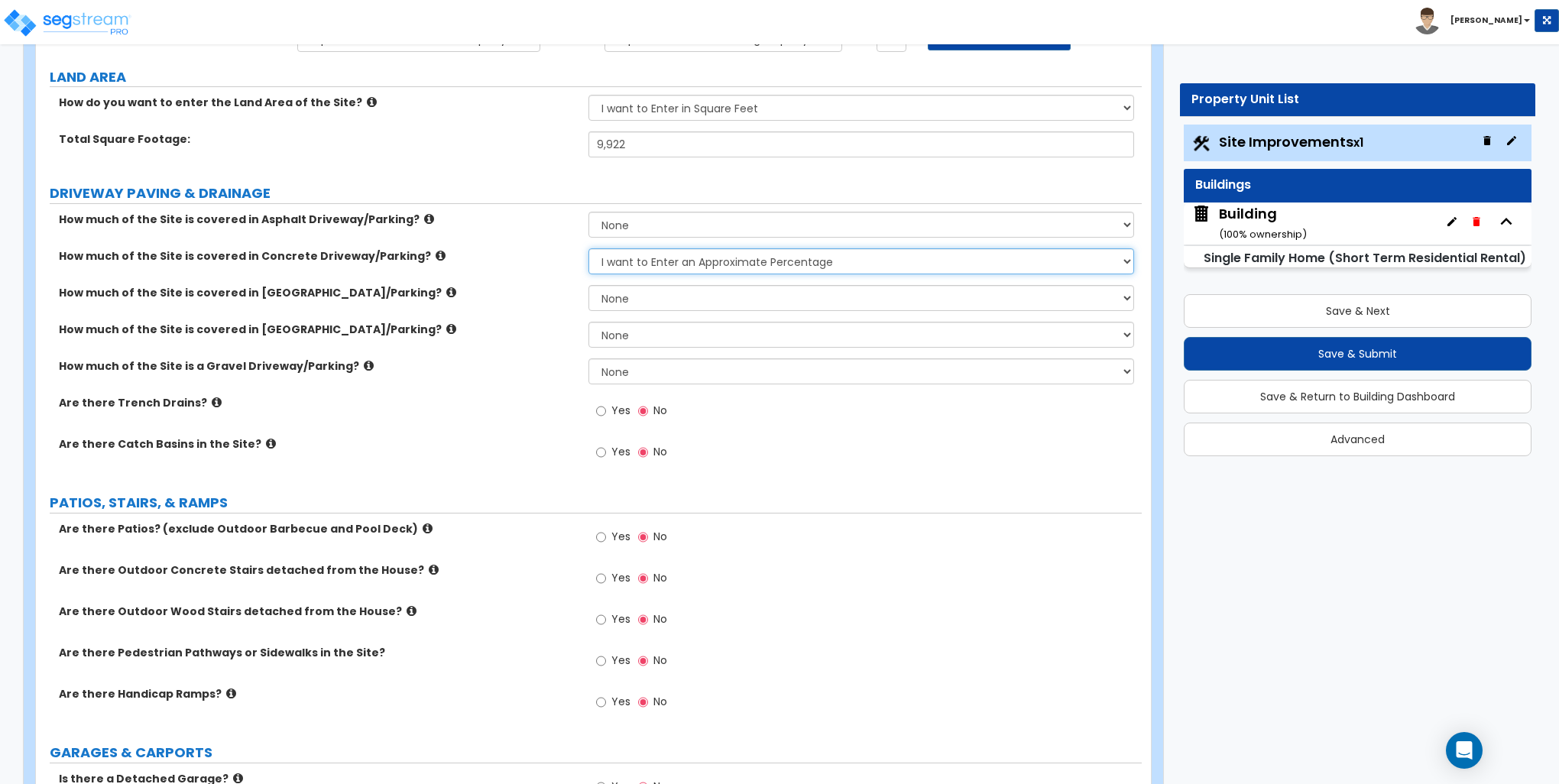
click at [589, 249] on select "None I want to Enter an Approximate Percentage I want to Enter the Square Foota…" at bounding box center [861, 261] width 545 height 26
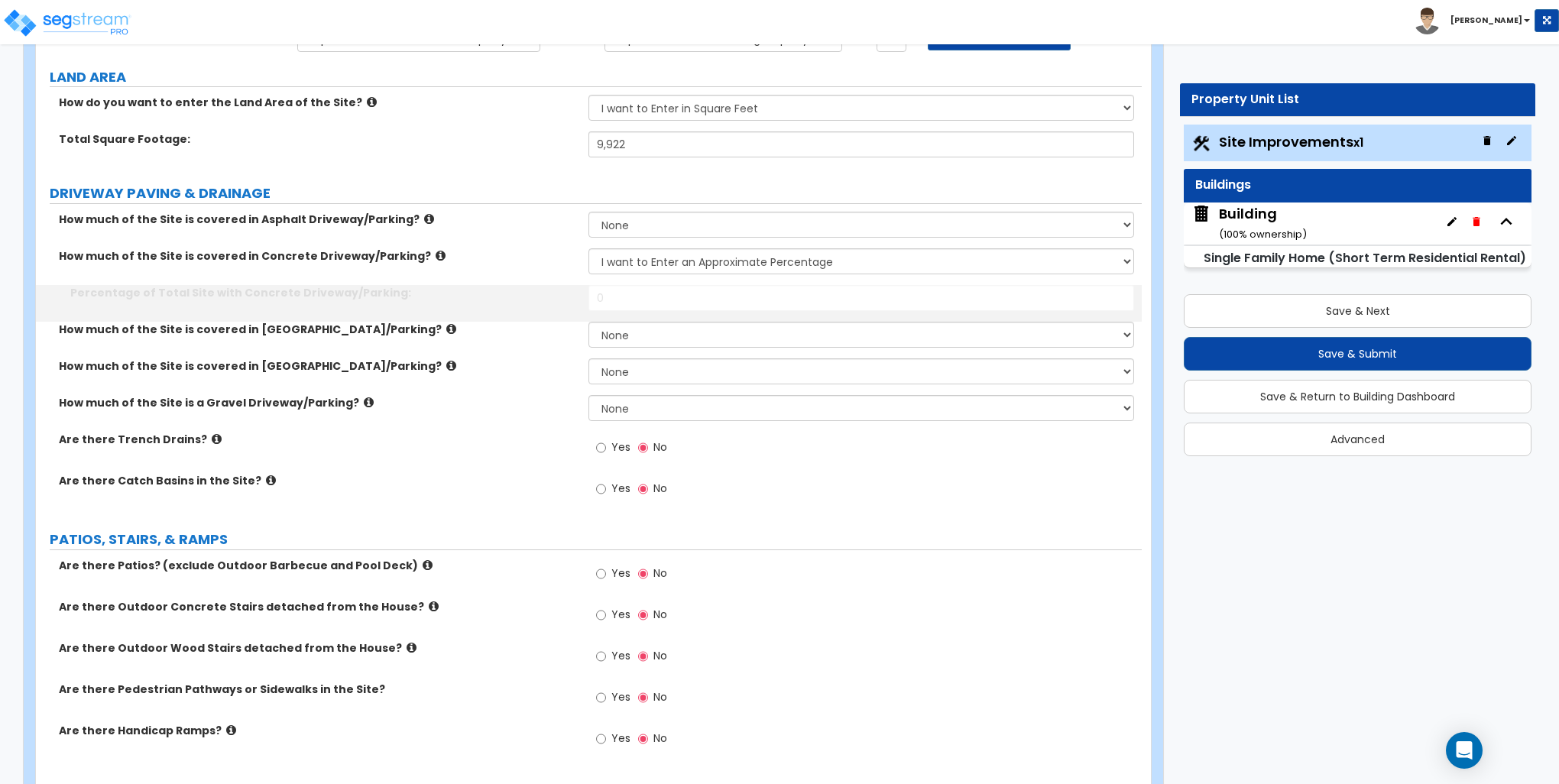
click at [623, 304] on input "0" at bounding box center [861, 298] width 545 height 26
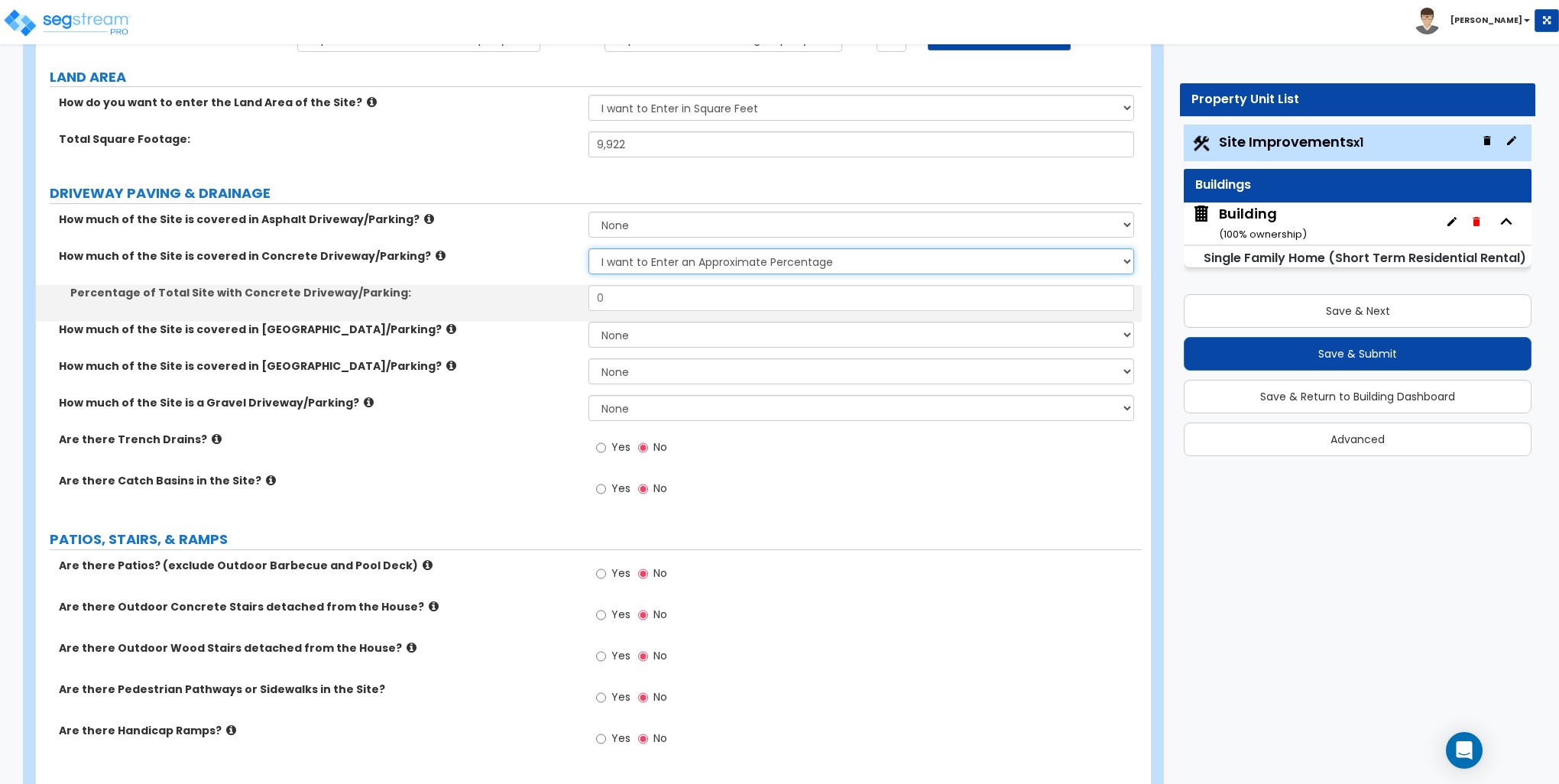
click at [639, 252] on select "None I want to Enter an Approximate Percentage I want to Enter the Square Foota…" at bounding box center [861, 261] width 545 height 26
select select "2"
click at [589, 249] on select "None I want to Enter an Approximate Percentage I want to Enter the Square Foota…" at bounding box center [861, 261] width 545 height 26
click at [642, 294] on input "0" at bounding box center [861, 298] width 545 height 26
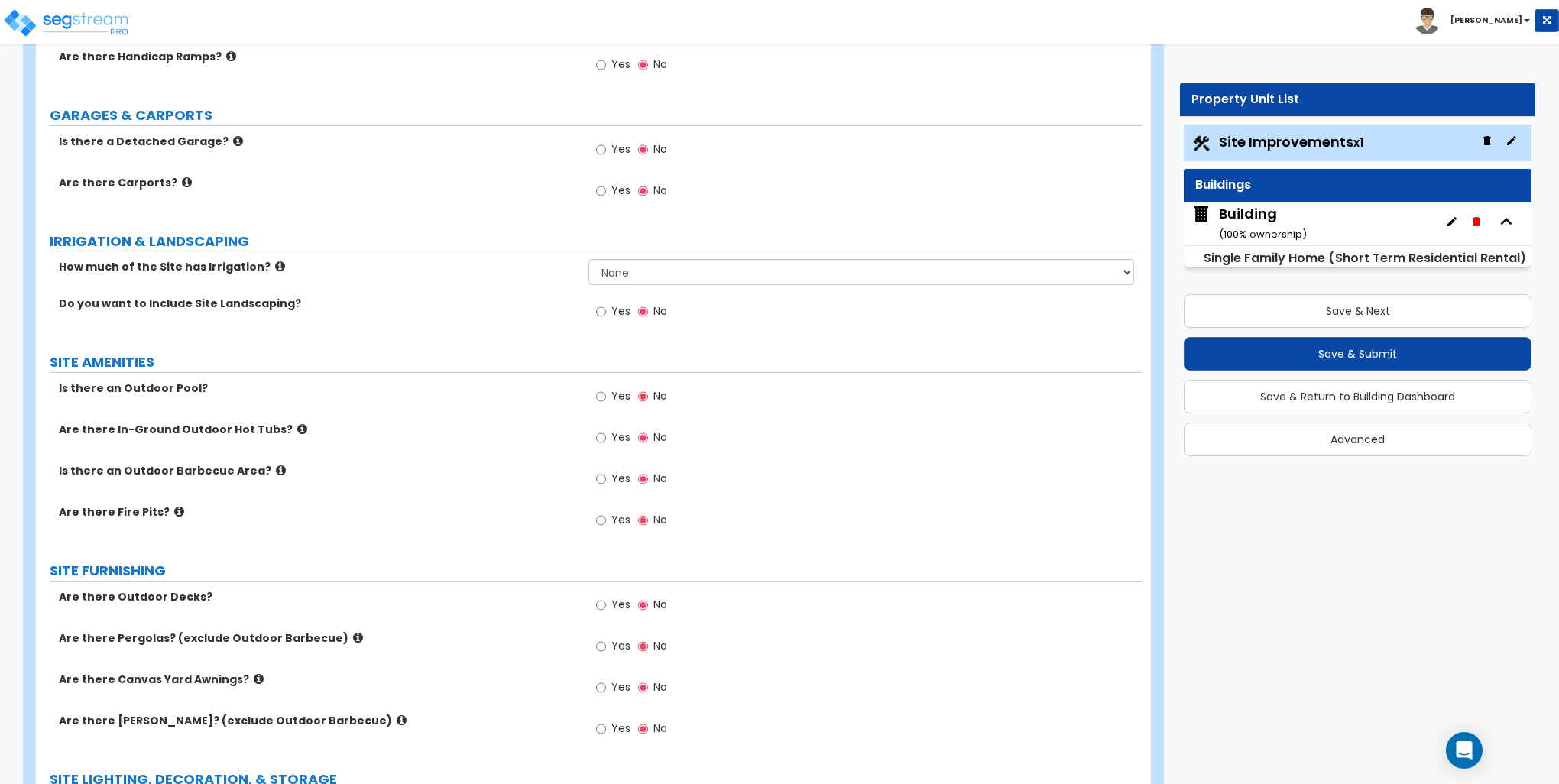
scroll to position [840, 0]
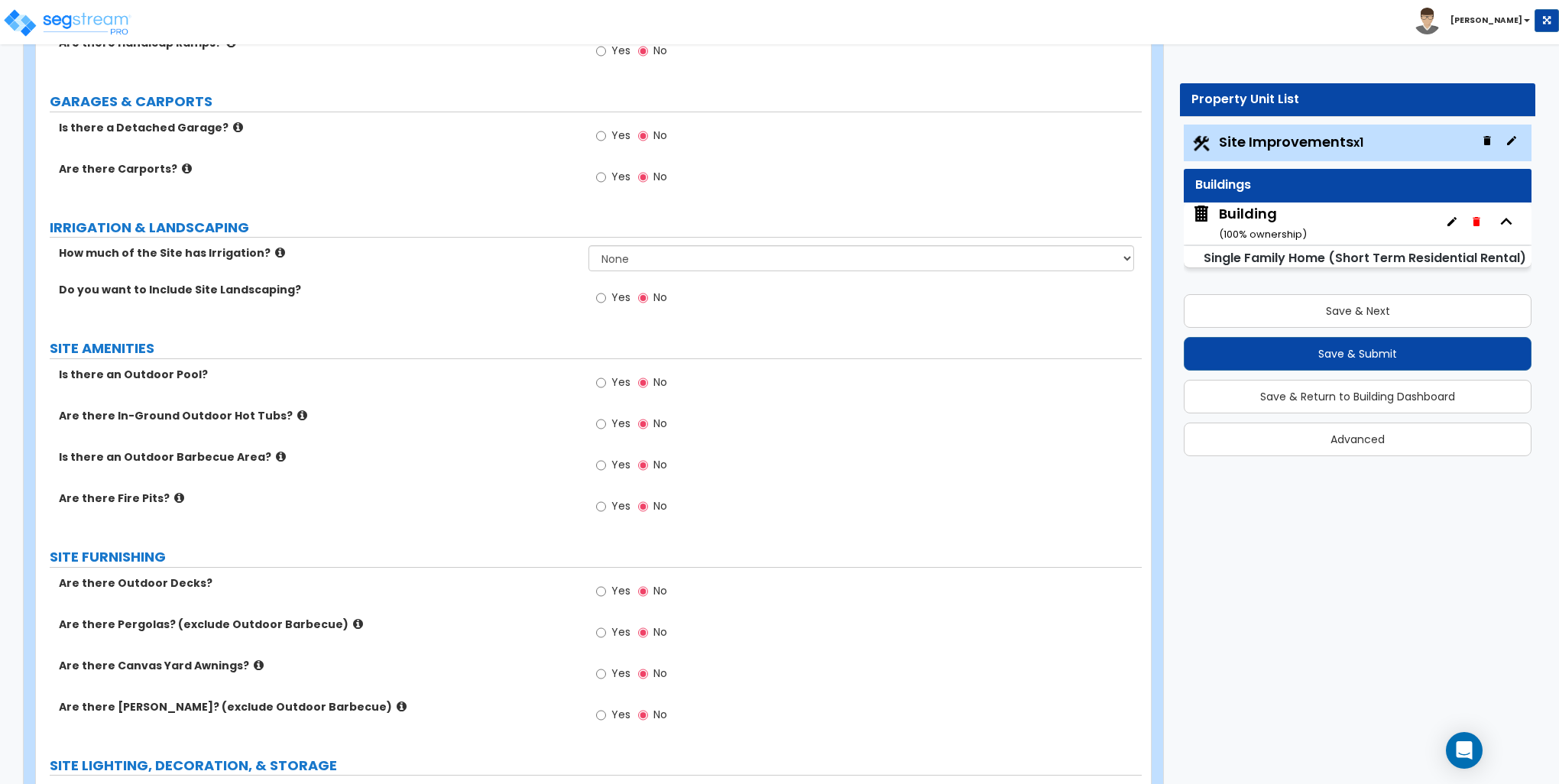
type input "1,664"
click at [605, 376] on input "Yes" at bounding box center [602, 382] width 10 height 17
radio input "true"
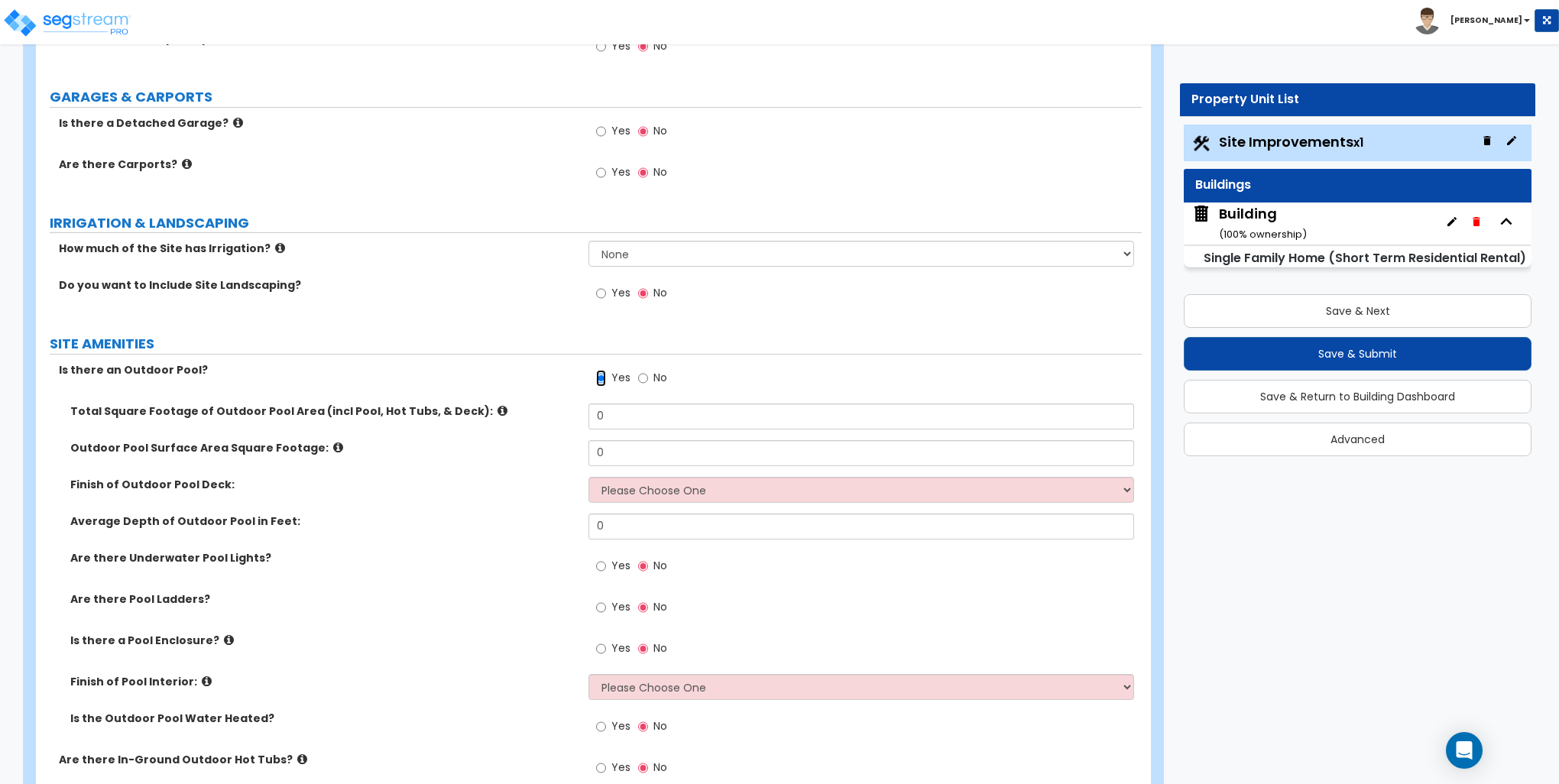
scroll to position [917, 0]
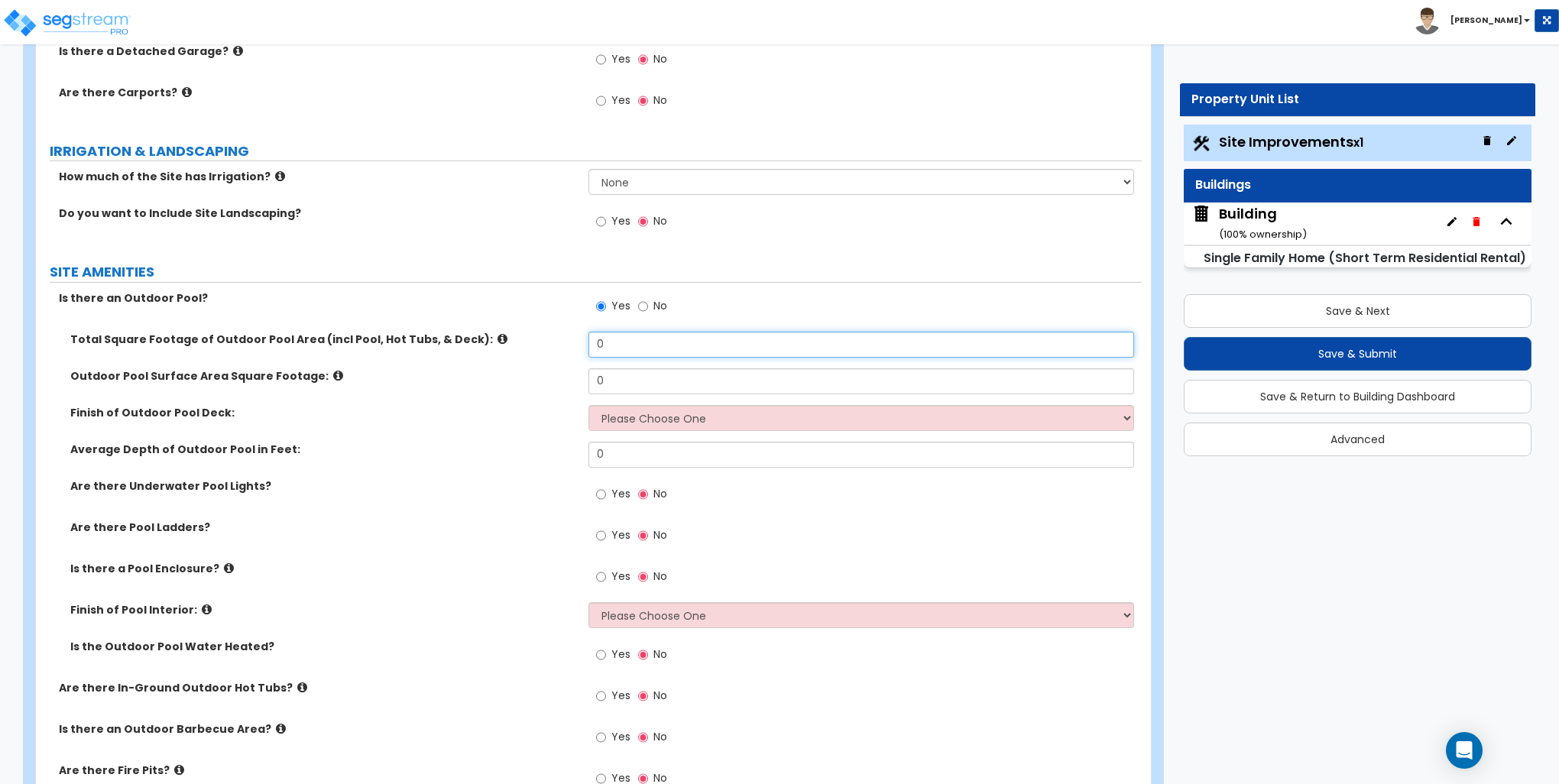
click at [636, 345] on input "0" at bounding box center [861, 344] width 545 height 26
type input "990"
click at [627, 378] on input "0" at bounding box center [861, 381] width 545 height 26
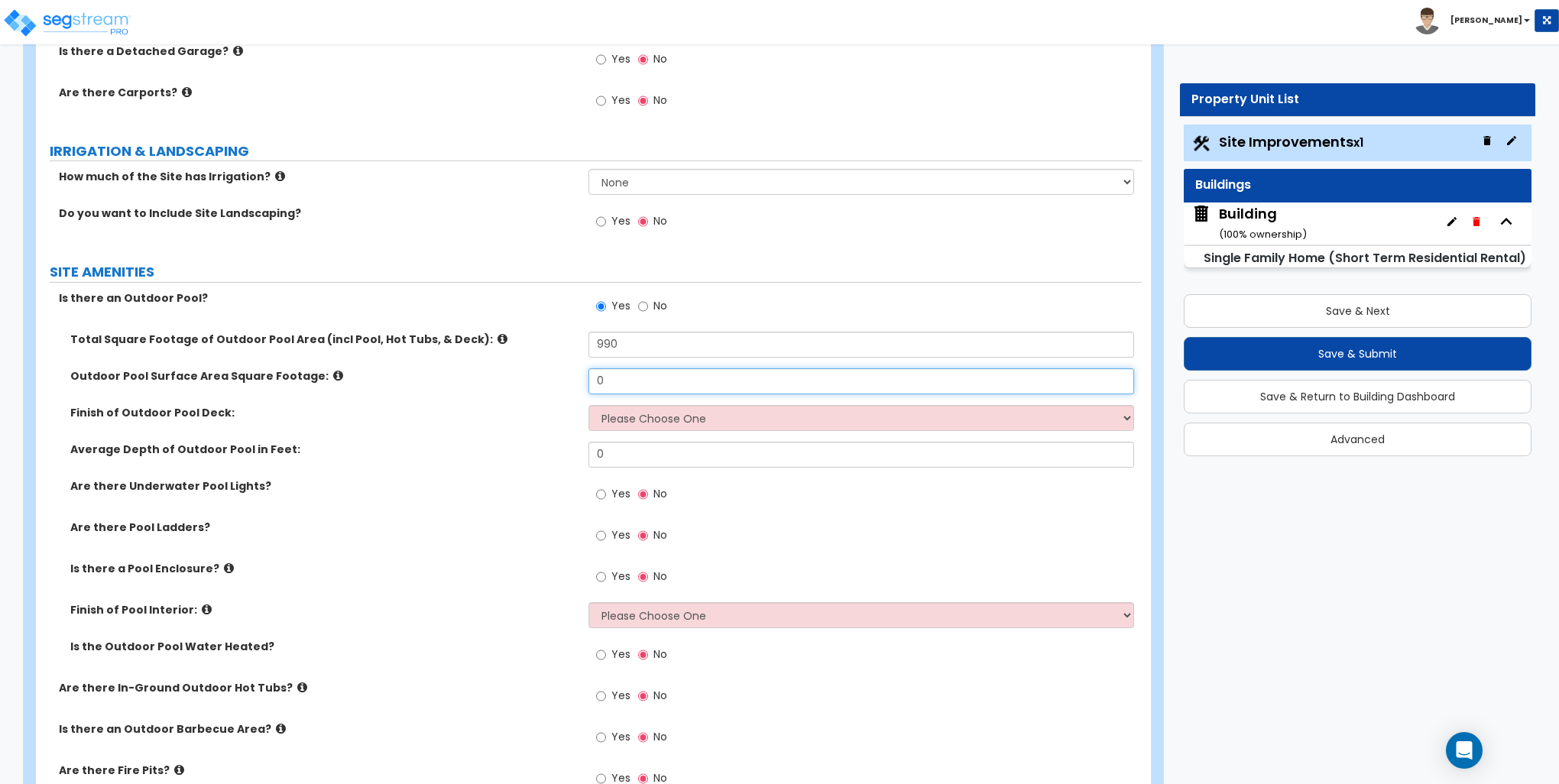
click at [657, 383] on input "0" at bounding box center [861, 381] width 545 height 26
type input "225"
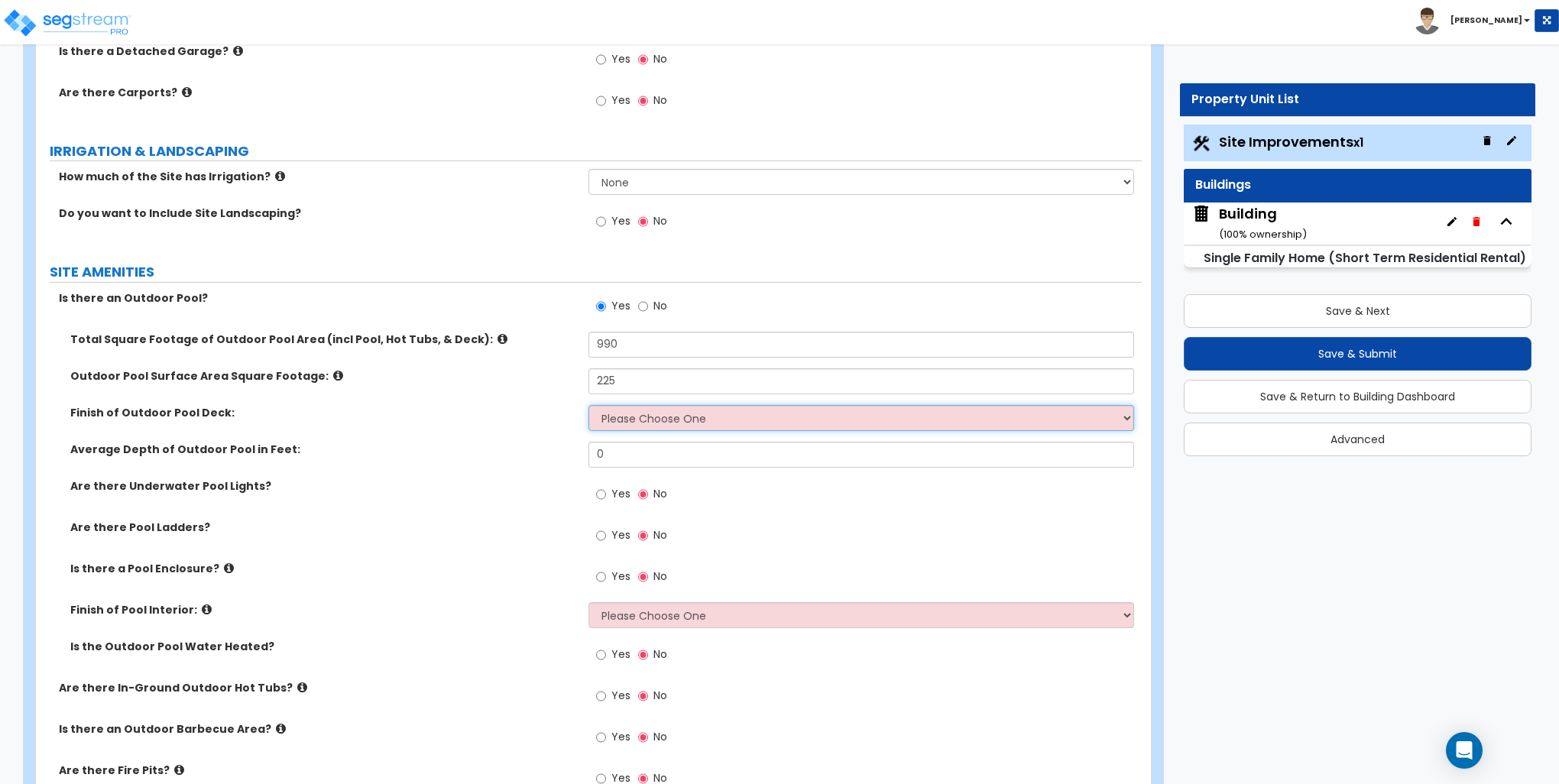
click at [655, 413] on select "Please Choose One Bare Concrete Stamped Concrete Brick Pavers Stone Pavers Wood…" at bounding box center [861, 418] width 545 height 26
select select "1"
click at [589, 405] on select "Please Choose One Bare Concrete Stamped Concrete Brick Pavers Stone Pavers Wood…" at bounding box center [861, 418] width 545 height 26
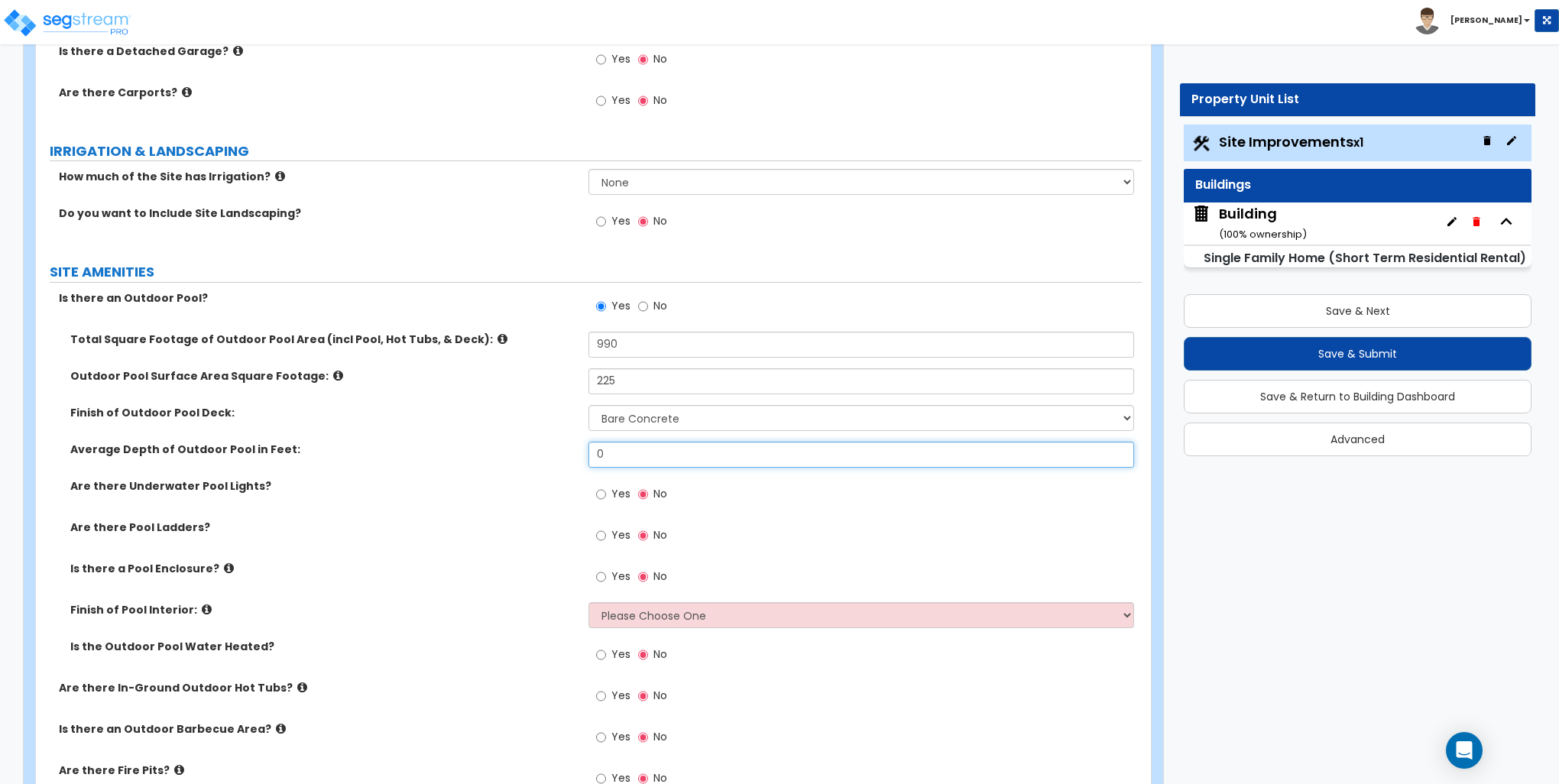
click at [641, 448] on input "0" at bounding box center [861, 454] width 545 height 26
type input "4"
click at [597, 493] on input "Yes" at bounding box center [602, 494] width 10 height 17
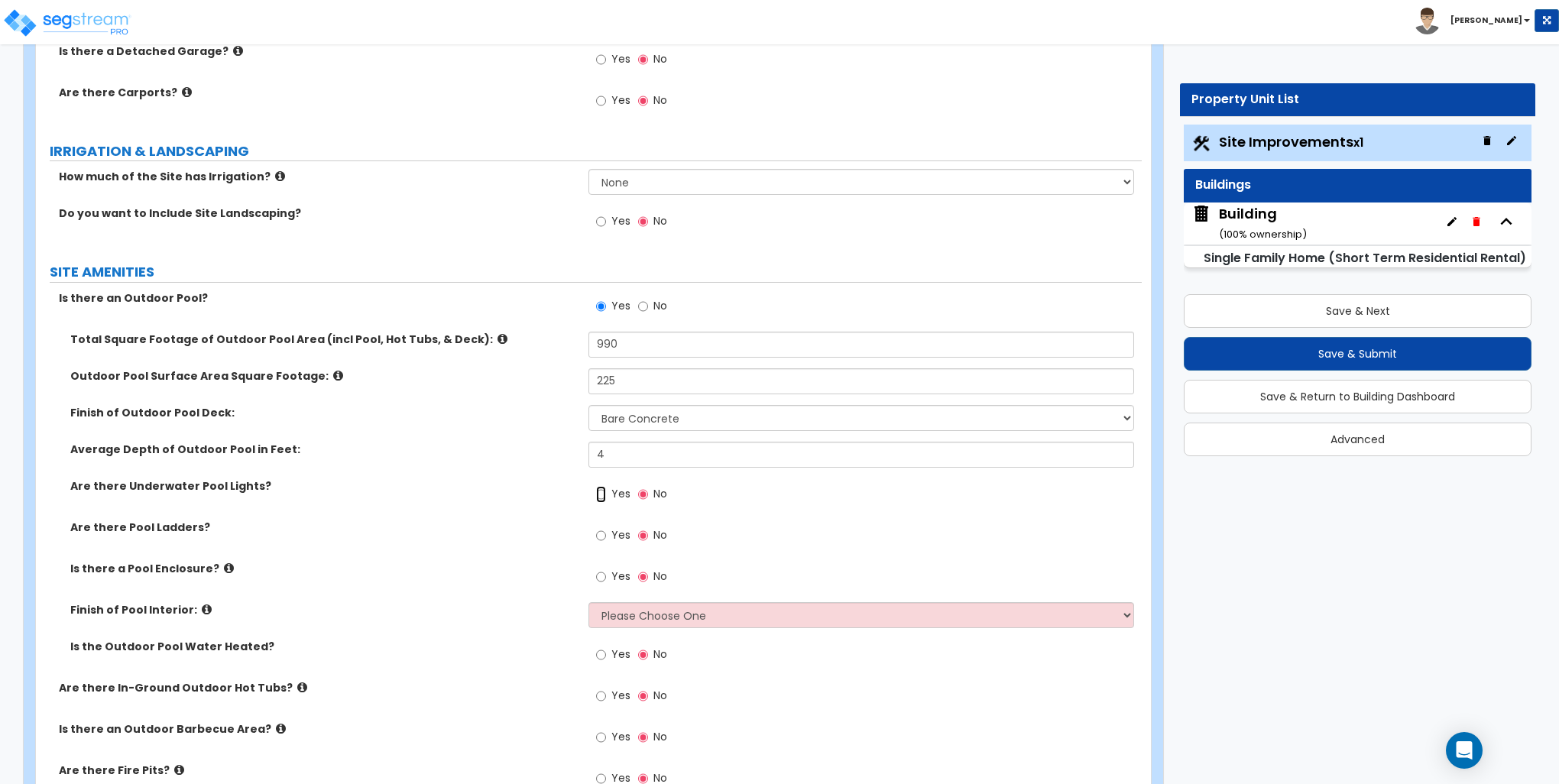
radio input "true"
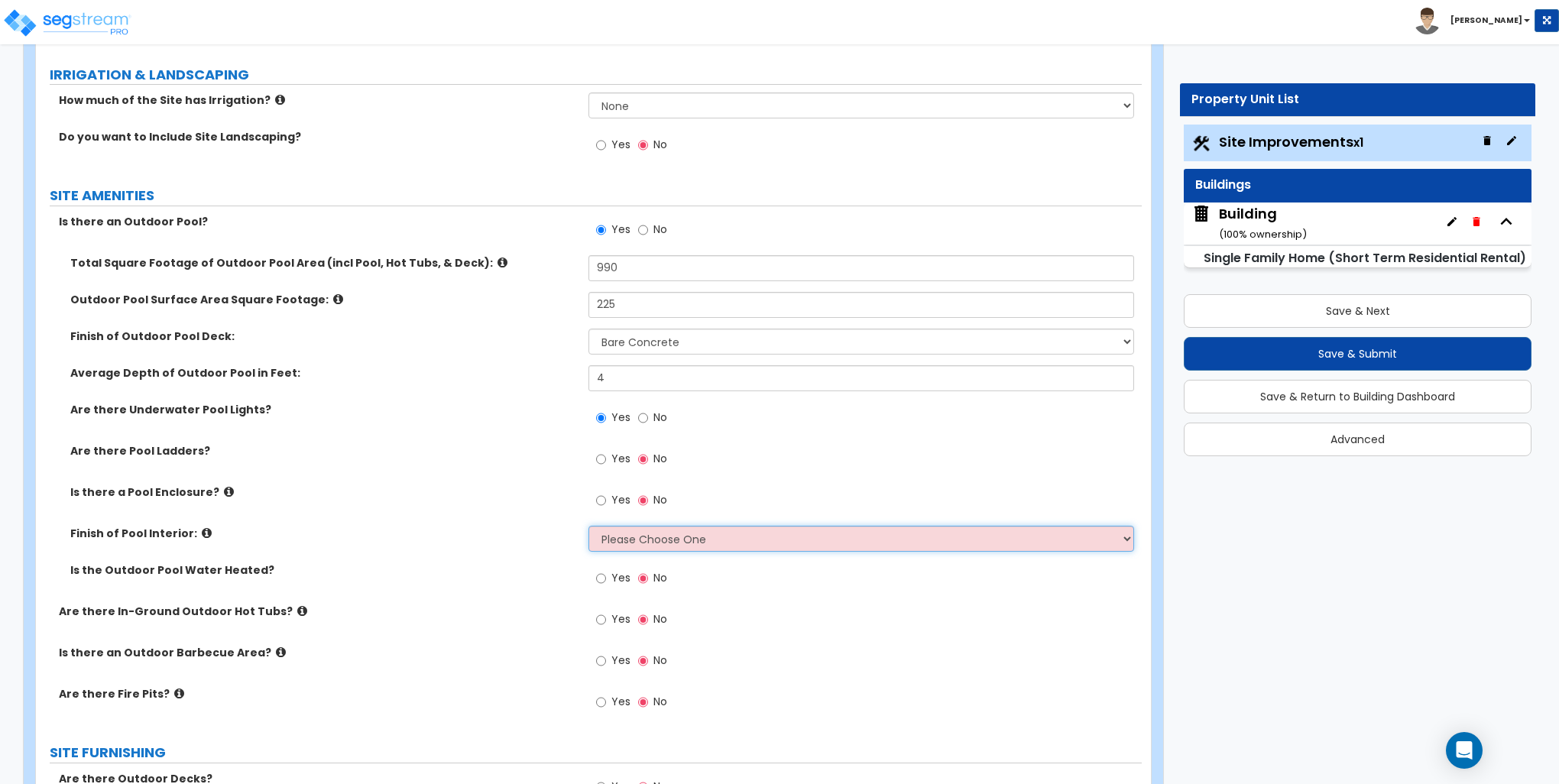
click at [633, 540] on select "Please Choose One Tile Plaster Vinyl" at bounding box center [861, 538] width 545 height 26
select select "1"
click at [589, 526] on select "Please Choose One Tile Plaster Vinyl" at bounding box center [861, 538] width 545 height 26
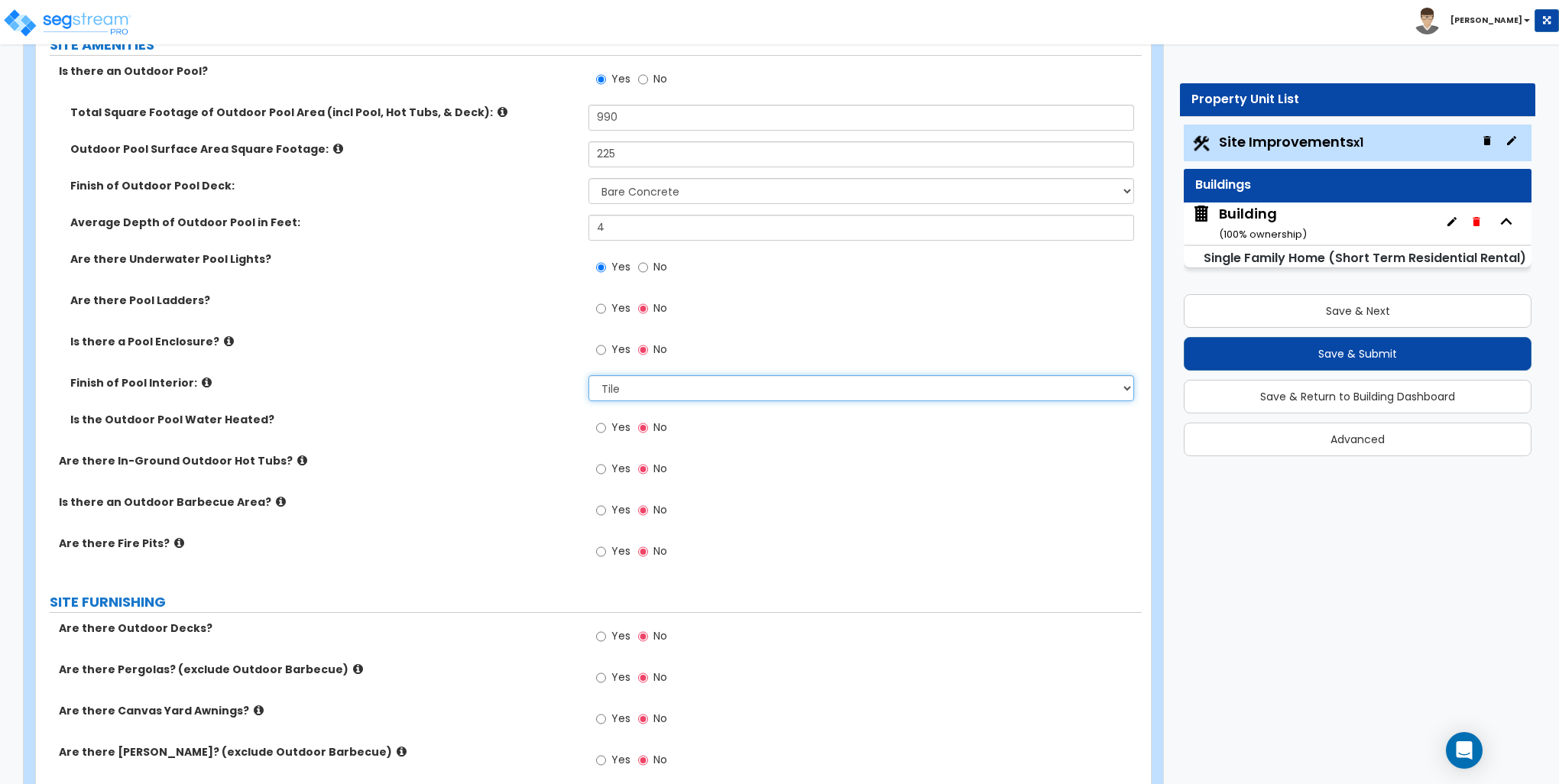
scroll to position [1146, 0]
click at [600, 467] on input "Yes" at bounding box center [602, 467] width 10 height 17
radio input "true"
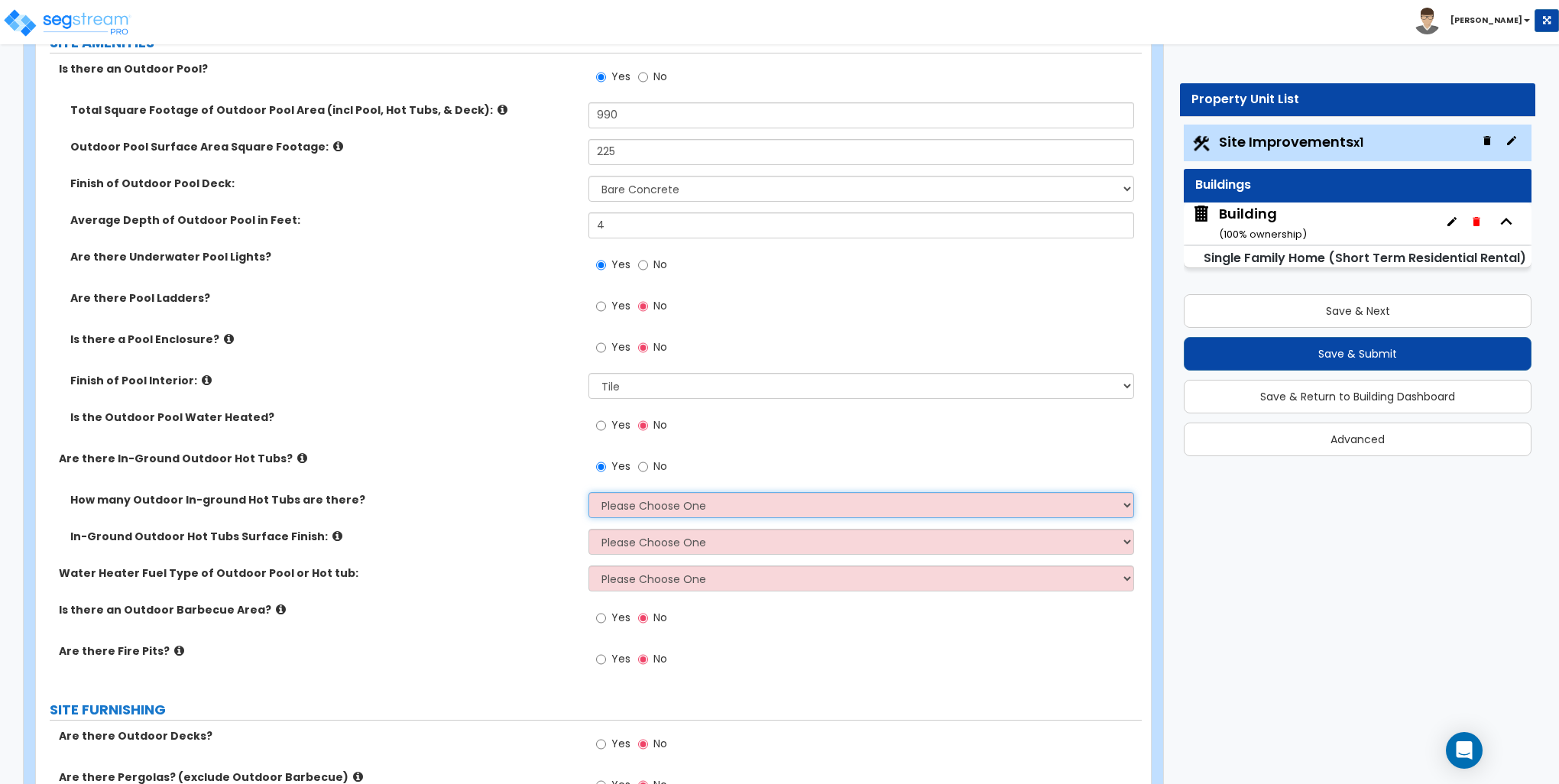
click at [636, 510] on select "Please Choose One 1 2 3 4" at bounding box center [861, 505] width 545 height 26
select select "1"
click at [589, 492] on select "Please Choose One 1 2 3 4" at bounding box center [861, 505] width 545 height 26
click at [624, 528] on div "How many Outdoor In-ground Hot Tubs are there? Please Choose One 1 2 3 4 In-Gro…" at bounding box center [589, 529] width 1083 height 74
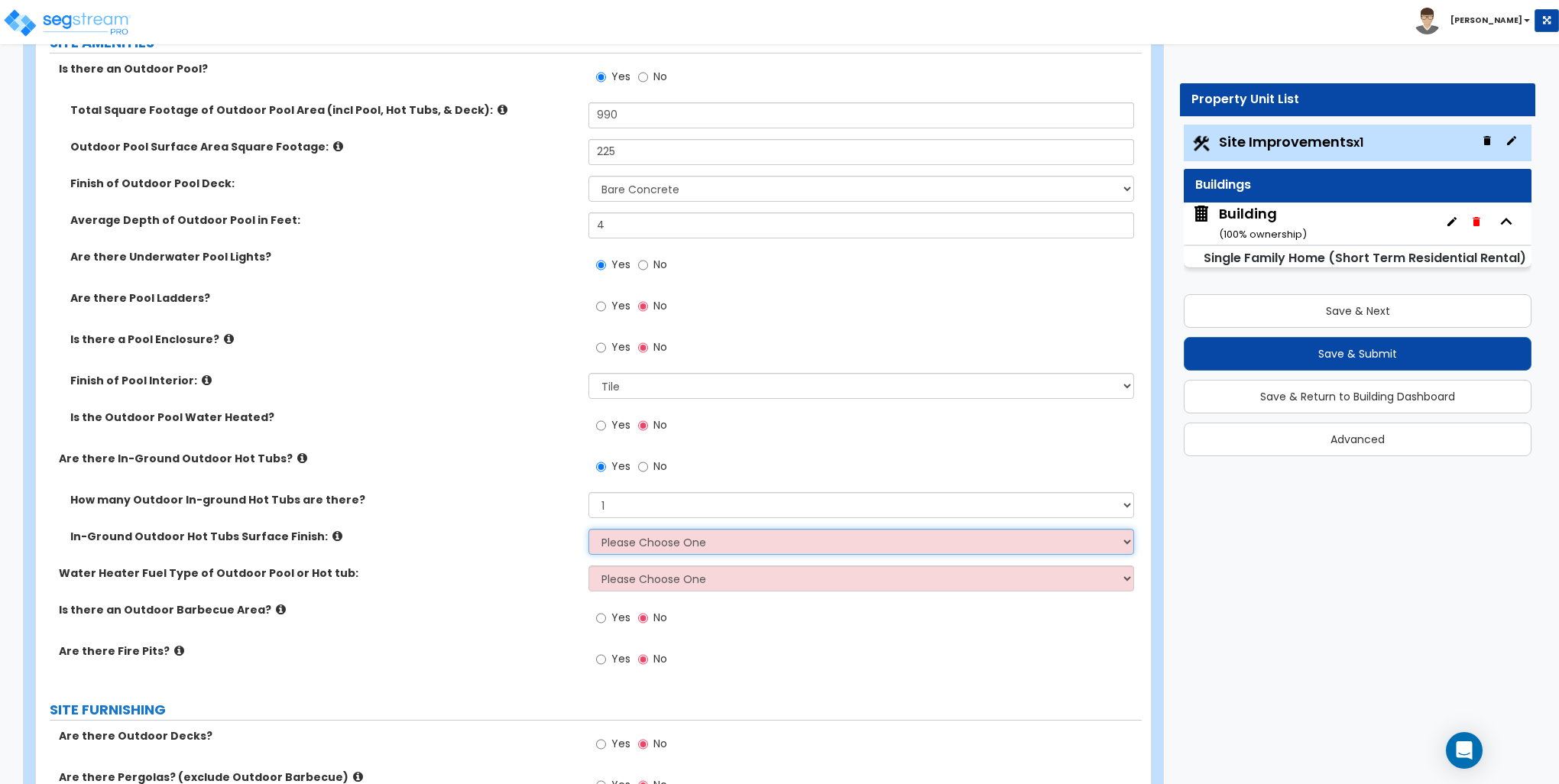
click at [624, 537] on select "Please Choose One Tile Plaster" at bounding box center [861, 541] width 545 height 26
select select "1"
click at [589, 529] on select "Please Choose One Tile Plaster" at bounding box center [861, 541] width 545 height 26
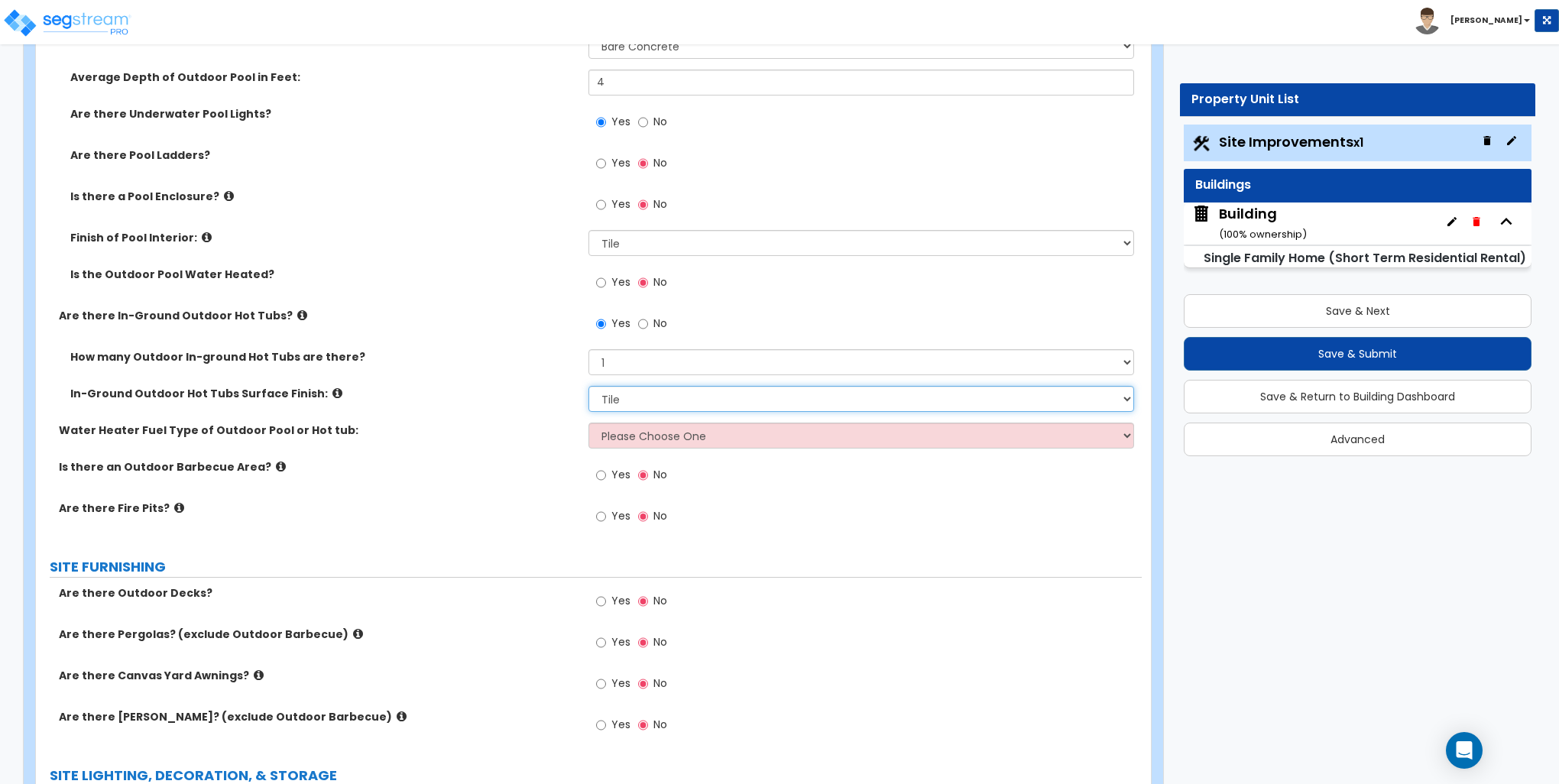
scroll to position [1299, 0]
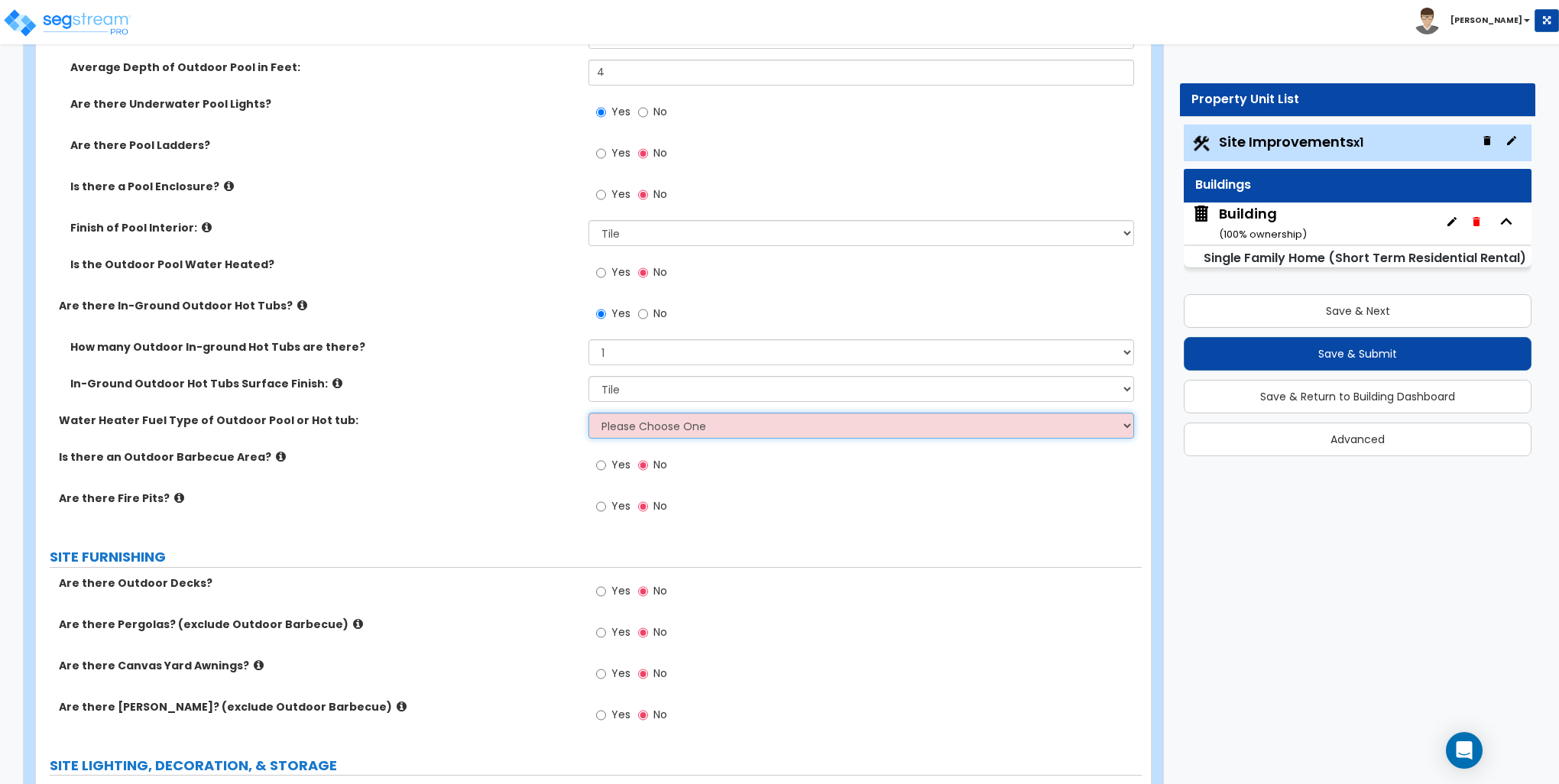
click at [634, 434] on select "Please Choose One Gas Electric" at bounding box center [861, 425] width 545 height 26
select select "2"
click at [589, 413] on select "Please Choose One Gas Electric" at bounding box center [861, 425] width 545 height 26
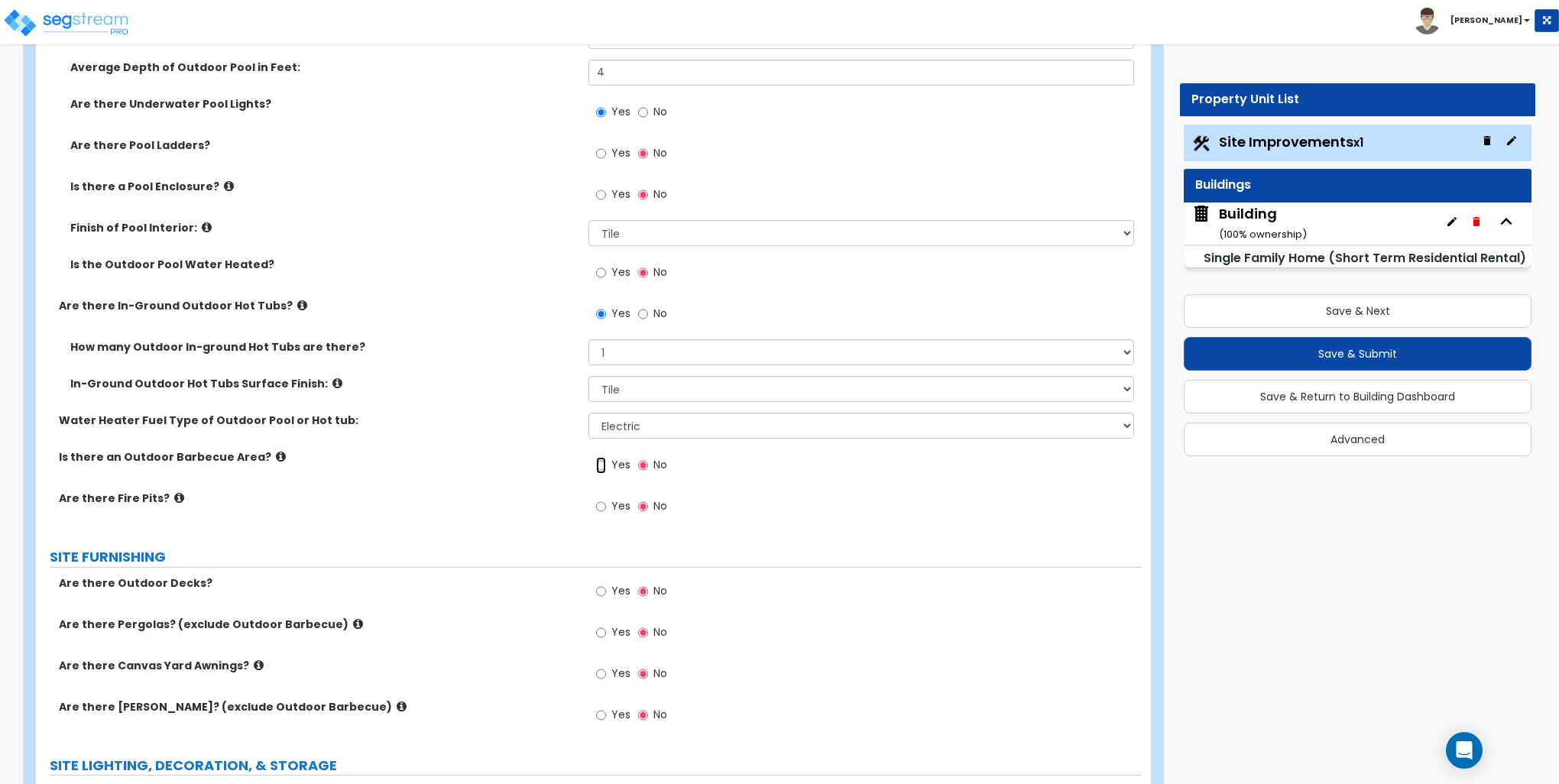
click at [598, 465] on input "Yes" at bounding box center [602, 465] width 10 height 17
radio input "true"
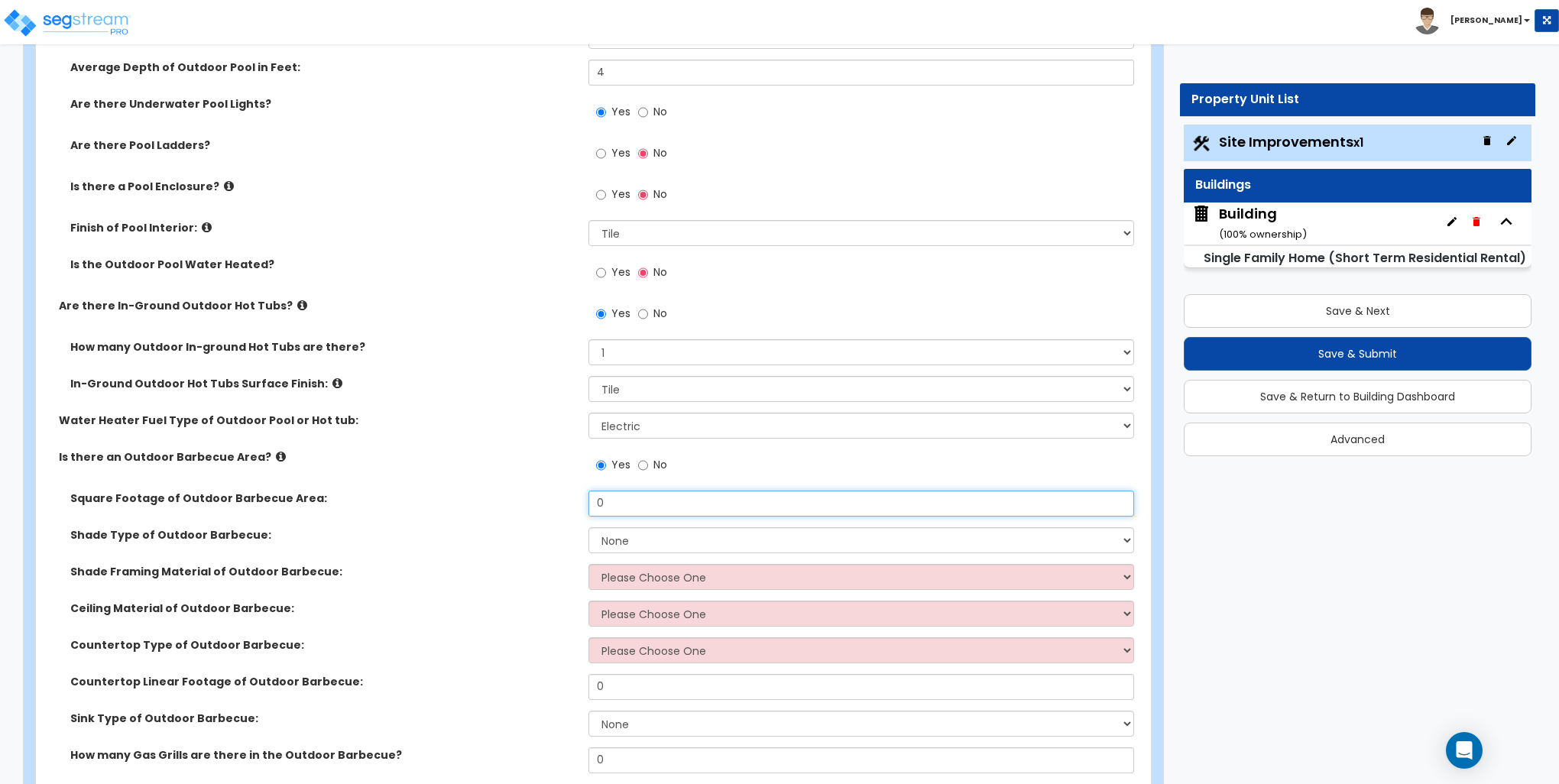
click at [629, 499] on input "0" at bounding box center [861, 503] width 545 height 26
type input "121"
click at [622, 537] on select "None Roof Pergola" at bounding box center [861, 540] width 545 height 26
select select "1"
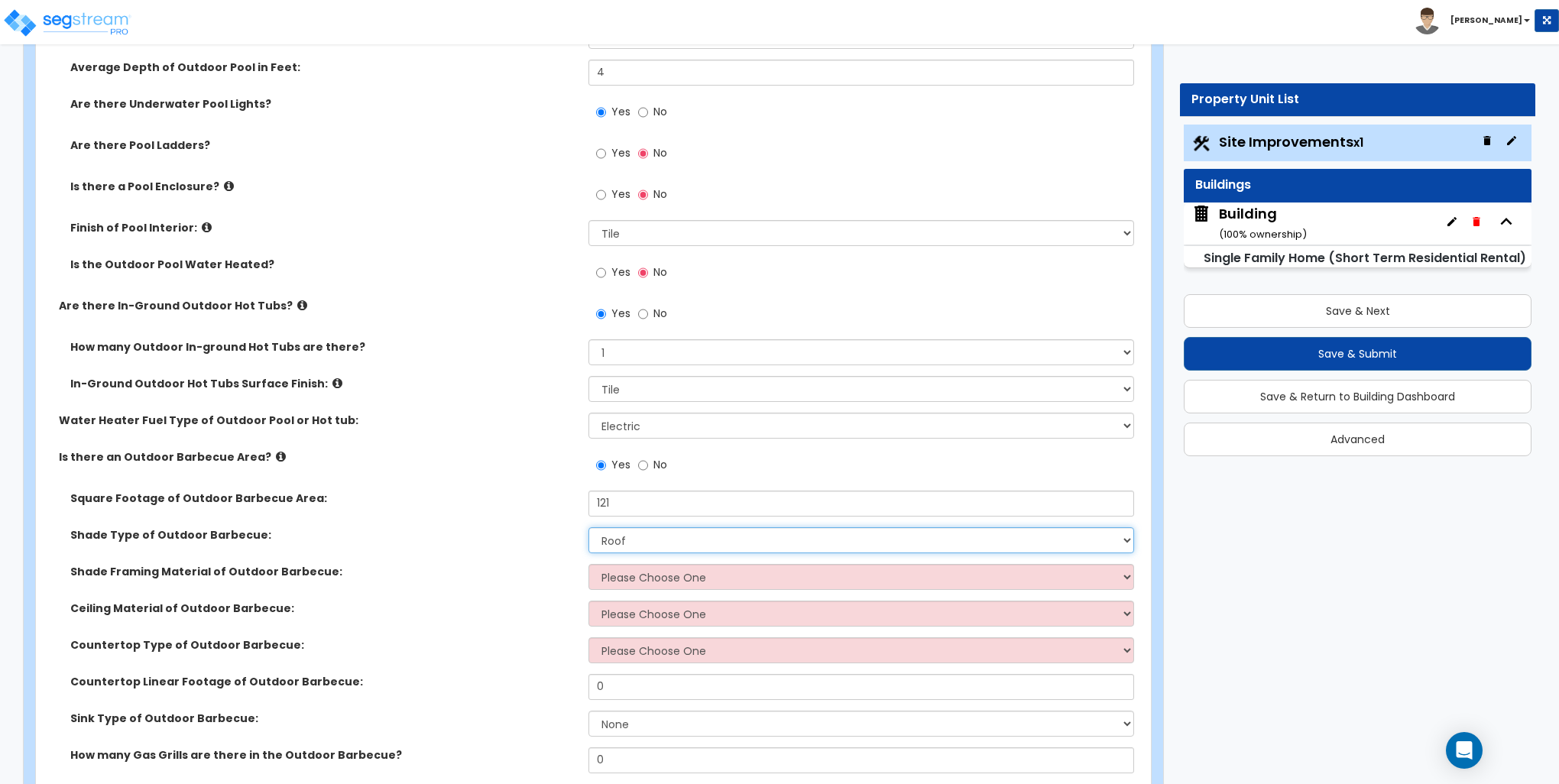
click at [589, 528] on select "None Roof Pergola" at bounding box center [861, 540] width 545 height 26
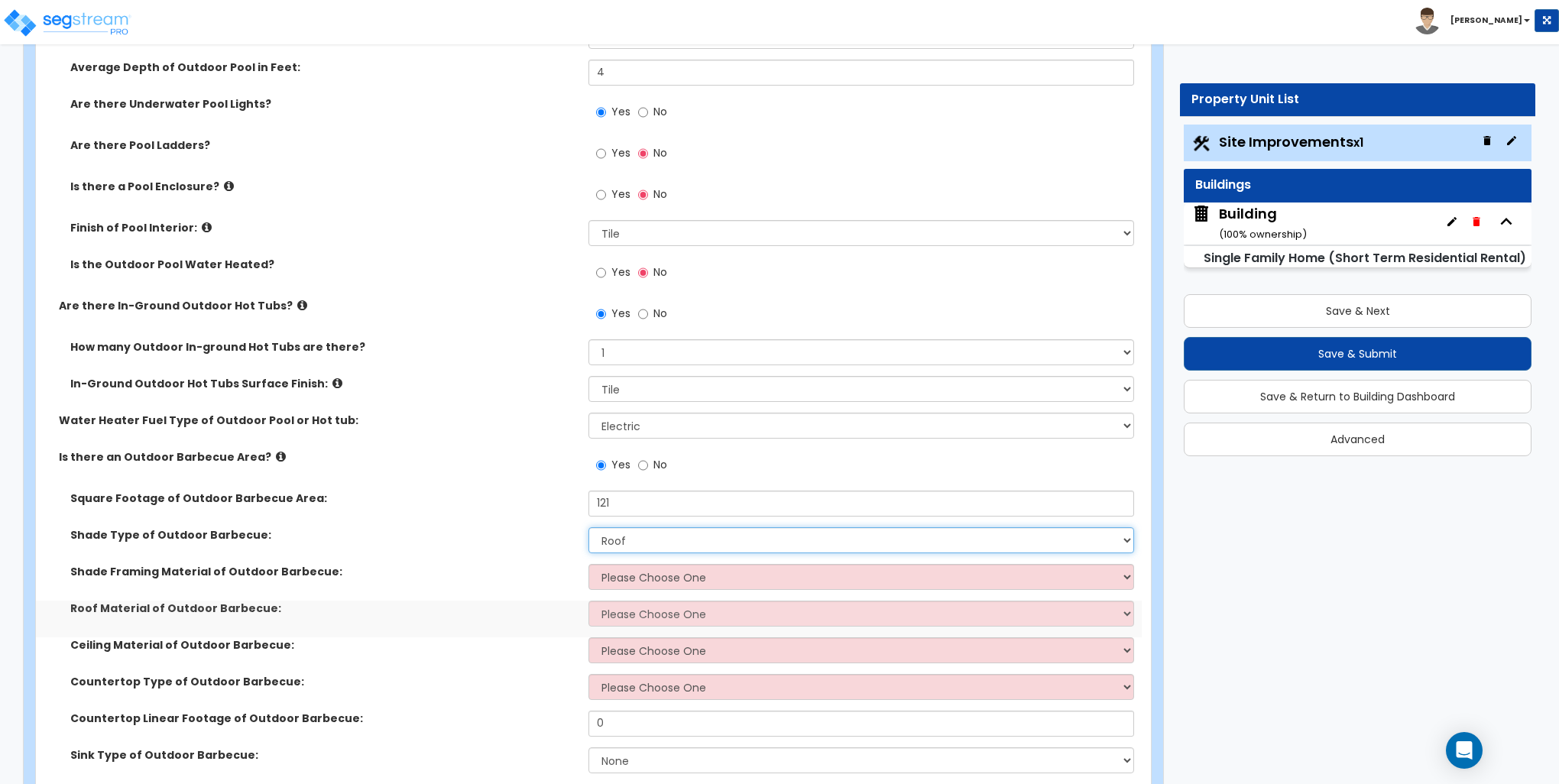
scroll to position [1451, 0]
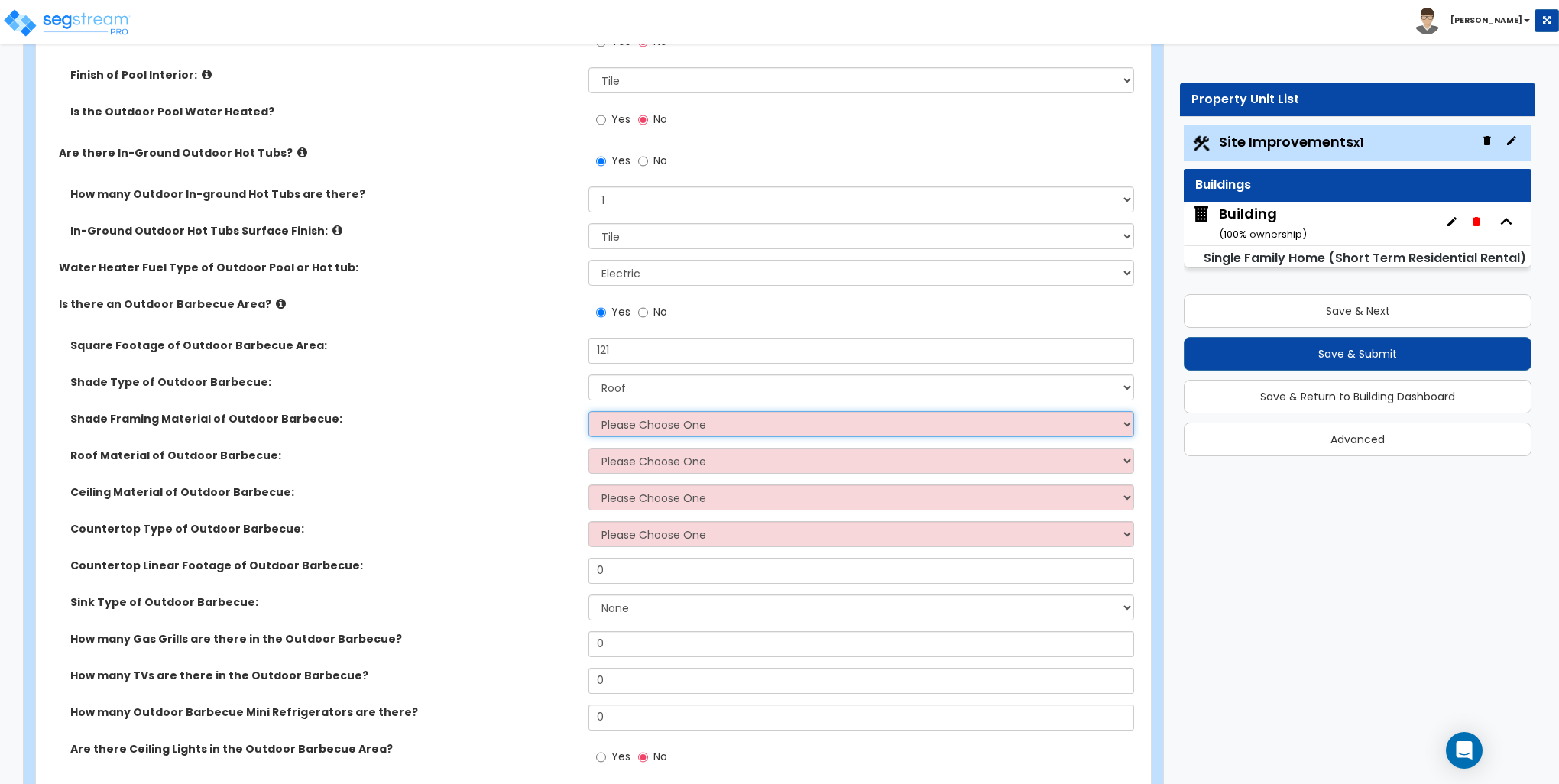
click at [636, 417] on select "Please Choose One Wood Framing Metal Framing" at bounding box center [861, 423] width 545 height 26
select select "1"
click at [589, 411] on select "Please Choose One Wood Framing Metal Framing" at bounding box center [861, 423] width 545 height 26
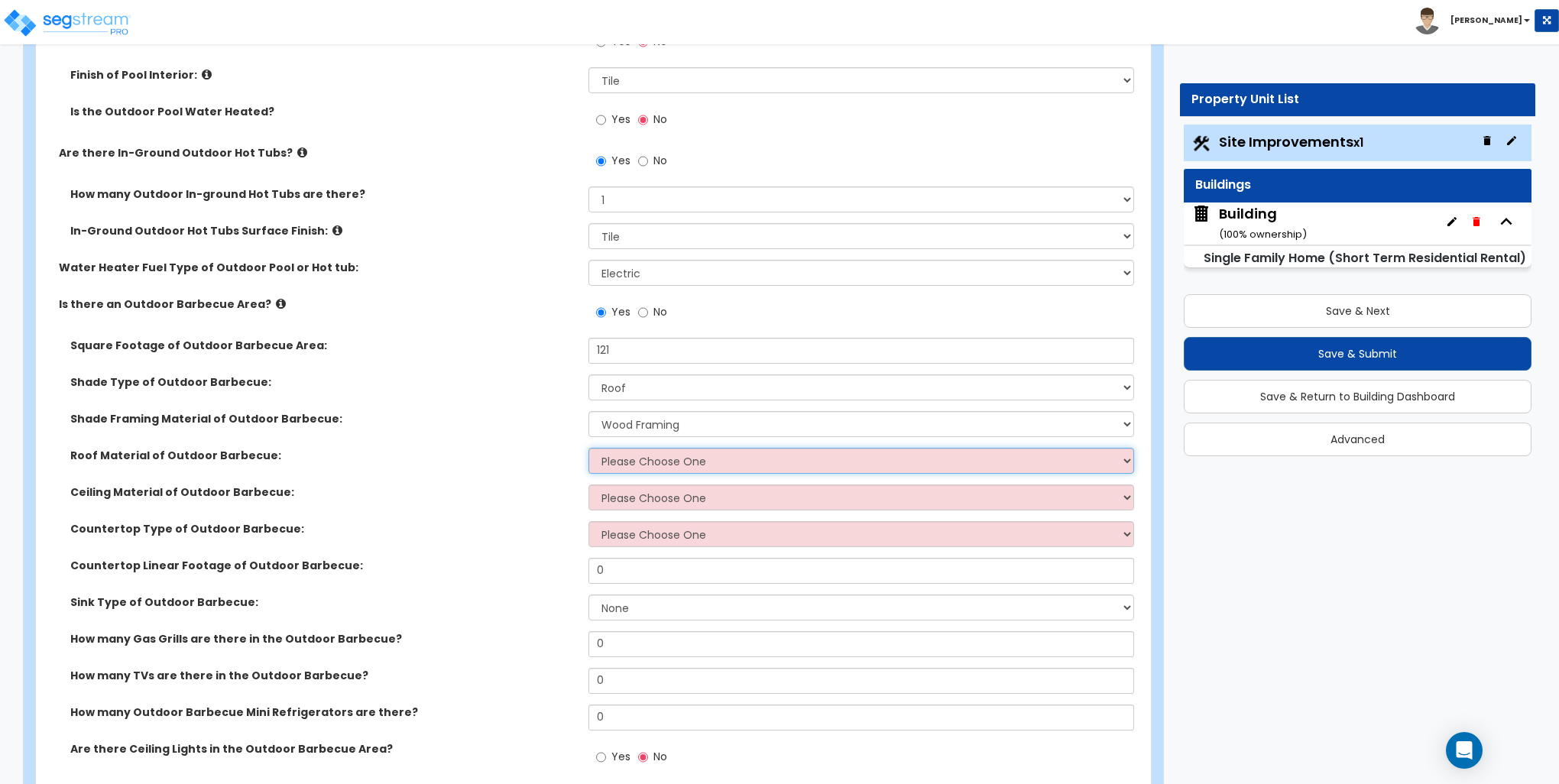
click at [627, 455] on select "Please Choose One Asphalt Shingles Clay Shingles Wood Shingles Metal Shingles" at bounding box center [861, 461] width 545 height 26
select select "1"
click at [589, 448] on select "Please Choose One Asphalt Shingles Clay Shingles Wood Shingles Metal Shingles" at bounding box center [861, 461] width 545 height 26
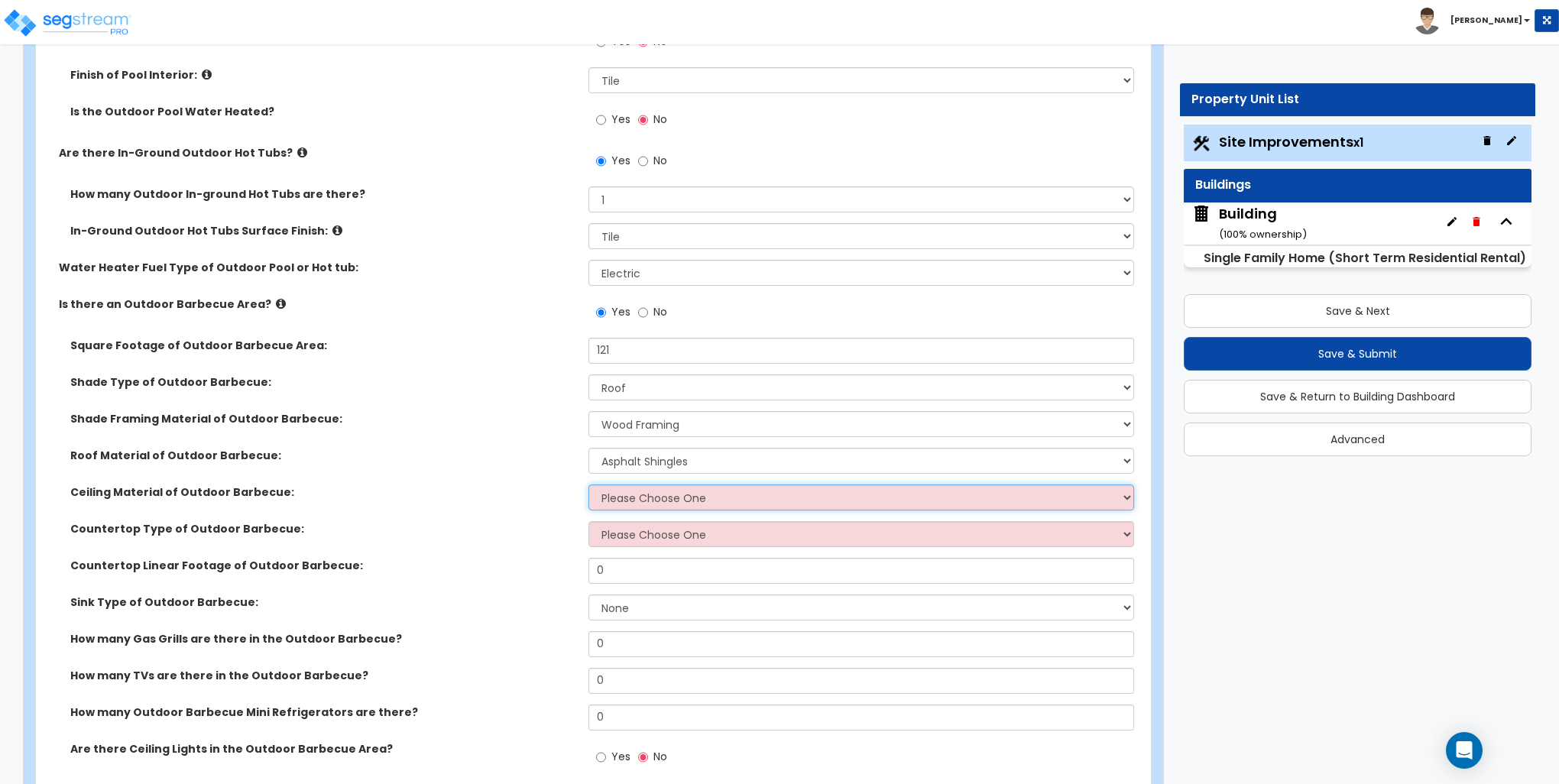
click at [630, 504] on select "Please Choose One Drywall Ceiling Open Ceiling" at bounding box center [861, 497] width 545 height 26
select select "3"
click at [589, 484] on select "Please Choose One Drywall Ceiling Open Ceiling" at bounding box center [861, 497] width 545 height 26
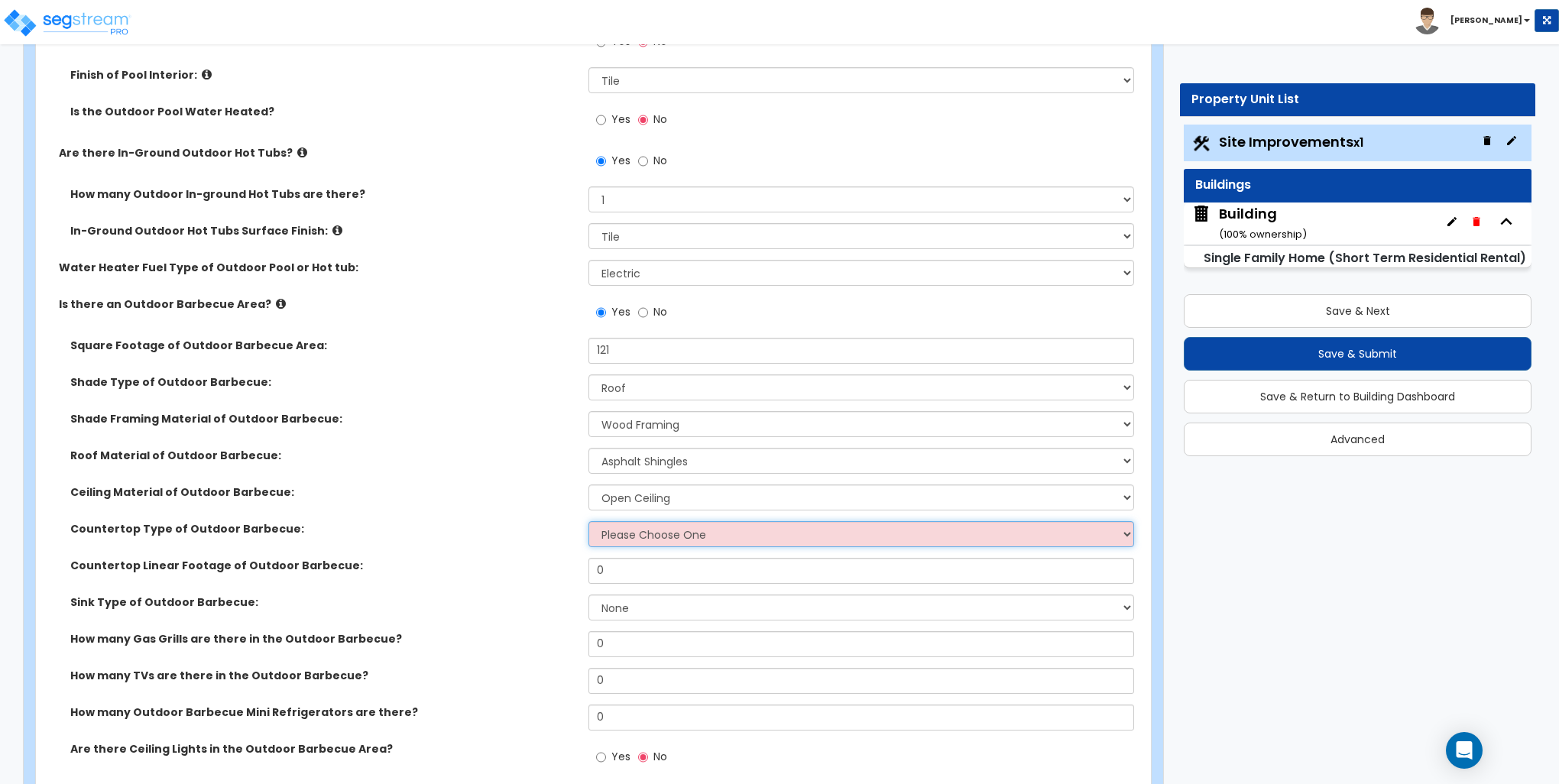
click at [631, 536] on select "Please Choose One Plastic Laminate Solid Surface Stone Quartz Marble" at bounding box center [861, 533] width 545 height 26
select select "4"
click at [589, 521] on select "Please Choose One Plastic Laminate Solid Surface Stone Quartz Marble" at bounding box center [861, 533] width 545 height 26
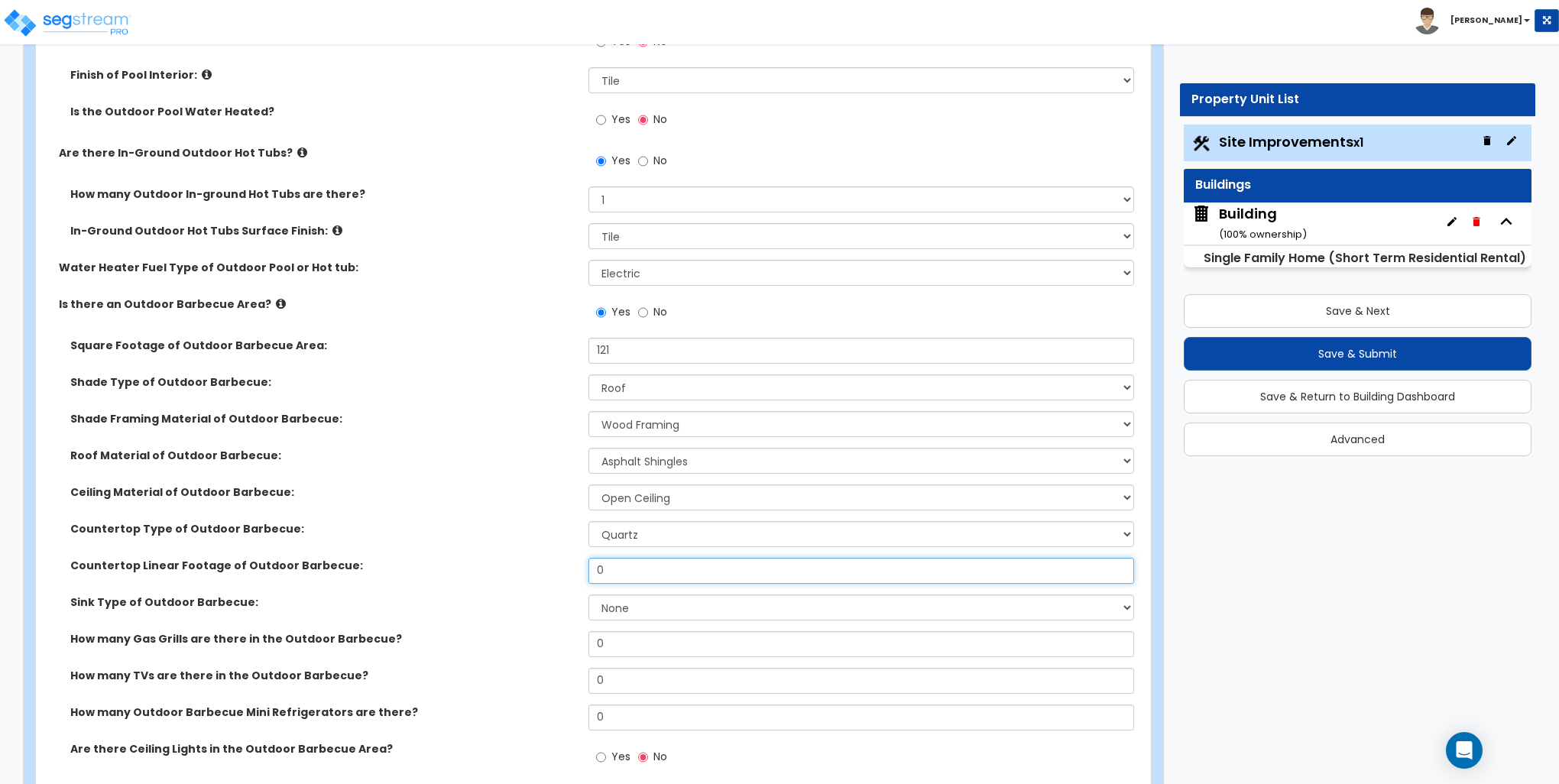
click at [630, 564] on input "0" at bounding box center [861, 571] width 545 height 26
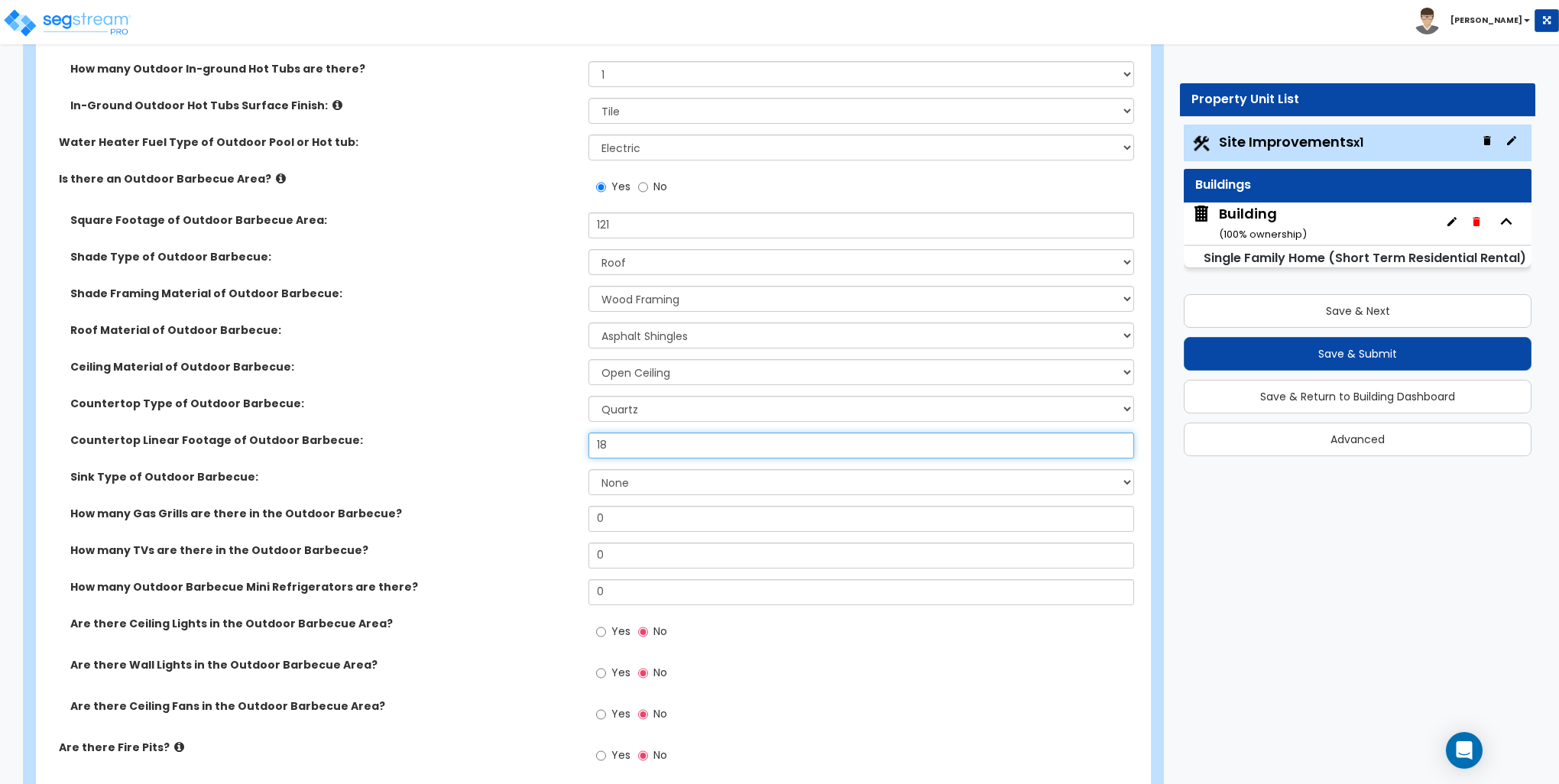
scroll to position [1681, 0]
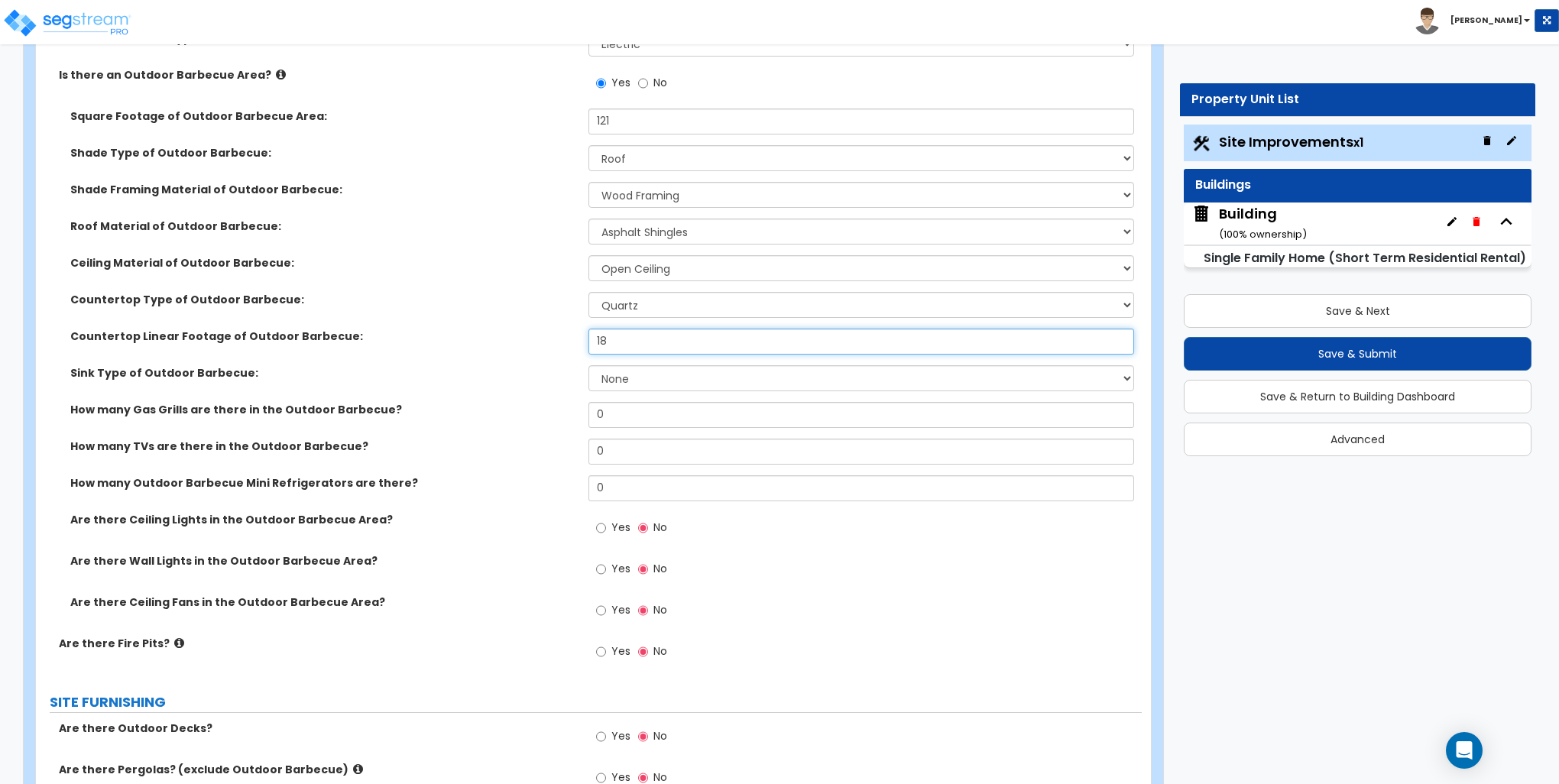
type input "18"
click at [639, 379] on select "None Single Sink Double Sink" at bounding box center [861, 378] width 545 height 26
select select "1"
click at [589, 365] on select "None Single Sink Double Sink" at bounding box center [861, 378] width 545 height 26
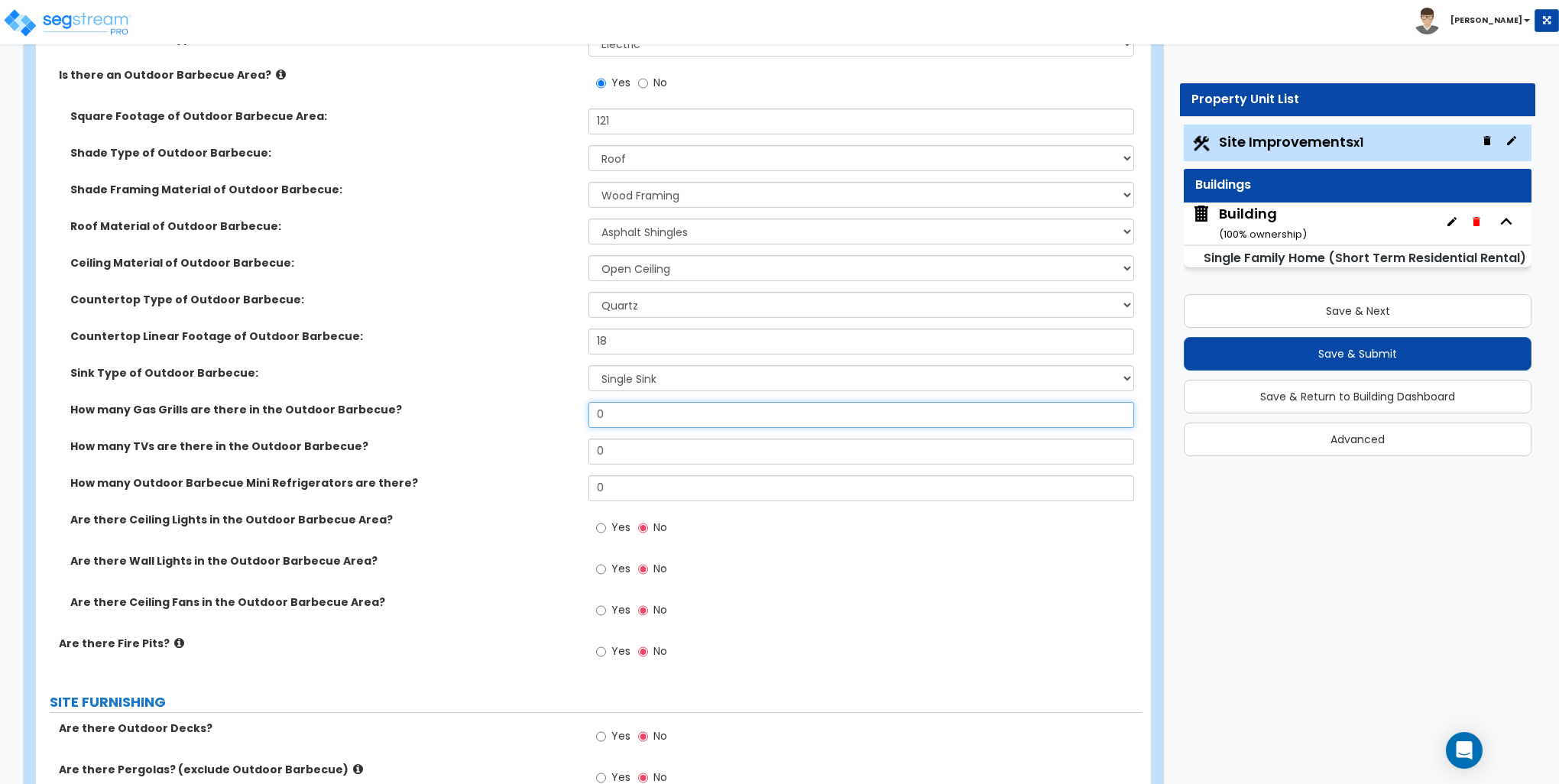
click at [640, 418] on input "0" at bounding box center [861, 415] width 545 height 26
click at [641, 415] on input "0" at bounding box center [861, 415] width 545 height 26
type input "1"
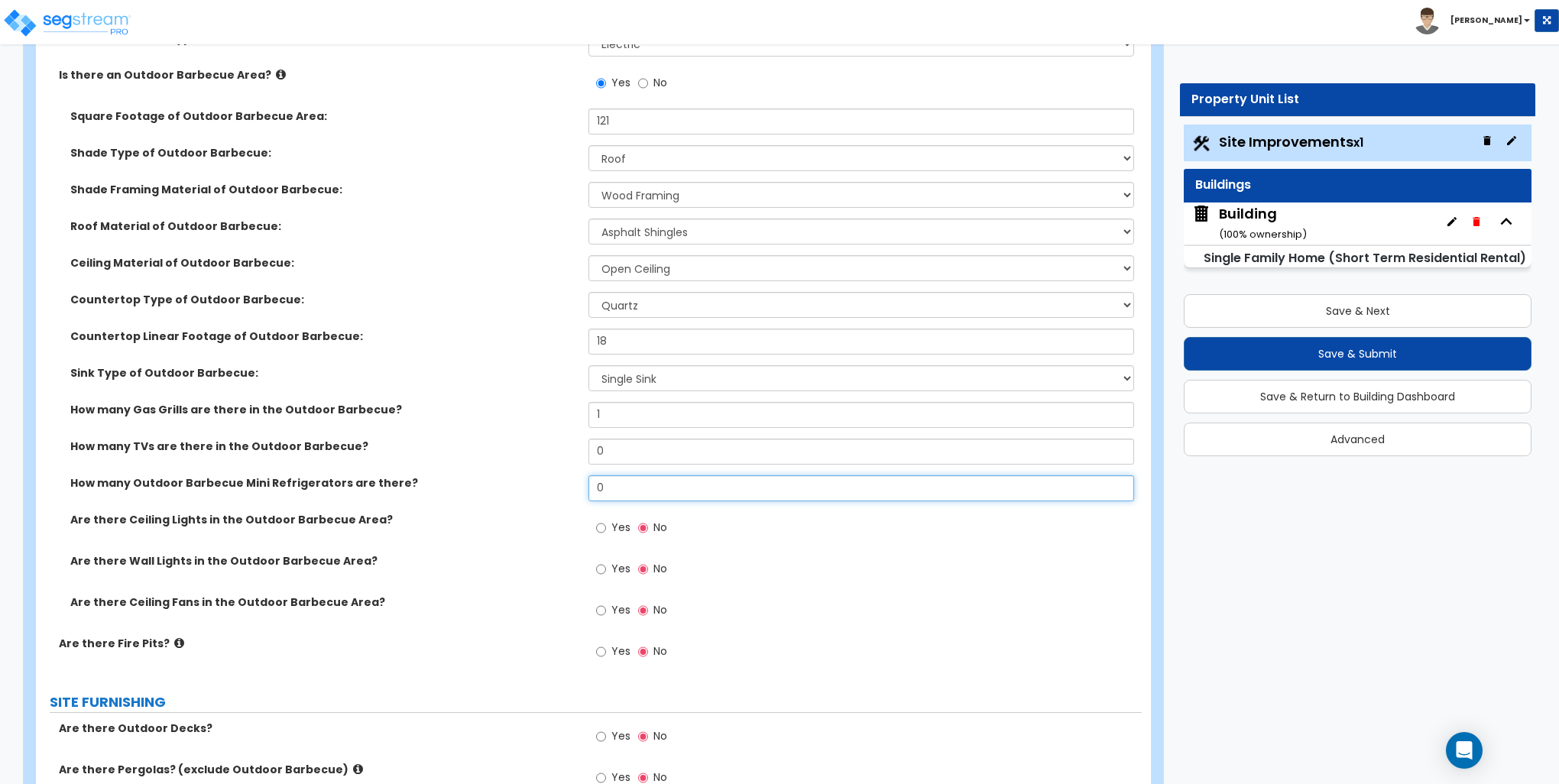
click at [620, 488] on input "0" at bounding box center [861, 488] width 545 height 26
click at [620, 487] on input "0" at bounding box center [861, 488] width 545 height 26
type input "1"
click at [602, 526] on input "Yes" at bounding box center [602, 528] width 10 height 17
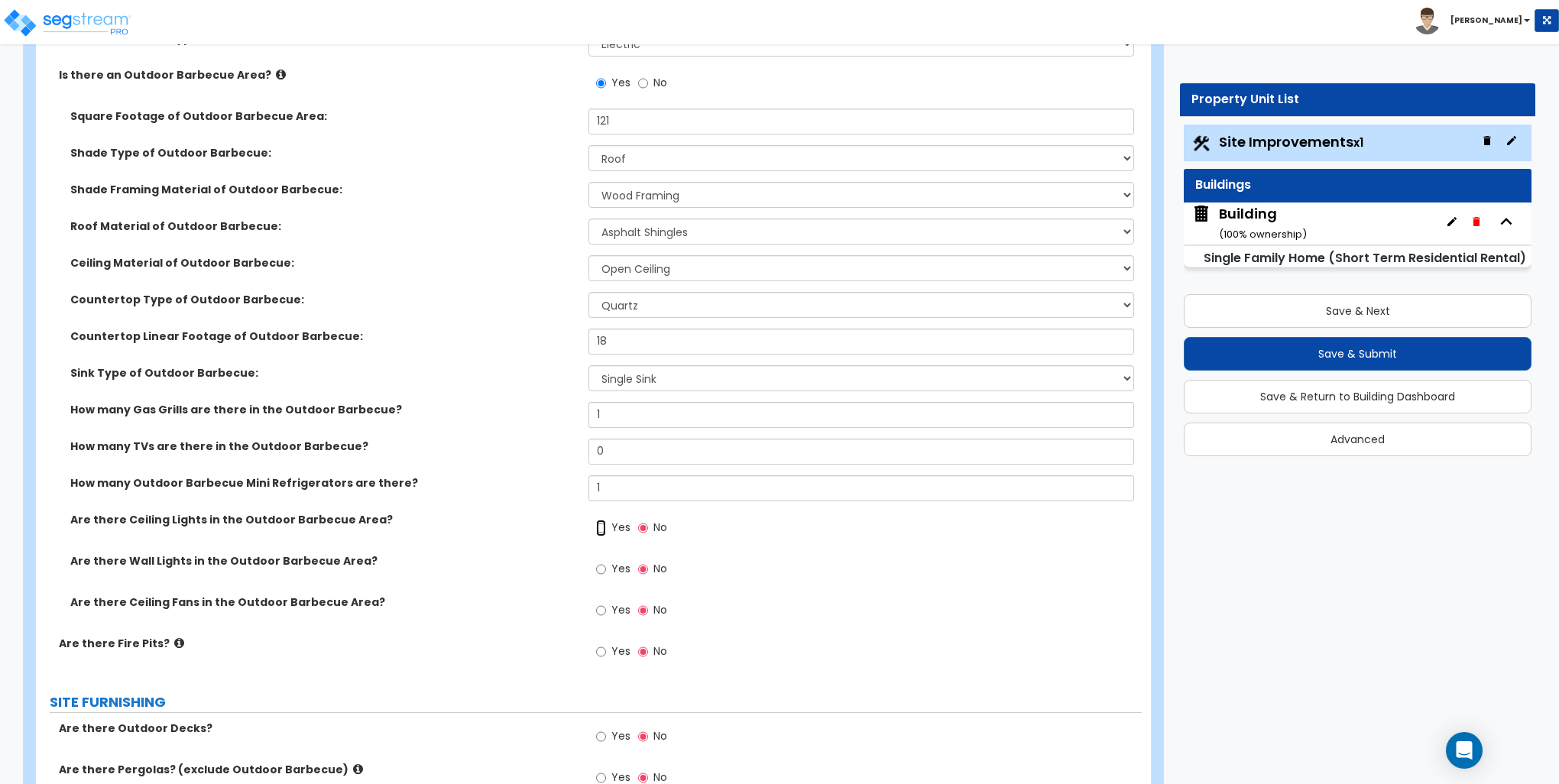
radio input "true"
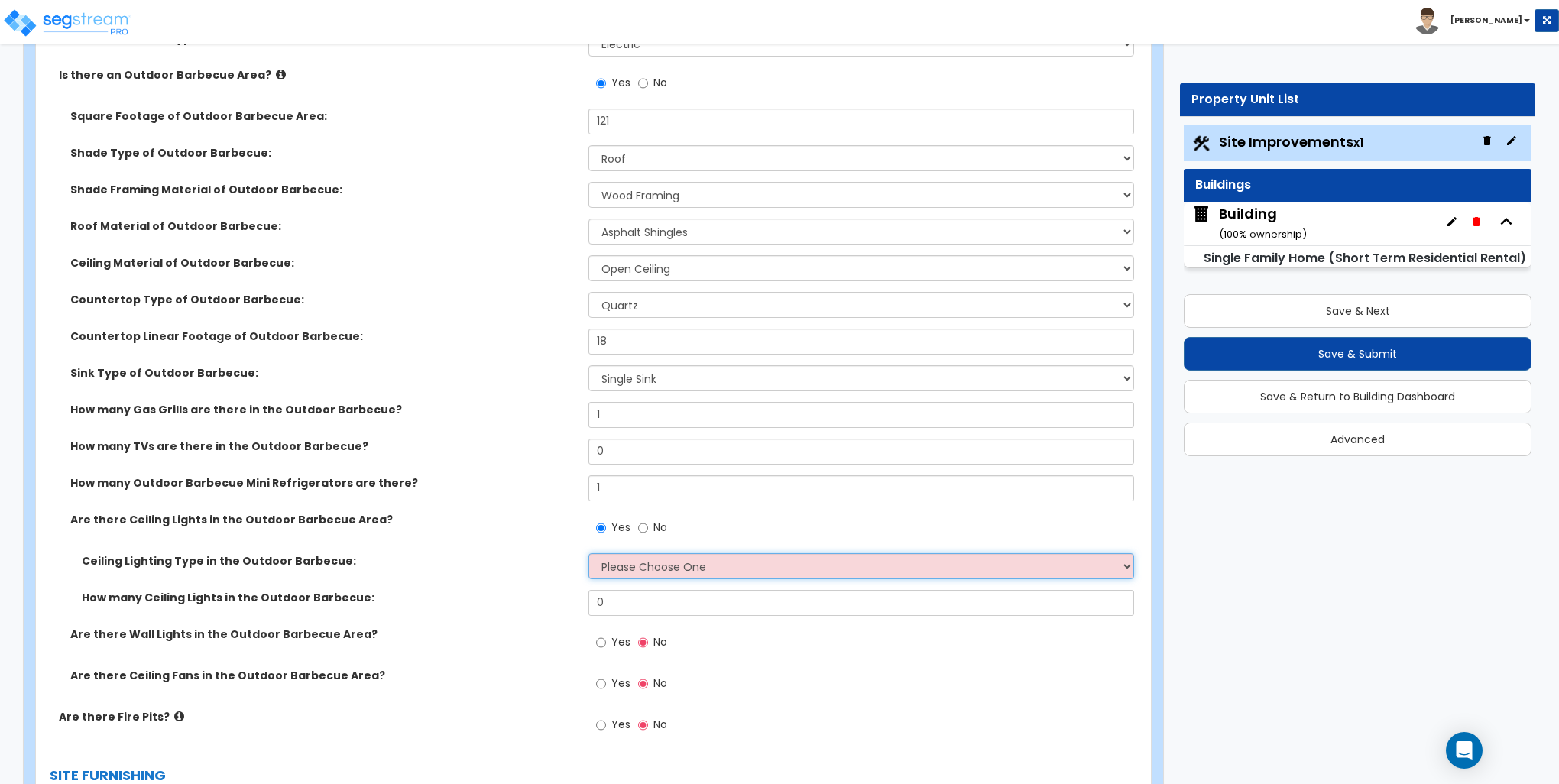
click at [614, 556] on select "Please Choose One LED Surface-Mounted LED Recessed Fluorescent Surface-Mounted …" at bounding box center [861, 566] width 545 height 26
select select "2"
click at [589, 553] on select "Please Choose One LED Surface-Mounted LED Recessed Fluorescent Surface-Mounted …" at bounding box center [861, 566] width 545 height 26
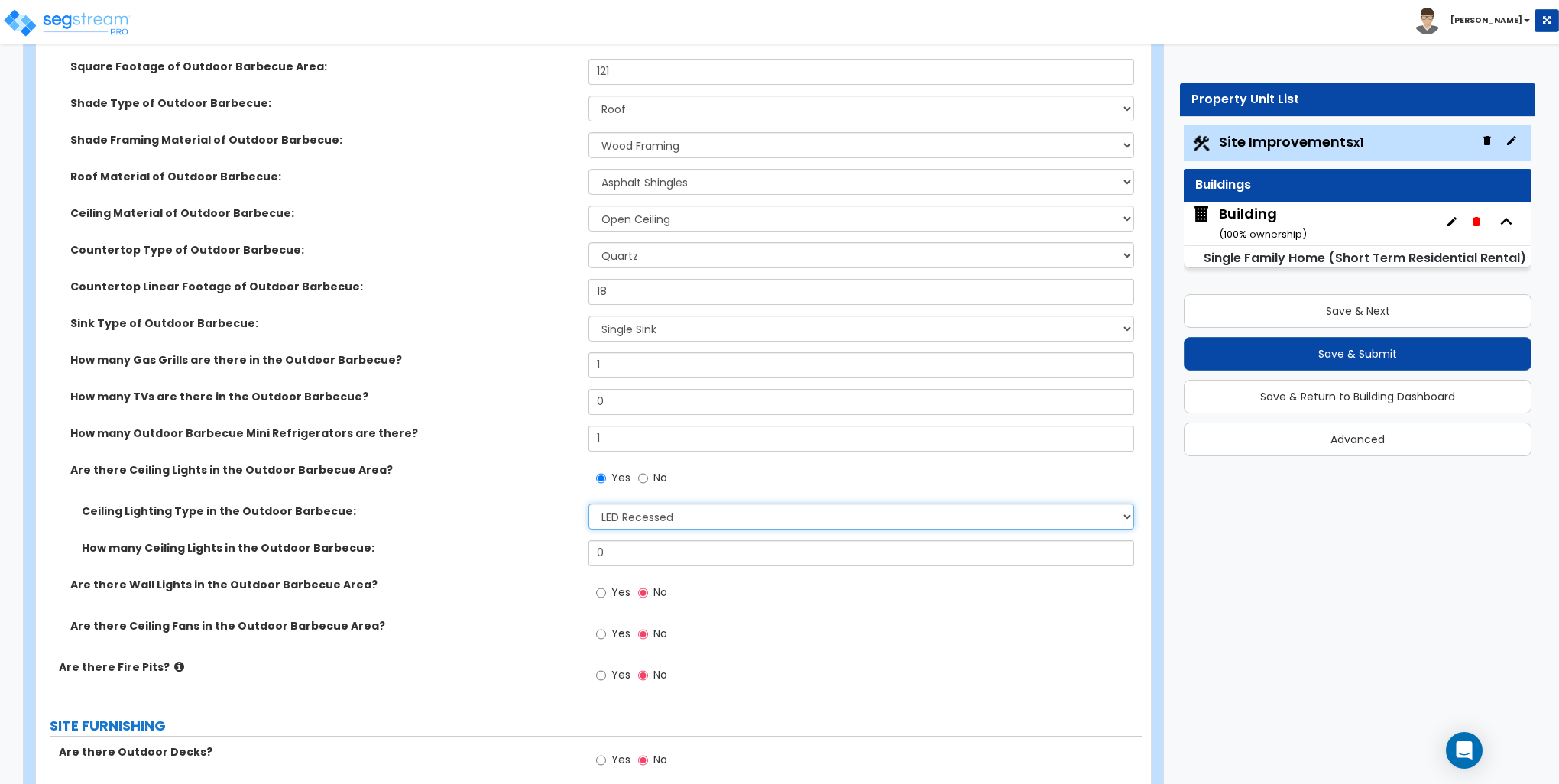
scroll to position [1758, 0]
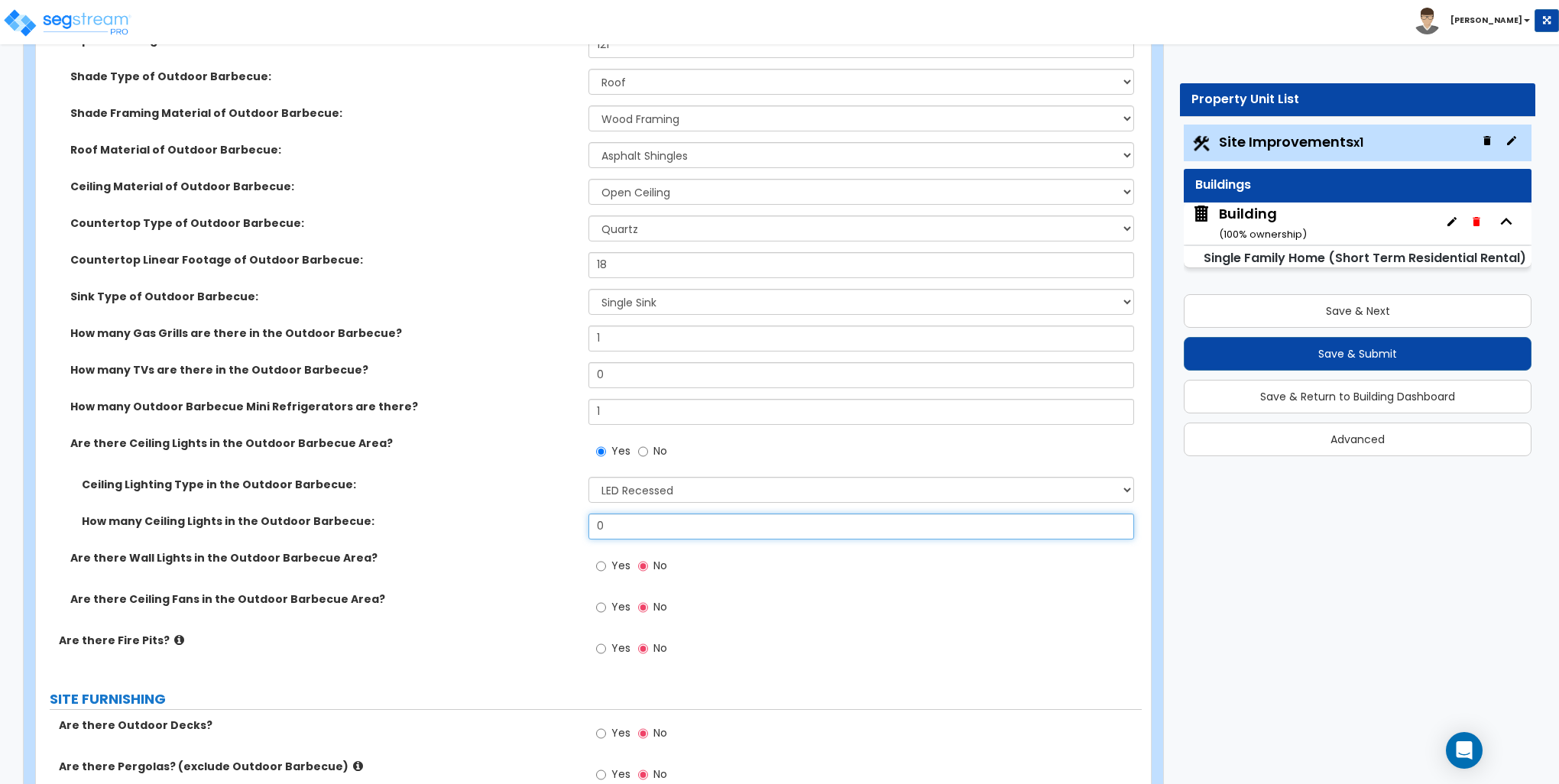
click at [627, 517] on input "0" at bounding box center [861, 527] width 545 height 26
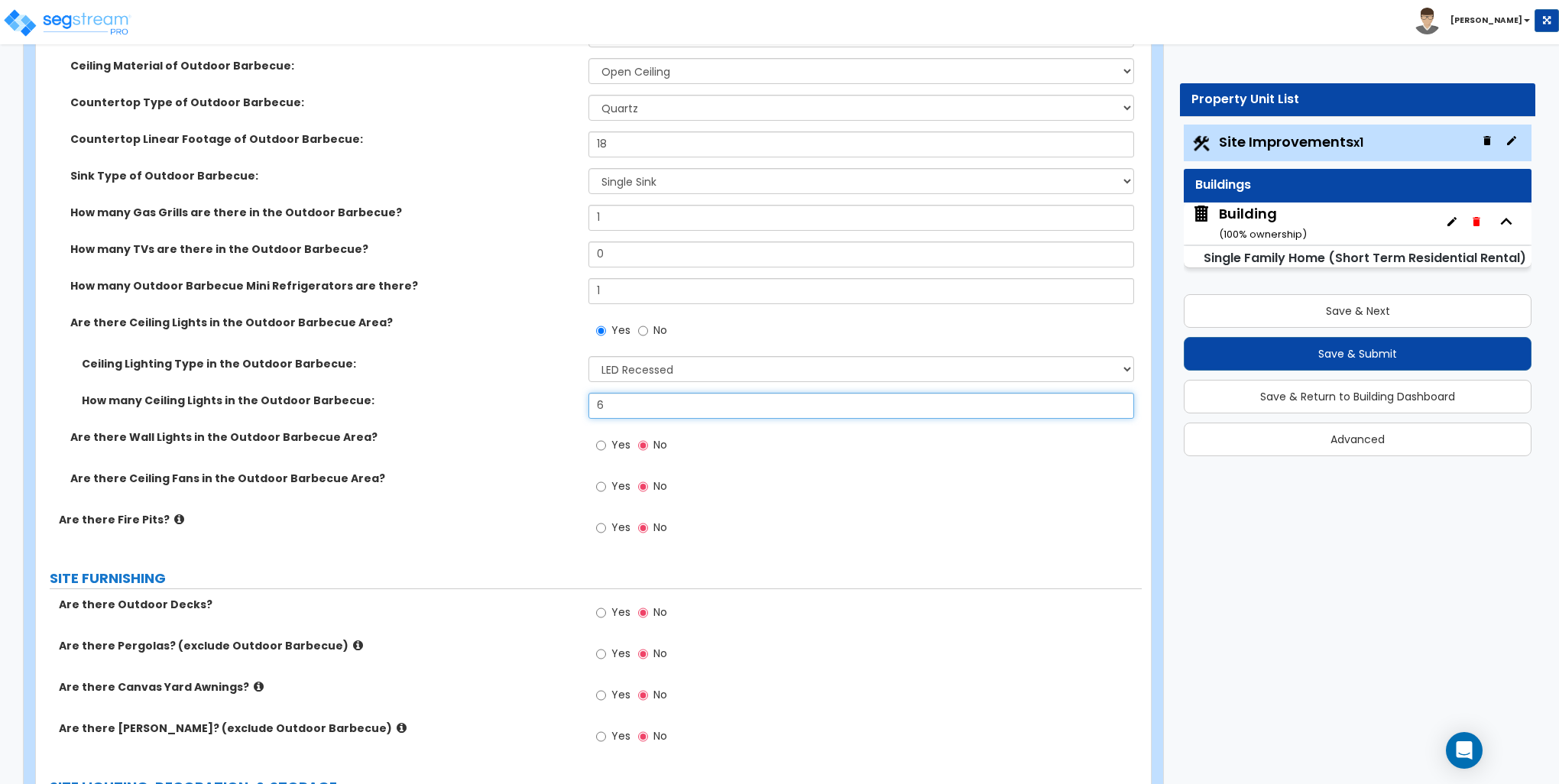
scroll to position [1910, 0]
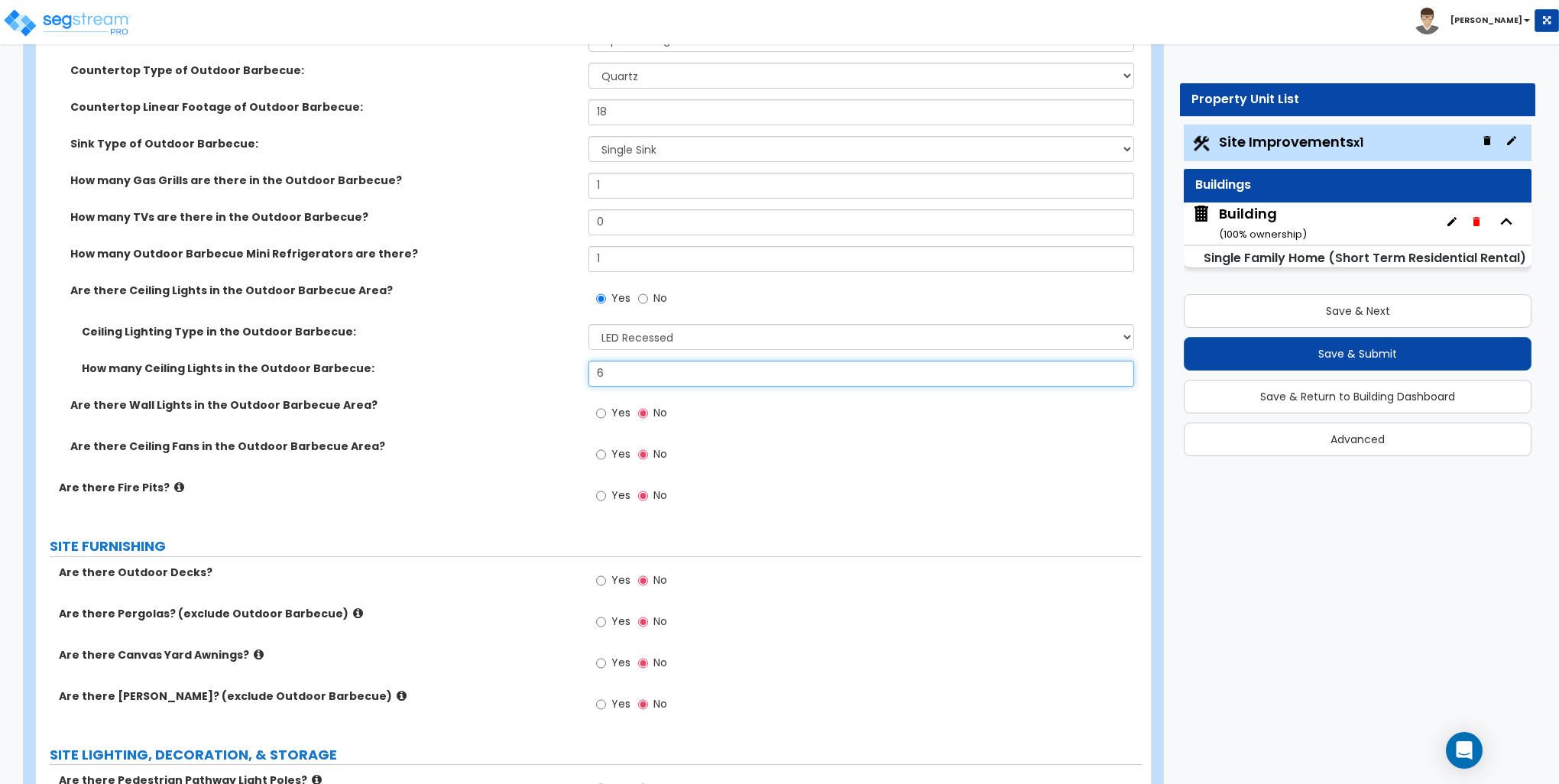
type input "6"
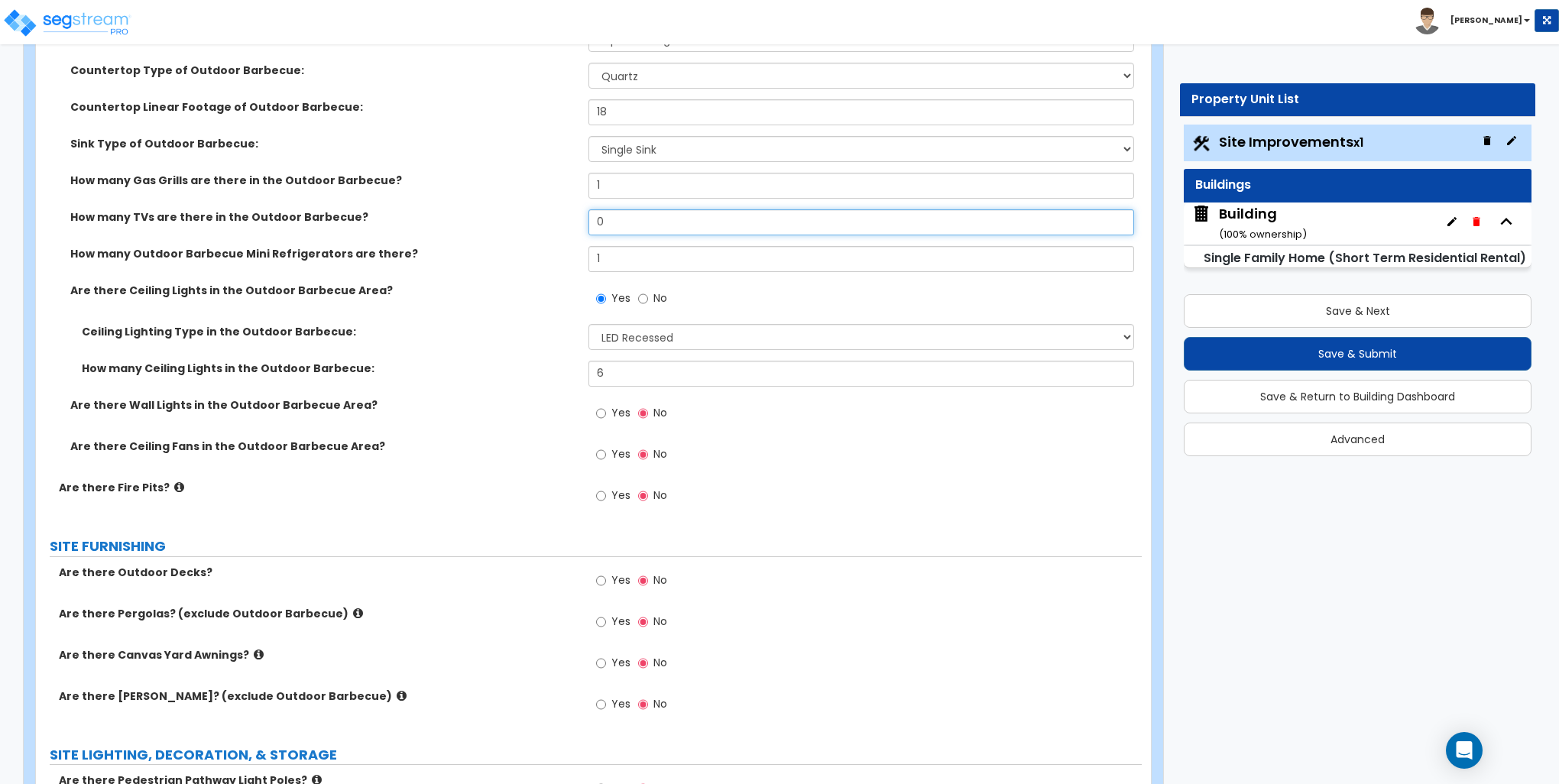
click at [656, 225] on input "0" at bounding box center [861, 222] width 545 height 26
type input "1"
click at [603, 453] on input "Yes" at bounding box center [602, 454] width 10 height 17
radio input "true"
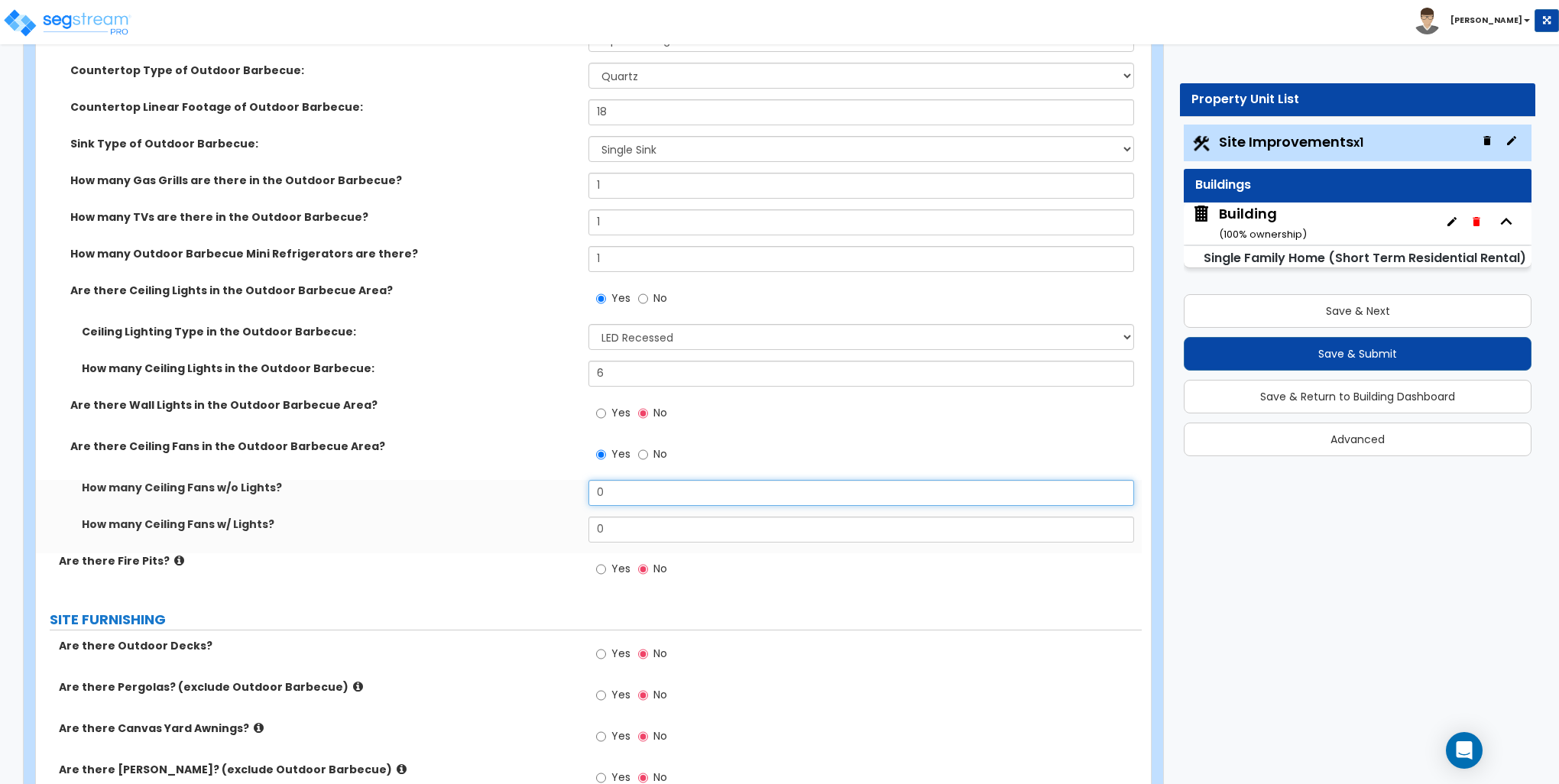
click at [632, 489] on input "0" at bounding box center [861, 492] width 545 height 26
click at [632, 487] on input "0" at bounding box center [861, 492] width 545 height 26
click at [633, 487] on input "0" at bounding box center [861, 492] width 545 height 26
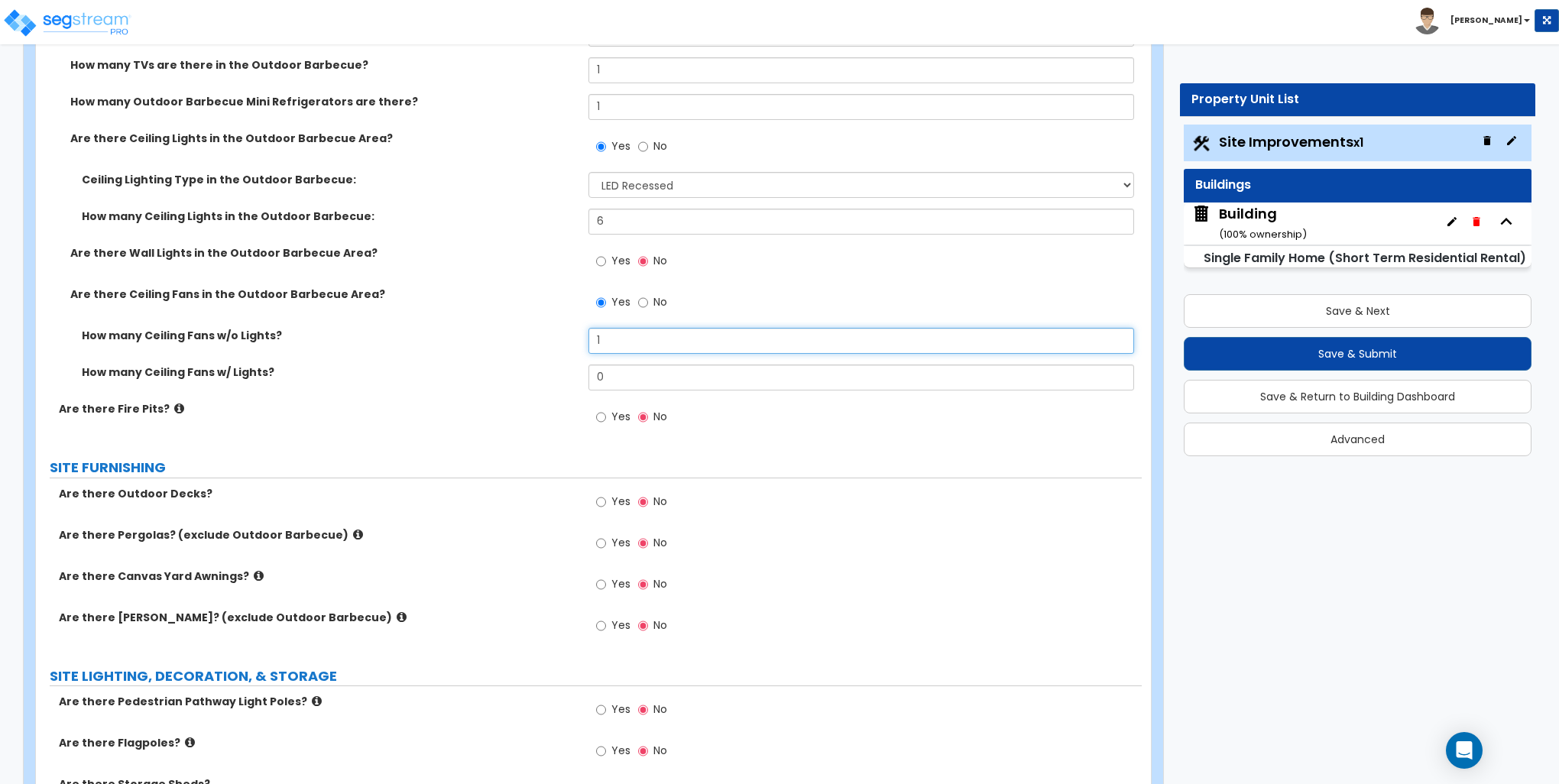
scroll to position [2063, 0]
type input "1"
click at [604, 544] on input "Yes" at bounding box center [602, 542] width 10 height 17
radio input "true"
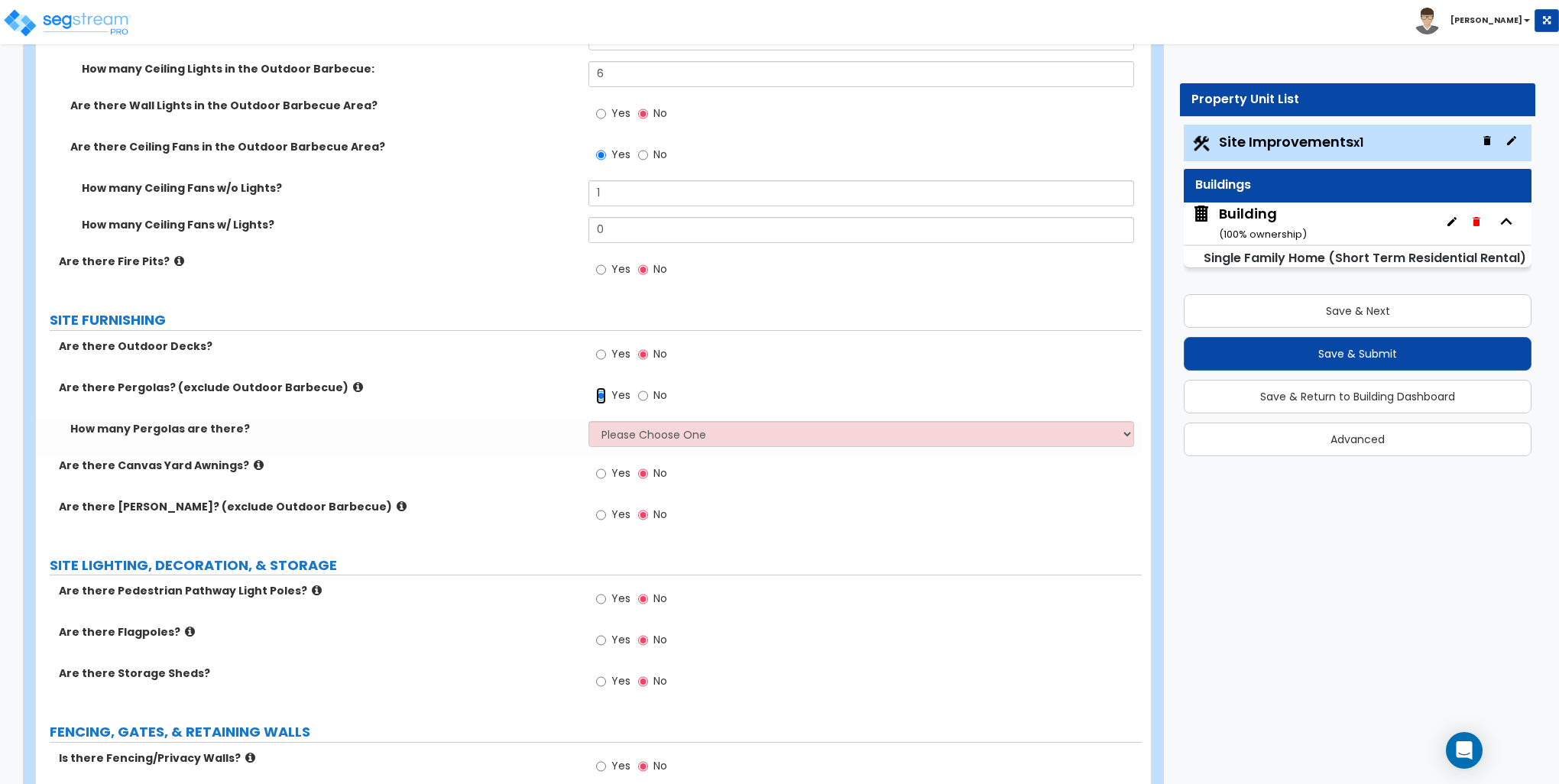
scroll to position [2215, 0]
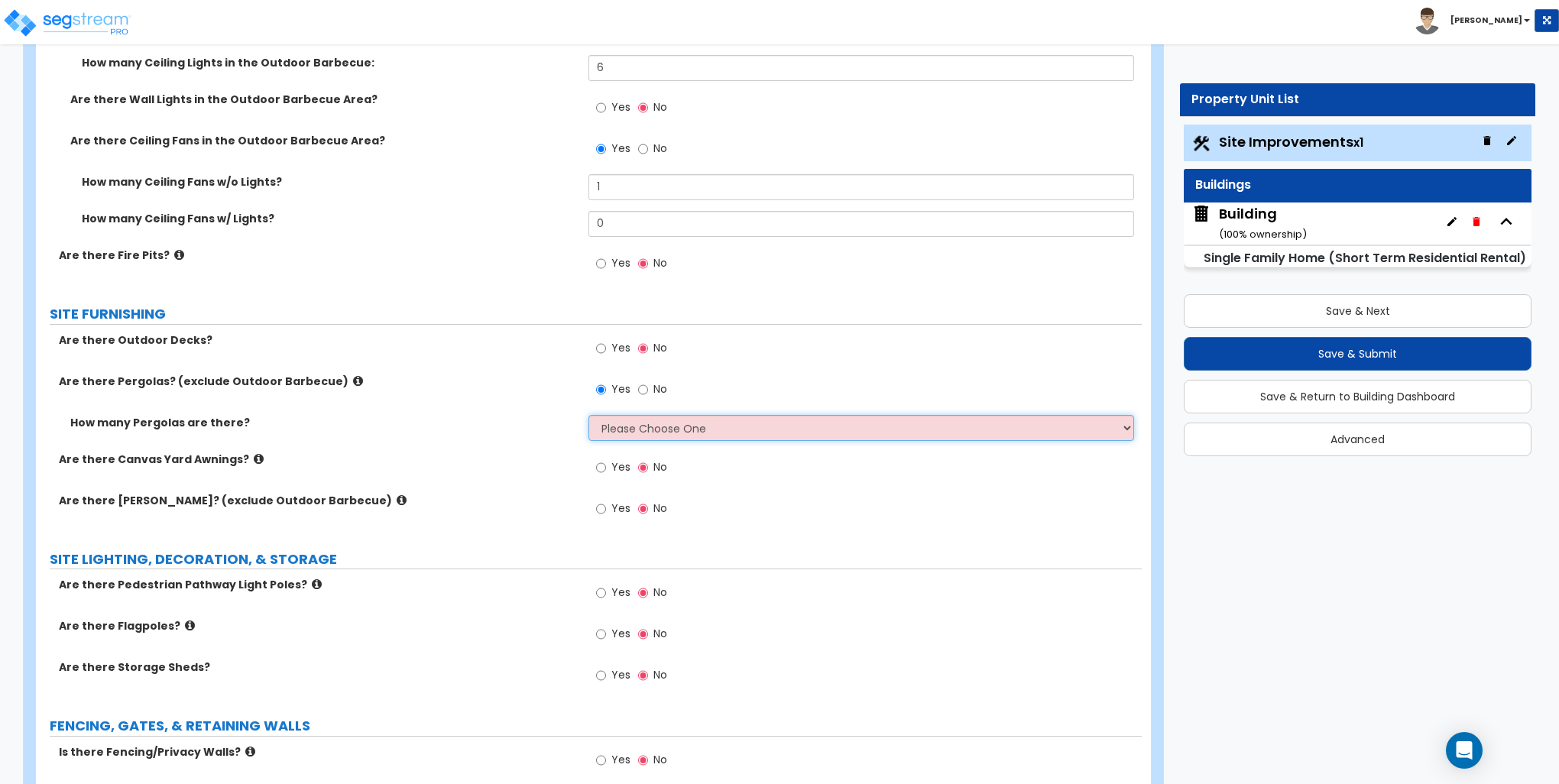
click at [654, 420] on select "Please Choose One 1 2 3" at bounding box center [861, 427] width 545 height 26
select select "1"
click at [589, 415] on select "Please Choose One 1 2 3" at bounding box center [861, 427] width 545 height 26
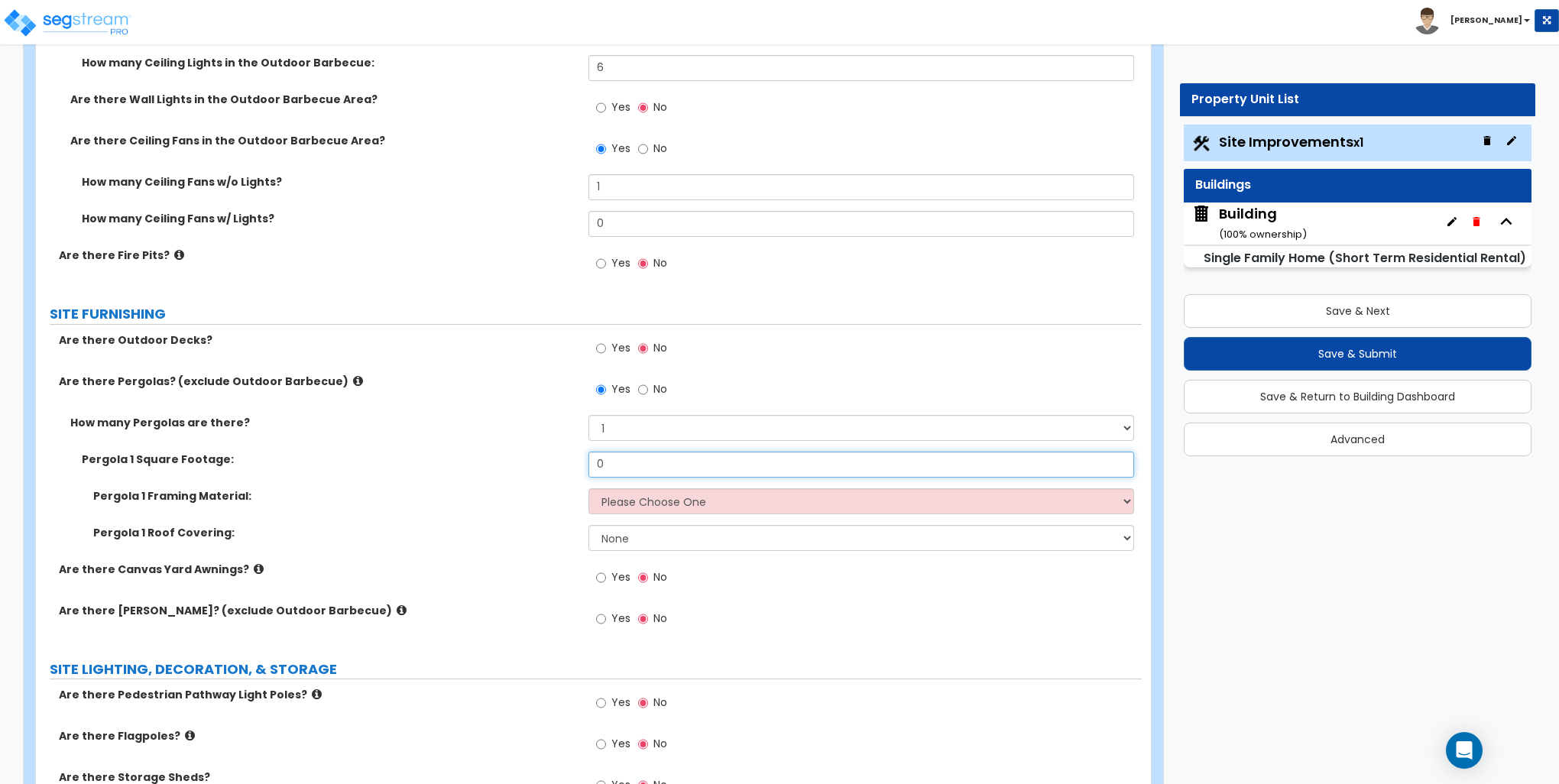
click at [631, 464] on input "0" at bounding box center [861, 465] width 545 height 26
click at [613, 466] on input "0" at bounding box center [861, 465] width 545 height 26
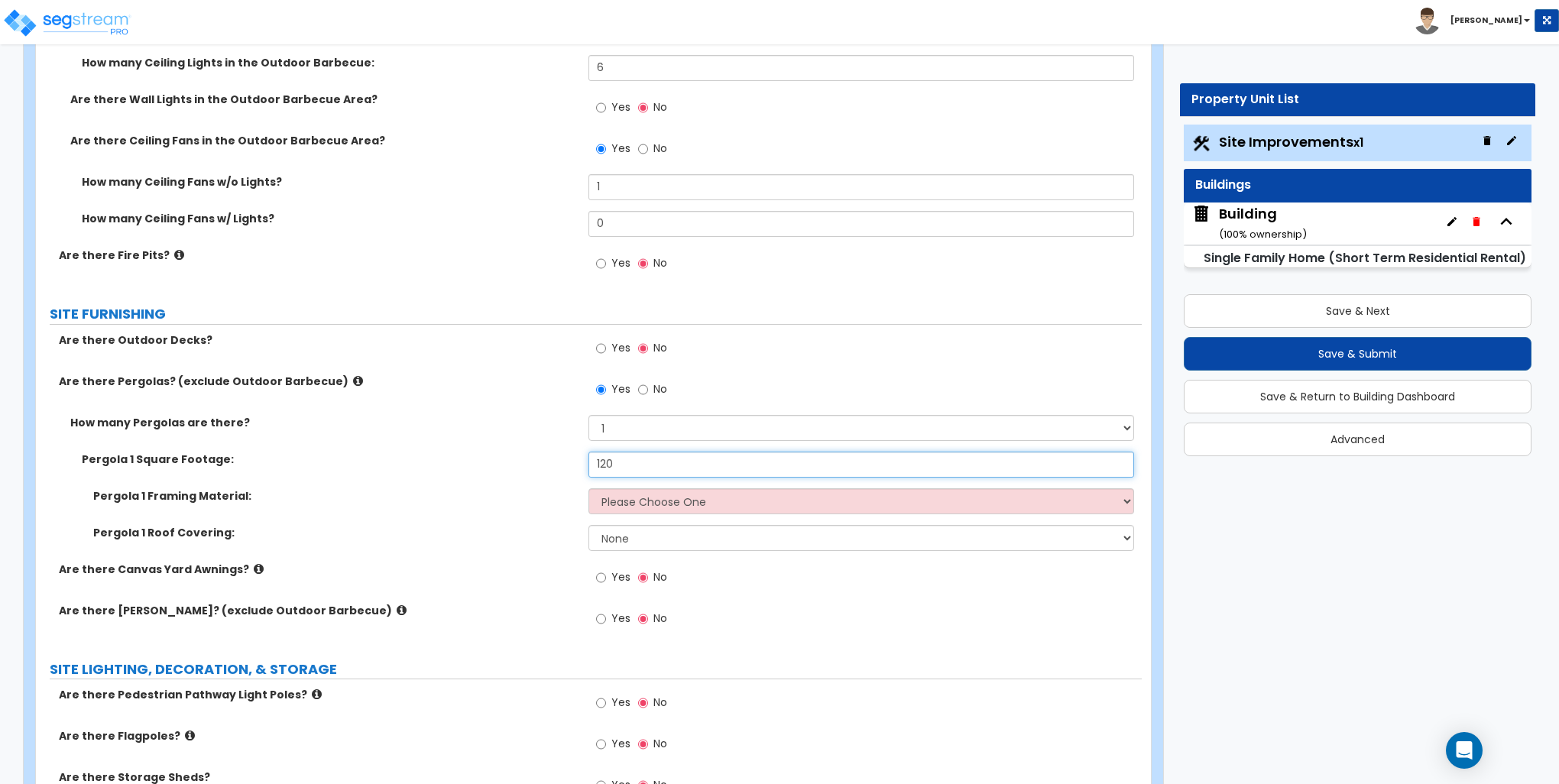
type input "120"
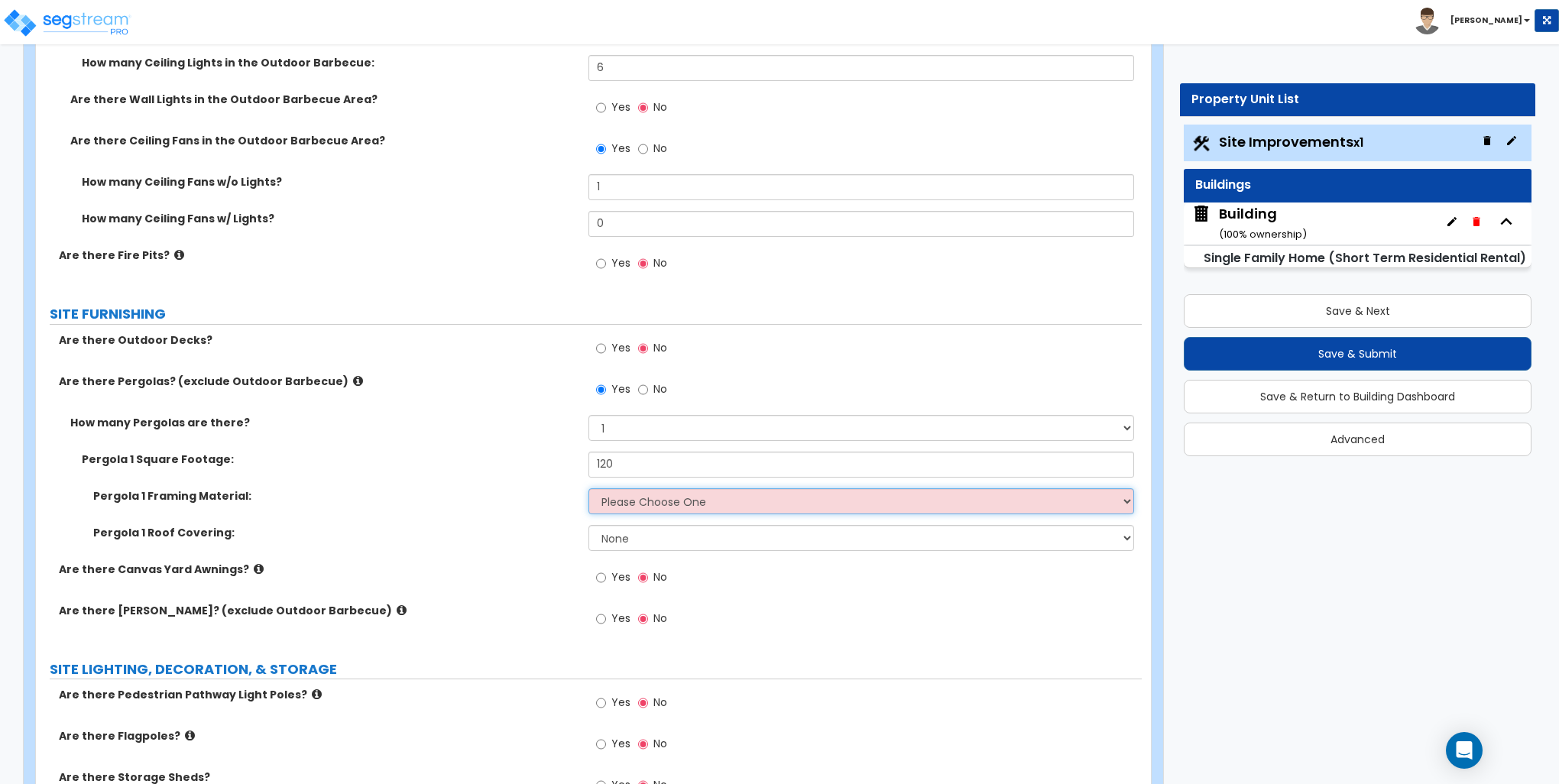
click at [623, 496] on select "Please Choose One Wood Metal" at bounding box center [861, 501] width 545 height 26
select select "2"
click at [589, 488] on select "Please Choose One Wood Metal" at bounding box center [861, 501] width 545 height 26
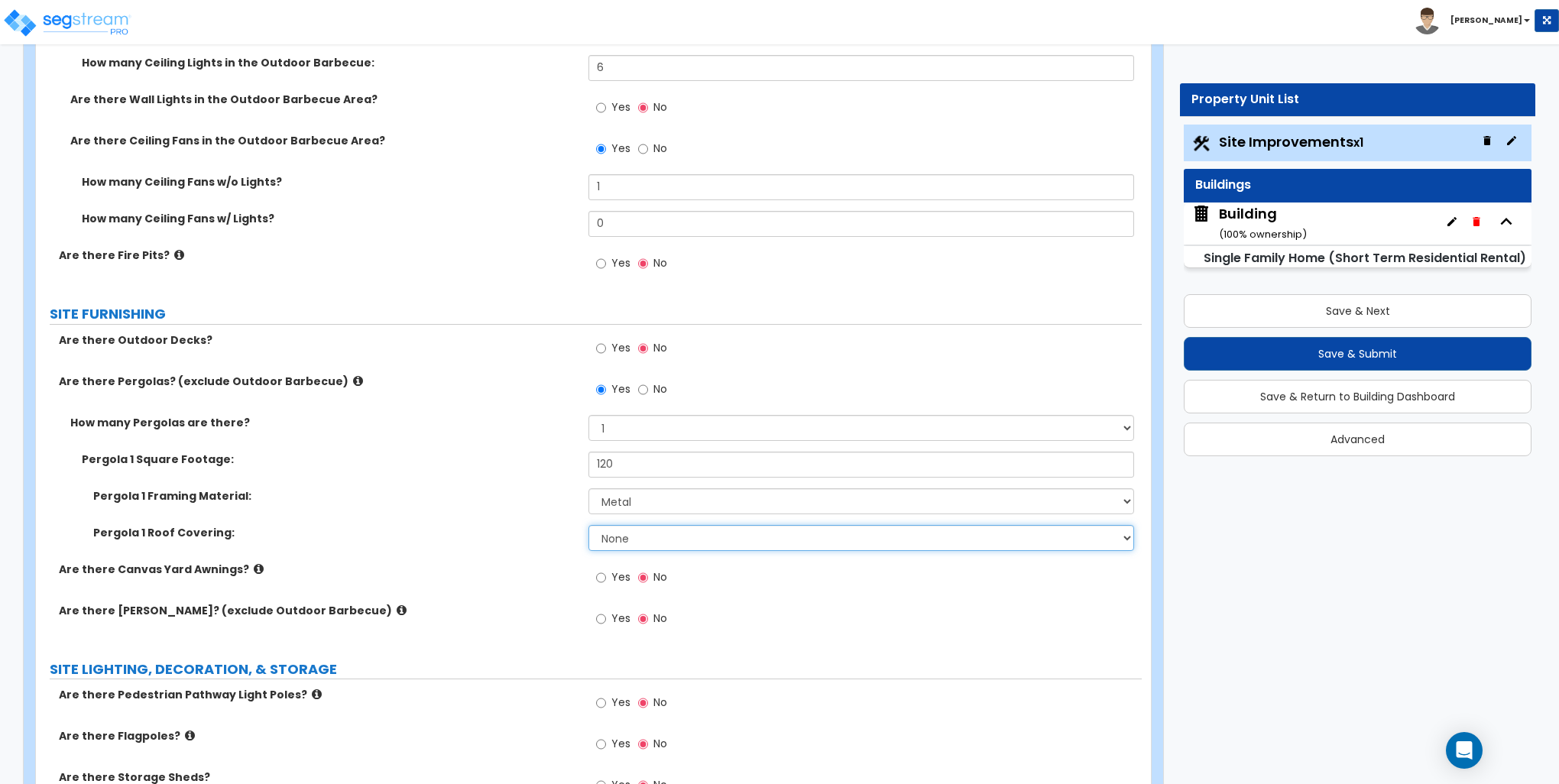
click at [627, 536] on select "None Plastic Fiberglass Metal" at bounding box center [861, 537] width 545 height 26
select select "3"
click at [589, 525] on select "None Plastic Fiberglass Metal" at bounding box center [861, 537] width 545 height 26
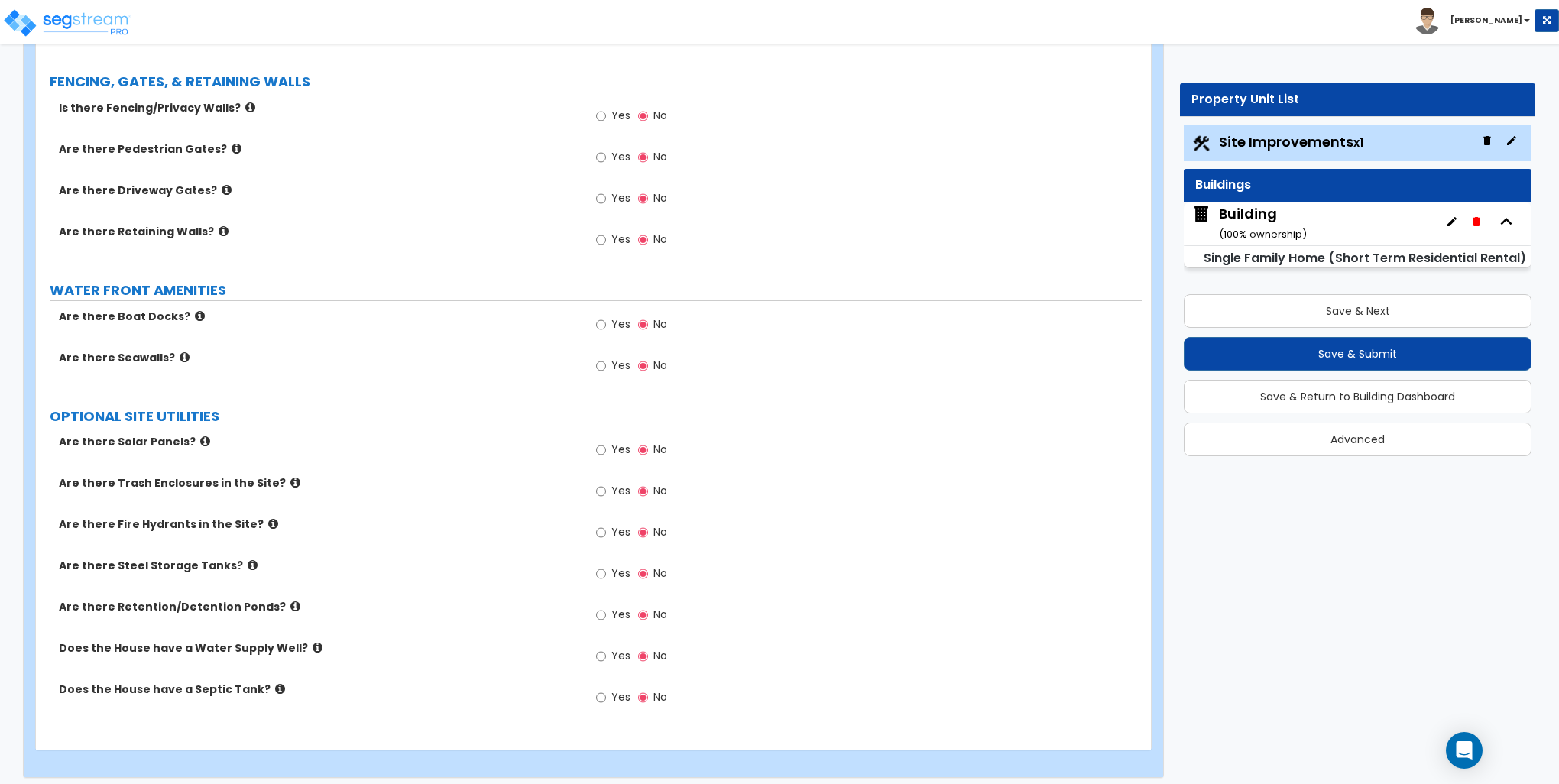
scroll to position [2976, 0]
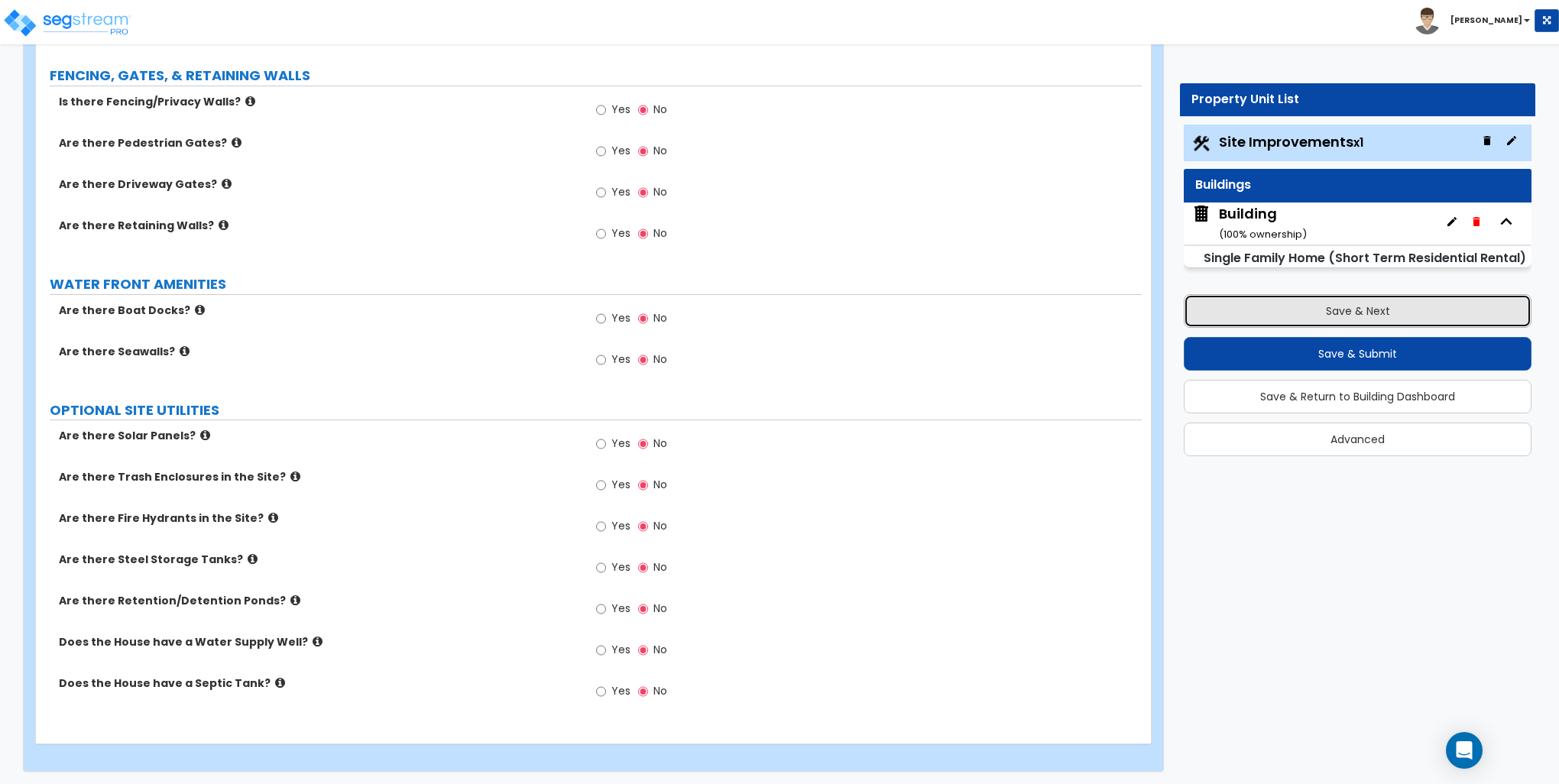
click at [1379, 308] on button "Save & Next" at bounding box center [1358, 310] width 348 height 33
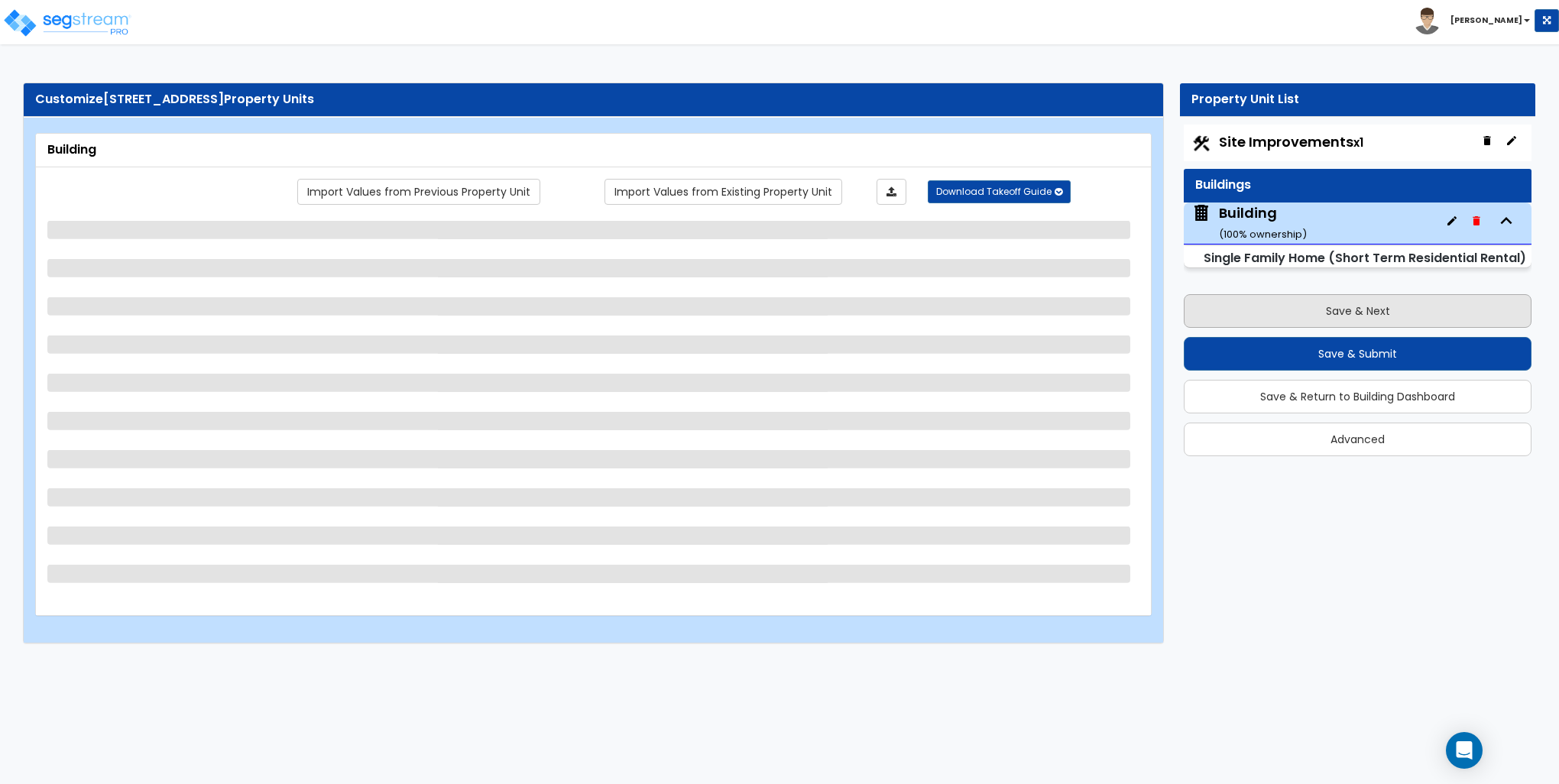
scroll to position [0, 0]
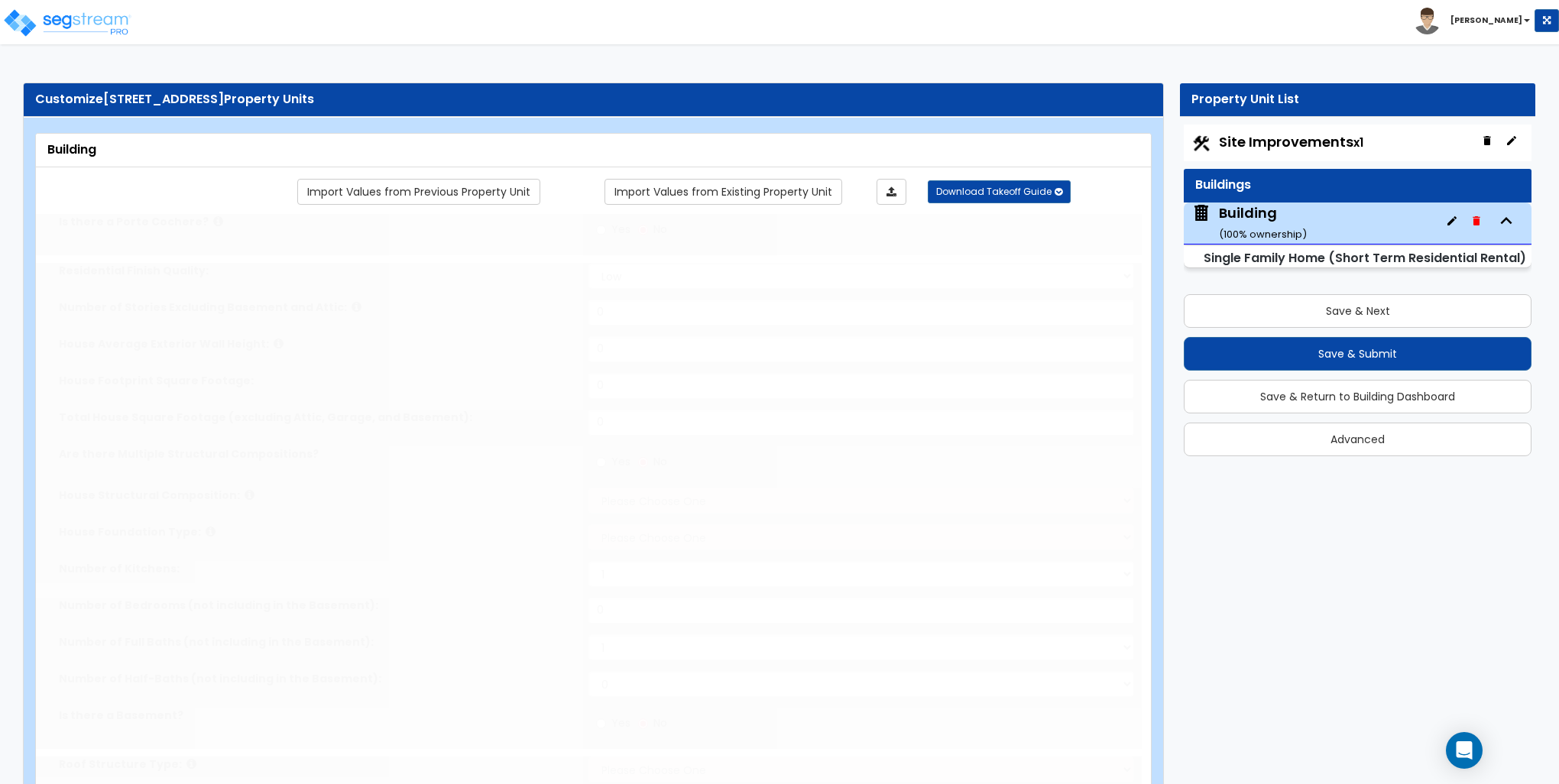
type input "1"
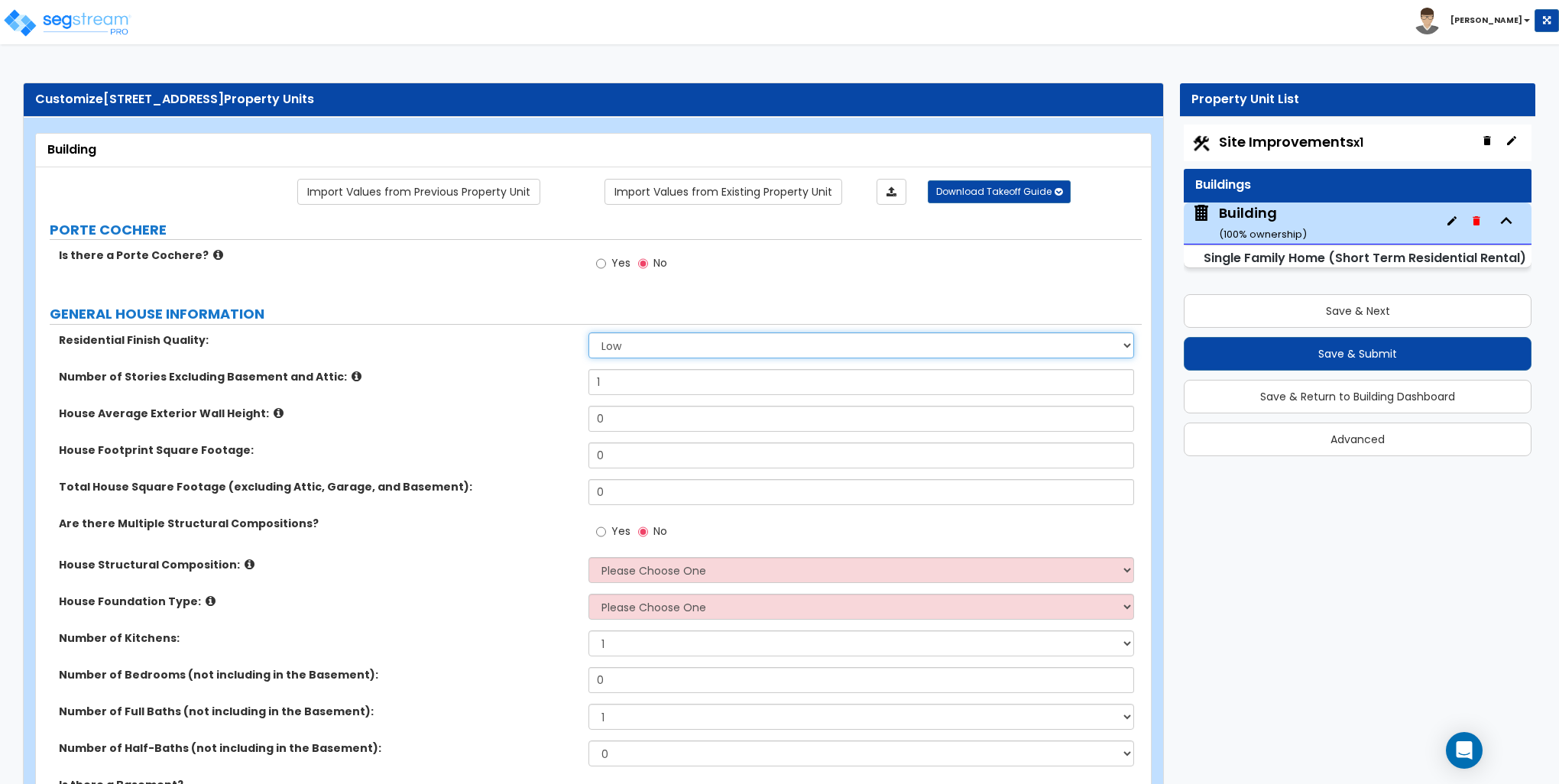
click at [634, 349] on select "Low Average High" at bounding box center [861, 345] width 545 height 26
select select "1"
click at [589, 332] on select "Low Average High" at bounding box center [861, 345] width 545 height 26
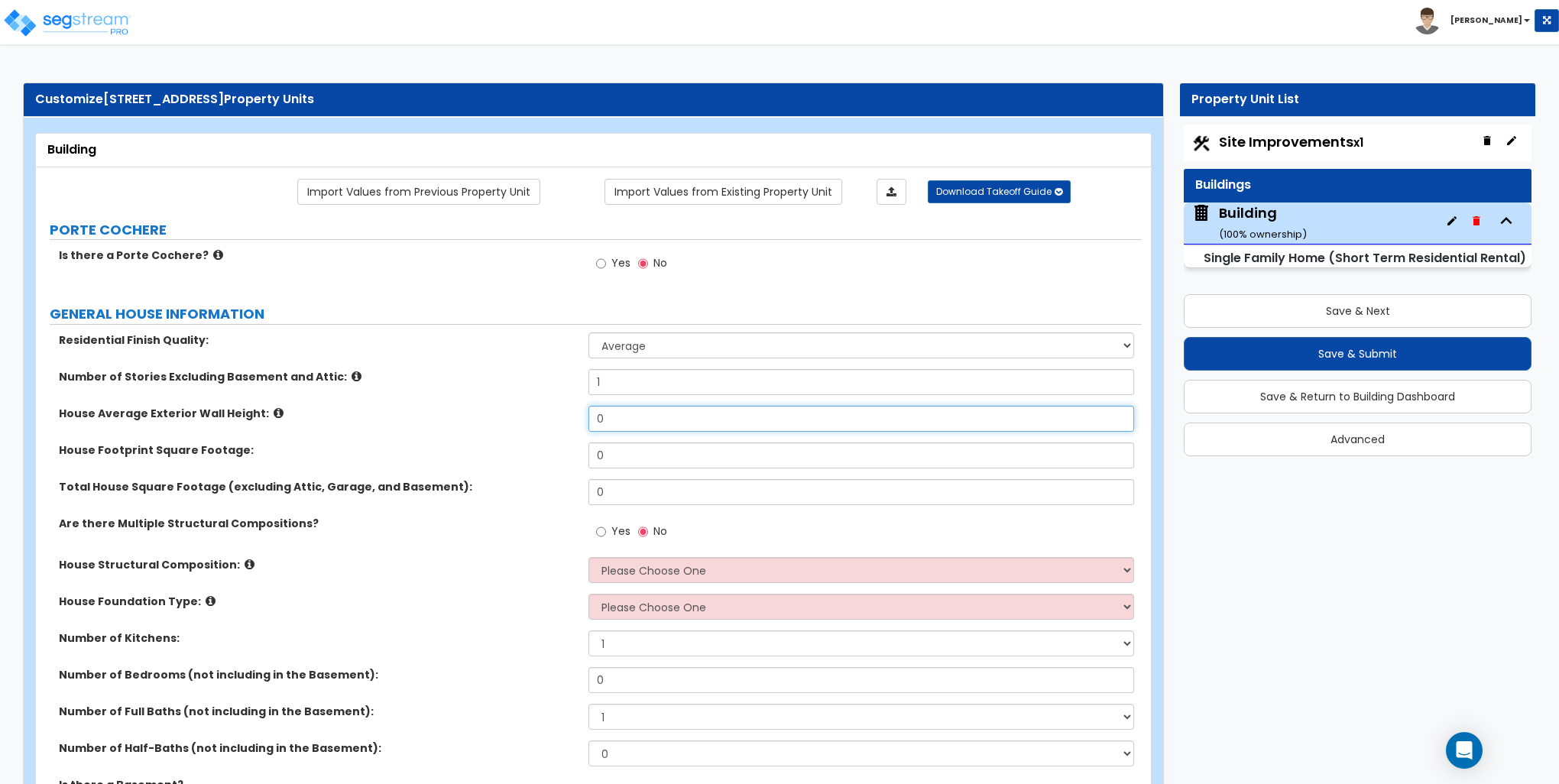
click at [619, 418] on input "0" at bounding box center [861, 419] width 545 height 26
click at [620, 418] on input "0" at bounding box center [861, 419] width 545 height 26
type input "27"
click at [619, 462] on input "0" at bounding box center [861, 455] width 545 height 26
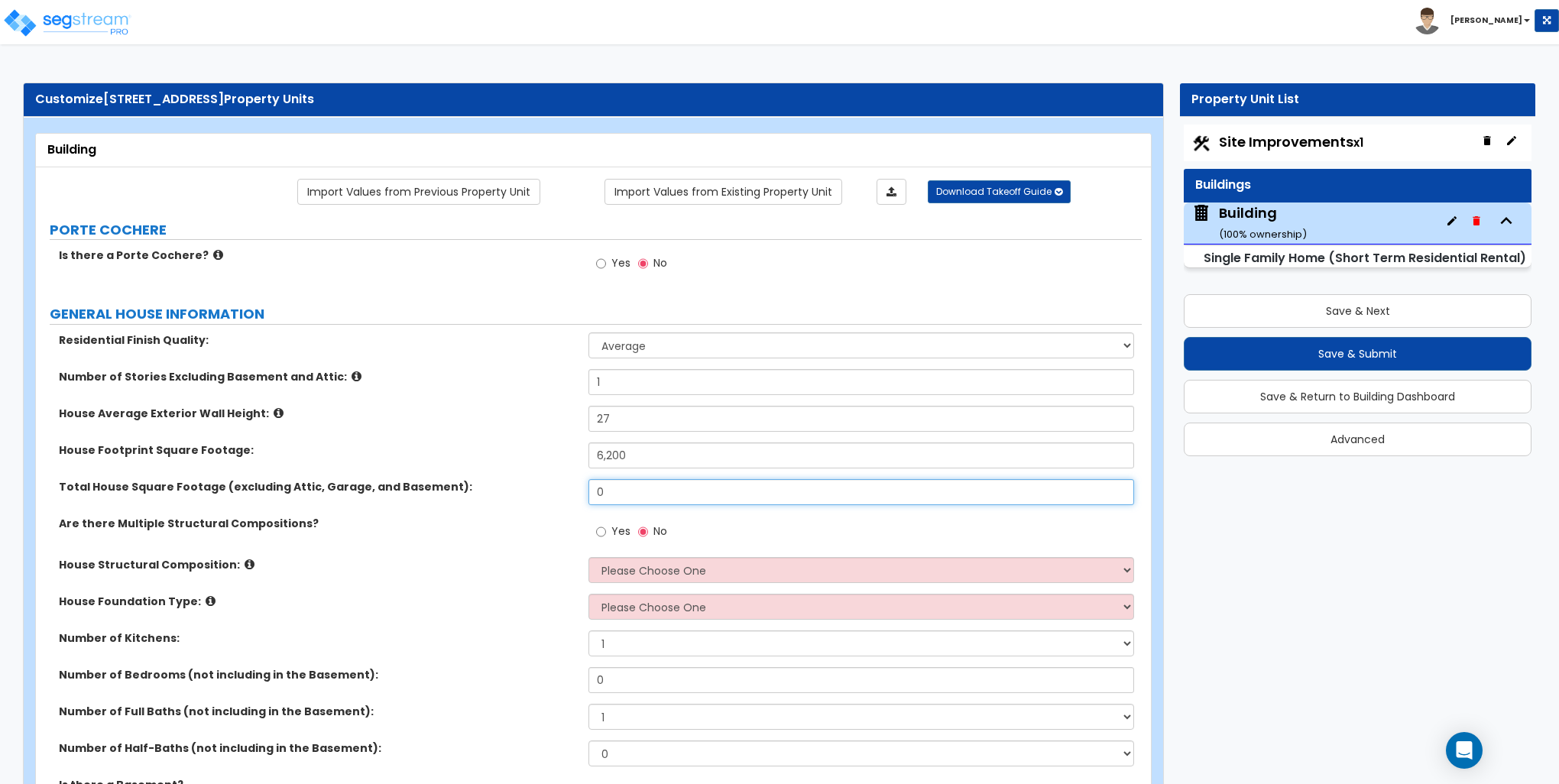
click at [633, 491] on input "0" at bounding box center [861, 492] width 545 height 26
click at [646, 453] on input "6,200" at bounding box center [861, 455] width 545 height 26
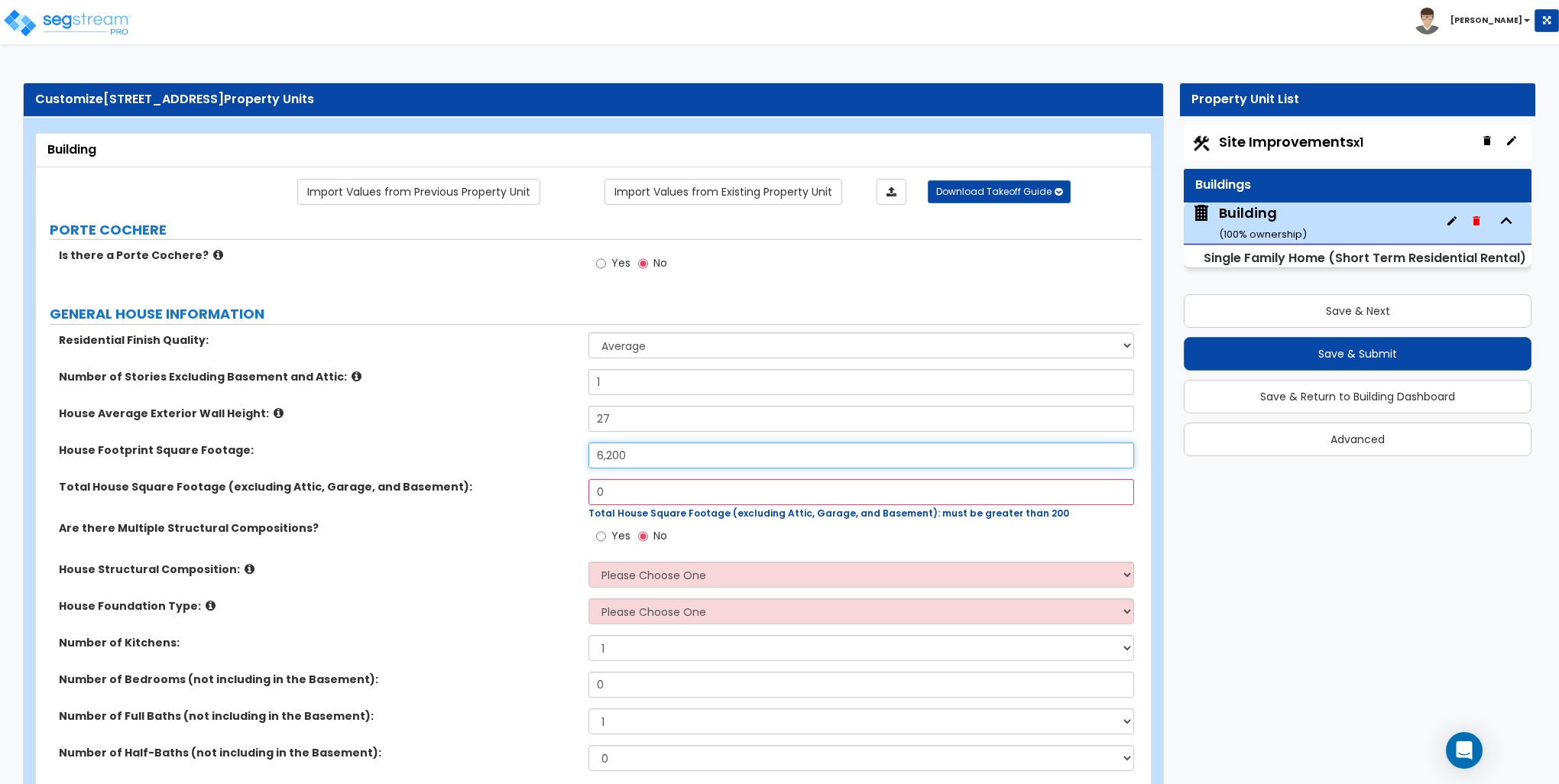
click at [646, 453] on input "6,200" at bounding box center [861, 455] width 545 height 26
type input "4,200"
click at [639, 487] on input "0" at bounding box center [861, 492] width 545 height 26
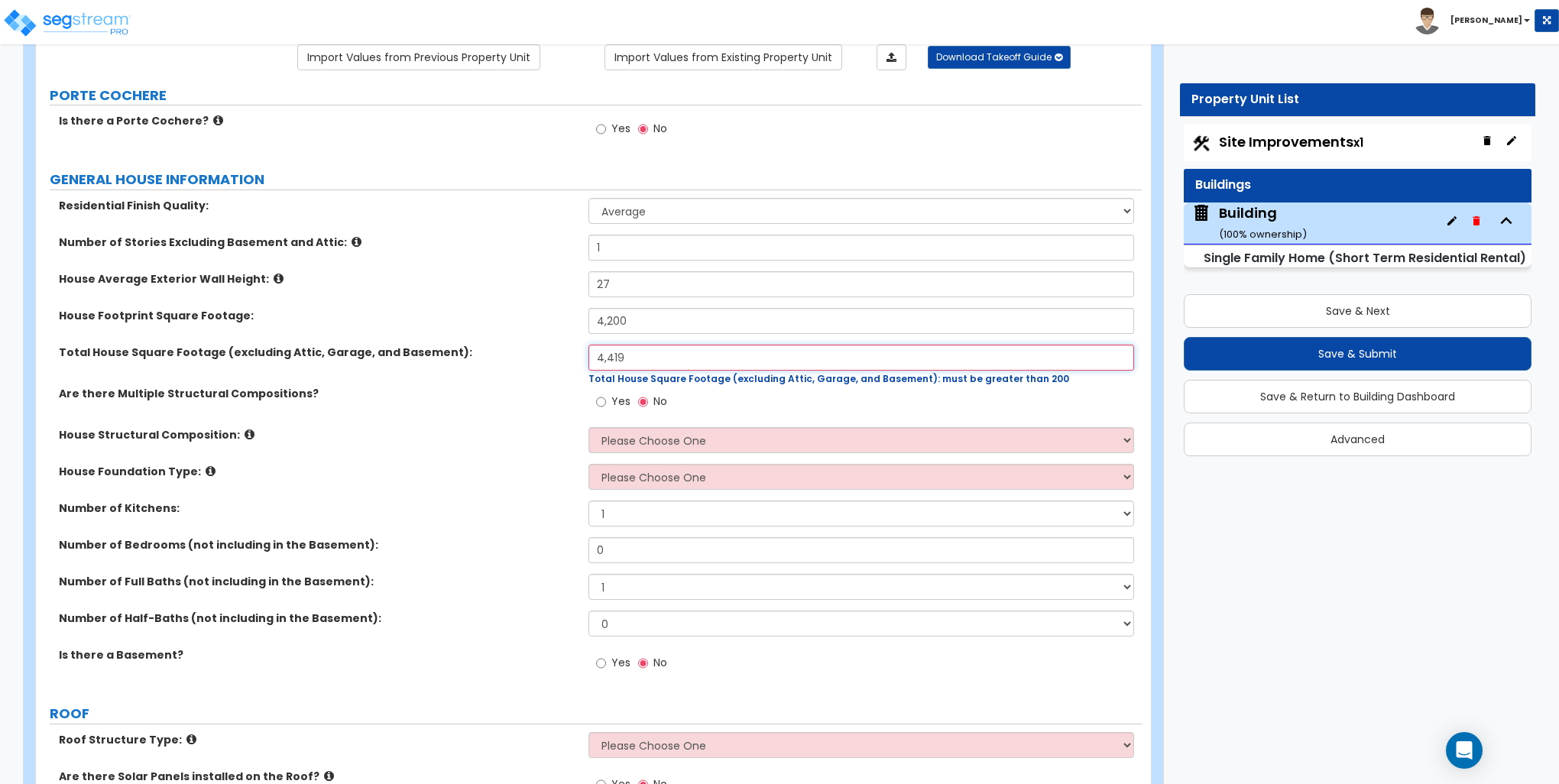
scroll to position [153, 0]
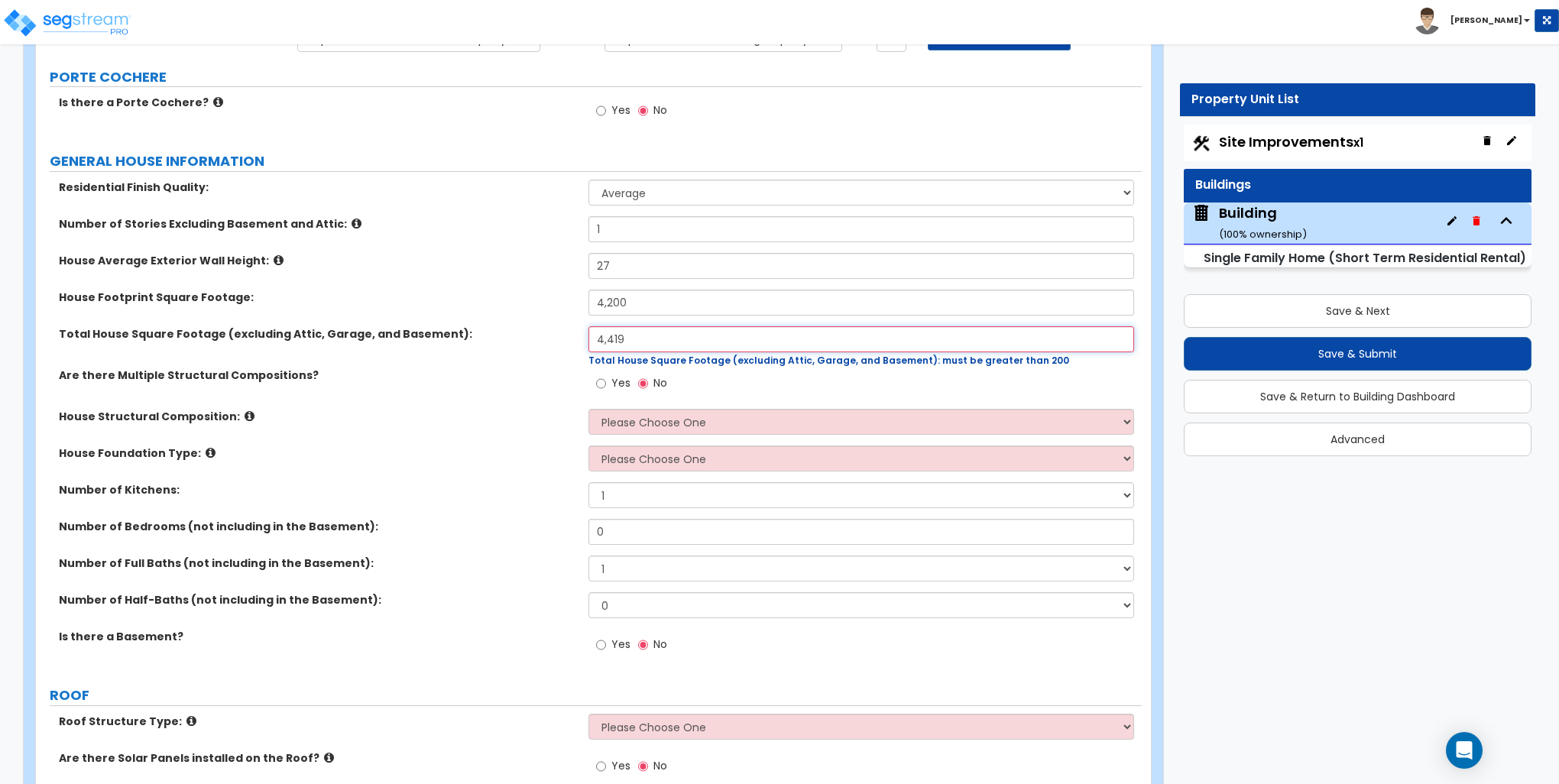
type input "4,419"
click at [538, 452] on label "House Foundation Type:" at bounding box center [318, 453] width 518 height 16
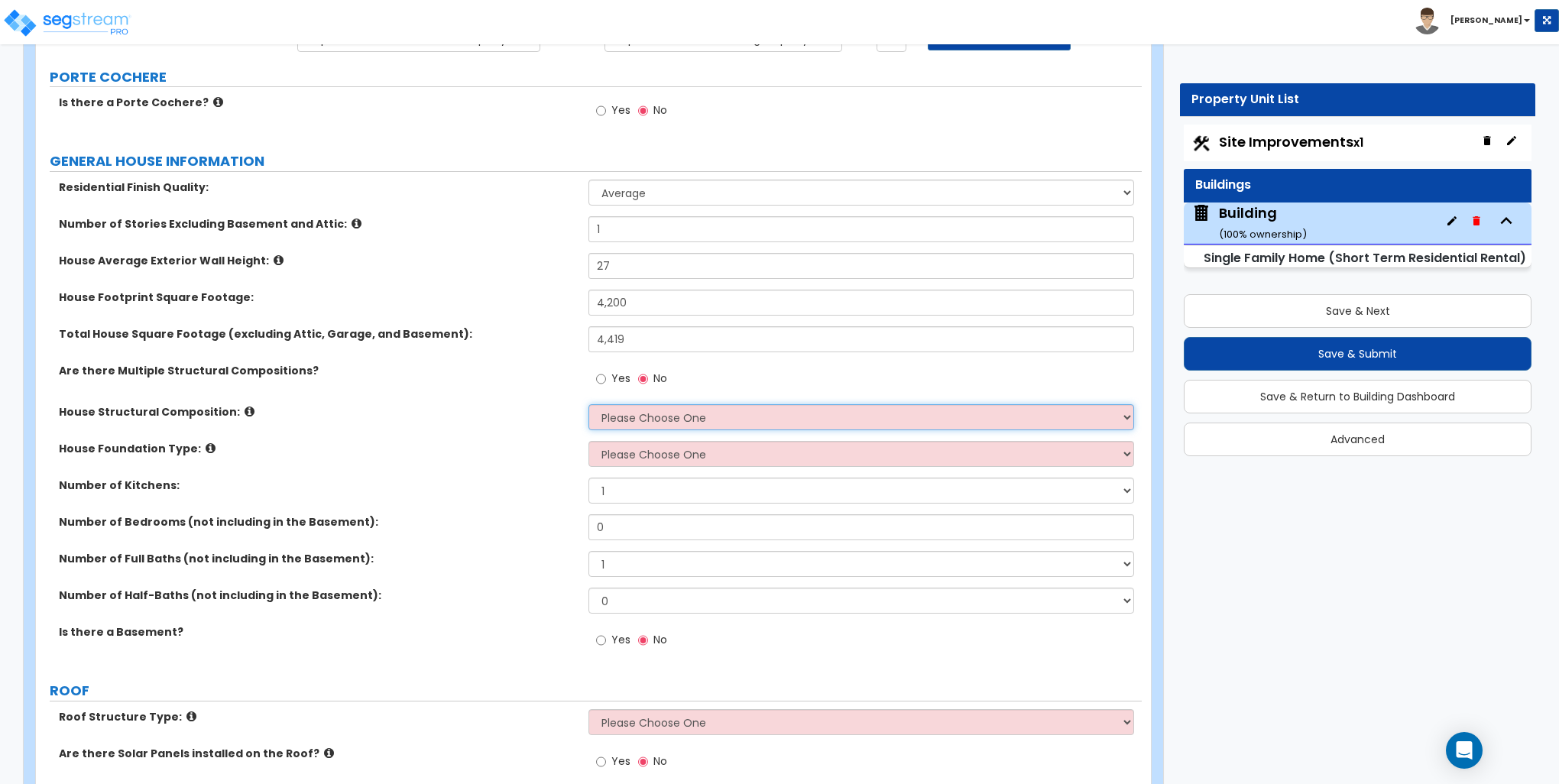
click at [645, 411] on select "Please Choose One Reinforced Concrete Structural Steel Brick Masonry CMU Masonr…" at bounding box center [861, 417] width 545 height 26
click at [589, 404] on select "Please Choose One Reinforced Concrete Structural Steel Brick Masonry CMU Masonr…" at bounding box center [861, 417] width 545 height 26
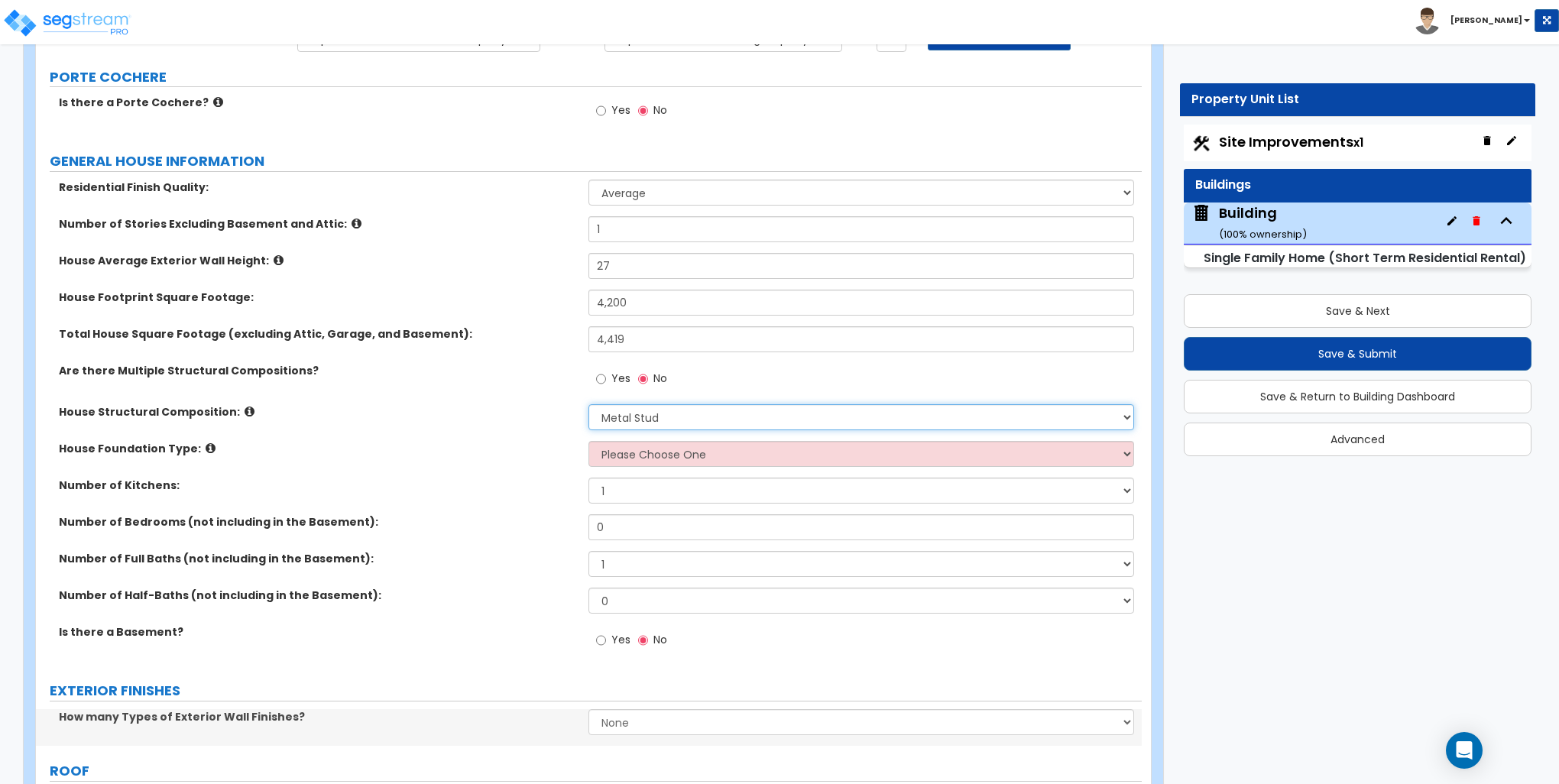
click at [636, 413] on select "Please Choose One Reinforced Concrete Structural Steel Brick Masonry CMU Masonr…" at bounding box center [861, 417] width 545 height 26
select select "7"
click at [589, 404] on select "Please Choose One Reinforced Concrete Structural Steel Brick Masonry CMU Masonr…" at bounding box center [861, 417] width 545 height 26
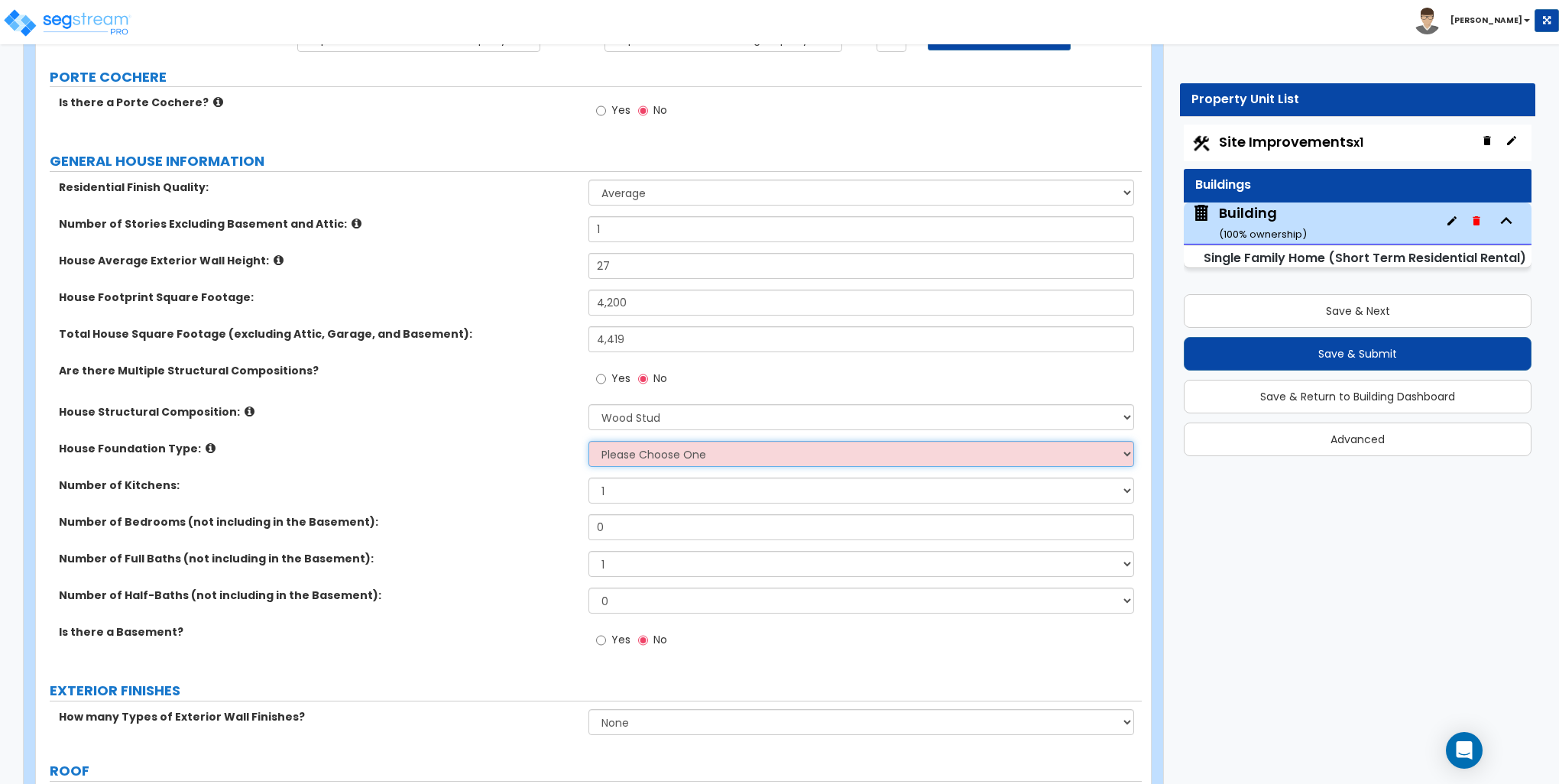
click at [636, 455] on select "Please Choose One Crawl Space Pier-Elevated First floor Slab on Grade" at bounding box center [861, 454] width 545 height 26
select select "3"
click at [589, 441] on select "Please Choose One Crawl Space Pier-Elevated First floor Slab on Grade" at bounding box center [861, 454] width 545 height 26
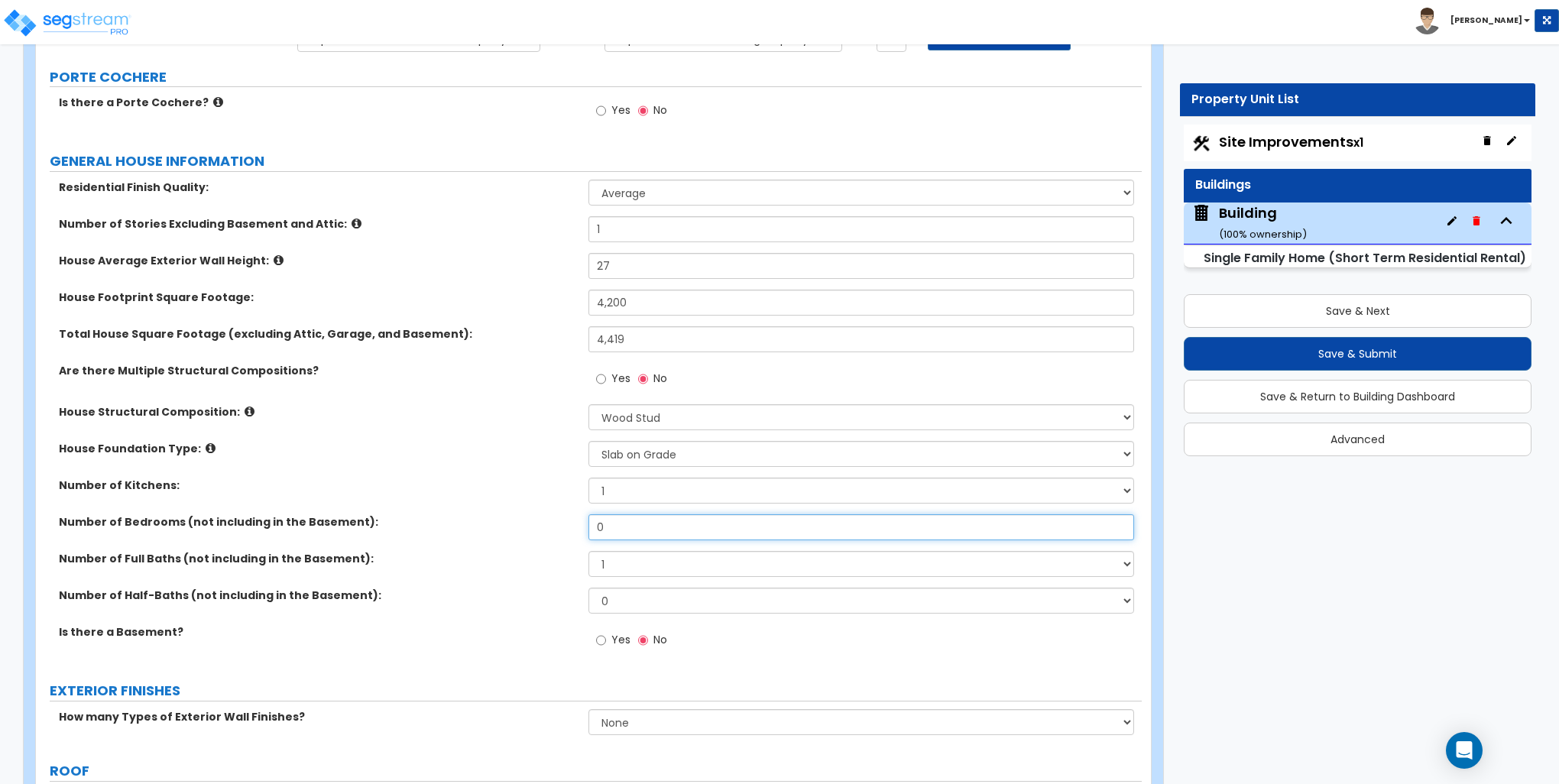
click at [631, 528] on input "0" at bounding box center [861, 527] width 545 height 26
click at [631, 525] on input "0" at bounding box center [861, 527] width 545 height 26
type input "6"
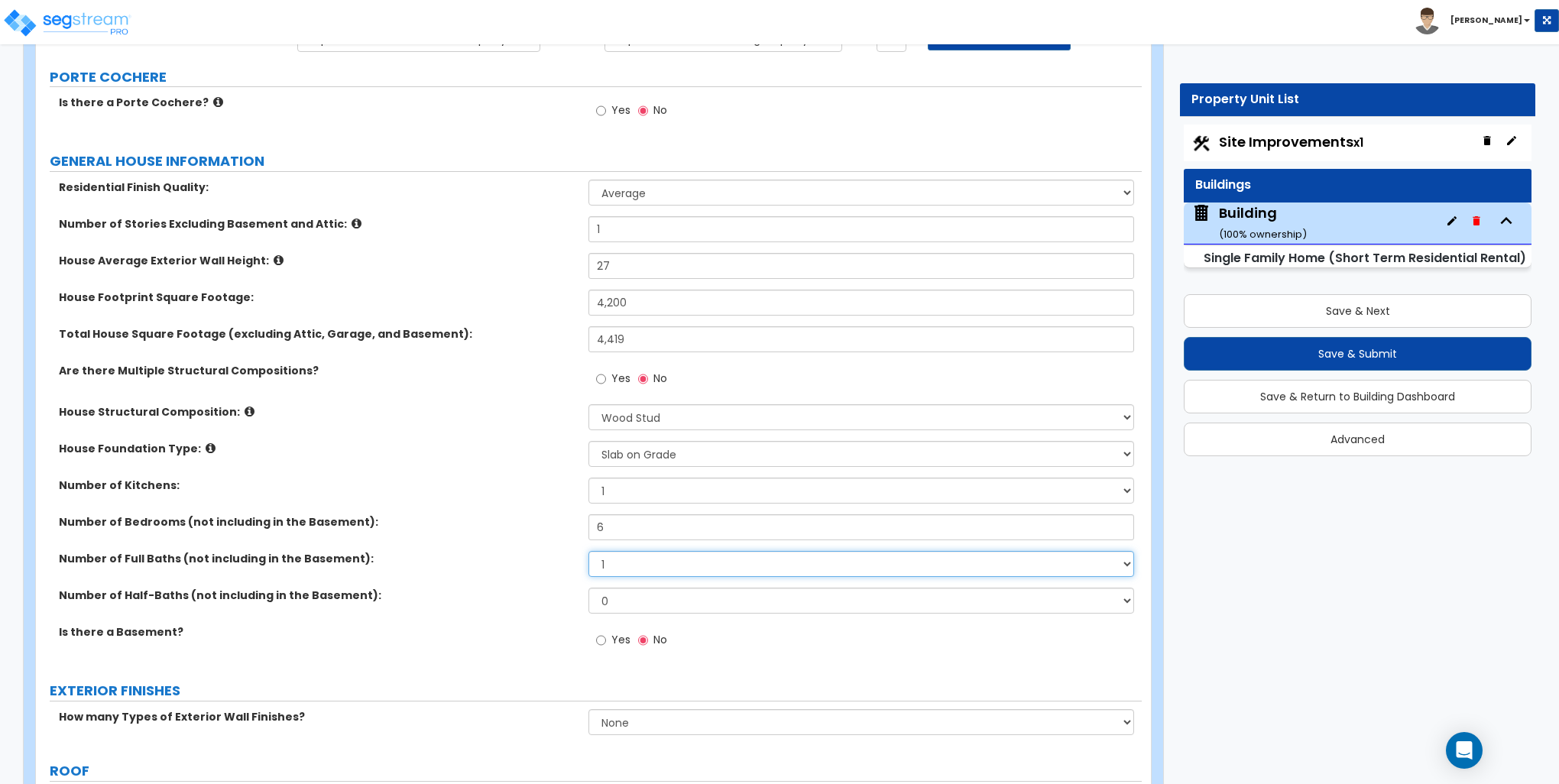
select select "6"
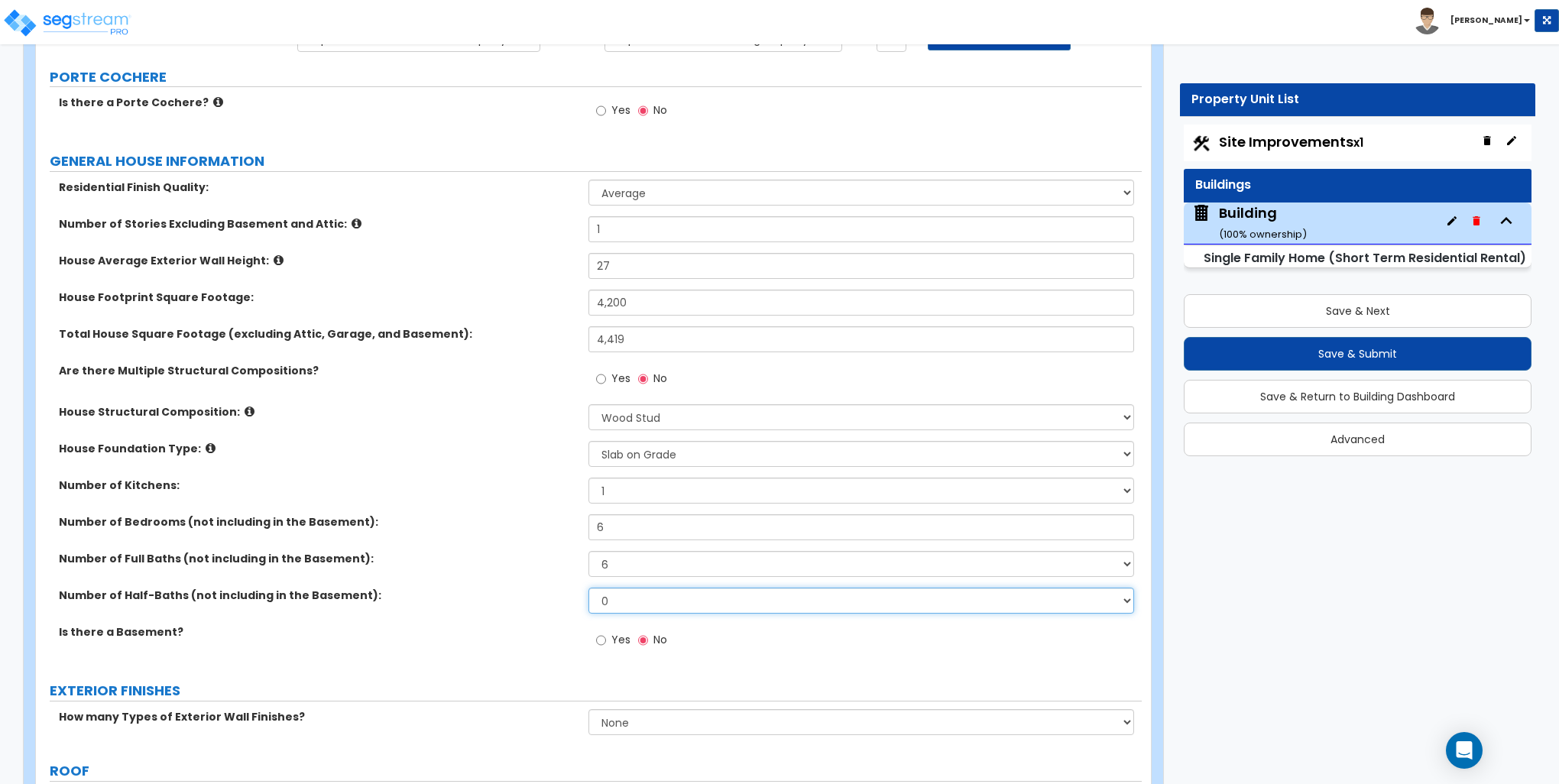
select select "1"
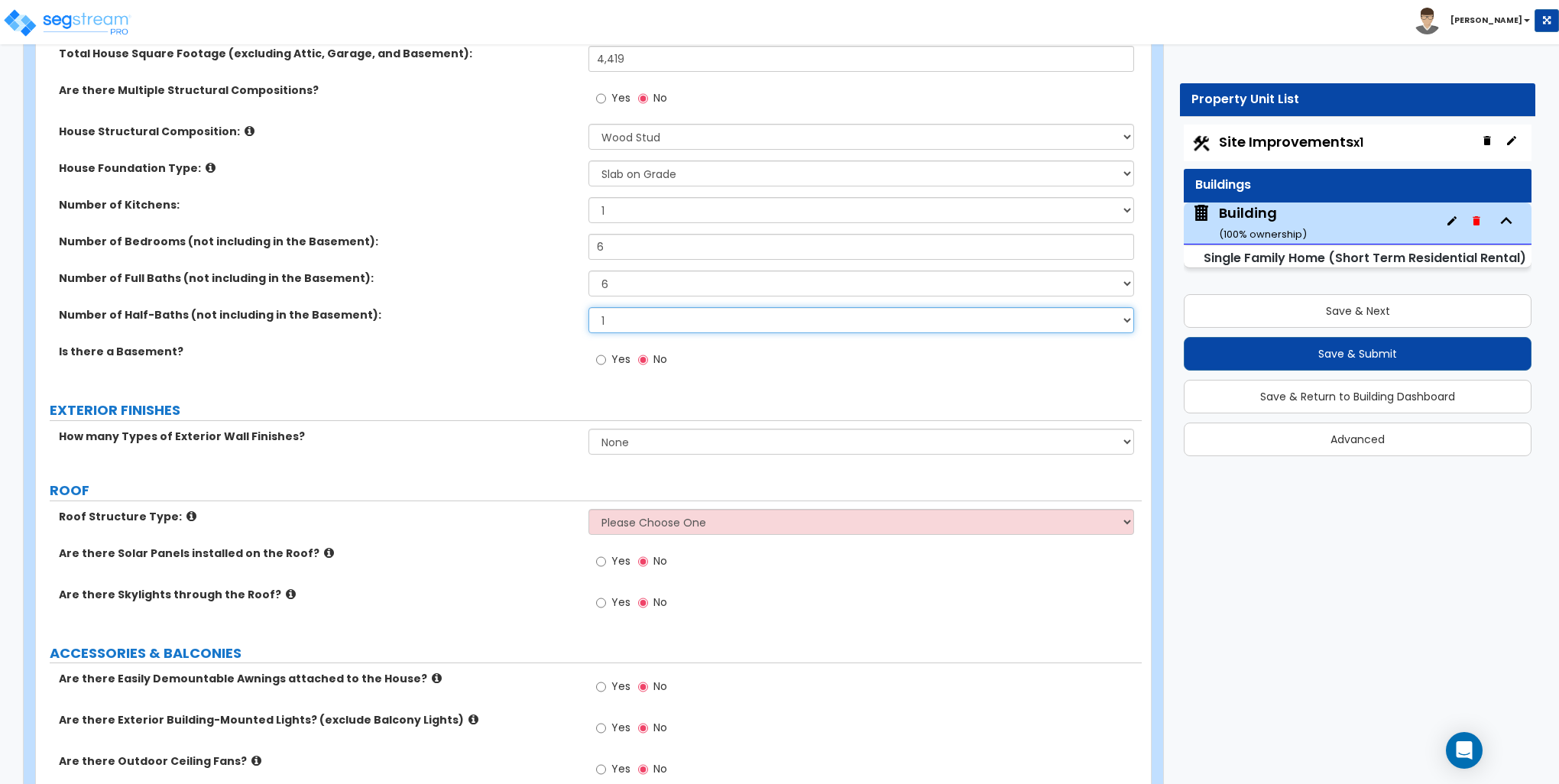
scroll to position [459, 0]
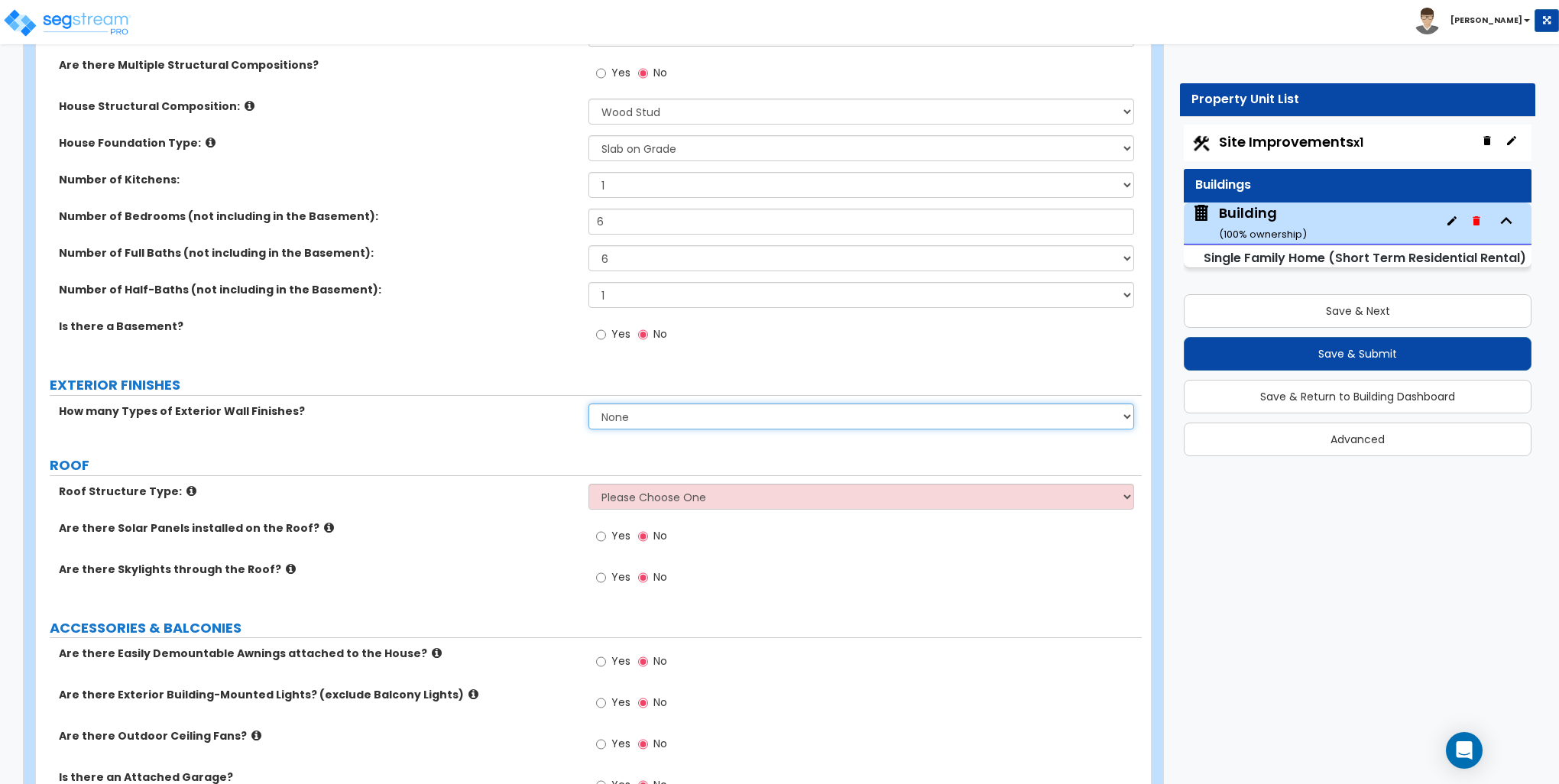
click at [644, 420] on select "None 1 2 3" at bounding box center [861, 417] width 545 height 26
select select "1"
click at [589, 404] on select "None 1 2 3" at bounding box center [861, 417] width 545 height 26
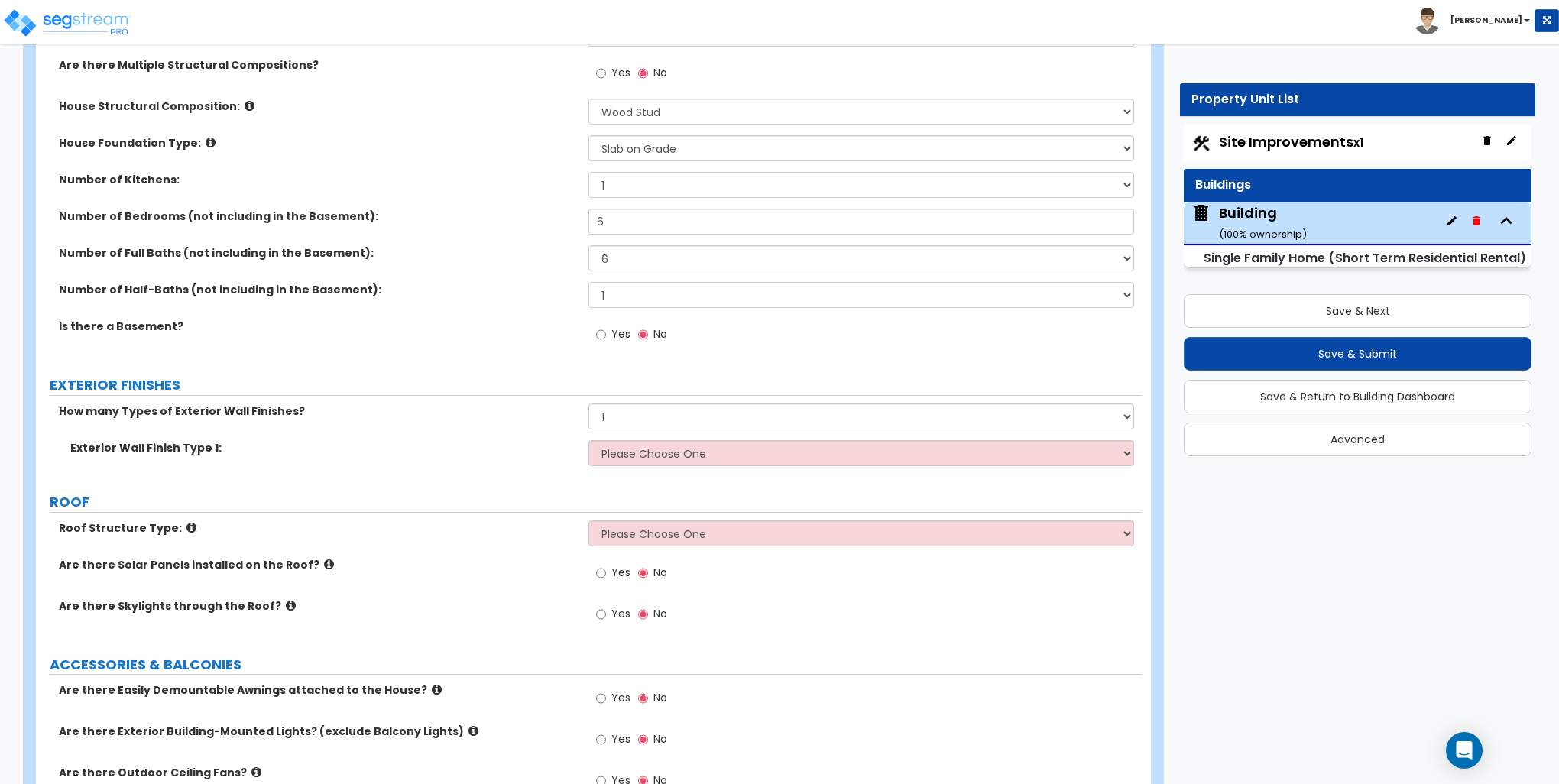
click at [684, 13] on div "Toggle navigation Jonas" at bounding box center [780, 22] width 1559 height 44
click at [640, 452] on select "Please Choose One No Finish/Shared Wall No Wall Brick Finish Stone Finish Wood …" at bounding box center [861, 453] width 545 height 26
select select "4"
click at [589, 440] on select "Please Choose One No Finish/Shared Wall No Wall Brick Finish Stone Finish Wood …" at bounding box center [861, 453] width 545 height 26
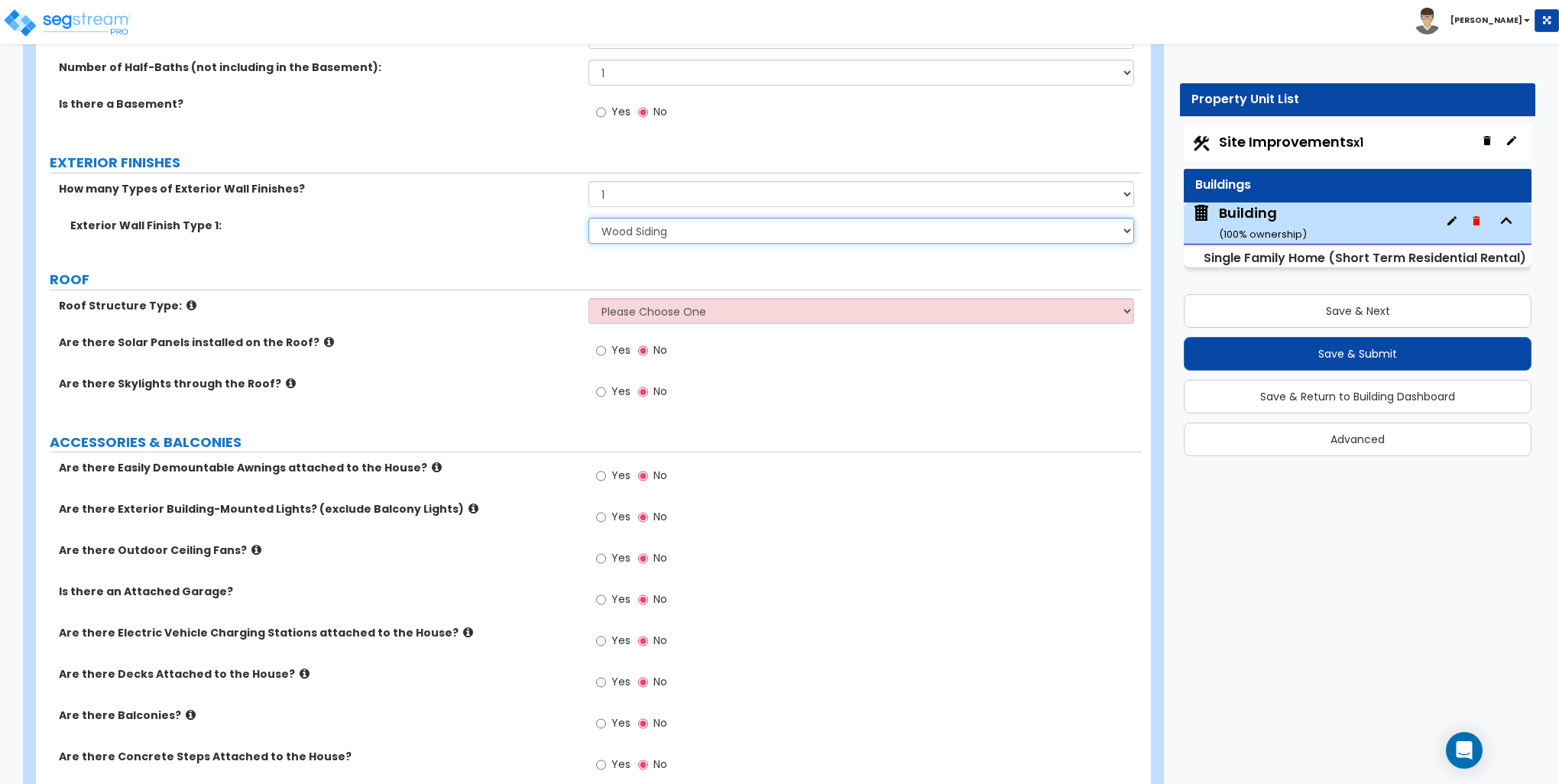
scroll to position [688, 0]
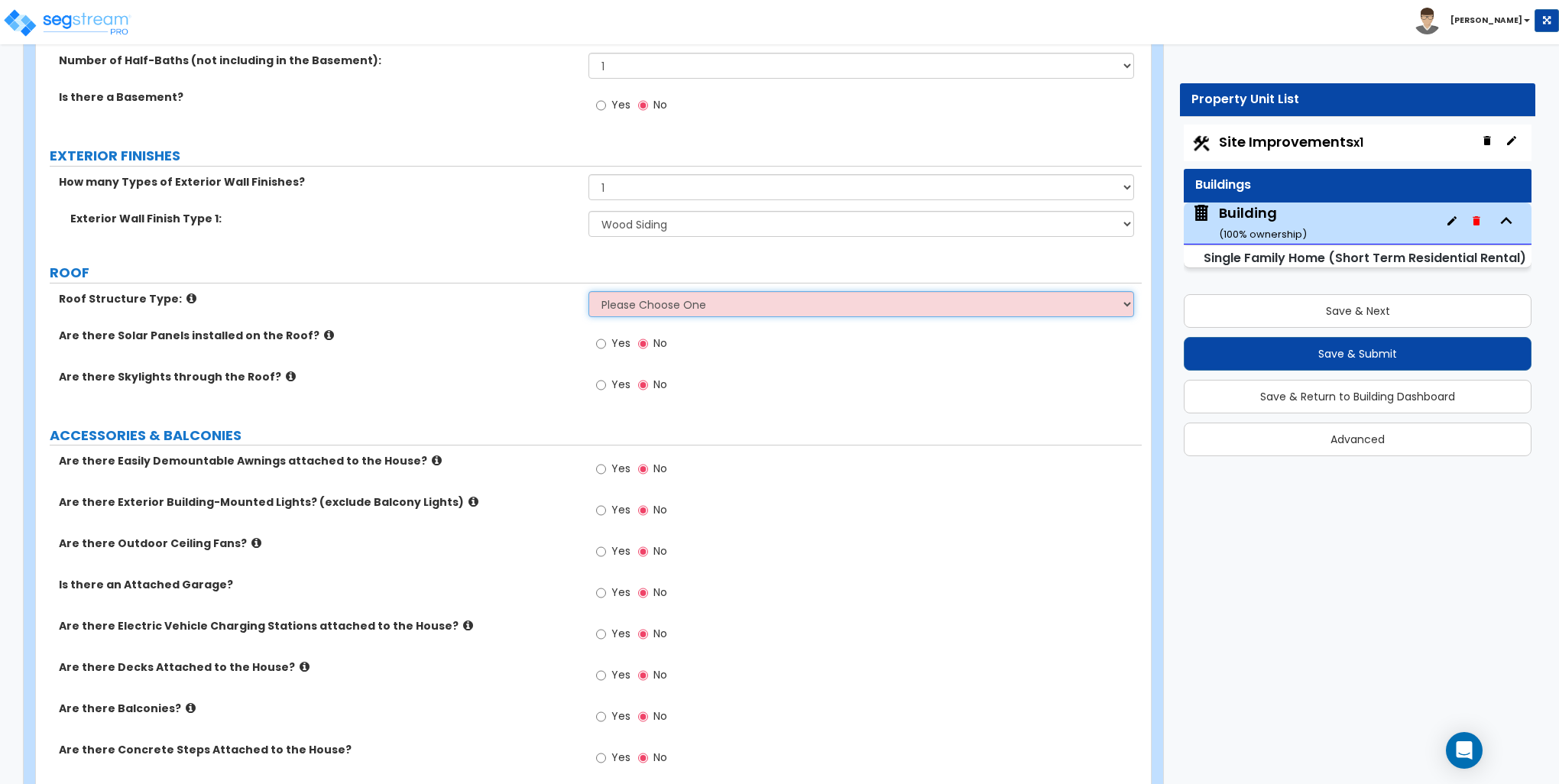
click at [639, 304] on select "Please Choose One Gable Roof Flat Roof Hybrid Gable & Flat Roof" at bounding box center [861, 304] width 545 height 26
select select "1"
click at [589, 291] on select "Please Choose One Gable Roof Flat Roof Hybrid Gable & Flat Roof" at bounding box center [861, 304] width 545 height 26
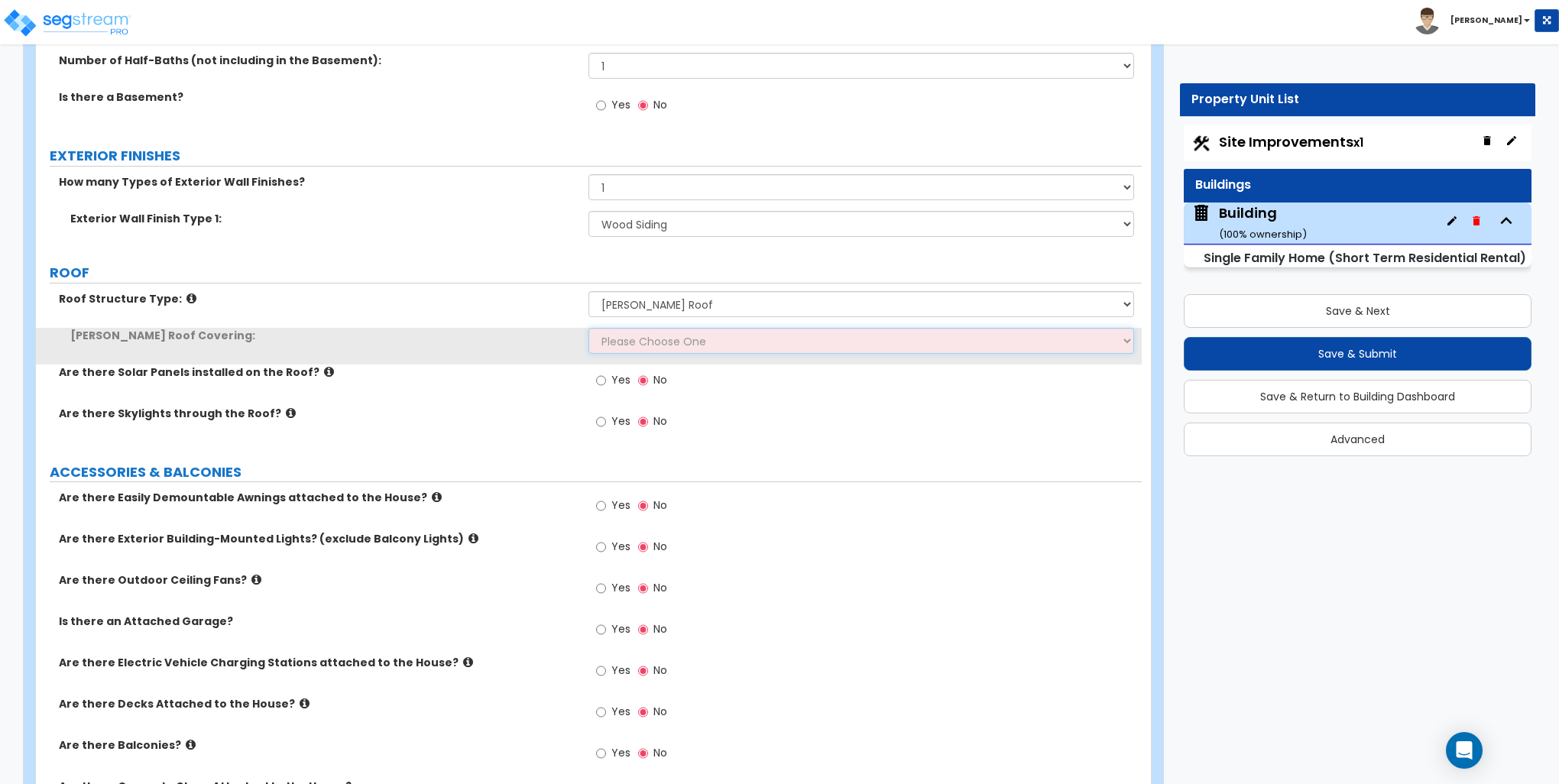
click at [641, 331] on select "Please Choose One Asphalt Shingle Clay Tile Wood Shingle Metal Shingle Standing…" at bounding box center [861, 341] width 545 height 26
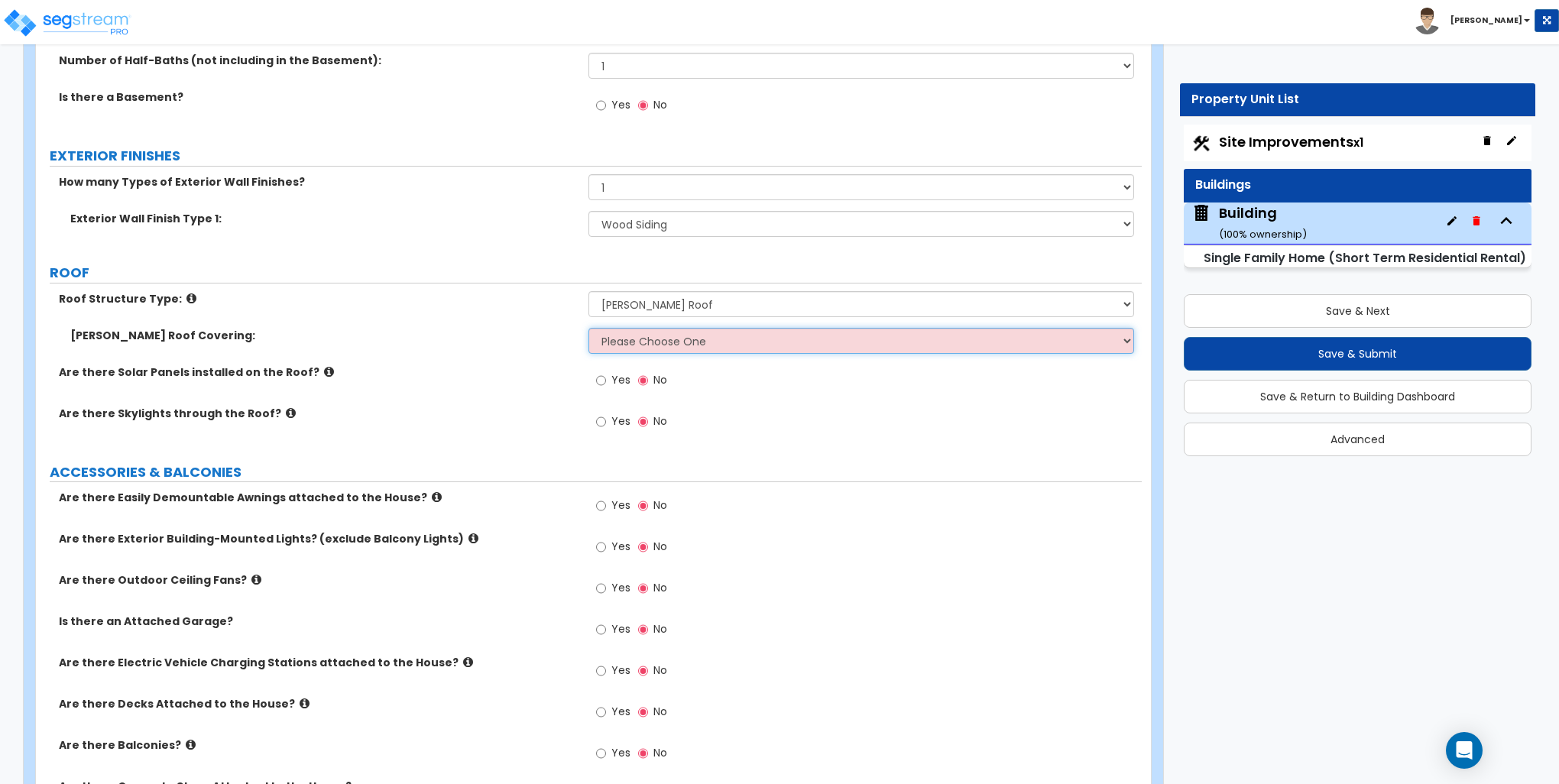
select select "1"
click at [589, 328] on select "Please Choose One Asphalt Shingle Clay Tile Wood Shingle Metal Shingle Standing…" at bounding box center [861, 341] width 545 height 26
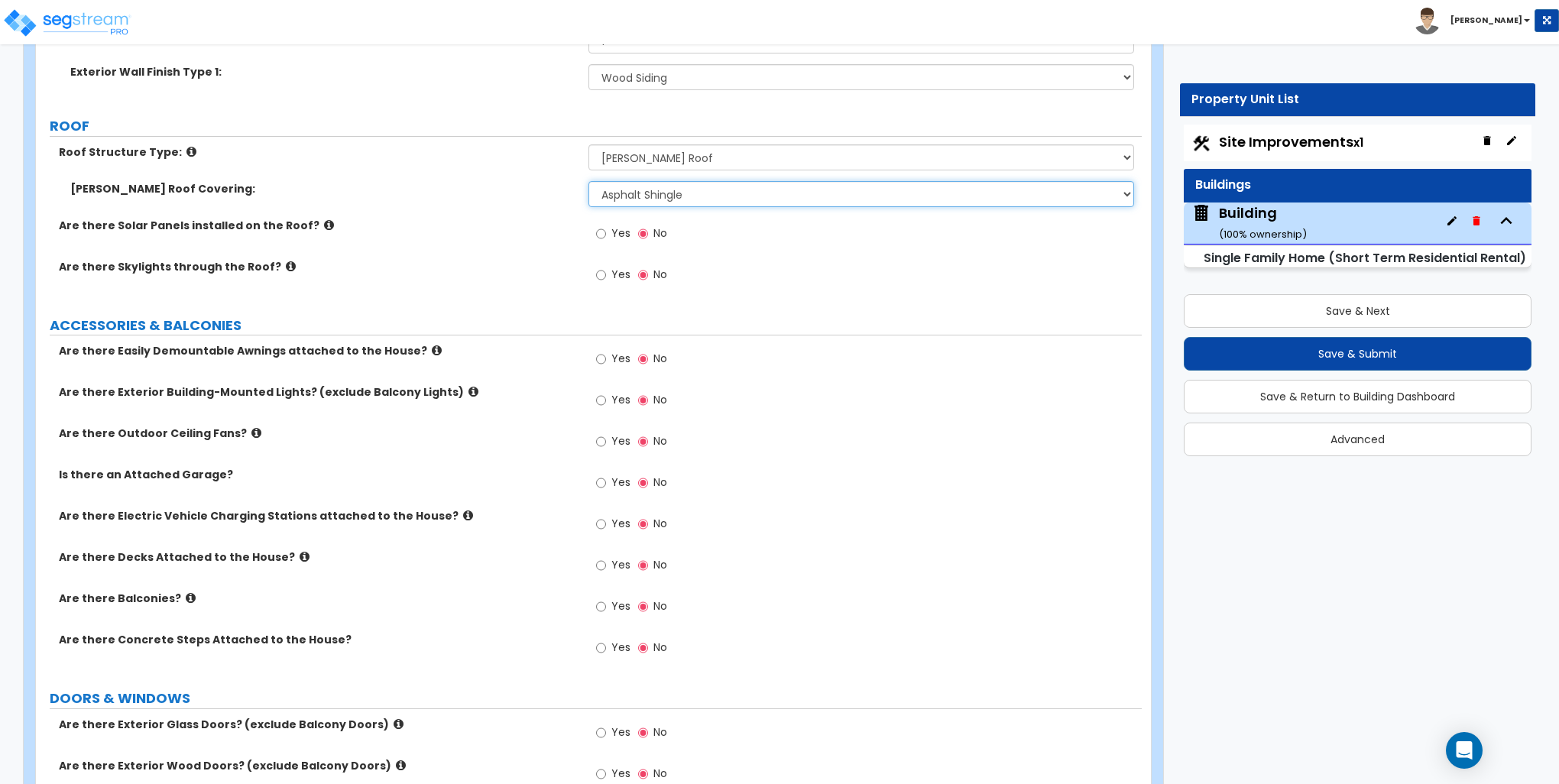
scroll to position [840, 0]
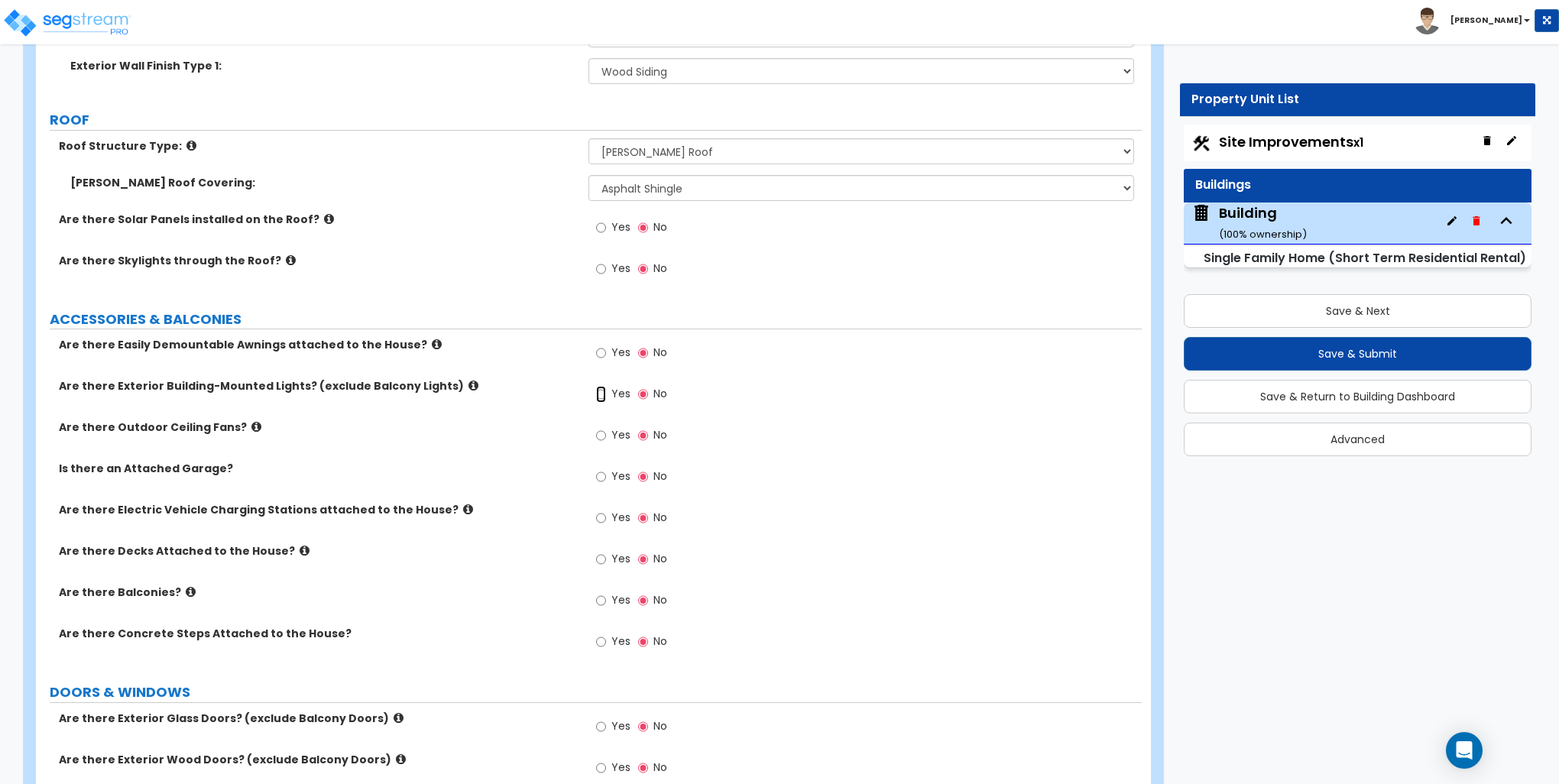
click at [606, 396] on input "Yes" at bounding box center [602, 394] width 10 height 17
radio input "true"
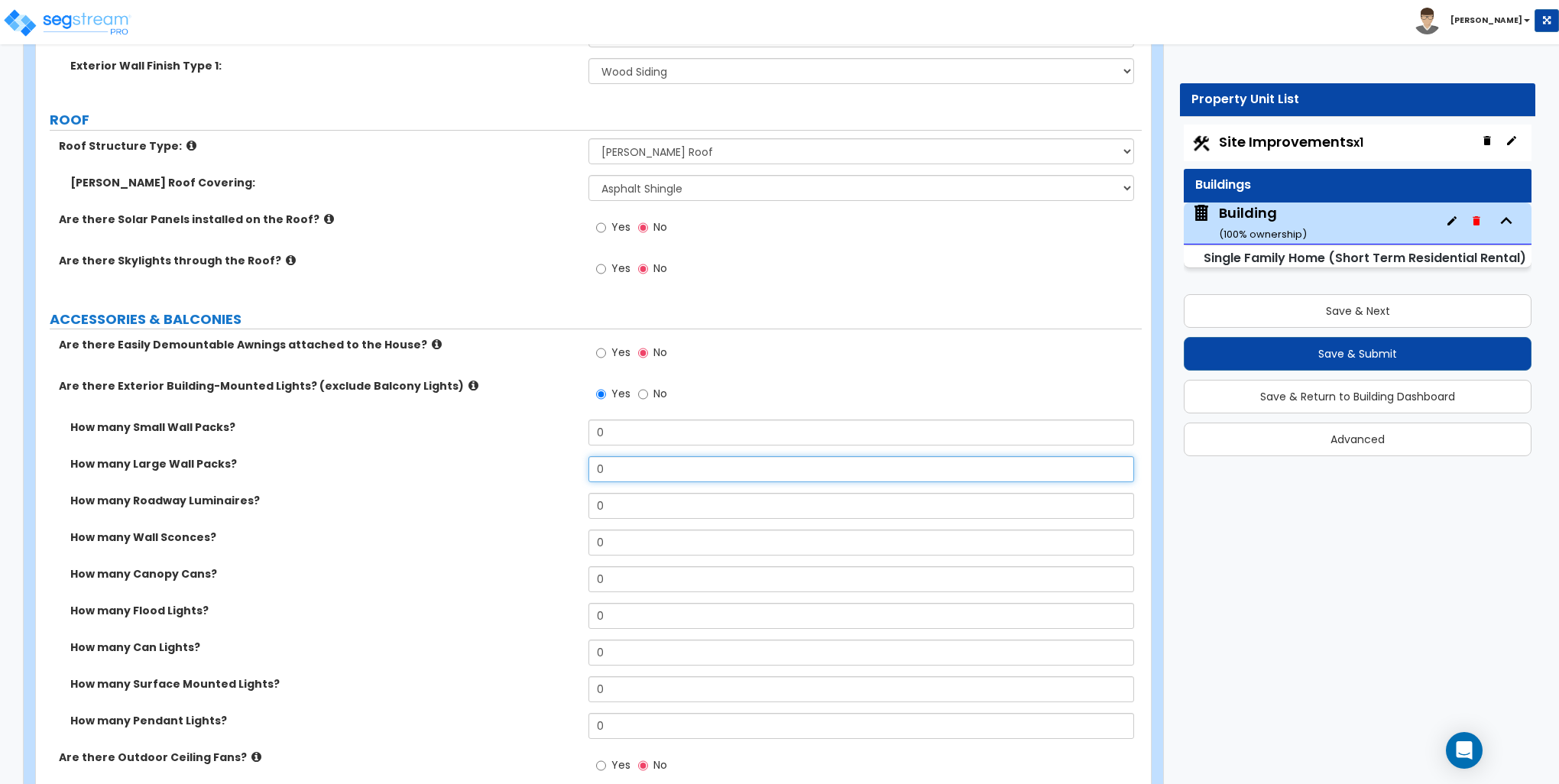
click at [623, 462] on input "0" at bounding box center [861, 469] width 545 height 26
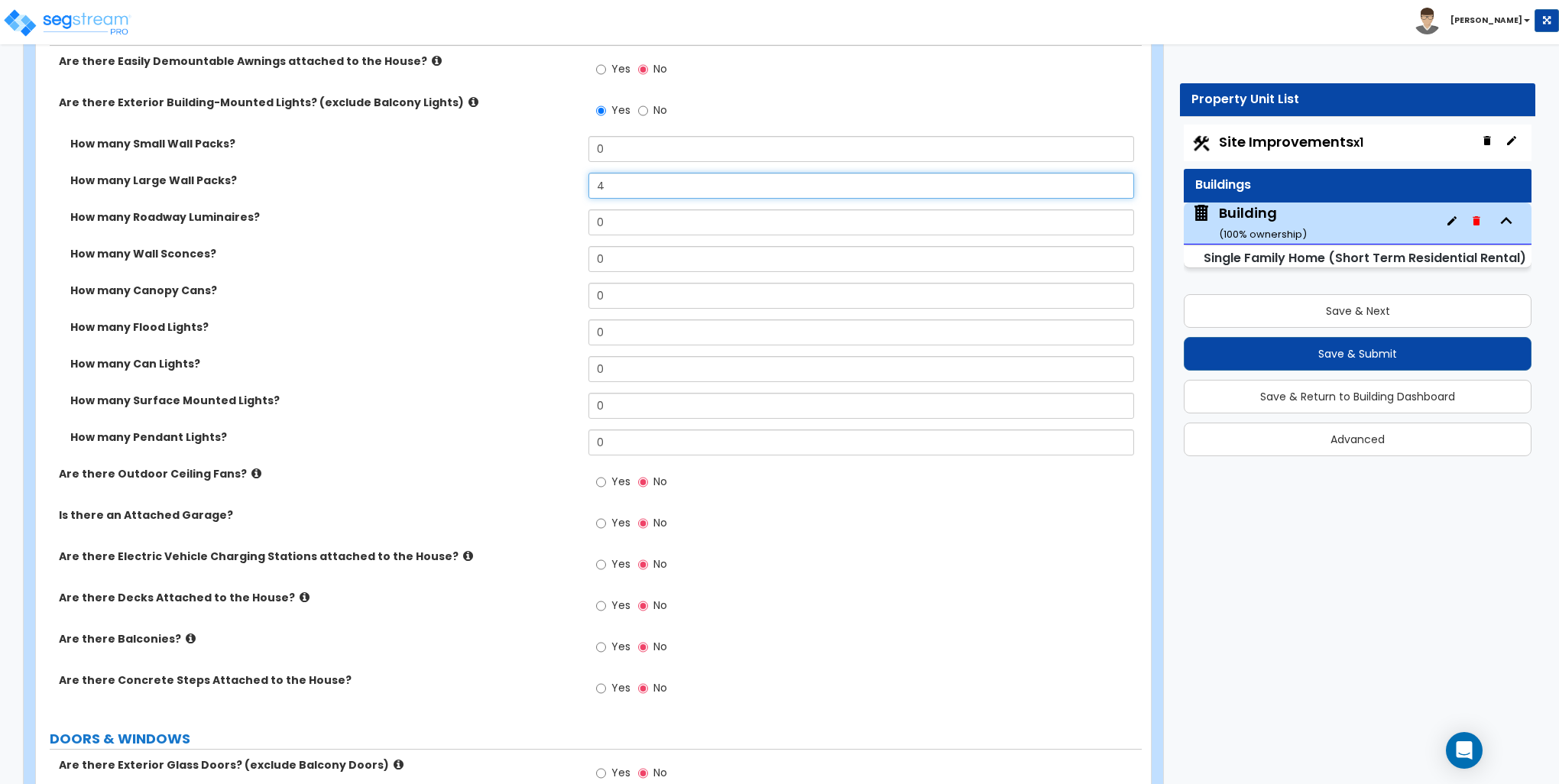
scroll to position [1222, 0]
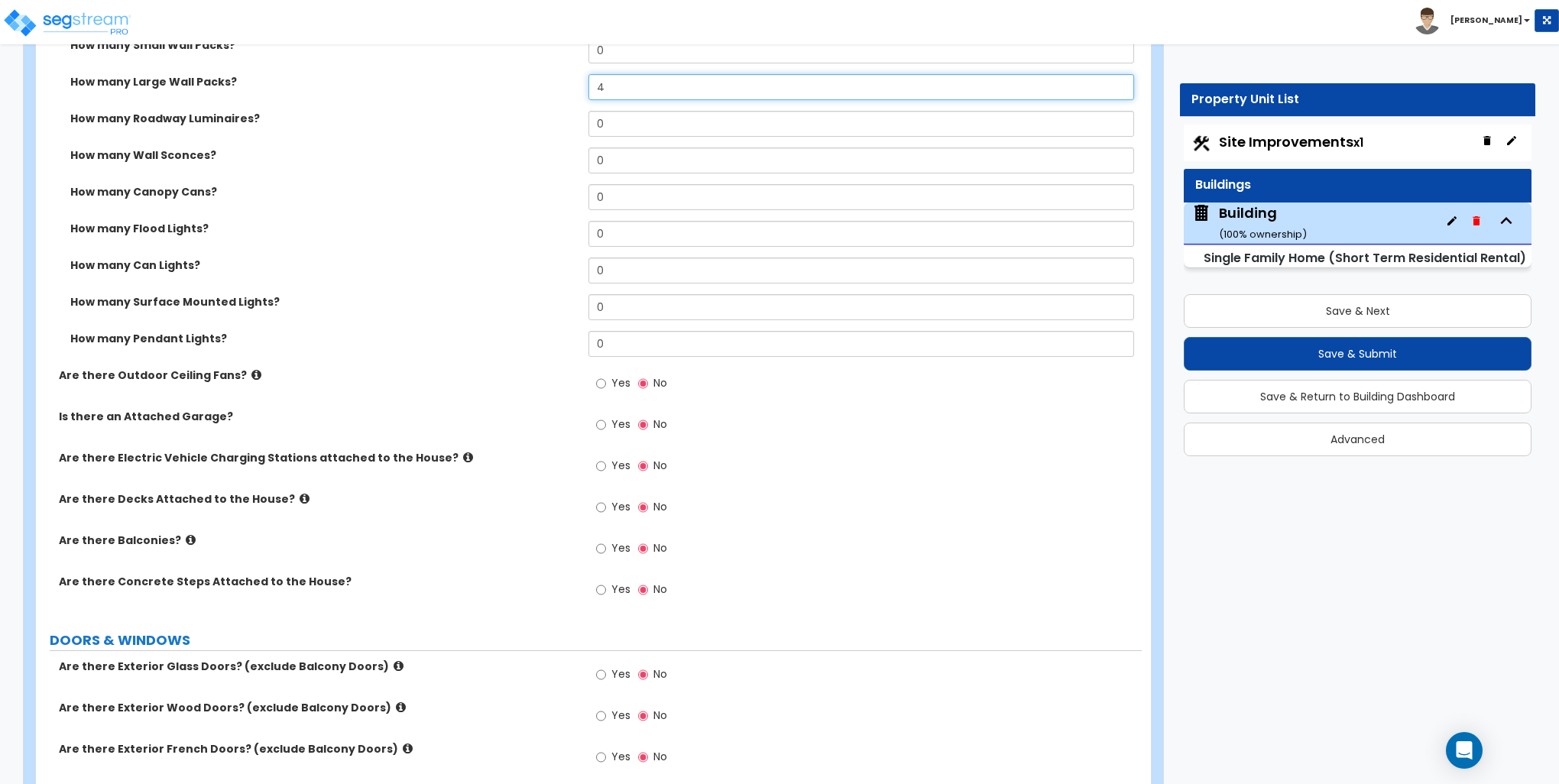
type input "4"
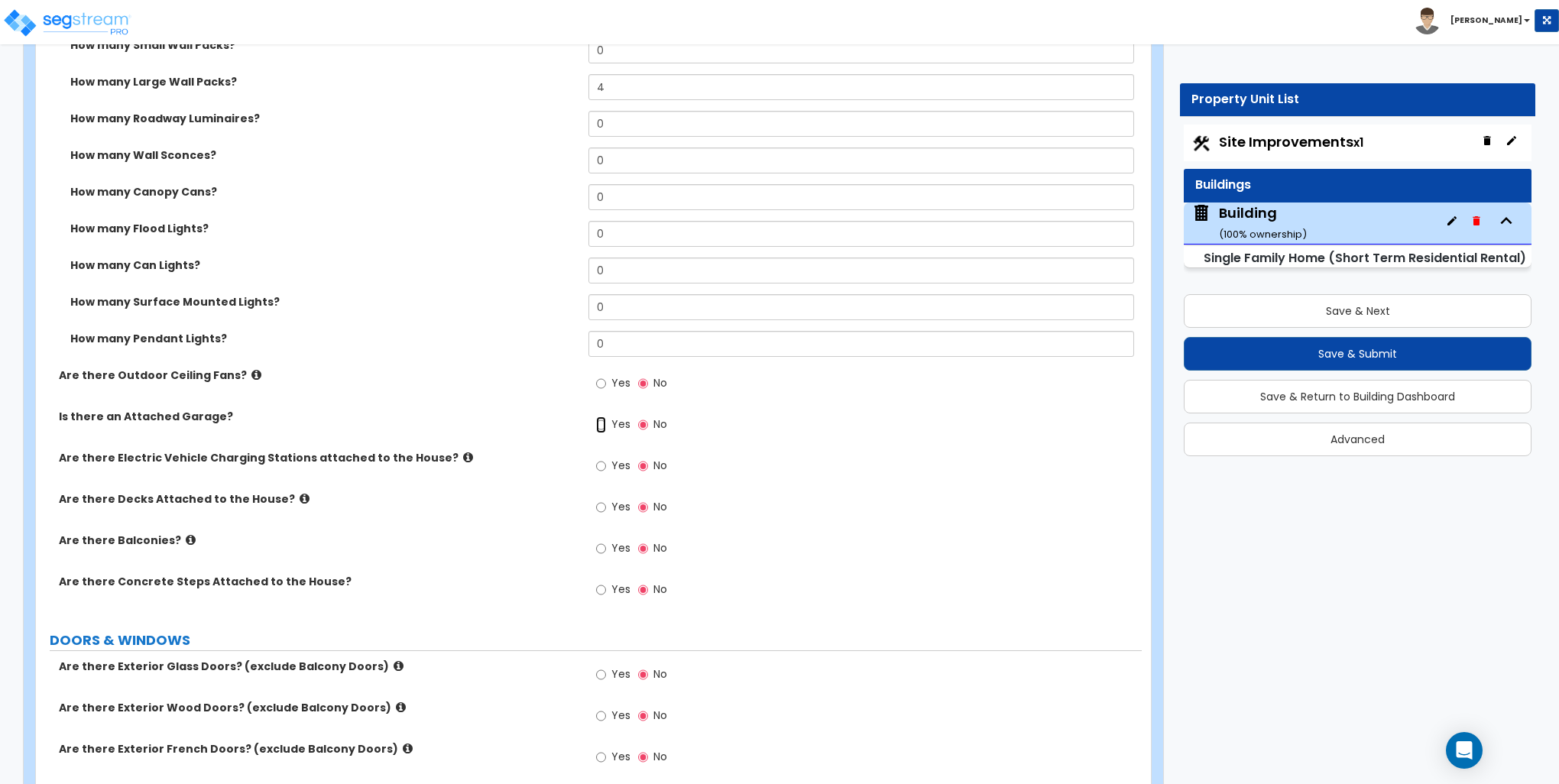
click at [603, 423] on input "Yes" at bounding box center [602, 424] width 10 height 17
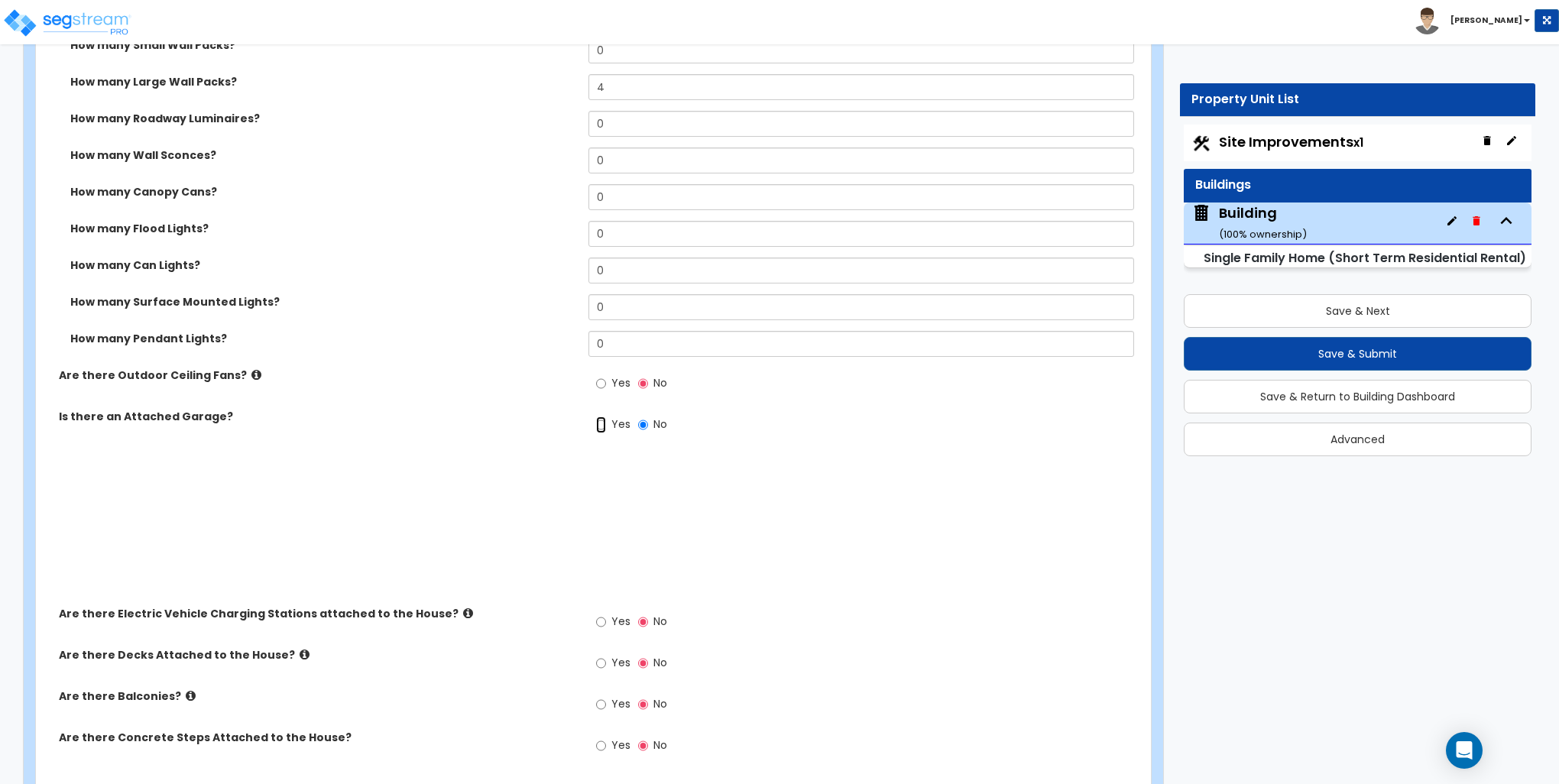
radio input "true"
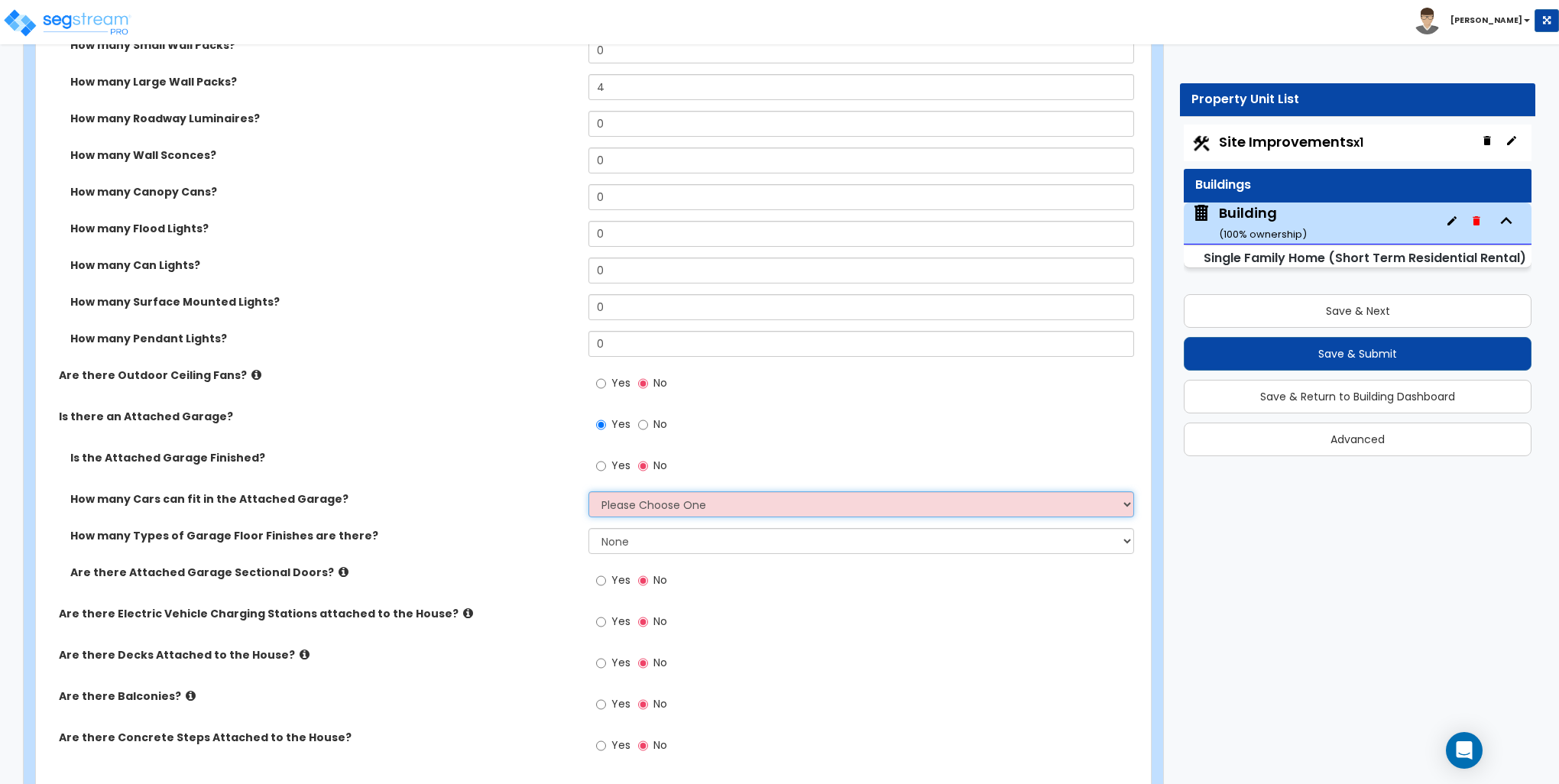
click at [613, 505] on select "Please Choose One 1 2 3 4 5" at bounding box center [861, 504] width 545 height 26
select select "2"
click at [589, 491] on select "Please Choose One 1 2 3 4 5" at bounding box center [861, 504] width 545 height 26
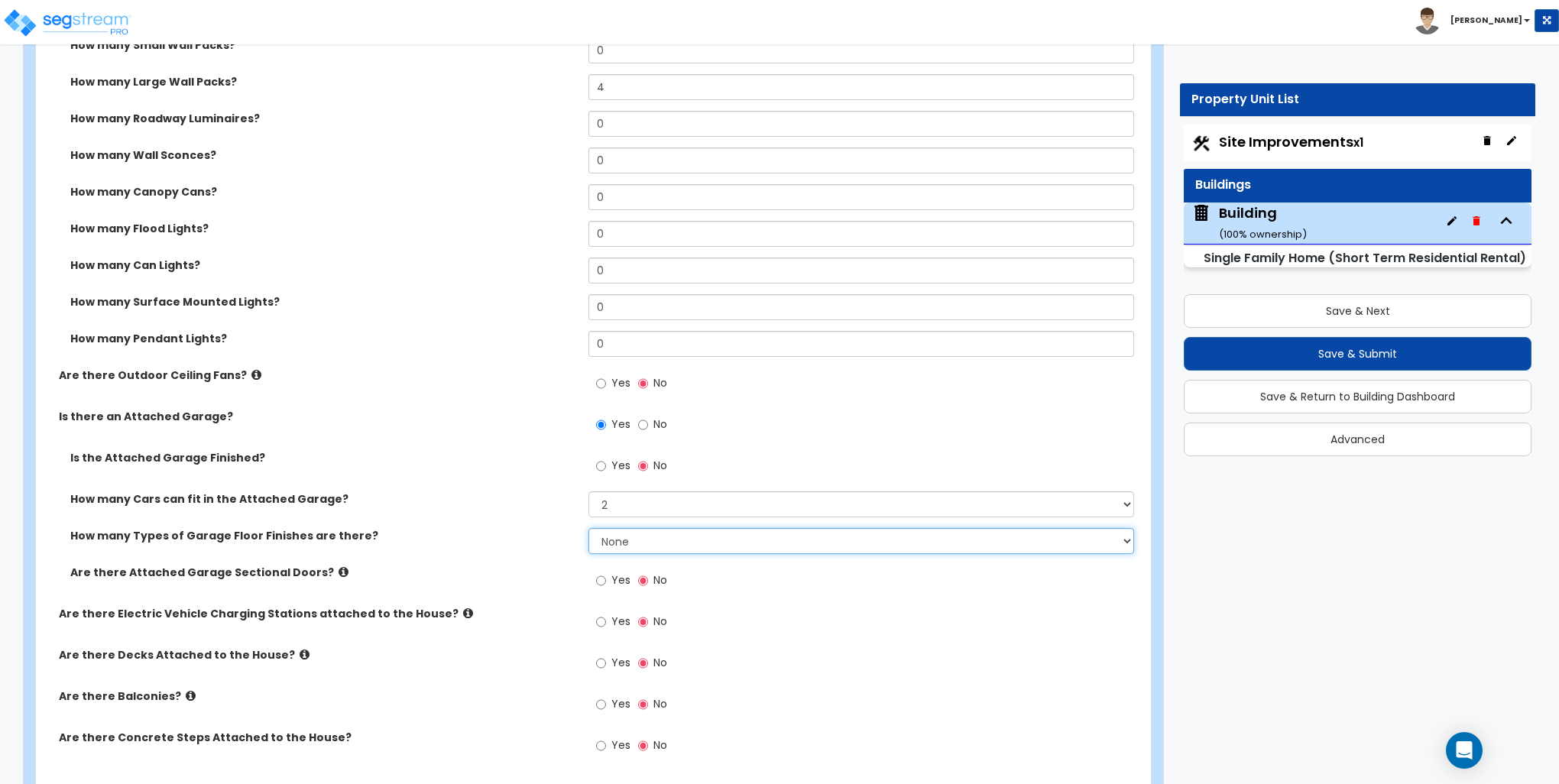
click at [675, 528] on select "None 1 2 3 4" at bounding box center [861, 540] width 545 height 26
click at [589, 528] on select "None 1 2 3 4" at bounding box center [861, 540] width 545 height 26
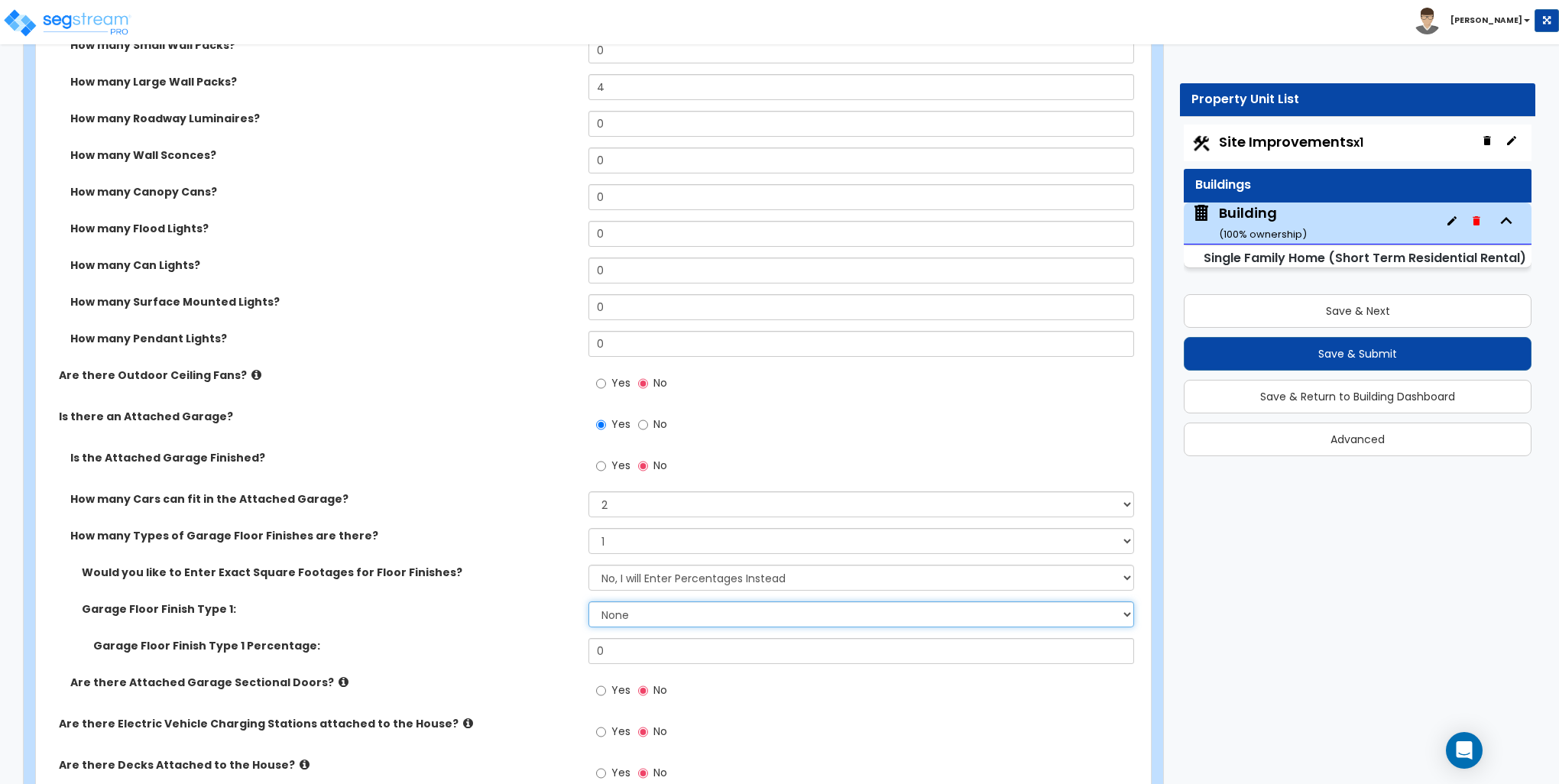
click at [603, 611] on select "None Polished Concrete Flooring Ceramic Tile Flooring Rubber Tile Flooring Epox…" at bounding box center [861, 614] width 545 height 26
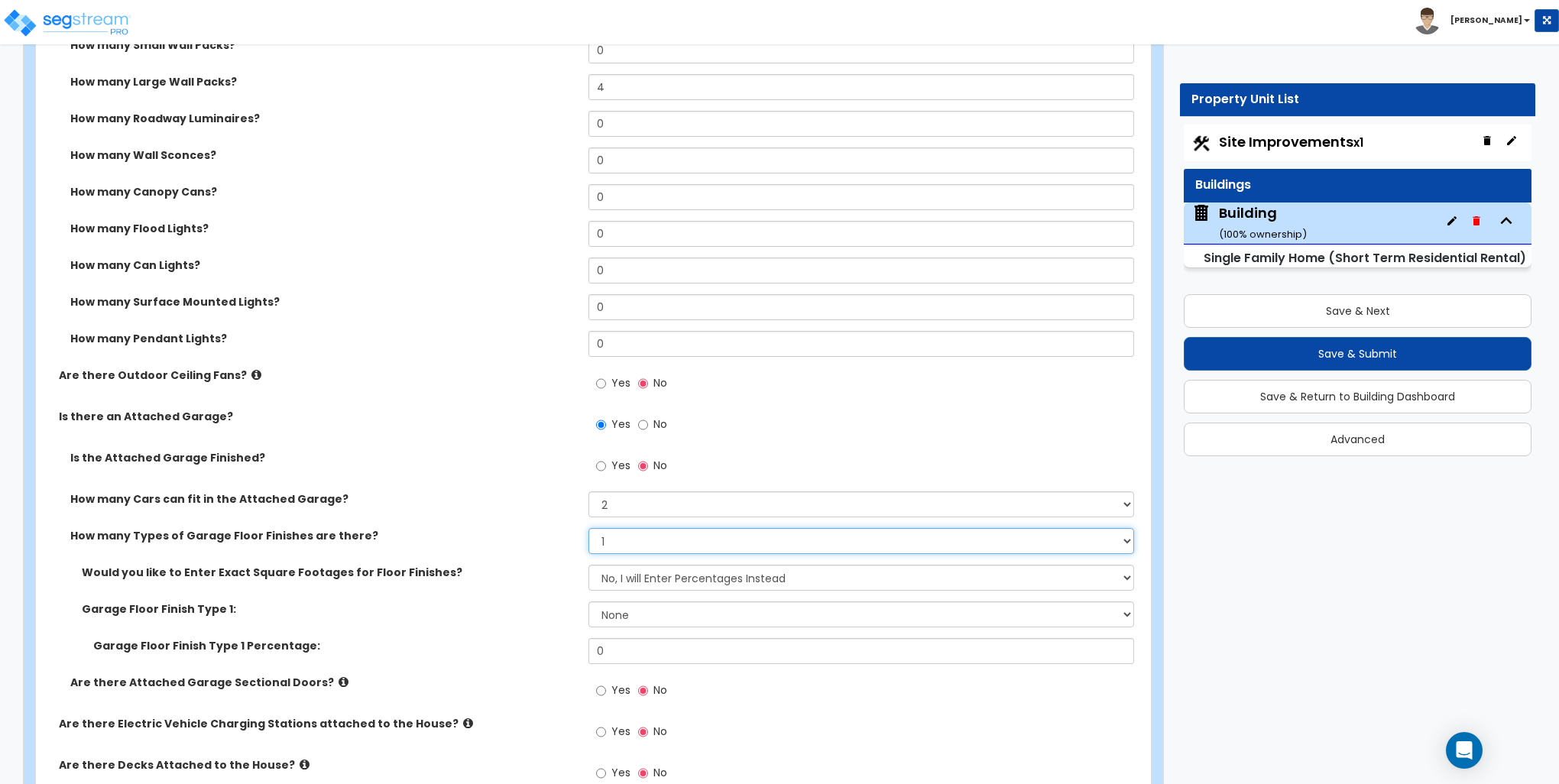
click at [620, 535] on select "None 1 2 3 4" at bounding box center [861, 540] width 545 height 26
select select "0"
click at [589, 528] on select "None 1 2 3 4" at bounding box center [861, 540] width 545 height 26
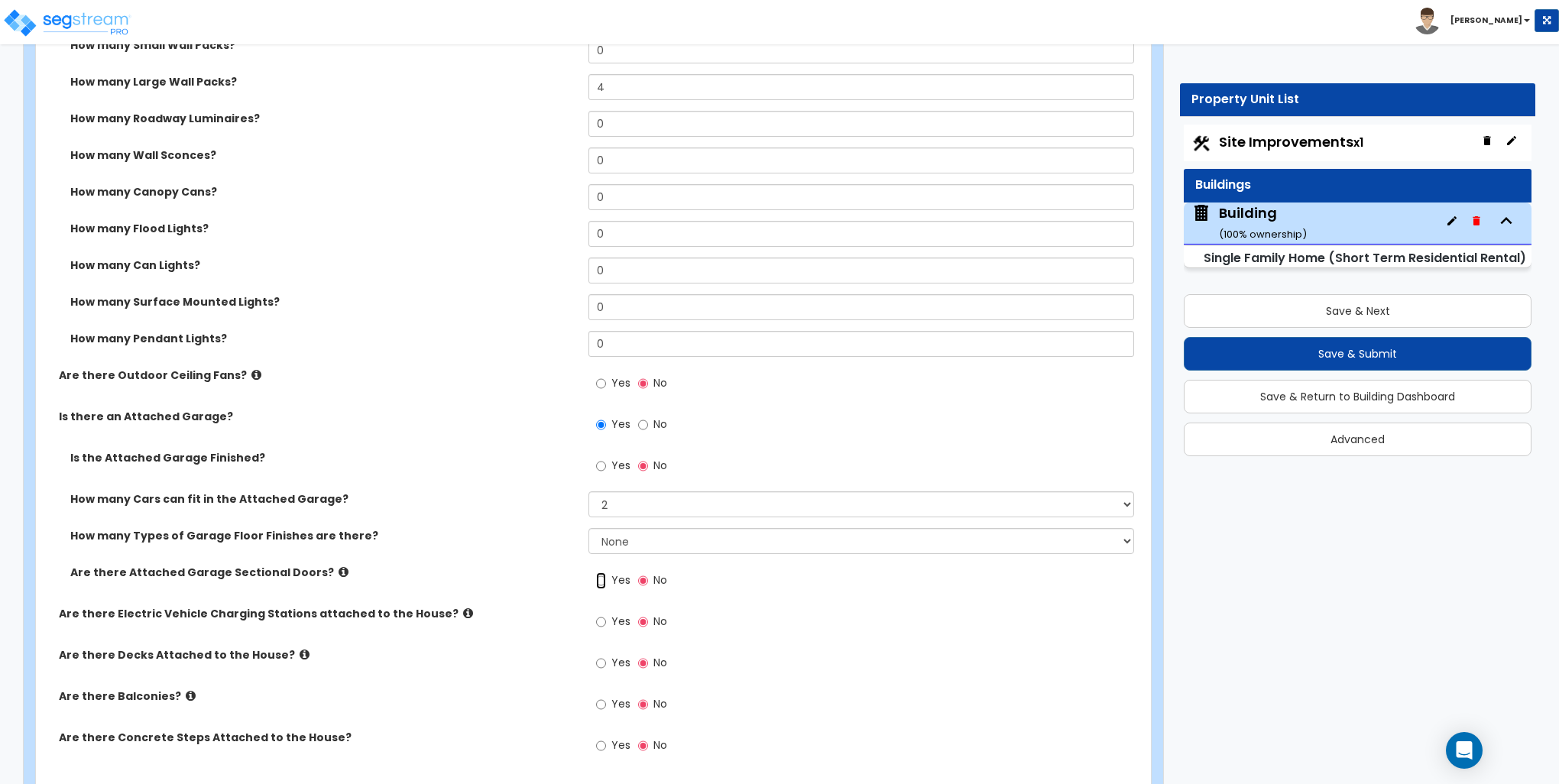
click at [602, 579] on input "Yes" at bounding box center [602, 580] width 10 height 17
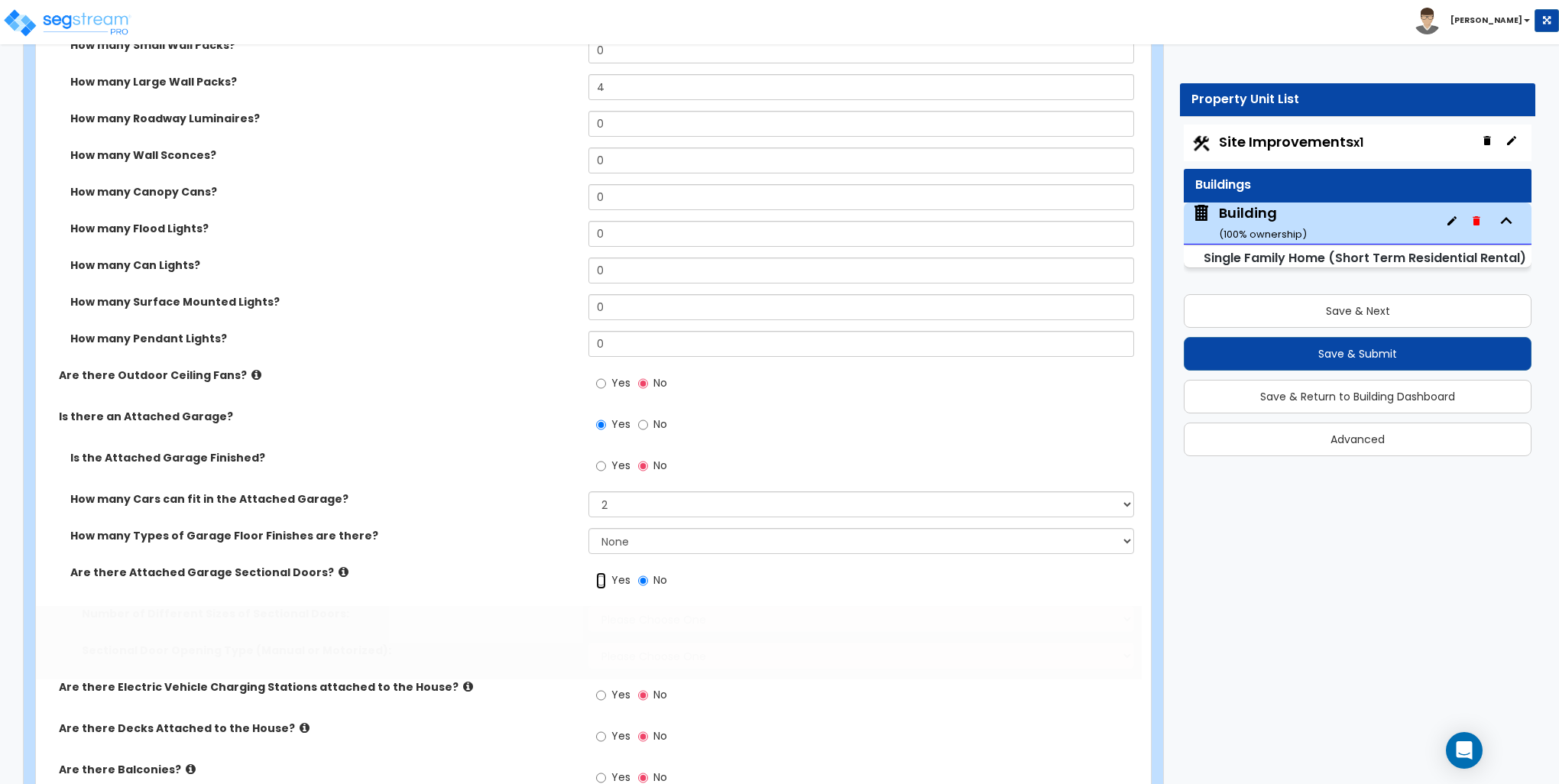
radio input "true"
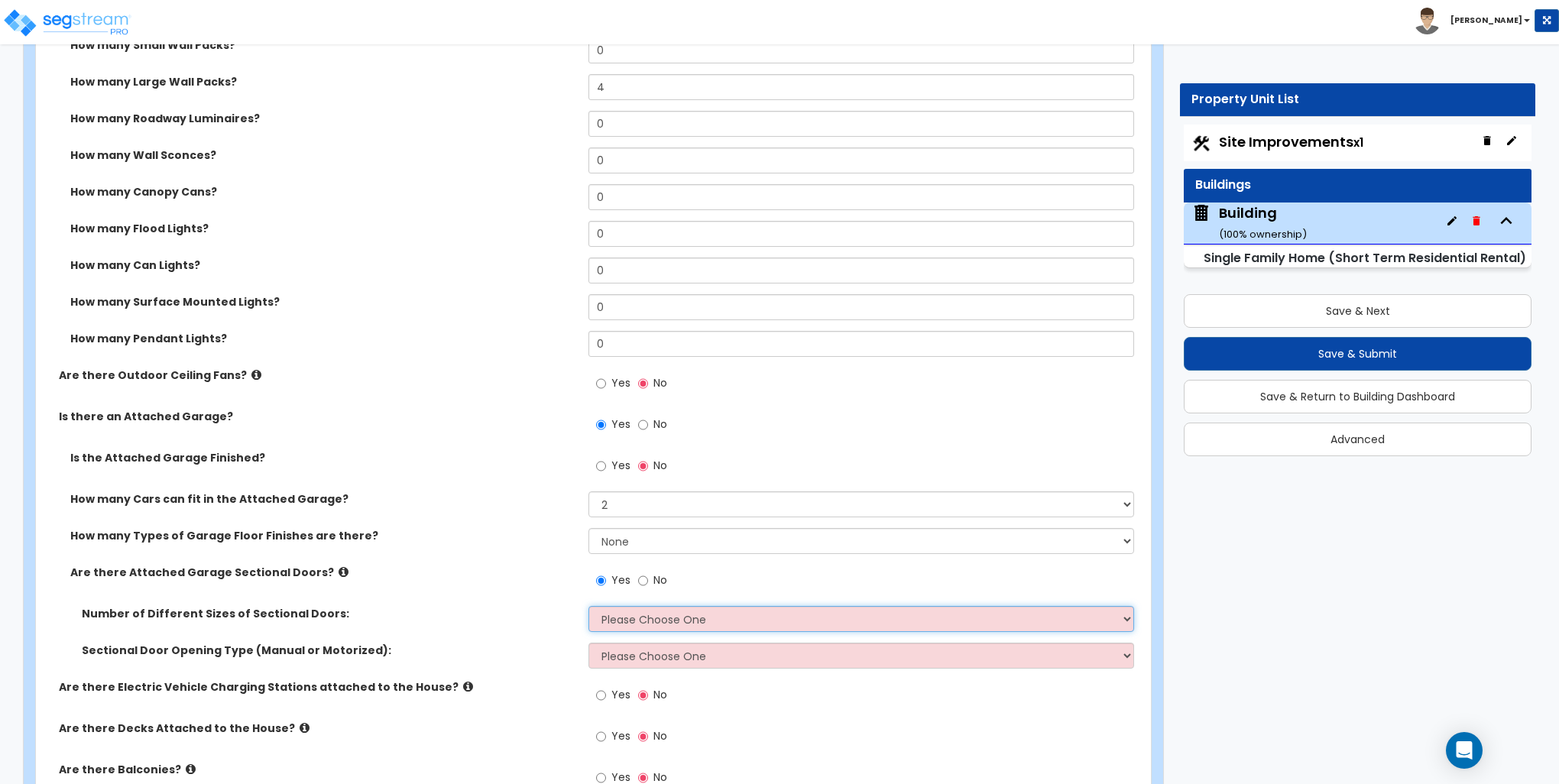
click at [636, 620] on select "Please Choose One 1 2" at bounding box center [861, 619] width 545 height 26
select select "1"
click at [589, 606] on select "Please Choose One 1 2" at bounding box center [861, 619] width 545 height 26
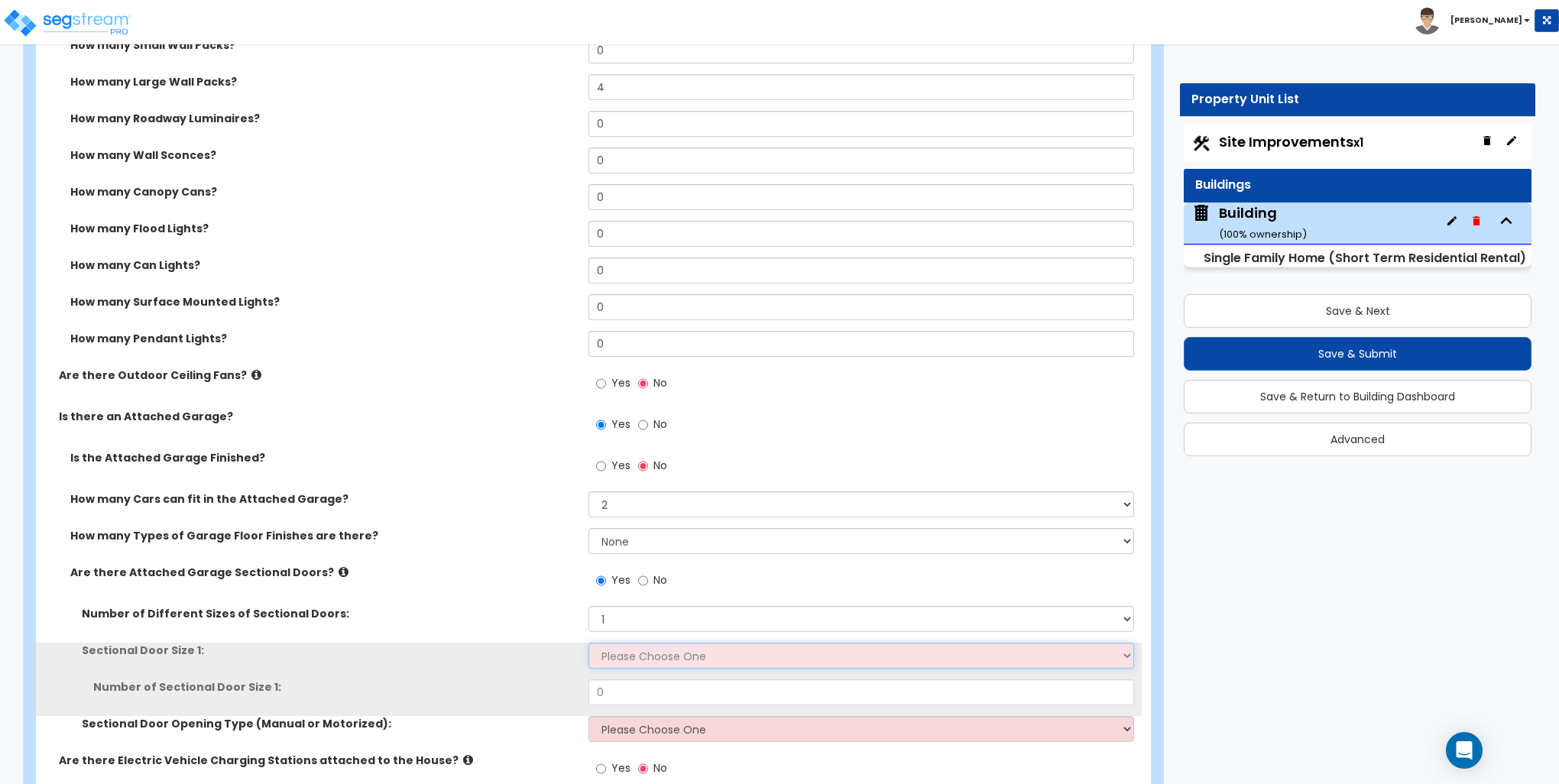
click at [633, 654] on select "Please Choose One 9' x 7' 16' x 7'" at bounding box center [861, 655] width 545 height 26
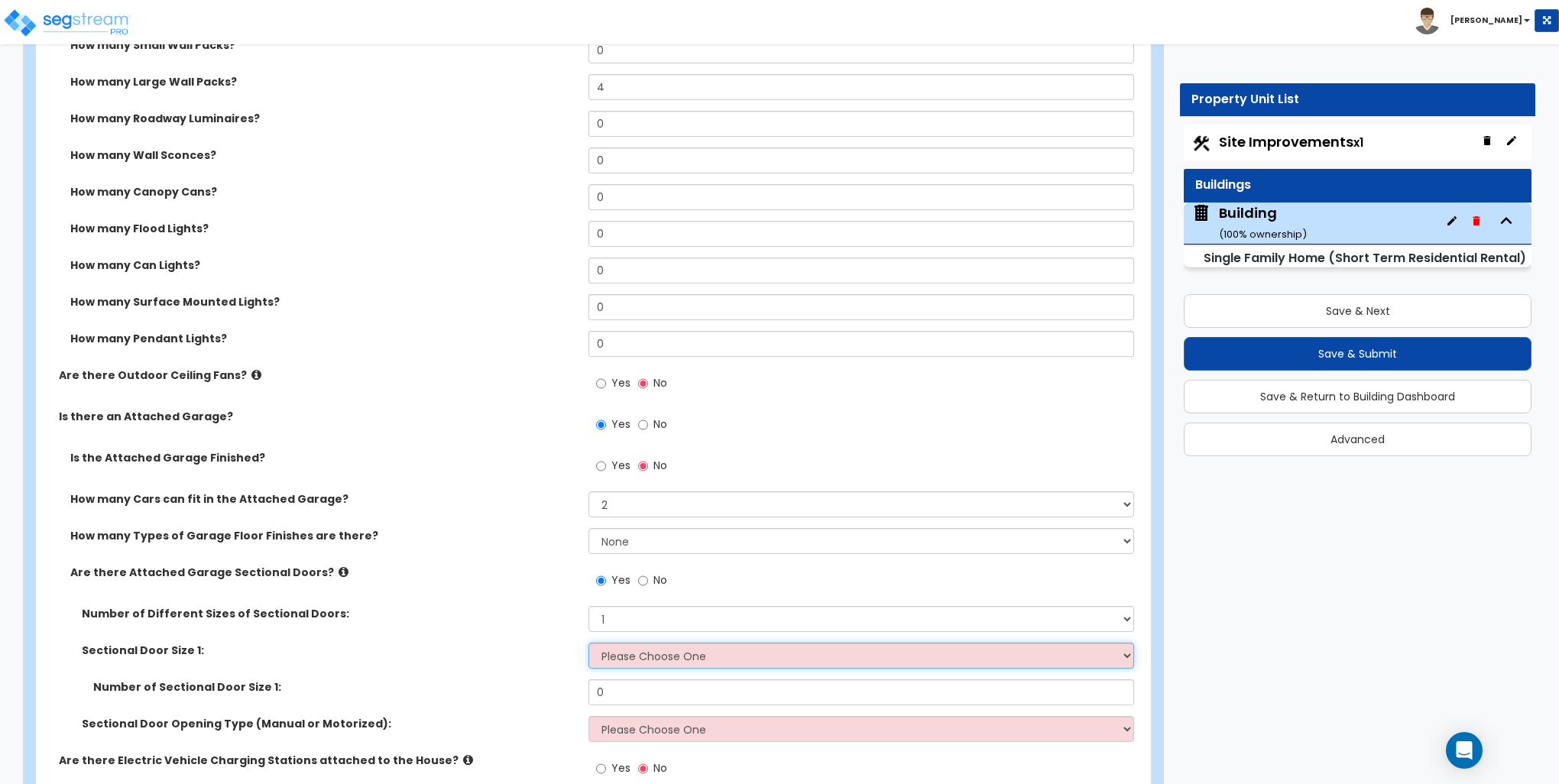
select select "1"
click at [589, 643] on select "Please Choose One 9' x 7' 16' x 7'" at bounding box center [861, 655] width 545 height 26
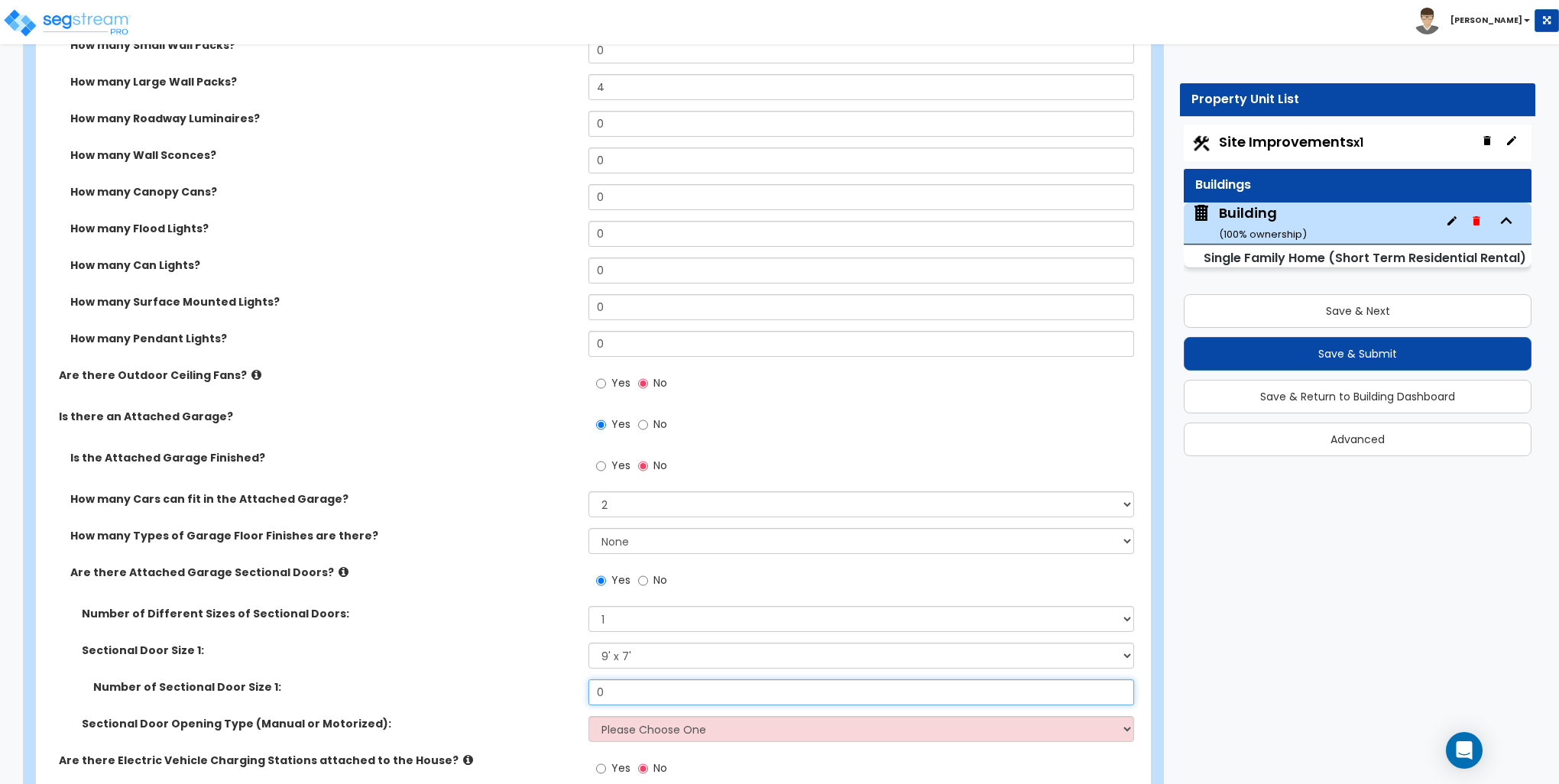
click at [629, 693] on input "0" at bounding box center [861, 692] width 545 height 26
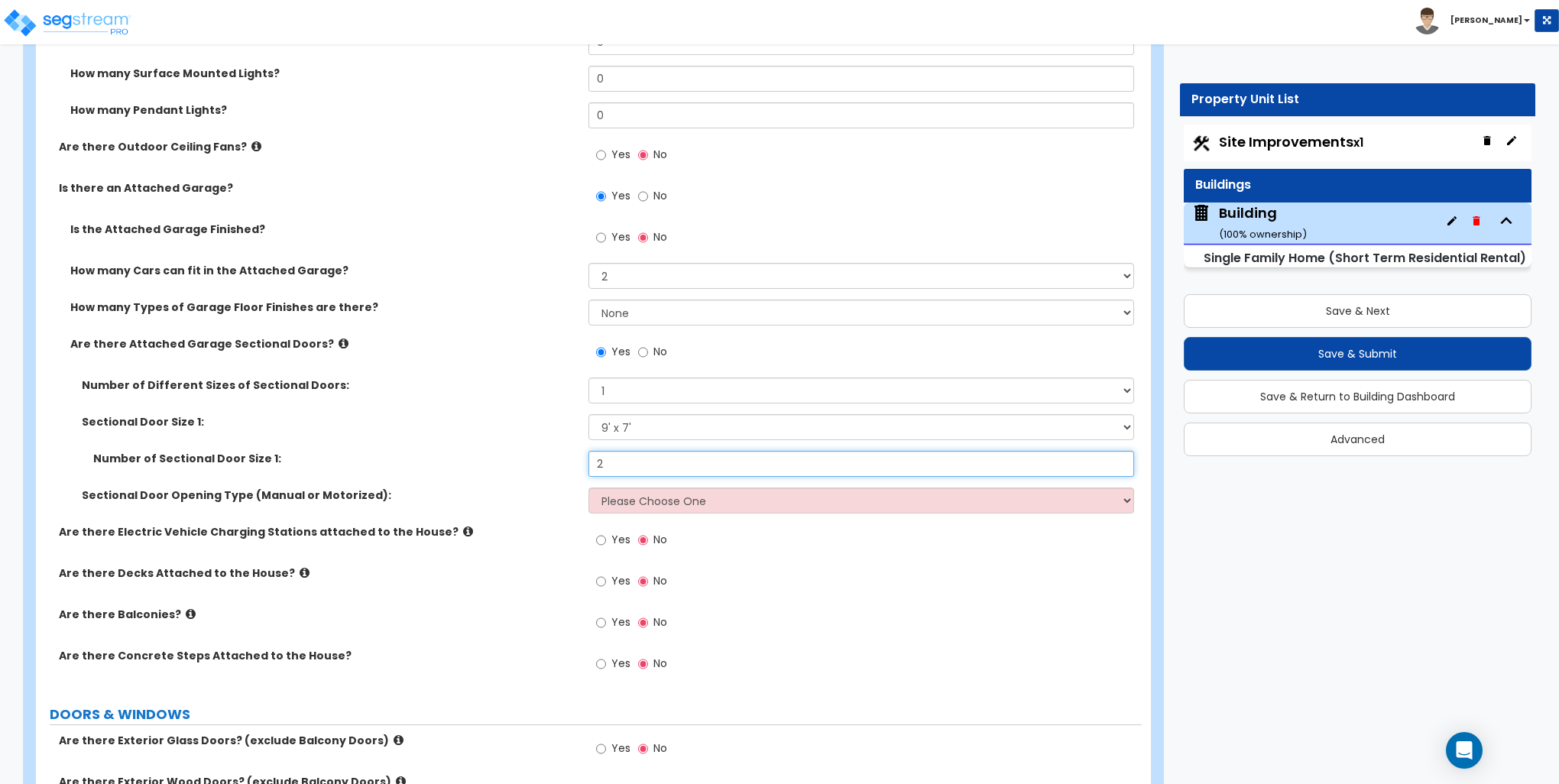
scroll to position [1451, 0]
type input "2"
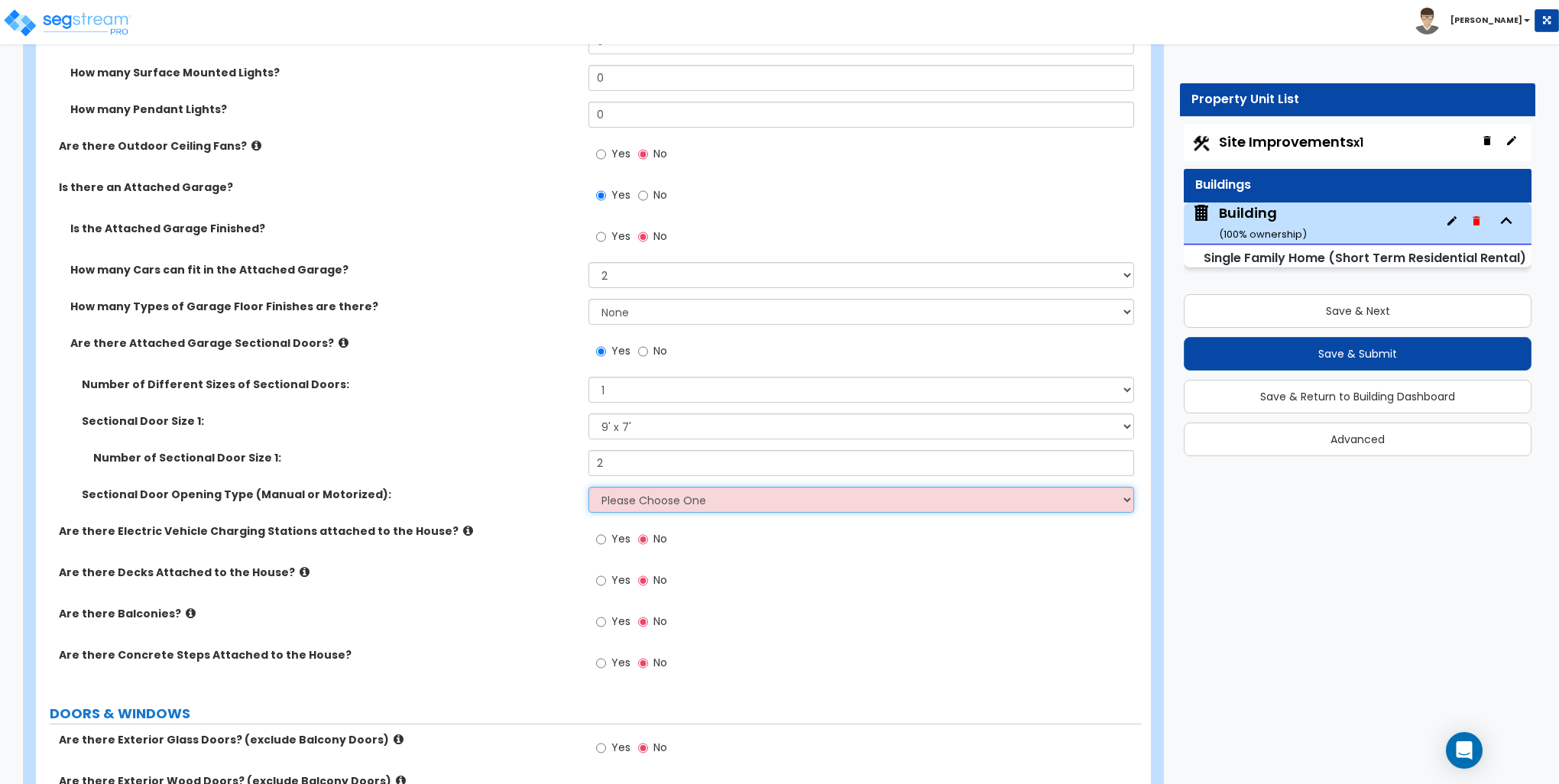
click at [677, 506] on select "Please Choose One All Manual All Motorized Some are Motorized" at bounding box center [861, 499] width 545 height 26
select select "2"
click at [589, 486] on select "Please Choose One All Manual All Motorized Some are Motorized" at bounding box center [861, 499] width 545 height 26
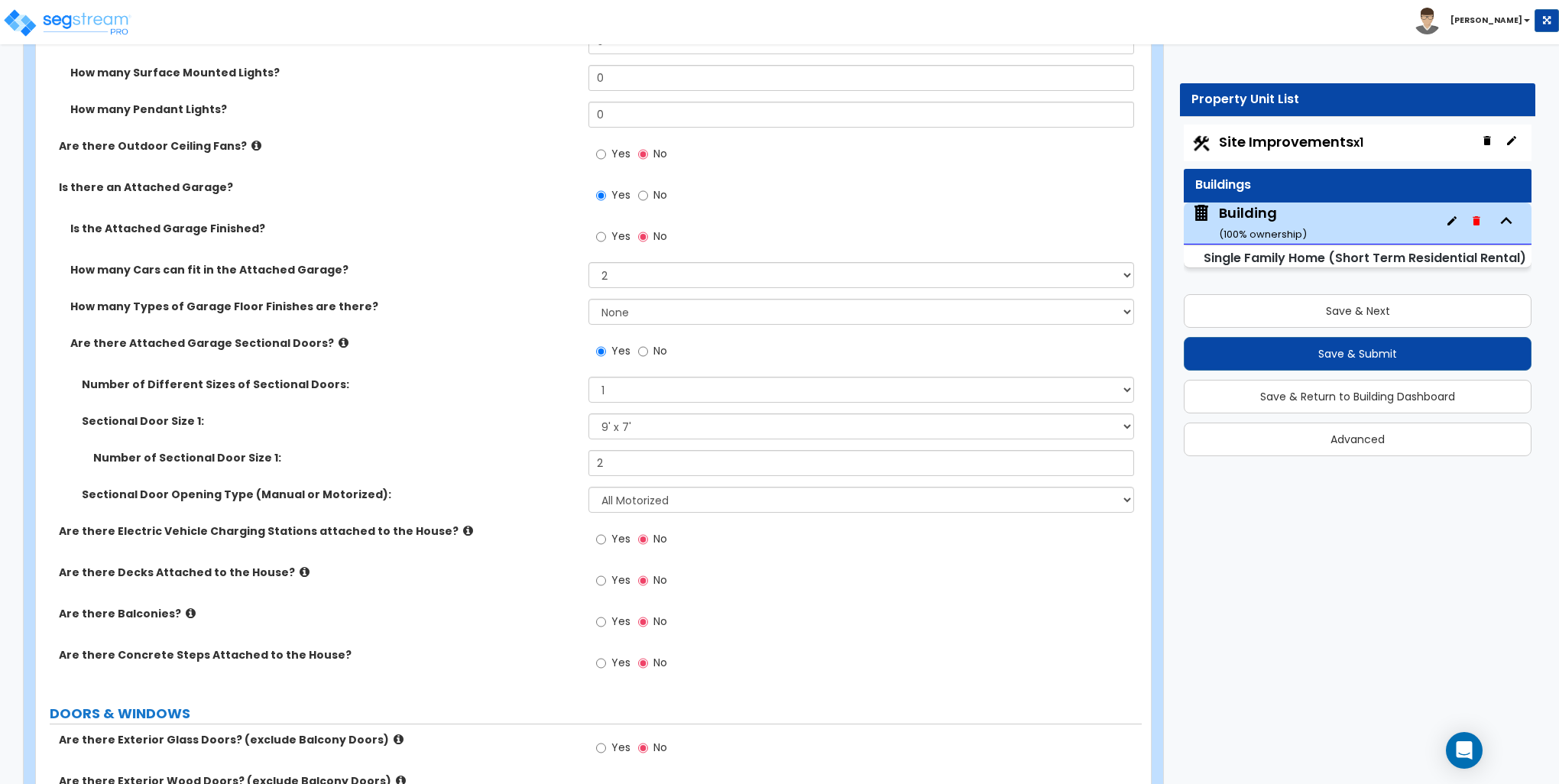
click at [606, 531] on label "Yes" at bounding box center [613, 540] width 34 height 26
click at [606, 531] on input "Yes" at bounding box center [602, 538] width 10 height 17
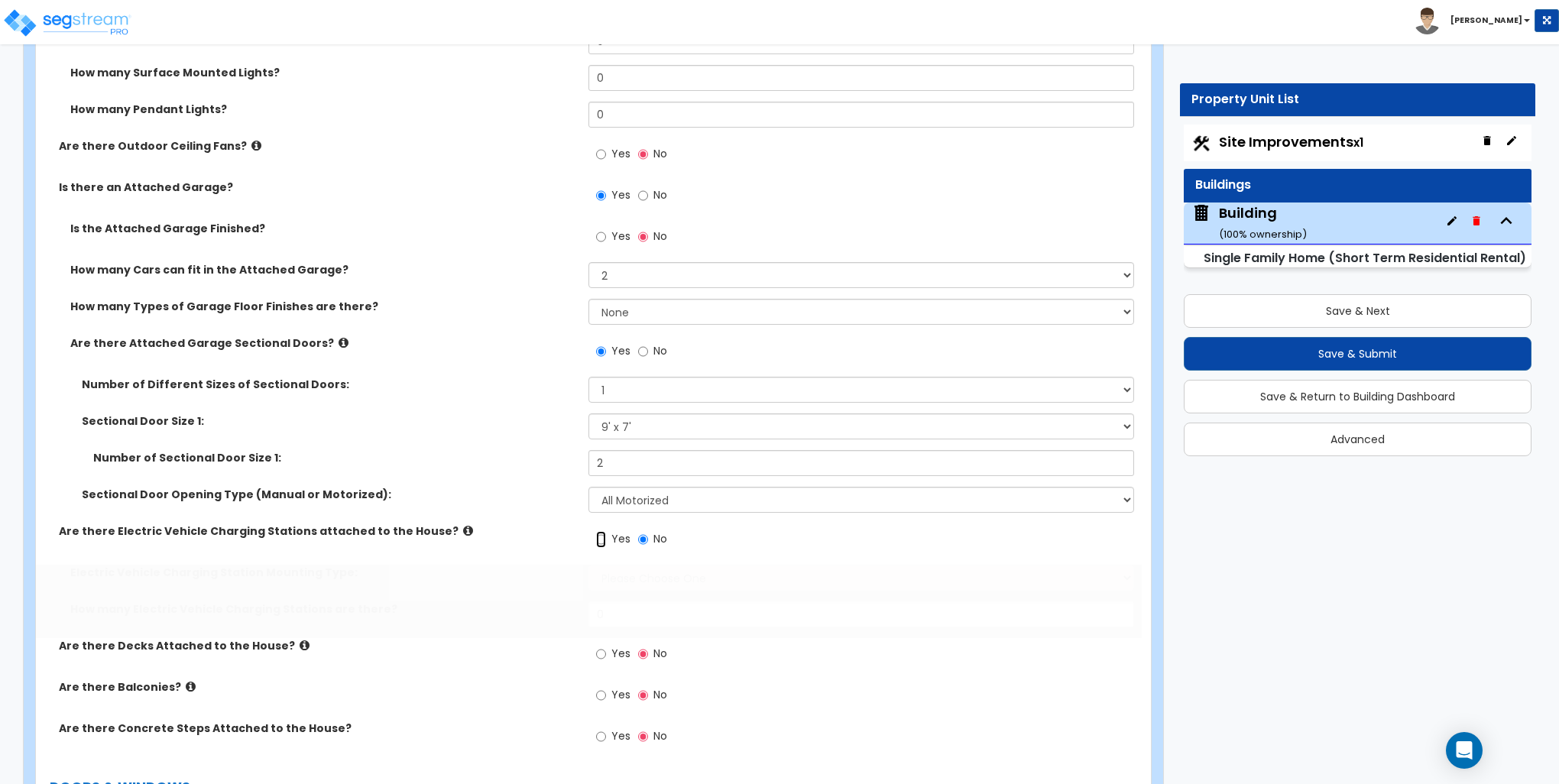
radio input "true"
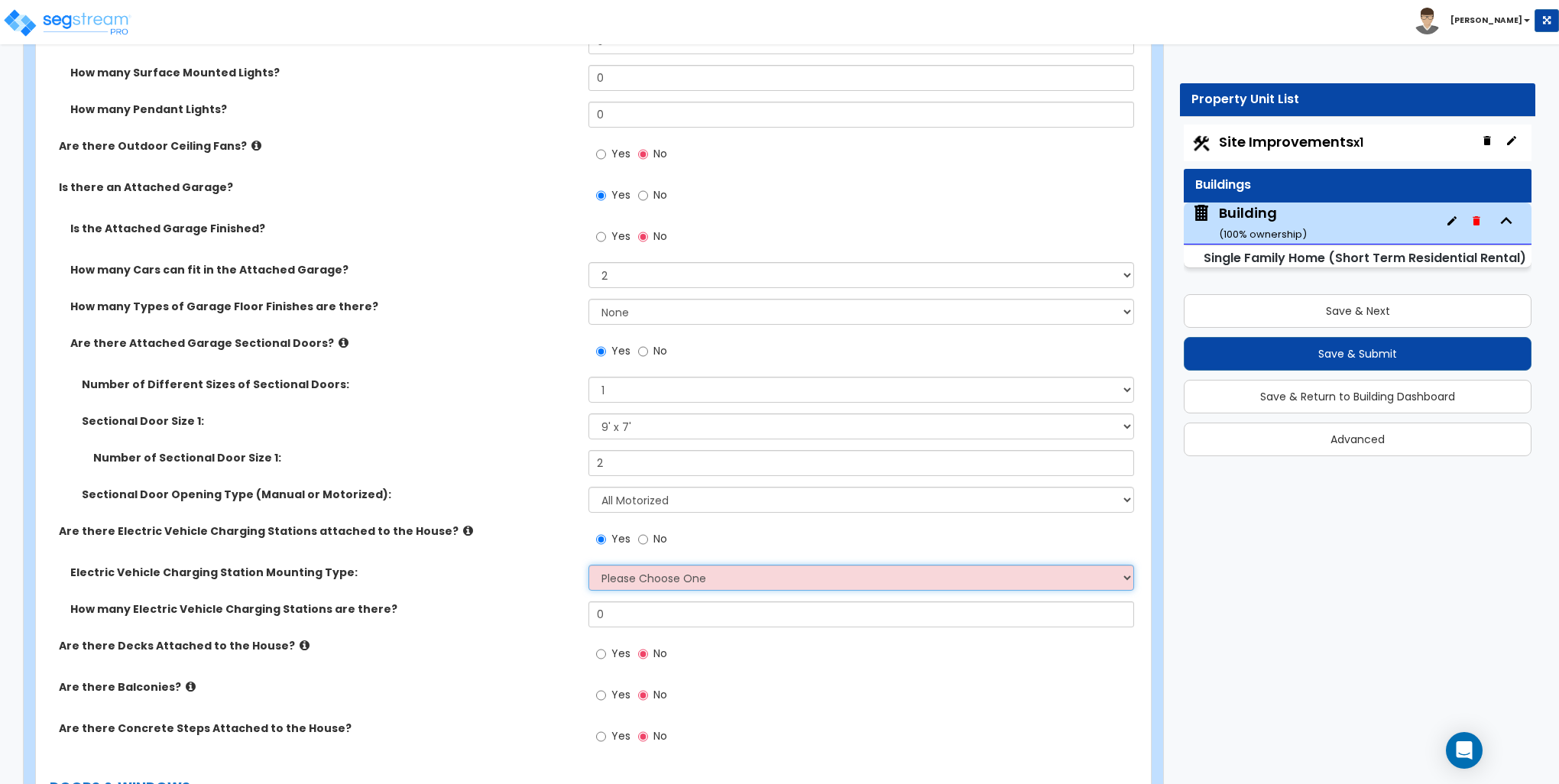
click at [622, 570] on select "Please Choose One Freestanding Wall-mounted" at bounding box center [861, 578] width 545 height 26
select select "2"
click at [589, 565] on select "Please Choose One Freestanding Wall-mounted" at bounding box center [861, 578] width 545 height 26
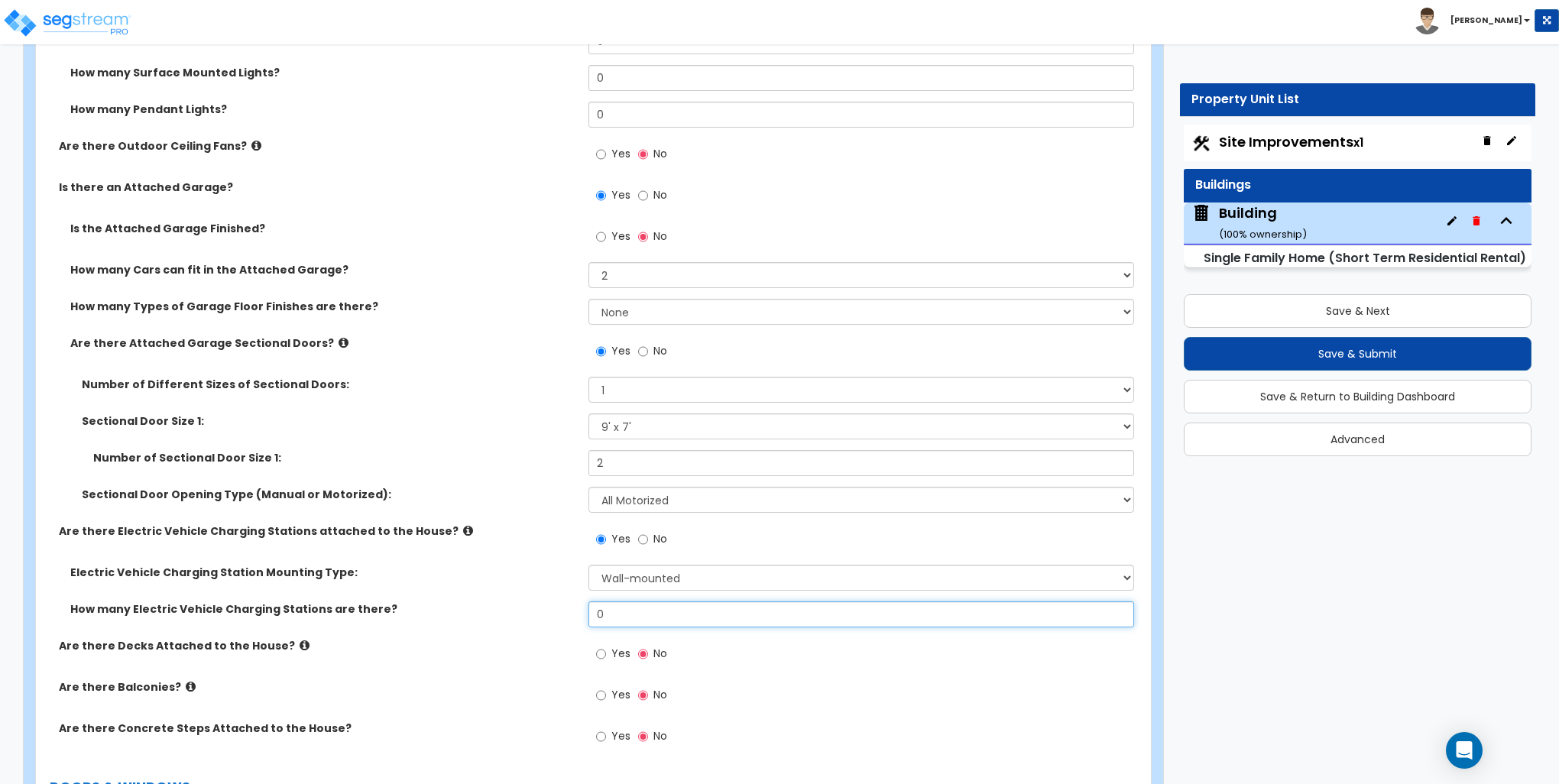
click at [621, 612] on input "0" at bounding box center [861, 614] width 545 height 26
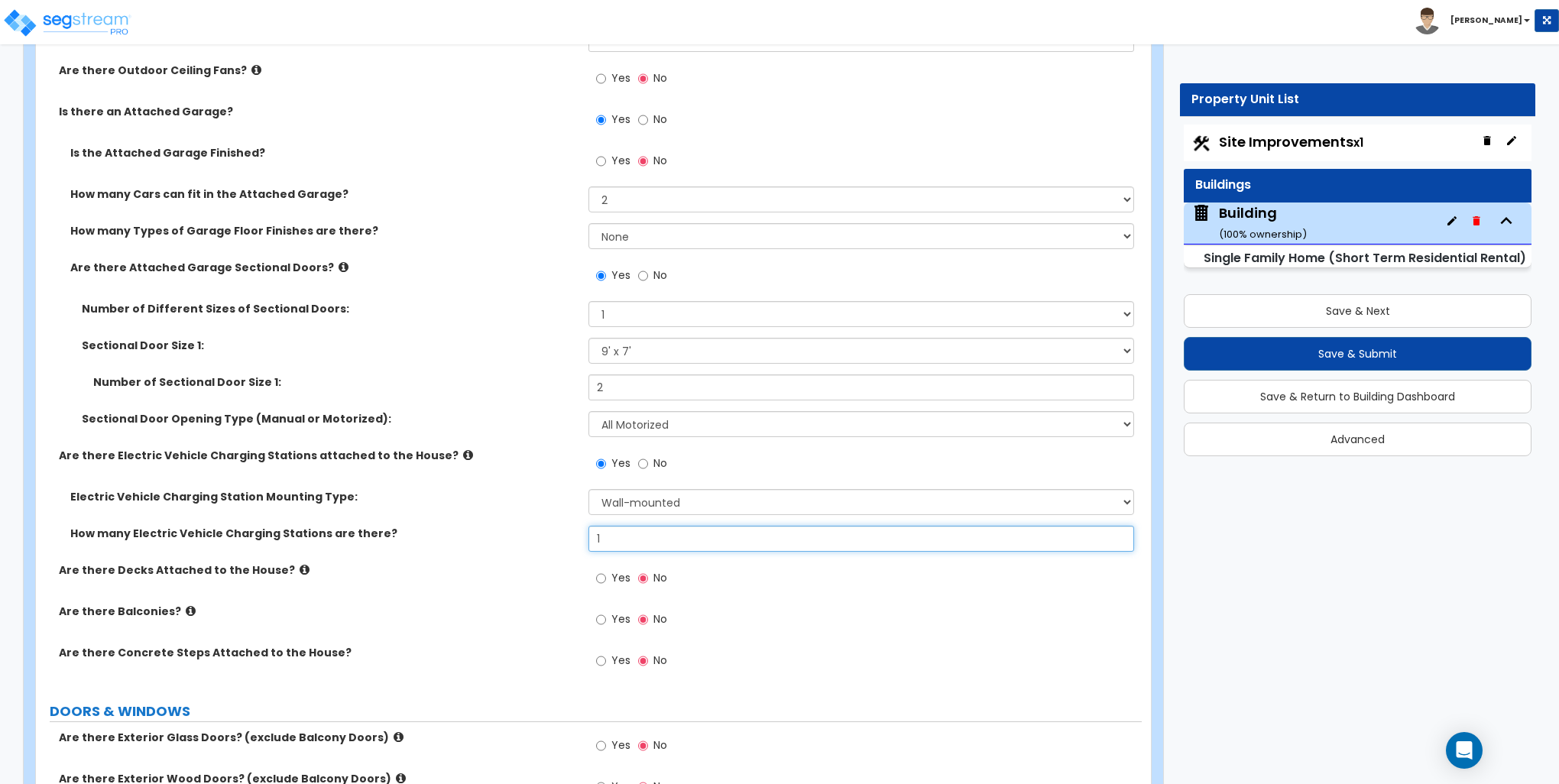
scroll to position [1681, 0]
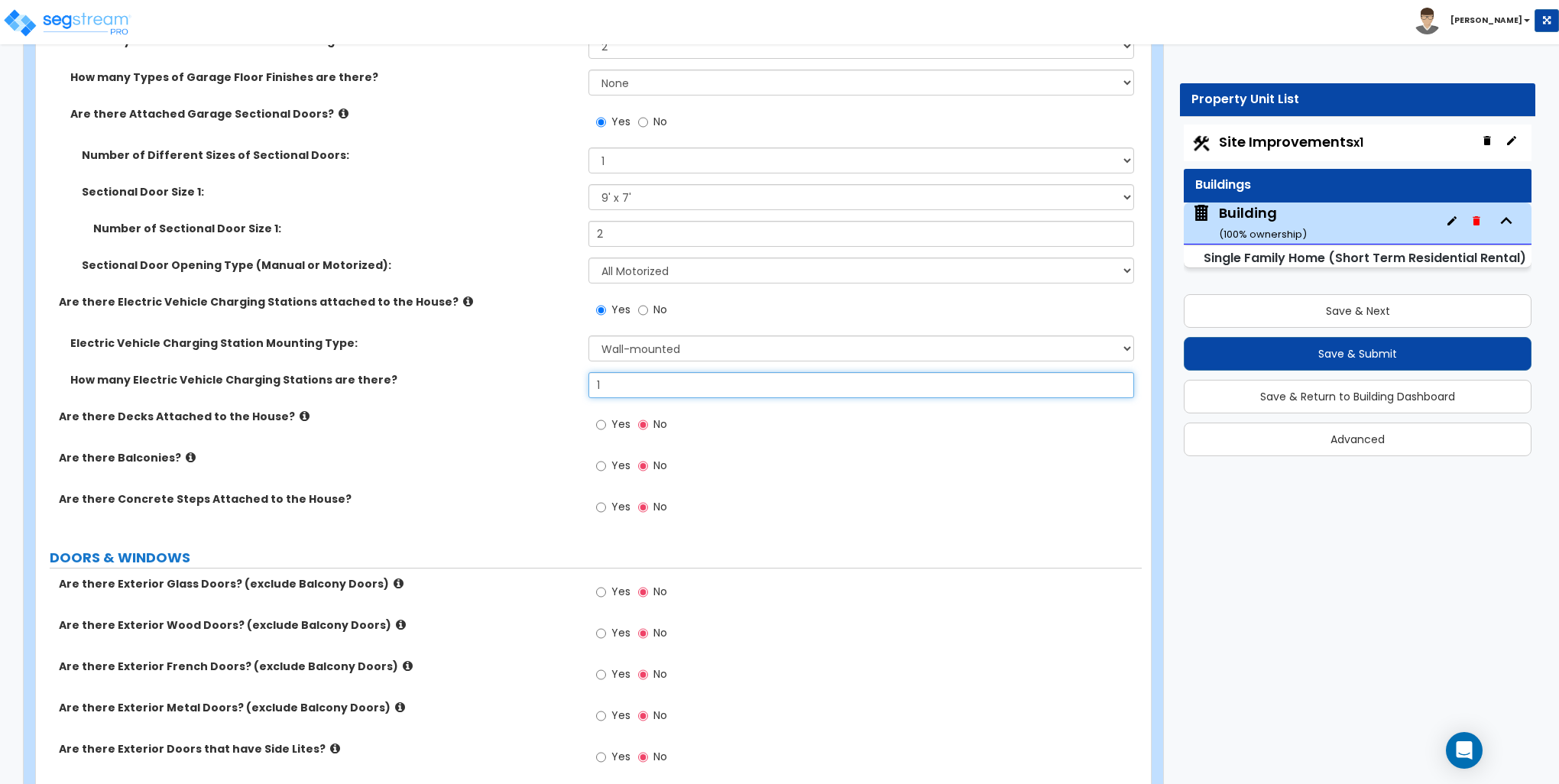
type input "1"
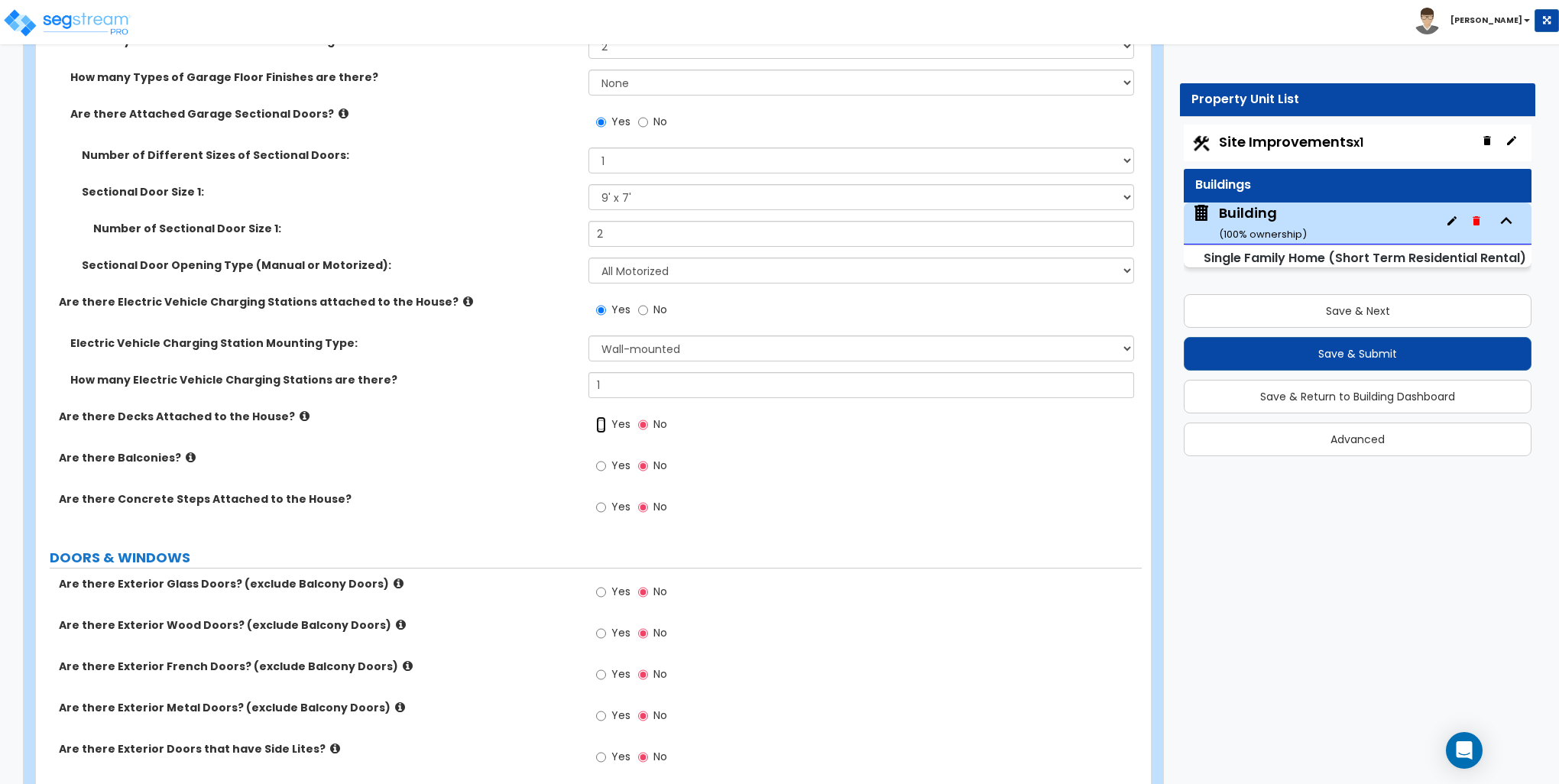
click at [605, 424] on input "Yes" at bounding box center [602, 424] width 10 height 17
radio input "true"
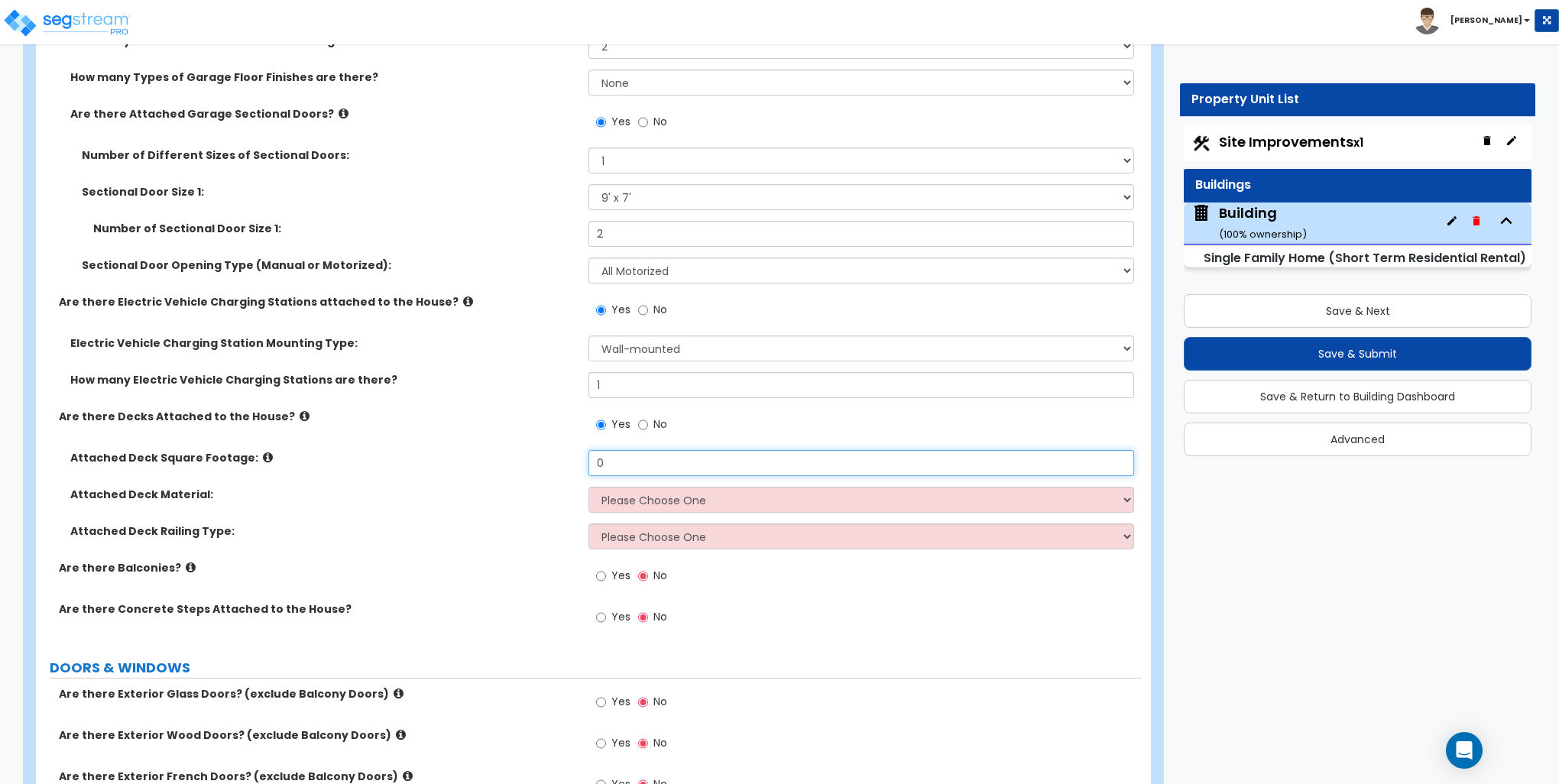
click at [624, 460] on input "0" at bounding box center [861, 463] width 545 height 26
type input "440"
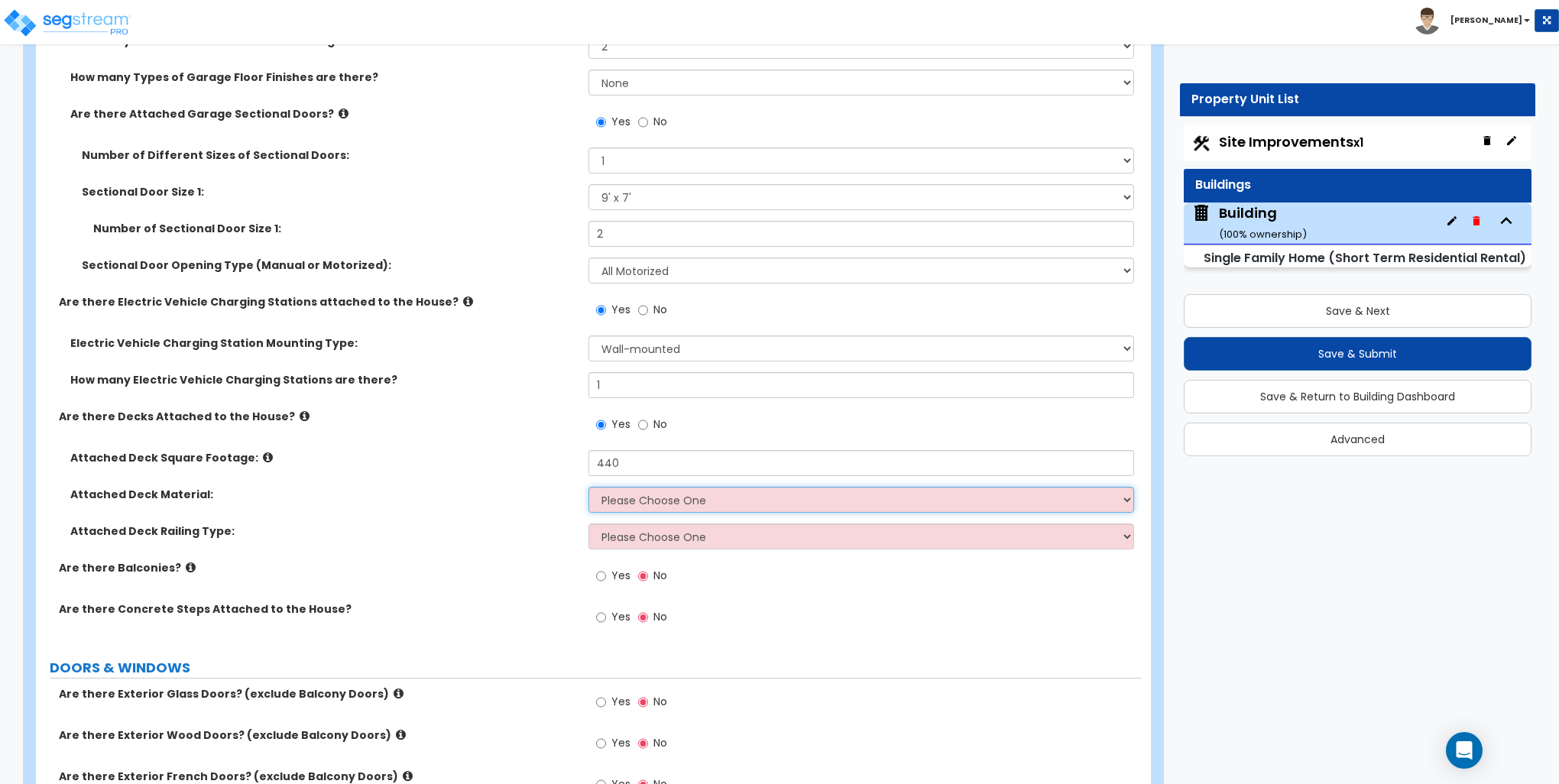
click at [640, 498] on select "Please Choose One Wood Plastic/PVC" at bounding box center [861, 499] width 545 height 26
select select "2"
click at [589, 486] on select "Please Choose One Wood Plastic/PVC" at bounding box center [861, 499] width 545 height 26
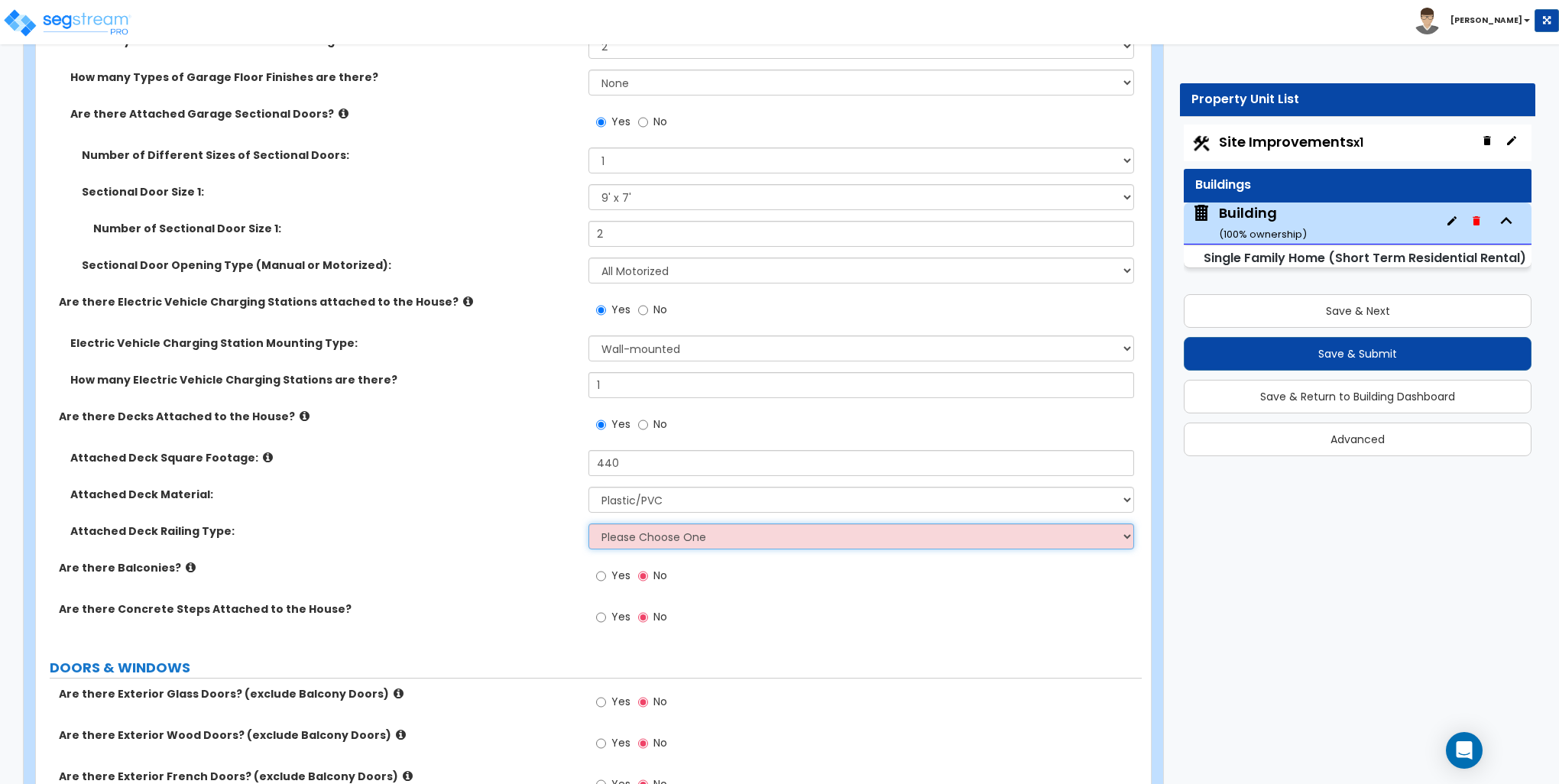
click at [652, 537] on select "Please Choose One Wood Plastic" at bounding box center [861, 536] width 545 height 26
select select "2"
click at [589, 524] on select "Please Choose One Wood Plastic" at bounding box center [861, 536] width 545 height 26
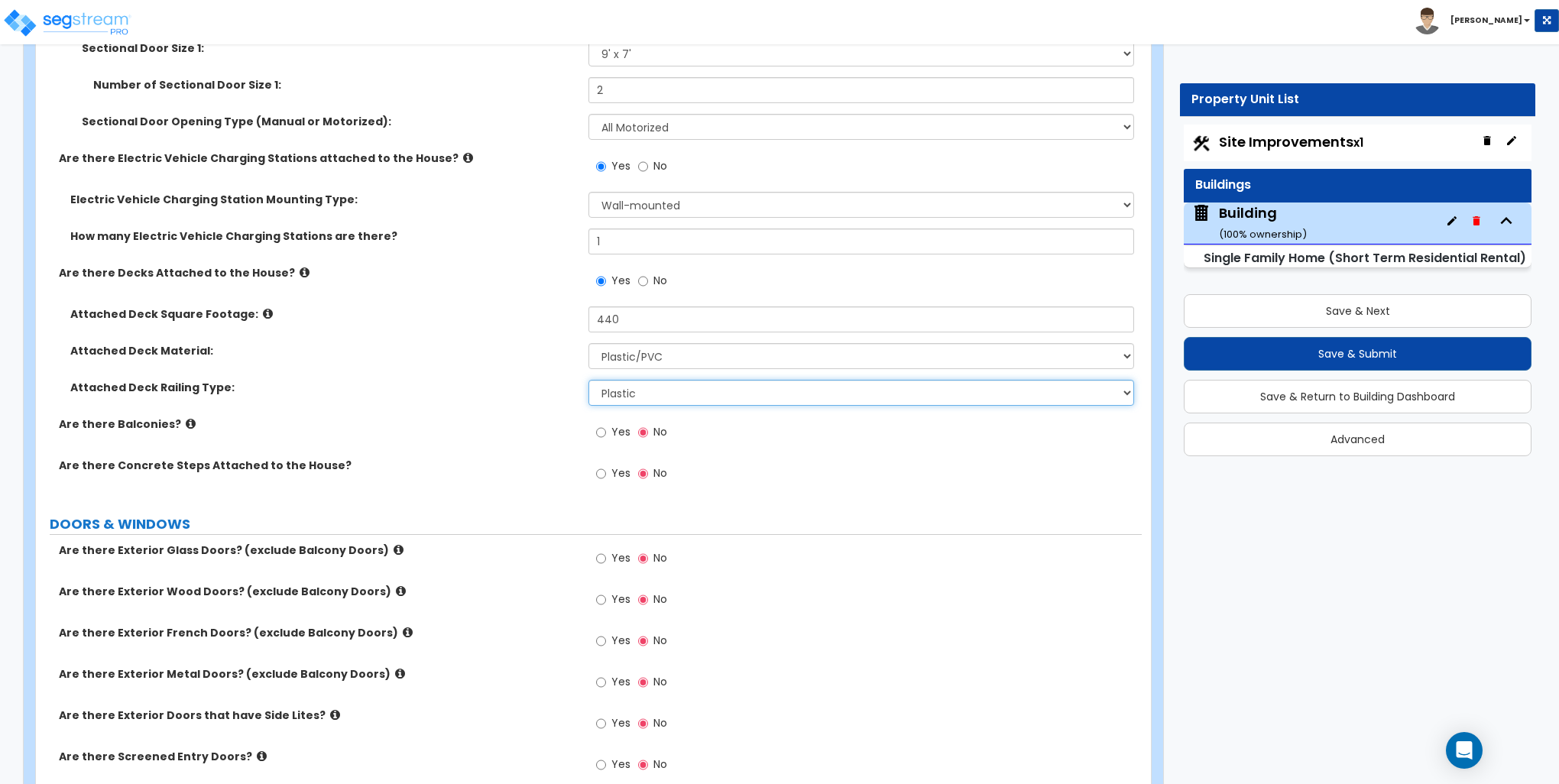
scroll to position [1833, 0]
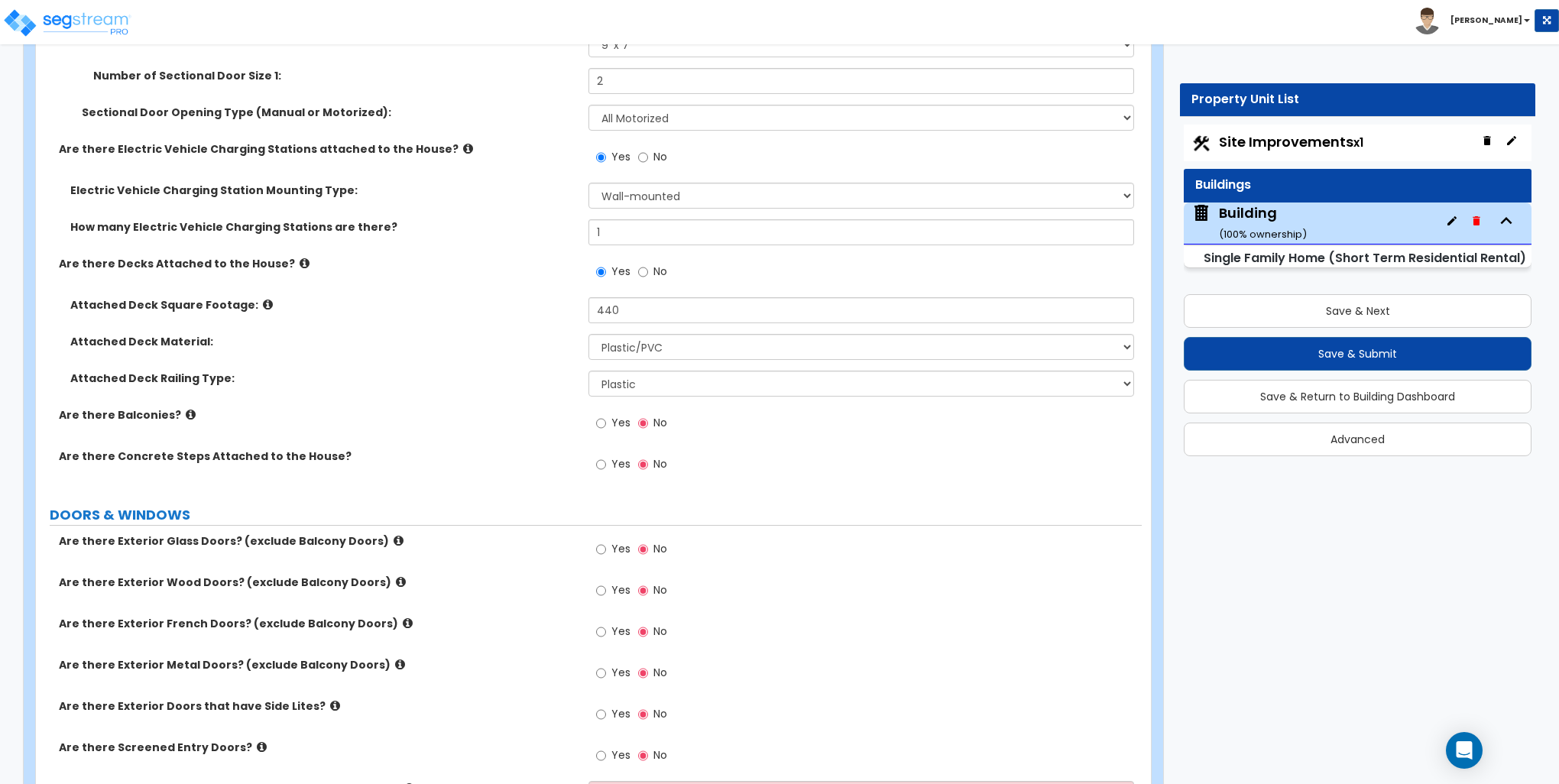
click at [187, 411] on label "Are there Balconies?" at bounding box center [318, 415] width 518 height 16
click at [186, 412] on icon at bounding box center [191, 415] width 10 height 12
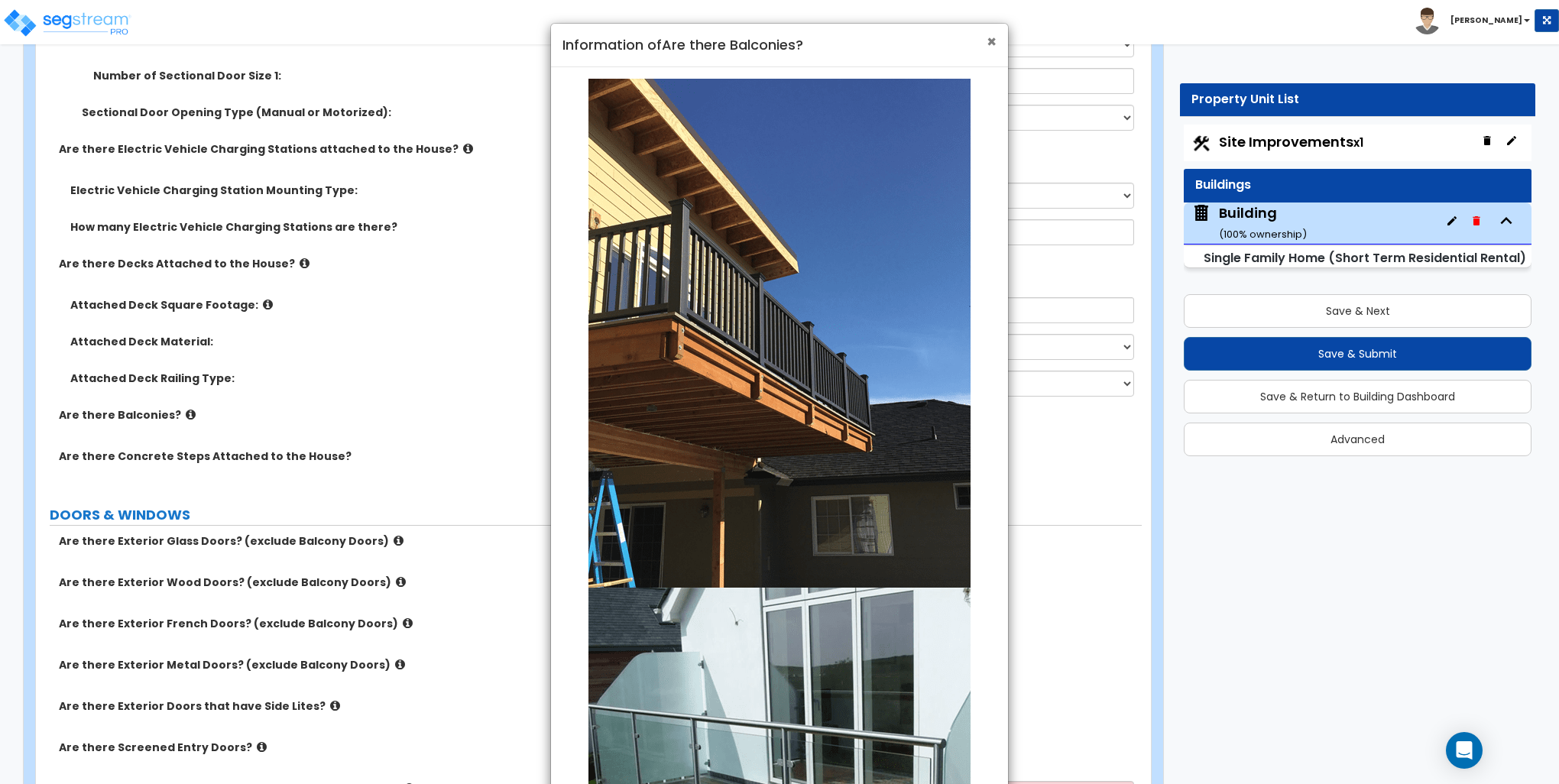
click at [993, 43] on span "×" at bounding box center [992, 41] width 10 height 23
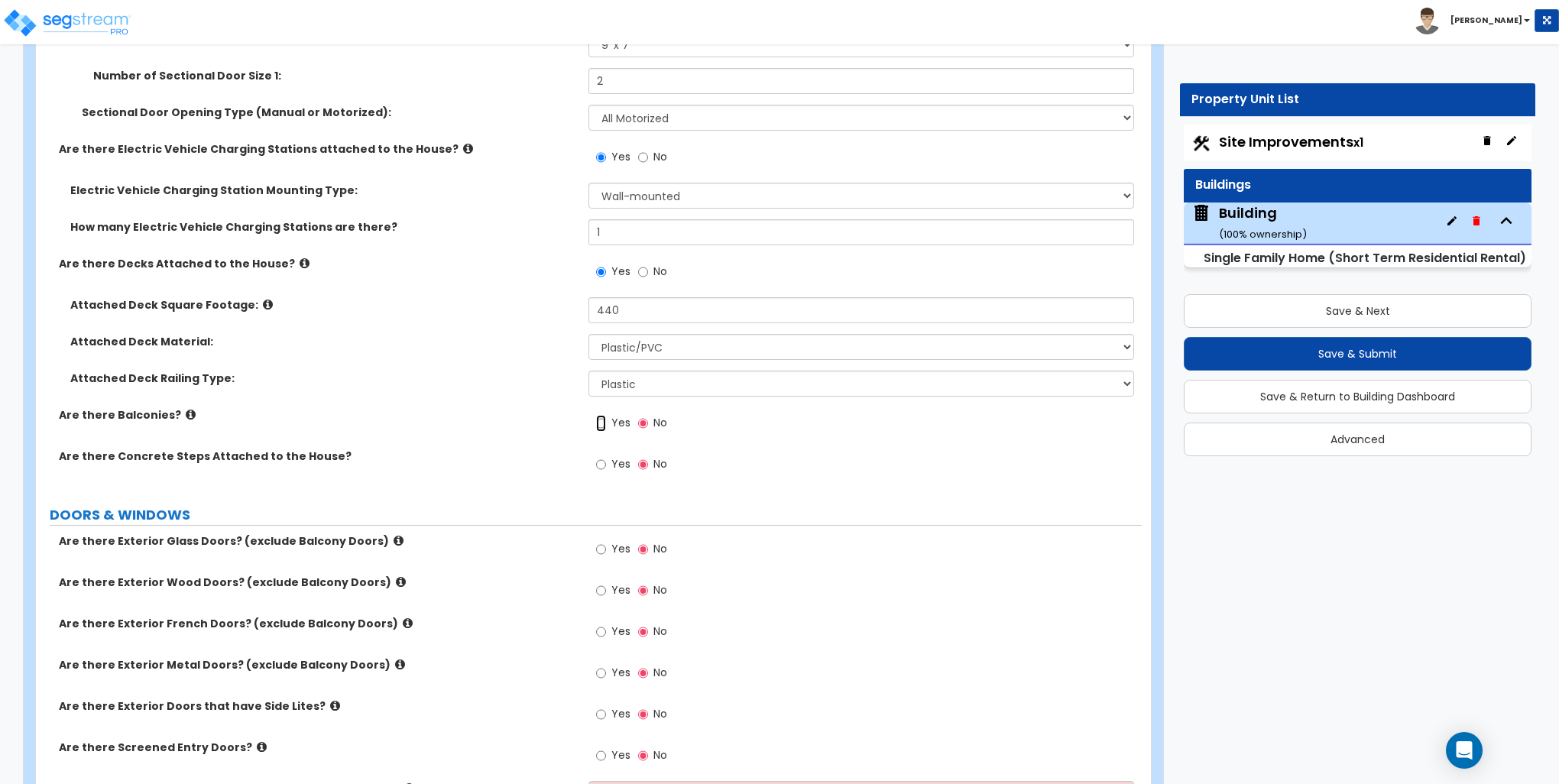
click at [603, 420] on input "Yes" at bounding box center [602, 422] width 10 height 17
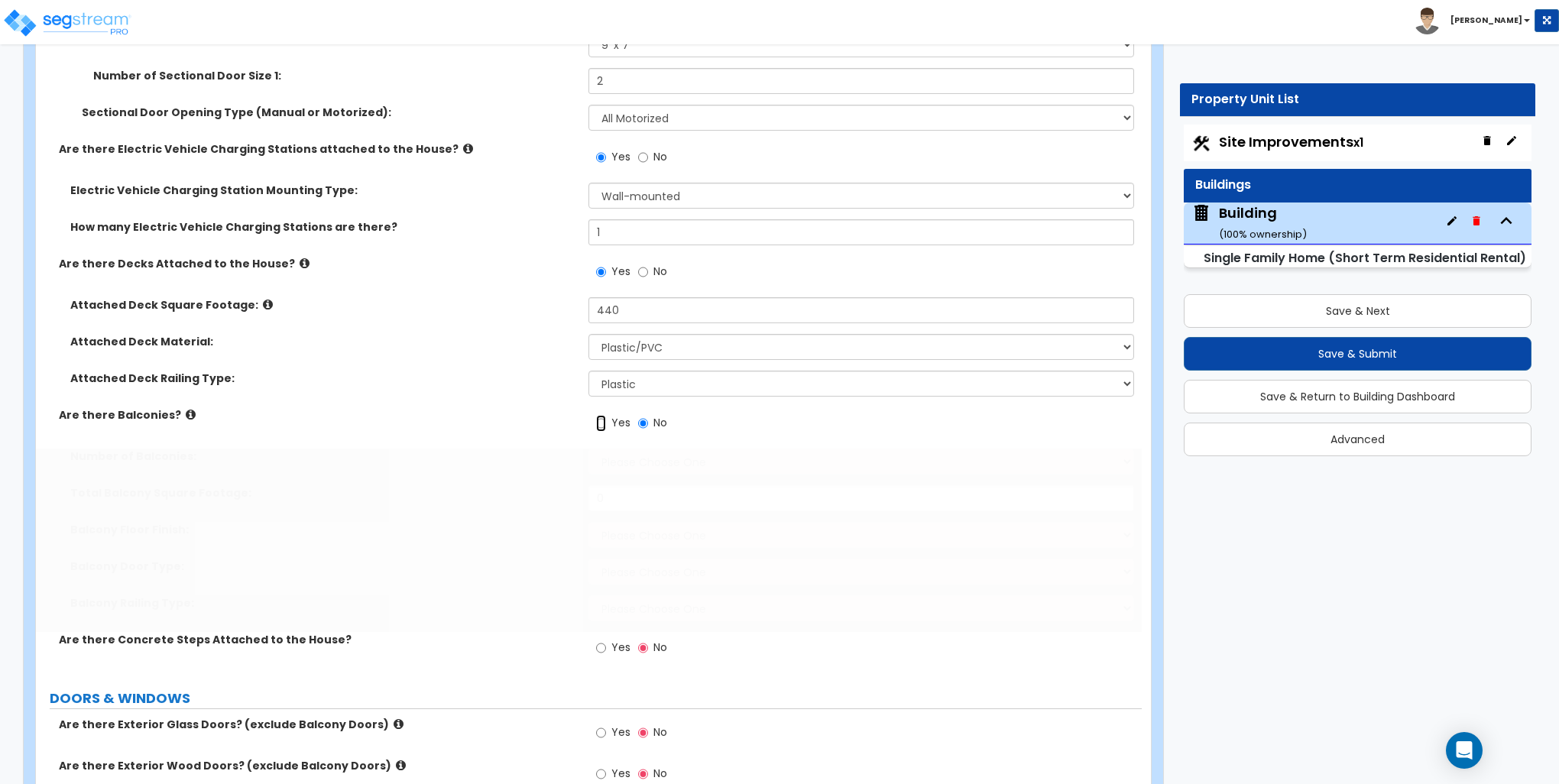
radio input "true"
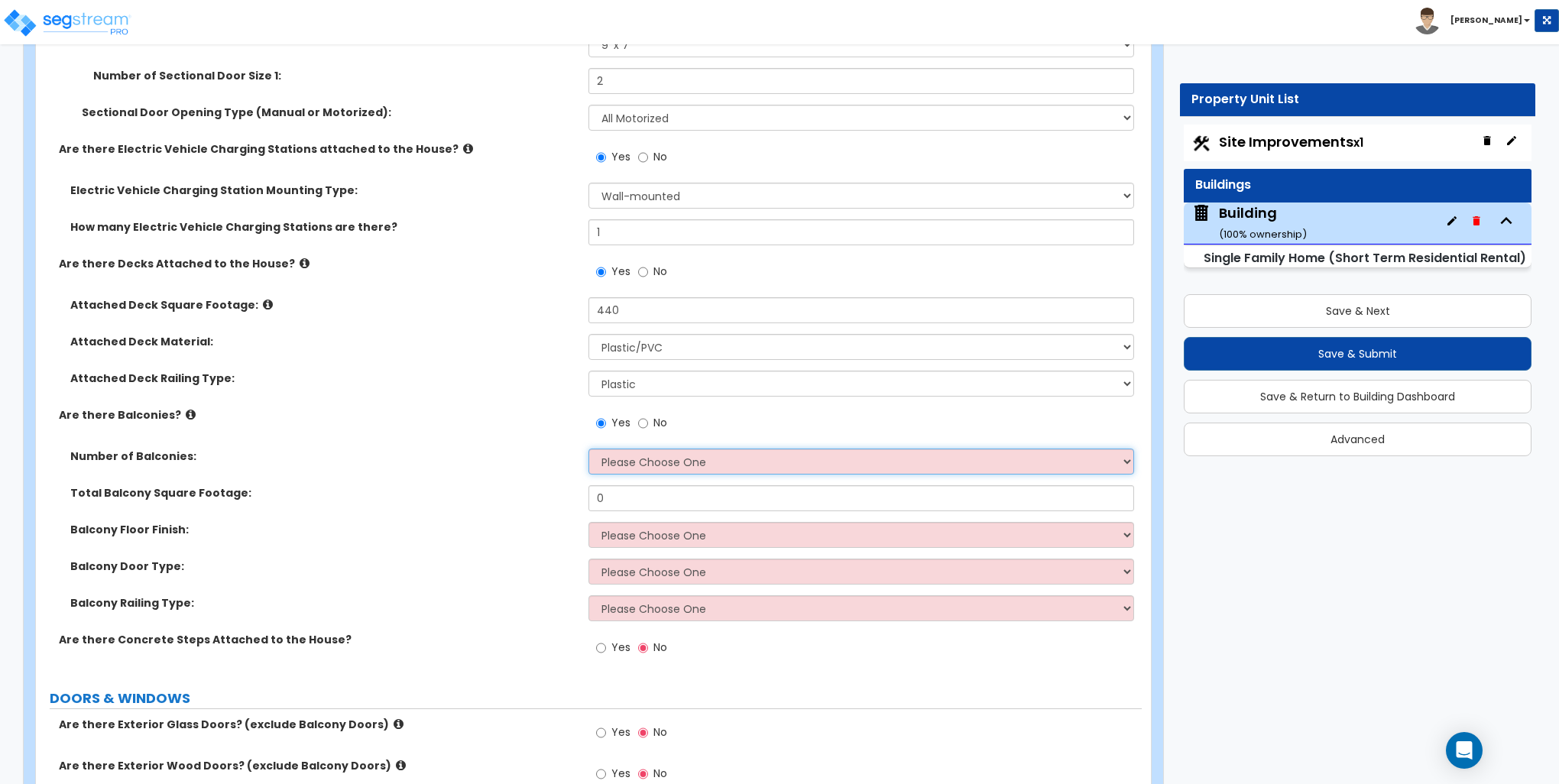
click at [617, 454] on select "Please Choose One 1 2 3 4 5" at bounding box center [861, 461] width 545 height 26
select select "1"
click at [589, 448] on select "Please Choose One 1 2 3 4 5" at bounding box center [861, 461] width 545 height 26
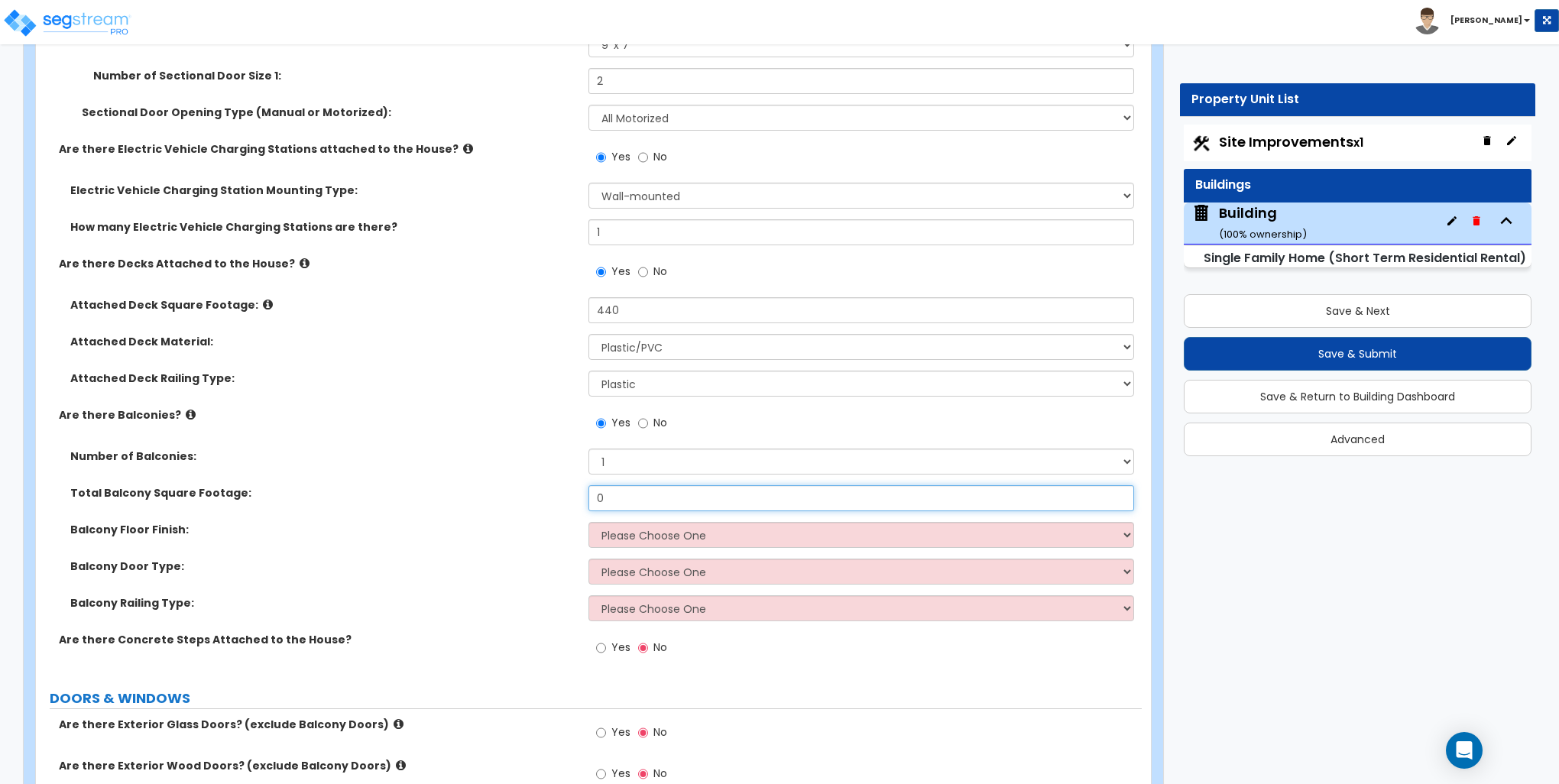
click at [620, 490] on input "0" at bounding box center [861, 498] width 545 height 26
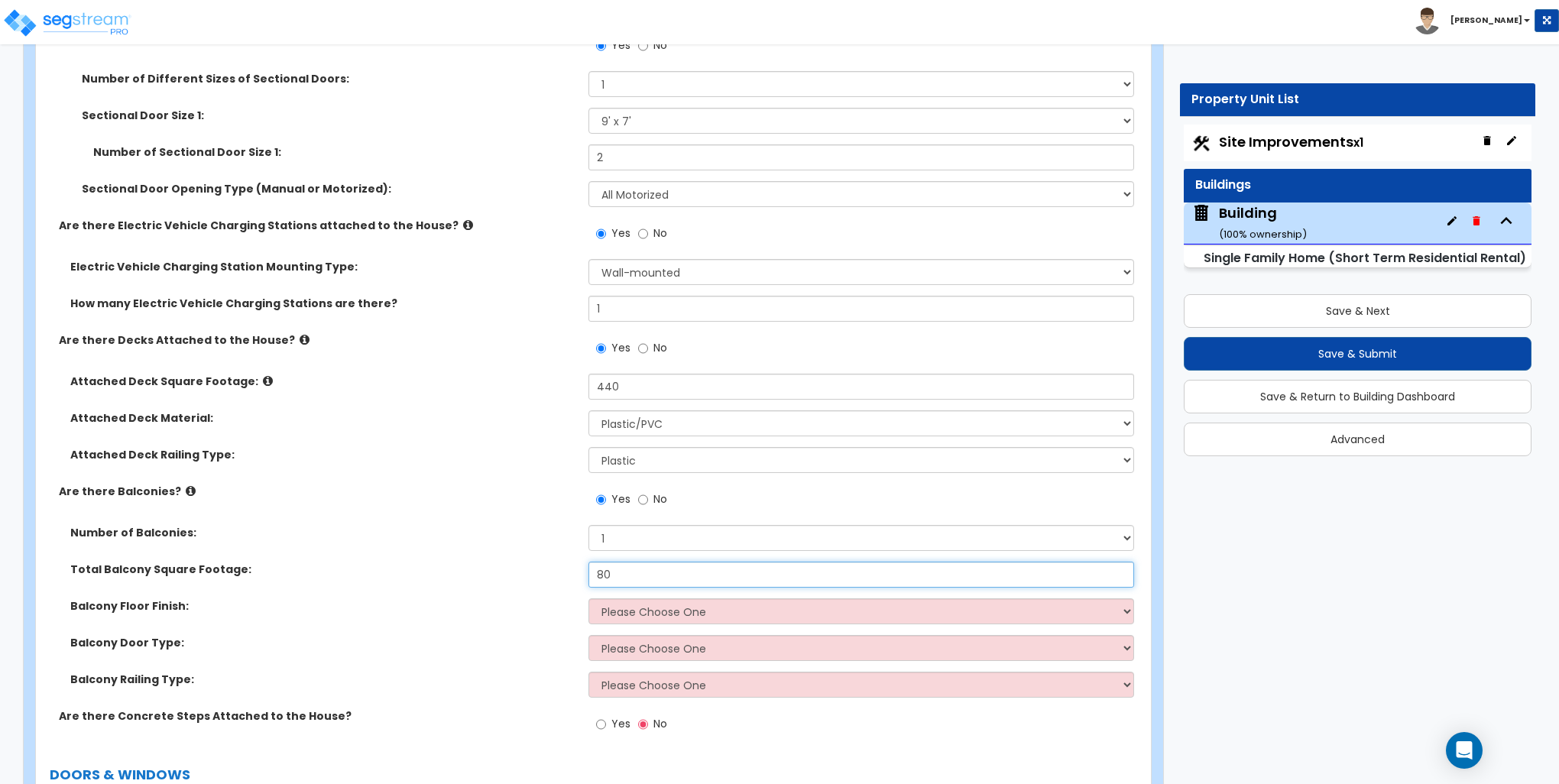
type input "80"
click at [627, 603] on select "Please Choose One Concrete Flooring Tile Flooring Resilient Laminate Flooring P…" at bounding box center [861, 611] width 545 height 26
click at [589, 598] on select "Please Choose One Concrete Flooring Tile Flooring Resilient Laminate Flooring P…" at bounding box center [861, 611] width 545 height 26
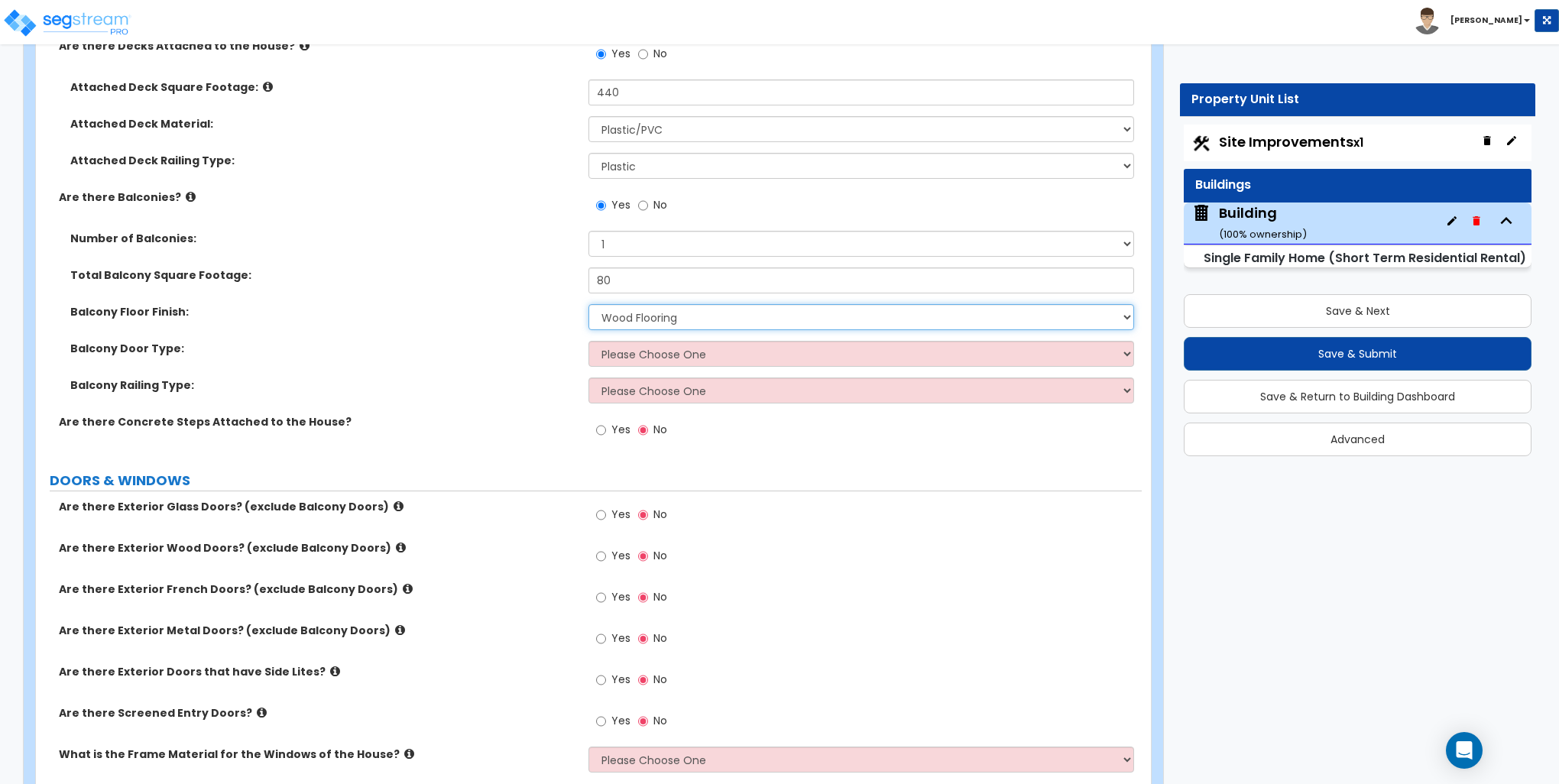
scroll to position [2063, 0]
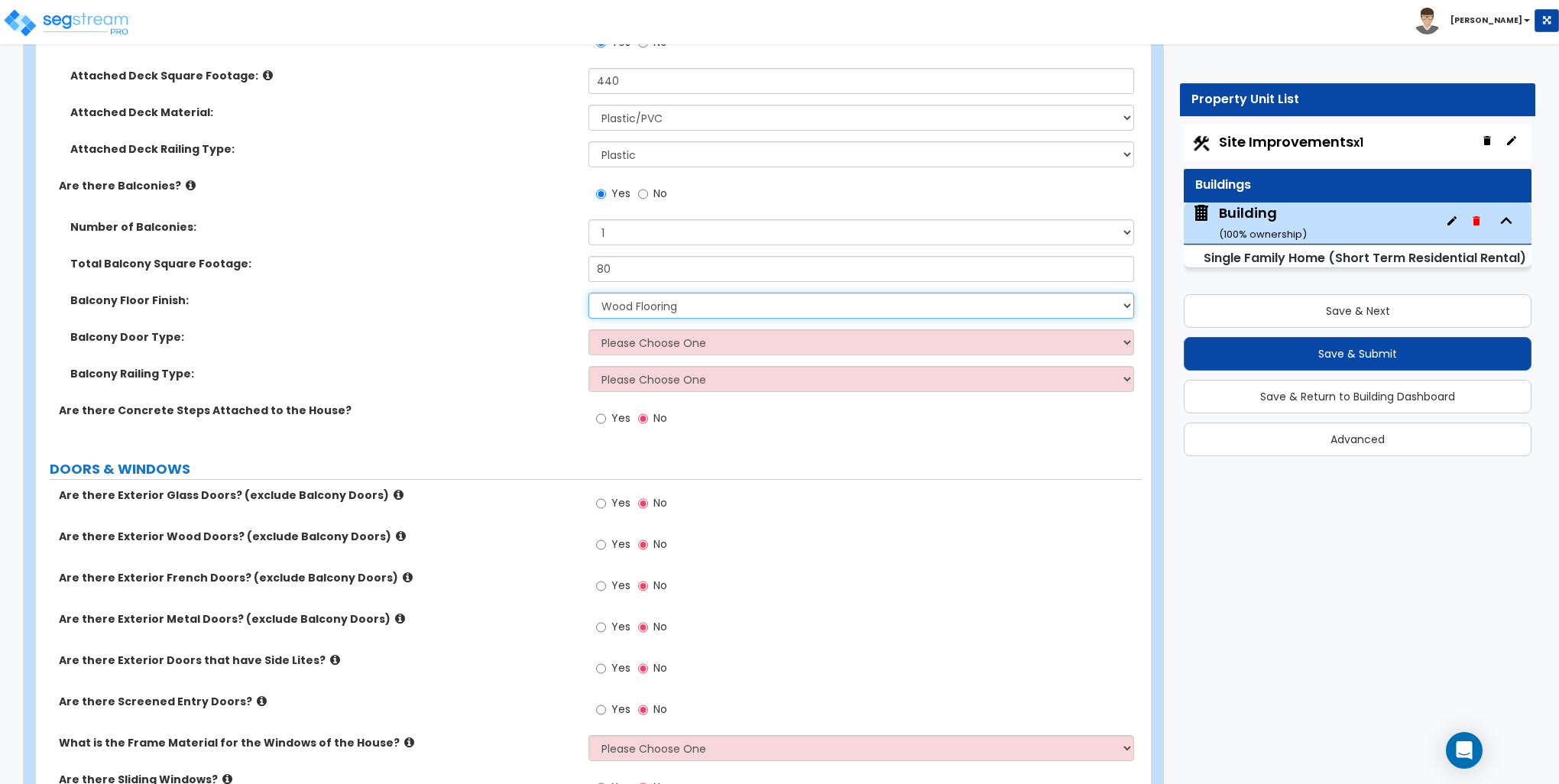
click at [648, 304] on select "Please Choose One Concrete Flooring Tile Flooring Resilient Laminate Flooring P…" at bounding box center [861, 306] width 545 height 26
select select "4"
click at [589, 293] on select "Please Choose One Concrete Flooring Tile Flooring Resilient Laminate Flooring P…" at bounding box center [861, 306] width 545 height 26
click at [665, 342] on select "Please Choose One Single Hinged Doors Double Hinged Doors Single French Doors D…" at bounding box center [861, 342] width 545 height 26
select select "3"
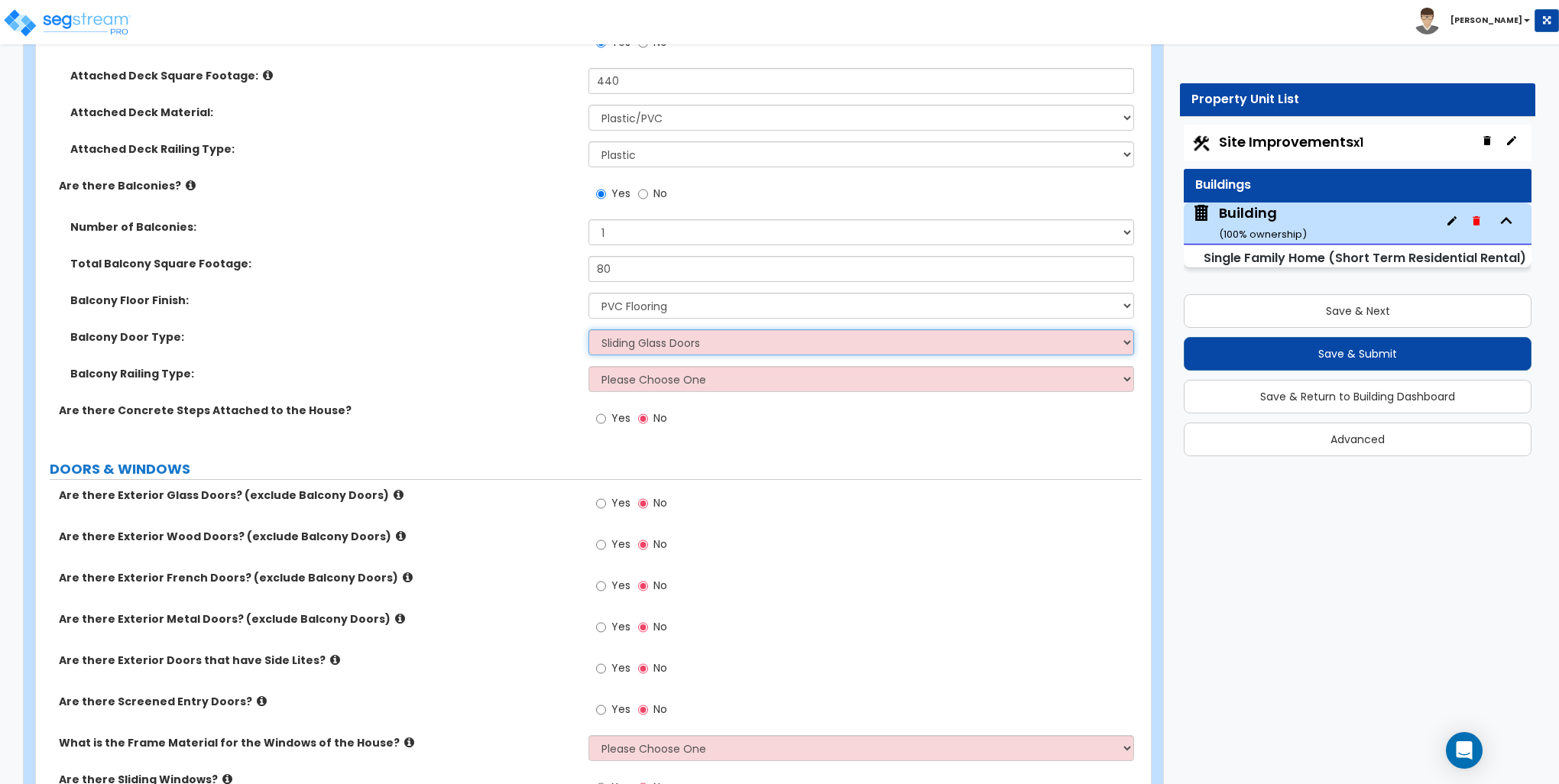
click at [589, 329] on select "Please Choose One Single Hinged Doors Double Hinged Doors Single French Doors D…" at bounding box center [861, 342] width 545 height 26
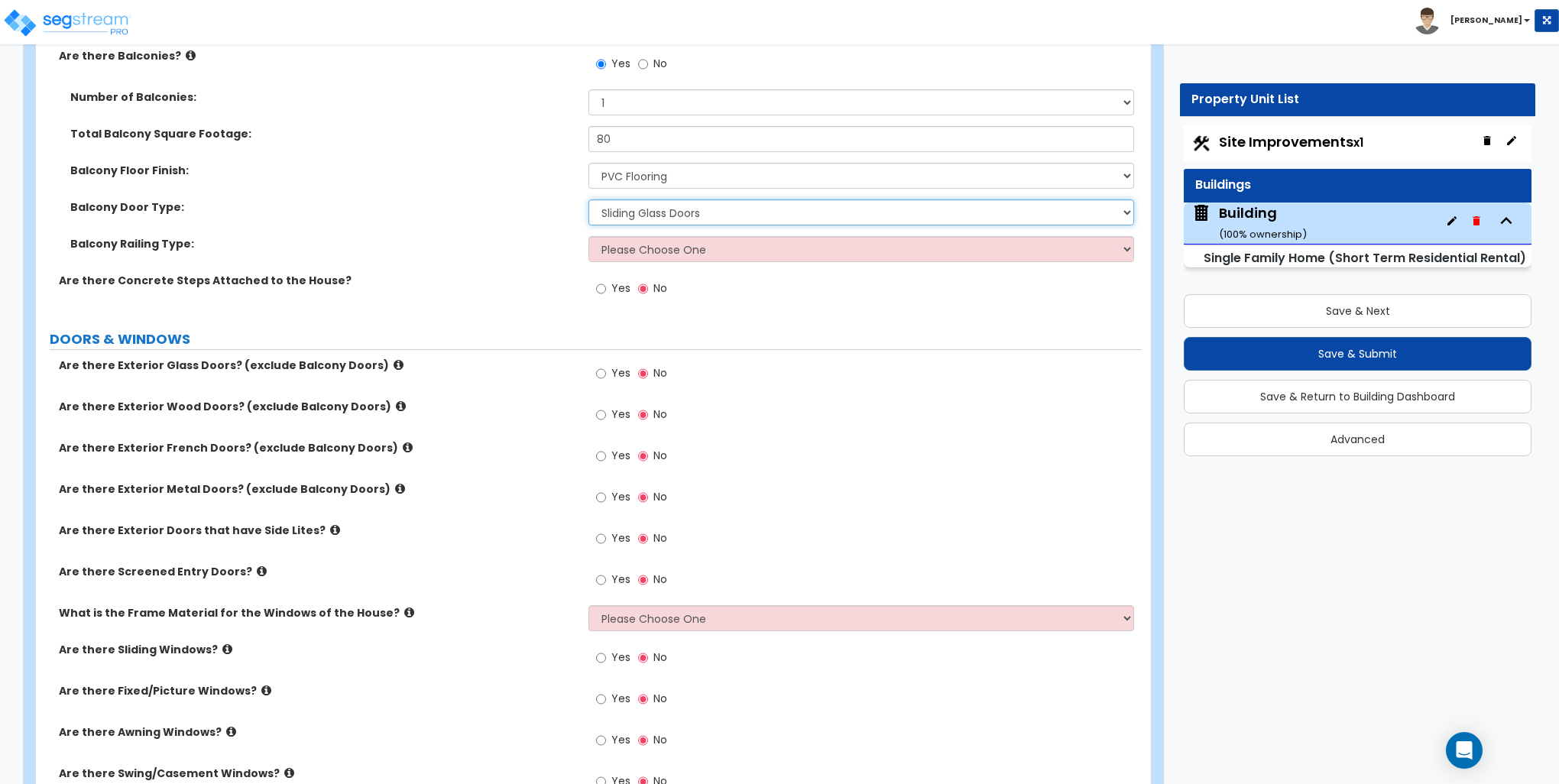
scroll to position [2215, 0]
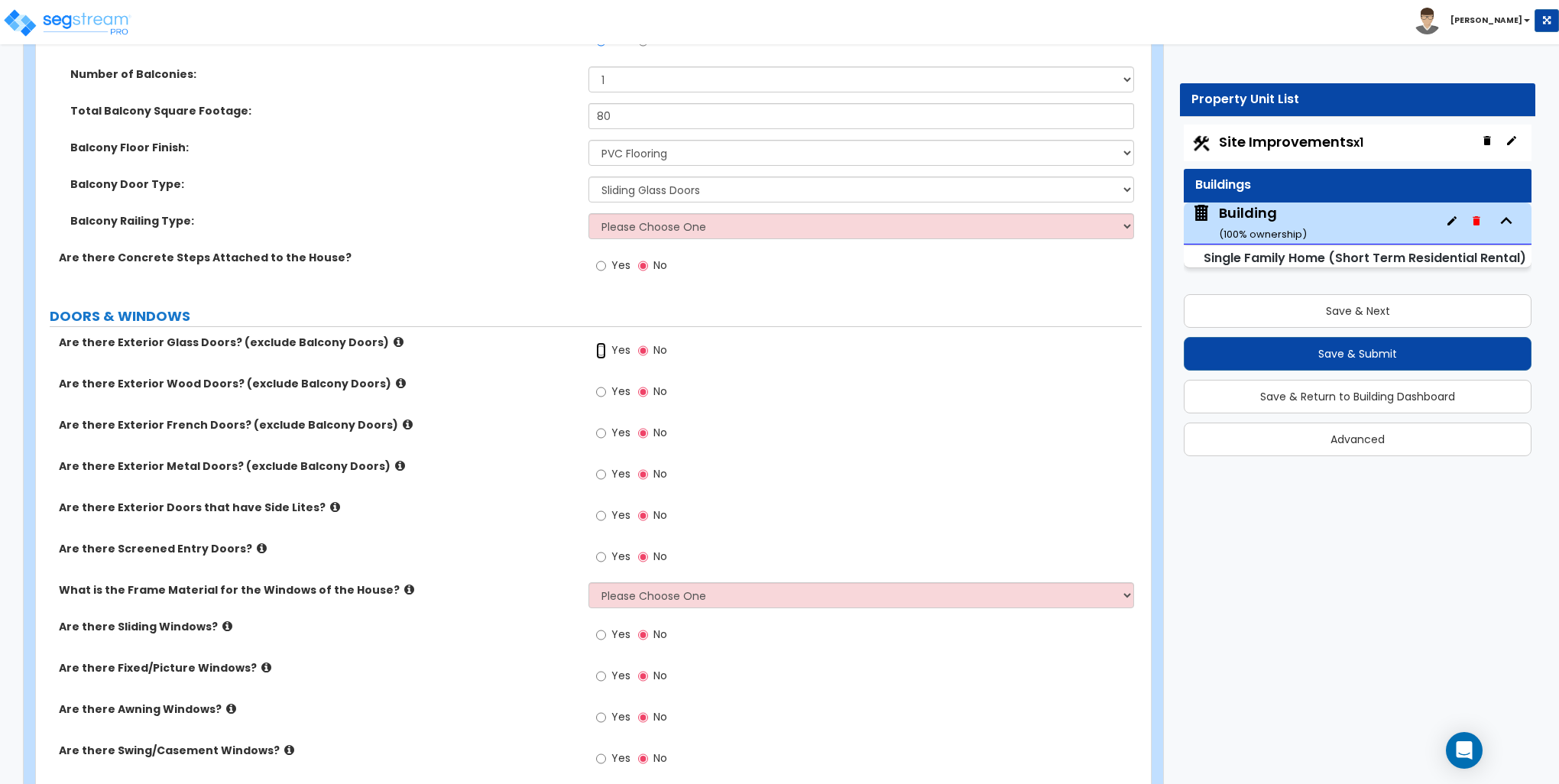
click at [601, 350] on input "Yes" at bounding box center [602, 350] width 10 height 17
radio input "true"
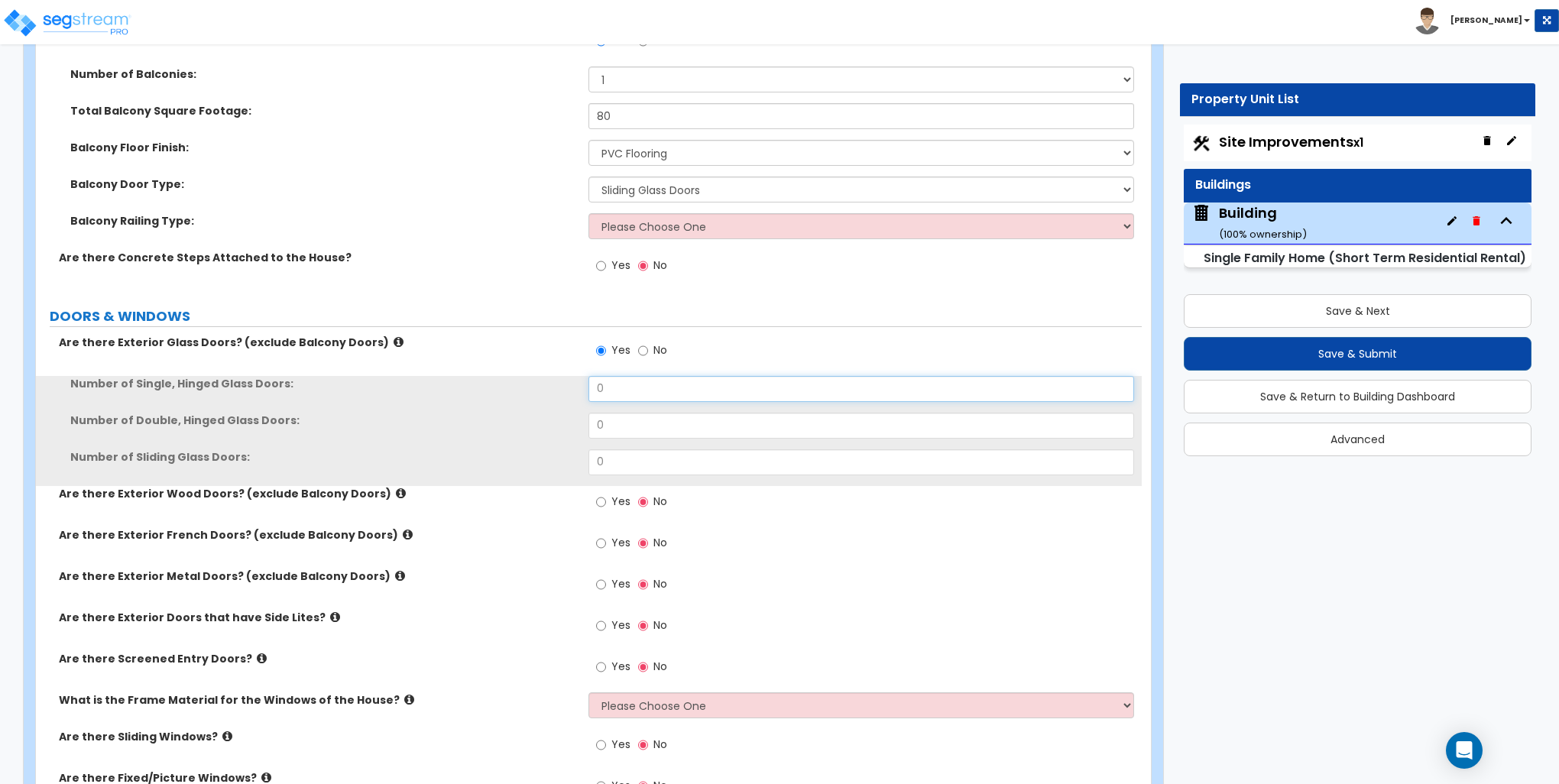
click at [619, 383] on input "0" at bounding box center [861, 389] width 545 height 26
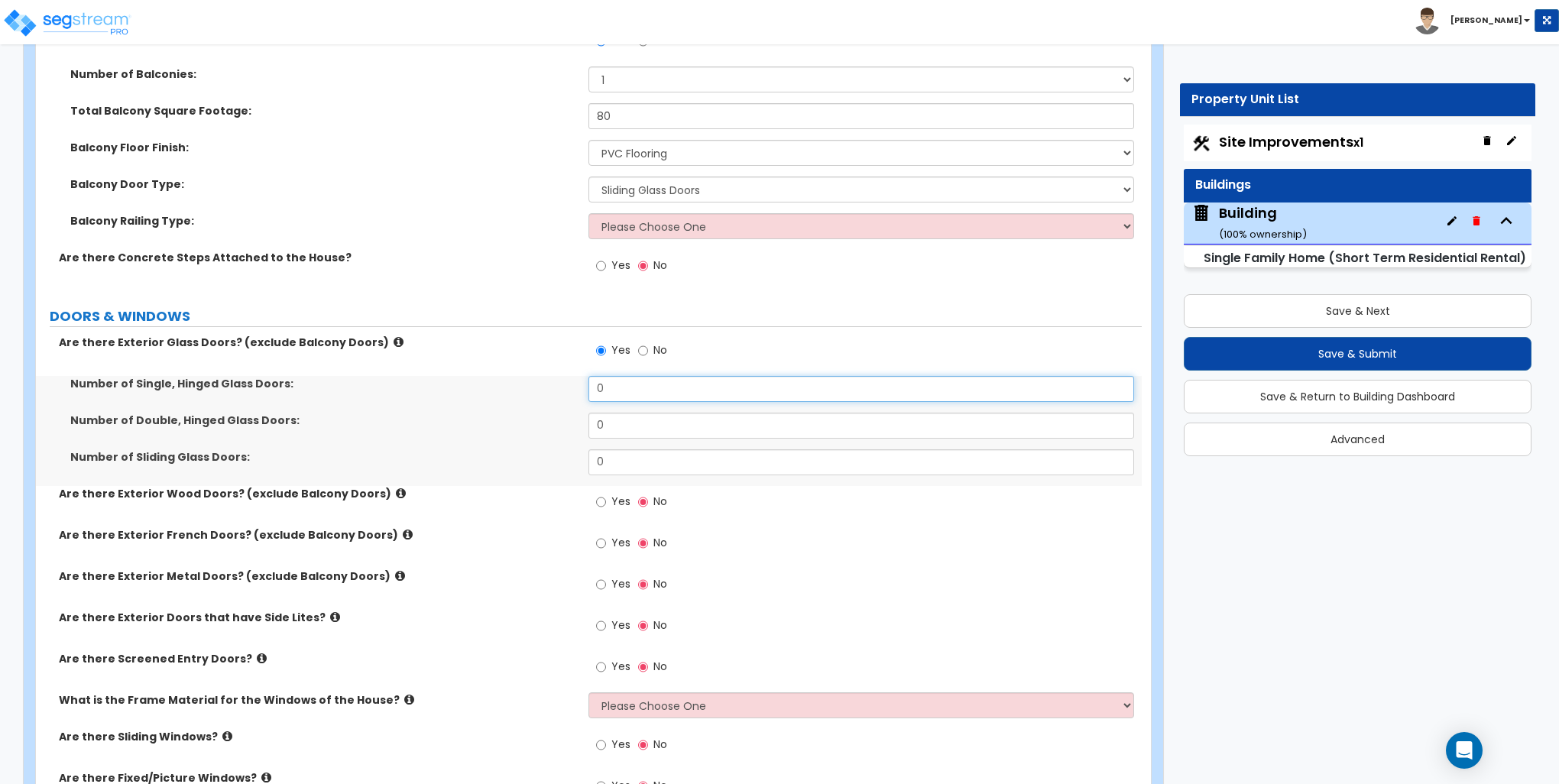
click at [619, 383] on input "0" at bounding box center [861, 389] width 545 height 26
type input "1"
click at [605, 503] on input "Yes" at bounding box center [602, 501] width 10 height 17
radio input "true"
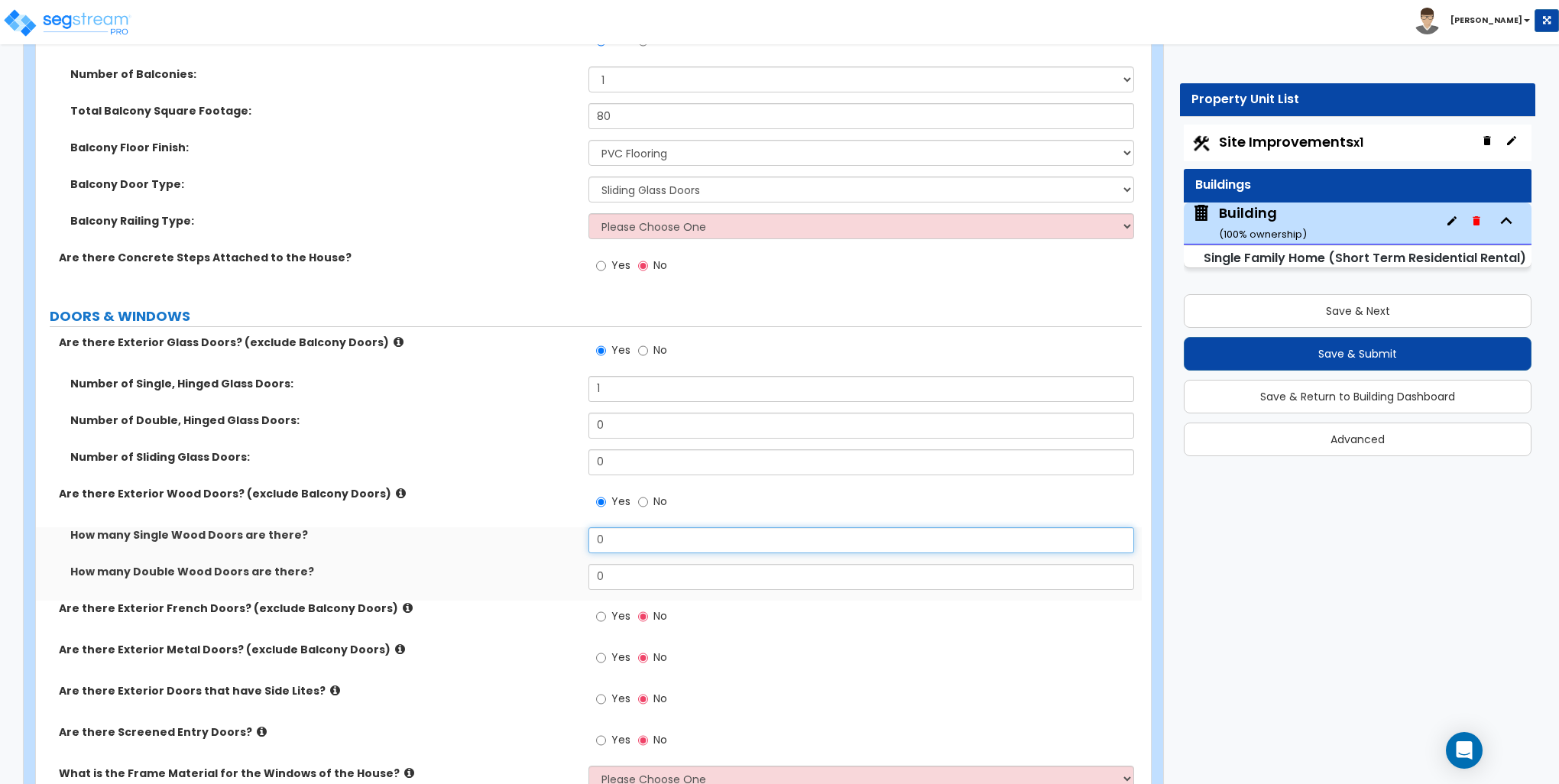
click at [613, 533] on input "0" at bounding box center [861, 540] width 545 height 26
click at [614, 533] on input "0" at bounding box center [861, 540] width 545 height 26
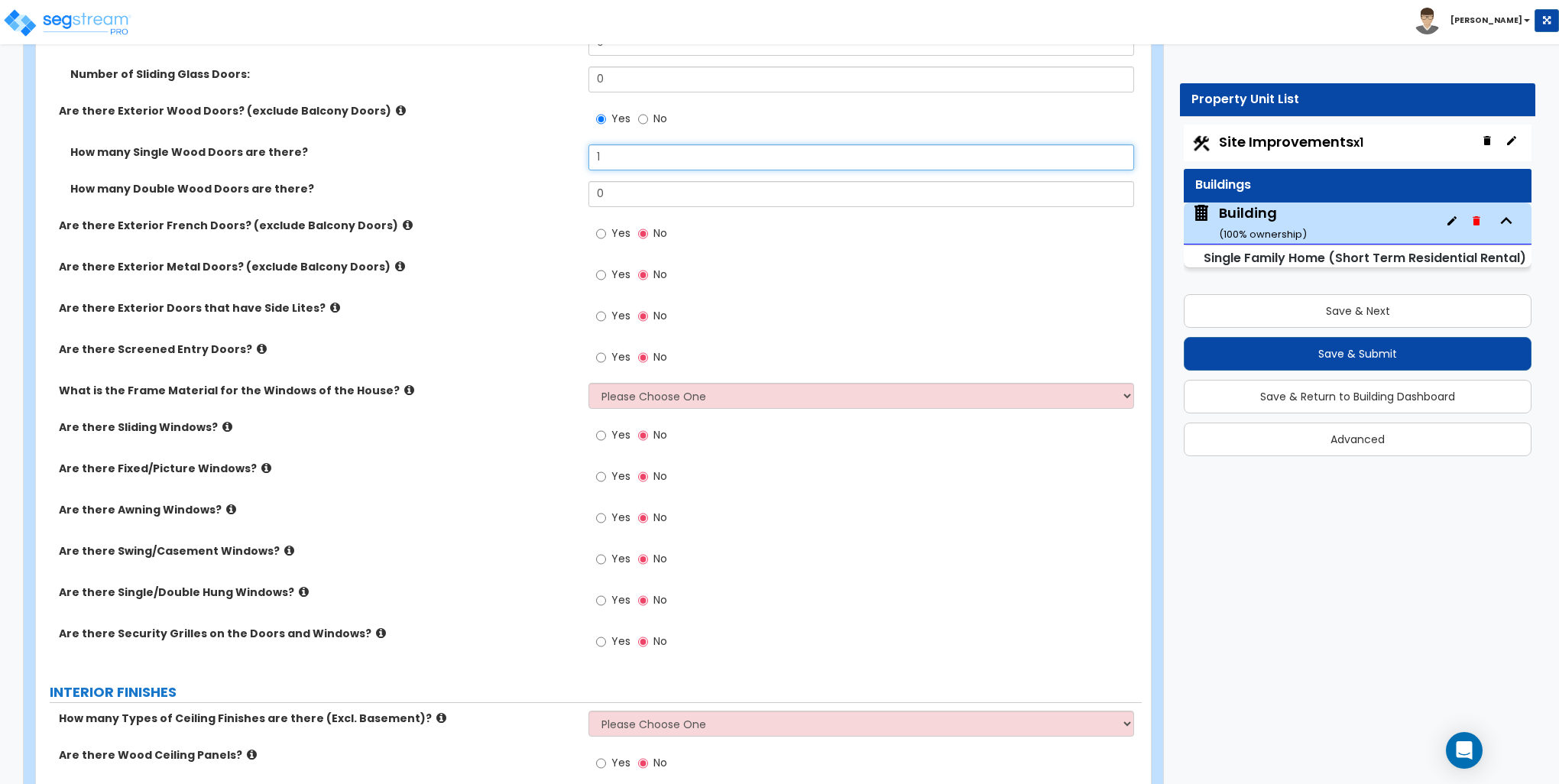
scroll to position [2674, 0]
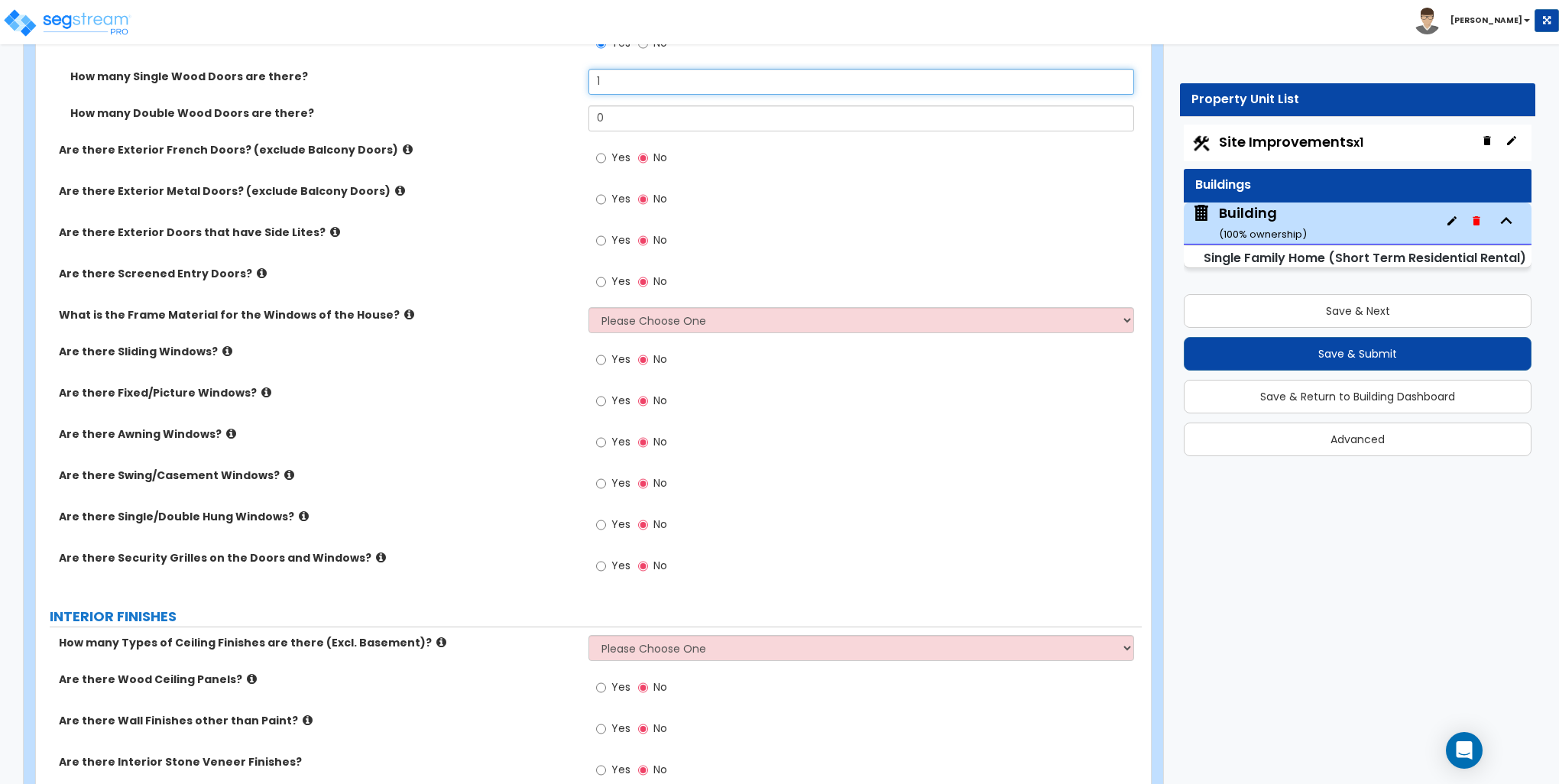
type input "1"
click at [635, 321] on select "Please Choose One Vinyl Aluminum Wood" at bounding box center [861, 320] width 545 height 26
select select "1"
click at [589, 308] on select "Please Choose One Vinyl Aluminum Wood" at bounding box center [861, 320] width 545 height 26
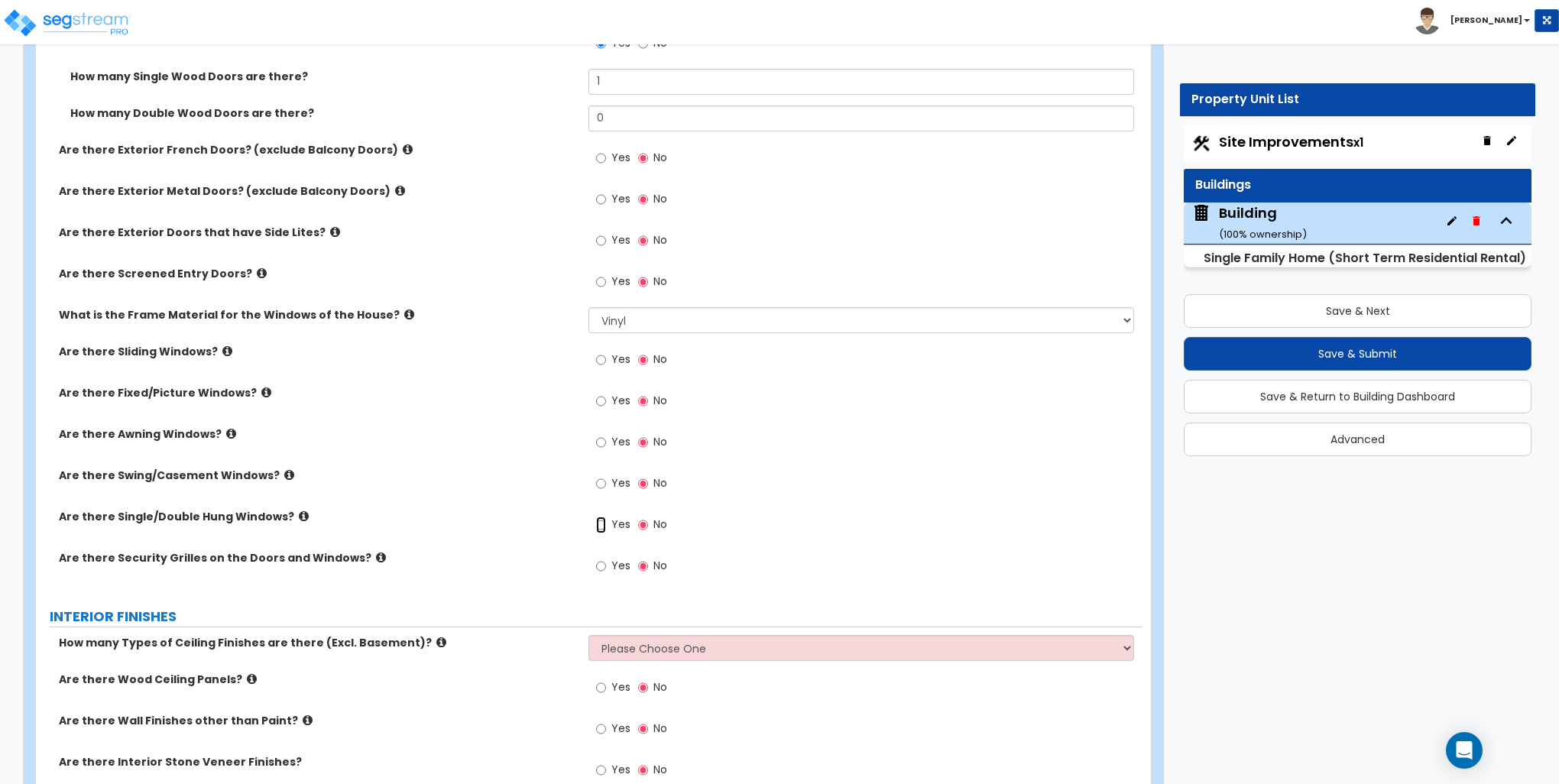
click at [600, 523] on input "Yes" at bounding box center [602, 525] width 10 height 17
radio input "true"
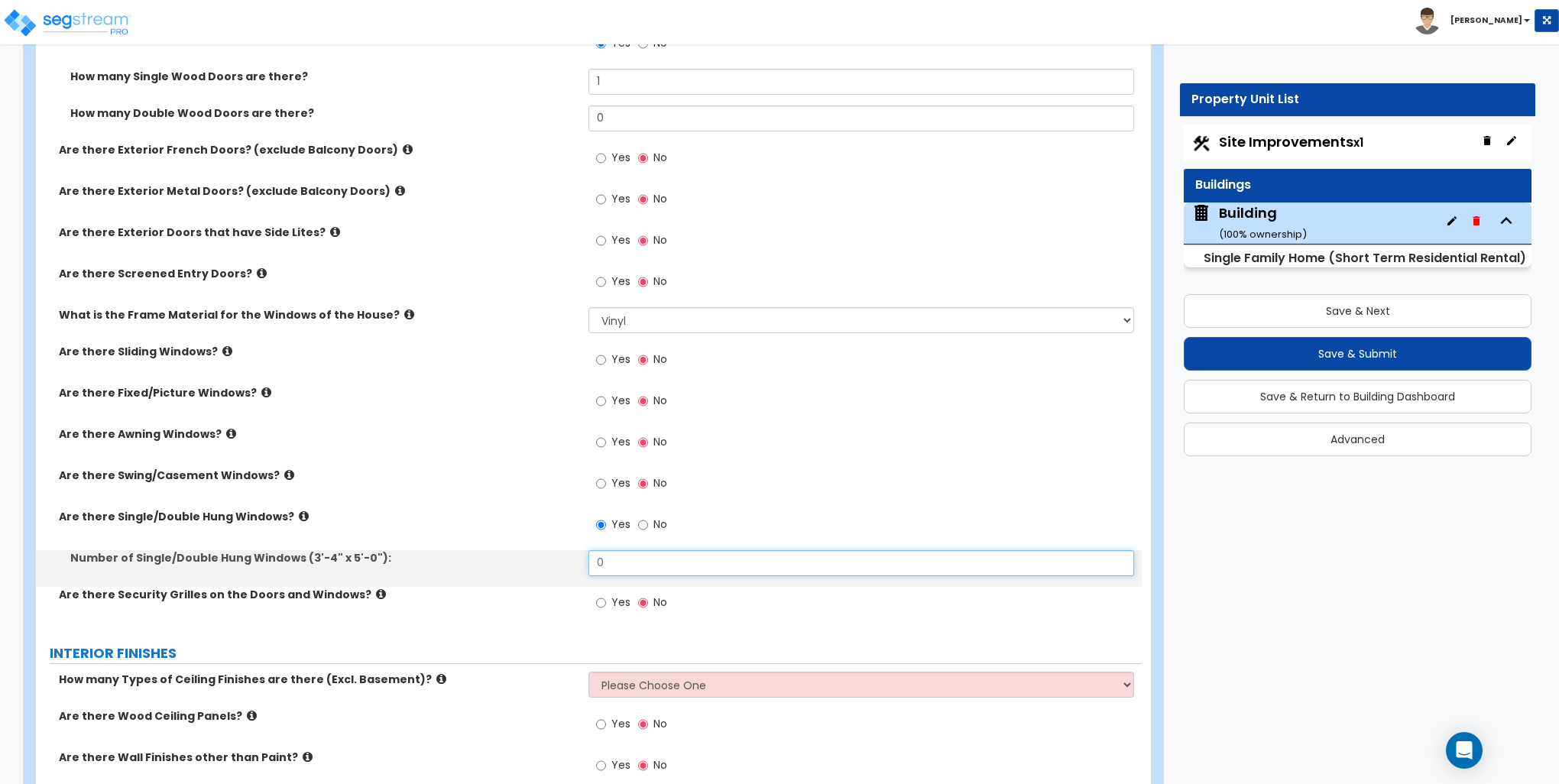
click at [628, 555] on input "0" at bounding box center [861, 563] width 545 height 26
click at [630, 555] on input "0" at bounding box center [861, 563] width 545 height 26
type input "13"
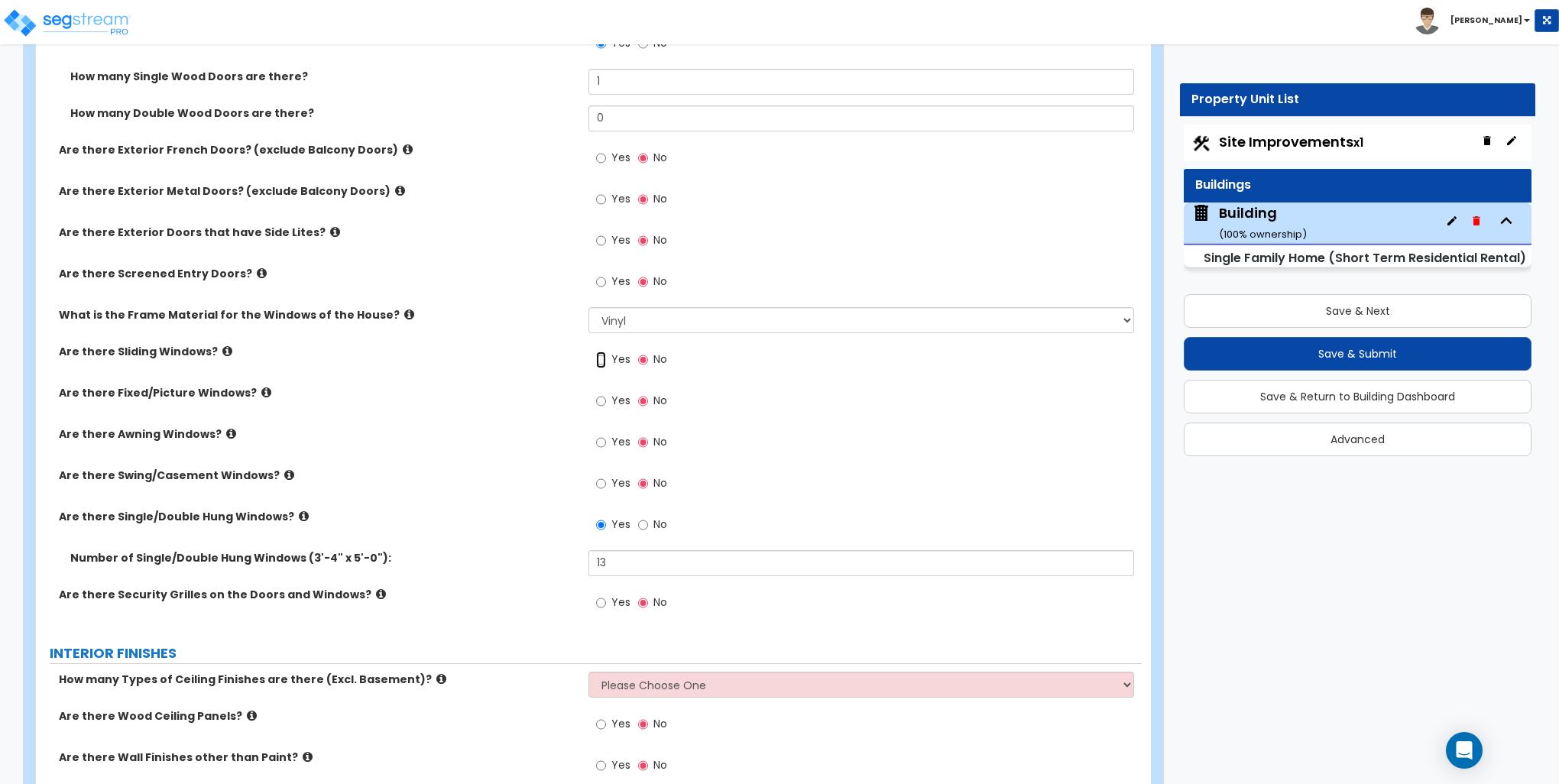
click at [602, 358] on input "Yes" at bounding box center [602, 360] width 10 height 17
radio input "true"
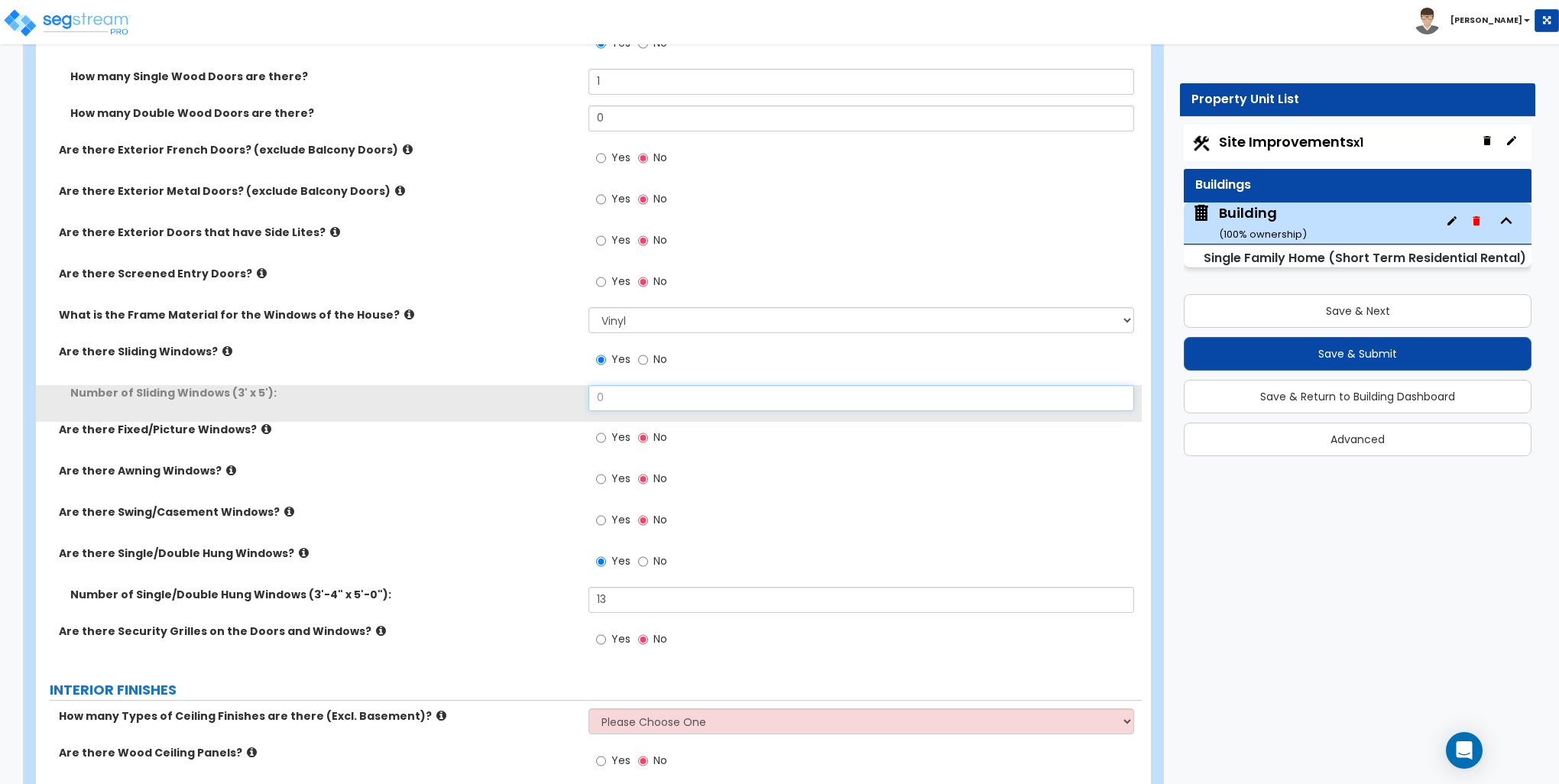
click at [631, 398] on input "0" at bounding box center [861, 398] width 545 height 26
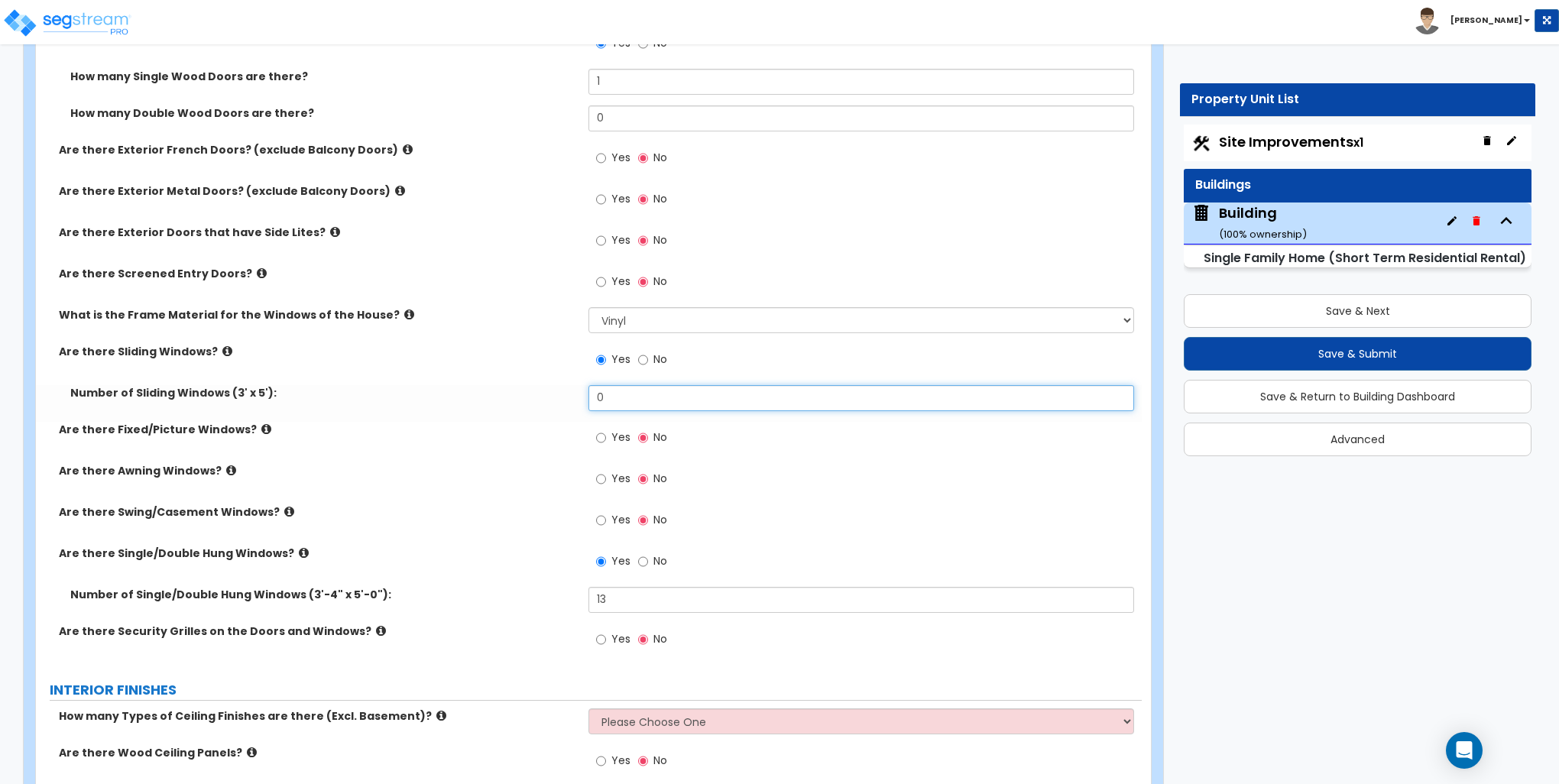
click at [631, 398] on input "0" at bounding box center [861, 398] width 545 height 26
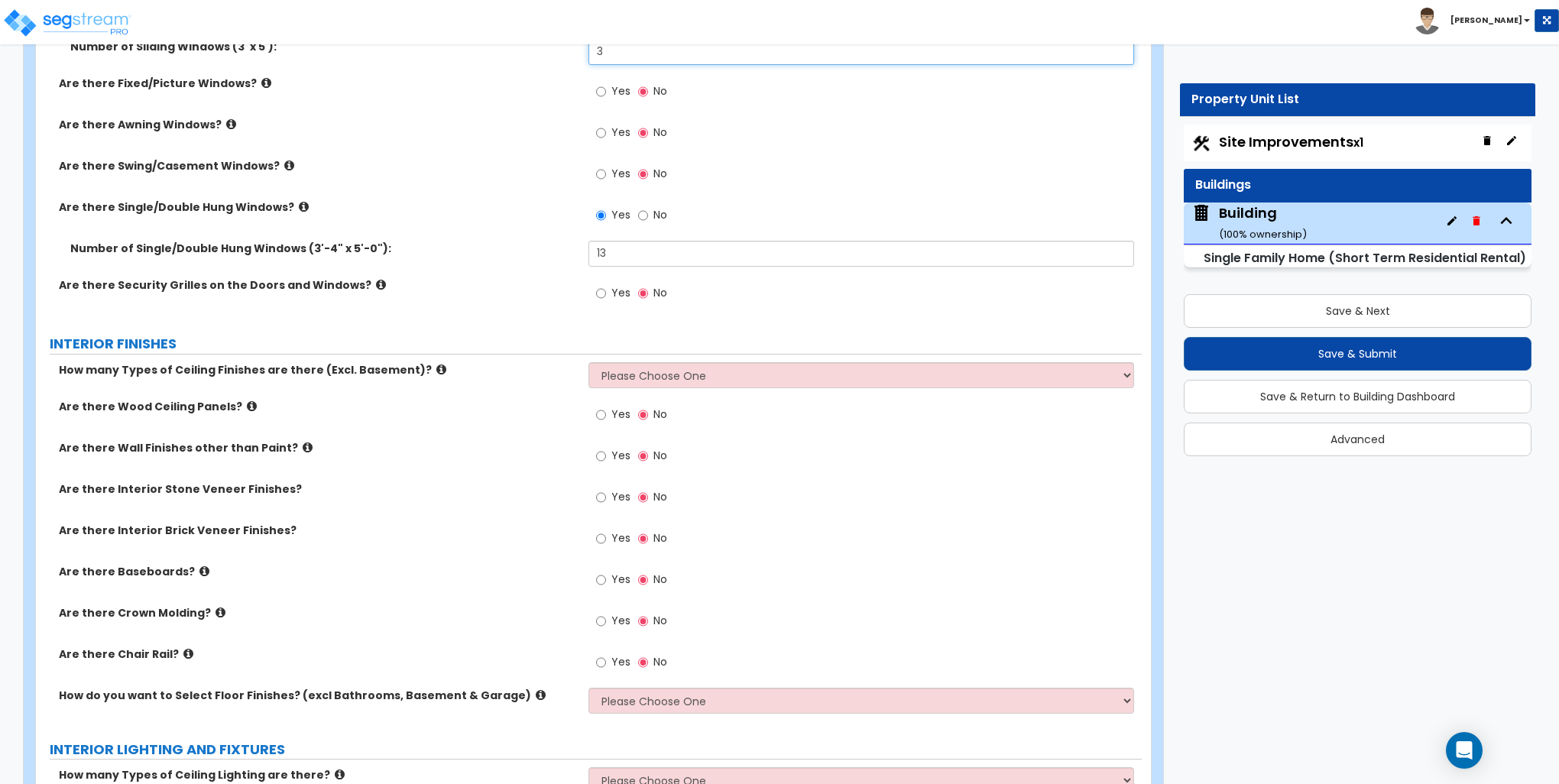
scroll to position [3055, 0]
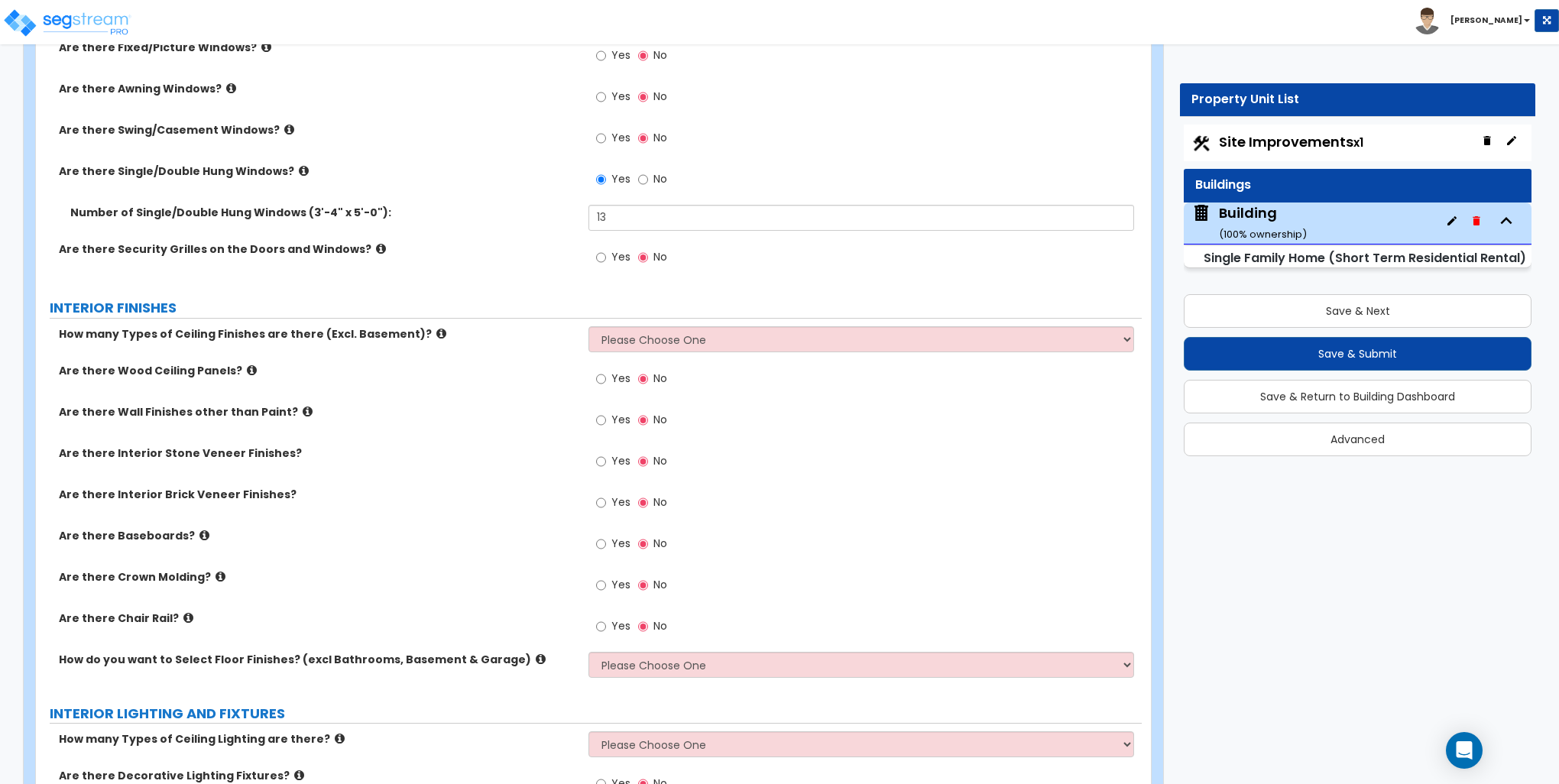
type input "3"
click at [671, 341] on select "Please Choose One 1 2 3" at bounding box center [861, 339] width 545 height 26
select select "1"
click at [589, 326] on select "Please Choose One 1 2 3" at bounding box center [861, 339] width 545 height 26
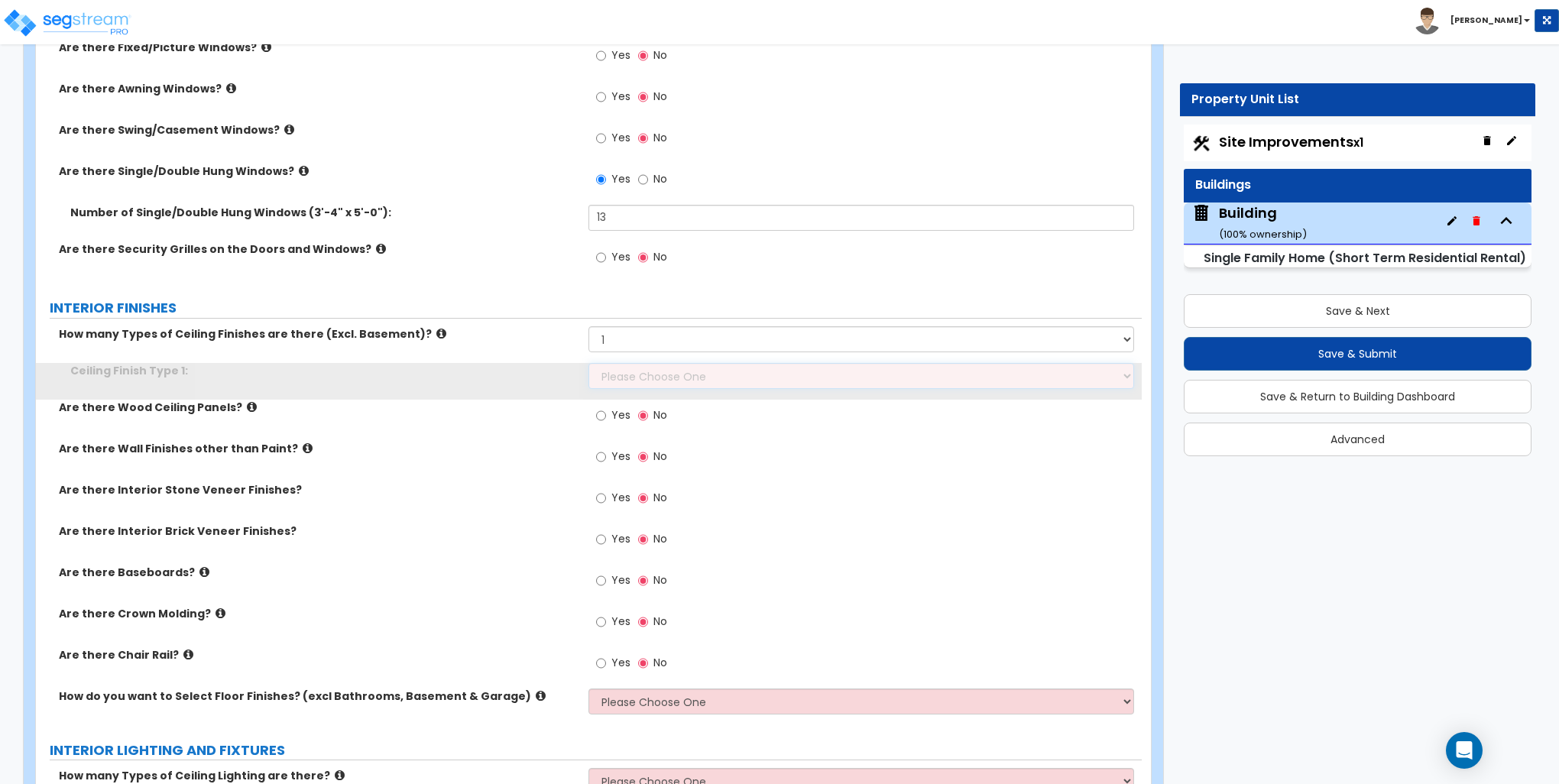
click at [646, 373] on select "Please Choose One Drop Ceiling Drywall Ceiling Open Ceiling" at bounding box center [861, 375] width 545 height 26
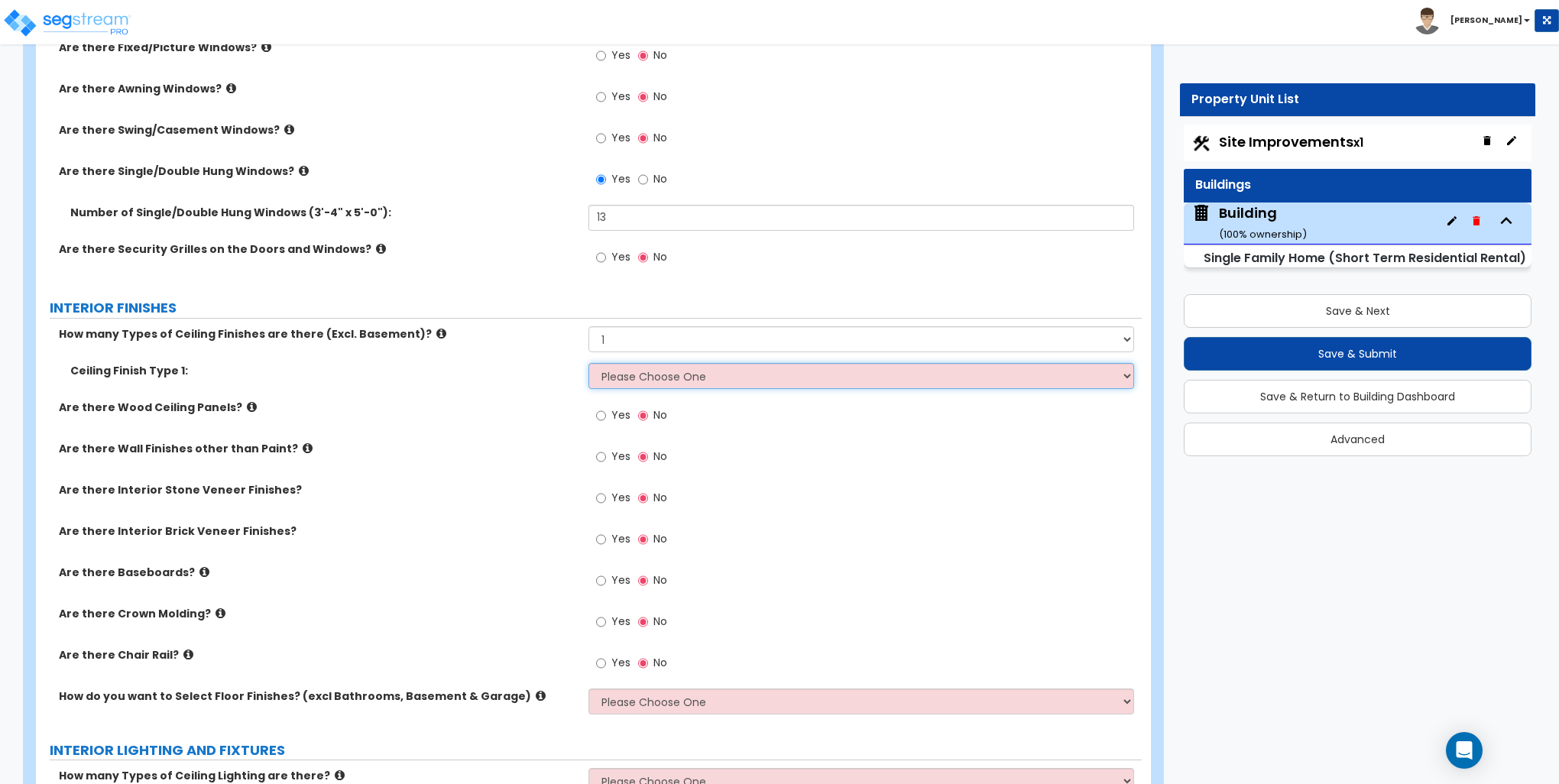
select select "2"
click at [589, 363] on select "Please Choose One Drop Ceiling Drywall Ceiling Open Ceiling" at bounding box center [861, 375] width 545 height 26
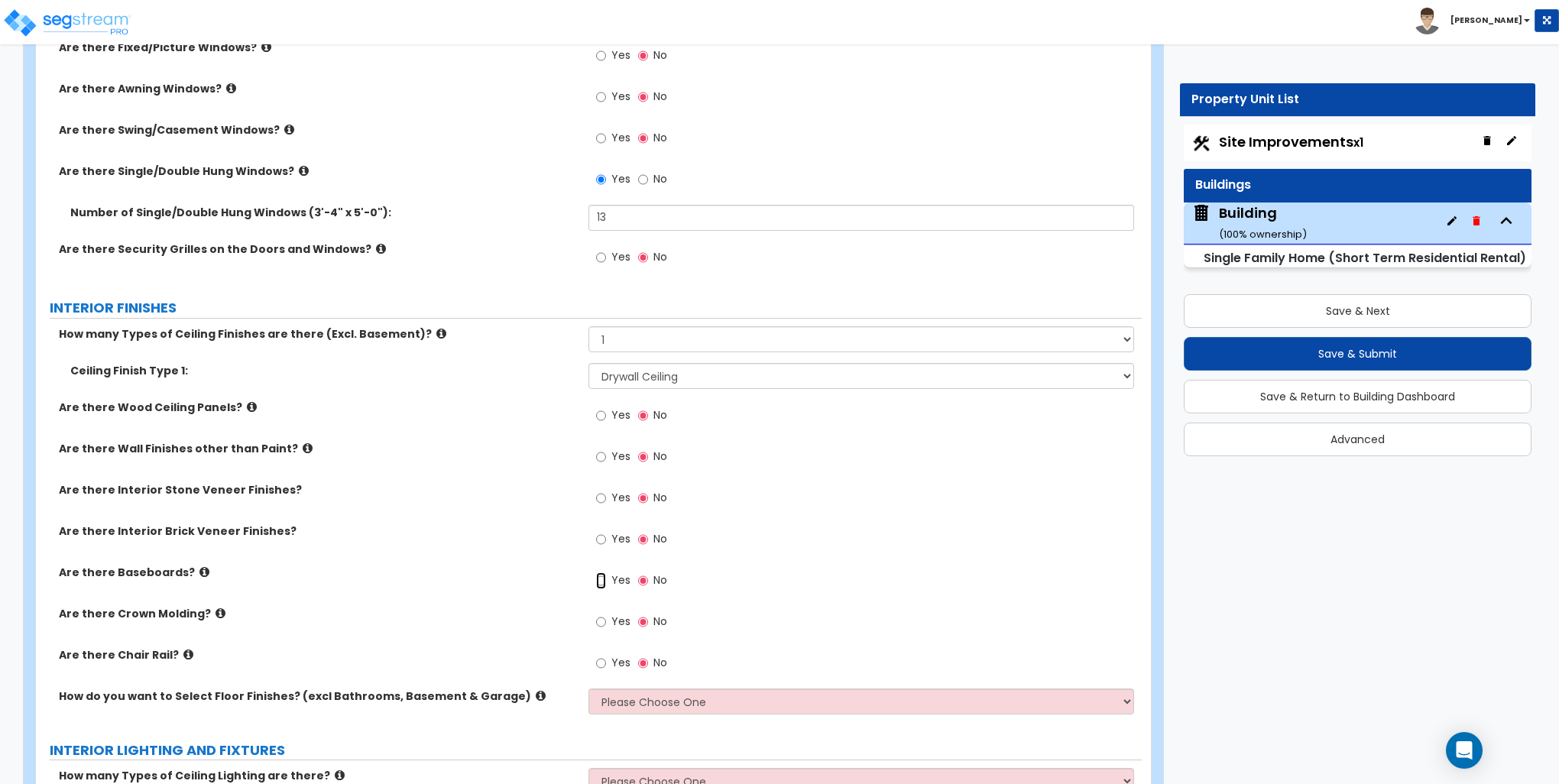
click at [600, 579] on input "Yes" at bounding box center [602, 580] width 10 height 17
radio input "true"
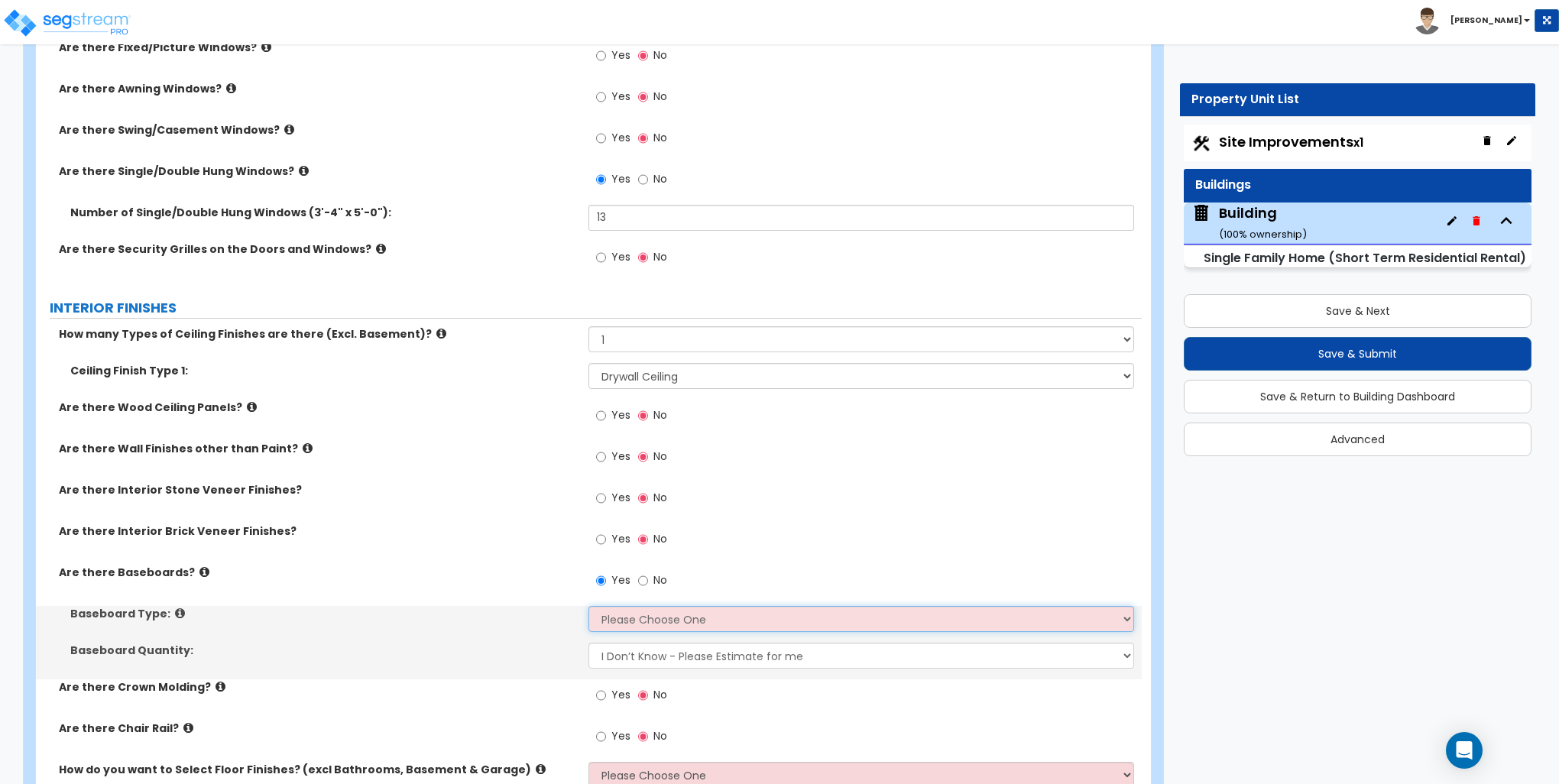
click at [636, 610] on select "Please Choose One Wood Vinyl Carpet Tile" at bounding box center [861, 619] width 545 height 26
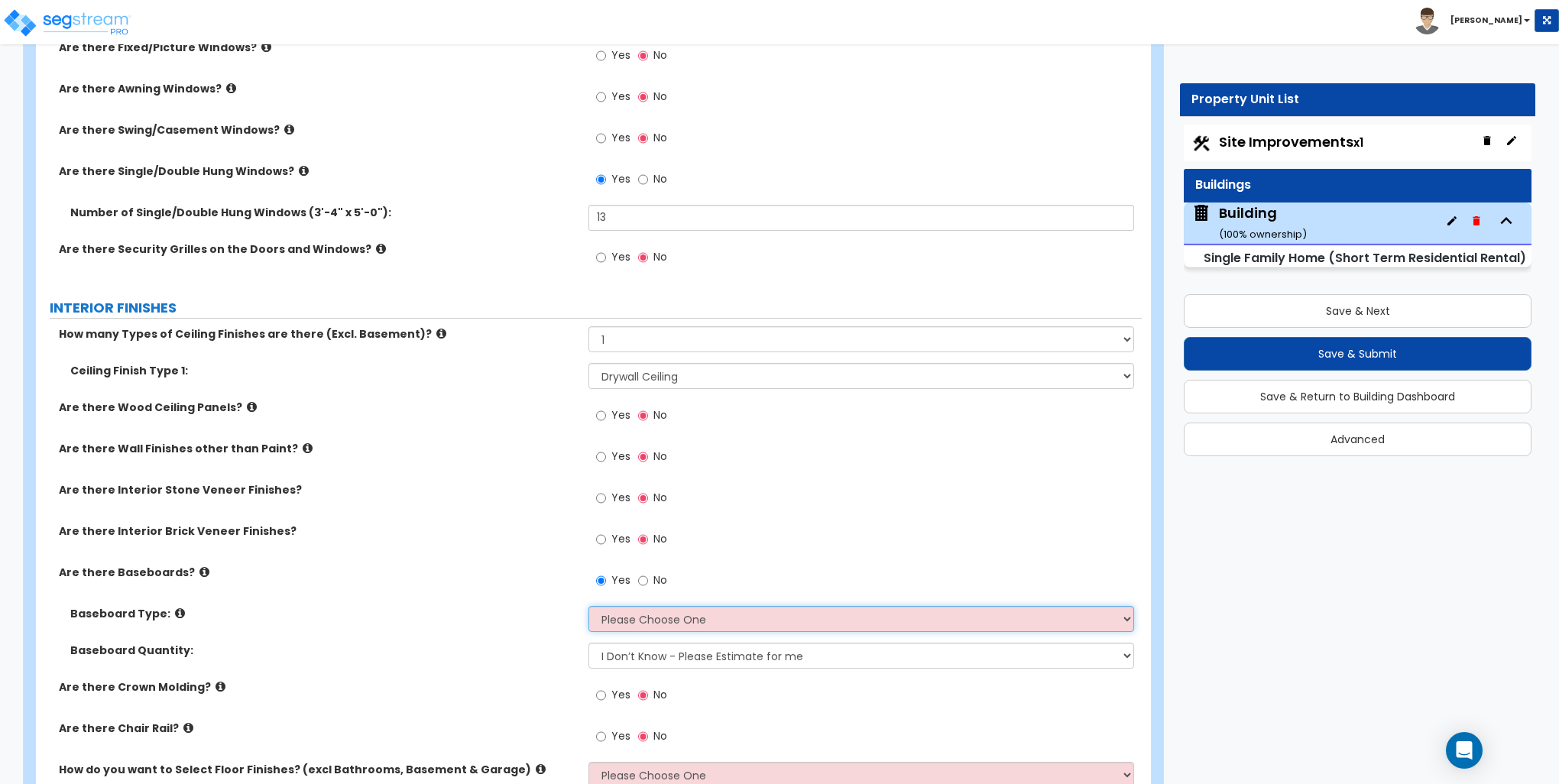
select select "2"
click at [589, 606] on select "Please Choose One Wood Vinyl Carpet Tile" at bounding box center [861, 619] width 545 height 26
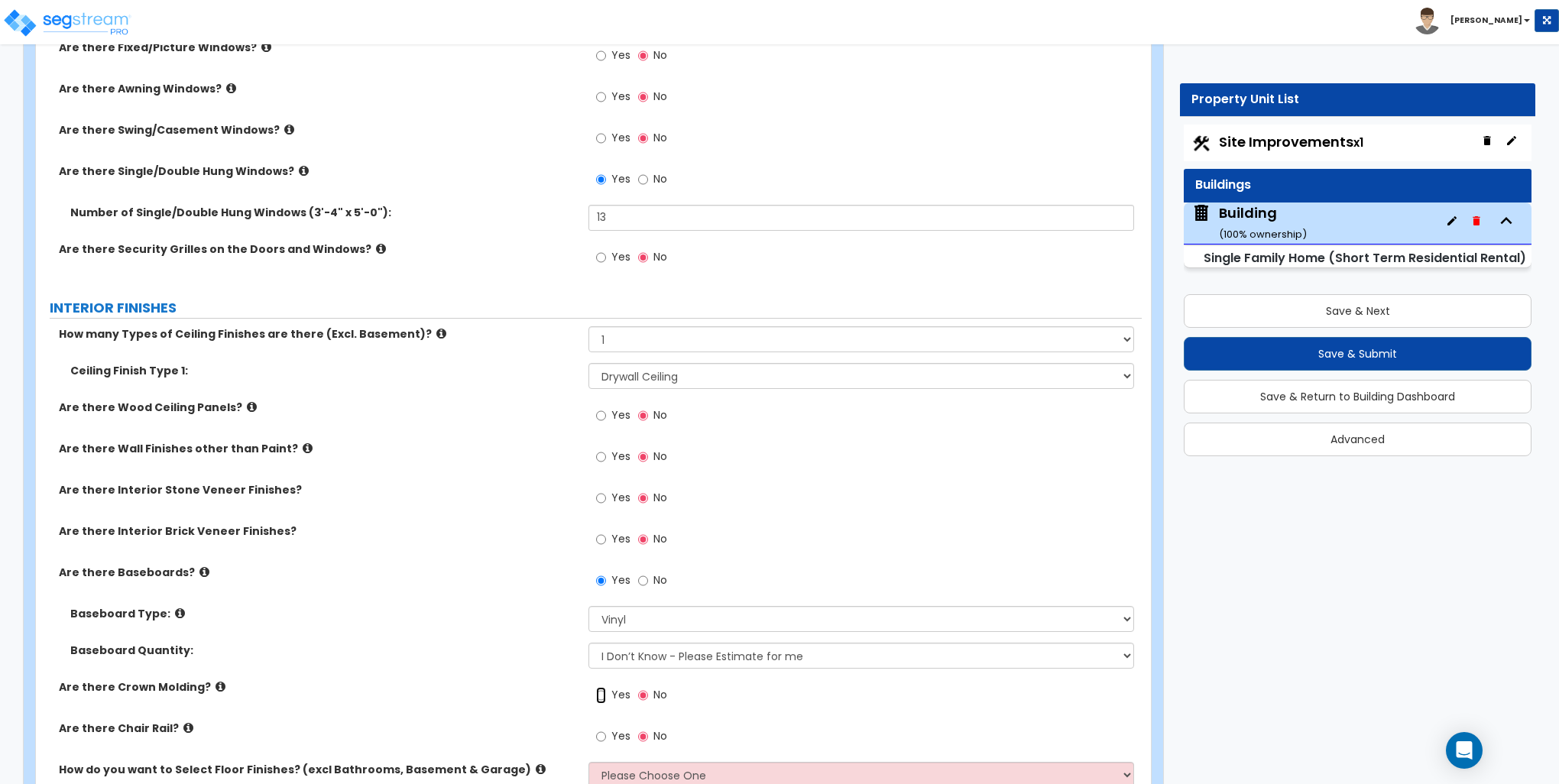
click at [601, 692] on input "Yes" at bounding box center [602, 695] width 10 height 17
radio input "true"
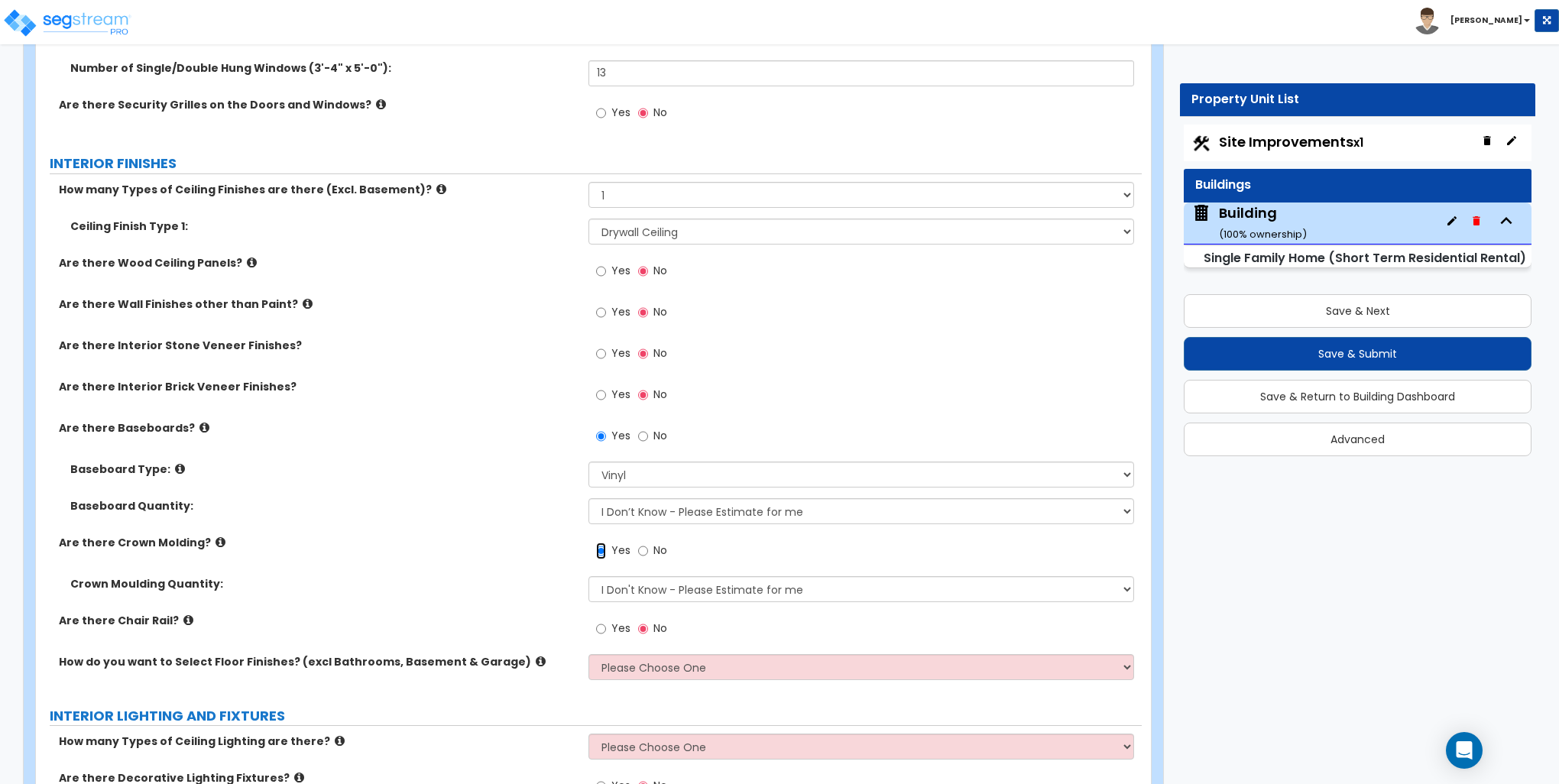
scroll to position [3209, 0]
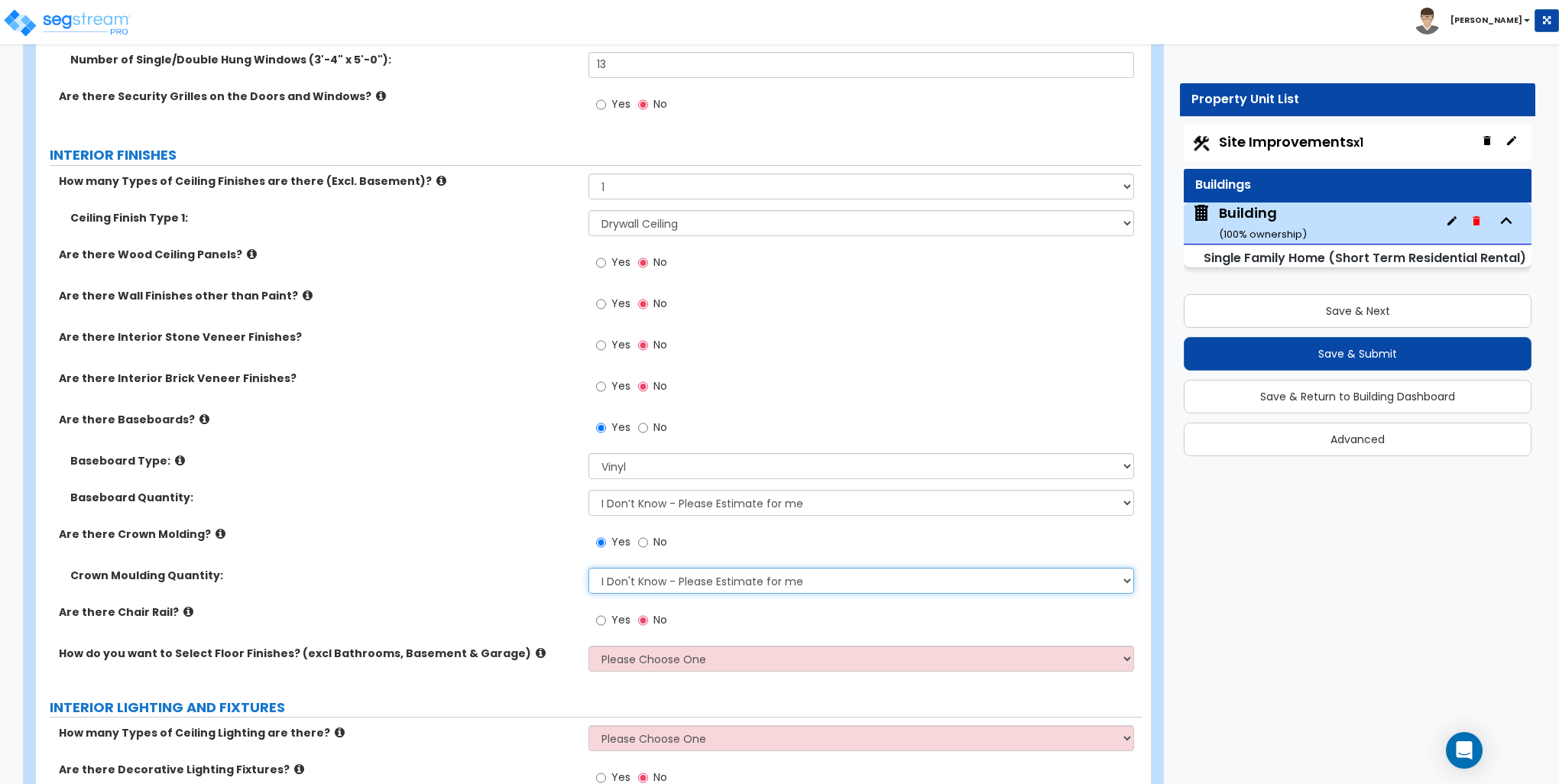
click at [643, 576] on select "I Don't Know - Please Estimate for me I want to Enter the Linear Footage" at bounding box center [861, 581] width 545 height 26
select select "1"
click at [589, 568] on select "I Don't Know - Please Estimate for me I want to Enter the Linear Footage" at bounding box center [861, 581] width 545 height 26
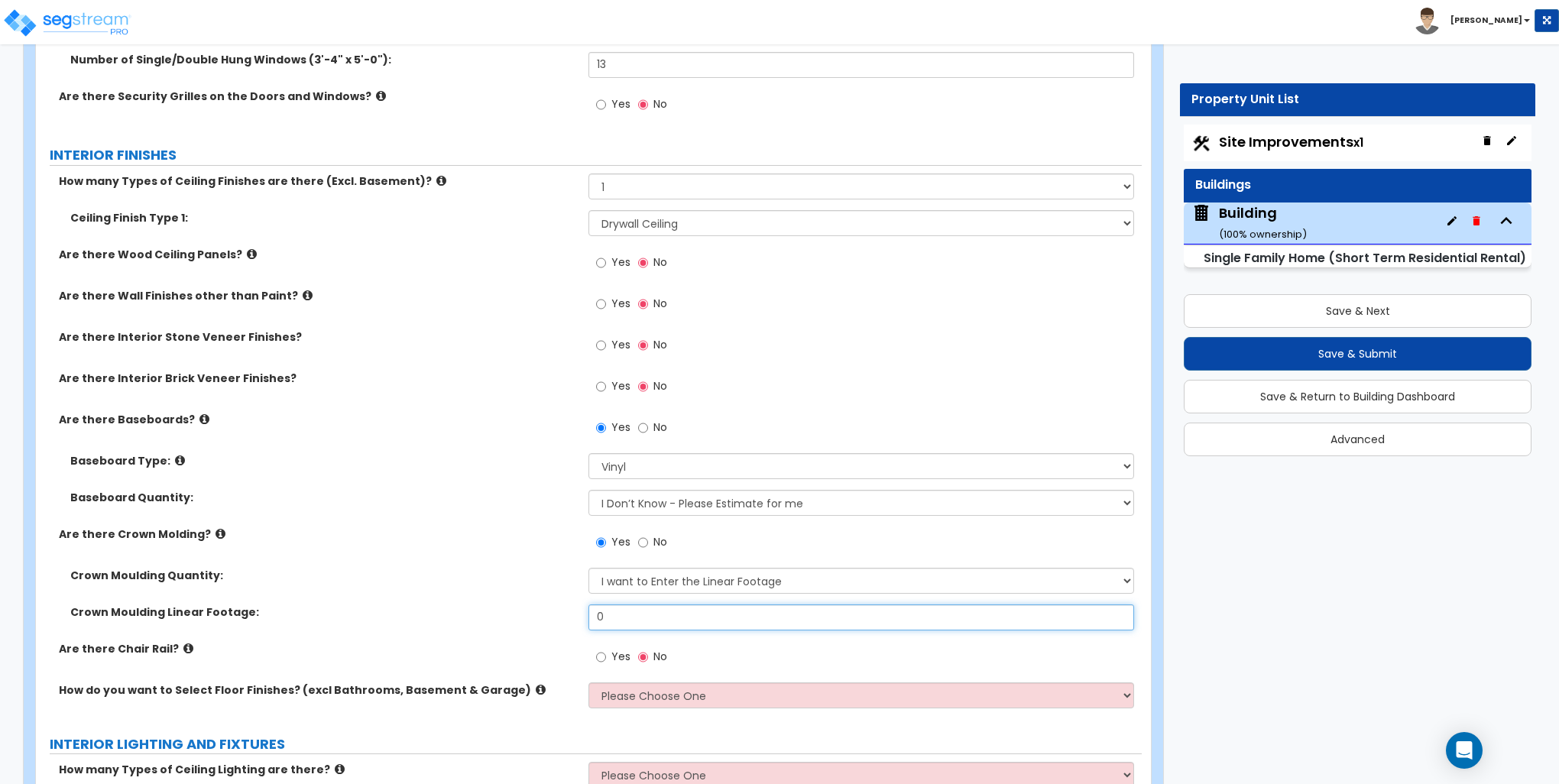
click at [636, 613] on input "0" at bounding box center [861, 617] width 545 height 26
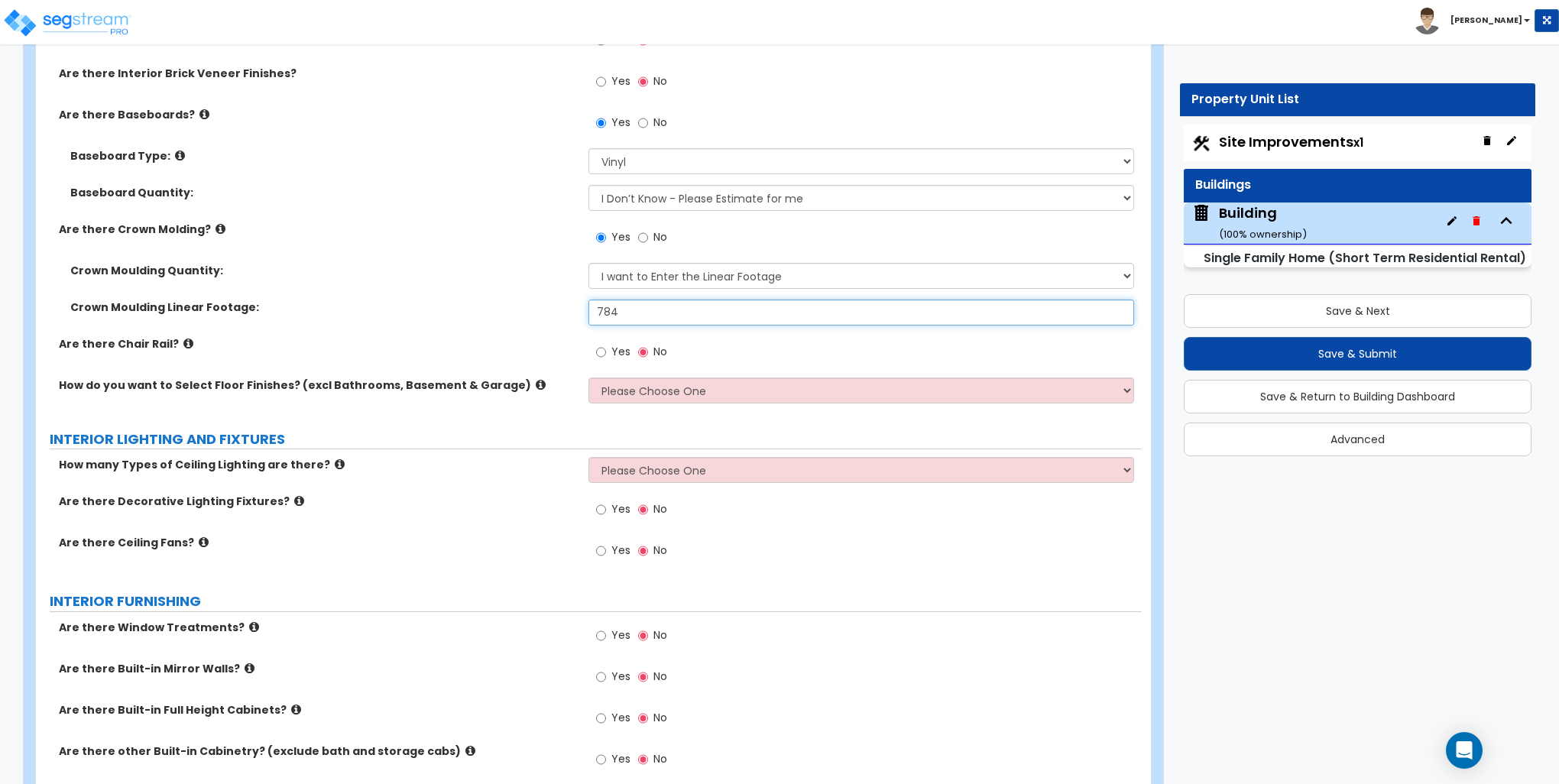
scroll to position [3514, 0]
type input "784"
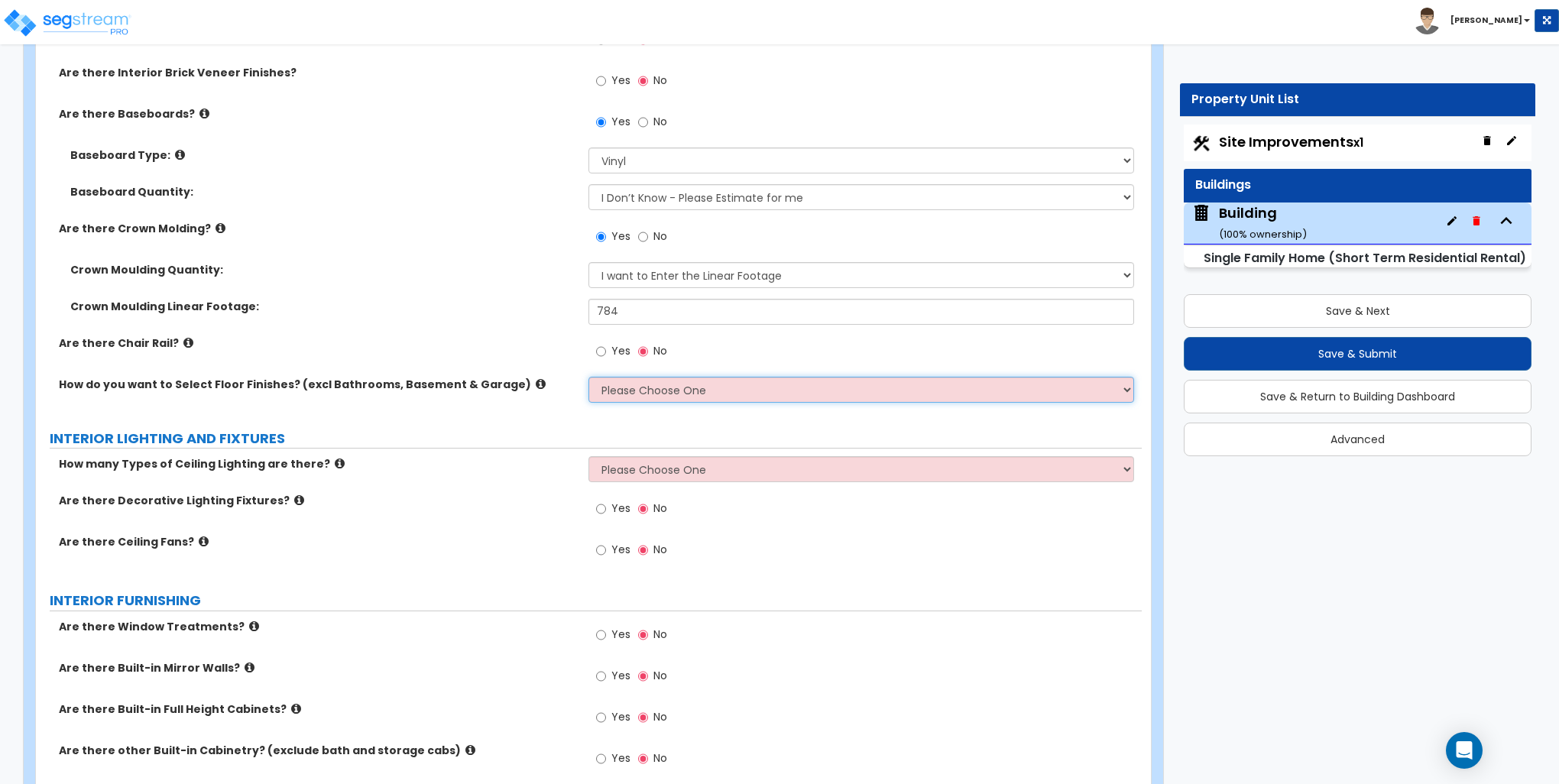
click at [653, 400] on select "Please Choose One I want to Select Floor Finishes for the Areas of the House I …" at bounding box center [861, 389] width 545 height 26
select select "1"
click at [589, 376] on select "Please Choose One I want to Select Floor Finishes for the Areas of the House I …" at bounding box center [861, 389] width 545 height 26
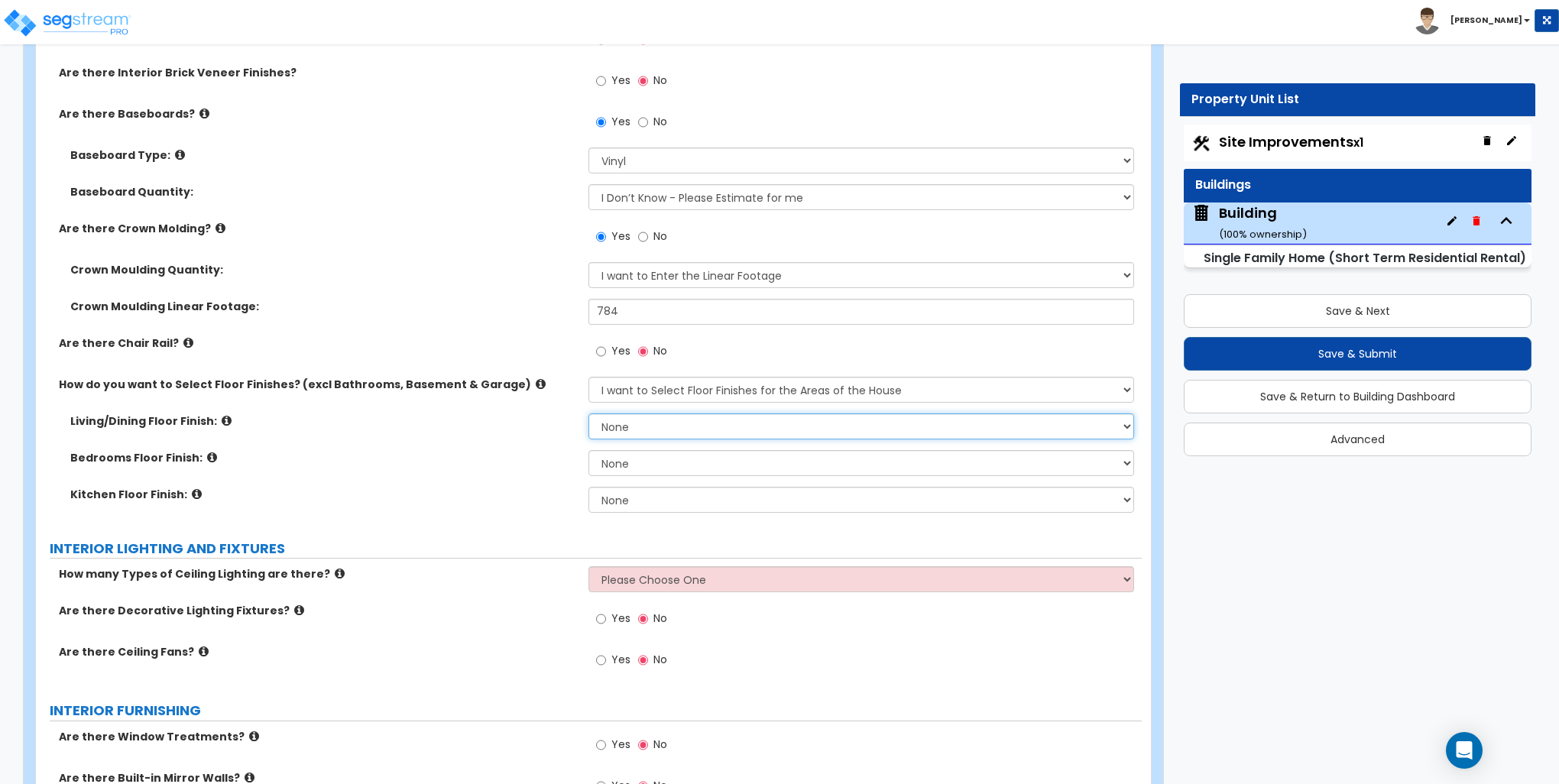
click at [642, 420] on select "None Tile Flooring Hardwood Flooring Resilient Laminate Flooring VCT Flooring S…" at bounding box center [861, 426] width 545 height 26
select select "3"
click at [589, 414] on select "None Tile Flooring Hardwood Flooring Resilient Laminate Flooring VCT Flooring S…" at bounding box center [861, 426] width 545 height 26
click at [662, 457] on select "None Tile Flooring Hardwood Flooring Resilient Laminate Flooring VCT Flooring S…" at bounding box center [861, 463] width 545 height 26
select select "3"
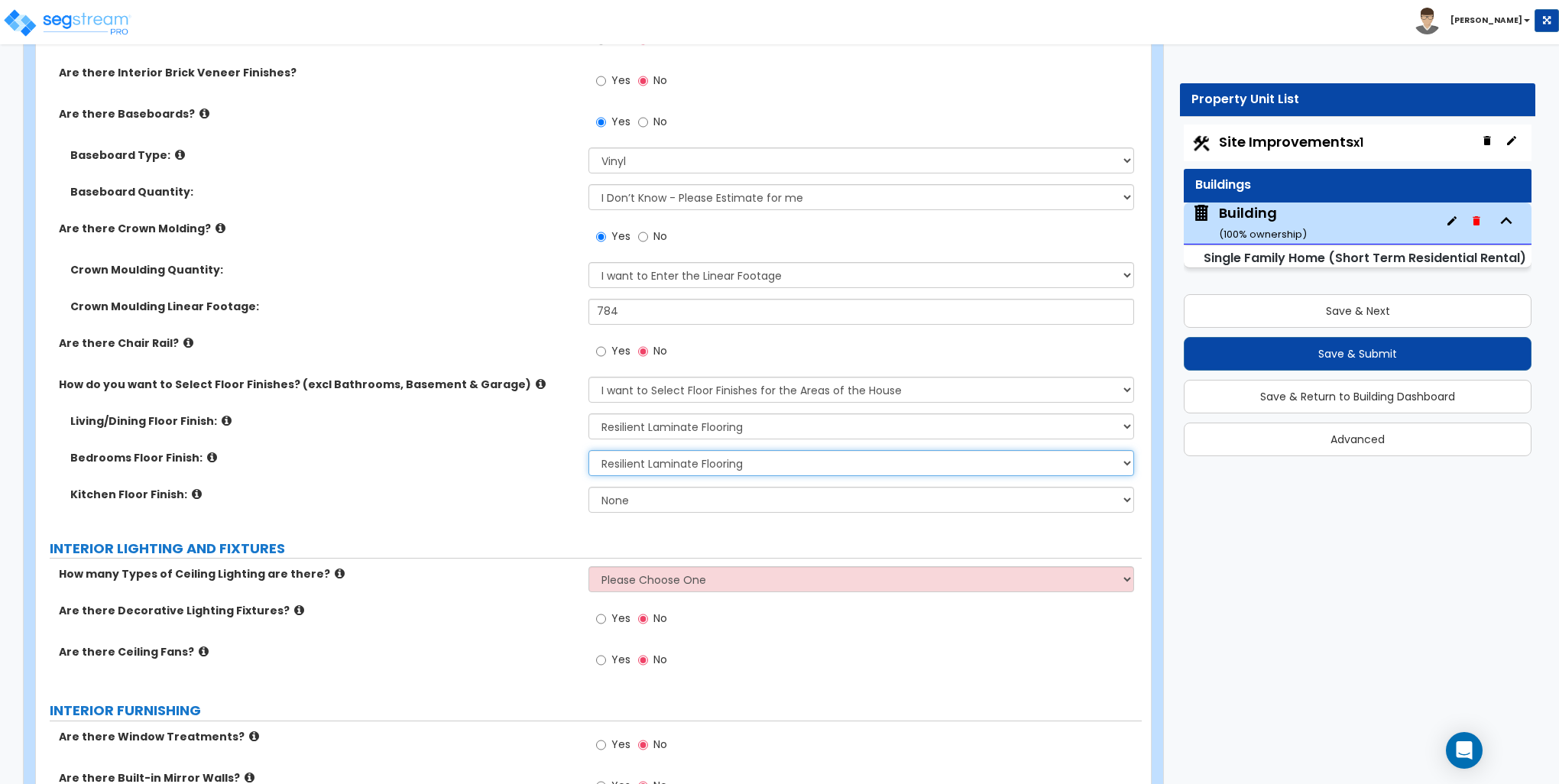
click at [589, 450] on select "None Tile Flooring Hardwood Flooring Resilient Laminate Flooring VCT Flooring S…" at bounding box center [861, 463] width 545 height 26
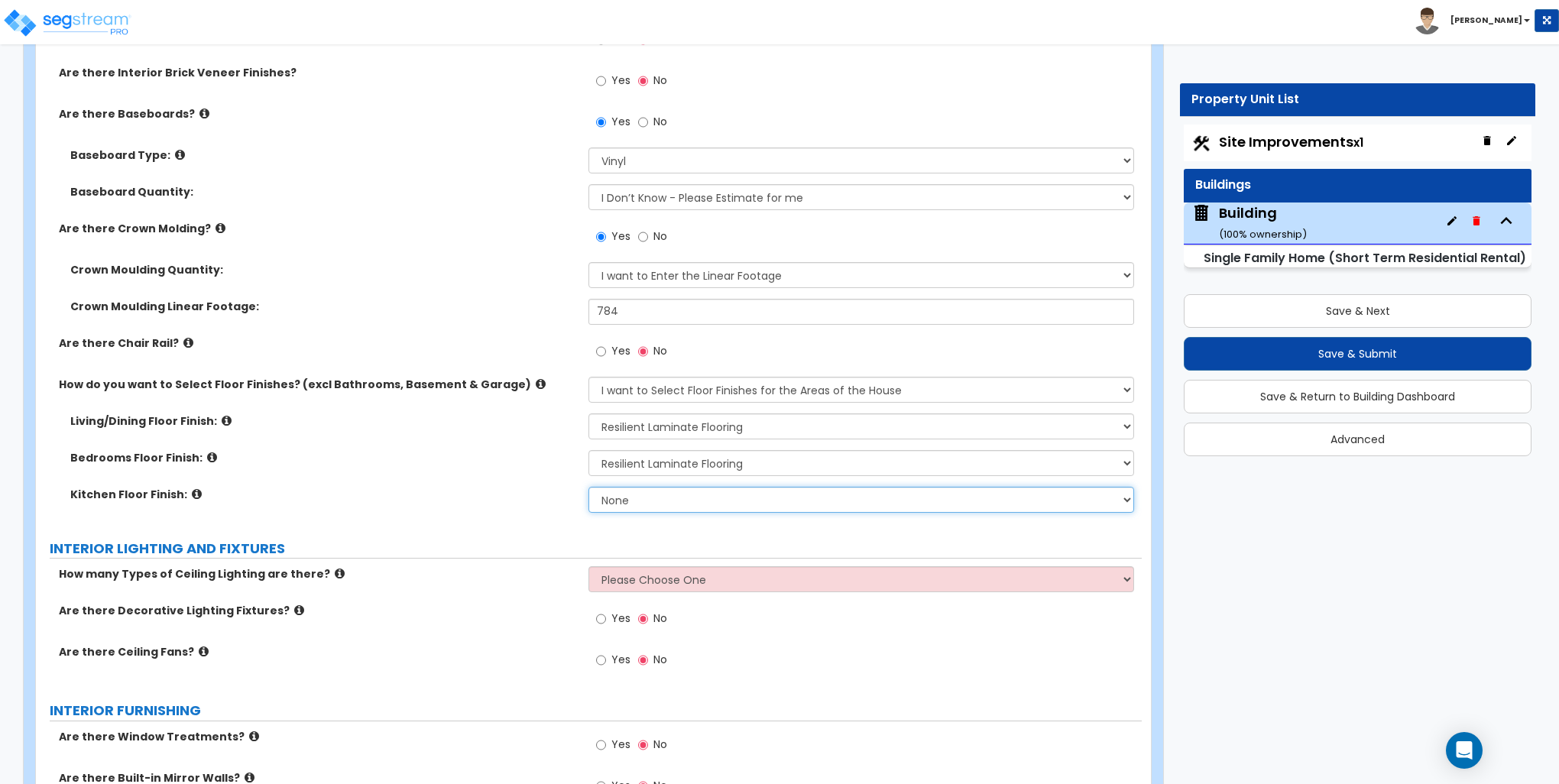
click at [642, 496] on select "None Tile Flooring Hardwood Flooring Resilient Laminate Flooring VCT Flooring S…" at bounding box center [861, 499] width 545 height 26
select select "3"
click at [589, 486] on select "None Tile Flooring Hardwood Flooring Resilient Laminate Flooring VCT Flooring S…" at bounding box center [861, 499] width 545 height 26
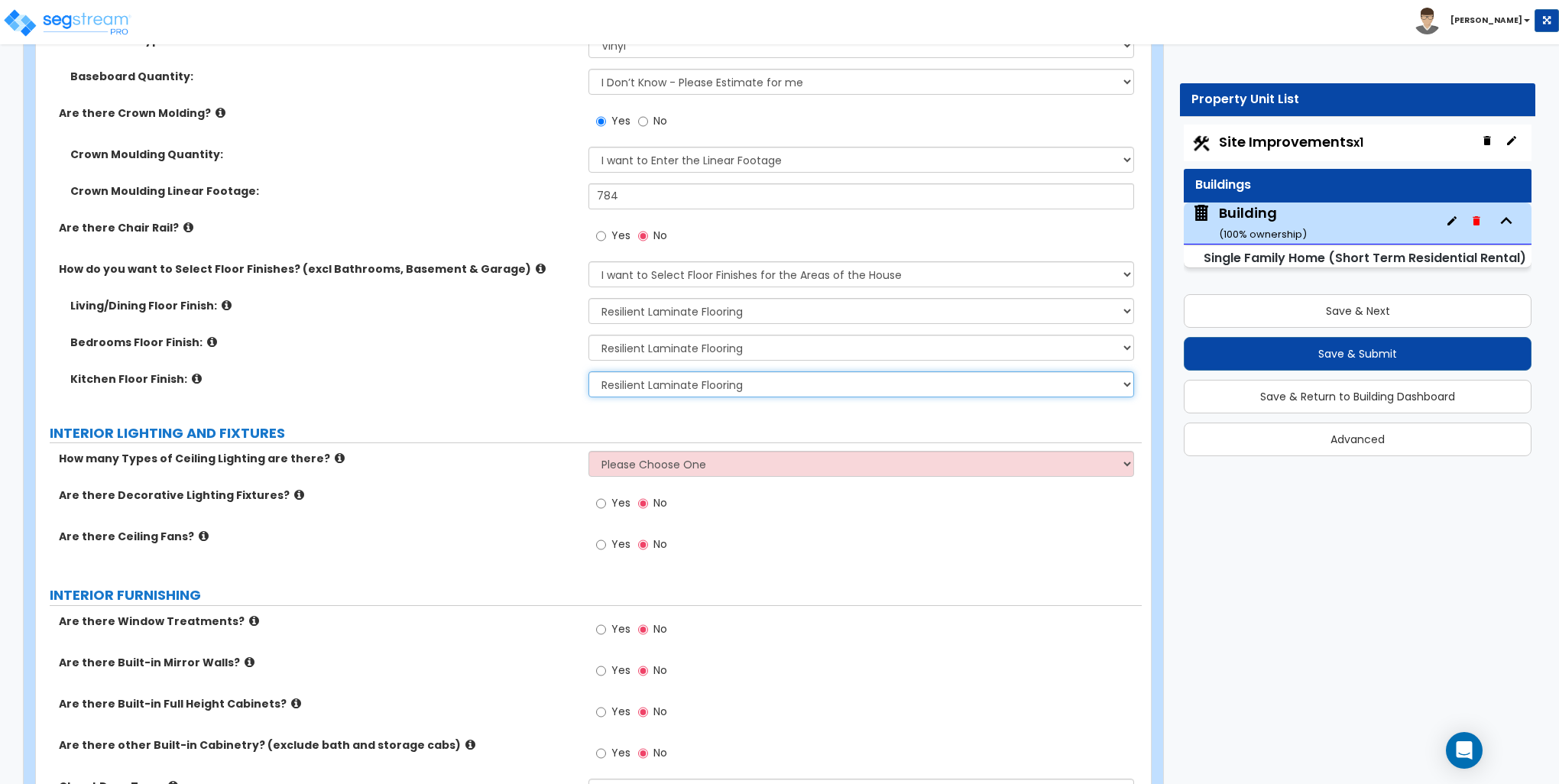
scroll to position [3668, 0]
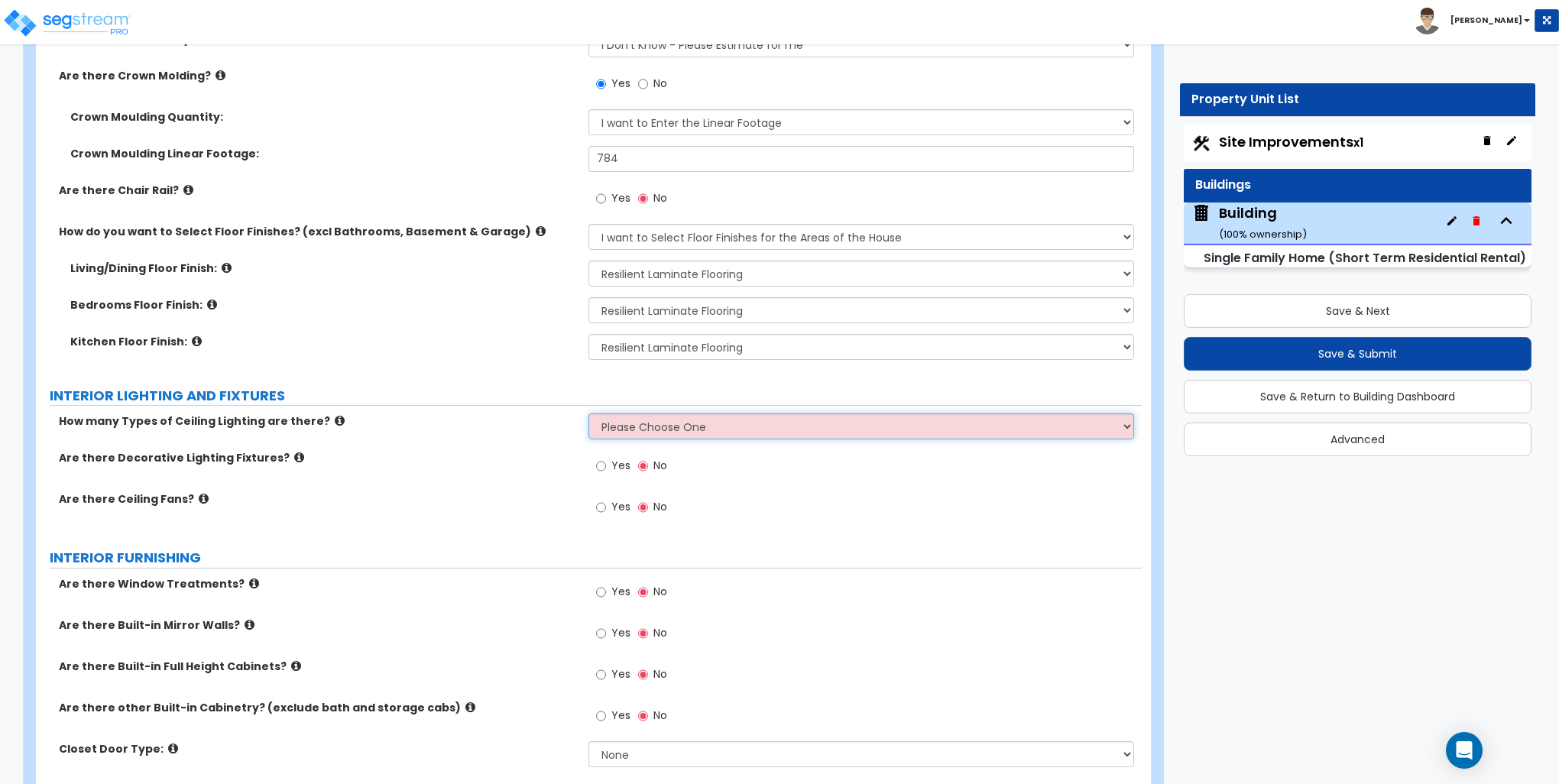
click at [638, 423] on select "Please Choose One 1 2 3" at bounding box center [861, 426] width 545 height 26
select select "2"
click at [589, 414] on select "Please Choose One 1 2 3" at bounding box center [861, 426] width 545 height 26
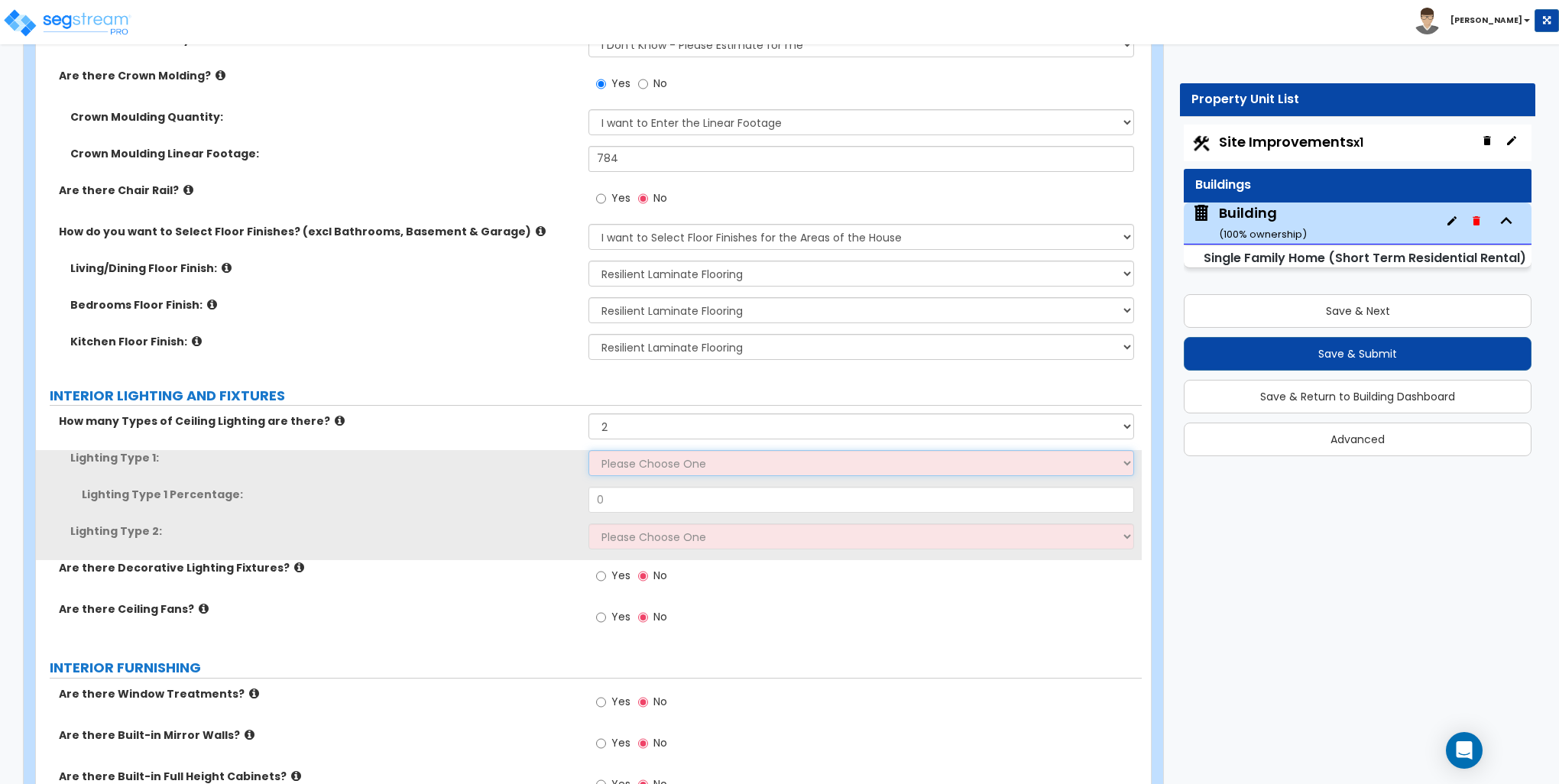
click at [630, 460] on select "Please Choose One LED Surface-Mounted LED Recessed Fluorescent Surface-Mounted …" at bounding box center [861, 463] width 545 height 26
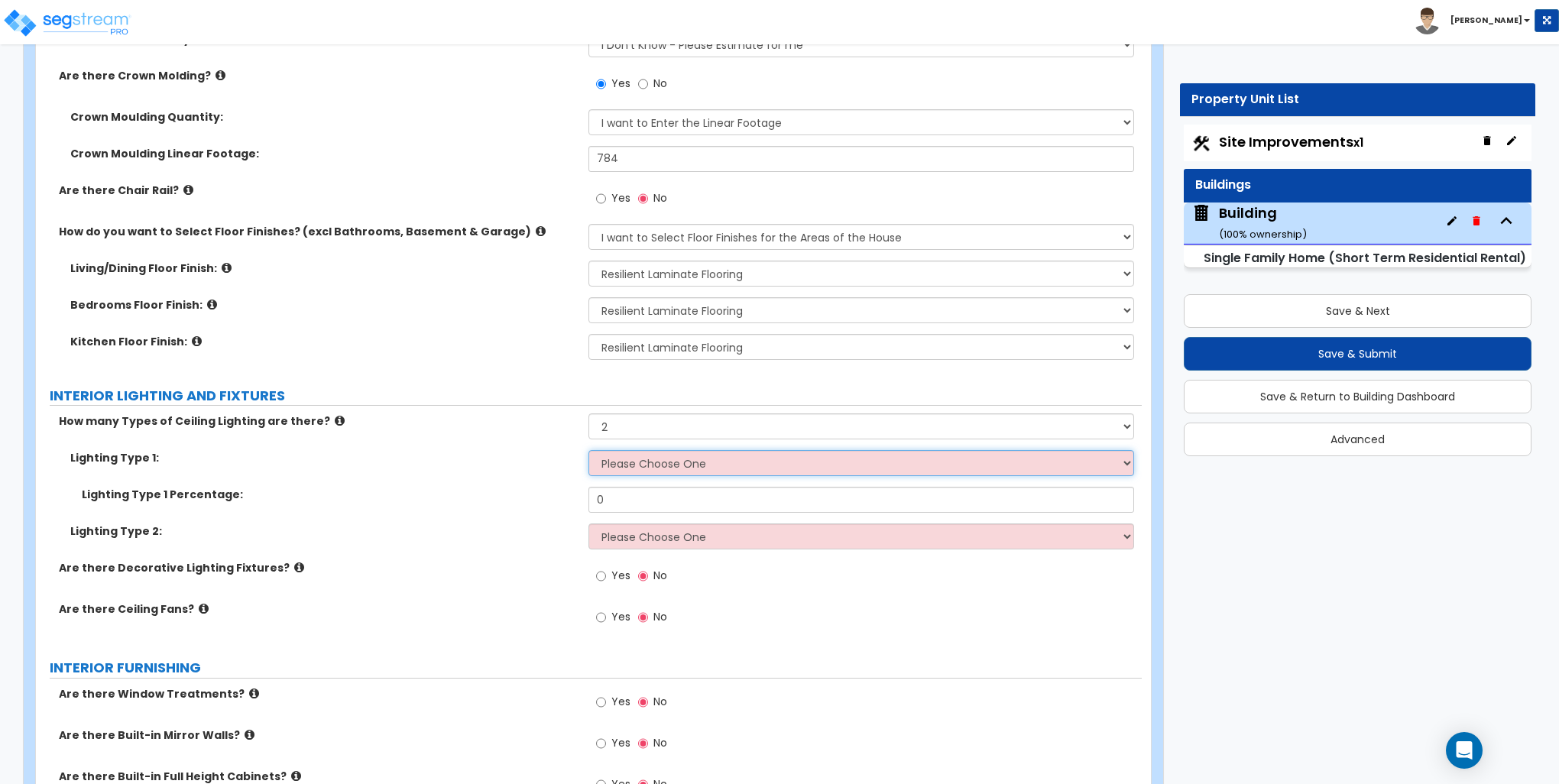
select select "2"
click at [589, 450] on select "Please Choose One LED Surface-Mounted LED Recessed Fluorescent Surface-Mounted …" at bounding box center [861, 463] width 545 height 26
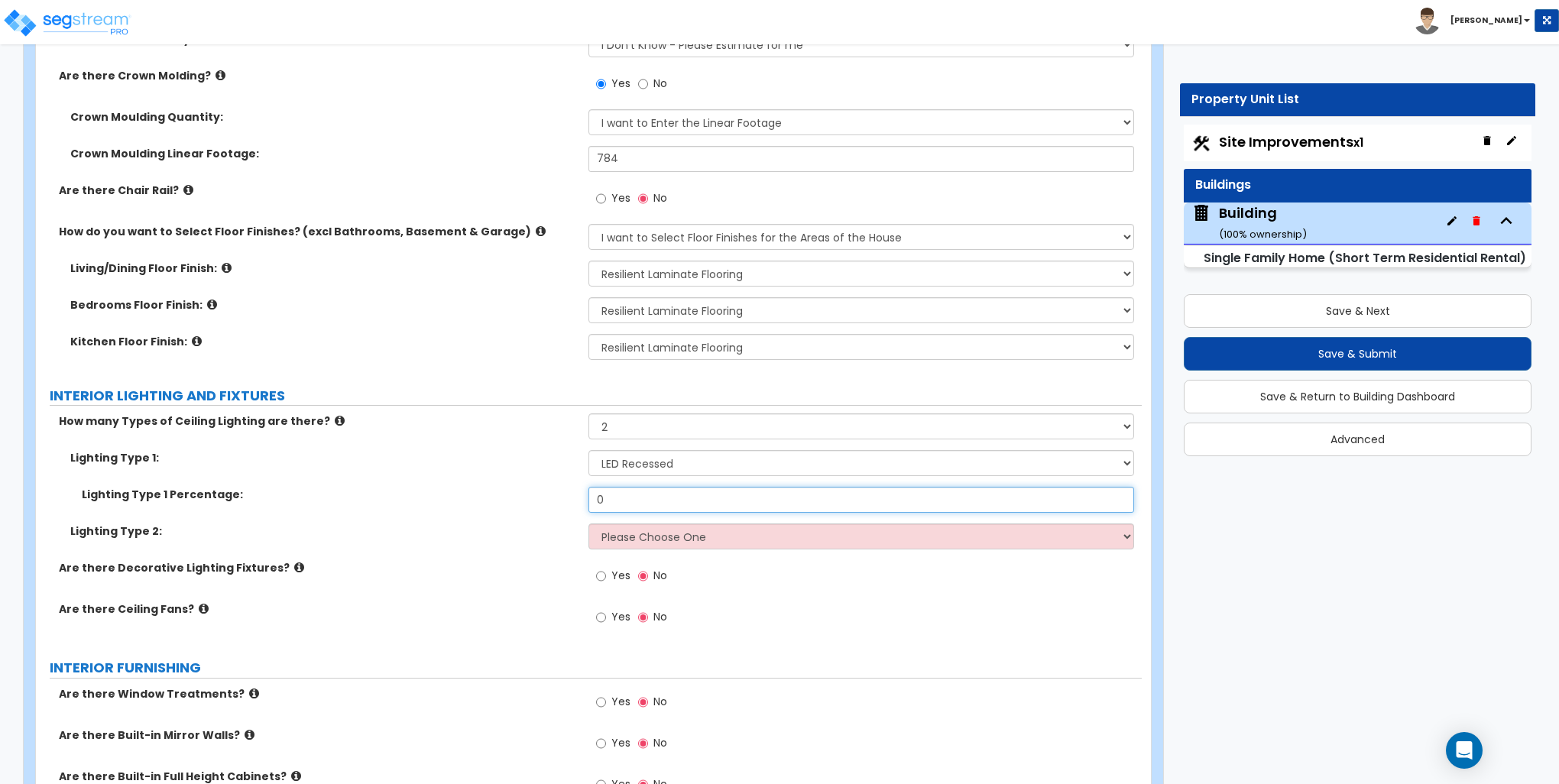
click at [625, 496] on input "0" at bounding box center [861, 499] width 545 height 26
type input "70"
click at [627, 530] on div "Lighting Type 1: Please Choose One LED Surface-Mounted LED Recessed Fluorescent…" at bounding box center [589, 505] width 1083 height 110
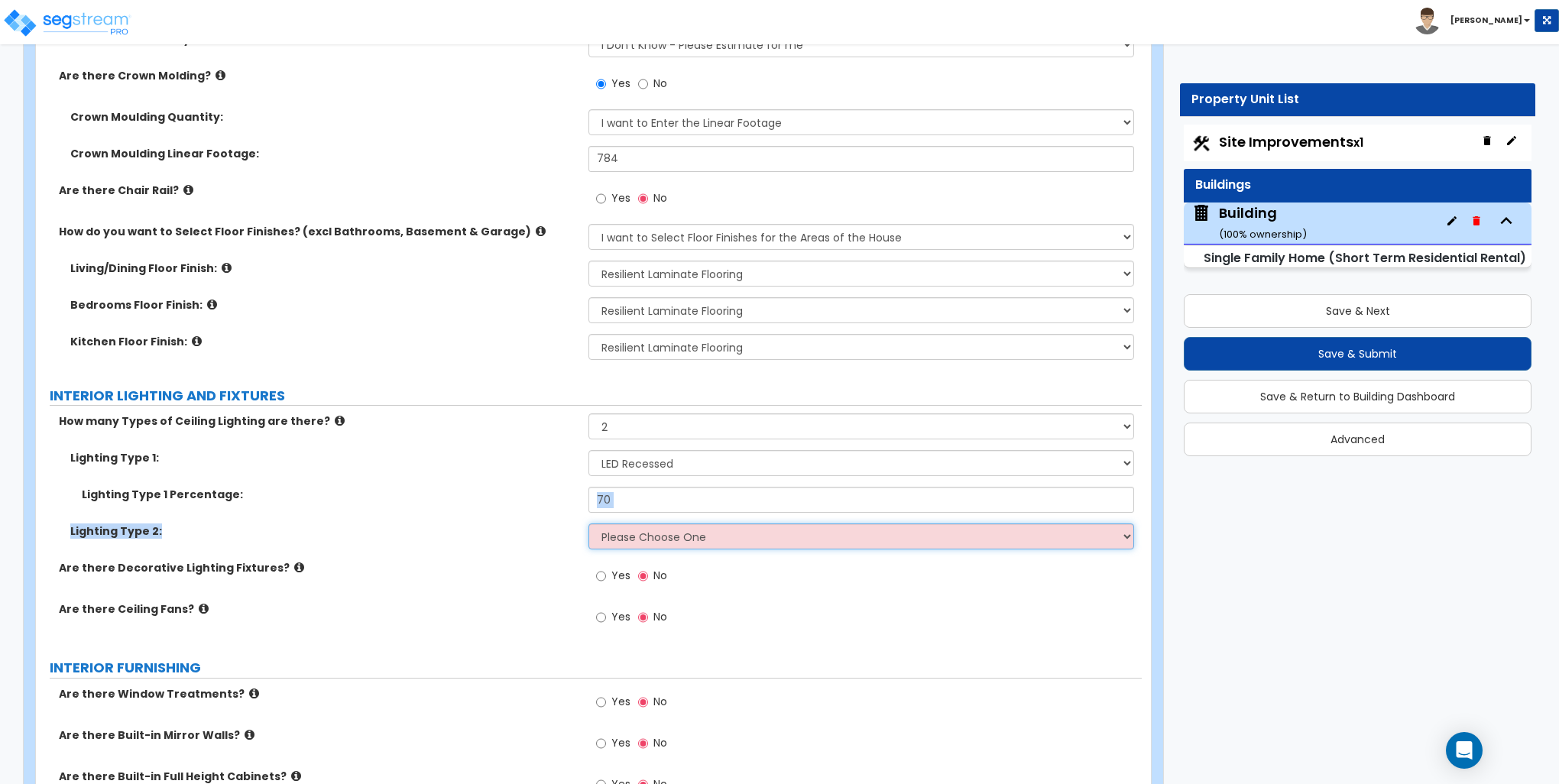
click at [627, 534] on select "Please Choose One LED Surface-Mounted LED Recessed Fluorescent Surface-Mounted …" at bounding box center [861, 536] width 545 height 26
select select "1"
click at [589, 524] on select "Please Choose One LED Surface-Mounted LED Recessed Fluorescent Surface-Mounted …" at bounding box center [861, 536] width 545 height 26
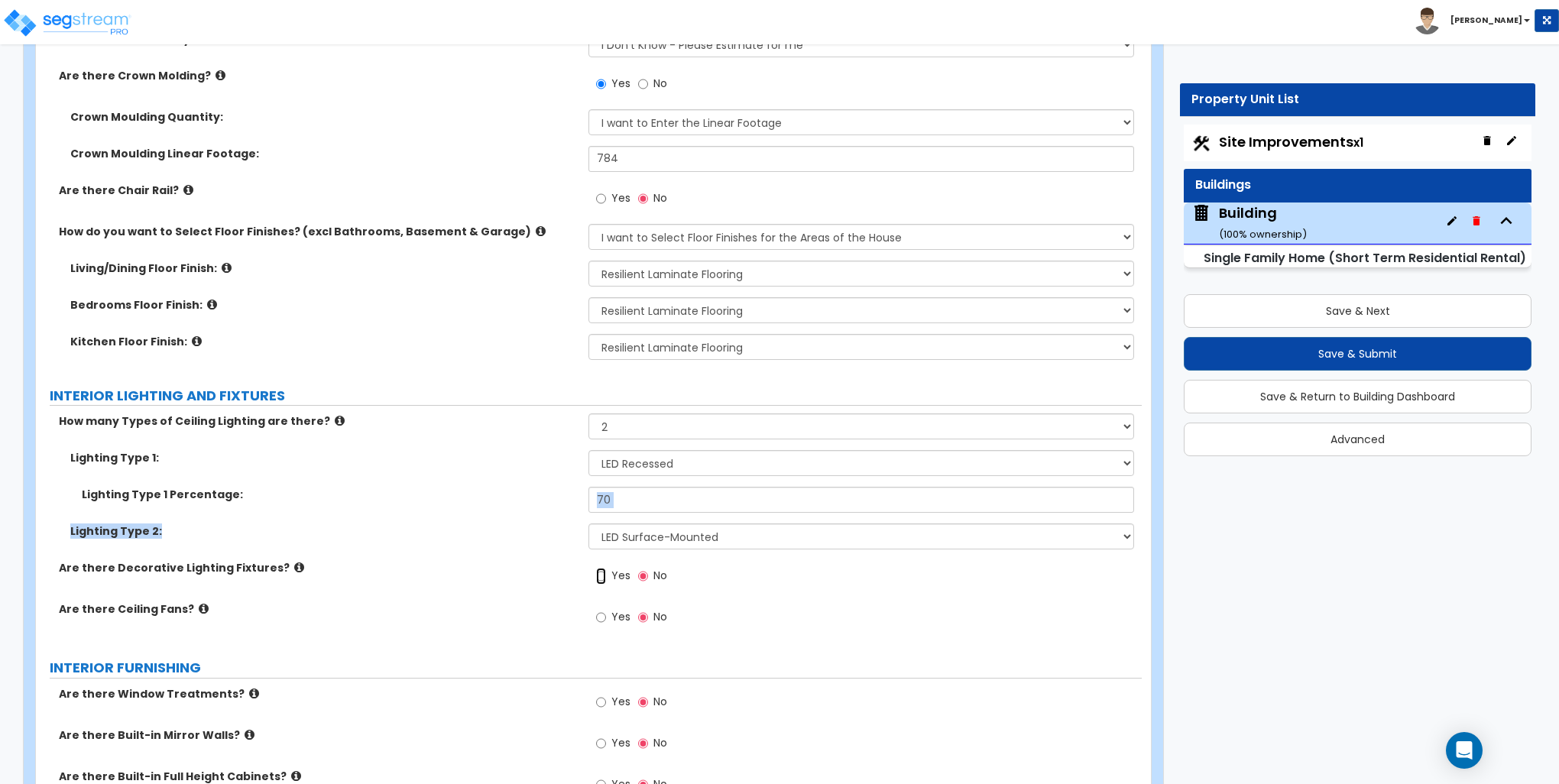
click at [603, 572] on input "Yes" at bounding box center [602, 576] width 10 height 17
radio input "true"
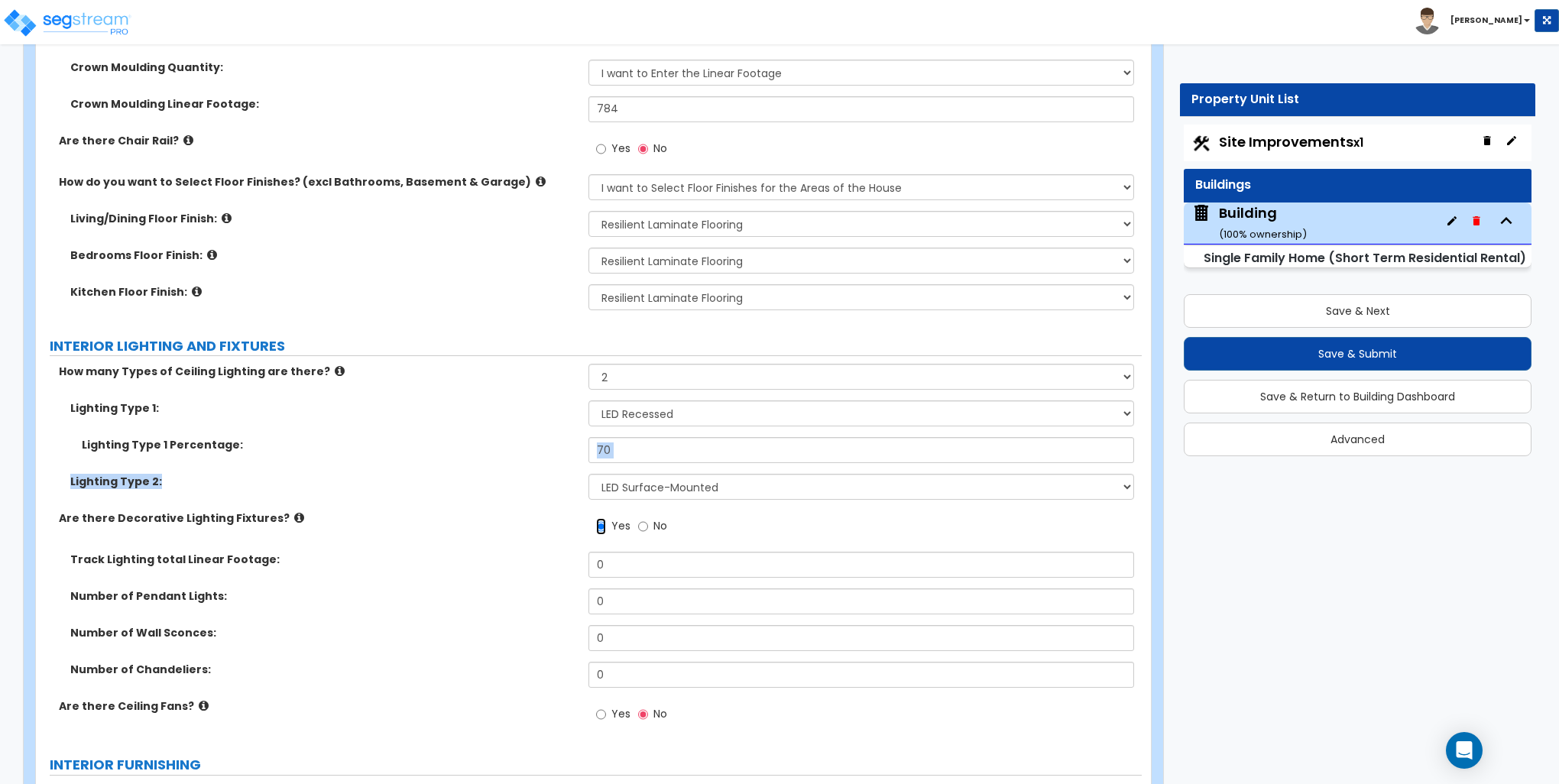
scroll to position [3743, 0]
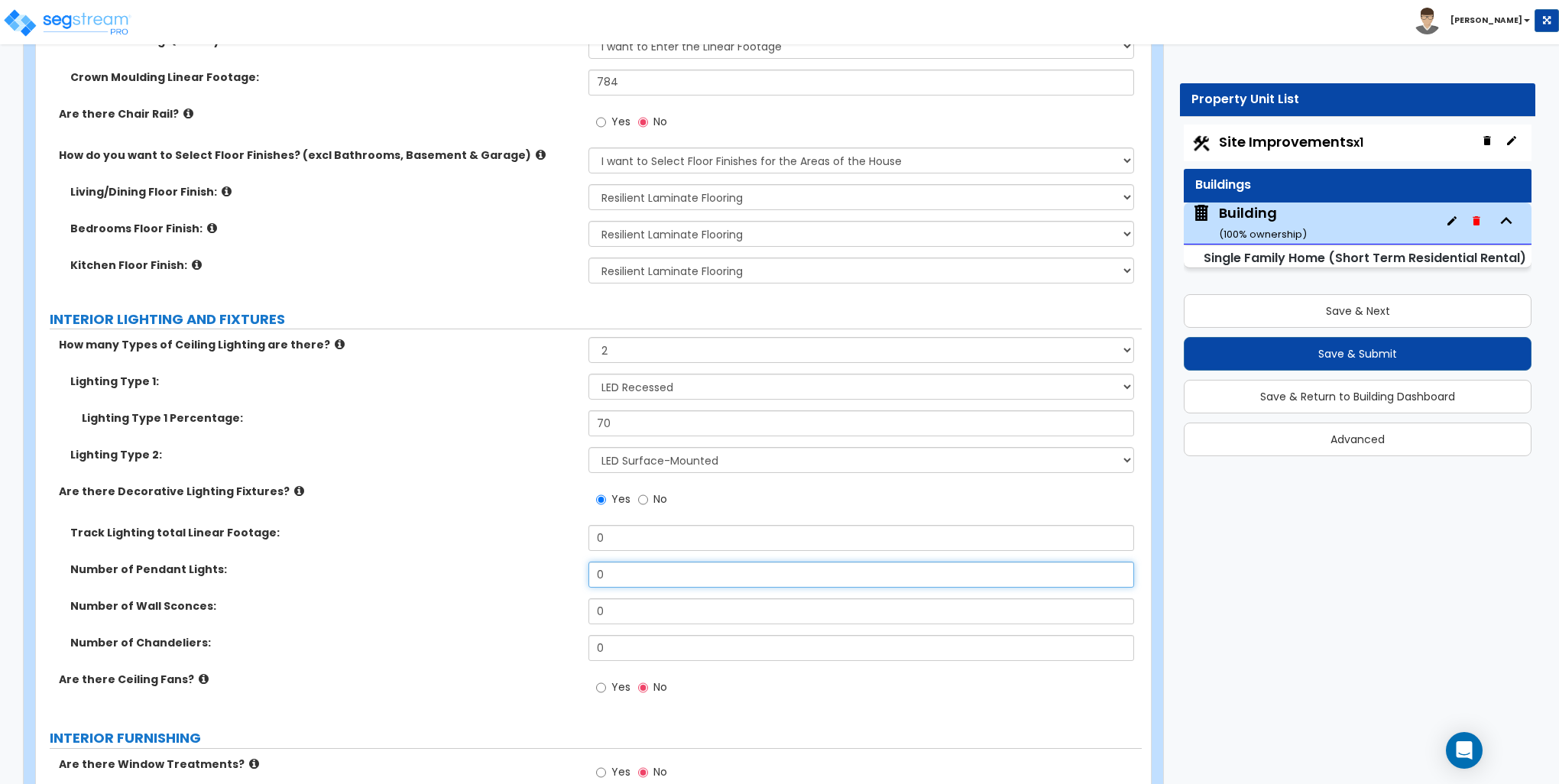
click at [617, 569] on input "0" at bounding box center [861, 575] width 545 height 26
type input "5"
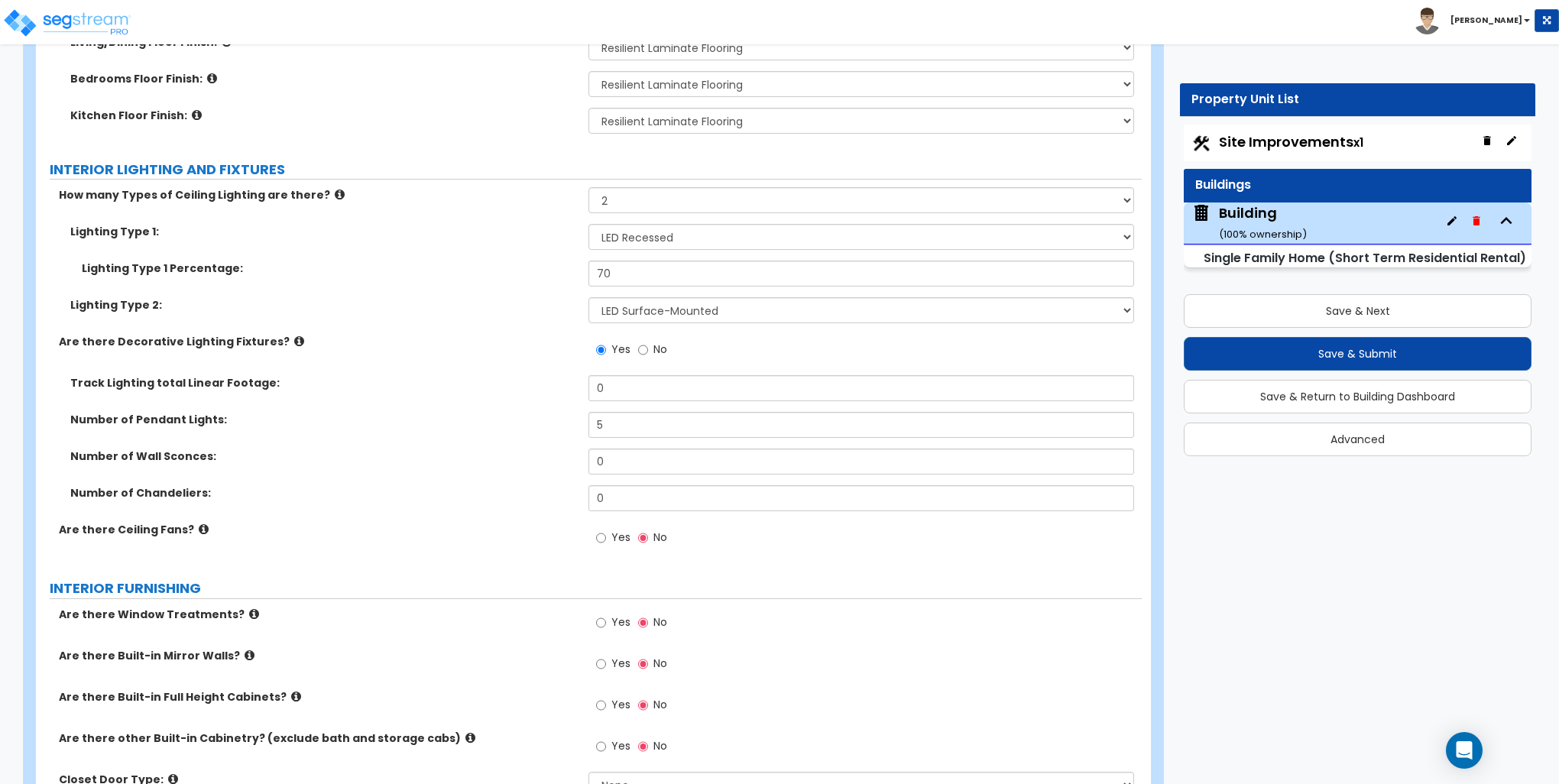
scroll to position [3896, 0]
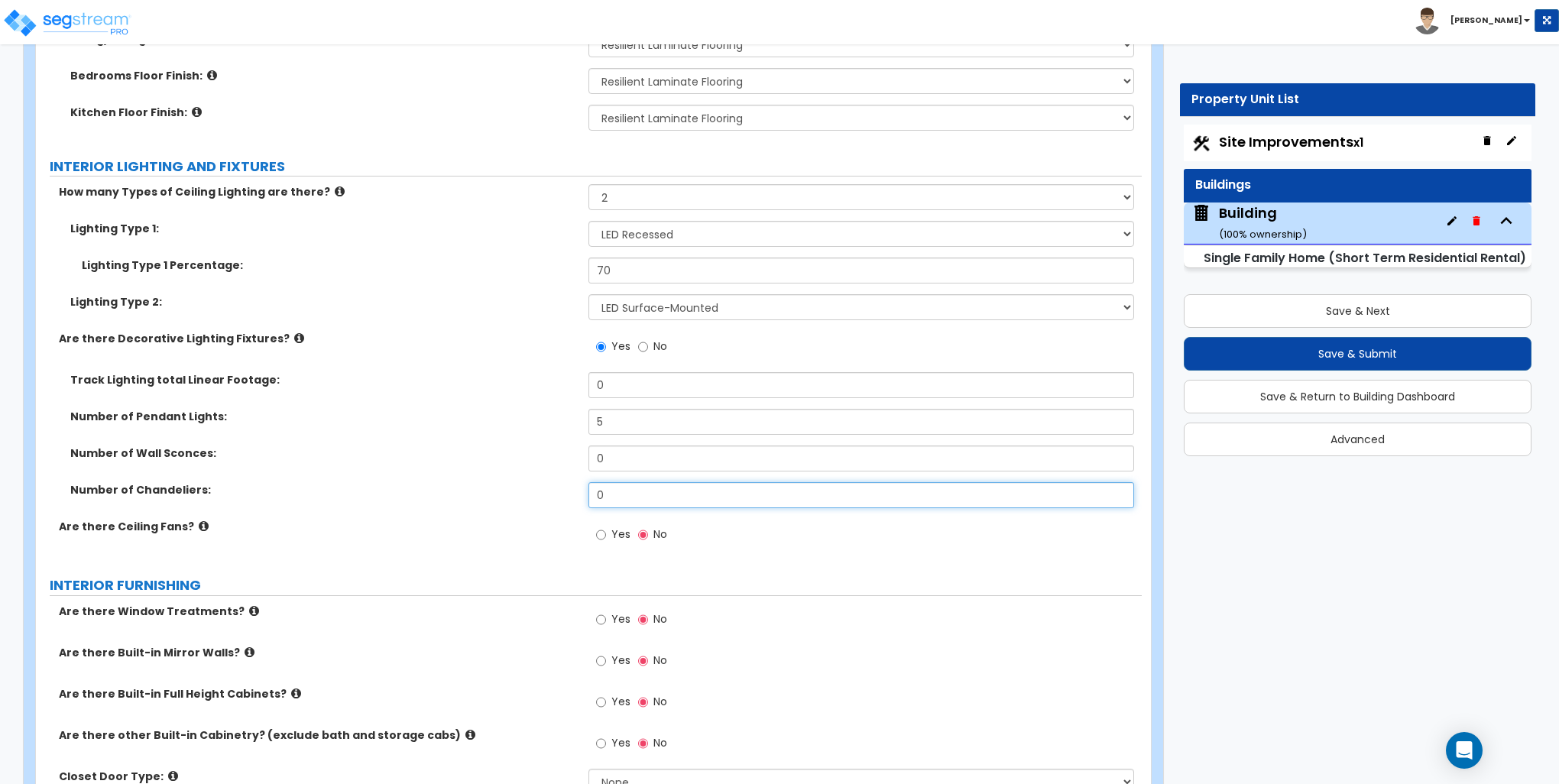
click at [619, 489] on input "0" at bounding box center [861, 495] width 545 height 26
type input "1"
click at [600, 533] on input "Yes" at bounding box center [602, 534] width 10 height 17
radio input "true"
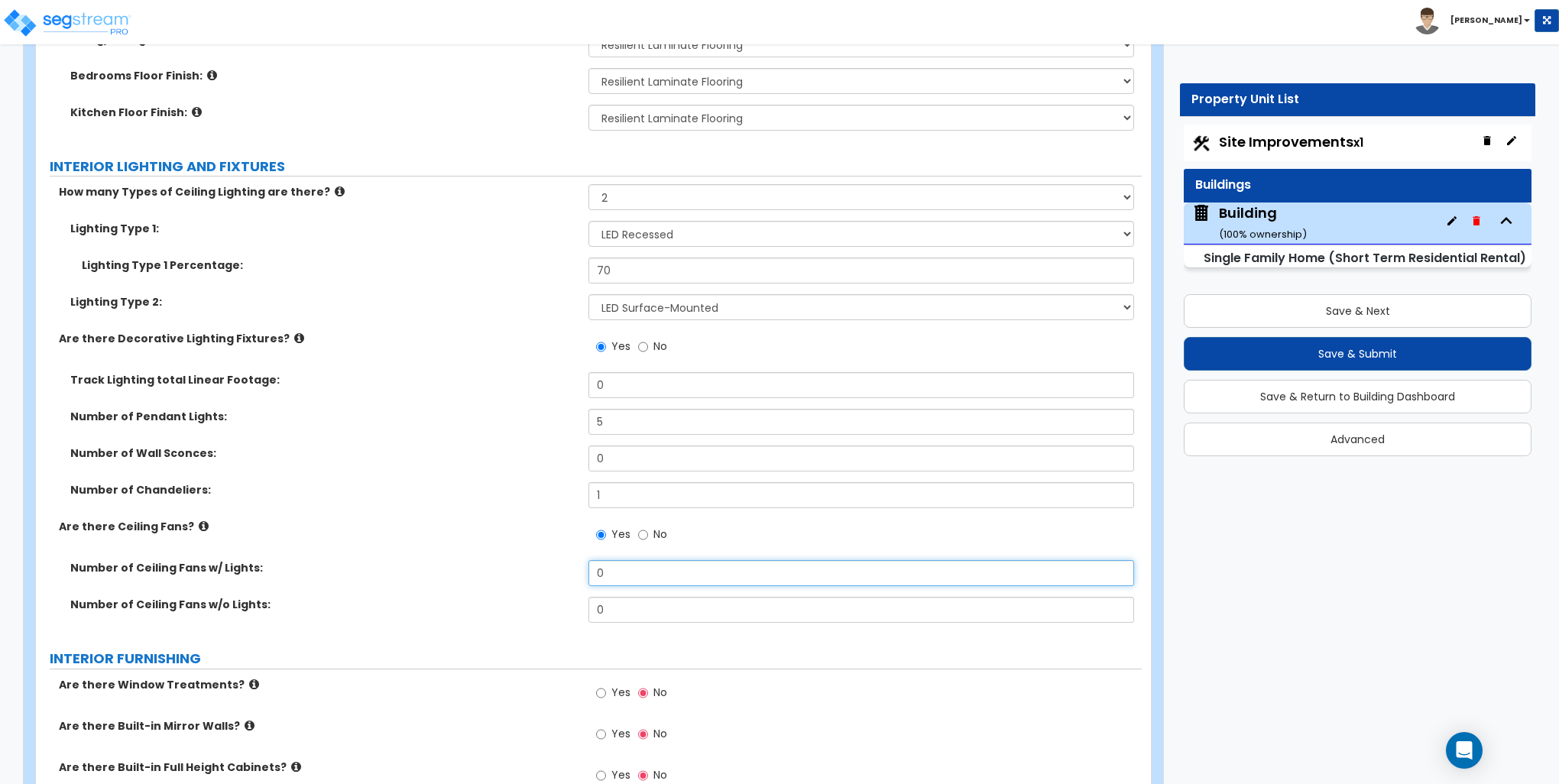
click at [620, 561] on input "0" at bounding box center [861, 573] width 545 height 26
click at [614, 570] on input "0" at bounding box center [861, 573] width 545 height 26
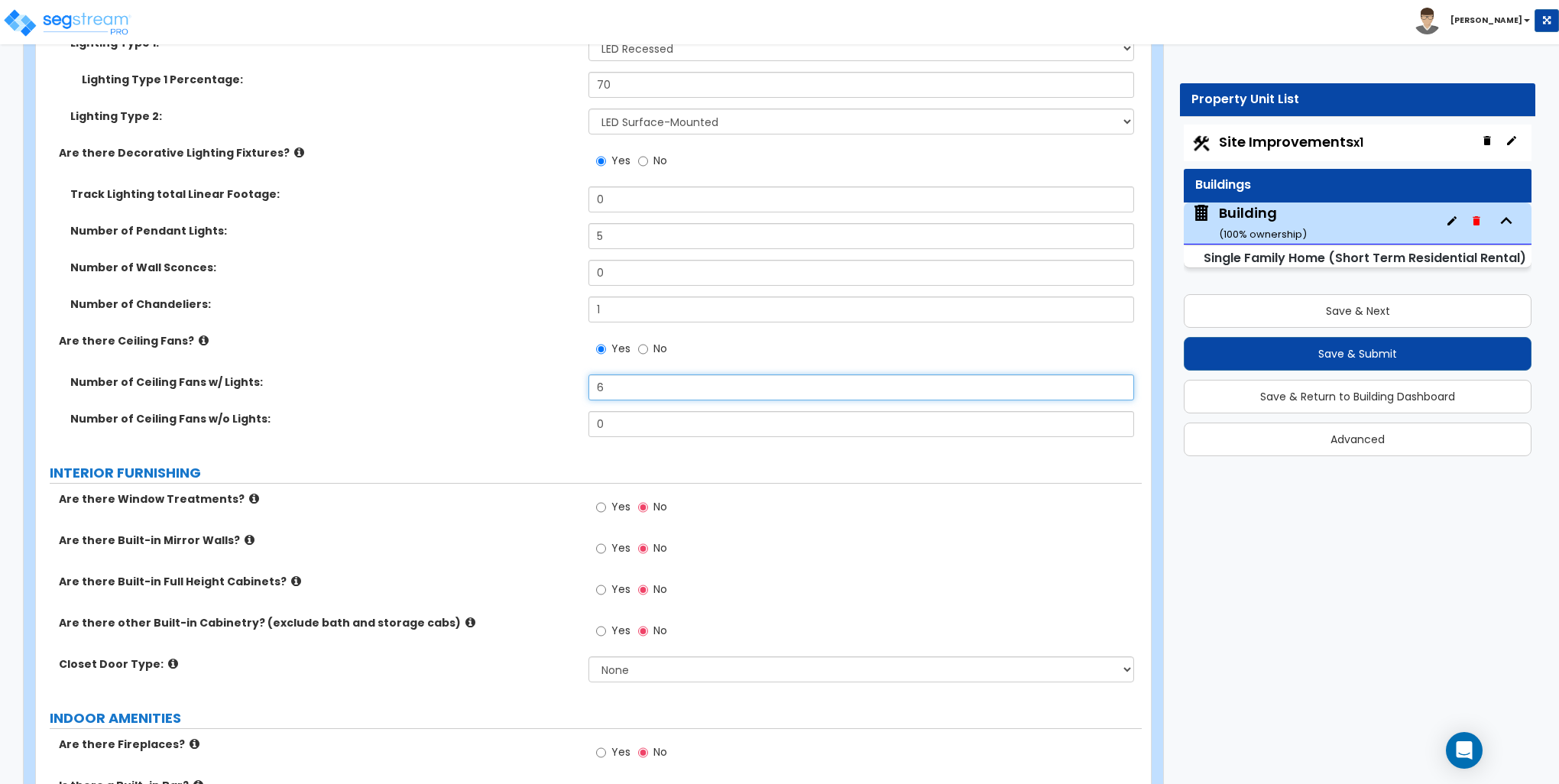
scroll to position [4202, 0]
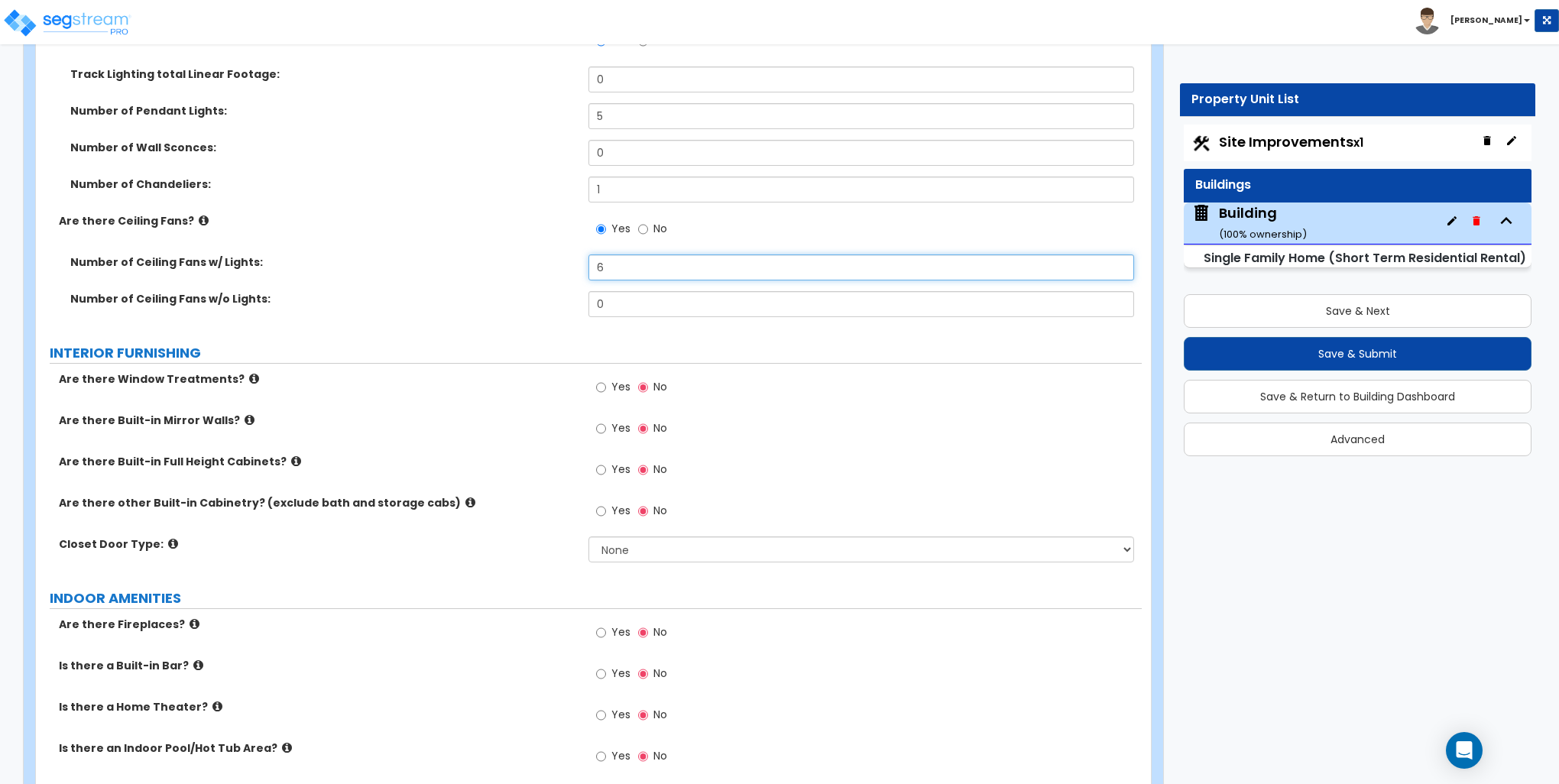
type input "6"
click at [600, 387] on input "Yes" at bounding box center [602, 387] width 10 height 17
radio input "true"
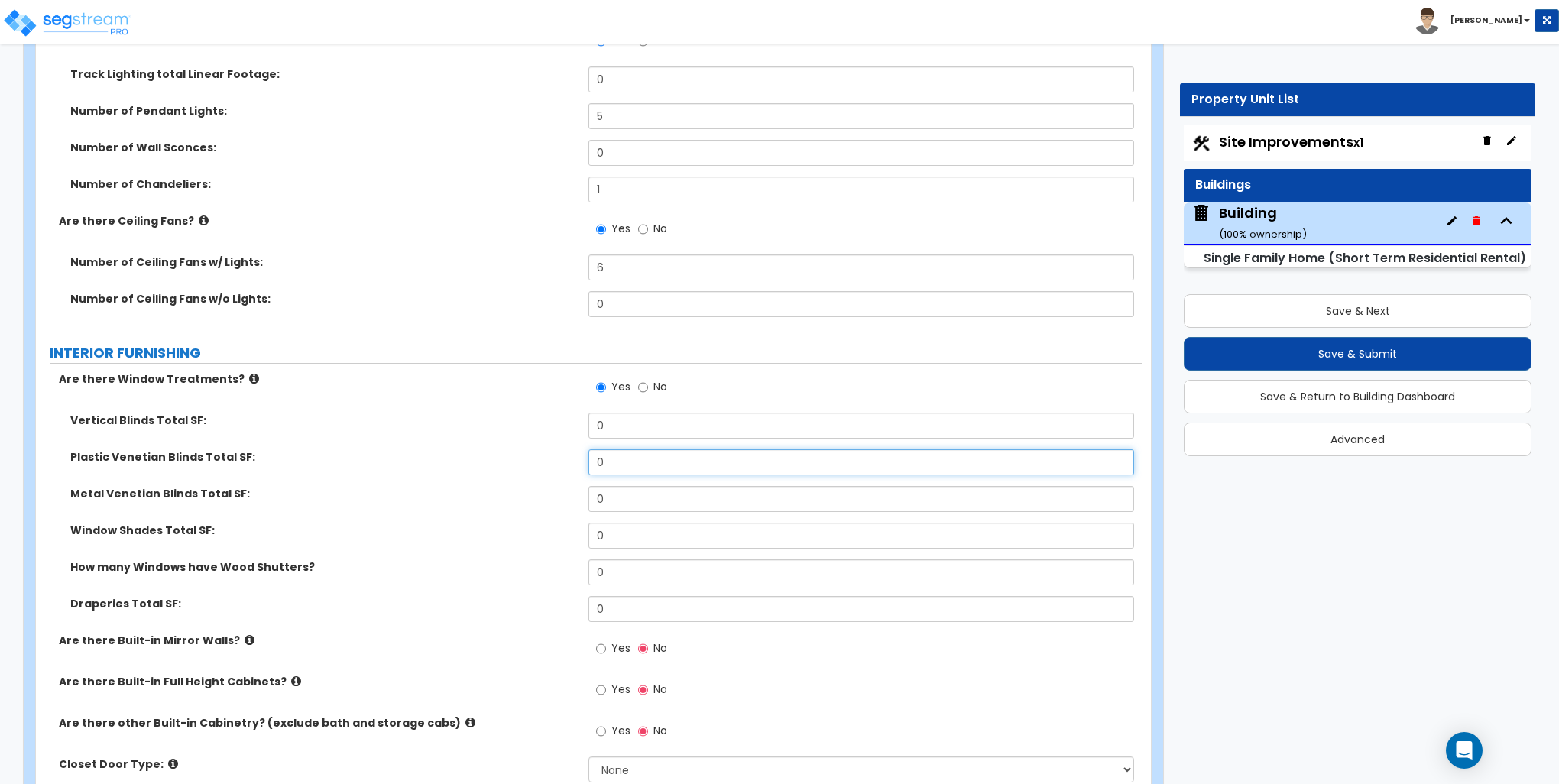
click at [641, 457] on input "0" at bounding box center [861, 462] width 545 height 26
click at [641, 456] on input "0" at bounding box center [861, 462] width 545 height 26
type input "195"
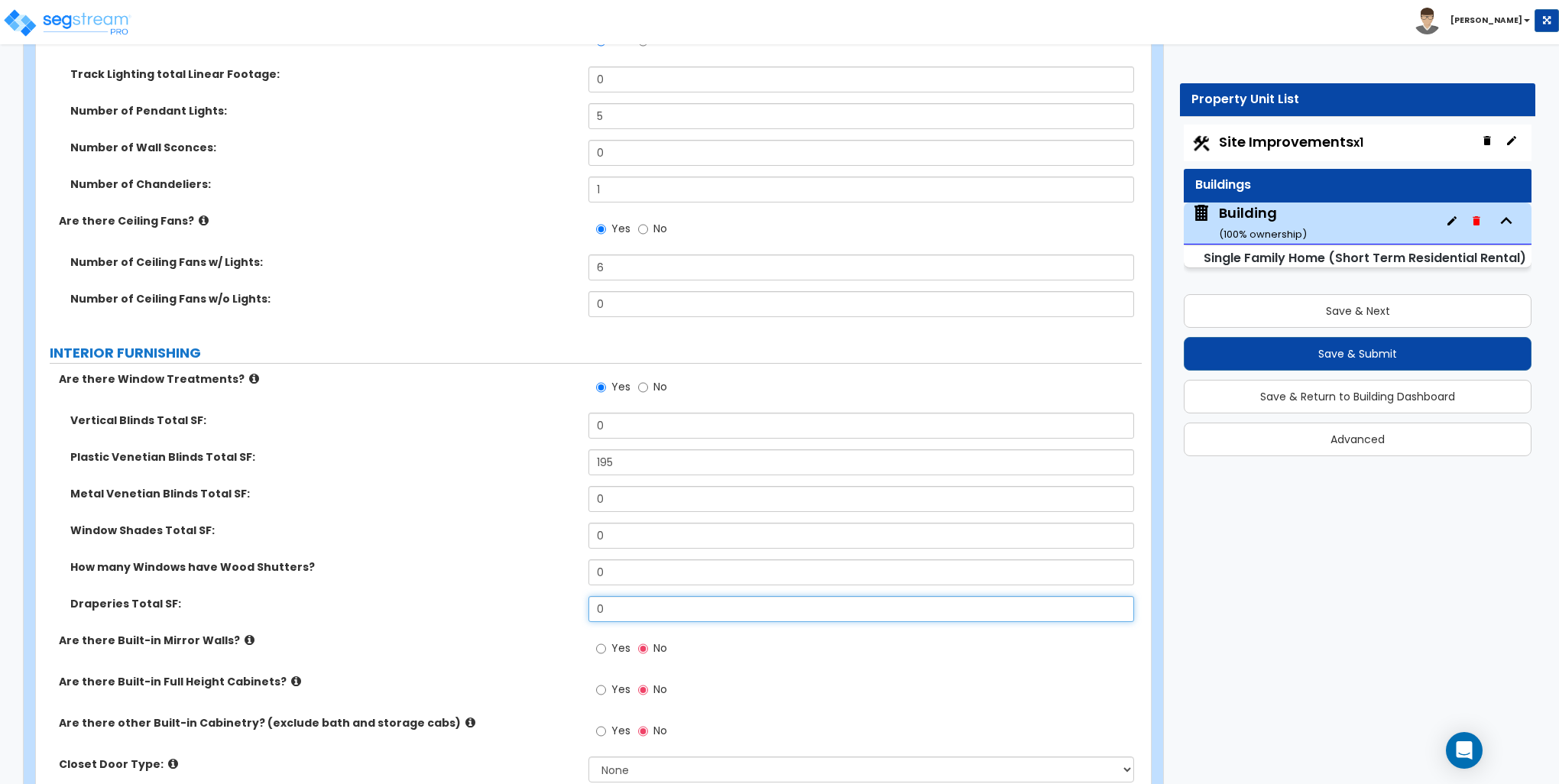
click at [607, 606] on input "0" at bounding box center [861, 609] width 545 height 26
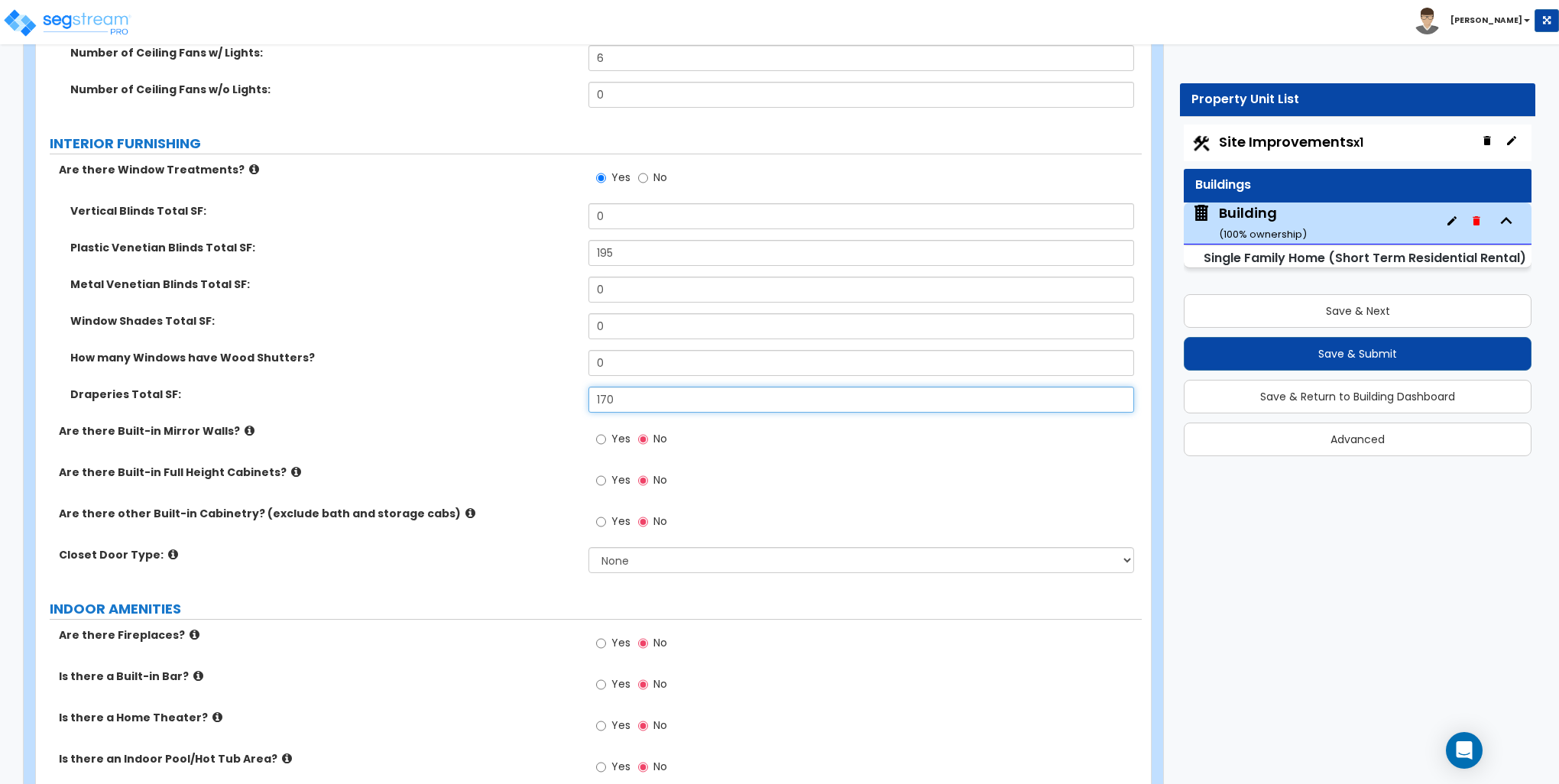
scroll to position [4508, 0]
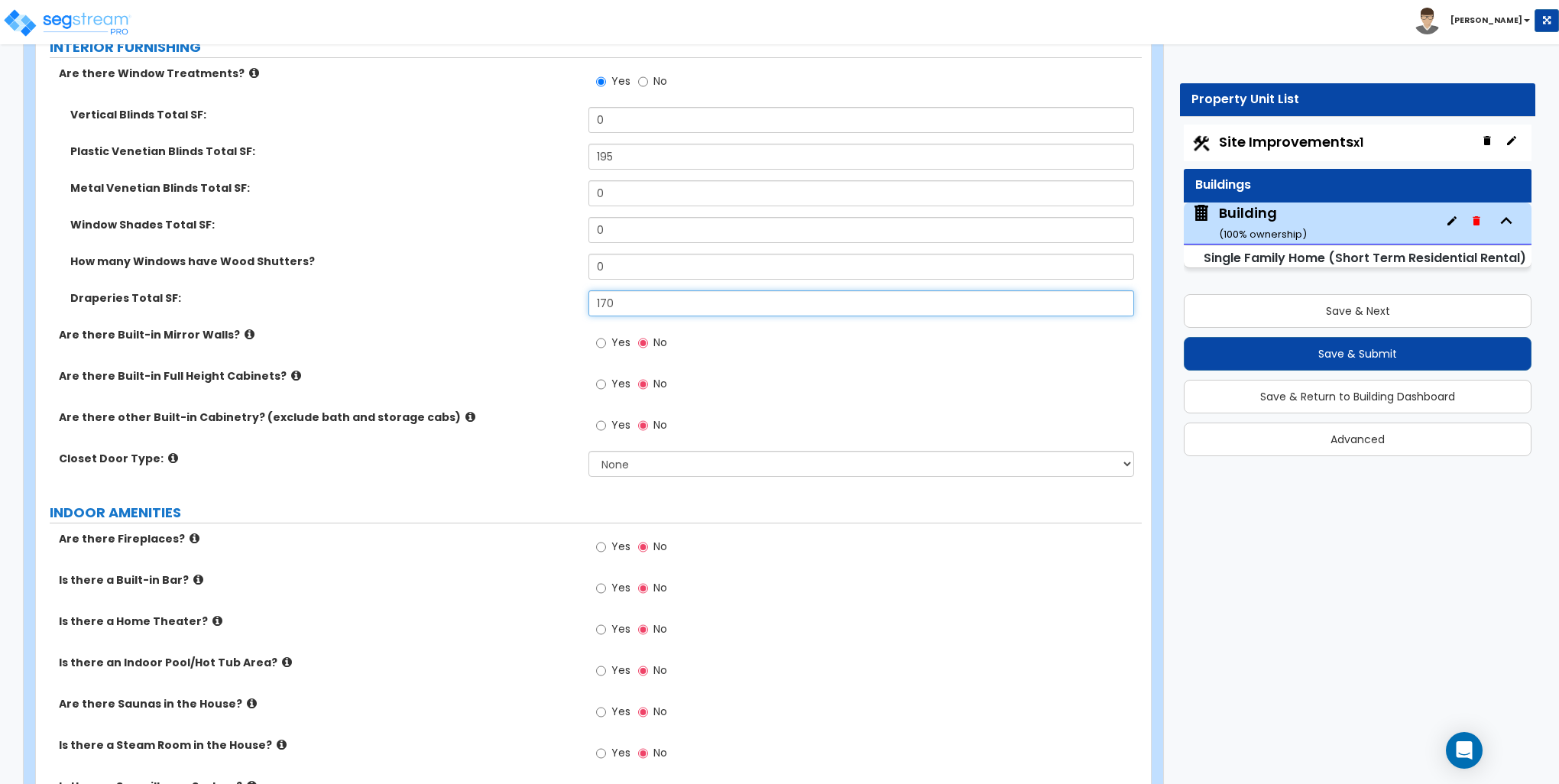
type input "170"
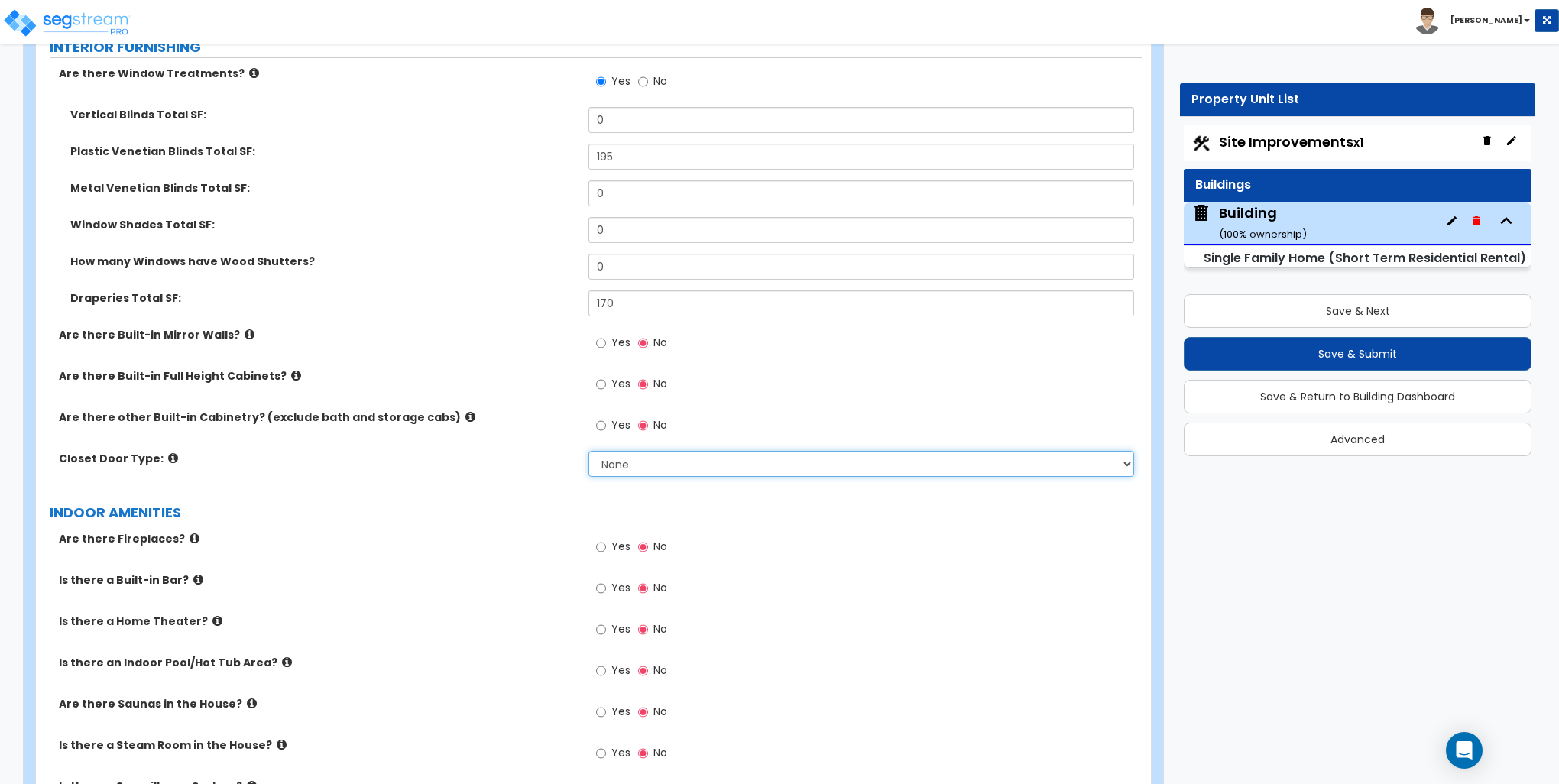
click at [661, 465] on select "None Bi-fold Louvered Doors Bi-fold Panel Doors Sliding Doors Hinged Wood Door" at bounding box center [861, 464] width 545 height 26
select select "3"
click at [589, 451] on select "None Bi-fold Louvered Doors Bi-fold Panel Doors Sliding Doors Hinged Wood Door" at bounding box center [861, 464] width 545 height 26
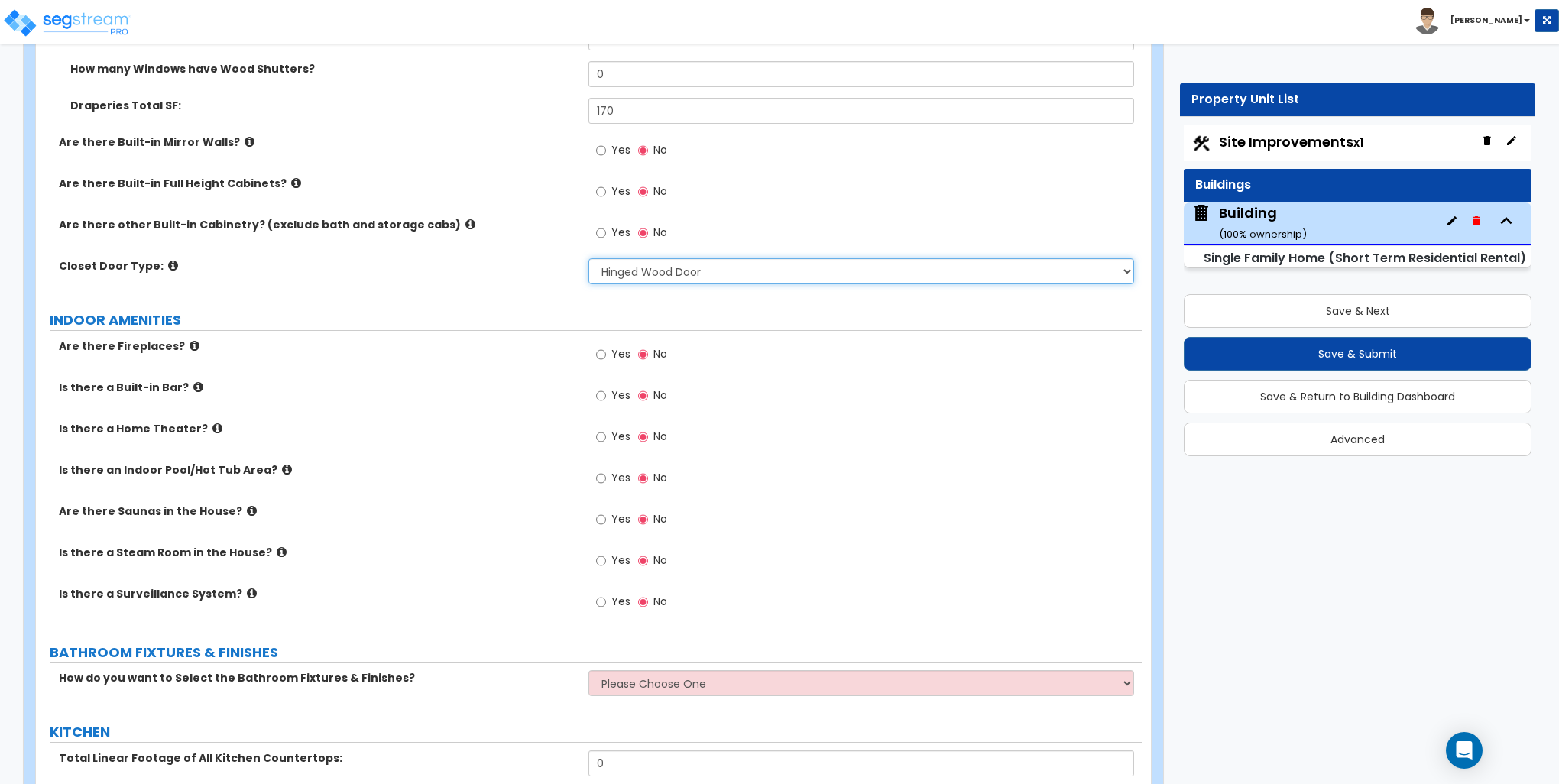
scroll to position [4813, 0]
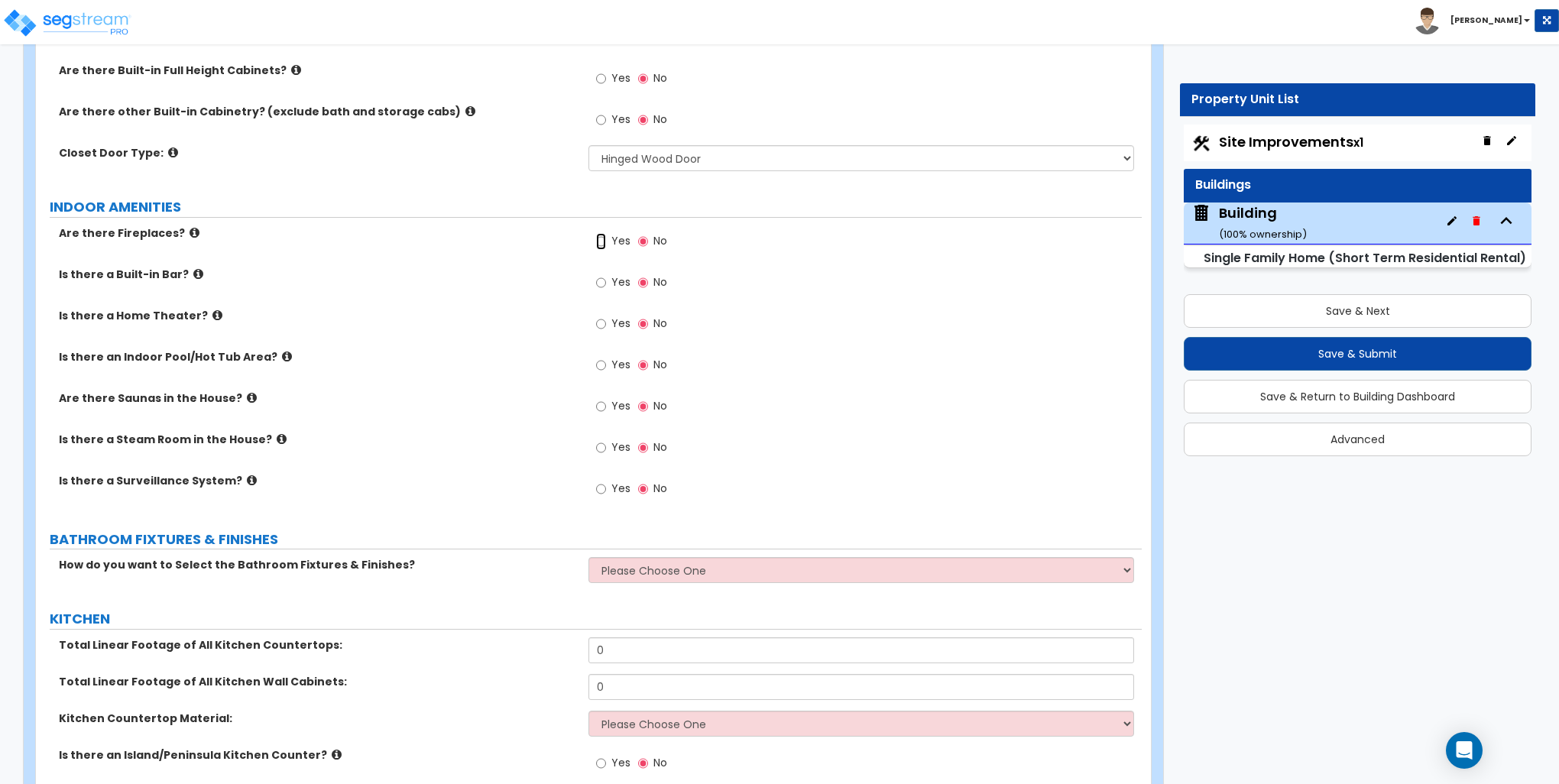
click at [604, 239] on input "Yes" at bounding box center [602, 241] width 10 height 17
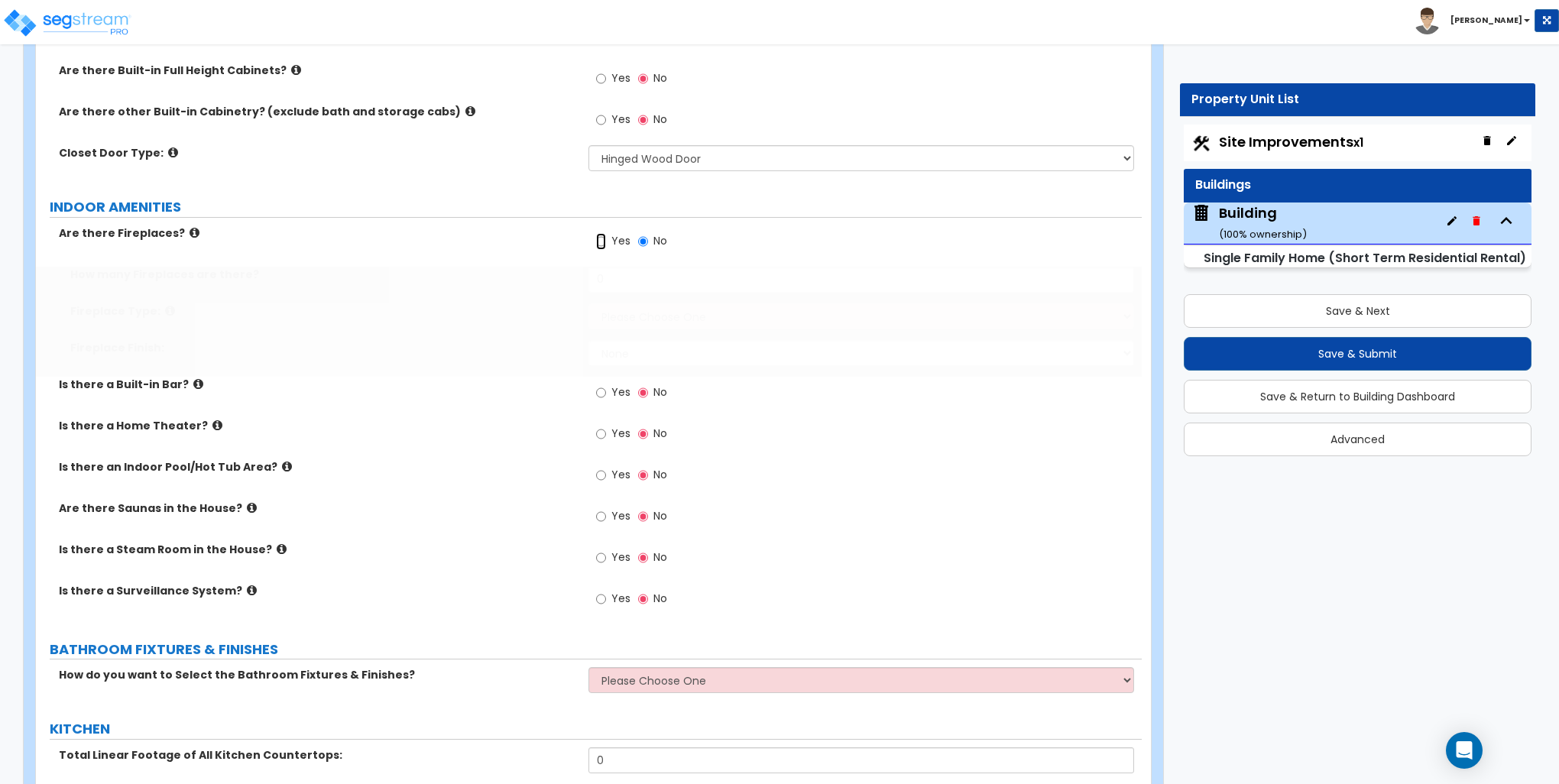
radio input "true"
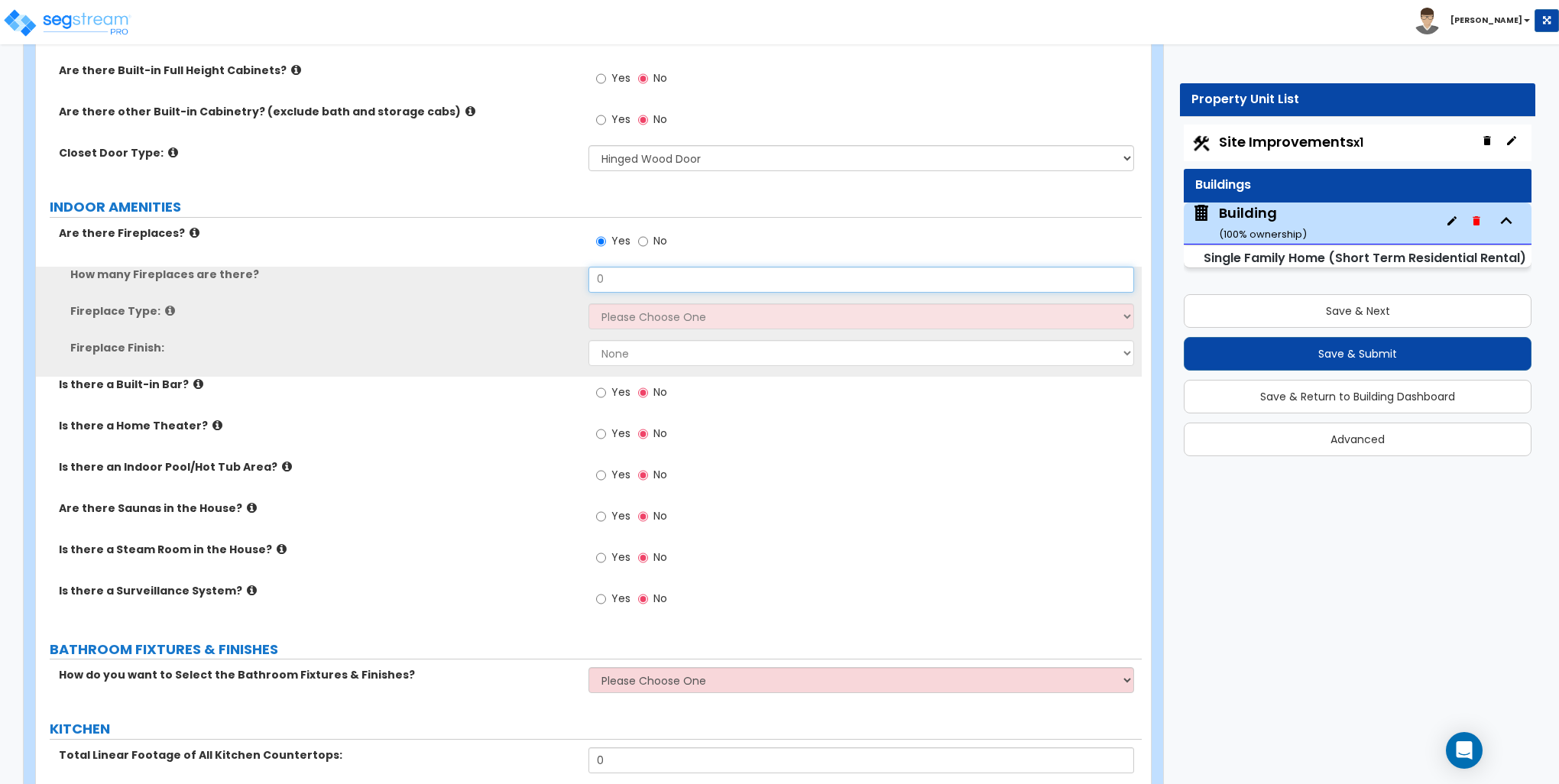
click at [618, 279] on input "0" at bounding box center [861, 279] width 545 height 26
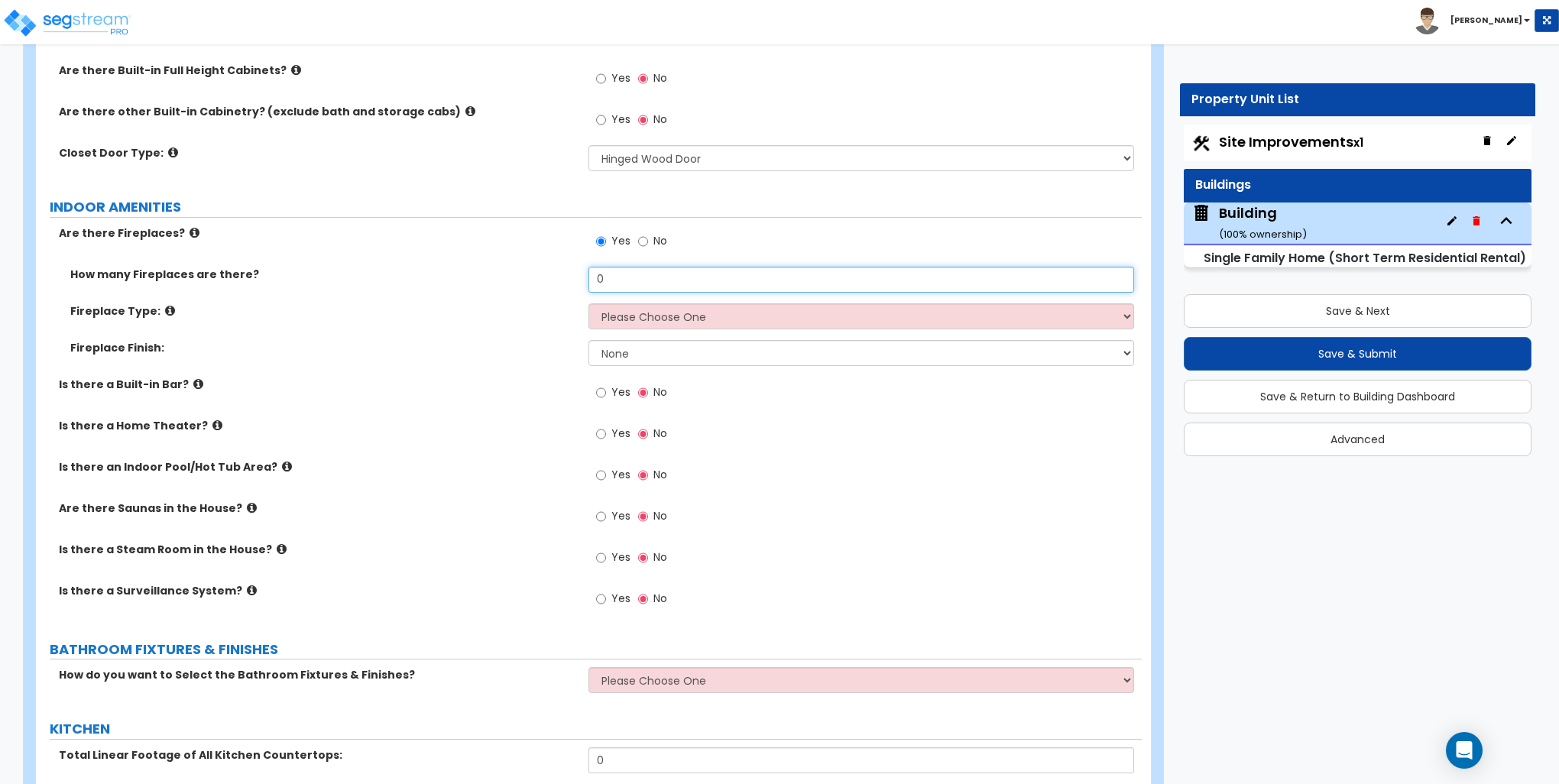
click at [618, 275] on input "0" at bounding box center [861, 279] width 545 height 26
type input "1"
click at [624, 314] on select "Please Choose One Built-in Electric Fireplace Built-in Gas Fireplace Built-in W…" at bounding box center [861, 316] width 545 height 26
select select "2"
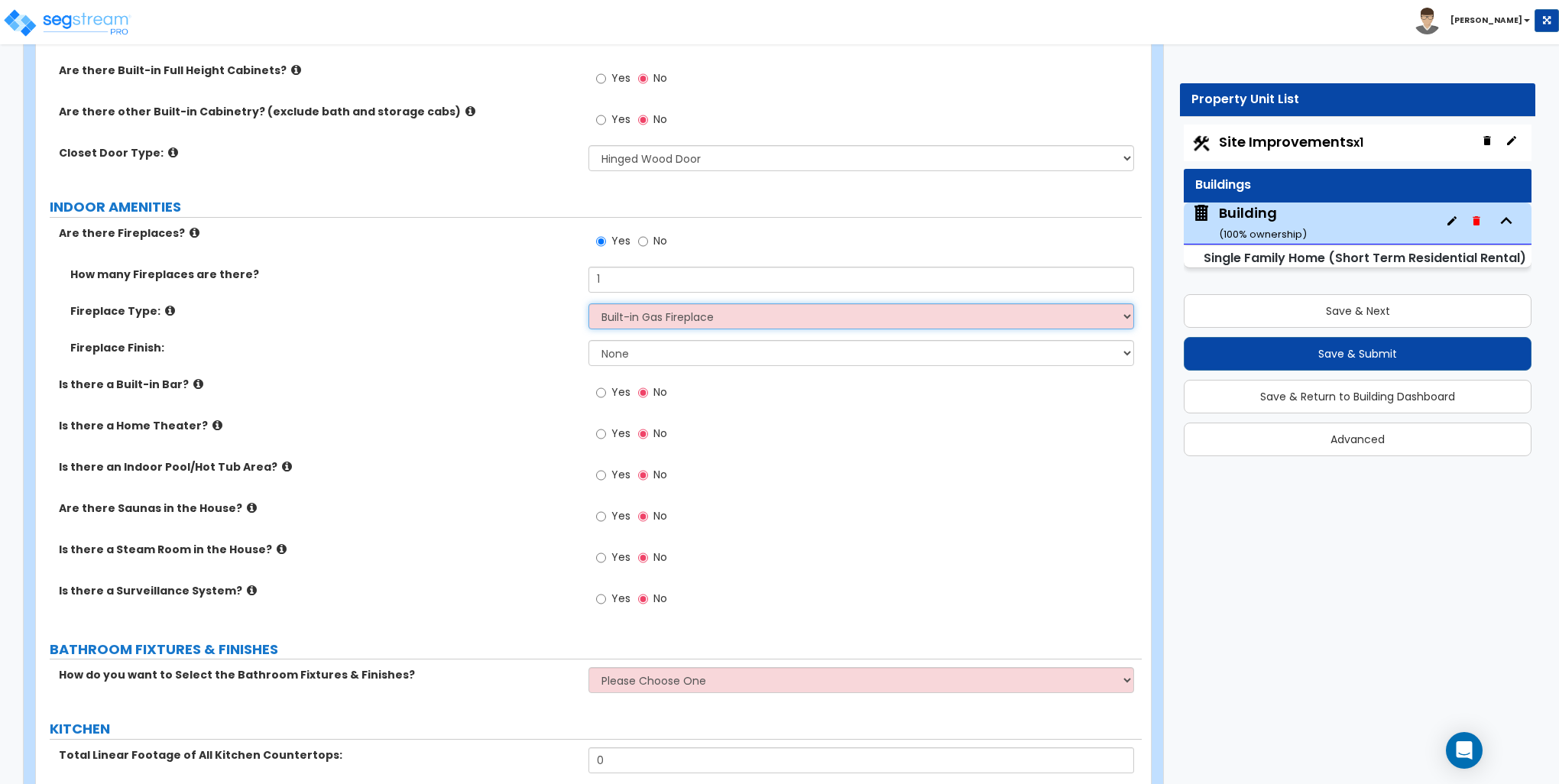
click at [589, 304] on select "Please Choose One Built-in Electric Fireplace Built-in Gas Fireplace Built-in W…" at bounding box center [861, 316] width 545 height 26
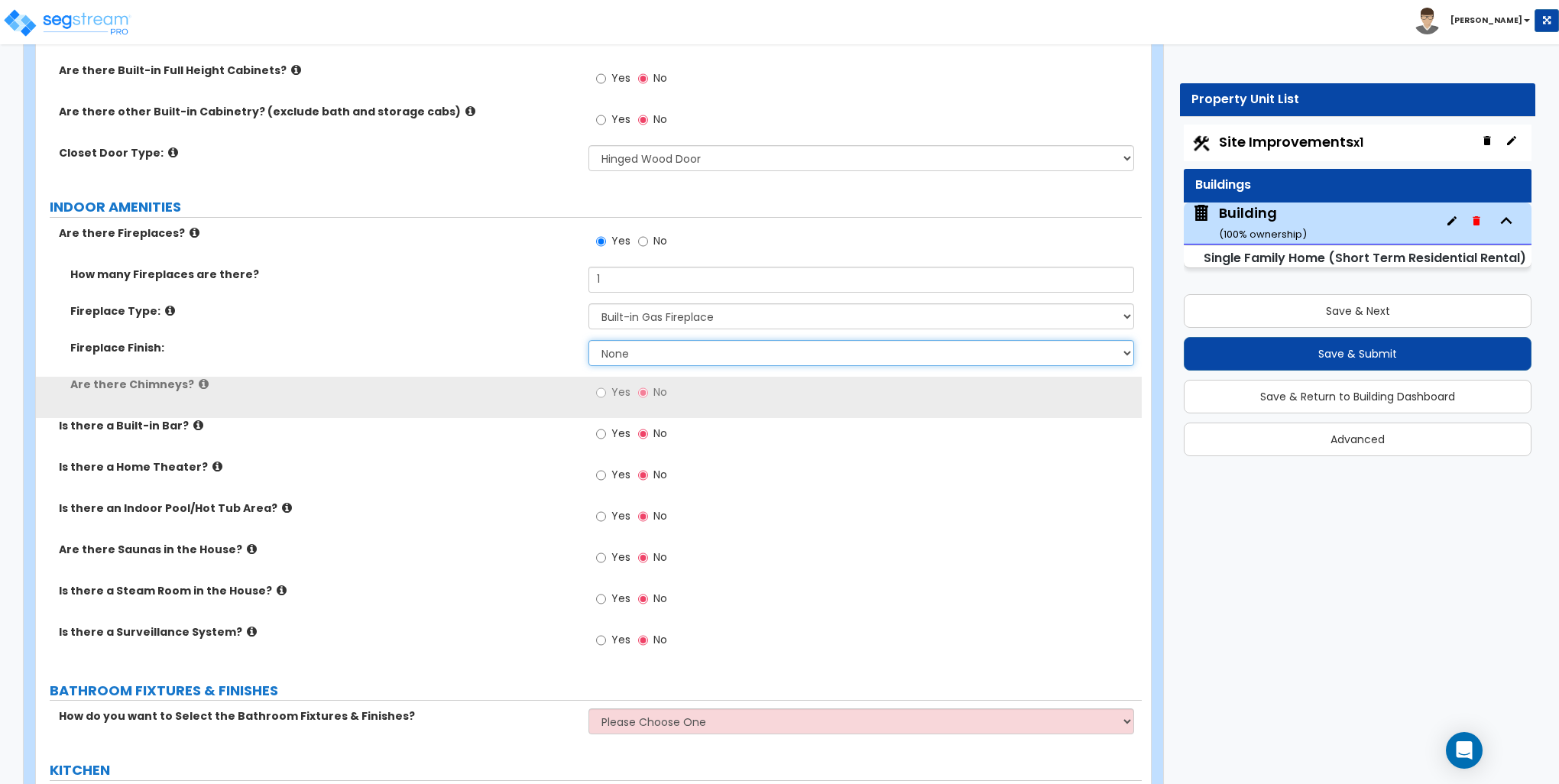
click at [625, 352] on select "None Brick Stone Tile Painted Molding" at bounding box center [861, 353] width 545 height 26
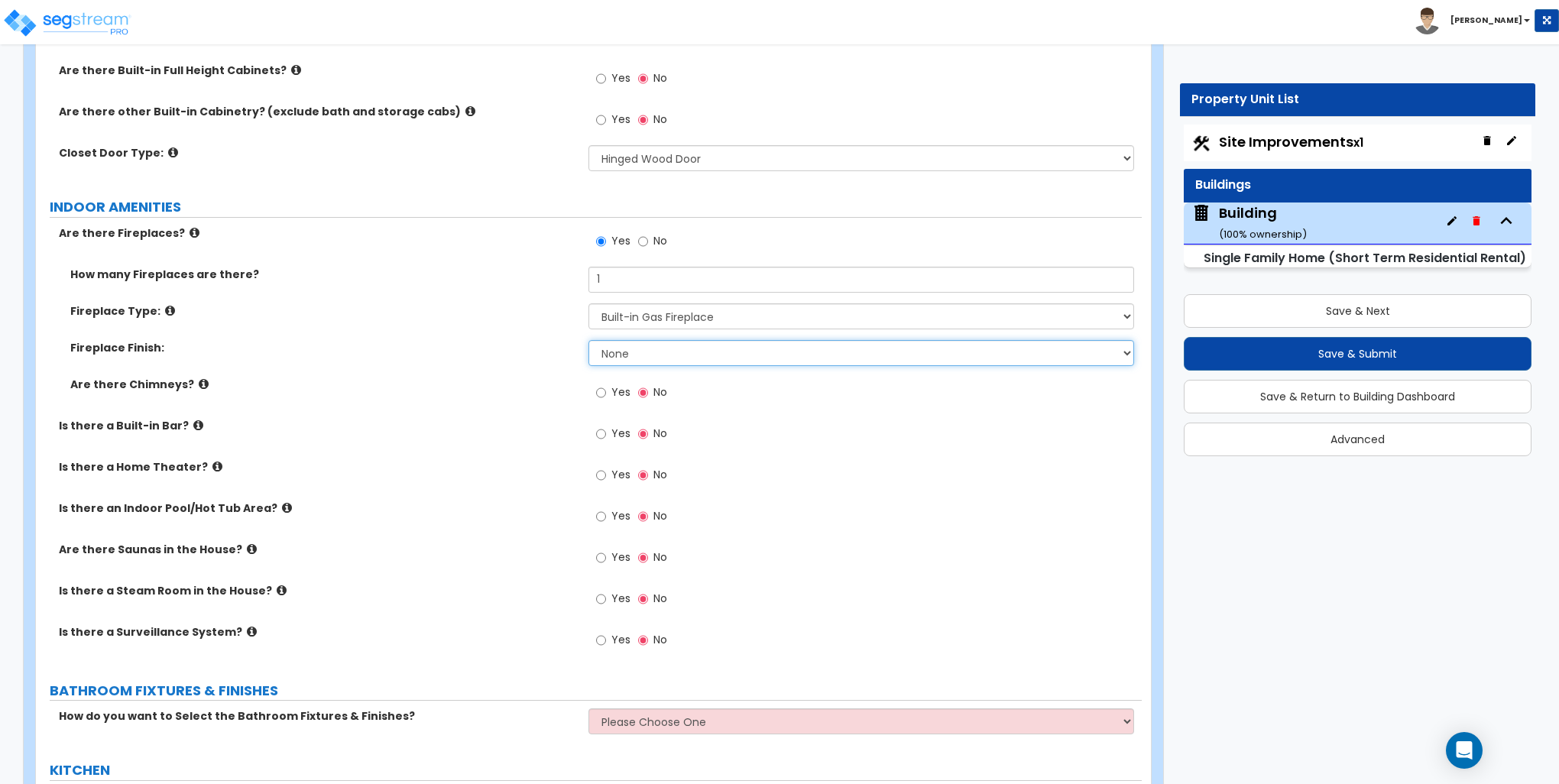
click at [625, 359] on select "None Brick Stone Tile Painted Molding" at bounding box center [861, 353] width 545 height 26
click at [434, 325] on div "Fireplace Type: Please Choose One Built-in Electric Fireplace Built-in Gas Fire…" at bounding box center [589, 321] width 1106 height 36
click at [636, 347] on select "None Brick Stone Tile Painted Molding" at bounding box center [861, 353] width 545 height 26
click at [589, 340] on select "None Brick Stone Tile Painted Molding" at bounding box center [861, 353] width 545 height 26
click at [632, 352] on select "None Brick Stone Tile Painted Molding" at bounding box center [861, 353] width 545 height 26
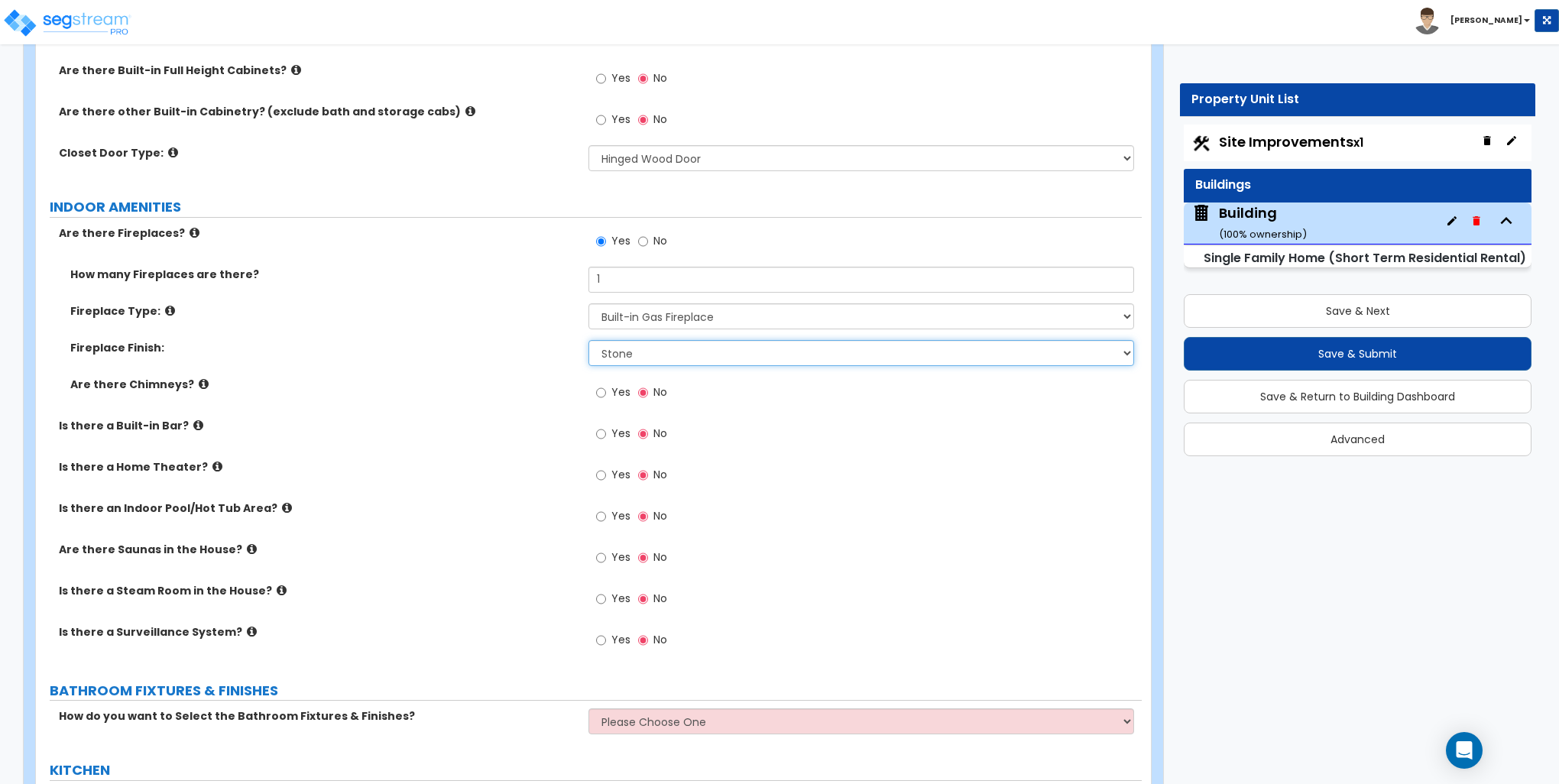
select select "3"
click at [589, 340] on select "None Brick Stone Tile Painted Molding" at bounding box center [861, 353] width 545 height 26
click at [602, 432] on input "Yes" at bounding box center [602, 433] width 10 height 17
radio input "true"
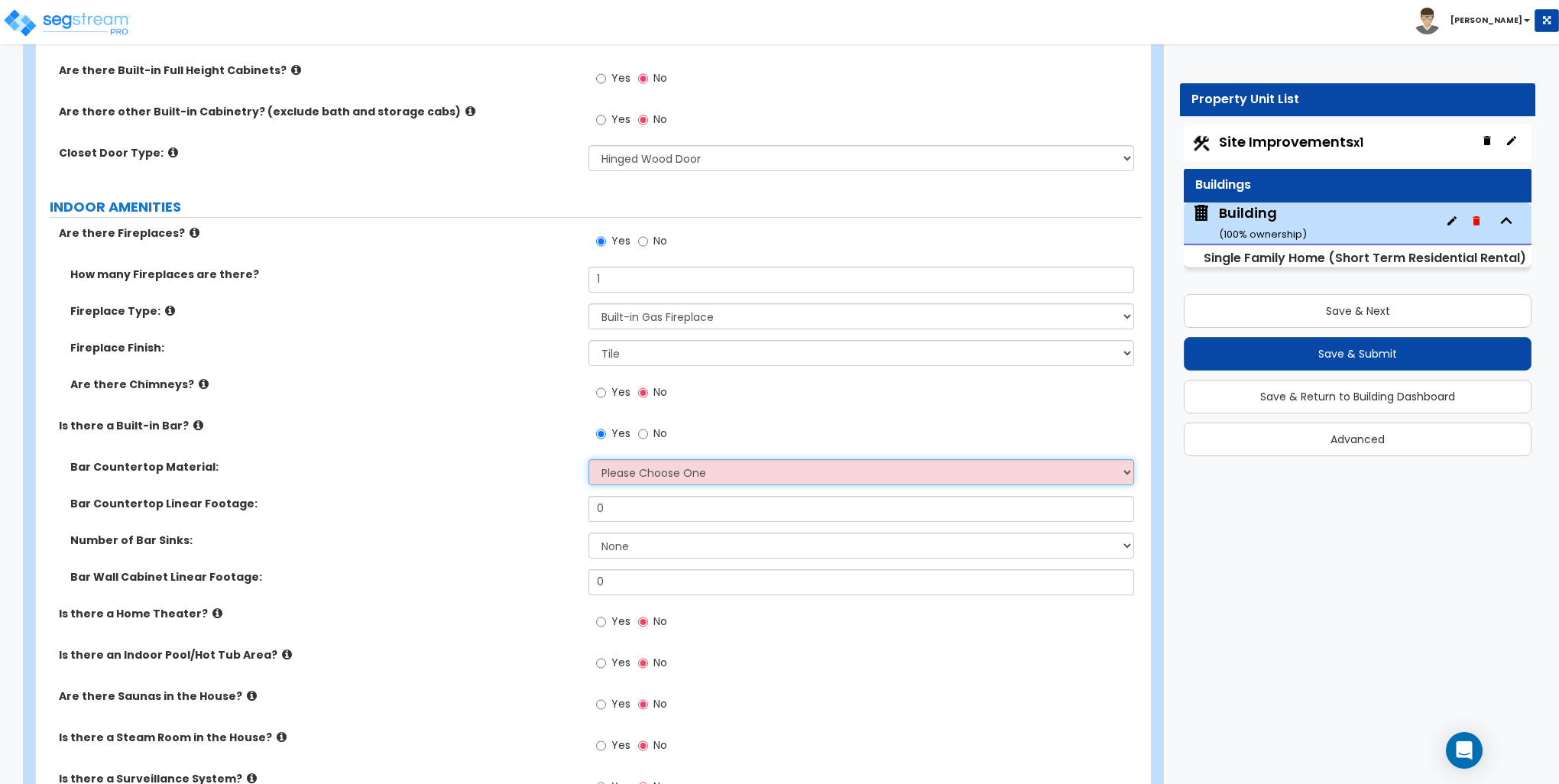
click at [662, 477] on select "Please Choose One Plastic Laminate Solid Surface Stone Quartz Marble Tile Wood …" at bounding box center [861, 472] width 545 height 26
select select "4"
click at [589, 459] on select "Please Choose One Plastic Laminate Solid Surface Stone Quartz Marble Tile Wood …" at bounding box center [861, 472] width 545 height 26
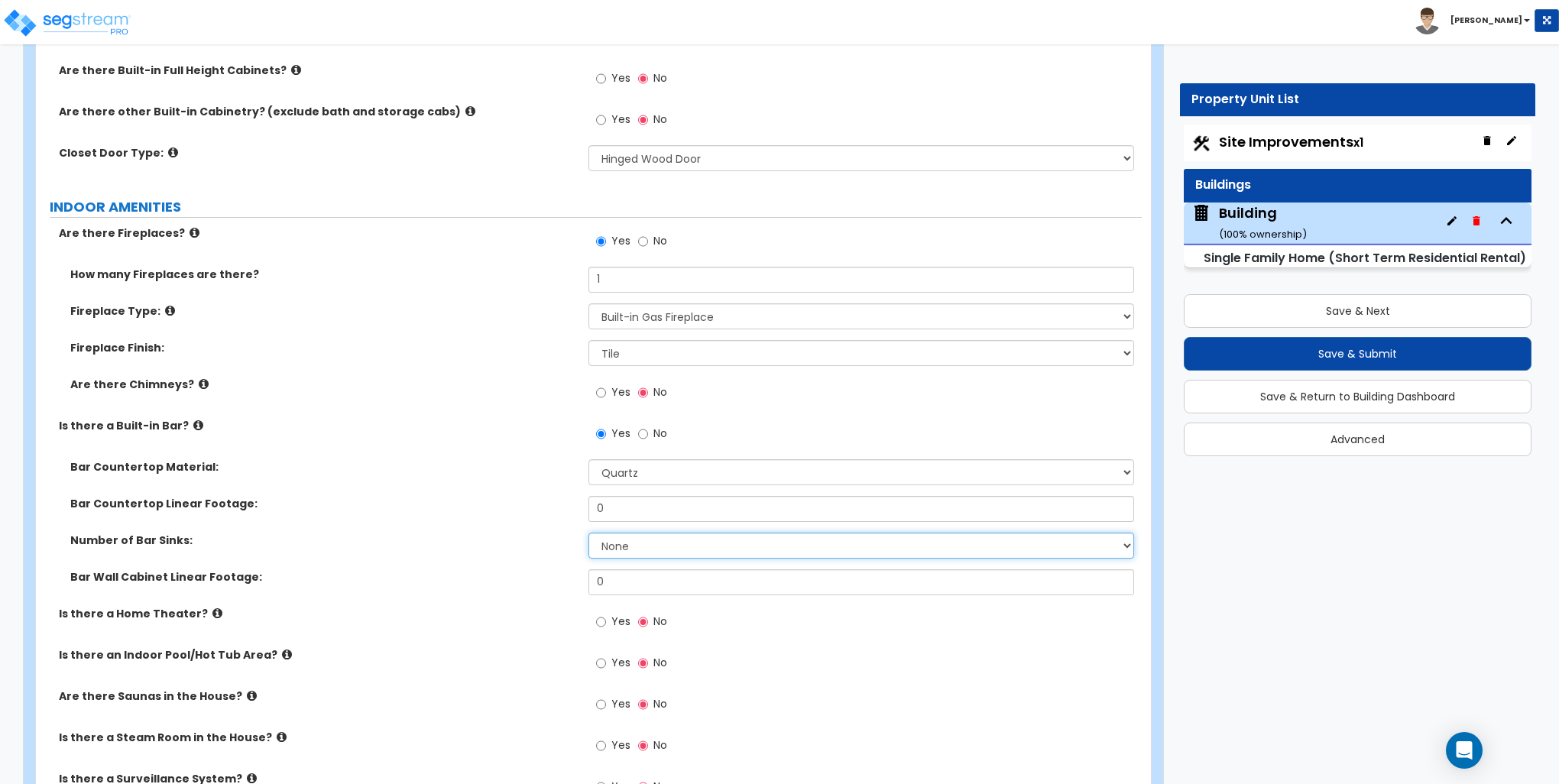
click at [626, 540] on select "None 1 2 3" at bounding box center [861, 545] width 545 height 26
select select "1"
click at [589, 532] on select "None 1 2 3" at bounding box center [861, 545] width 545 height 26
click at [619, 509] on input "0" at bounding box center [861, 509] width 545 height 26
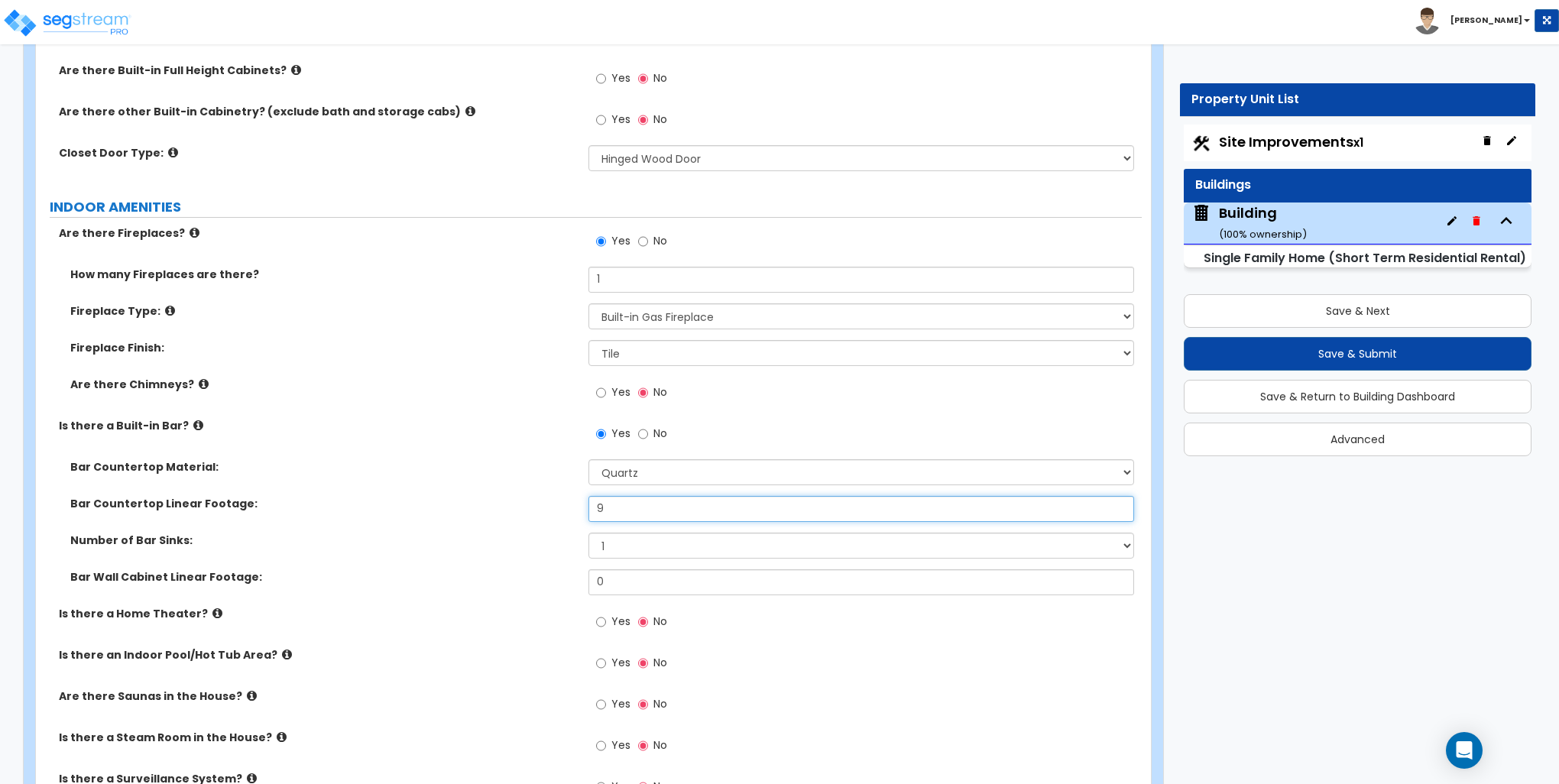
type input "9"
click at [648, 572] on input "0" at bounding box center [861, 582] width 545 height 26
type input "9"
click at [617, 503] on input "9" at bounding box center [861, 509] width 545 height 26
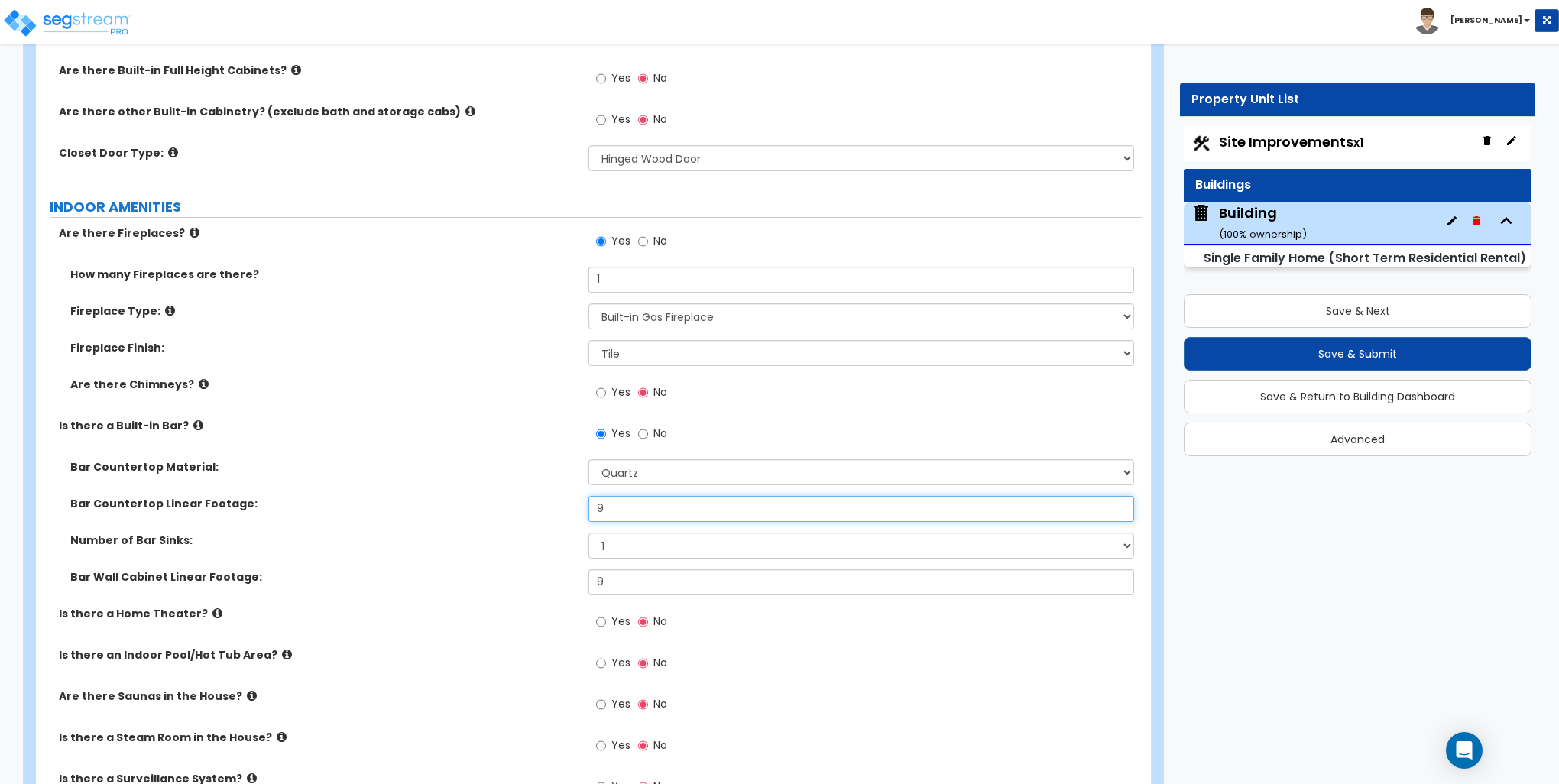
click at [617, 503] on input "9" at bounding box center [861, 509] width 545 height 26
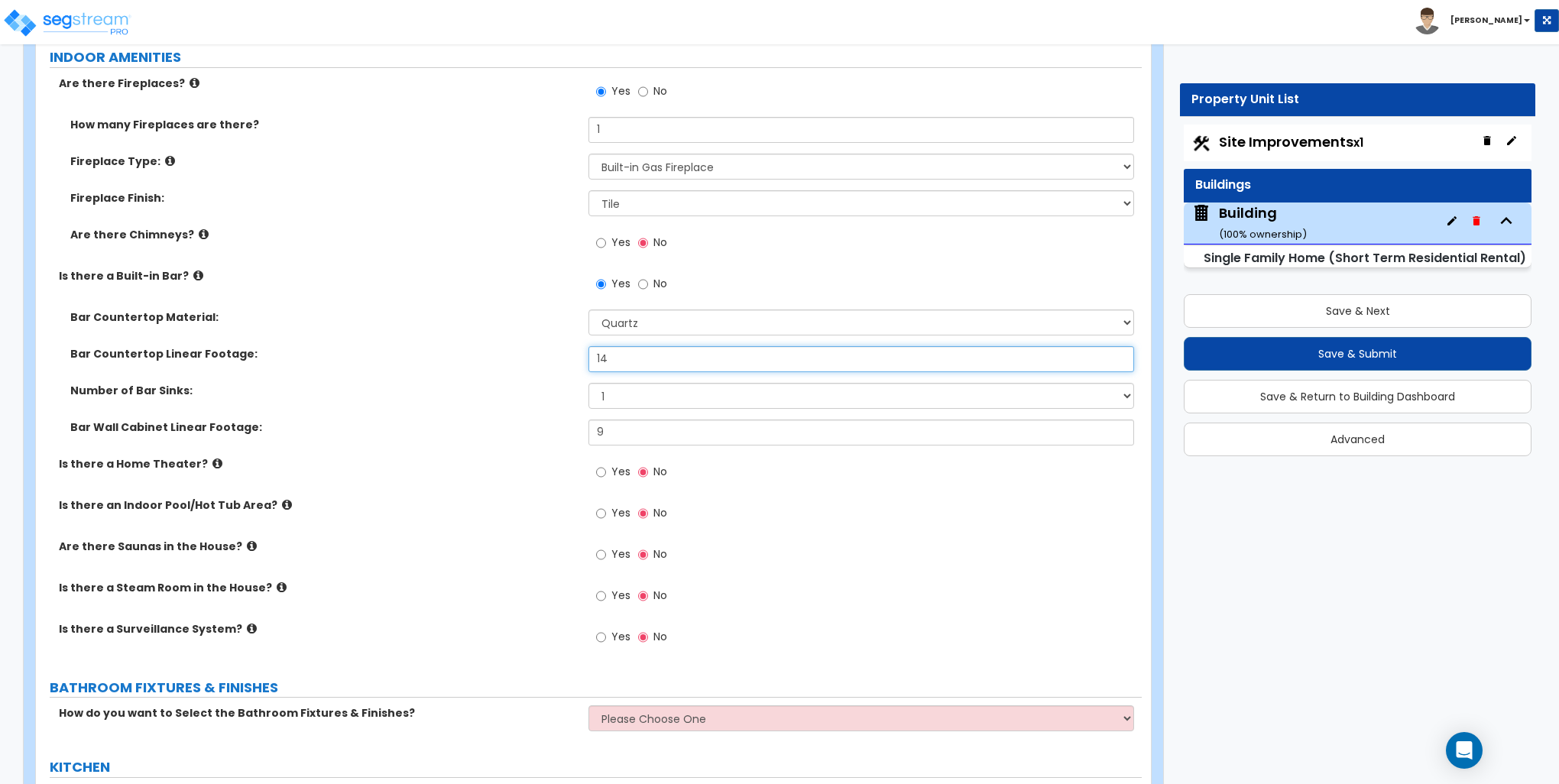
scroll to position [4966, 0]
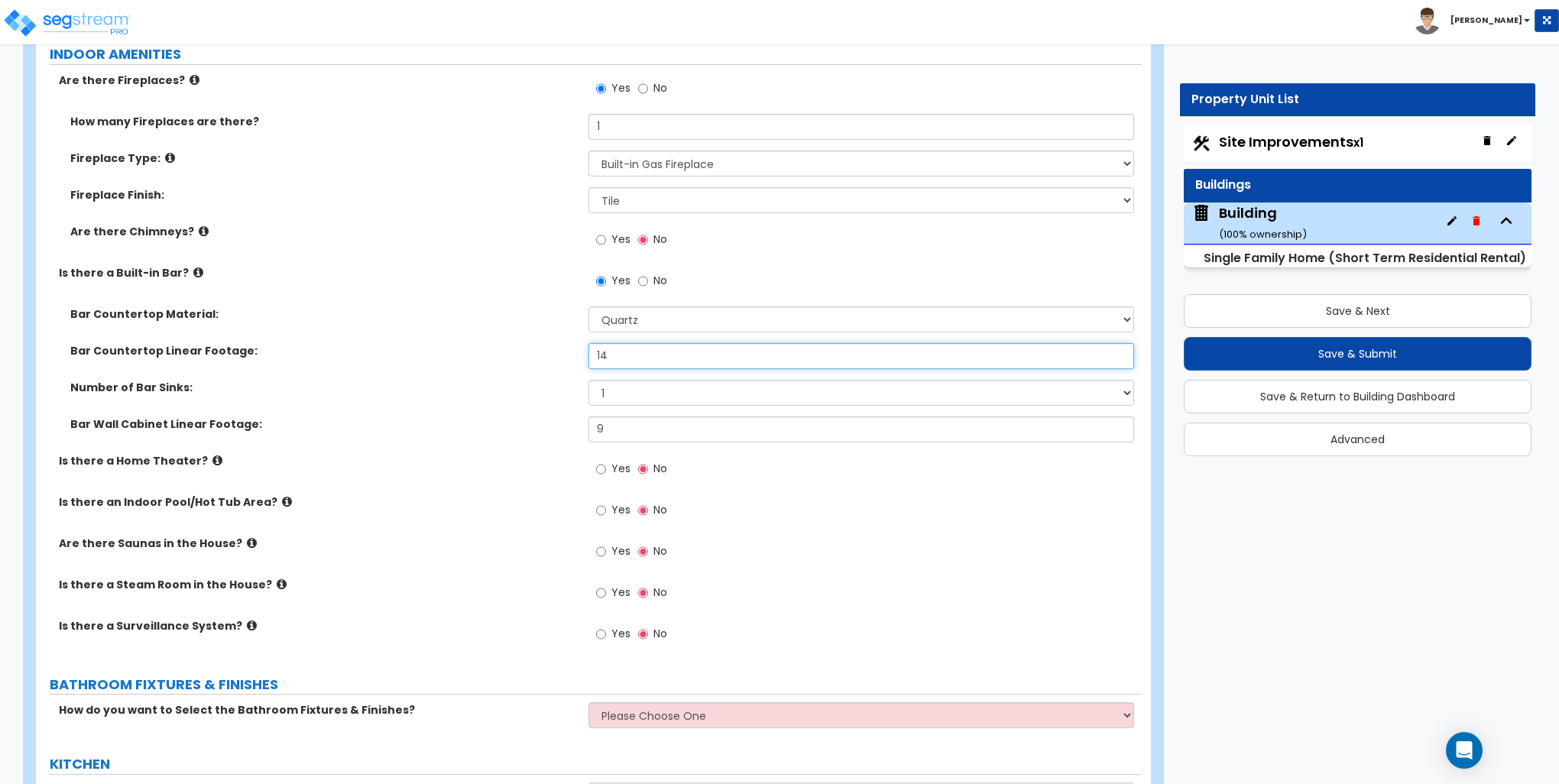
click at [621, 358] on input "14" at bounding box center [861, 356] width 545 height 26
type input "9"
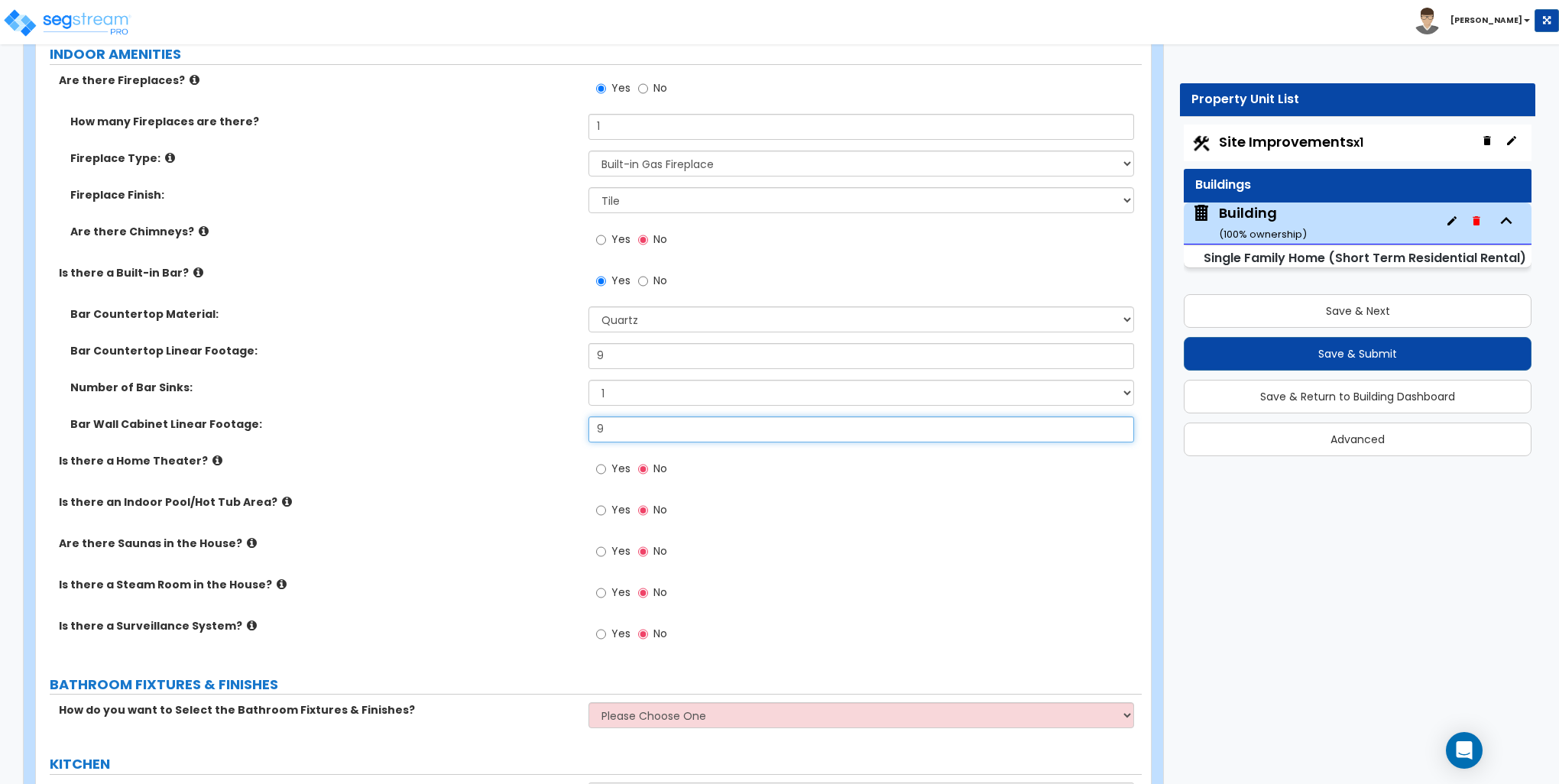
click at [633, 434] on input "9" at bounding box center [861, 429] width 545 height 26
type input "14"
click at [606, 630] on input "Yes" at bounding box center [602, 634] width 10 height 17
radio input "true"
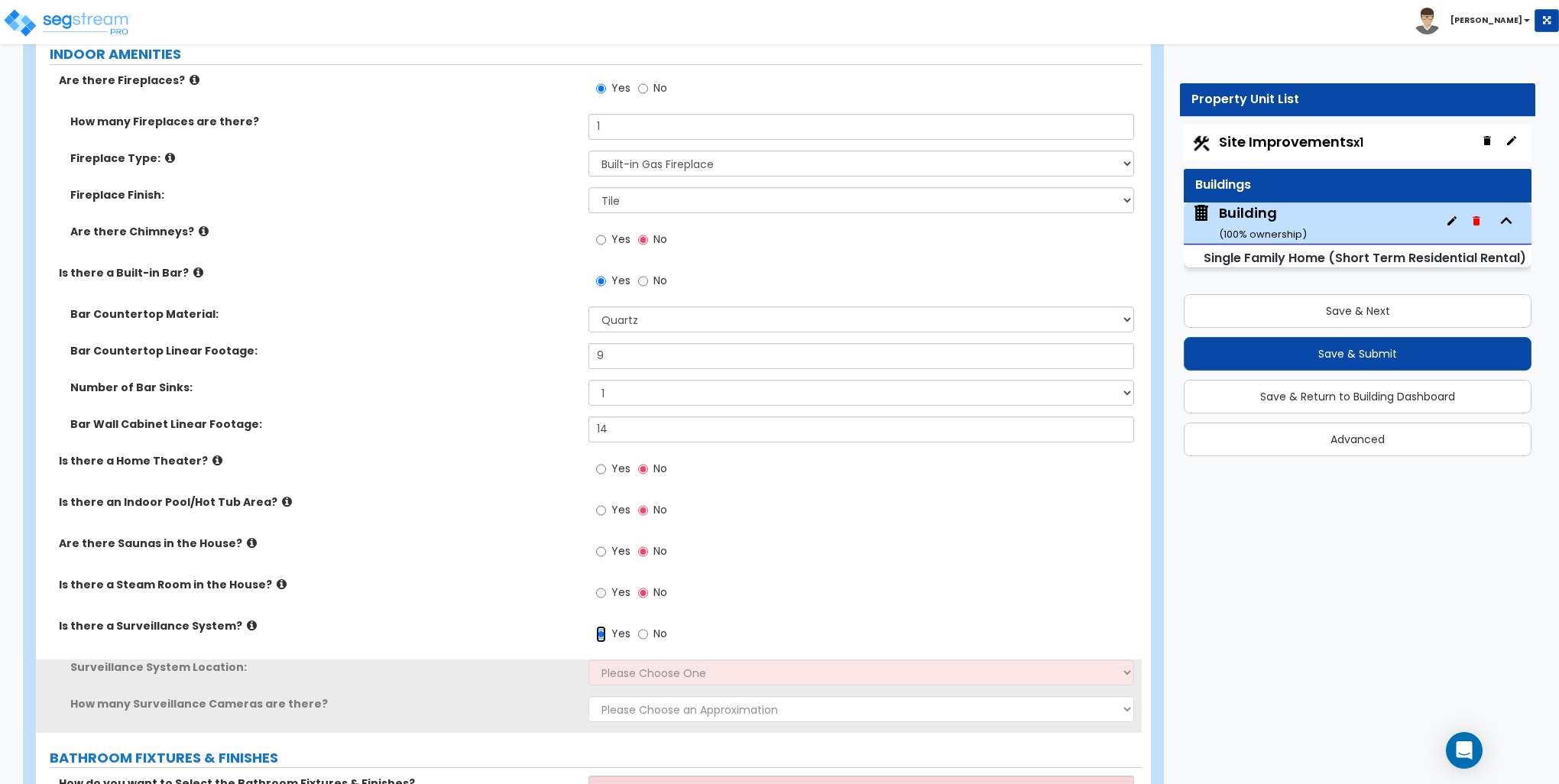
scroll to position [5195, 0]
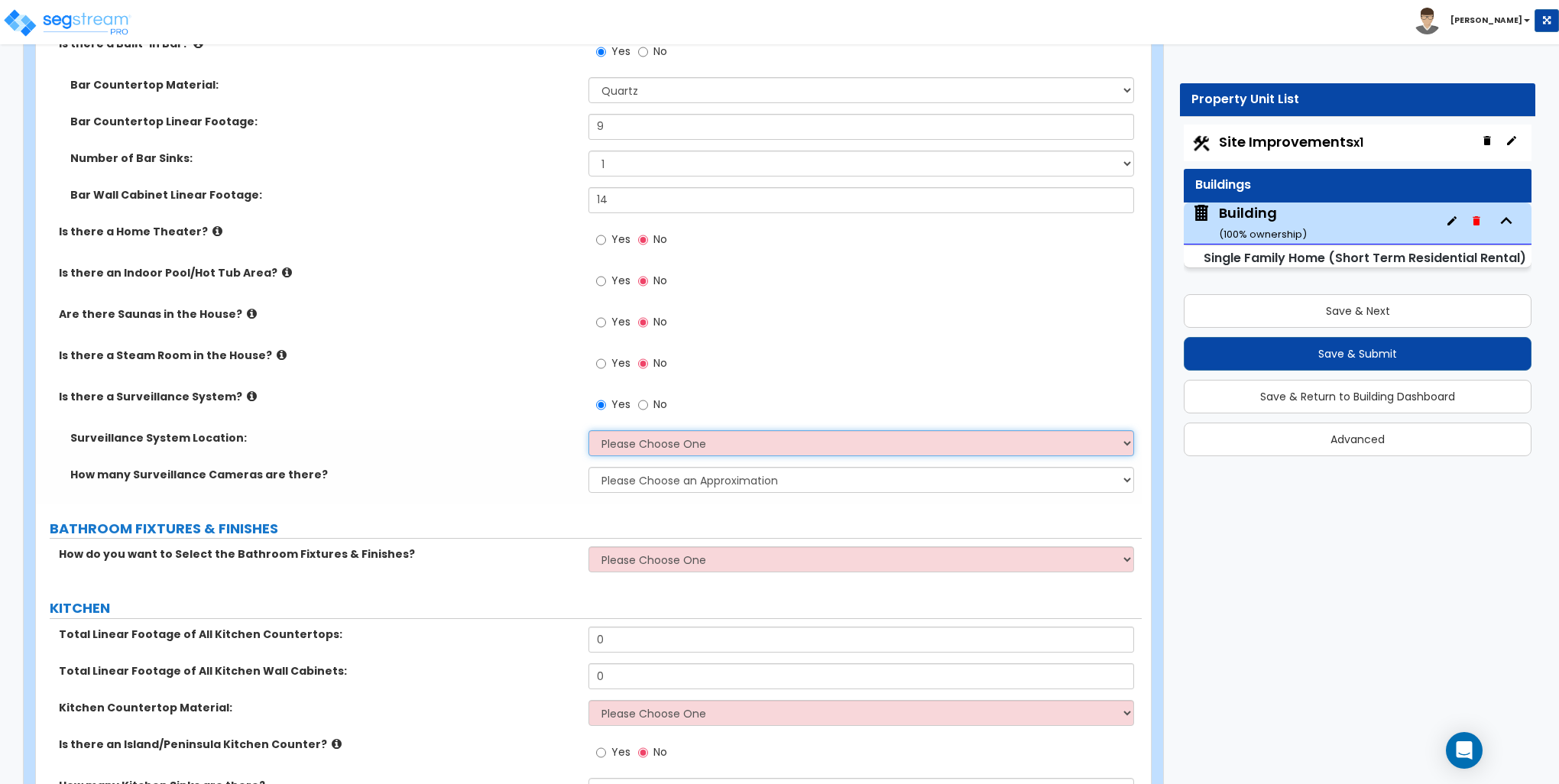
click at [675, 430] on select "Please Choose One Inside the House Outside the House Both Inside & Outside" at bounding box center [861, 443] width 545 height 26
select select "2"
click at [589, 430] on select "Please Choose One Inside the House Outside the House Both Inside & Outside" at bounding box center [861, 443] width 545 height 26
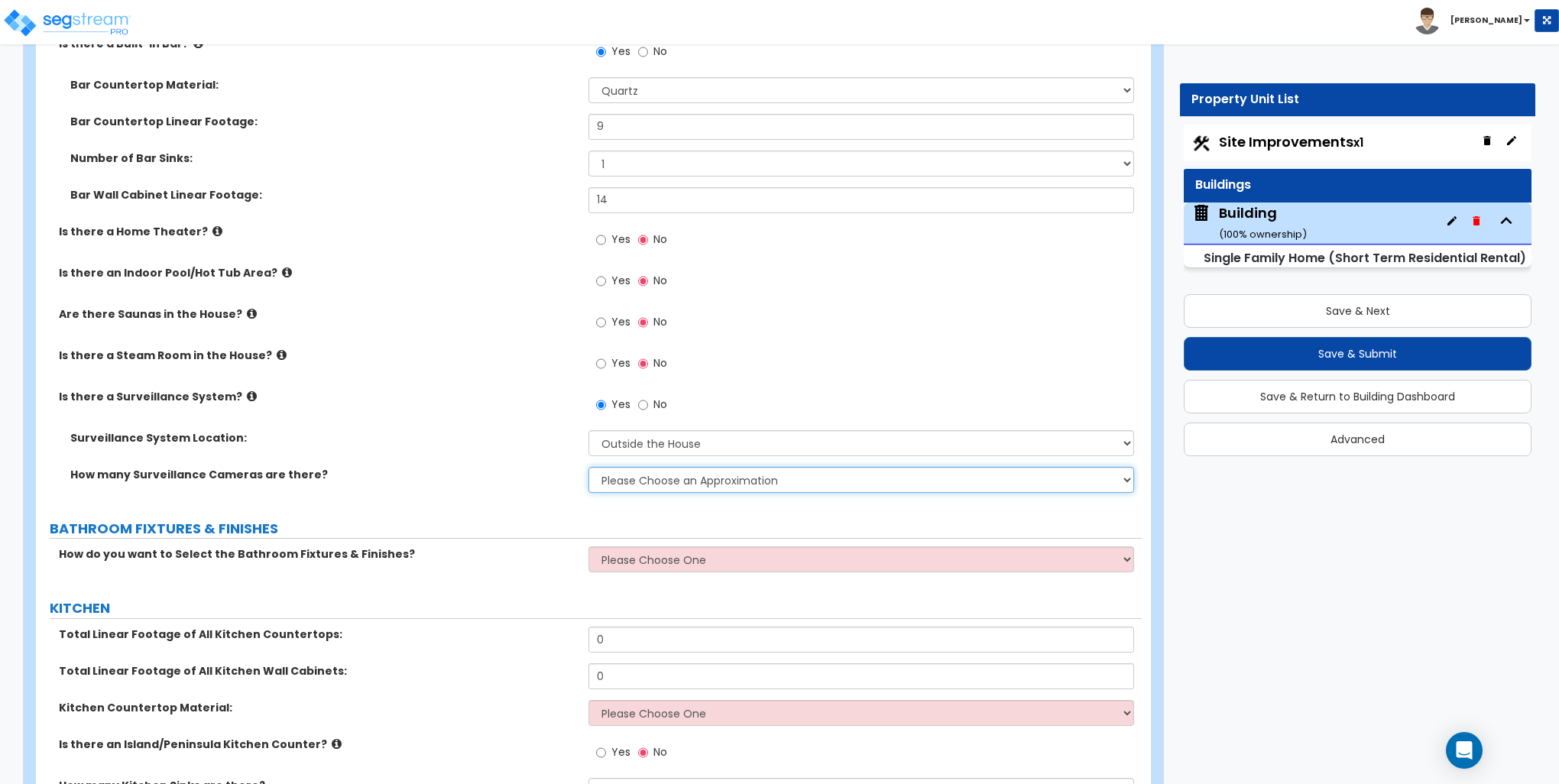
click at [661, 474] on select "Please Choose an Approximation Barely Noticed Any Noticed a Couple Frequently S…" at bounding box center [861, 479] width 545 height 26
select select "2"
click at [589, 467] on select "Please Choose an Approximation Barely Noticed Any Noticed a Couple Frequently S…" at bounding box center [861, 479] width 545 height 26
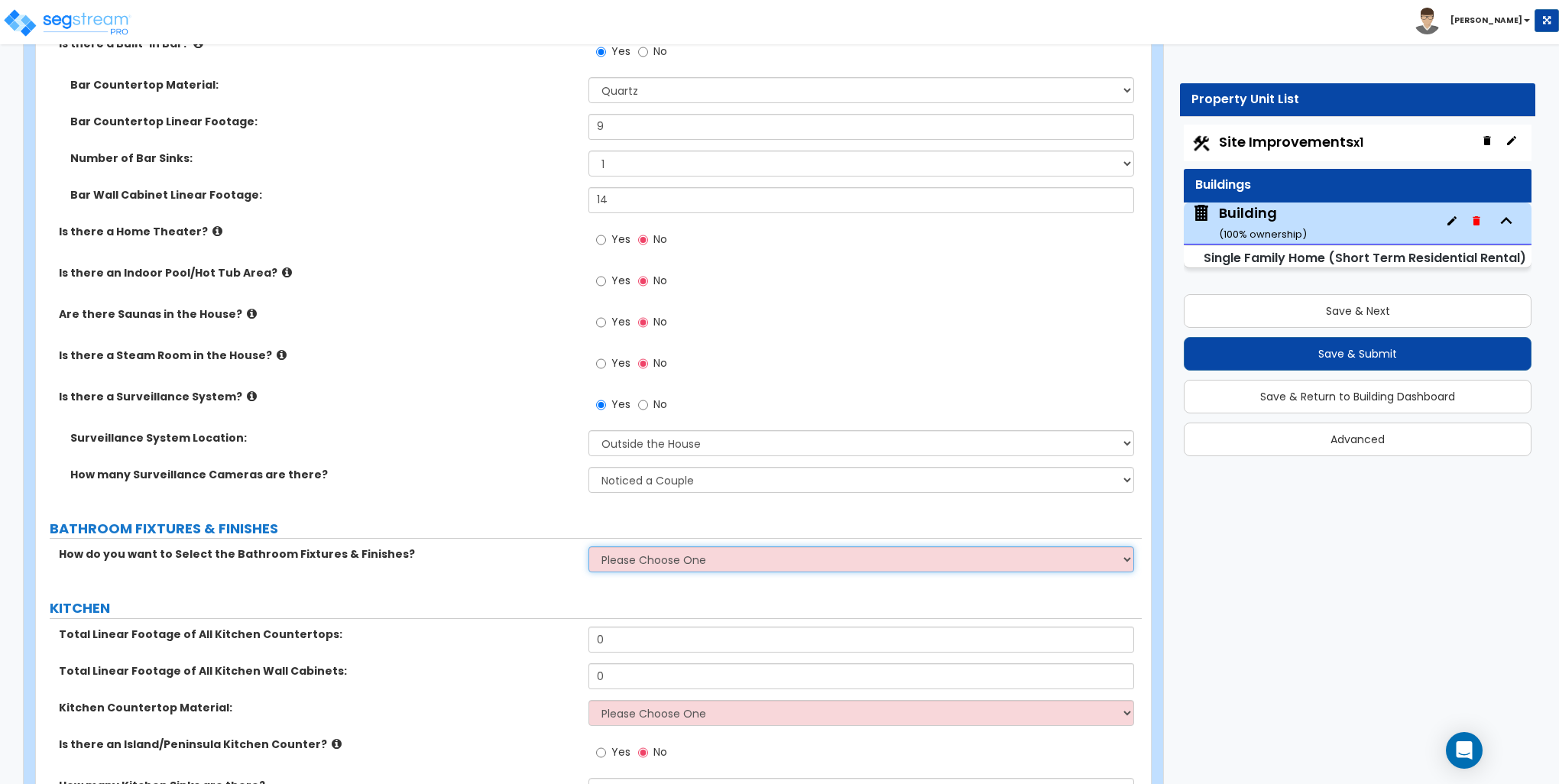
click at [678, 561] on select "Please Choose One I want to Select Fixtures and Finishes only for one Bath and …" at bounding box center [861, 559] width 545 height 26
select select "1"
click at [589, 546] on select "Please Choose One I want to Select Fixtures and Finishes only for one Bath and …" at bounding box center [861, 559] width 545 height 26
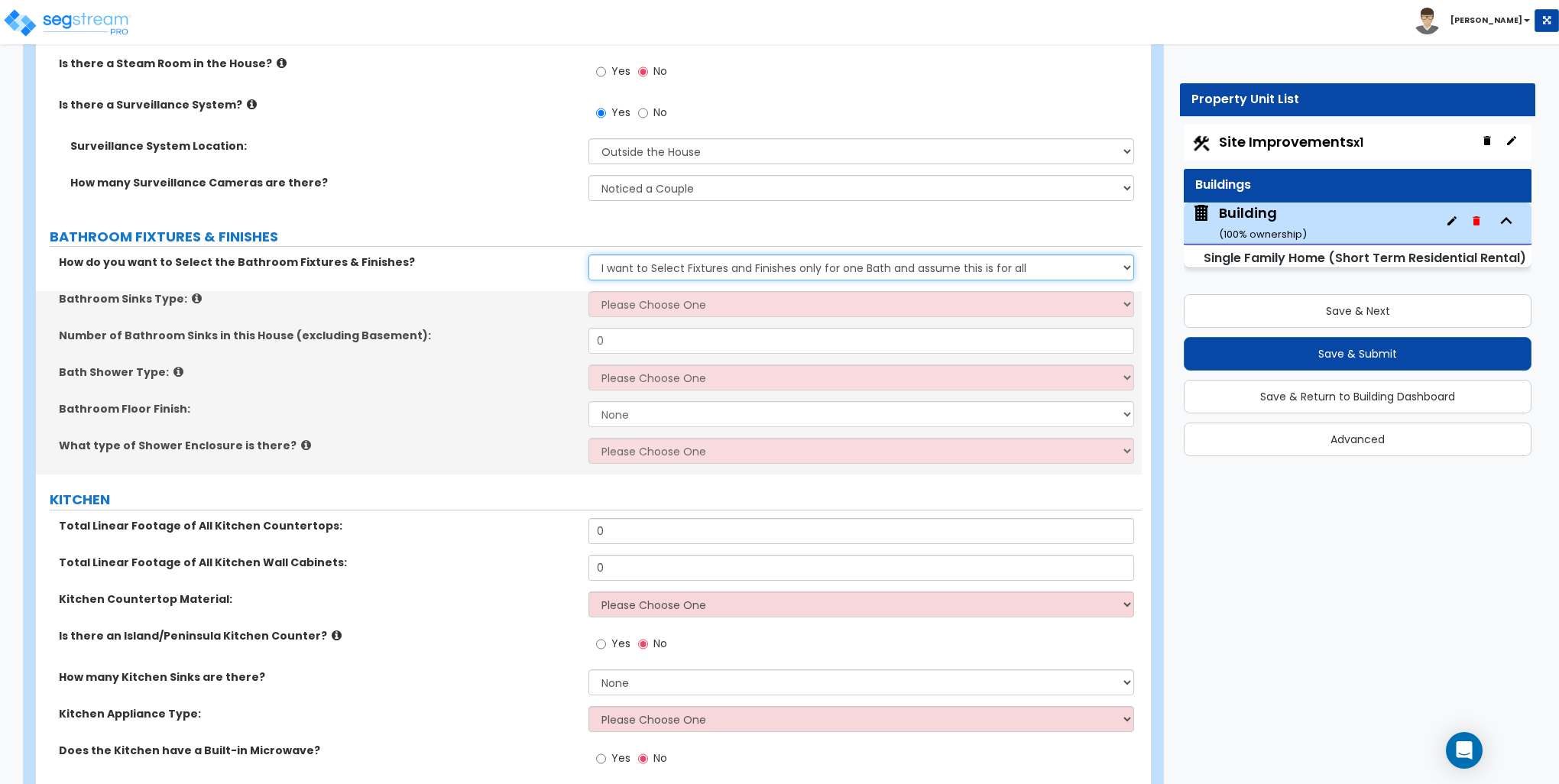
scroll to position [5501, 0]
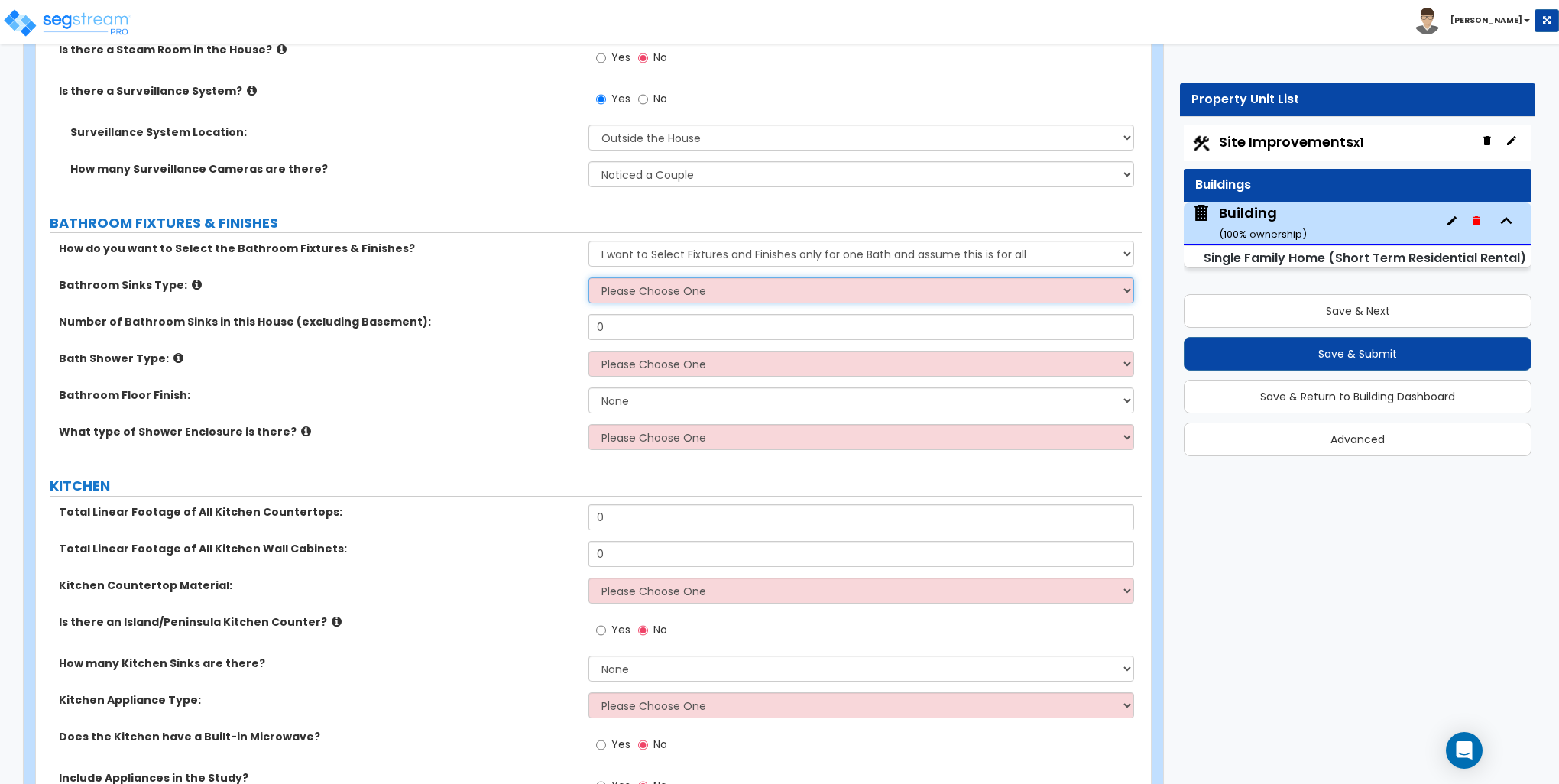
click at [627, 290] on select "Please Choose One Wall-mounted Pedestal-mounted Vanity-mounted" at bounding box center [861, 290] width 545 height 26
select select "3"
click at [589, 277] on select "Please Choose One Wall-mounted Pedestal-mounted Vanity-mounted" at bounding box center [861, 290] width 545 height 26
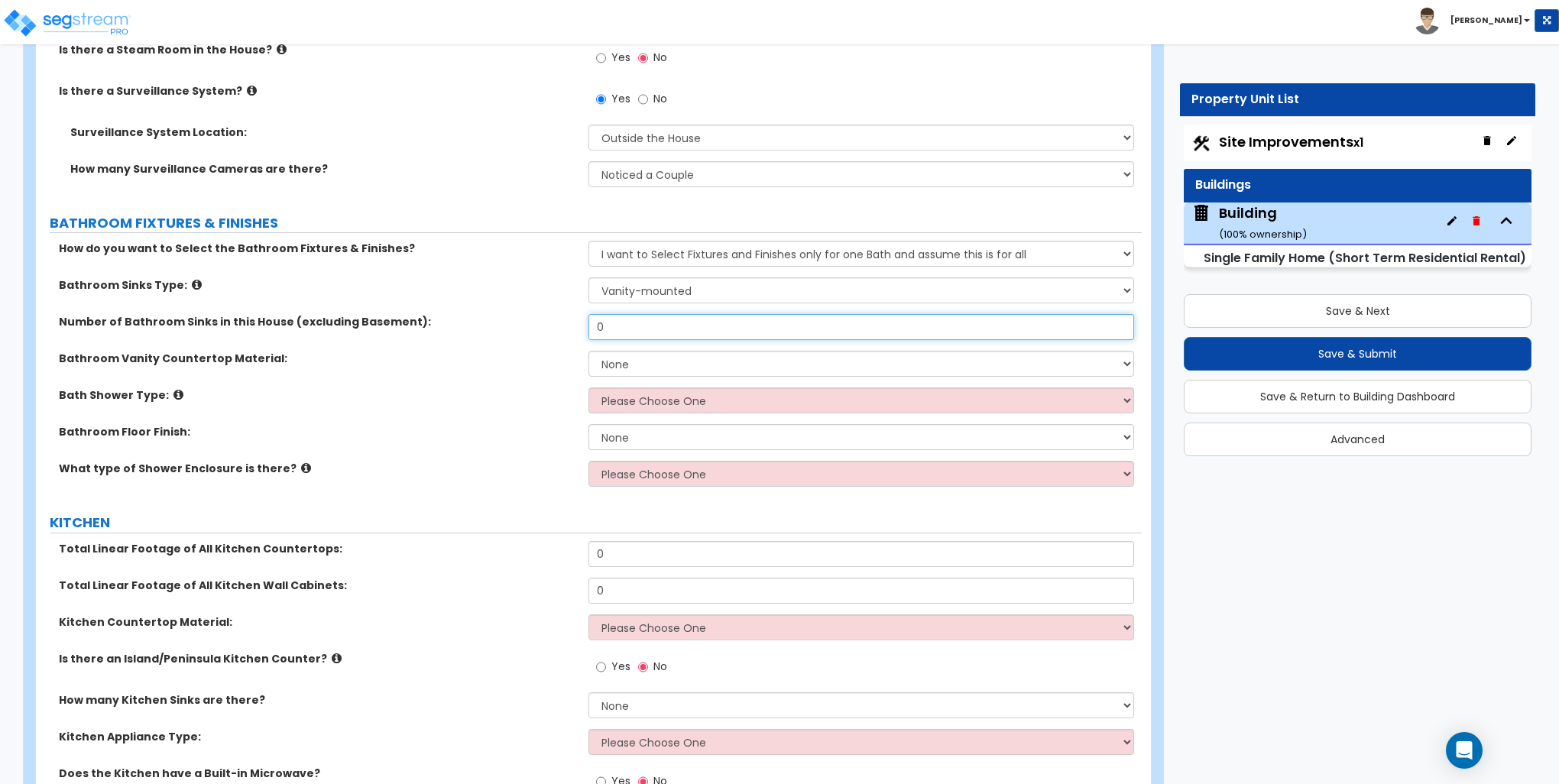
click at [624, 326] on input "0" at bounding box center [861, 327] width 545 height 26
type input "7"
click at [646, 363] on select "None Plastic Laminate Solid Surface Stone Quartz Marble Tile Wood Stainless Ste…" at bounding box center [861, 364] width 545 height 26
select select "4"
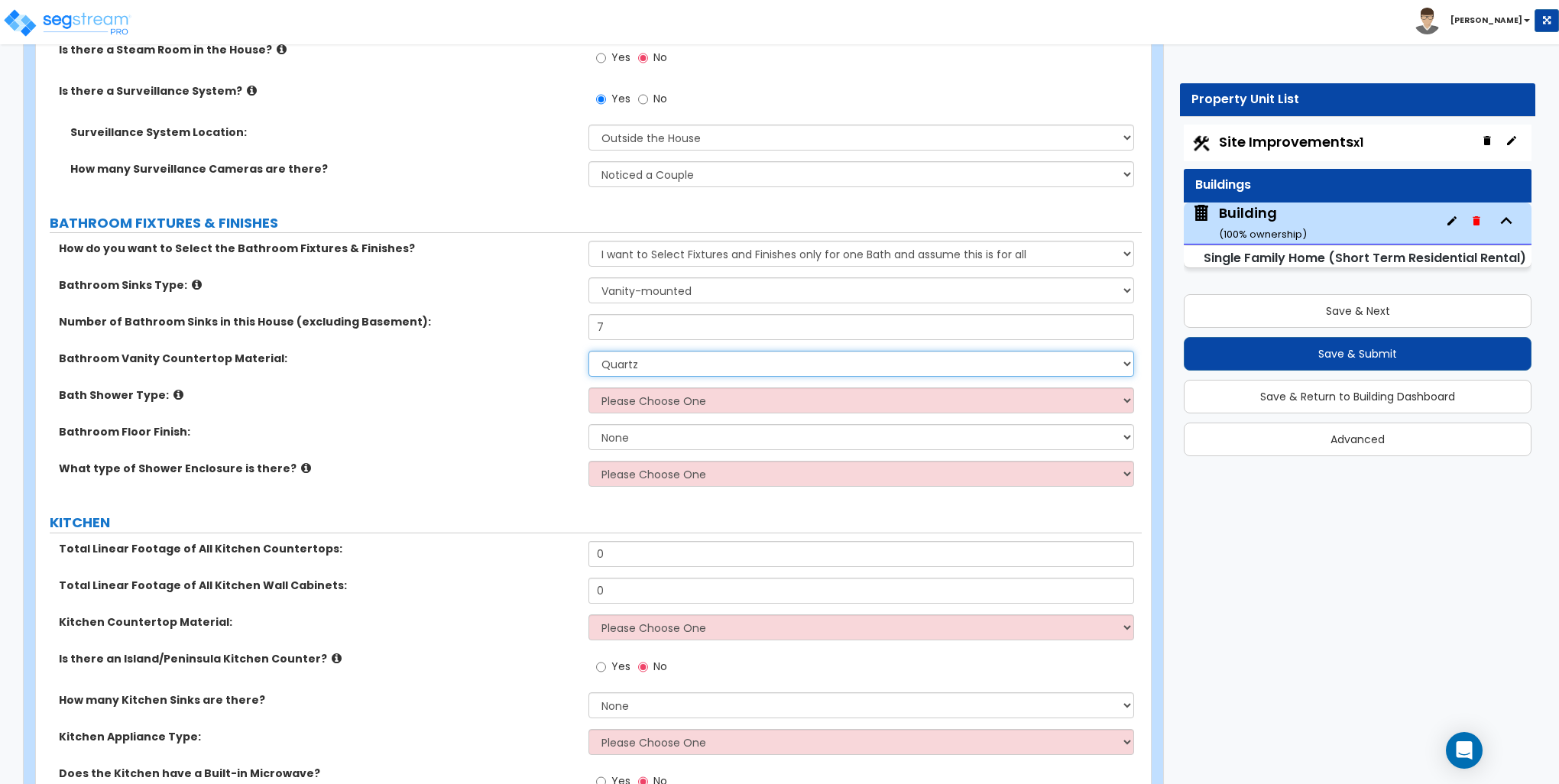
click at [589, 351] on select "None Plastic Laminate Solid Surface Stone Quartz Marble Tile Wood Stainless Ste…" at bounding box center [861, 364] width 545 height 26
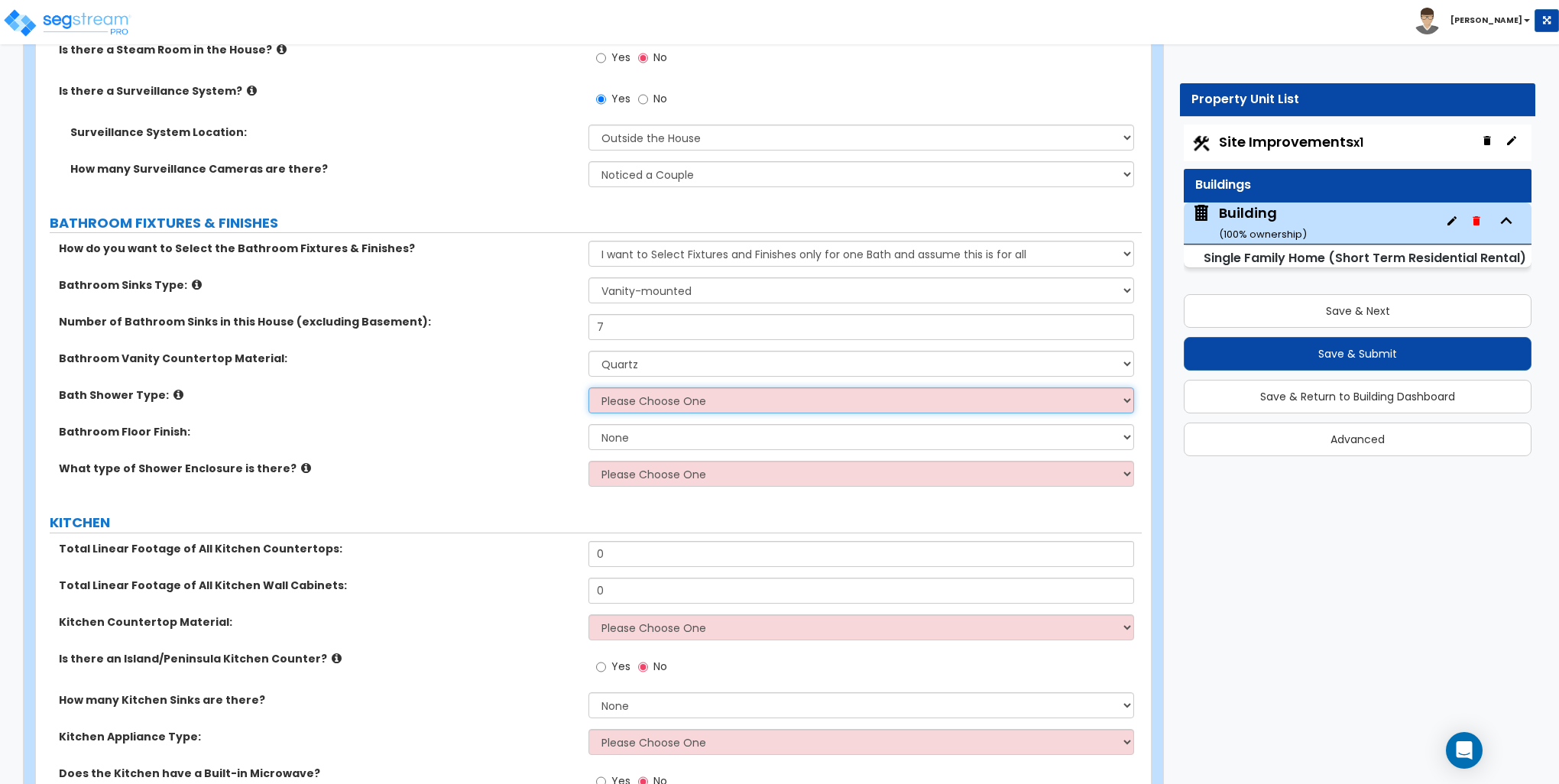
click at [642, 399] on select "Please Choose One Standalone Shower Bathtub - Shower Combination" at bounding box center [861, 400] width 545 height 26
select select "1"
click at [589, 387] on select "Please Choose One Standalone Shower Bathtub - Shower Combination" at bounding box center [861, 400] width 545 height 26
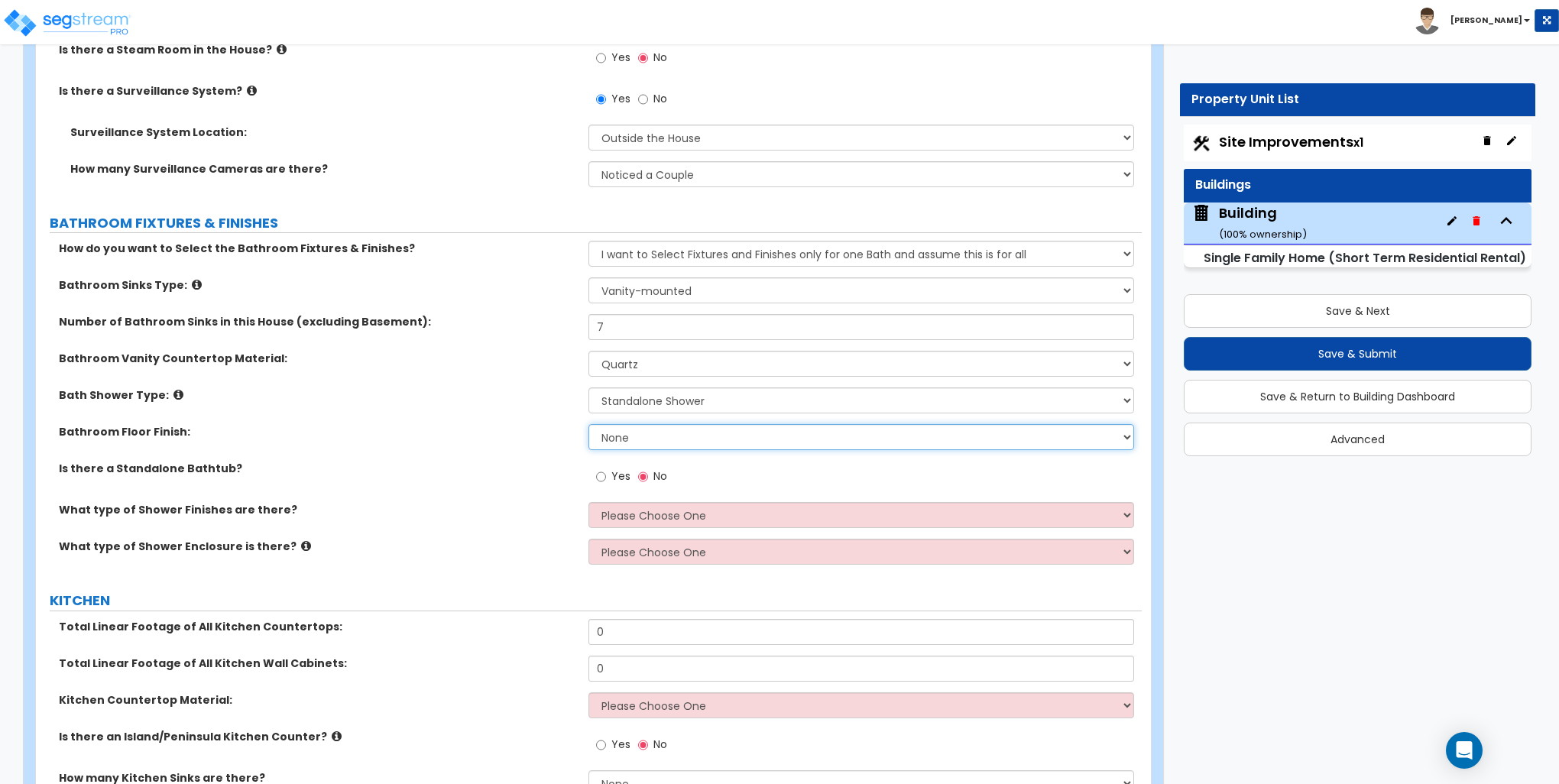
click at [636, 431] on select "None Tile Flooring Hardwood Flooring Resilient Laminate Flooring VCT Flooring S…" at bounding box center [861, 437] width 545 height 26
select select "1"
click at [589, 424] on select "None Tile Flooring Hardwood Flooring Resilient Laminate Flooring VCT Flooring S…" at bounding box center [861, 437] width 545 height 26
drag, startPoint x: 598, startPoint y: 476, endPoint x: 527, endPoint y: 473, distance: 71.1
click at [599, 476] on input "Yes" at bounding box center [602, 476] width 10 height 17
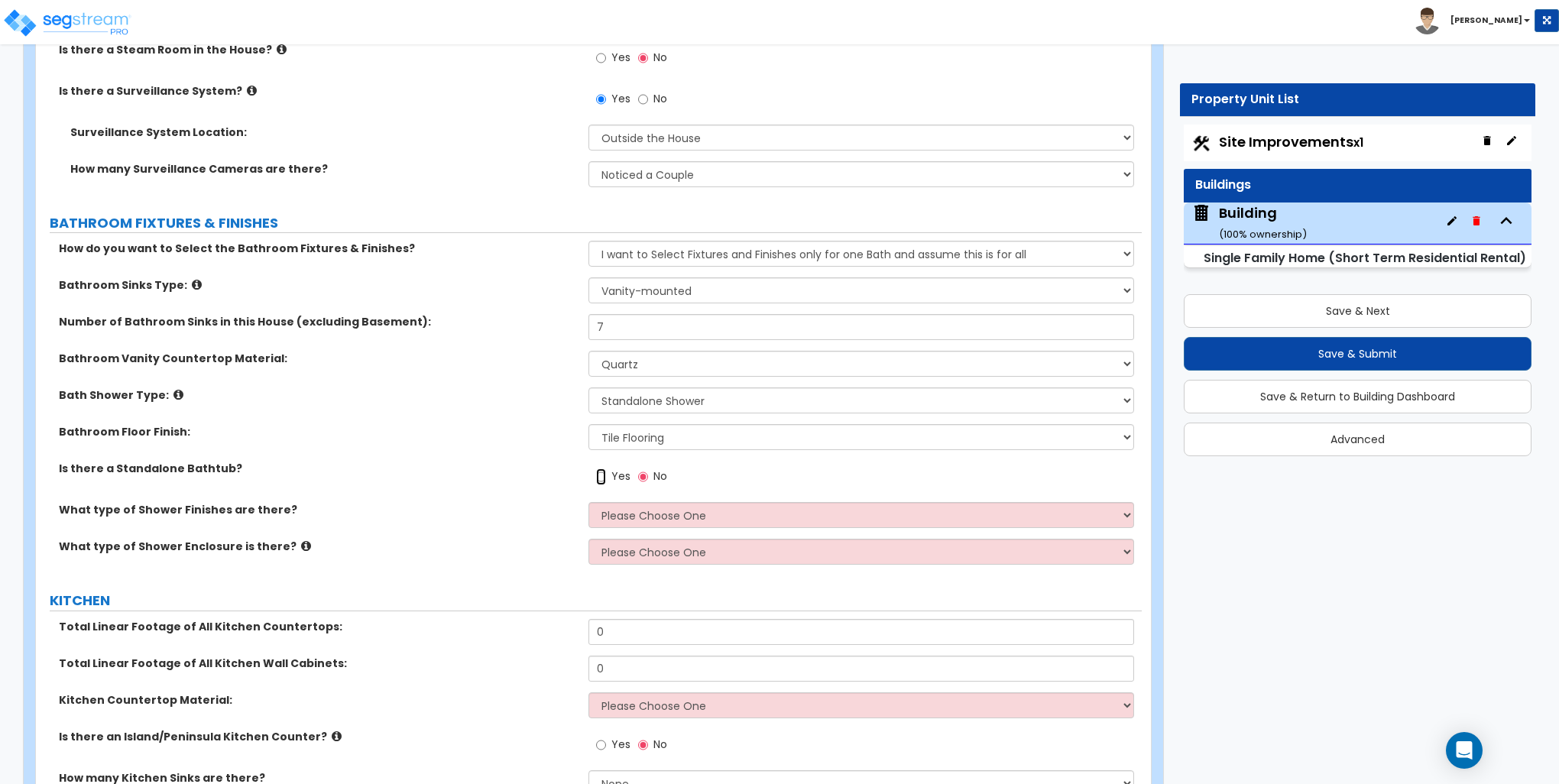
radio input "true"
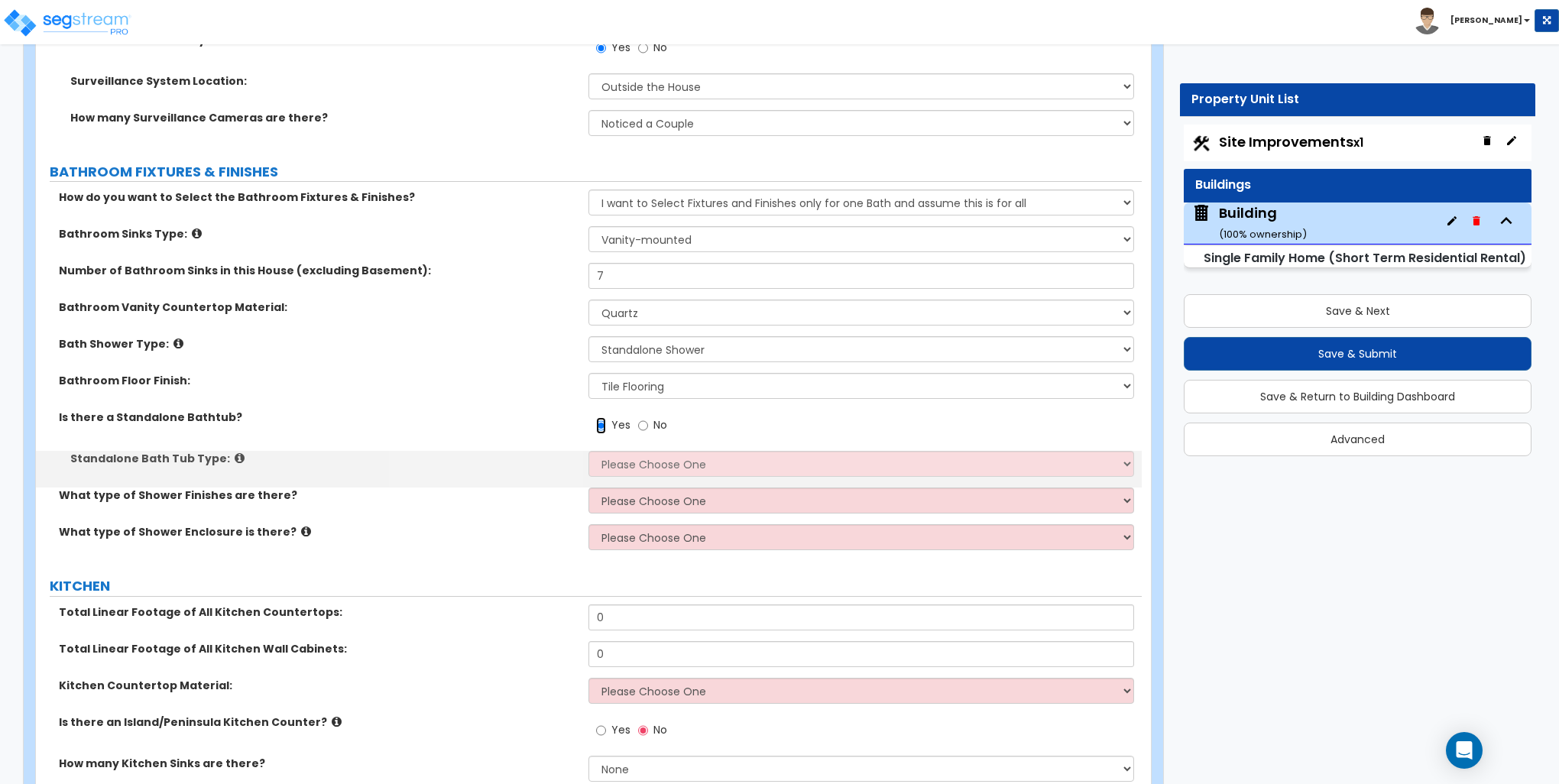
scroll to position [5653, 0]
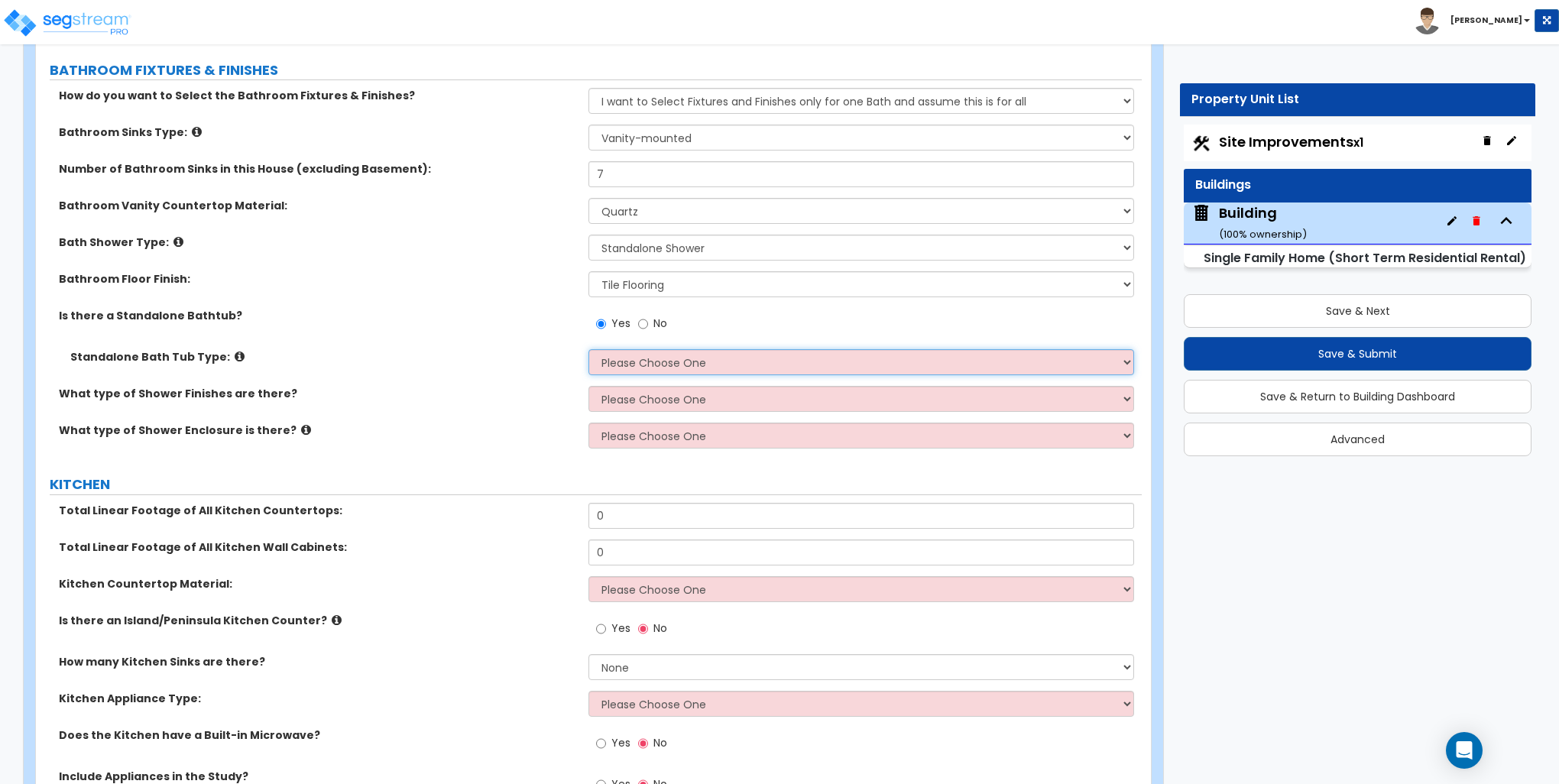
click at [662, 359] on select "Please Choose One Freestanding Bathtub Recessed Bathtub Walk-in Bathtub" at bounding box center [861, 362] width 545 height 26
select select "1"
click at [589, 349] on select "Please Choose One Freestanding Bathtub Recessed Bathtub Walk-in Bathtub" at bounding box center [861, 362] width 545 height 26
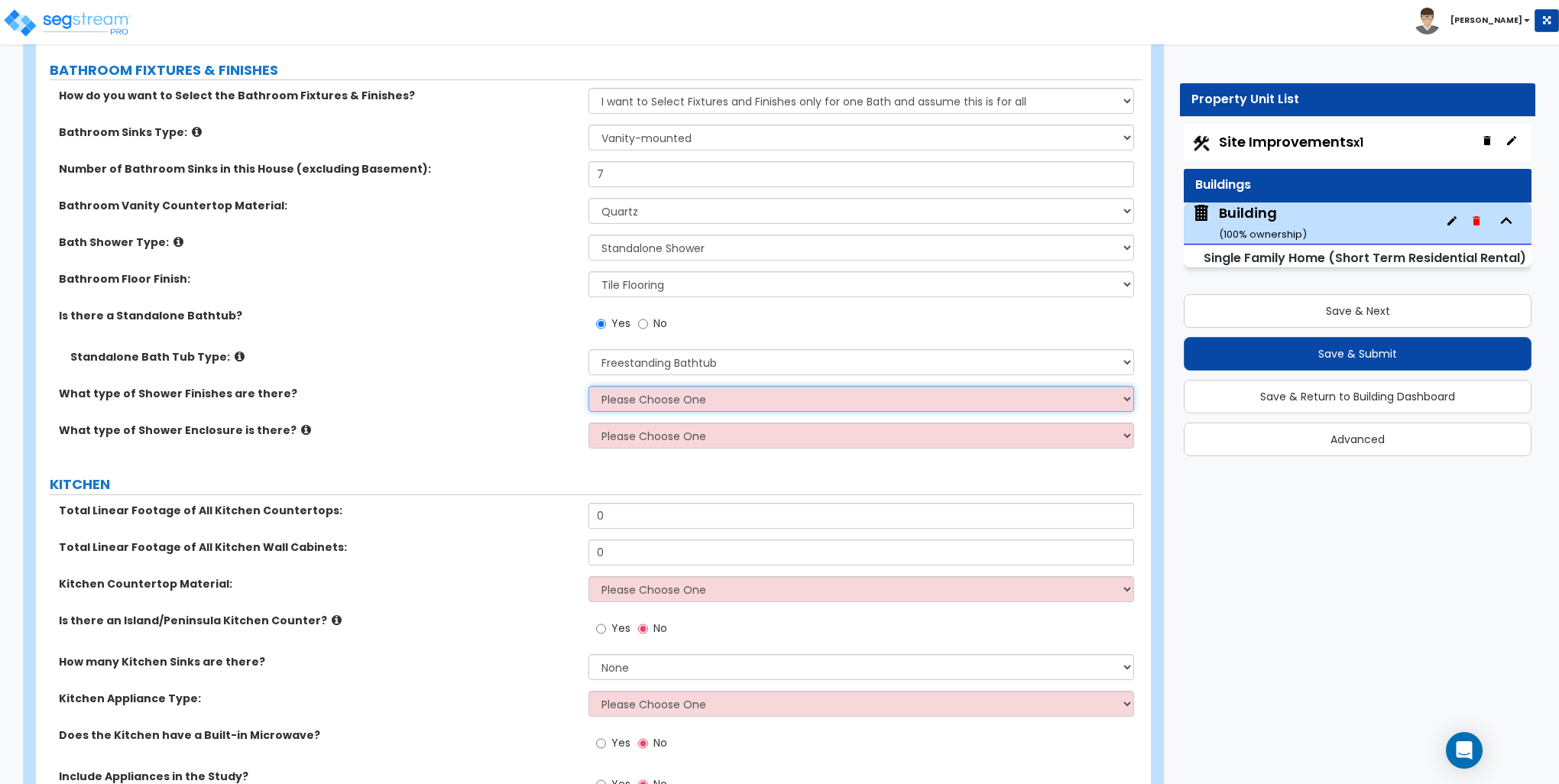
click at [635, 402] on select "Please Choose One Plastic Tile Stone" at bounding box center [861, 399] width 545 height 26
select select "2"
click at [589, 386] on select "Please Choose One Plastic Tile Stone" at bounding box center [861, 399] width 545 height 26
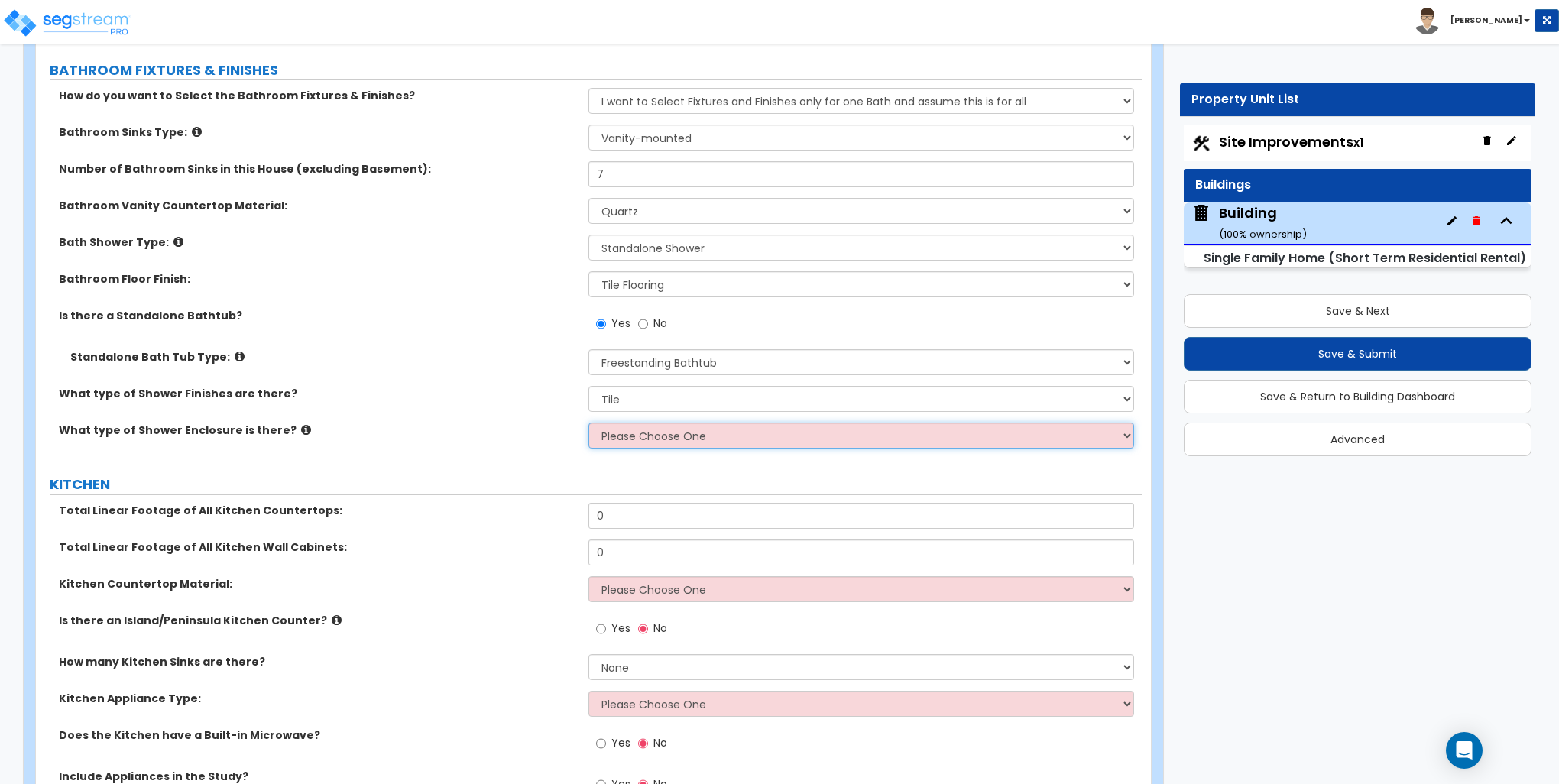
click at [627, 437] on select "Please Choose One Curtain & Rod Glass Sliding Doors Glass Hinged Doors" at bounding box center [861, 435] width 545 height 26
select select "3"
click at [589, 422] on select "Please Choose One Curtain & Rod Glass Sliding Doors Glass Hinged Doors" at bounding box center [861, 435] width 545 height 26
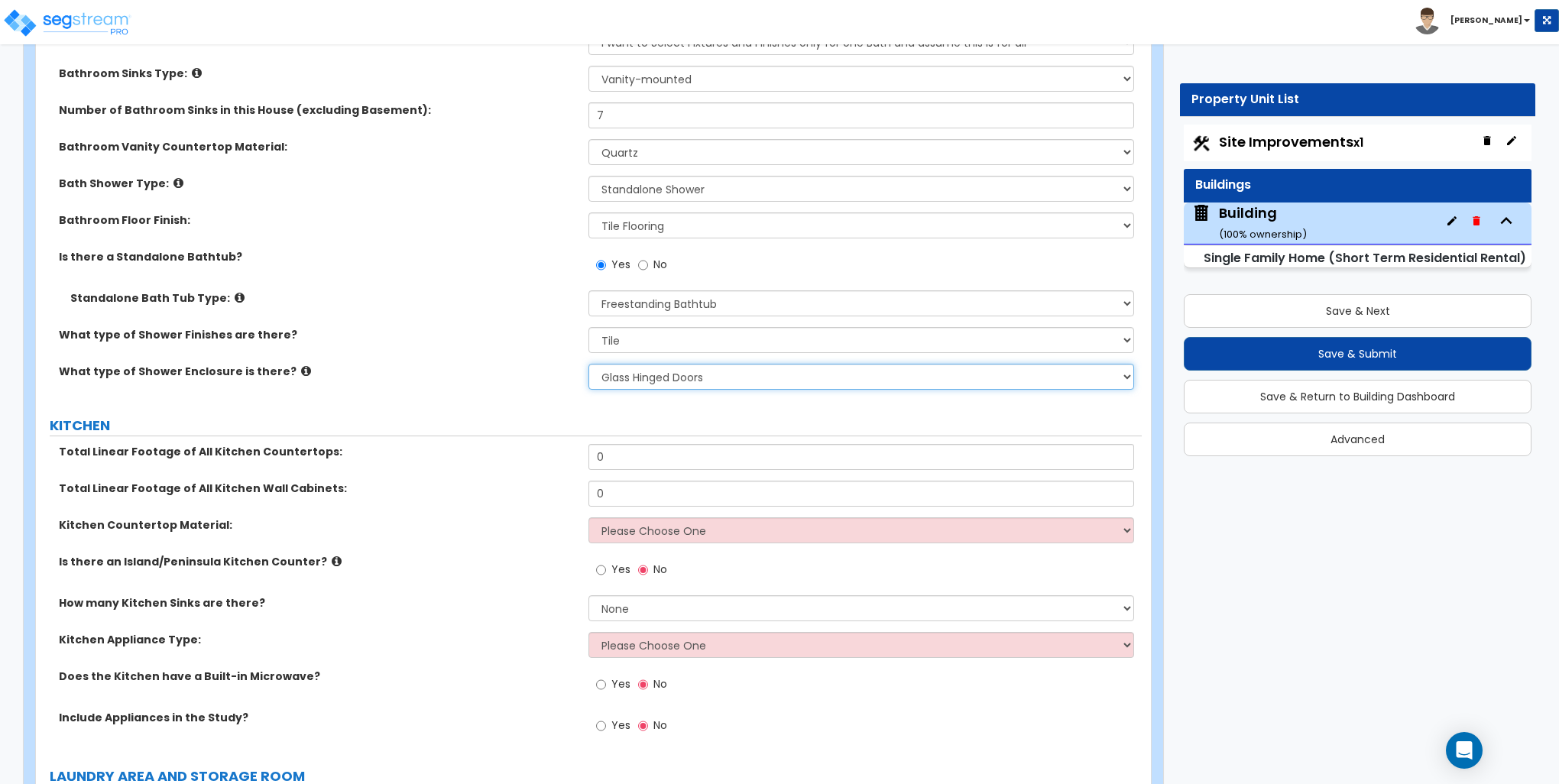
scroll to position [5883, 0]
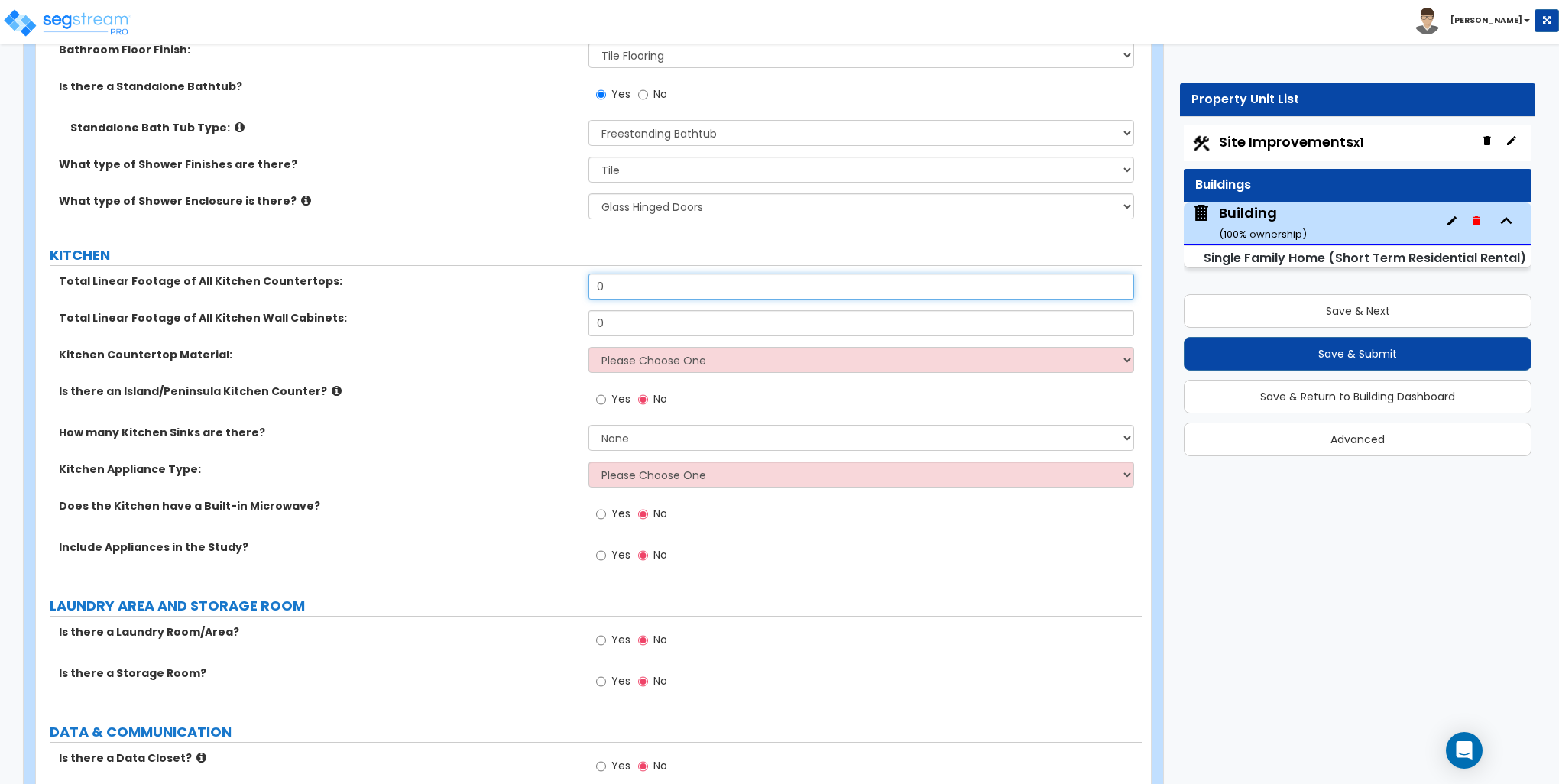
click at [630, 283] on input "0" at bounding box center [861, 286] width 545 height 26
click at [628, 283] on input "0" at bounding box center [861, 286] width 545 height 26
type input "17"
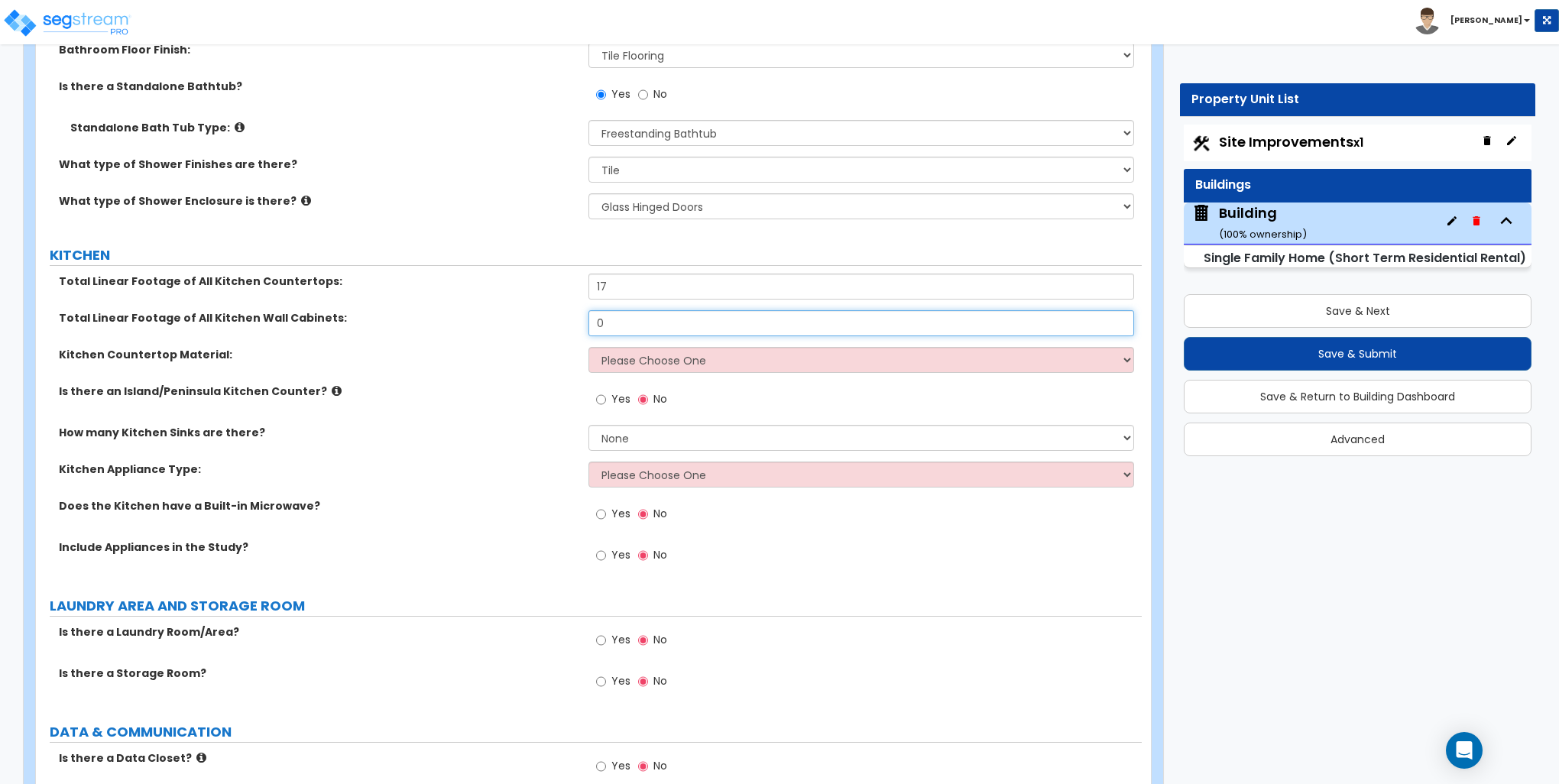
click at [606, 320] on input "0" at bounding box center [861, 323] width 545 height 26
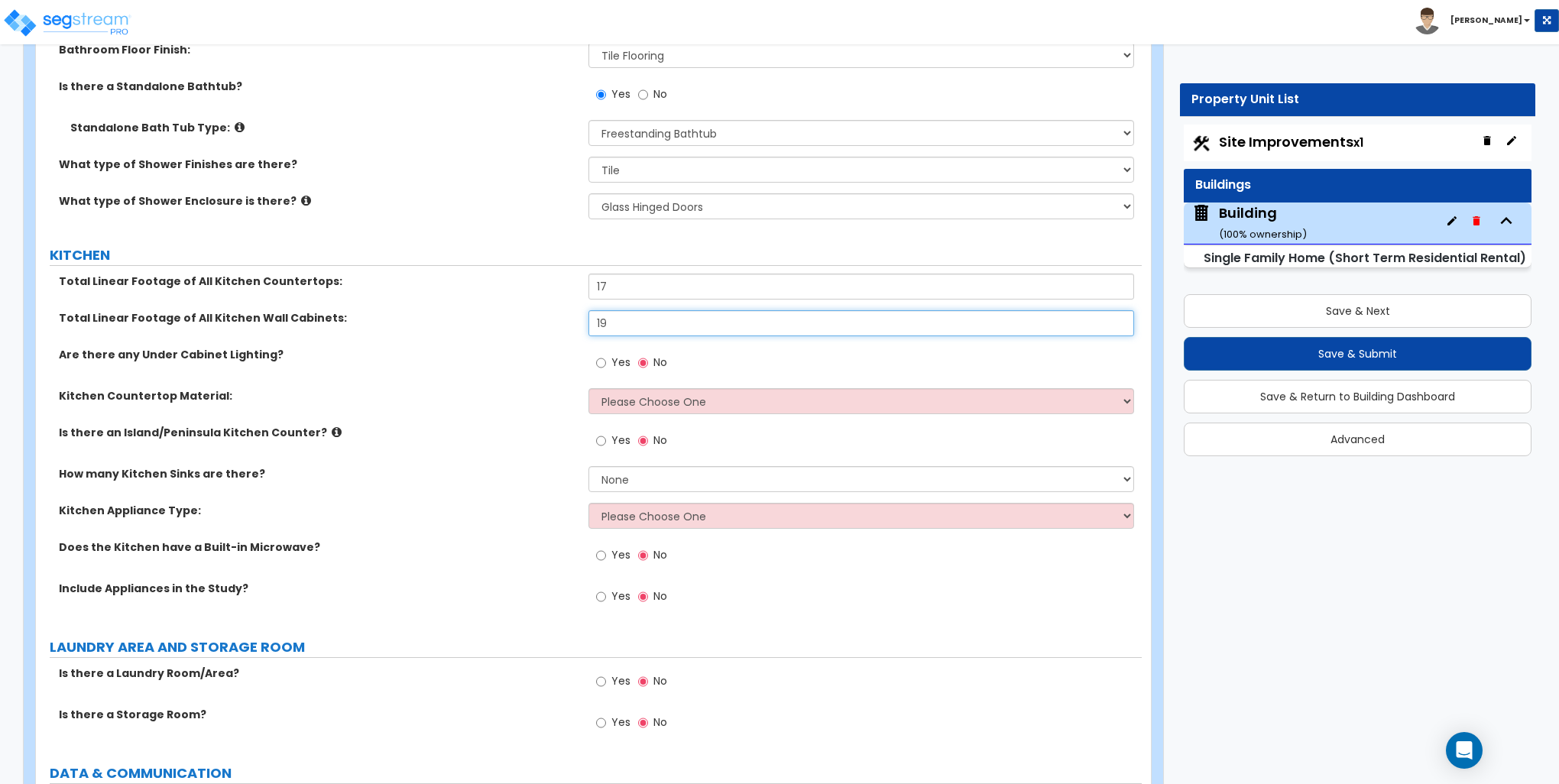
type input "19"
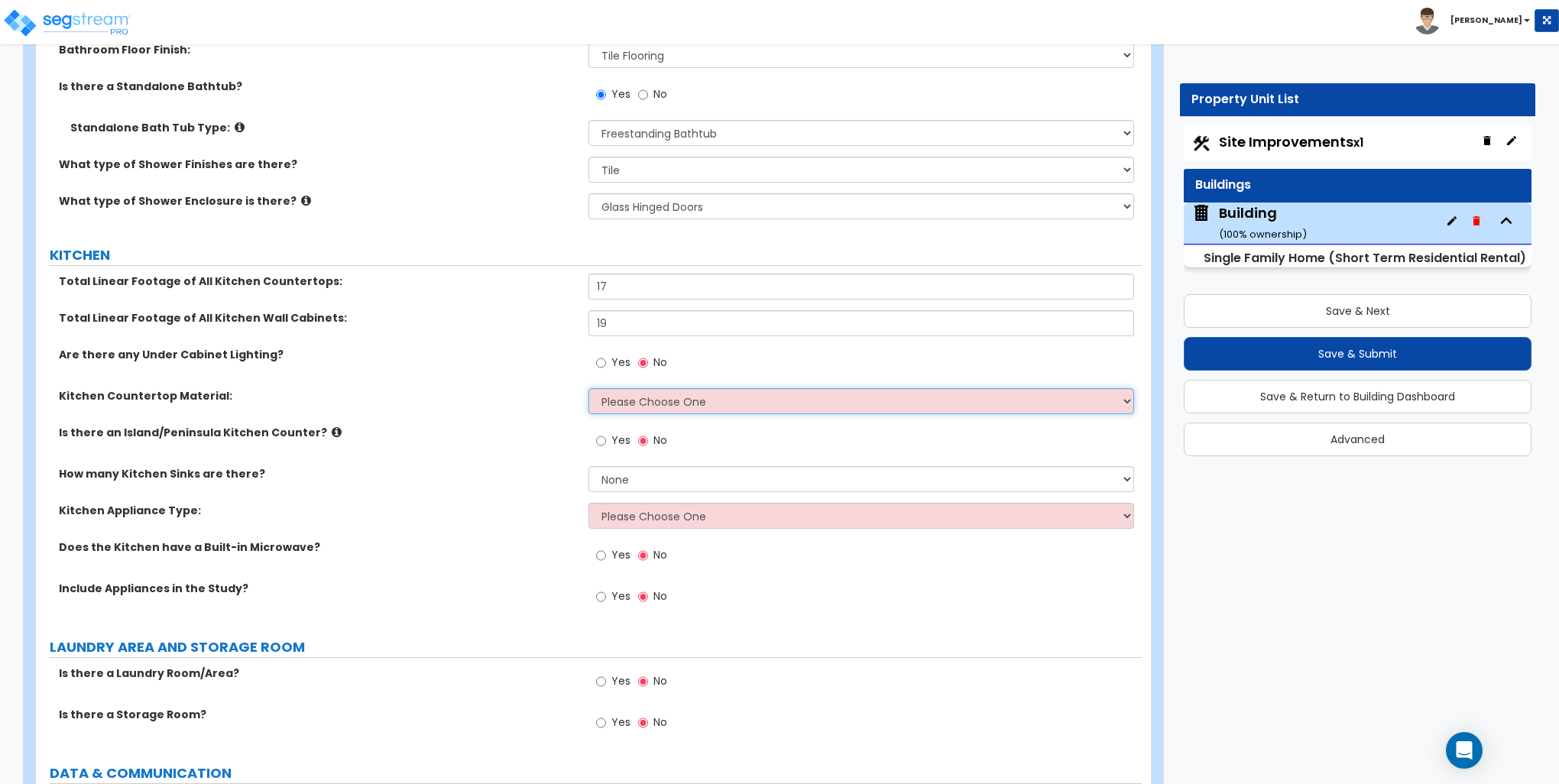
click at [655, 399] on select "Please Choose One Plastic Laminate Solid Surface Stone Quartz Marble Tile Wood …" at bounding box center [861, 401] width 545 height 26
select select "4"
click at [589, 388] on select "Please Choose One Plastic Laminate Solid Surface Stone Quartz Marble Tile Wood …" at bounding box center [861, 401] width 545 height 26
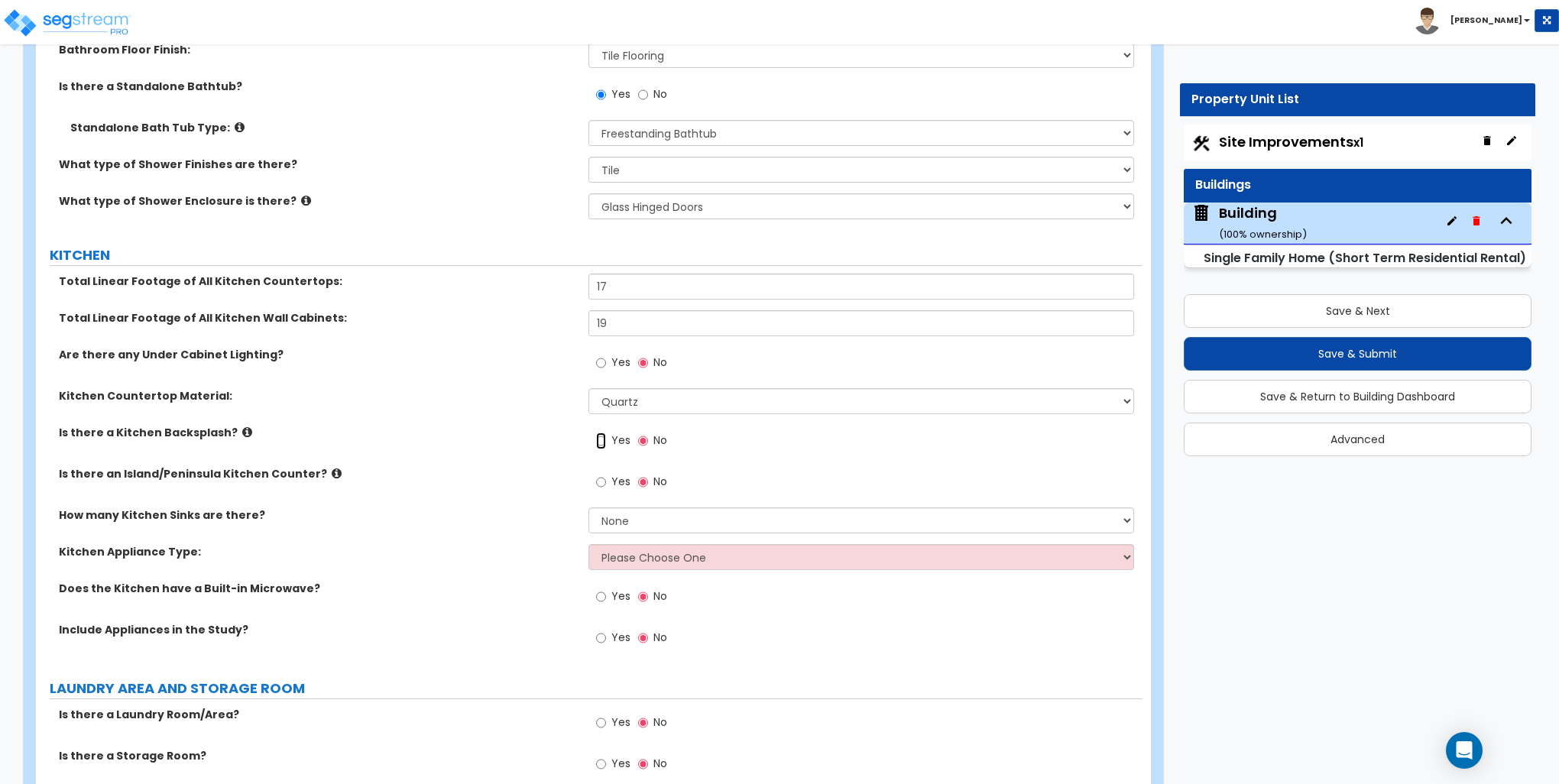
click at [600, 438] on input "Yes" at bounding box center [602, 440] width 10 height 17
radio input "true"
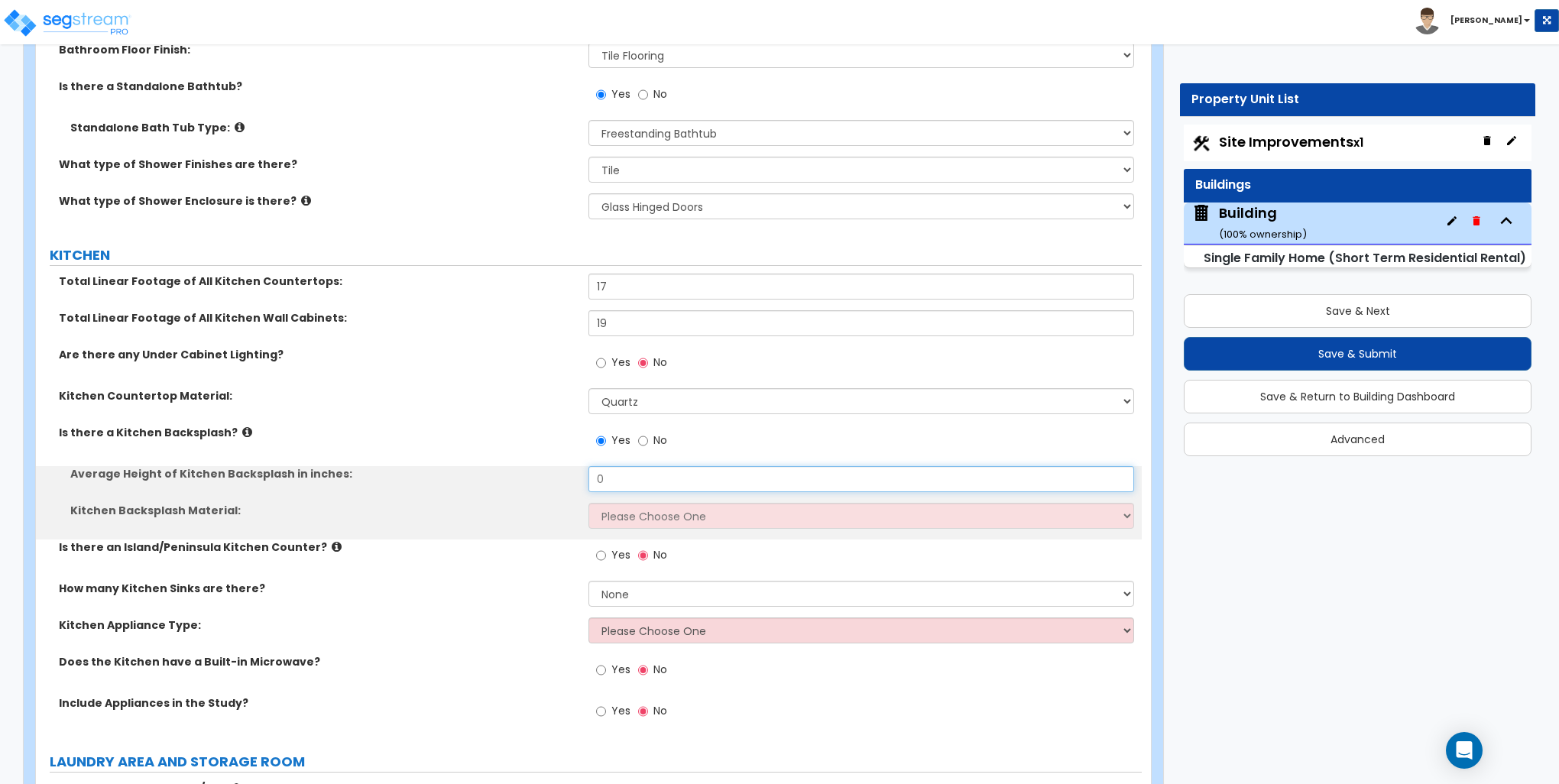
click at [614, 476] on input "0" at bounding box center [861, 478] width 545 height 26
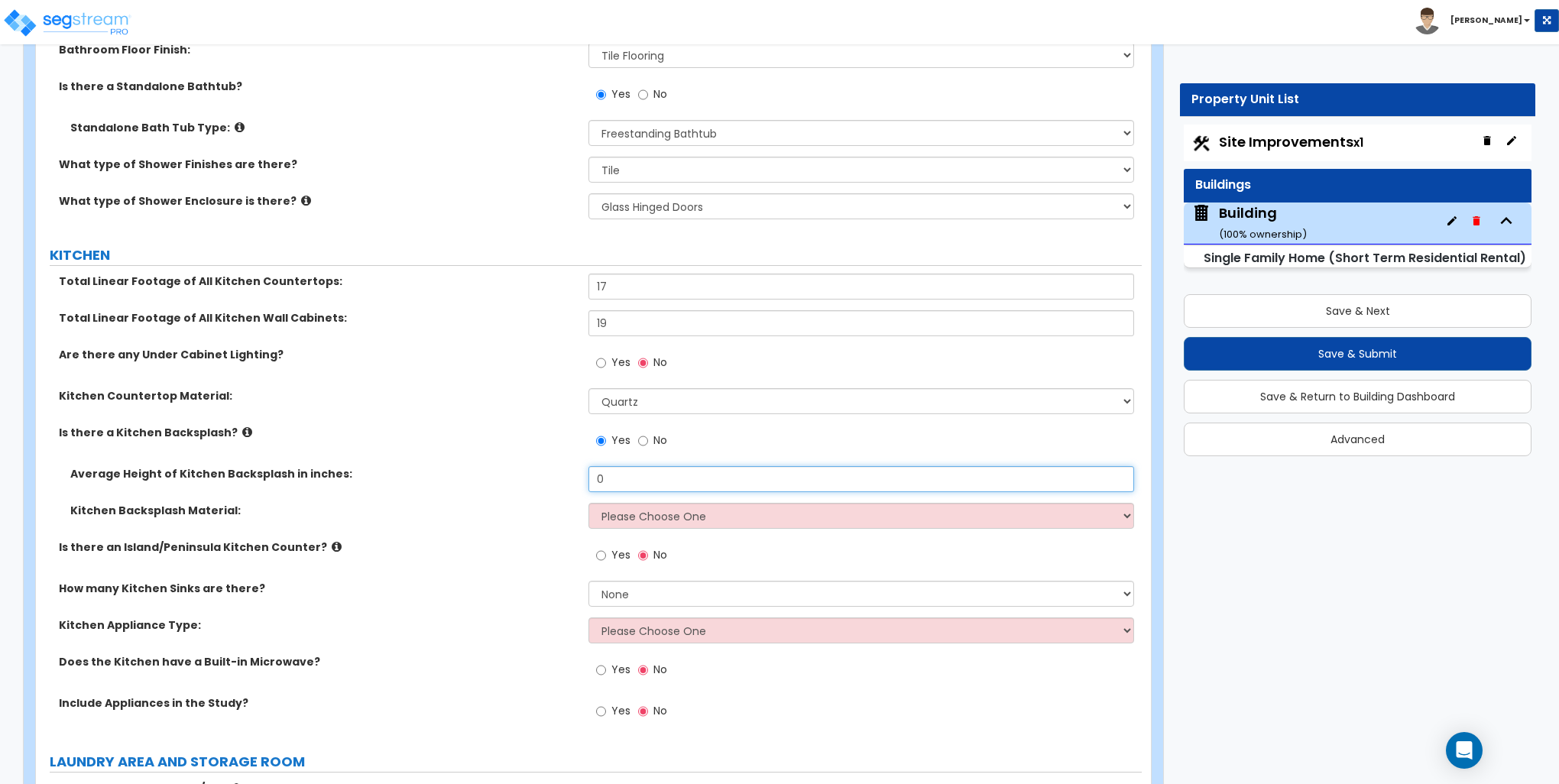
click at [614, 476] on input "0" at bounding box center [861, 478] width 545 height 26
type input "36"
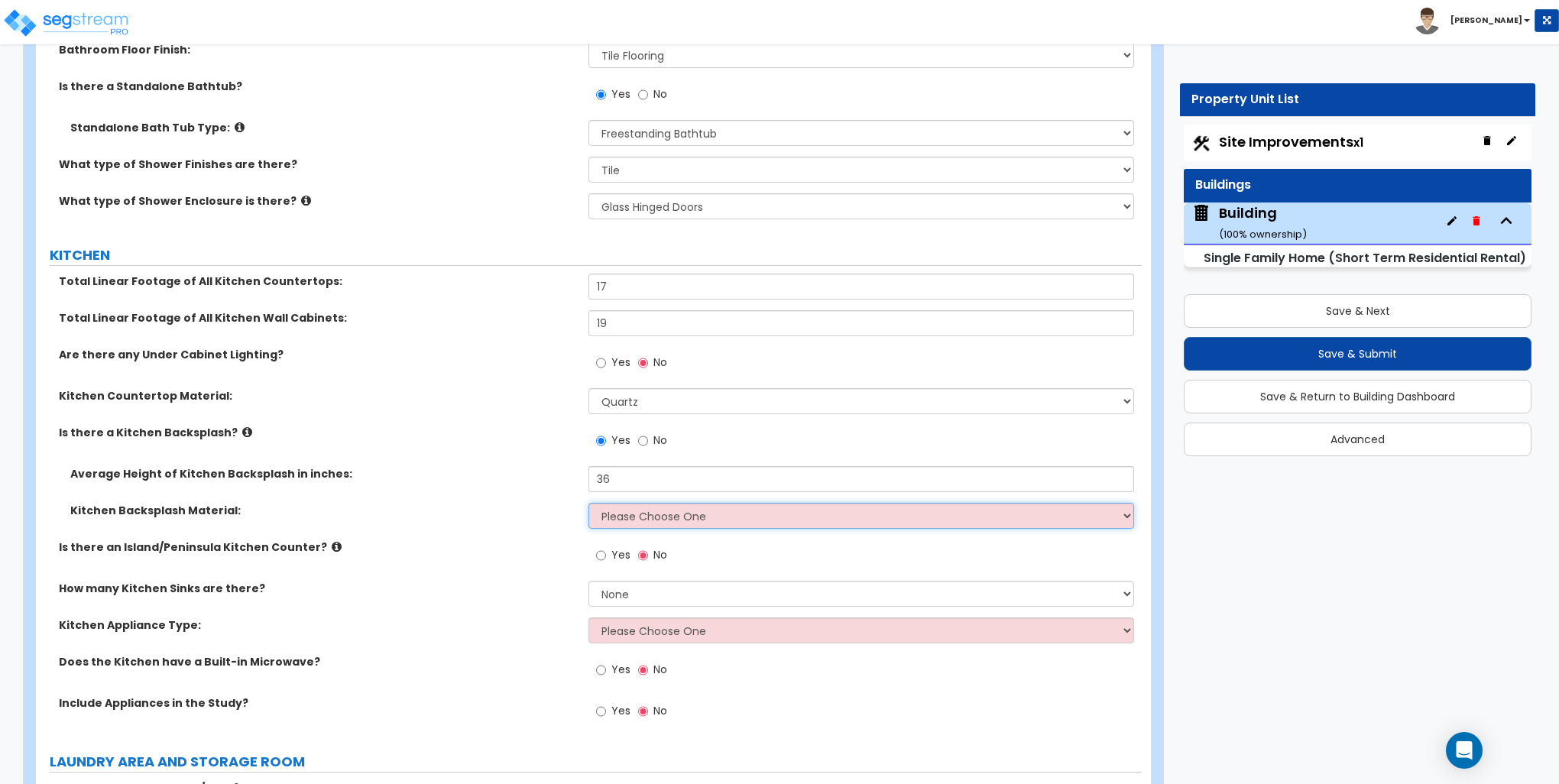
click at [600, 513] on select "Please Choose One Plastic Laminate Solid Surface Stone Quartz Tile Stainless St…" at bounding box center [861, 516] width 545 height 26
select select "6"
click at [589, 503] on select "Please Choose One Plastic Laminate Solid Surface Stone Quartz Tile Stainless St…" at bounding box center [861, 516] width 545 height 26
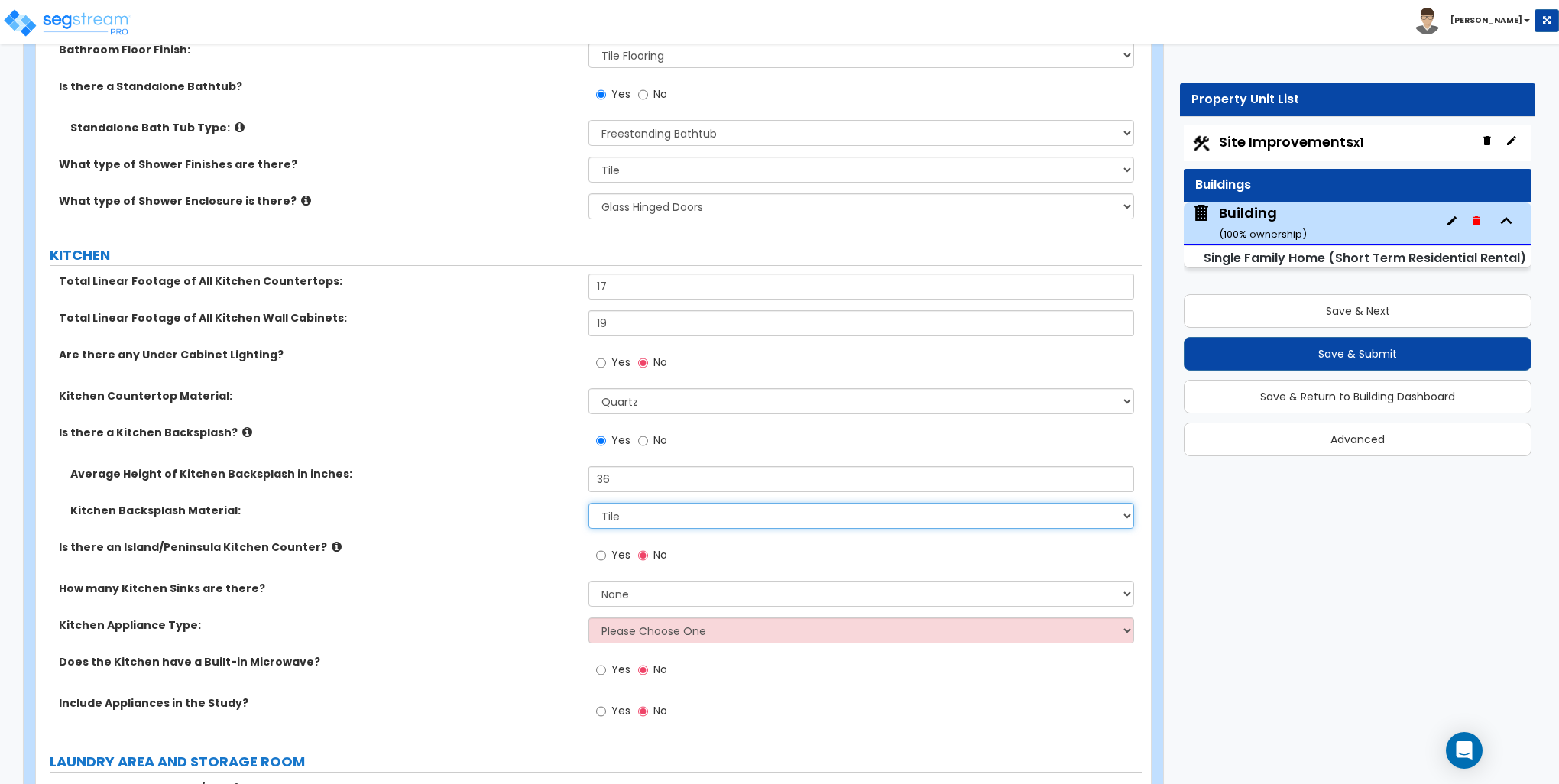
scroll to position [6035, 0]
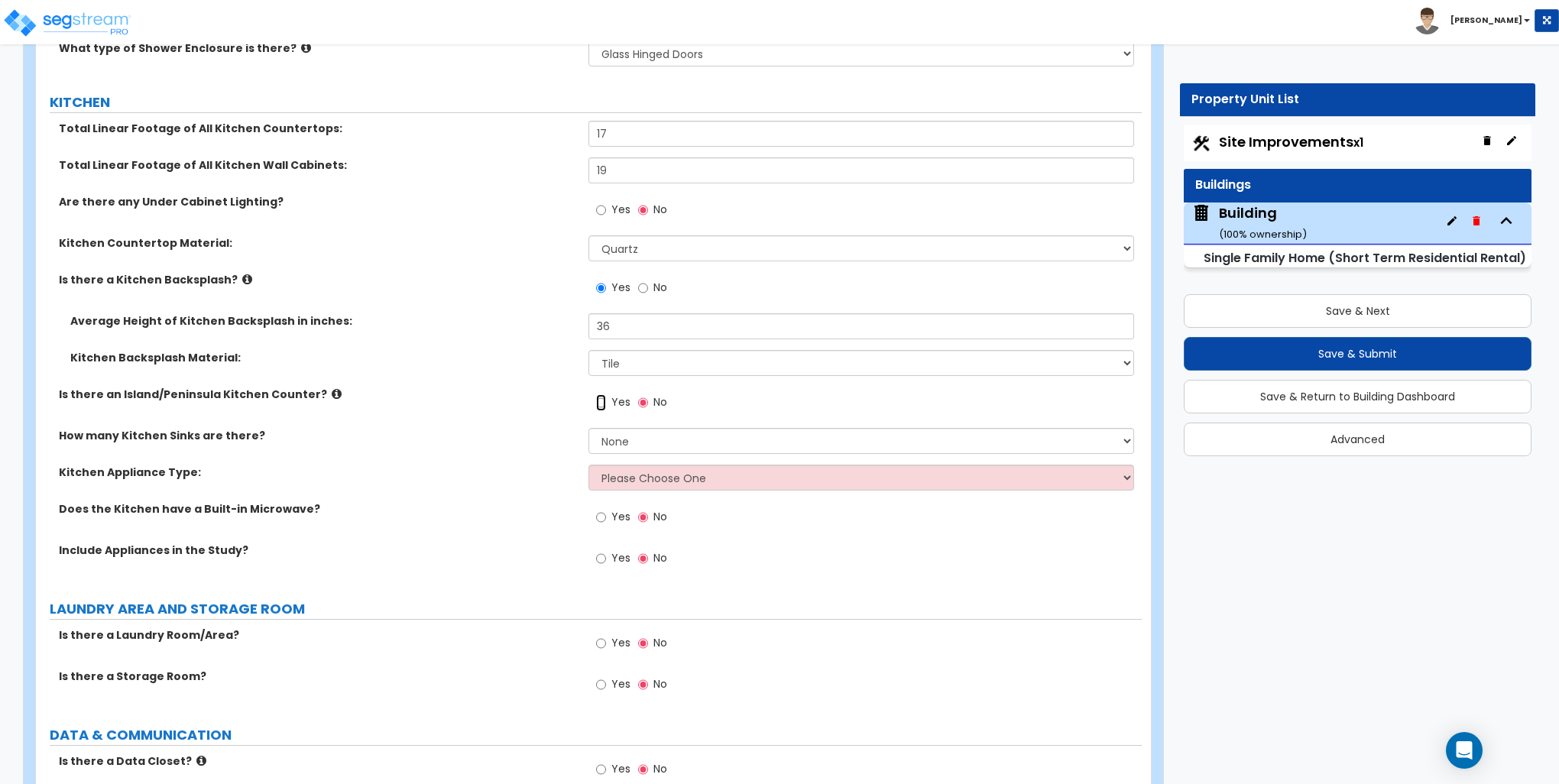
click at [603, 398] on input "Yes" at bounding box center [602, 402] width 10 height 17
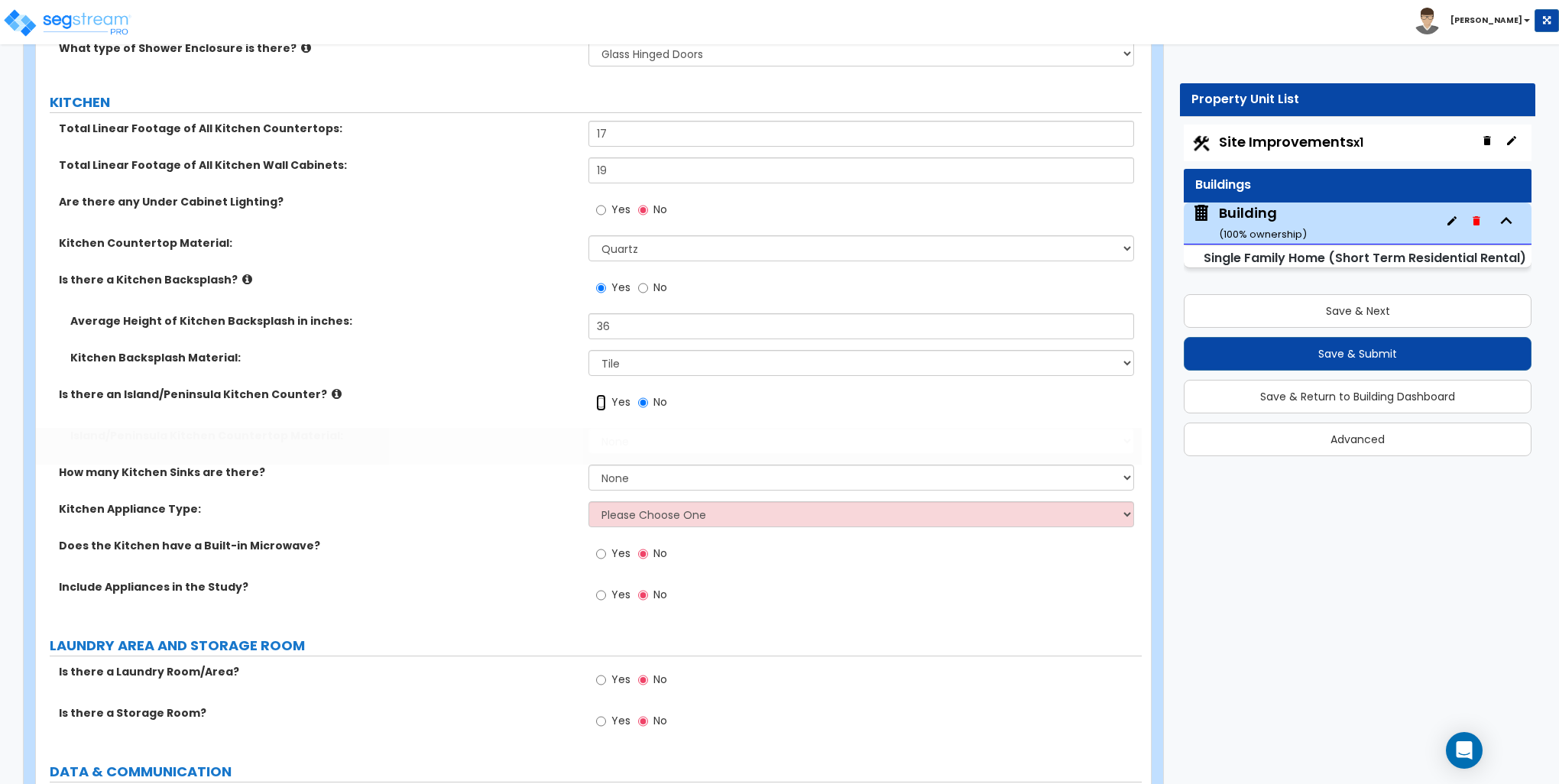
radio input "true"
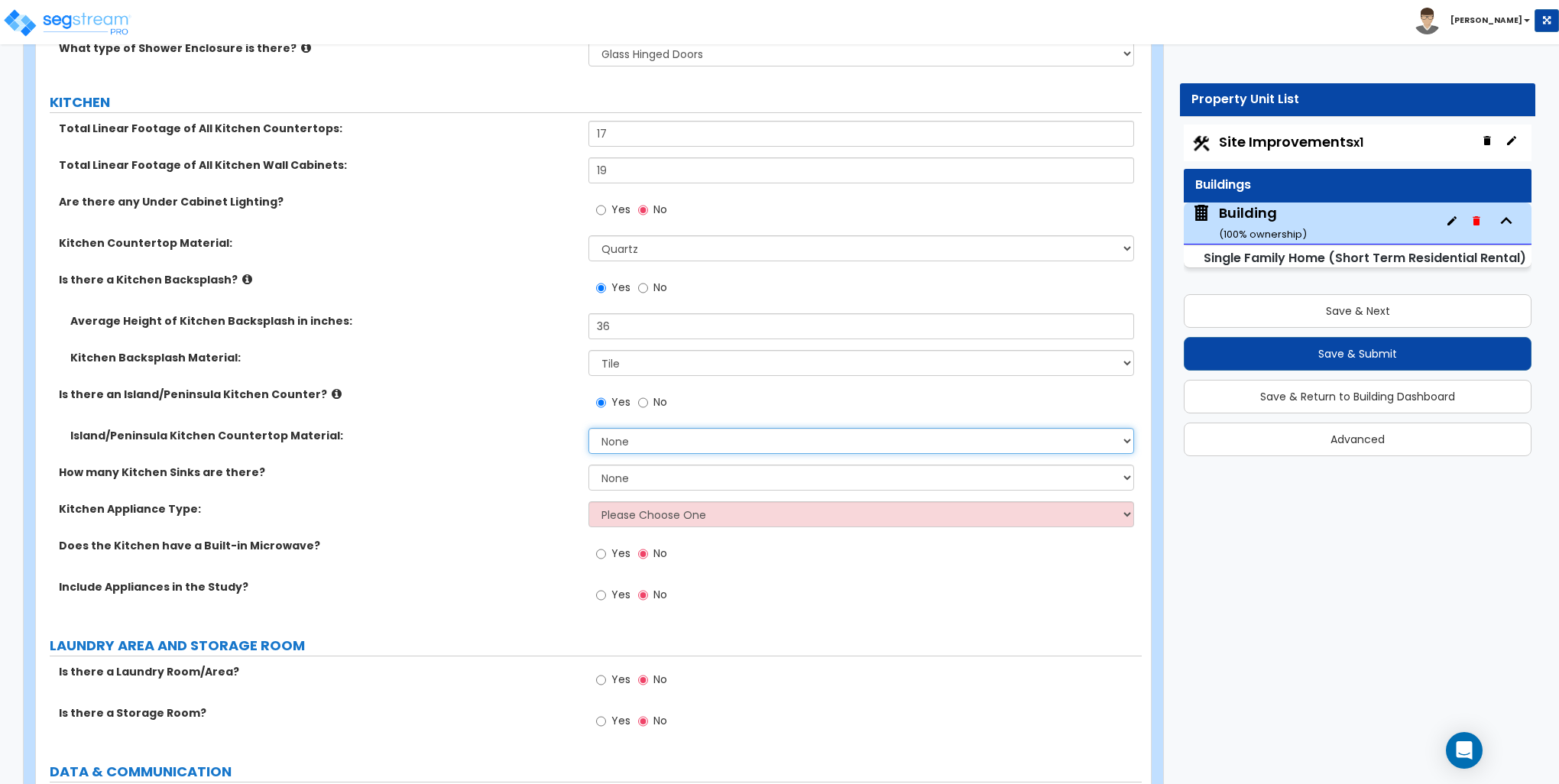
click at [636, 438] on select "None Plastic Laminate Solid Surface Stone Quartz Marble Tile Wood Stainless Ste…" at bounding box center [861, 440] width 545 height 26
select select "4"
click at [589, 427] on select "None Plastic Laminate Solid Surface Stone Quartz Marble Tile Wood Stainless Ste…" at bounding box center [861, 440] width 545 height 26
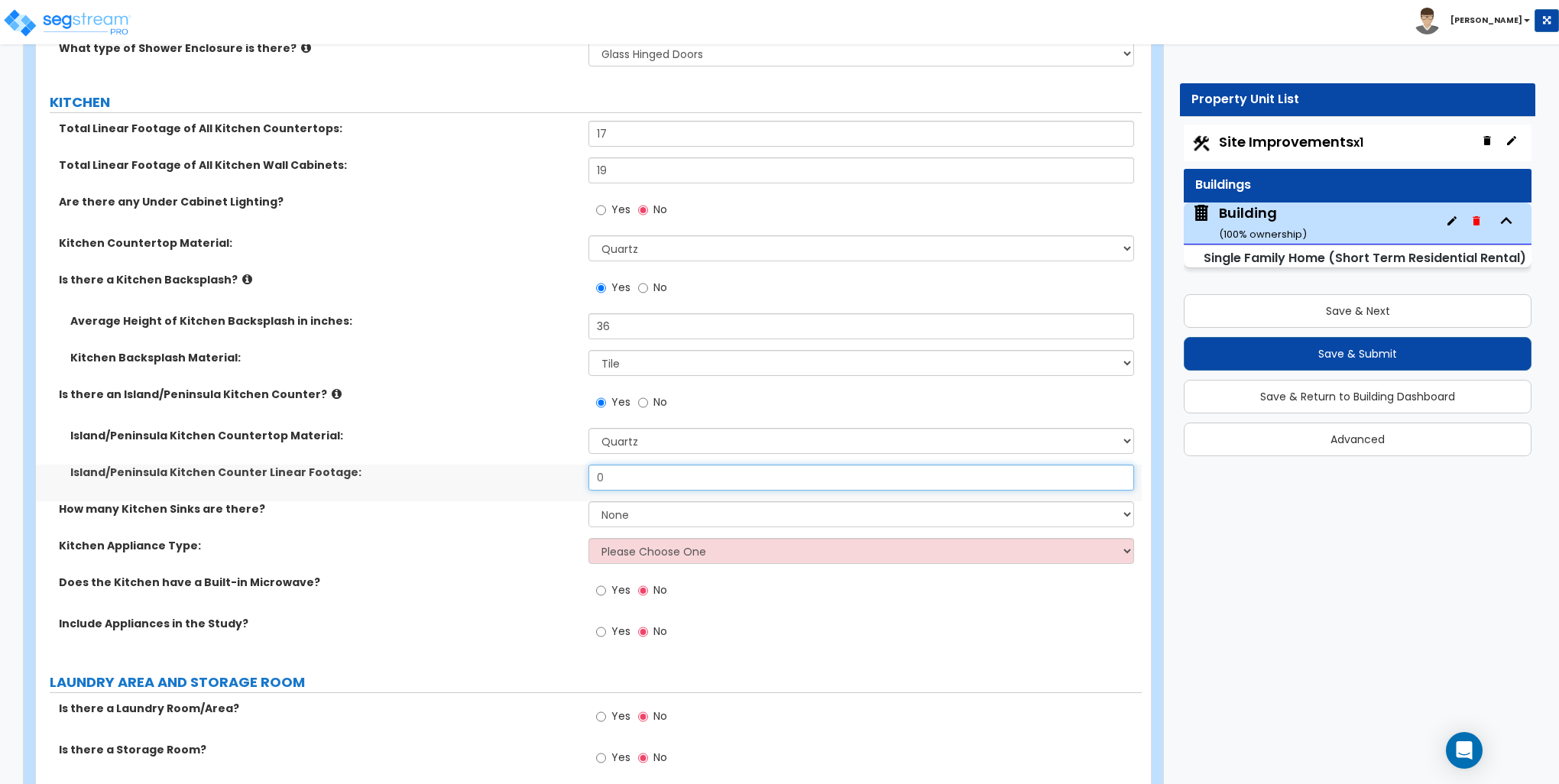
click at [628, 473] on input "0" at bounding box center [861, 477] width 545 height 26
type input "14"
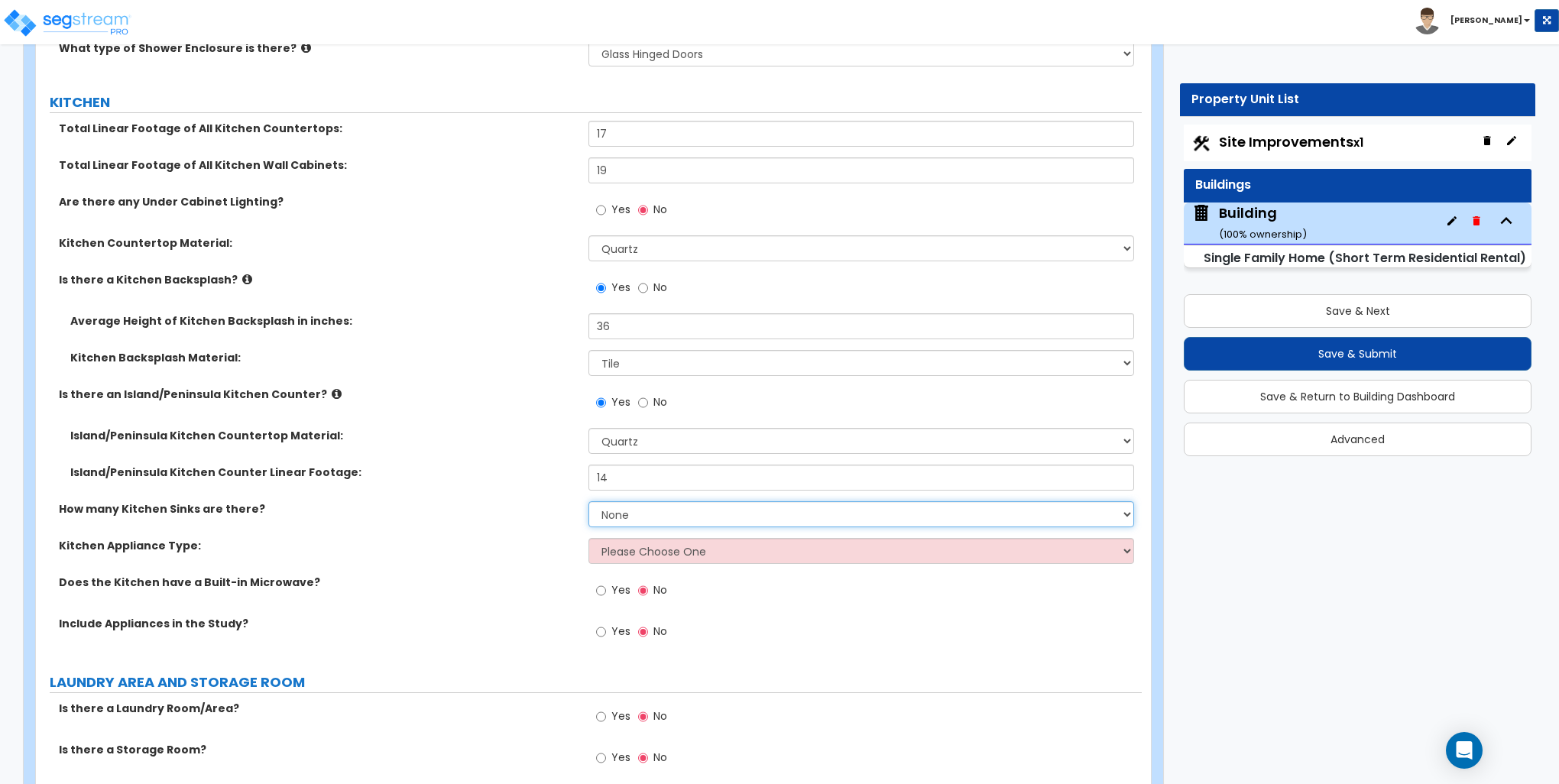
click at [620, 520] on select "None 1 2 3" at bounding box center [861, 514] width 545 height 26
click at [635, 512] on select "None 1 2 3" at bounding box center [861, 514] width 545 height 26
select select "1"
click at [589, 501] on select "None 1 2 3" at bounding box center [861, 514] width 545 height 26
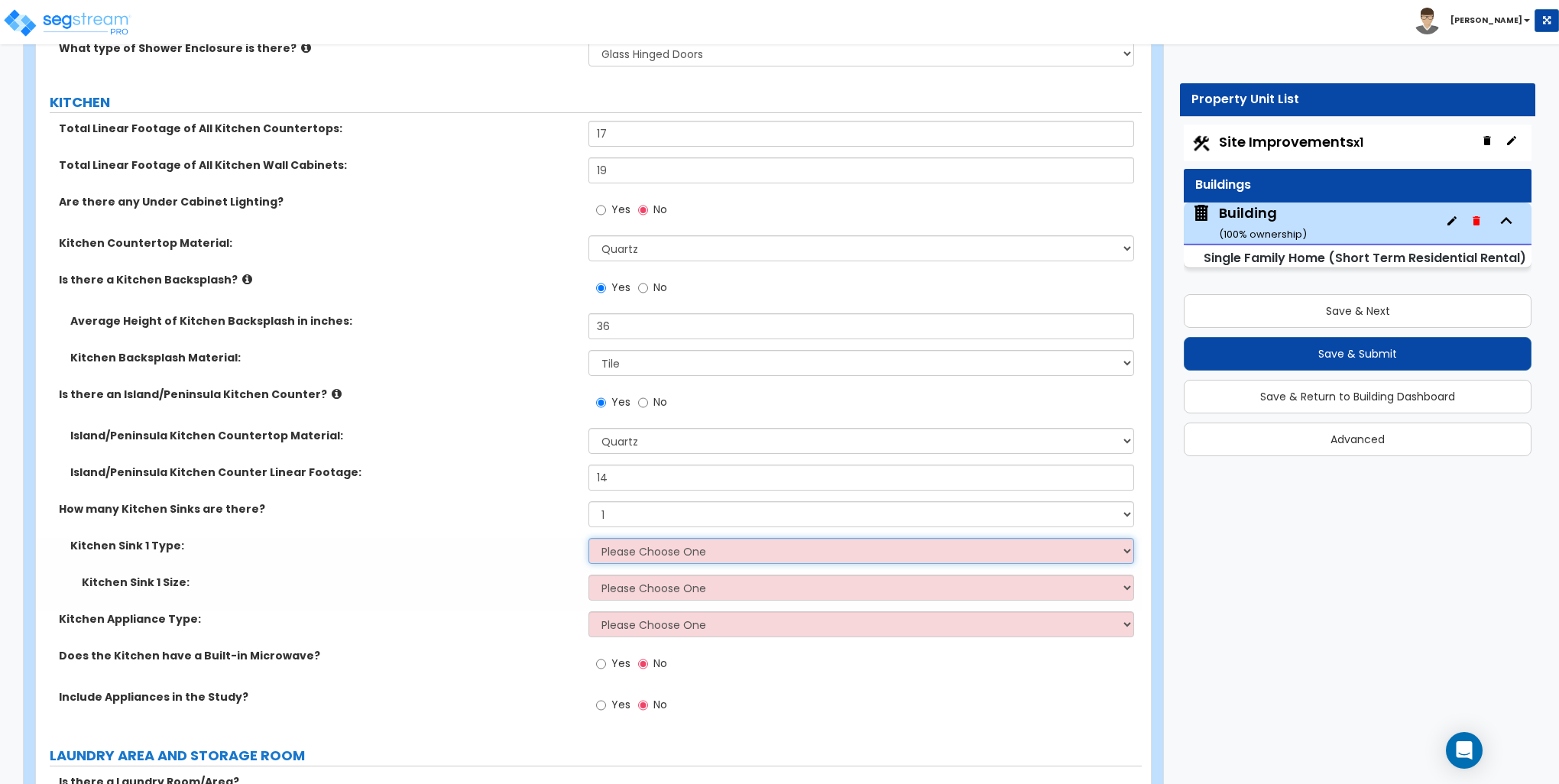
click at [653, 550] on select "Please Choose One Stainless Steel Porcelain Enamel Cast Iron Granite Composite" at bounding box center [861, 550] width 545 height 26
select select "1"
click at [589, 537] on select "Please Choose One Stainless Steel Porcelain Enamel Cast Iron Granite Composite" at bounding box center [861, 550] width 545 height 26
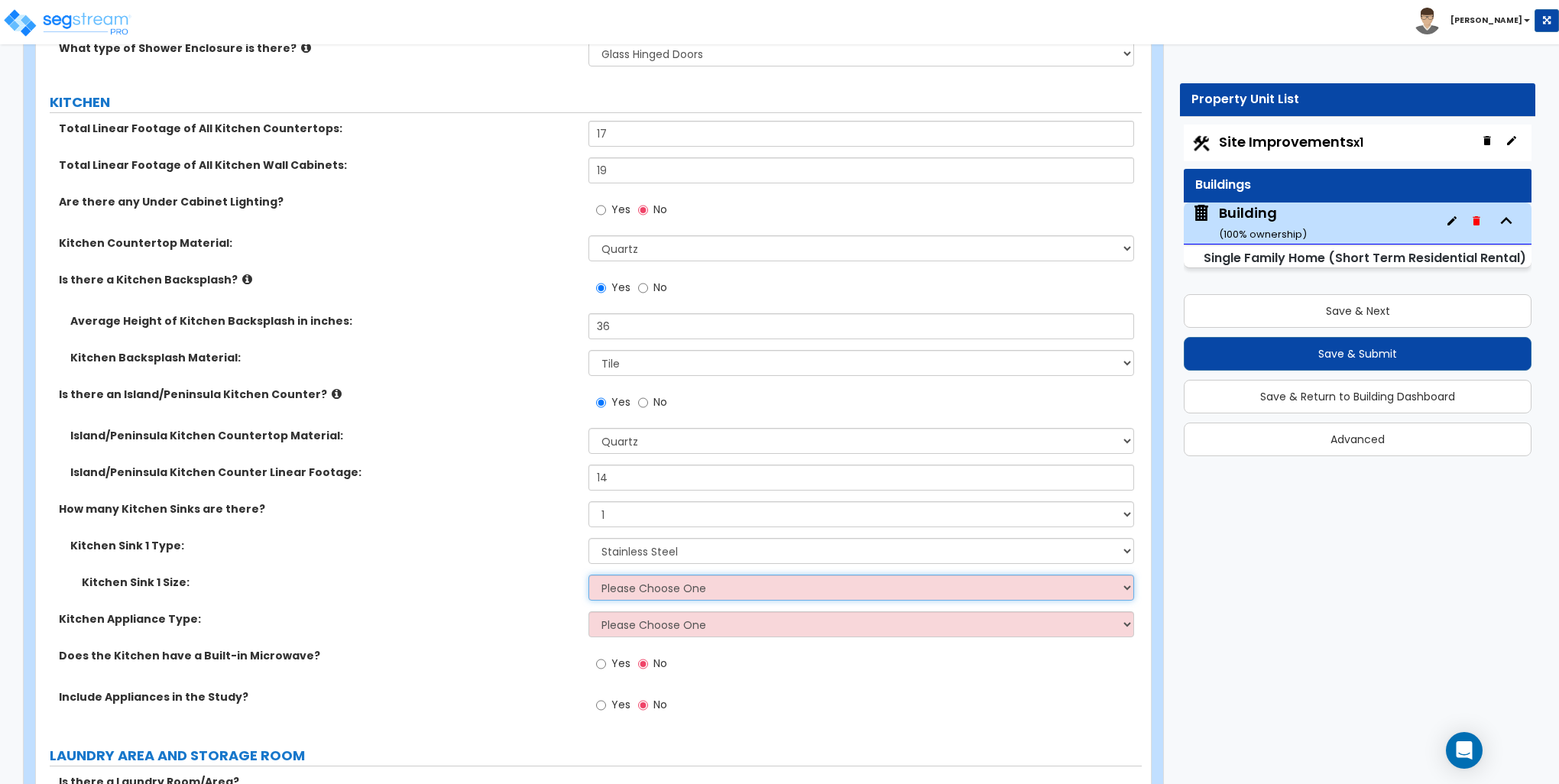
click at [648, 583] on select "Please Choose One Single Sink Double Sink" at bounding box center [861, 588] width 545 height 26
select select "1"
click at [589, 575] on select "Please Choose One Single Sink Double Sink" at bounding box center [861, 588] width 545 height 26
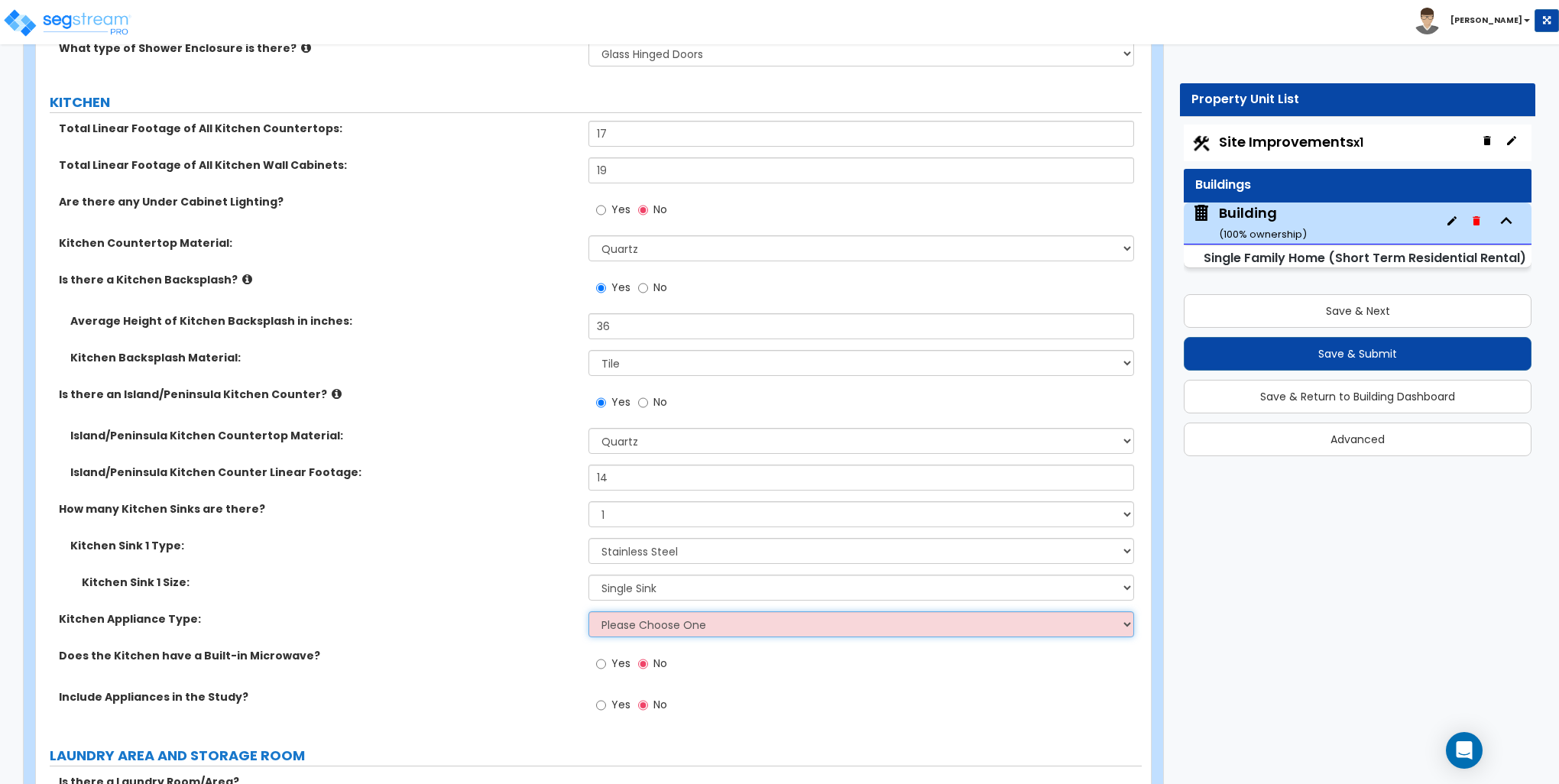
click at [643, 620] on select "Please Choose One Gas Electric" at bounding box center [861, 624] width 545 height 26
select select "2"
click at [589, 611] on select "Please Choose One Gas Electric" at bounding box center [861, 624] width 545 height 26
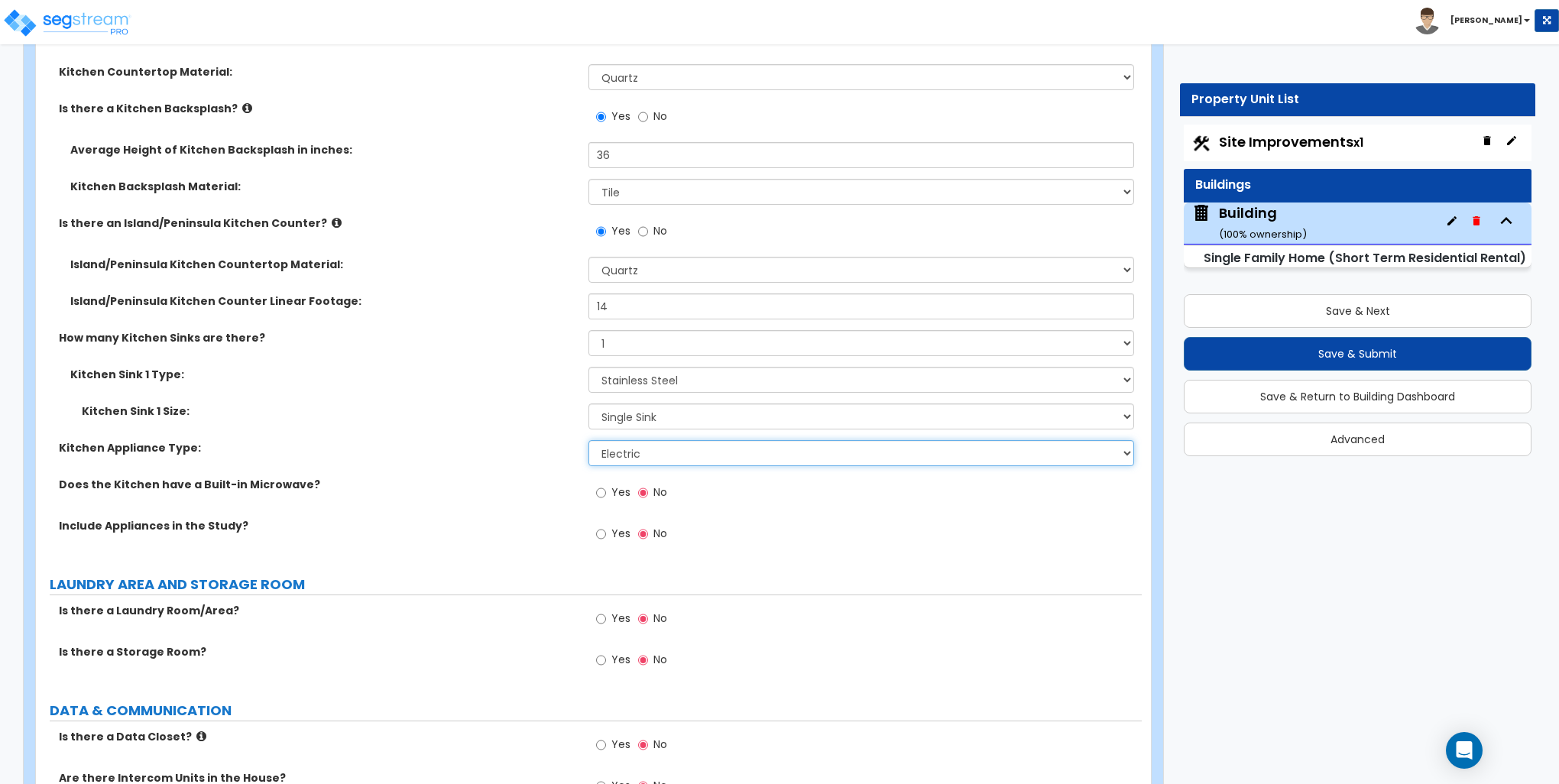
scroll to position [6264, 0]
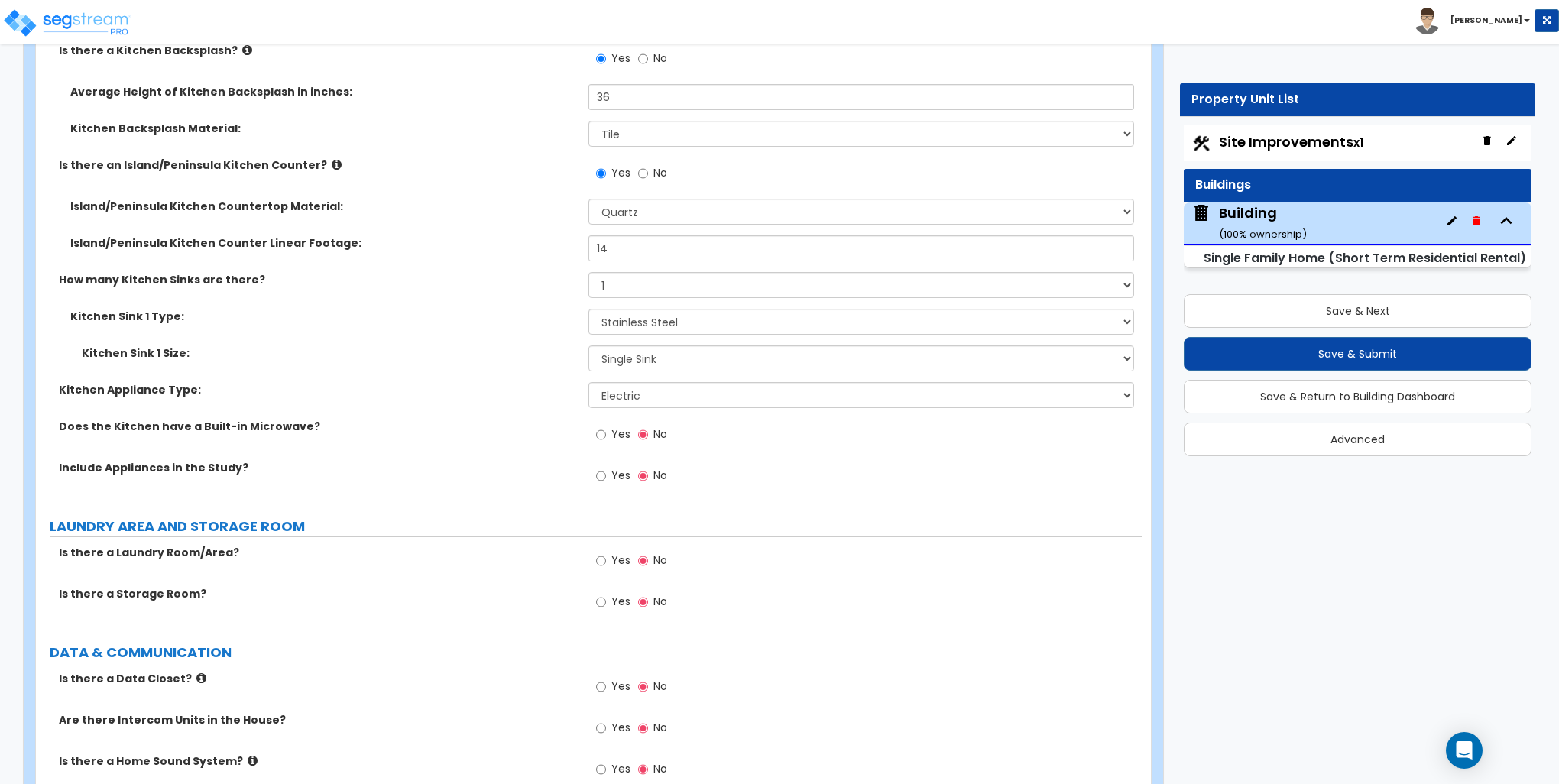
click at [606, 426] on label "Yes" at bounding box center [613, 436] width 34 height 26
click at [606, 426] on input "Yes" at bounding box center [602, 434] width 10 height 17
radio input "true"
click at [603, 473] on input "Yes" at bounding box center [602, 476] width 10 height 17
radio input "true"
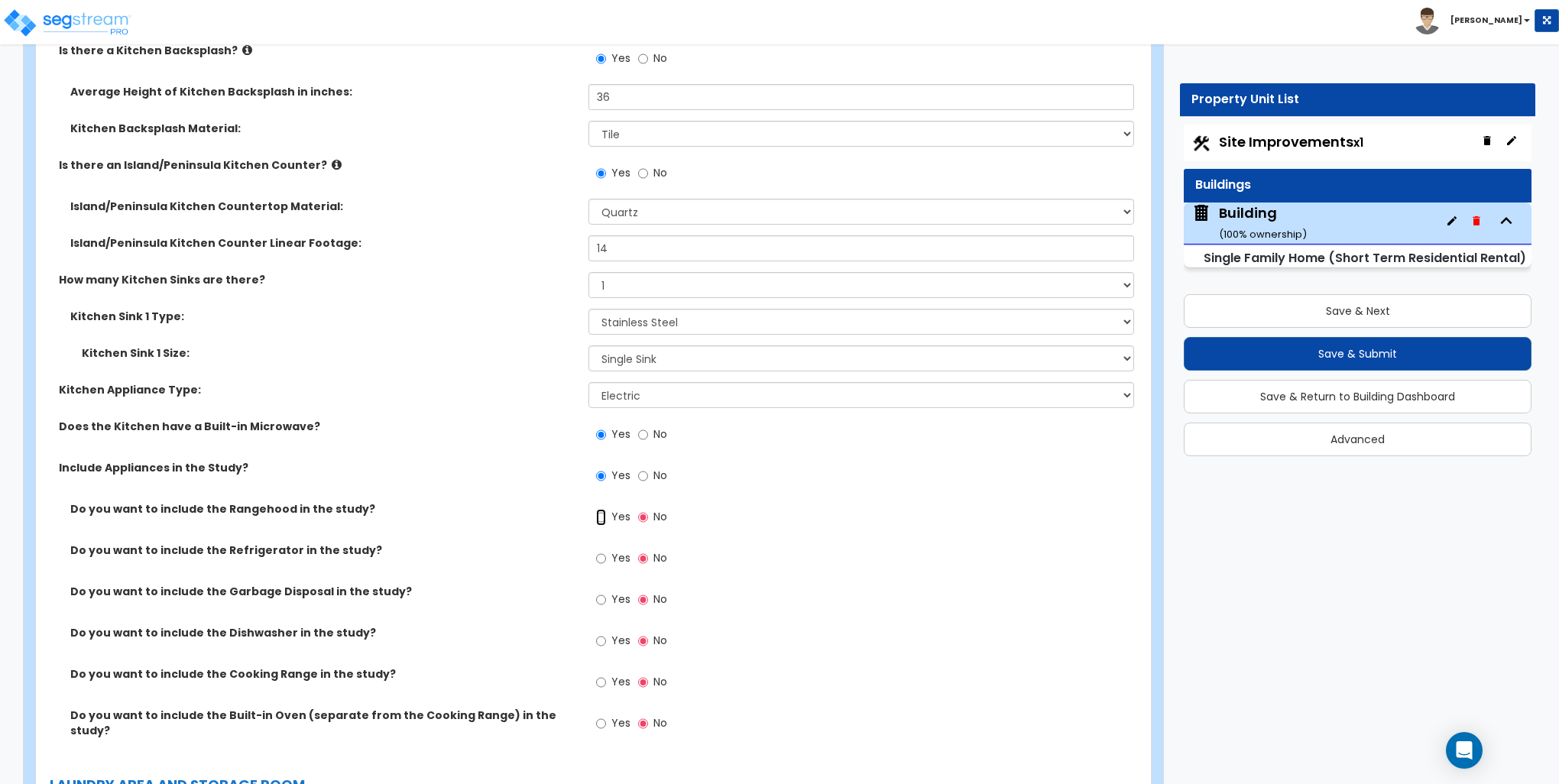
click at [605, 516] on input "Yes" at bounding box center [602, 517] width 10 height 17
radio input "true"
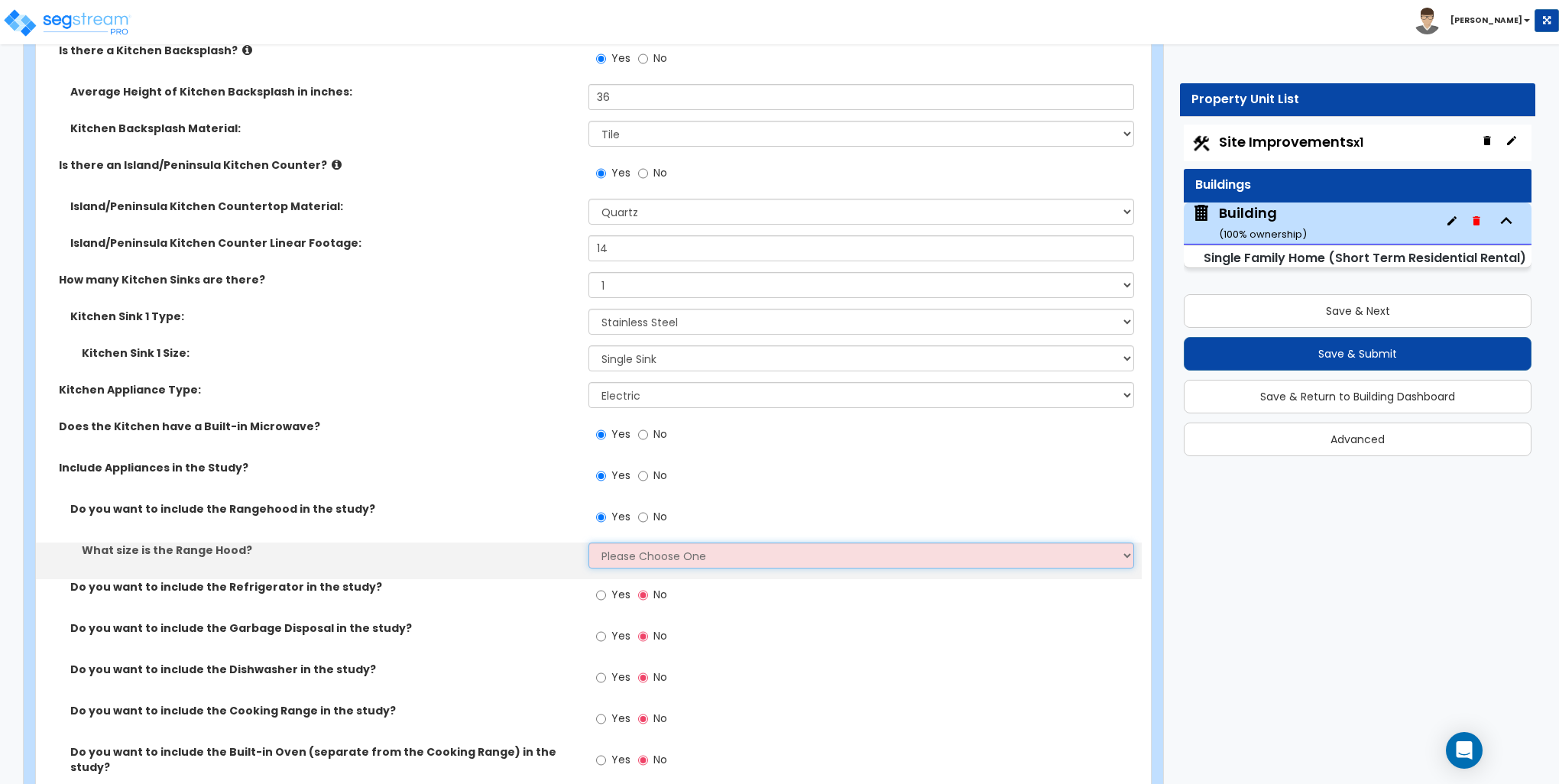
click at [627, 553] on select "Please Choose One Normal - 30" Wide - 42"" at bounding box center [861, 555] width 545 height 26
select select "2"
click at [589, 542] on select "Please Choose One Normal - 30" Wide - 42"" at bounding box center [861, 555] width 545 height 26
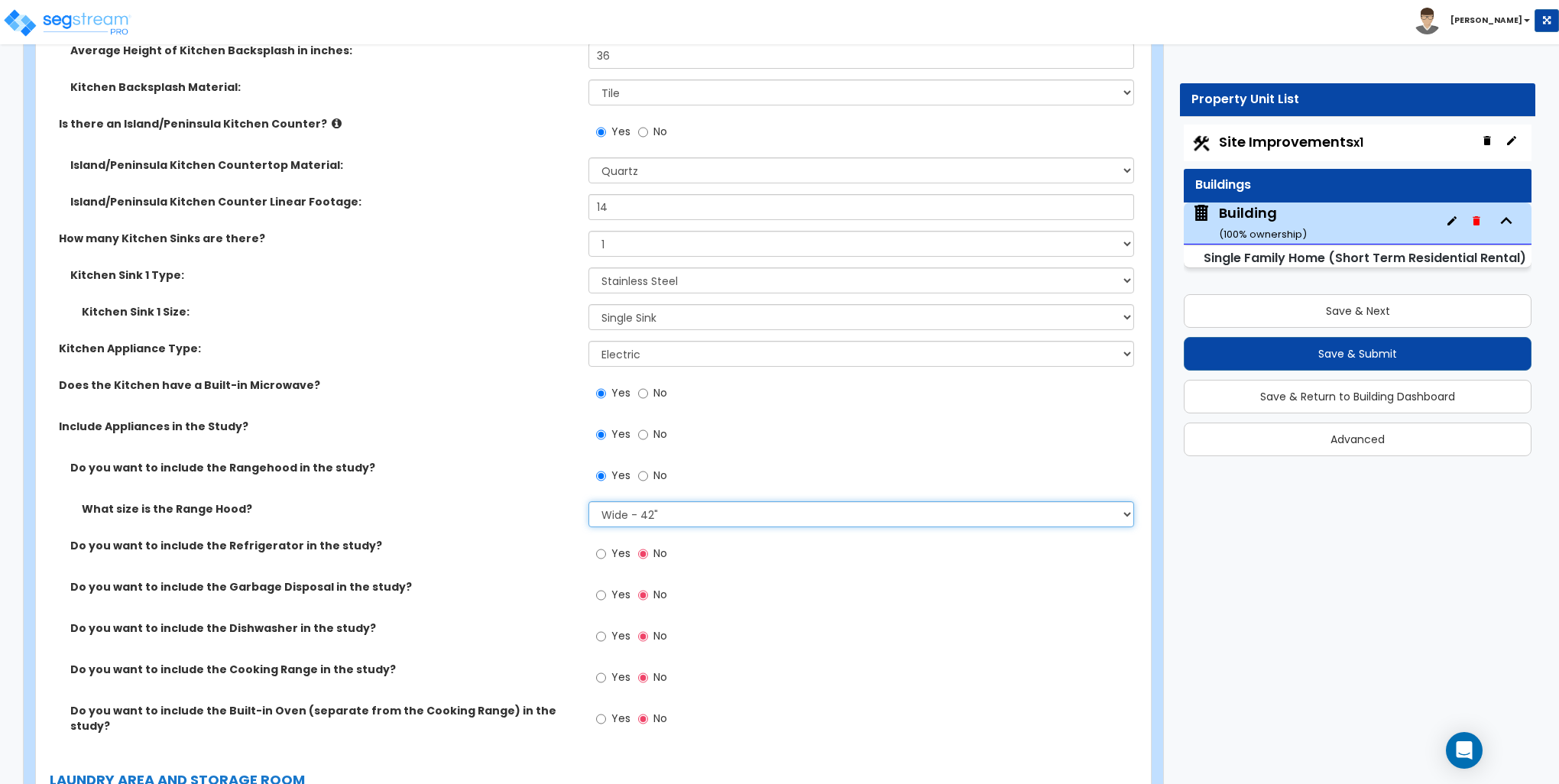
scroll to position [6341, 0]
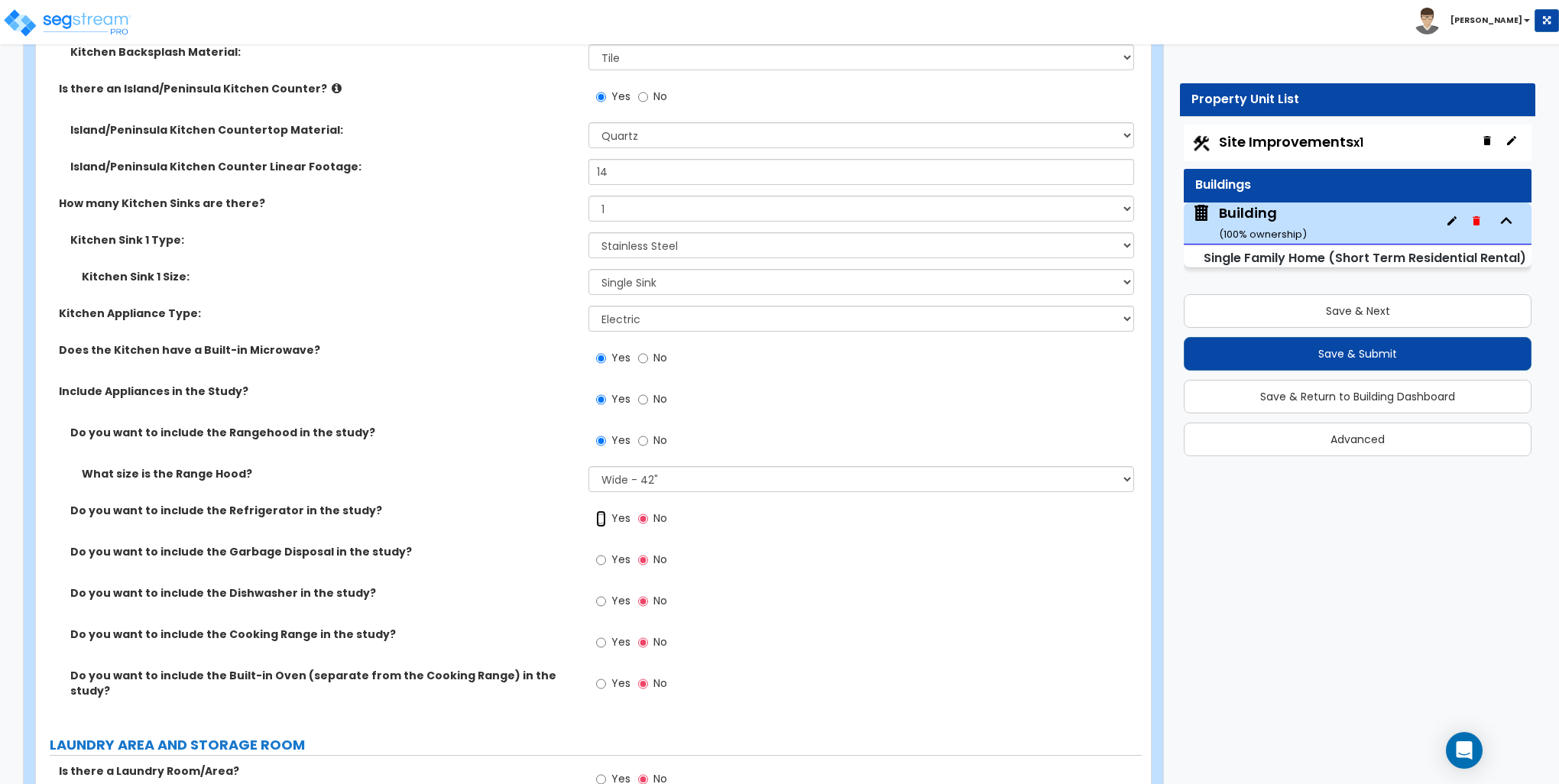
click at [600, 520] on input "Yes" at bounding box center [602, 518] width 10 height 17
radio input "true"
click at [602, 555] on input "Yes" at bounding box center [602, 559] width 10 height 17
radio input "true"
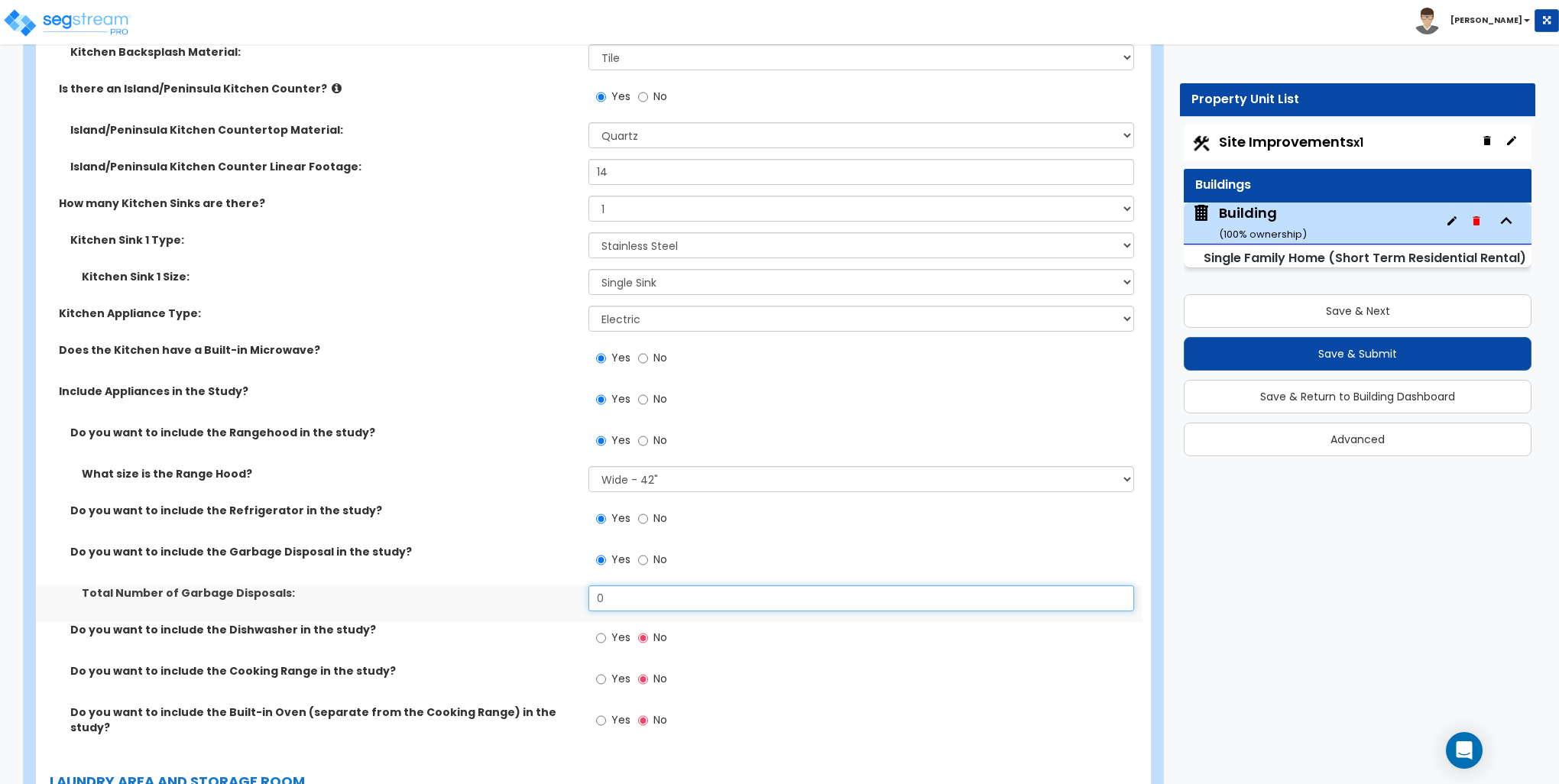
click at [631, 599] on input "0" at bounding box center [861, 598] width 545 height 26
type input "1"
click at [605, 634] on input "Yes" at bounding box center [602, 638] width 10 height 17
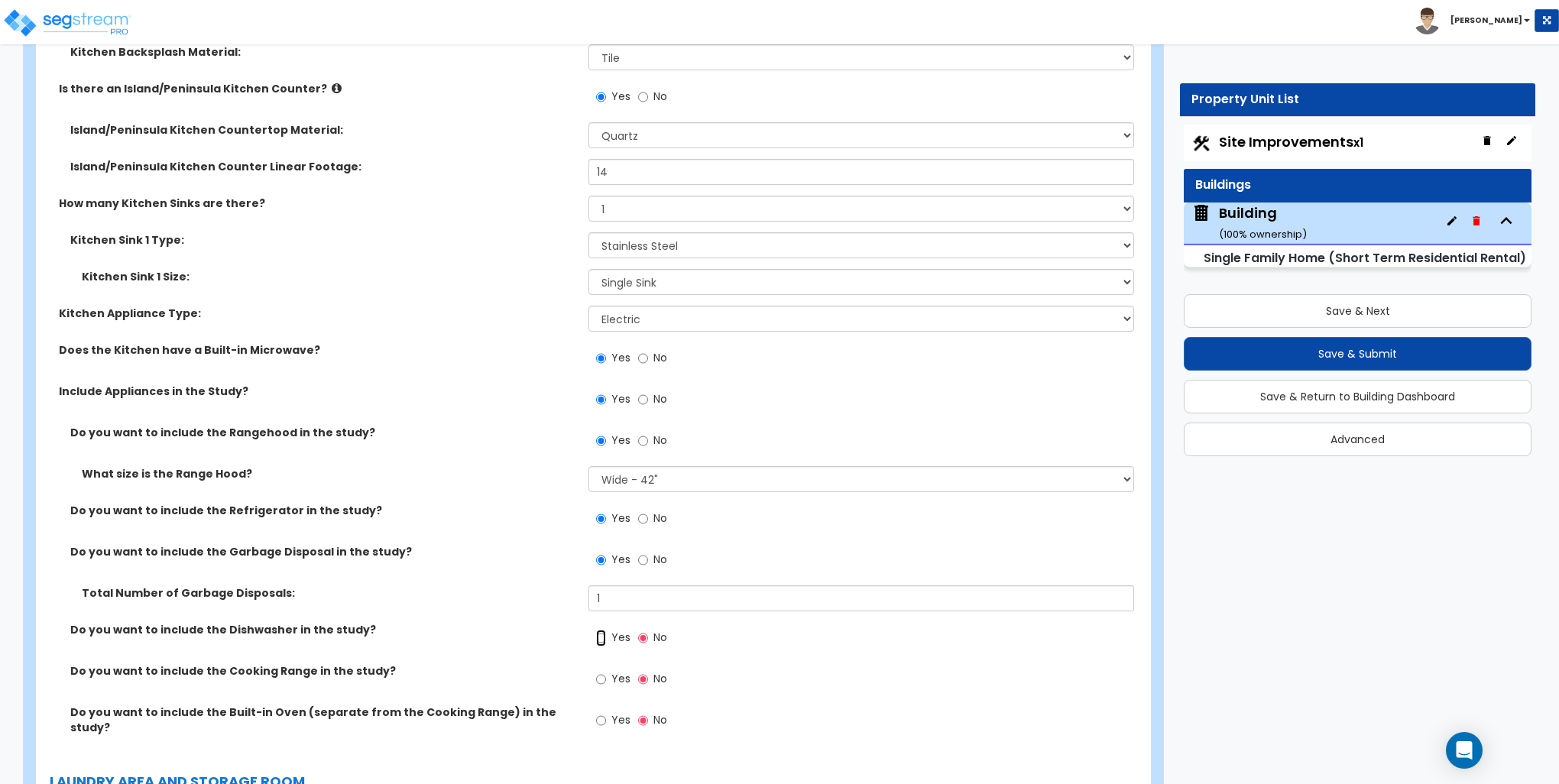
radio input "true"
click at [605, 676] on input "Yes" at bounding box center [602, 679] width 10 height 17
radio input "true"
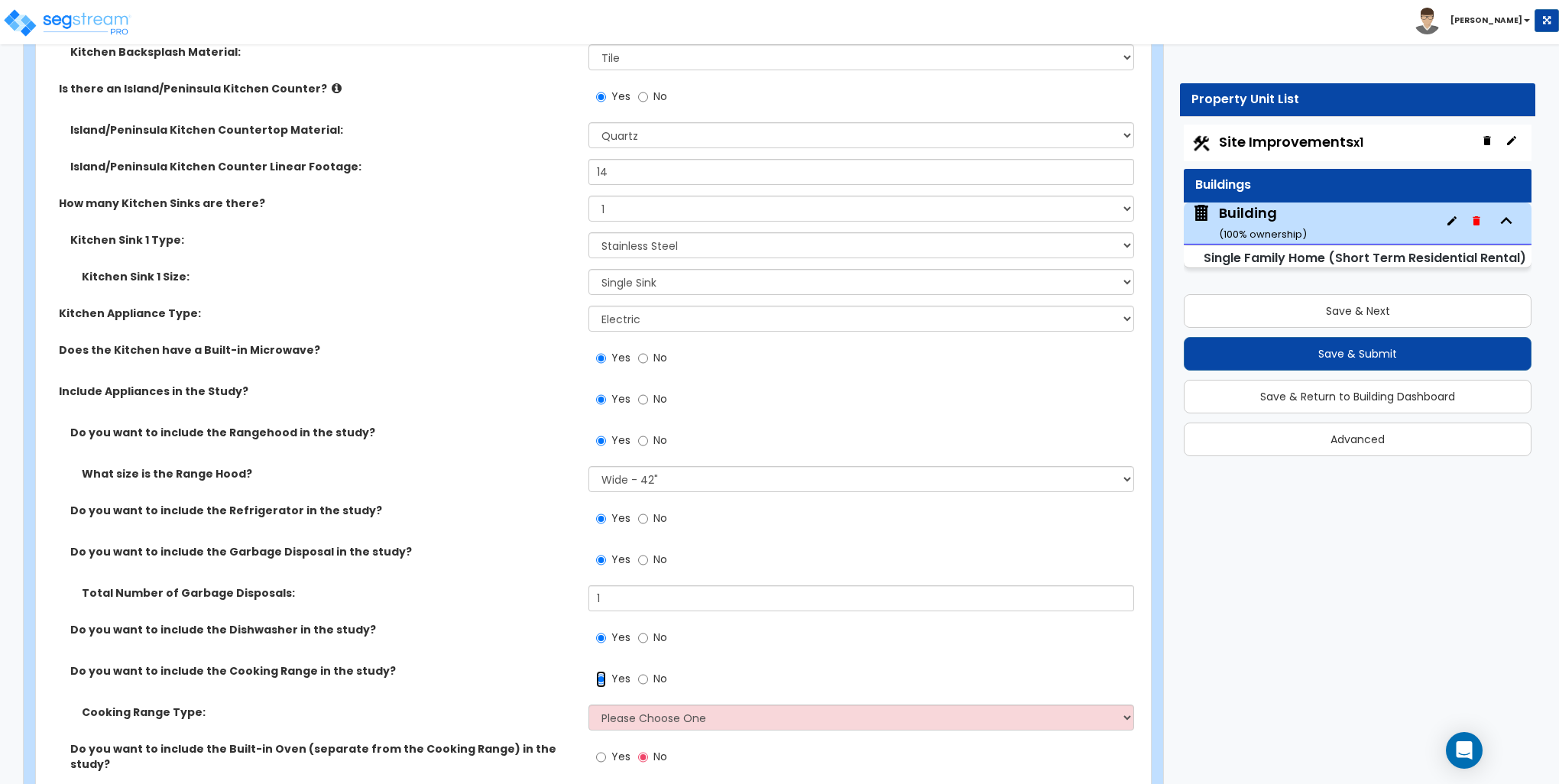
scroll to position [6417, 0]
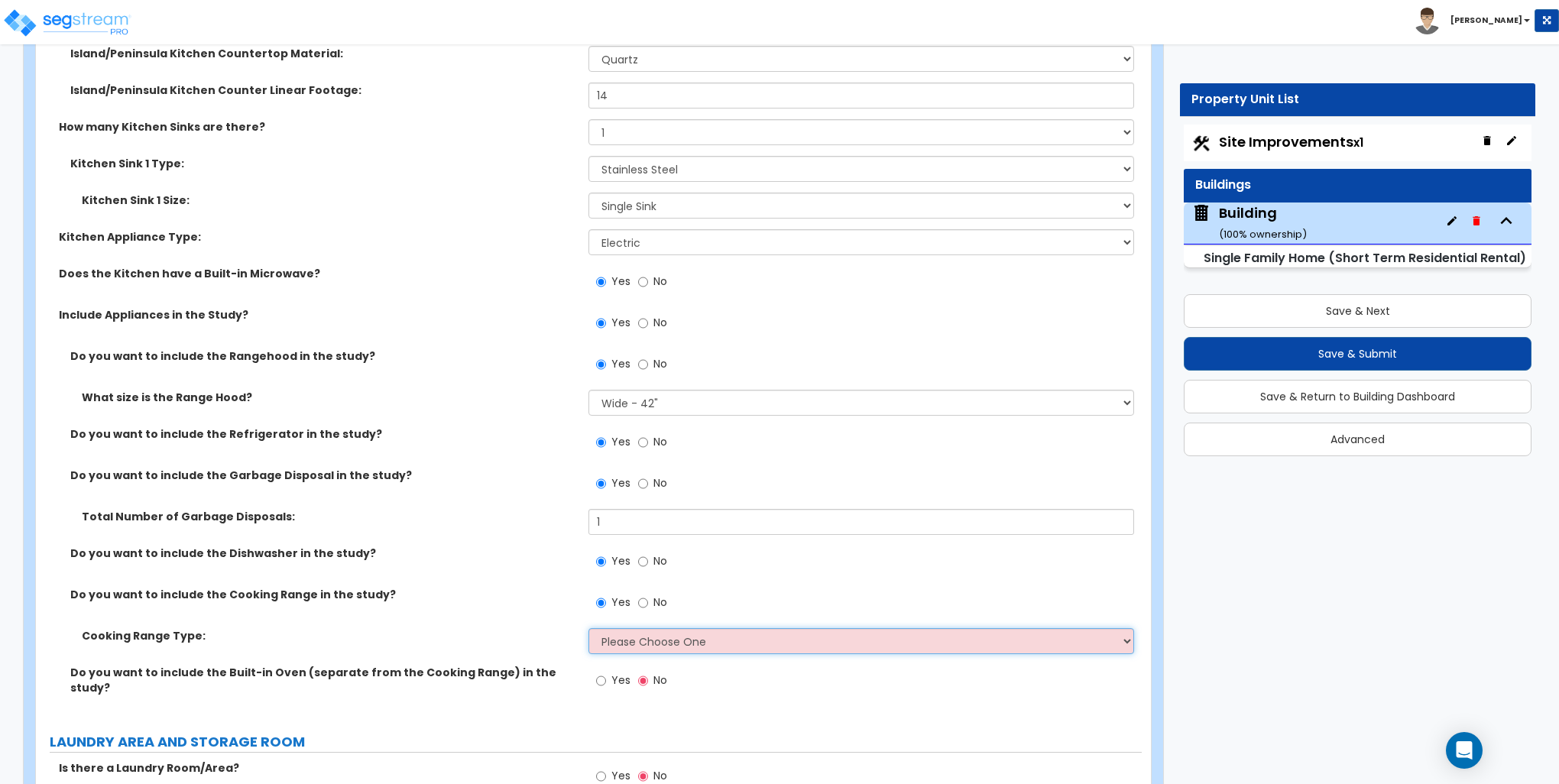
click at [640, 631] on select "Please Choose One Cook Top Only Range with Oven" at bounding box center [861, 641] width 545 height 26
select select "2"
click at [589, 628] on select "Please Choose One Cook Top Only Range with Oven" at bounding box center [861, 641] width 545 height 26
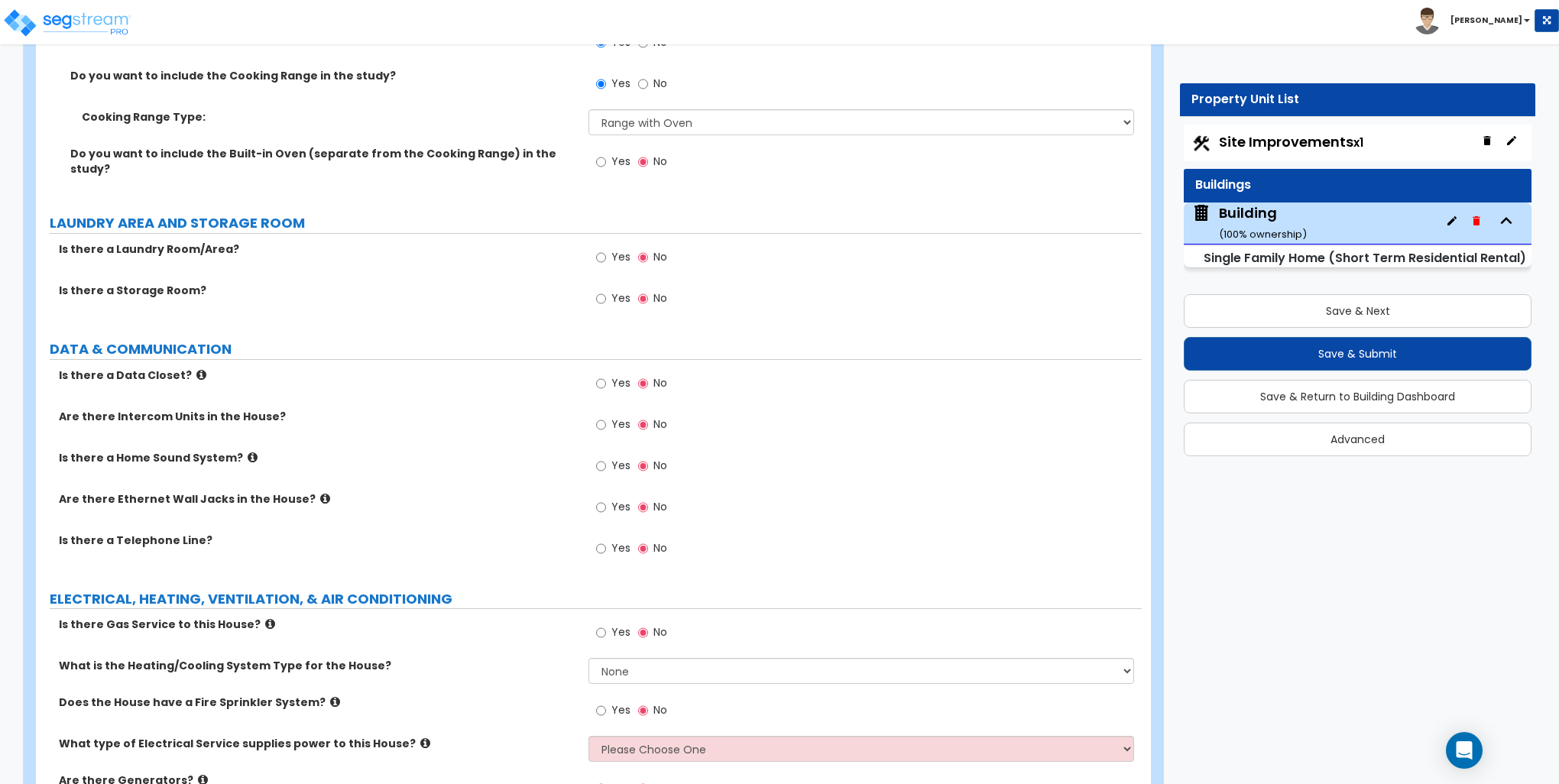
scroll to position [6952, 0]
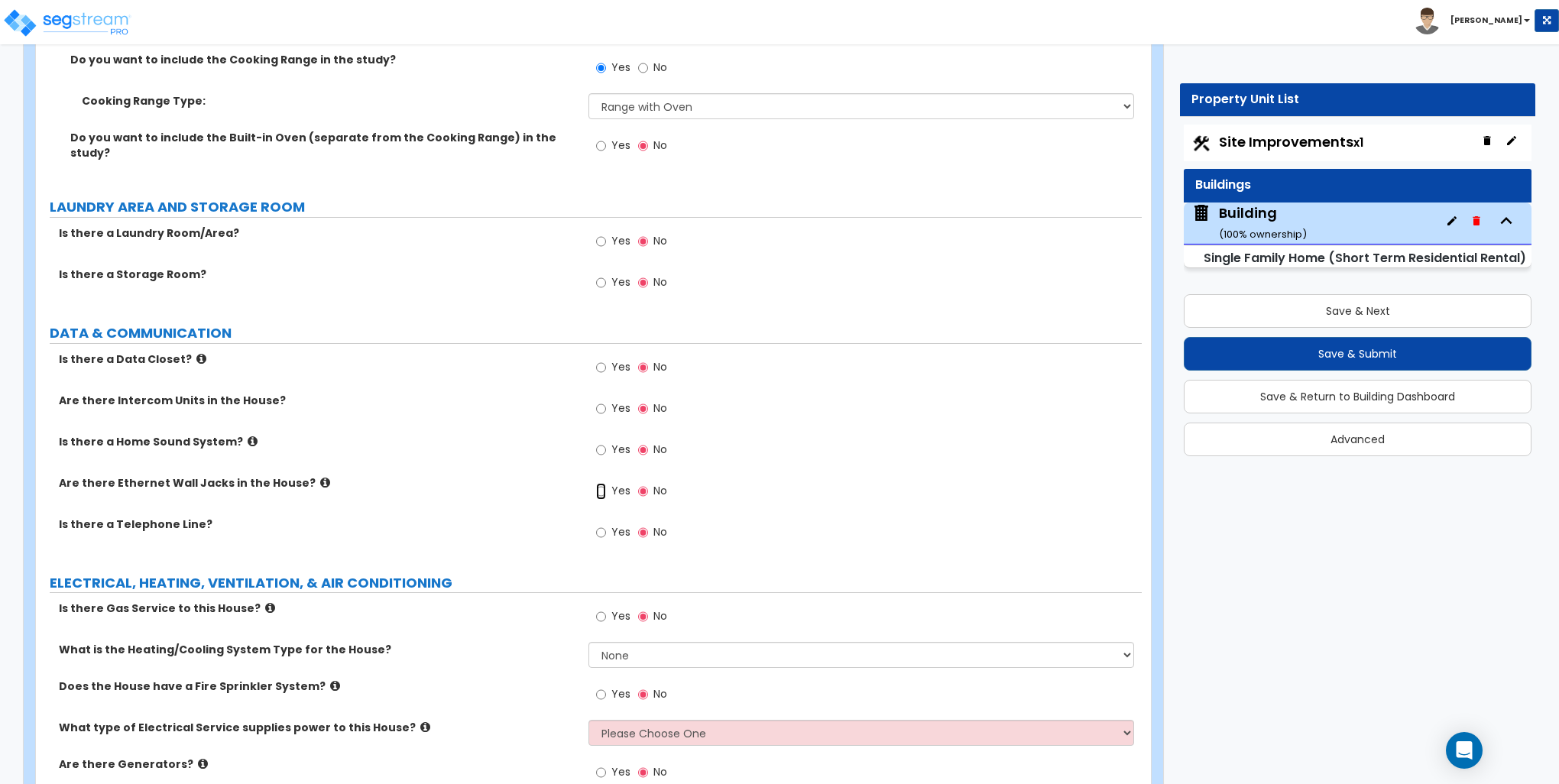
click at [600, 482] on input "Yes" at bounding box center [602, 490] width 10 height 17
radio input "true"
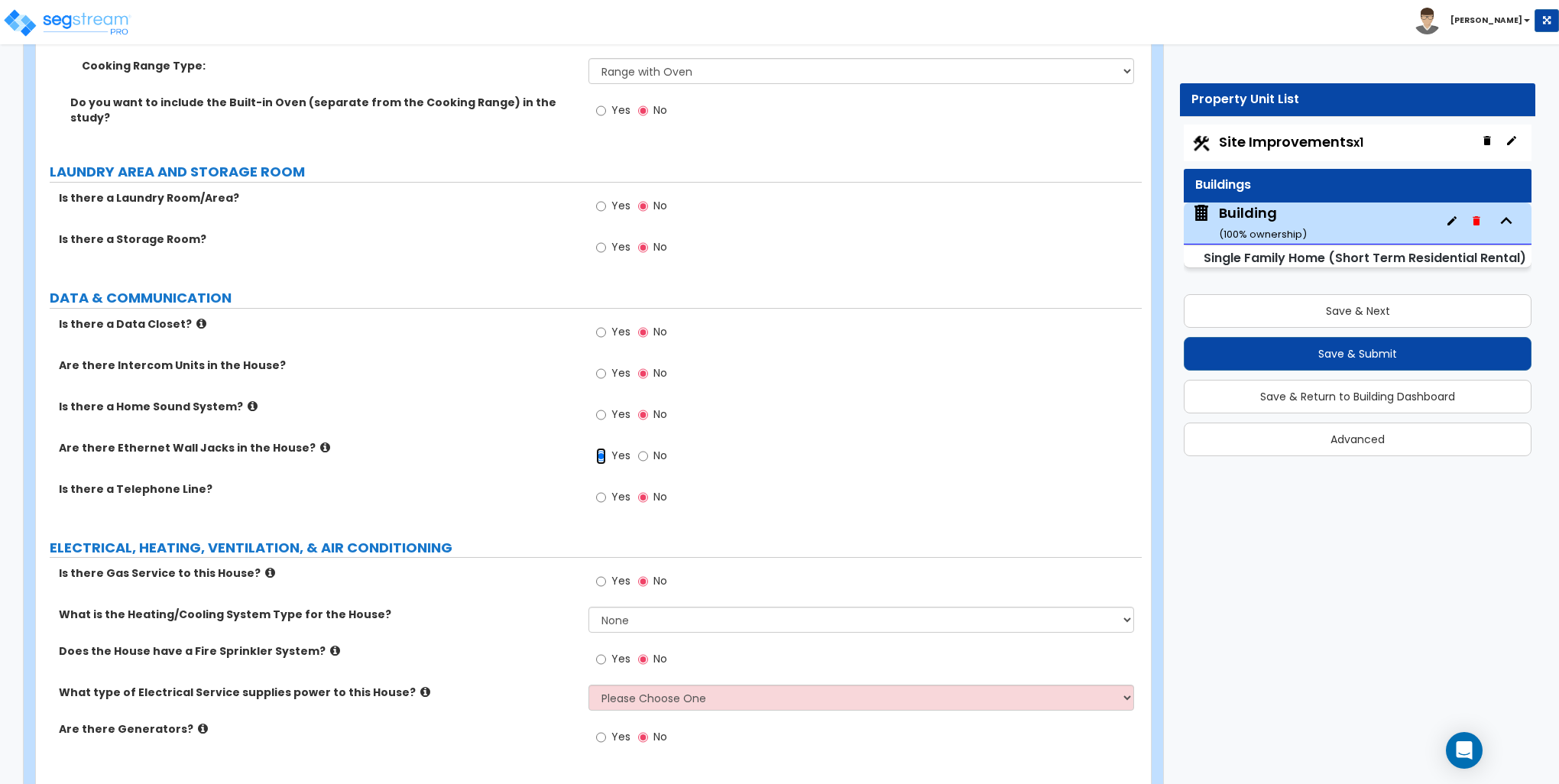
scroll to position [7022, 0]
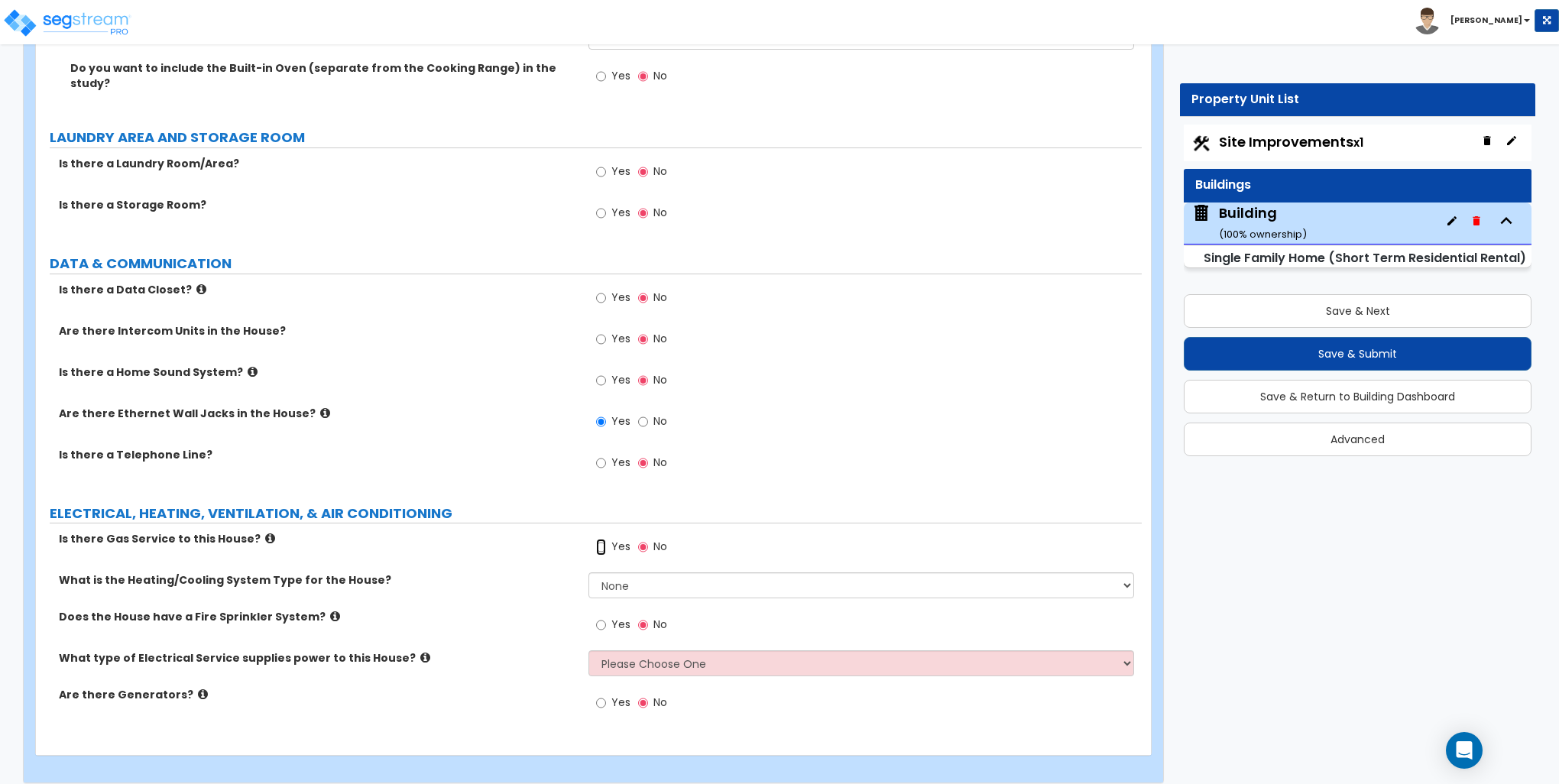
click at [603, 538] on input "Yes" at bounding box center [602, 546] width 10 height 17
radio input "true"
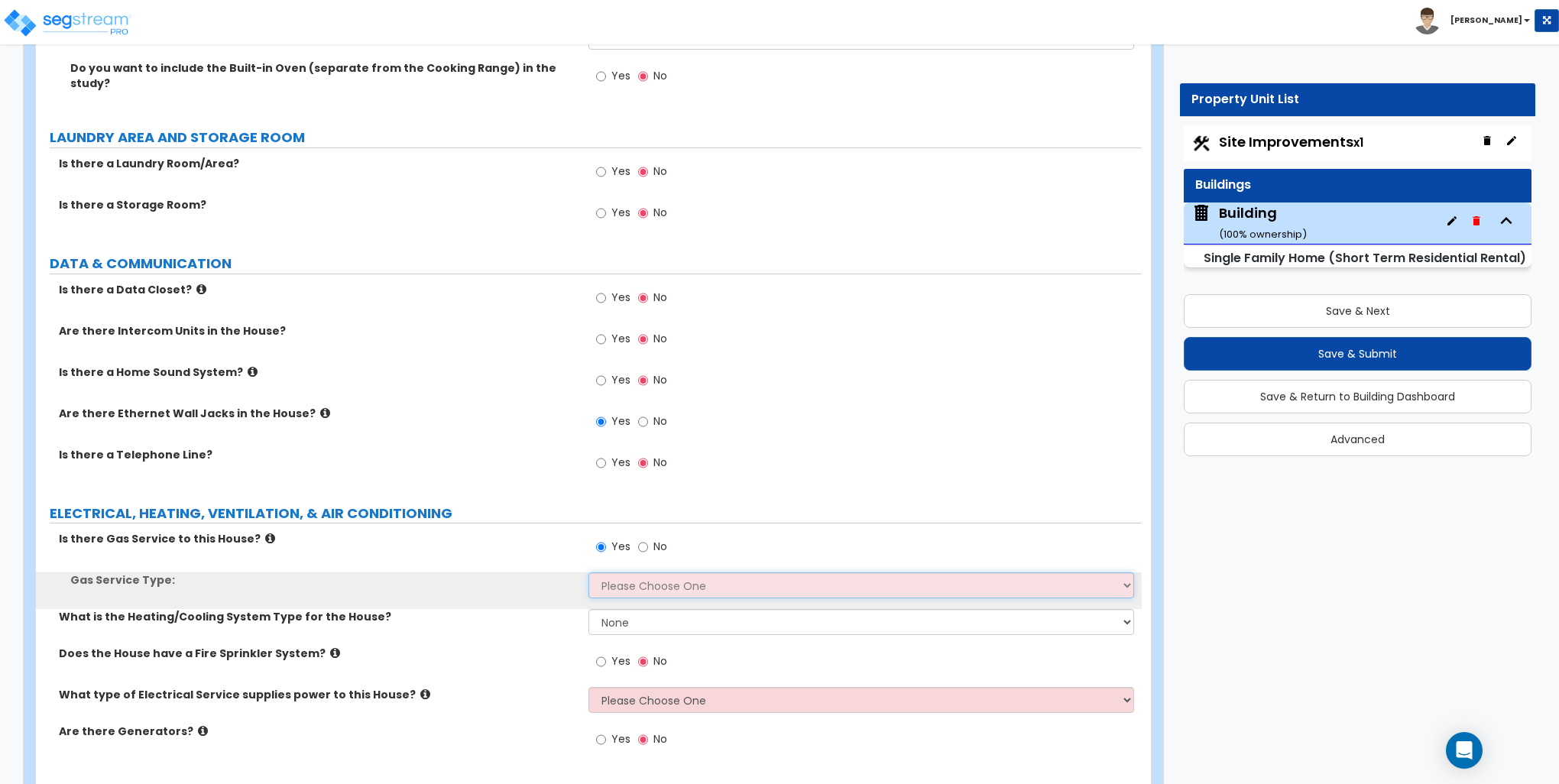
click at [634, 573] on select "Please Choose One Natural Gas Service Propane Tank On-site" at bounding box center [861, 585] width 545 height 26
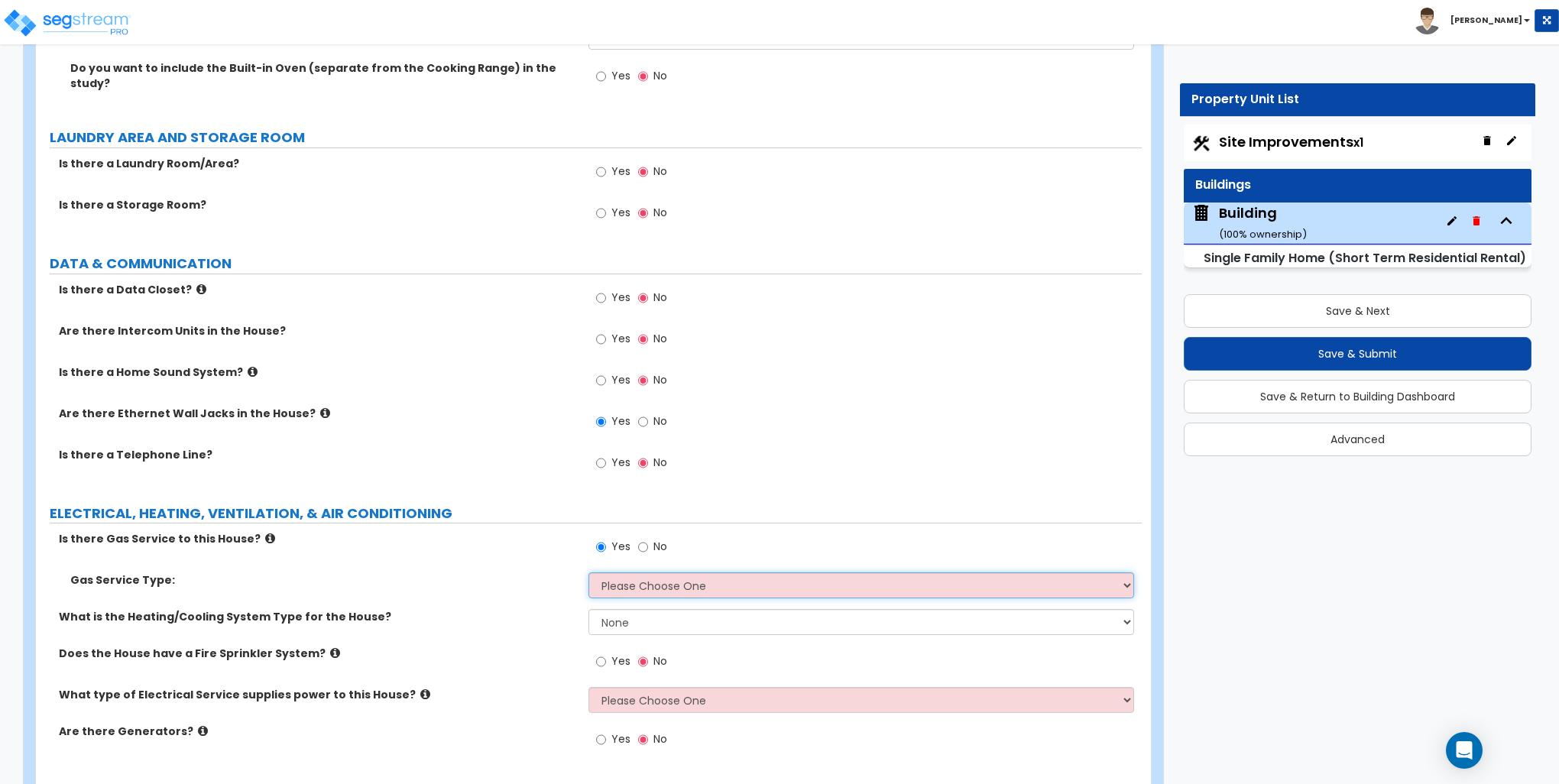
select select "1"
click at [589, 572] on select "Please Choose One Natural Gas Service Propane Tank On-site" at bounding box center [861, 585] width 545 height 26
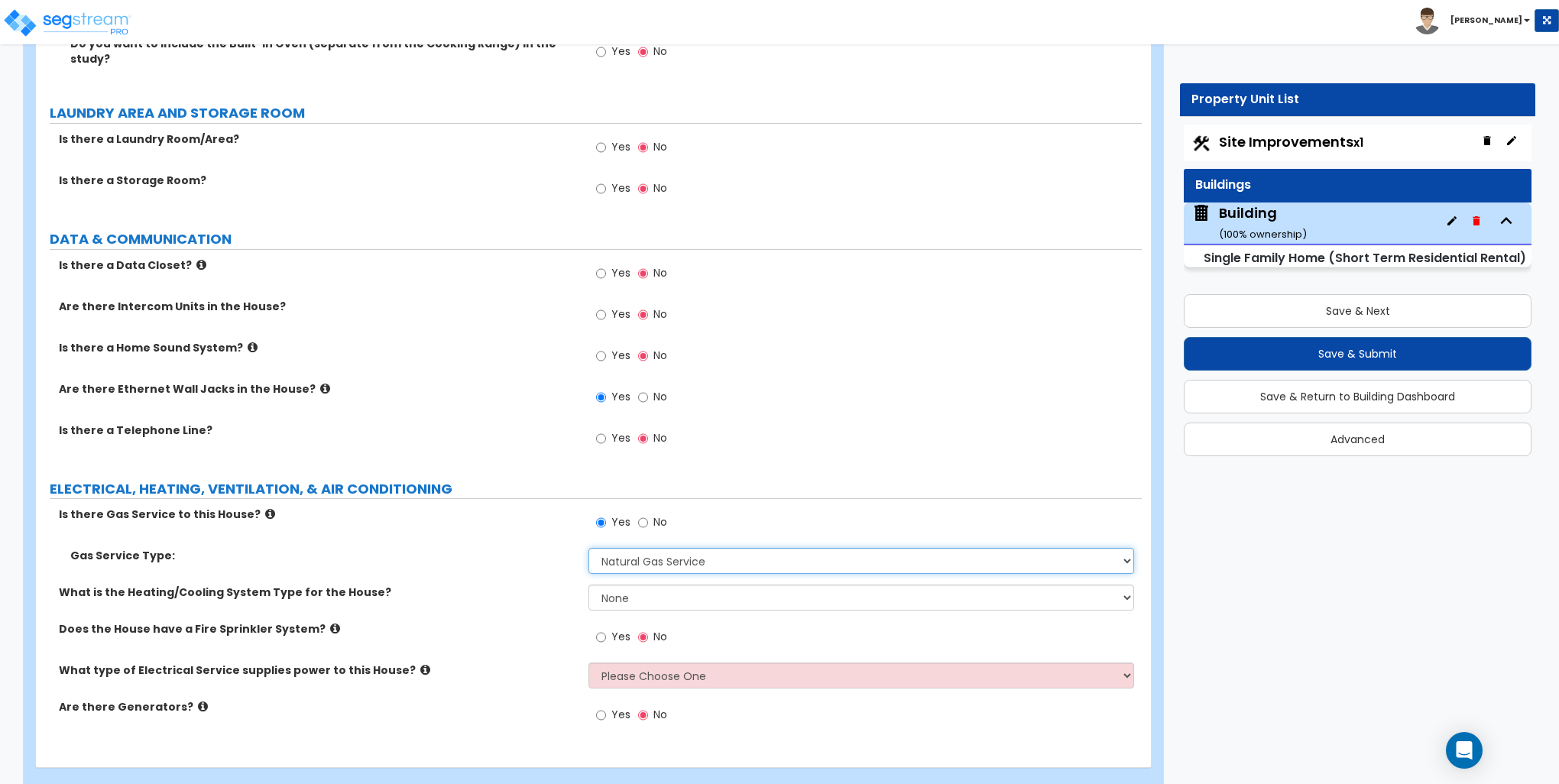
scroll to position [7058, 0]
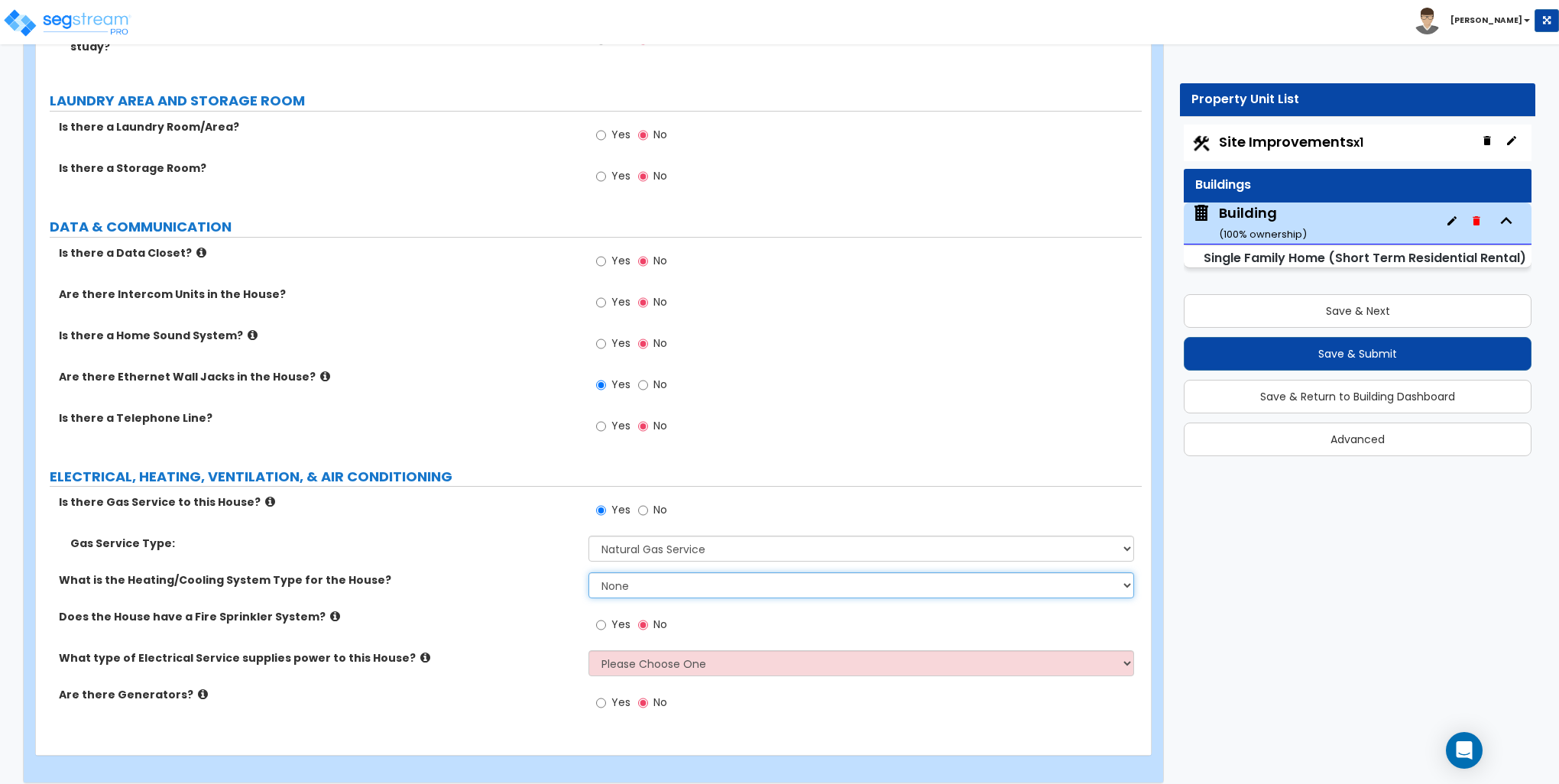
click at [661, 578] on select "None Heat Only Centralized Heating & Cooling Thru Wall Air Conditioners Mini Sp…" at bounding box center [861, 585] width 545 height 26
select select "2"
click at [589, 572] on select "None Heat Only Centralized Heating & Cooling Thru Wall Air Conditioners Mini Sp…" at bounding box center [861, 585] width 545 height 26
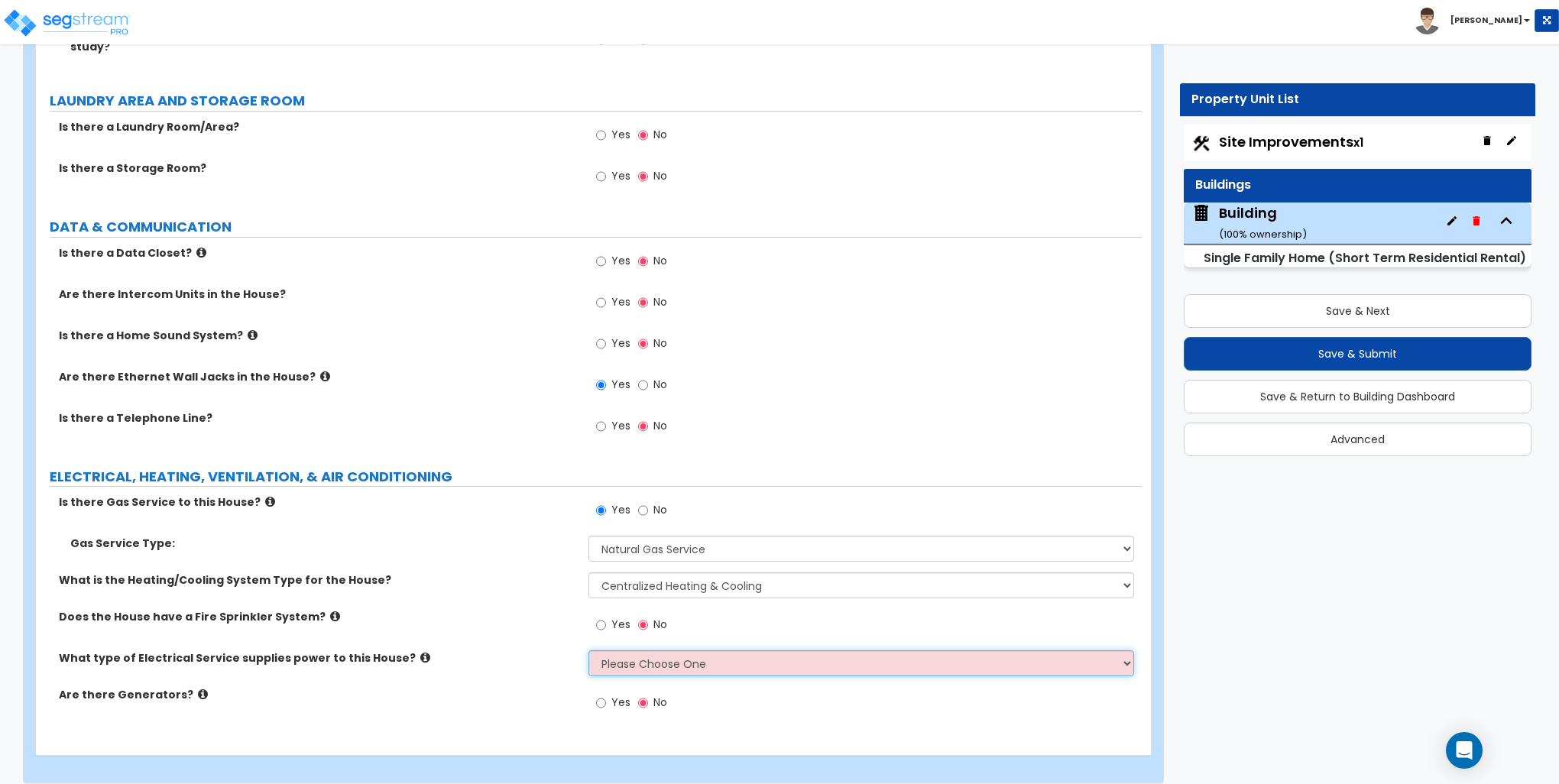
click at [664, 650] on select "Please Choose One Overhead Underground" at bounding box center [861, 663] width 545 height 26
select select "1"
click at [589, 650] on select "Please Choose One Overhead Underground" at bounding box center [861, 663] width 545 height 26
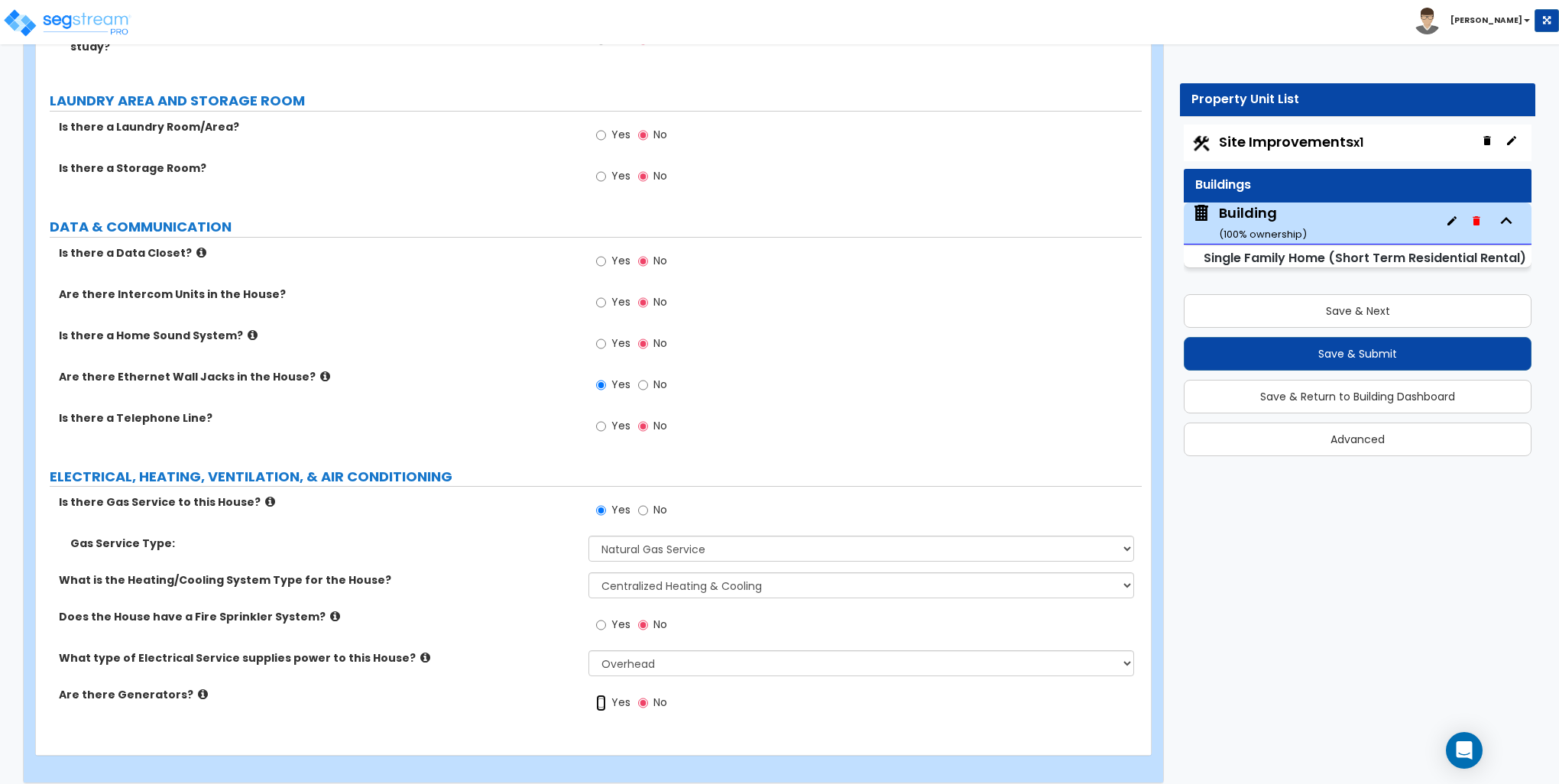
click at [601, 695] on input "Yes" at bounding box center [602, 702] width 10 height 17
radio input "true"
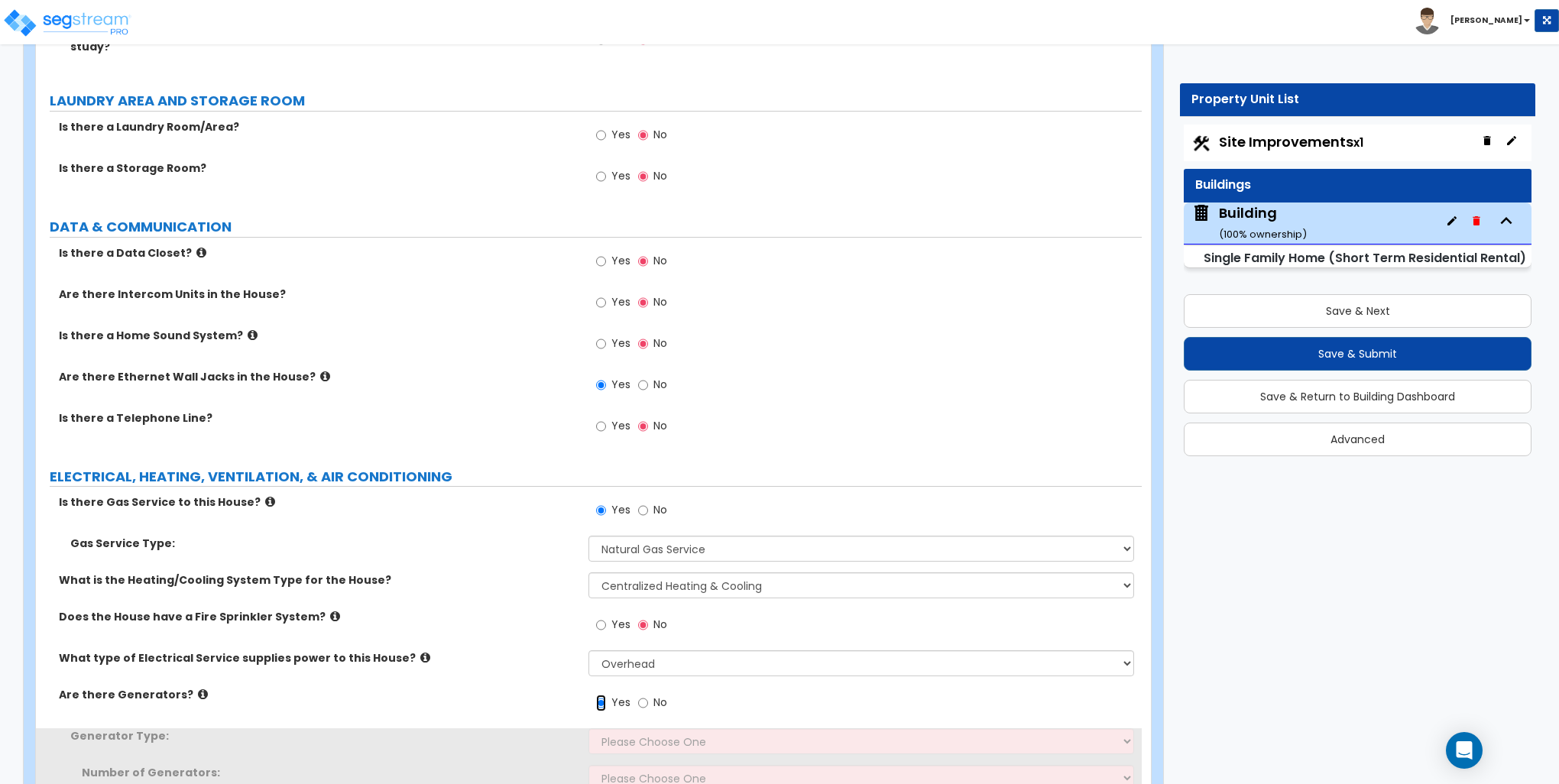
scroll to position [7132, 0]
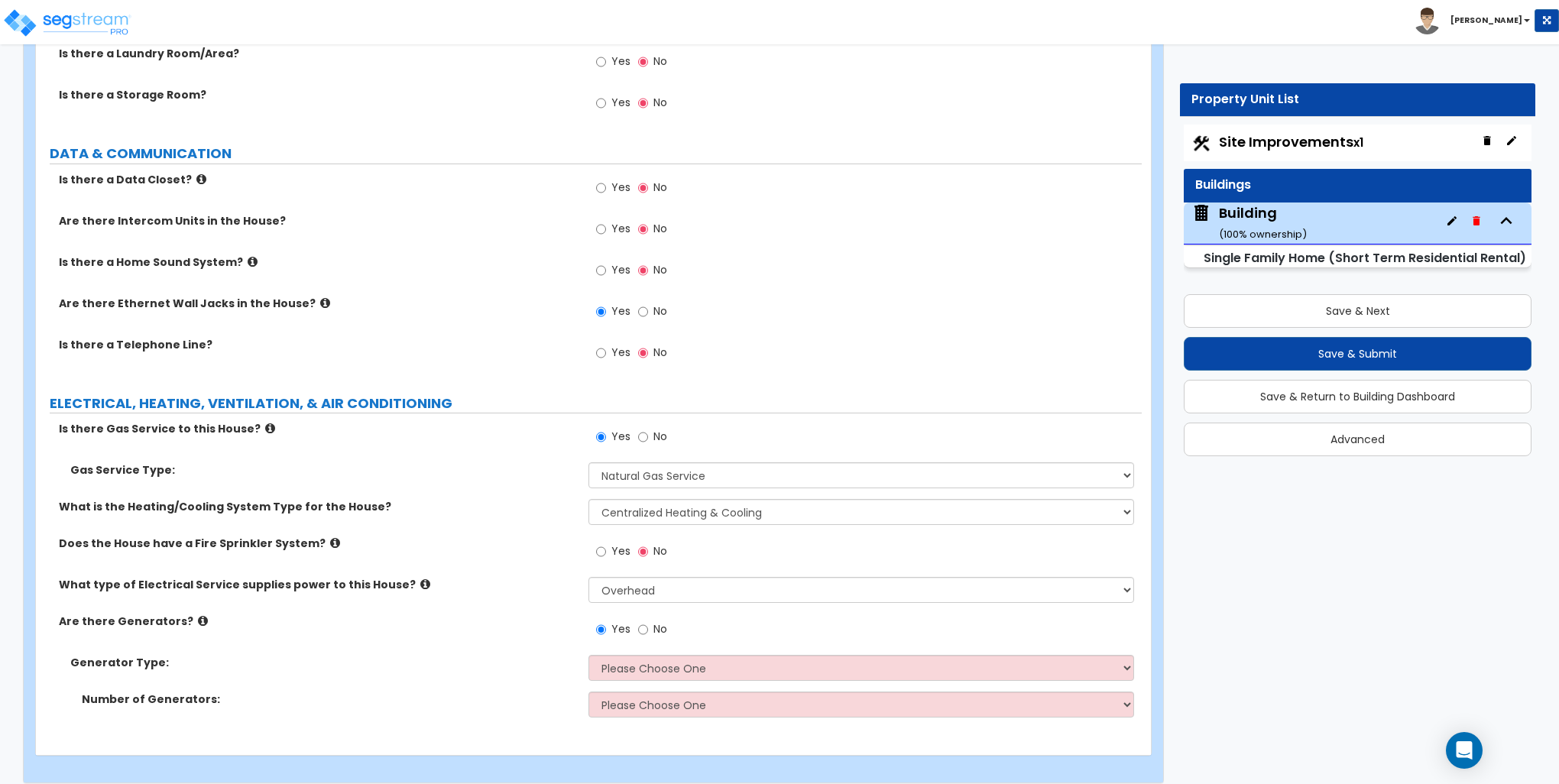
click at [631, 629] on div "Yes No" at bounding box center [632, 631] width 87 height 35
click at [628, 654] on select "Please Choose One Gas Diesel I Don’t Know - Please Choose for me" at bounding box center [861, 667] width 545 height 26
select select "1"
click at [589, 654] on select "Please Choose One Gas Diesel I Don’t Know - Please Choose for me" at bounding box center [861, 667] width 545 height 26
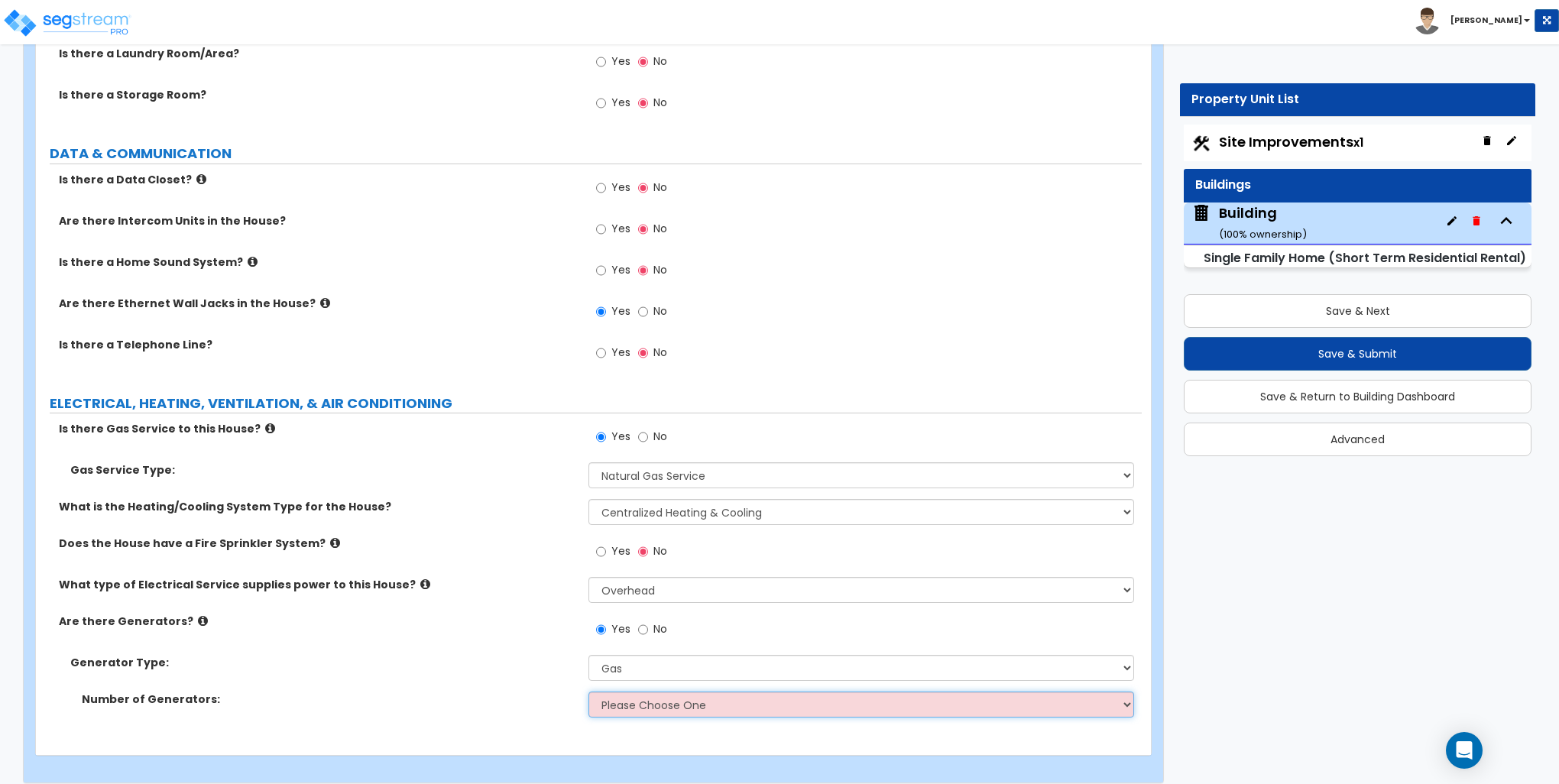
click at [634, 693] on select "Please Choose One 1 2 3" at bounding box center [861, 704] width 545 height 26
select select "1"
click at [589, 692] on select "Please Choose One 1 2 3" at bounding box center [861, 704] width 545 height 26
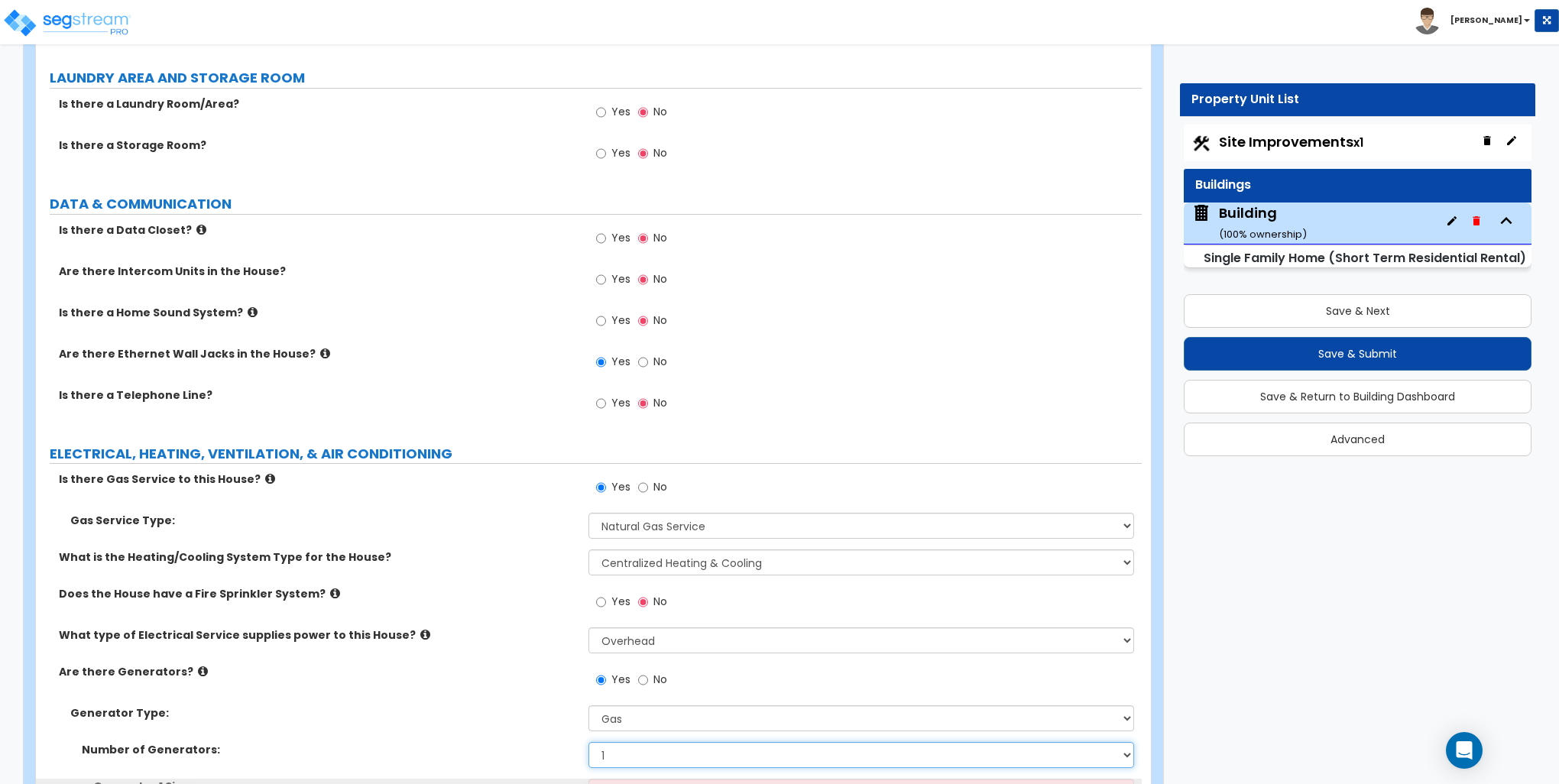
scroll to position [7055, 0]
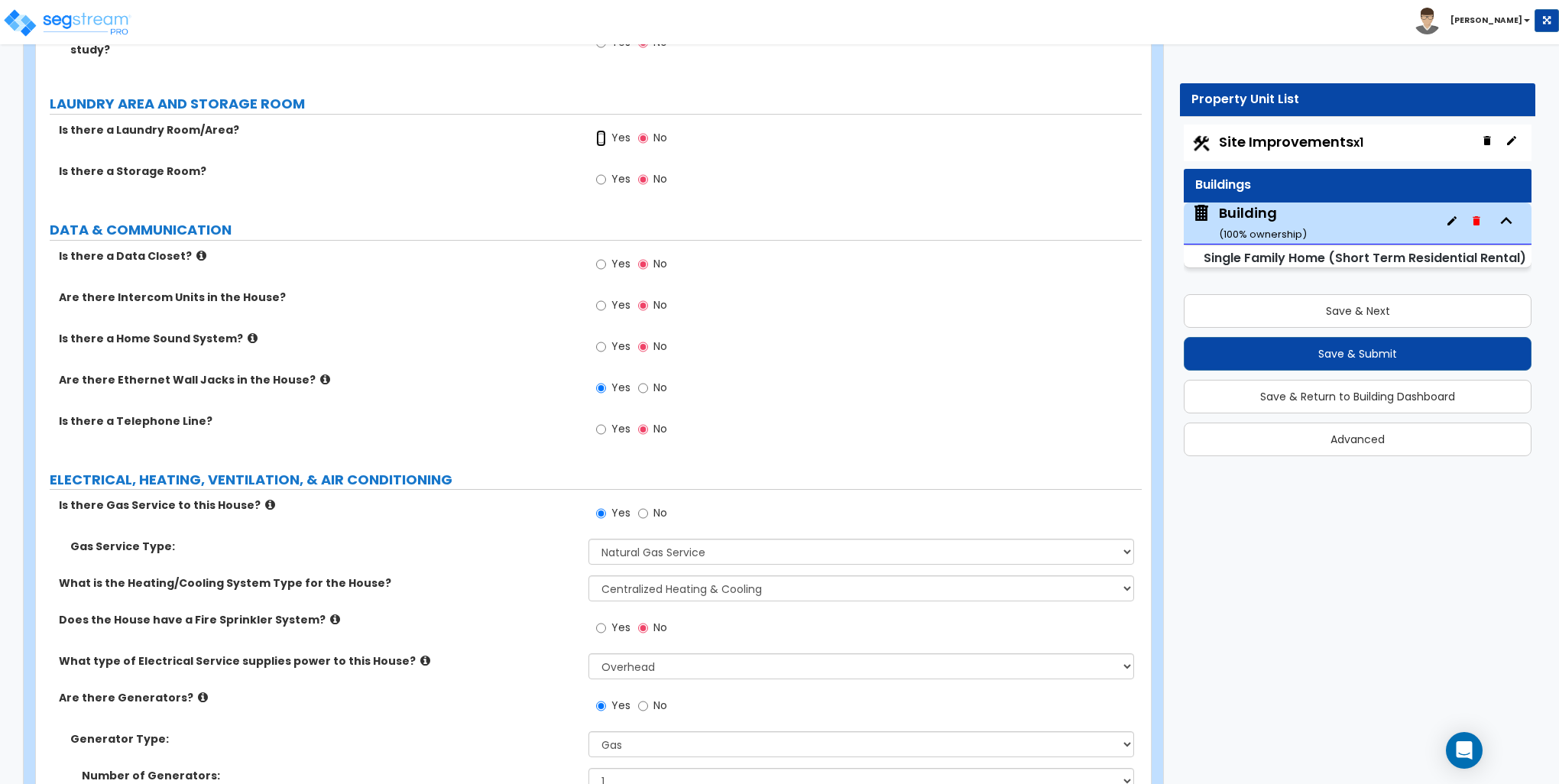
click at [602, 130] on input "Yes" at bounding box center [602, 138] width 10 height 17
radio input "true"
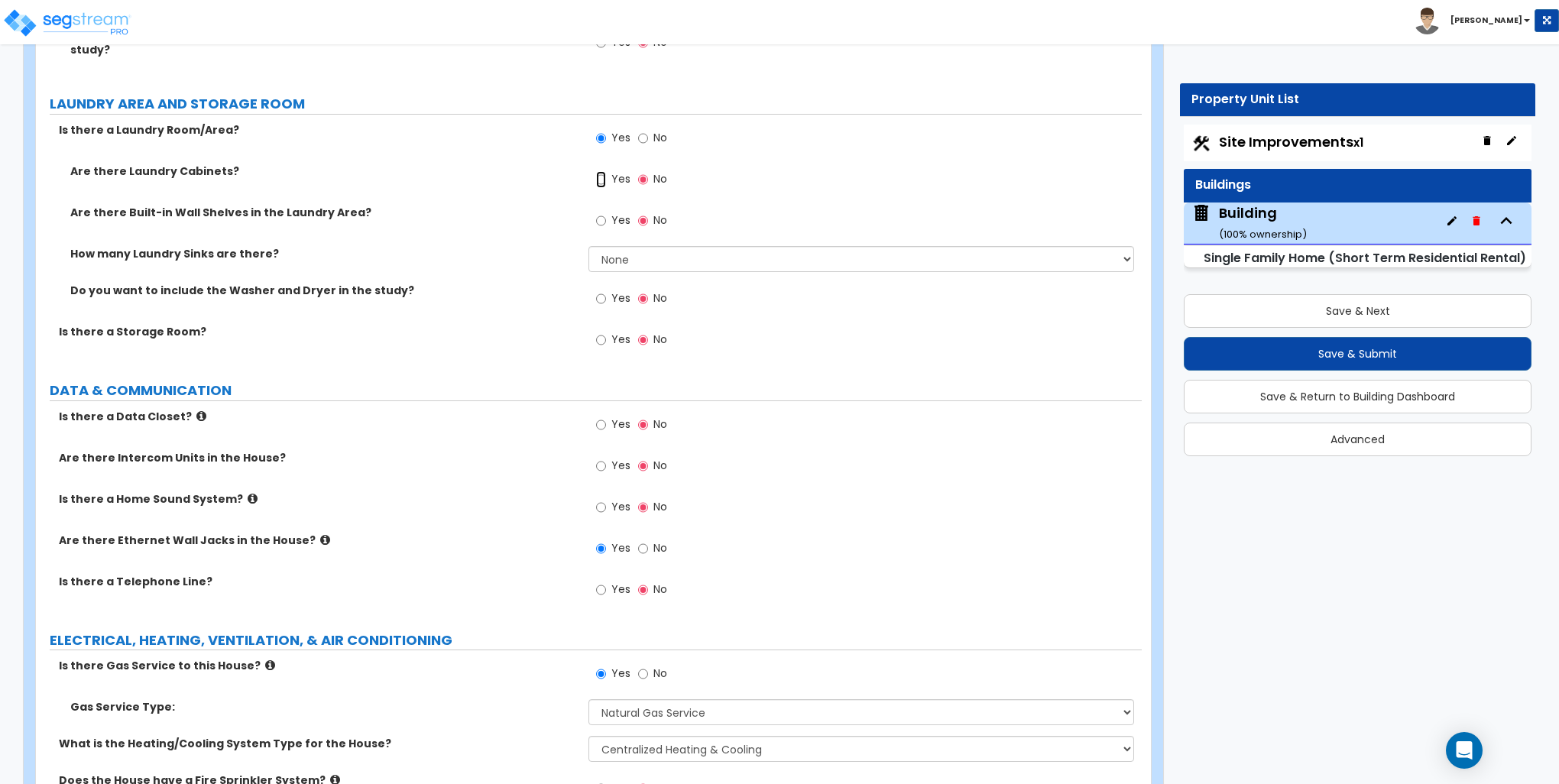
click at [602, 171] on input "Yes" at bounding box center [602, 179] width 10 height 17
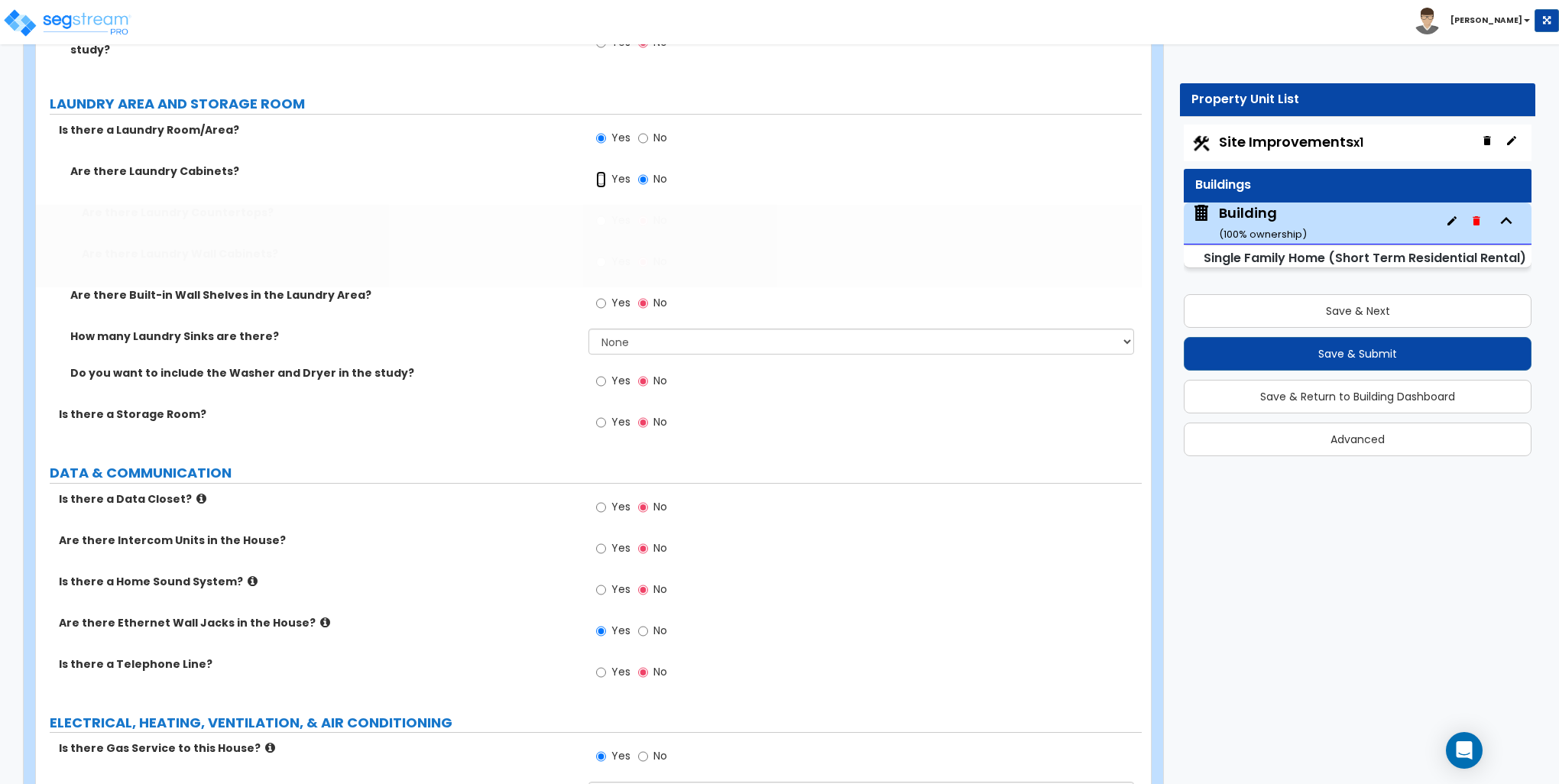
radio input "true"
click at [600, 212] on input "Yes" at bounding box center [602, 220] width 10 height 17
radio input "true"
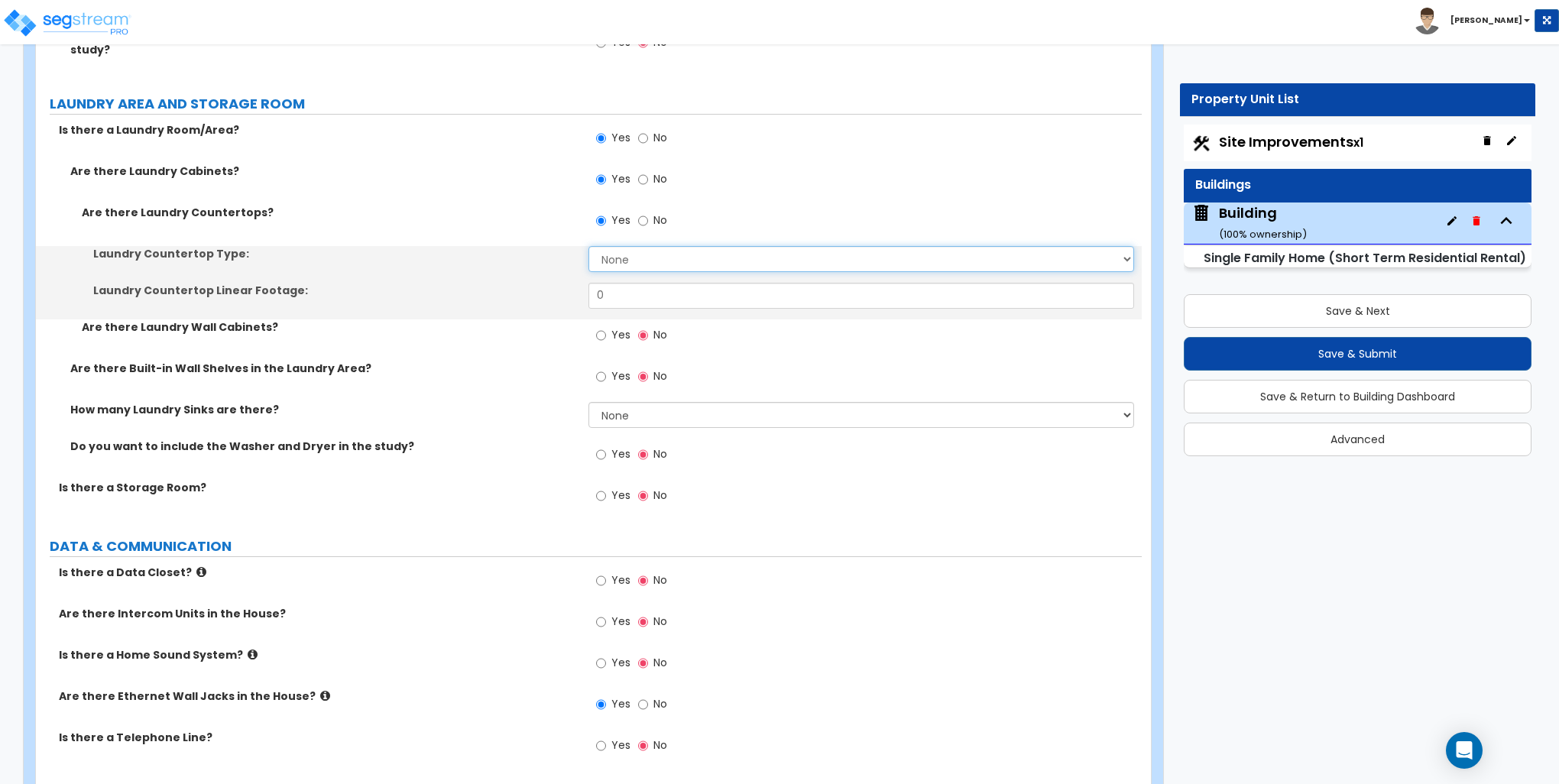
click at [613, 246] on select "None Plastic Laminate Solid Surface Stone Quartz Marble Tile Wood Stainless Ste…" at bounding box center [861, 258] width 545 height 26
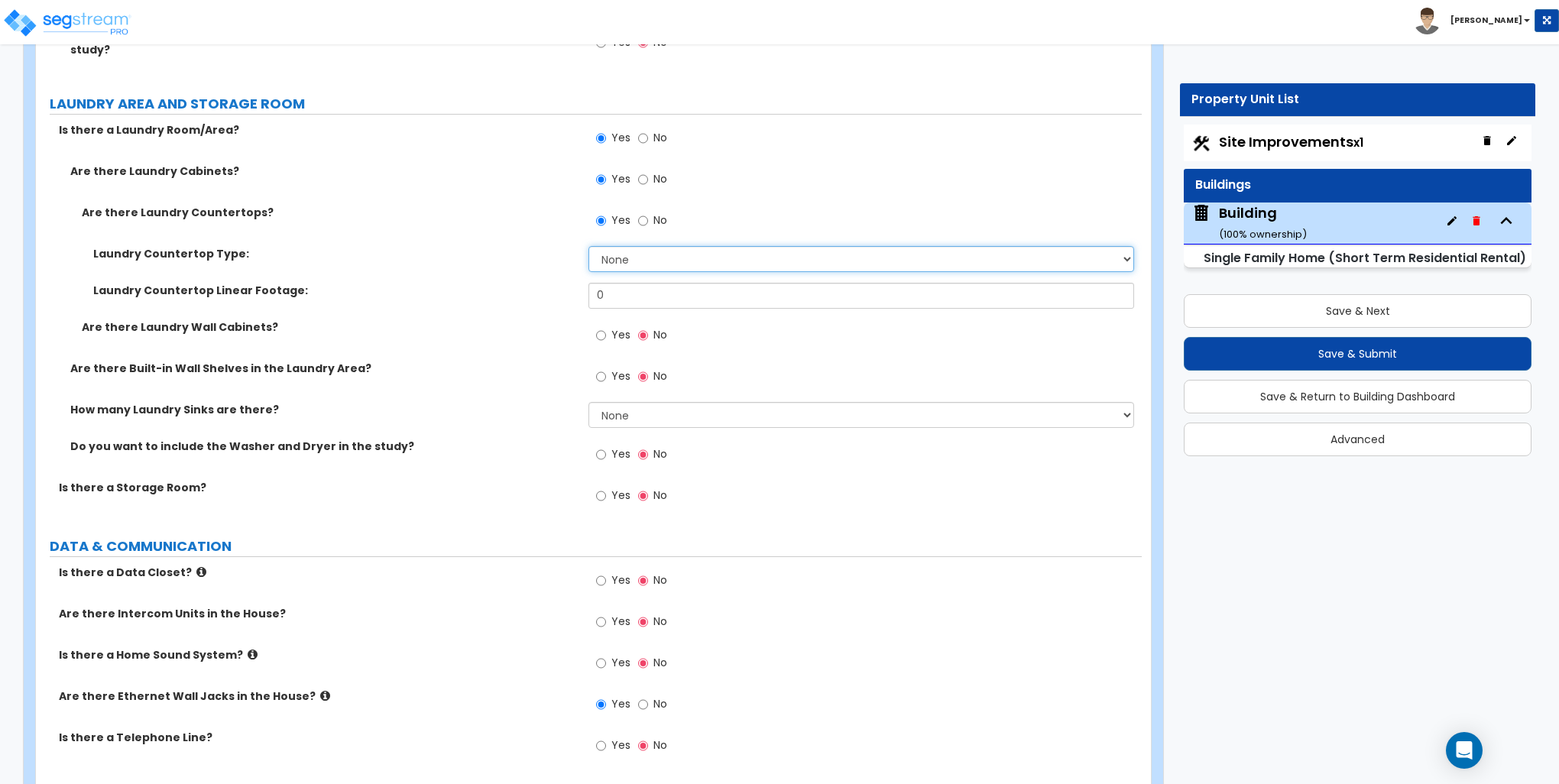
select select "4"
click at [589, 246] on select "None Plastic Laminate Solid Surface Stone Quartz Marble Tile Wood Stainless Ste…" at bounding box center [861, 258] width 545 height 26
click at [617, 283] on input "0" at bounding box center [861, 296] width 545 height 26
type input "4"
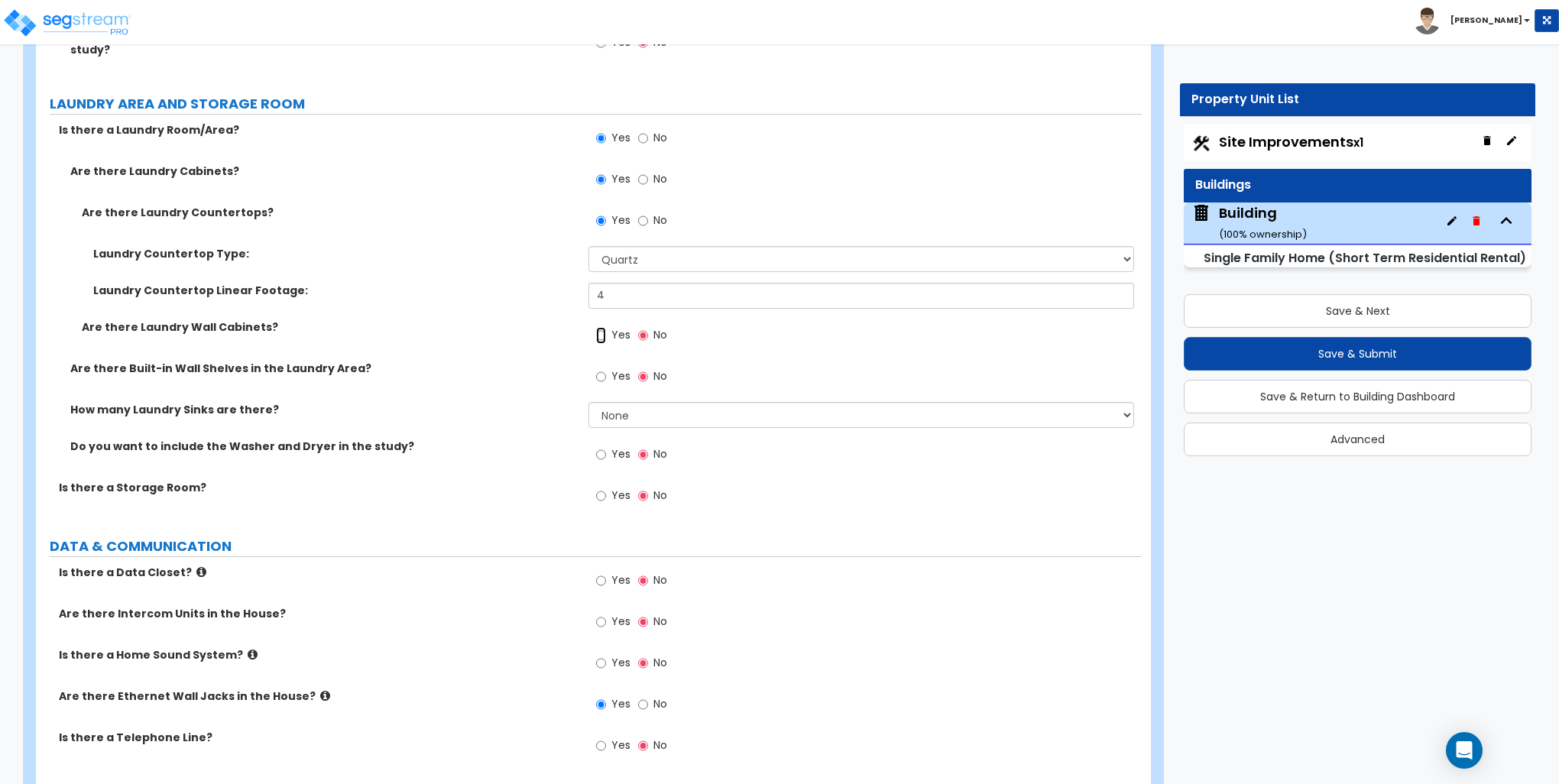
click at [601, 327] on input "Yes" at bounding box center [602, 335] width 10 height 17
radio input "true"
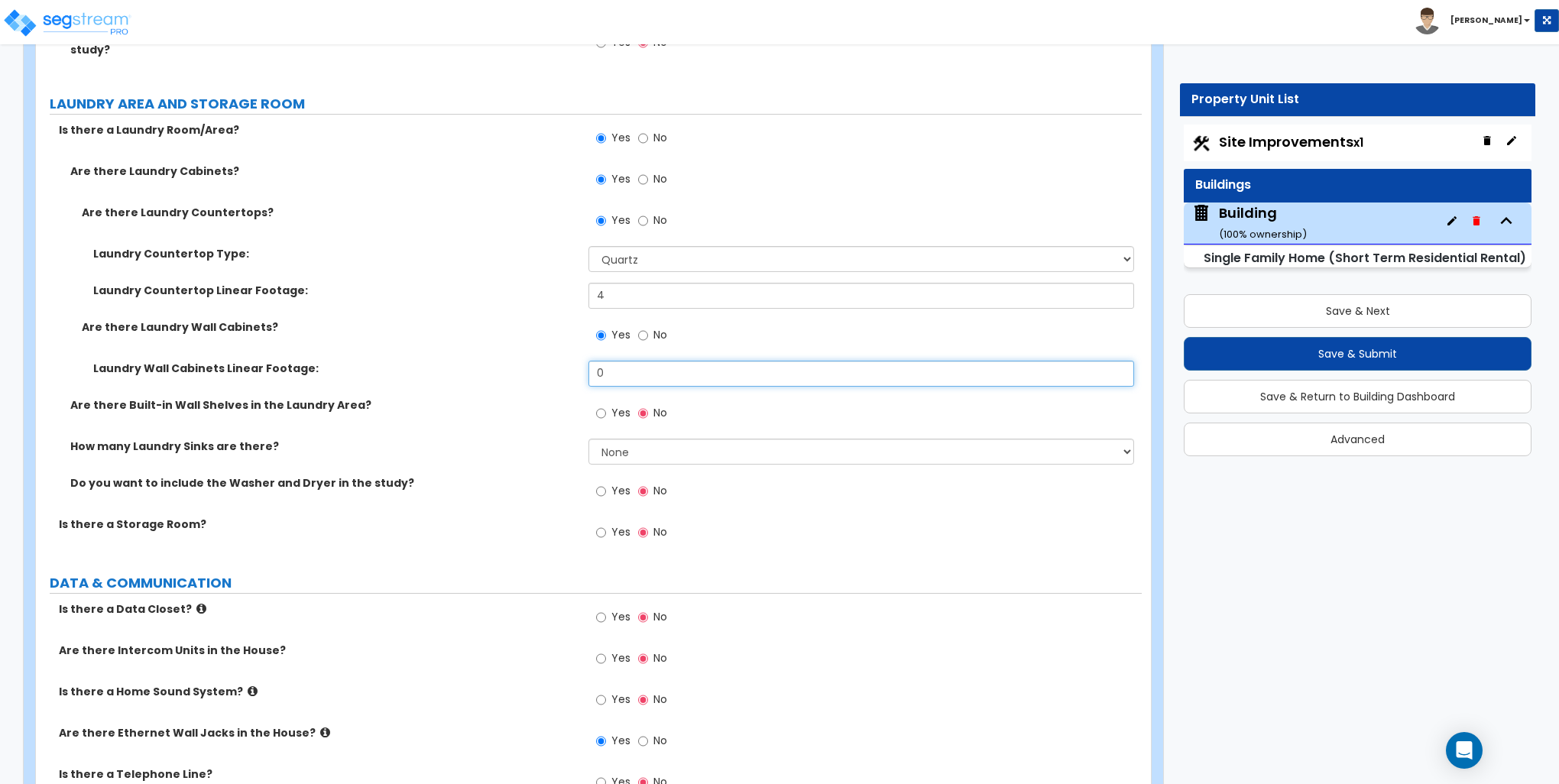
click at [615, 361] on input "0" at bounding box center [861, 373] width 545 height 26
type input "4"
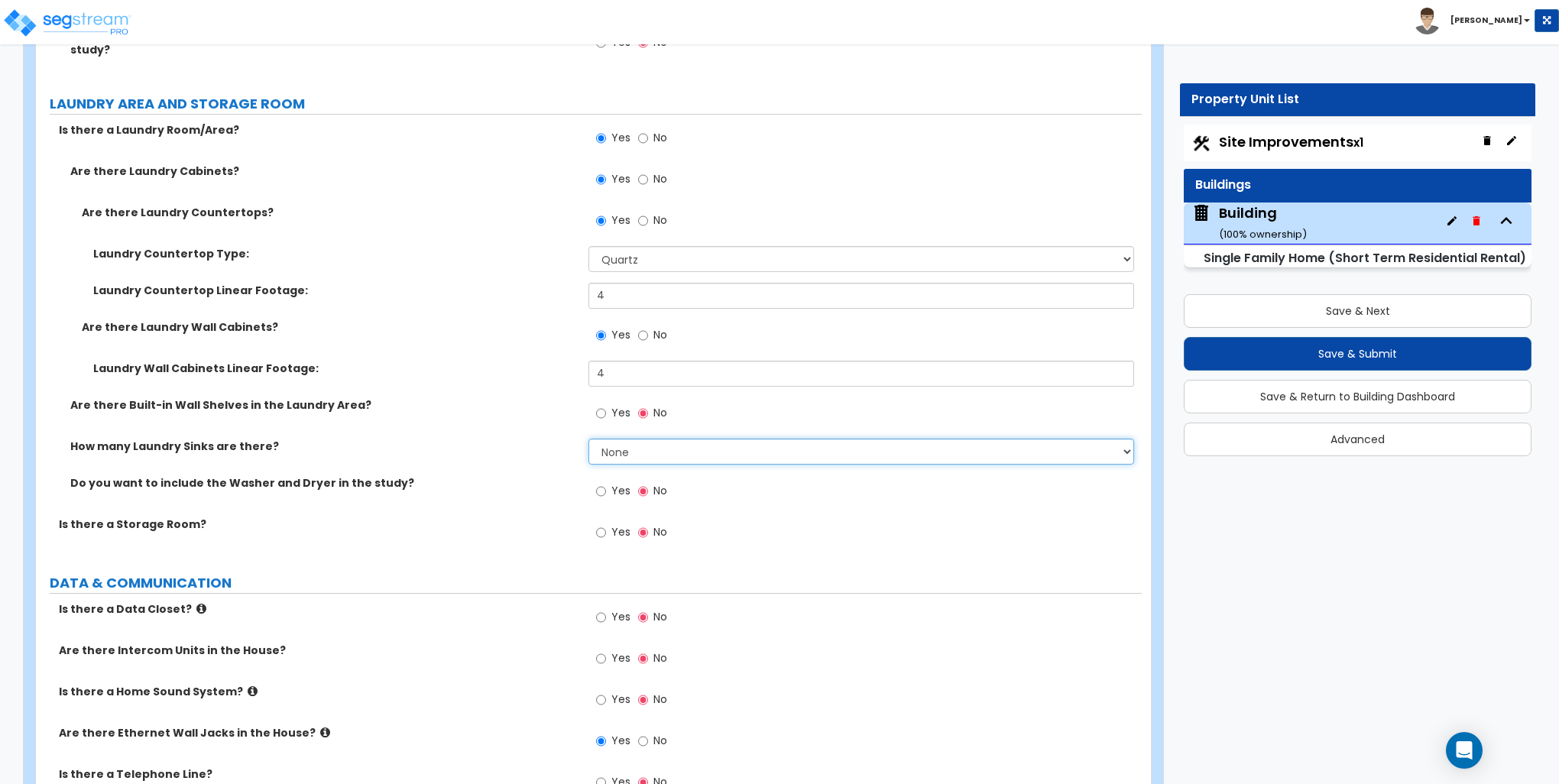
click at [593, 438] on select "None 1 2 3" at bounding box center [861, 451] width 545 height 26
select select "1"
click at [589, 438] on select "None 1 2 3" at bounding box center [861, 451] width 545 height 26
click at [600, 484] on input "Yes" at bounding box center [602, 490] width 10 height 17
radio input "true"
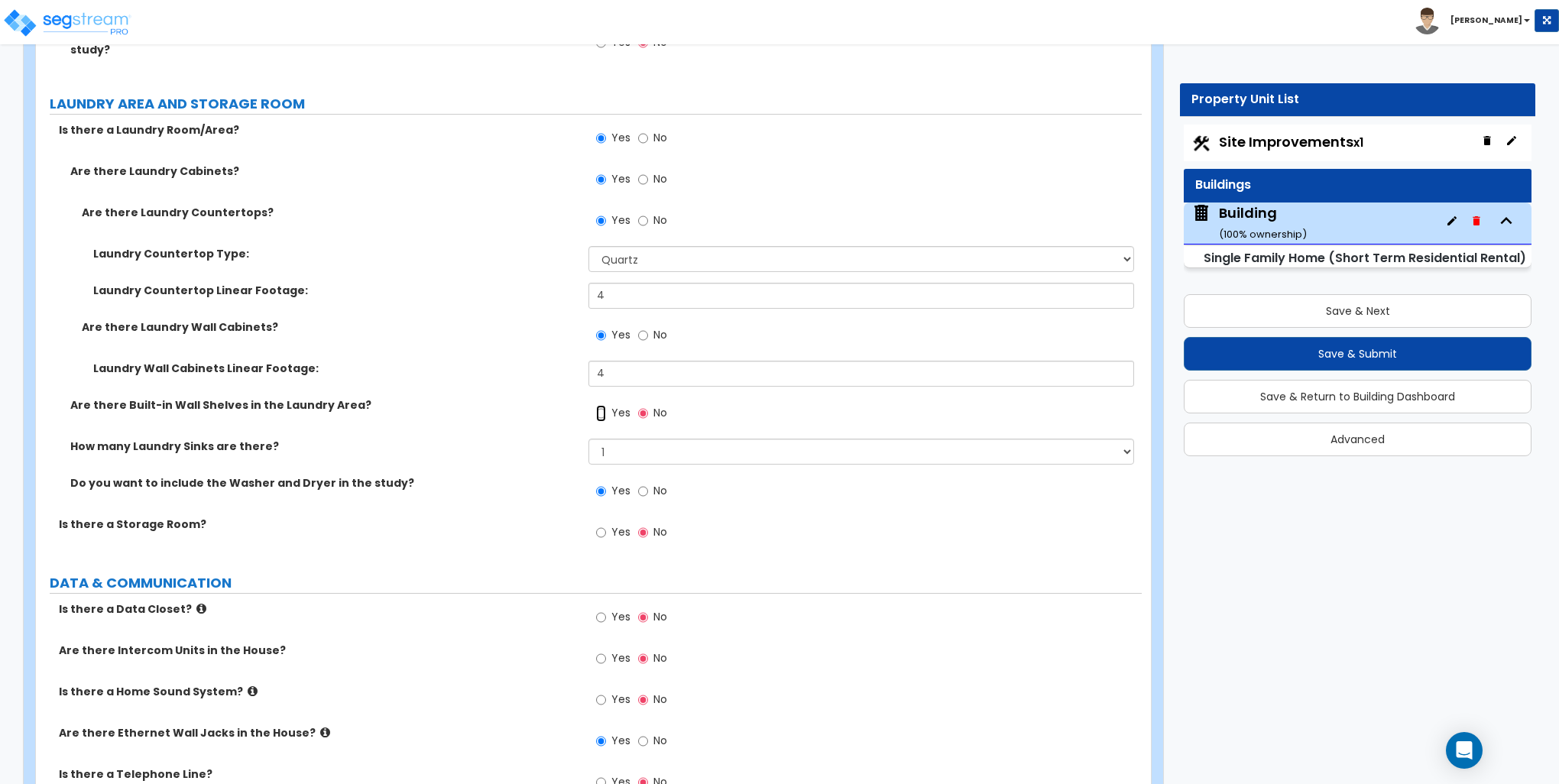
click at [600, 405] on input "Yes" at bounding box center [602, 413] width 10 height 17
radio input "true"
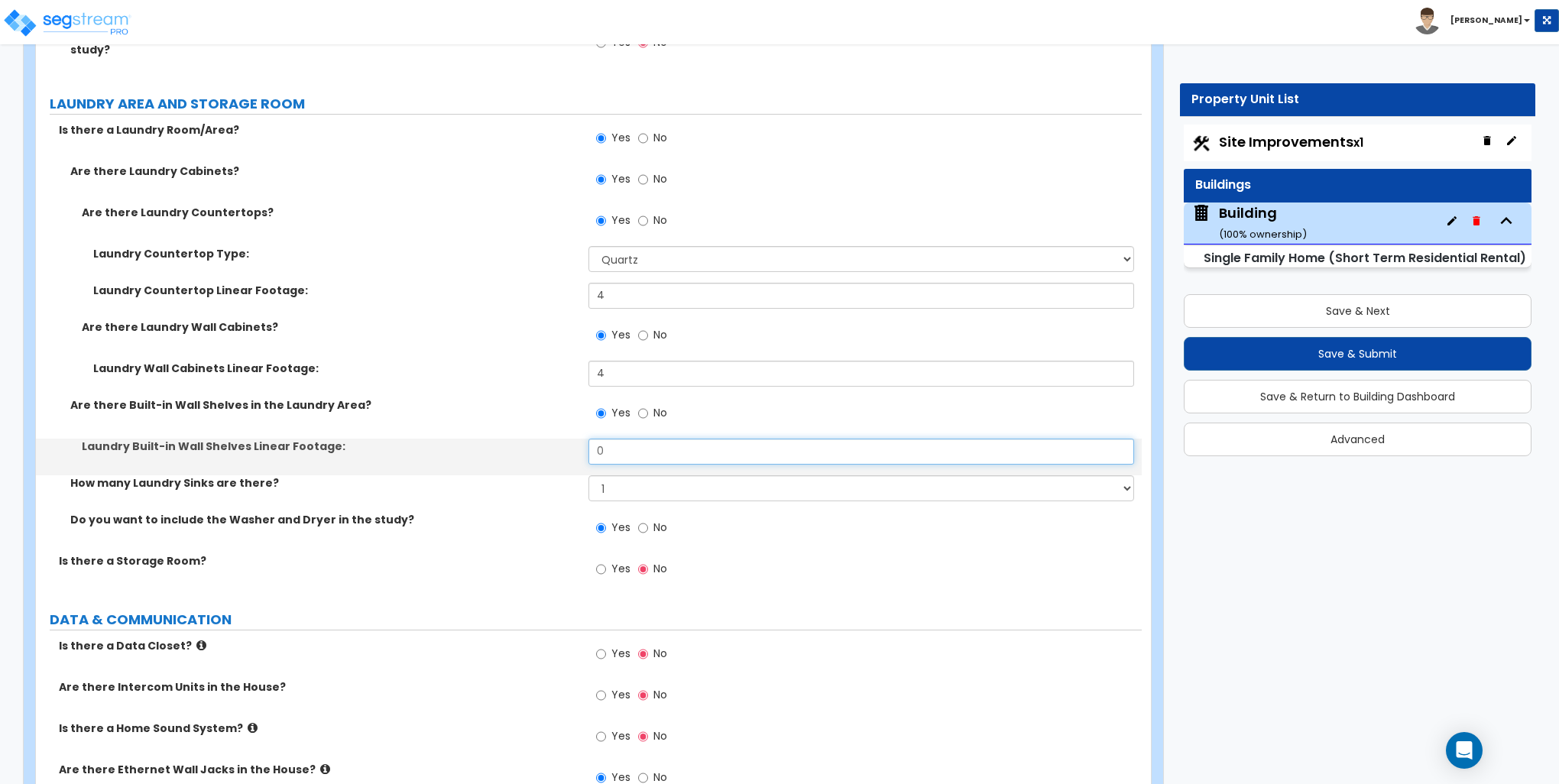
click at [607, 438] on input "0" at bounding box center [861, 451] width 545 height 26
click at [608, 438] on input "0" at bounding box center [861, 451] width 545 height 26
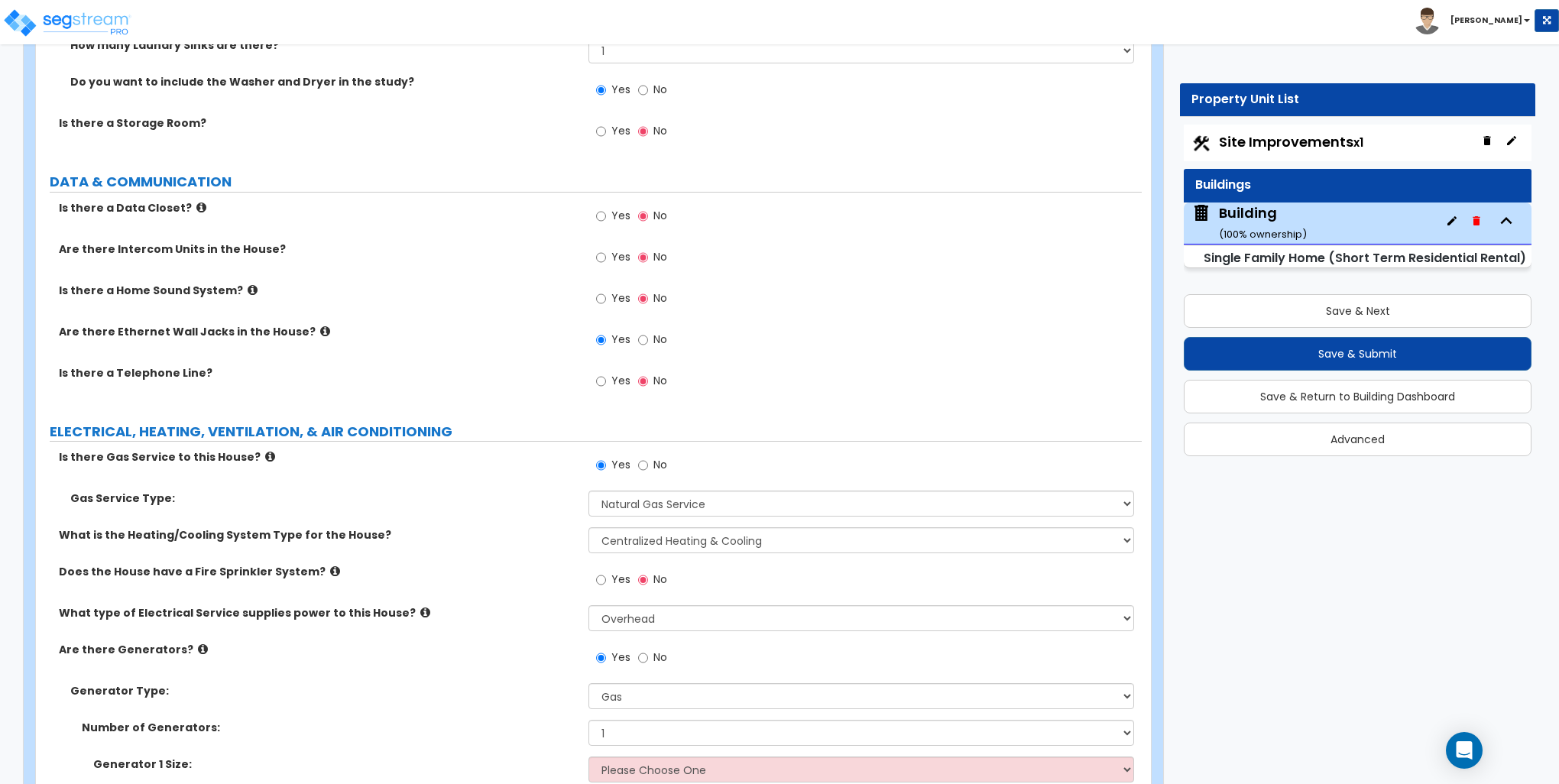
scroll to position [7558, 0]
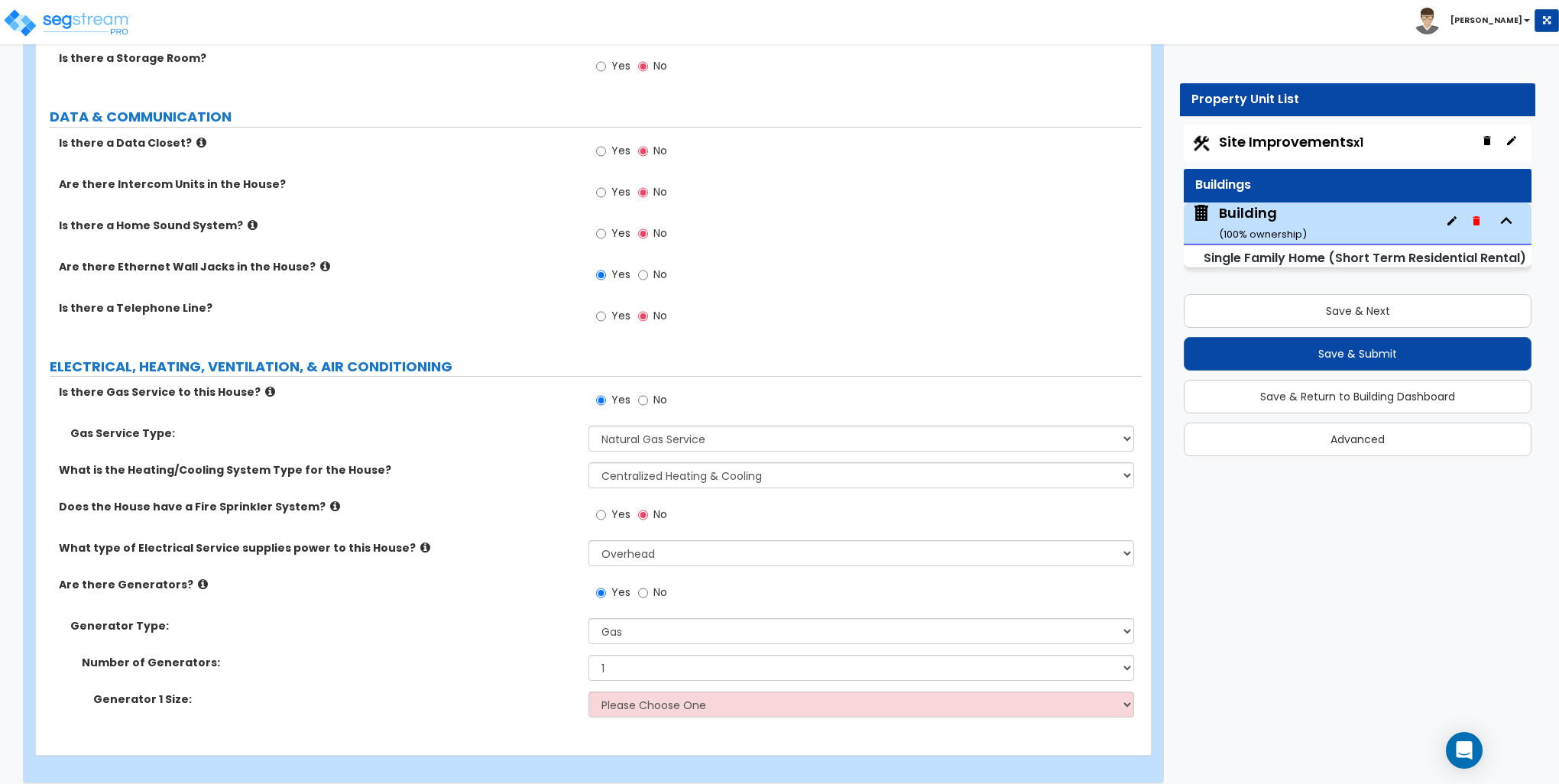
type input "3"
click at [655, 692] on select "Please Choose One 20kW 35kW 80kW 100kW 125kW 185kW" at bounding box center [861, 704] width 545 height 26
select select "4"
click at [589, 692] on select "Please Choose One 20kW 35kW 80kW 100kW 125kW 185kW" at bounding box center [861, 704] width 545 height 26
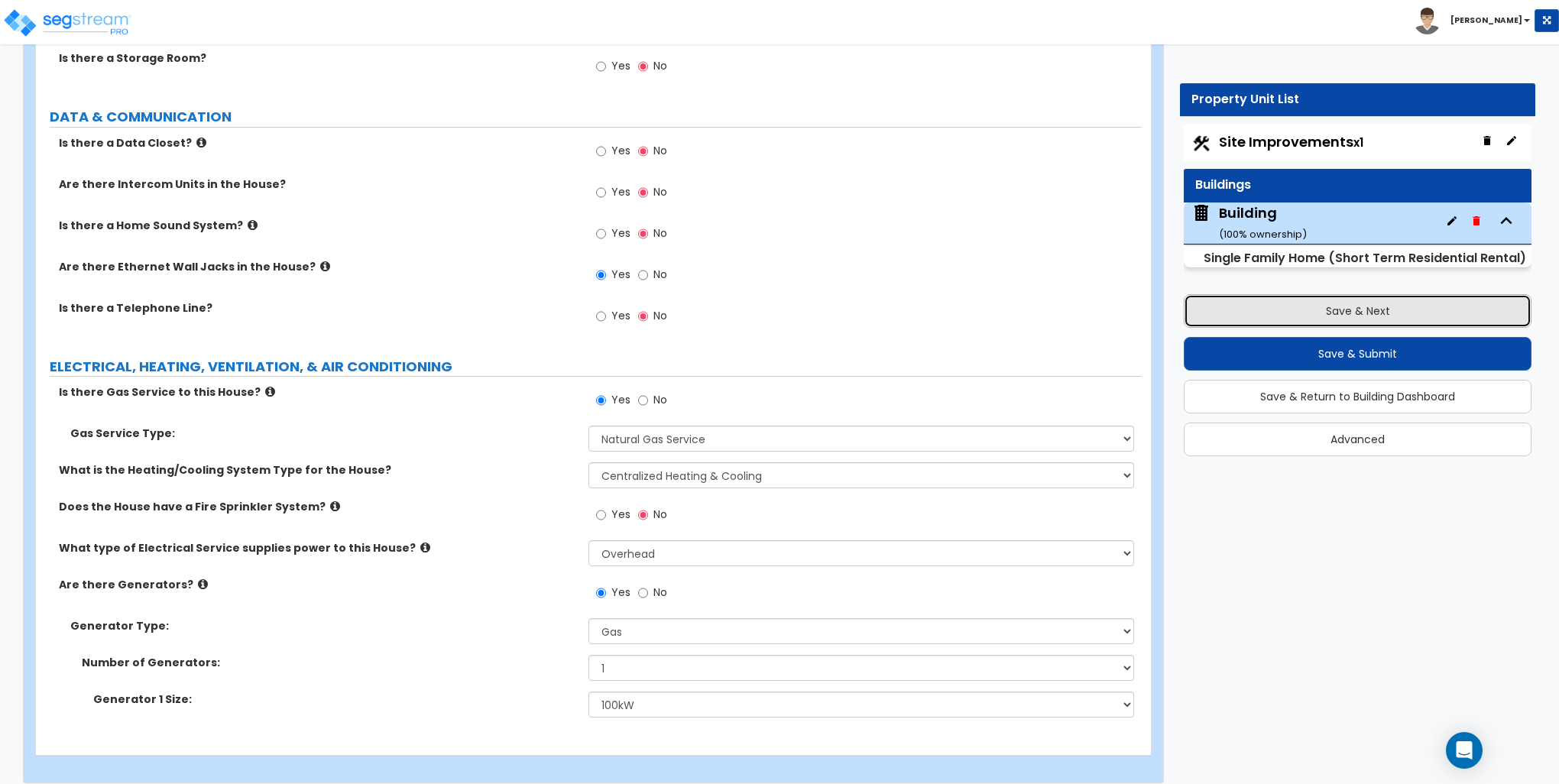
click at [1366, 309] on button "Save & Next" at bounding box center [1358, 310] width 348 height 33
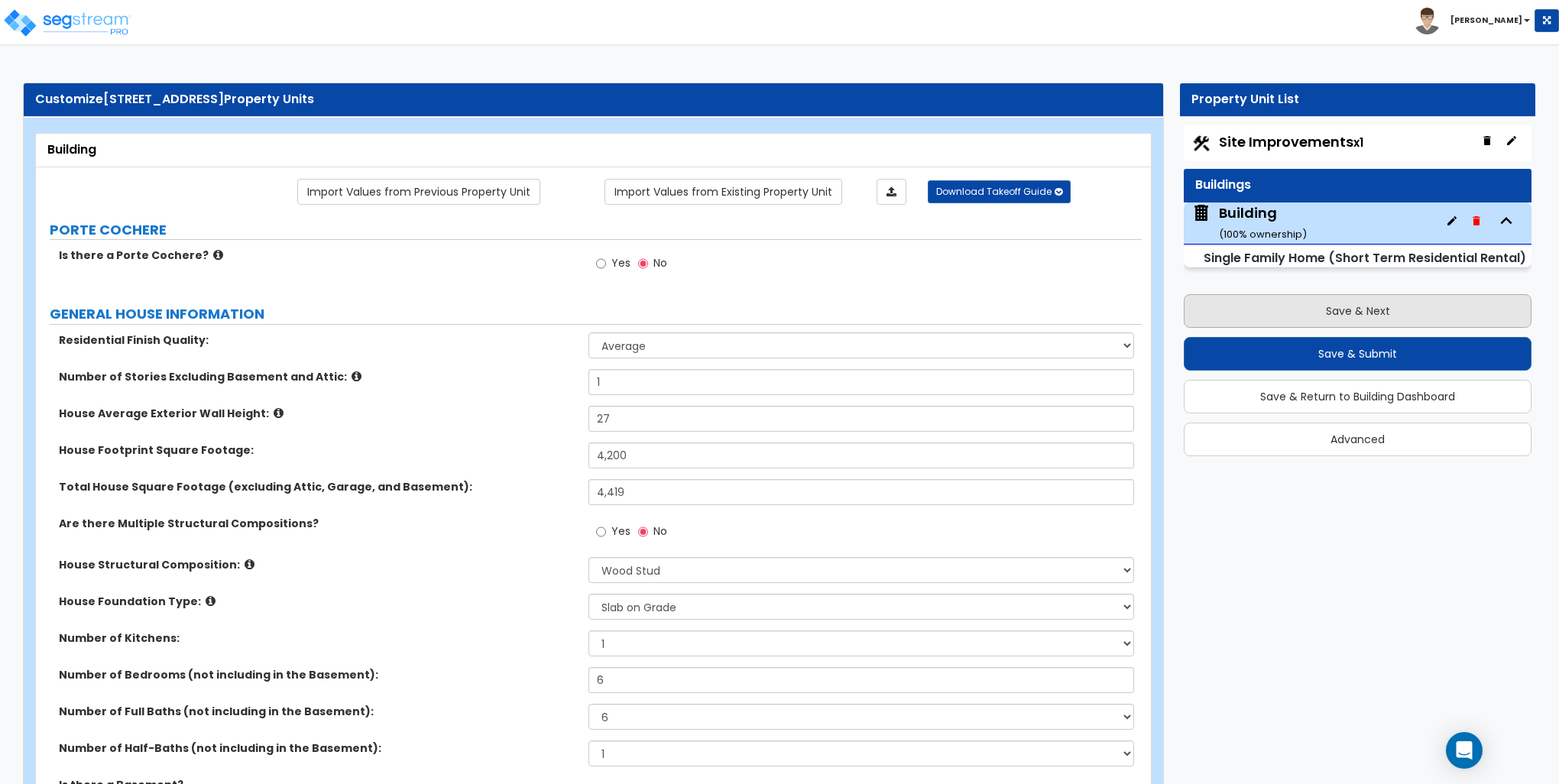
select select "2"
select select "1"
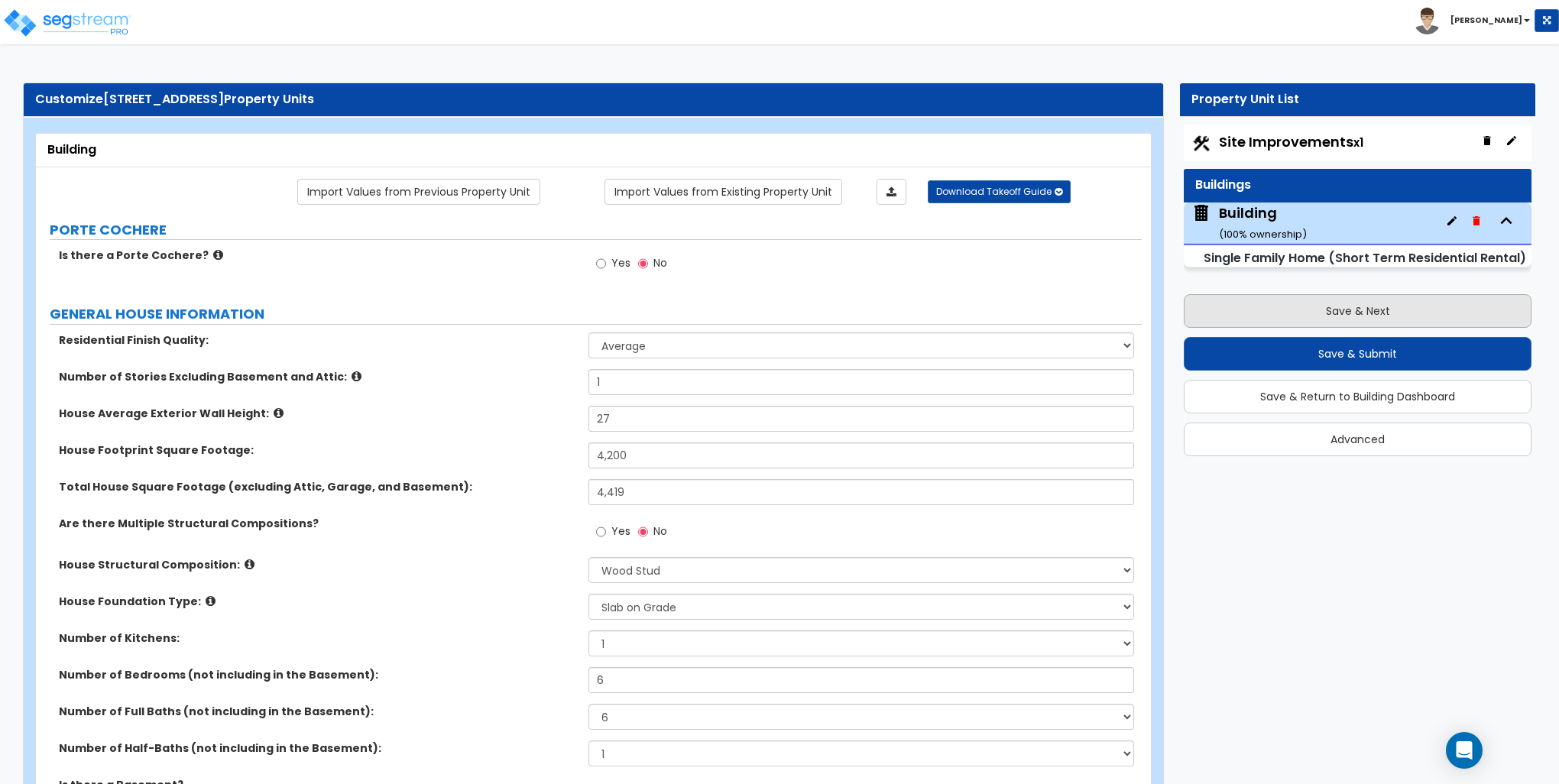
select select "2"
select select "1"
select select "3"
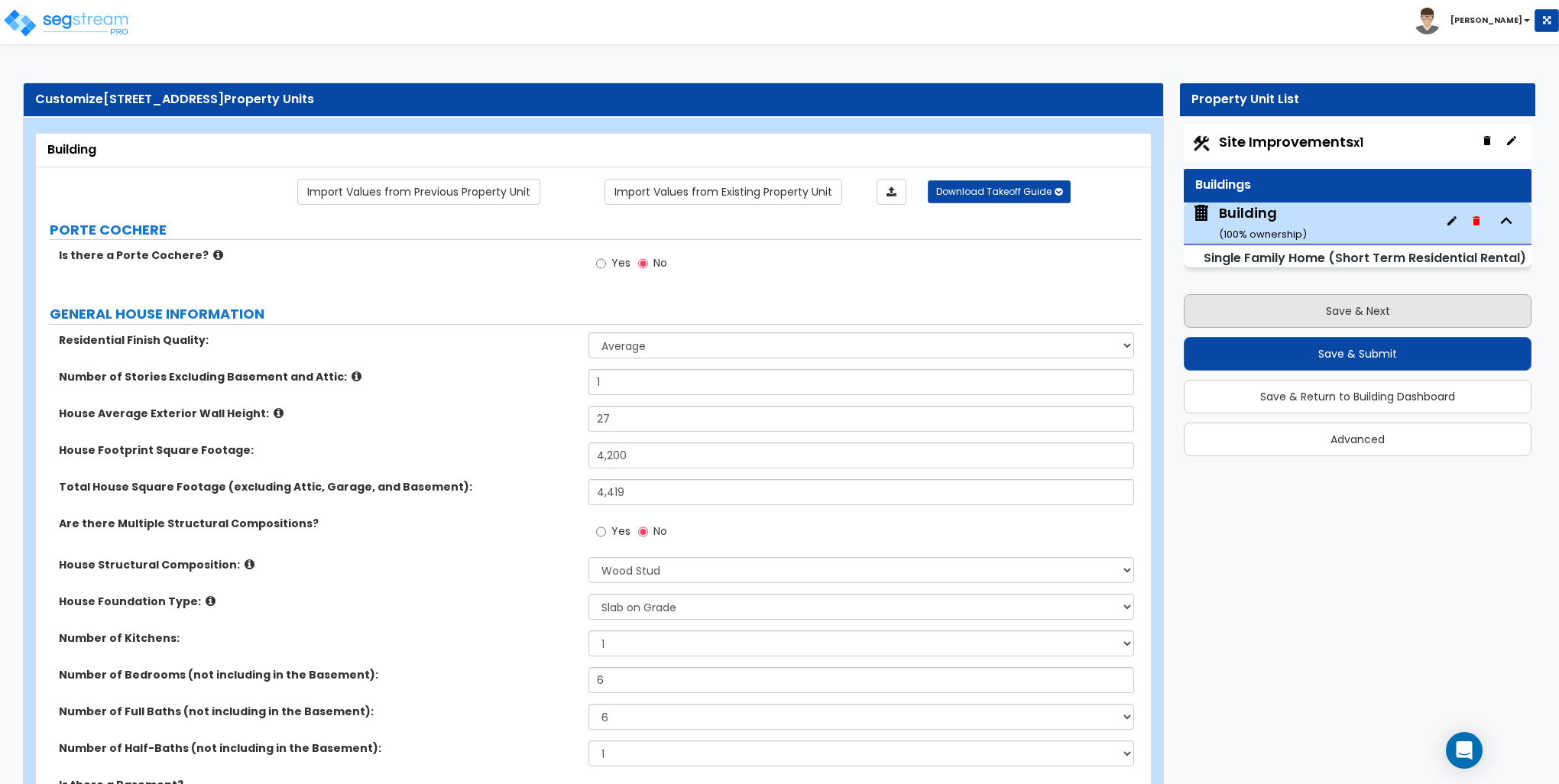
select select "4"
select select "1"
select select "2"
select select "1"
select select "2"
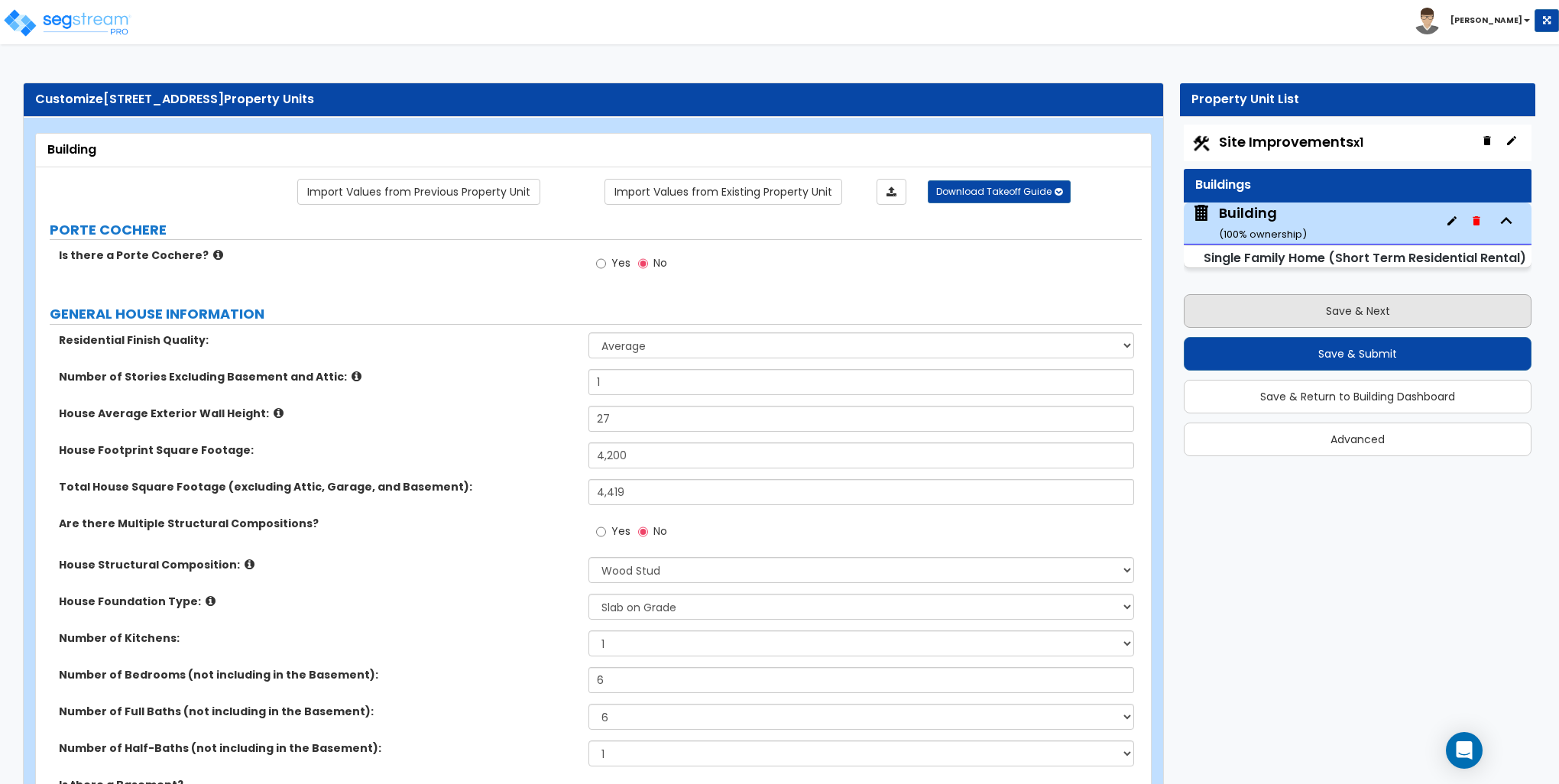
select select "3"
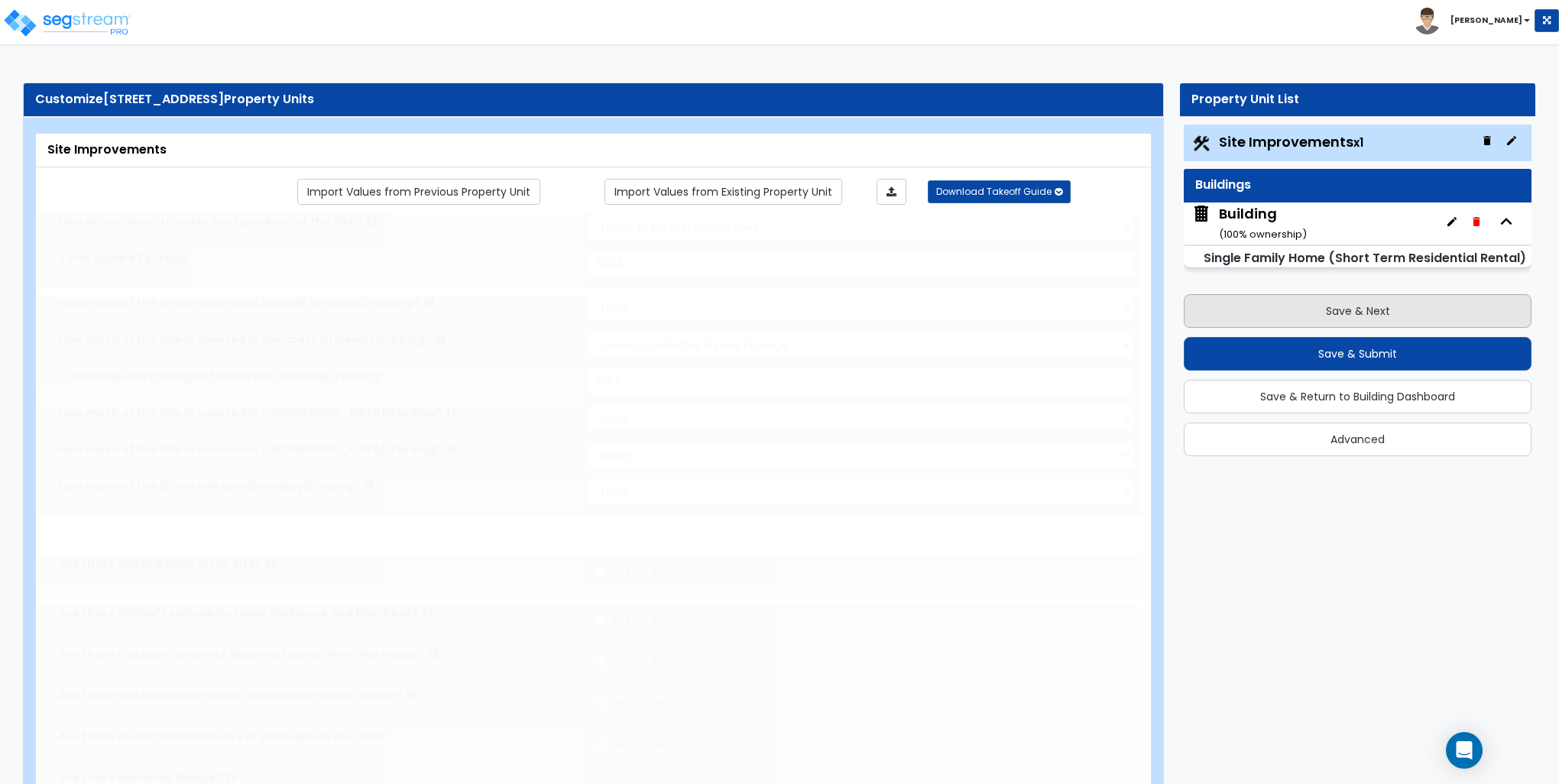
radio input "true"
select select "1"
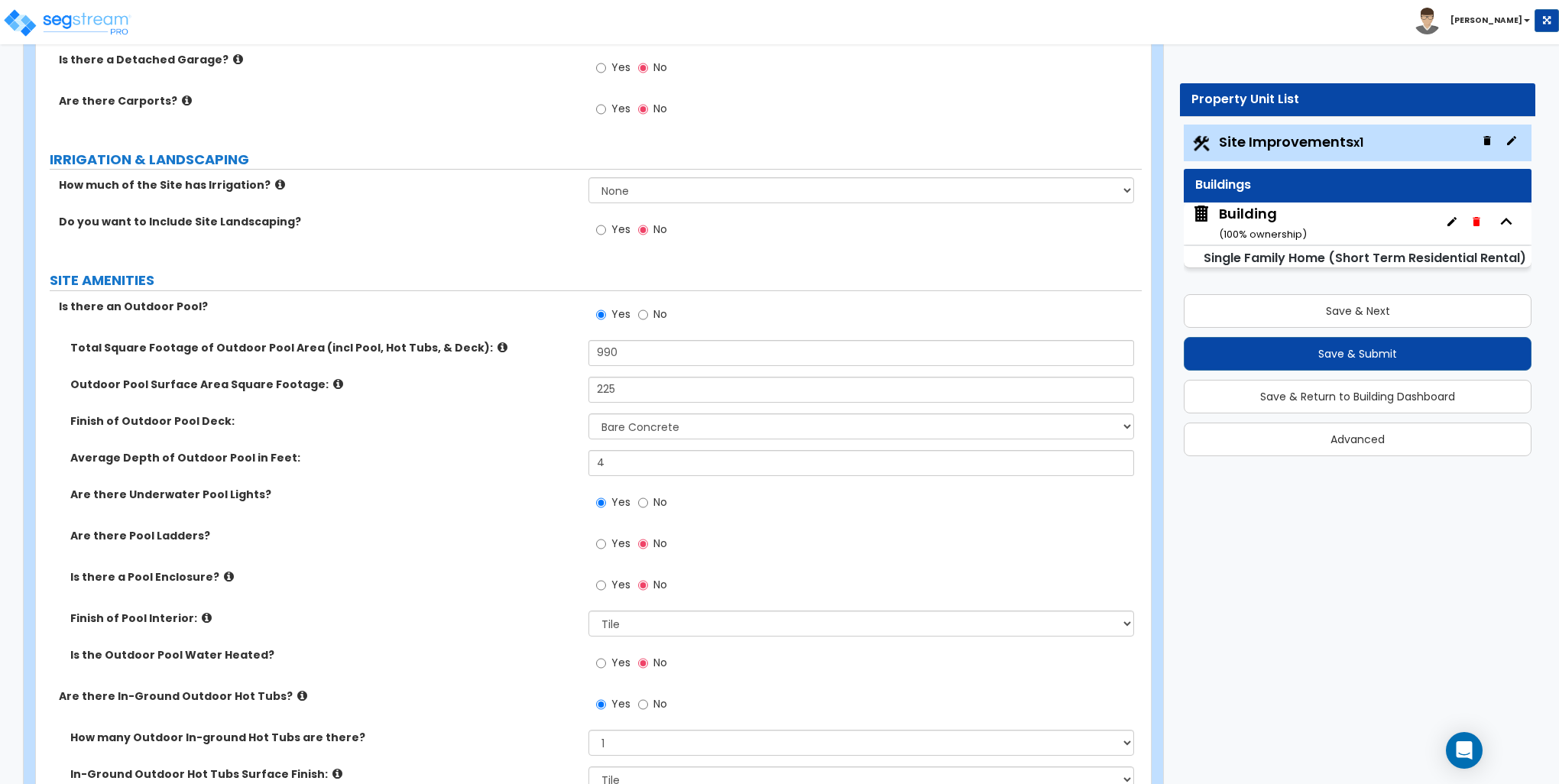
scroll to position [1146, 0]
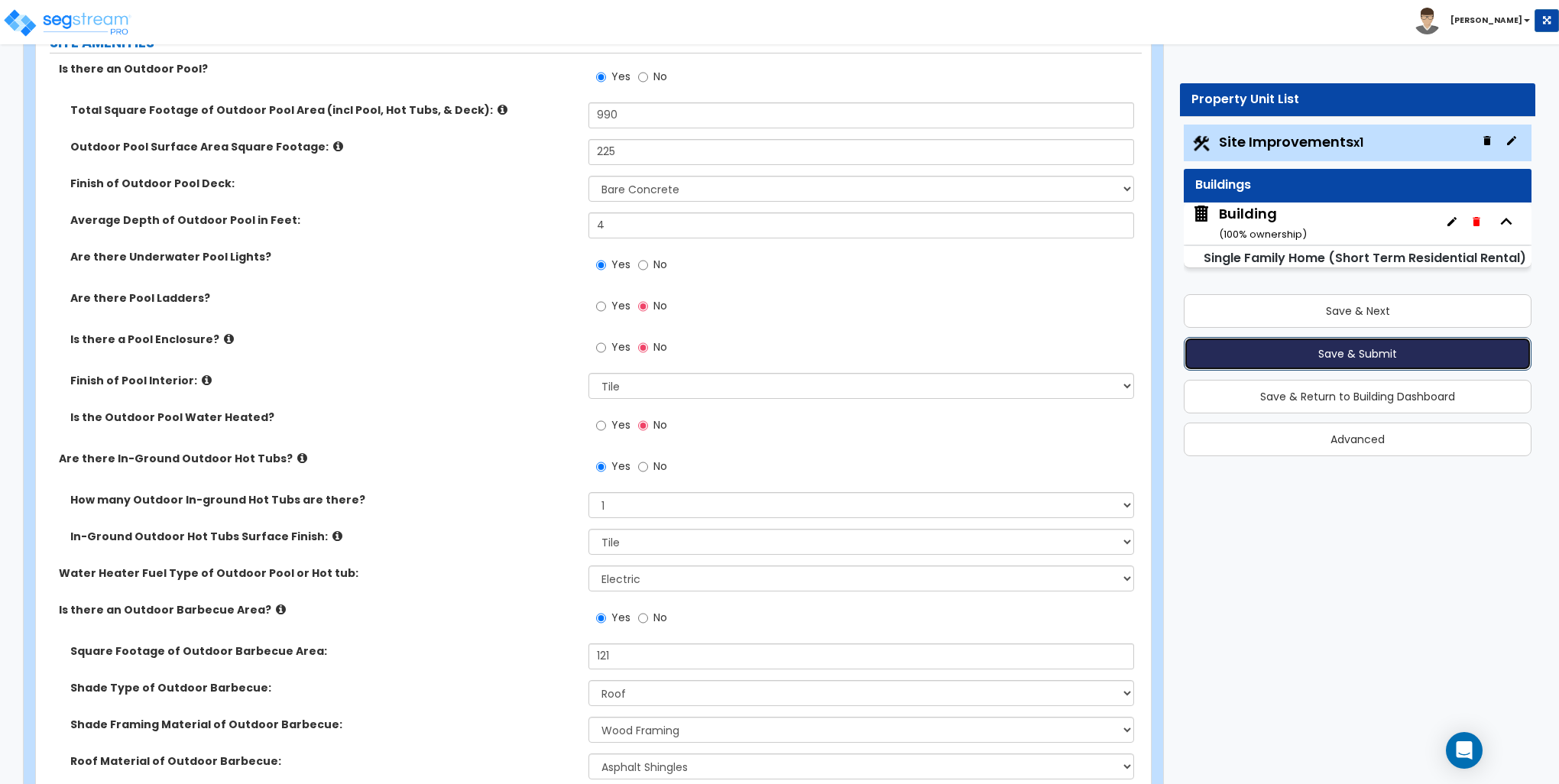
click at [1382, 352] on button "Save & Submit" at bounding box center [1358, 354] width 348 height 33
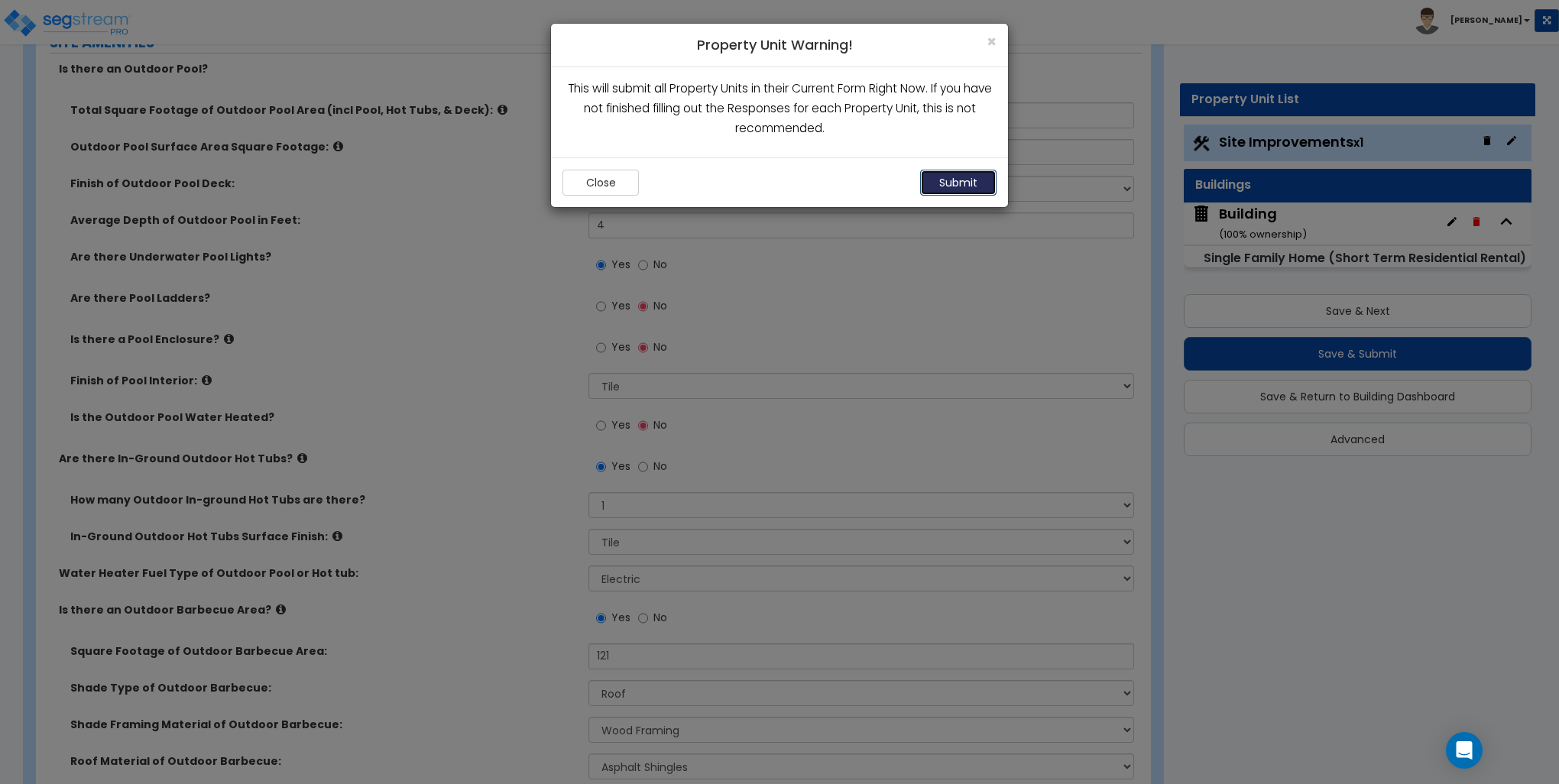
click at [958, 185] on button "Submit" at bounding box center [958, 183] width 77 height 26
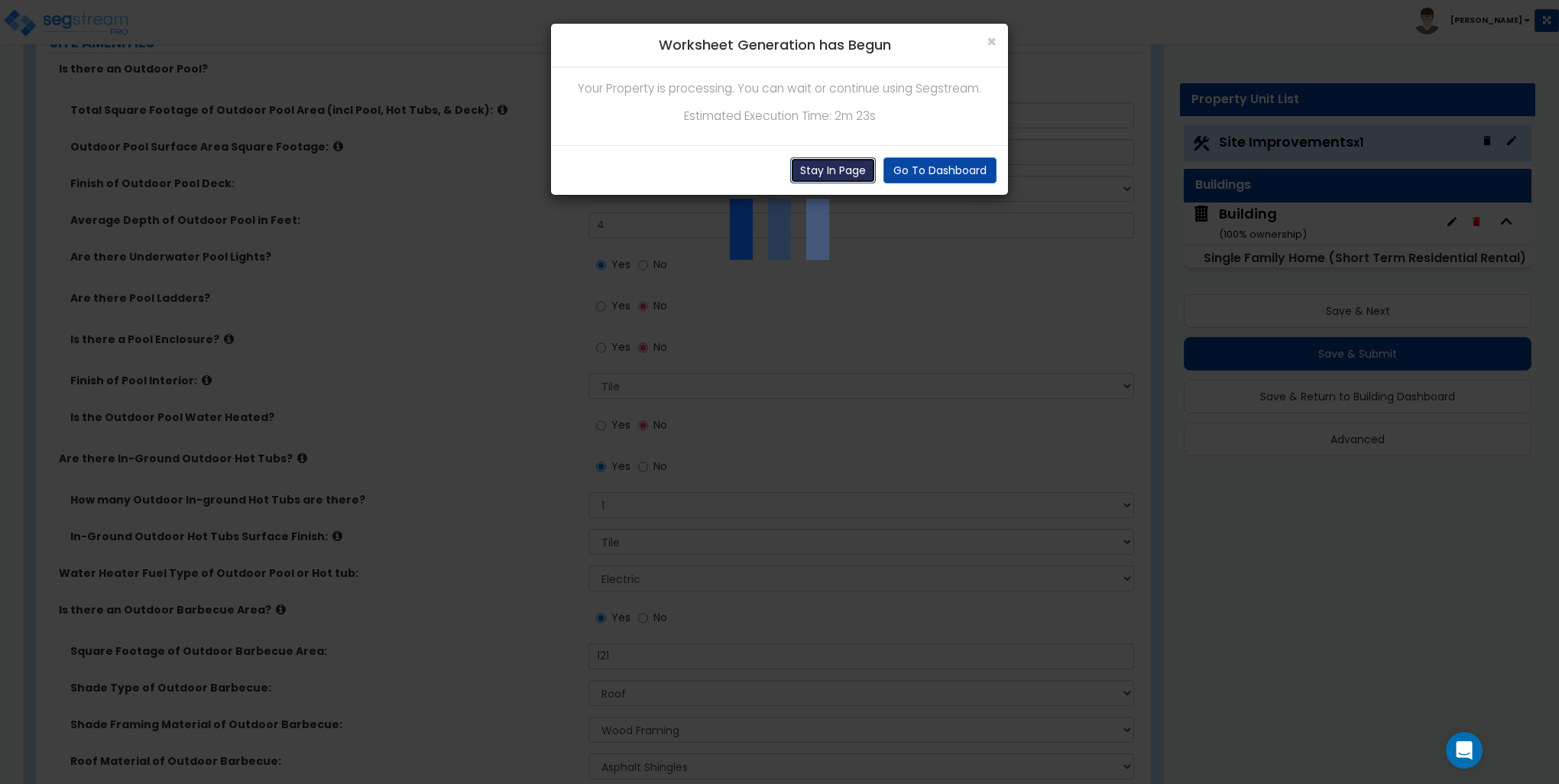
drag, startPoint x: 818, startPoint y: 173, endPoint x: 783, endPoint y: 161, distance: 37.0
click at [816, 172] on button "Stay In Page" at bounding box center [833, 170] width 86 height 26
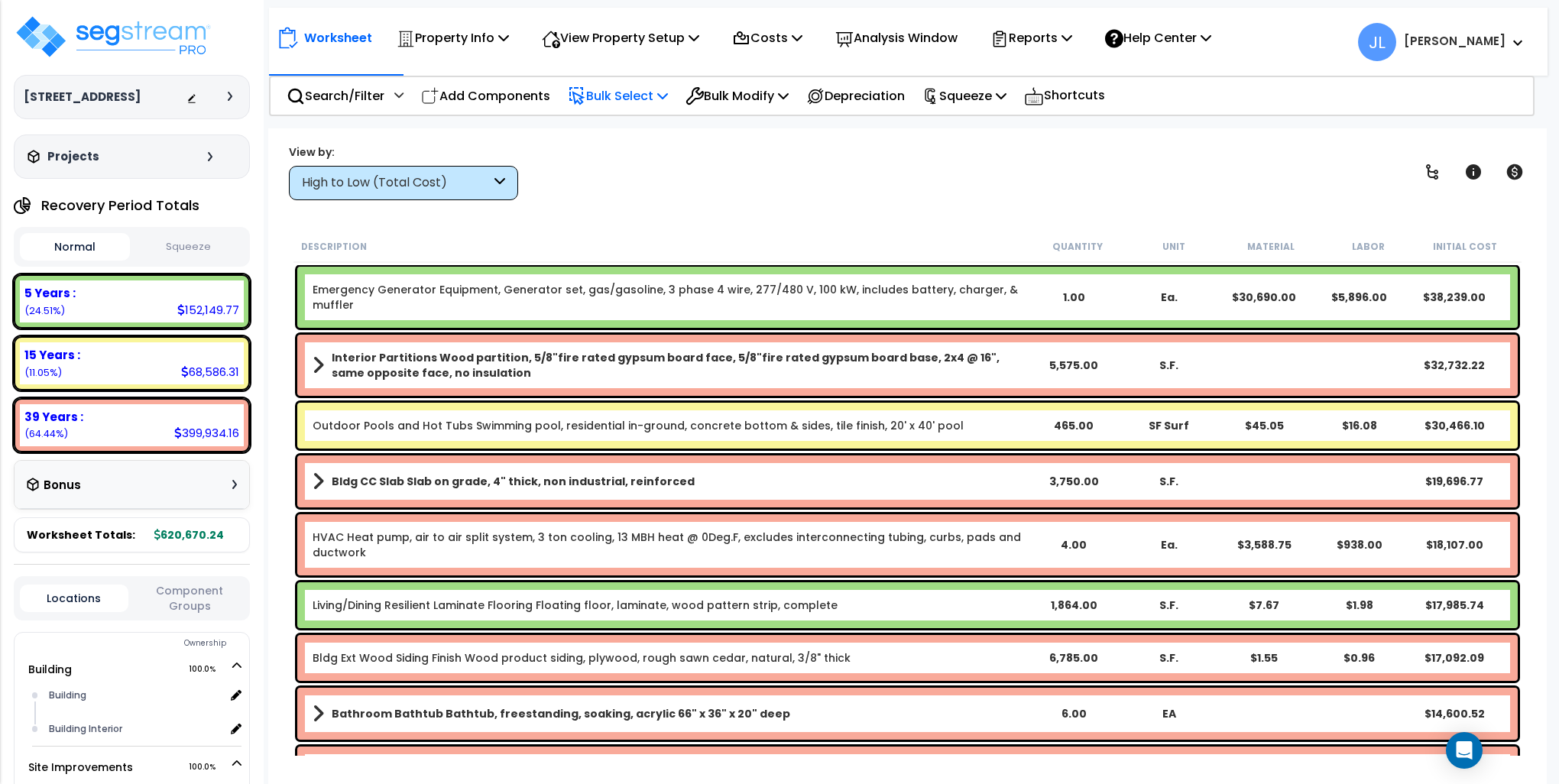
click at [636, 98] on p "Bulk Select" at bounding box center [618, 95] width 100 height 21
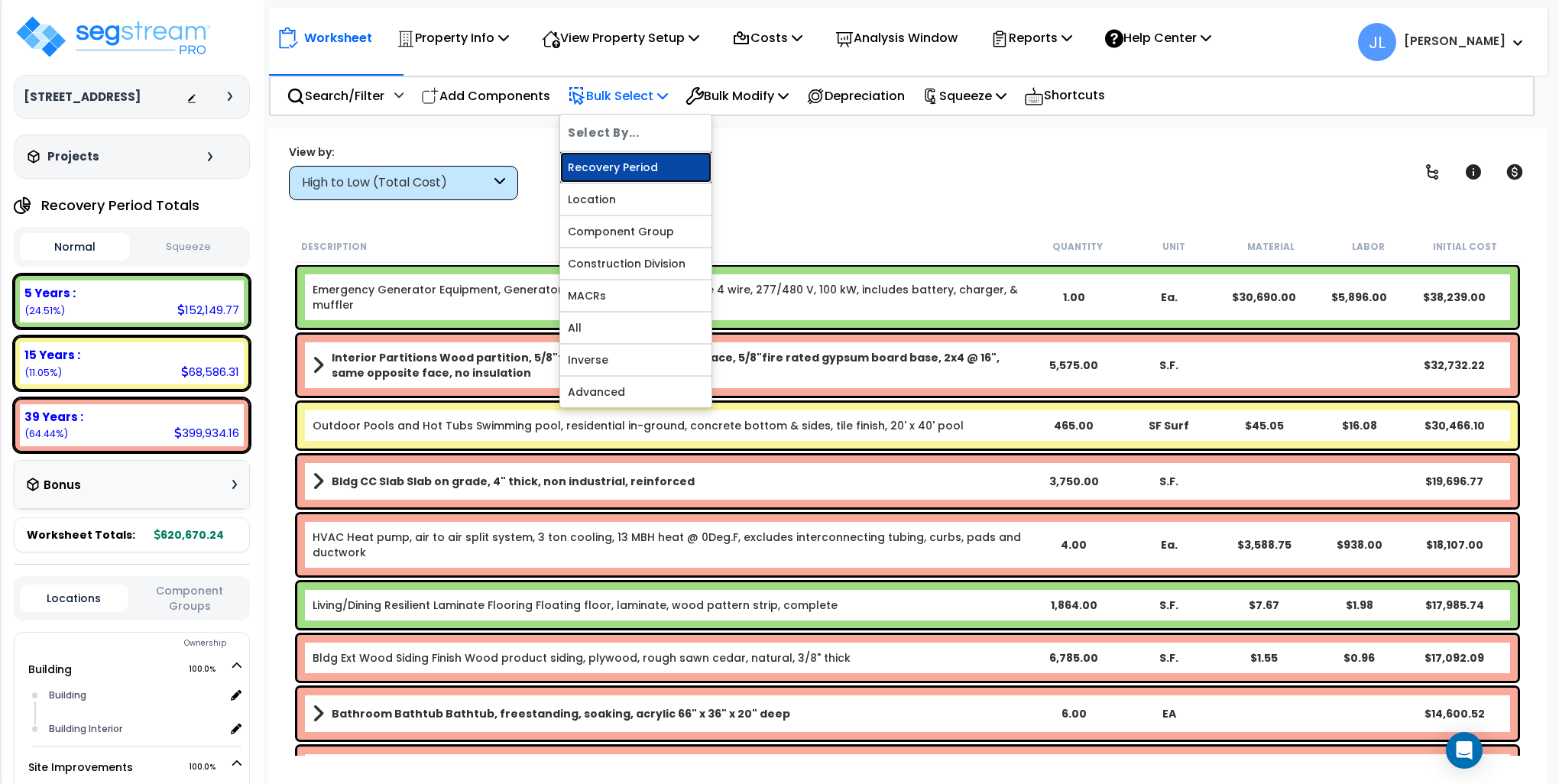
click at [624, 163] on link "Recovery Period" at bounding box center [636, 167] width 151 height 30
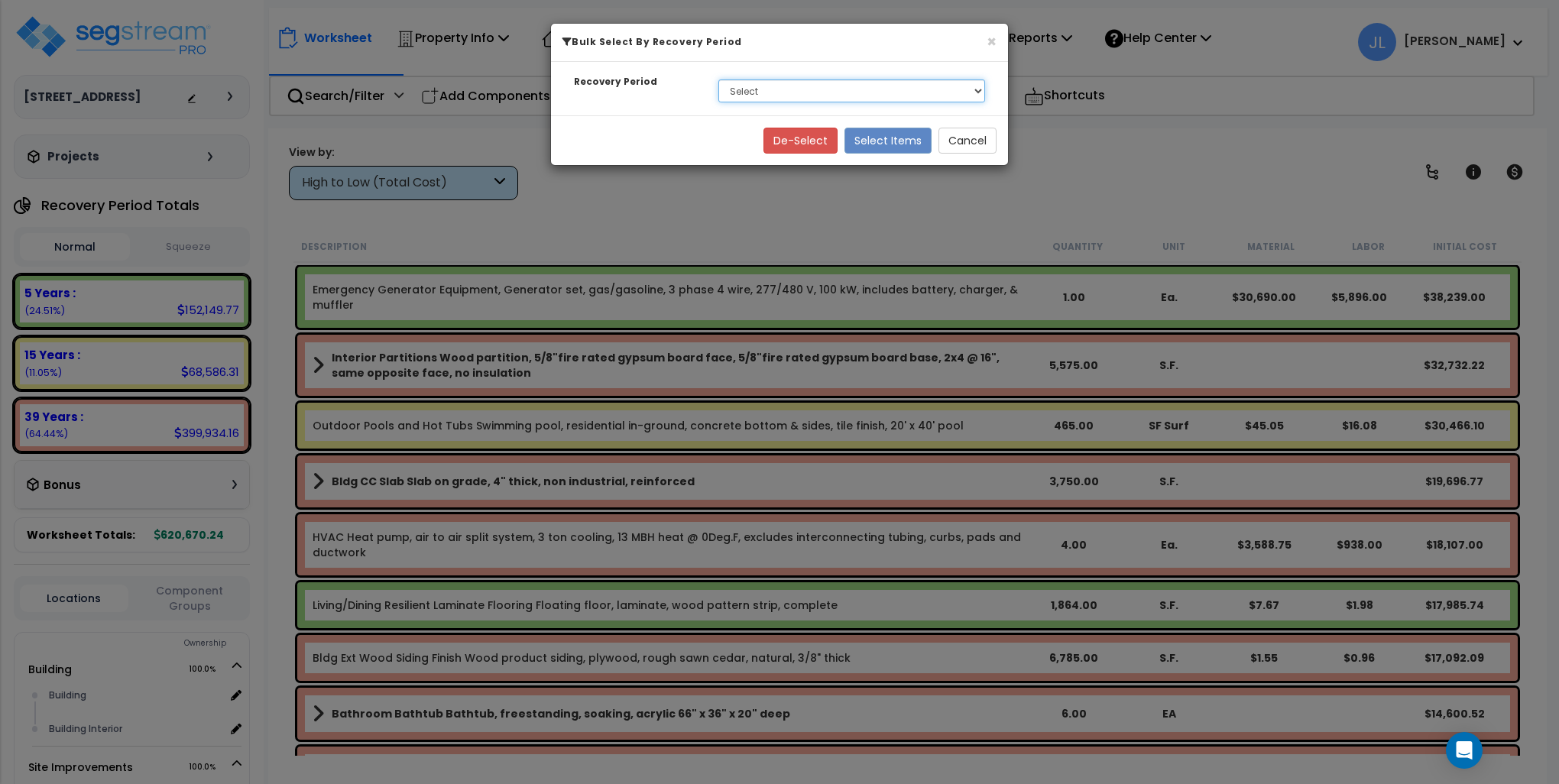
click at [797, 86] on select "Select 5 Years 15 Years 39 Years" at bounding box center [851, 90] width 266 height 23
select select "15Y"
click at [719, 80] on select "Select 5 Years 15 Years 39 Years" at bounding box center [851, 90] width 266 height 23
click at [899, 142] on button "Select Items" at bounding box center [888, 140] width 87 height 26
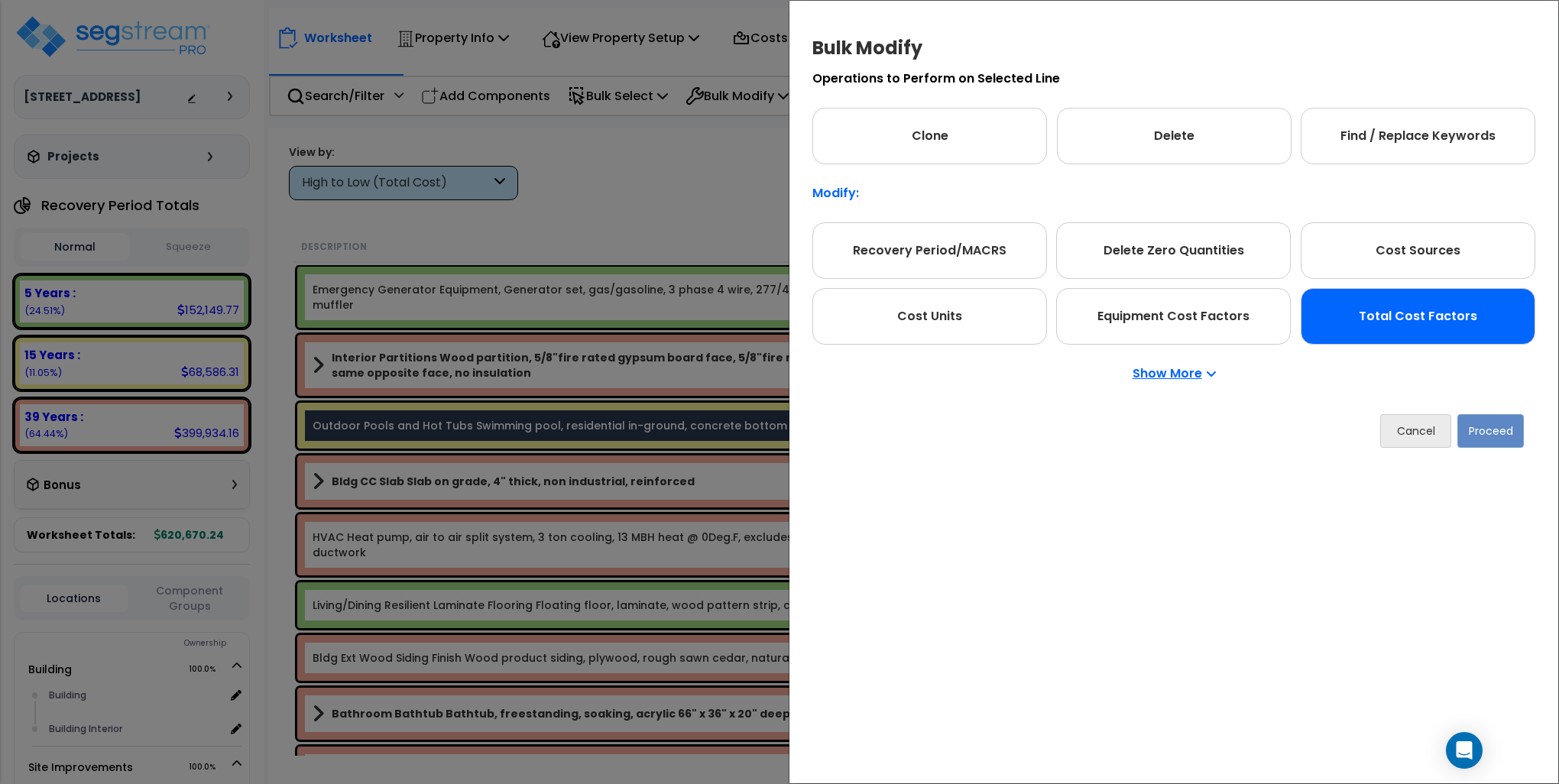
click at [1379, 335] on div "Total Cost Factors" at bounding box center [1418, 316] width 235 height 57
click at [1504, 433] on button "Proceed" at bounding box center [1491, 430] width 67 height 33
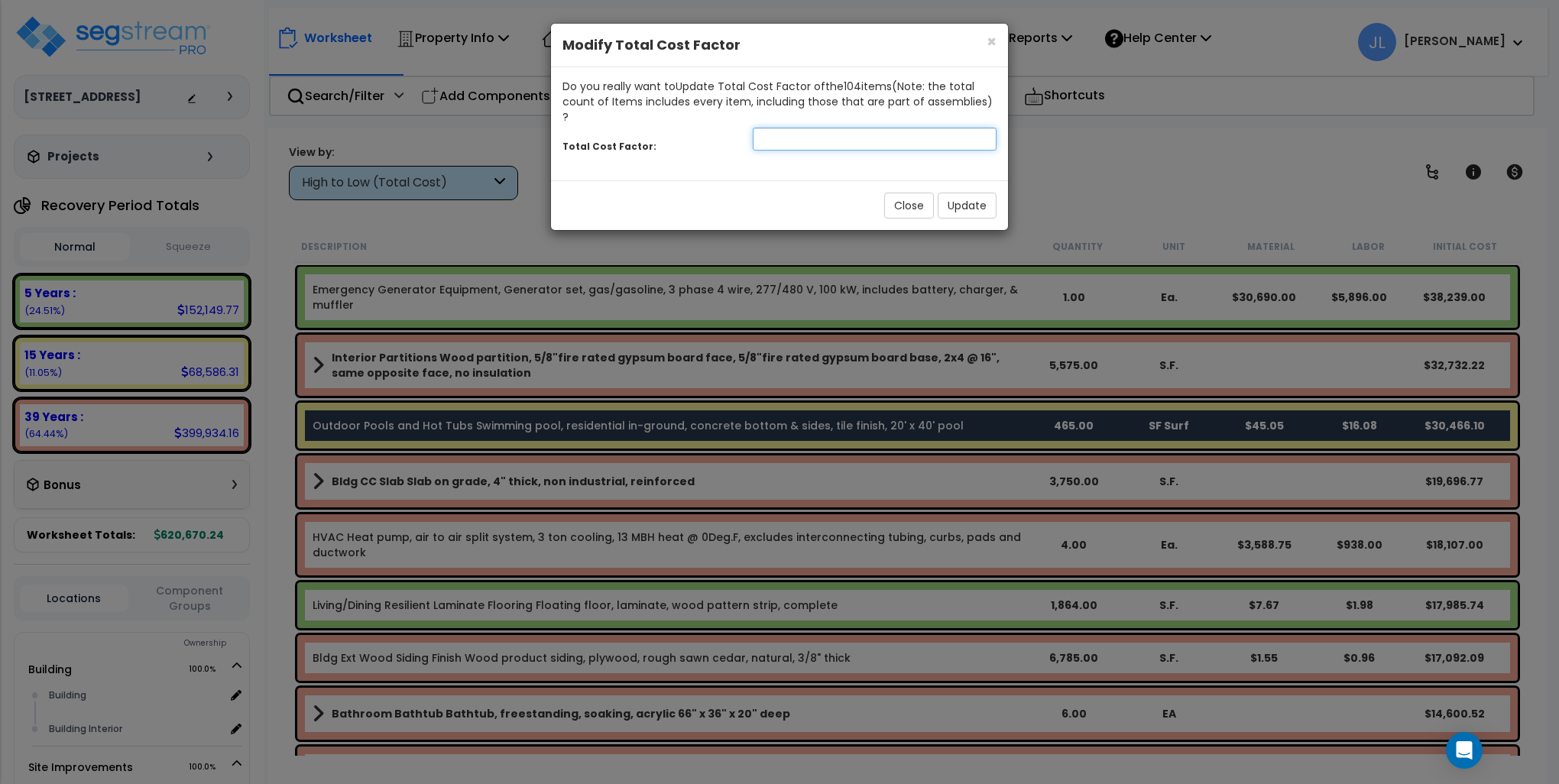
click at [930, 128] on input "number" at bounding box center [875, 139] width 244 height 23
type input "1.8"
click at [969, 193] on button "Update" at bounding box center [967, 205] width 59 height 26
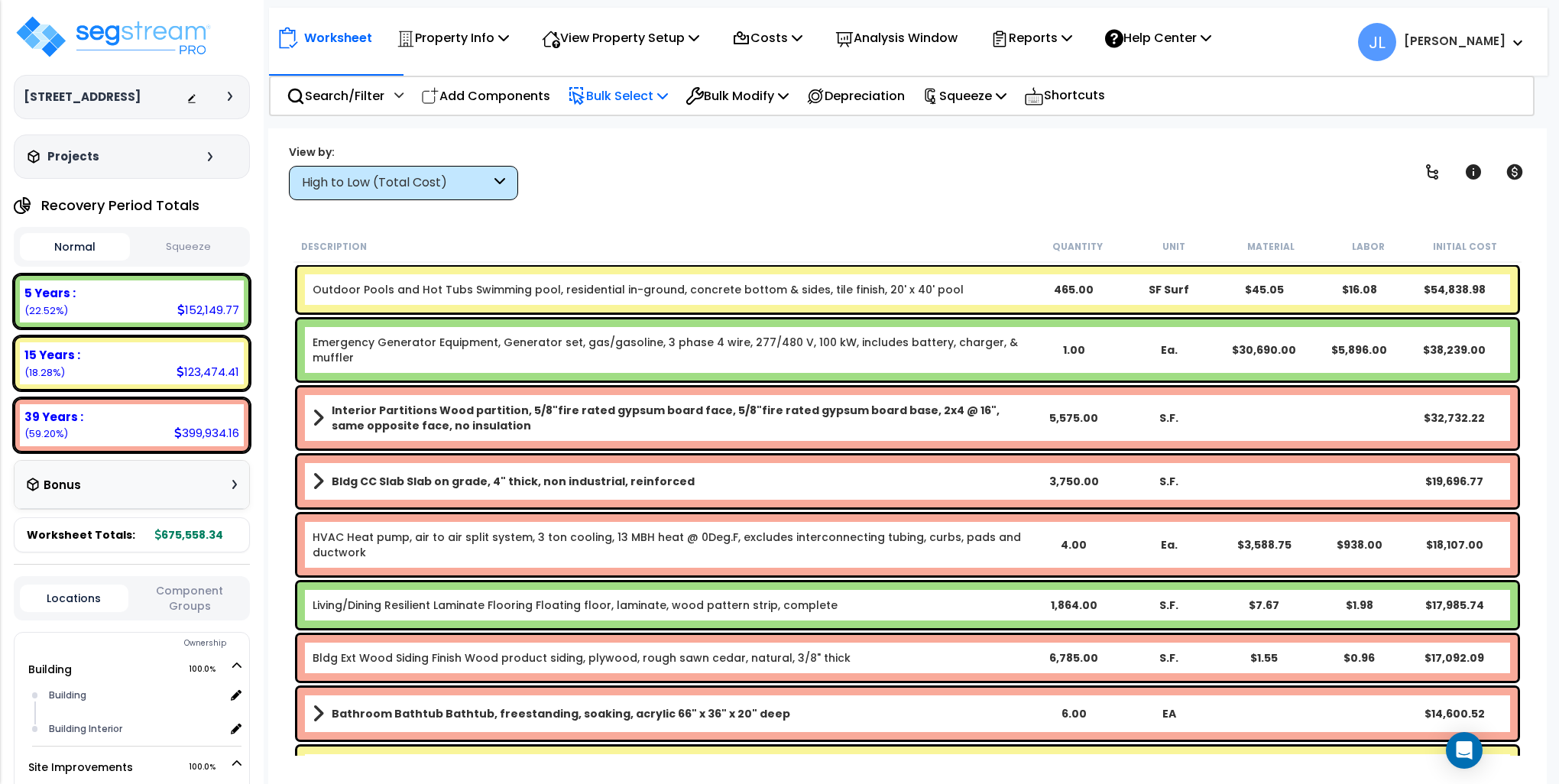
click at [627, 94] on p "Bulk Select" at bounding box center [618, 95] width 100 height 21
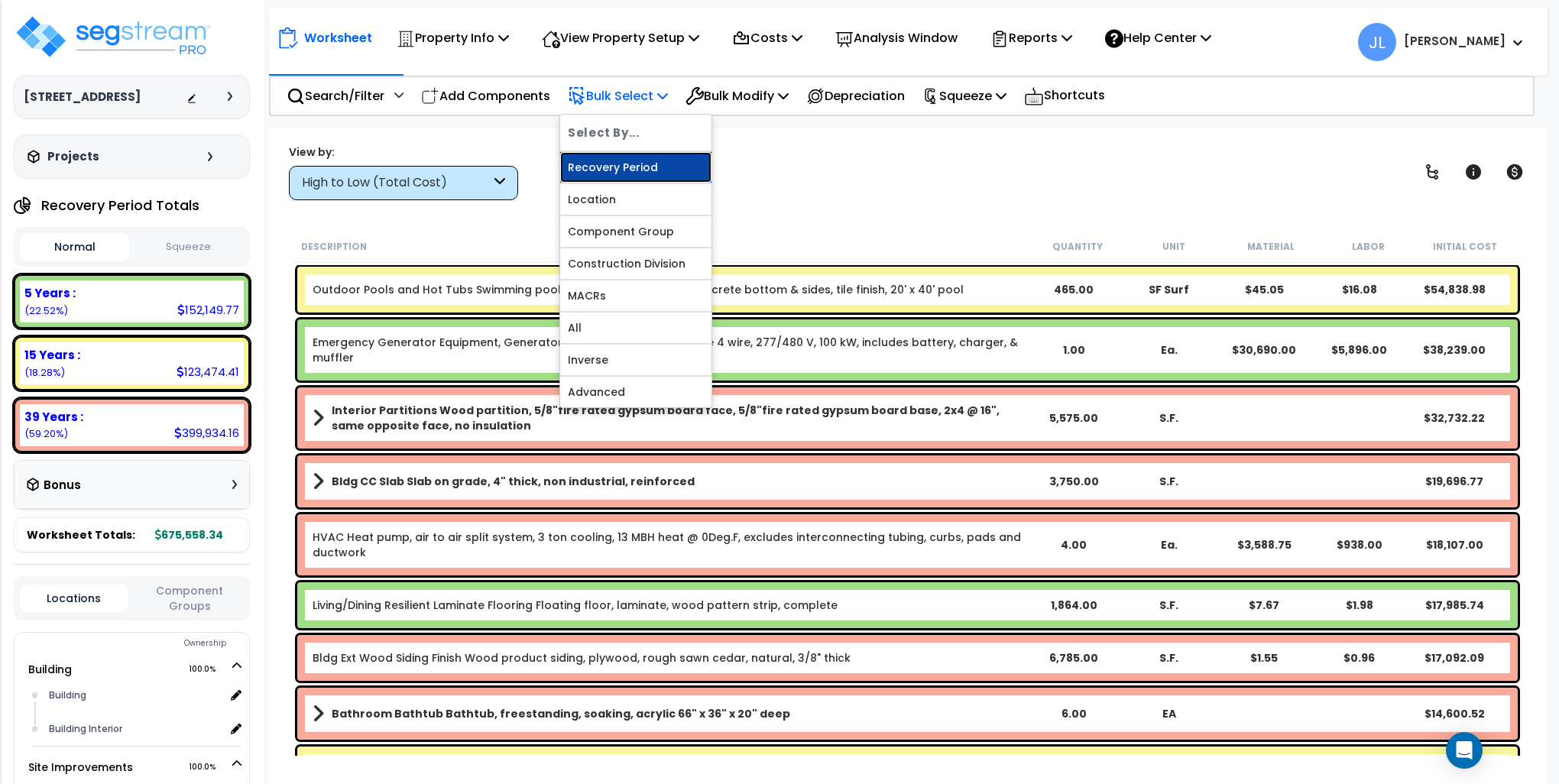
click at [611, 170] on link "Recovery Period" at bounding box center [636, 167] width 151 height 30
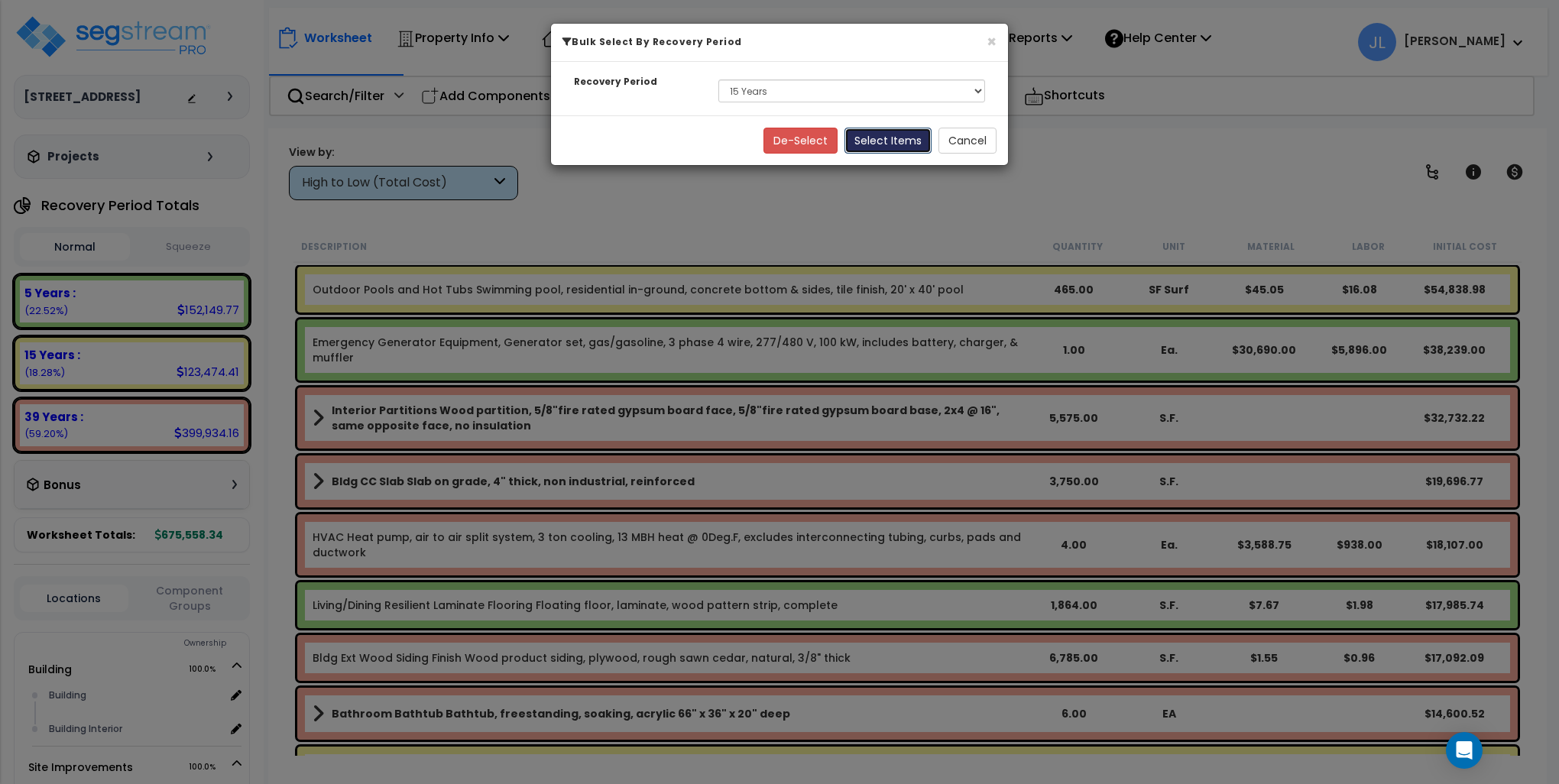
click at [905, 145] on button "Select Items" at bounding box center [888, 140] width 87 height 26
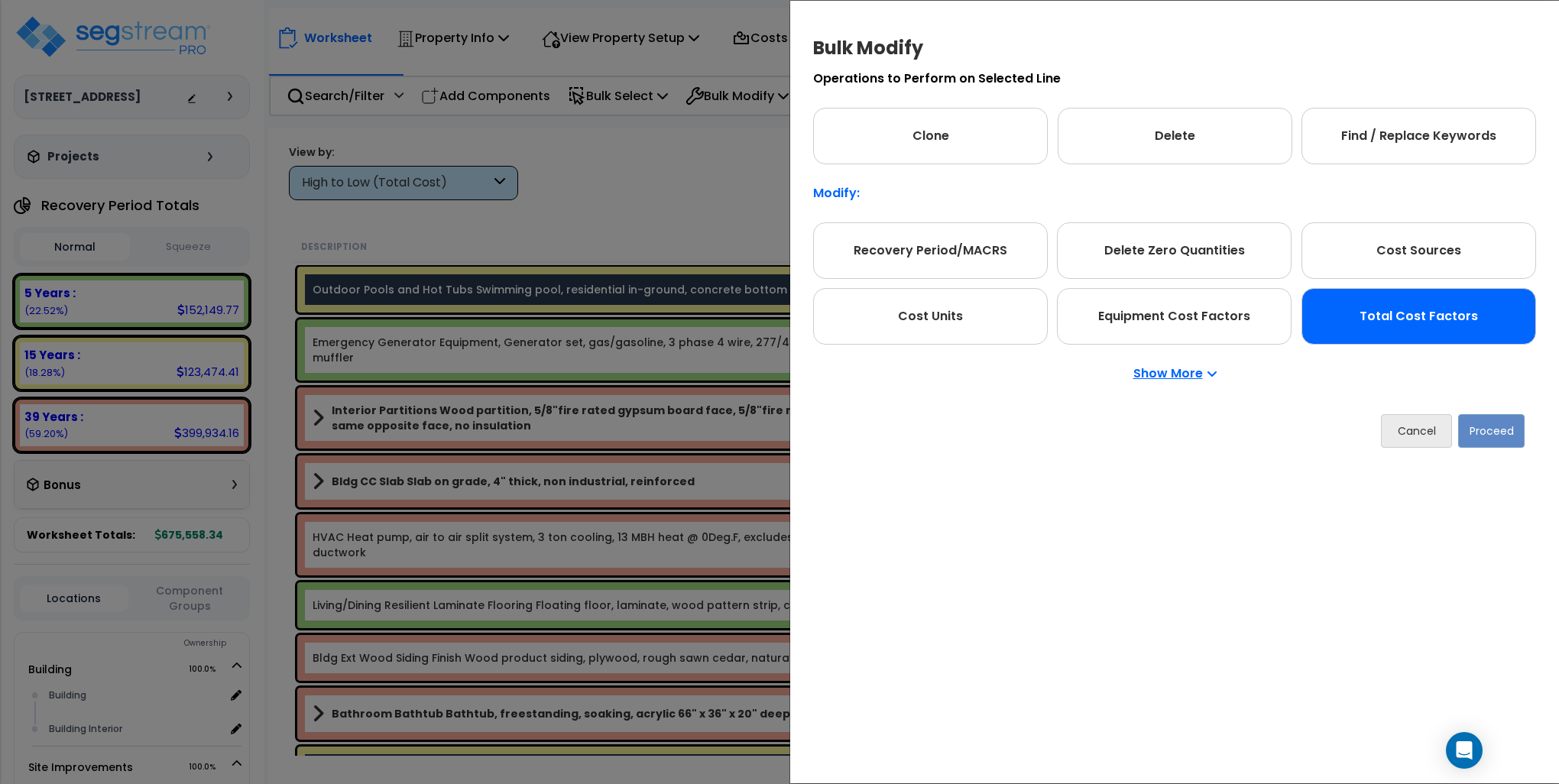
drag, startPoint x: 1369, startPoint y: 322, endPoint x: 1400, endPoint y: 331, distance: 32.3
click at [1369, 322] on div "Total Cost Factors" at bounding box center [1418, 316] width 235 height 57
click at [1488, 429] on button "Proceed" at bounding box center [1492, 430] width 67 height 33
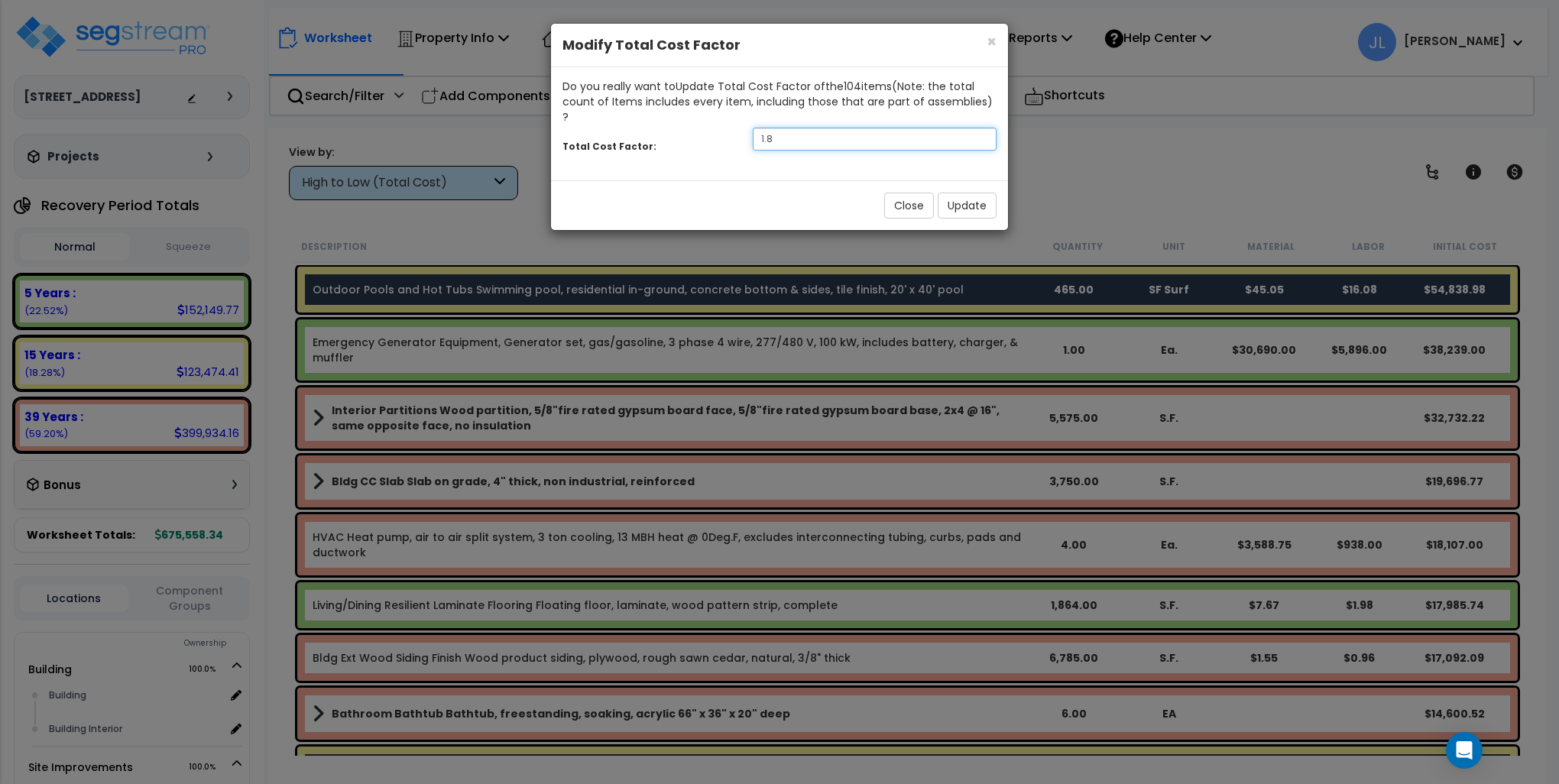
click at [821, 128] on input "1.8" at bounding box center [875, 139] width 244 height 23
type input "1.5"
click at [975, 193] on button "Update" at bounding box center [967, 205] width 59 height 26
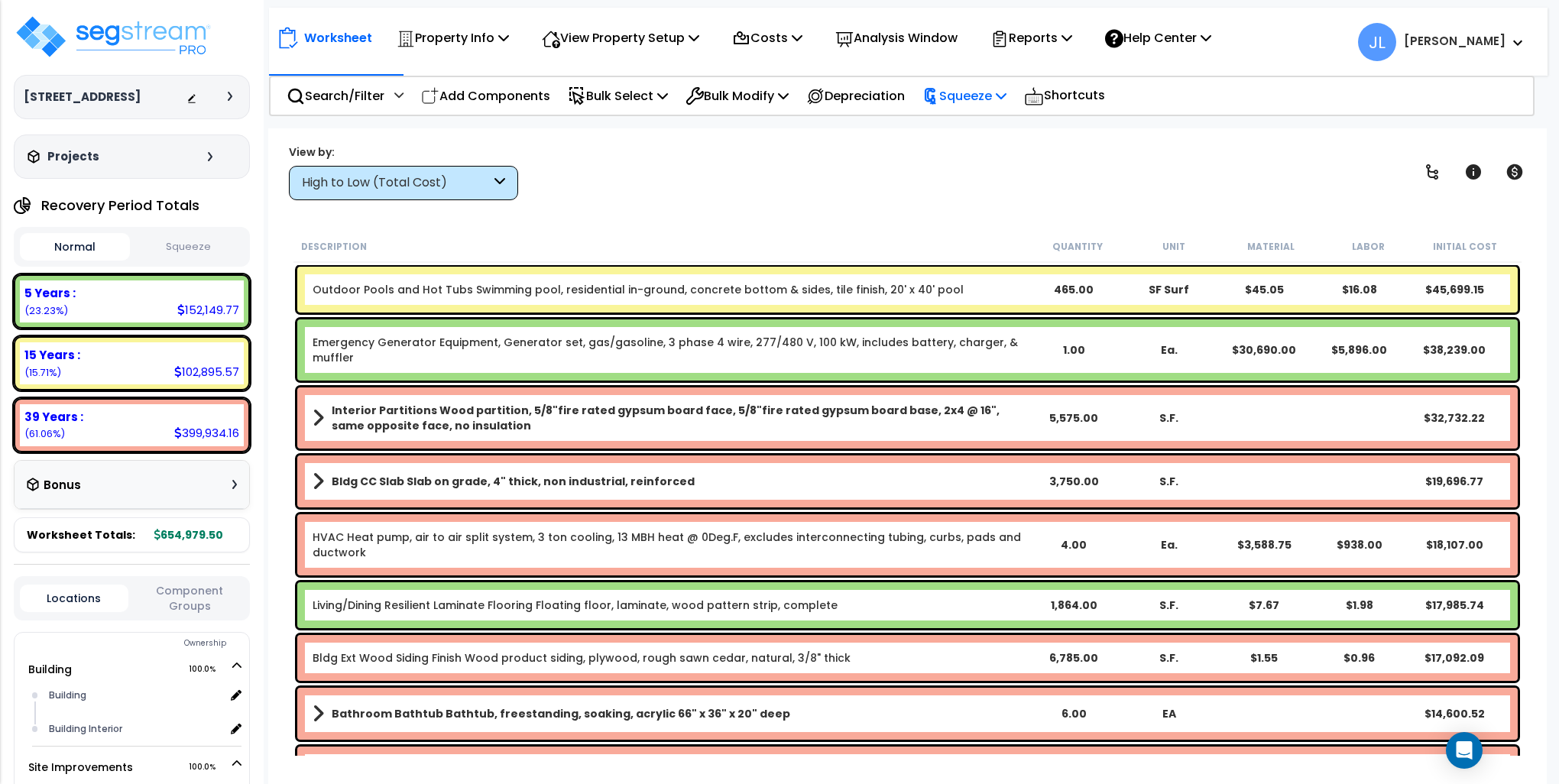
click at [1006, 101] on p "Squeeze" at bounding box center [965, 95] width 85 height 21
click at [986, 129] on link "Squeeze" at bounding box center [991, 130] width 151 height 30
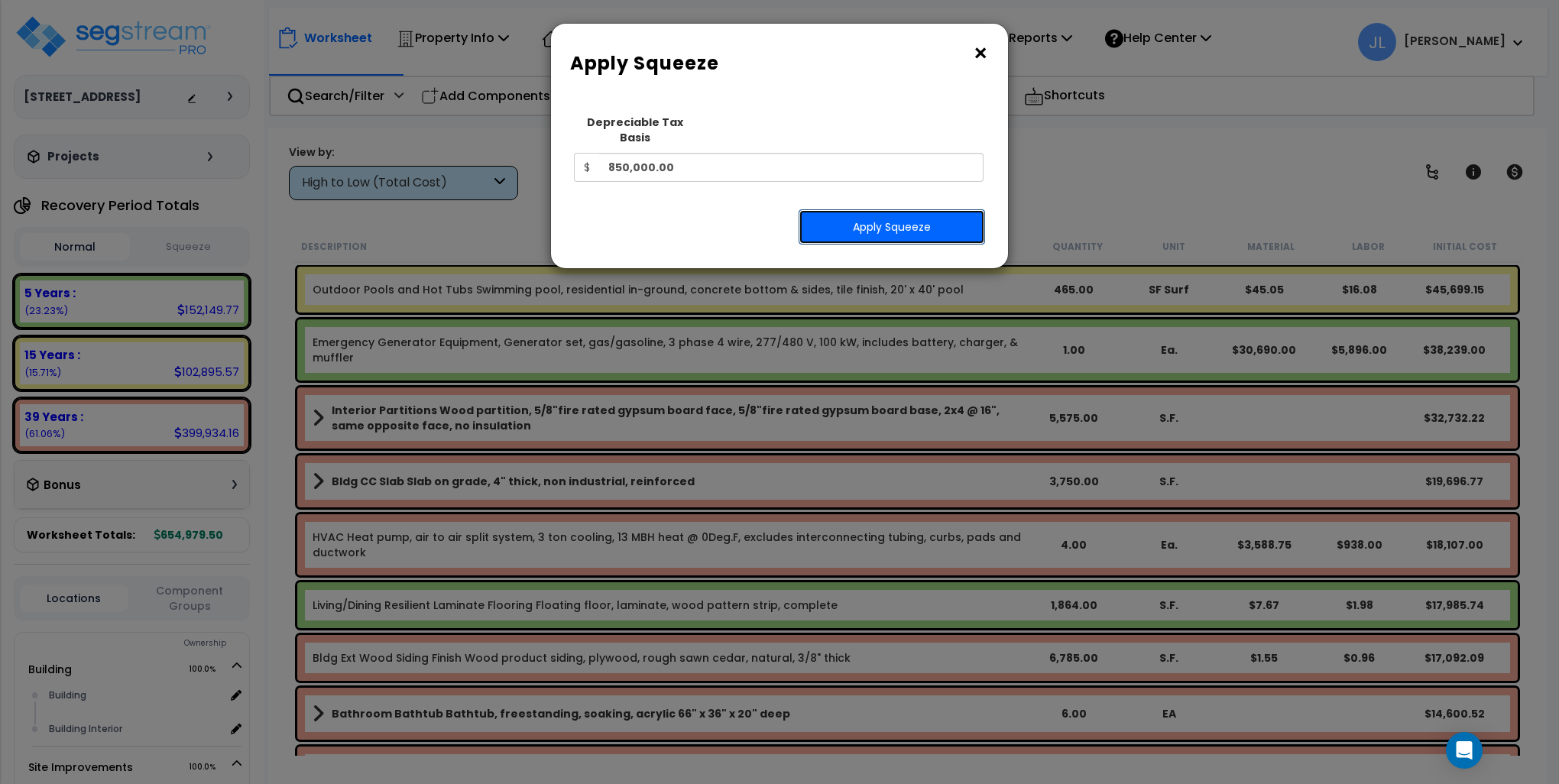
click at [893, 209] on button "Apply Squeeze" at bounding box center [893, 227] width 187 height 35
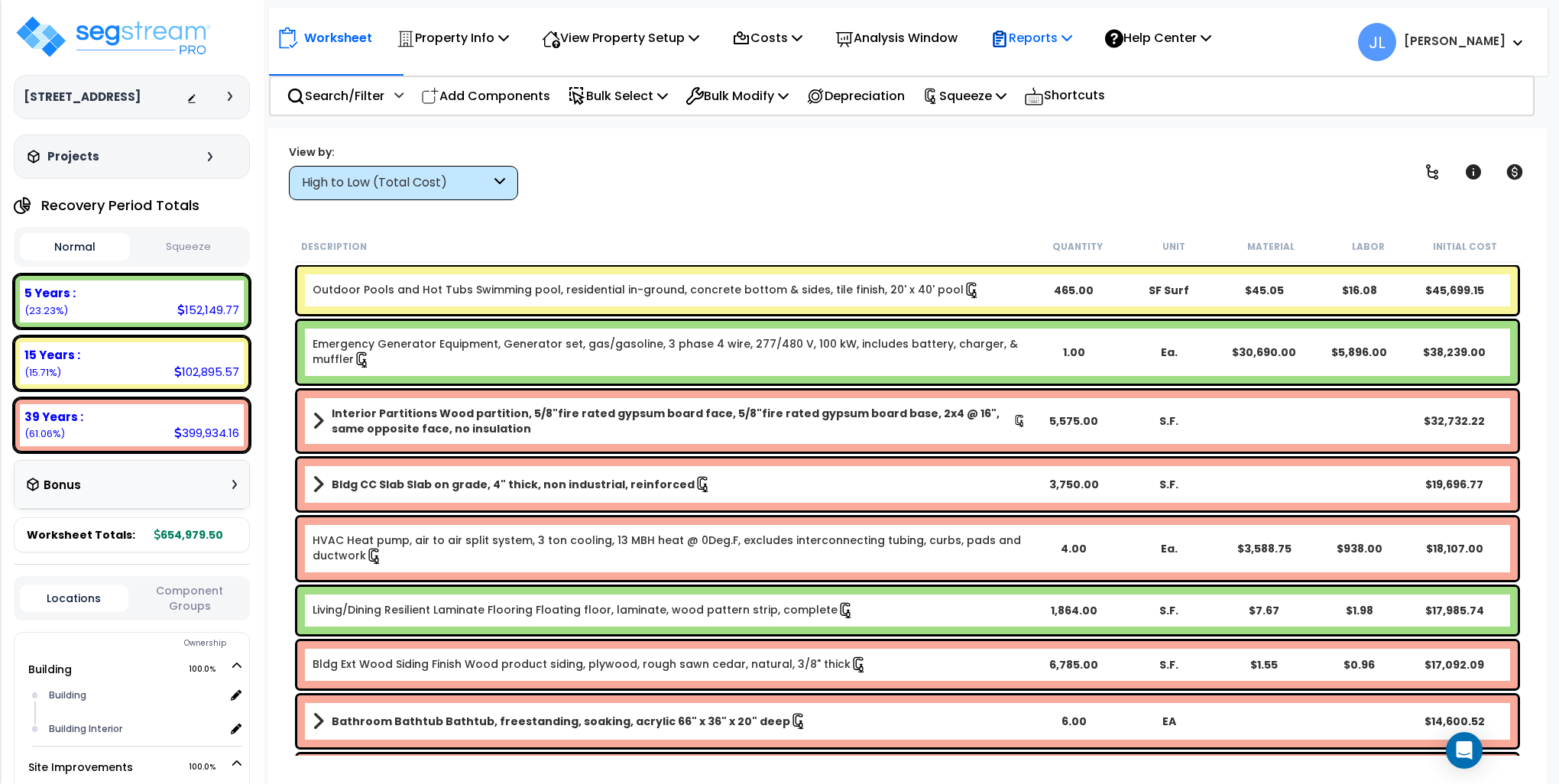
click at [1064, 41] on p "Reports" at bounding box center [1031, 37] width 82 height 21
click at [191, 256] on button "Squeeze" at bounding box center [189, 247] width 110 height 27
click at [1045, 38] on p "Reports" at bounding box center [1031, 37] width 82 height 21
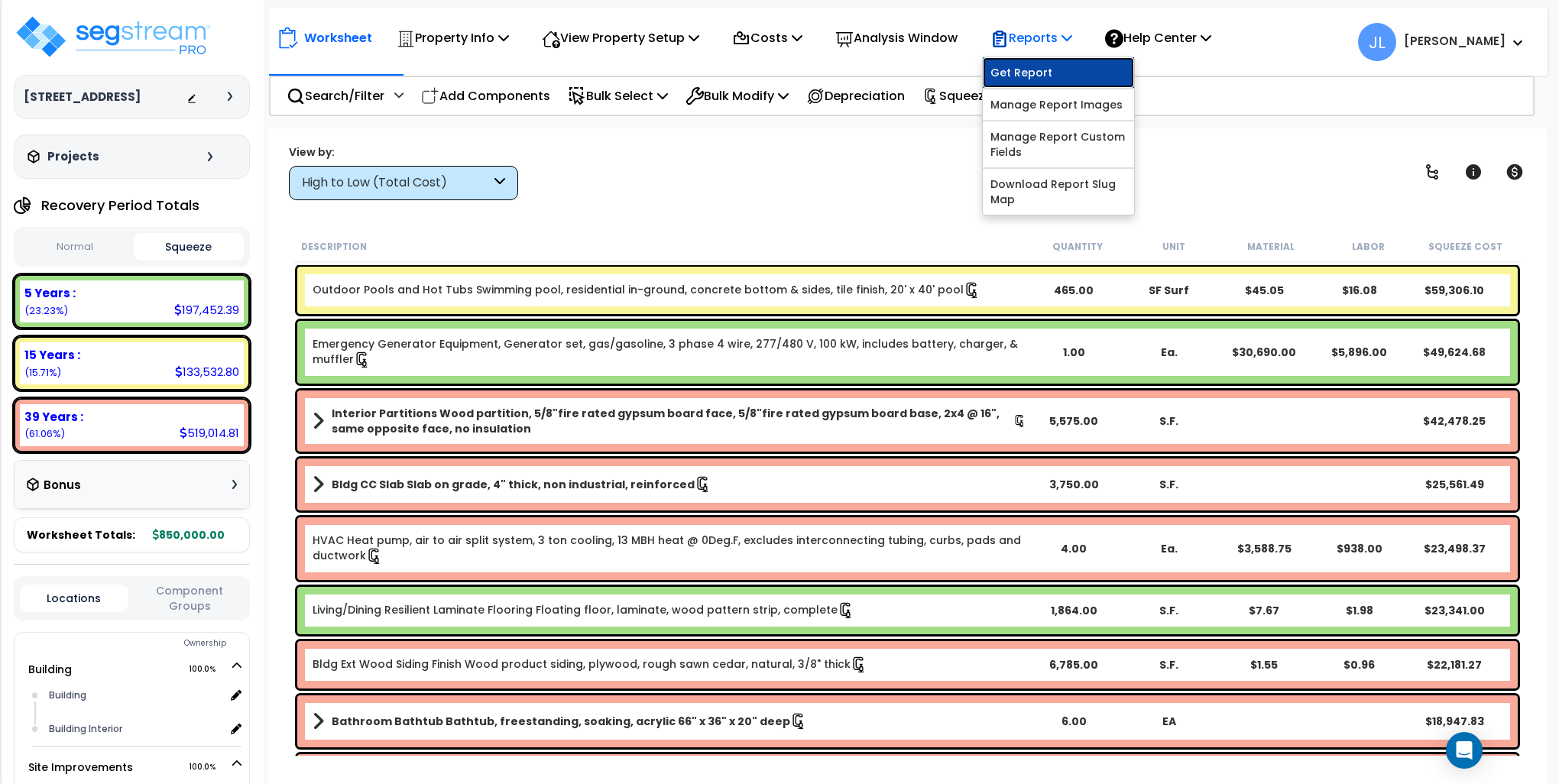
click at [1050, 66] on link "Get Report" at bounding box center [1059, 72] width 151 height 30
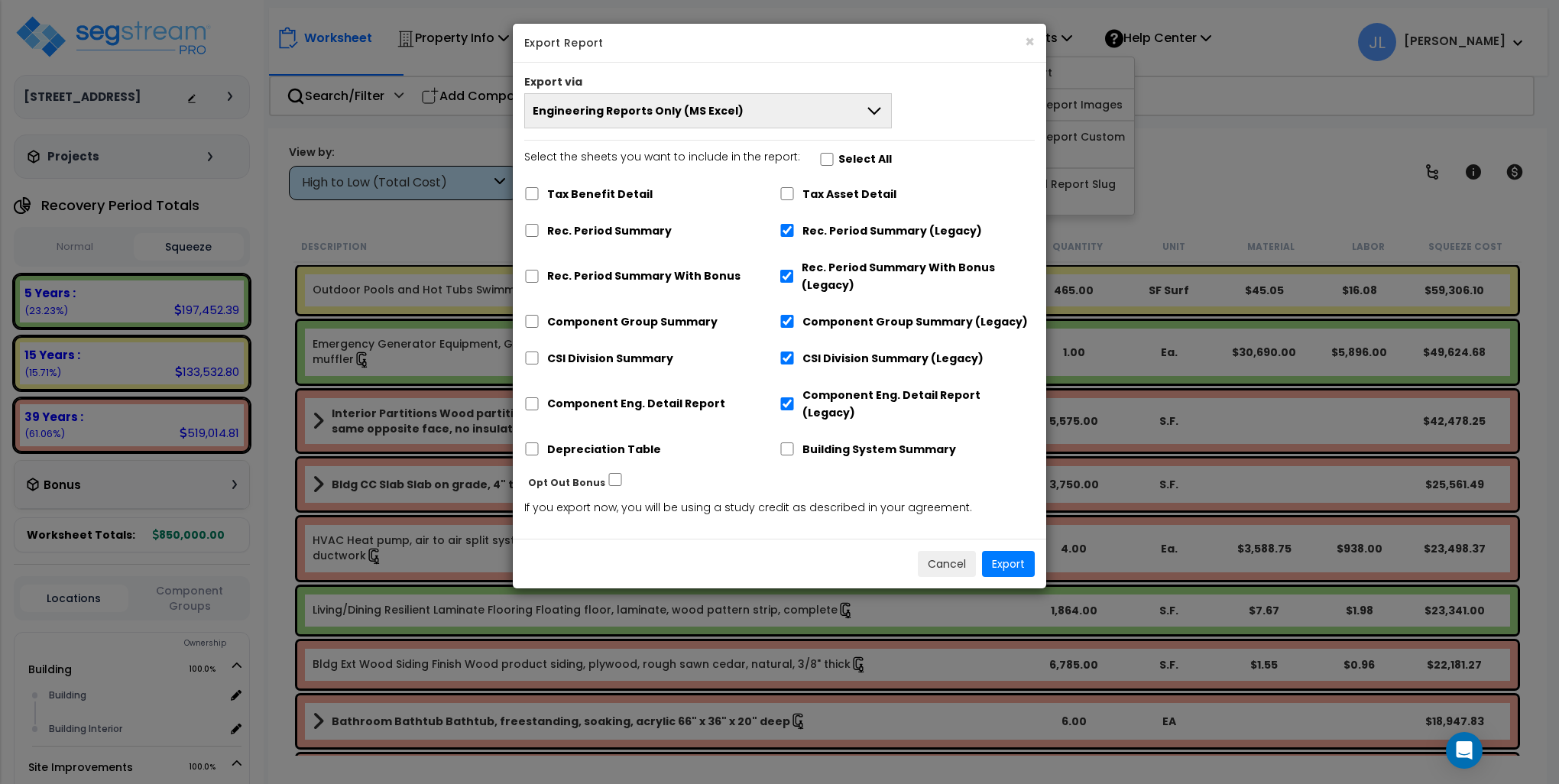
click at [710, 87] on div "Export via" at bounding box center [780, 83] width 534 height 19
click at [706, 111] on span "Engineering Reports Only (MS Excel)" at bounding box center [638, 111] width 211 height 16
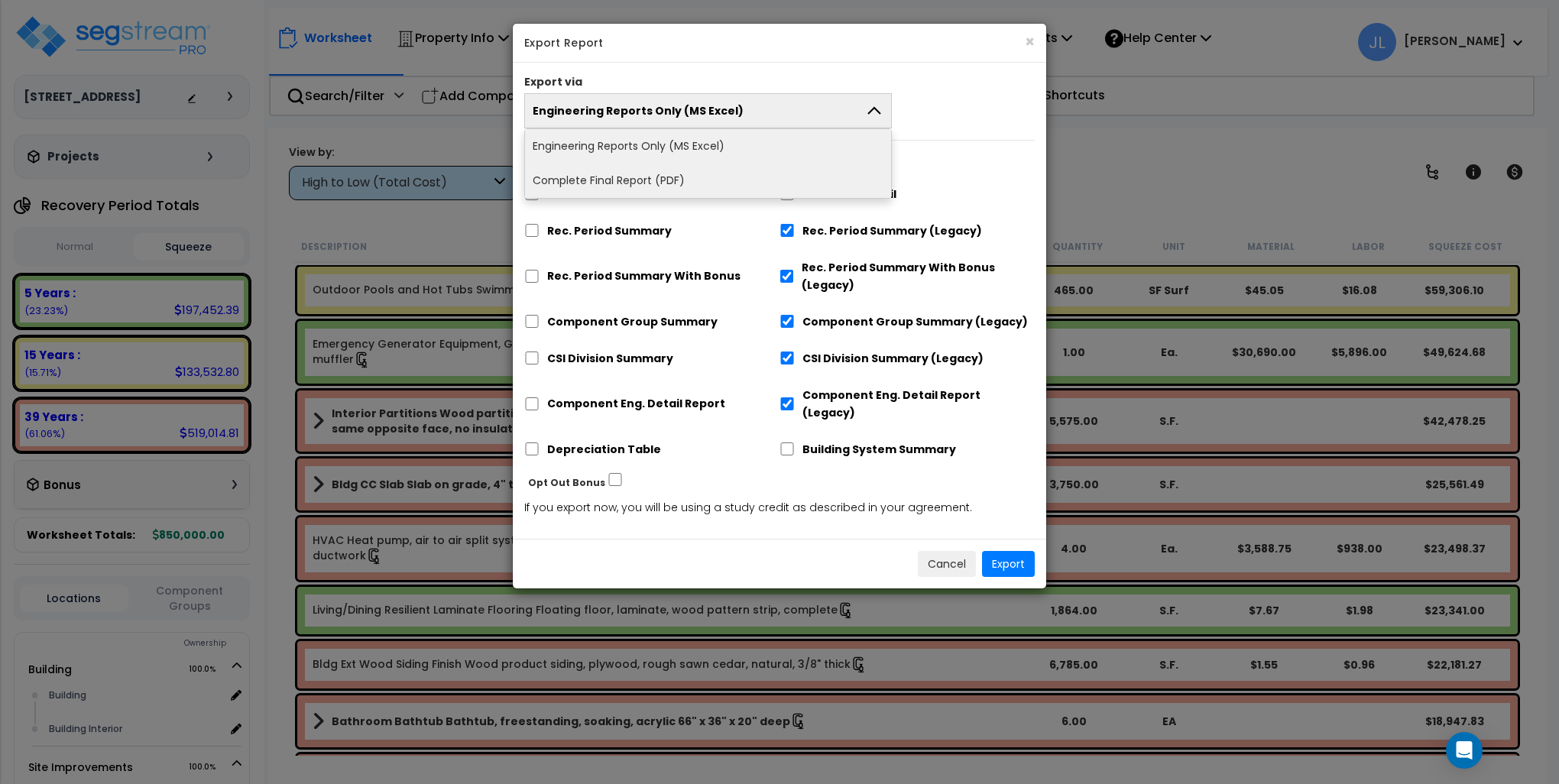
click at [630, 178] on li "Complete Final Report (PDF)" at bounding box center [708, 180] width 366 height 34
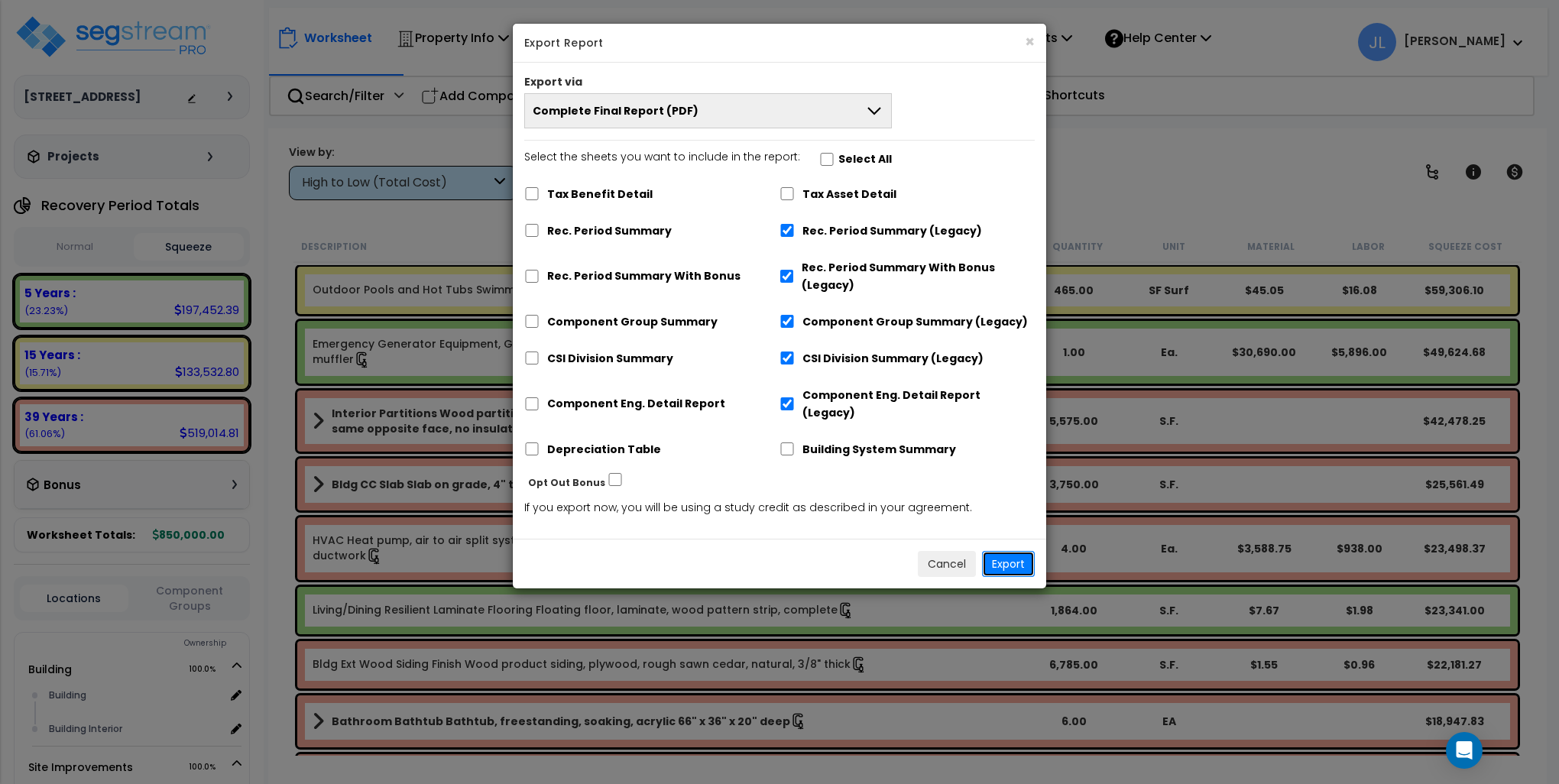
click at [1015, 551] on button "Export" at bounding box center [1009, 564] width 53 height 26
